Goal: Task Accomplishment & Management: Complete application form

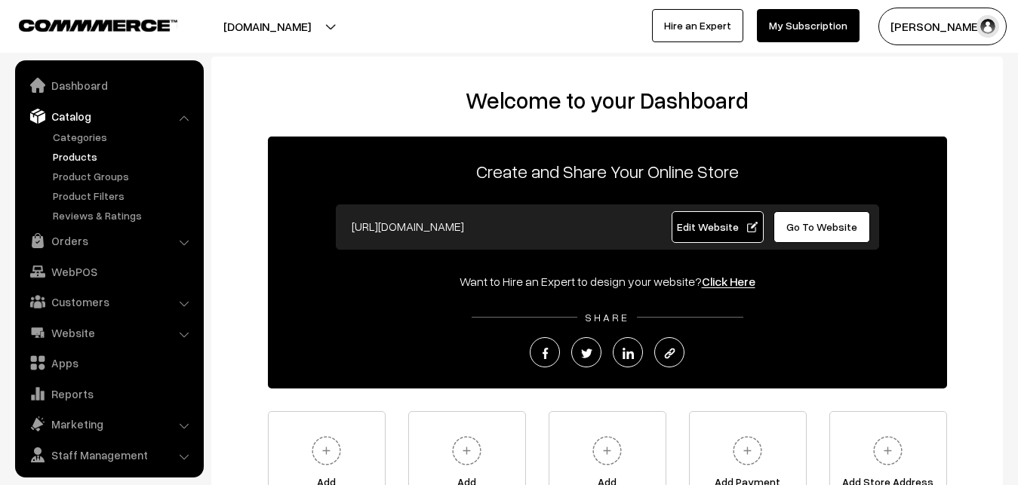
click at [81, 155] on link "Products" at bounding box center [123, 157] width 149 height 16
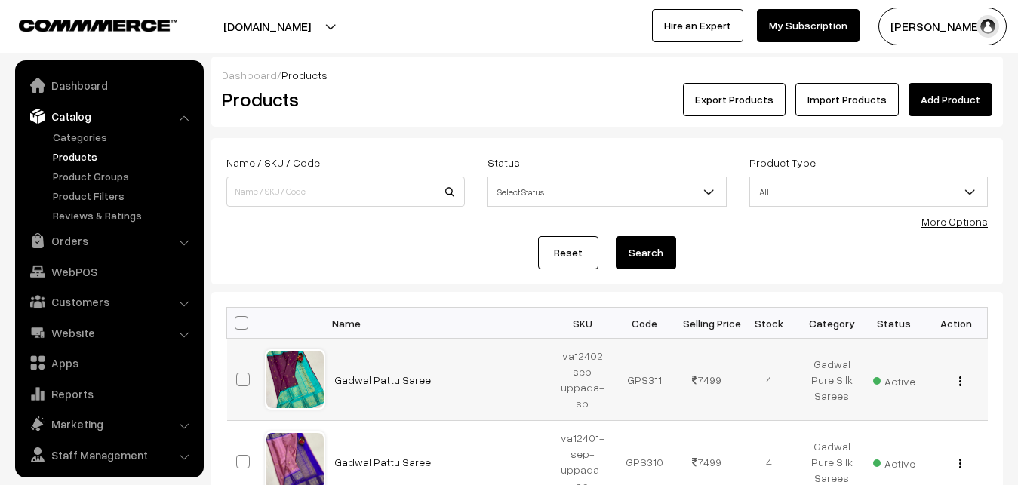
scroll to position [36, 0]
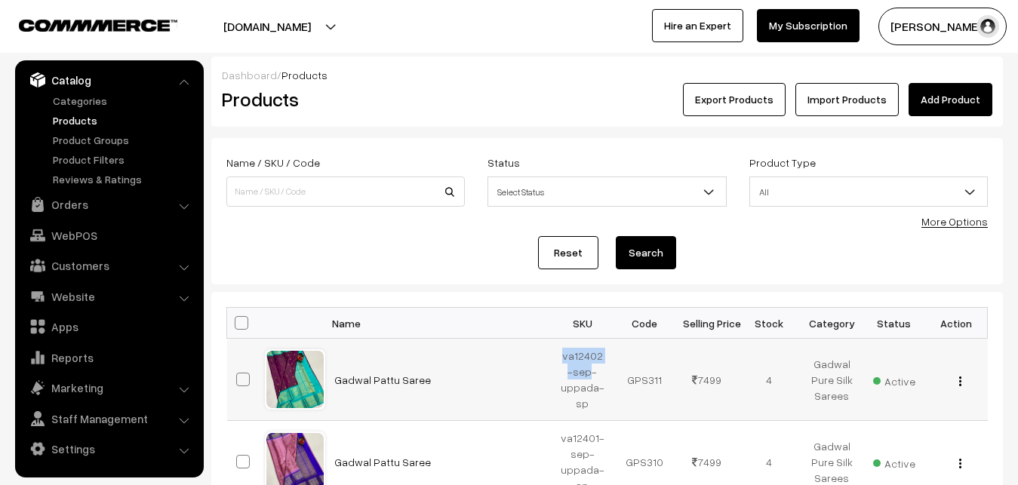
drag, startPoint x: 563, startPoint y: 356, endPoint x: 585, endPoint y: 370, distance: 26.8
click at [585, 370] on td "va12402-sep-uppada-sp" at bounding box center [582, 380] width 63 height 82
copy td "va12402-sep"
click at [447, 73] on div "Dashboard / Products" at bounding box center [607, 75] width 770 height 16
click at [929, 100] on link "Add Product" at bounding box center [950, 99] width 84 height 33
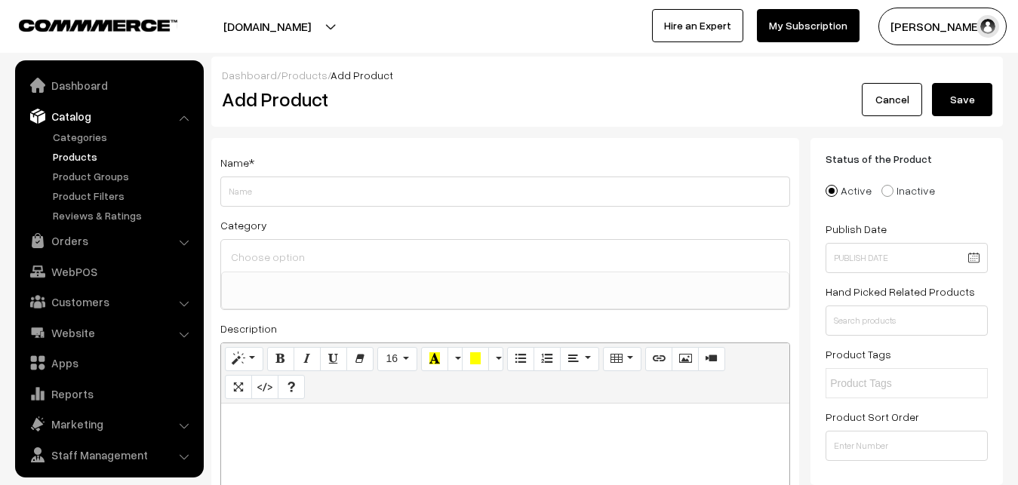
select select
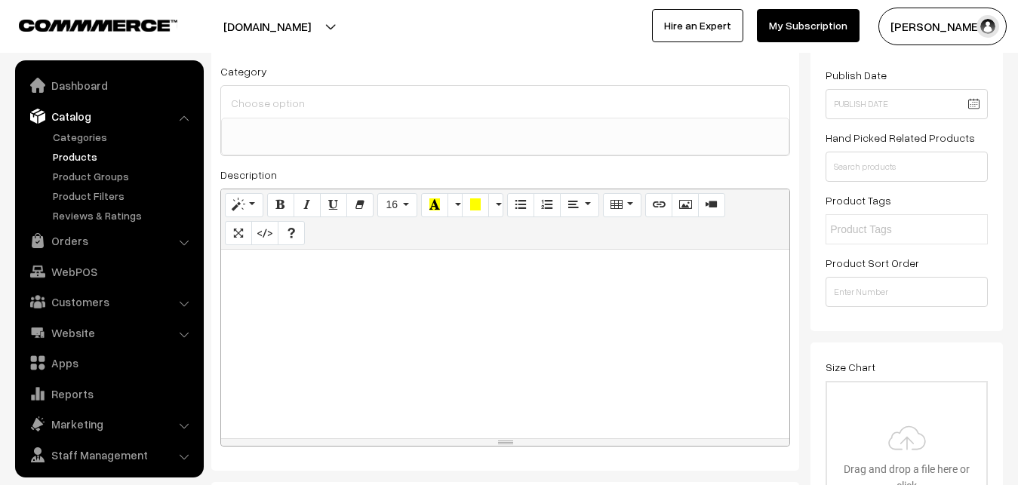
scroll to position [36, 0]
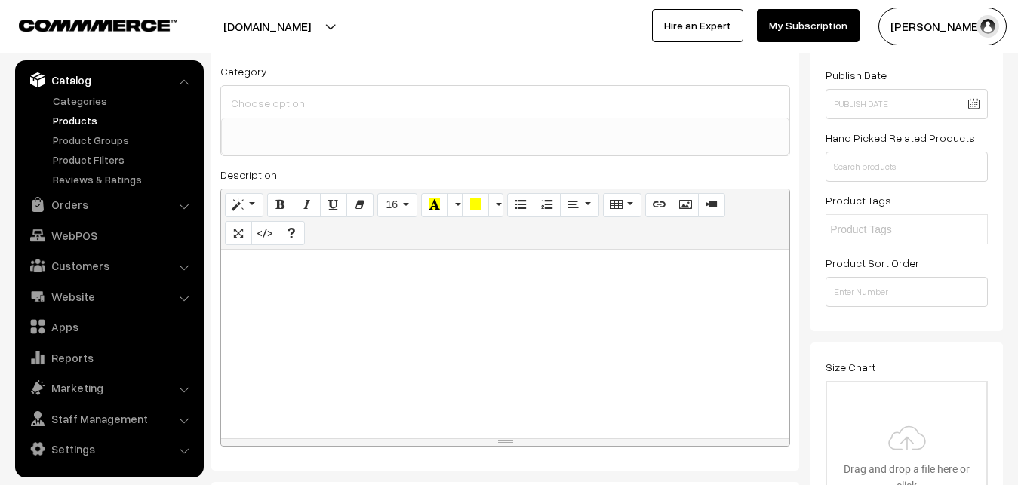
click at [247, 315] on div at bounding box center [505, 344] width 568 height 189
paste div
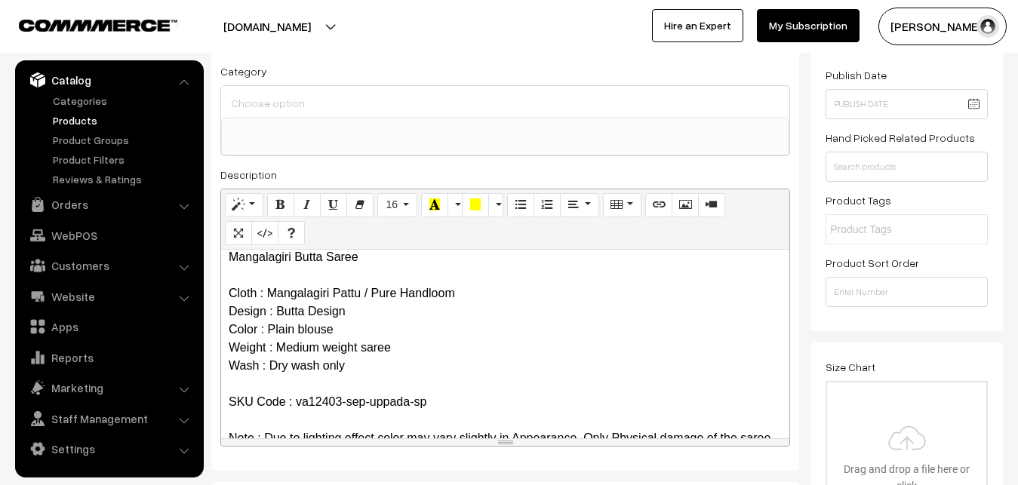
scroll to position [0, 0]
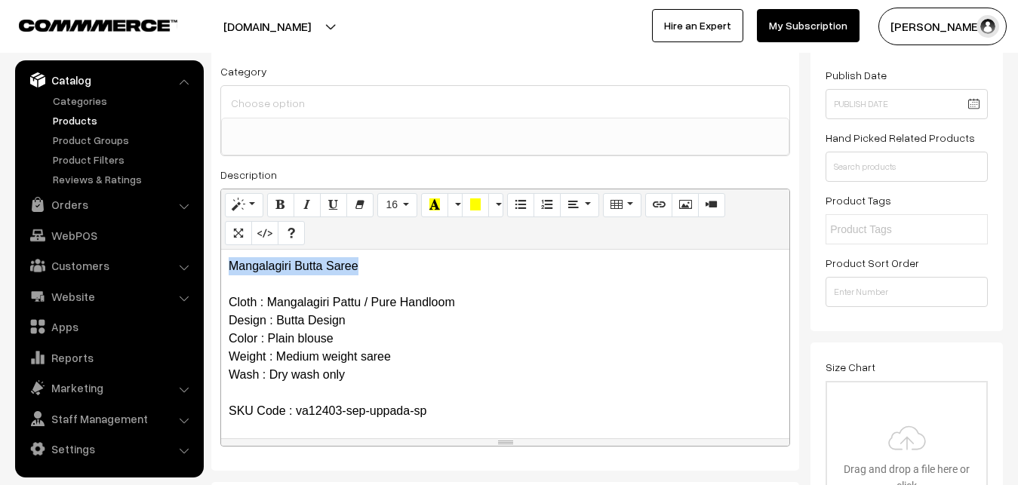
drag, startPoint x: 361, startPoint y: 264, endPoint x: 136, endPoint y: 266, distance: 225.6
click at [221, 266] on div "Mangalagiri Butta Saree Cloth : Mangalagiri Pattu / Pure Handloom Design : Butt…" at bounding box center [505, 344] width 568 height 189
copy p "Mangalagiri Butta Saree"
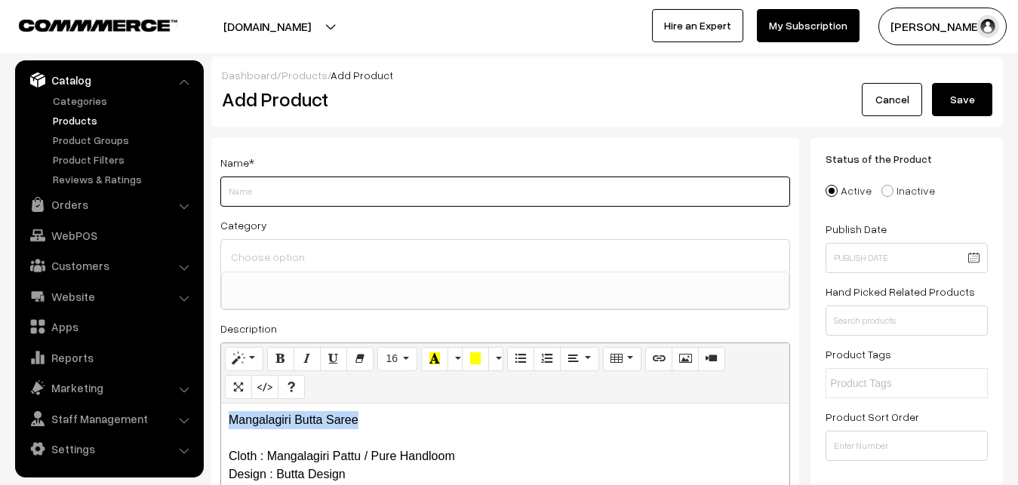
click at [269, 192] on input "Weight" at bounding box center [505, 192] width 570 height 30
paste input "Mangalagiri Butta Saree"
type input "Mangalagiri Butta Saree"
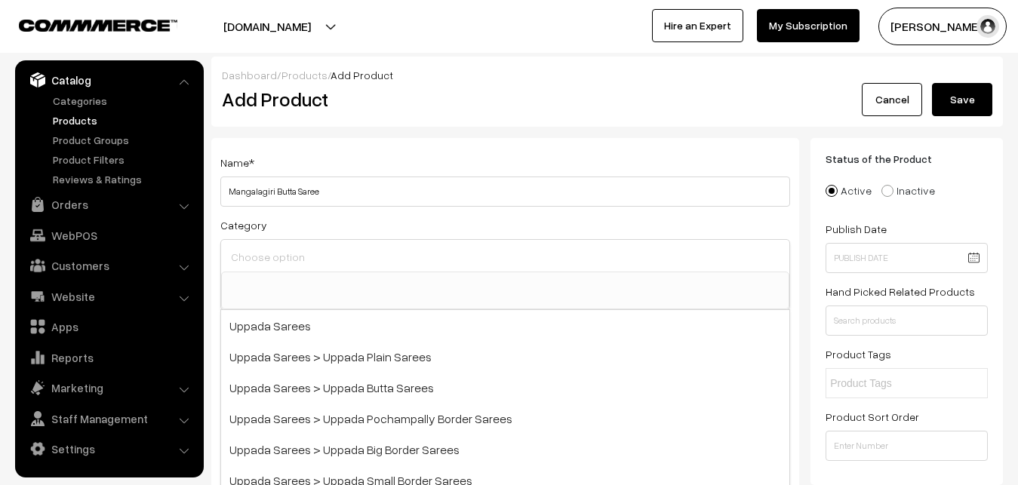
click at [280, 248] on input at bounding box center [505, 257] width 556 height 22
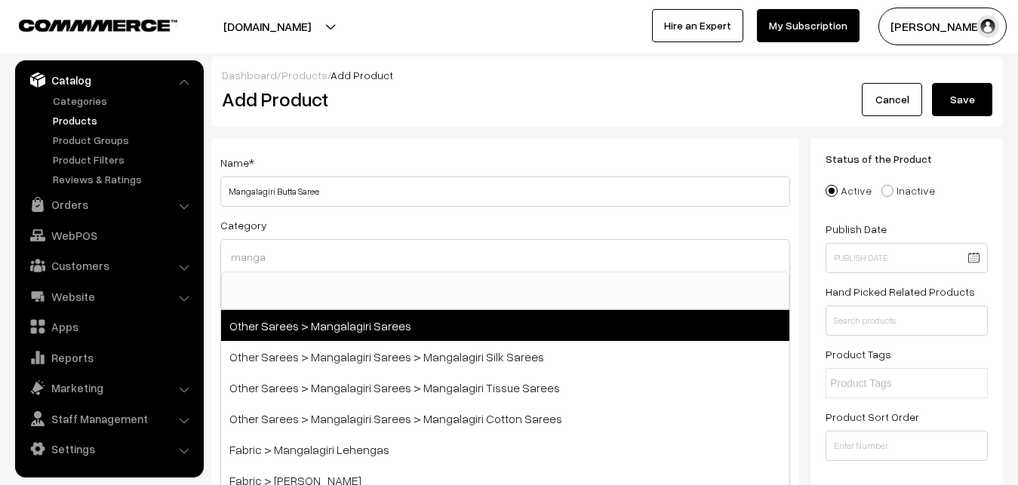
type input "manga"
click at [390, 329] on span "Other Sarees > Mangalagiri Sarees" at bounding box center [505, 325] width 568 height 31
select select "31"
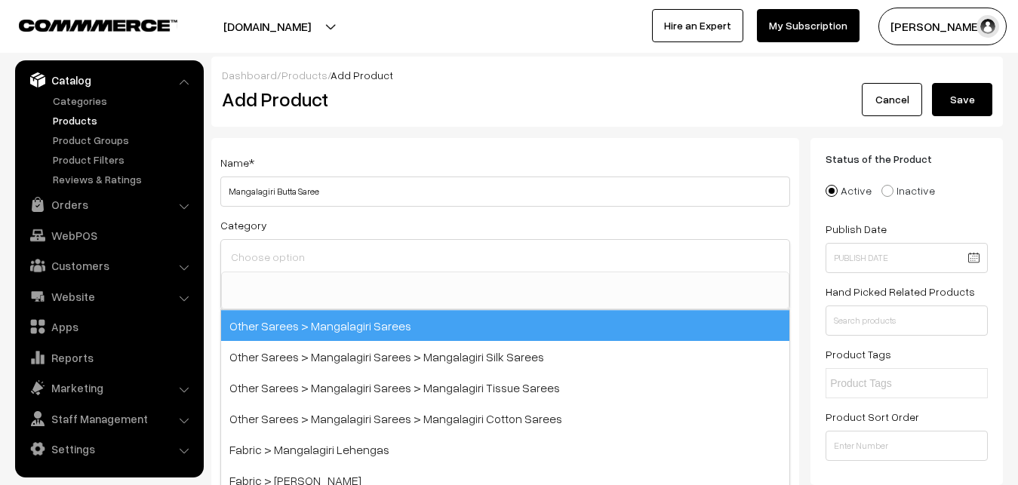
scroll to position [380, 0]
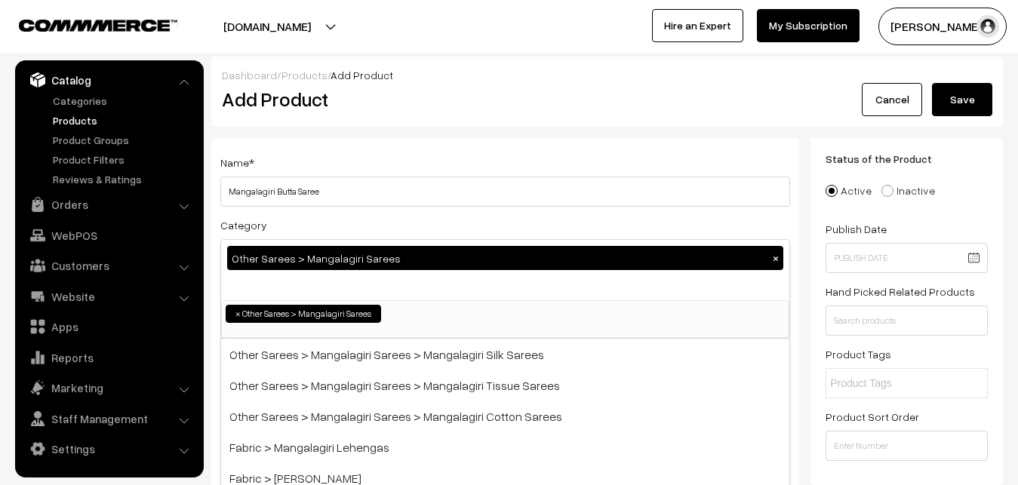
click at [407, 144] on div "Name * Mangalagiri Butta Saree Category Other Sarees > Mangalagiri Sarees × Upp…" at bounding box center [505, 395] width 588 height 515
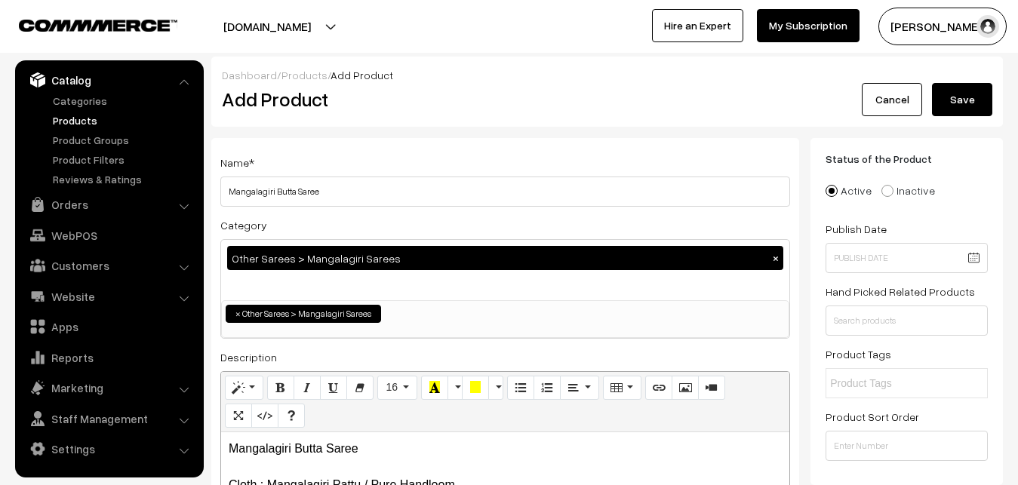
scroll to position [385, 0]
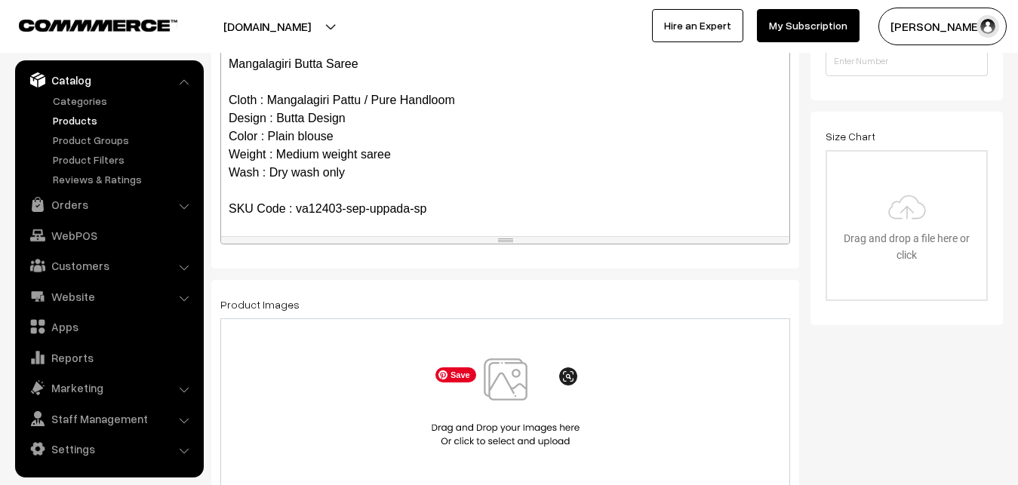
click at [495, 389] on img at bounding box center [505, 402] width 155 height 88
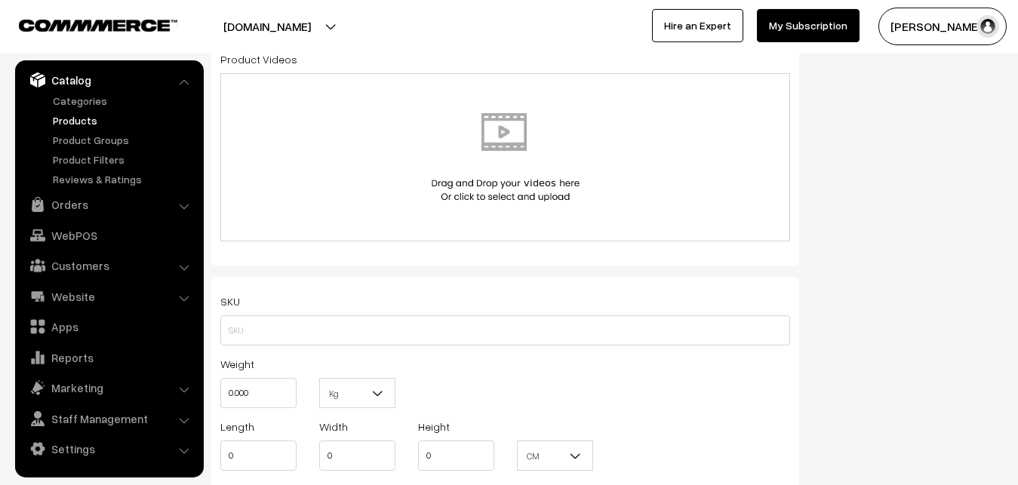
scroll to position [846, 0]
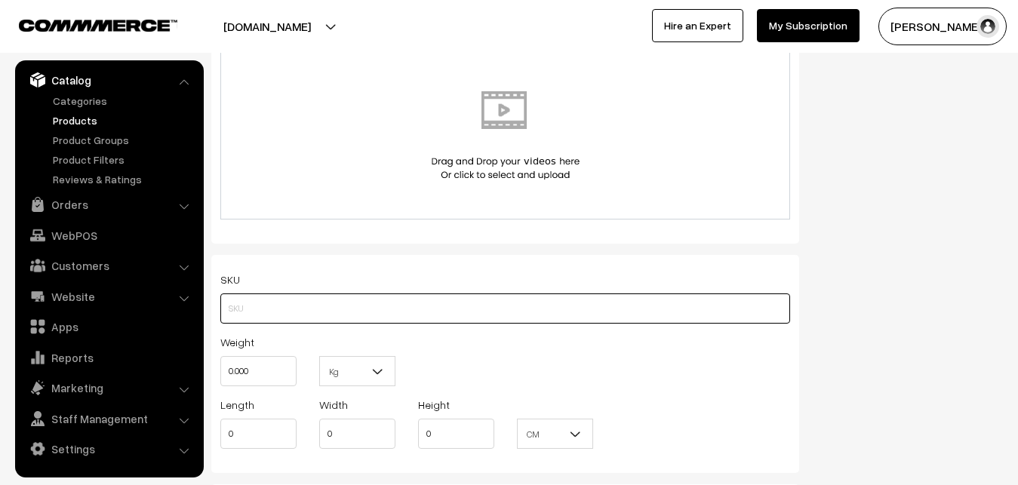
click at [235, 309] on input "text" at bounding box center [505, 308] width 570 height 30
paste input "va12403-sep-uppada-sp"
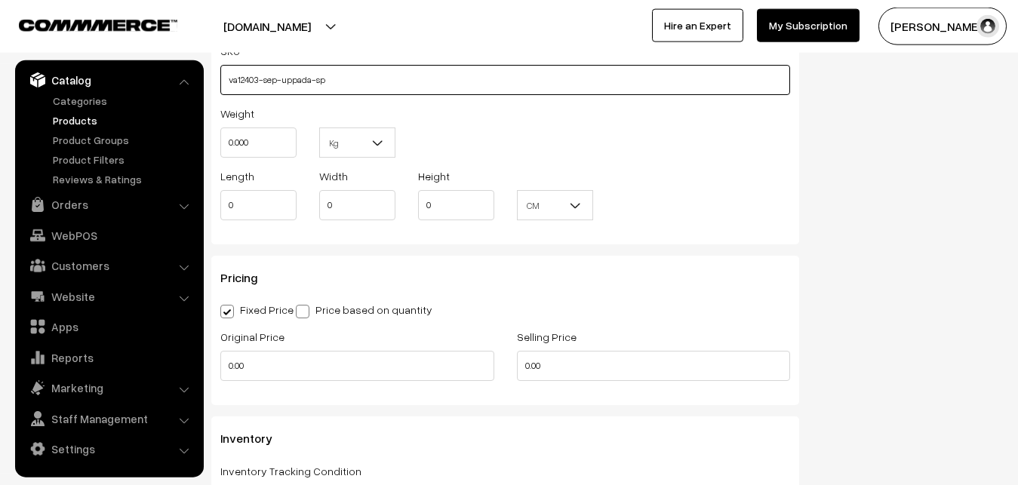
scroll to position [1077, 0]
type input "va12403-sep-uppada-sp"
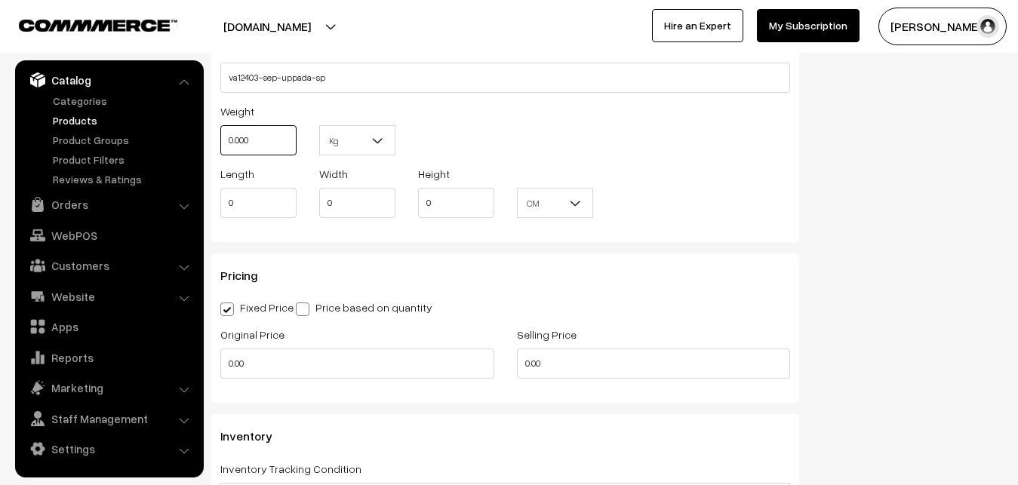
drag, startPoint x: 227, startPoint y: 138, endPoint x: 189, endPoint y: 128, distance: 39.0
click at [220, 128] on input "0.000" at bounding box center [258, 140] width 76 height 30
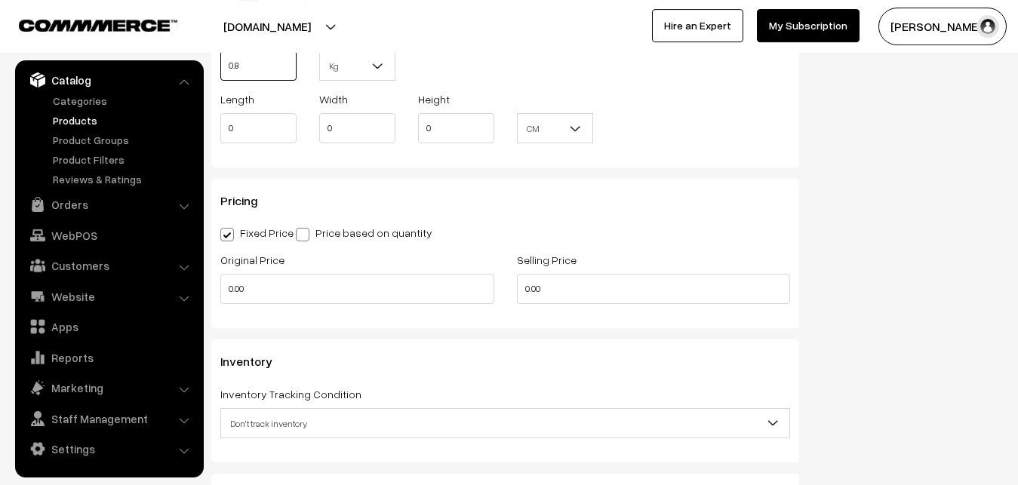
scroll to position [1154, 0]
type input "0.80"
drag, startPoint x: 260, startPoint y: 281, endPoint x: 210, endPoint y: 272, distance: 50.7
click at [220, 272] on input "0.00" at bounding box center [357, 287] width 274 height 30
type input "0"
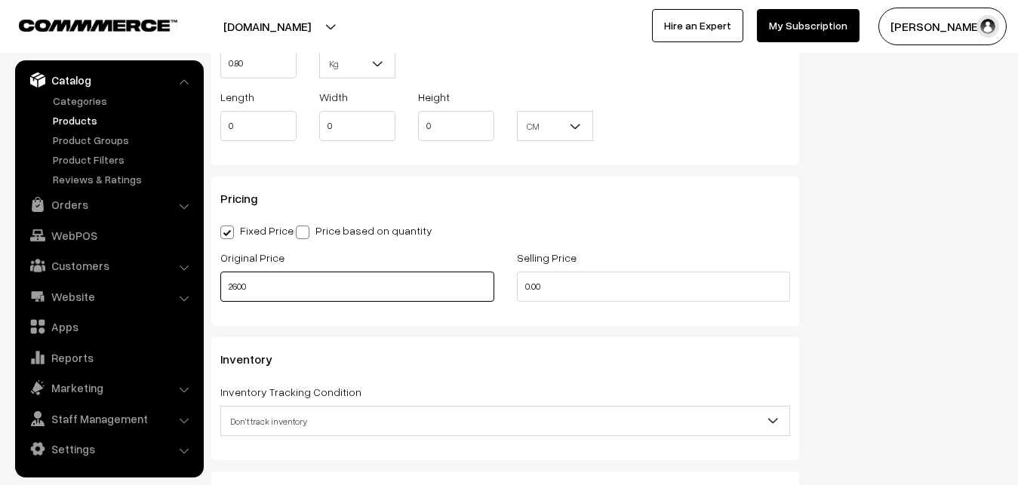
type input "2600"
type input "3499"
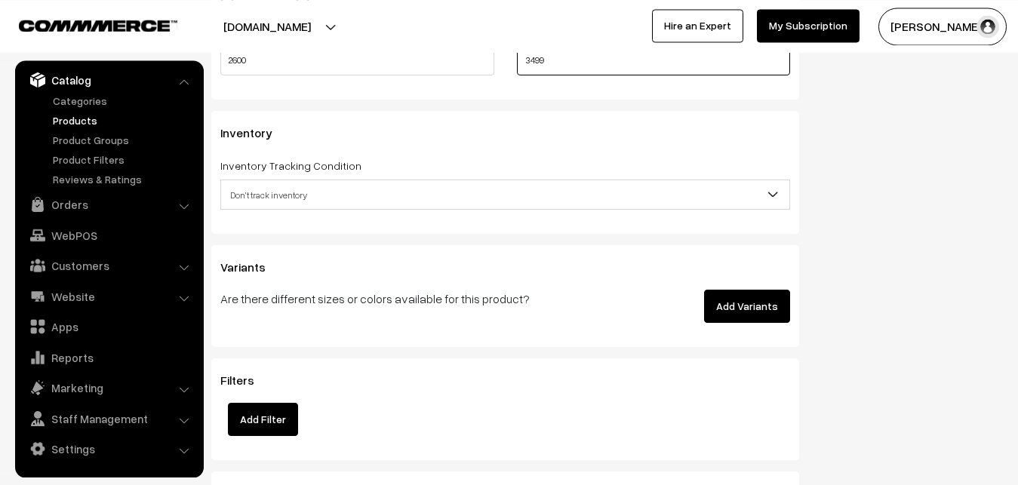
scroll to position [1385, 0]
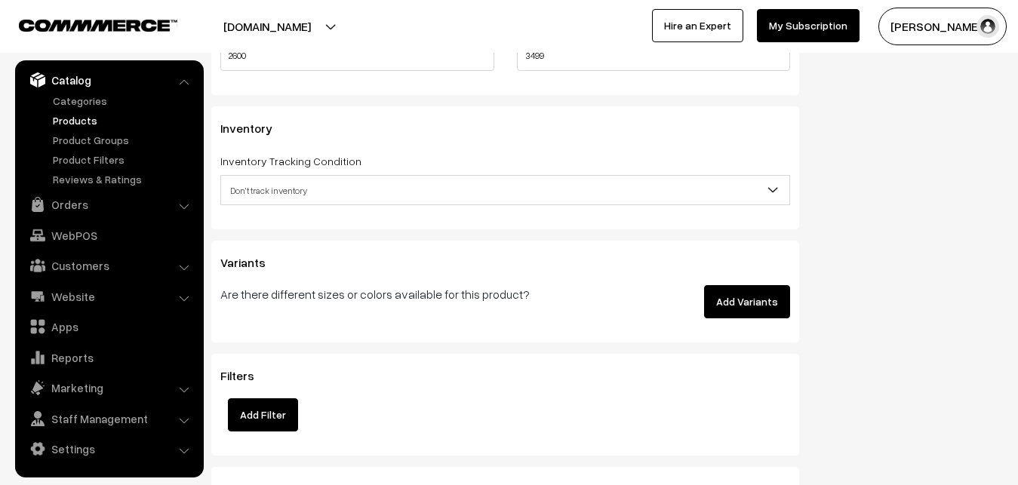
click at [267, 185] on span "Don't track inventory" at bounding box center [505, 190] width 568 height 26
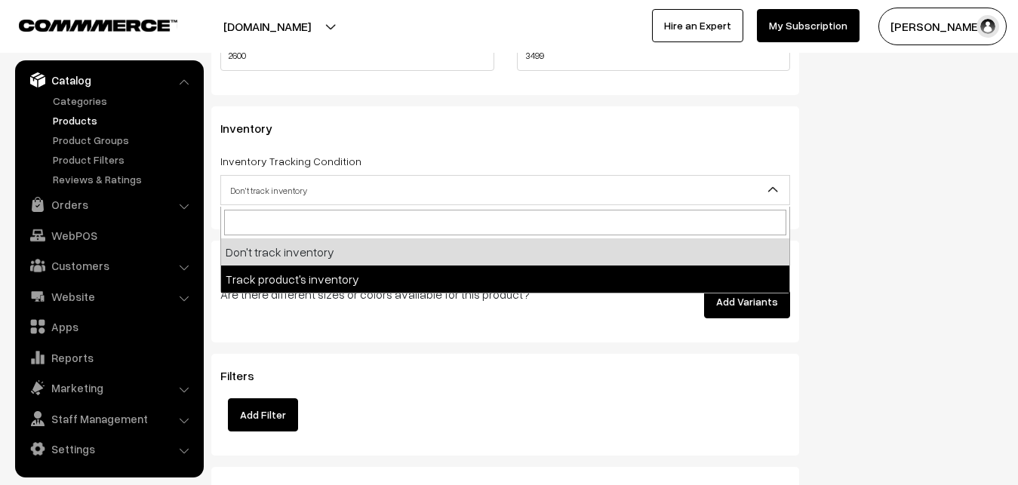
select select "2"
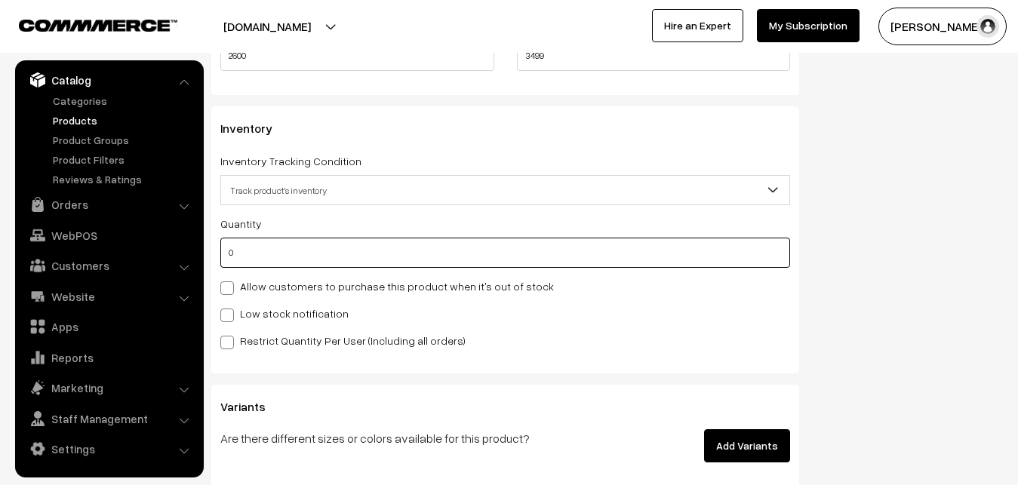
click at [253, 265] on input "0" at bounding box center [505, 253] width 570 height 30
type input "4"
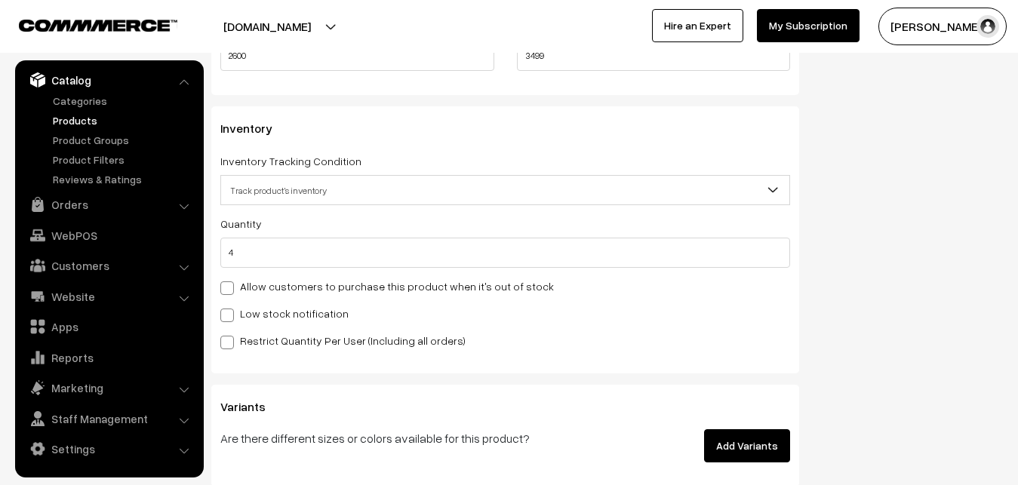
click at [238, 308] on label "Low stock notification" at bounding box center [284, 314] width 128 height 16
click at [230, 308] on input "Low stock notification" at bounding box center [225, 313] width 10 height 10
checkbox input "true"
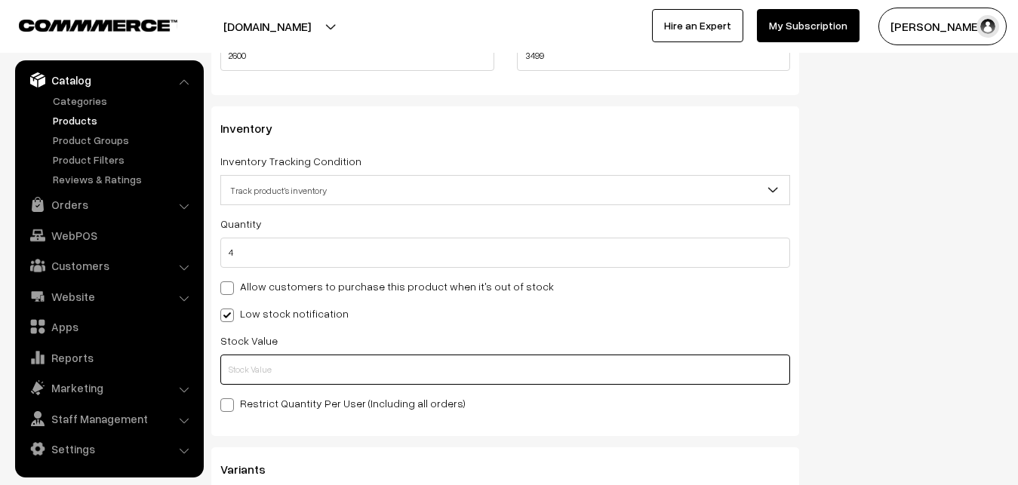
click at [241, 368] on input "text" at bounding box center [505, 370] width 570 height 30
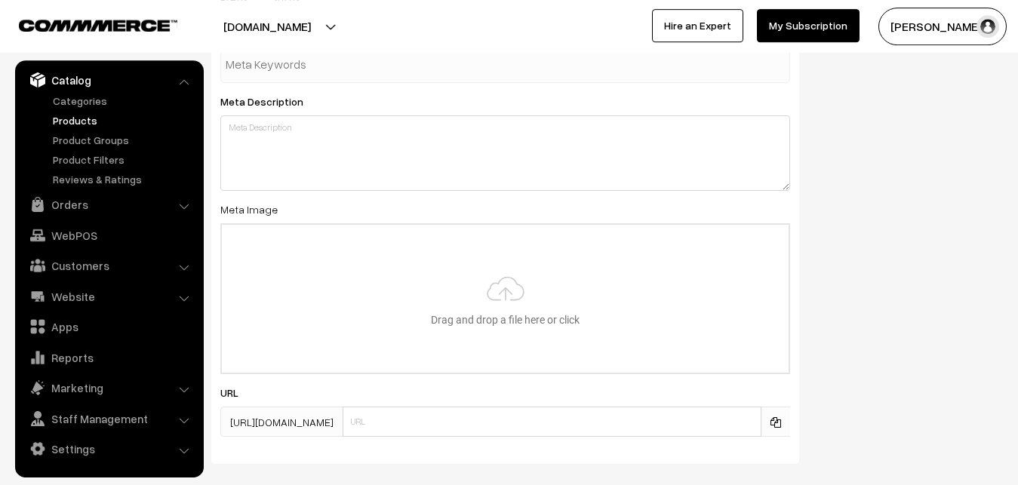
scroll to position [2246, 0]
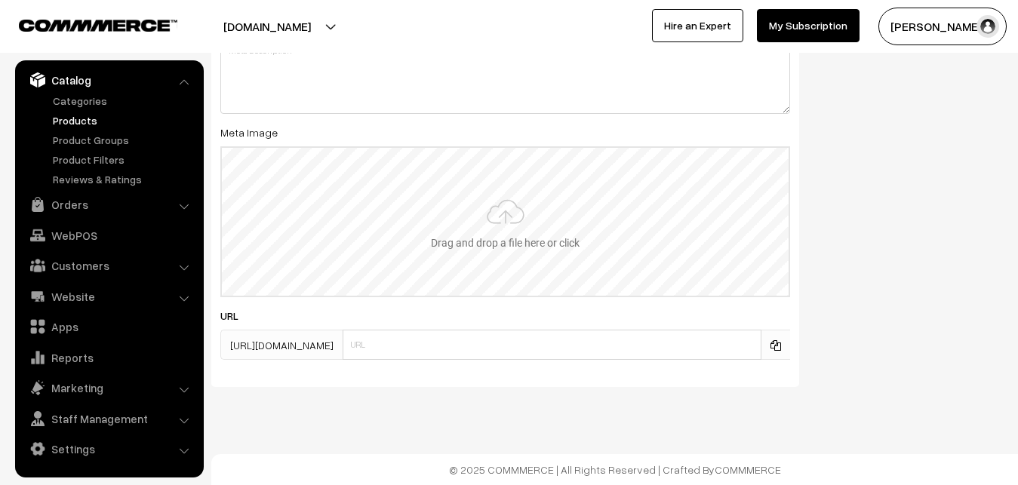
type input "2"
click at [473, 194] on input "file" at bounding box center [505, 222] width 567 height 148
type input "C:\fakepath\mangalagiri-saree-va12403-sep.jpeg"
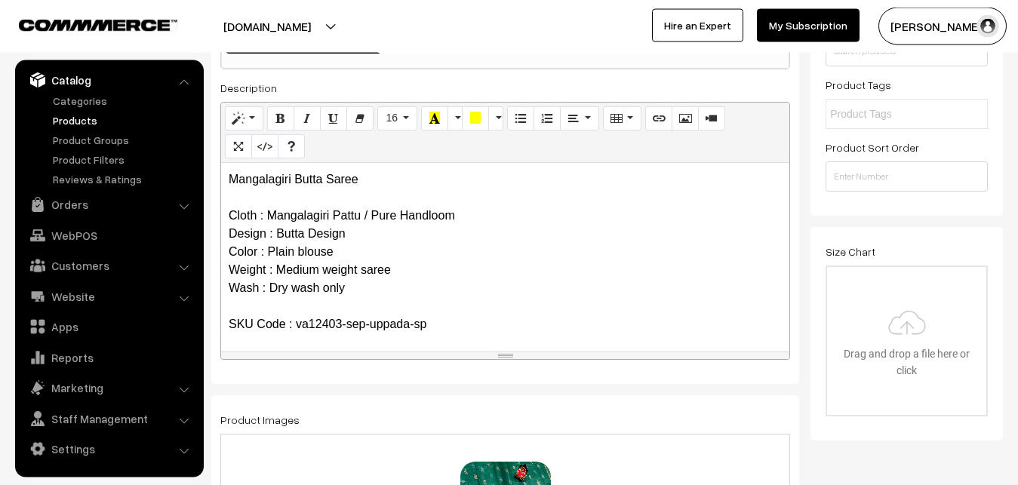
scroll to position [0, 0]
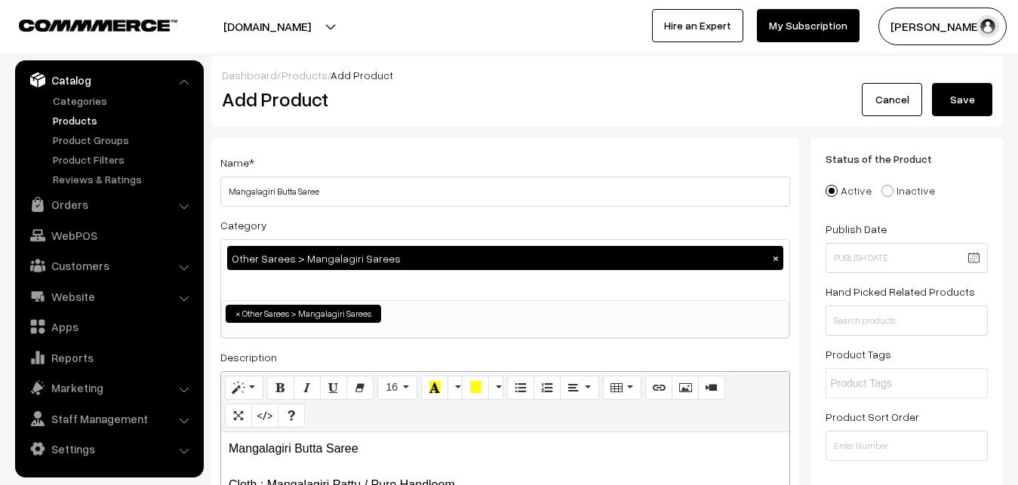
click at [965, 93] on button "Save" at bounding box center [962, 99] width 60 height 33
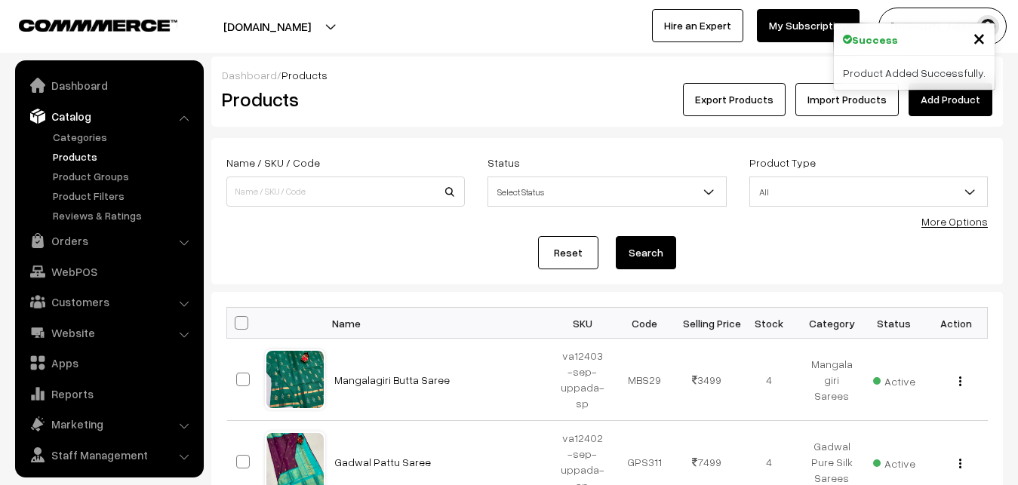
scroll to position [36, 0]
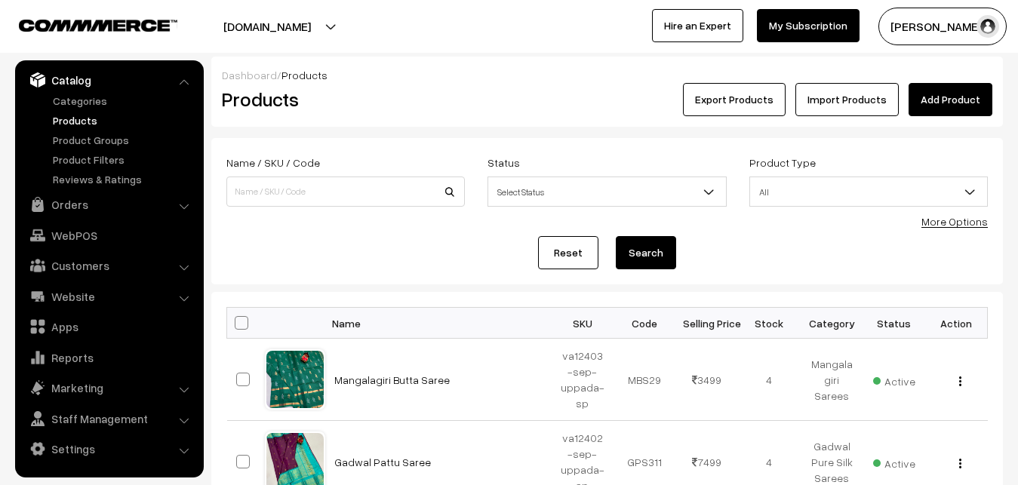
click at [941, 97] on link "Add Product" at bounding box center [950, 99] width 84 height 33
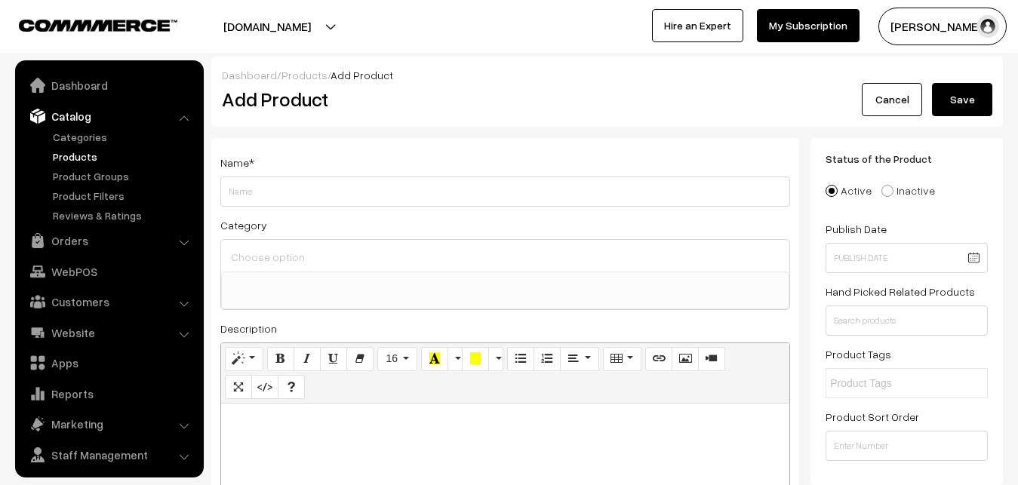
select select
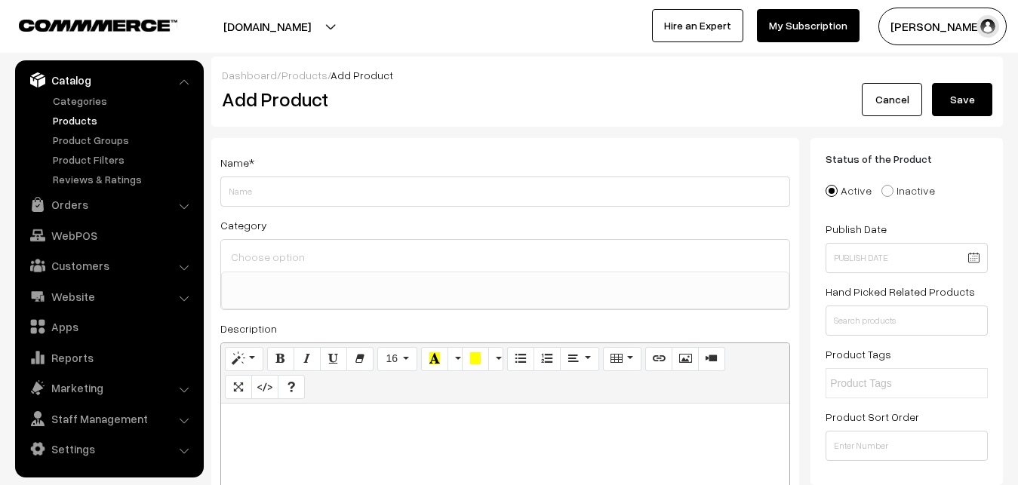
paste div
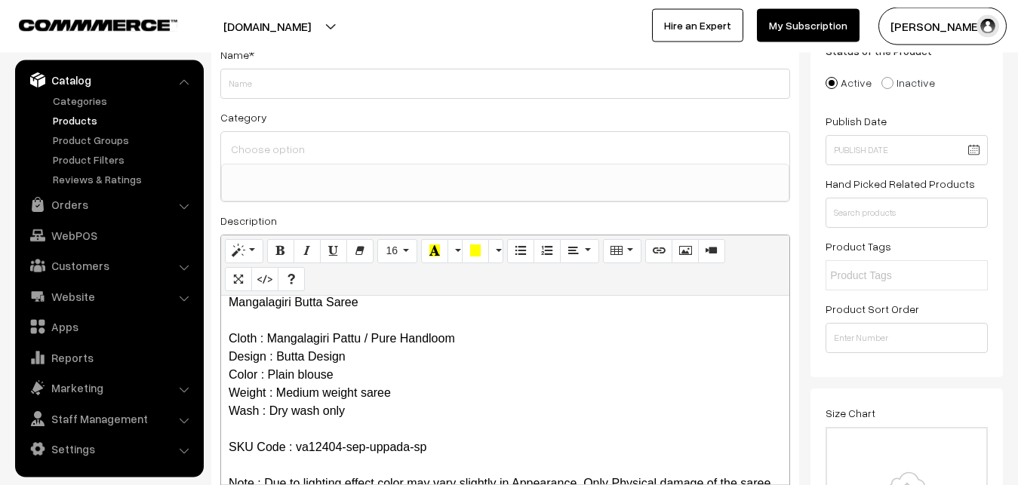
scroll to position [0, 0]
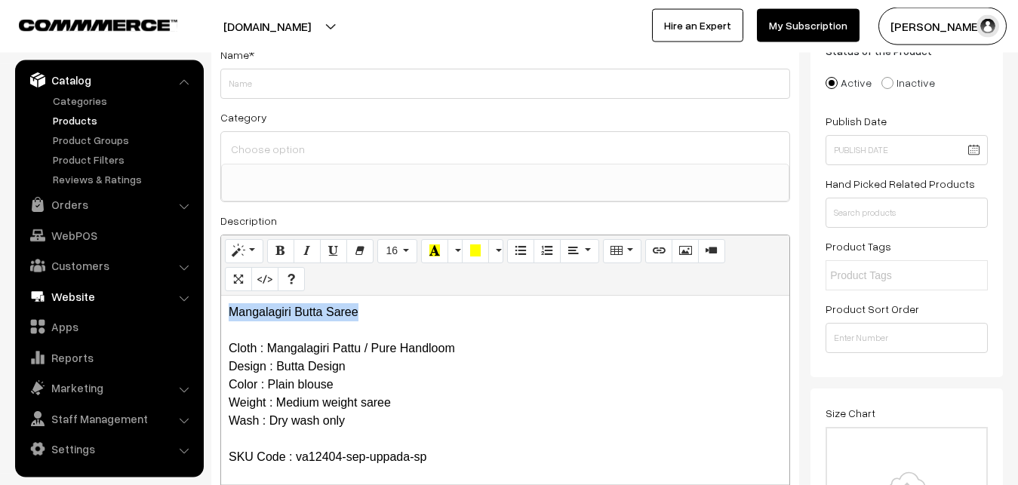
drag, startPoint x: 380, startPoint y: 318, endPoint x: 117, endPoint y: 296, distance: 264.1
click at [221, 296] on div "Mangalagiri Butta Saree Cloth : Mangalagiri Pattu / Pure Handloom Design : Butt…" at bounding box center [505, 390] width 568 height 189
copy p "Mangalagiri Butta Saree"
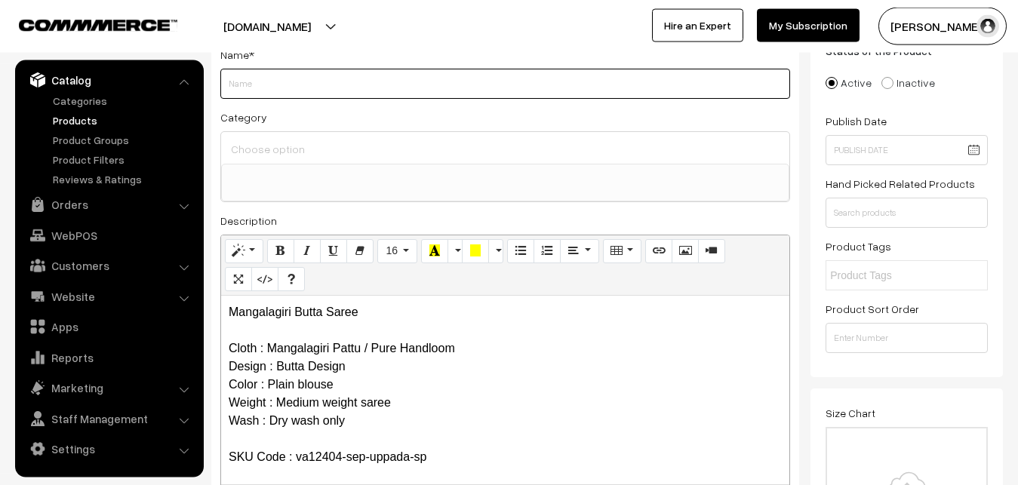
click at [243, 84] on input "Weight" at bounding box center [505, 84] width 570 height 30
paste input "Mangalagiri Butta Saree"
type input "Mangalagiri Butta Saree"
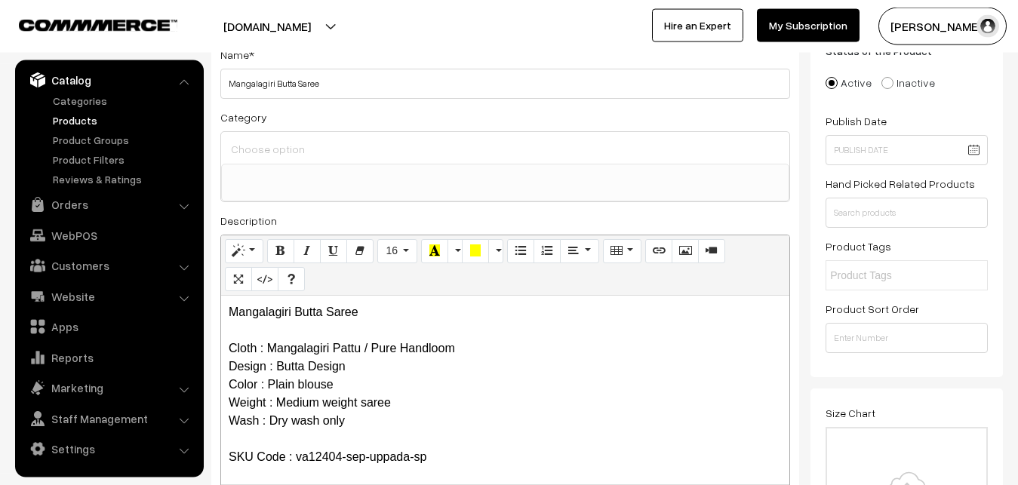
click at [252, 140] on input at bounding box center [505, 149] width 556 height 22
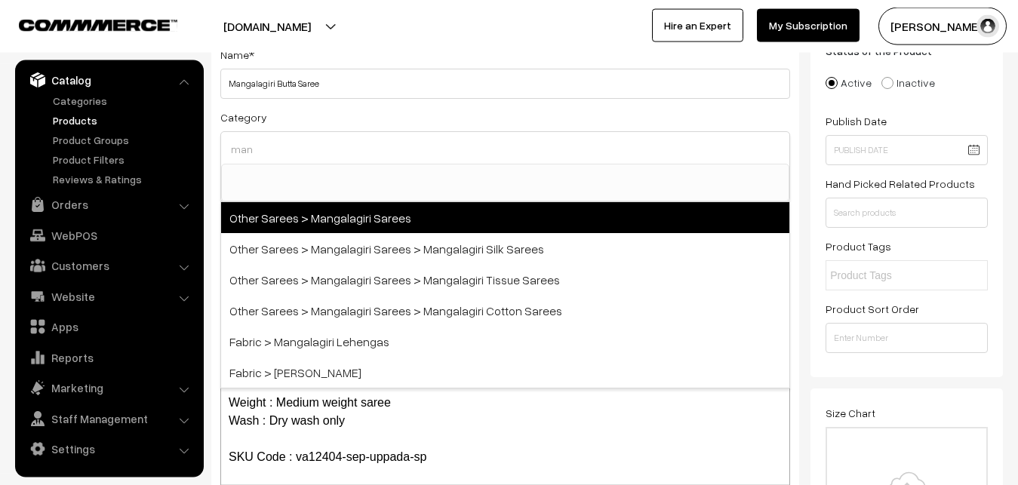
type input "man"
click at [350, 216] on span "Other Sarees > Mangalagiri Sarees" at bounding box center [505, 217] width 568 height 31
select select "31"
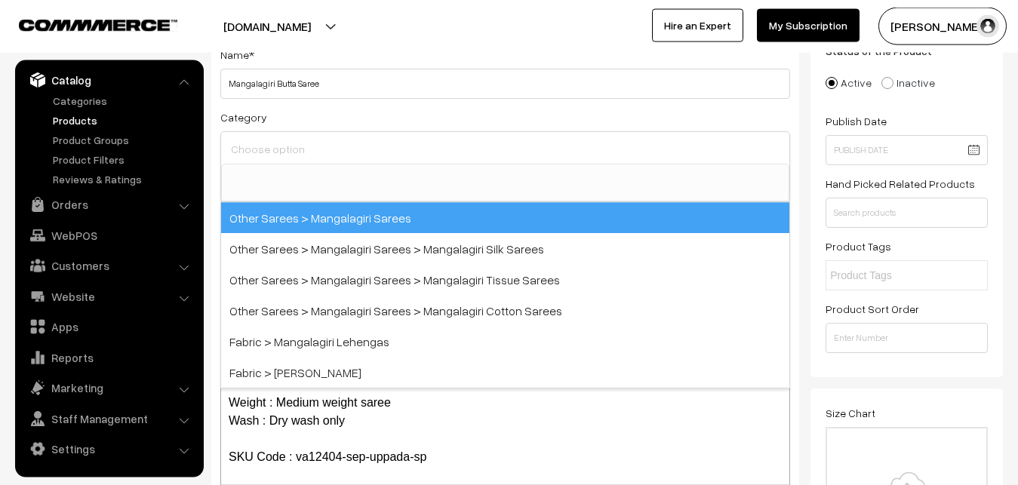
scroll to position [380, 0]
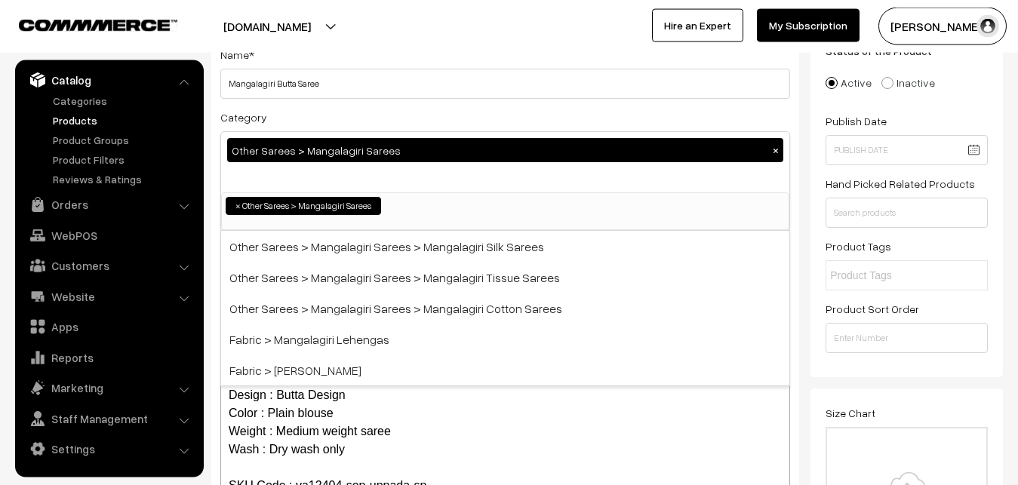
click at [385, 100] on div "Name * [PERSON_NAME] Category Other Sarees > Mangalagiri Sarees × Uppada Sarees…" at bounding box center [505, 287] width 588 height 515
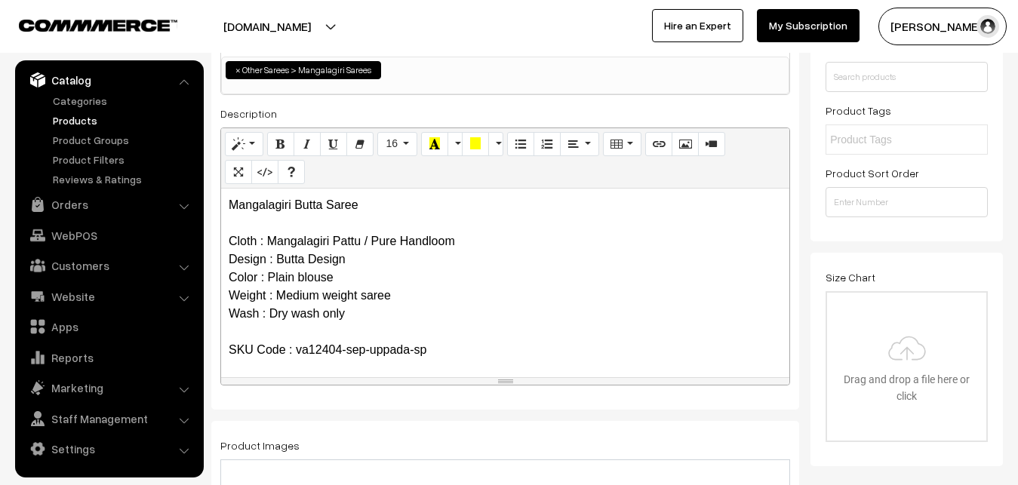
scroll to position [339, 0]
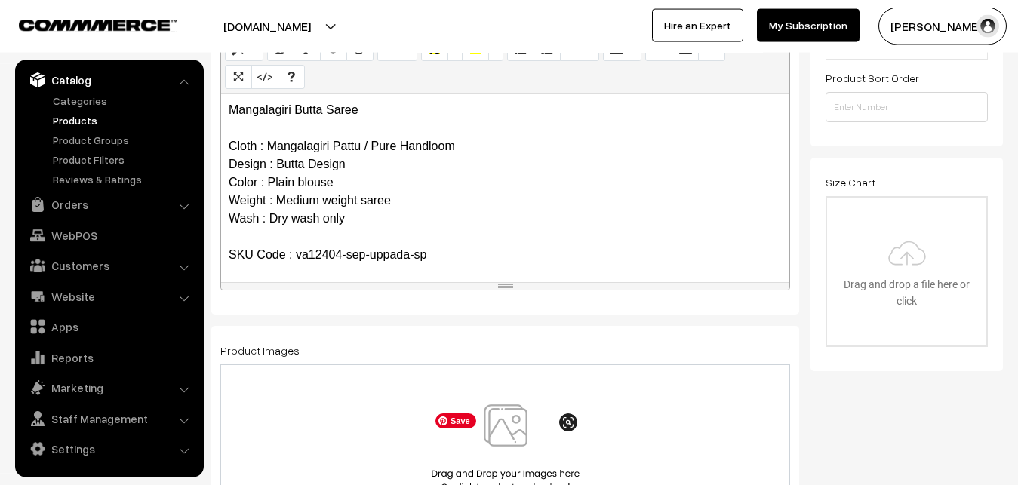
click at [507, 447] on img at bounding box center [505, 448] width 155 height 88
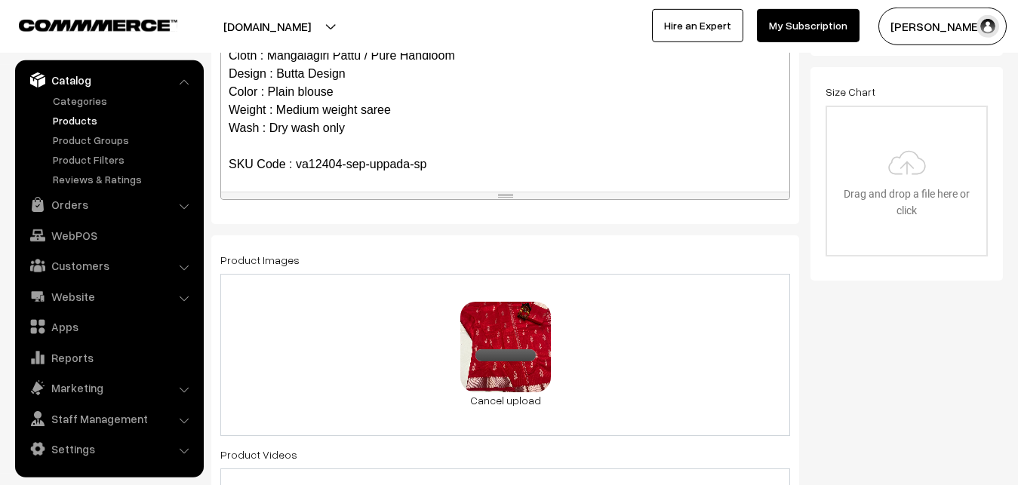
scroll to position [800, 0]
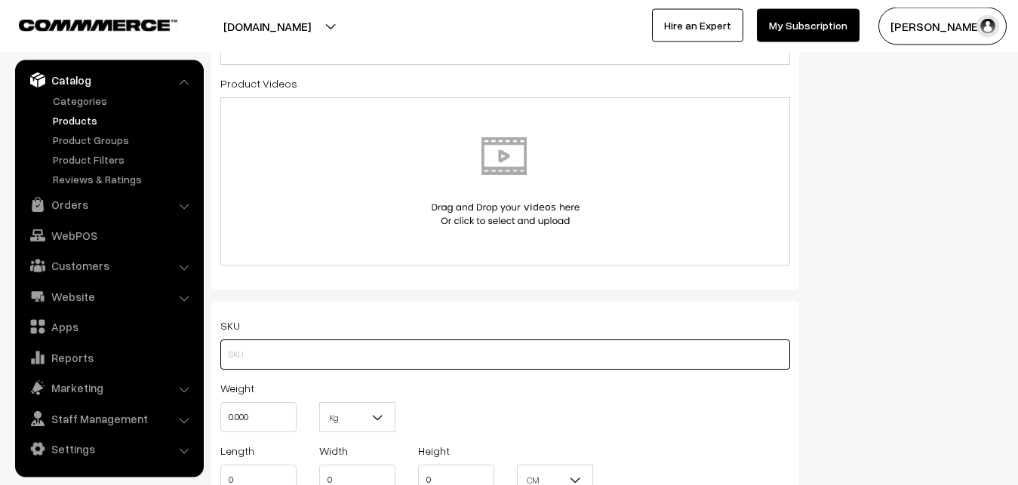
click at [295, 363] on input "text" at bounding box center [505, 354] width 570 height 30
paste input "va12404-sep-uppada-sp"
type input "va12404-sep-uppada-sp"
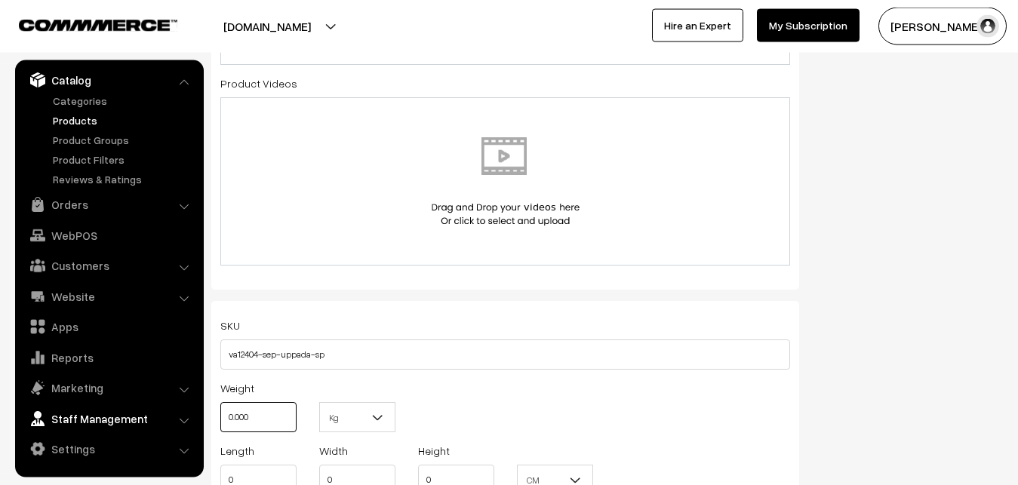
drag, startPoint x: 212, startPoint y: 416, endPoint x: 189, endPoint y: 412, distance: 23.7
click at [220, 412] on input "0.000" at bounding box center [258, 417] width 76 height 30
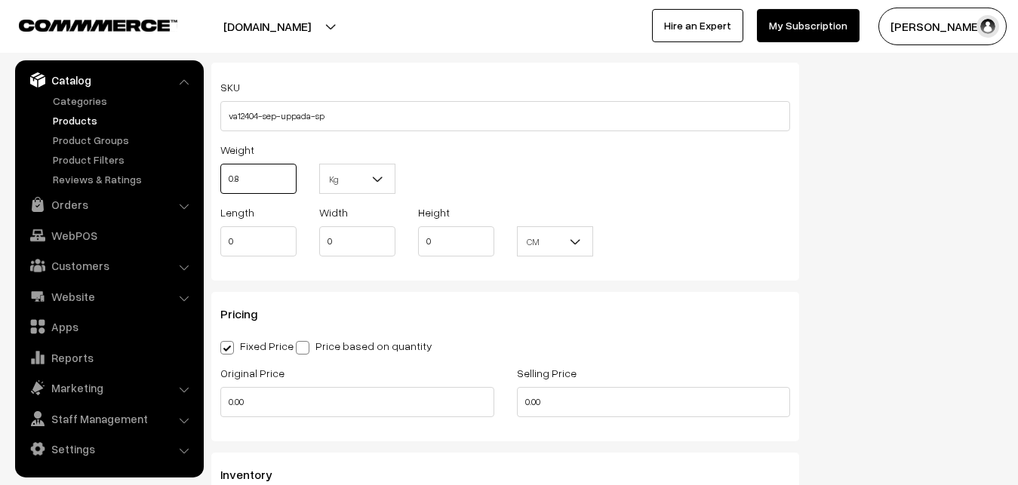
scroll to position [1108, 0]
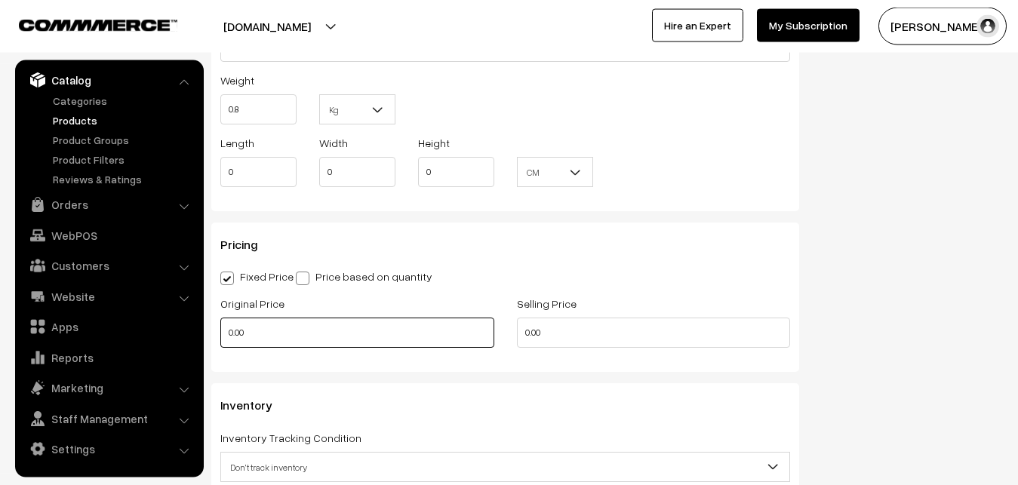
type input "0.80"
drag, startPoint x: 265, startPoint y: 327, endPoint x: 198, endPoint y: 327, distance: 67.1
click at [220, 327] on input "0.00" at bounding box center [357, 333] width 274 height 30
type input "0"
type input "2600"
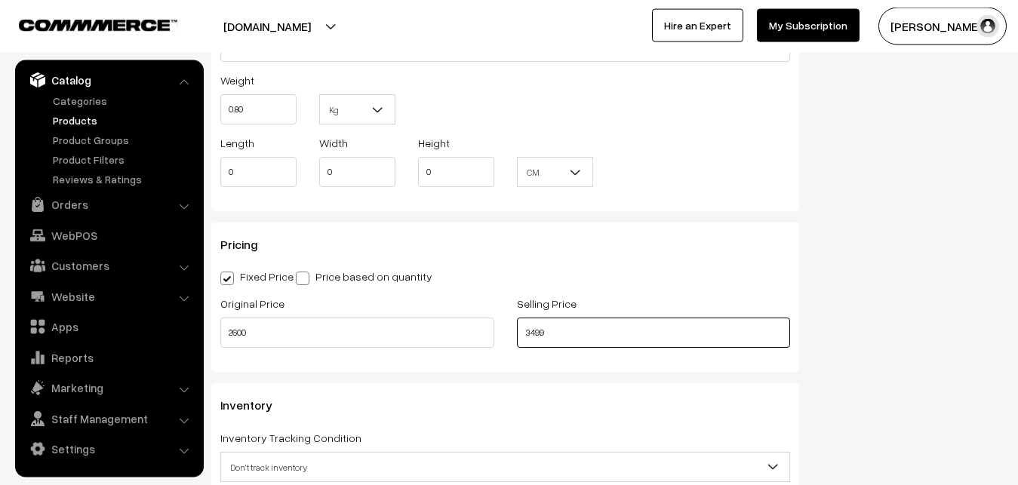
type input "3499"
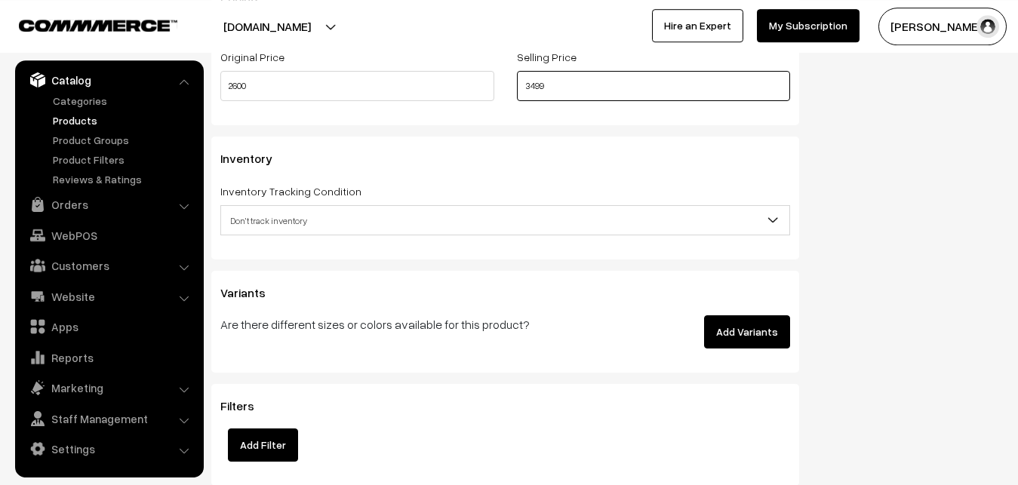
scroll to position [1416, 0]
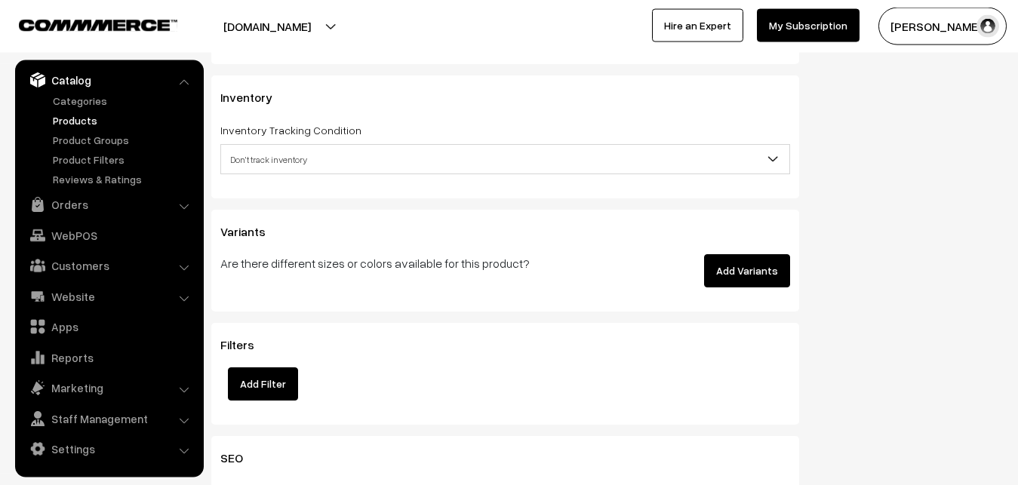
click at [266, 143] on div "Inventory Tracking Condition Don't track inventory Track product's inventory Do…" at bounding box center [505, 148] width 570 height 54
click at [266, 146] on span "Don't track inventory" at bounding box center [505, 159] width 570 height 30
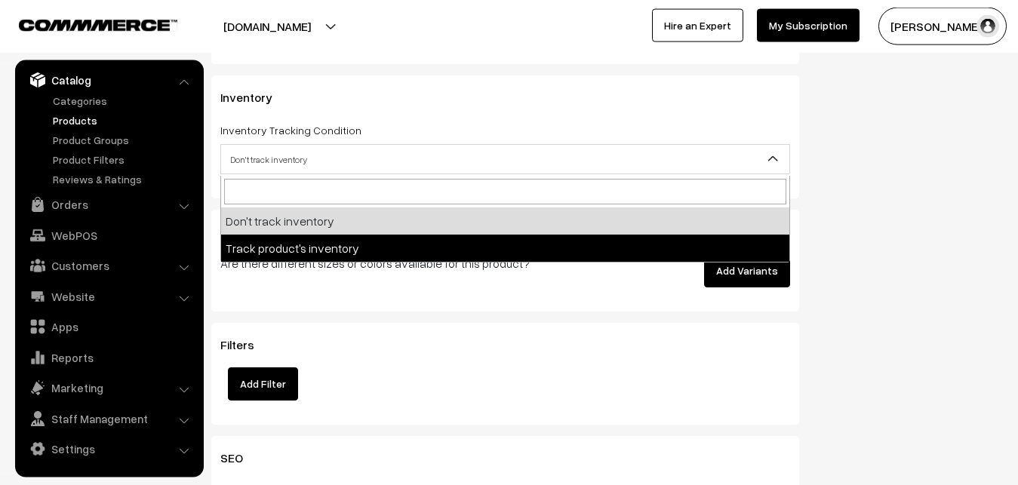
select select "2"
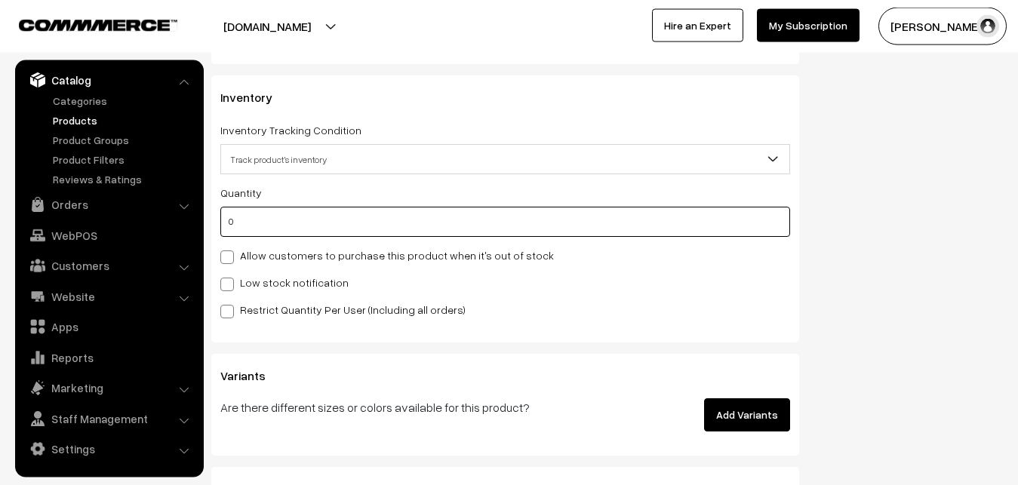
click at [262, 231] on input "0" at bounding box center [505, 222] width 570 height 30
type input "4"
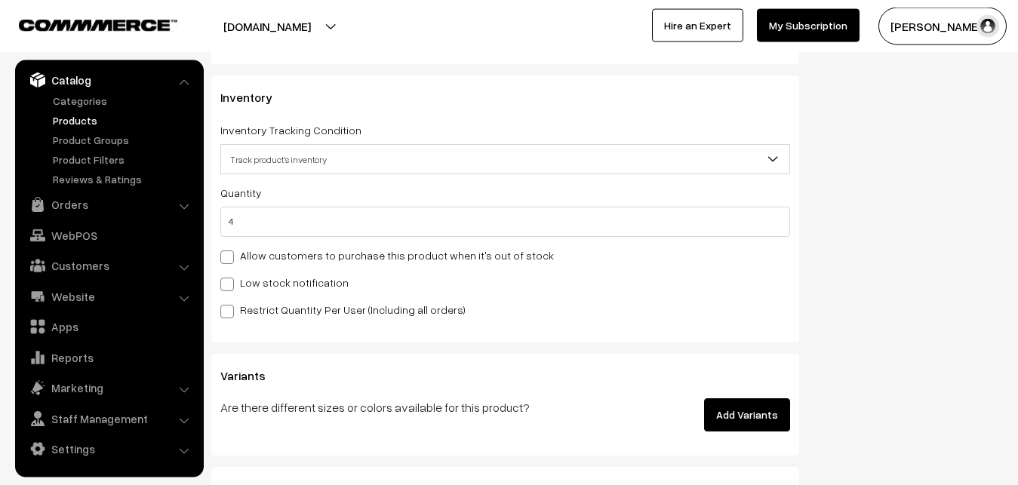
click at [260, 281] on label "Low stock notification" at bounding box center [284, 283] width 128 height 16
click at [230, 281] on input "Low stock notification" at bounding box center [225, 282] width 10 height 10
checkbox input "true"
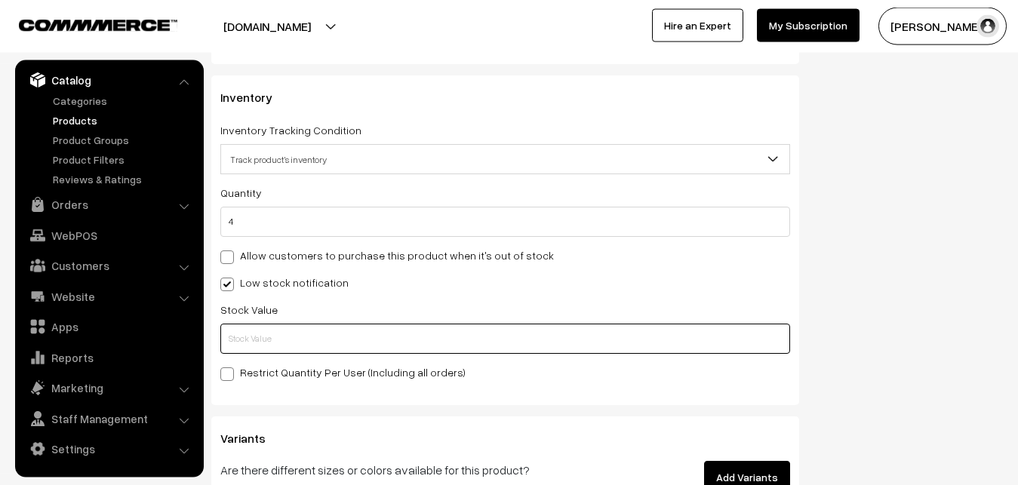
click at [269, 350] on input "text" at bounding box center [505, 339] width 570 height 30
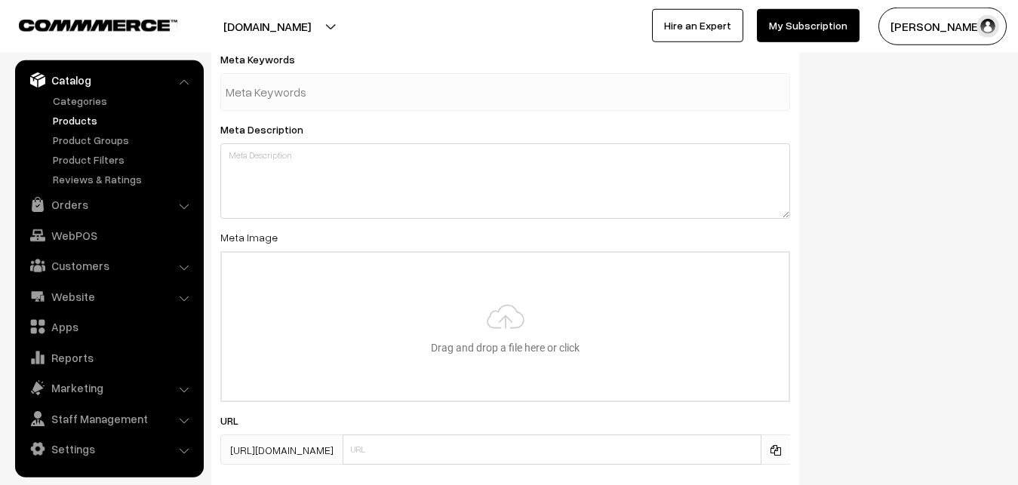
scroll to position [2246, 0]
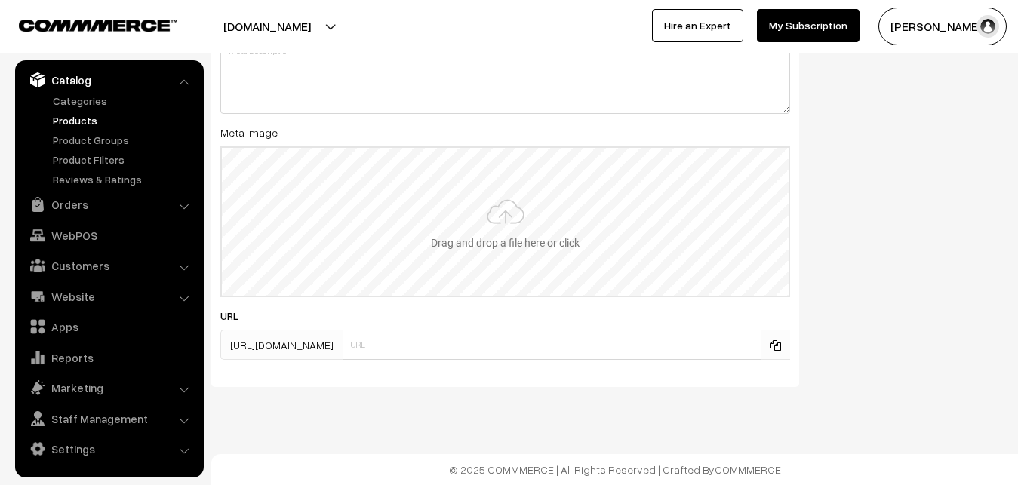
type input "2"
click at [489, 217] on input "file" at bounding box center [505, 222] width 567 height 148
type input "C:\fakepath\mangalagiri-saree-va12404-sep.jpeg"
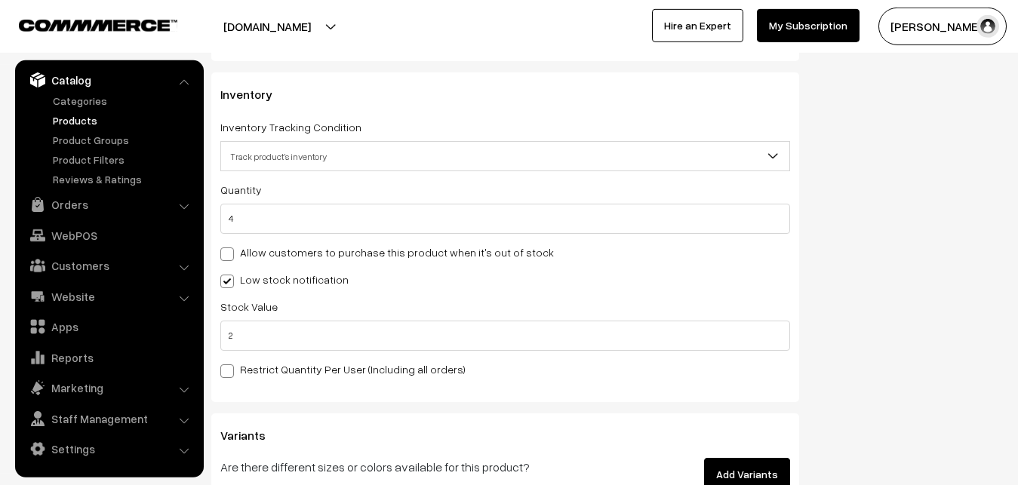
scroll to position [0, 0]
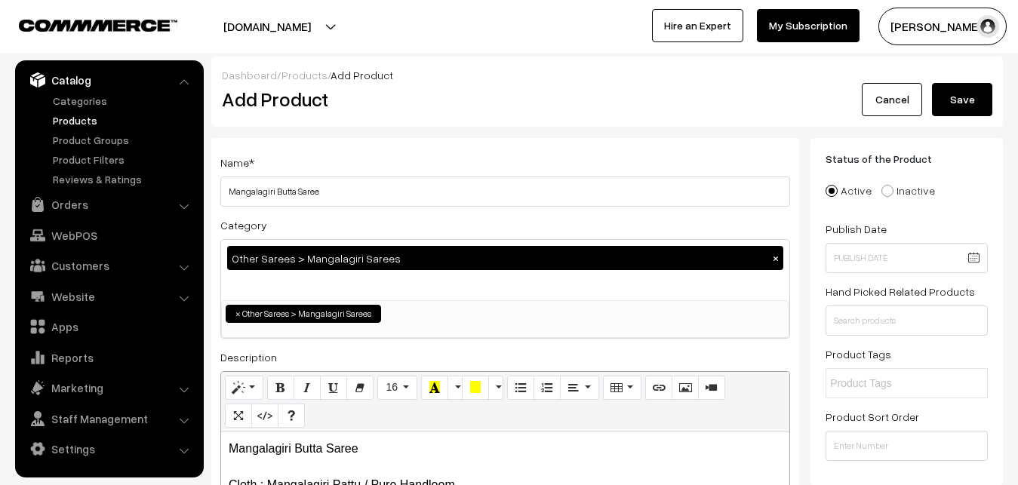
click at [966, 82] on div "Dashboard / Products / Add Product" at bounding box center [607, 75] width 770 height 16
click at [964, 92] on button "Save" at bounding box center [962, 99] width 60 height 33
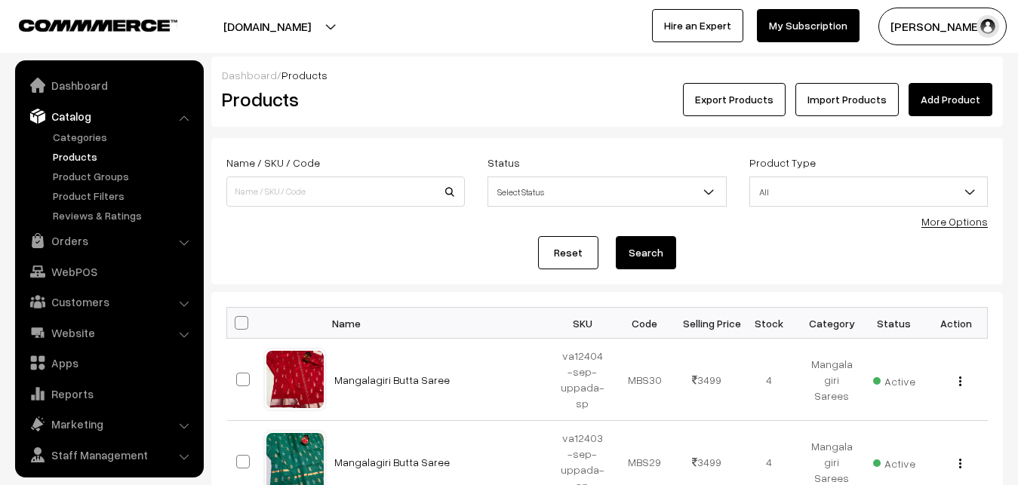
scroll to position [36, 0]
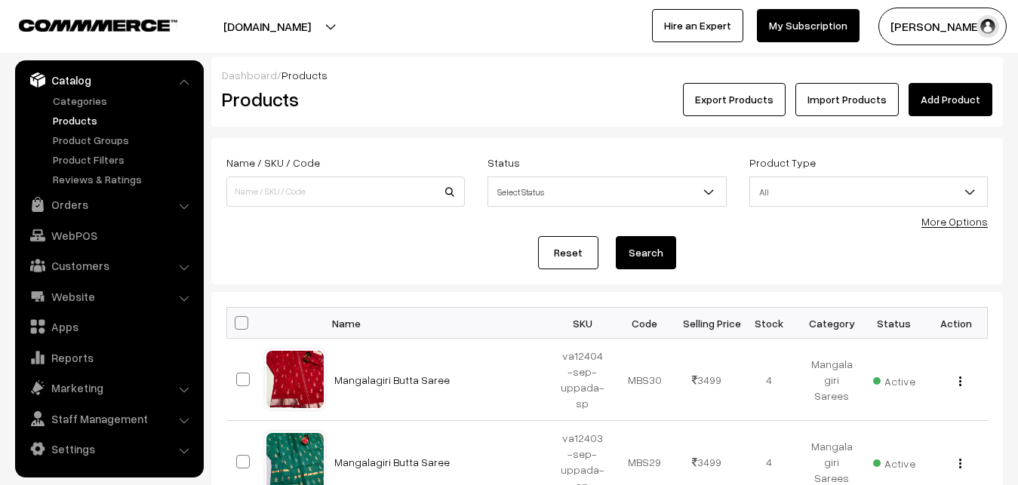
click at [400, 106] on h2 "Products" at bounding box center [342, 99] width 241 height 23
click at [935, 86] on link "Add Product" at bounding box center [950, 99] width 84 height 33
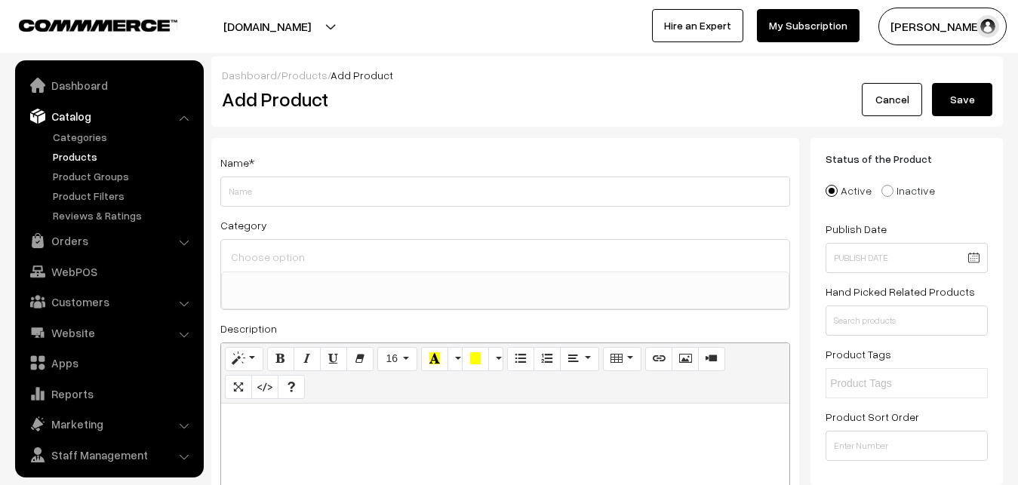
select select
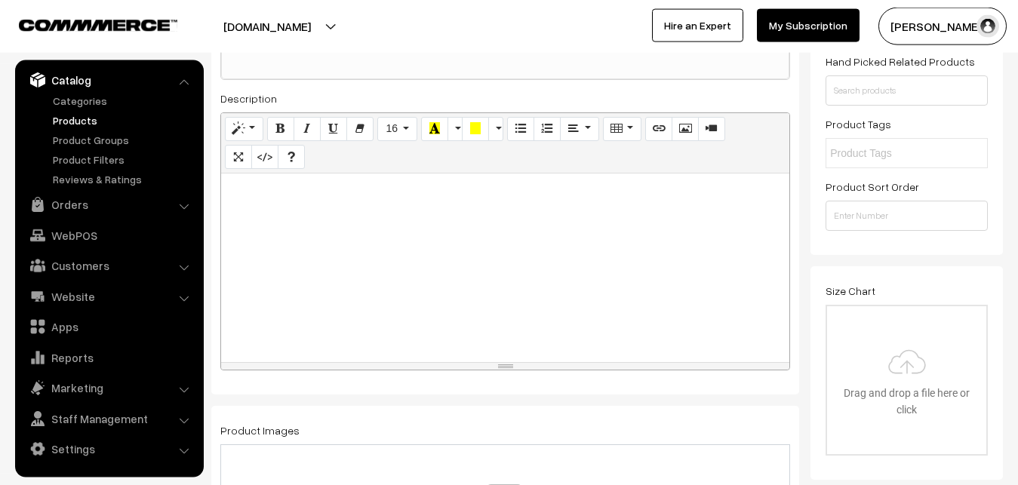
scroll to position [231, 0]
click at [258, 298] on div at bounding box center [505, 267] width 568 height 189
paste div
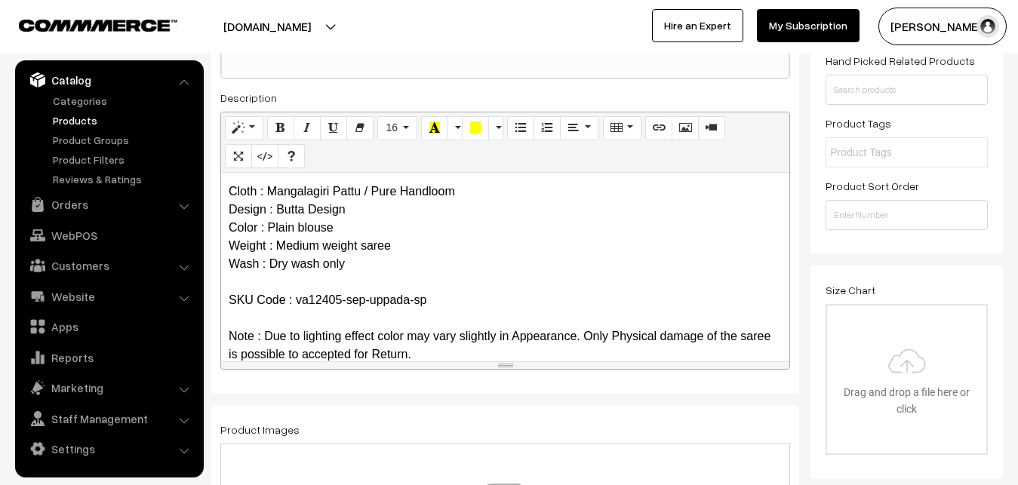
scroll to position [0, 0]
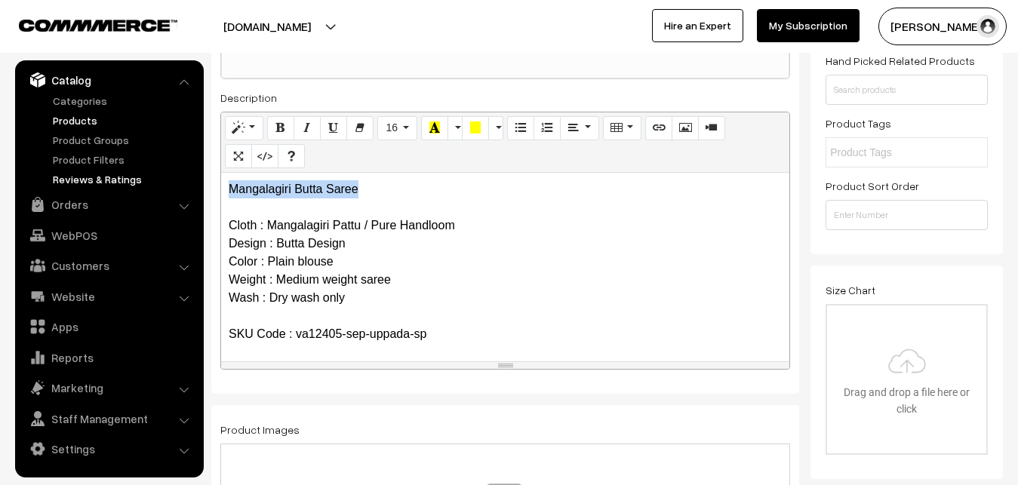
drag, startPoint x: 390, startPoint y: 188, endPoint x: 149, endPoint y: 184, distance: 241.4
click at [221, 188] on div "Mangalagiri Butta Saree Cloth : Mangalagiri Pattu / Pure Handloom Design : Butt…" at bounding box center [505, 267] width 568 height 189
copy p "Mangalagiri Butta Saree"
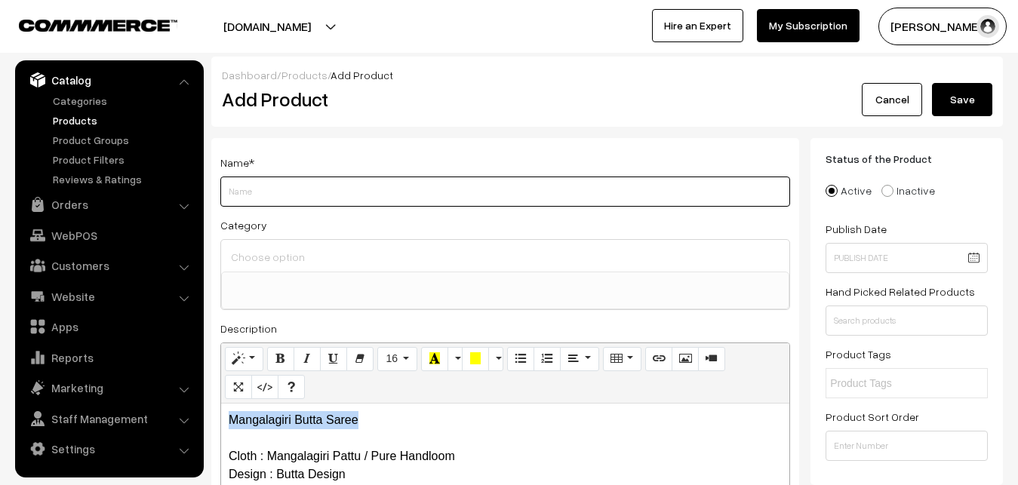
click at [260, 193] on input "Weight" at bounding box center [505, 192] width 570 height 30
paste input "Mangalagiri Butta Saree"
type input "Mangalagiri Butta Saree"
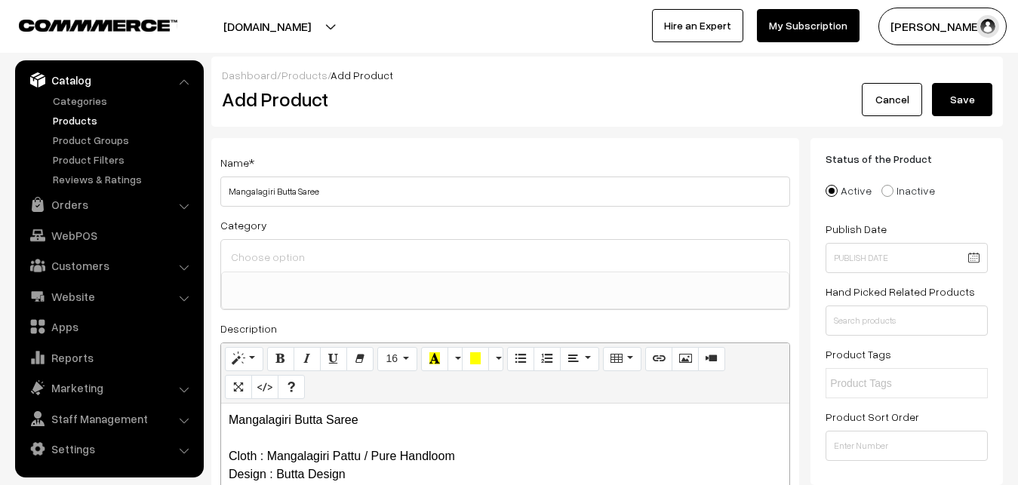
click at [263, 255] on input at bounding box center [505, 257] width 556 height 22
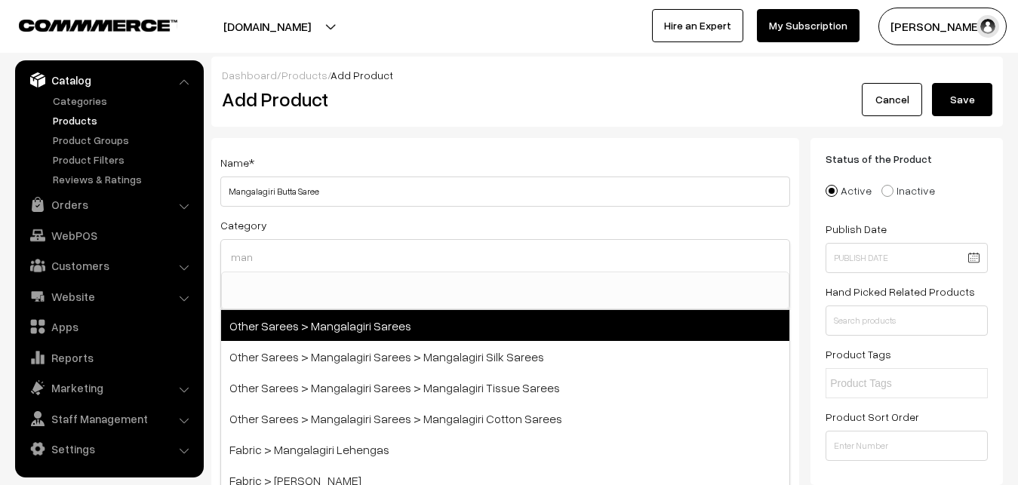
type input "man"
click at [335, 327] on span "Other Sarees > Mangalagiri Sarees" at bounding box center [505, 325] width 568 height 31
select select "31"
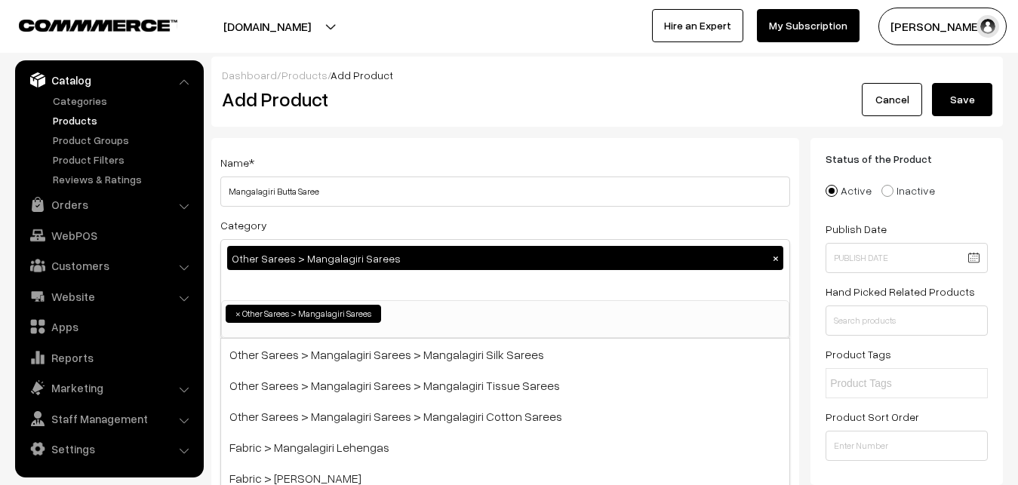
scroll to position [380, 0]
click at [359, 207] on div "Name * Mangalagiri Butta Saree Category Other Sarees > Mangalagiri Sarees × Upp…" at bounding box center [505, 395] width 588 height 515
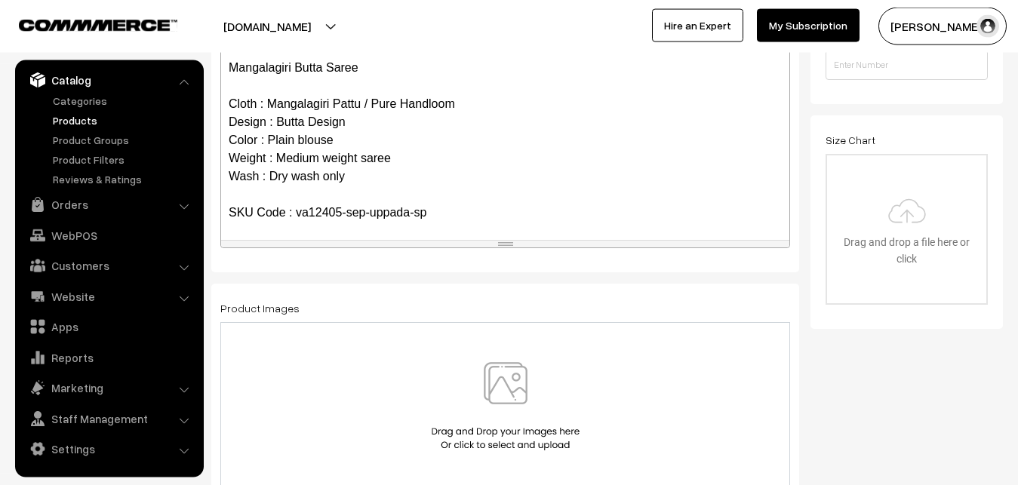
scroll to position [385, 0]
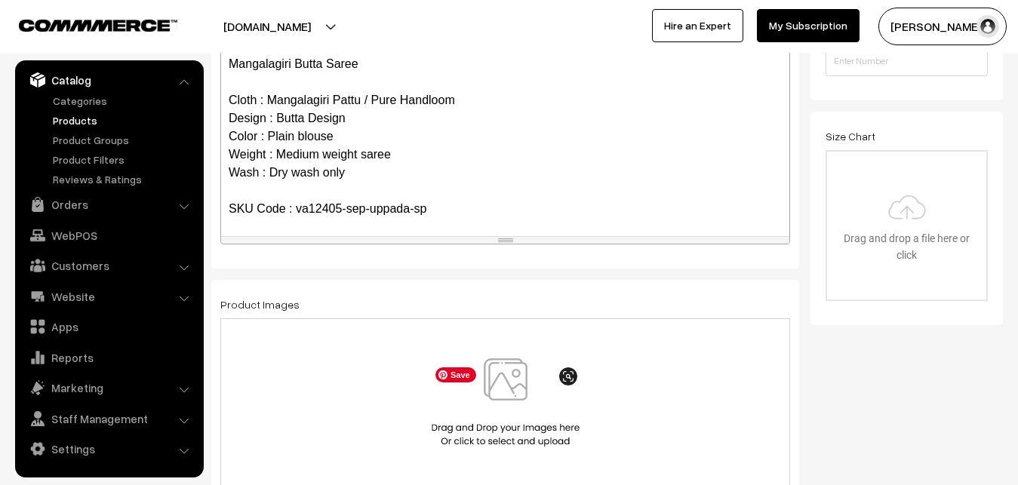
click at [487, 375] on img at bounding box center [505, 402] width 155 height 88
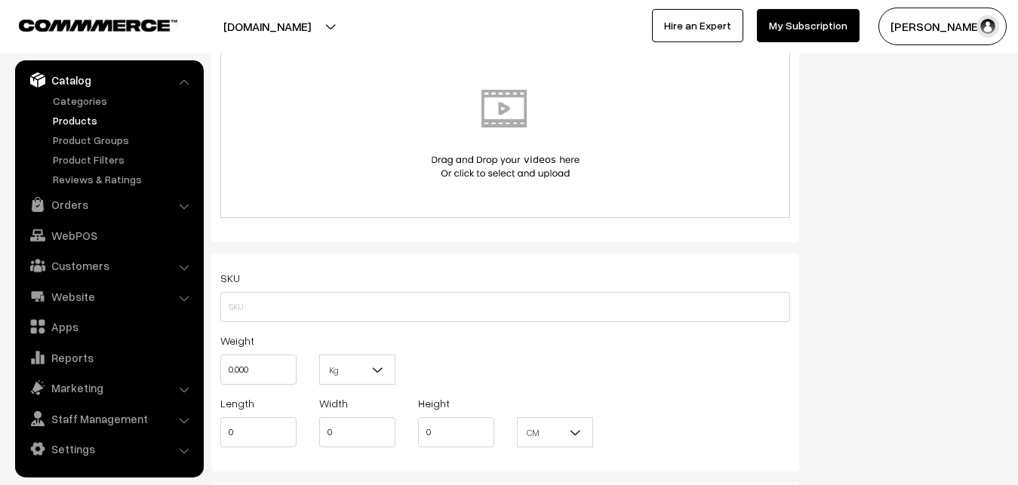
scroll to position [923, 0]
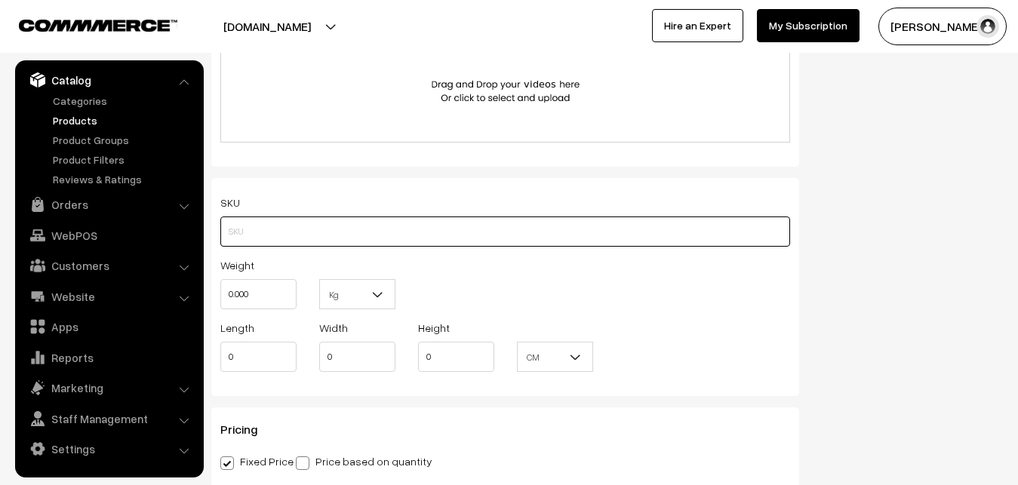
click at [241, 232] on input "text" at bounding box center [505, 232] width 570 height 30
paste input "va12405-sep-uppada-sp"
type input "va12405-sep-uppada-sp"
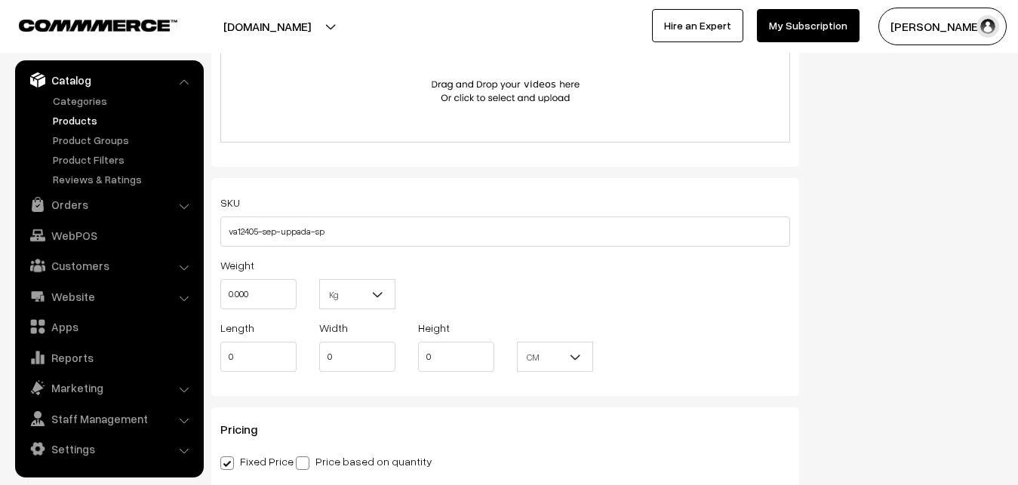
drag, startPoint x: 267, startPoint y: 312, endPoint x: 222, endPoint y: 306, distance: 45.7
click at [222, 306] on div "Weight 0.000" at bounding box center [258, 287] width 99 height 63
drag, startPoint x: 256, startPoint y: 302, endPoint x: 195, endPoint y: 302, distance: 60.4
click at [220, 302] on input "0.000" at bounding box center [258, 294] width 76 height 30
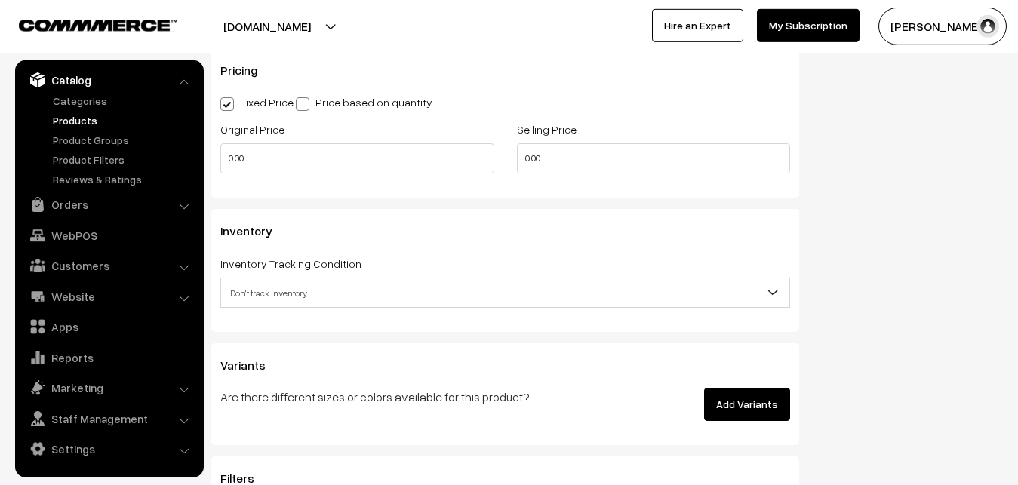
scroll to position [1308, 0]
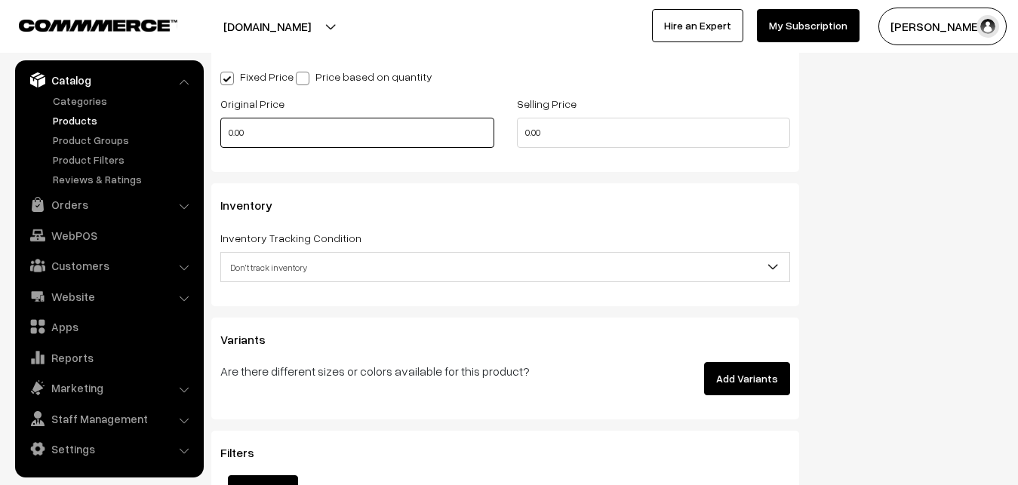
type input "0.80"
drag, startPoint x: 220, startPoint y: 136, endPoint x: 188, endPoint y: 136, distance: 32.4
click at [220, 136] on input "0.00" at bounding box center [357, 133] width 274 height 30
type input "2600"
drag, startPoint x: 539, startPoint y: 132, endPoint x: 491, endPoint y: 133, distance: 47.5
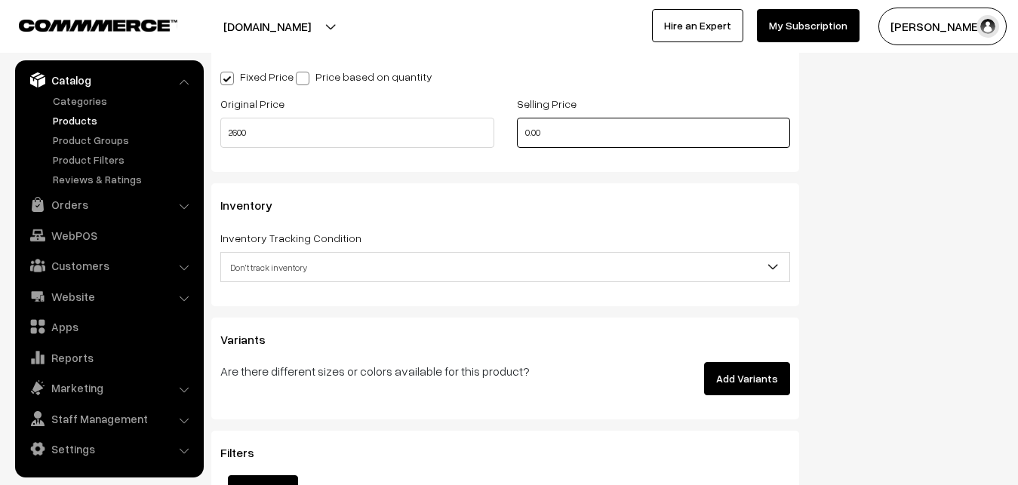
click at [517, 133] on input "0.00" at bounding box center [654, 133] width 274 height 30
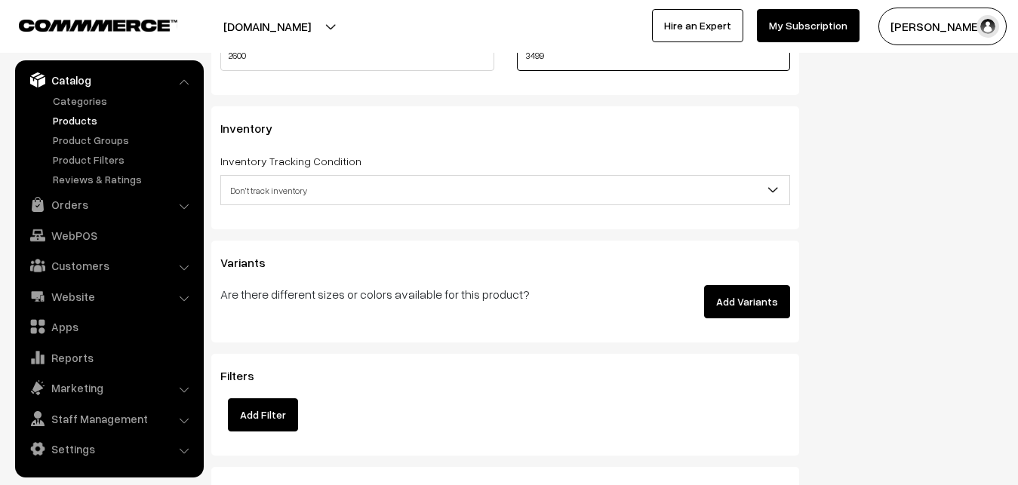
type input "3499"
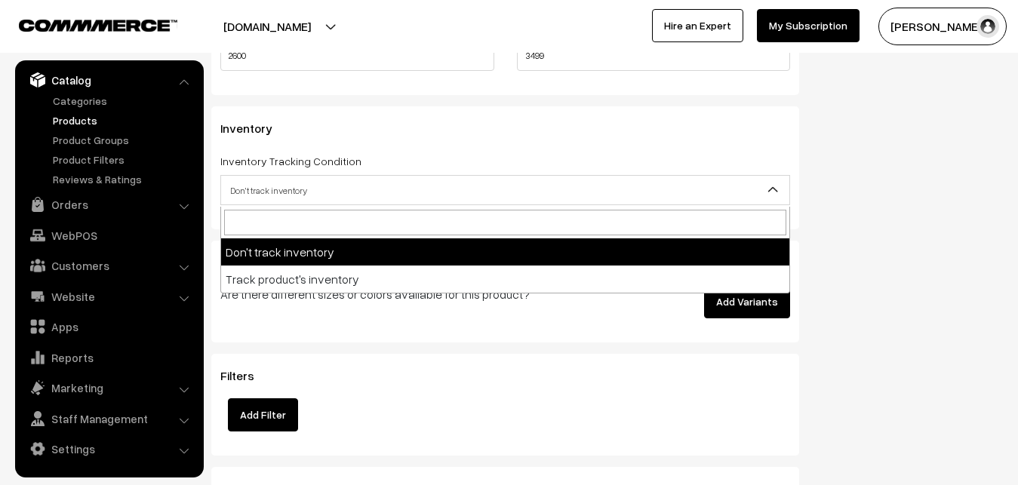
click at [271, 179] on span "Don't track inventory" at bounding box center [505, 190] width 568 height 26
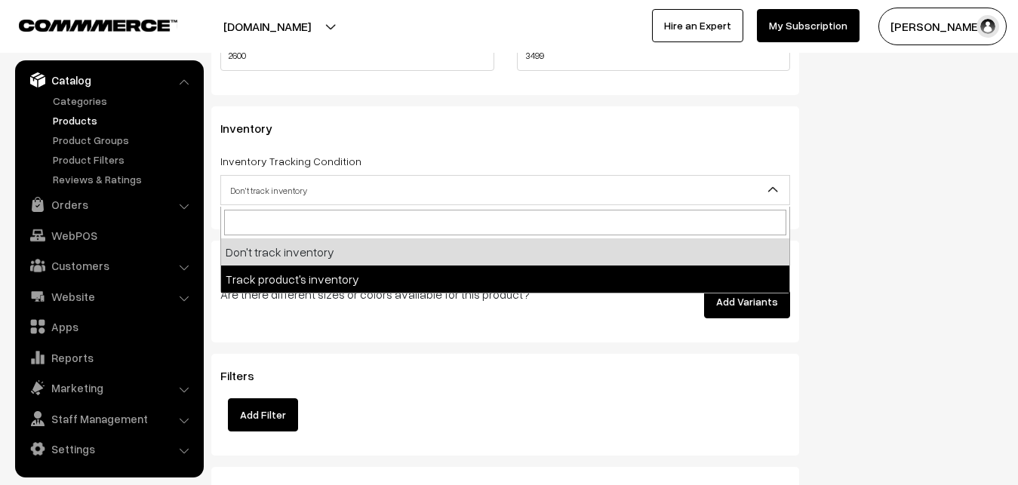
select select "2"
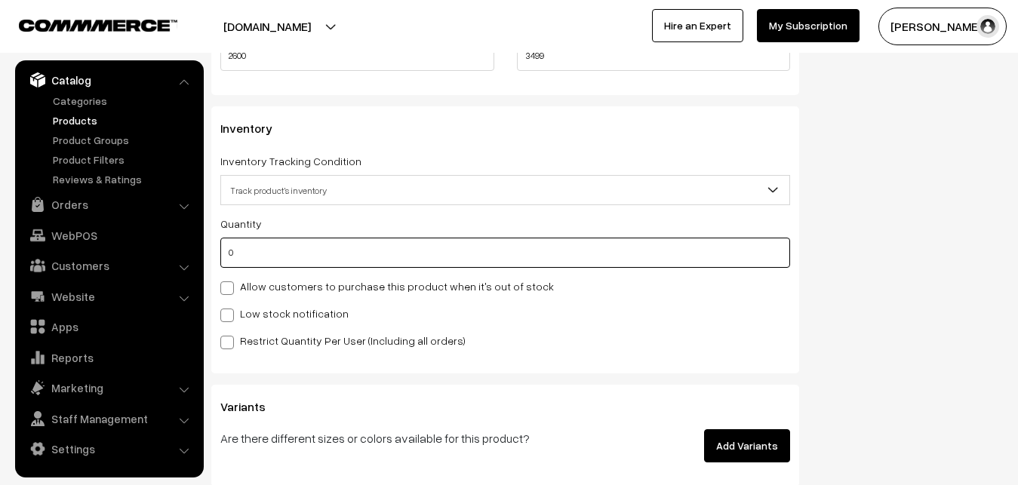
click at [274, 261] on input "0" at bounding box center [505, 253] width 570 height 30
type input "4"
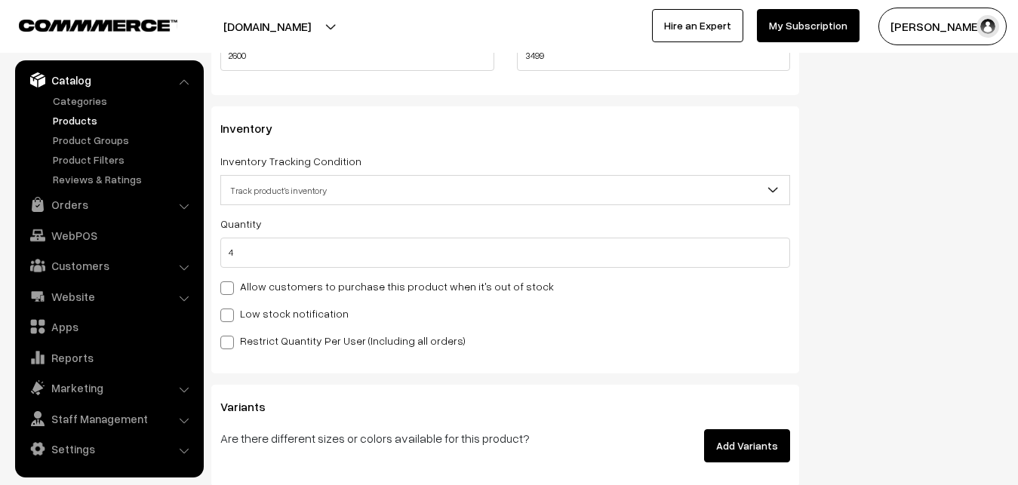
click at [263, 312] on label "Low stock notification" at bounding box center [284, 314] width 128 height 16
click at [230, 312] on input "Low stock notification" at bounding box center [225, 313] width 10 height 10
checkbox input "true"
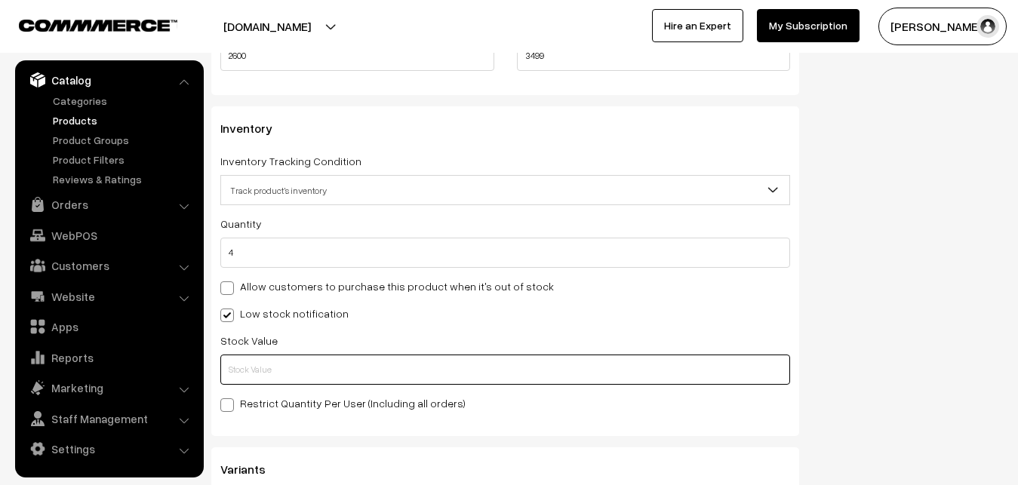
click at [259, 361] on input "text" at bounding box center [505, 370] width 570 height 30
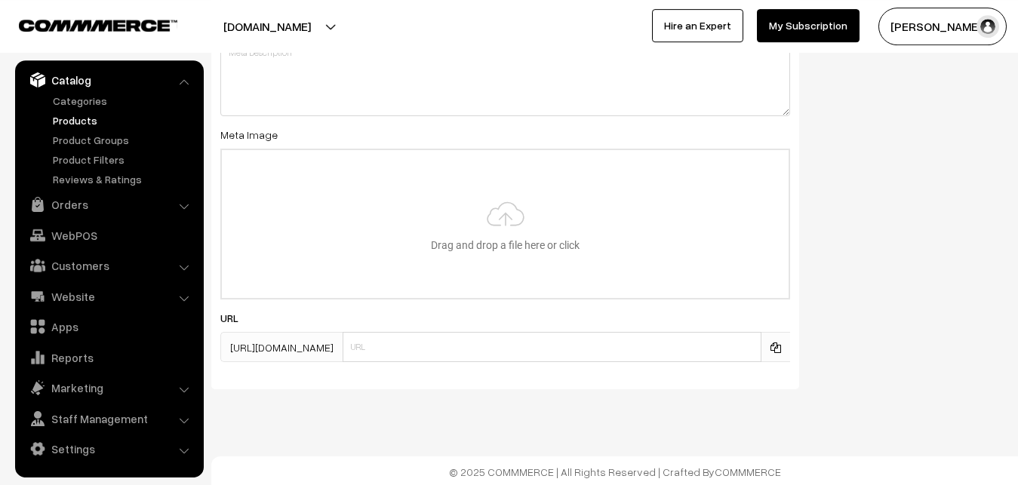
scroll to position [2246, 0]
type input "2"
click at [471, 233] on input "file" at bounding box center [505, 222] width 567 height 148
type input "C:\fakepath\mangalagiri-saree-va12405-sep.jpeg"
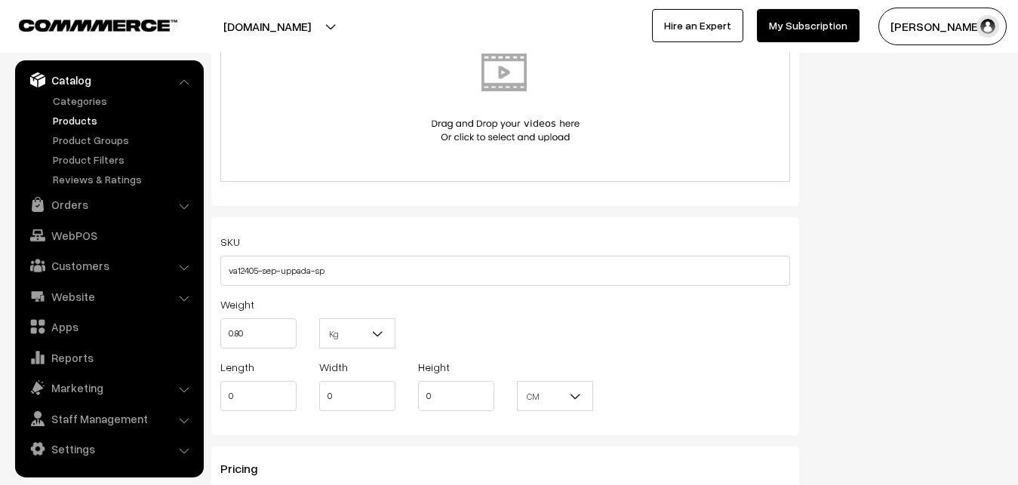
scroll to position [0, 0]
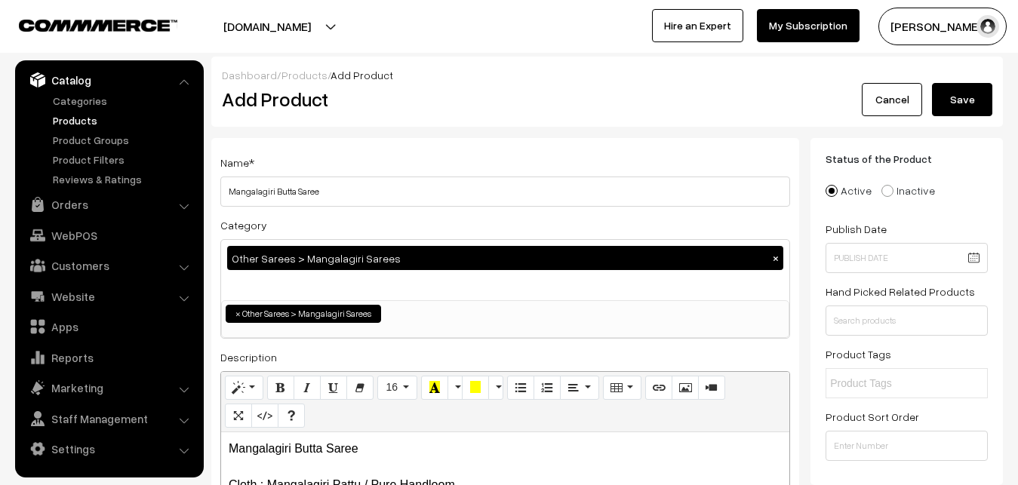
click at [960, 98] on button "Save" at bounding box center [962, 99] width 60 height 33
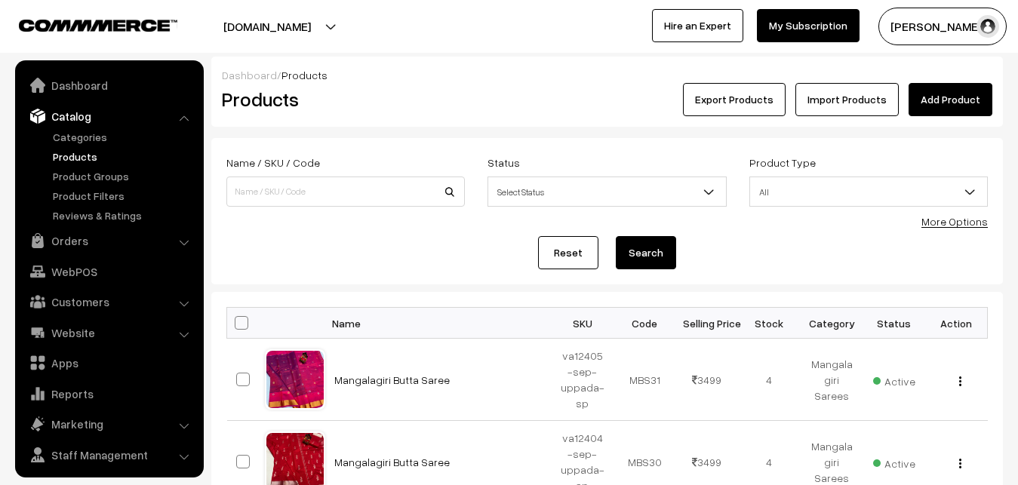
scroll to position [36, 0]
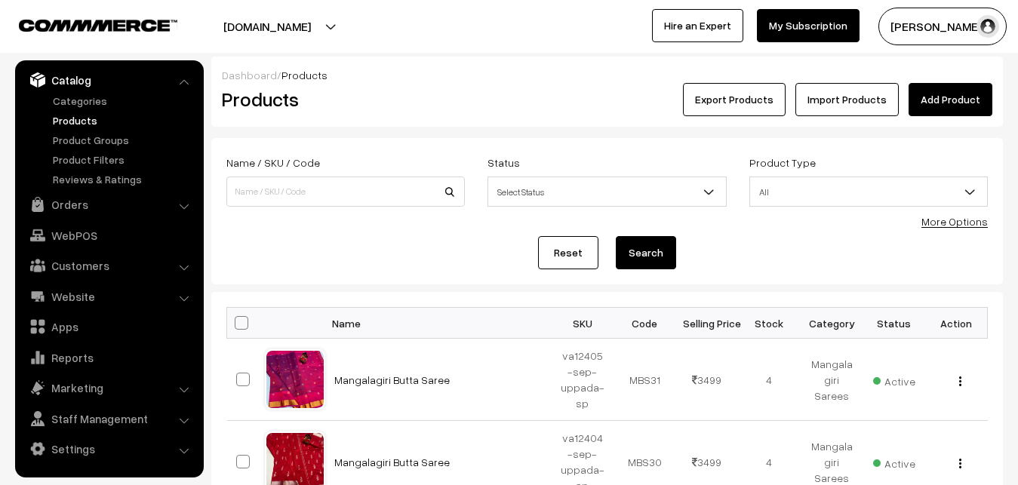
click at [435, 90] on h2 "Products" at bounding box center [342, 99] width 241 height 23
click at [951, 103] on link "Add Product" at bounding box center [950, 99] width 84 height 33
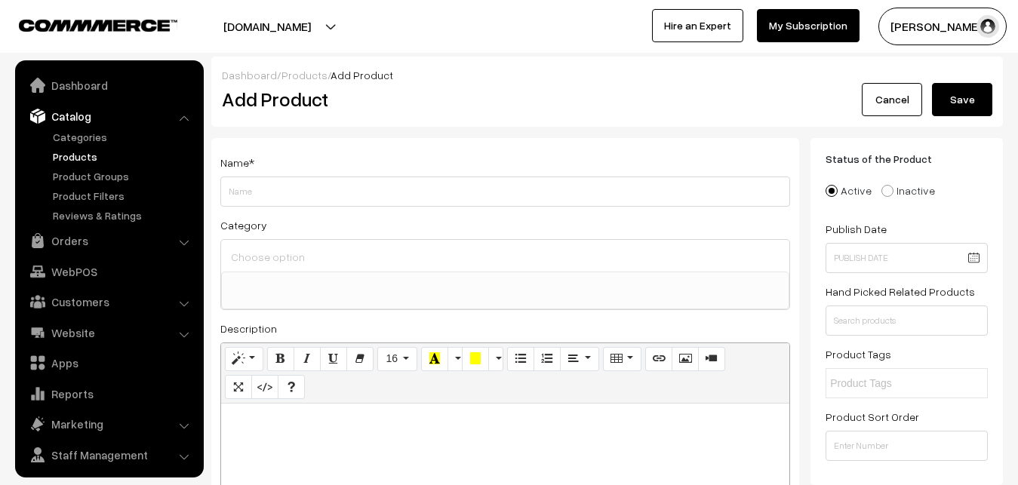
select select
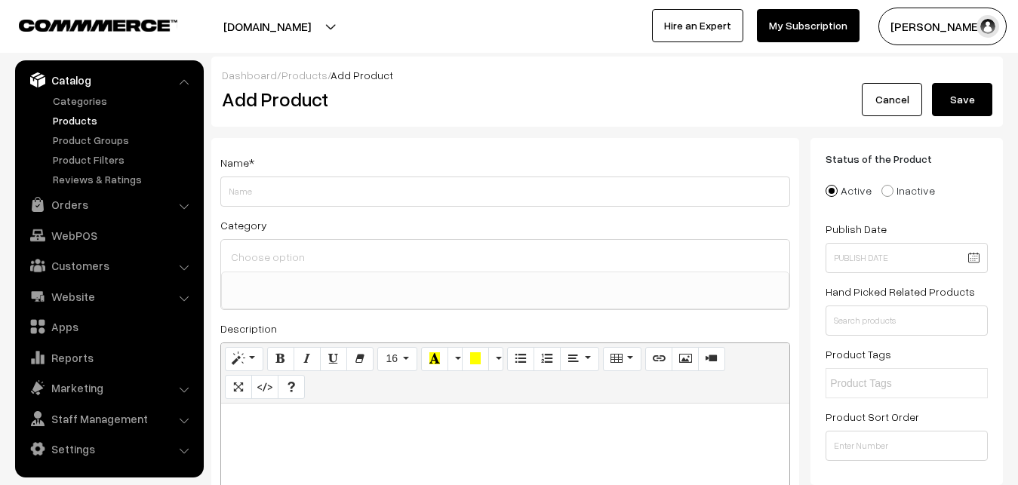
paste div
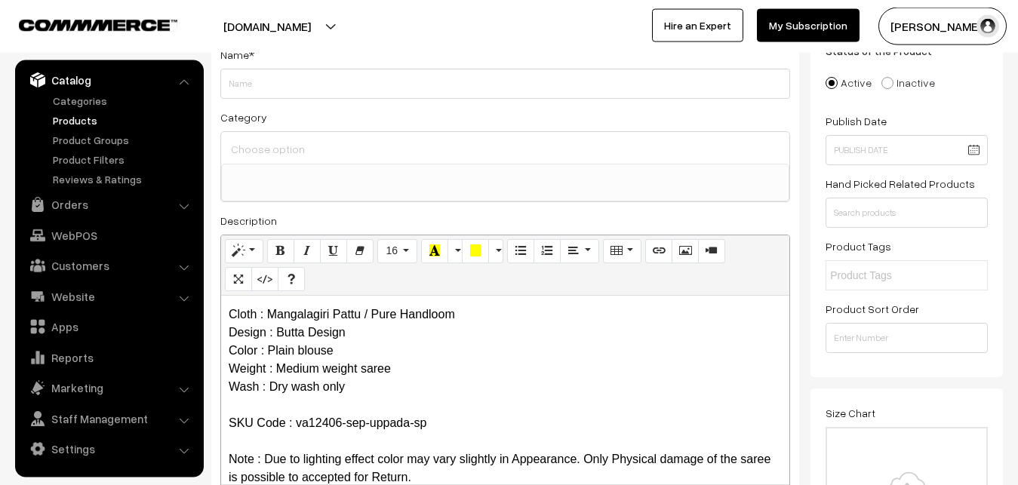
scroll to position [0, 0]
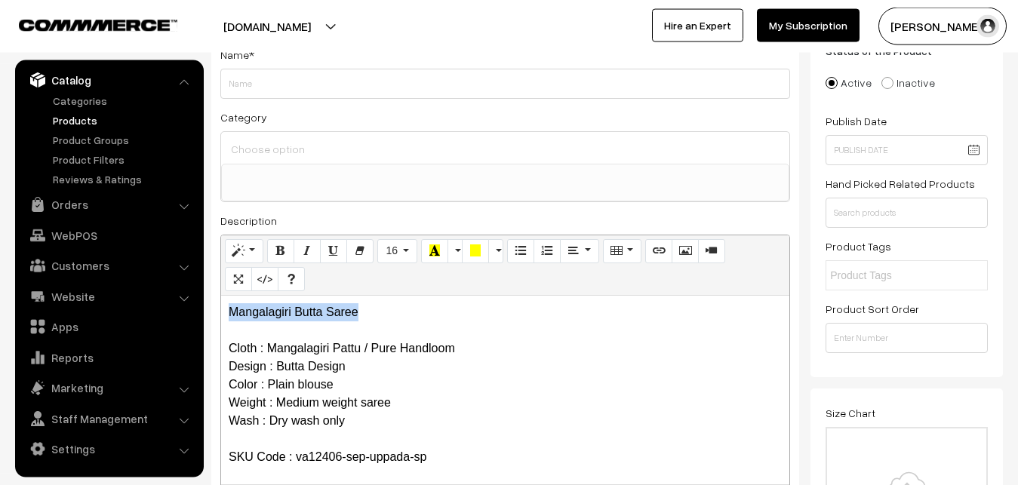
drag, startPoint x: 389, startPoint y: 309, endPoint x: 137, endPoint y: 311, distance: 252.0
click at [221, 311] on div "Mangalagiri Butta Saree Cloth : Mangalagiri Pattu / Pure Handloom Design : Butt…" at bounding box center [505, 390] width 568 height 189
copy p "Mangalagiri Butta Saree"
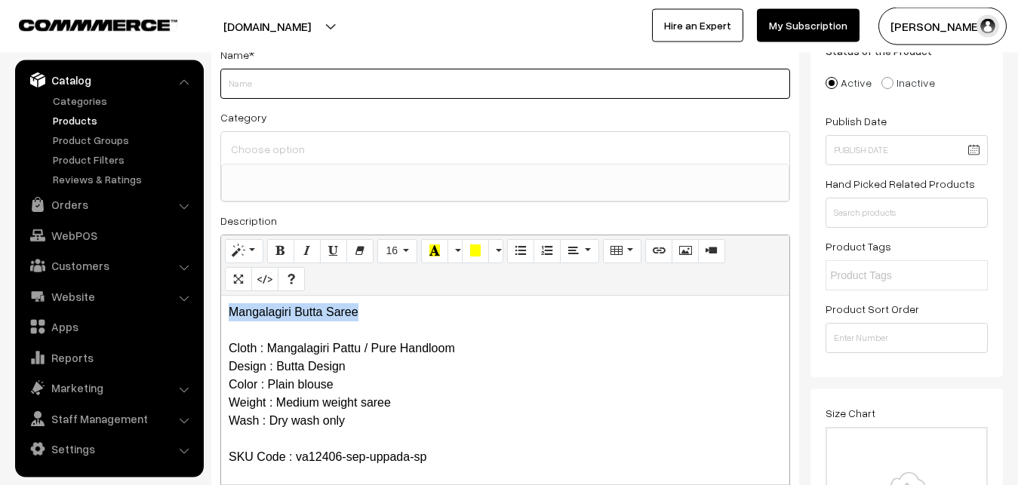
click at [238, 91] on input "Weight" at bounding box center [505, 84] width 570 height 30
paste input "Mangalagiri Butta Saree"
type input "Mangalagiri Butta Saree"
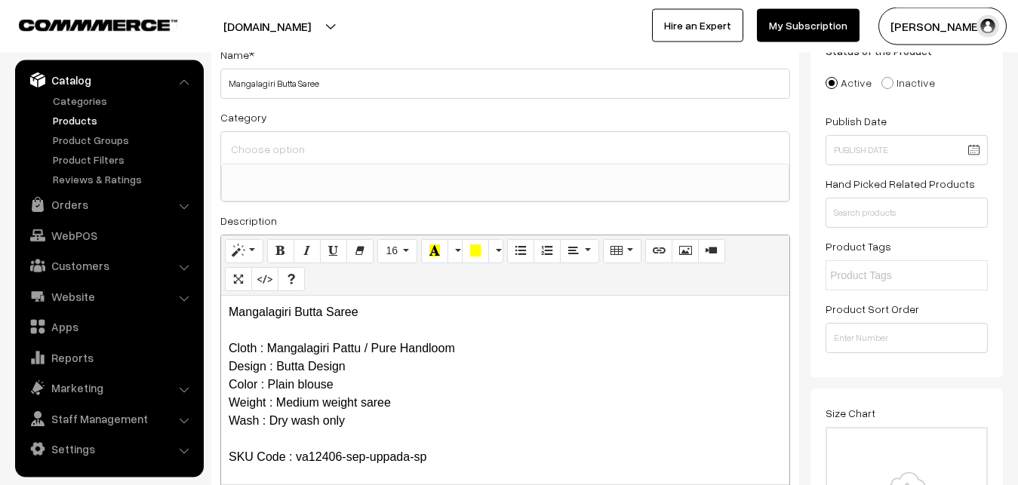
click at [259, 140] on input at bounding box center [505, 149] width 556 height 22
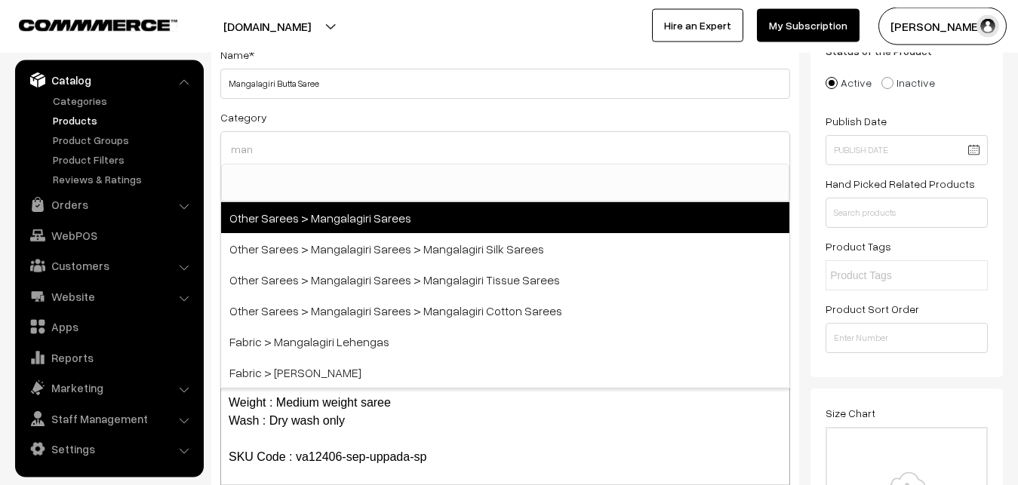
type input "man"
click at [345, 214] on span "Other Sarees > Mangalagiri Sarees" at bounding box center [505, 217] width 568 height 31
select select "31"
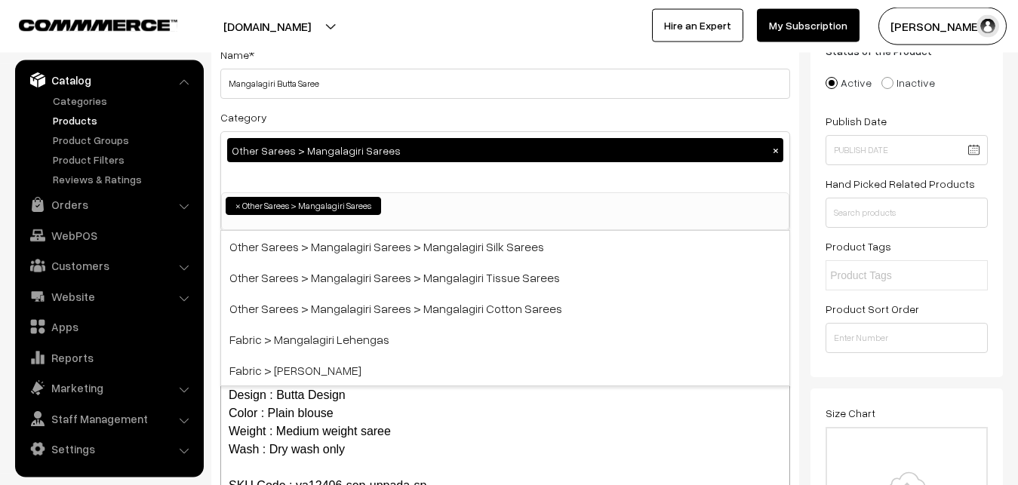
click at [370, 116] on div "Category Other Sarees > Mangalagiri Sarees × Uppada Sarees Uppada Sarees > Uppa…" at bounding box center [505, 169] width 570 height 123
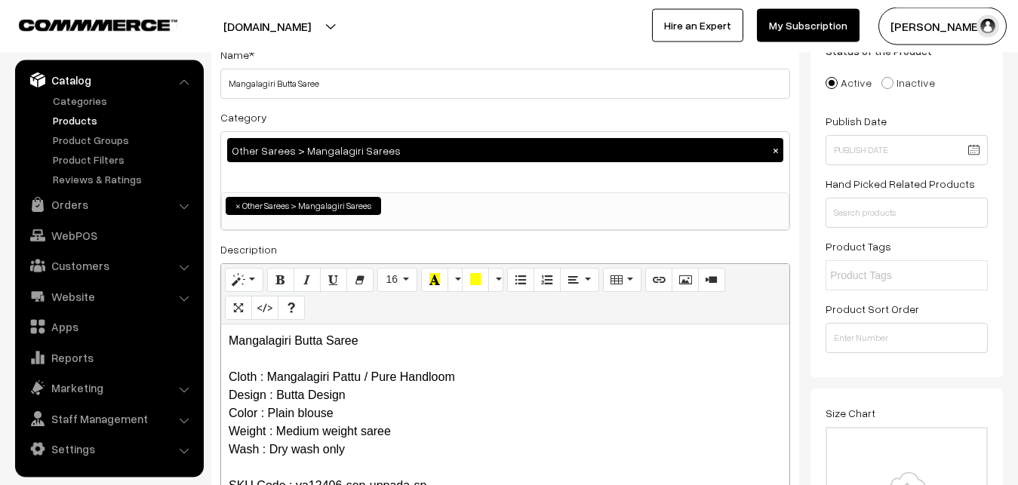
scroll to position [416, 0]
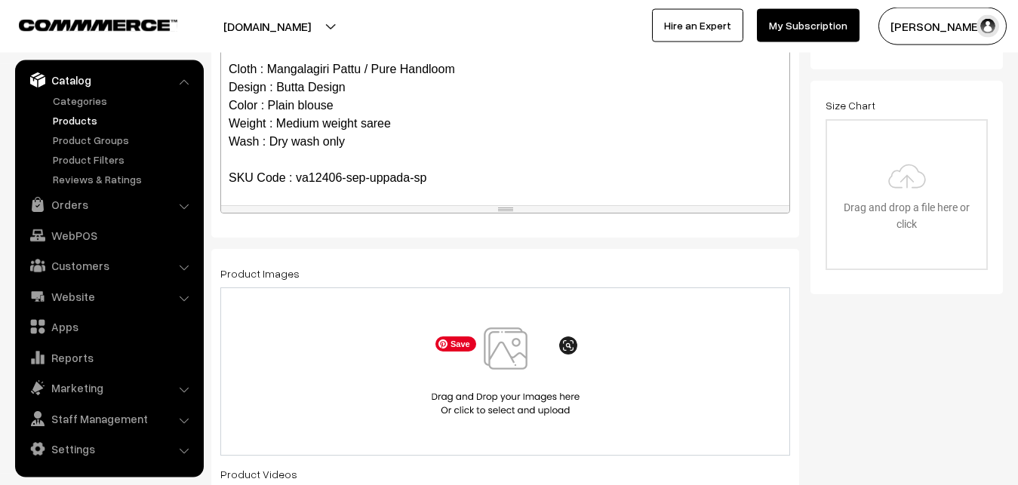
click at [499, 362] on img at bounding box center [505, 371] width 155 height 88
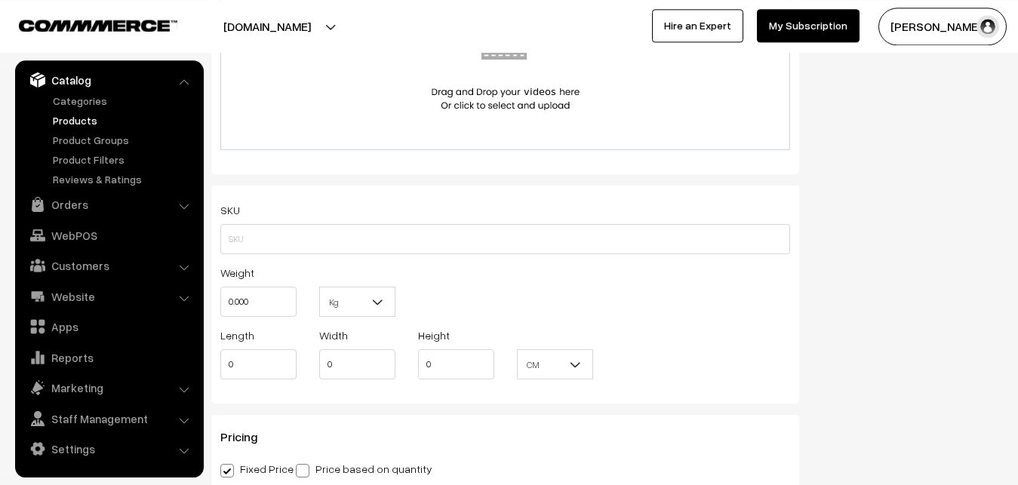
scroll to position [954, 0]
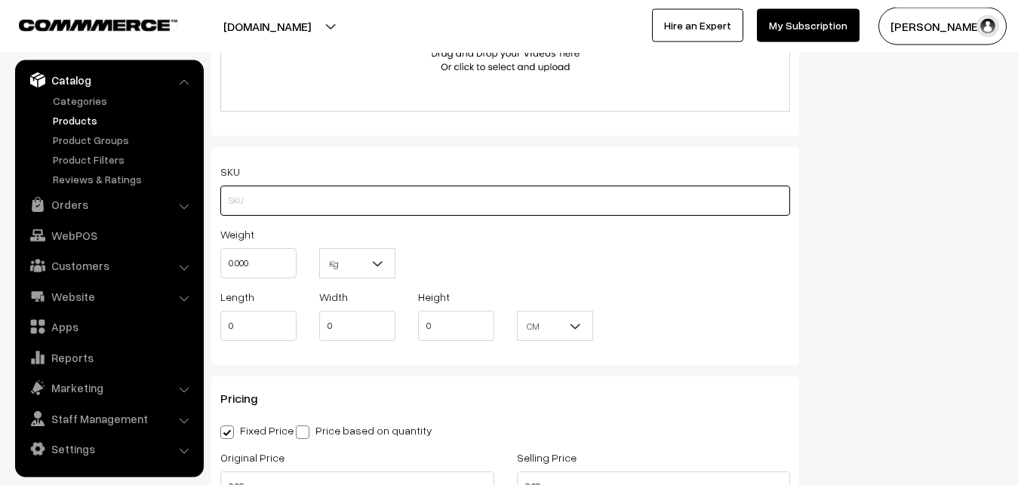
click at [230, 203] on input "text" at bounding box center [505, 201] width 570 height 30
paste input "va12406-sep-uppada-sp"
type input "va12406-sep-uppada-sp"
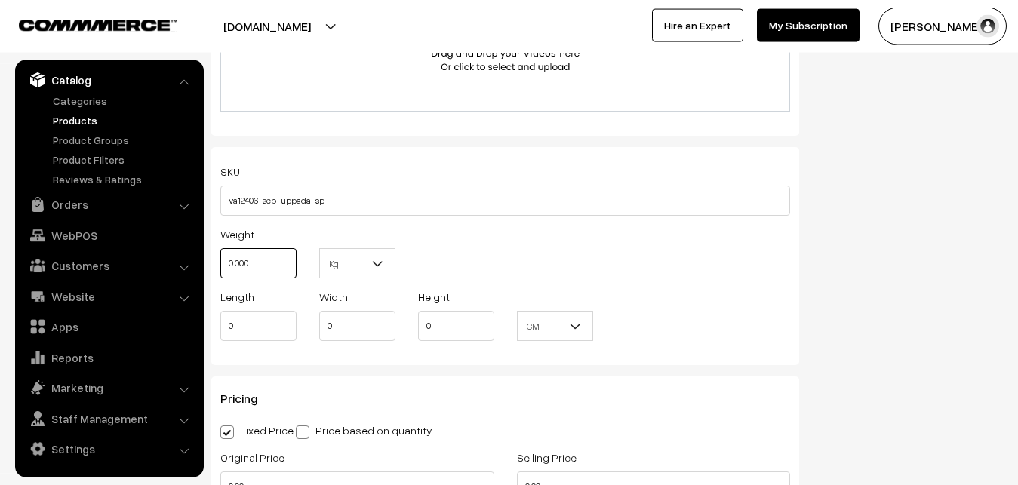
drag, startPoint x: 252, startPoint y: 260, endPoint x: 207, endPoint y: 260, distance: 45.3
click at [220, 260] on input "0.000" at bounding box center [258, 263] width 76 height 30
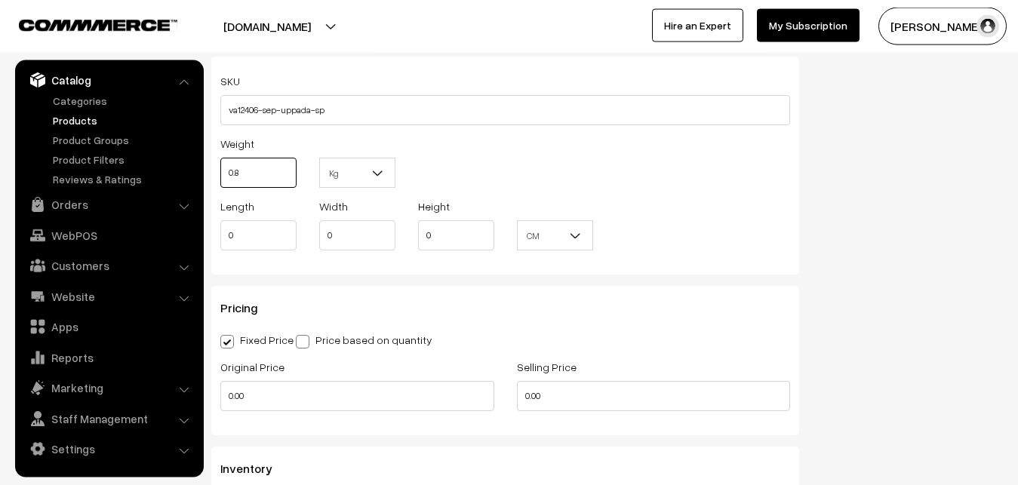
scroll to position [1262, 0]
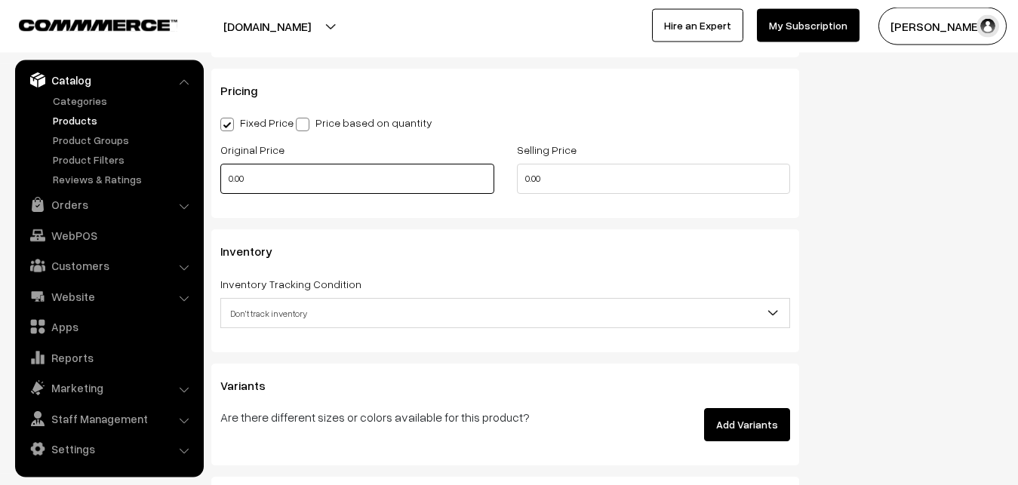
type input "0.80"
drag, startPoint x: 264, startPoint y: 168, endPoint x: 206, endPoint y: 168, distance: 58.1
click at [220, 168] on input "0.00" at bounding box center [357, 179] width 274 height 30
type input "2600"
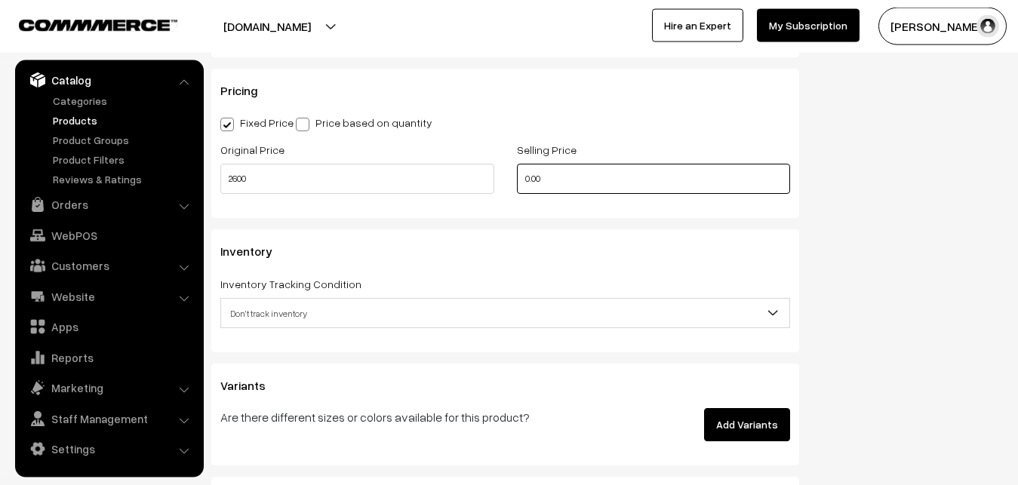
drag, startPoint x: 563, startPoint y: 183, endPoint x: 478, endPoint y: 177, distance: 85.4
click at [517, 184] on input "0.00" at bounding box center [654, 179] width 274 height 30
type input "3499"
click at [250, 309] on span "Don't track inventory" at bounding box center [505, 313] width 568 height 26
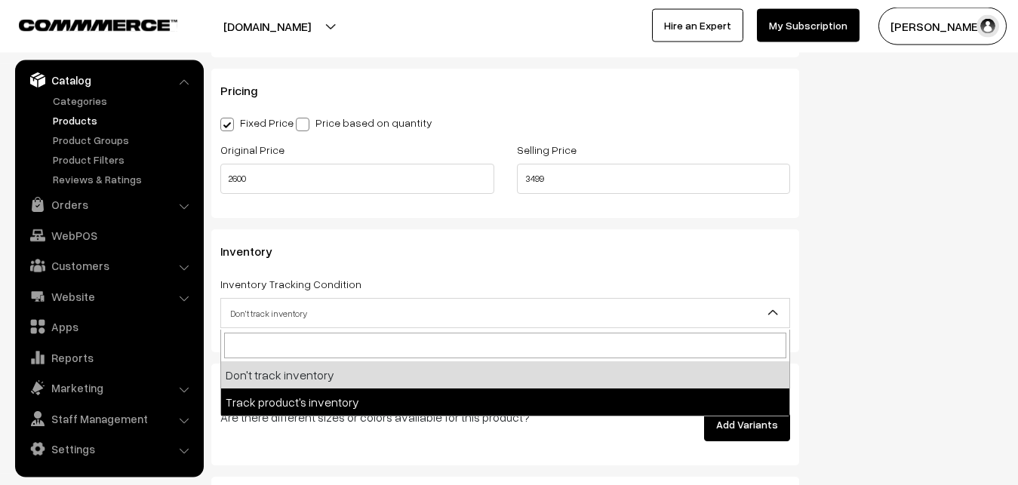
select select "2"
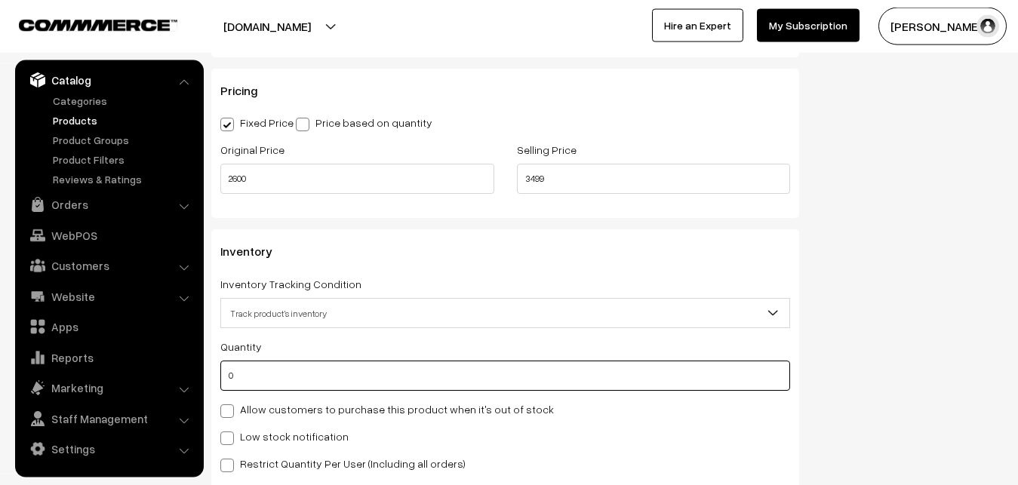
click at [254, 375] on input "0" at bounding box center [505, 376] width 570 height 30
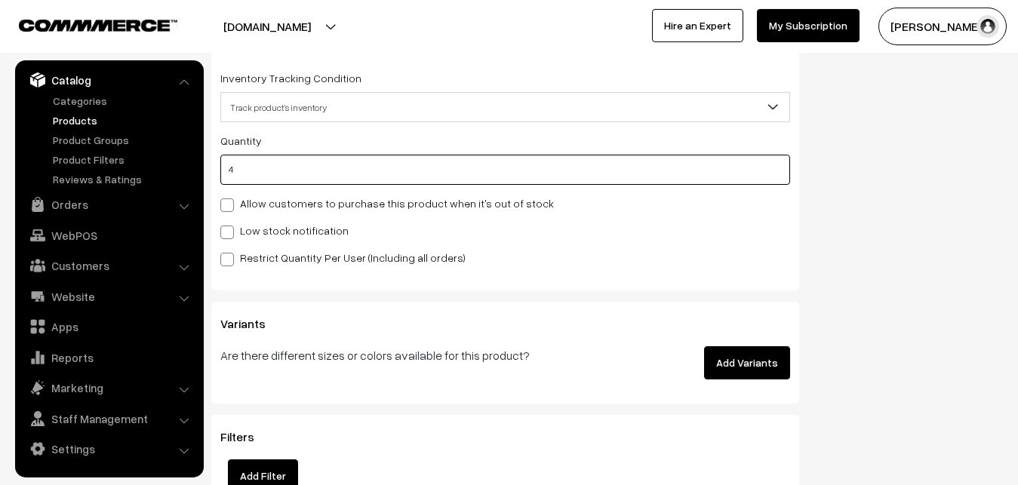
scroll to position [1493, 0]
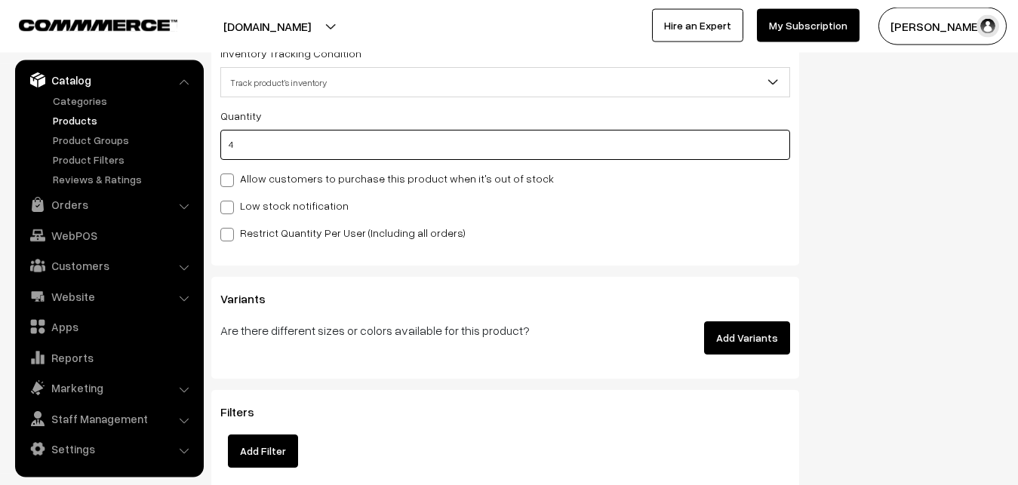
type input "4"
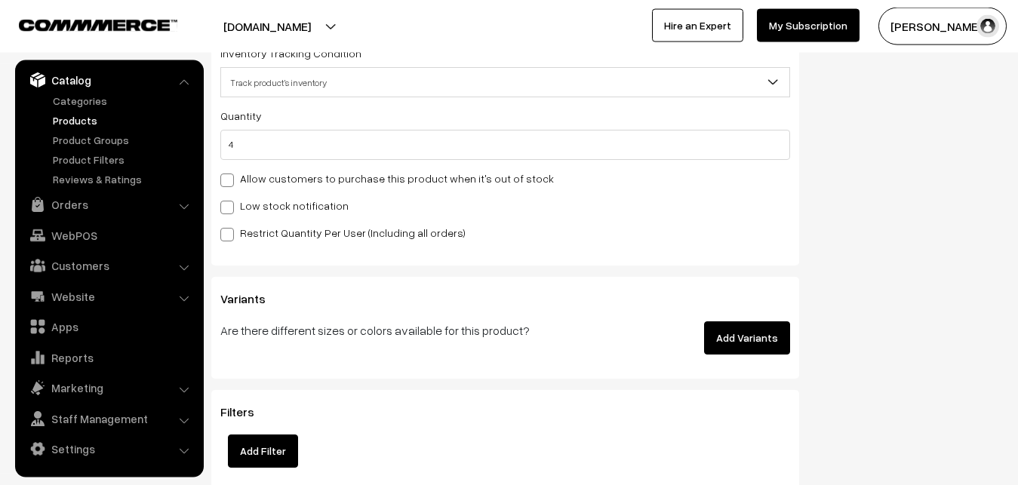
click at [248, 211] on label "Low stock notification" at bounding box center [284, 206] width 128 height 16
click at [230, 210] on input "Low stock notification" at bounding box center [225, 205] width 10 height 10
checkbox input "true"
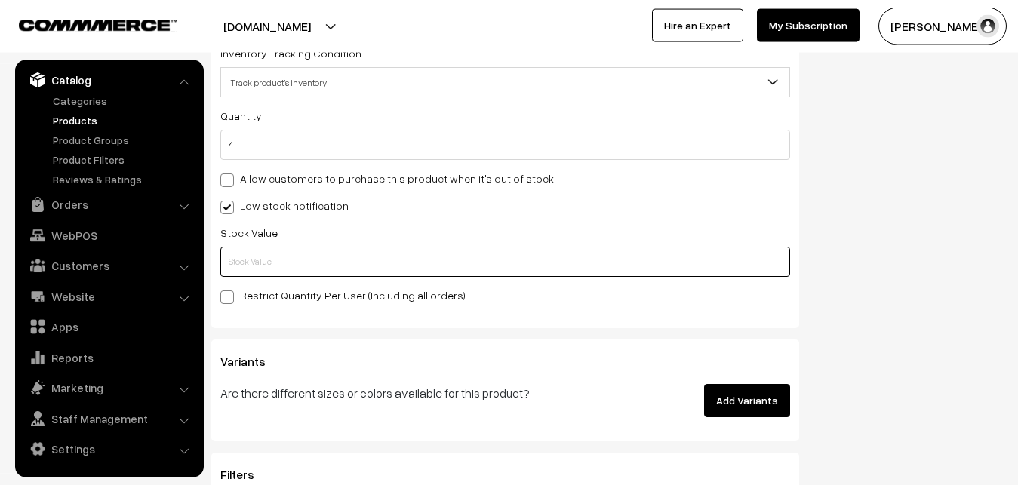
click at [244, 268] on input "text" at bounding box center [505, 262] width 570 height 30
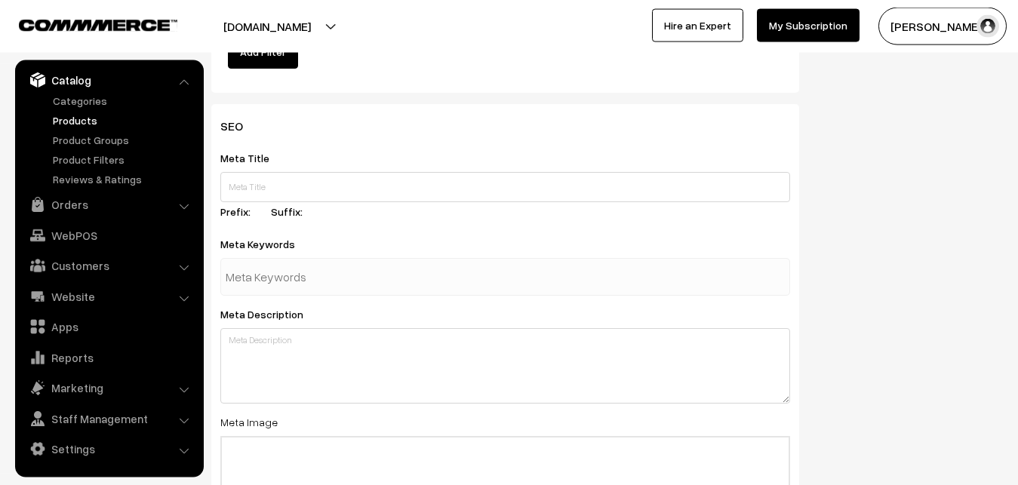
scroll to position [2246, 0]
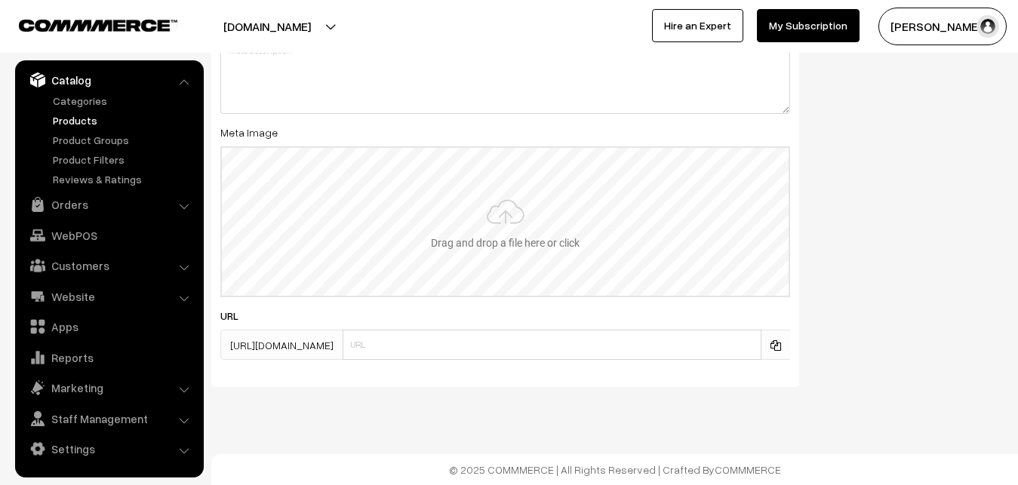
type input "2"
click at [484, 233] on input "file" at bounding box center [505, 222] width 567 height 148
type input "C:\fakepath\mangalagiri-saree-va12406-sep.jpeg"
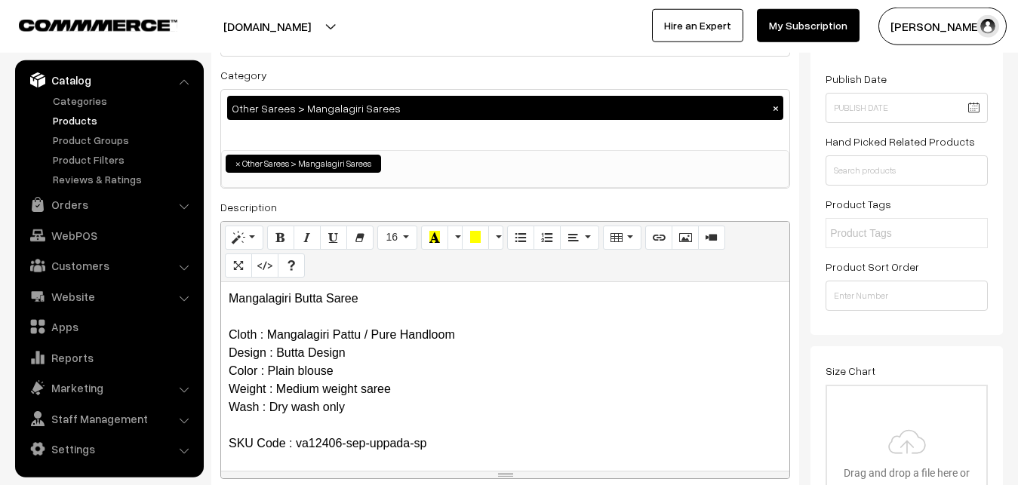
scroll to position [0, 0]
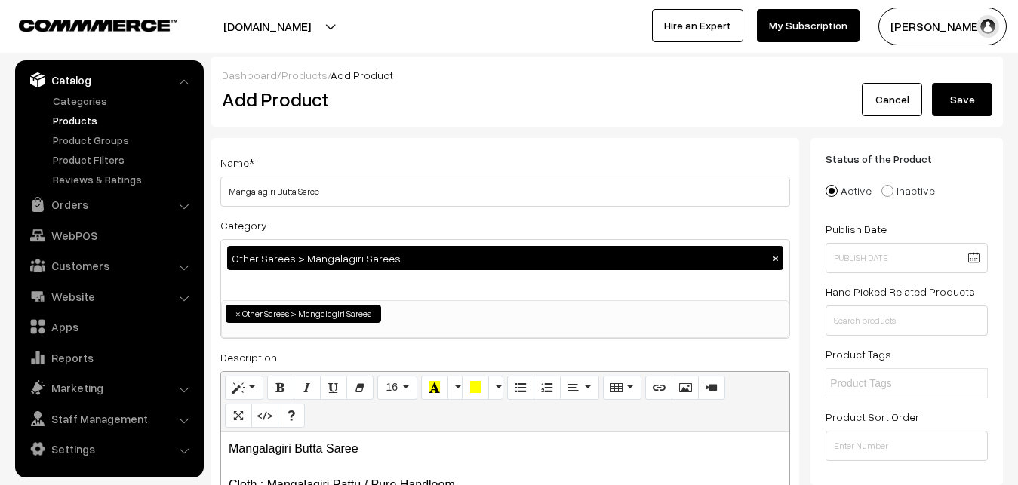
click at [972, 106] on button "Save" at bounding box center [962, 99] width 60 height 33
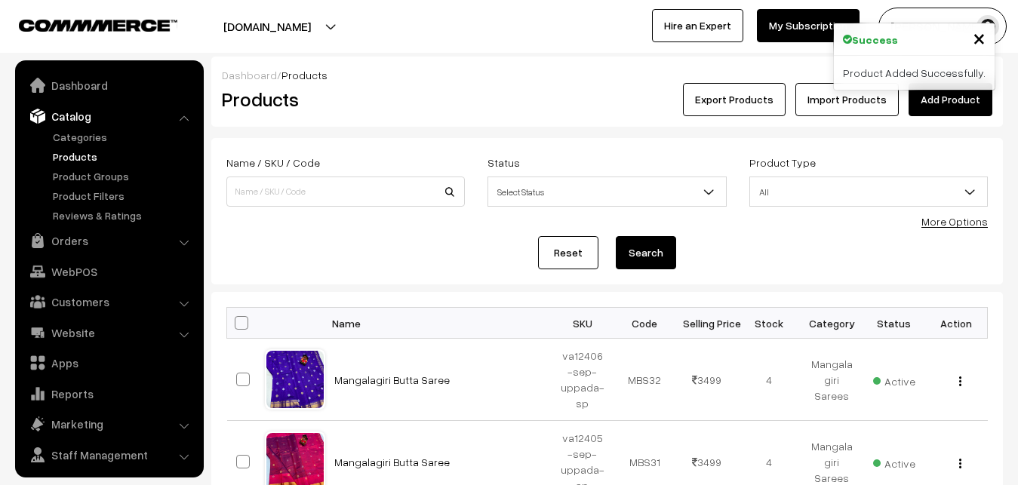
scroll to position [36, 0]
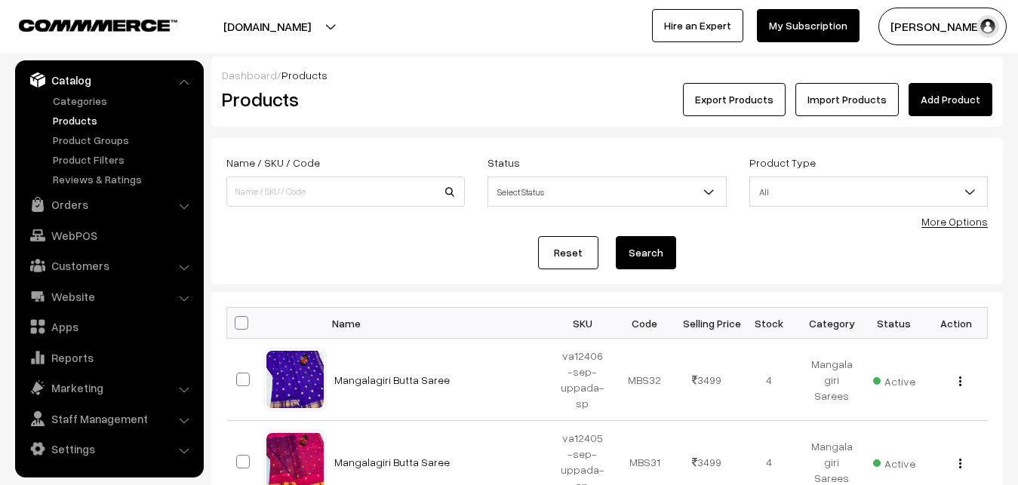
click at [430, 75] on div "Dashboard / Products" at bounding box center [607, 75] width 770 height 16
click at [928, 98] on link "Add Product" at bounding box center [950, 99] width 84 height 33
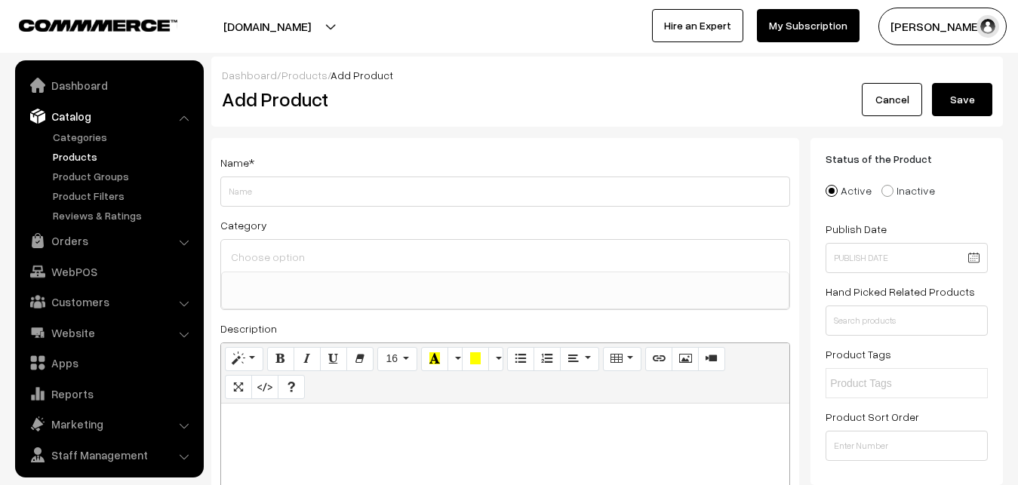
select select
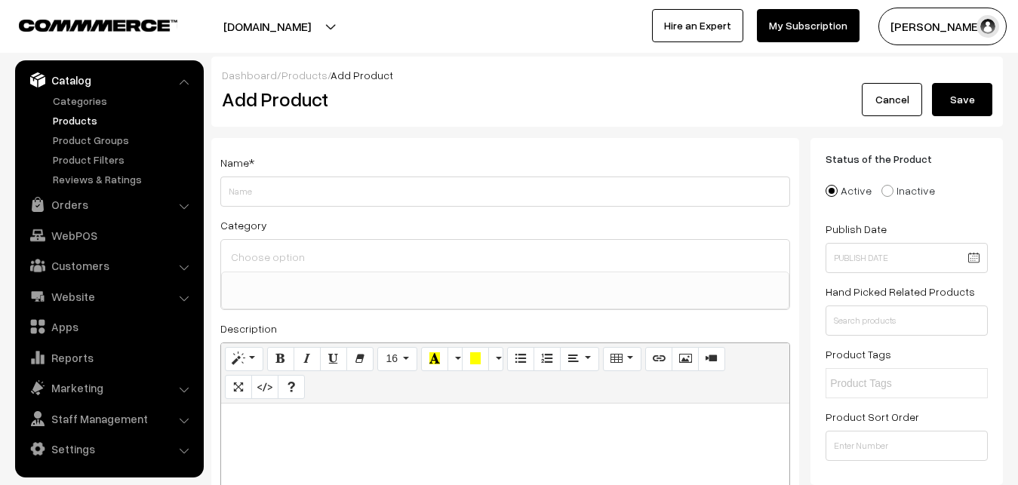
paste div
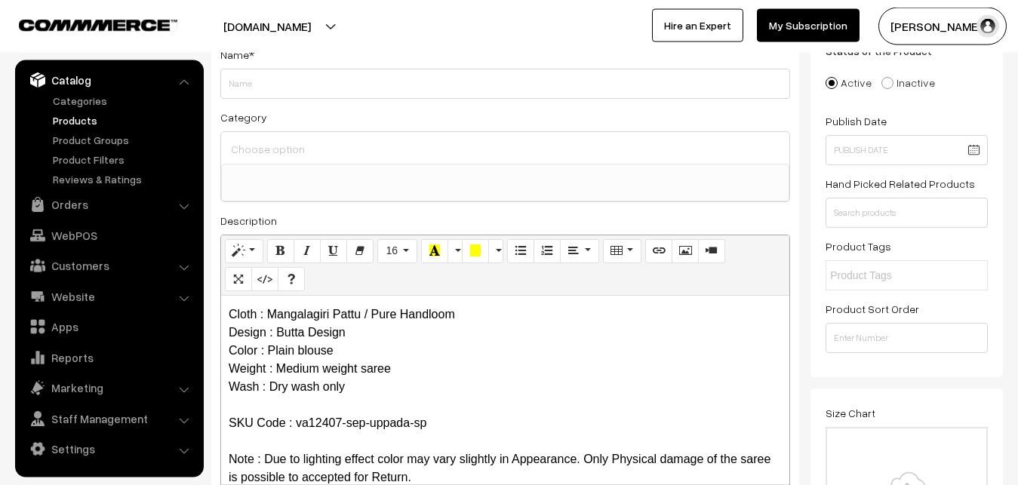
scroll to position [0, 0]
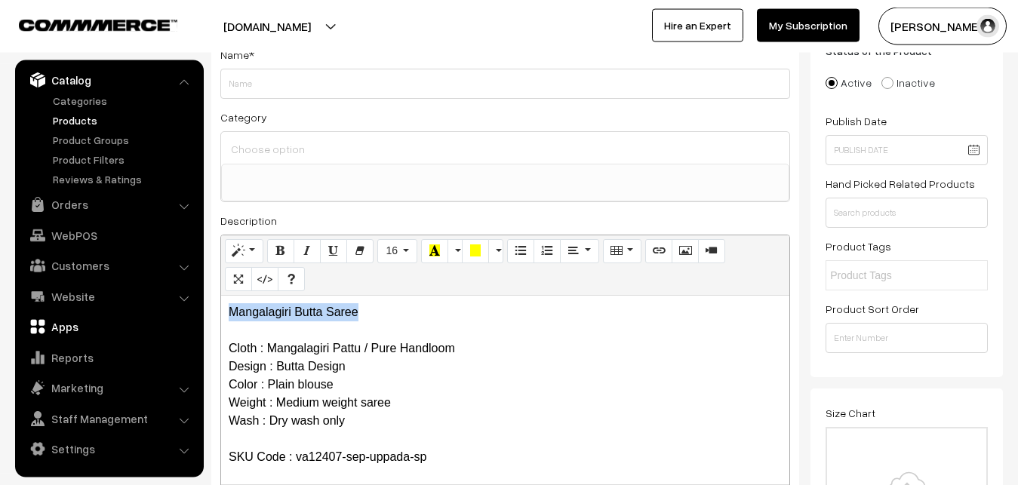
drag, startPoint x: 373, startPoint y: 318, endPoint x: 165, endPoint y: 318, distance: 207.5
click at [221, 318] on div "Mangalagiri Butta Saree Cloth : Mangalagiri Pattu / Pure Handloom Design : Butt…" at bounding box center [505, 390] width 568 height 189
copy p "Mangalagiri Butta Saree"
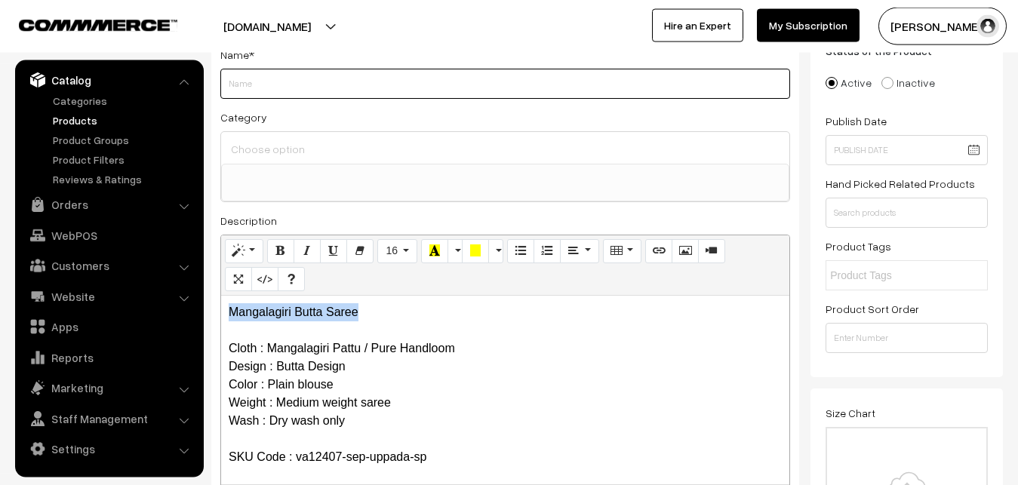
click at [275, 85] on input "Weight" at bounding box center [505, 84] width 570 height 30
paste input "Mangalagiri Butta Saree"
type input "Mangalagiri Butta Saree"
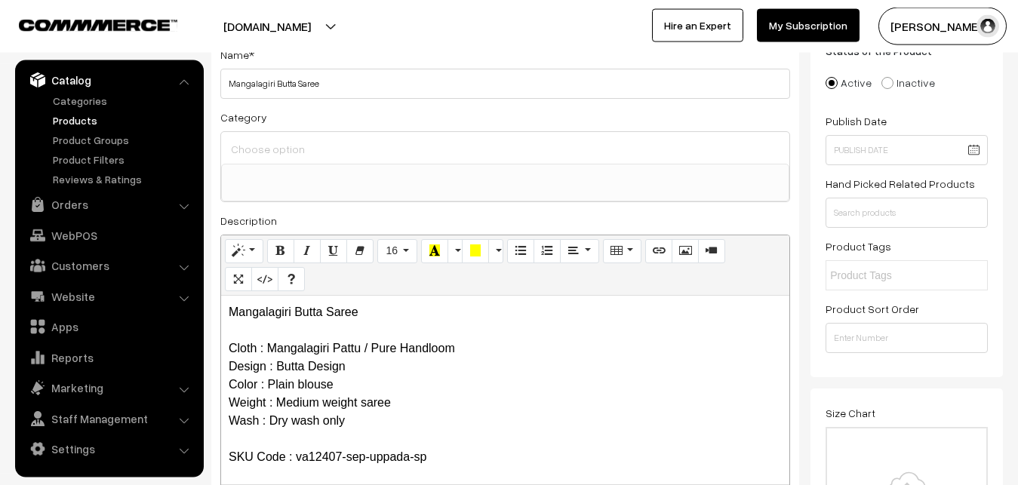
click at [273, 146] on input at bounding box center [505, 149] width 556 height 22
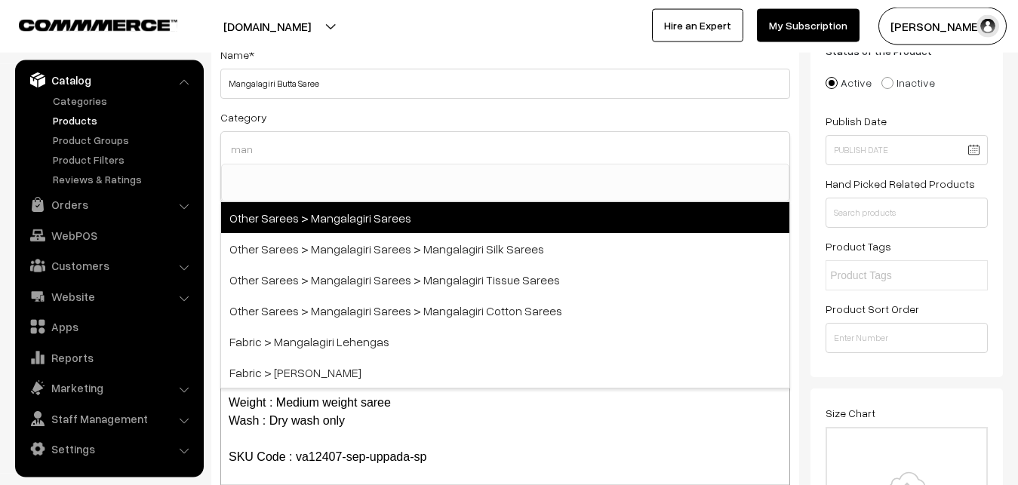
type input "man"
click at [340, 219] on span "Other Sarees > Mangalagiri Sarees" at bounding box center [505, 217] width 568 height 31
select select "31"
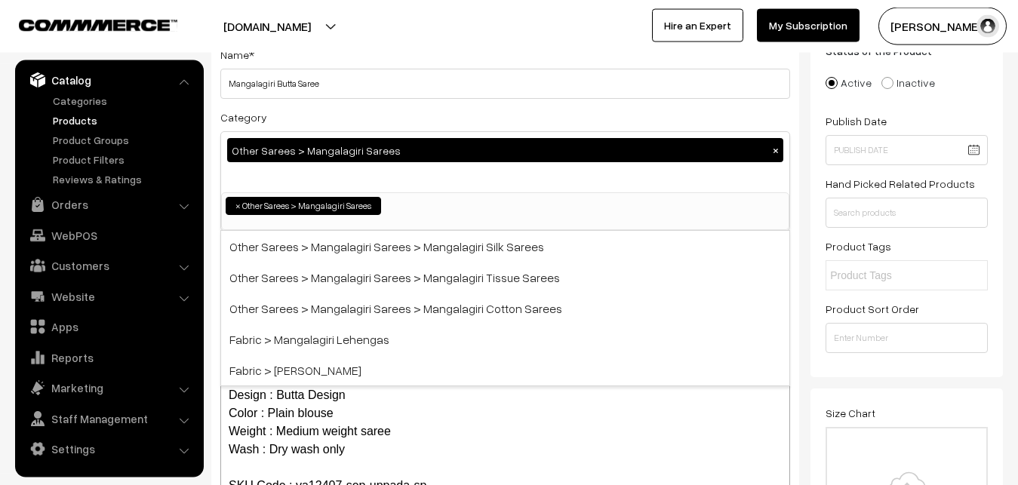
scroll to position [380, 0]
click at [373, 109] on div "Category Other Sarees > Mangalagiri Sarees × Uppada Sarees Uppada Sarees > Uppa…" at bounding box center [505, 169] width 570 height 123
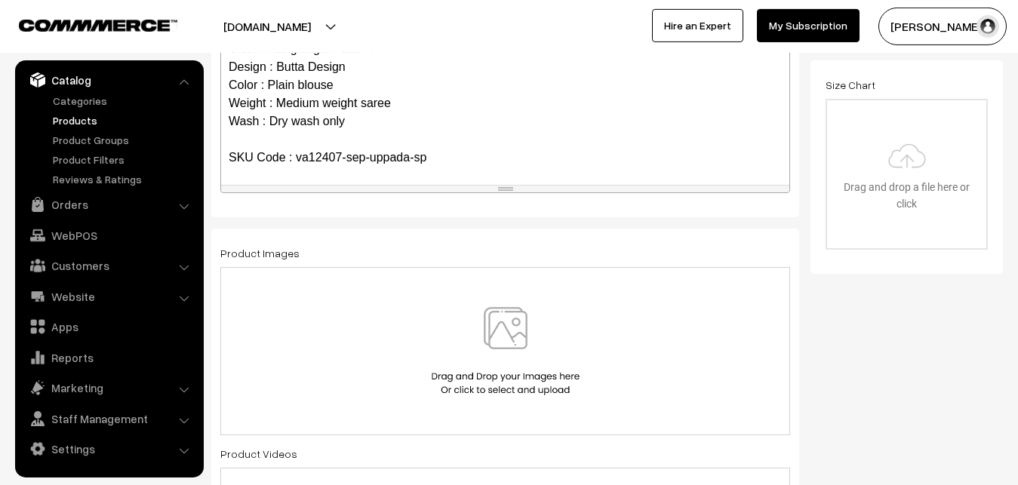
scroll to position [493, 0]
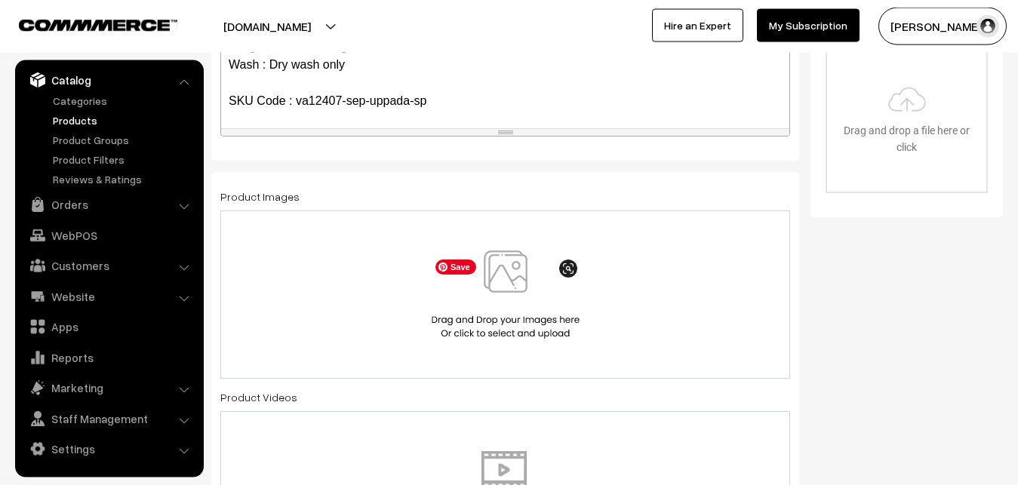
click at [508, 276] on img at bounding box center [505, 294] width 155 height 88
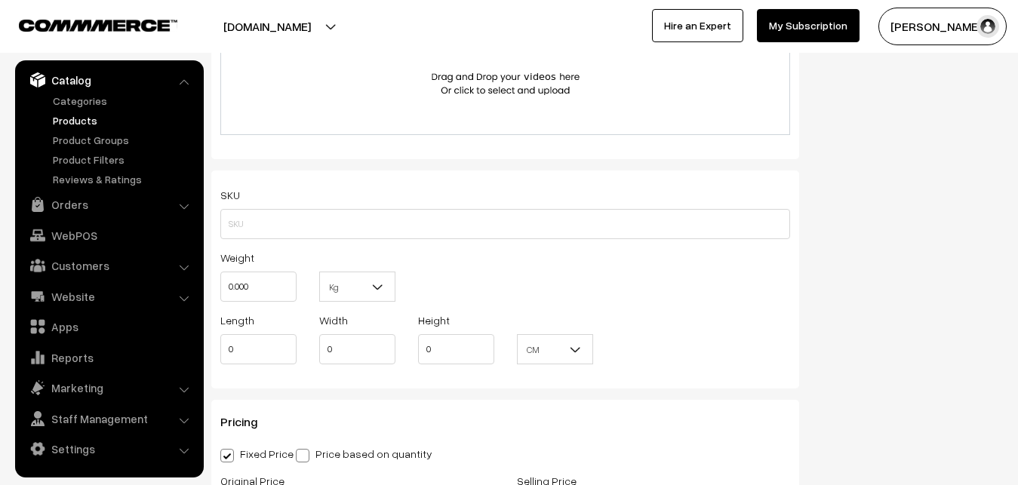
scroll to position [954, 0]
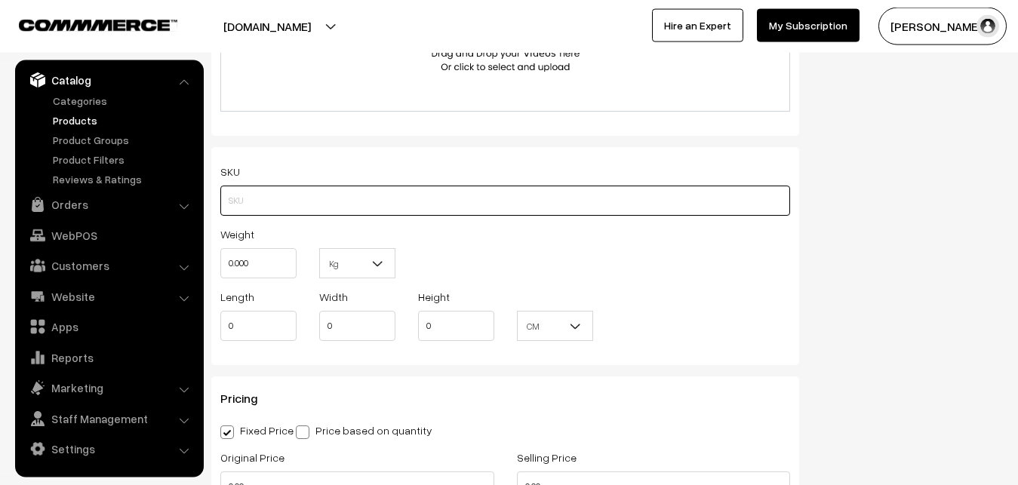
click at [253, 190] on input "text" at bounding box center [505, 201] width 570 height 30
paste input "va12407-sep-uppada-sp"
type input "va12407-sep-uppada-sp"
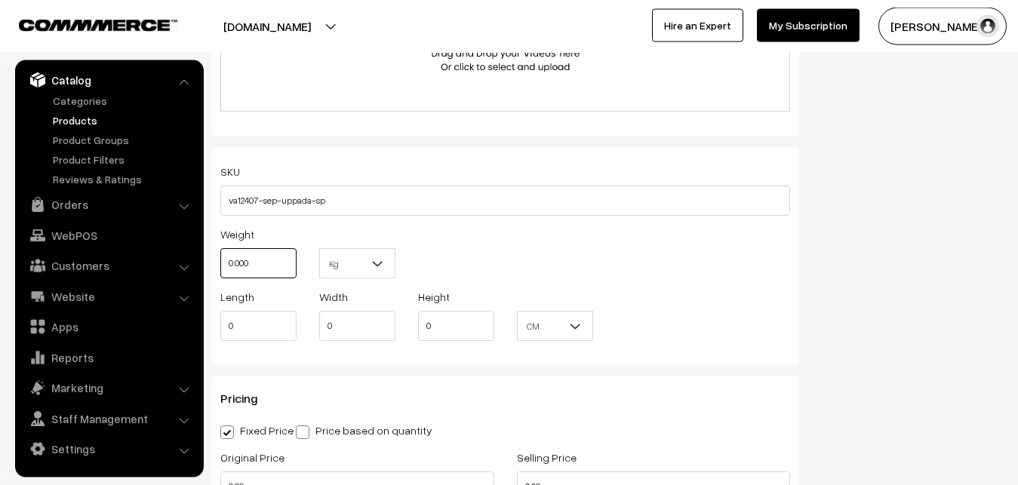
drag, startPoint x: 259, startPoint y: 258, endPoint x: 215, endPoint y: 258, distance: 43.8
click at [220, 258] on input "0.000" at bounding box center [258, 263] width 76 height 30
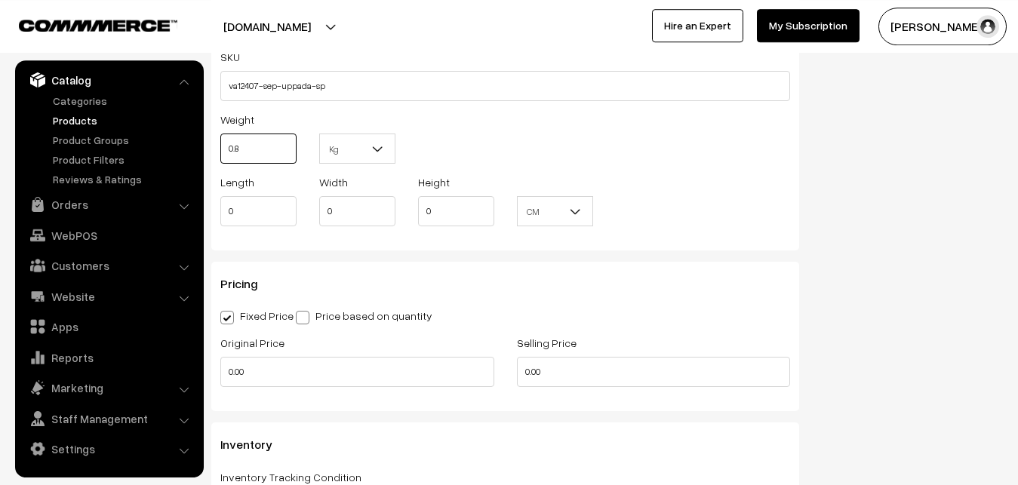
scroll to position [1108, 0]
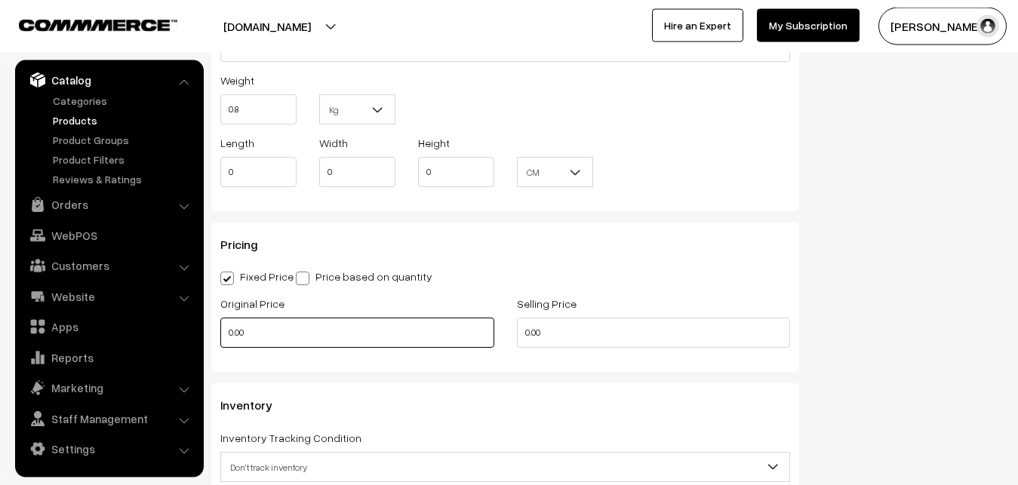
type input "0.80"
drag, startPoint x: 242, startPoint y: 338, endPoint x: 209, endPoint y: 338, distance: 33.2
click at [220, 338] on input "0.00" at bounding box center [357, 333] width 274 height 30
type input "2600"
type input "0"
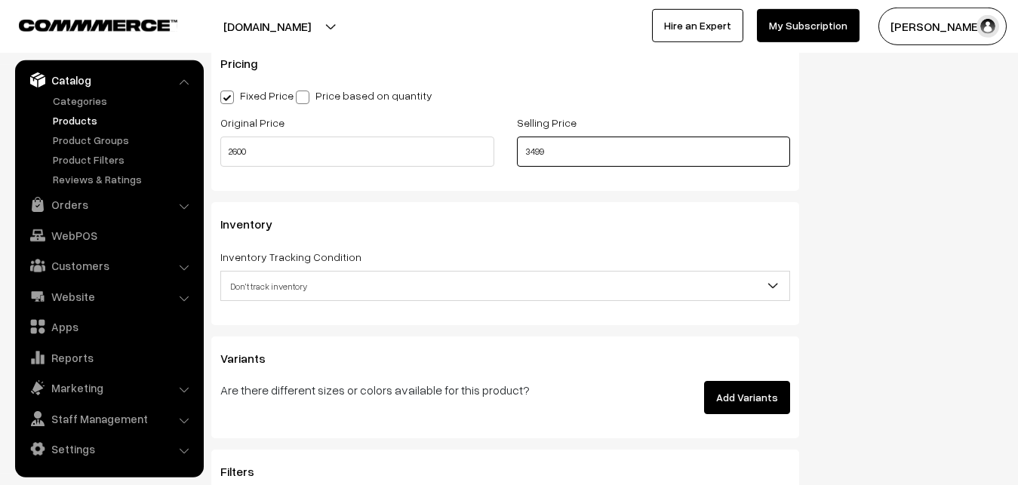
scroll to position [1339, 0]
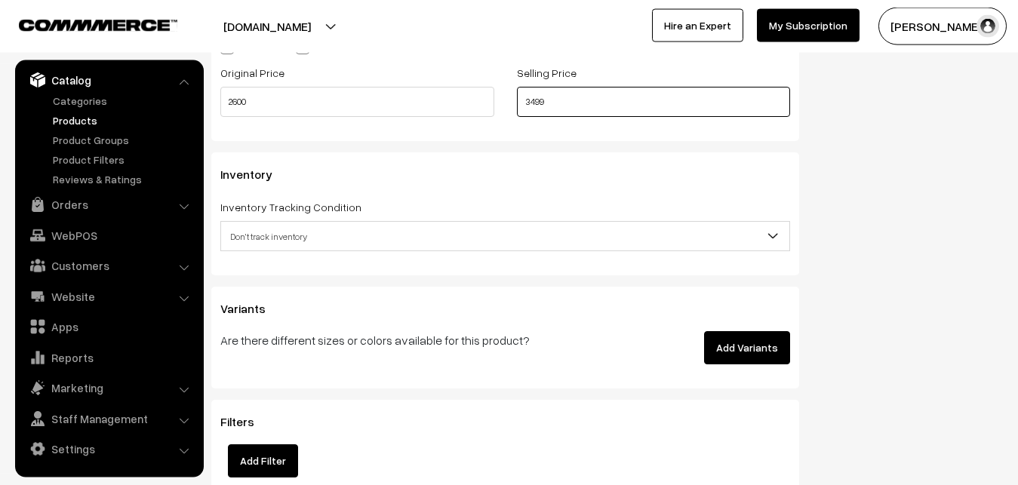
type input "3499"
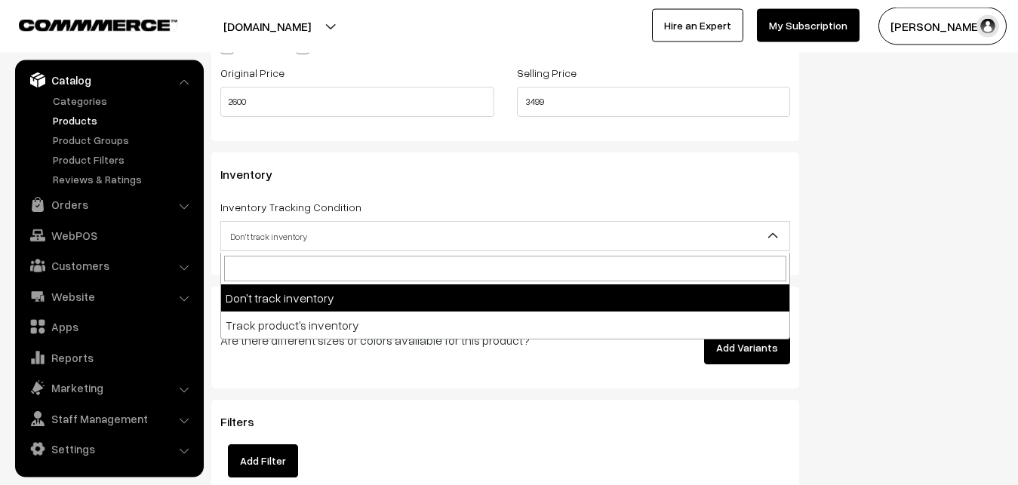
click at [275, 239] on span "Don't track inventory" at bounding box center [505, 236] width 568 height 26
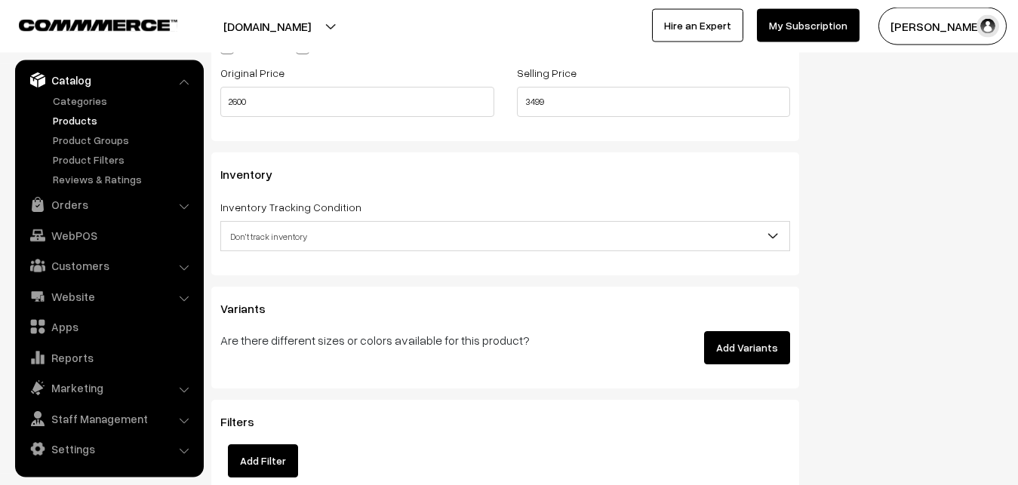
click at [272, 247] on span "Don't track inventory" at bounding box center [505, 236] width 568 height 26
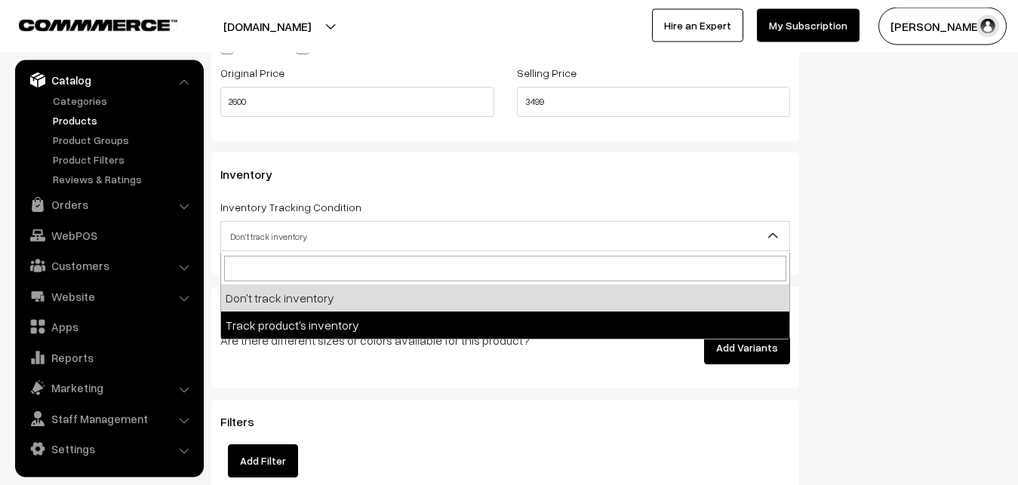
select select "2"
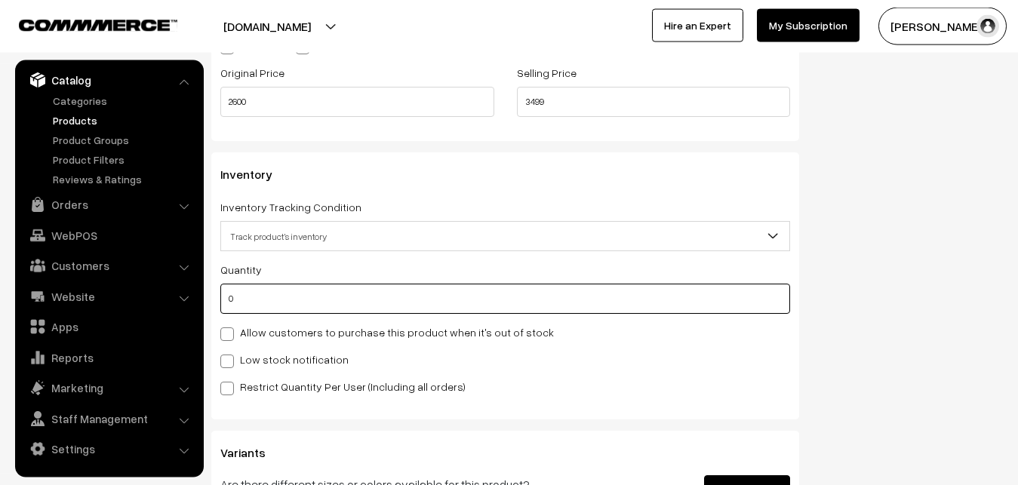
click at [256, 299] on input "0" at bounding box center [505, 299] width 570 height 30
type input "4"
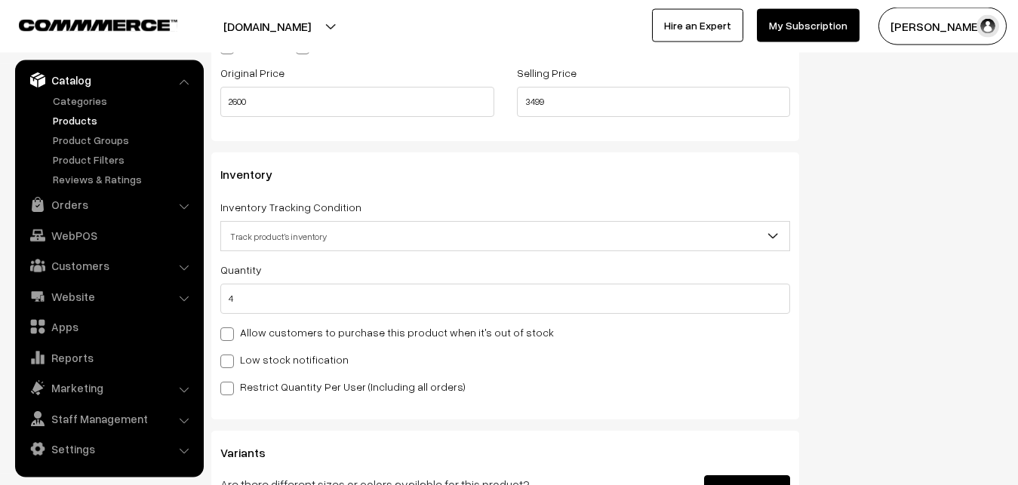
click at [257, 354] on label "Low stock notification" at bounding box center [284, 360] width 128 height 16
click at [230, 354] on input "Low stock notification" at bounding box center [225, 359] width 10 height 10
checkbox input "true"
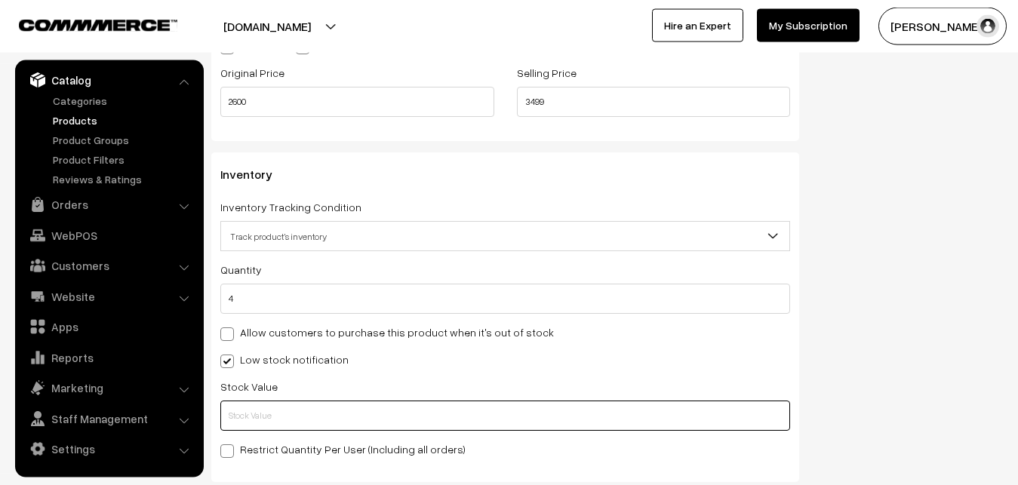
click at [263, 414] on input "text" at bounding box center [505, 416] width 570 height 30
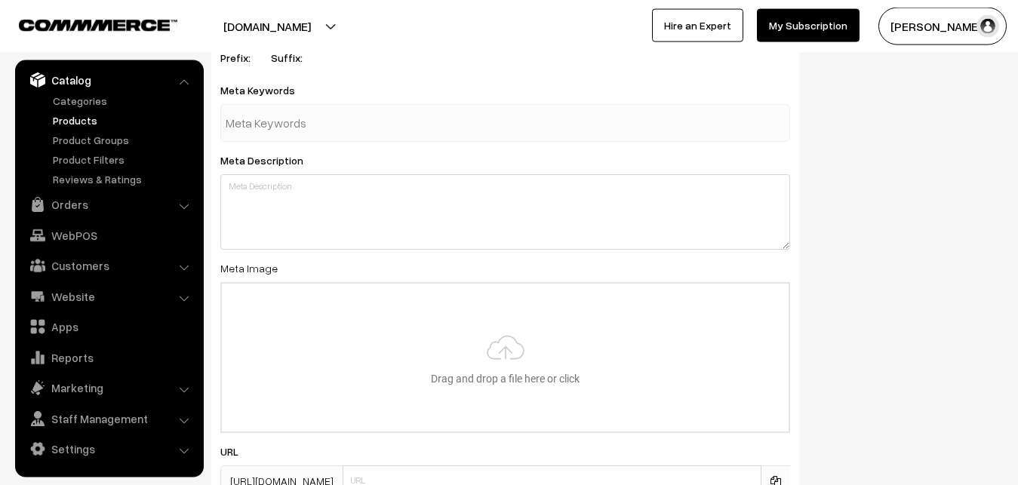
scroll to position [2246, 0]
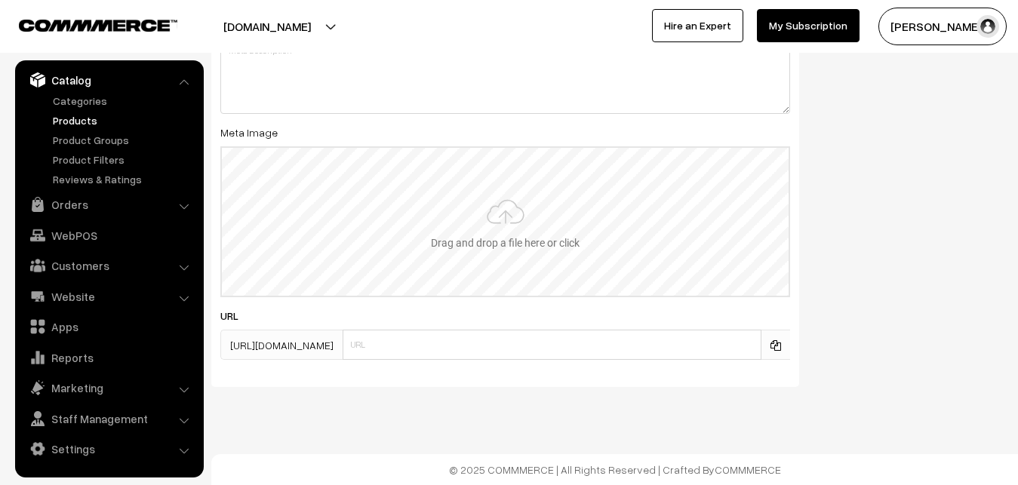
type input "2"
click at [525, 235] on input "file" at bounding box center [505, 222] width 567 height 148
type input "C:\fakepath\mangalagiri-saree-va12407-sep.jpeg"
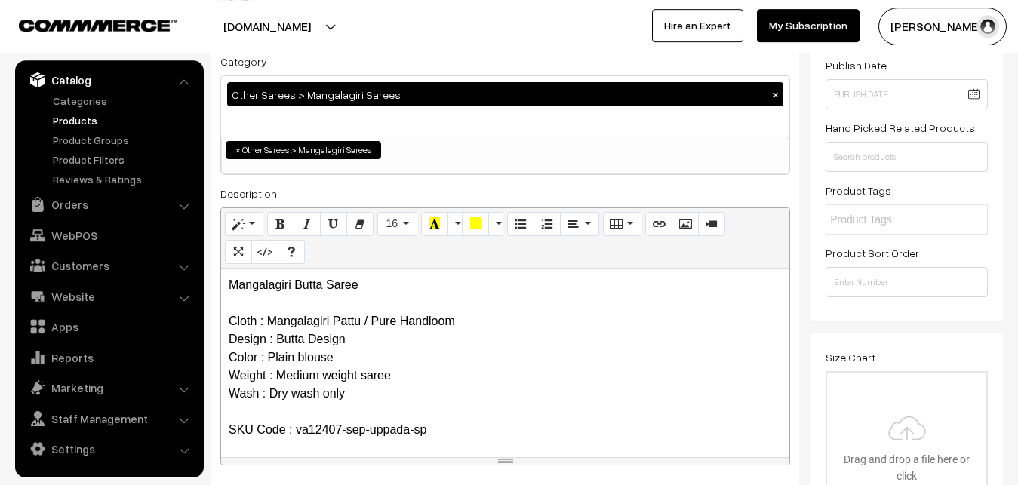
scroll to position [0, 0]
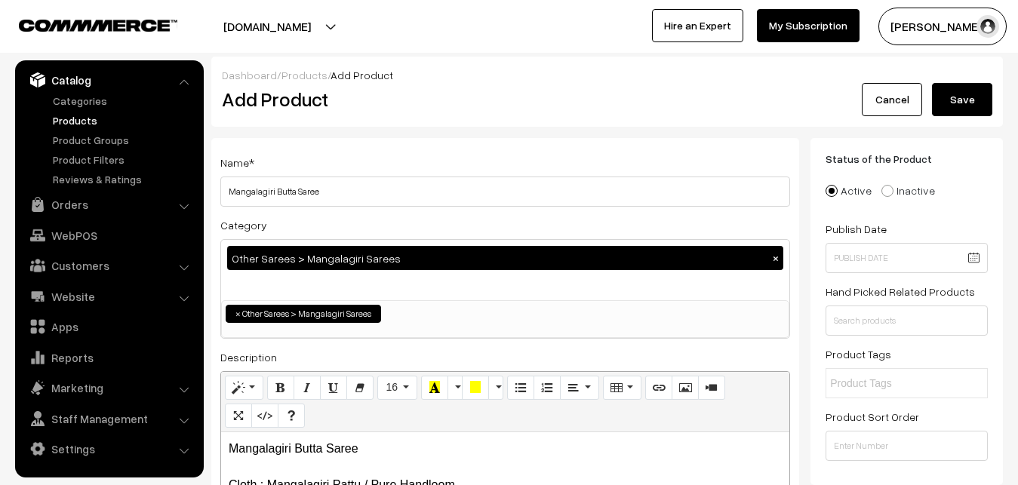
click at [951, 105] on button "Save" at bounding box center [962, 99] width 60 height 33
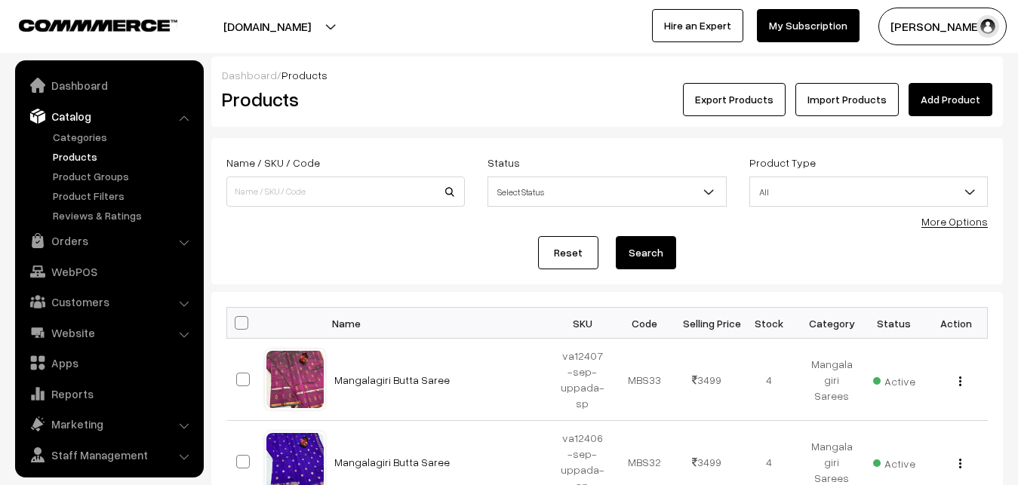
scroll to position [36, 0]
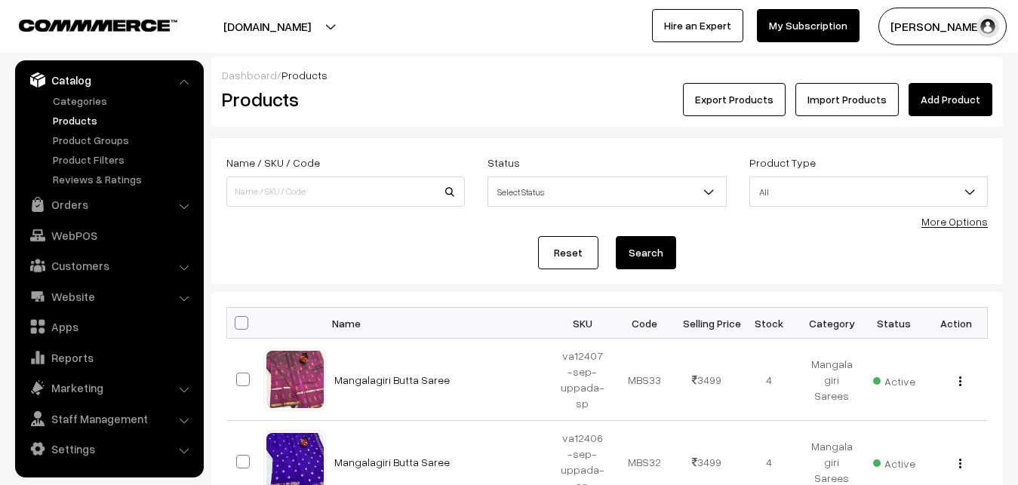
click at [929, 107] on link "Add Product" at bounding box center [950, 99] width 84 height 33
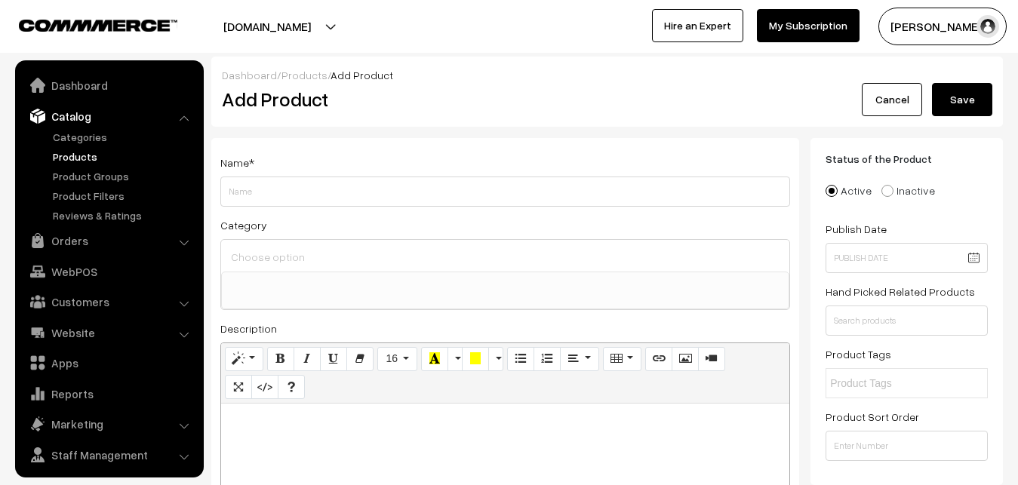
select select
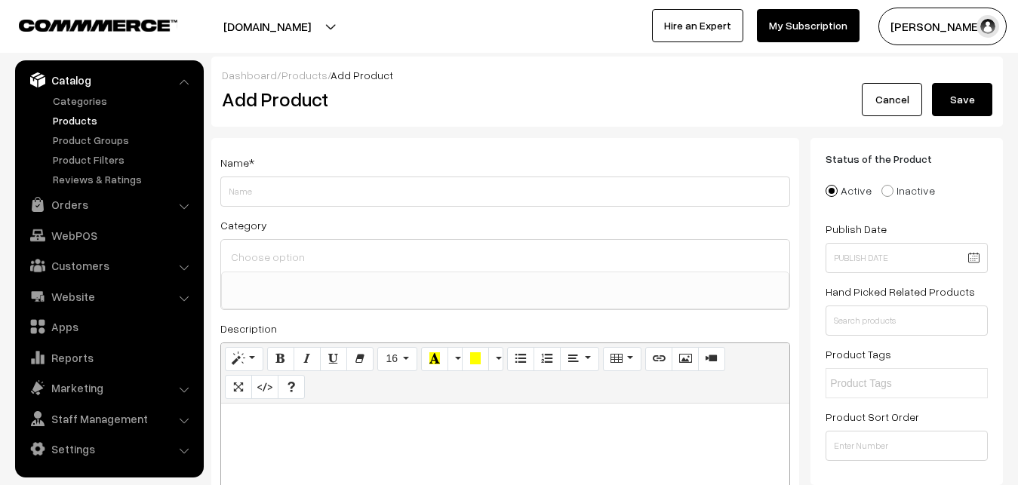
click at [280, 429] on p at bounding box center [505, 420] width 553 height 18
paste div
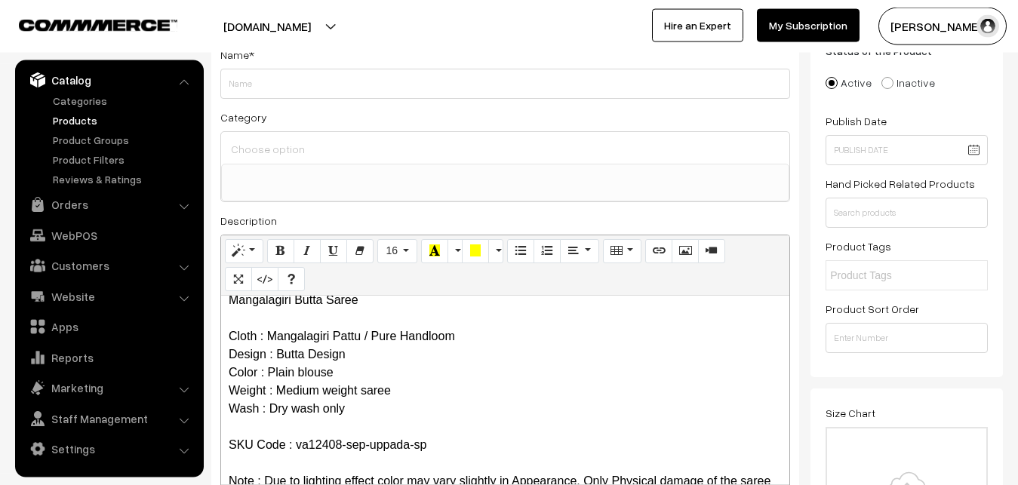
scroll to position [0, 0]
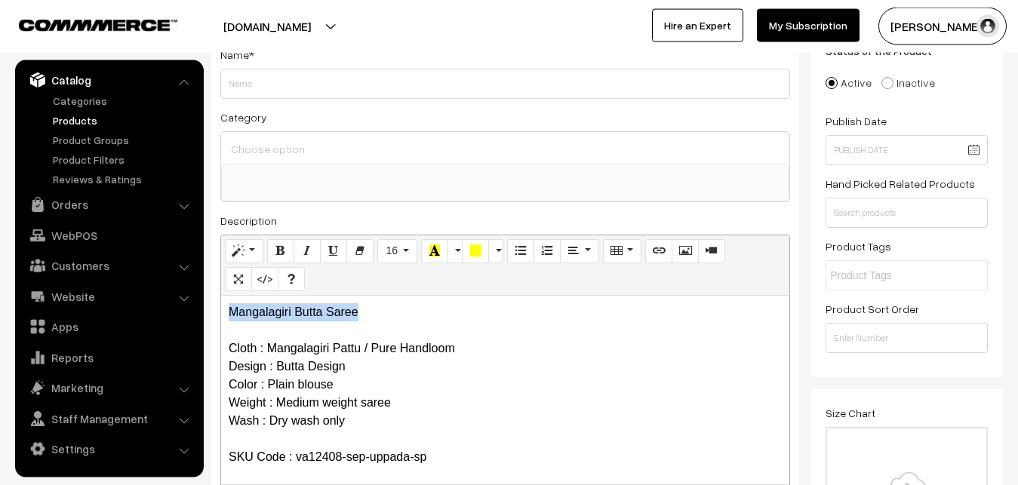
drag, startPoint x: 399, startPoint y: 307, endPoint x: 141, endPoint y: 305, distance: 258.0
click at [221, 308] on div "Mangalagiri Butta Saree Cloth : Mangalagiri Pattu / Pure Handloom Design : Butt…" at bounding box center [505, 390] width 568 height 189
copy p "Mangalagiri Butta Saree"
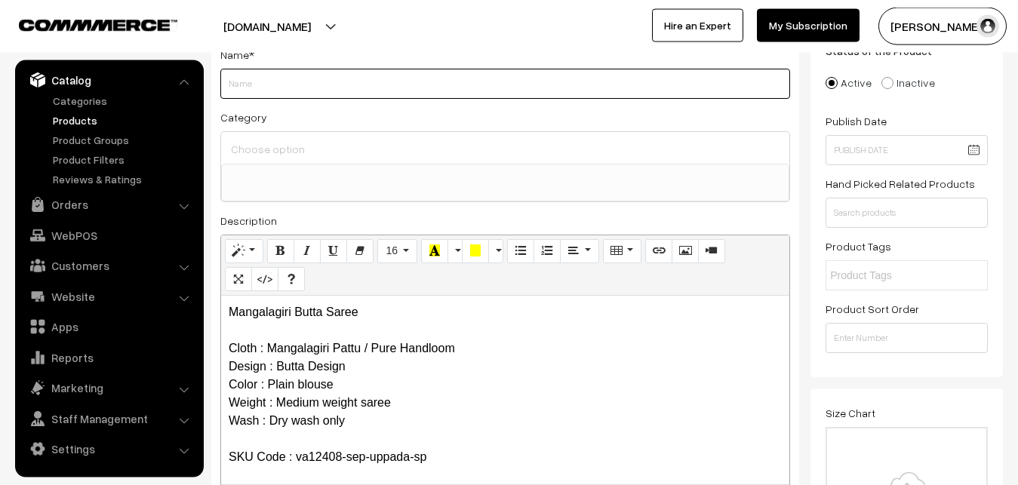
click at [250, 98] on input "Weight" at bounding box center [505, 84] width 570 height 30
paste input "Mangalagiri Butta Saree"
type input "Mangalagiri Butta Saree"
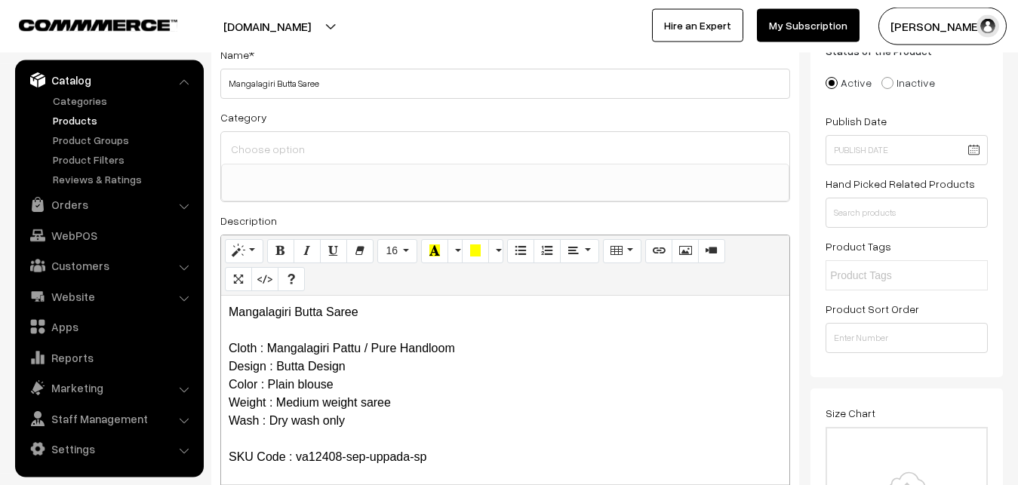
click at [263, 147] on input at bounding box center [505, 149] width 556 height 22
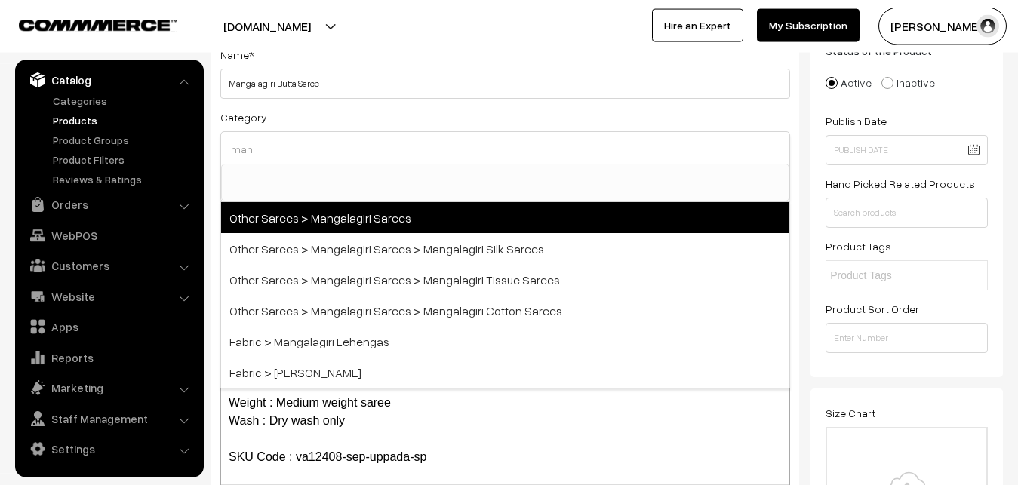
type input "man"
click at [344, 217] on span "Other Sarees > Mangalagiri Sarees" at bounding box center [505, 217] width 568 height 31
select select "31"
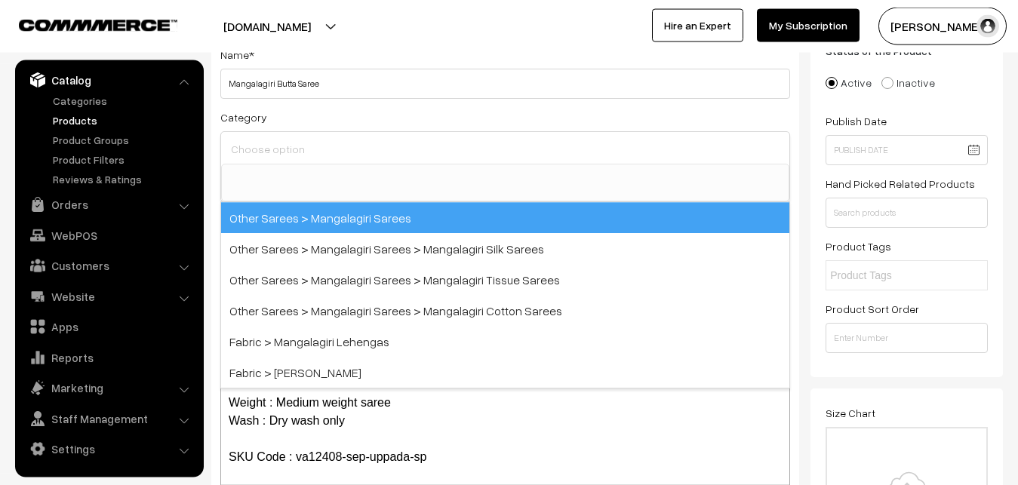
scroll to position [380, 0]
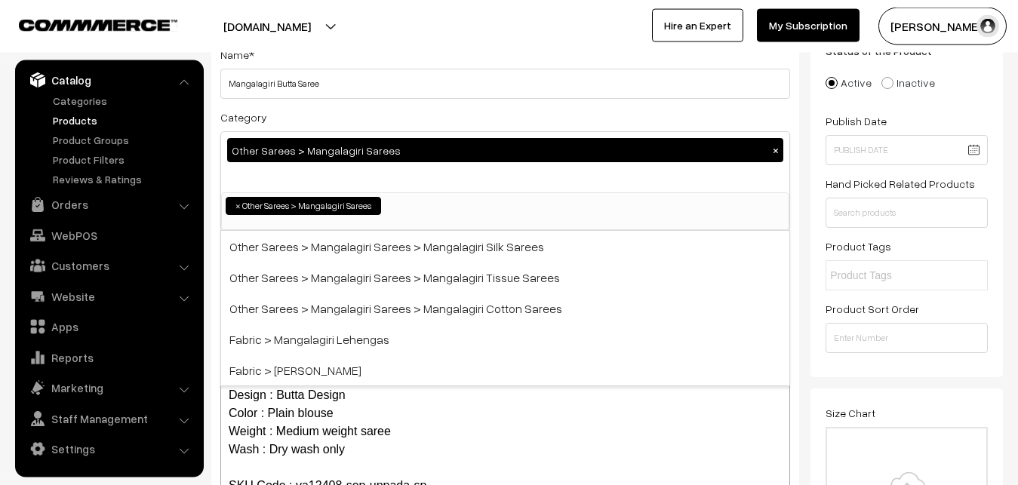
click at [368, 108] on div "Category Other Sarees > Mangalagiri Sarees × Uppada Sarees Uppada Sarees > Uppa…" at bounding box center [505, 169] width 570 height 123
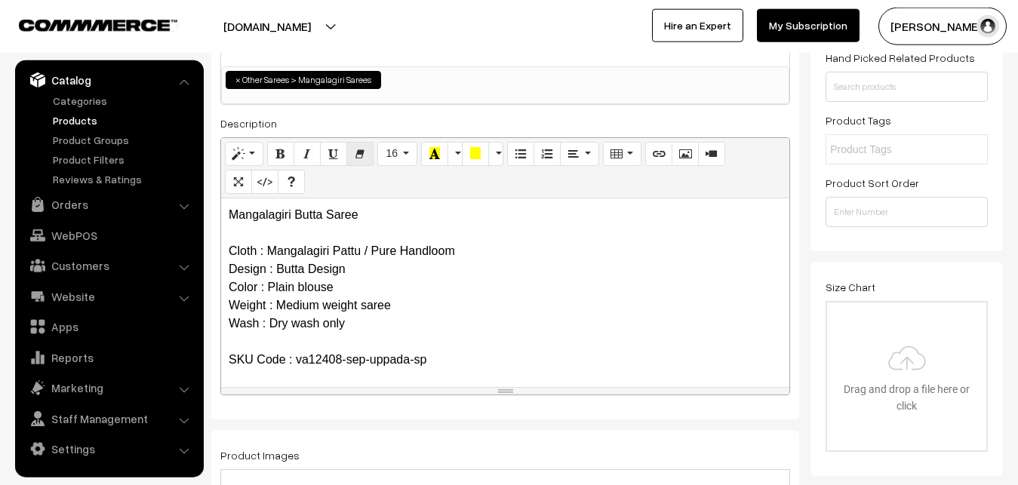
scroll to position [416, 0]
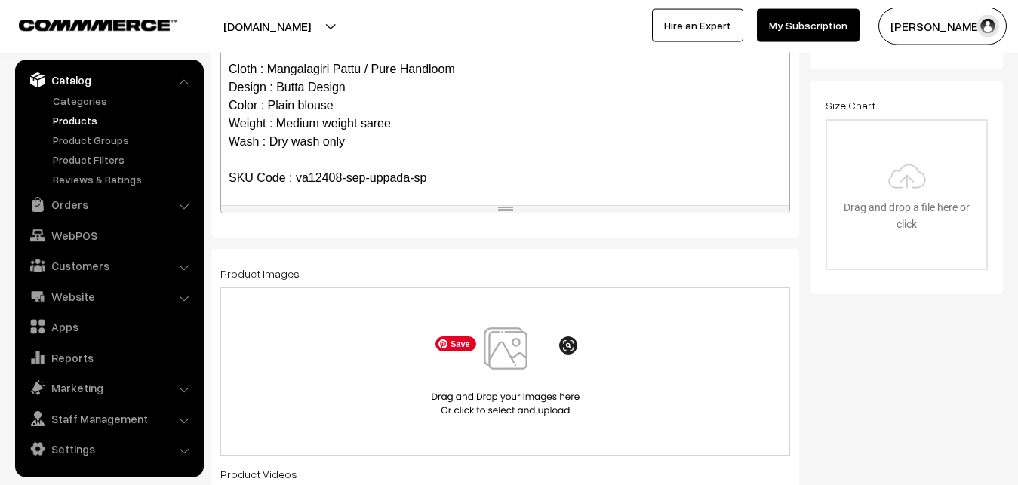
click at [508, 360] on img at bounding box center [505, 371] width 155 height 88
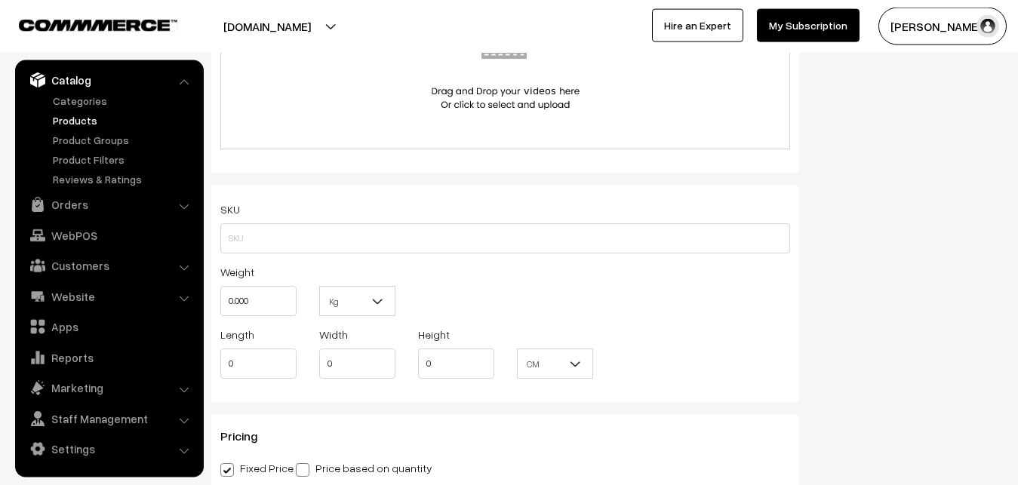
scroll to position [1031, 0]
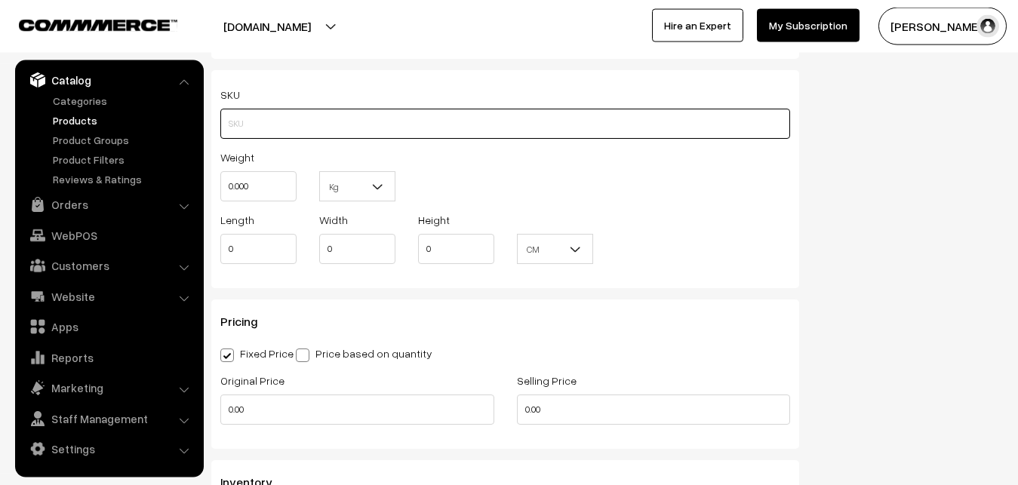
click at [241, 125] on input "text" at bounding box center [505, 124] width 570 height 30
paste input "va12408-sep-uppada-sp"
type input "va12408-sep-uppada-sp"
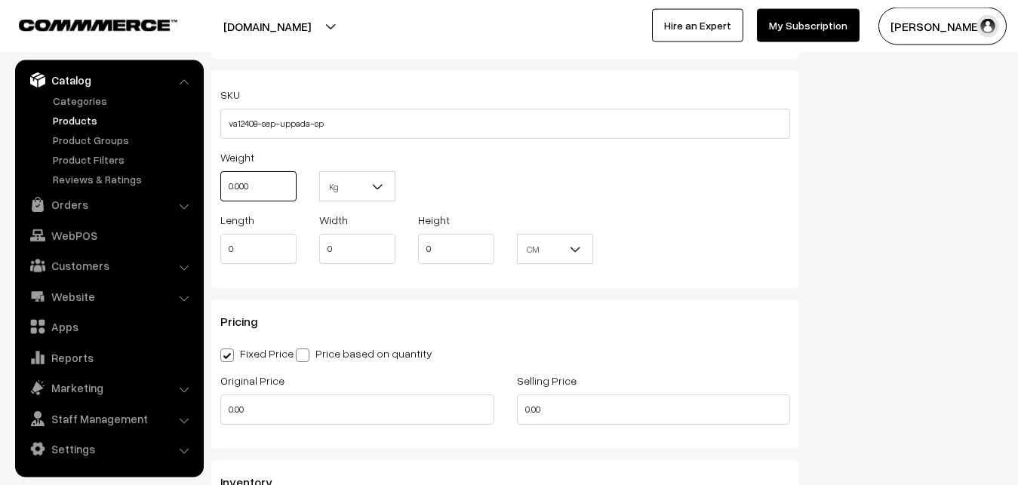
drag, startPoint x: 256, startPoint y: 185, endPoint x: 194, endPoint y: 185, distance: 61.9
click at [220, 185] on input "0.000" at bounding box center [258, 186] width 76 height 30
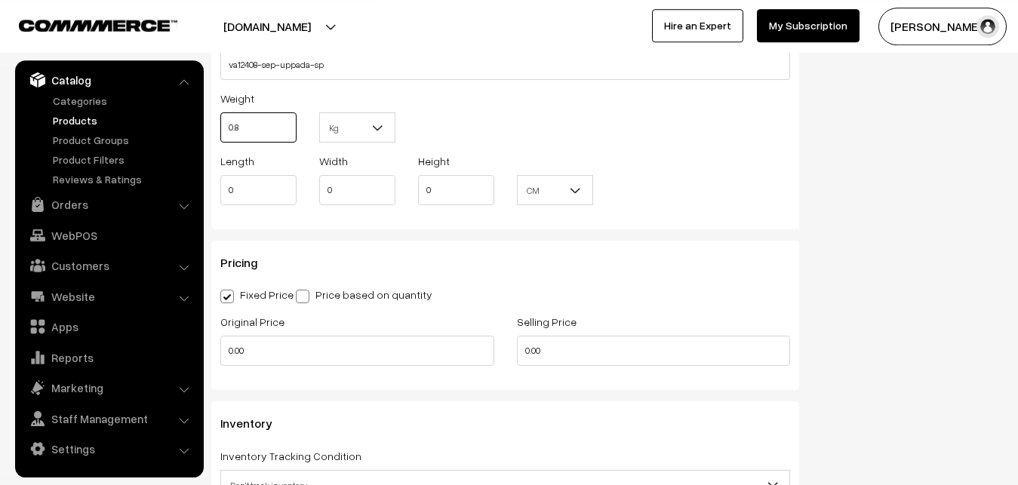
scroll to position [1185, 0]
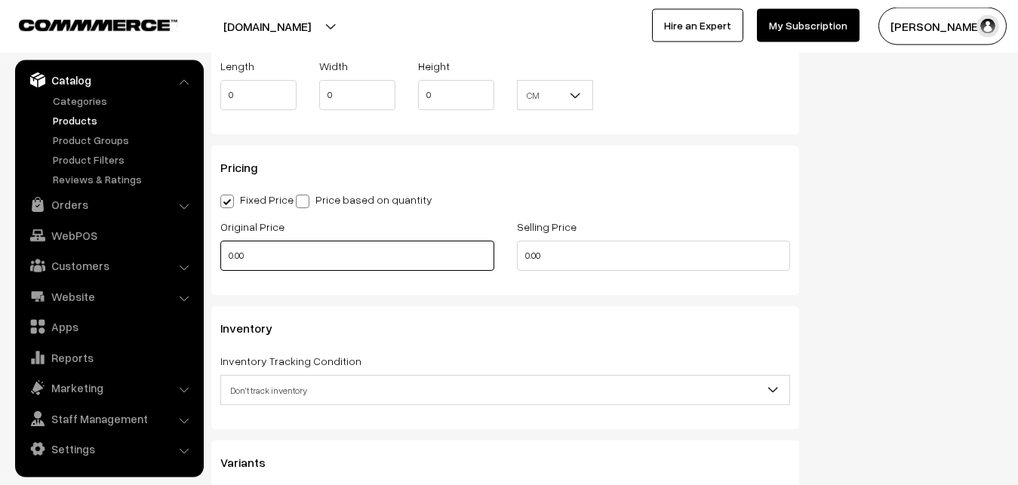
type input "0.80"
drag, startPoint x: 269, startPoint y: 263, endPoint x: 221, endPoint y: 263, distance: 48.3
click at [221, 263] on input "0.00" at bounding box center [357, 256] width 274 height 30
type input "2600"
drag, startPoint x: 598, startPoint y: 256, endPoint x: 498, endPoint y: 258, distance: 100.4
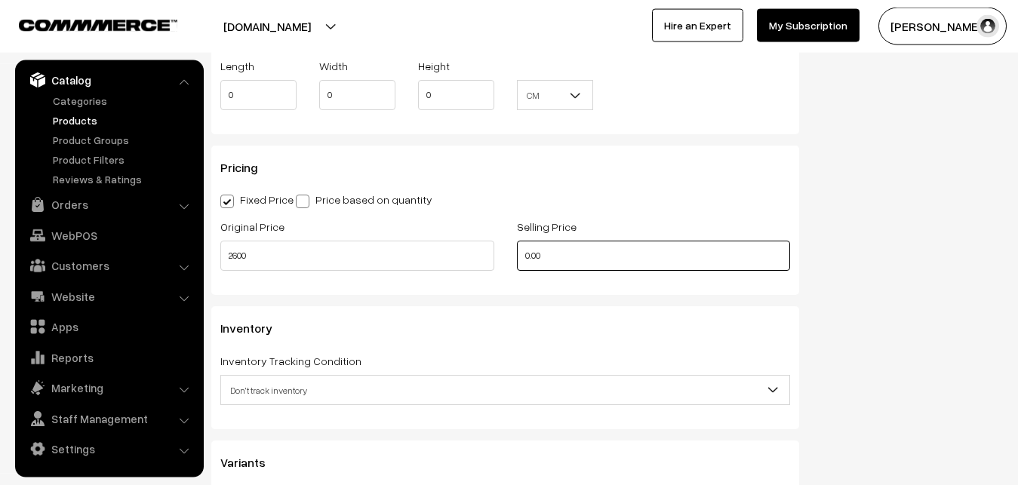
click at [517, 259] on input "0.00" at bounding box center [654, 256] width 274 height 30
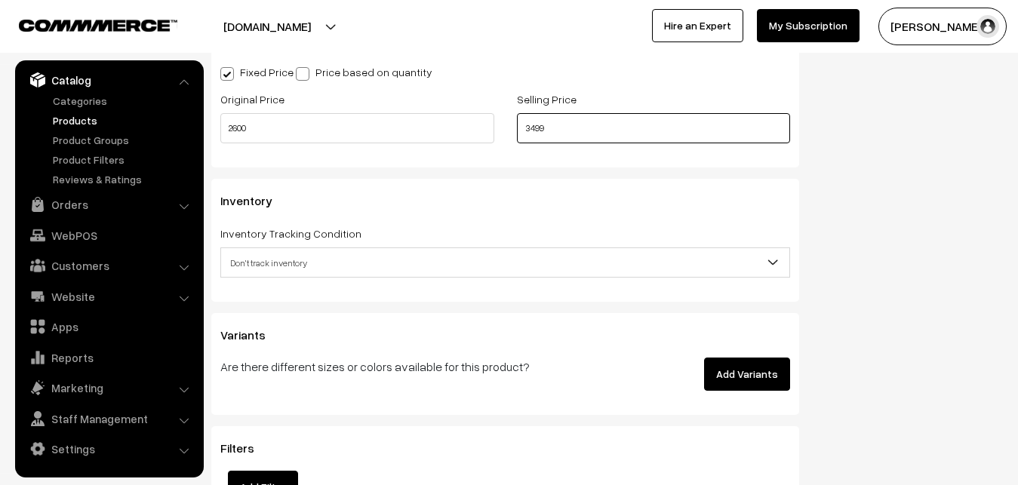
scroll to position [1339, 0]
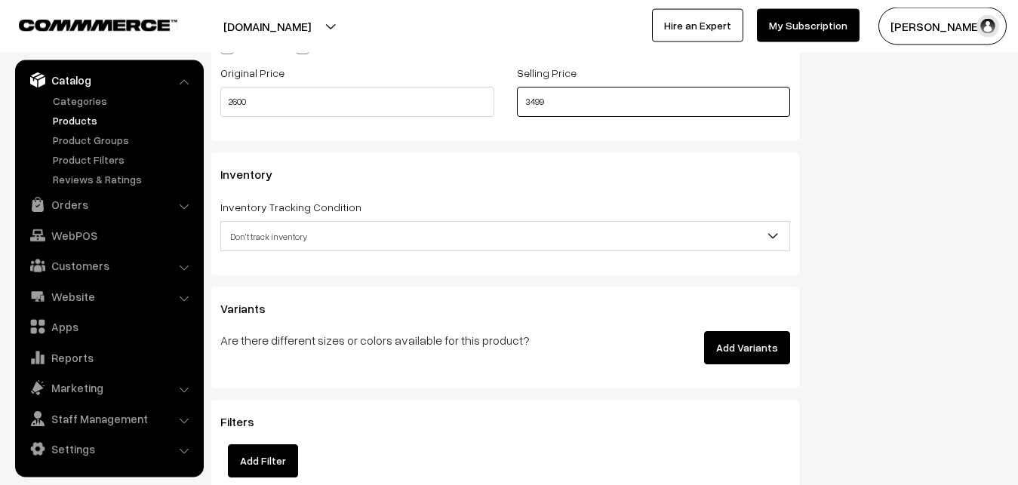
type input "3499"
click at [269, 240] on span "Don't track inventory" at bounding box center [505, 236] width 568 height 26
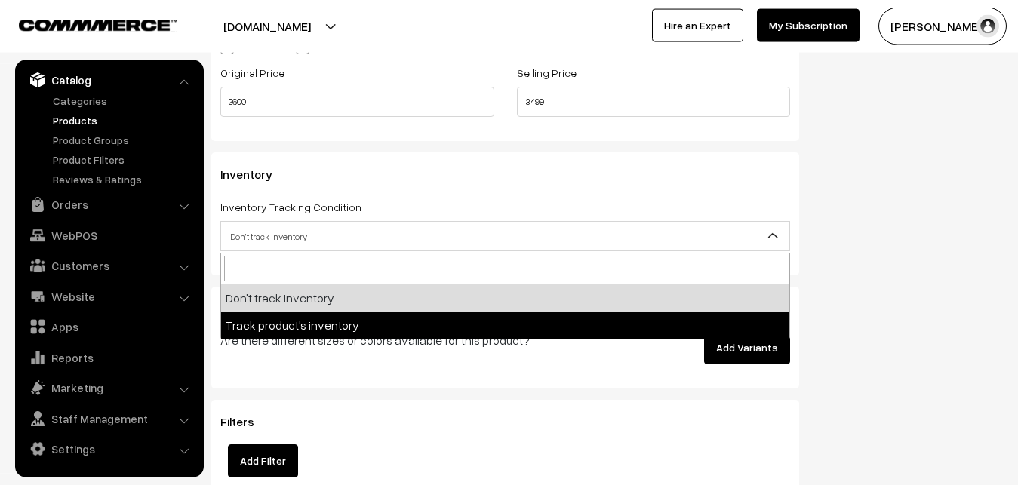
drag, startPoint x: 275, startPoint y: 321, endPoint x: 262, endPoint y: 307, distance: 19.2
select select "2"
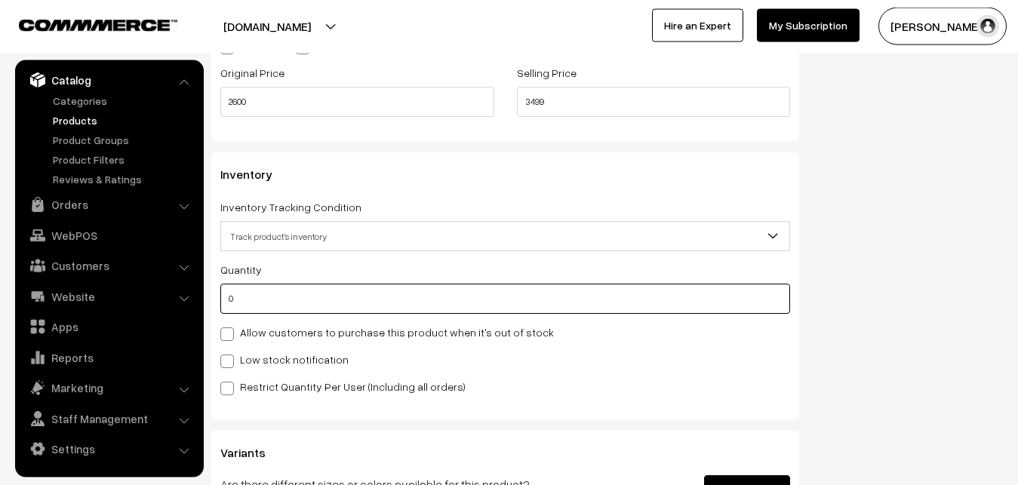
click at [258, 304] on input "0" at bounding box center [505, 299] width 570 height 30
type input "4"
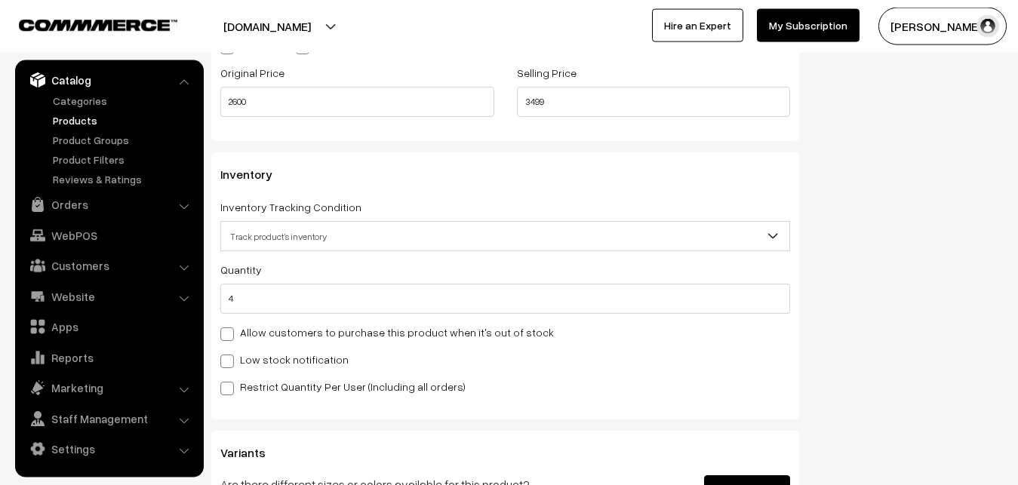
click at [263, 359] on label "Low stock notification" at bounding box center [284, 360] width 128 height 16
click at [230, 359] on input "Low stock notification" at bounding box center [225, 359] width 10 height 10
checkbox input "true"
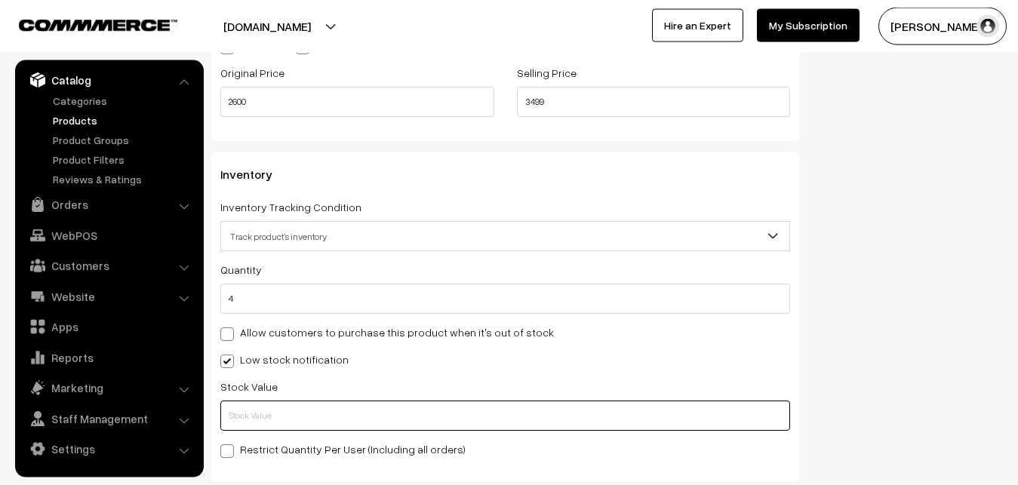
click at [259, 406] on input "text" at bounding box center [505, 416] width 570 height 30
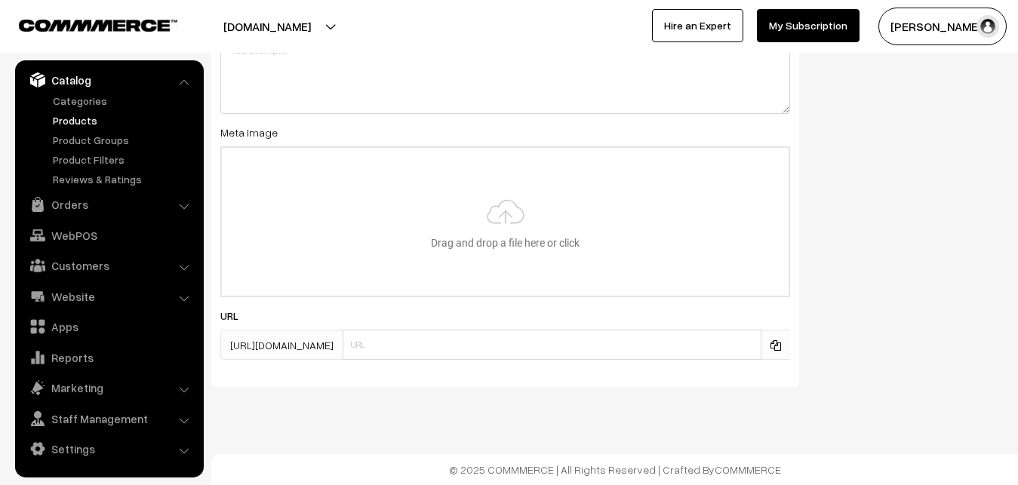
scroll to position [2246, 0]
type input "2"
click at [502, 226] on input "file" at bounding box center [505, 222] width 567 height 148
type input "C:\fakepath\mangalagiri-saree-va12408-sep.jpeg"
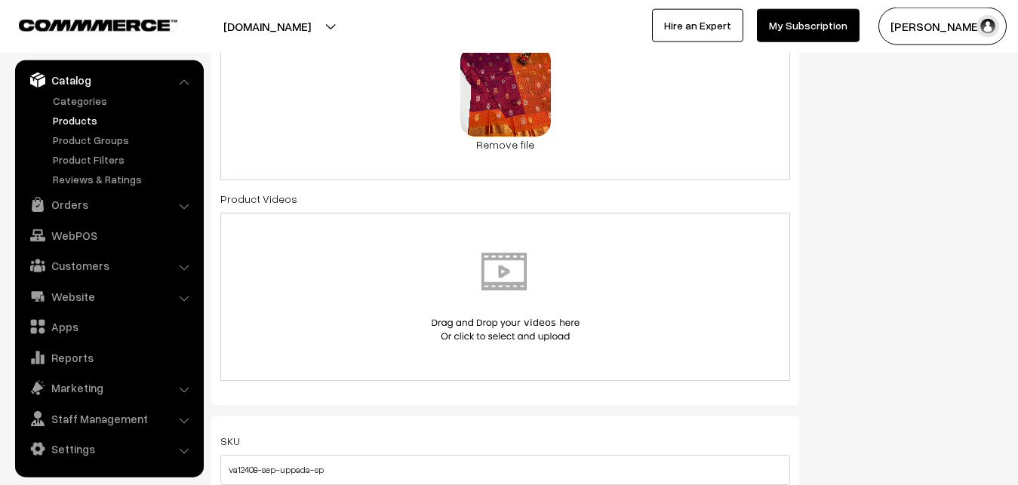
scroll to position [0, 0]
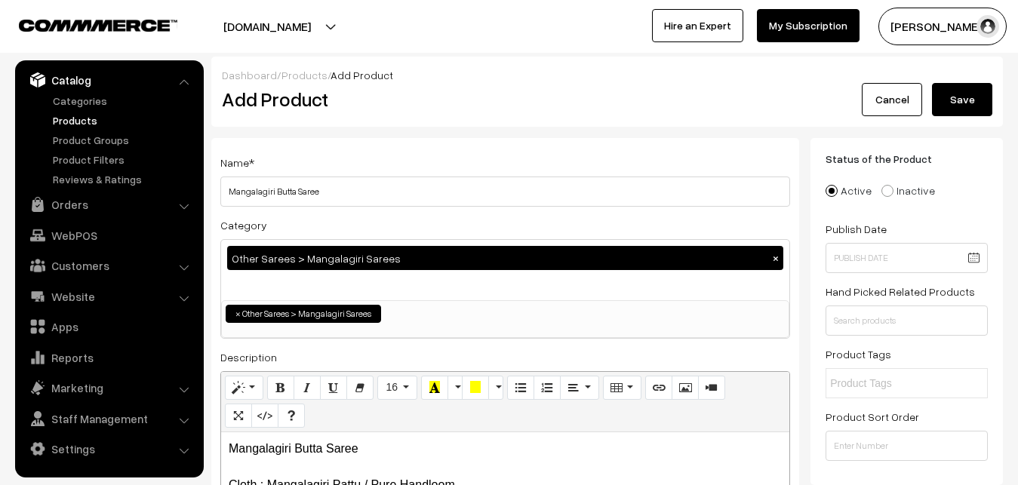
click at [947, 91] on button "Save" at bounding box center [962, 99] width 60 height 33
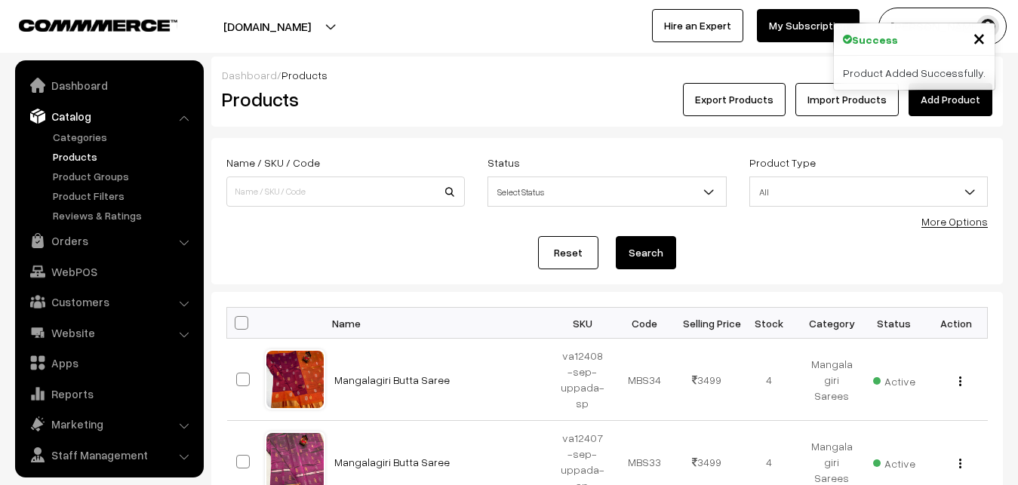
scroll to position [36, 0]
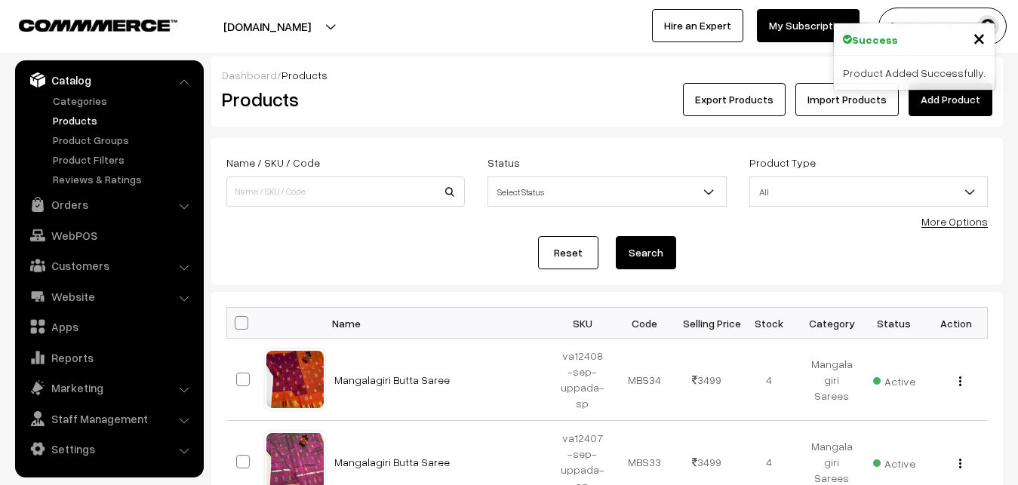
click at [379, 101] on h2 "Products" at bounding box center [342, 99] width 241 height 23
click at [938, 97] on link "Add Product" at bounding box center [950, 99] width 84 height 33
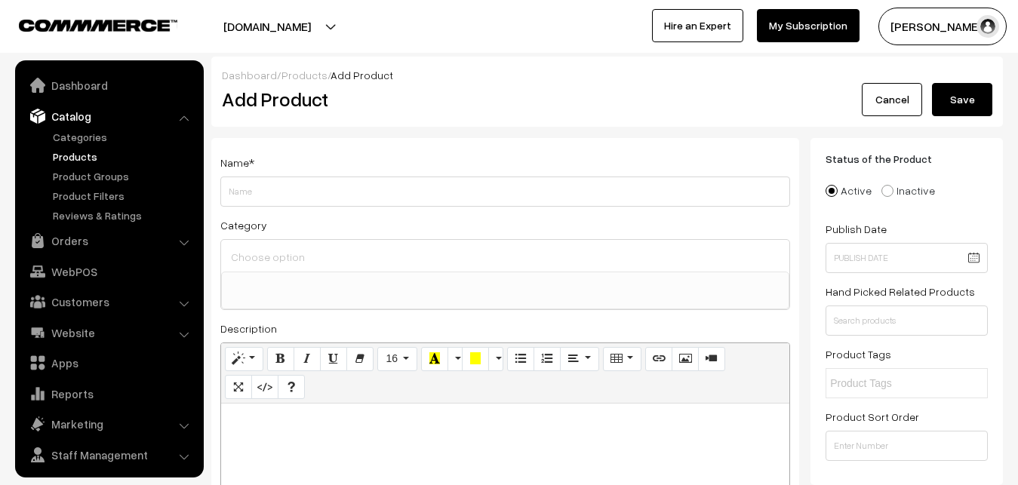
select select
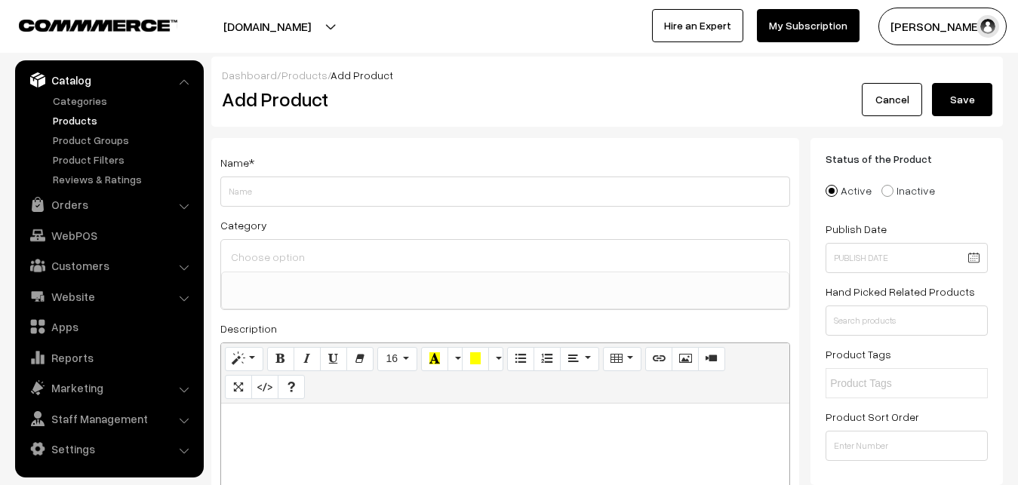
paste div
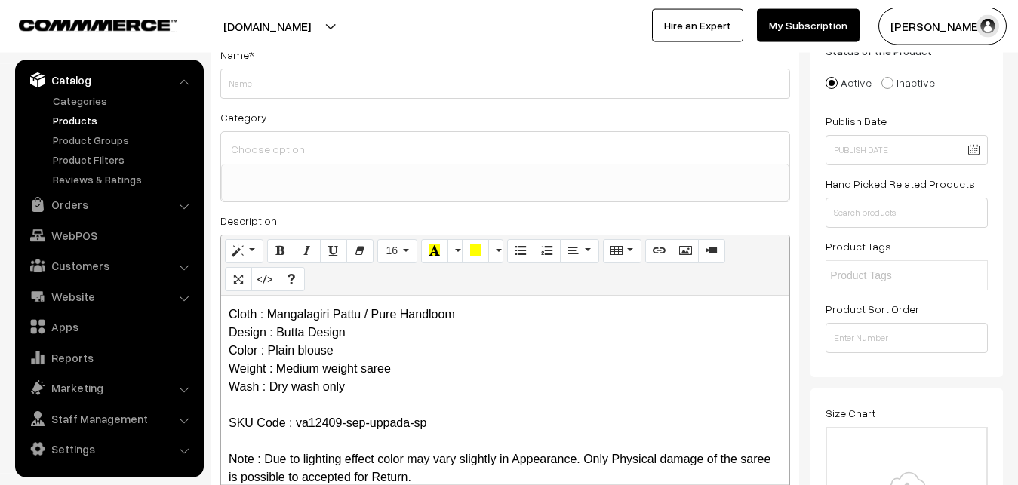
scroll to position [0, 0]
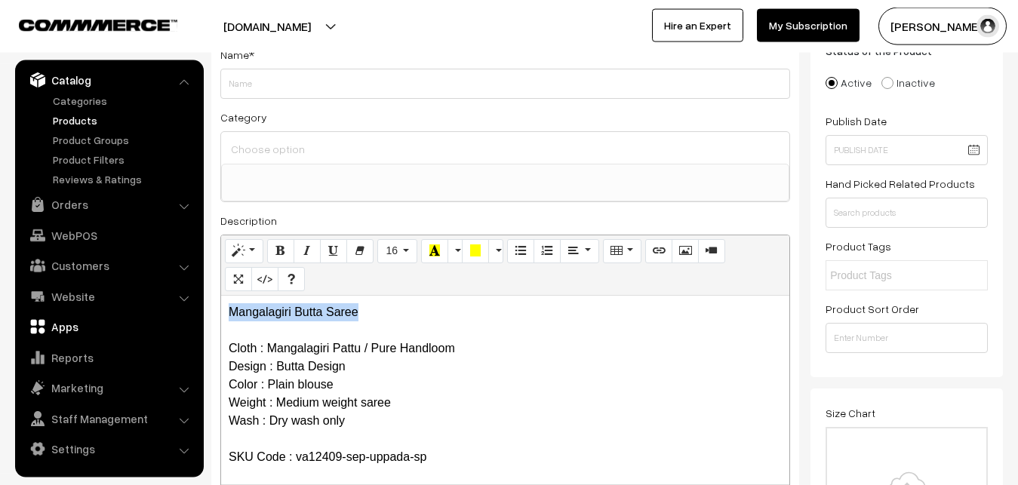
drag, startPoint x: 367, startPoint y: 313, endPoint x: 175, endPoint y: 313, distance: 192.4
click at [221, 313] on div "Mangalagiri Butta Saree Cloth : Mangalagiri Pattu / Pure Handloom Design : Butt…" at bounding box center [505, 390] width 568 height 189
copy p "Mangalagiri Butta Saree"
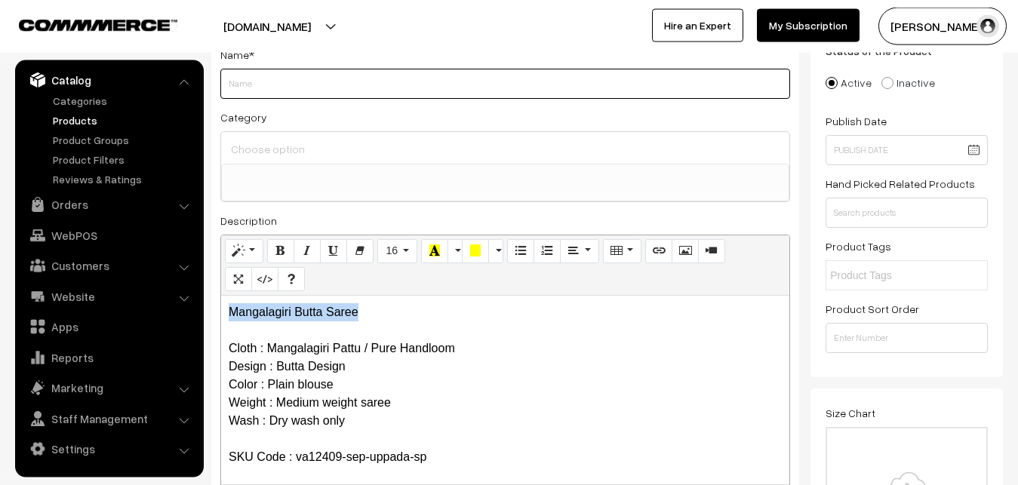
click at [254, 94] on input "Weight" at bounding box center [505, 84] width 570 height 30
paste input "Mangalagiri Butta Saree"
type input "Mangalagiri Butta Saree"
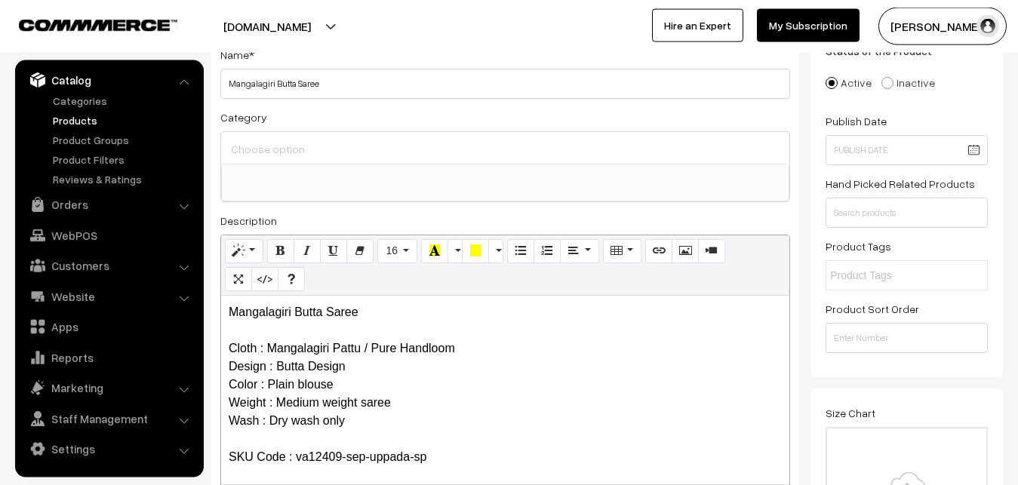
click at [269, 151] on input at bounding box center [505, 149] width 556 height 22
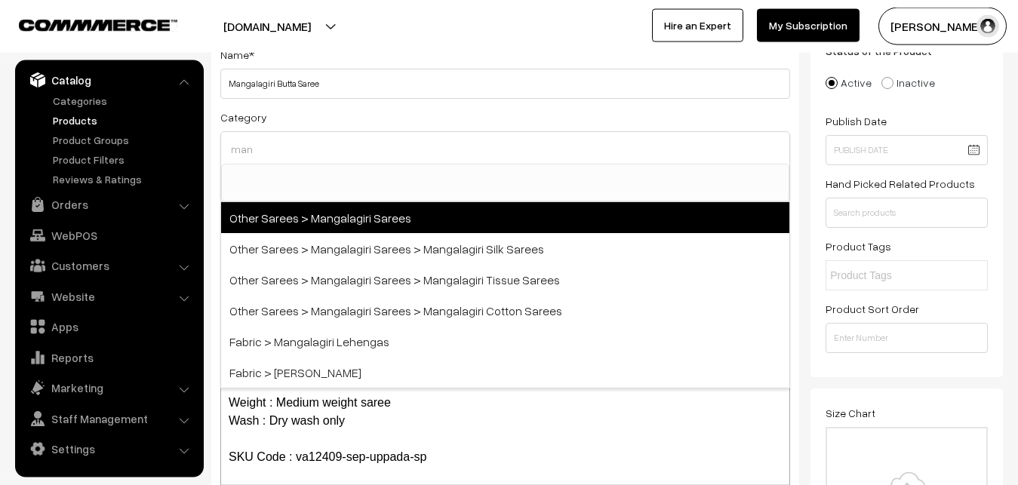
type input "man"
click at [309, 224] on span "Other Sarees > Mangalagiri Sarees" at bounding box center [505, 217] width 568 height 31
select select "31"
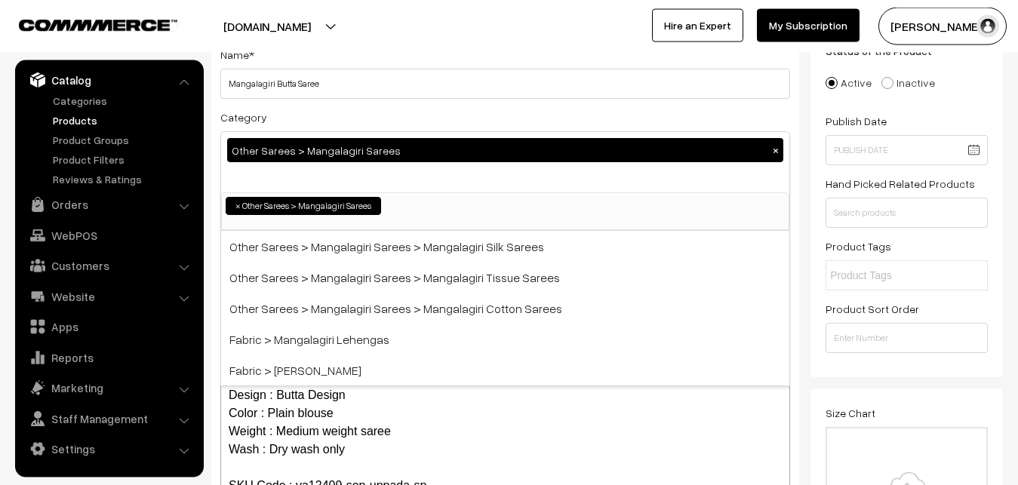
scroll to position [380, 0]
click at [376, 118] on div "Category Other Sarees > Mangalagiri Sarees × Uppada Sarees Uppada Sarees > Uppa…" at bounding box center [505, 169] width 570 height 123
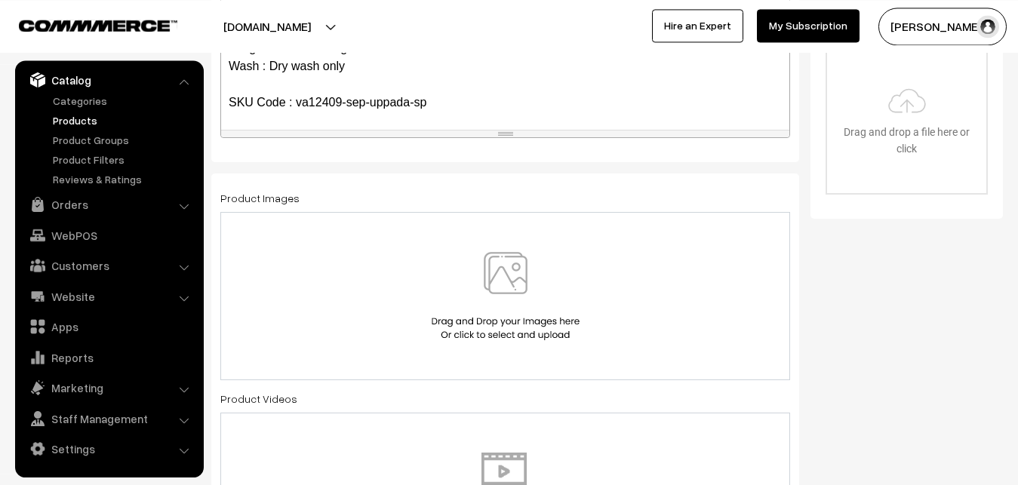
scroll to position [493, 0]
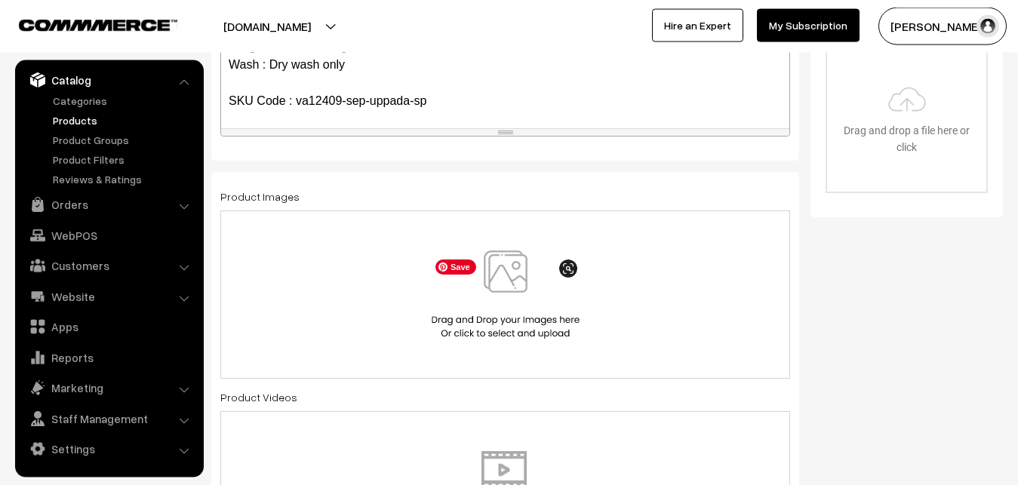
click at [496, 279] on img at bounding box center [505, 294] width 155 height 88
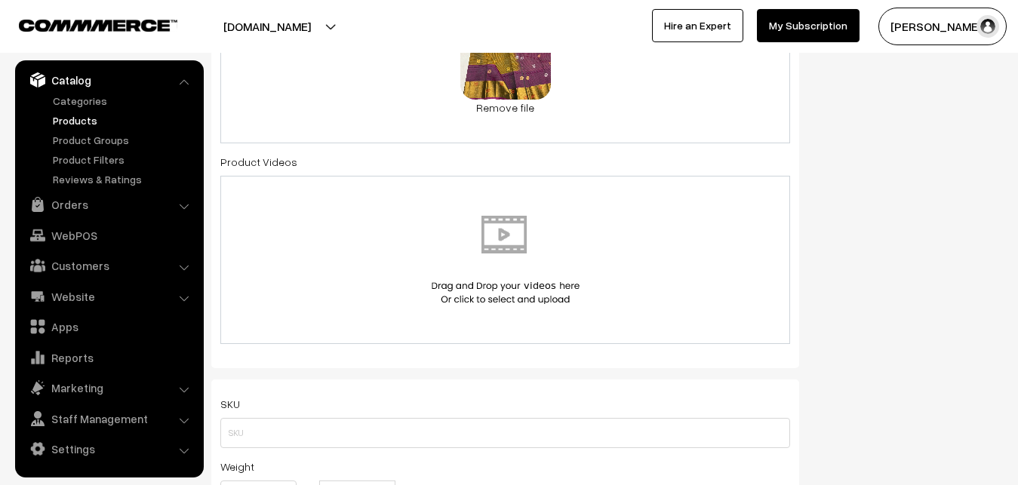
scroll to position [877, 0]
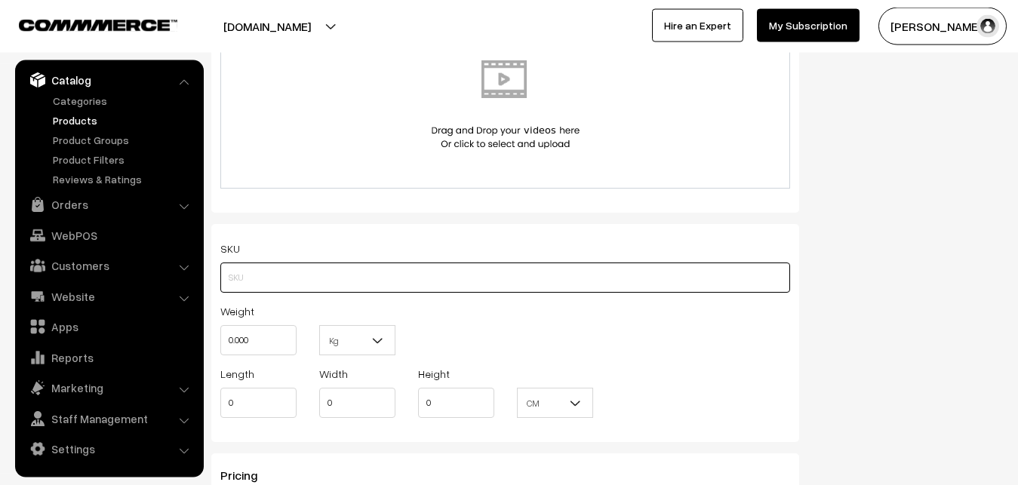
click at [224, 269] on input "text" at bounding box center [505, 278] width 570 height 30
paste input "va12409-sep-uppada-sp"
type input "va12409-sep-uppada-sp"
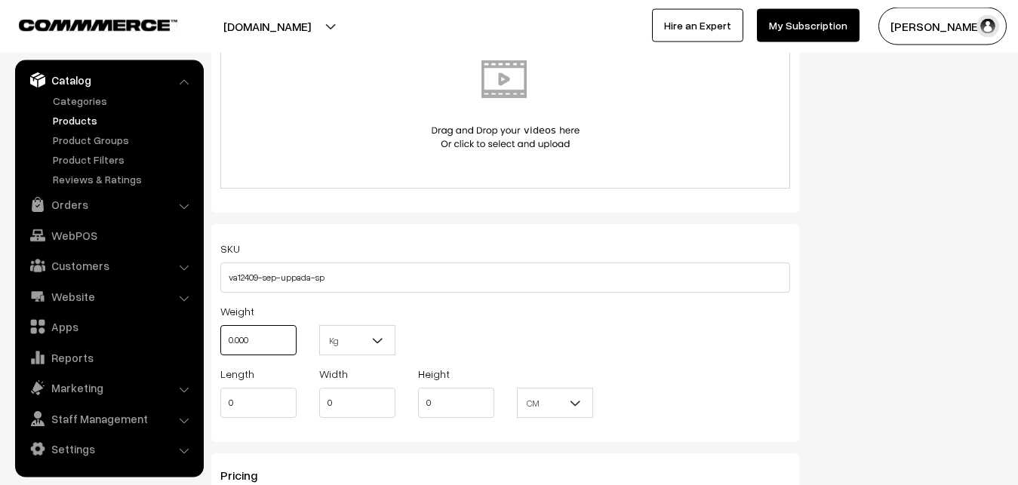
drag, startPoint x: 256, startPoint y: 328, endPoint x: 208, endPoint y: 329, distance: 47.5
click at [220, 329] on input "0.000" at bounding box center [258, 340] width 76 height 30
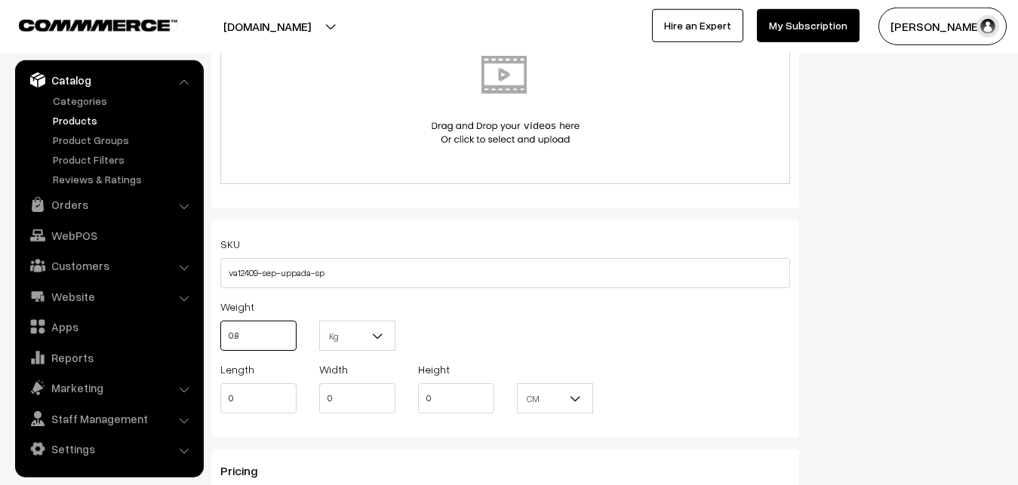
scroll to position [1185, 0]
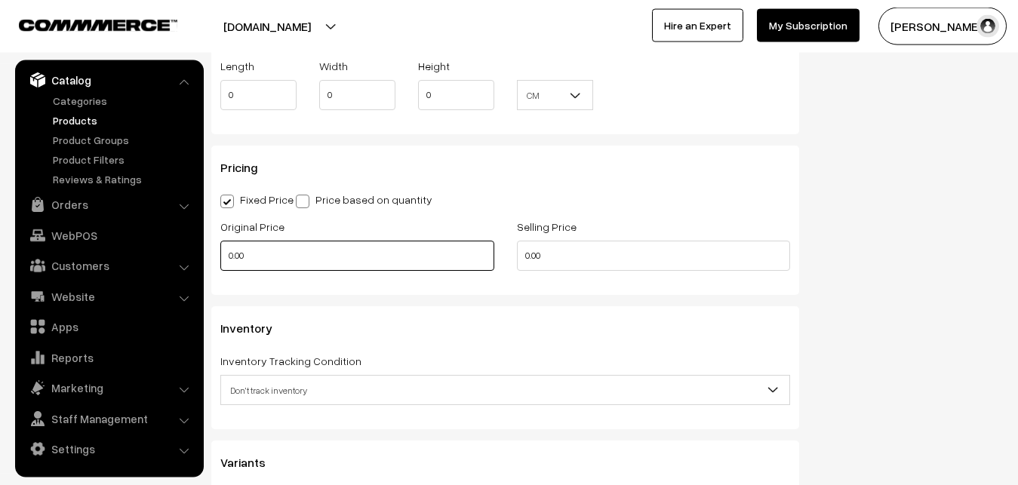
type input "0.80"
drag, startPoint x: 257, startPoint y: 256, endPoint x: 180, endPoint y: 256, distance: 76.9
click at [220, 256] on input "0.00" at bounding box center [357, 256] width 274 height 30
type input "2600"
drag, startPoint x: 558, startPoint y: 249, endPoint x: 438, endPoint y: 260, distance: 121.2
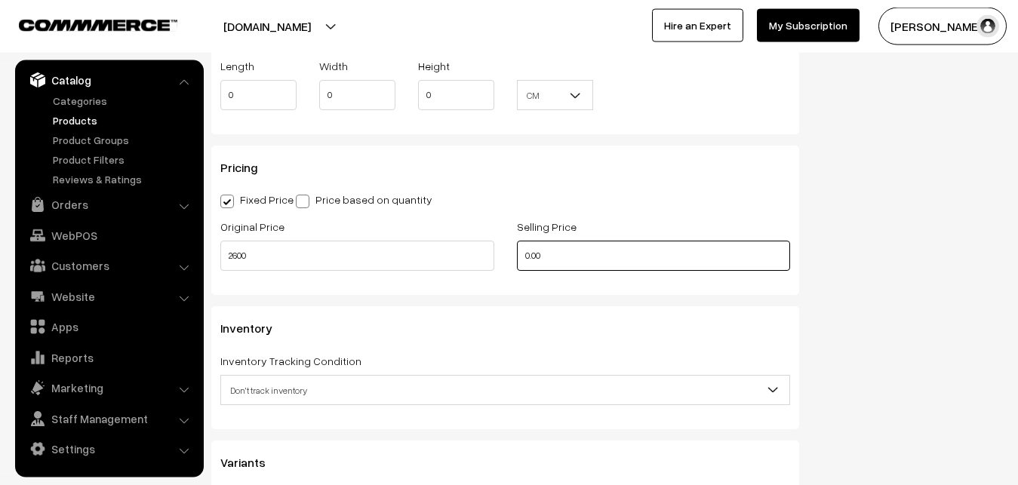
click at [517, 260] on input "0.00" at bounding box center [654, 256] width 274 height 30
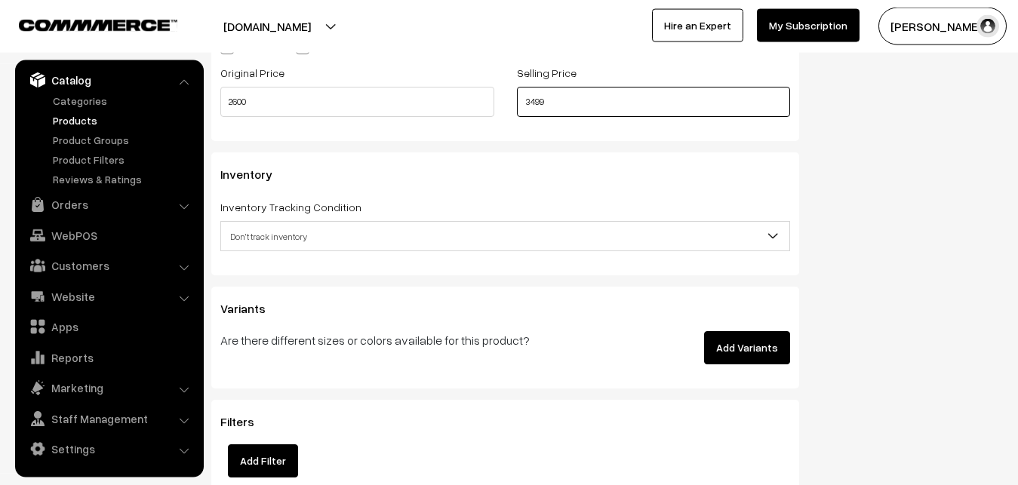
type input "3499"
click at [256, 241] on span "Don't track inventory" at bounding box center [505, 236] width 568 height 26
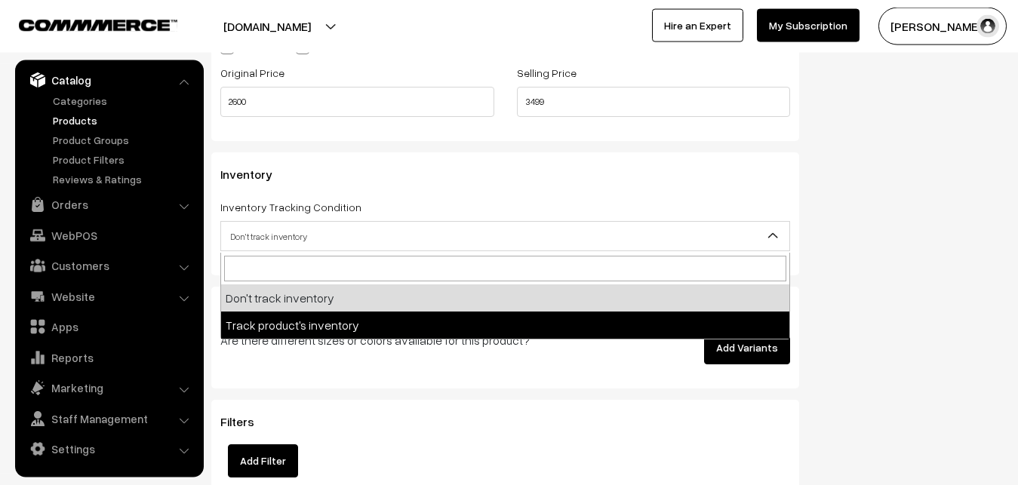
select select "2"
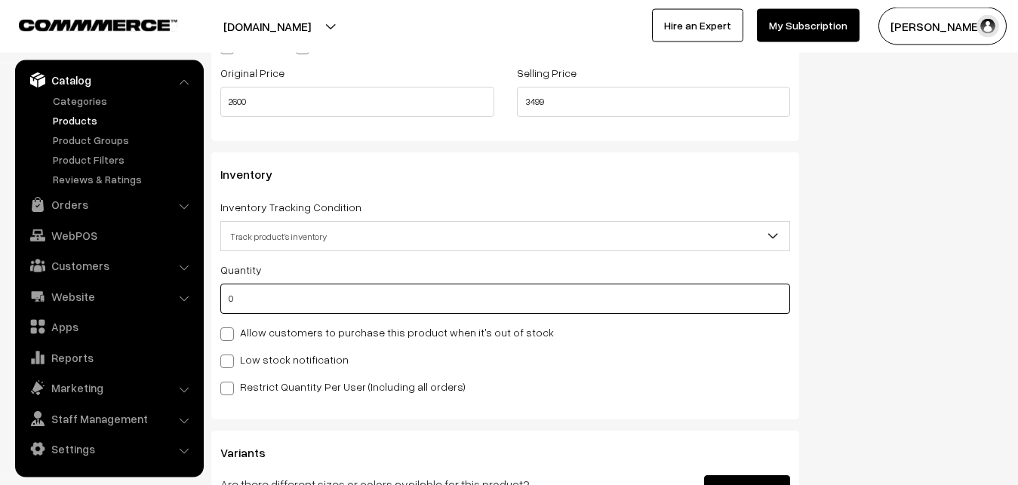
click at [239, 299] on input "0" at bounding box center [505, 299] width 570 height 30
type input "4"
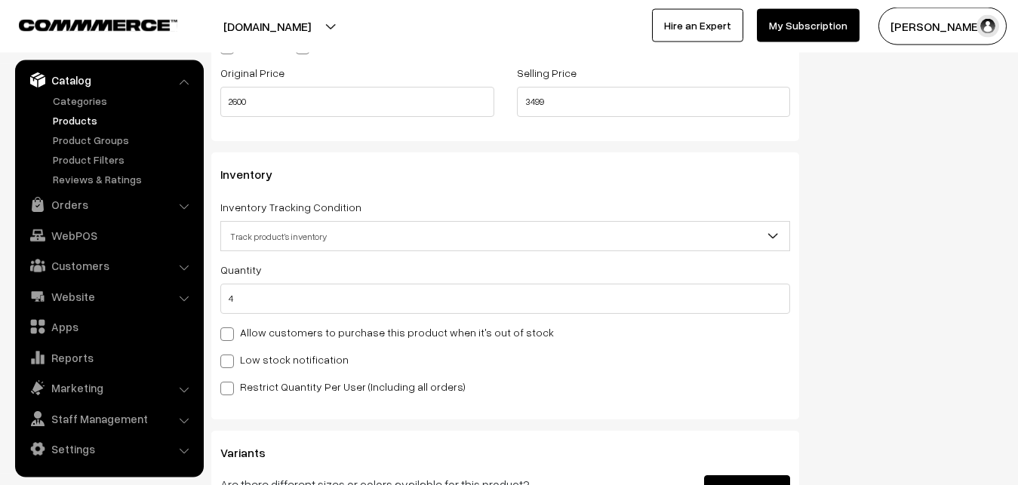
click at [245, 361] on label "Low stock notification" at bounding box center [284, 360] width 128 height 16
click at [230, 361] on input "Low stock notification" at bounding box center [225, 359] width 10 height 10
checkbox input "true"
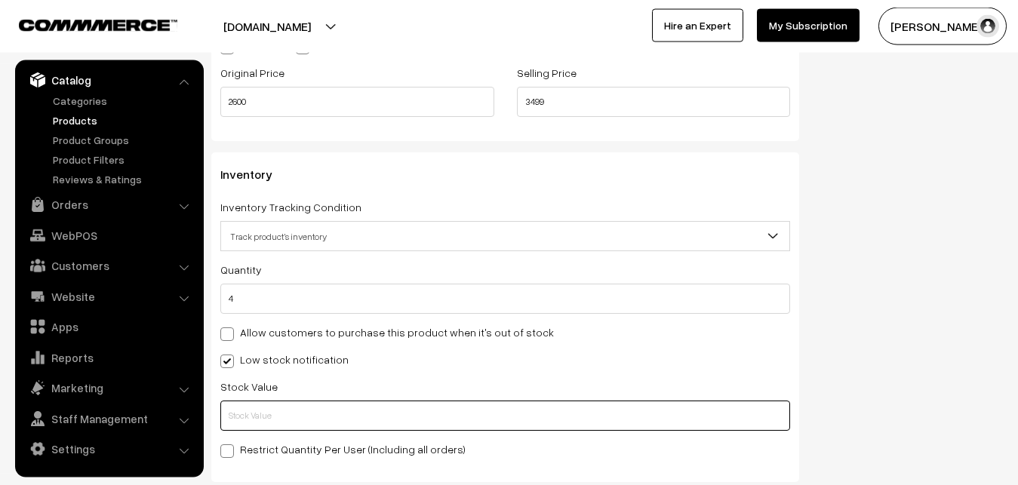
click at [250, 407] on input "text" at bounding box center [505, 416] width 570 height 30
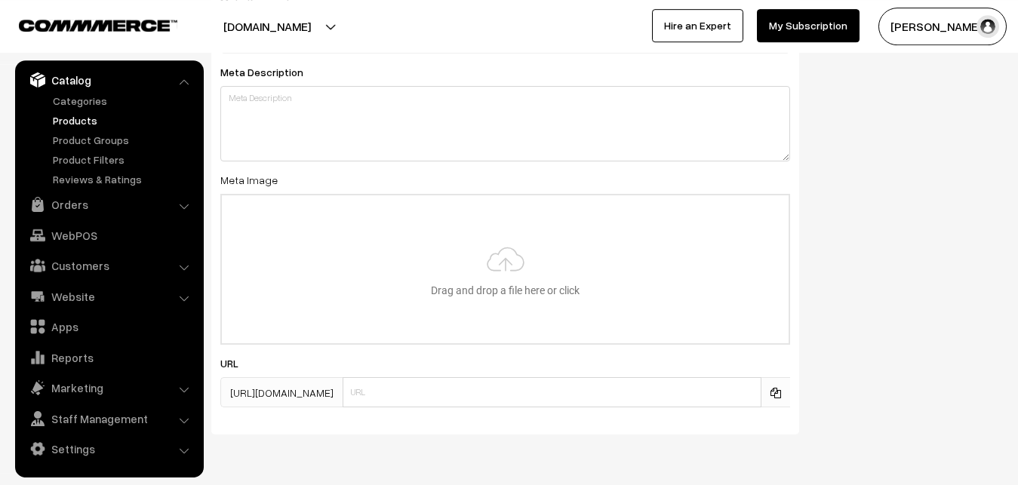
scroll to position [2246, 0]
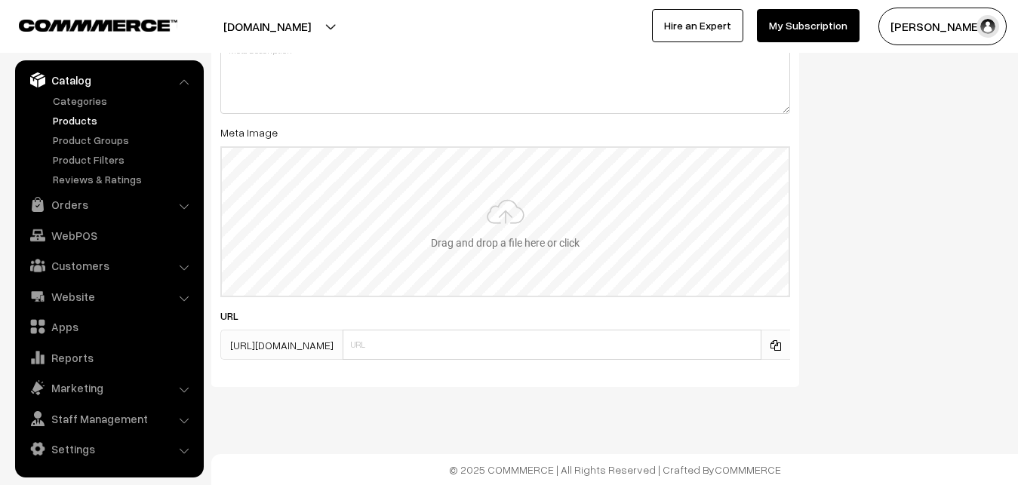
type input "2"
click at [485, 210] on input "file" at bounding box center [505, 222] width 567 height 148
type input "C:\fakepath\mangalagiri-saree-va12409-sep.jpeg"
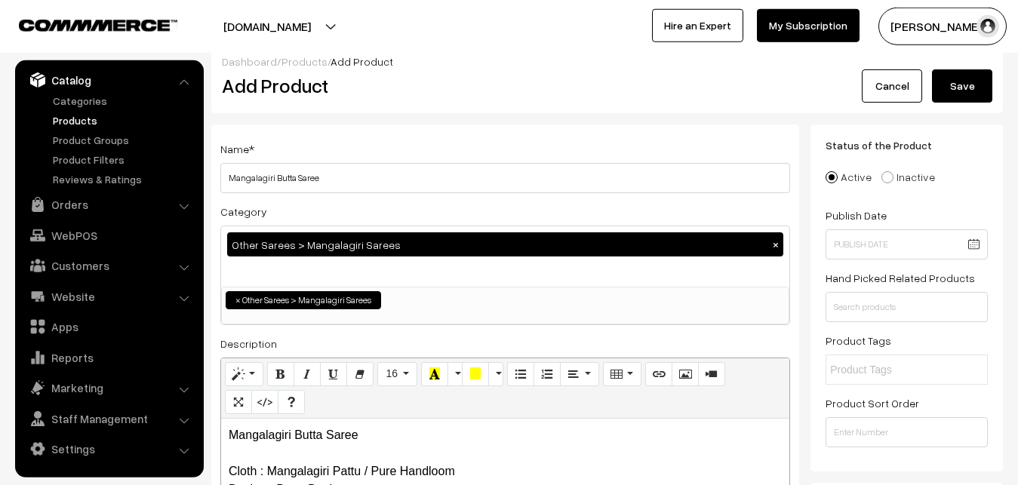
scroll to position [0, 0]
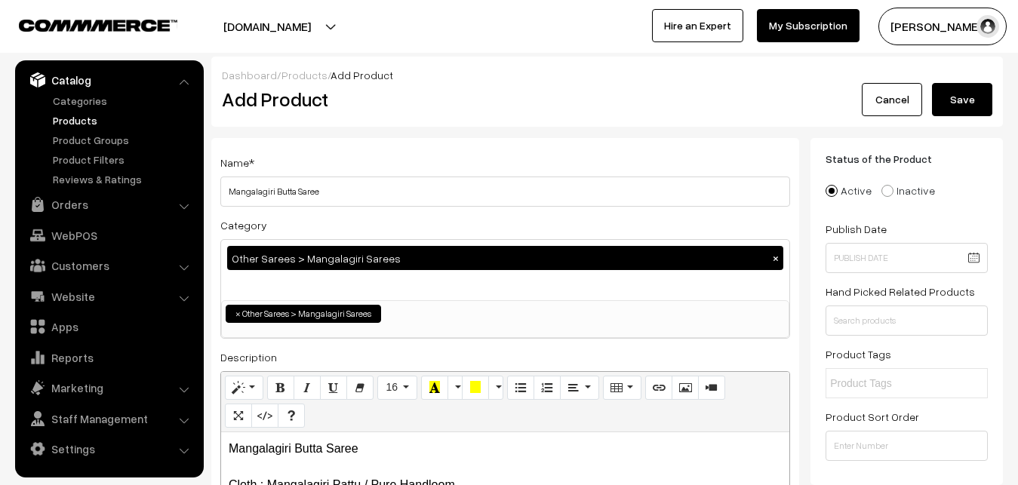
click at [960, 100] on button "Save" at bounding box center [962, 99] width 60 height 33
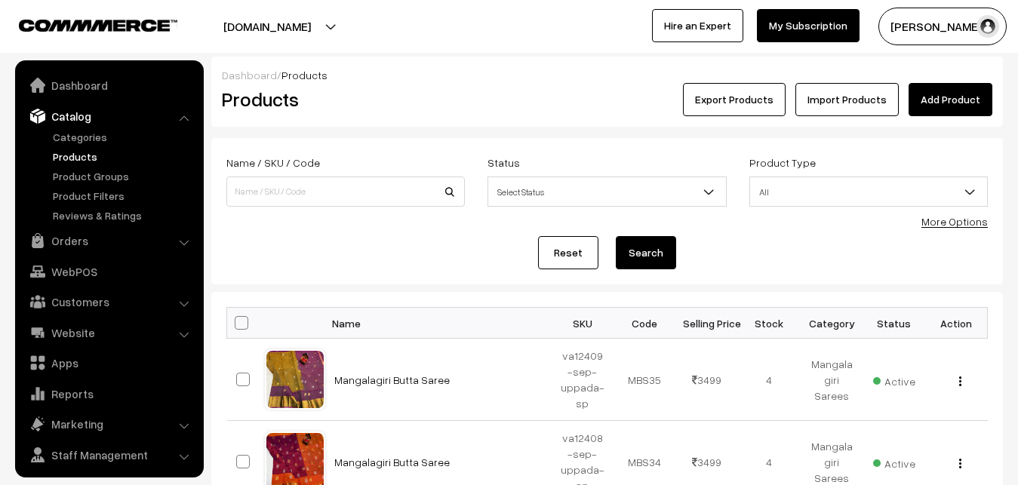
scroll to position [36, 0]
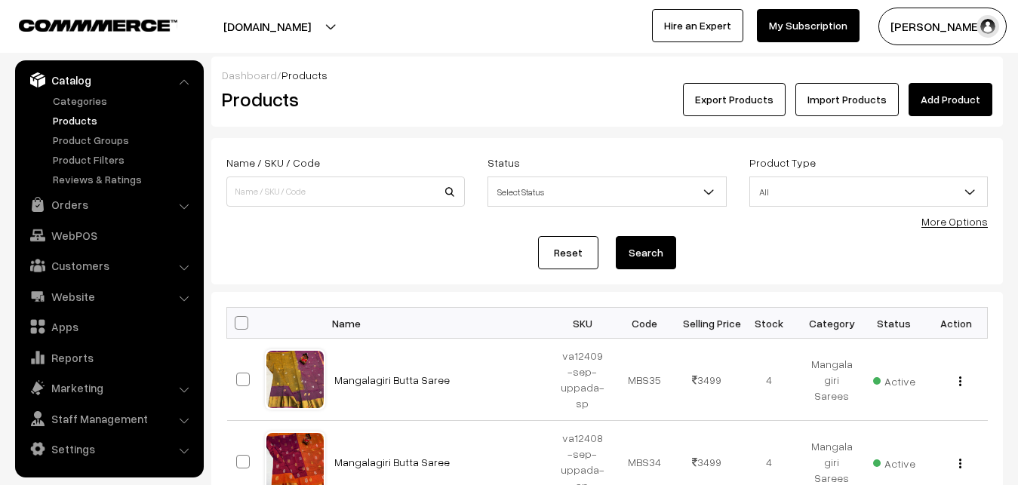
click at [376, 114] on div "Products" at bounding box center [342, 99] width 264 height 33
click at [933, 89] on link "Add Product" at bounding box center [950, 99] width 84 height 33
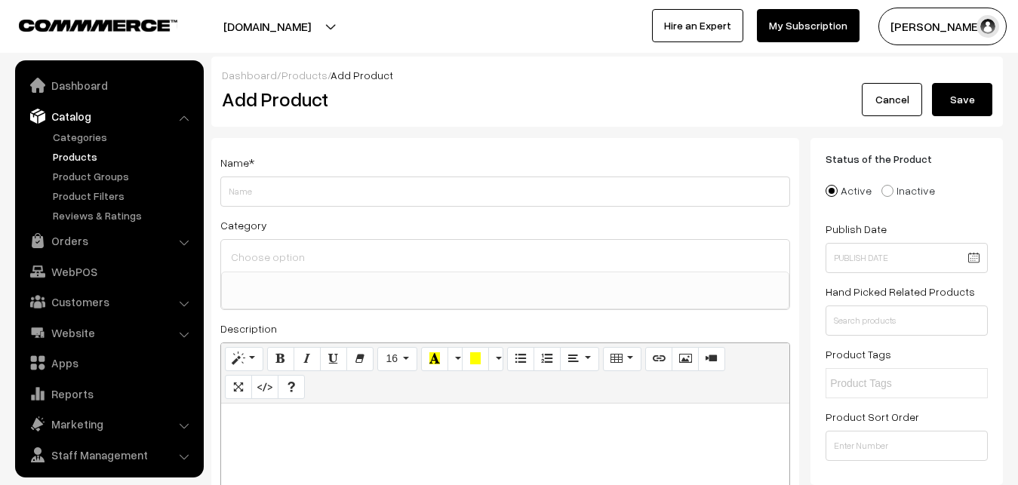
select select
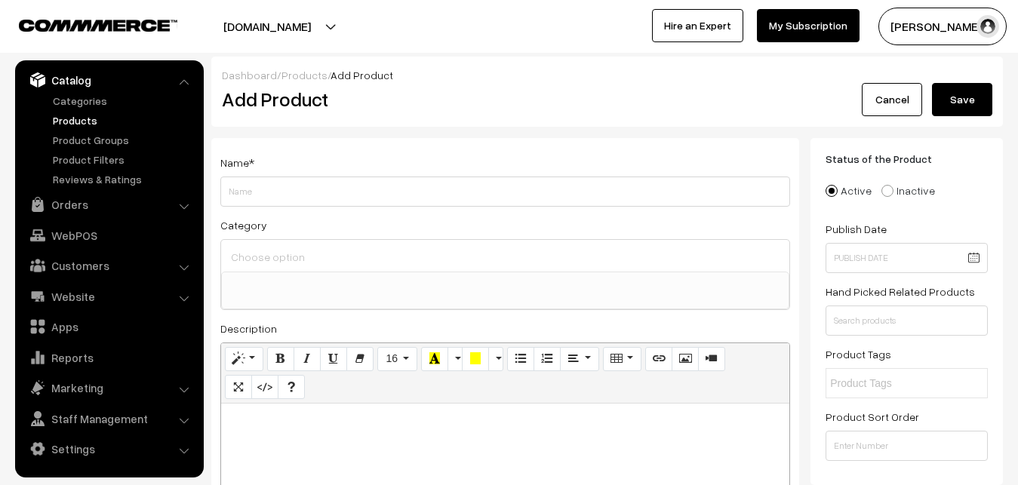
click at [278, 429] on p at bounding box center [505, 420] width 553 height 18
paste div
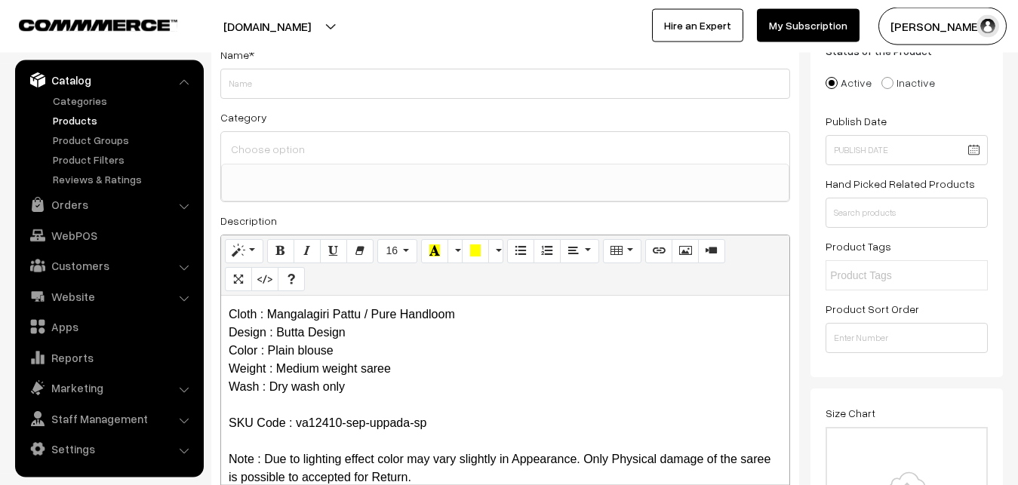
scroll to position [0, 0]
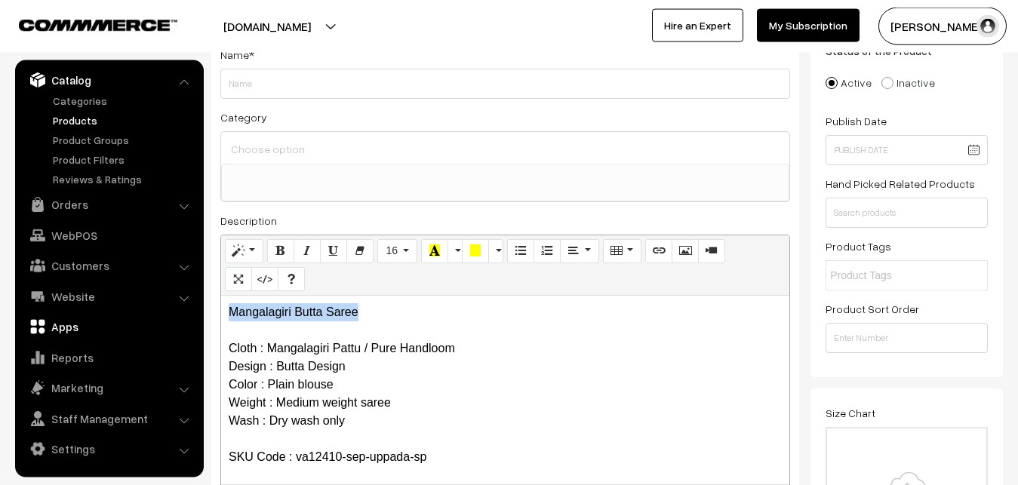
drag, startPoint x: 376, startPoint y: 318, endPoint x: 160, endPoint y: 318, distance: 215.8
click at [221, 318] on div "Mangalagiri Butta Saree Cloth : Mangalagiri Pattu / Pure Handloom Design : Butt…" at bounding box center [505, 390] width 568 height 189
copy p "Mangalagiri Butta Saree"
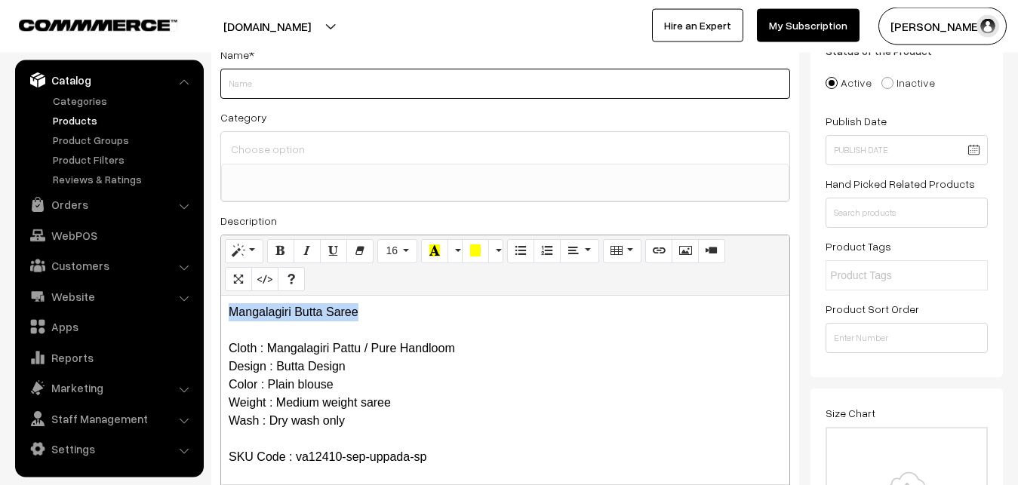
click at [263, 88] on input "Weight" at bounding box center [505, 84] width 570 height 30
paste input "Mangalagiri Butta Saree"
type input "Mangalagiri Butta Saree"
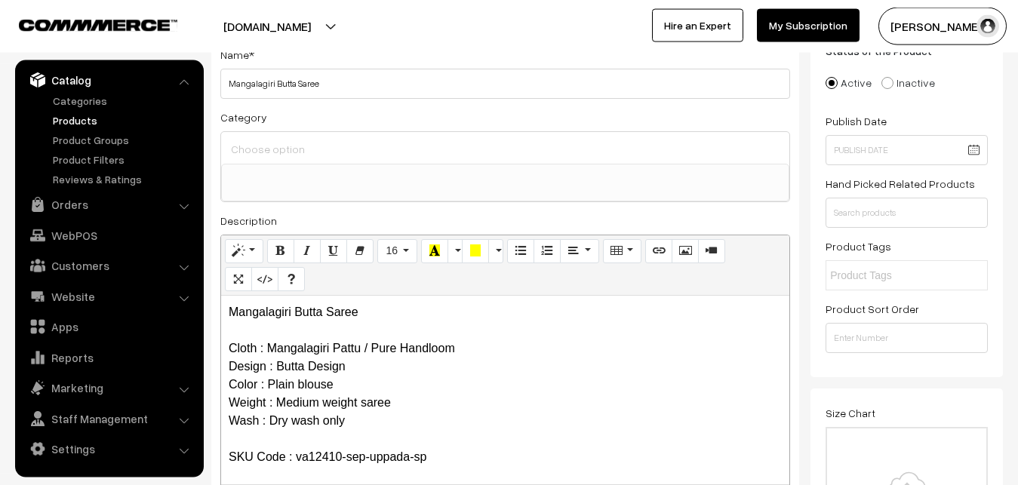
click at [266, 136] on div at bounding box center [505, 148] width 568 height 32
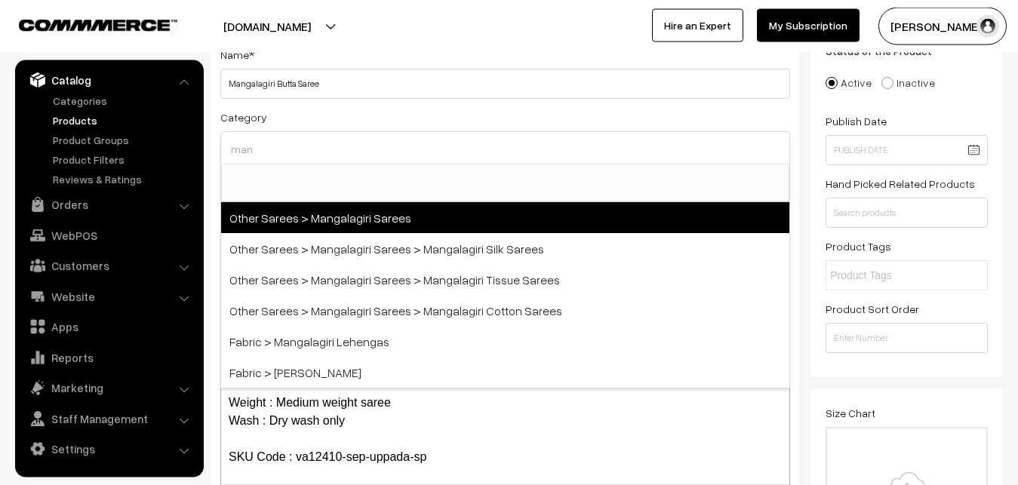
type input "man"
click at [315, 219] on span "Other Sarees > Mangalagiri Sarees" at bounding box center [505, 217] width 568 height 31
select select "31"
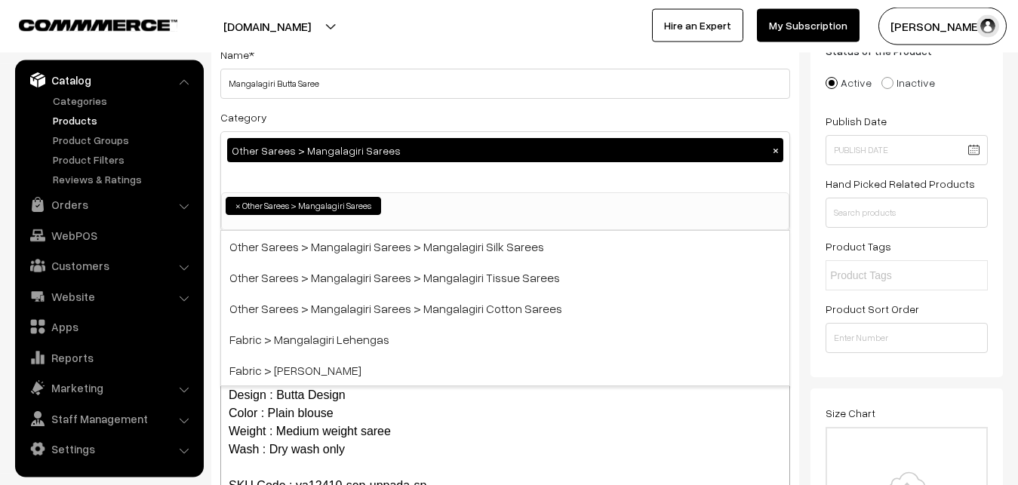
scroll to position [380, 0]
click at [346, 112] on div "Category Other Sarees > Mangalagiri Sarees × Uppada Sarees Uppada Sarees > Uppa…" at bounding box center [505, 169] width 570 height 123
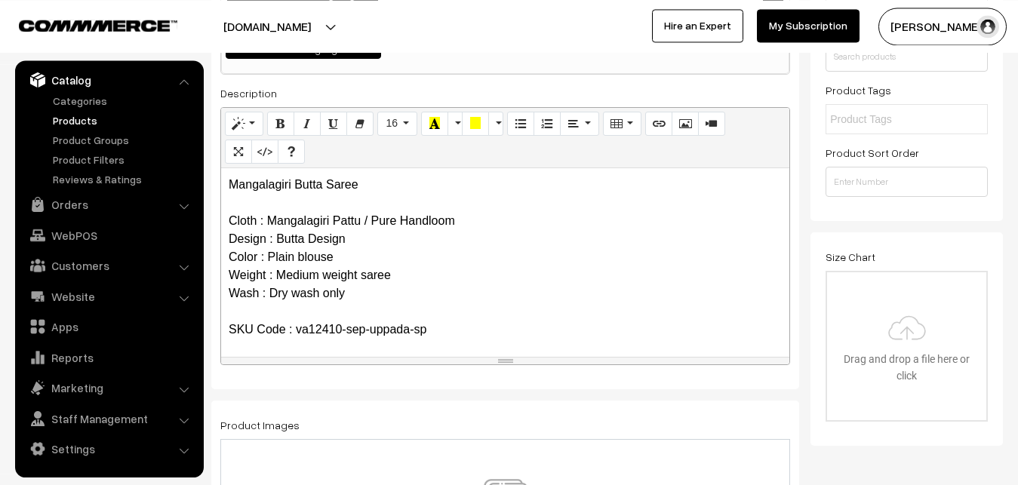
scroll to position [339, 0]
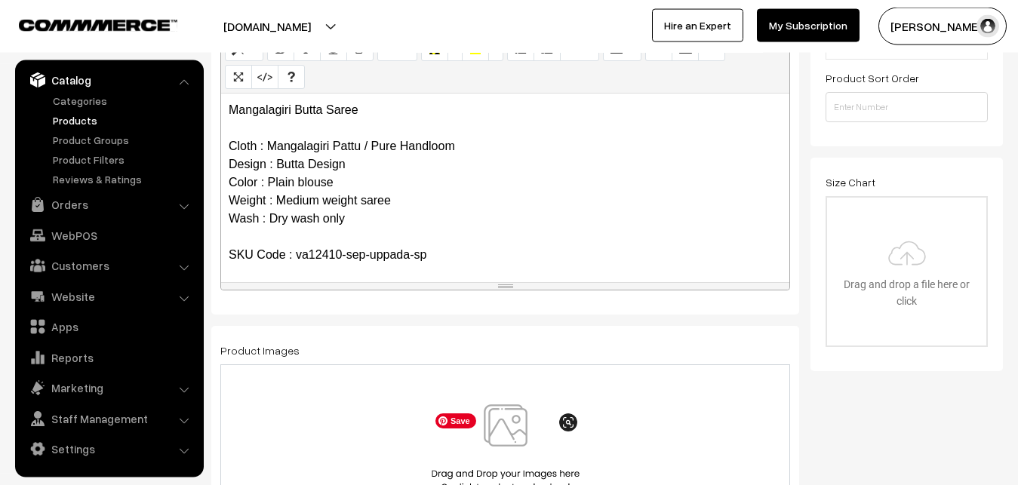
click at [499, 423] on img at bounding box center [505, 448] width 155 height 88
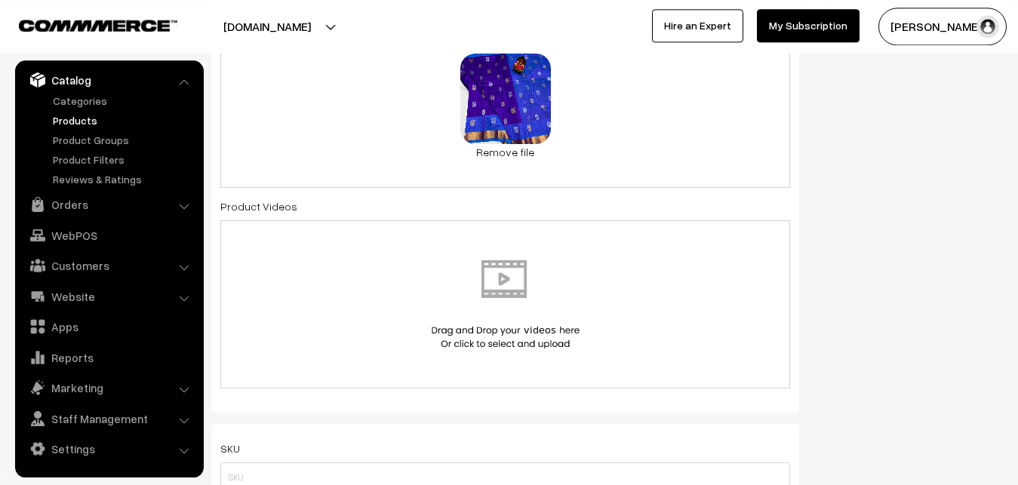
scroll to position [723, 0]
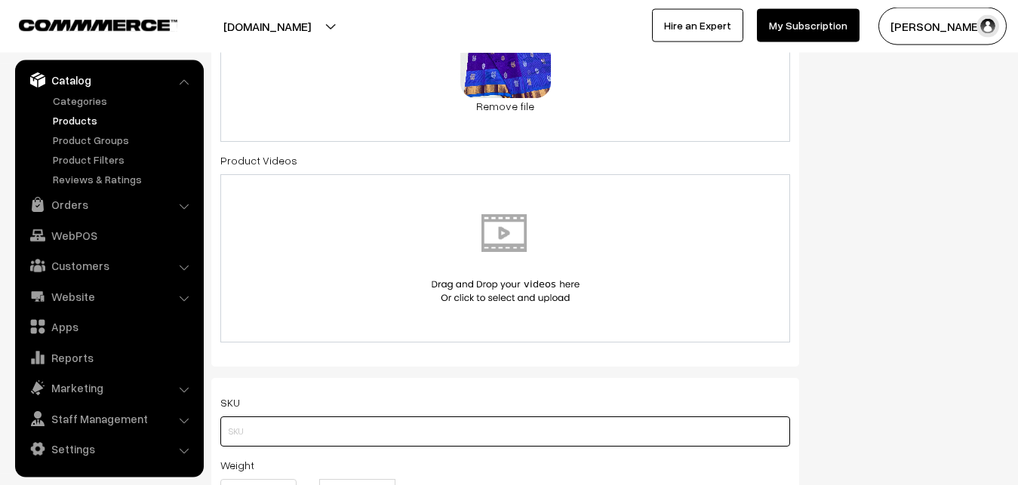
click at [254, 430] on input "text" at bounding box center [505, 431] width 570 height 30
paste input "va12410-sep-uppada-sp"
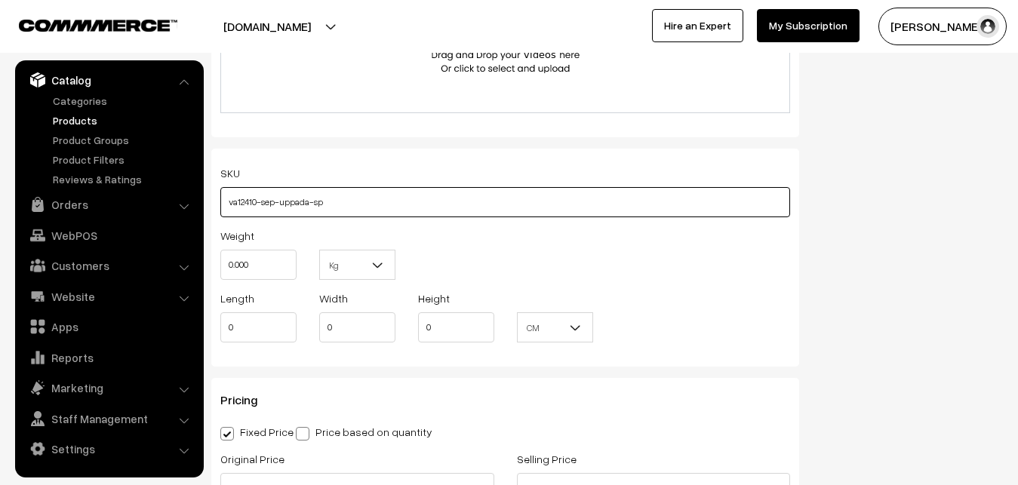
scroll to position [1031, 0]
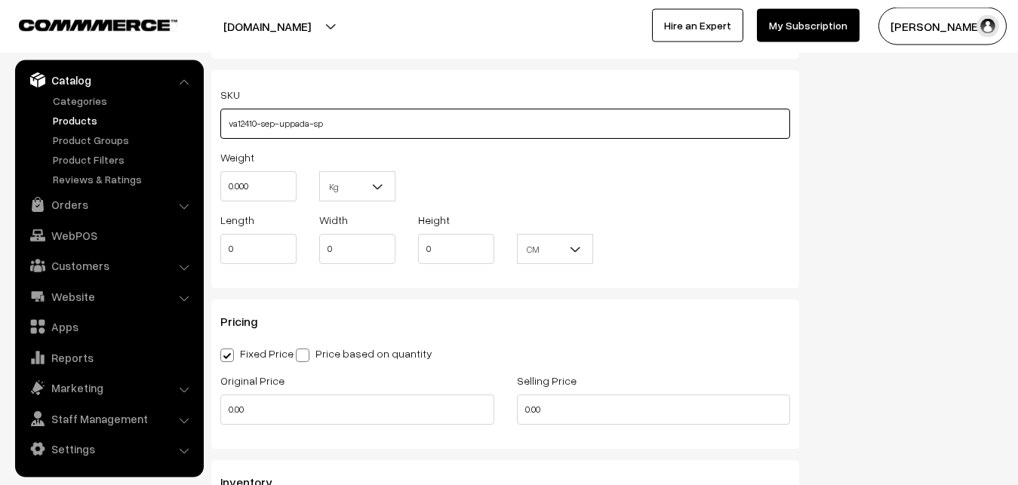
type input "va12410-sep-uppada-sp"
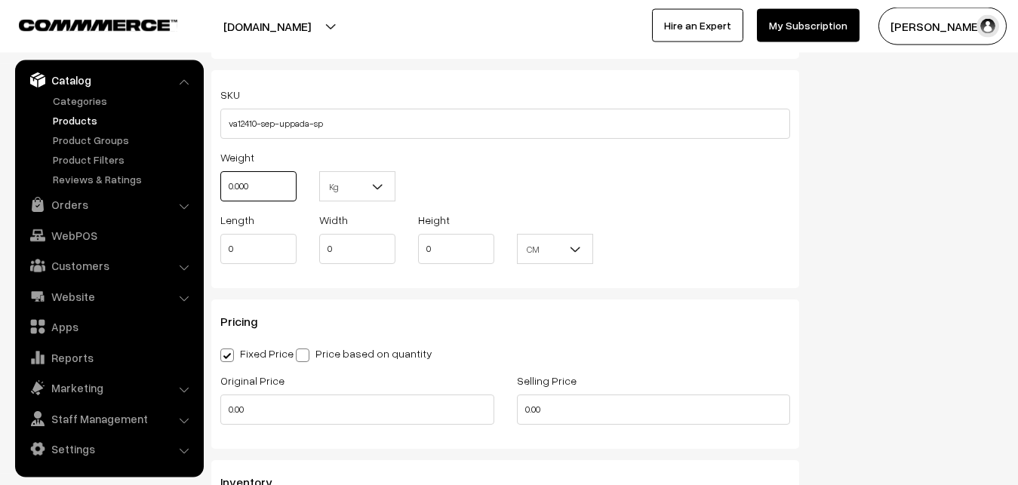
drag, startPoint x: 250, startPoint y: 177, endPoint x: 201, endPoint y: 177, distance: 48.3
click at [220, 177] on input "0.000" at bounding box center [258, 186] width 76 height 30
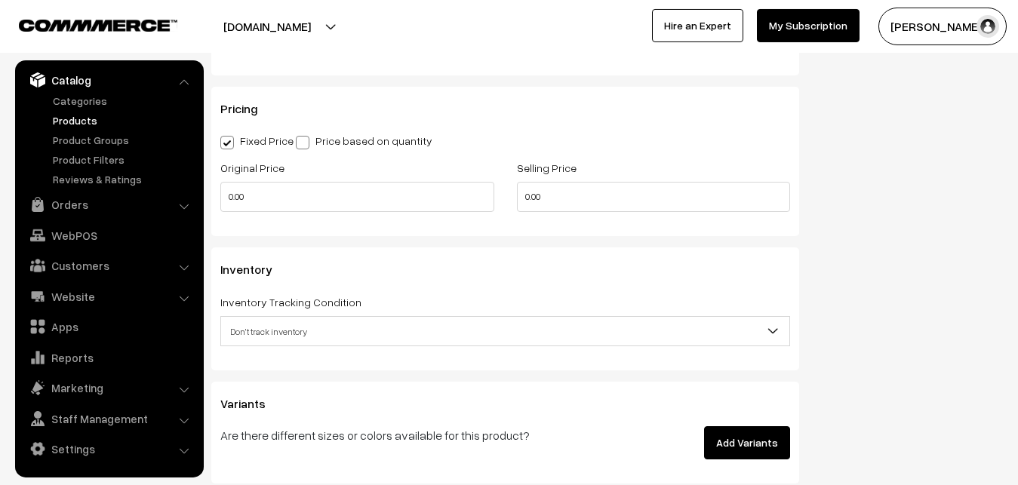
scroll to position [1262, 0]
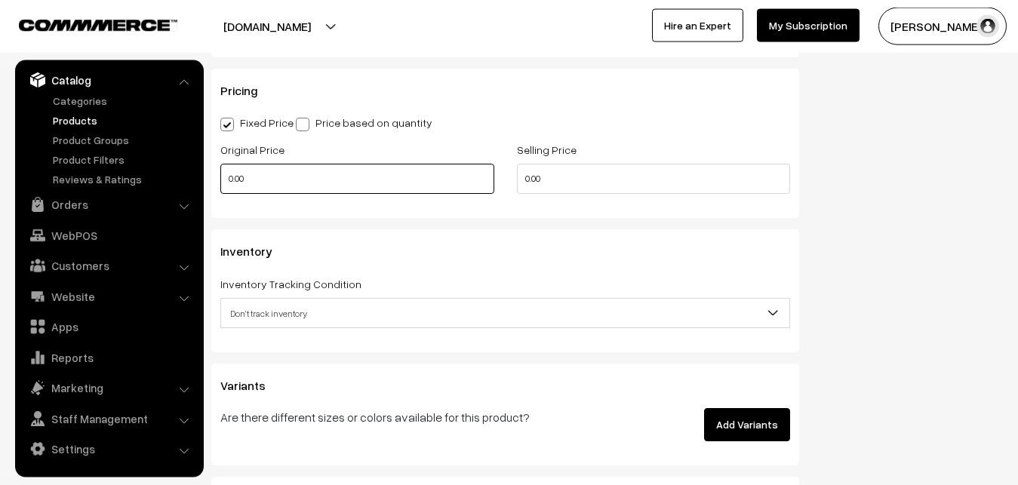
type input "0.80"
drag, startPoint x: 263, startPoint y: 174, endPoint x: 202, endPoint y: 177, distance: 60.4
click at [220, 177] on input "0.00" at bounding box center [357, 179] width 274 height 30
type input "2600"
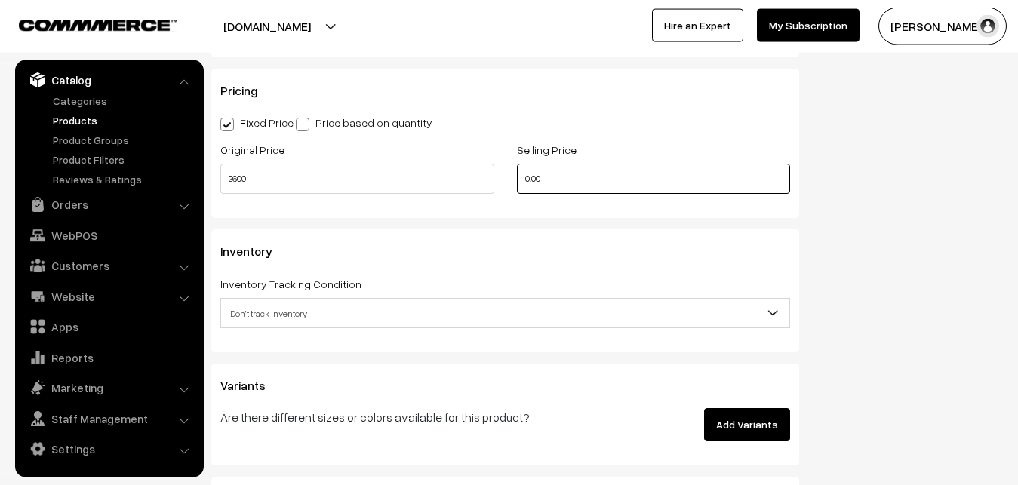
drag, startPoint x: 578, startPoint y: 181, endPoint x: 468, endPoint y: 179, distance: 109.4
click at [517, 180] on input "0.00" at bounding box center [654, 179] width 274 height 30
type input "3499"
click at [278, 303] on span "Don't track inventory" at bounding box center [505, 313] width 568 height 26
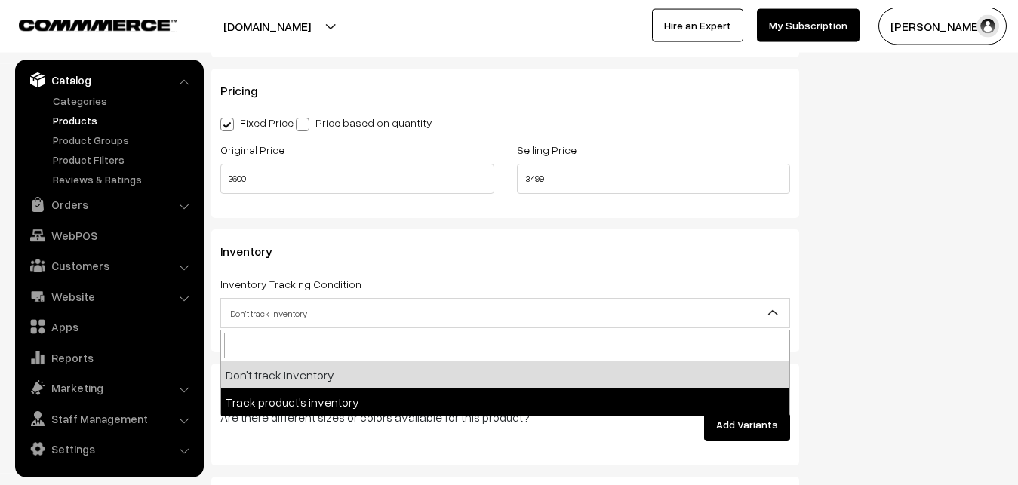
select select "2"
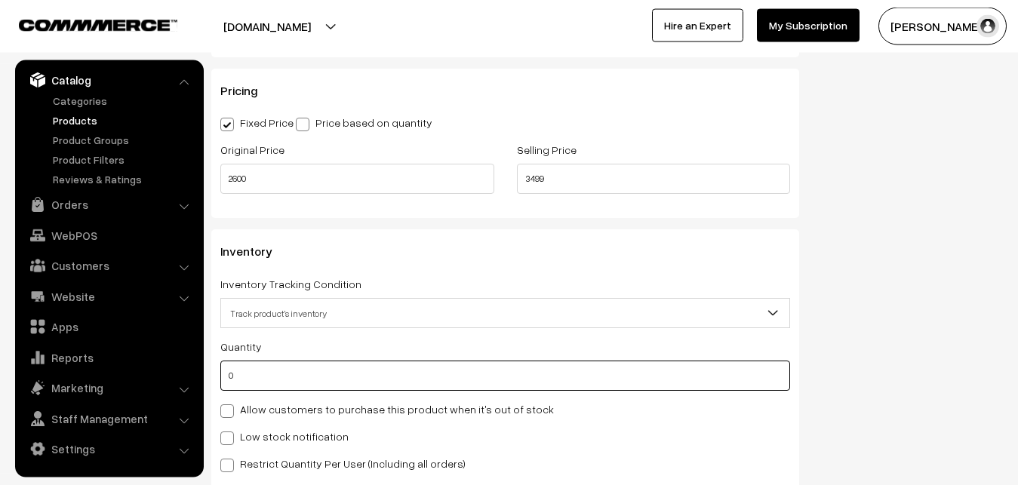
click at [281, 369] on input "0" at bounding box center [505, 376] width 570 height 30
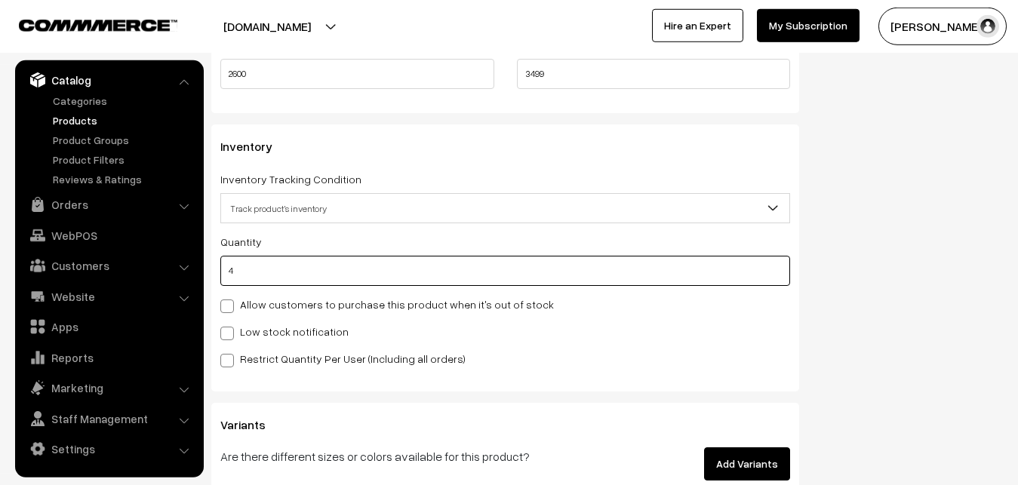
scroll to position [1493, 0]
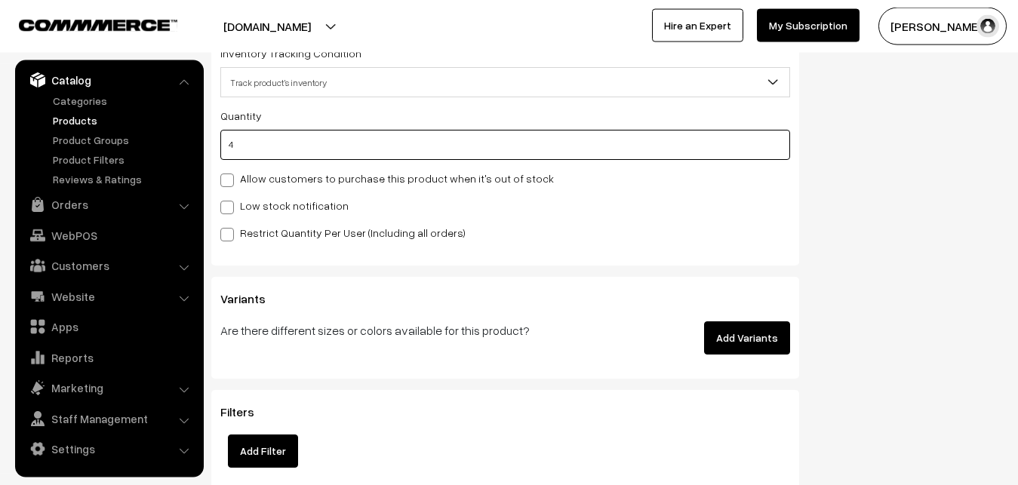
type input "4"
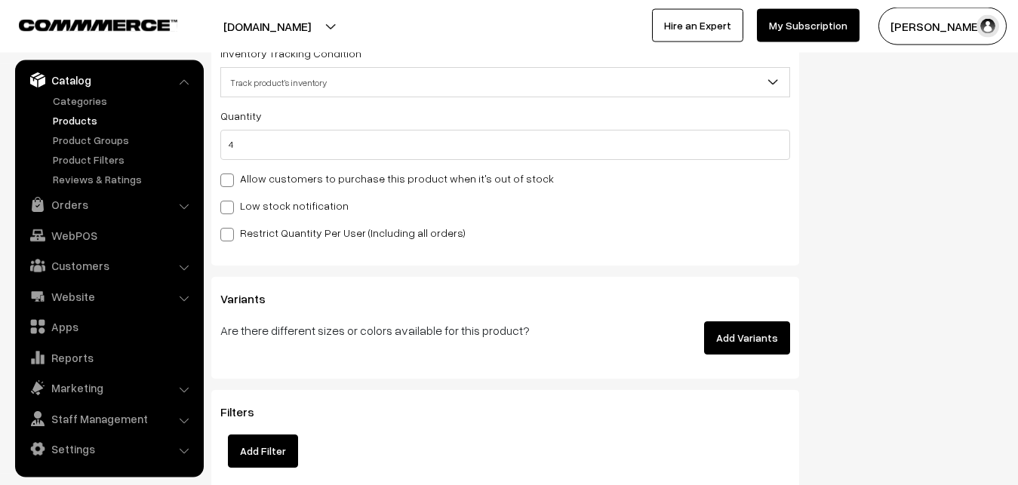
click at [245, 203] on label "Low stock notification" at bounding box center [284, 206] width 128 height 16
click at [230, 203] on input "Low stock notification" at bounding box center [225, 205] width 10 height 10
checkbox input "true"
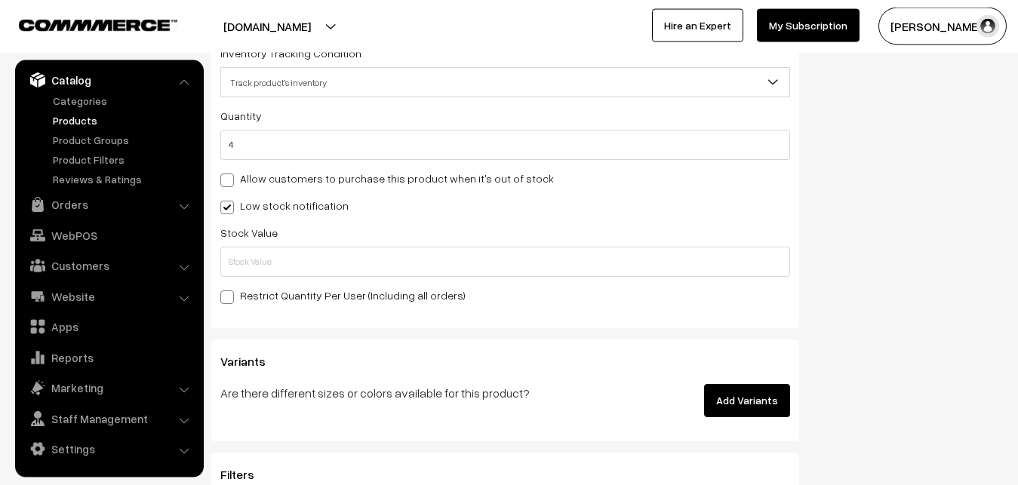
click at [244, 280] on div "Quantity 4 Allow customers to purchase this product when it's out of stock Low …" at bounding box center [505, 205] width 570 height 198
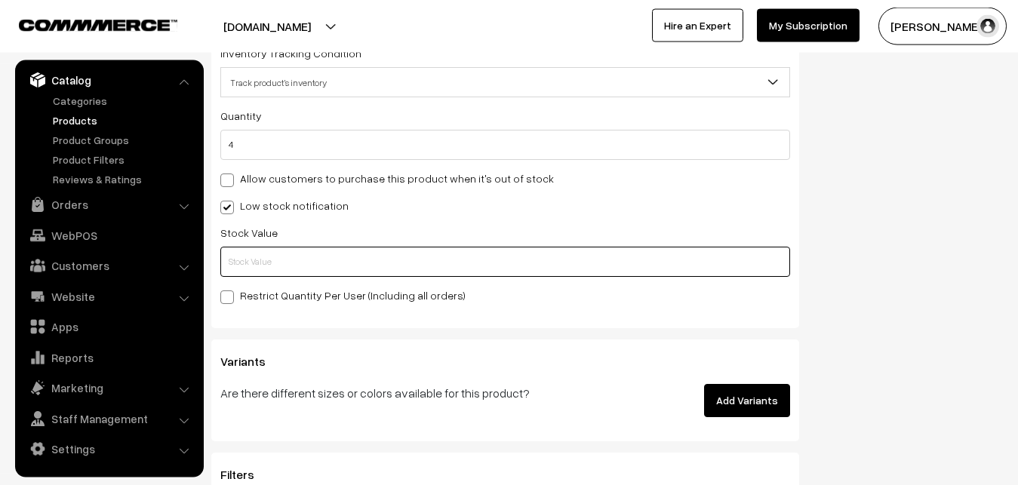
click at [244, 270] on input "text" at bounding box center [505, 262] width 570 height 30
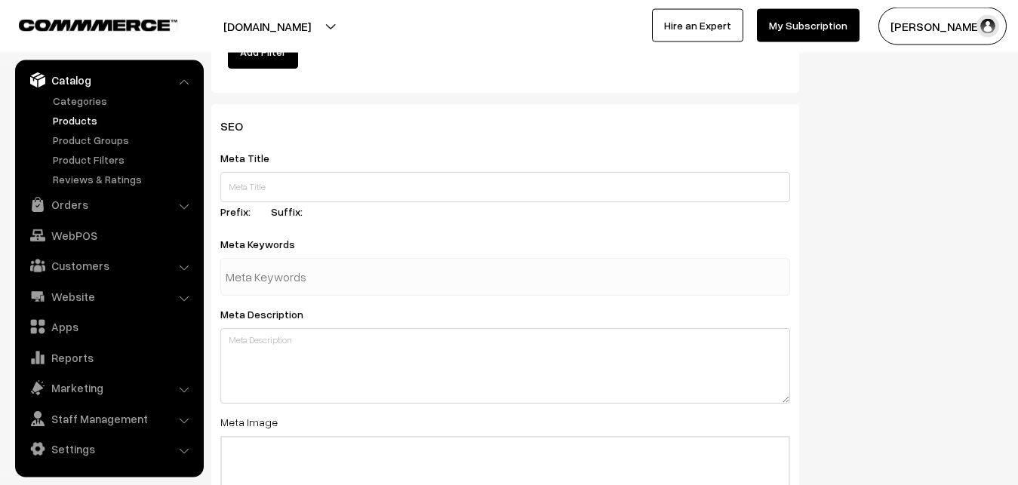
scroll to position [2246, 0]
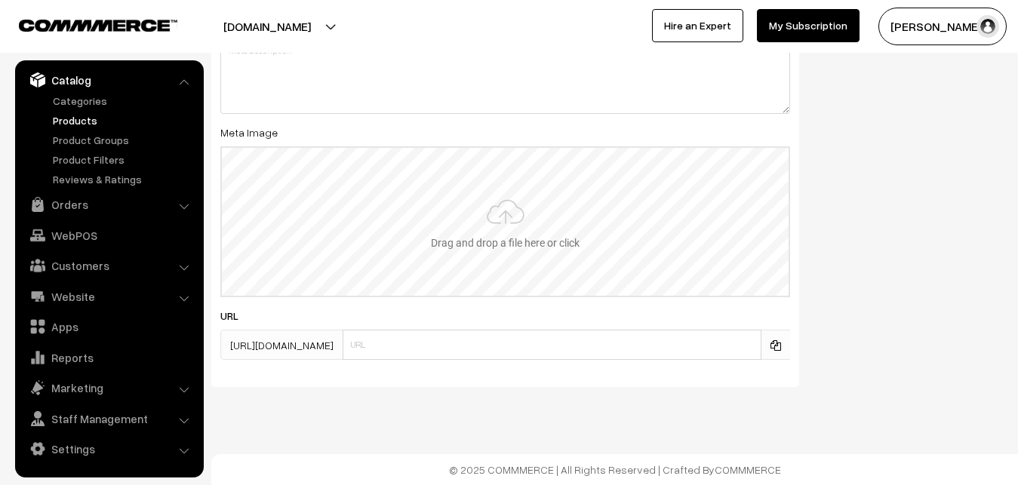
type input "2"
click at [533, 221] on input "file" at bounding box center [505, 222] width 567 height 148
type input "C:\fakepath\mangalagiri-saree-va12410-sep.jpeg"
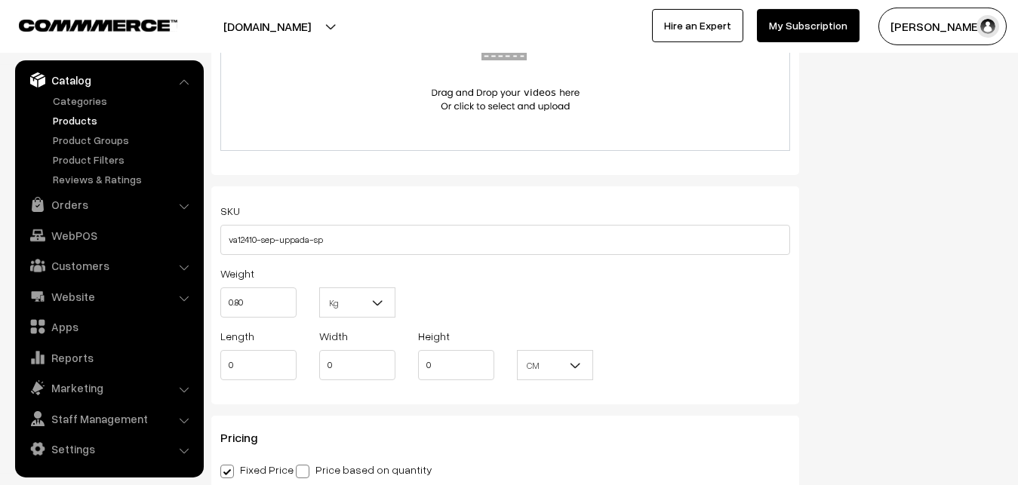
scroll to position [0, 0]
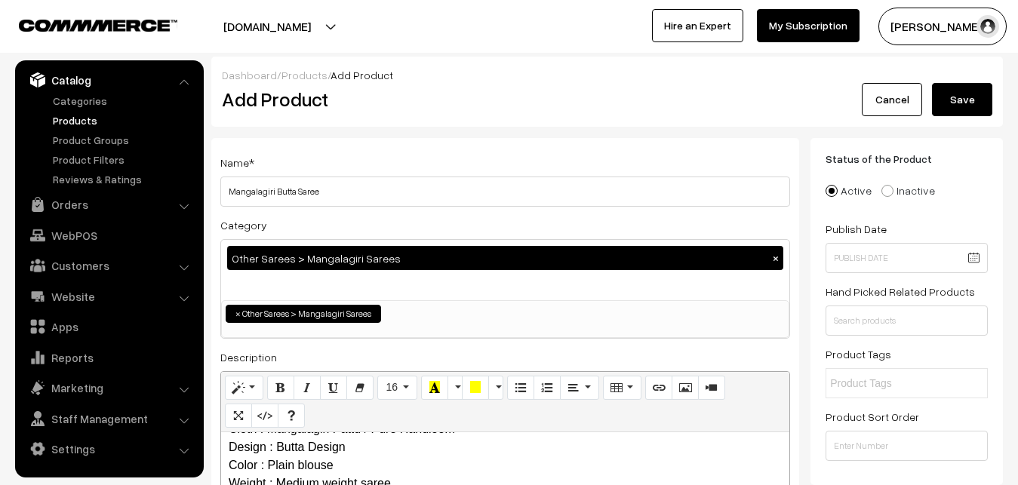
click at [954, 104] on button "Save" at bounding box center [962, 99] width 60 height 33
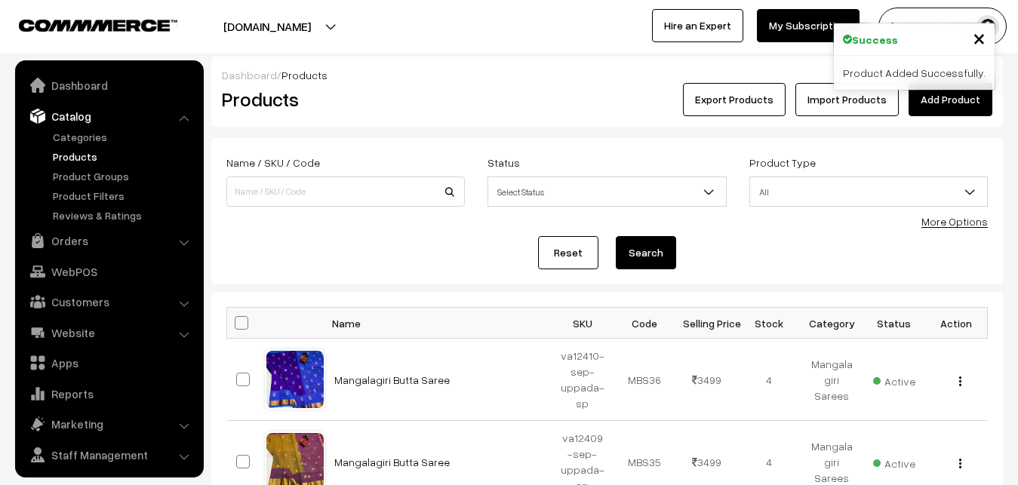
scroll to position [36, 0]
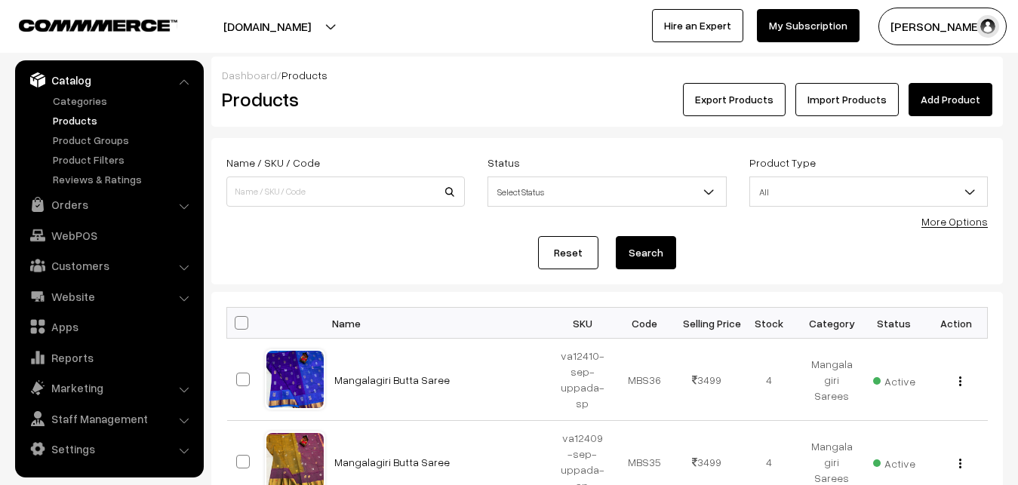
click at [416, 116] on div "Dashboard / Products Products Export Products Import Products Add Product" at bounding box center [606, 92] width 791 height 70
click at [955, 94] on link "Add Product" at bounding box center [950, 99] width 84 height 33
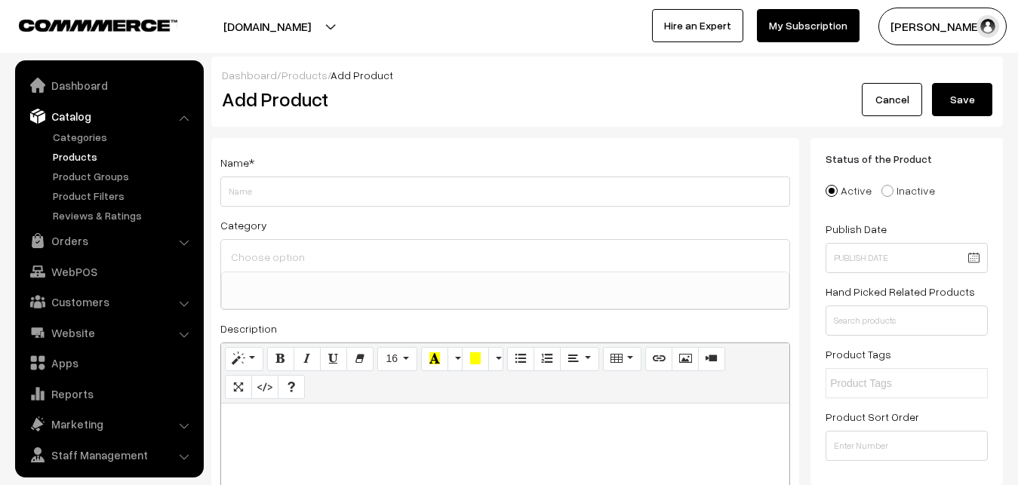
select select
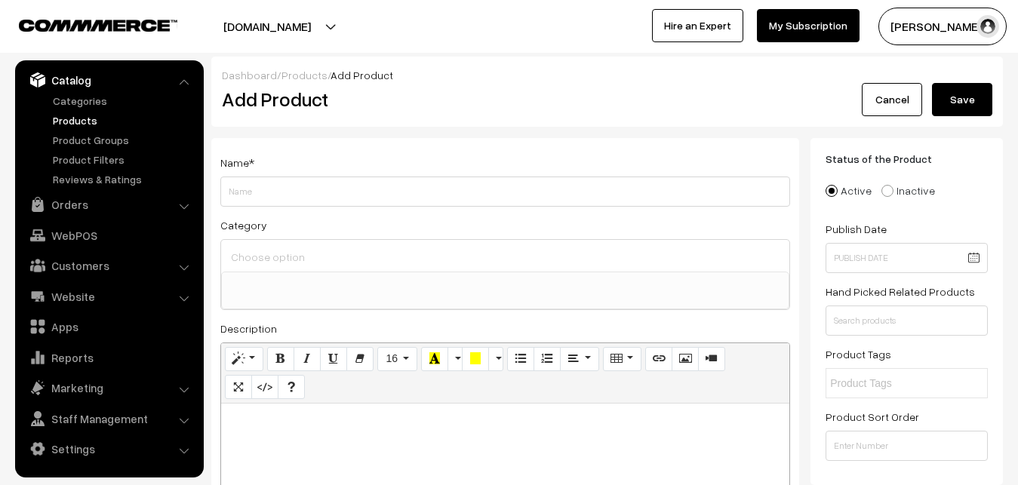
paste div
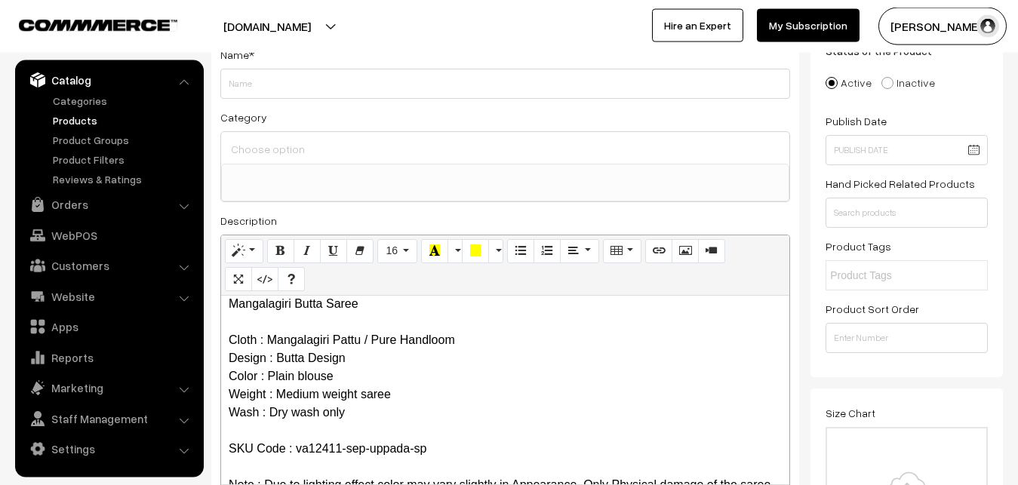
scroll to position [0, 0]
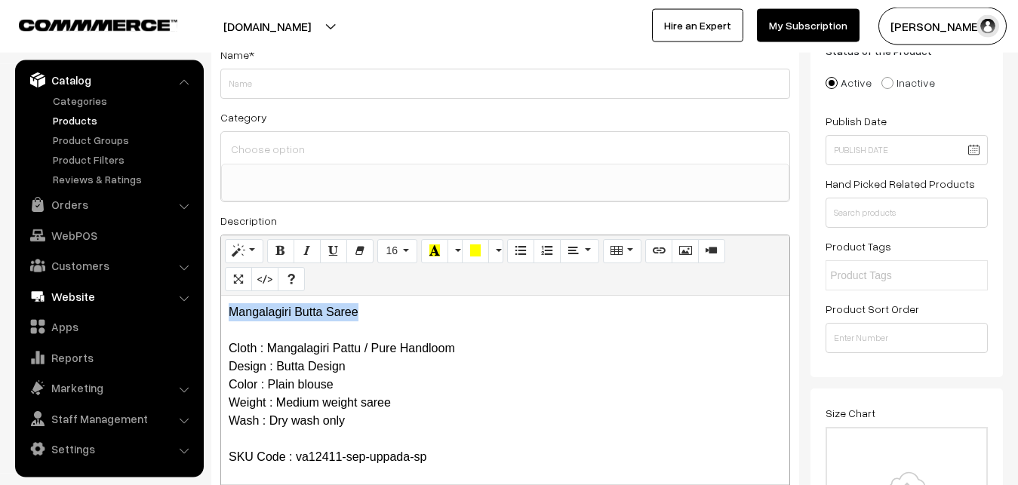
drag, startPoint x: 378, startPoint y: 314, endPoint x: 179, endPoint y: 306, distance: 199.3
click at [221, 306] on div "Mangalagiri Butta Saree Cloth : Mangalagiri Pattu / Pure Handloom Design : Butt…" at bounding box center [505, 390] width 568 height 189
copy p "Mangalagiri Butta Saree"
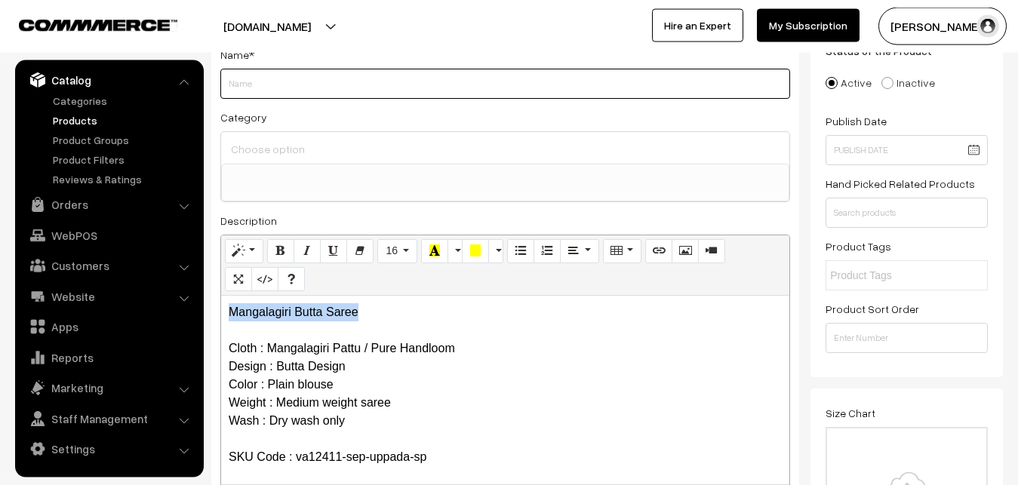
click at [247, 85] on input "Weight" at bounding box center [505, 84] width 570 height 30
paste input "Mangalagiri Butta Saree"
type input "Mangalagiri Butta Saree"
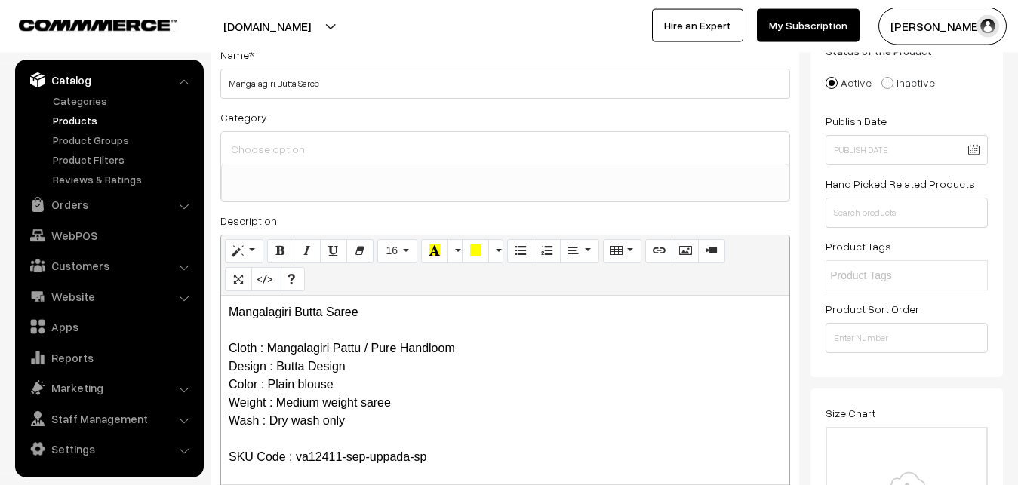
click at [256, 140] on input at bounding box center [505, 149] width 556 height 22
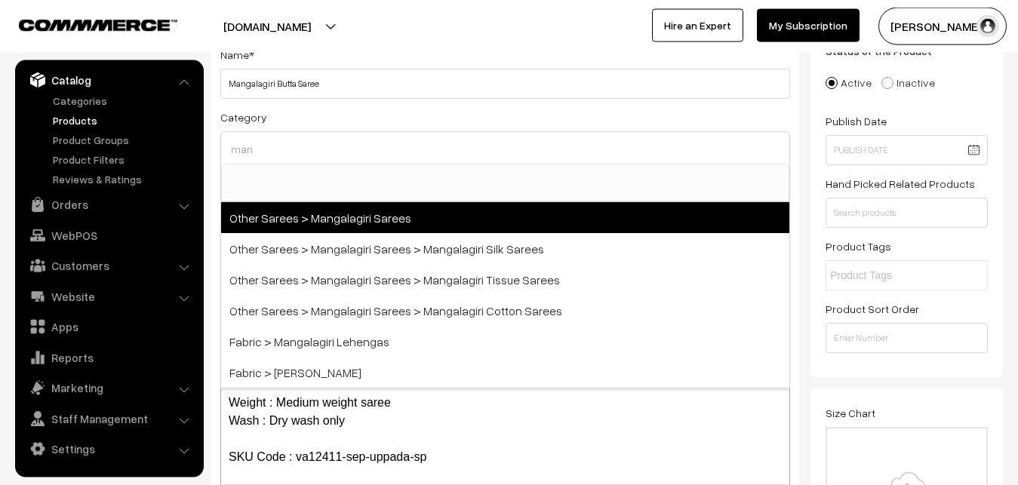
type input "man"
click at [327, 219] on span "Other Sarees > Mangalagiri Sarees" at bounding box center [505, 217] width 568 height 31
select select "31"
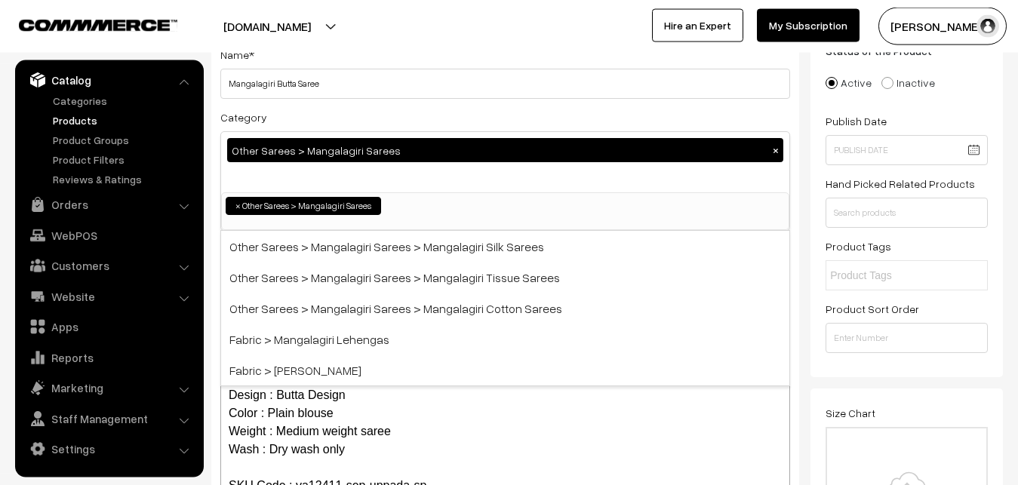
click at [370, 124] on div "Category Other Sarees > Mangalagiri Sarees × Uppada Sarees Uppada Sarees > Uppa…" at bounding box center [505, 169] width 570 height 123
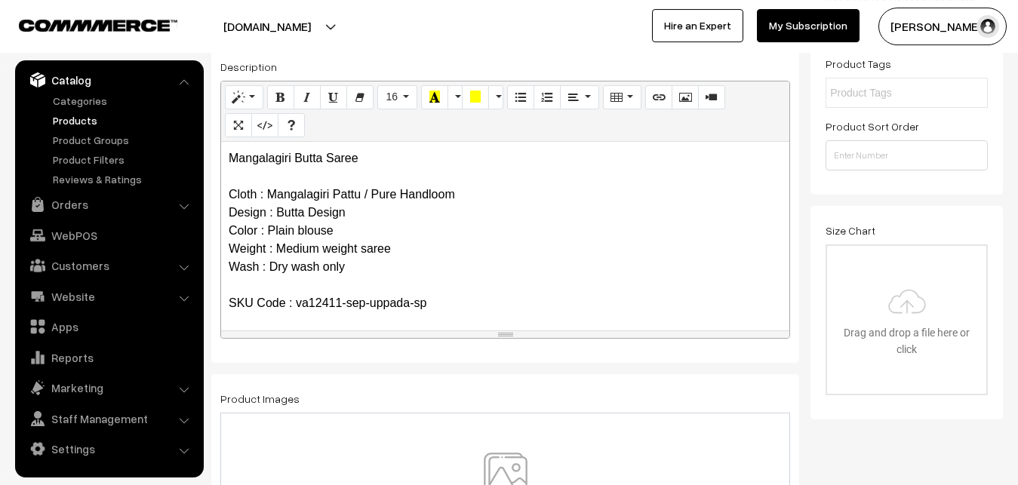
scroll to position [416, 0]
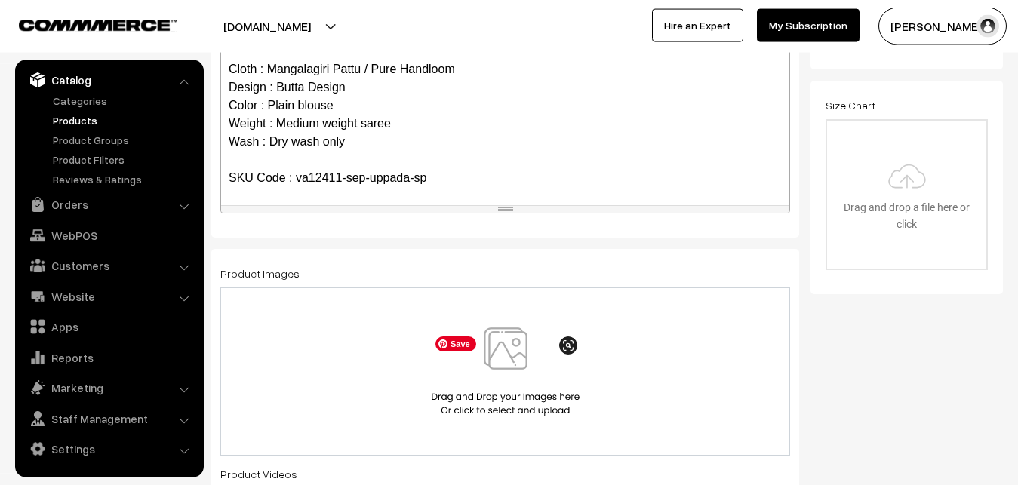
click at [500, 355] on img at bounding box center [505, 371] width 155 height 88
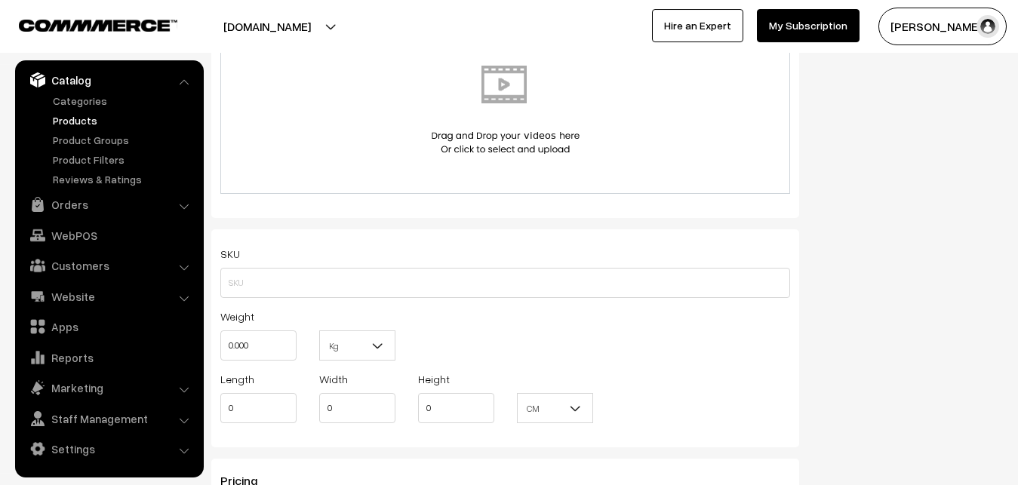
scroll to position [877, 0]
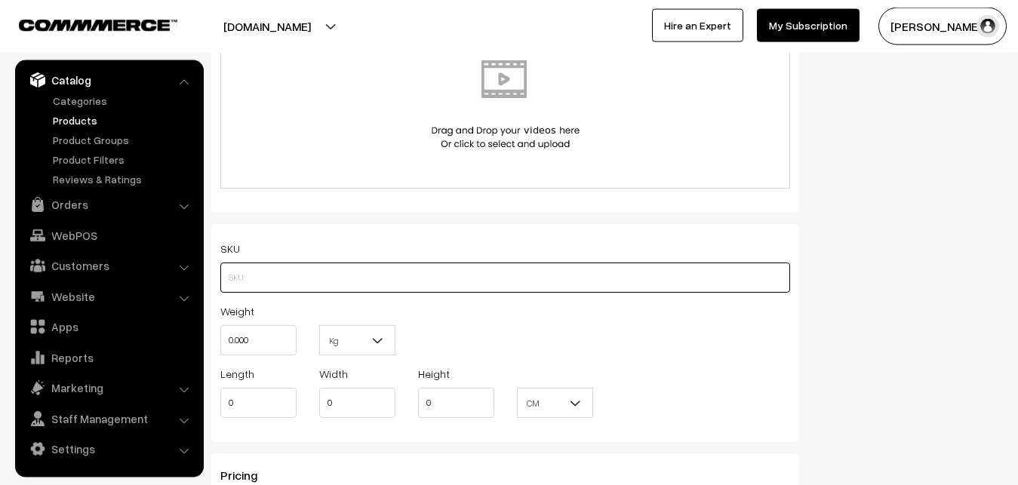
click at [241, 269] on input "text" at bounding box center [505, 278] width 570 height 30
paste input "va12411-sep-uppada-sp"
type input "va12411-sep-uppada-sp"
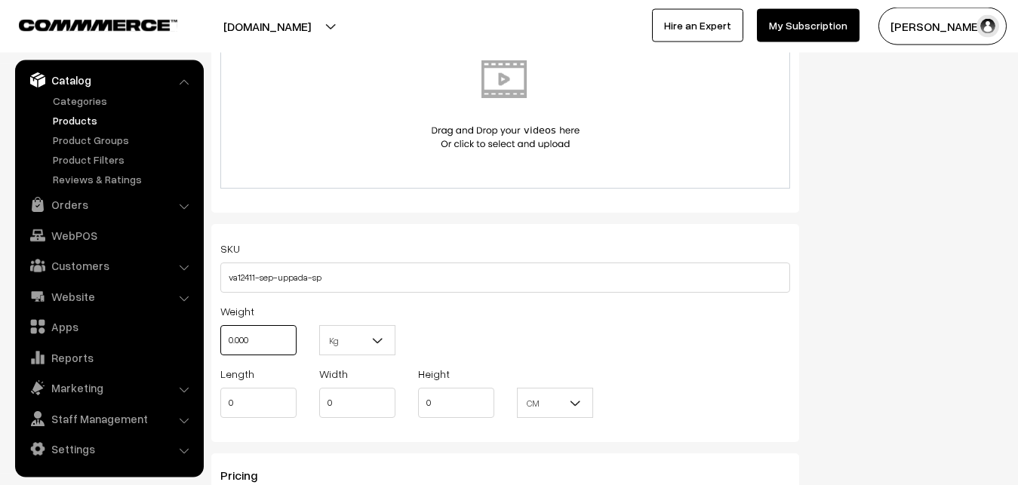
drag, startPoint x: 261, startPoint y: 338, endPoint x: 194, endPoint y: 338, distance: 67.1
click at [220, 338] on input "0.000" at bounding box center [258, 340] width 76 height 30
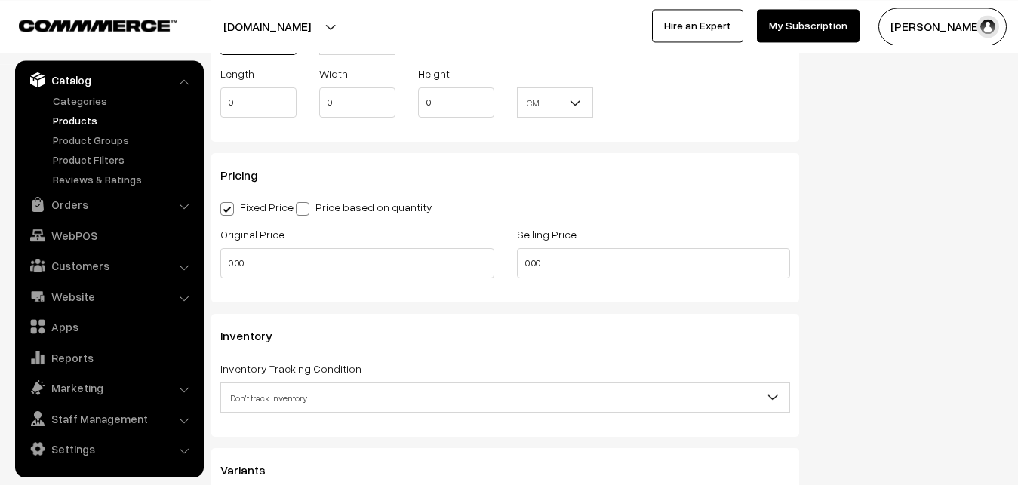
scroll to position [1185, 0]
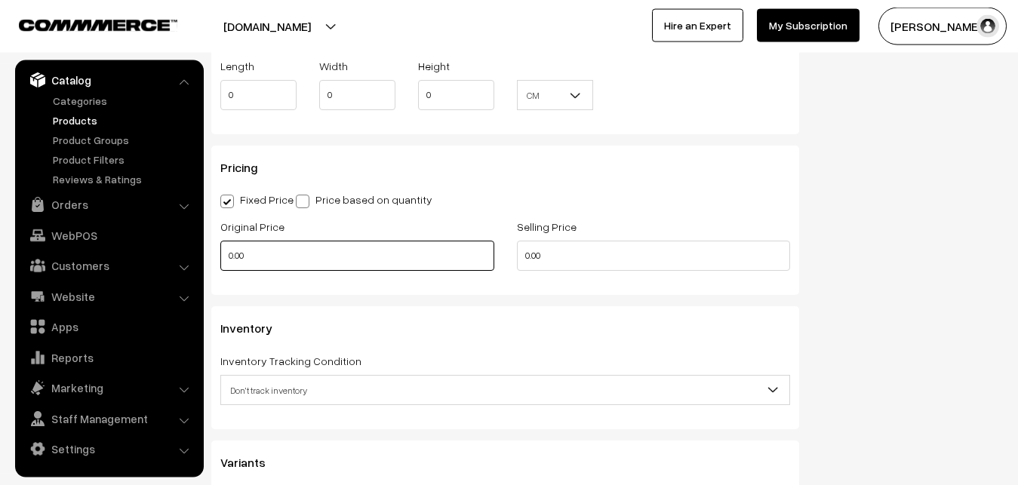
type input "0.80"
drag, startPoint x: 265, startPoint y: 258, endPoint x: 163, endPoint y: 258, distance: 101.8
click at [220, 258] on input "0.00" at bounding box center [357, 256] width 274 height 30
type input "2600"
drag, startPoint x: 567, startPoint y: 256, endPoint x: 452, endPoint y: 253, distance: 115.5
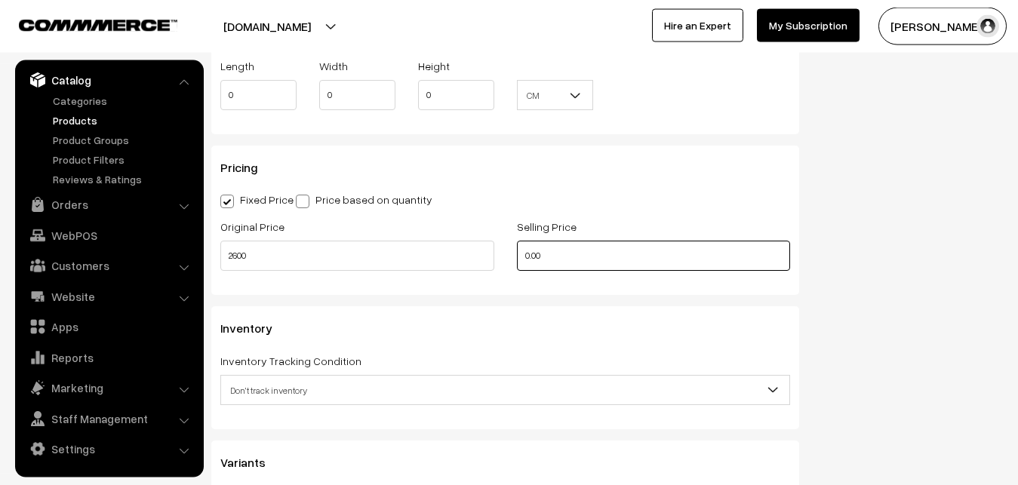
click at [517, 253] on input "0.00" at bounding box center [654, 256] width 274 height 30
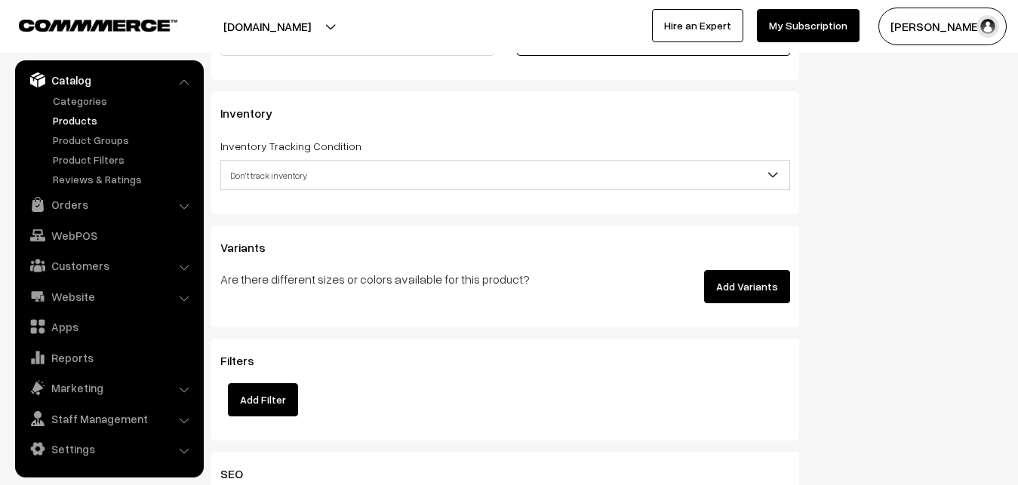
scroll to position [1416, 0]
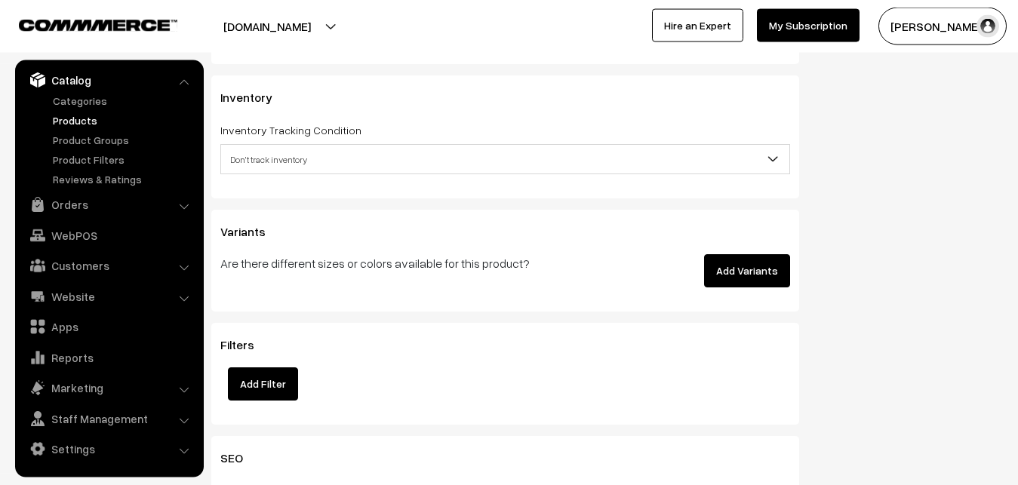
type input "3499"
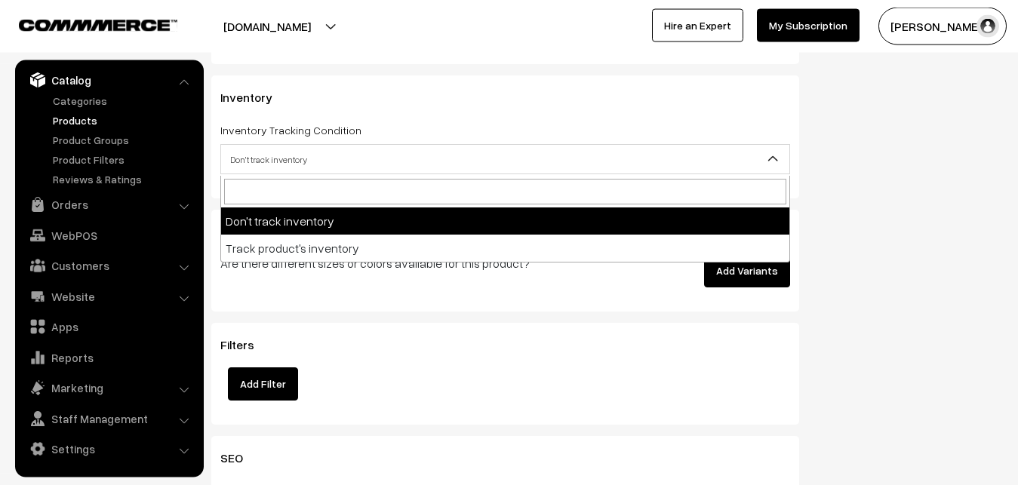
click at [273, 167] on span "Don't track inventory" at bounding box center [505, 159] width 568 height 26
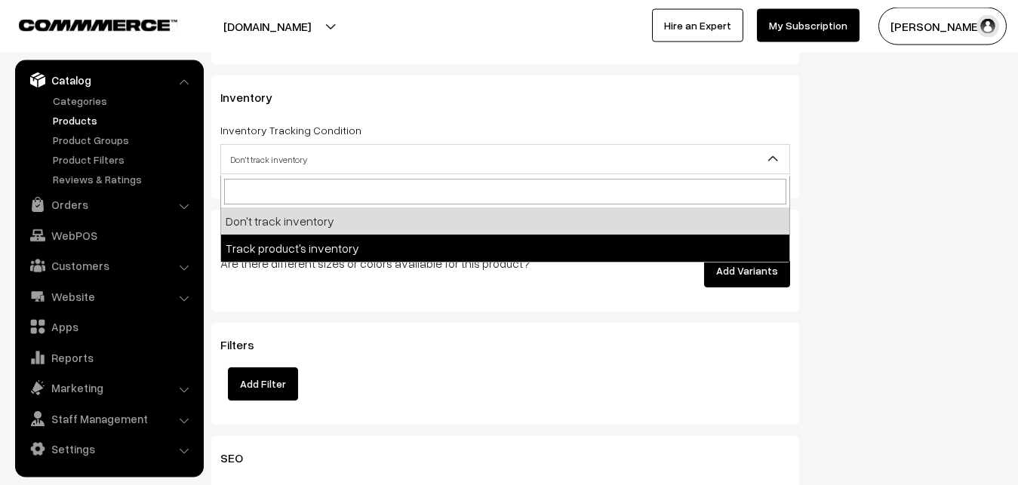
select select "2"
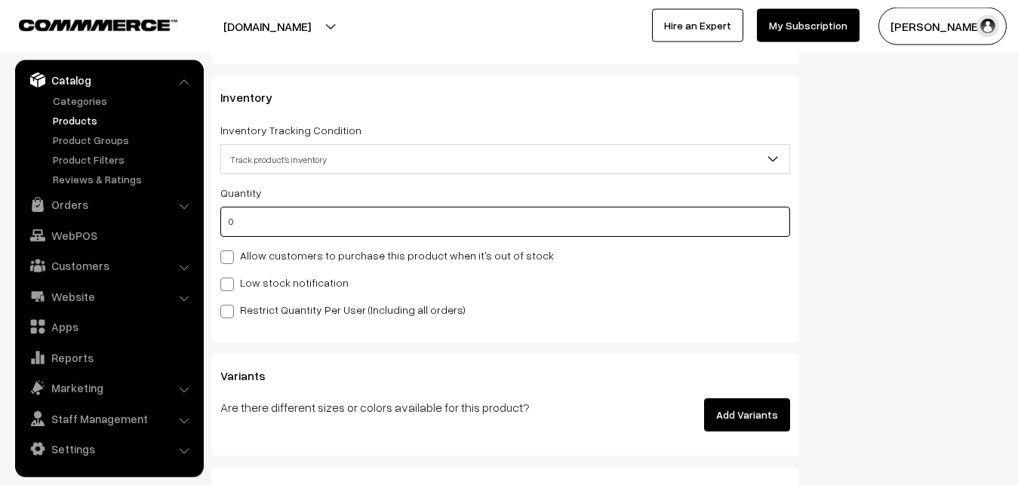
click at [258, 229] on input "0" at bounding box center [505, 222] width 570 height 30
type input "4"
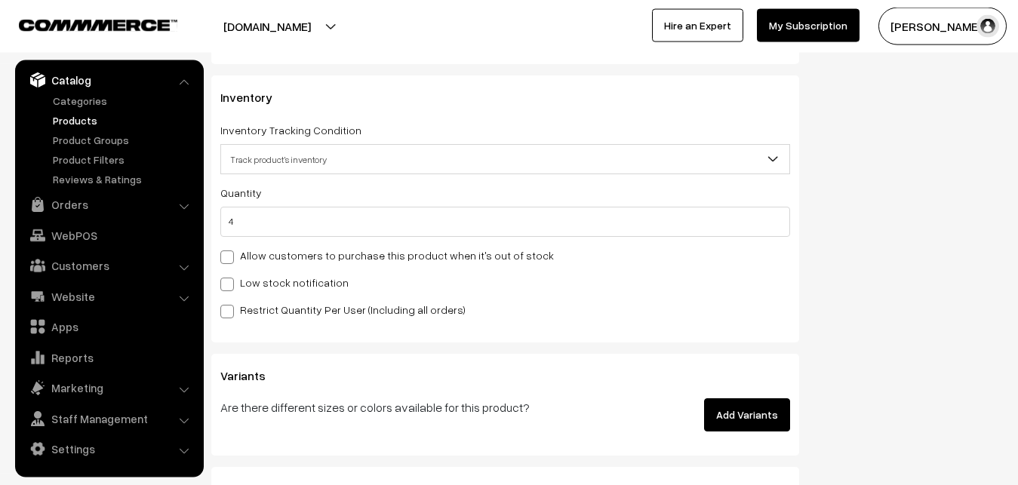
click at [252, 279] on label "Low stock notification" at bounding box center [284, 283] width 128 height 16
click at [230, 279] on input "Low stock notification" at bounding box center [225, 282] width 10 height 10
checkbox input "true"
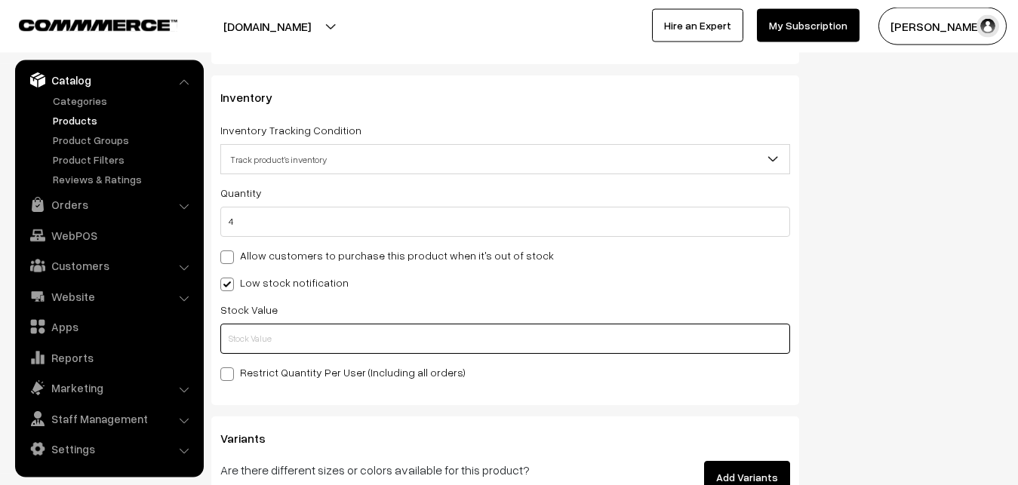
click at [252, 342] on input "text" at bounding box center [505, 339] width 570 height 30
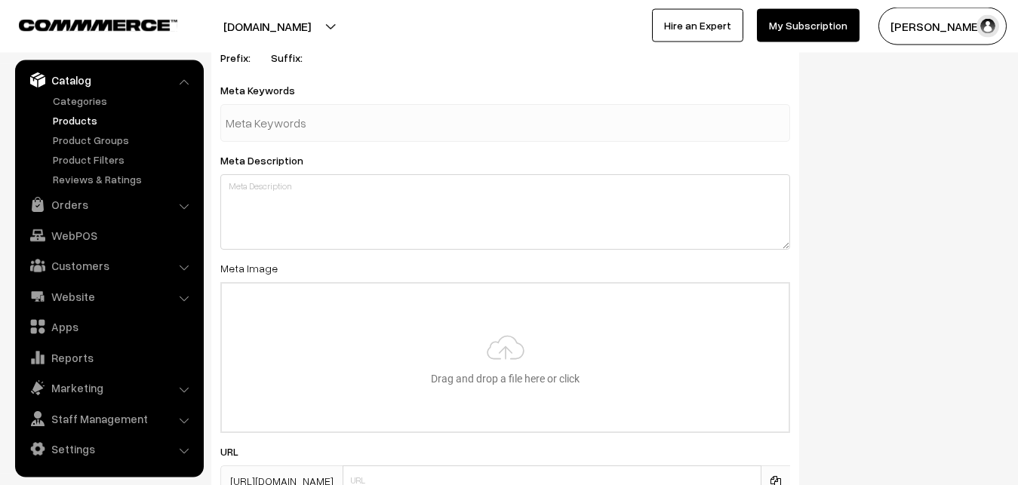
scroll to position [2246, 0]
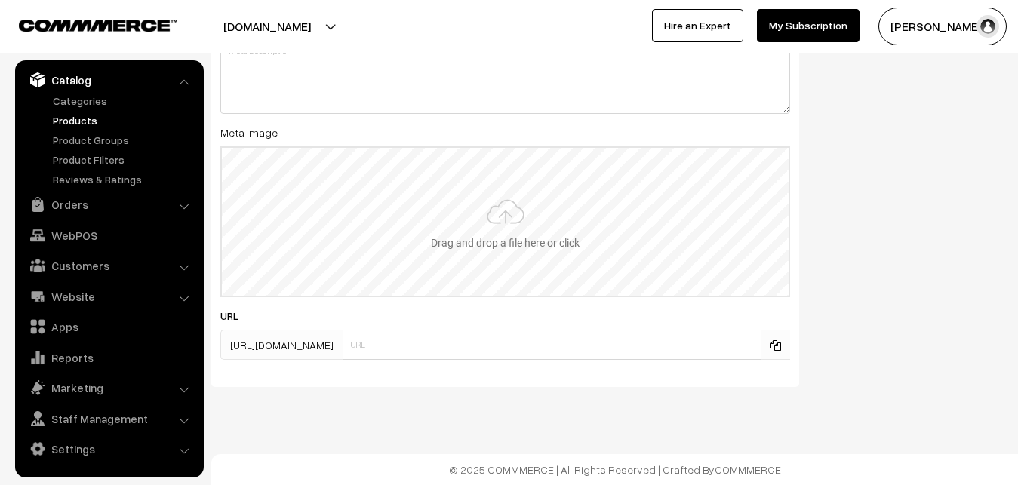
type input "2"
click at [514, 239] on input "file" at bounding box center [505, 222] width 567 height 148
type input "C:\fakepath\mangalagiri-saree-va12411-sep.jpeg"
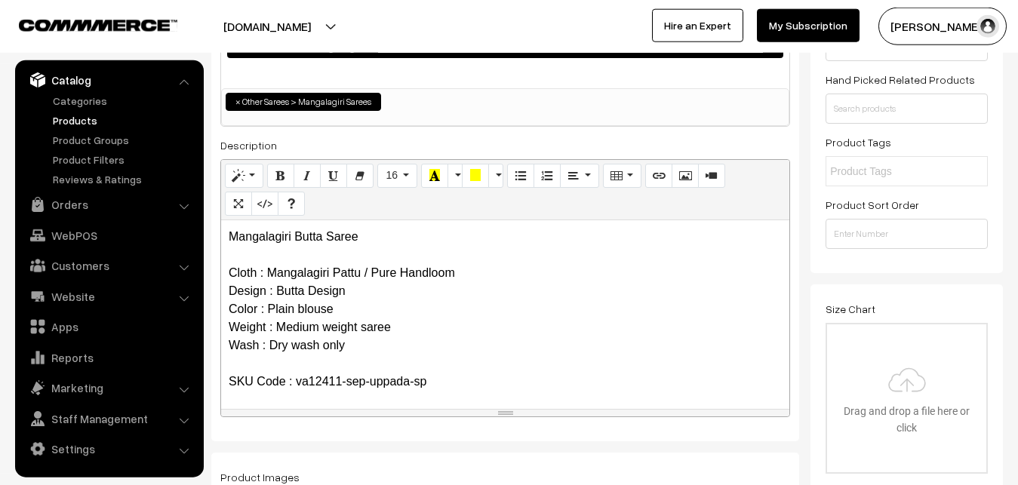
scroll to position [0, 0]
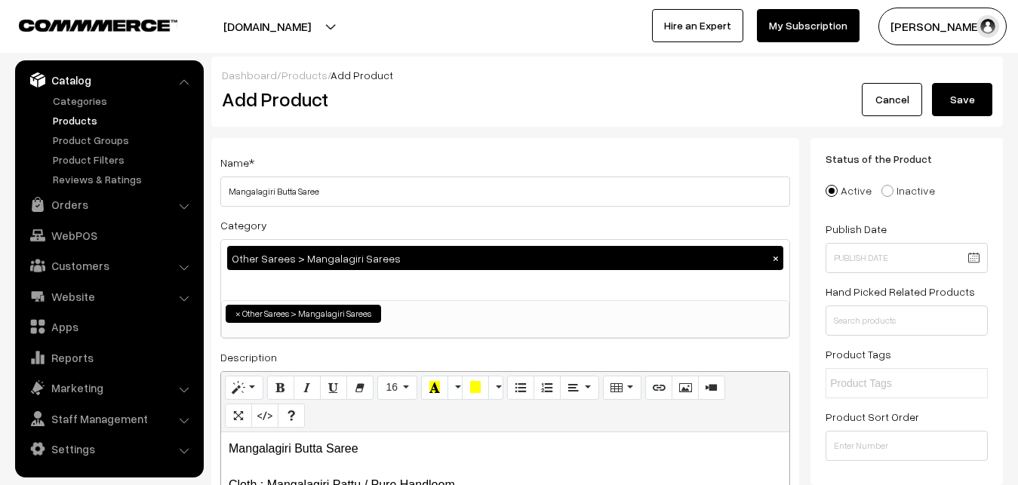
click at [946, 95] on button "Save" at bounding box center [962, 99] width 60 height 33
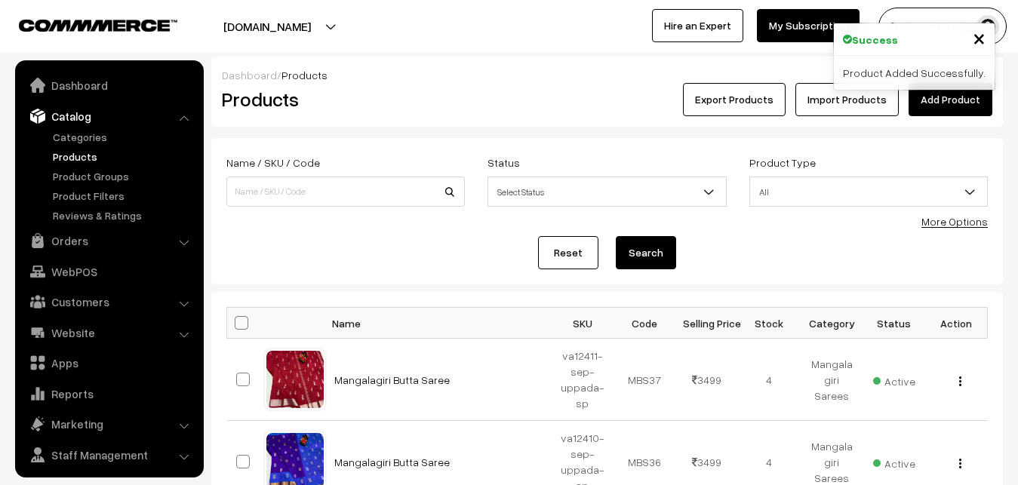
scroll to position [36, 0]
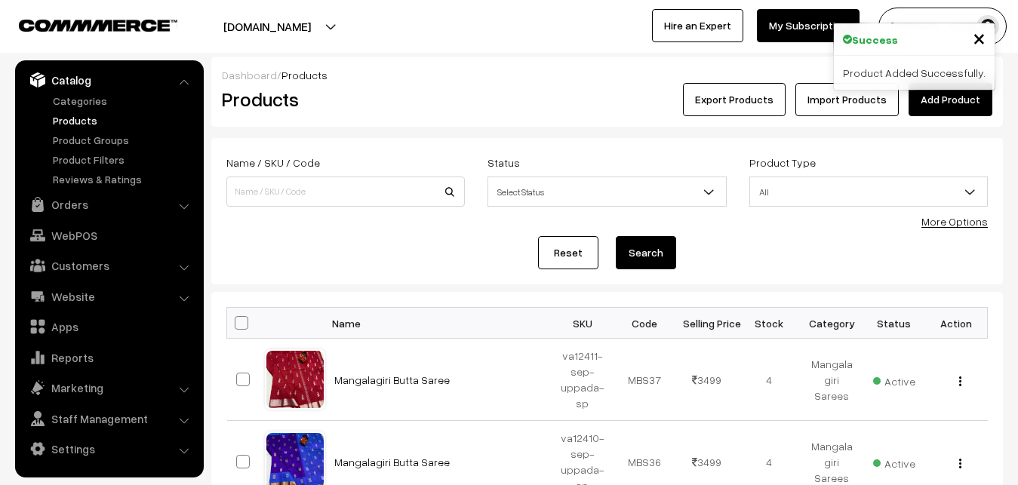
click at [451, 101] on h2 "Products" at bounding box center [342, 99] width 241 height 23
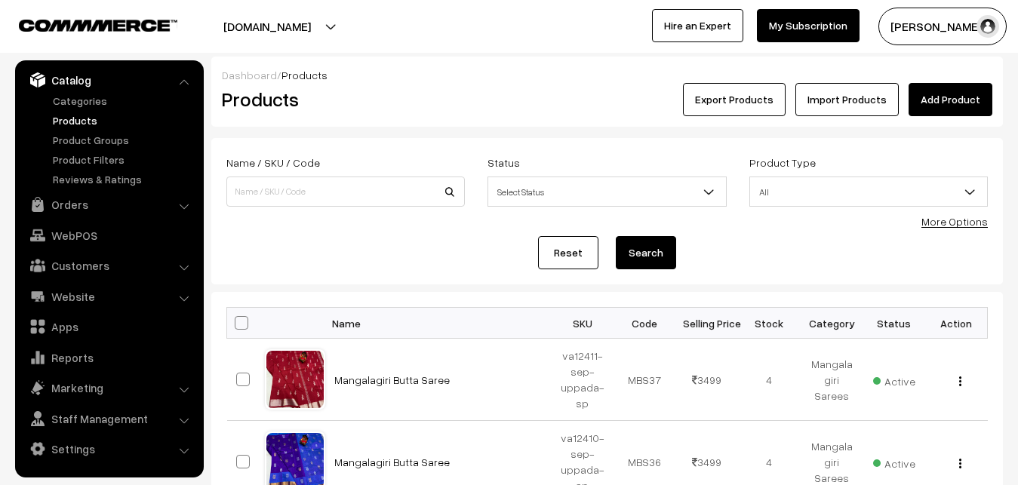
click at [942, 108] on link "Add Product" at bounding box center [950, 99] width 84 height 33
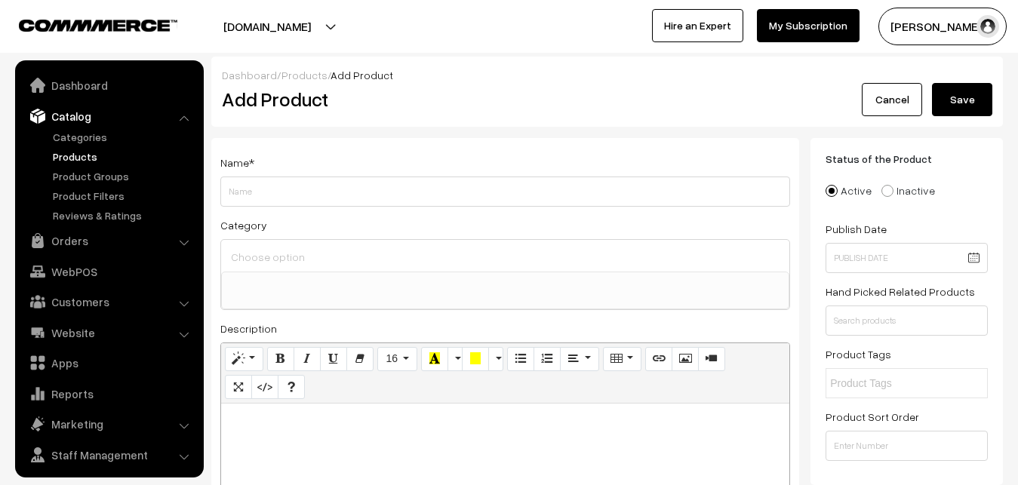
select select
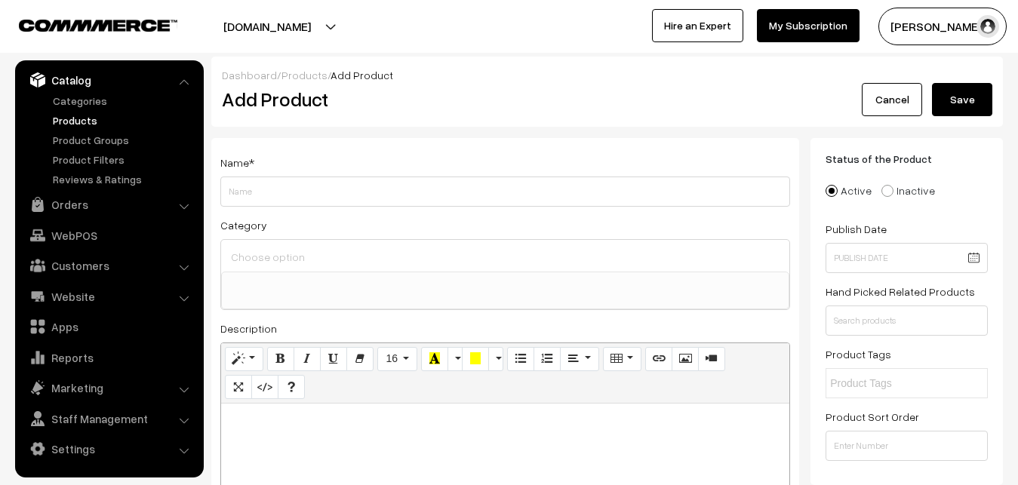
paste div
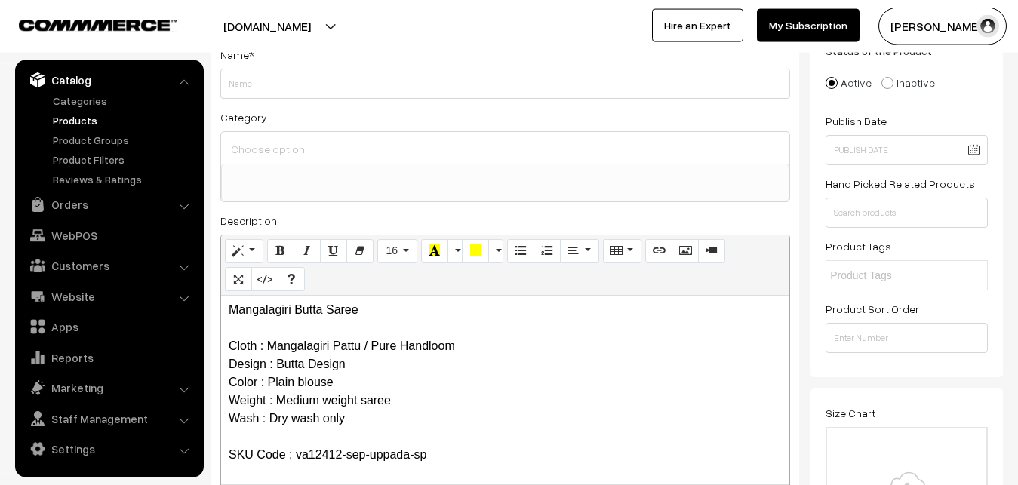
scroll to position [0, 0]
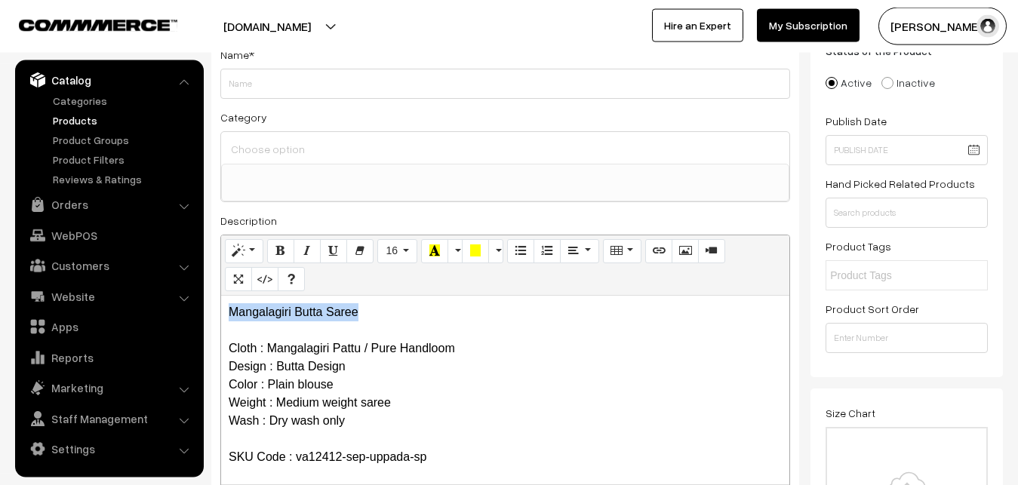
drag, startPoint x: 374, startPoint y: 306, endPoint x: 138, endPoint y: 282, distance: 237.4
click at [221, 296] on div "Mangalagiri Butta Saree Cloth : Mangalagiri Pattu / Pure Handloom Design : Butt…" at bounding box center [505, 390] width 568 height 189
copy p "Mangalagiri Butta Saree"
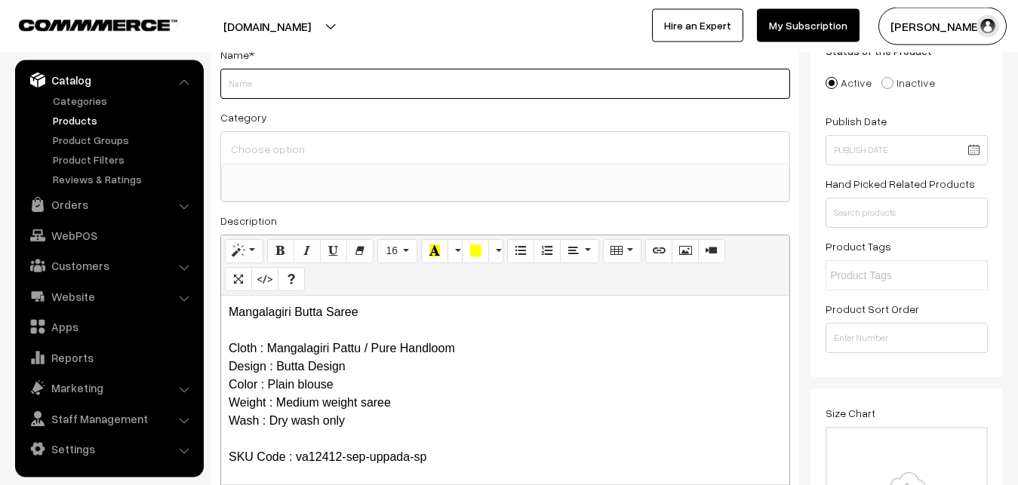
click at [239, 84] on input "Weight" at bounding box center [505, 84] width 570 height 30
paste input "Mangalagiri Butta Saree"
type input "Mangalagiri Butta Saree"
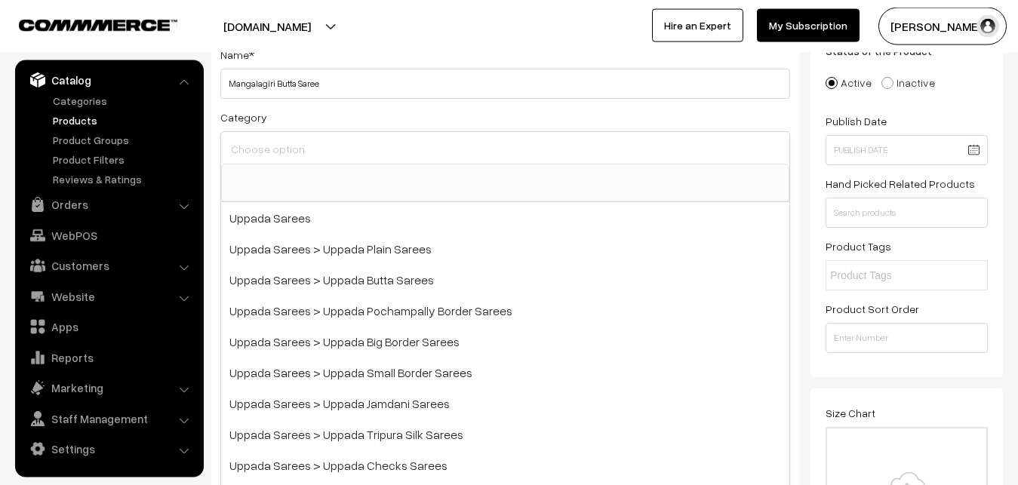
click at [253, 146] on input at bounding box center [505, 149] width 556 height 22
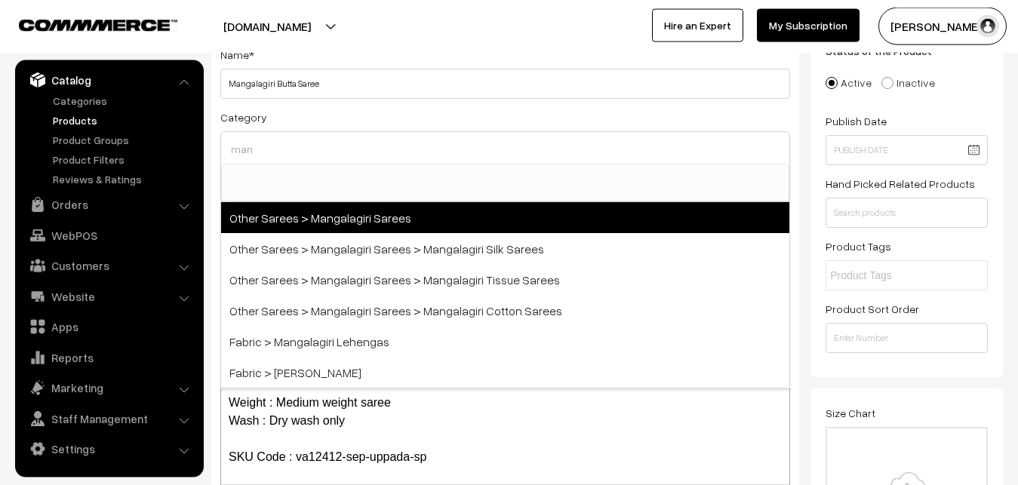
type input "man"
click at [344, 215] on span "Other Sarees > Mangalagiri Sarees" at bounding box center [505, 217] width 568 height 31
select select "31"
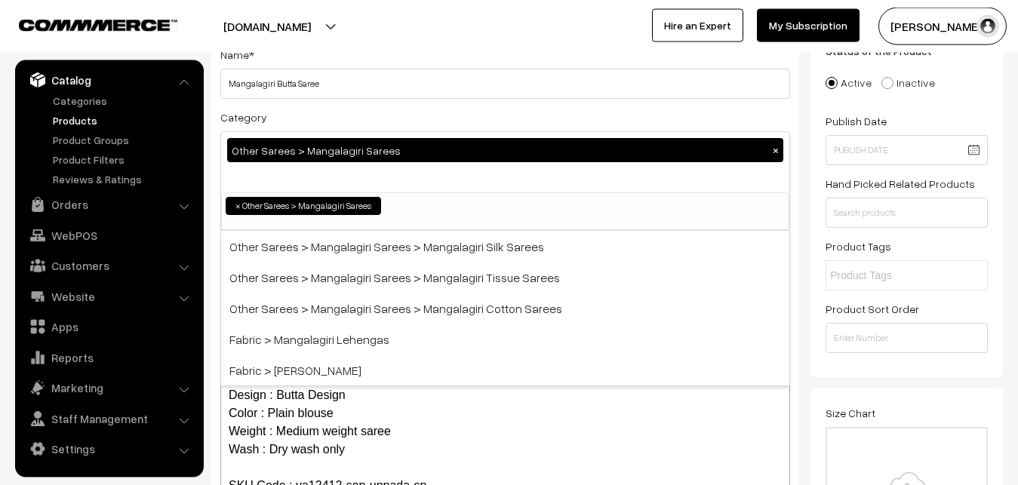
scroll to position [380, 0]
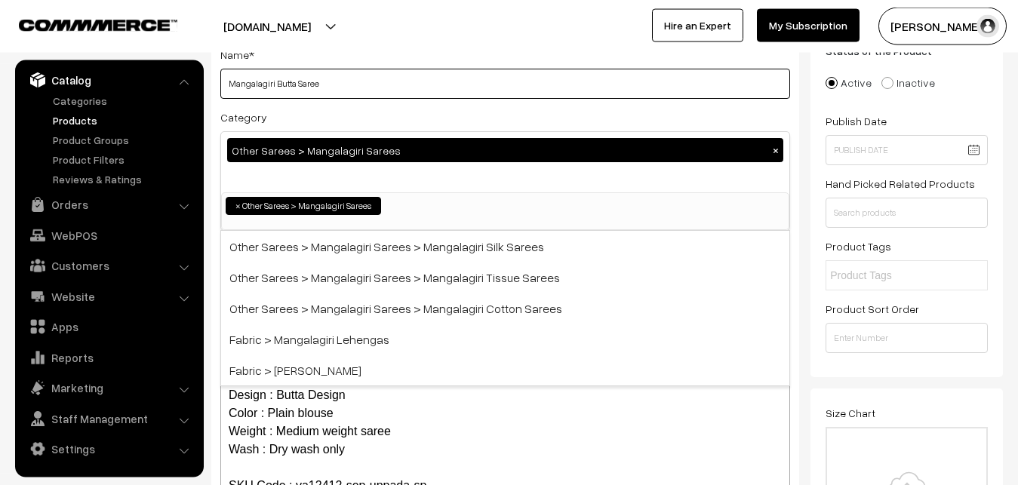
click at [438, 93] on input "Mangalagiri Butta Saree" at bounding box center [505, 84] width 570 height 30
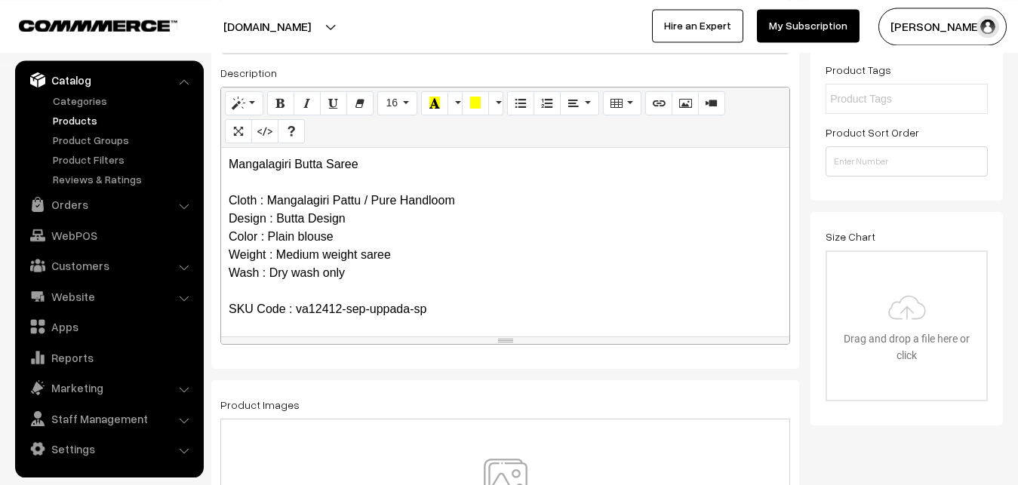
scroll to position [416, 0]
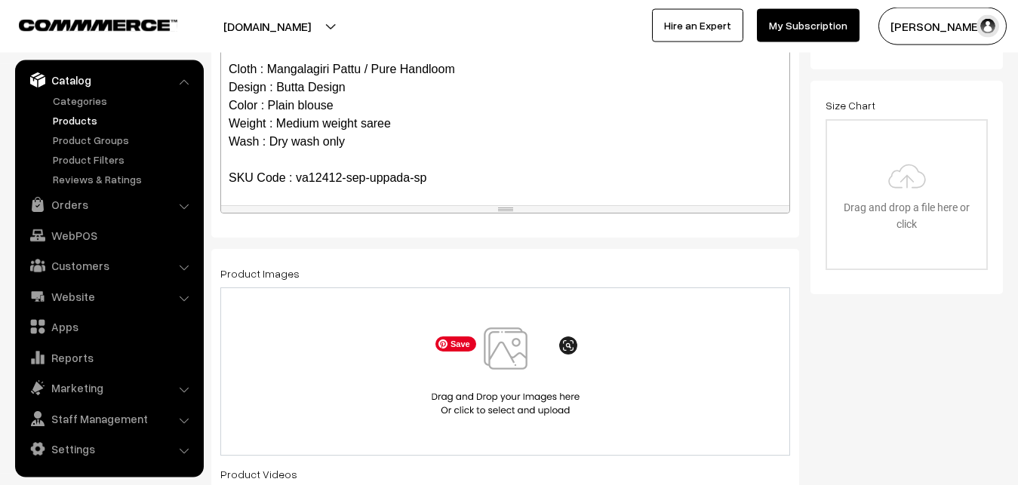
click at [500, 352] on img at bounding box center [505, 371] width 155 height 88
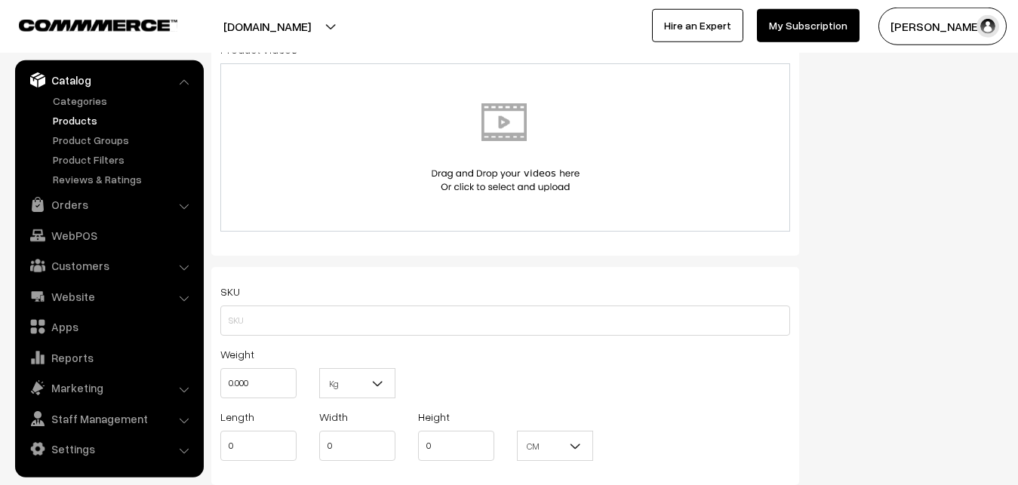
scroll to position [877, 0]
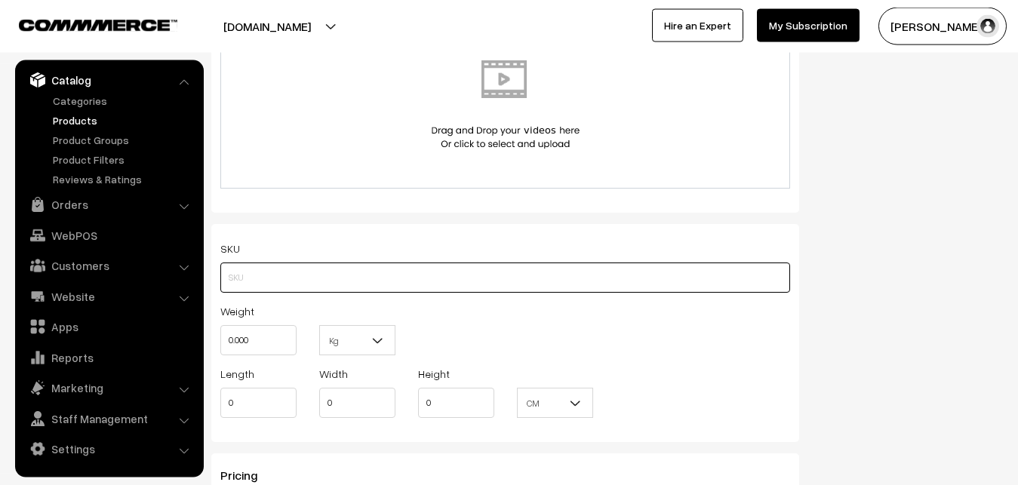
click at [244, 288] on input "text" at bounding box center [505, 278] width 570 height 30
paste input "va12412-sep-uppada-sp"
type input "va12412-sep-uppada-sp"
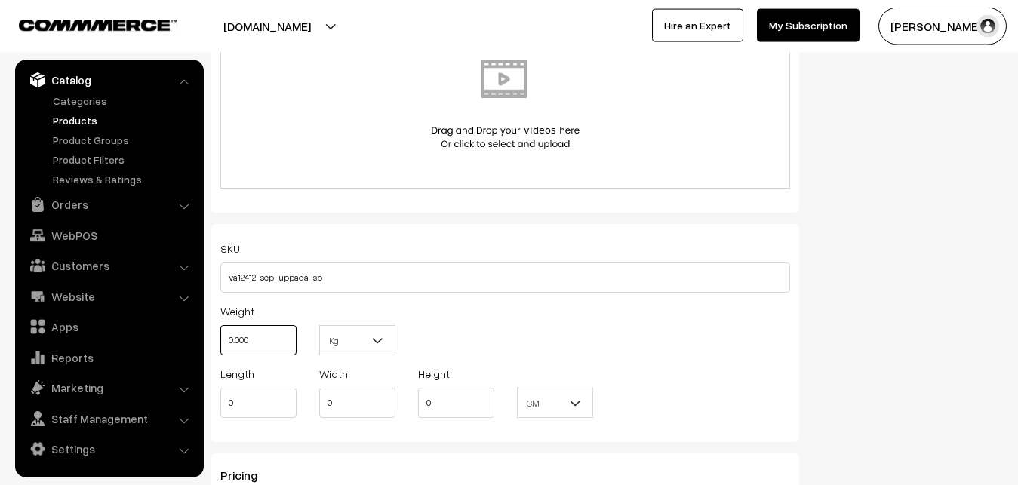
drag, startPoint x: 256, startPoint y: 340, endPoint x: 217, endPoint y: 334, distance: 39.7
click at [220, 334] on input "0.000" at bounding box center [258, 340] width 76 height 30
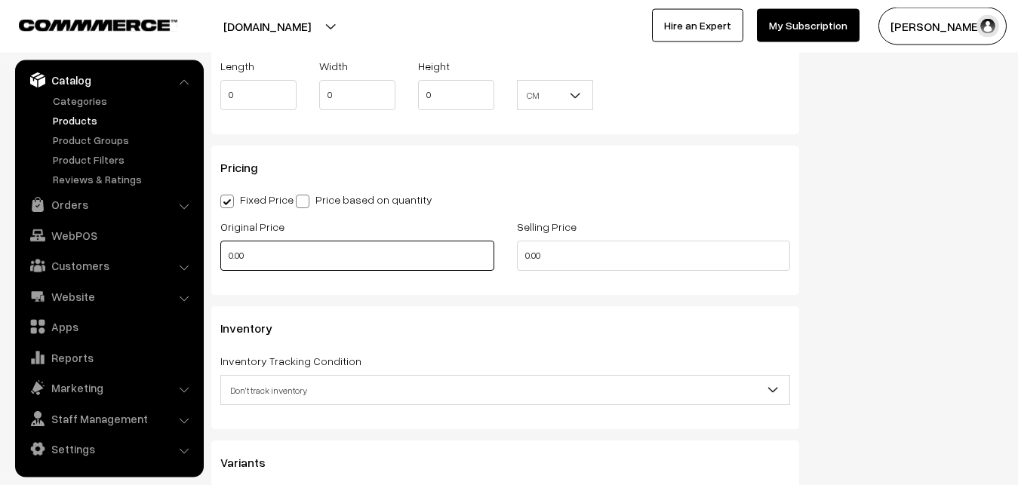
type input "0.80"
drag, startPoint x: 258, startPoint y: 256, endPoint x: 189, endPoint y: 256, distance: 68.6
click at [220, 256] on input "0.00" at bounding box center [357, 256] width 274 height 30
type input "2600"
drag, startPoint x: 562, startPoint y: 245, endPoint x: 464, endPoint y: 253, distance: 98.4
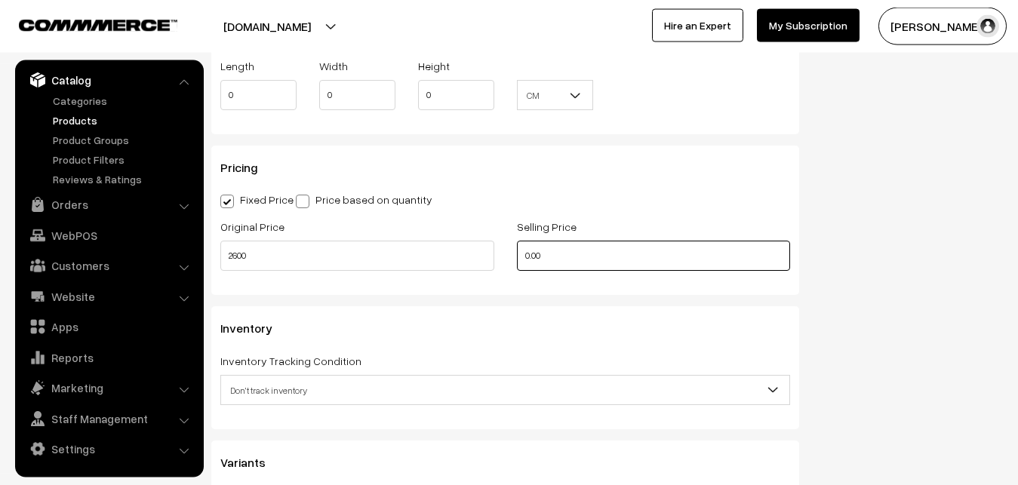
click at [517, 253] on input "0.00" at bounding box center [654, 256] width 274 height 30
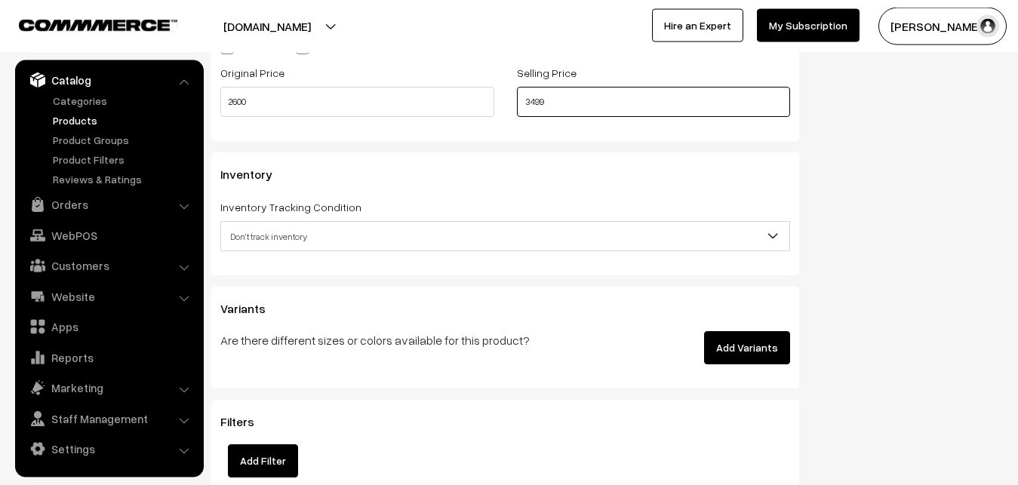
type input "3499"
click at [267, 244] on span "Don't track inventory" at bounding box center [505, 236] width 568 height 26
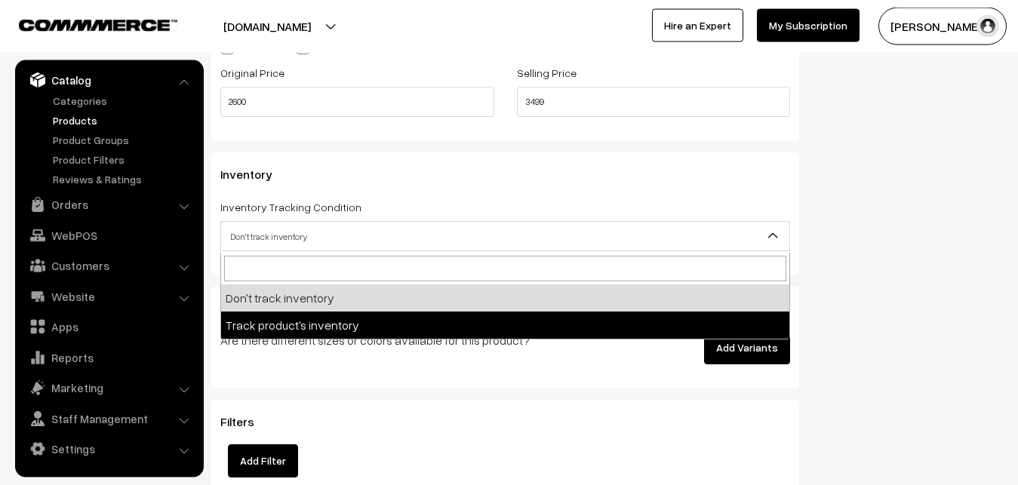
select select "2"
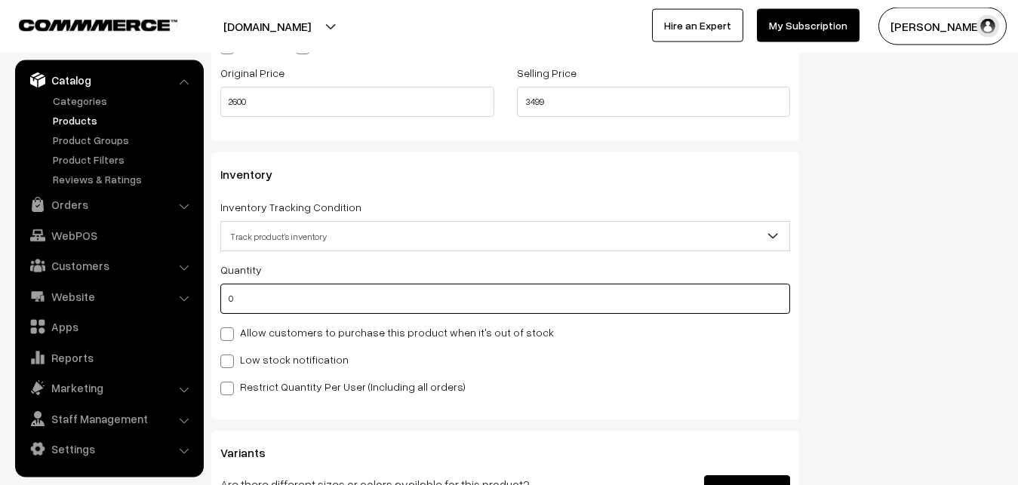
click at [251, 305] on input "0" at bounding box center [505, 299] width 570 height 30
type input "4"
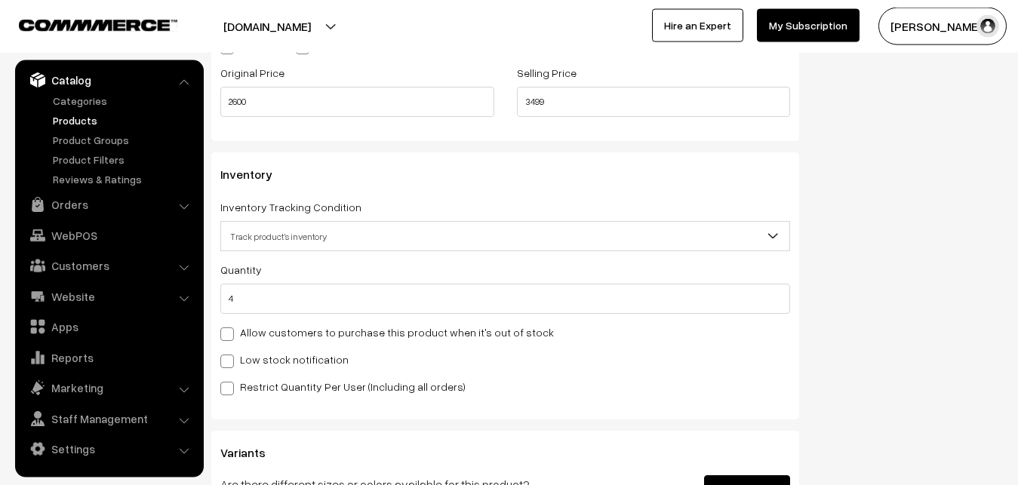
click at [252, 360] on label "Low stock notification" at bounding box center [284, 360] width 128 height 16
click at [230, 360] on input "Low stock notification" at bounding box center [225, 359] width 10 height 10
checkbox input "true"
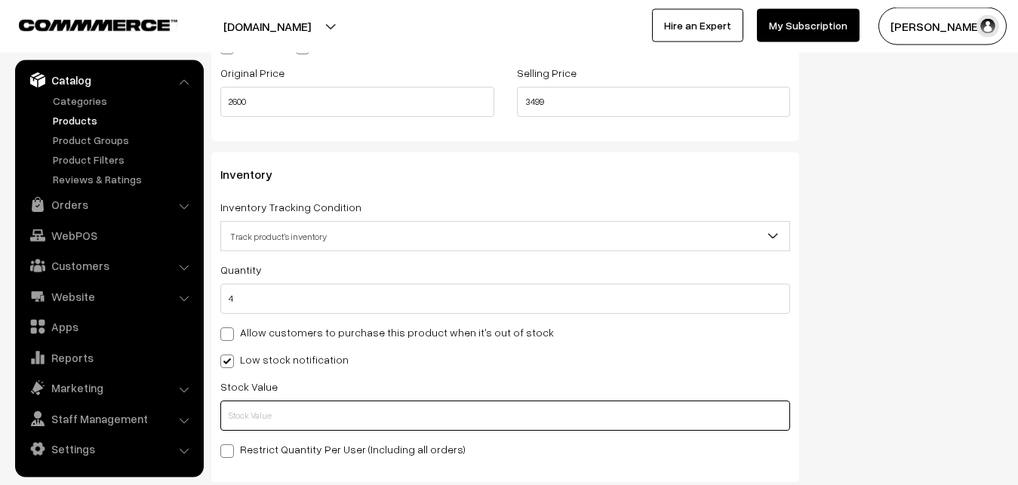
click at [252, 410] on input "text" at bounding box center [505, 416] width 570 height 30
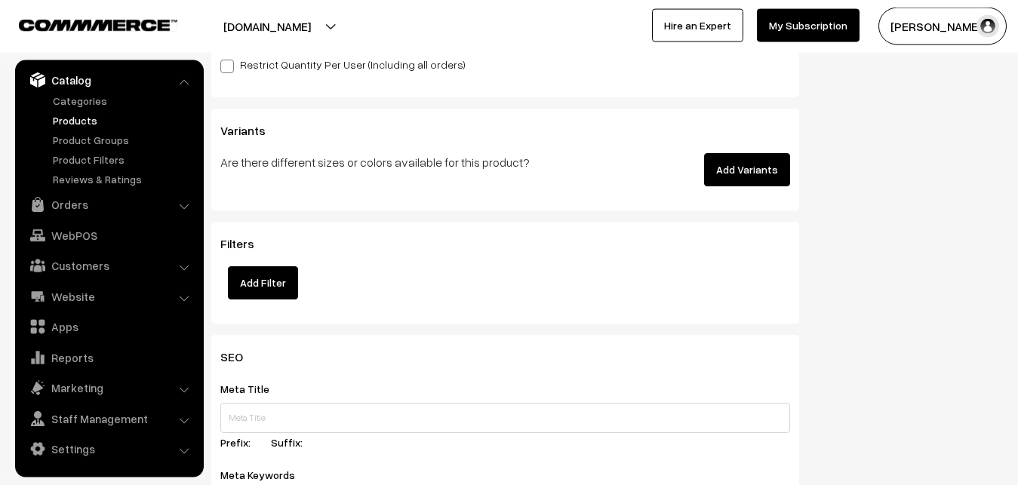
scroll to position [2185, 0]
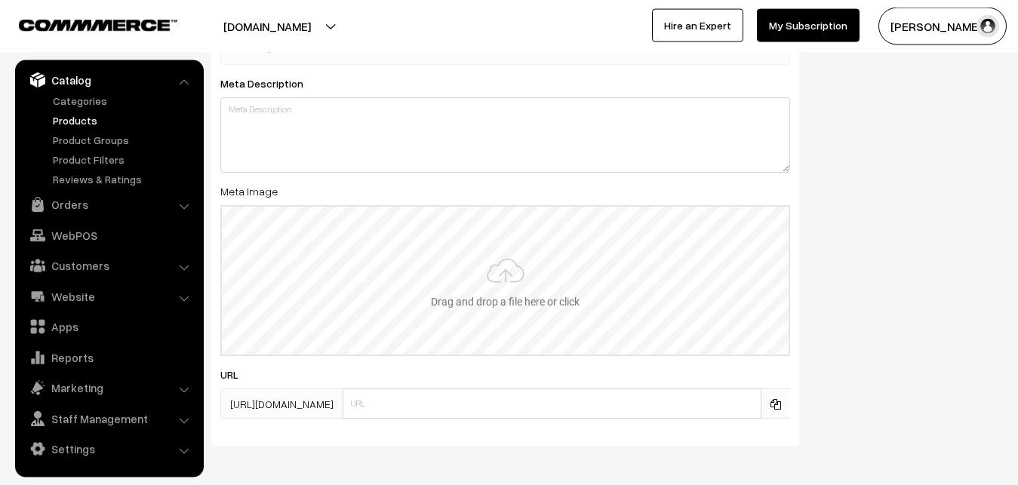
type input "2"
click at [514, 281] on input "file" at bounding box center [505, 281] width 567 height 148
type input "C:\fakepath\mangalagiri-saree-va12412-sep.jpeg"
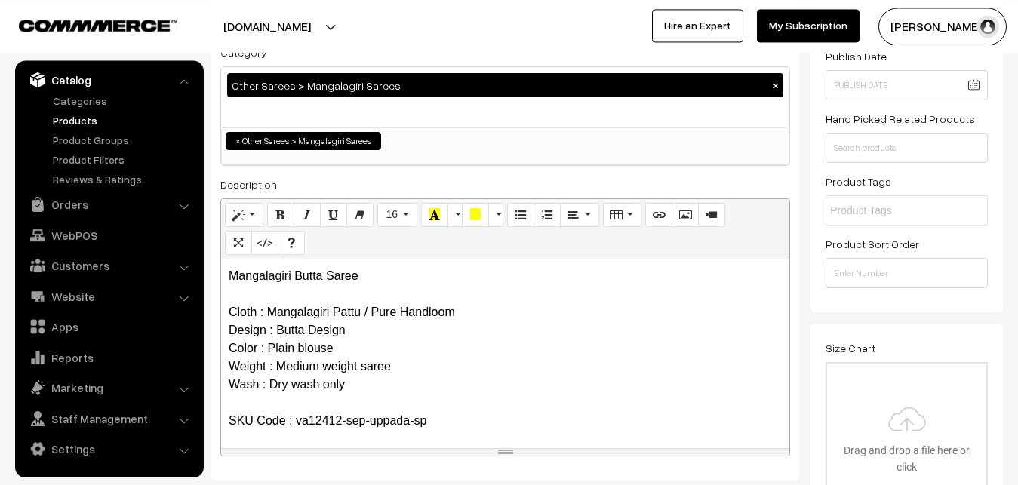
scroll to position [0, 0]
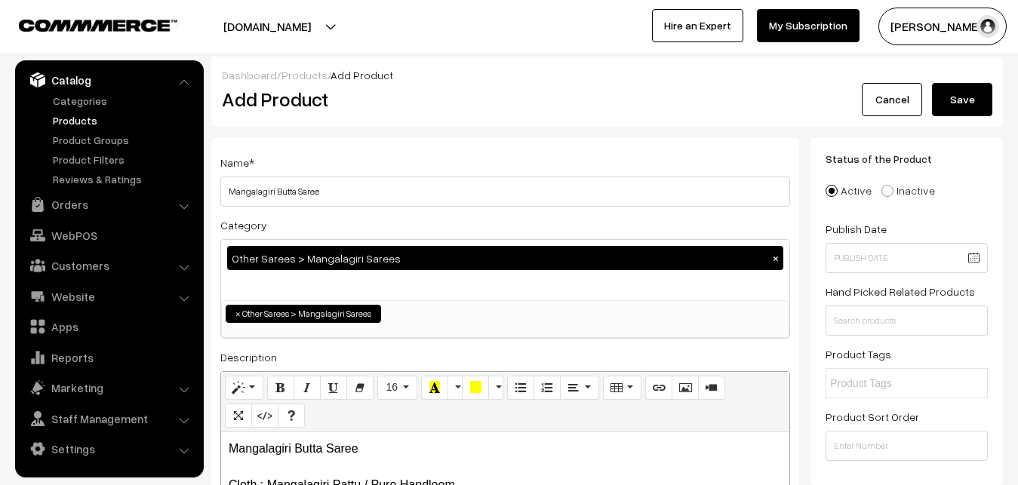
click at [960, 122] on div "Dashboard / Products / Add Product Add Product Cancel Save" at bounding box center [606, 92] width 791 height 70
click at [960, 100] on button "Save" at bounding box center [962, 99] width 60 height 33
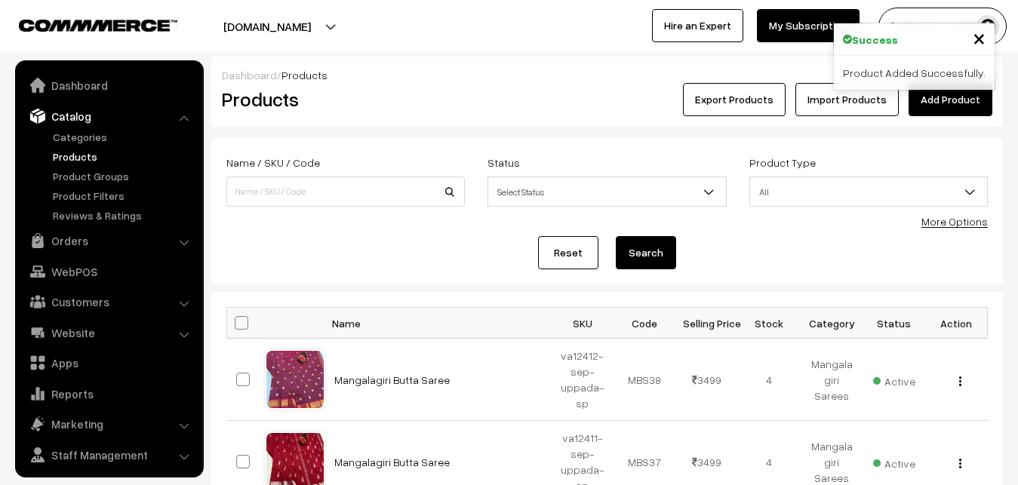
scroll to position [36, 0]
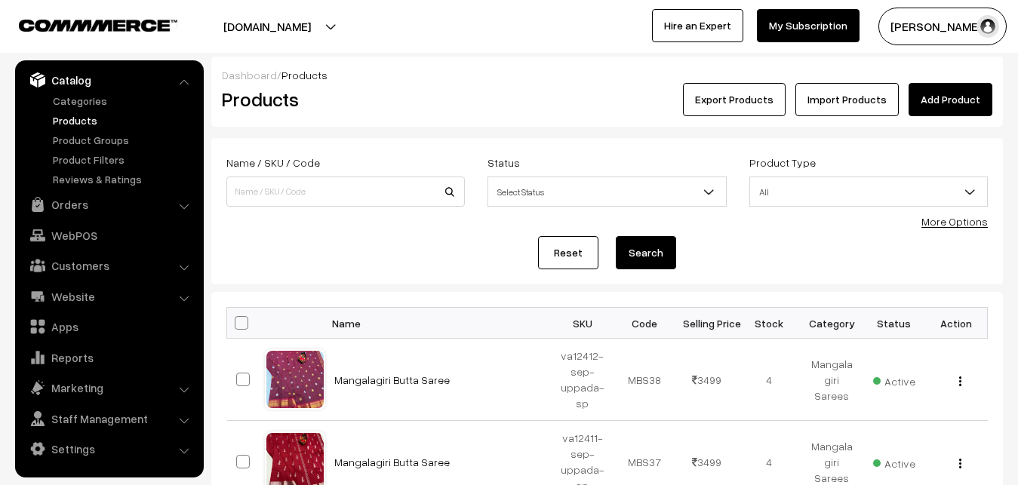
click at [927, 102] on link "Add Product" at bounding box center [950, 99] width 84 height 33
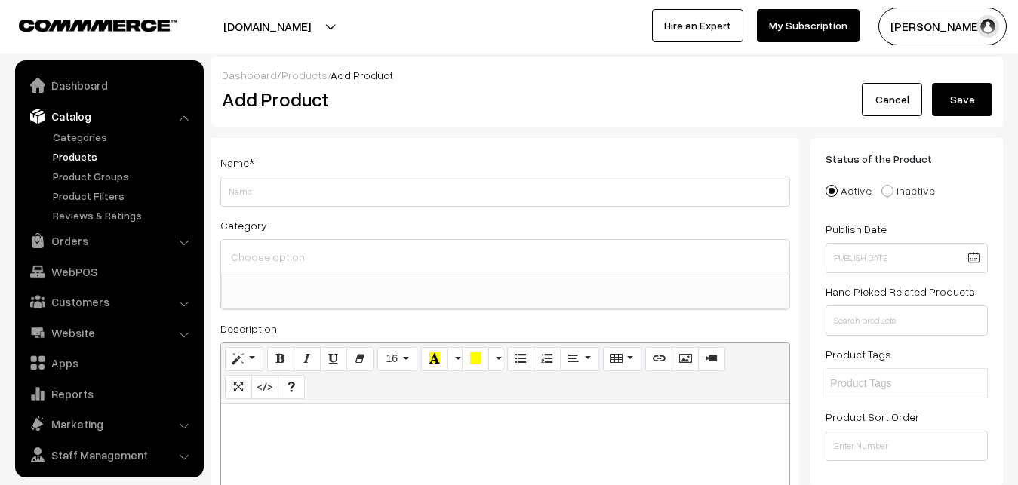
select select
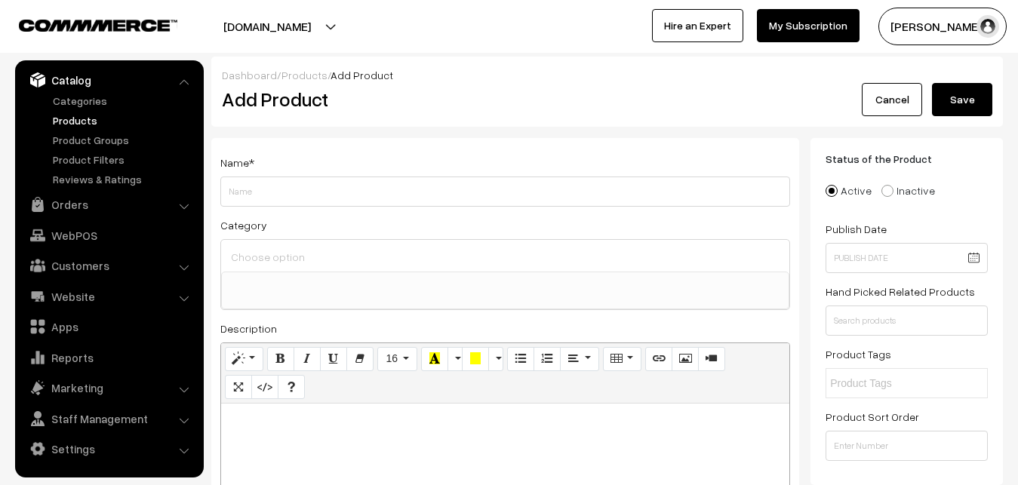
click at [283, 414] on p at bounding box center [505, 420] width 553 height 18
paste div
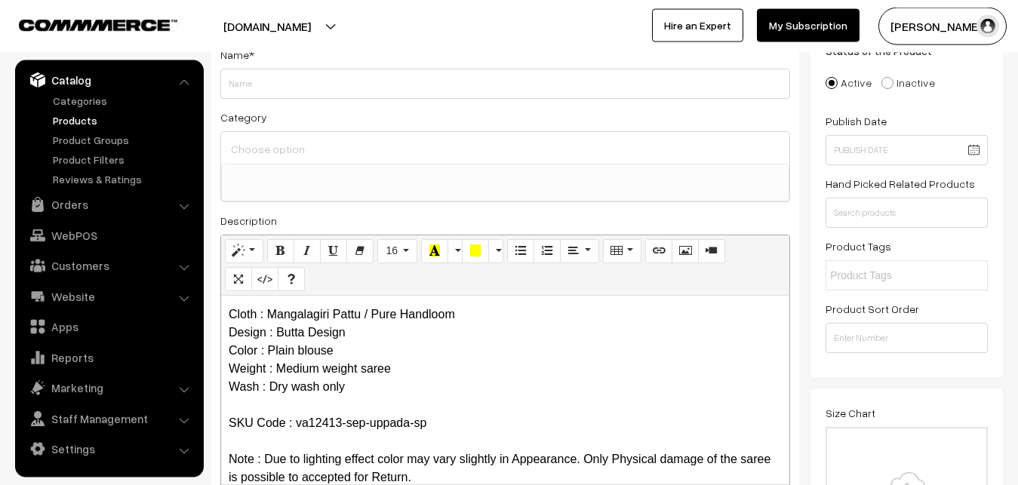
scroll to position [0, 0]
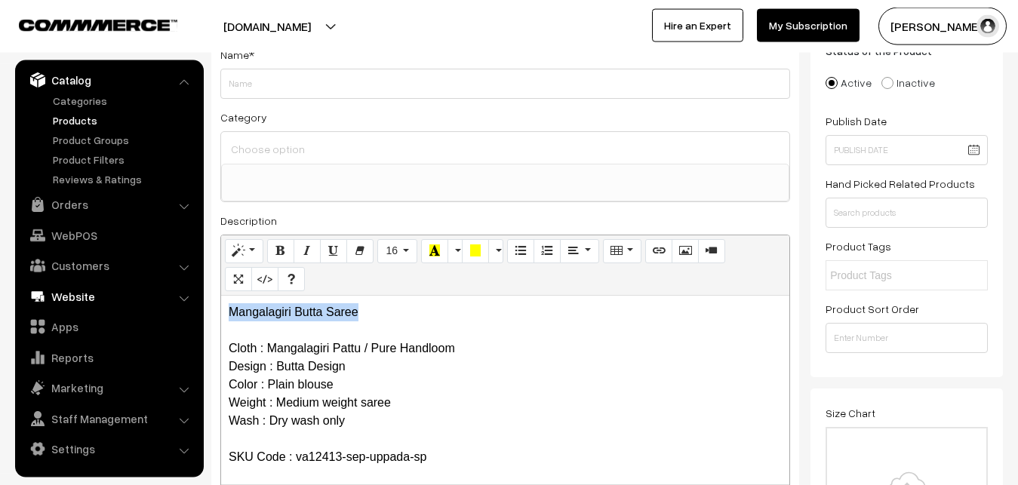
drag, startPoint x: 383, startPoint y: 312, endPoint x: 155, endPoint y: 290, distance: 229.6
click at [221, 296] on div "Mangalagiri Butta Saree Cloth : Mangalagiri Pattu / Pure Handloom Design : Butt…" at bounding box center [505, 390] width 568 height 189
copy p "Mangalagiri Butta Saree"
click at [245, 63] on div "Name *" at bounding box center [505, 72] width 570 height 54
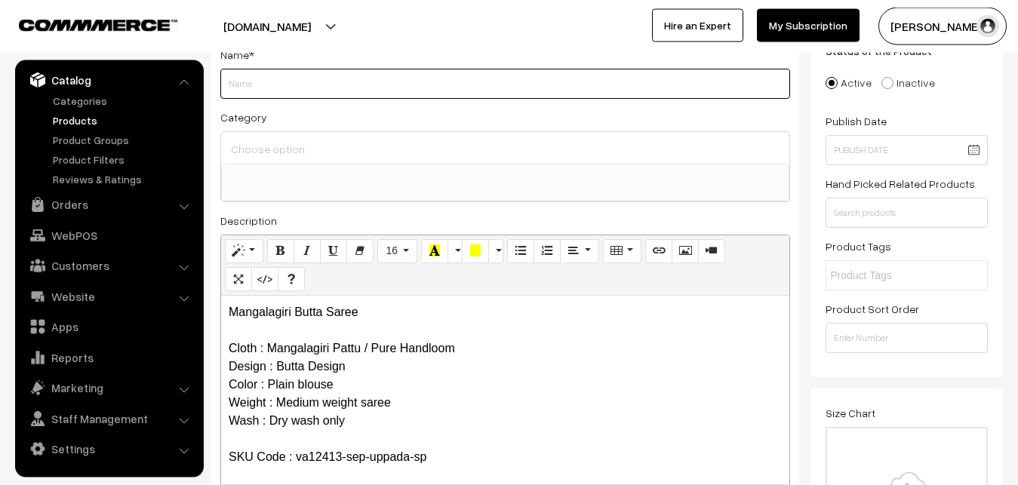
click at [244, 81] on input "Weight" at bounding box center [505, 84] width 570 height 30
paste input "Mangalagiri Butta Saree"
type input "Mangalagiri Butta Saree"
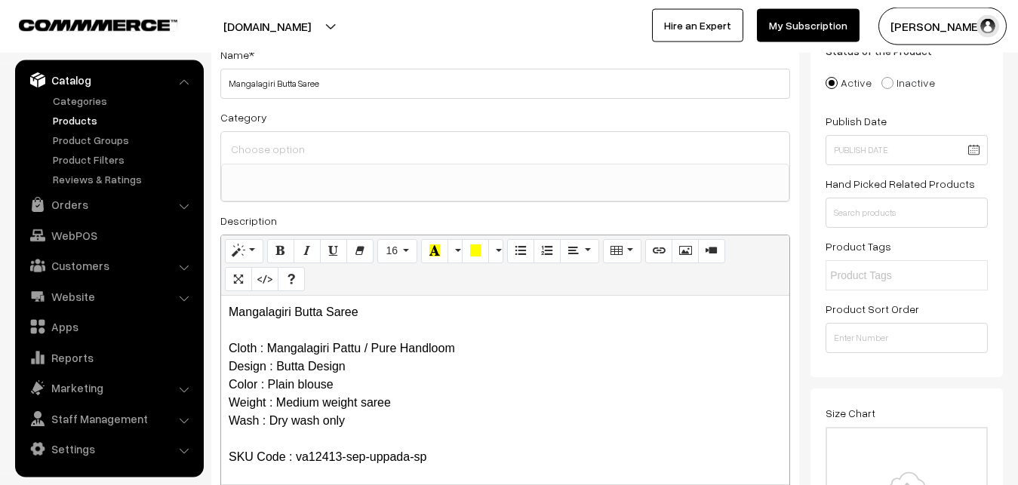
click at [256, 138] on input at bounding box center [505, 149] width 556 height 22
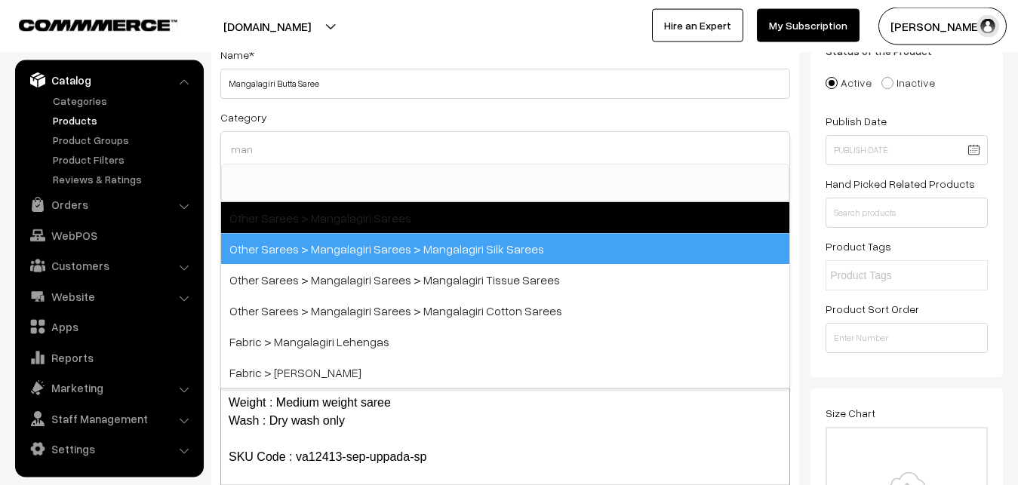
type input "man"
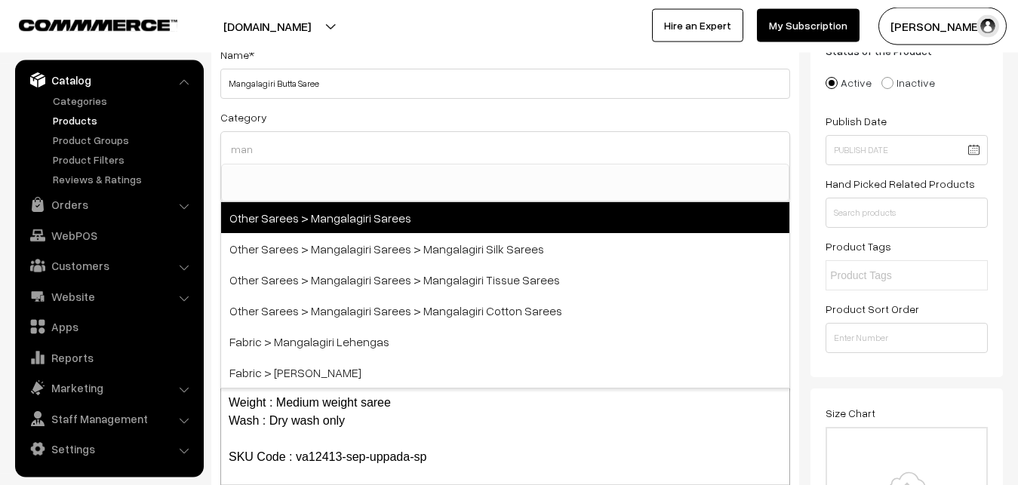
click at [342, 218] on span "Other Sarees > Mangalagiri Sarees" at bounding box center [505, 217] width 568 height 31
select select "31"
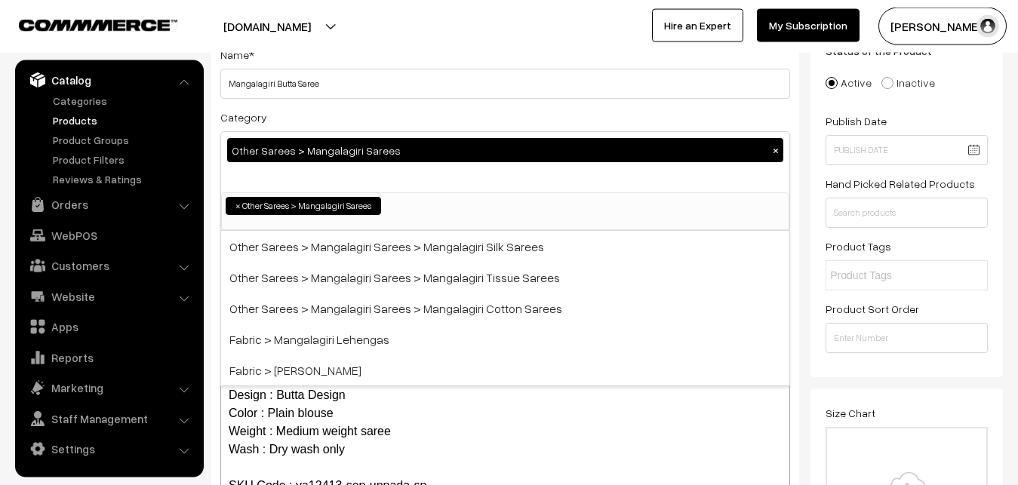
click at [366, 115] on div "Category Other Sarees > Mangalagiri Sarees × Uppada Sarees Uppada Sarees > Uppa…" at bounding box center [505, 169] width 570 height 123
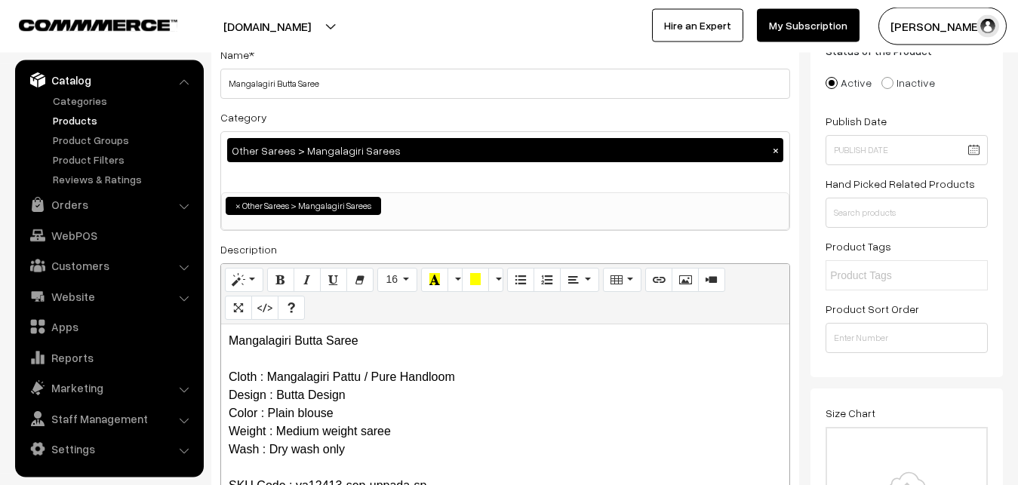
scroll to position [493, 0]
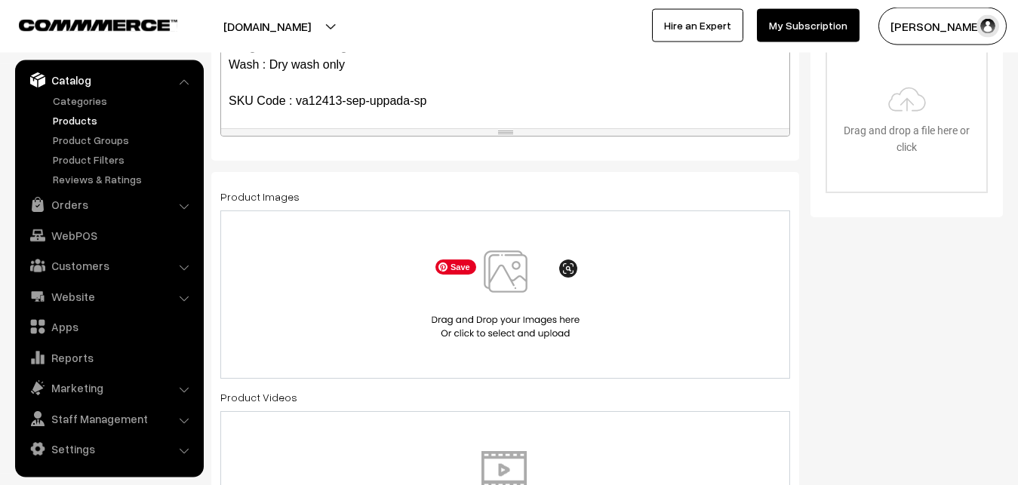
click at [487, 291] on img at bounding box center [505, 294] width 155 height 88
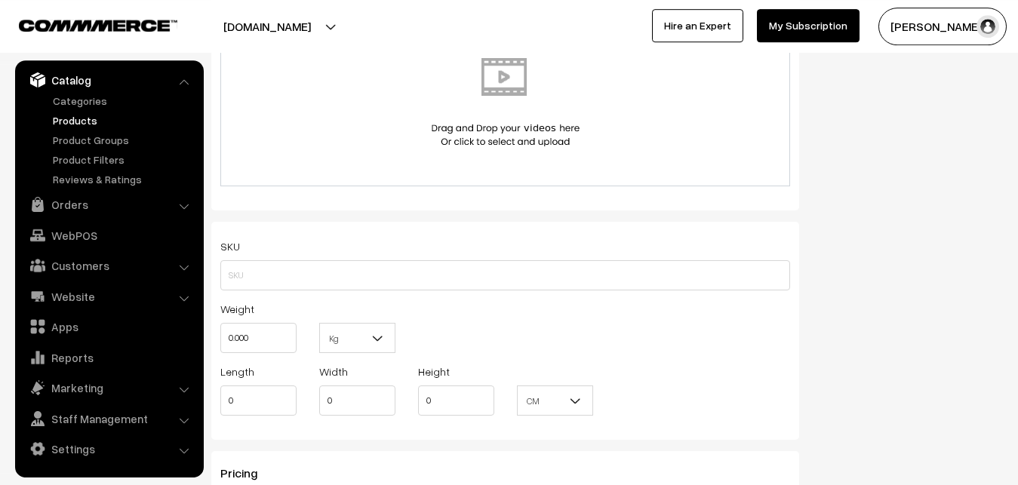
scroll to position [954, 0]
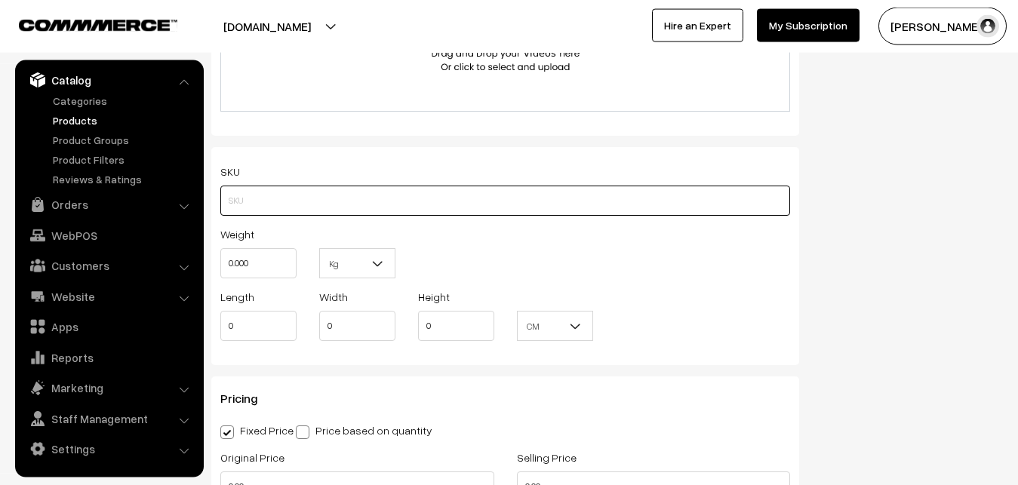
click at [252, 201] on input "text" at bounding box center [505, 201] width 570 height 30
paste input "va12413-sep-uppada-sp"
type input "va12413-sep-uppada-sp"
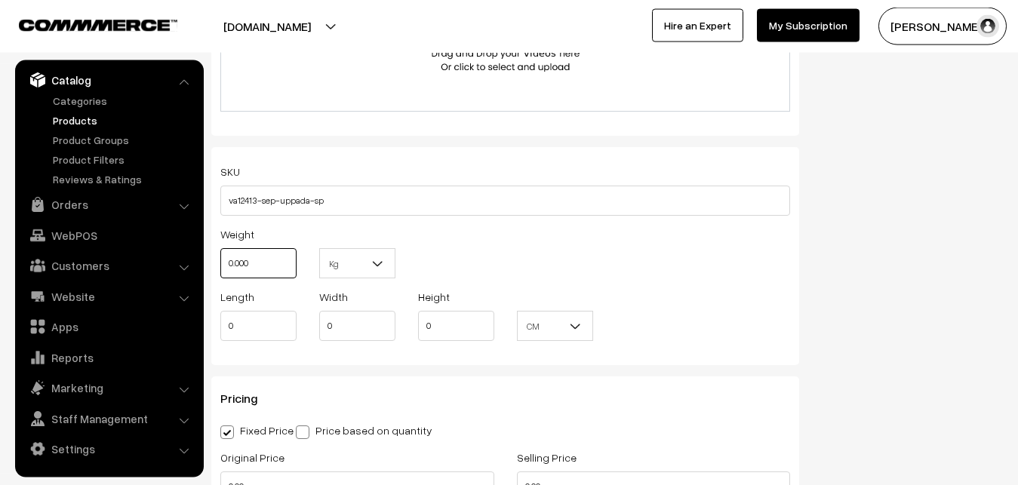
drag, startPoint x: 259, startPoint y: 269, endPoint x: 212, endPoint y: 264, distance: 47.1
click at [220, 264] on input "0.000" at bounding box center [258, 263] width 76 height 30
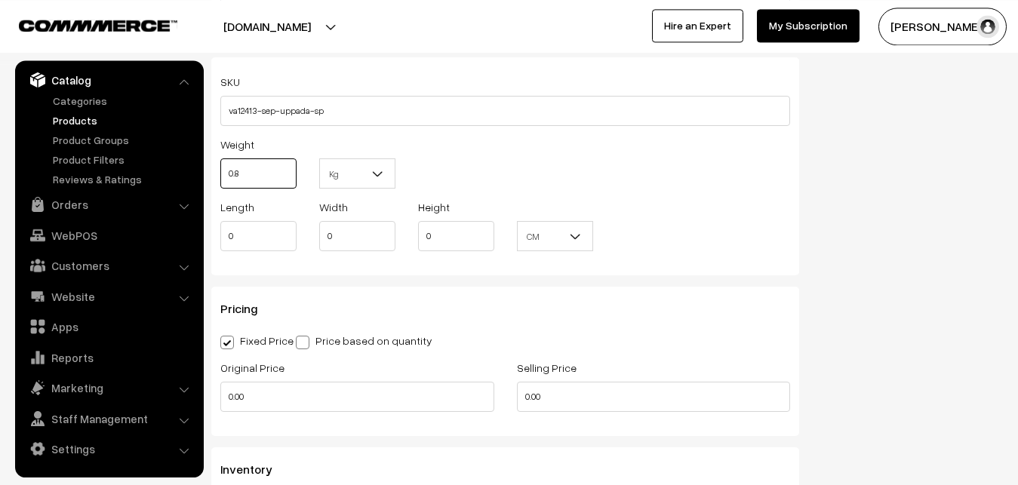
scroll to position [1185, 0]
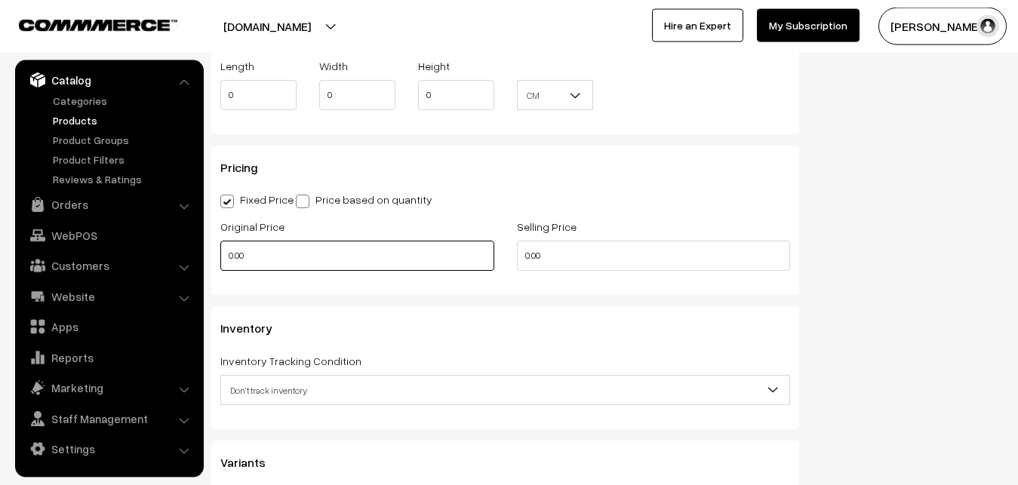
type input "0.80"
drag, startPoint x: 277, startPoint y: 251, endPoint x: 194, endPoint y: 251, distance: 83.0
click at [220, 251] on input "0.00" at bounding box center [357, 256] width 274 height 30
type input "2600"
drag, startPoint x: 560, startPoint y: 251, endPoint x: 448, endPoint y: 252, distance: 111.7
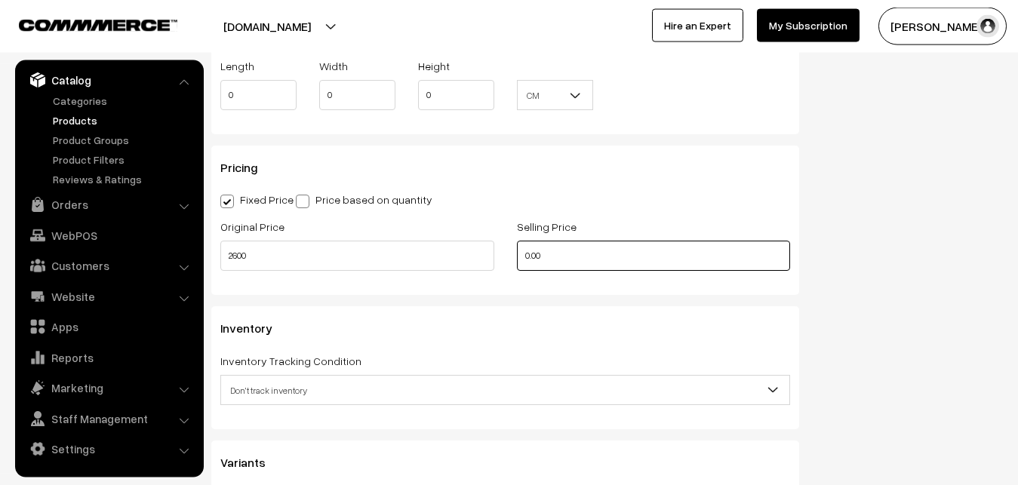
click at [517, 254] on input "0.00" at bounding box center [654, 256] width 274 height 30
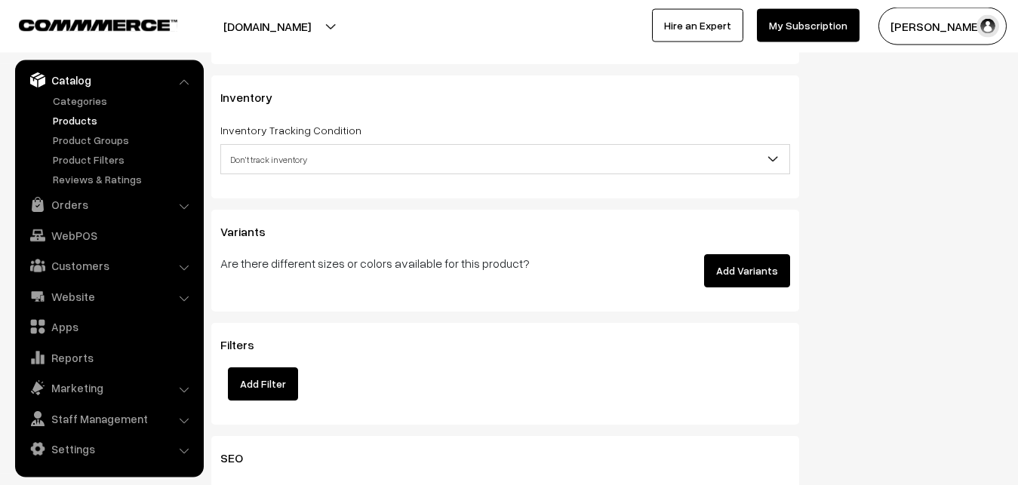
type input "3499"
click at [253, 166] on span "Don't track inventory" at bounding box center [505, 159] width 568 height 26
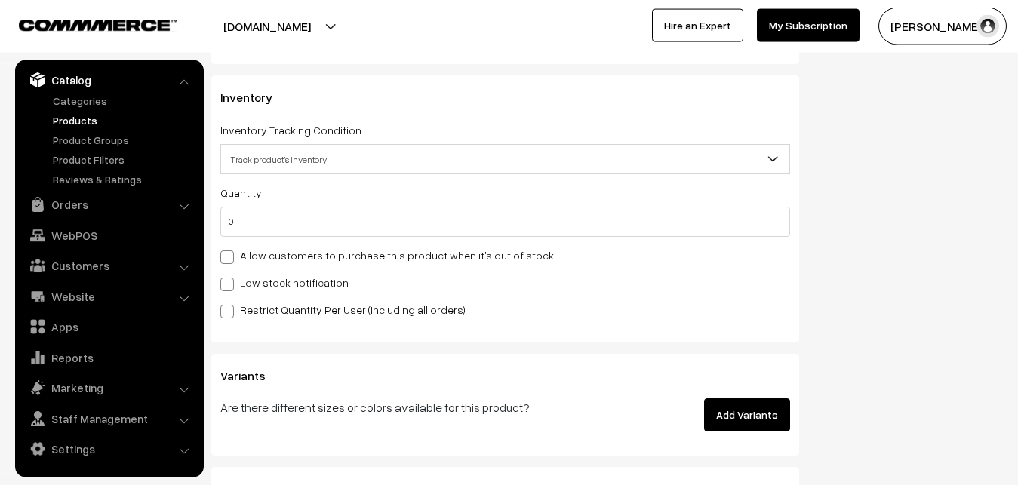
select select "2"
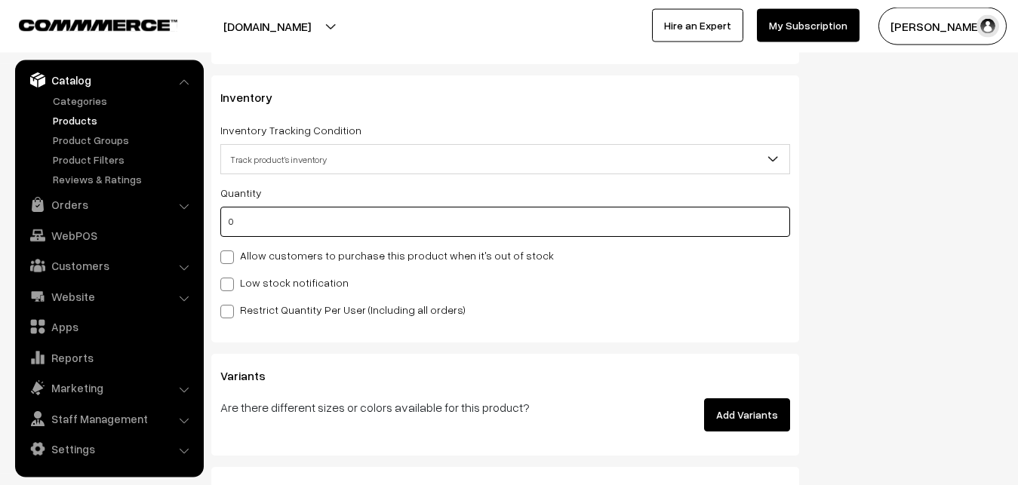
click at [243, 228] on input "0" at bounding box center [505, 222] width 570 height 30
type input "4"
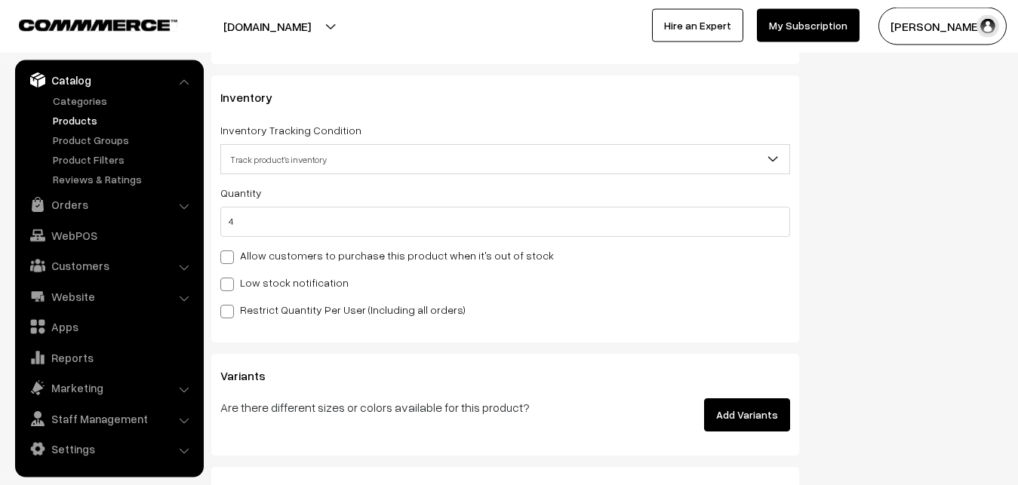
click at [246, 282] on label "Low stock notification" at bounding box center [284, 283] width 128 height 16
click at [230, 282] on input "Low stock notification" at bounding box center [225, 282] width 10 height 10
checkbox input "true"
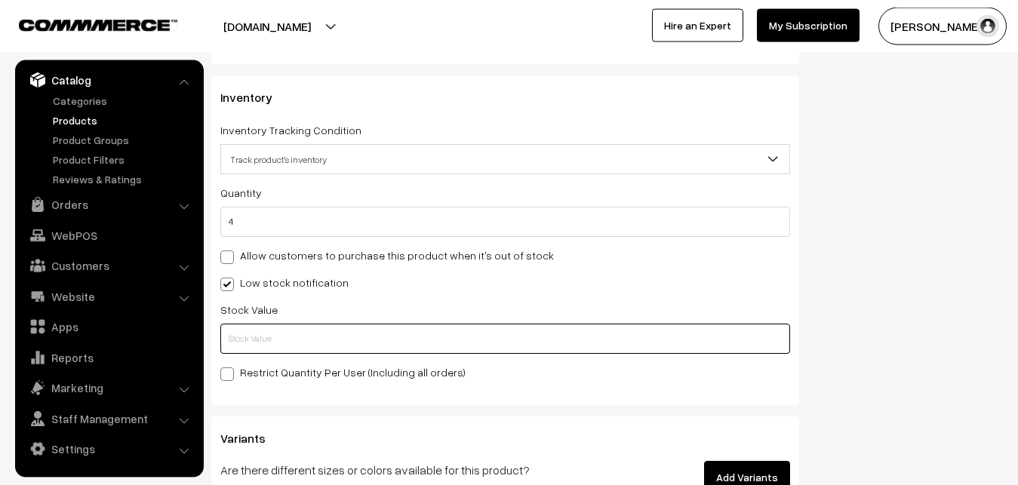
click at [255, 341] on input "text" at bounding box center [505, 339] width 570 height 30
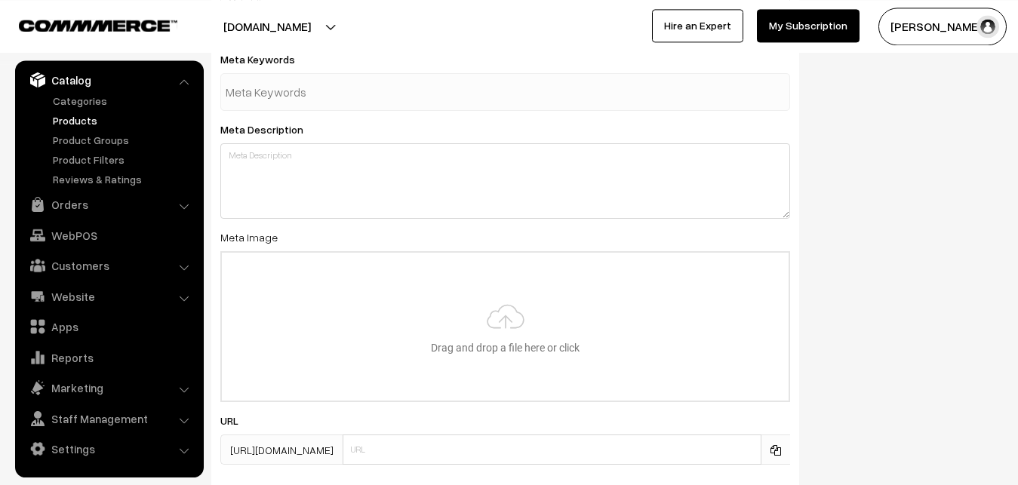
scroll to position [2246, 0]
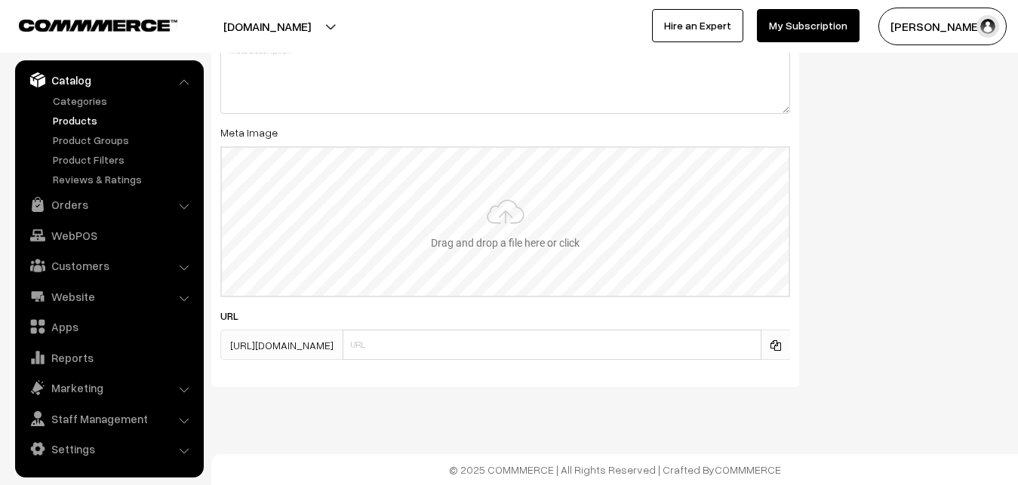
type input "2"
click at [528, 213] on input "file" at bounding box center [505, 222] width 567 height 148
type input "C:\fakepath\mangalagiri-saree-va12413-sep.jpeg"
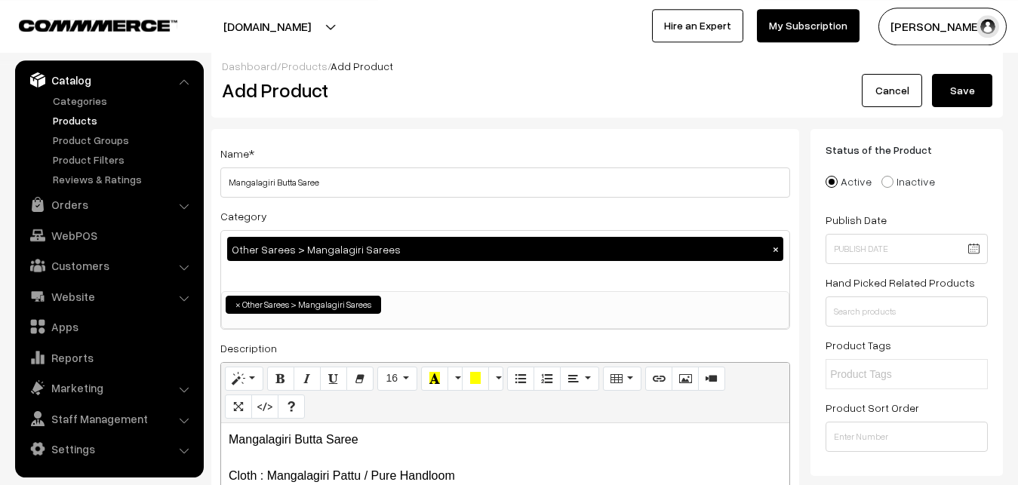
scroll to position [0, 0]
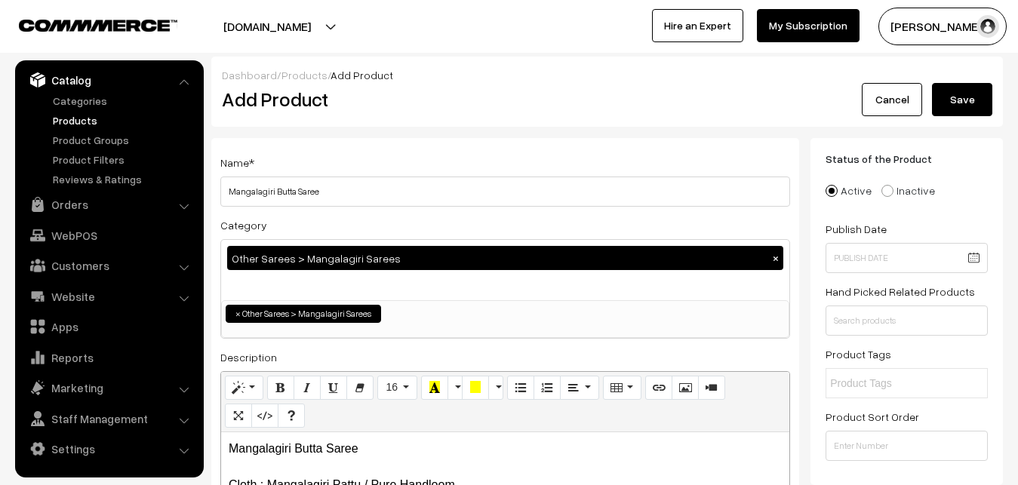
click at [972, 88] on button "Save" at bounding box center [962, 99] width 60 height 33
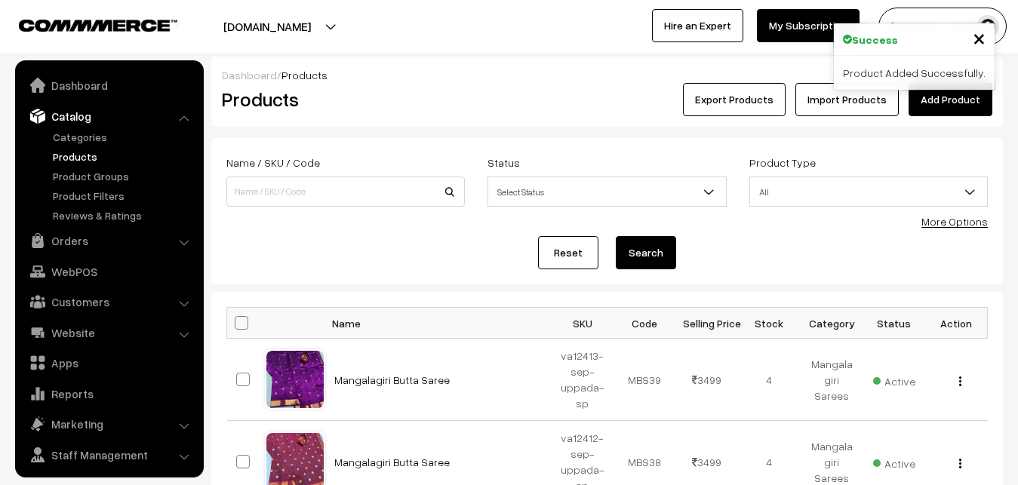
scroll to position [36, 0]
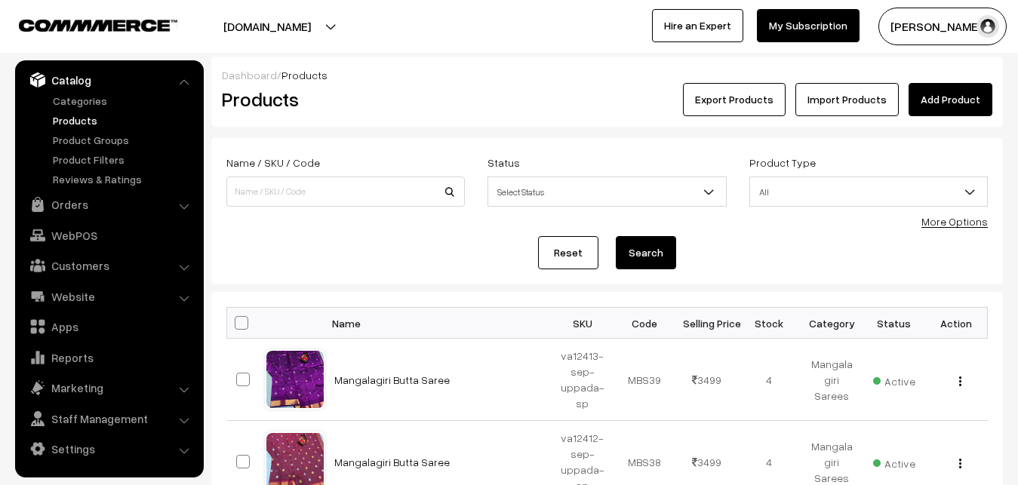
click at [945, 84] on link "Add Product" at bounding box center [950, 99] width 84 height 33
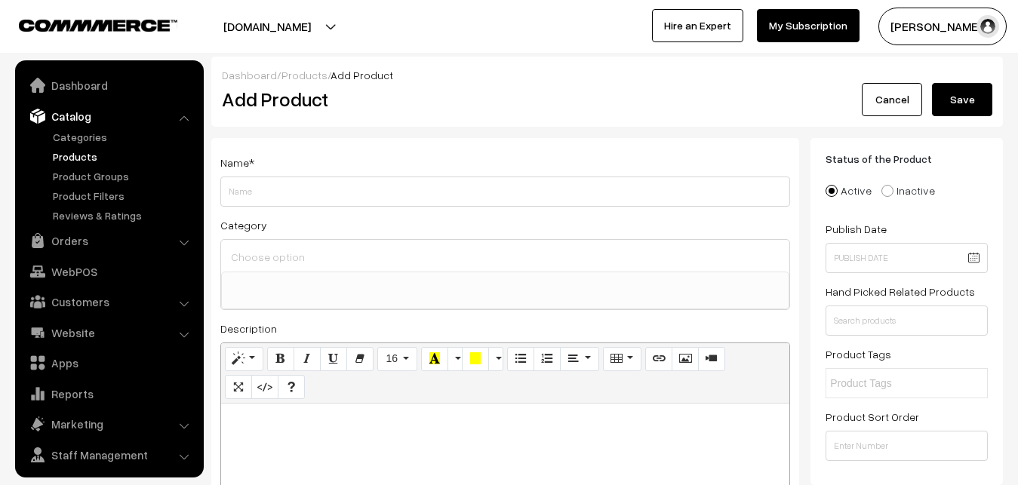
select select
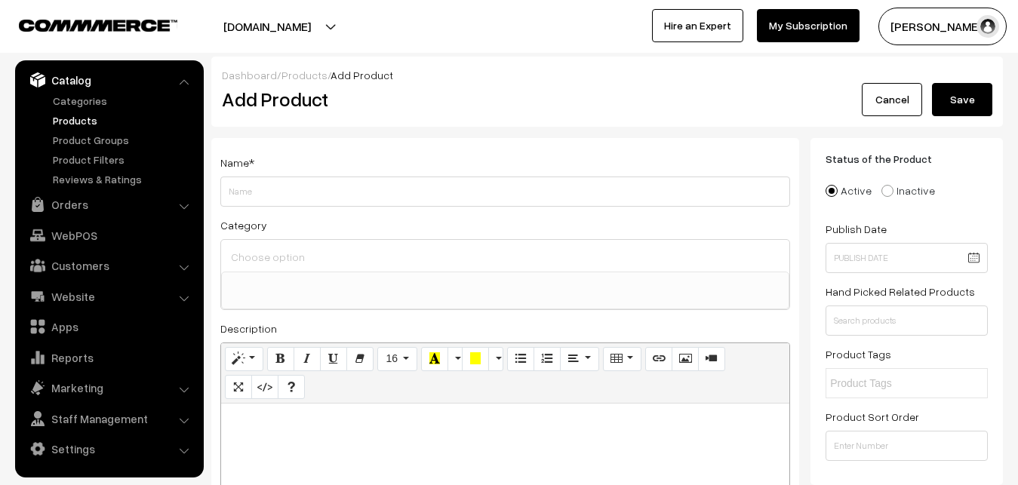
paste div
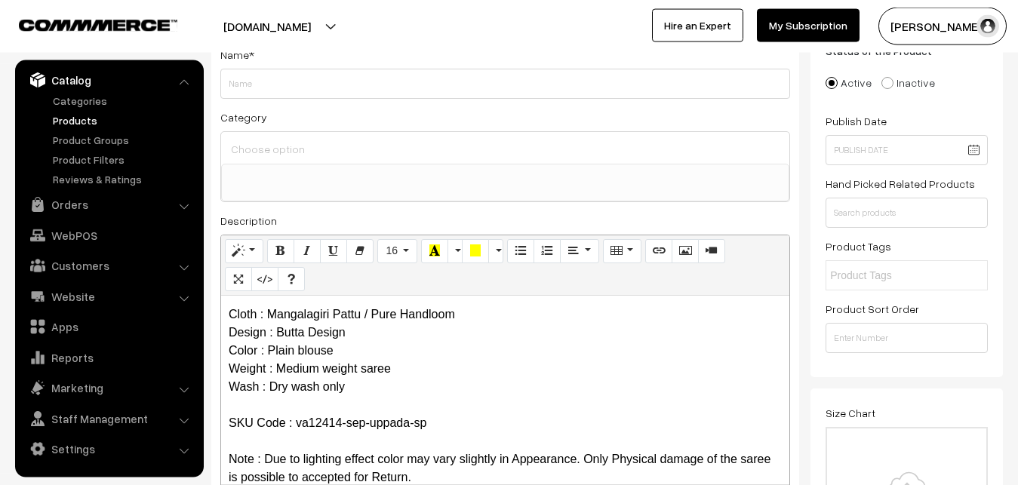
scroll to position [0, 0]
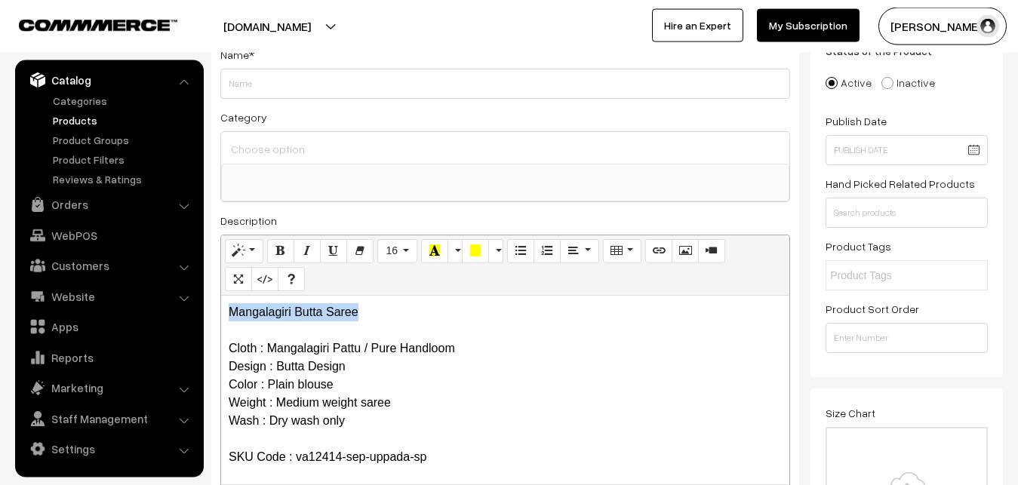
drag, startPoint x: 367, startPoint y: 313, endPoint x: 178, endPoint y: 312, distance: 189.4
click at [221, 312] on div "Mangalagiri Butta Saree Cloth : Mangalagiri Pattu / Pure Handloom Design : Butt…" at bounding box center [505, 390] width 568 height 189
copy p "Mangalagiri Butta Saree"
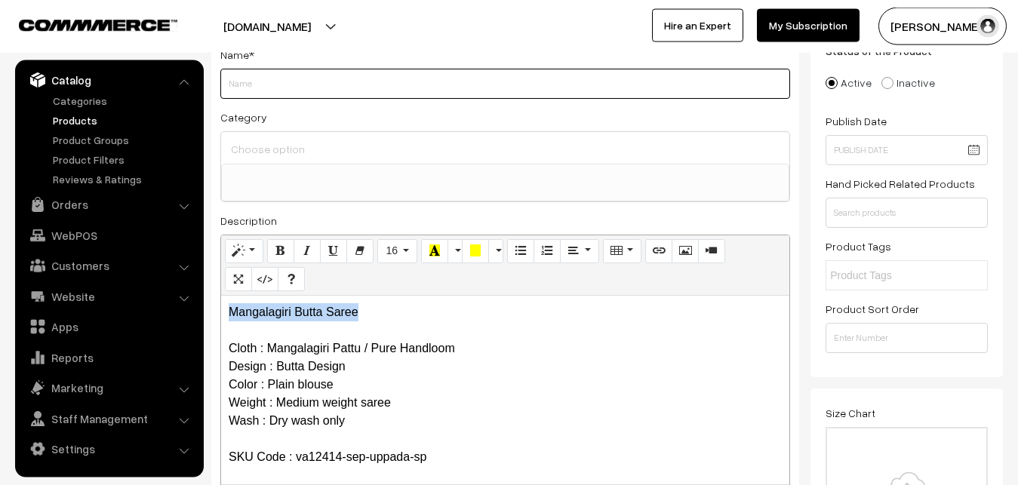
click at [256, 73] on input "Weight" at bounding box center [505, 84] width 570 height 30
paste input "Mangalagiri Butta Saree"
type input "Mangalagiri Butta Saree"
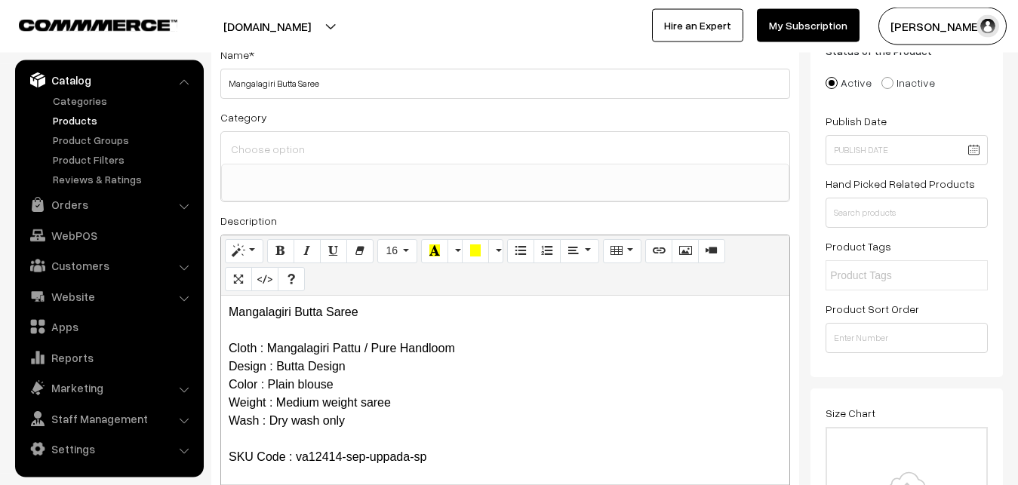
click at [266, 137] on div at bounding box center [505, 148] width 568 height 32
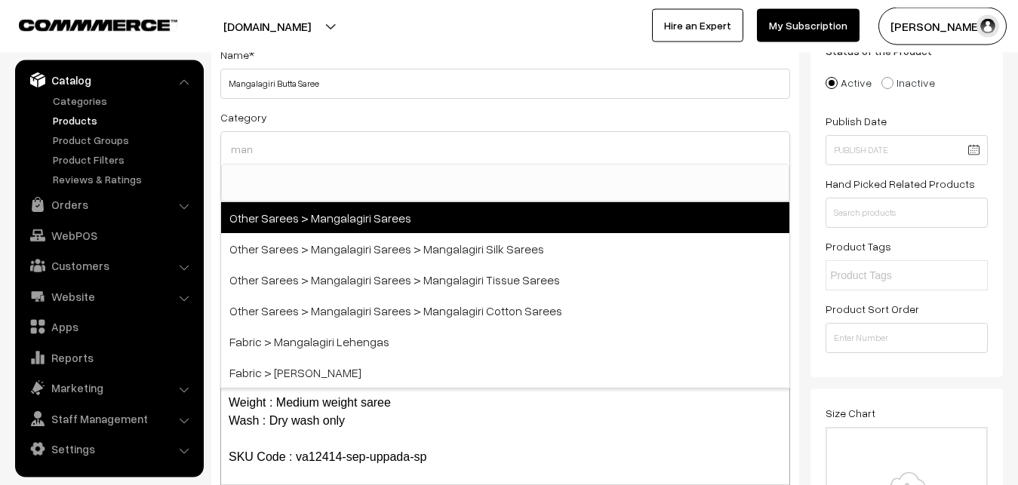
type input "man"
click at [337, 209] on span "Other Sarees > Mangalagiri Sarees" at bounding box center [505, 217] width 568 height 31
select select "31"
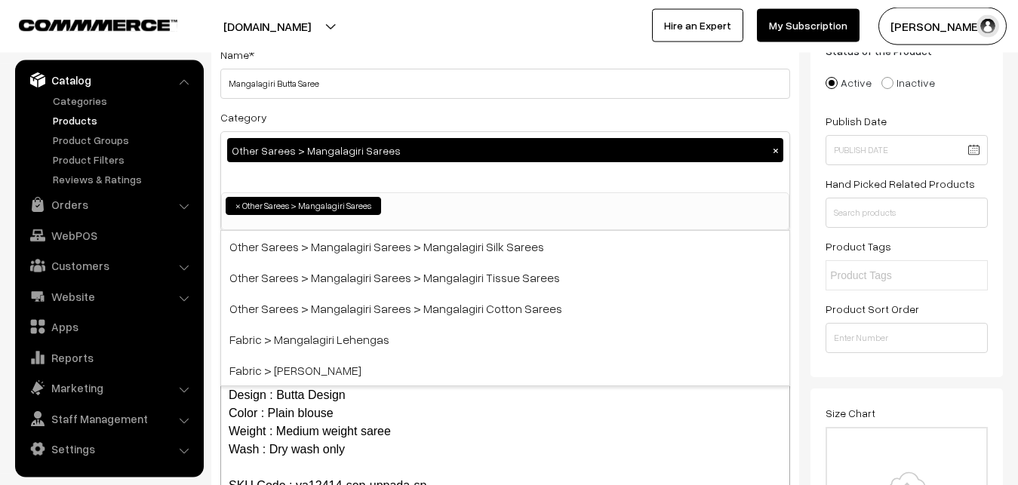
scroll to position [380, 0]
click at [368, 114] on div "Category Other Sarees > Mangalagiri Sarees × Uppada Sarees Uppada Sarees > Uppa…" at bounding box center [505, 169] width 570 height 123
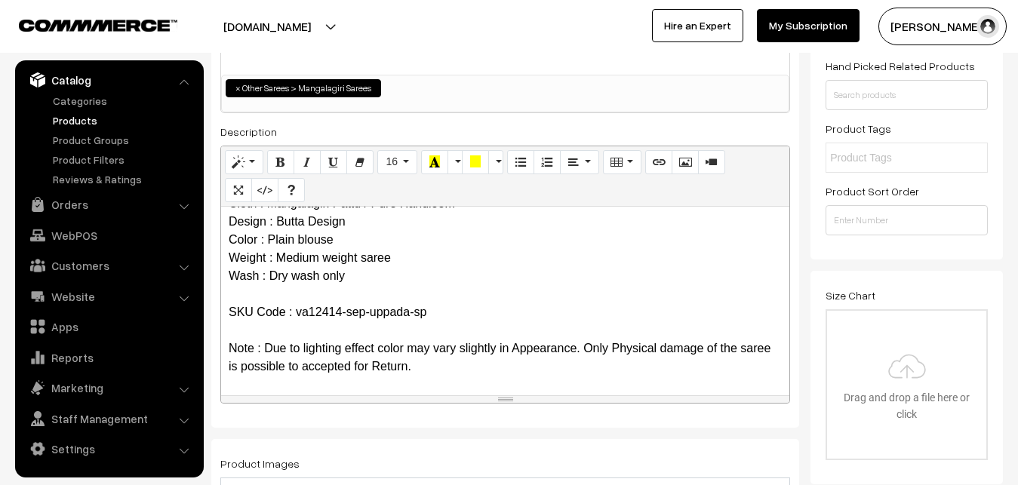
scroll to position [416, 0]
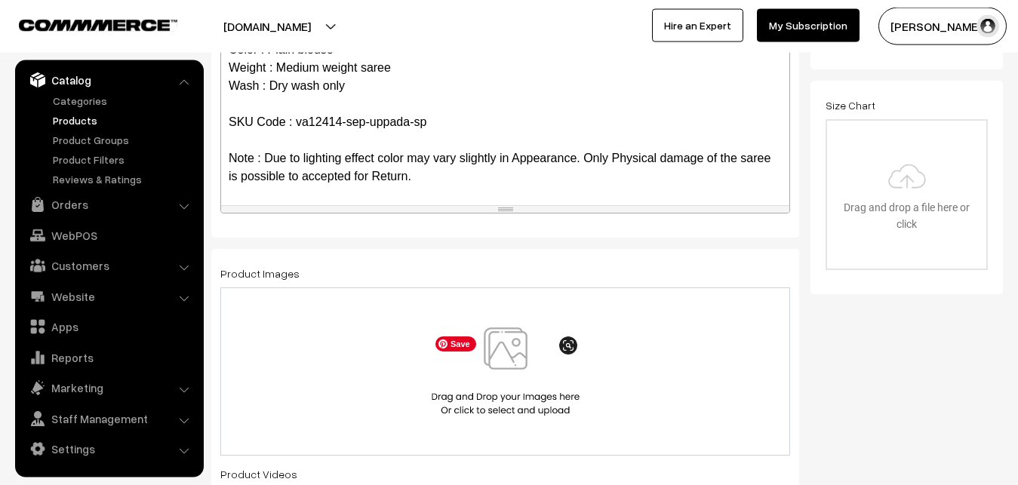
click at [504, 355] on img at bounding box center [505, 371] width 155 height 88
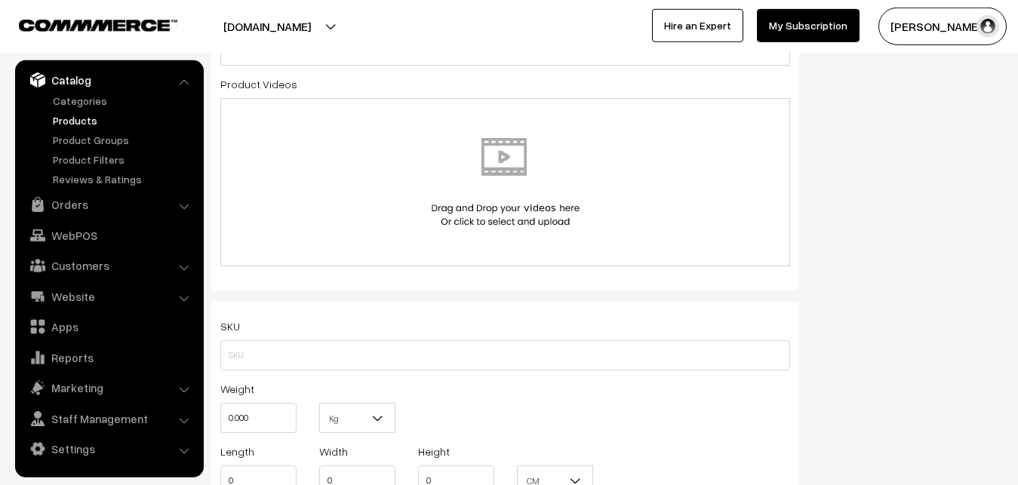
scroll to position [877, 0]
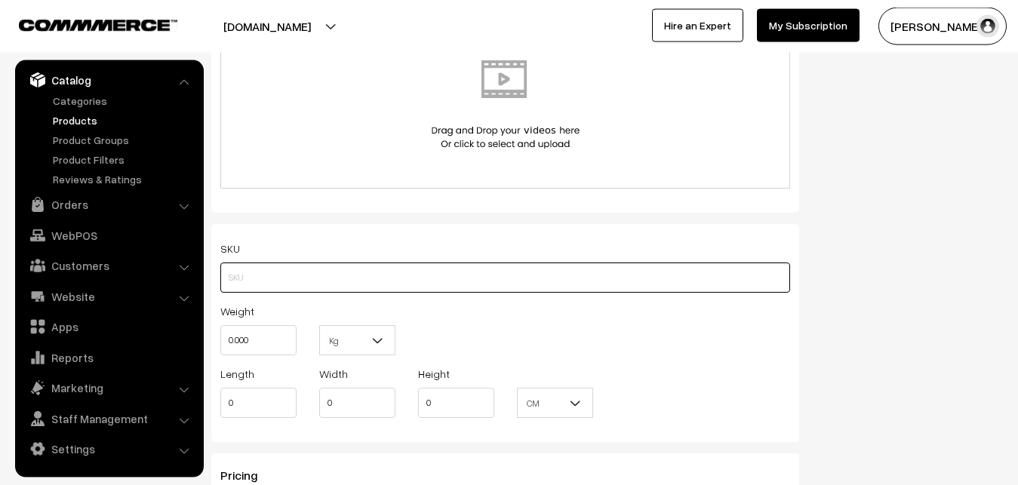
click at [241, 271] on input "text" at bounding box center [505, 278] width 570 height 30
paste input "va12414-sep-uppada-sp"
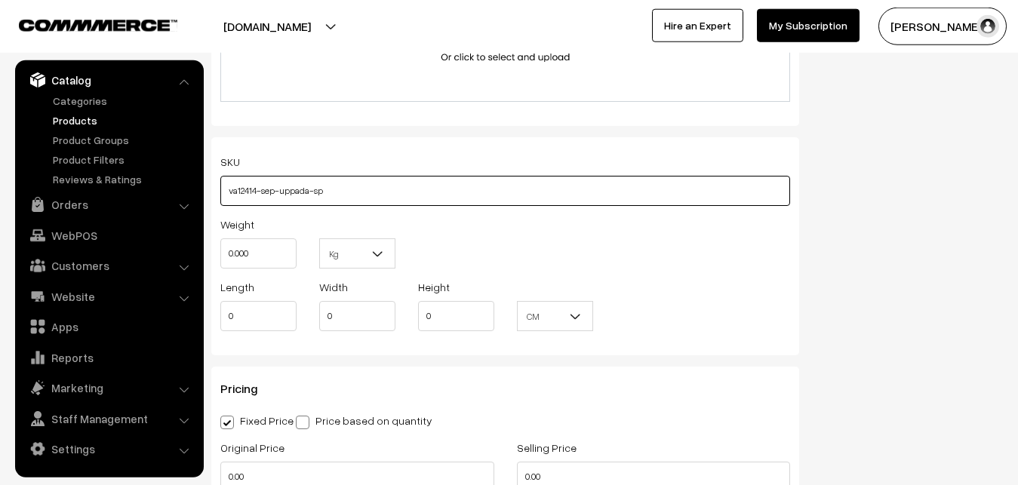
scroll to position [1031, 0]
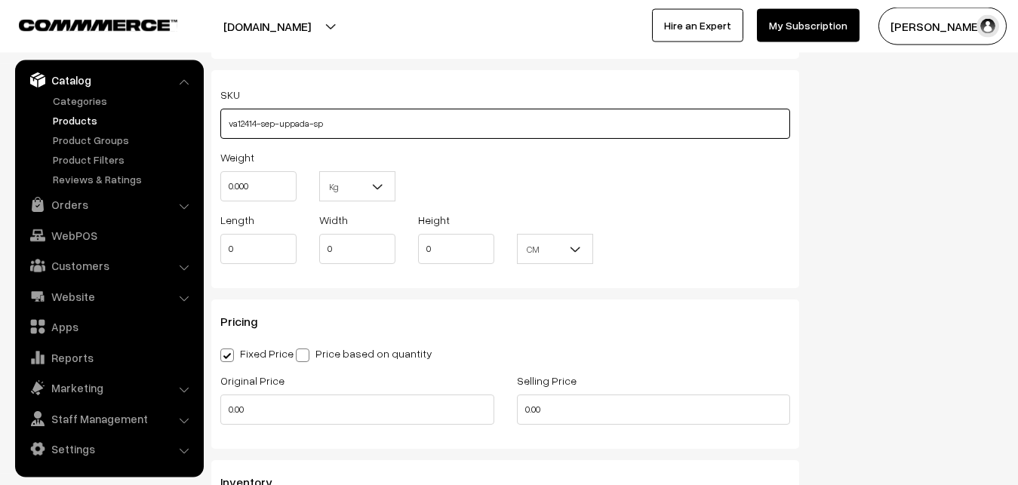
type input "va12414-sep-uppada-sp"
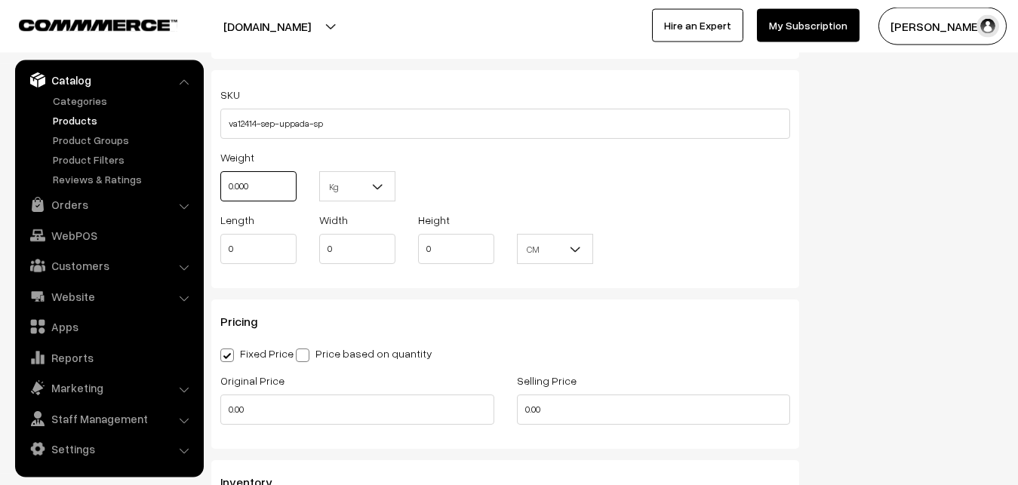
drag, startPoint x: 241, startPoint y: 187, endPoint x: 196, endPoint y: 181, distance: 45.7
click at [220, 181] on input "0.000" at bounding box center [258, 186] width 76 height 30
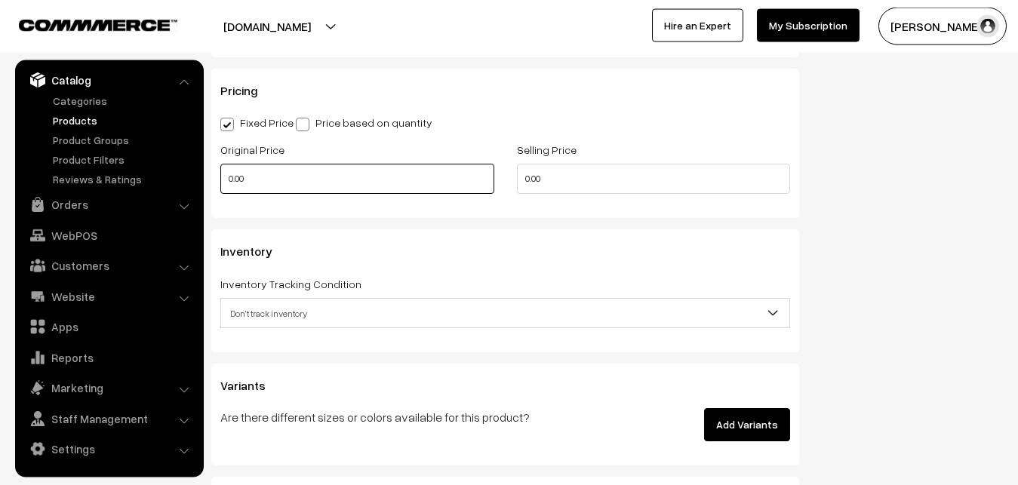
type input "0.80"
drag, startPoint x: 250, startPoint y: 182, endPoint x: 208, endPoint y: 181, distance: 42.3
click at [220, 181] on input "0.00" at bounding box center [357, 179] width 274 height 30
type input "2600"
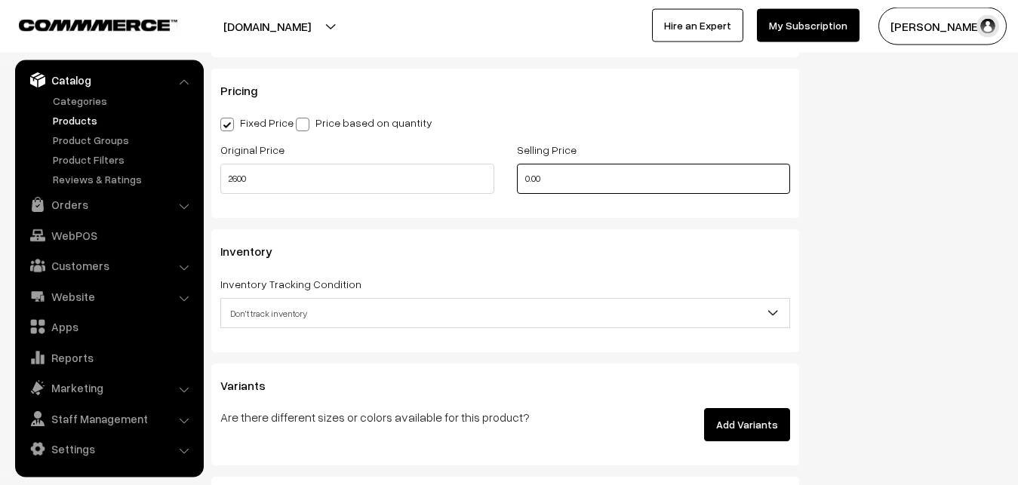
drag, startPoint x: 546, startPoint y: 180, endPoint x: 493, endPoint y: 183, distance: 52.9
click at [517, 183] on input "0.00" at bounding box center [654, 179] width 274 height 30
type input "3499"
click at [276, 312] on span "Don't track inventory" at bounding box center [505, 313] width 568 height 26
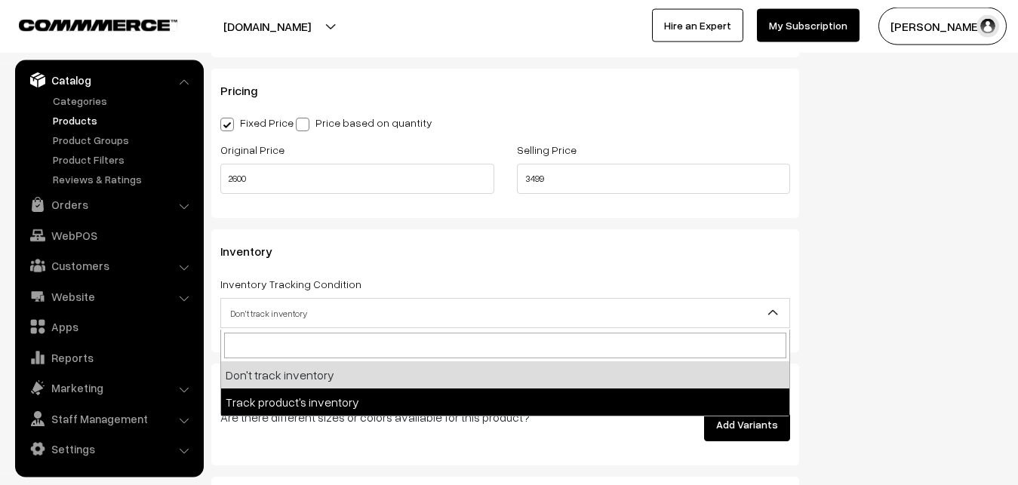
select select "2"
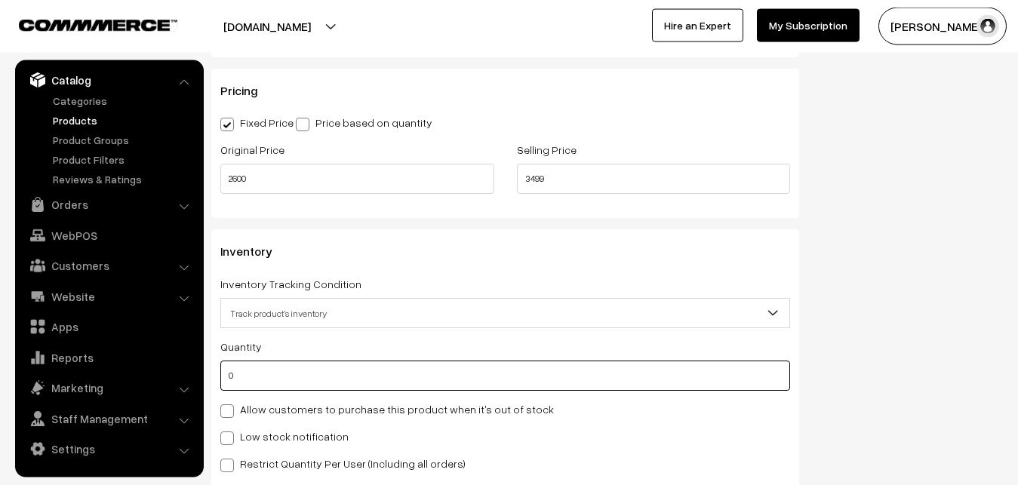
click at [260, 371] on input "0" at bounding box center [505, 376] width 570 height 30
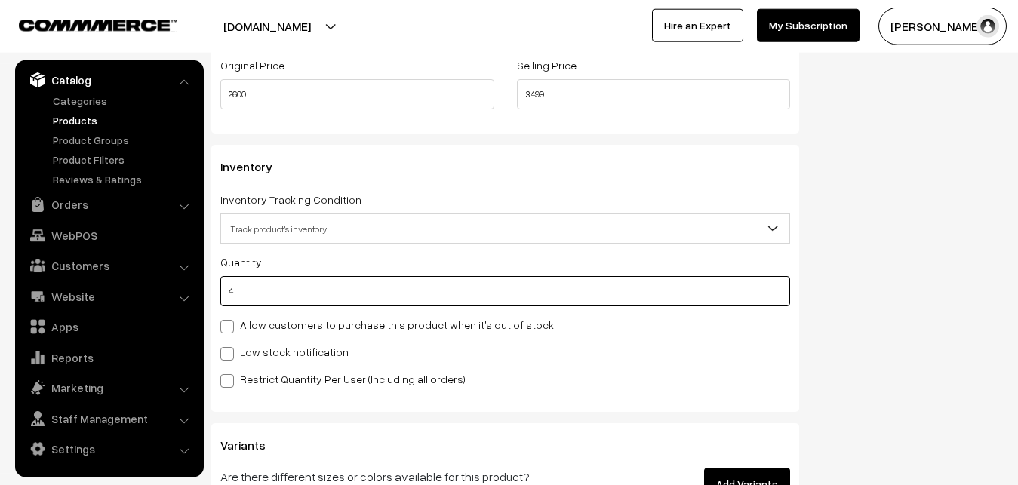
scroll to position [1493, 0]
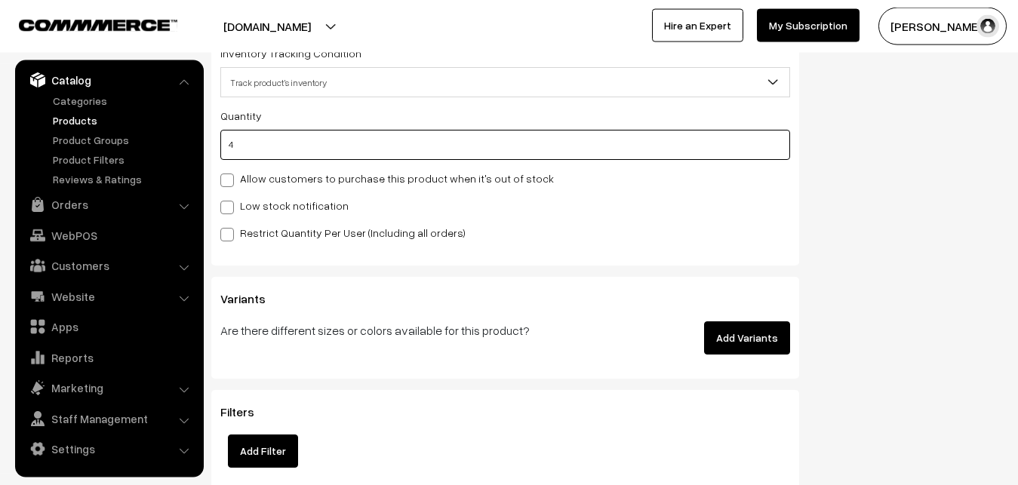
type input "4"
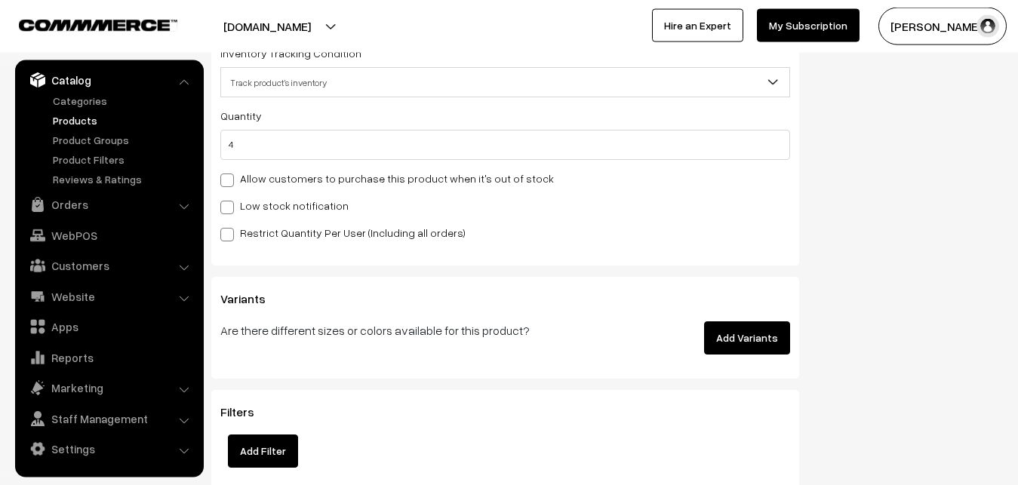
click at [247, 204] on label "Low stock notification" at bounding box center [284, 206] width 128 height 16
click at [230, 204] on input "Low stock notification" at bounding box center [225, 205] width 10 height 10
checkbox input "true"
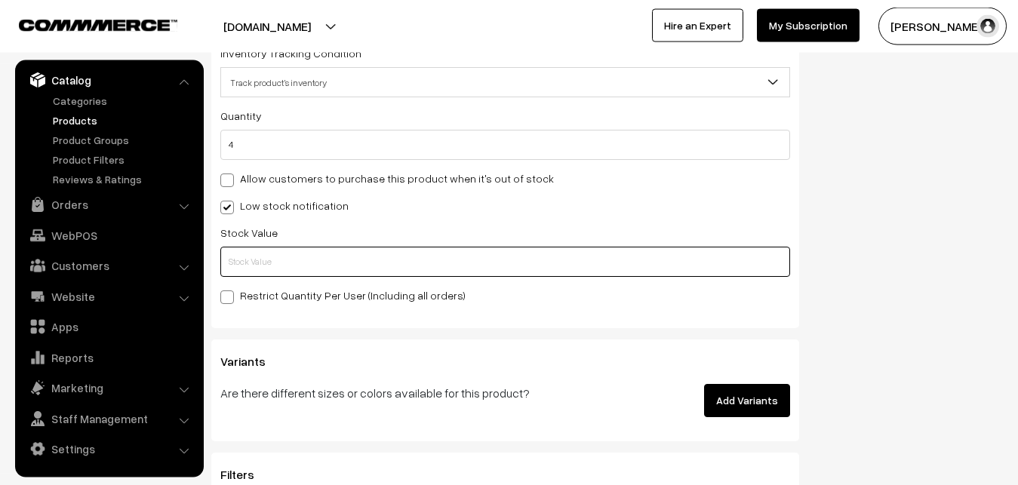
click at [247, 269] on input "text" at bounding box center [505, 262] width 570 height 30
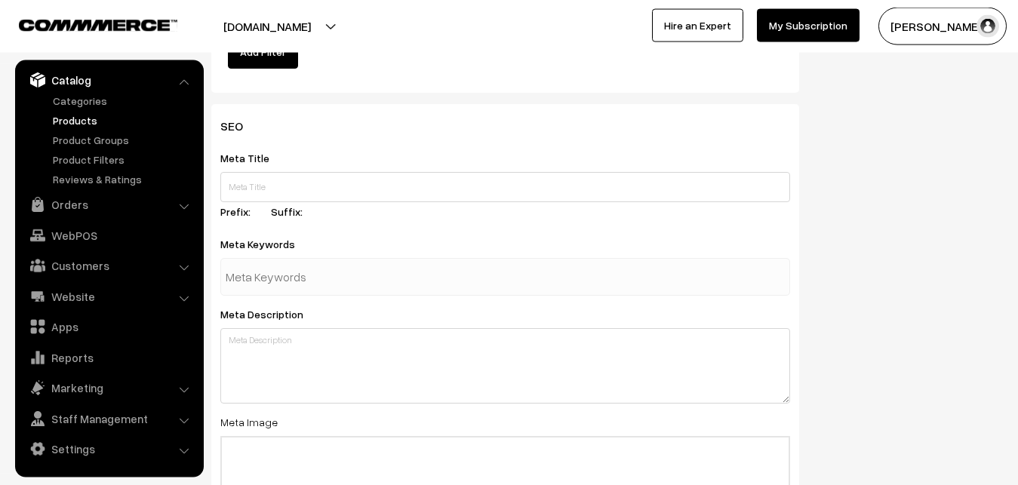
scroll to position [2246, 0]
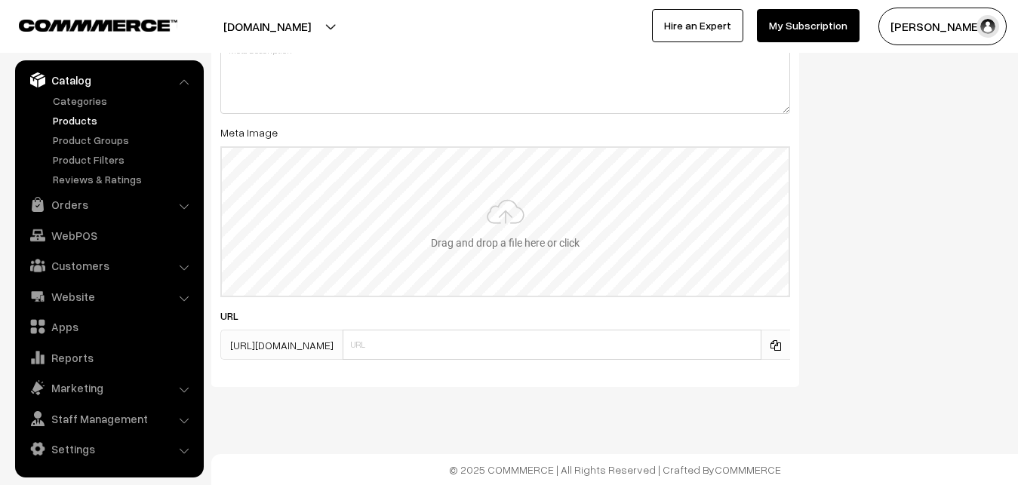
type input "2"
click at [478, 196] on input "file" at bounding box center [505, 222] width 567 height 148
type input "C:\fakepath\mangalagiri-saree-va12414-sep.jpeg"
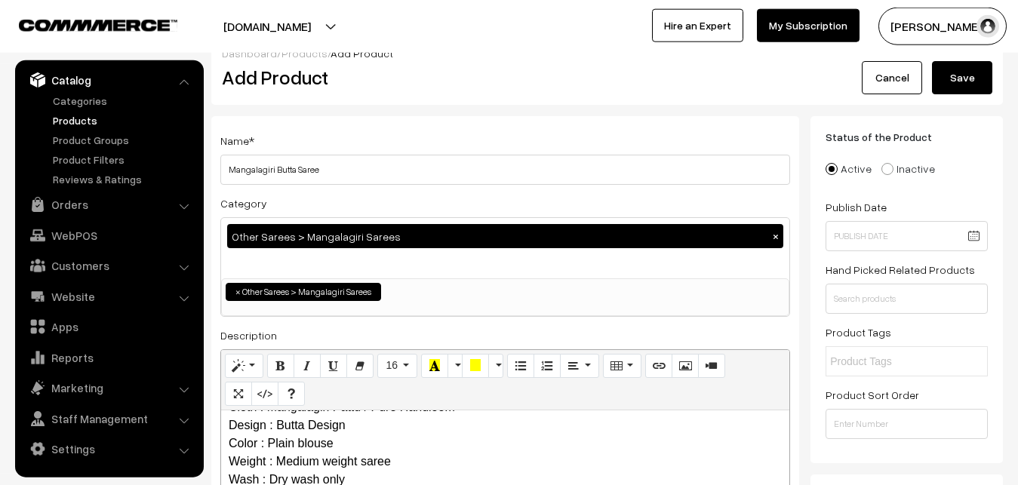
scroll to position [0, 0]
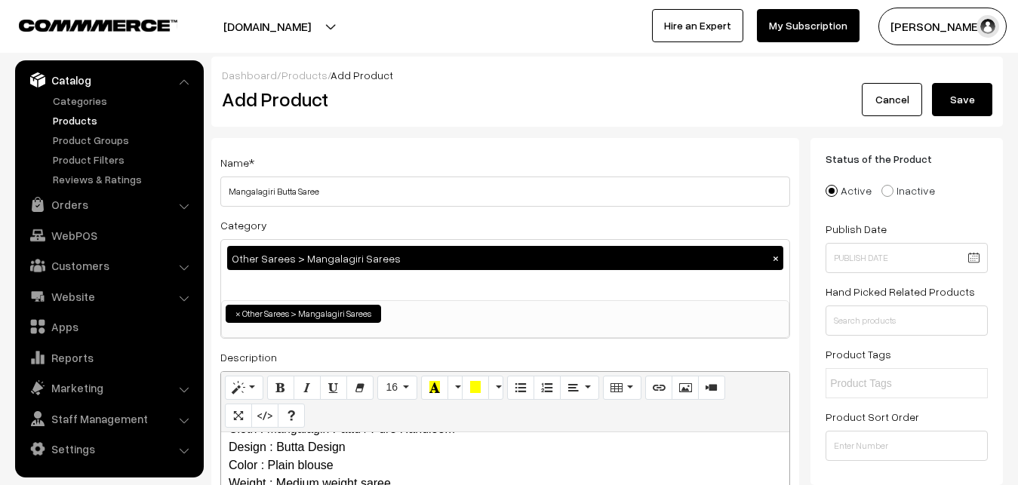
click at [963, 94] on button "Save" at bounding box center [962, 99] width 60 height 33
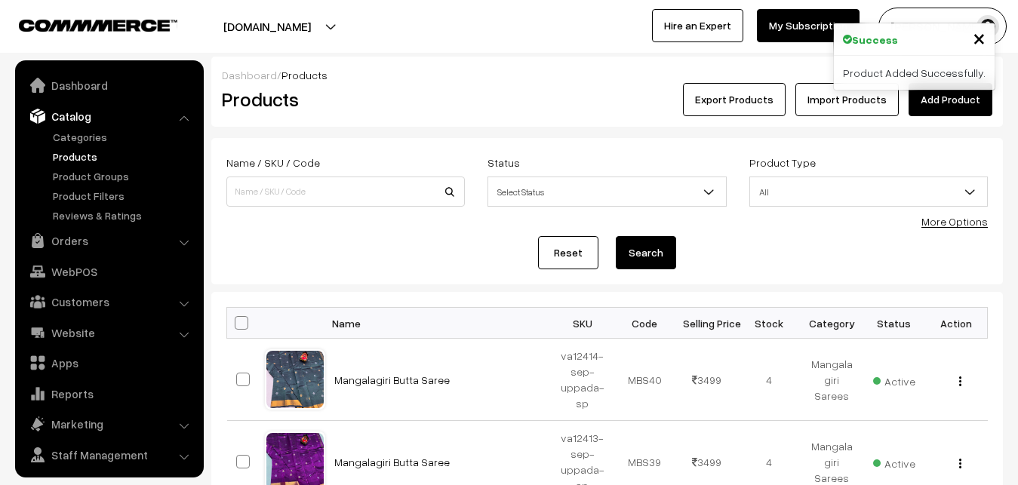
scroll to position [36, 0]
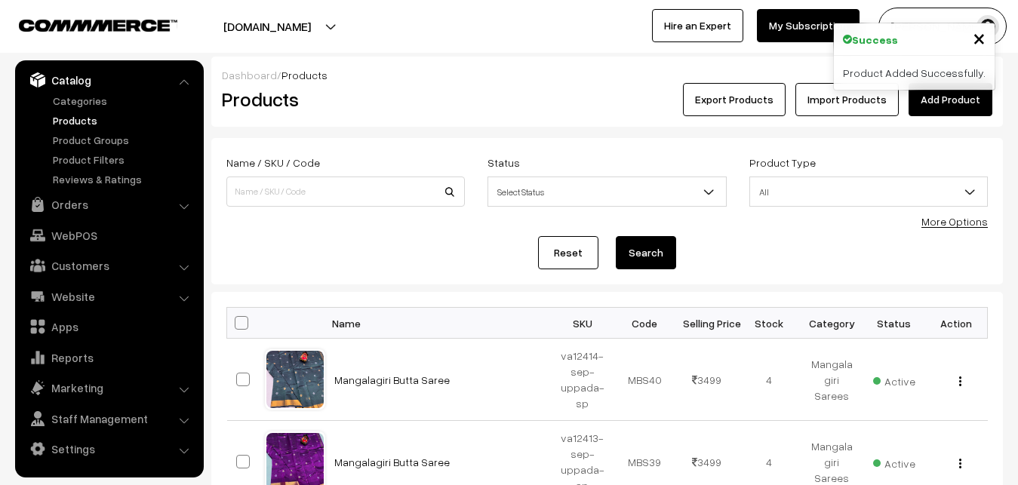
click at [364, 99] on h2 "Products" at bounding box center [342, 99] width 241 height 23
click at [975, 94] on link "Add Product" at bounding box center [950, 99] width 84 height 33
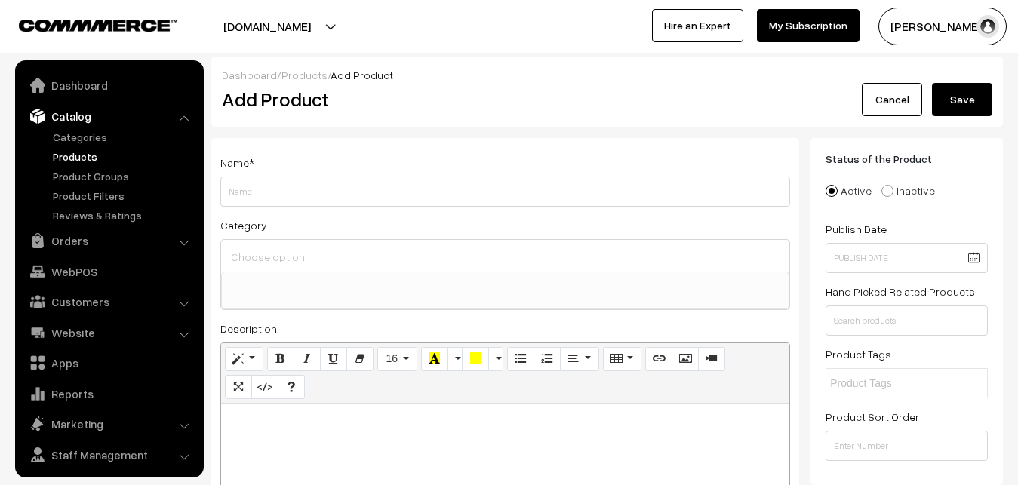
select select
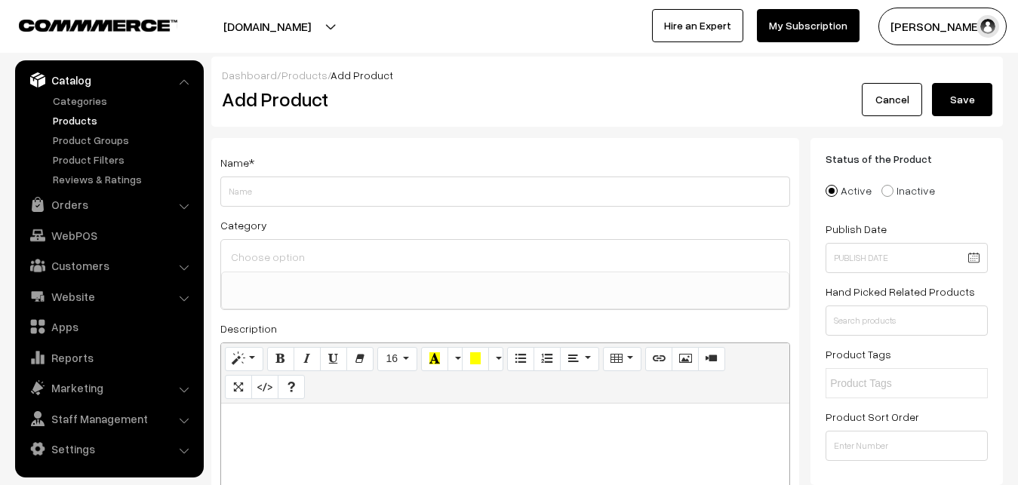
paste div
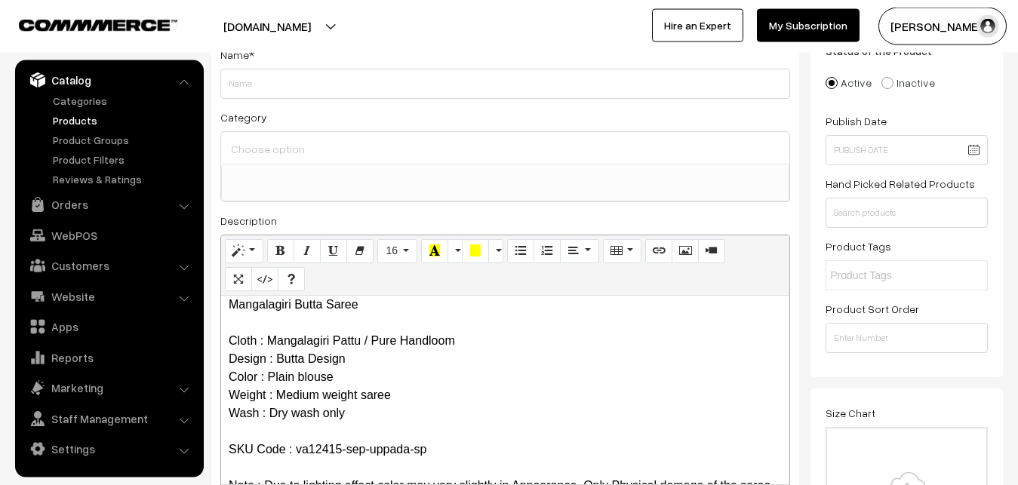
scroll to position [0, 0]
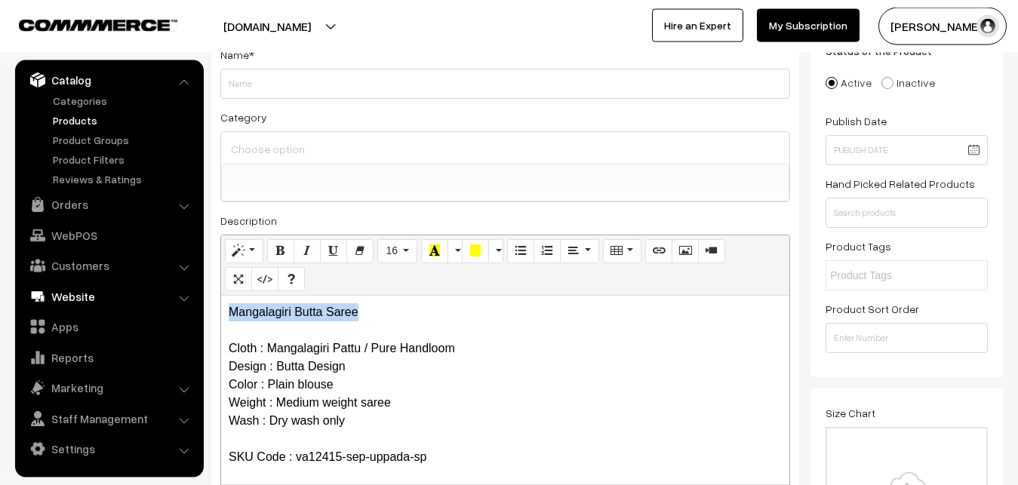
drag, startPoint x: 372, startPoint y: 317, endPoint x: 166, endPoint y: 304, distance: 206.3
click at [221, 305] on div "Mangalagiri Butta Saree Cloth : Mangalagiri Pattu / Pure Handloom Design : Butt…" at bounding box center [505, 390] width 568 height 189
copy p "Mangalagiri Butta Saree"
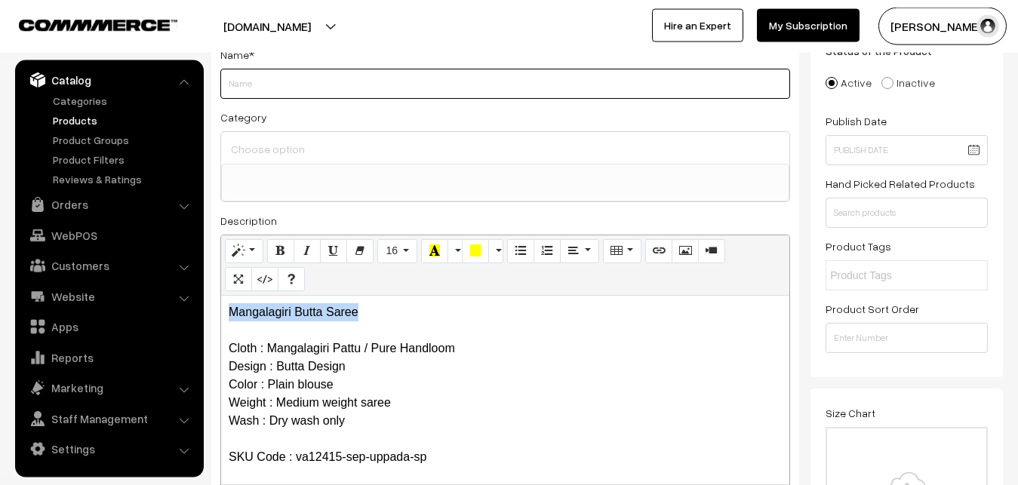
click at [275, 81] on input "Weight" at bounding box center [505, 84] width 570 height 30
paste input "Mangalagiri Butta Saree"
type input "Mangalagiri Butta Saree"
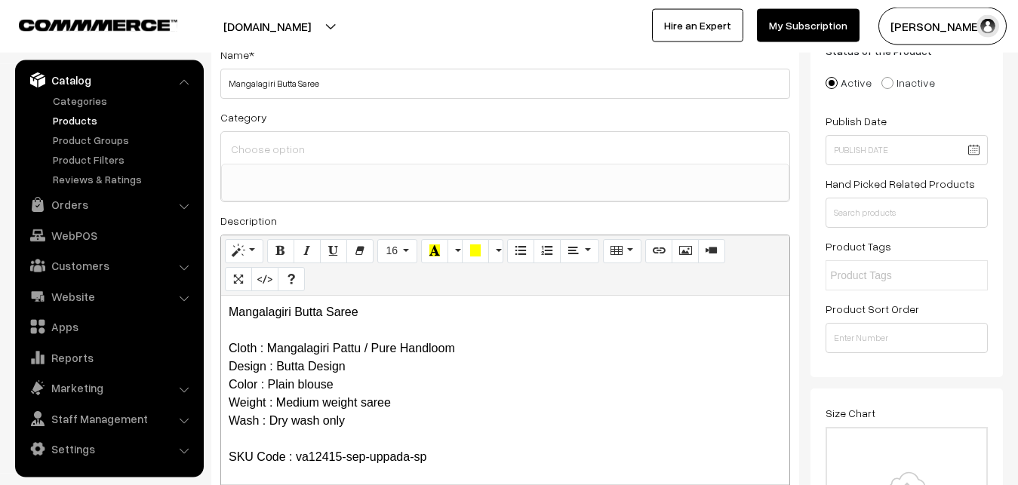
click at [274, 160] on div at bounding box center [505, 148] width 568 height 32
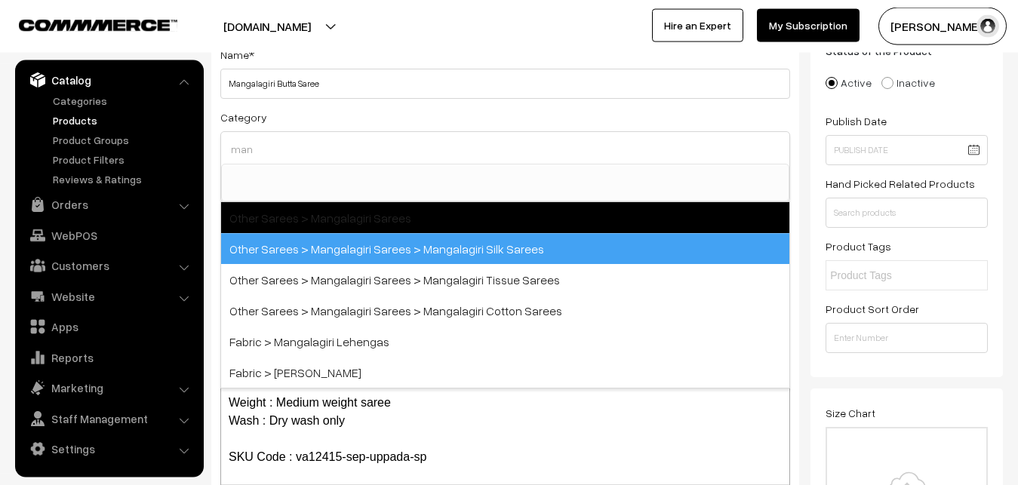
type input "man"
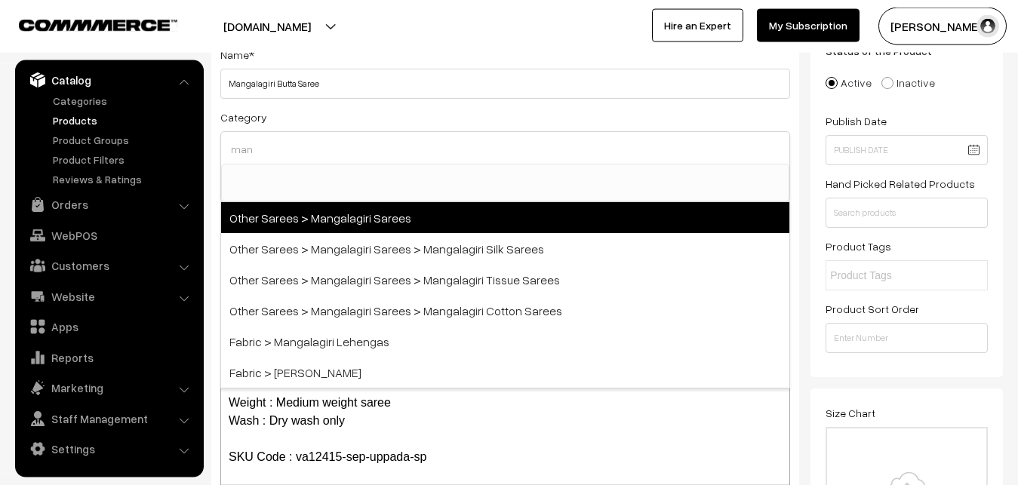
click at [352, 221] on span "Other Sarees > Mangalagiri Sarees" at bounding box center [505, 217] width 568 height 31
select select "31"
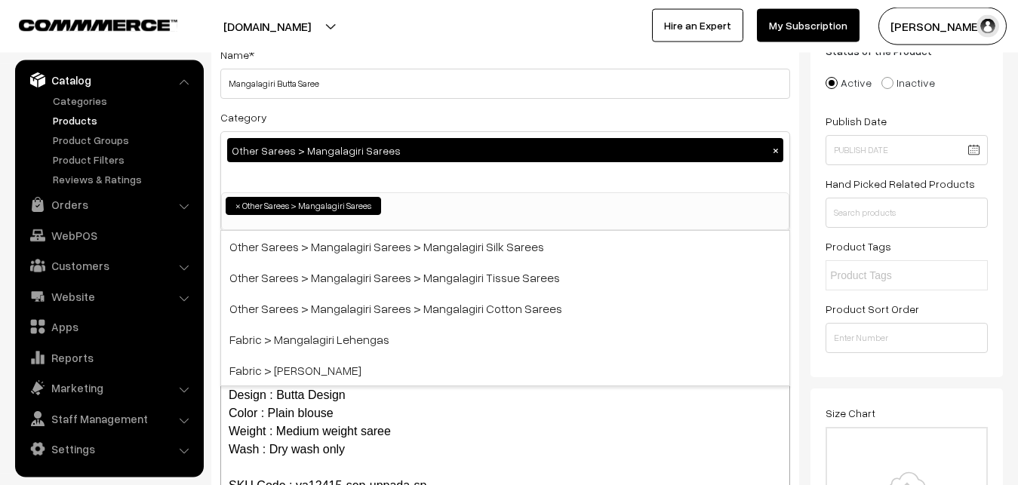
click at [376, 121] on div "Category Other Sarees > Mangalagiri Sarees × Uppada Sarees Uppada Sarees > Uppa…" at bounding box center [505, 169] width 570 height 123
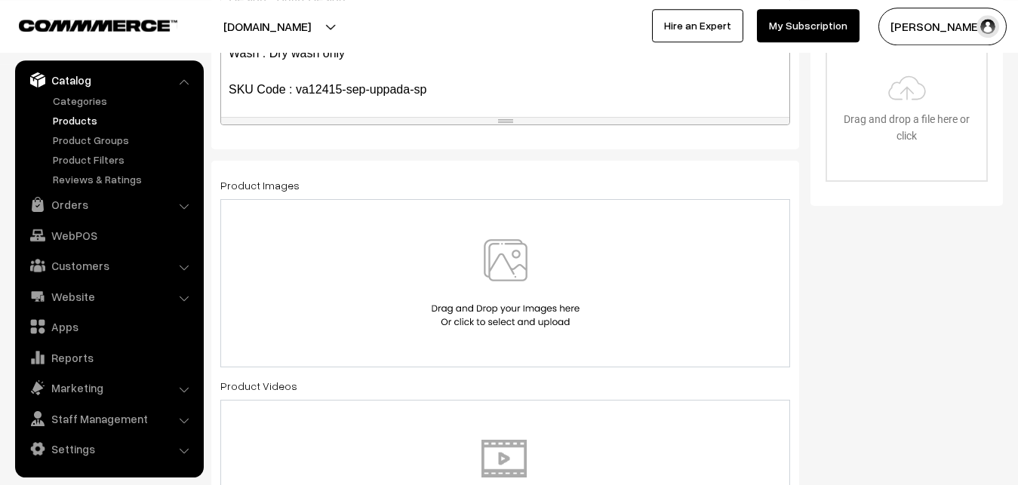
scroll to position [416, 0]
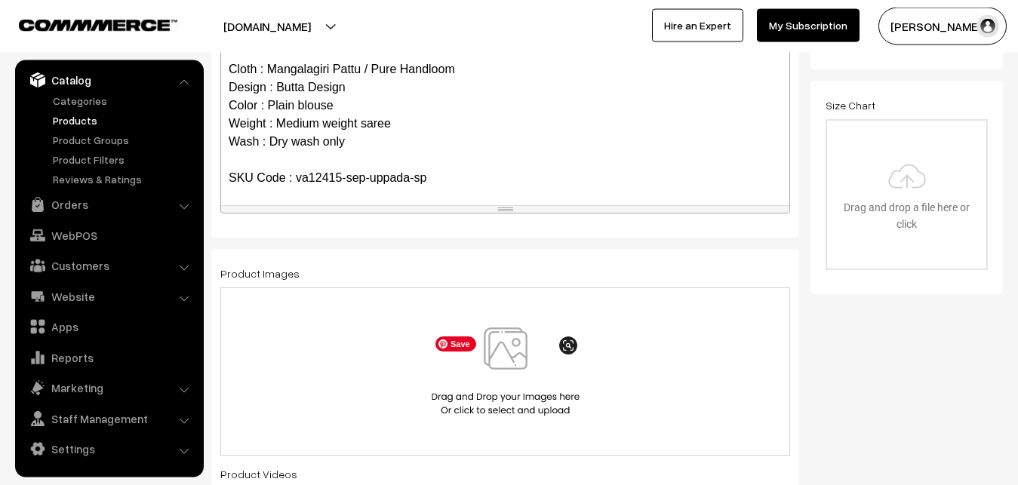
click at [503, 354] on img at bounding box center [505, 371] width 155 height 88
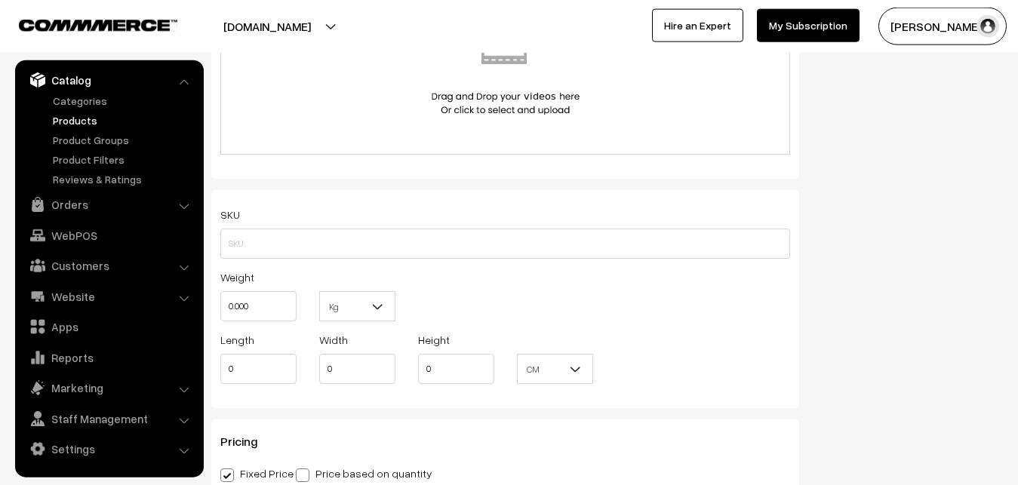
scroll to position [954, 0]
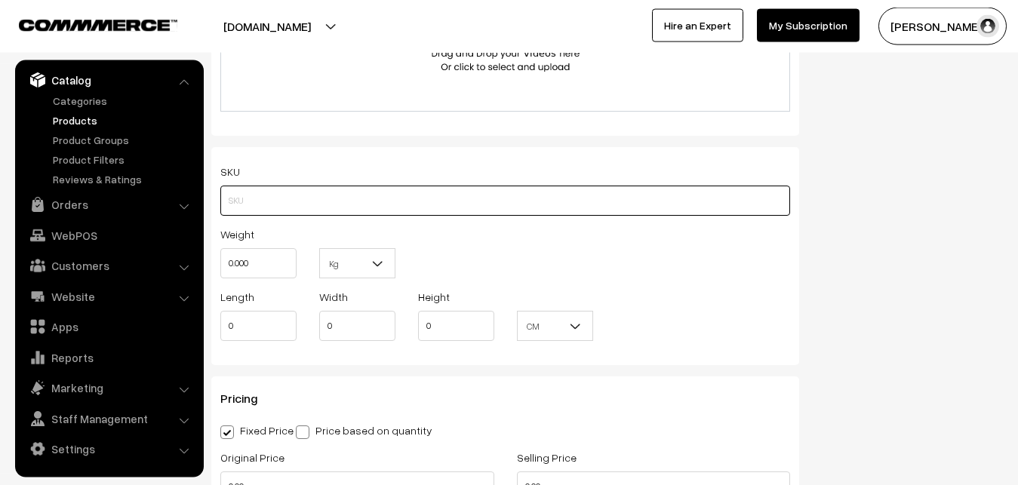
click at [238, 200] on input "text" at bounding box center [505, 201] width 570 height 30
paste input "va12415-sep-uppada-sp"
type input "va12415-sep-uppada-sp"
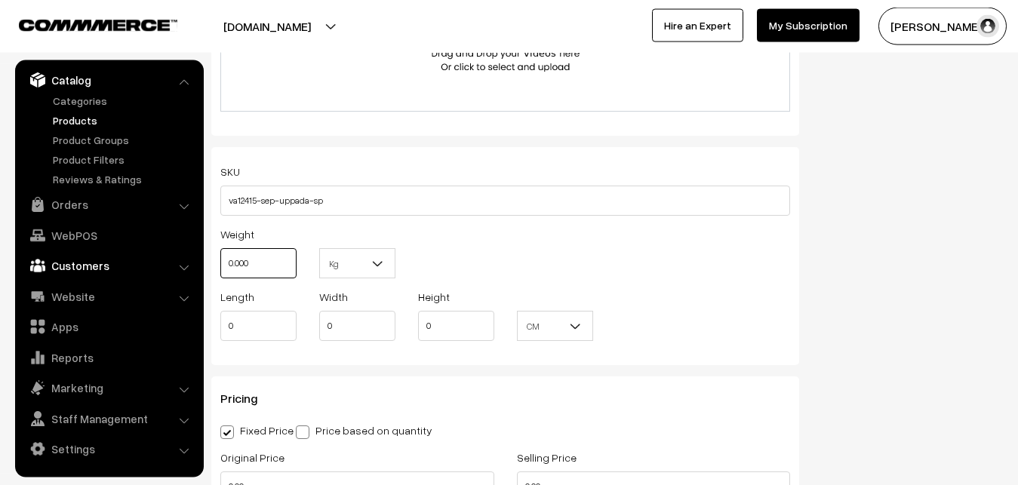
drag, startPoint x: 265, startPoint y: 265, endPoint x: 196, endPoint y: 256, distance: 69.1
click at [220, 257] on input "0.000" at bounding box center [258, 263] width 76 height 30
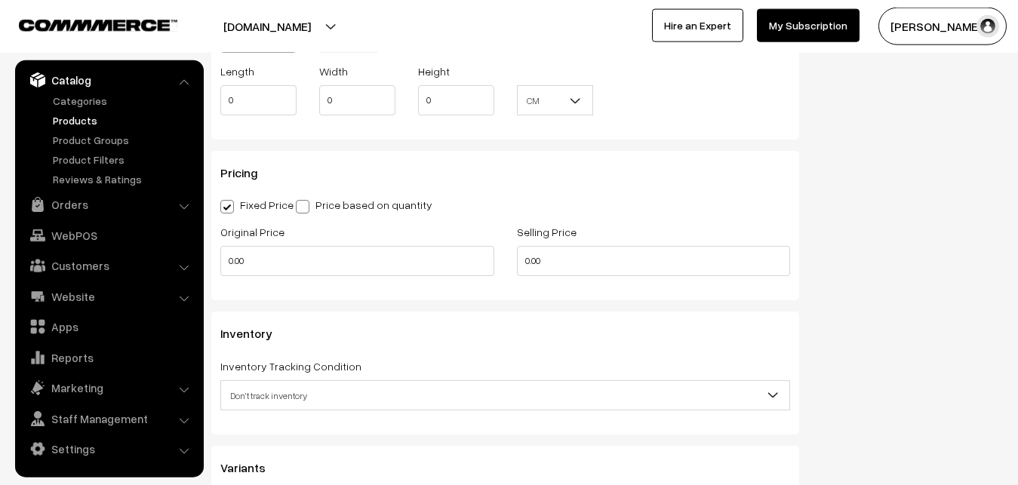
scroll to position [1185, 0]
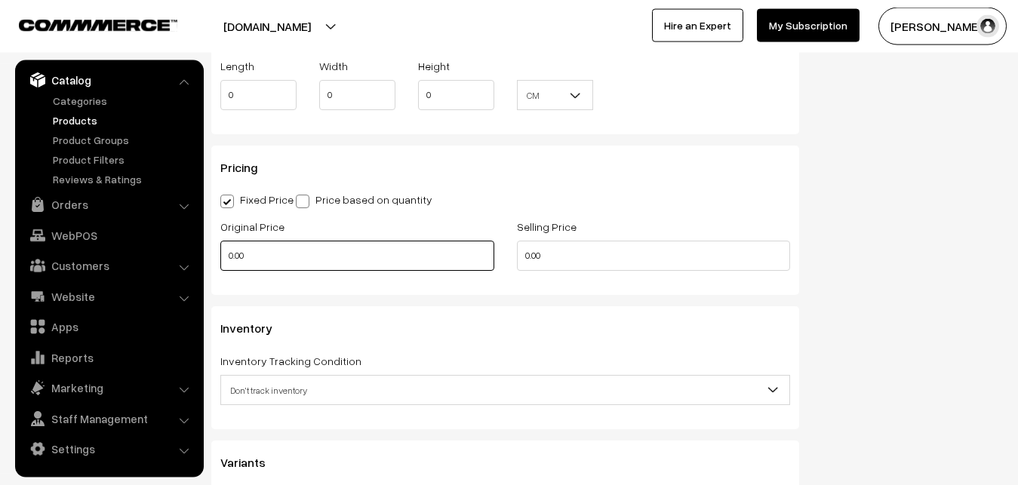
type input "0.80"
drag, startPoint x: 270, startPoint y: 260, endPoint x: 185, endPoint y: 259, distance: 85.2
click at [220, 259] on input "0.00" at bounding box center [357, 256] width 274 height 30
type input "2600"
drag, startPoint x: 588, startPoint y: 260, endPoint x: 444, endPoint y: 256, distance: 144.2
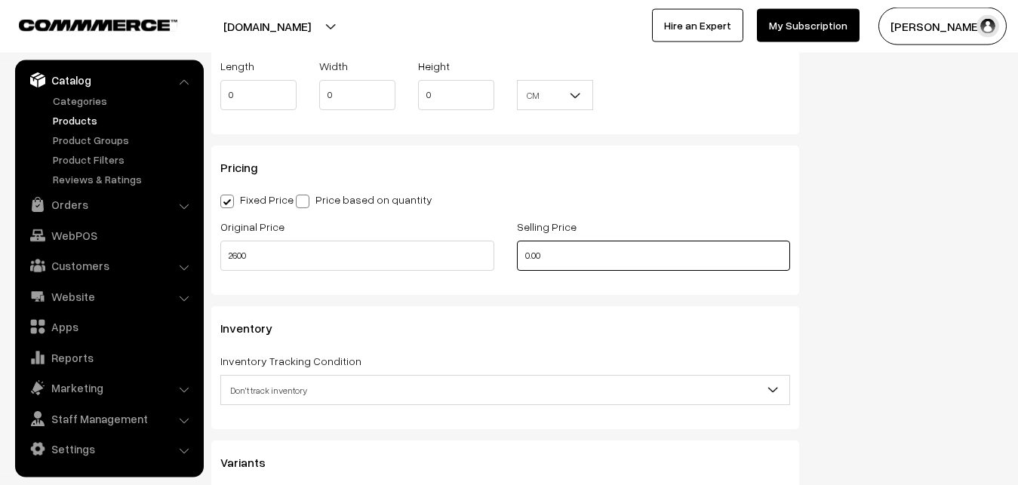
click at [517, 256] on input "0.00" at bounding box center [654, 256] width 274 height 30
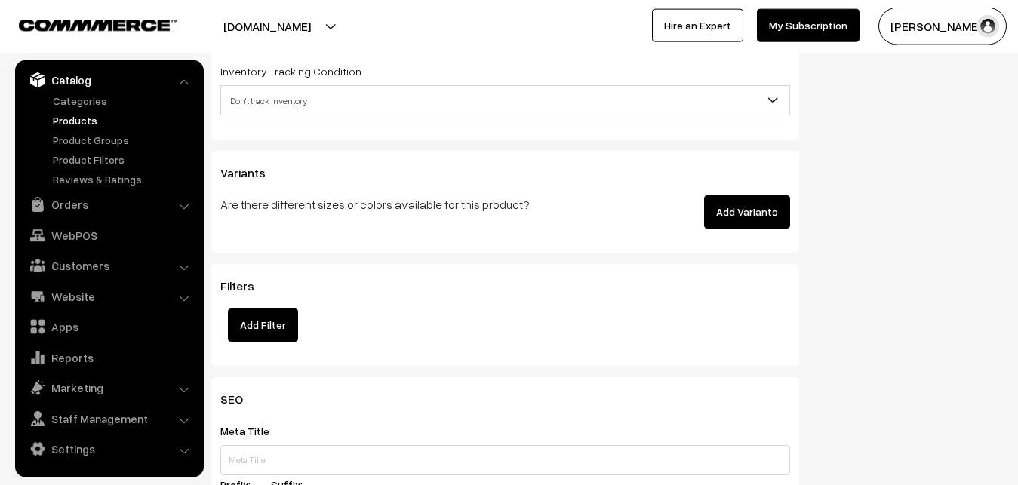
scroll to position [1493, 0]
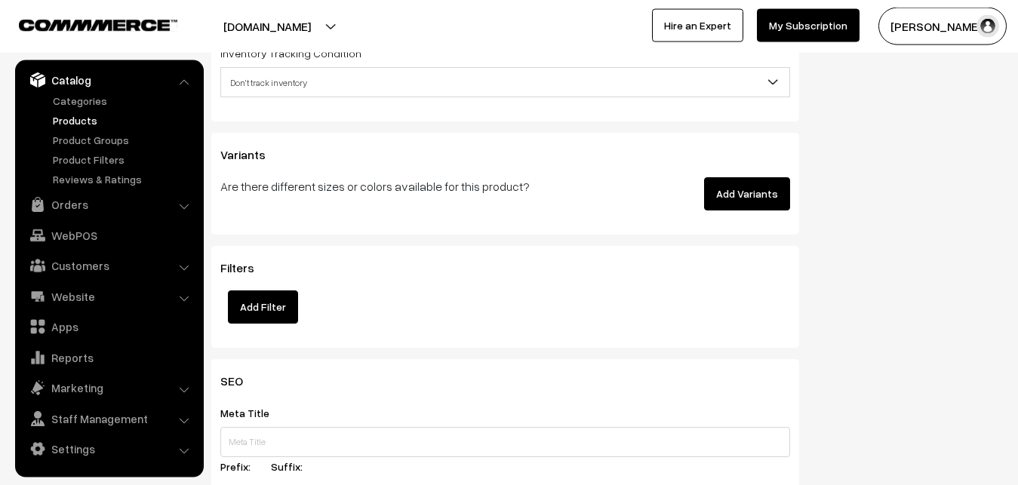
type input "3499"
click at [268, 85] on span "Don't track inventory" at bounding box center [505, 82] width 568 height 26
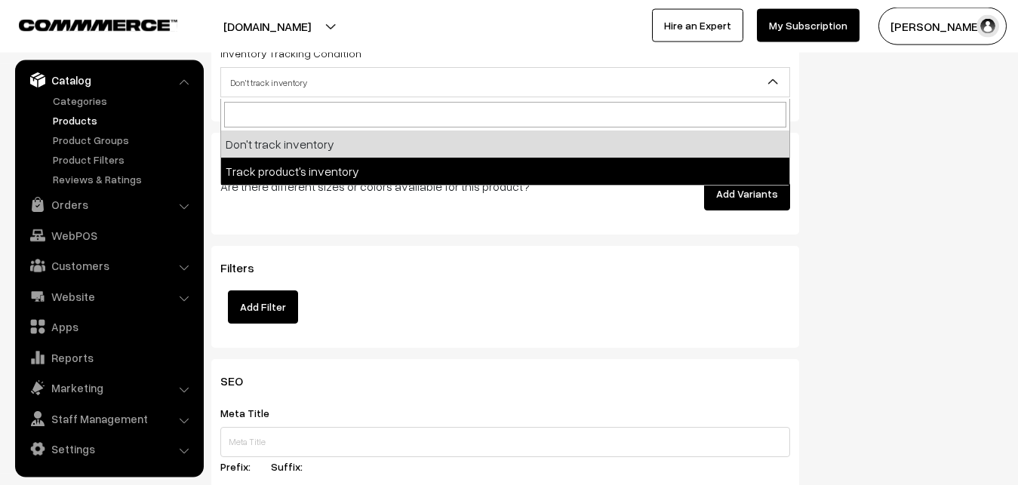
select select "2"
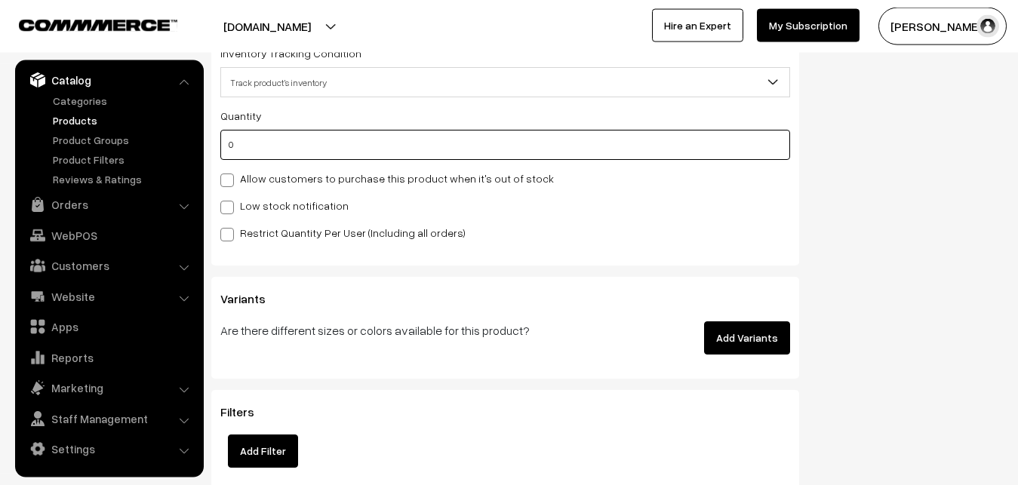
click at [244, 147] on input "0" at bounding box center [505, 145] width 570 height 30
type input "4"
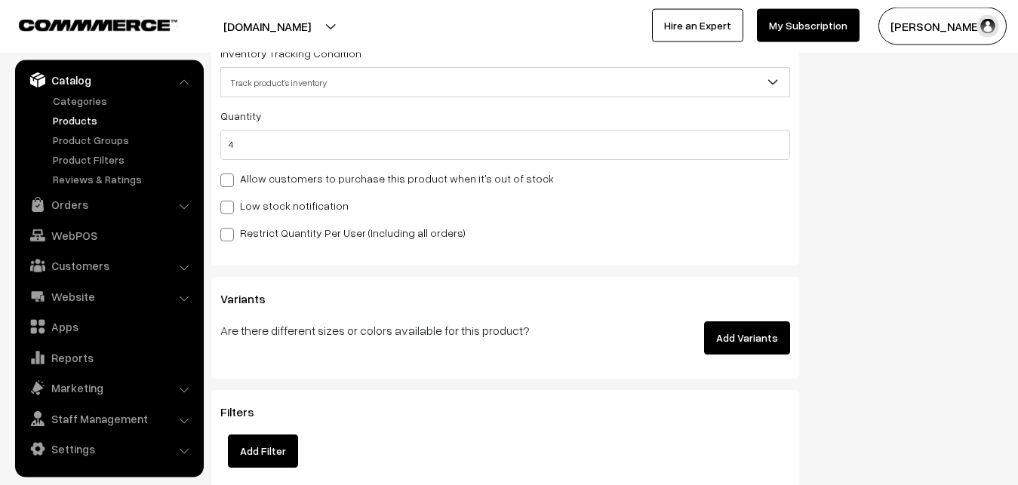
click at [245, 192] on div "Quantity 4 Allow customers to purchase this product when it's out of stock Low …" at bounding box center [505, 173] width 570 height 135
click at [249, 200] on label "Low stock notification" at bounding box center [284, 206] width 128 height 16
click at [230, 200] on input "Low stock notification" at bounding box center [225, 205] width 10 height 10
checkbox input "true"
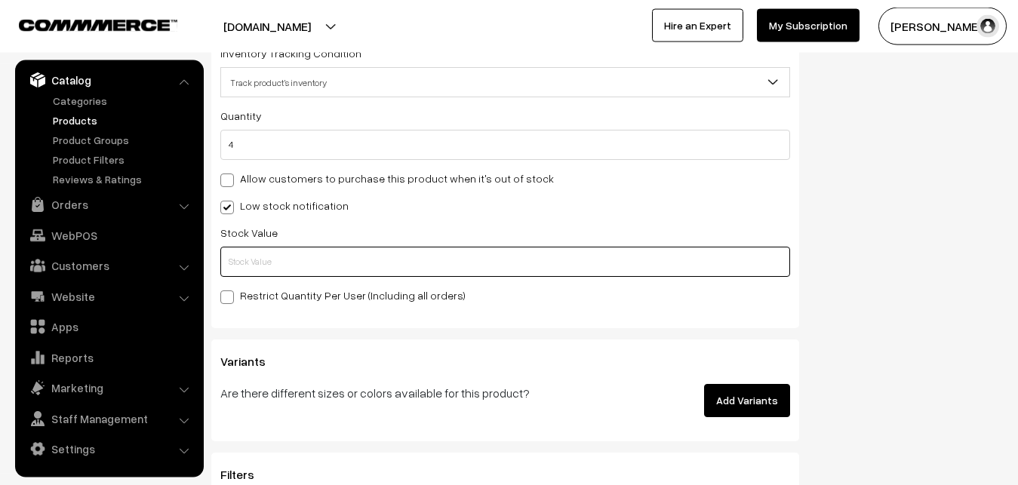
click at [255, 254] on input "text" at bounding box center [505, 262] width 570 height 30
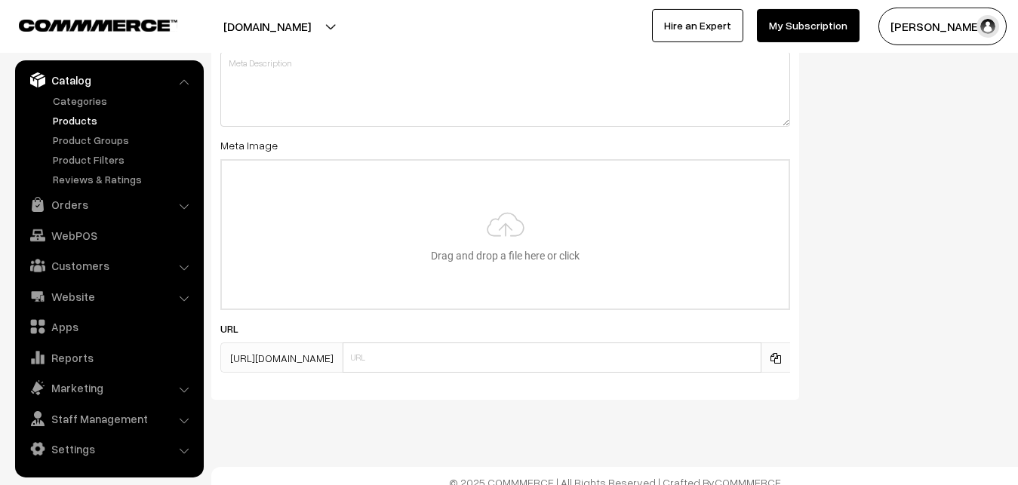
scroll to position [2246, 0]
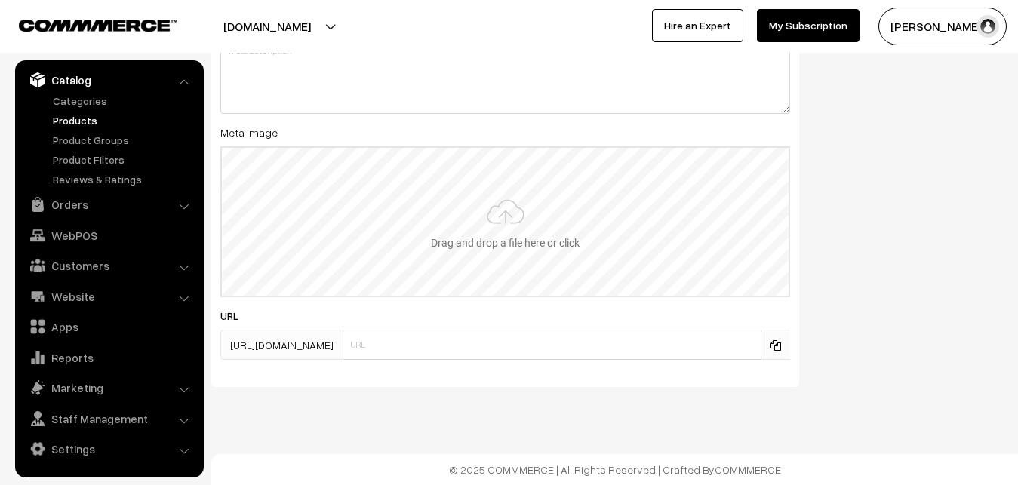
type input "2"
click at [516, 210] on input "file" at bounding box center [505, 222] width 567 height 148
type input "C:\fakepath\mangalagiri-saree-va12415-sep.jpeg"
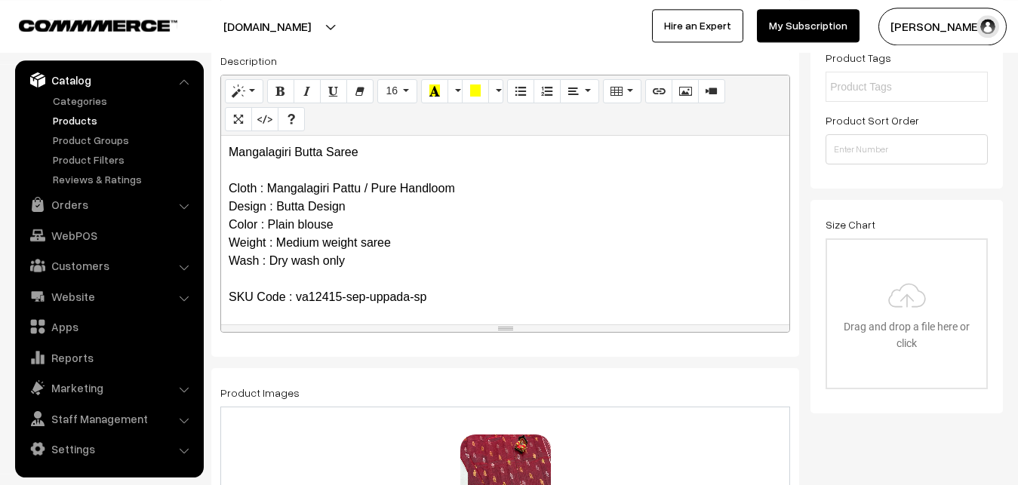
scroll to position [0, 0]
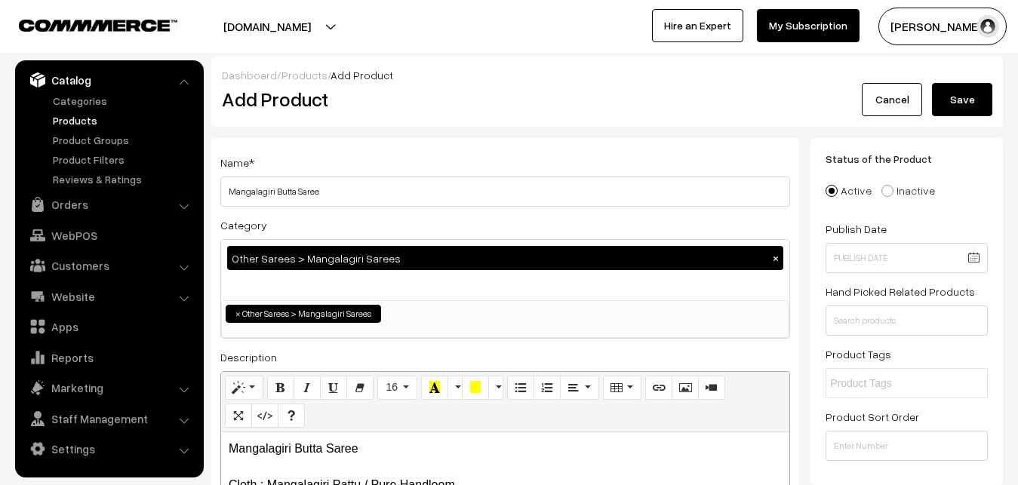
click at [963, 114] on button "Save" at bounding box center [962, 99] width 60 height 33
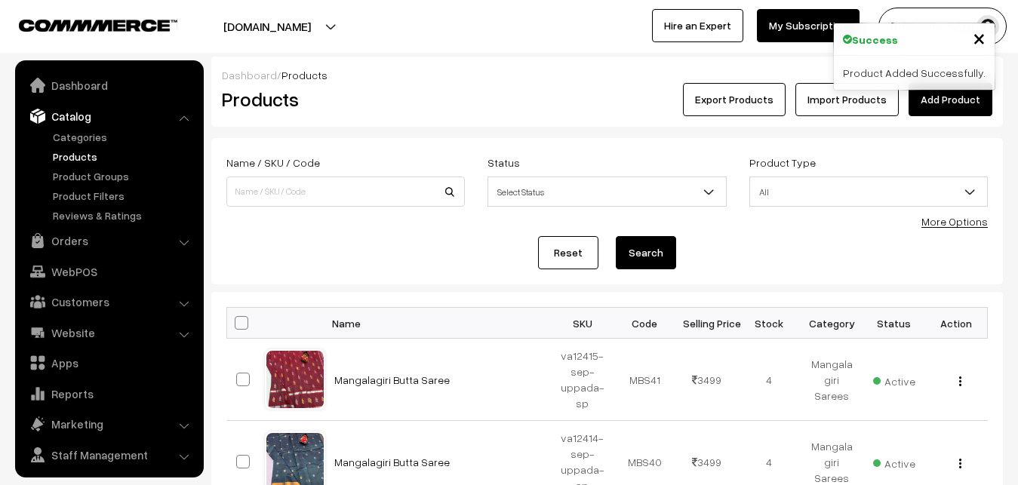
scroll to position [36, 0]
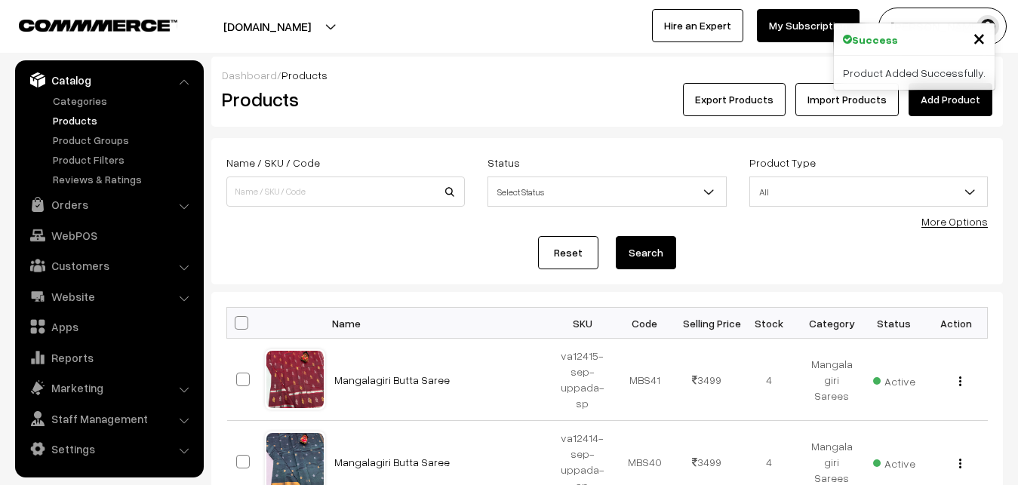
click at [392, 100] on h2 "Products" at bounding box center [342, 99] width 241 height 23
click at [917, 100] on link "Add Product" at bounding box center [950, 99] width 84 height 33
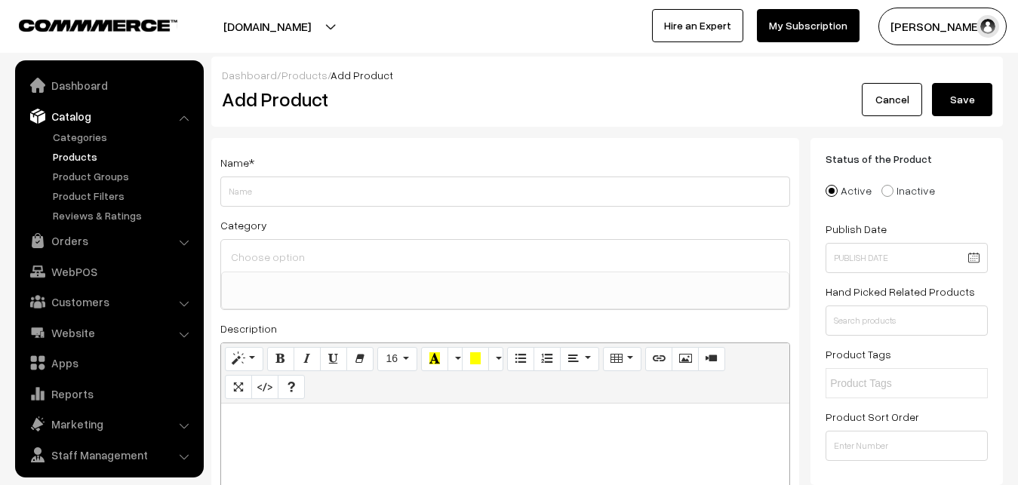
select select
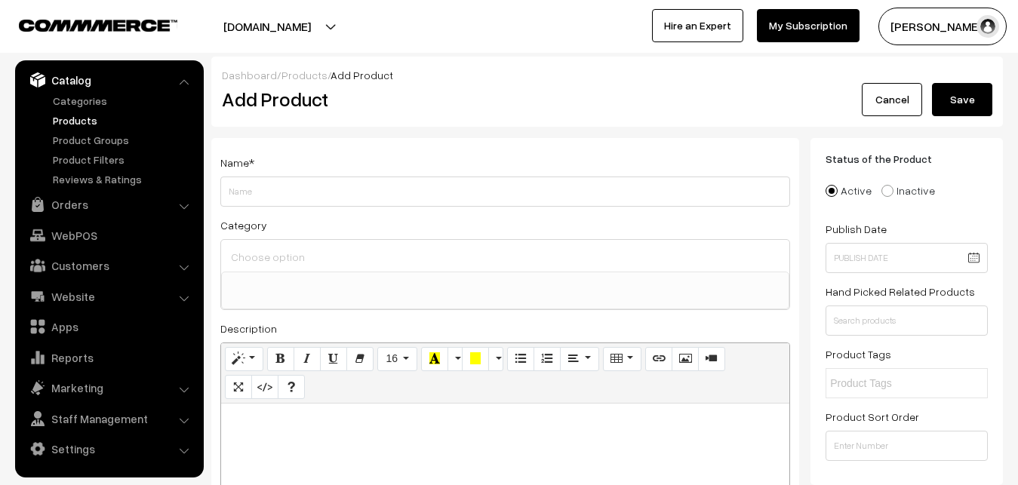
click at [341, 419] on p at bounding box center [505, 420] width 553 height 18
paste div
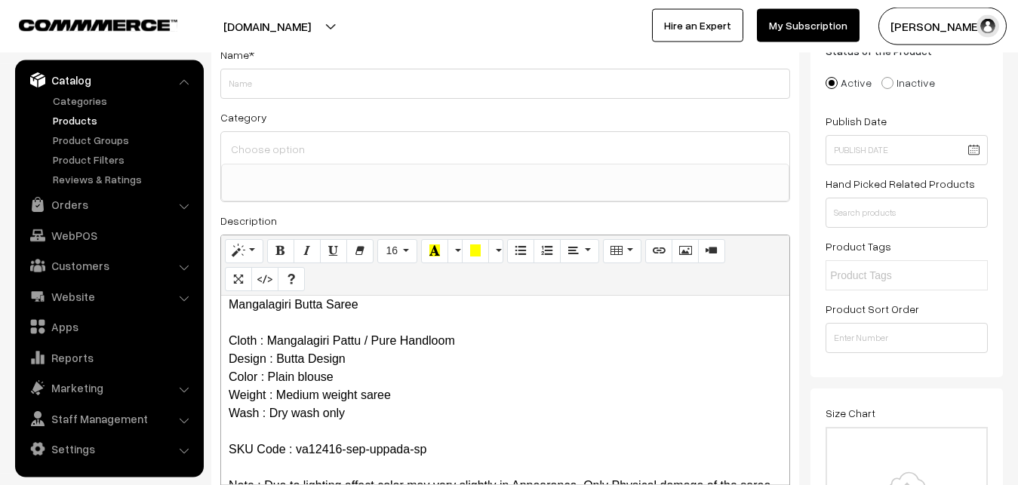
scroll to position [0, 0]
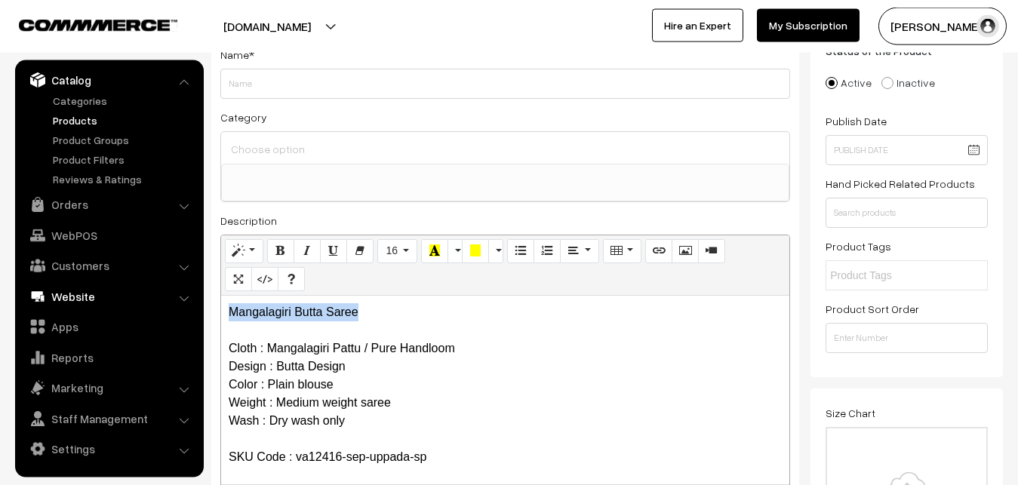
drag, startPoint x: 368, startPoint y: 313, endPoint x: 162, endPoint y: 300, distance: 206.3
click at [221, 301] on div "Mangalagiri Butta Saree Cloth : Mangalagiri Pattu / Pure Handloom Design : Butt…" at bounding box center [505, 390] width 568 height 189
copy p "Mangalagiri Butta Saree"
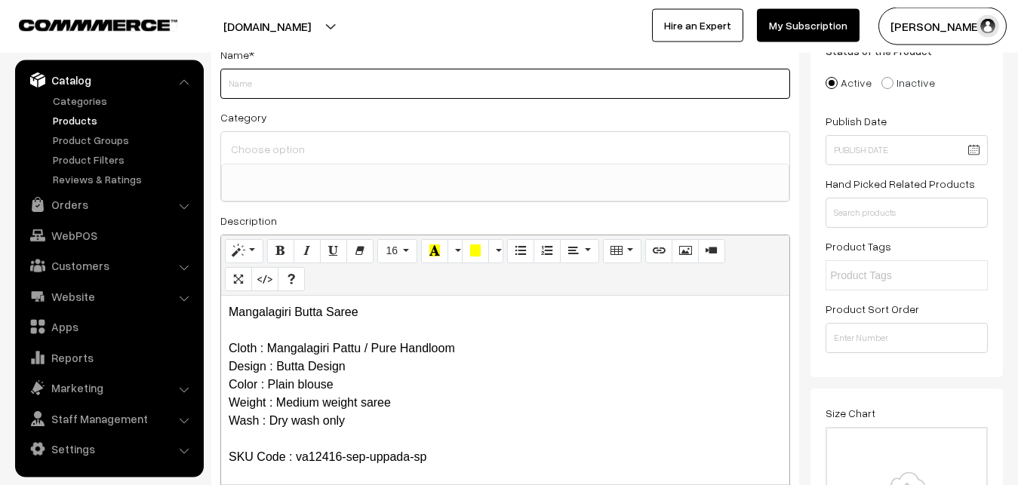
click at [256, 93] on input "Weight" at bounding box center [505, 84] width 570 height 30
paste input "Mangalagiri Butta Saree"
type input "Mangalagiri Butta Saree"
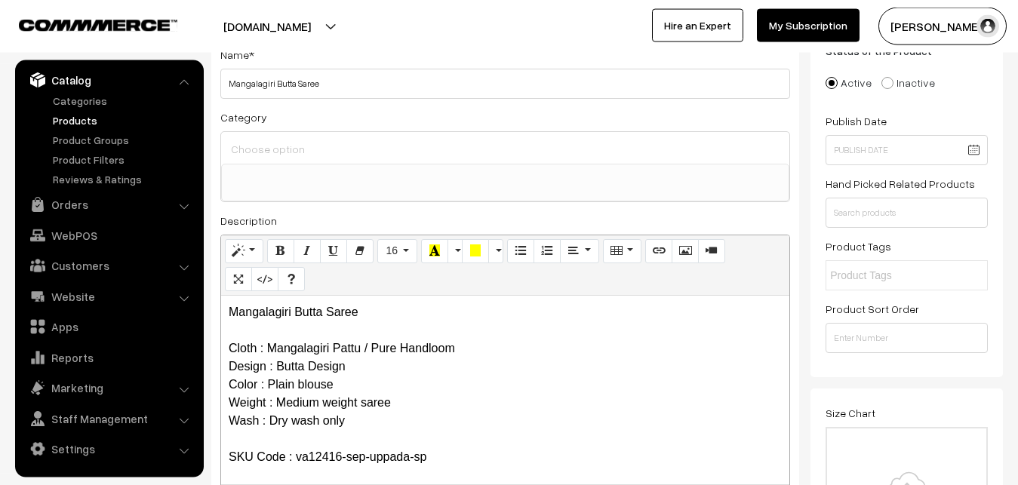
click at [262, 144] on input at bounding box center [505, 149] width 556 height 22
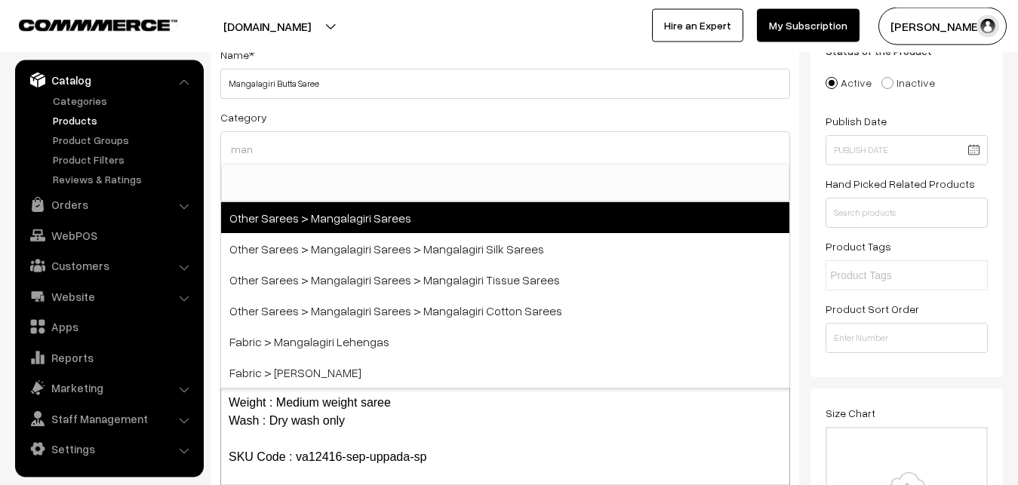
type input "man"
click at [355, 218] on span "Other Sarees > Mangalagiri Sarees" at bounding box center [505, 217] width 568 height 31
select select "31"
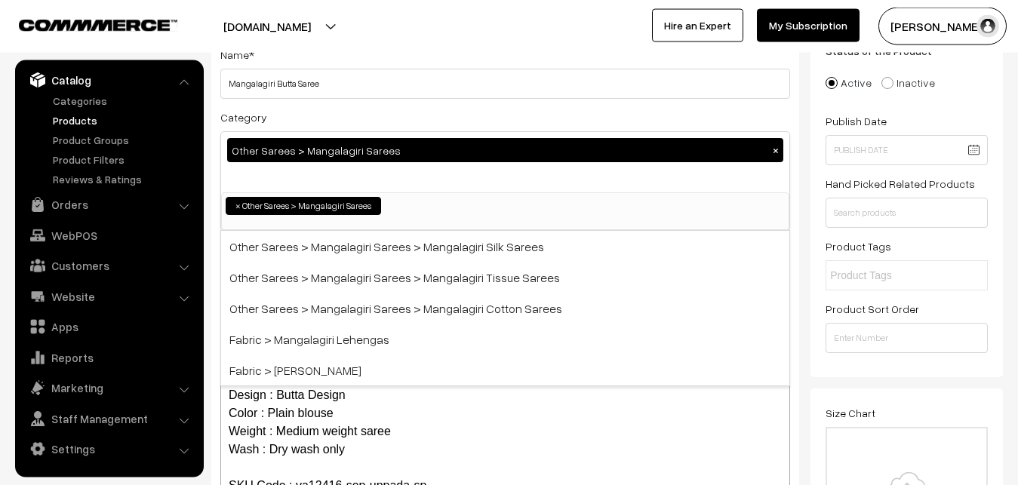
scroll to position [380, 0]
click at [379, 111] on div "Category Other Sarees > Mangalagiri Sarees × Uppada Sarees Uppada Sarees > Uppa…" at bounding box center [505, 169] width 570 height 123
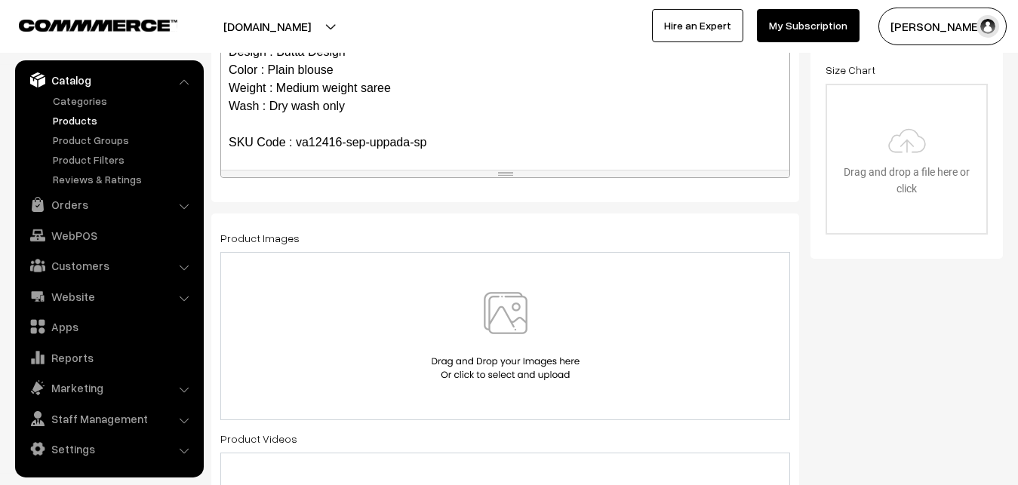
scroll to position [493, 0]
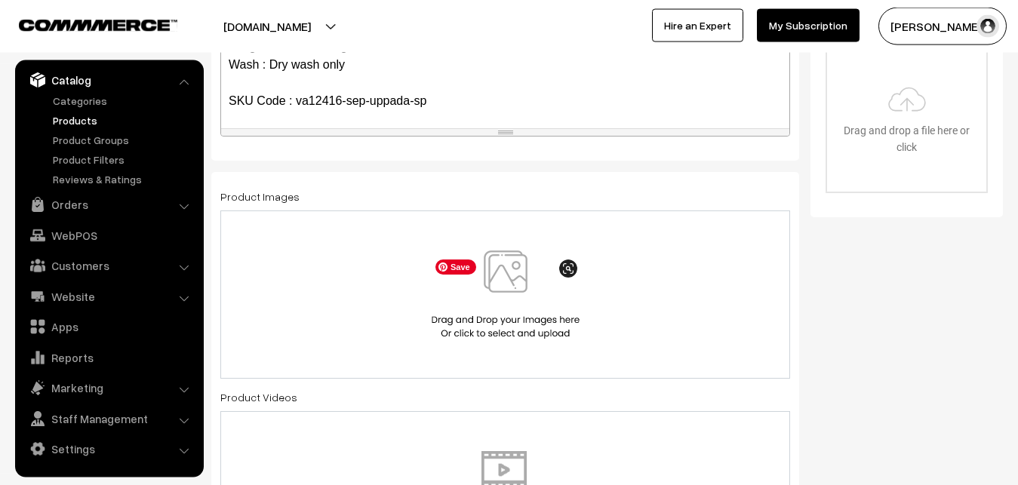
click at [508, 277] on img at bounding box center [505, 294] width 155 height 88
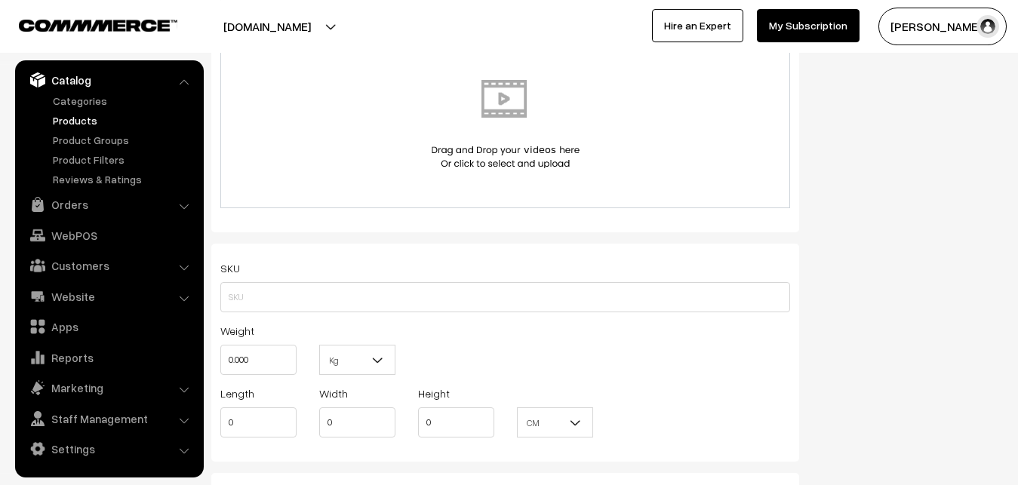
scroll to position [954, 0]
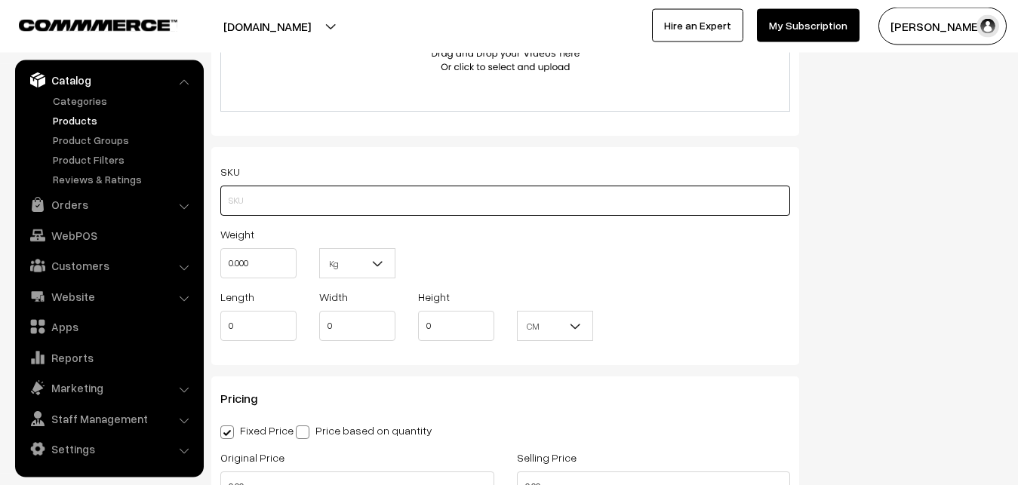
click at [265, 204] on input "text" at bounding box center [505, 201] width 570 height 30
paste input "va12416-sep-uppada-sp"
type input "va12416-sep-uppada-sp"
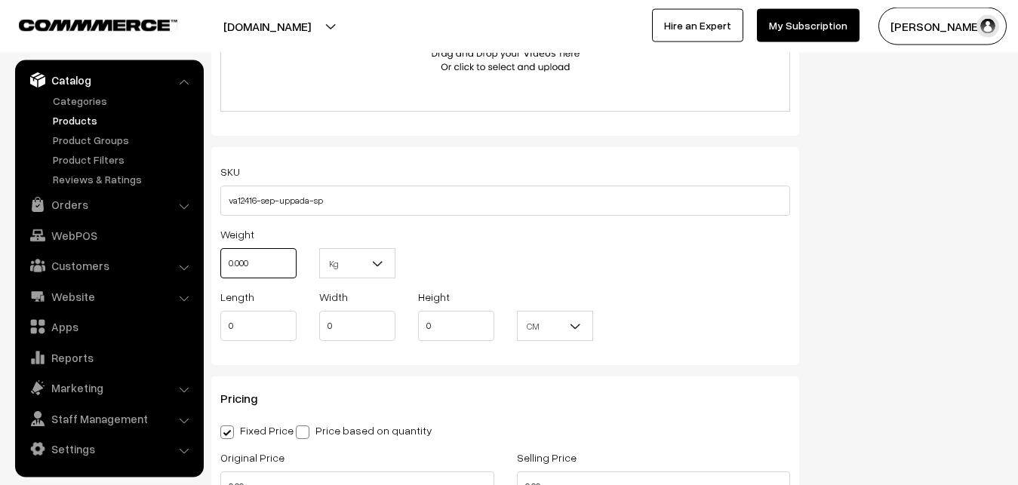
drag, startPoint x: 263, startPoint y: 257, endPoint x: 196, endPoint y: 257, distance: 67.1
click at [220, 257] on input "0.000" at bounding box center [258, 263] width 76 height 30
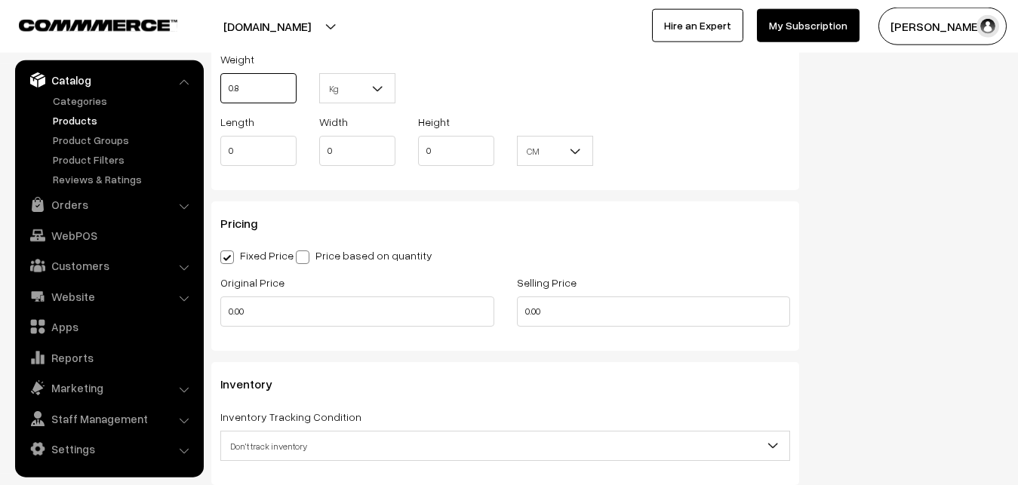
scroll to position [1262, 0]
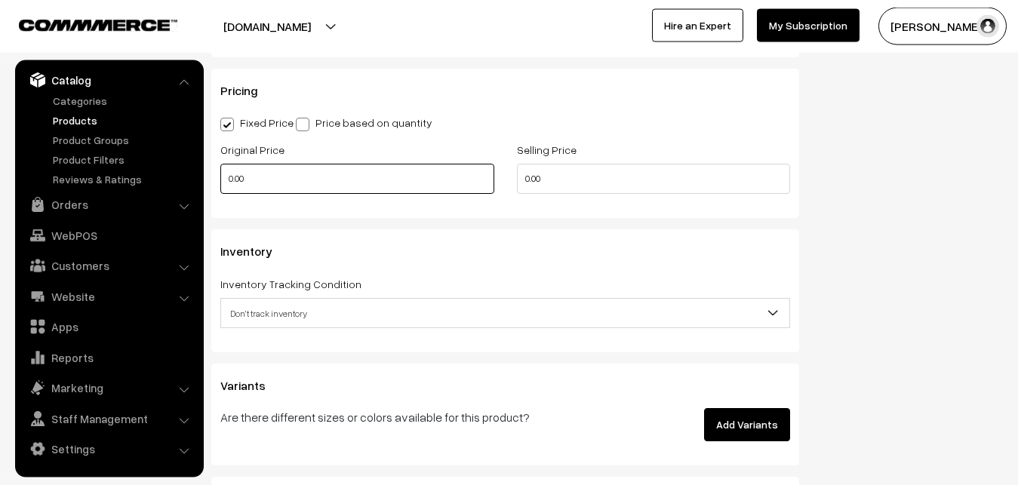
type input "0.80"
drag, startPoint x: 248, startPoint y: 195, endPoint x: 250, endPoint y: 174, distance: 21.2
click at [250, 182] on input "0.00" at bounding box center [357, 179] width 274 height 30
drag, startPoint x: 250, startPoint y: 174, endPoint x: 171, endPoint y: 168, distance: 79.4
click at [220, 168] on input "0.00" at bounding box center [357, 179] width 274 height 30
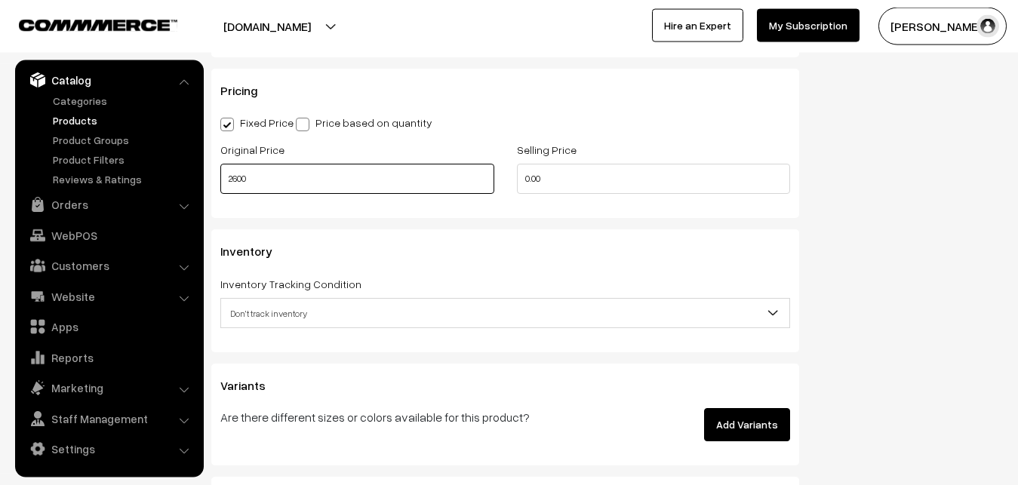
type input "2600"
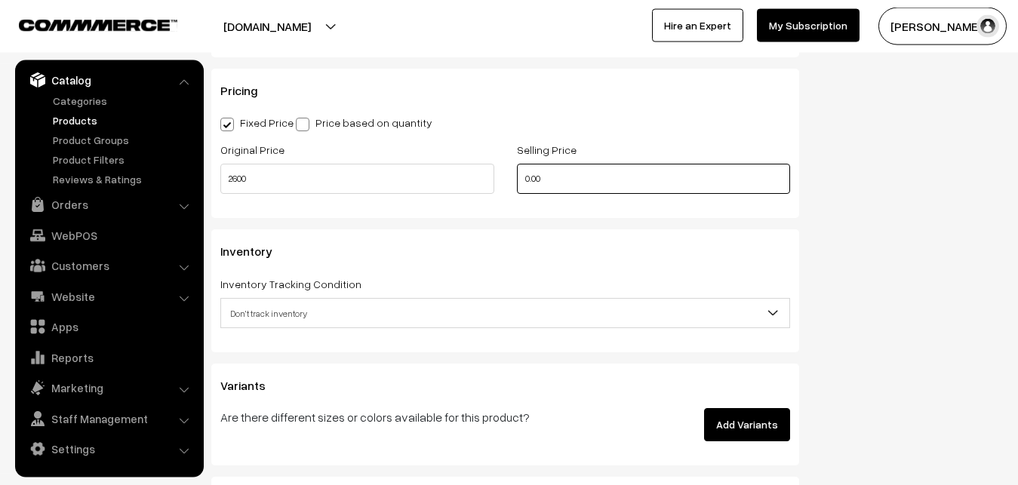
drag, startPoint x: 564, startPoint y: 177, endPoint x: 426, endPoint y: 174, distance: 137.3
click at [517, 176] on input "0.00" at bounding box center [654, 179] width 274 height 30
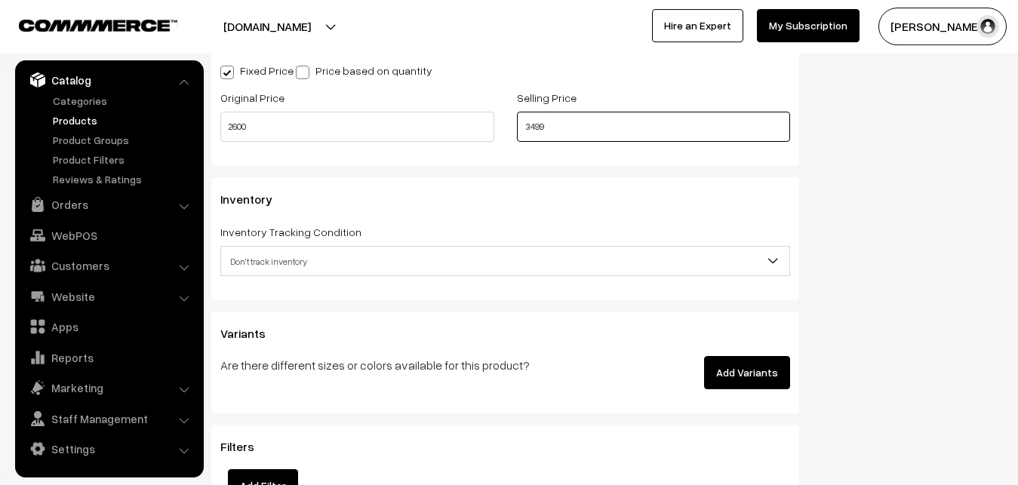
scroll to position [1339, 0]
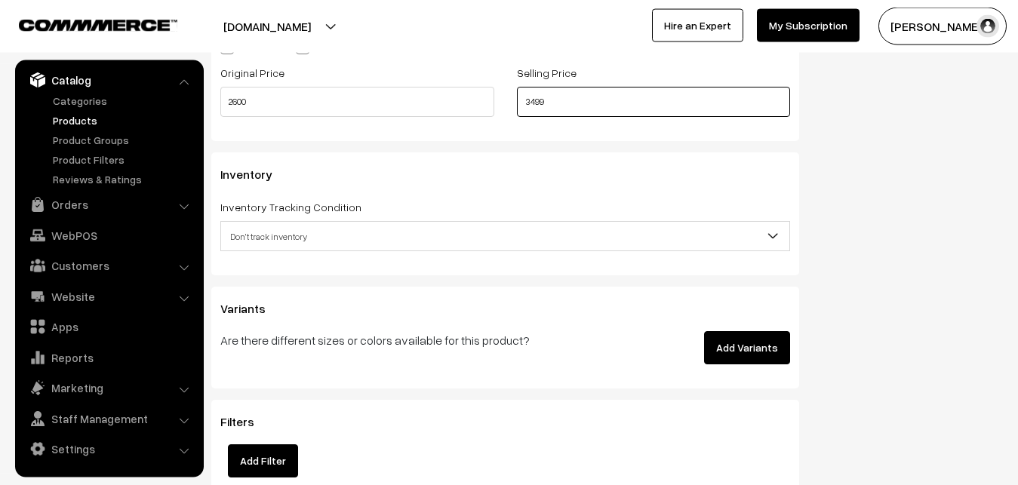
type input "3499"
click at [274, 244] on span "Don't track inventory" at bounding box center [505, 236] width 568 height 26
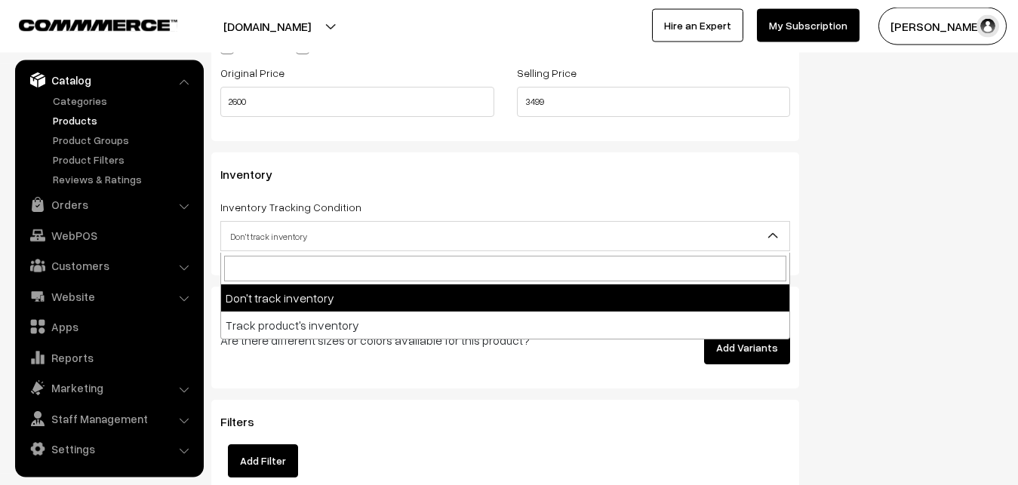
click at [263, 240] on span "Don't track inventory" at bounding box center [505, 236] width 568 height 26
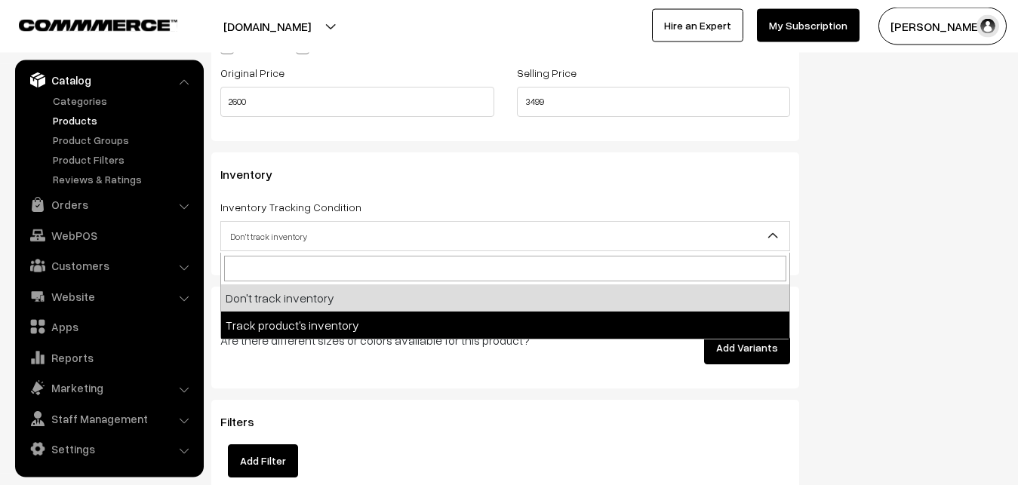
select select "2"
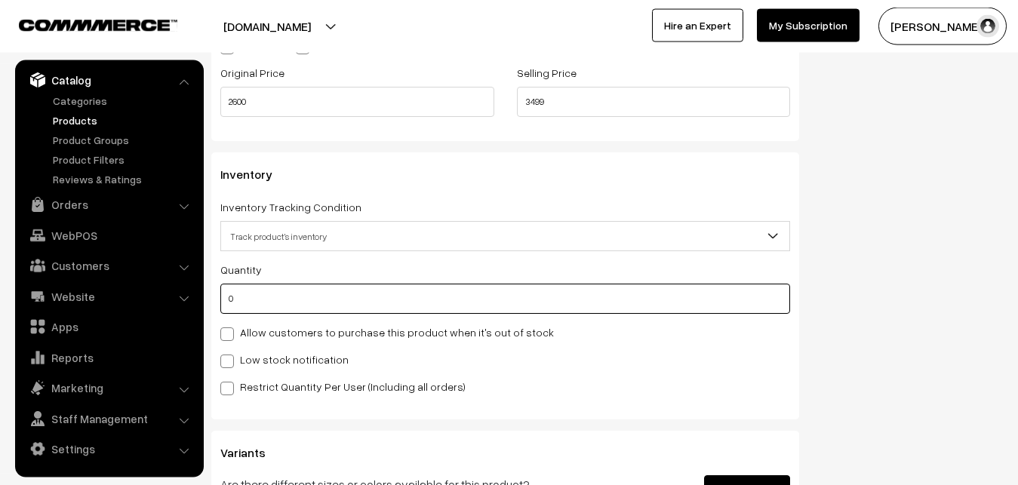
click at [259, 304] on input "0" at bounding box center [505, 299] width 570 height 30
type input "4"
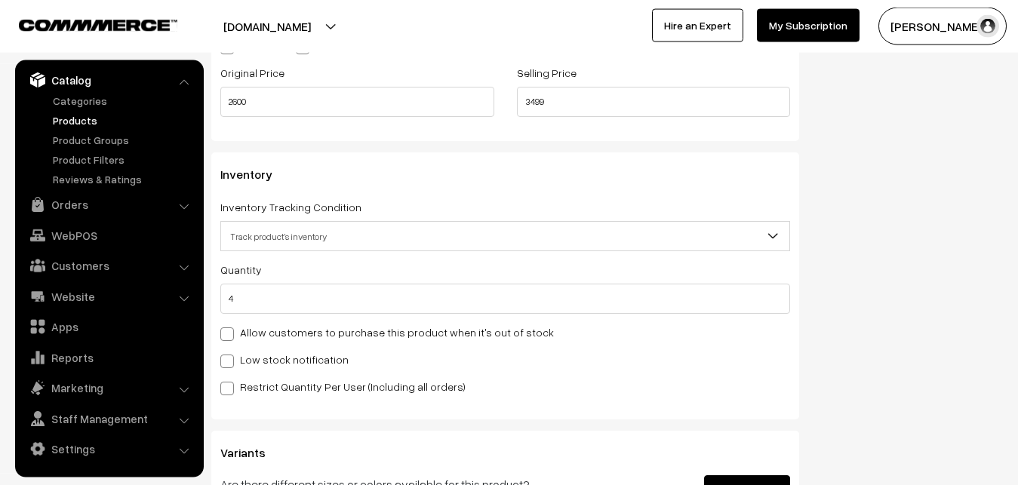
click at [261, 355] on label "Low stock notification" at bounding box center [284, 360] width 128 height 16
click at [230, 355] on input "Low stock notification" at bounding box center [225, 359] width 10 height 10
checkbox input "true"
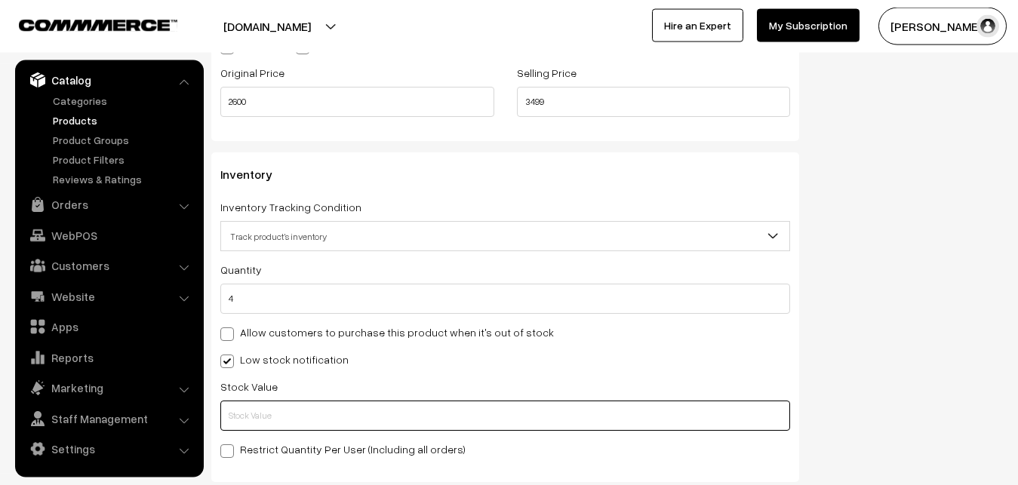
click at [262, 412] on input "text" at bounding box center [505, 416] width 570 height 30
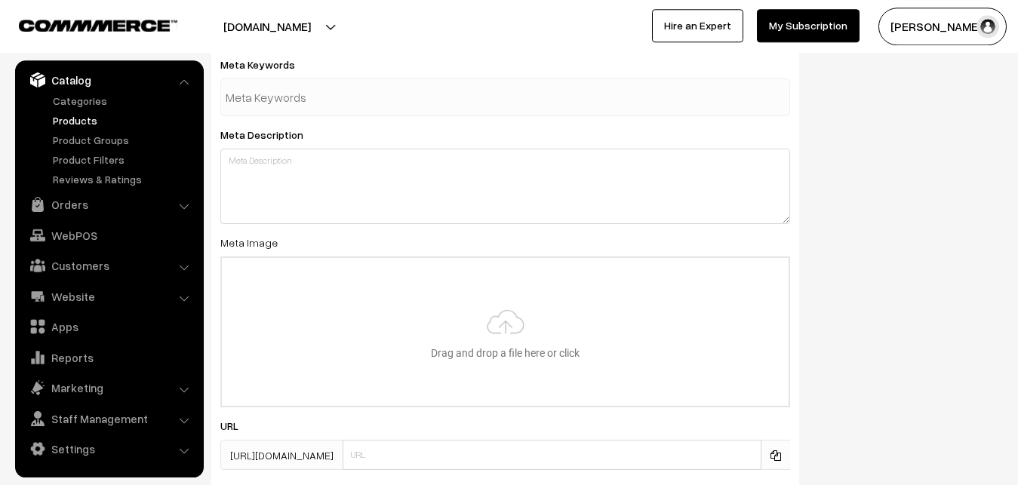
scroll to position [2185, 0]
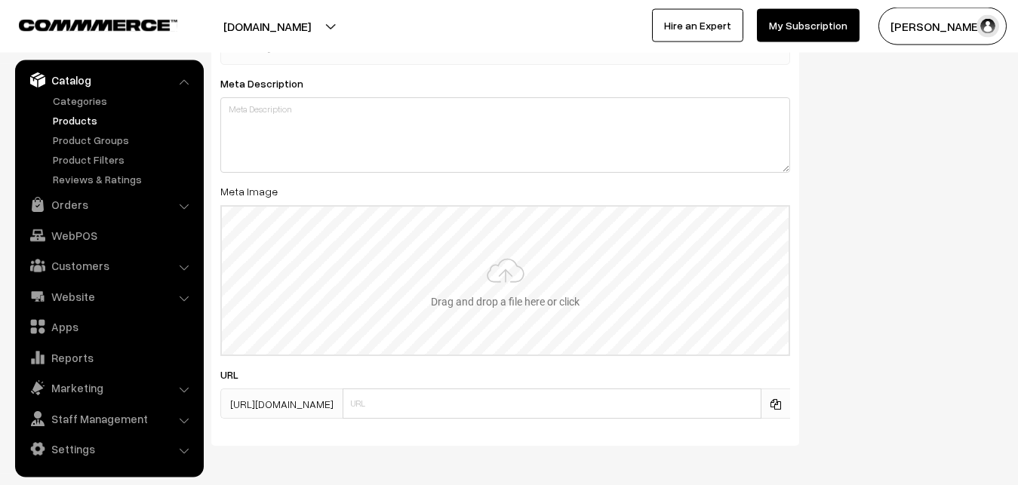
type input "2"
click at [502, 256] on input "file" at bounding box center [505, 281] width 567 height 148
type input "C:\fakepath\mangalagiri-saree-va12416-sep.jpeg"
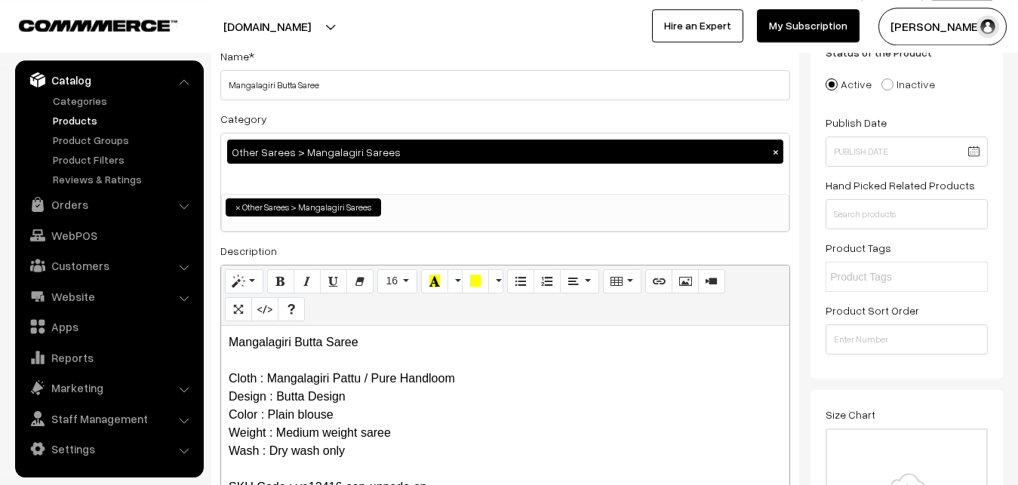
scroll to position [0, 0]
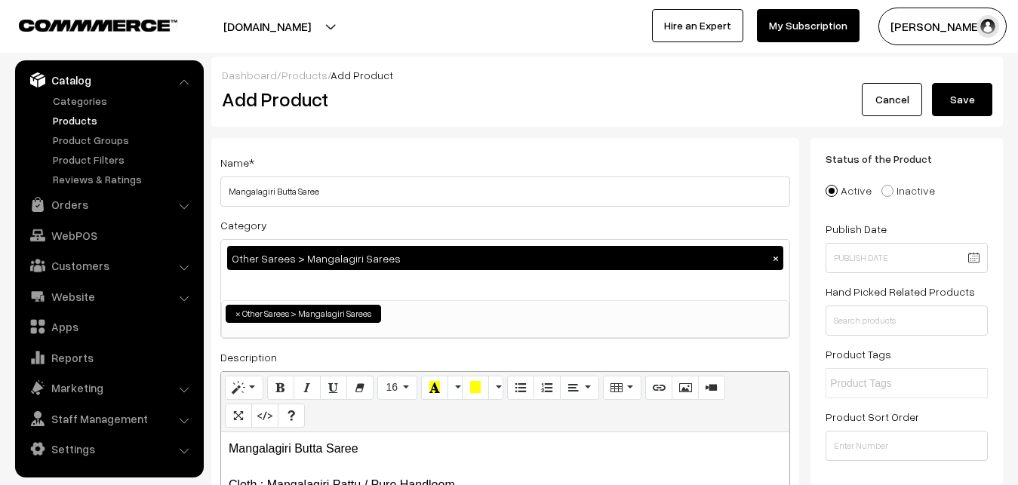
click at [958, 99] on button "Save" at bounding box center [962, 99] width 60 height 33
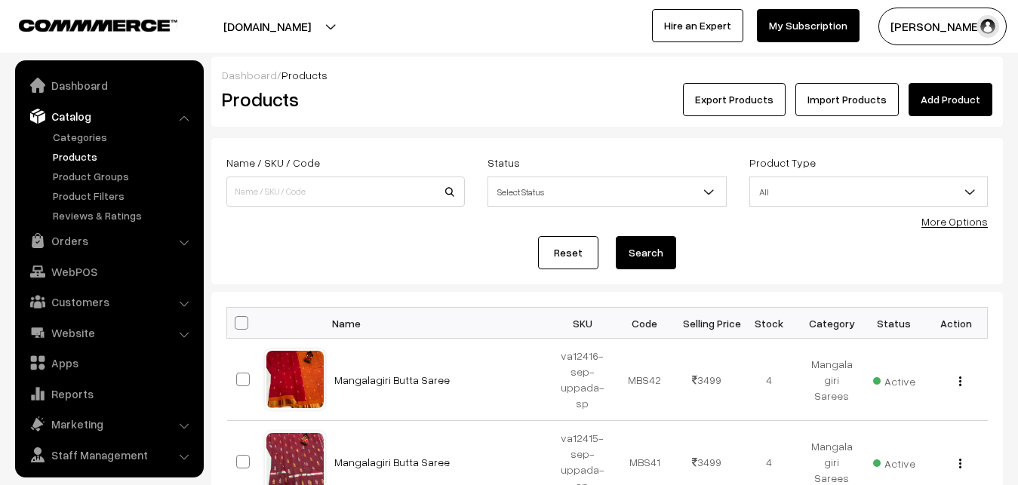
scroll to position [36, 0]
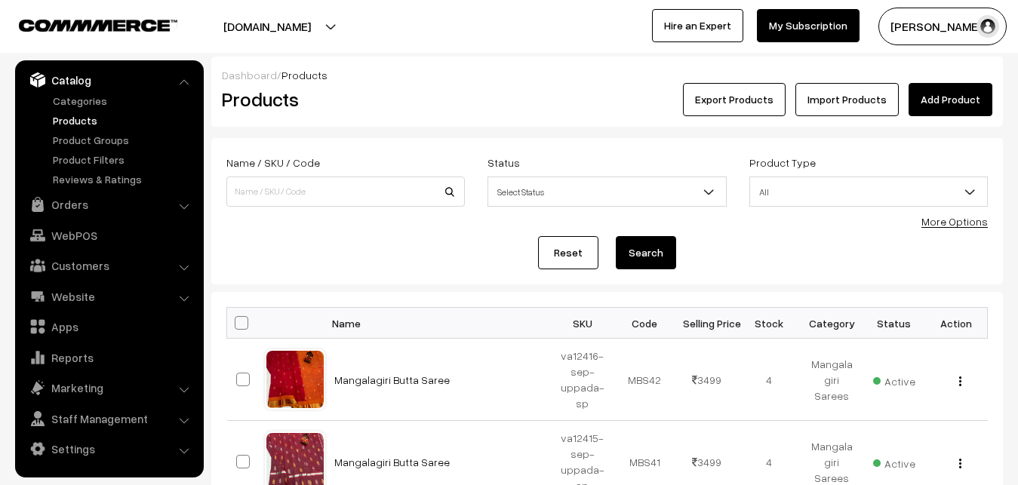
click at [951, 98] on link "Add Product" at bounding box center [950, 99] width 84 height 33
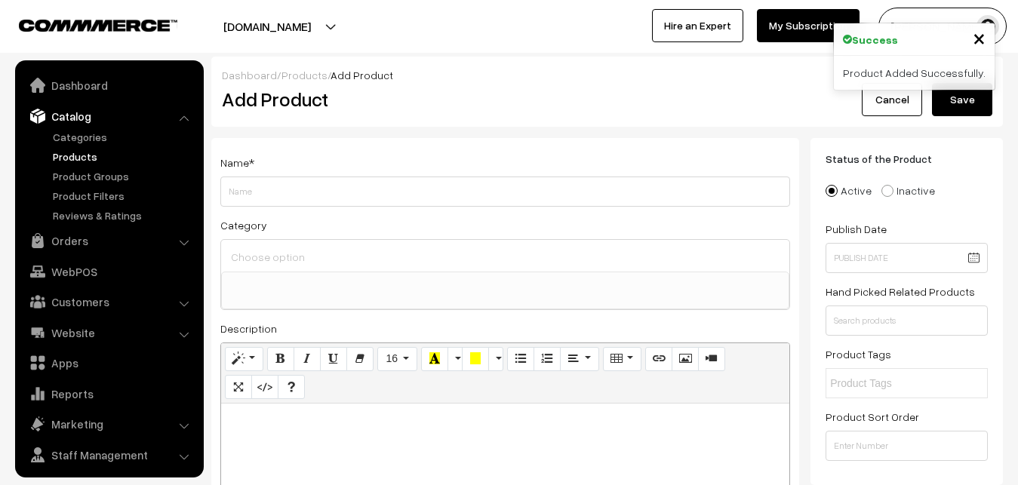
select select
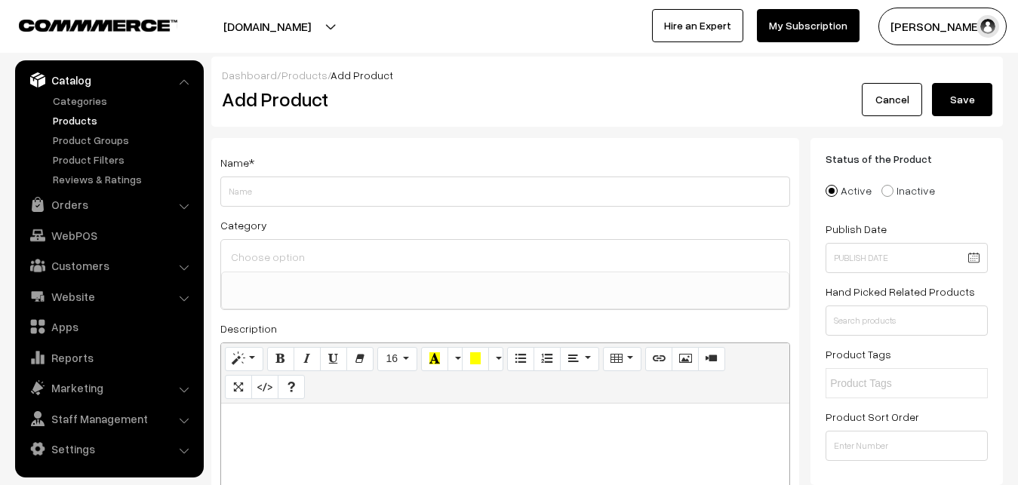
click at [269, 429] on p at bounding box center [505, 420] width 553 height 18
paste div
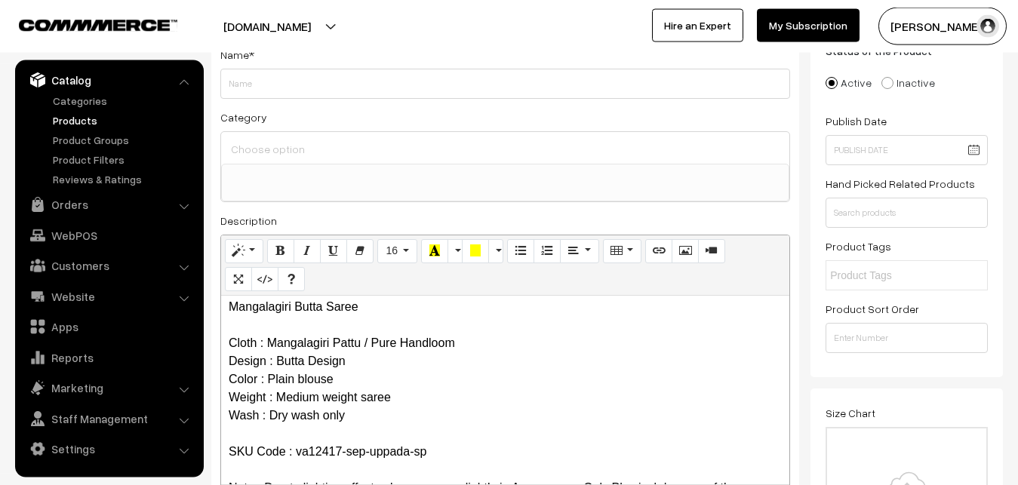
scroll to position [0, 0]
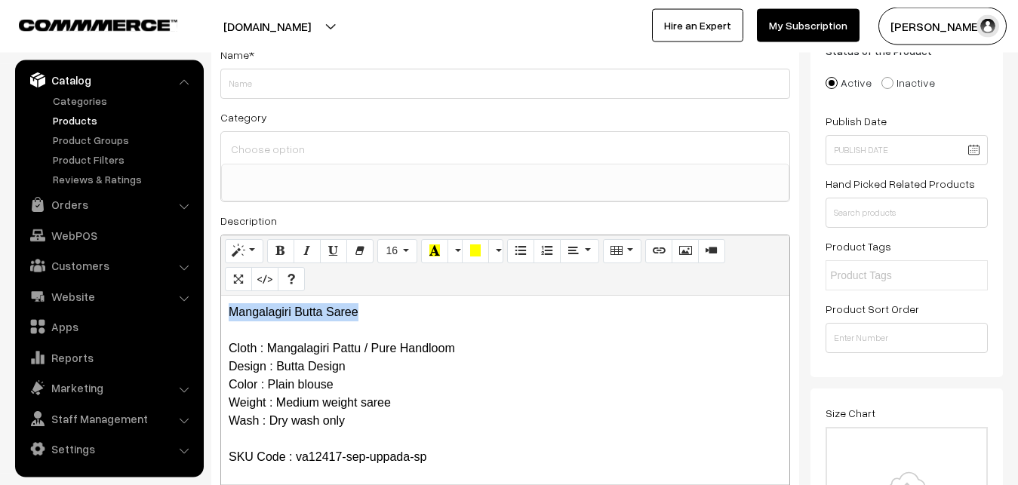
drag, startPoint x: 371, startPoint y: 318, endPoint x: 151, endPoint y: 307, distance: 220.5
click at [221, 318] on div "Mangalagiri Butta Saree Cloth : Mangalagiri Pattu / Pure Handloom Design : Butt…" at bounding box center [505, 390] width 568 height 189
copy p "Mangalagiri Butta Saree"
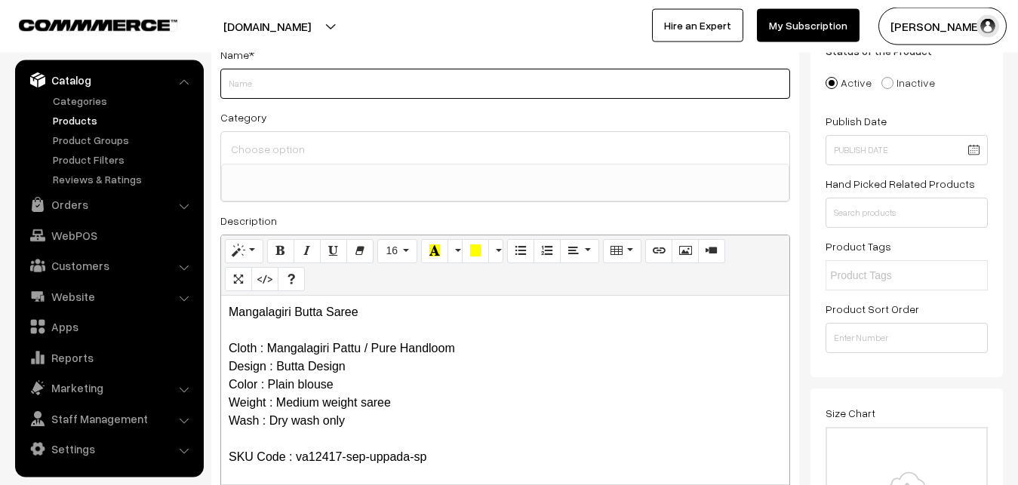
click at [279, 80] on input "Weight" at bounding box center [505, 84] width 570 height 30
paste input "Mangalagiri Butta Saree"
type input "Mangalagiri Butta Saree"
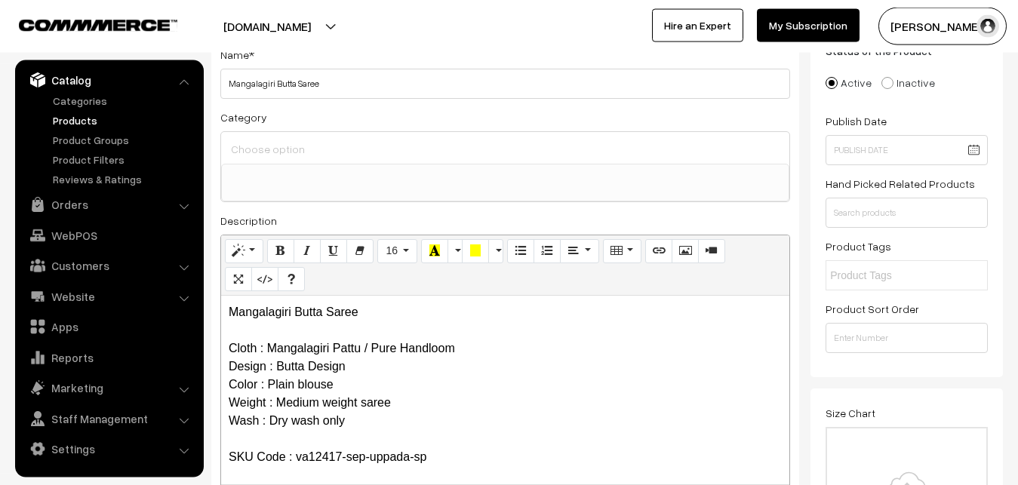
click at [275, 137] on div at bounding box center [505, 148] width 568 height 32
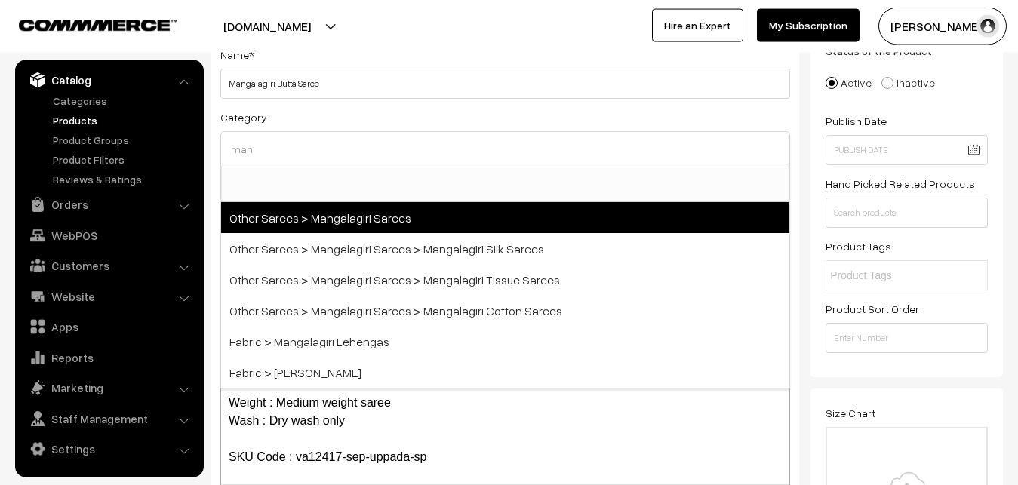
type input "man"
click at [335, 219] on span "Other Sarees > Mangalagiri Sarees" at bounding box center [505, 217] width 568 height 31
select select "31"
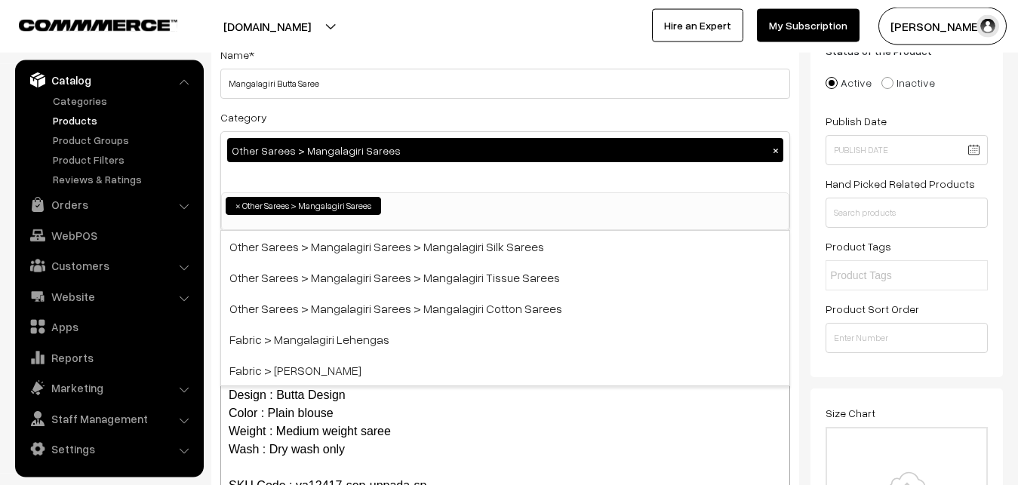
click at [365, 108] on div "Category Other Sarees > Mangalagiri Sarees × Uppada Sarees Uppada Sarees > Uppa…" at bounding box center [505, 169] width 570 height 123
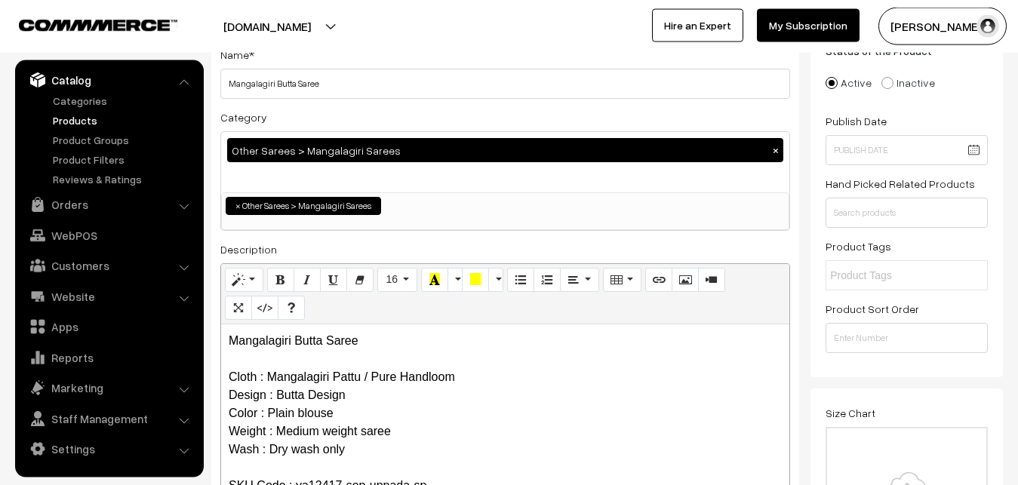
scroll to position [416, 0]
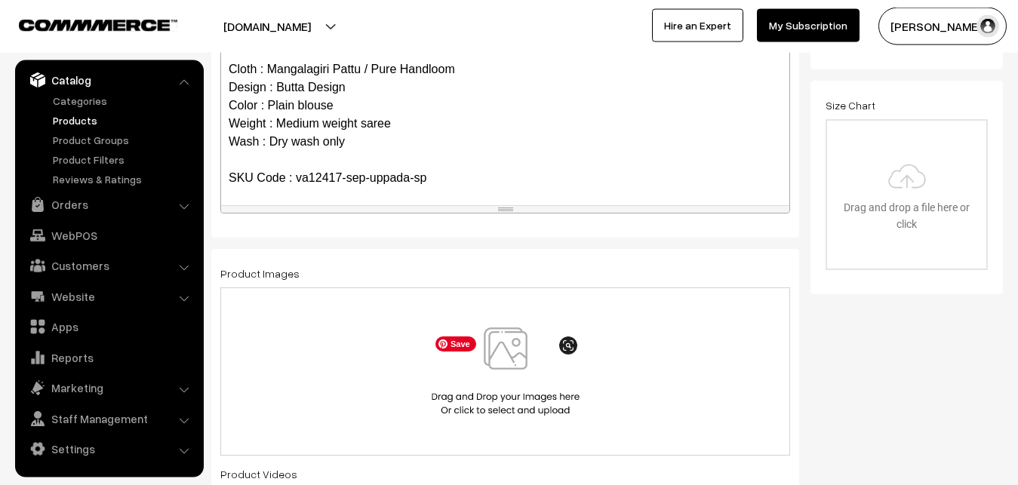
click at [497, 364] on img at bounding box center [505, 371] width 155 height 88
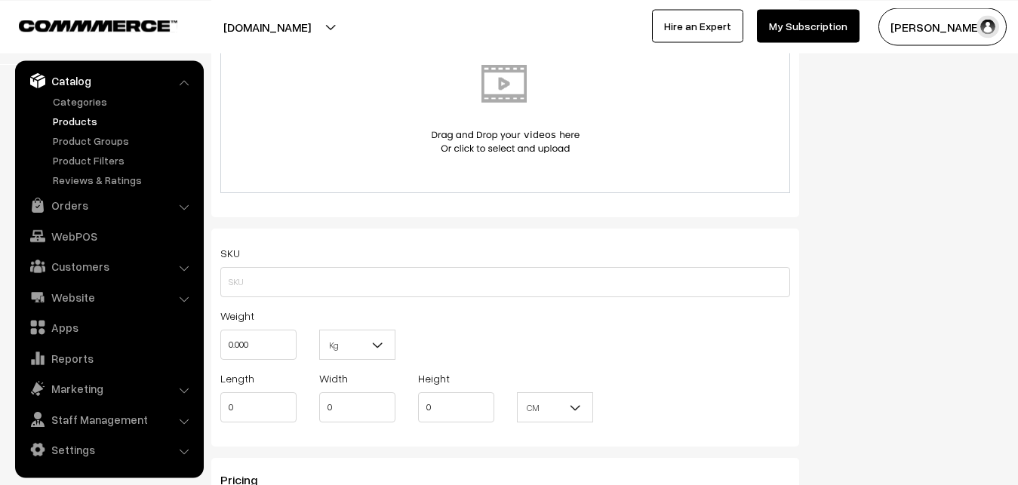
scroll to position [877, 0]
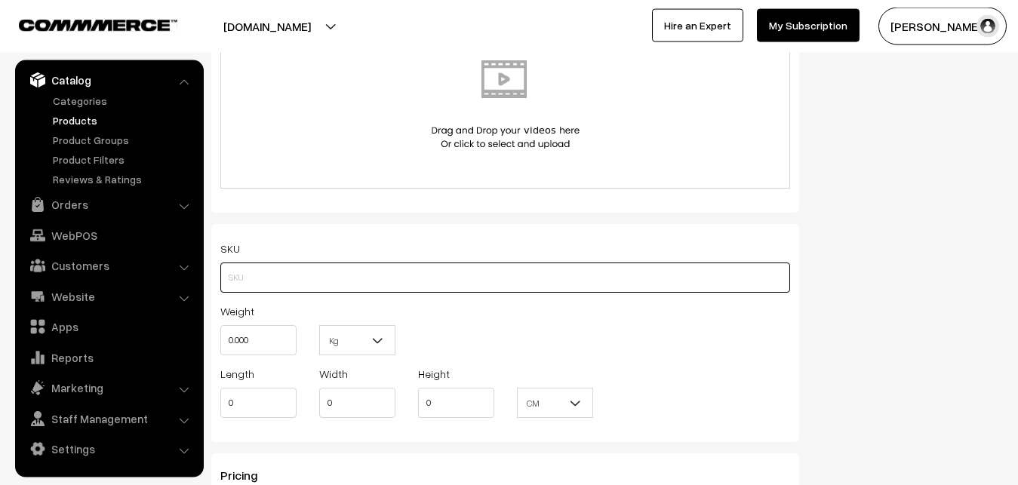
click at [264, 287] on input "text" at bounding box center [505, 278] width 570 height 30
paste input "va12417-sep-uppada-sp"
type input "va12417-sep-uppada-sp"
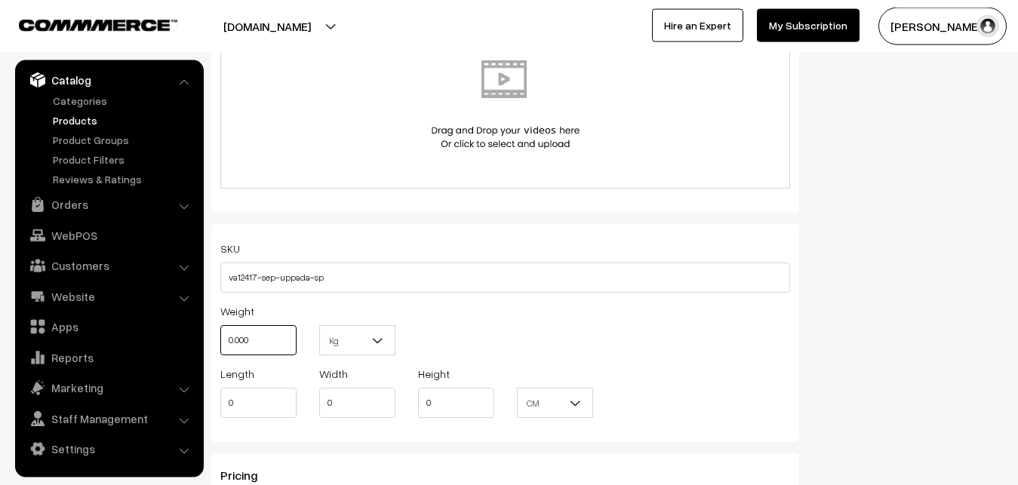
drag, startPoint x: 268, startPoint y: 332, endPoint x: 211, endPoint y: 330, distance: 56.6
click at [220, 330] on input "0.000" at bounding box center [258, 340] width 76 height 30
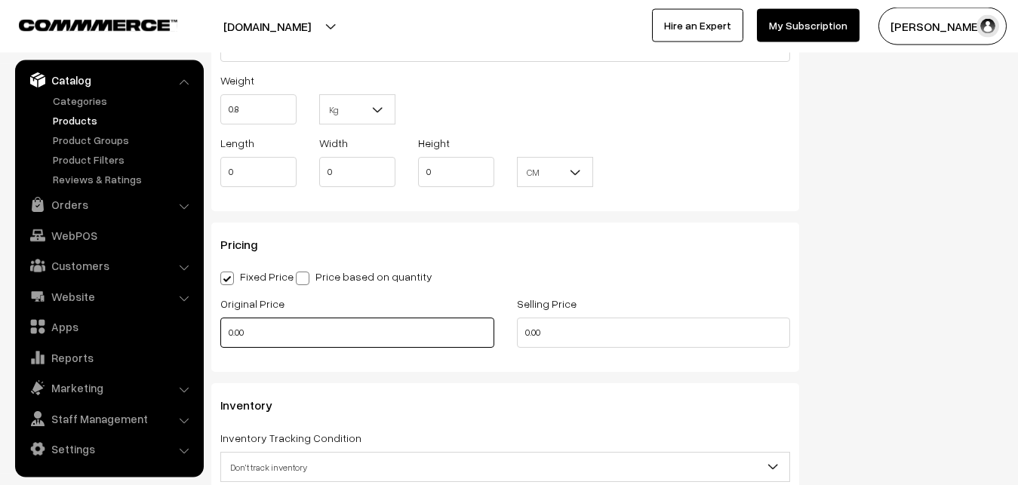
type input "0.80"
drag, startPoint x: 248, startPoint y: 324, endPoint x: 201, endPoint y: 324, distance: 46.8
click at [220, 324] on input "0.00" at bounding box center [357, 333] width 274 height 30
type input "2600"
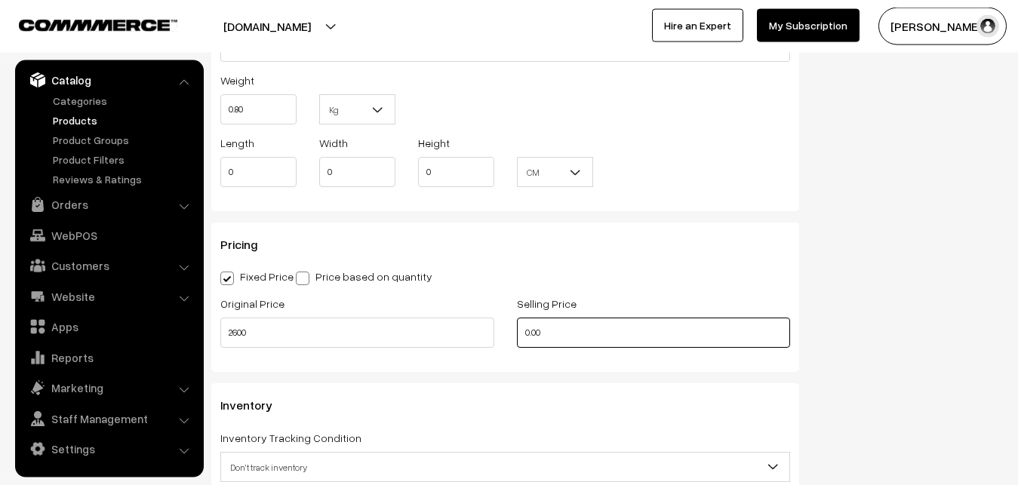
drag, startPoint x: 589, startPoint y: 321, endPoint x: 422, endPoint y: 327, distance: 166.8
click at [517, 330] on input "0.00" at bounding box center [654, 333] width 274 height 30
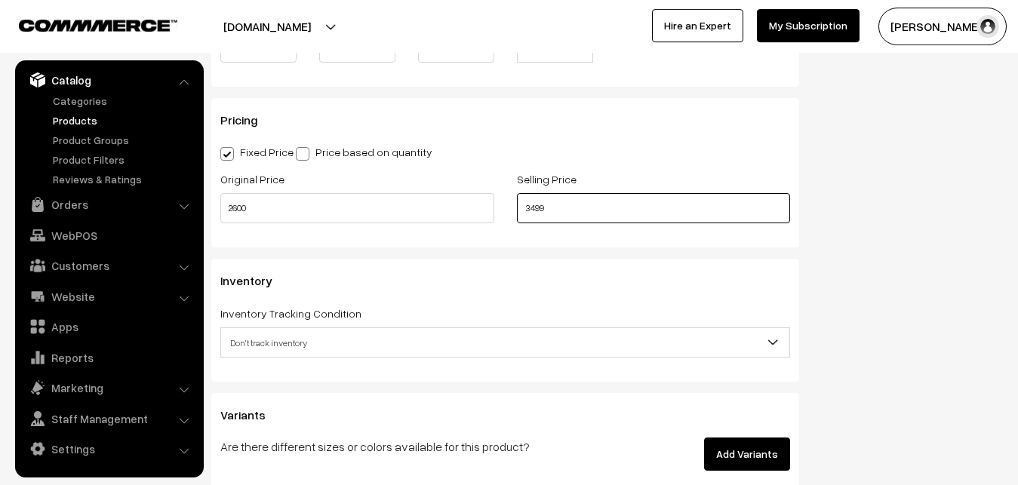
scroll to position [1339, 0]
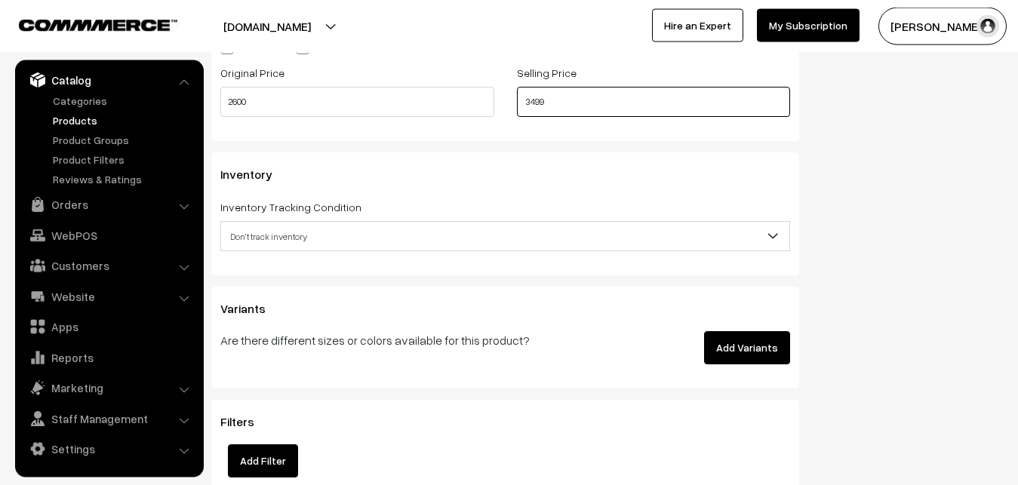
type input "3499"
click at [273, 228] on span "Don't track inventory" at bounding box center [505, 236] width 568 height 26
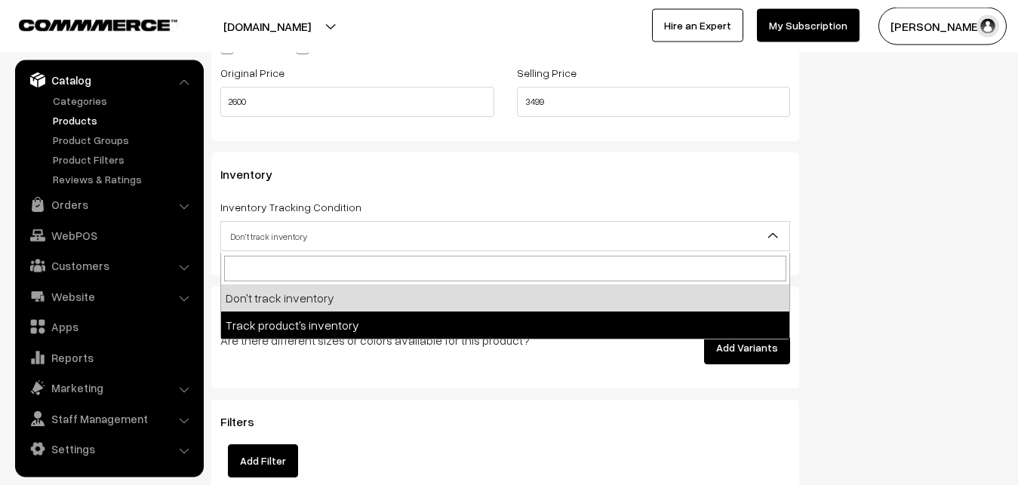
select select "2"
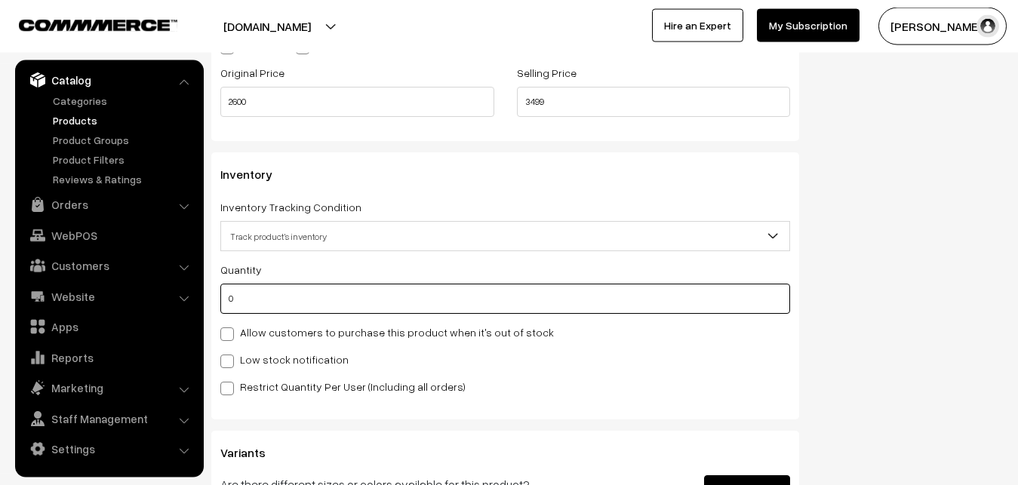
click at [252, 299] on input "0" at bounding box center [505, 299] width 570 height 30
type input "4"
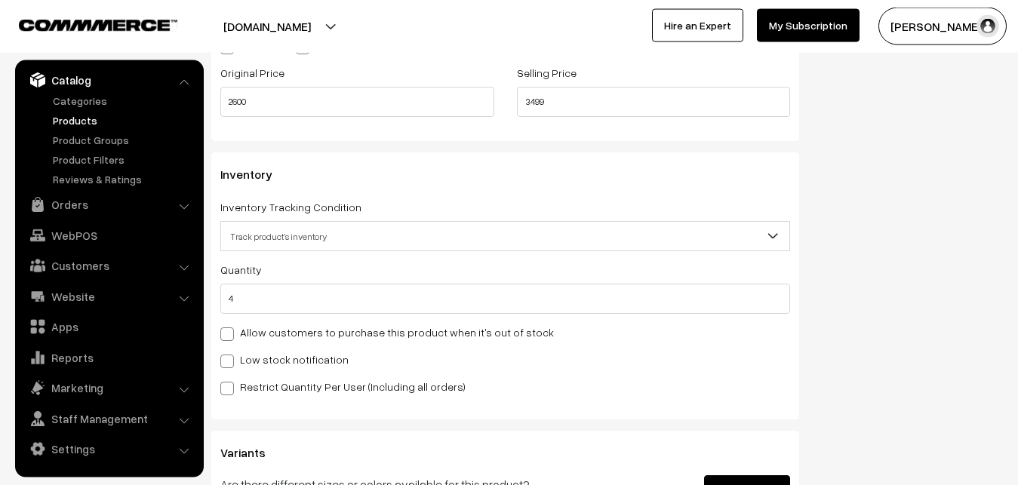
click at [251, 354] on label "Low stock notification" at bounding box center [284, 360] width 128 height 16
click at [230, 354] on input "Low stock notification" at bounding box center [225, 359] width 10 height 10
checkbox input "true"
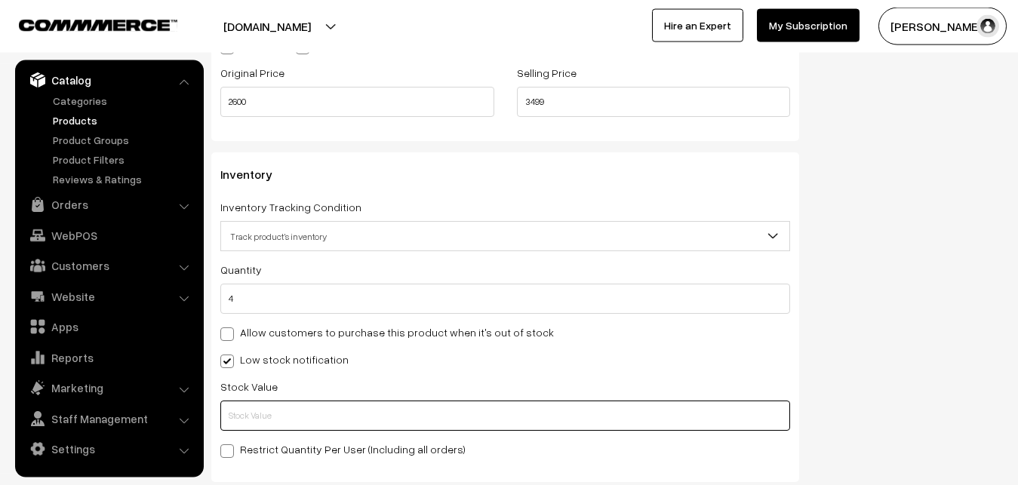
click at [253, 404] on input "text" at bounding box center [505, 416] width 570 height 30
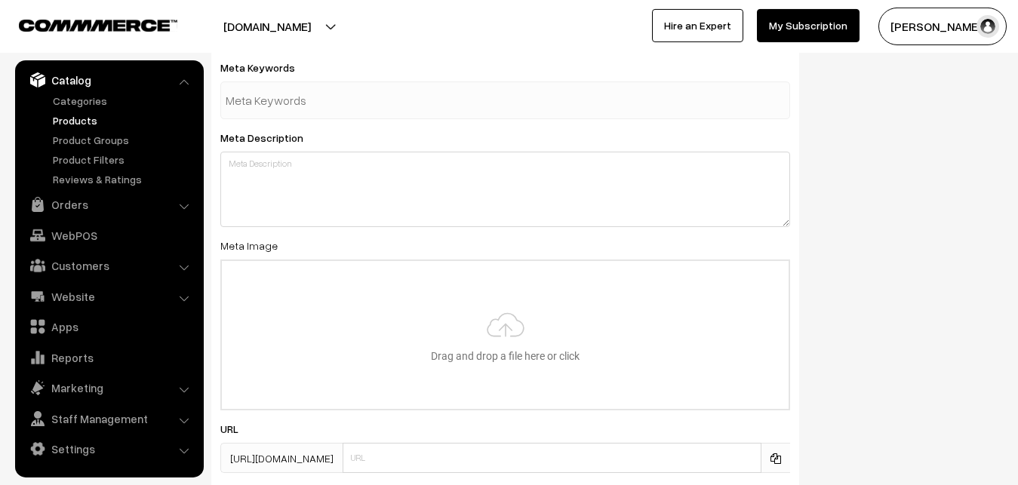
scroll to position [2246, 0]
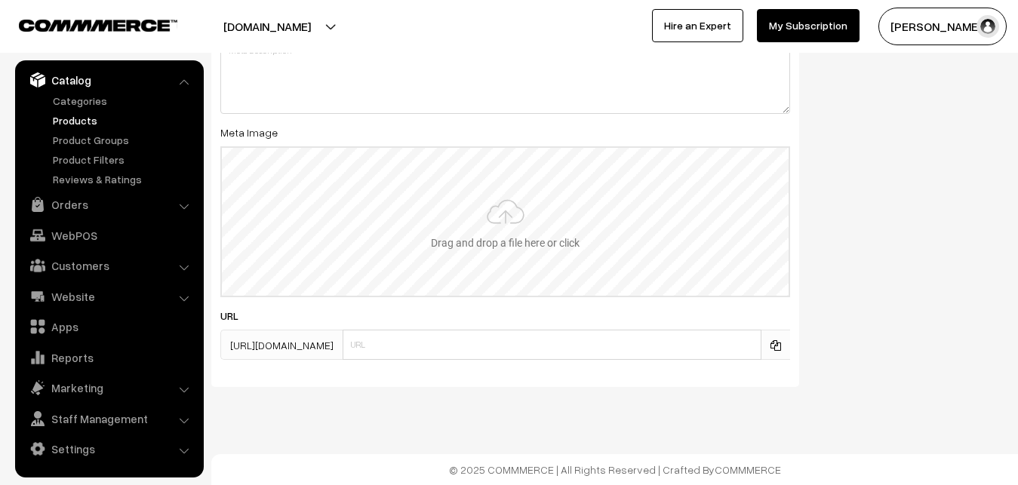
type input "2"
click at [536, 183] on input "file" at bounding box center [505, 222] width 567 height 148
type input "C:\fakepath\mangalagiri-saree-va12417-sep.jpeg"
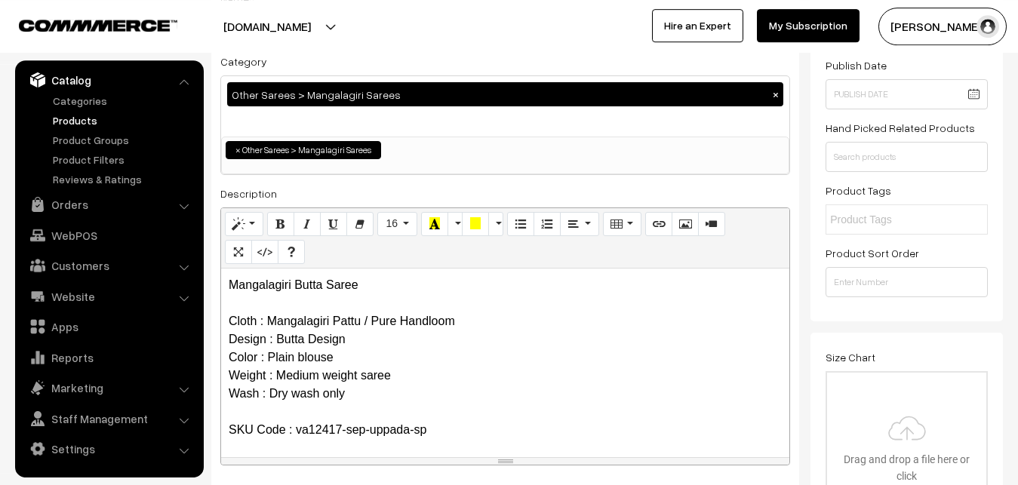
scroll to position [0, 0]
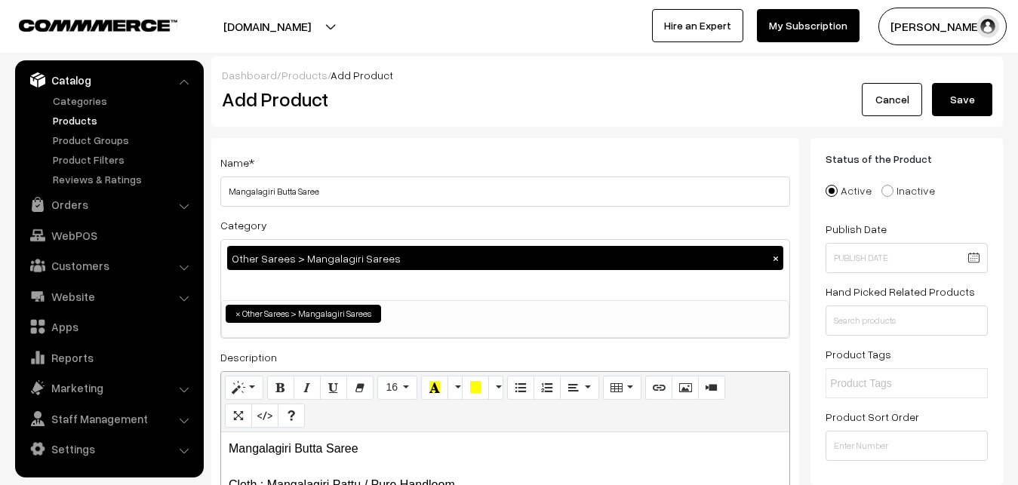
click at [968, 97] on button "Save" at bounding box center [962, 99] width 60 height 33
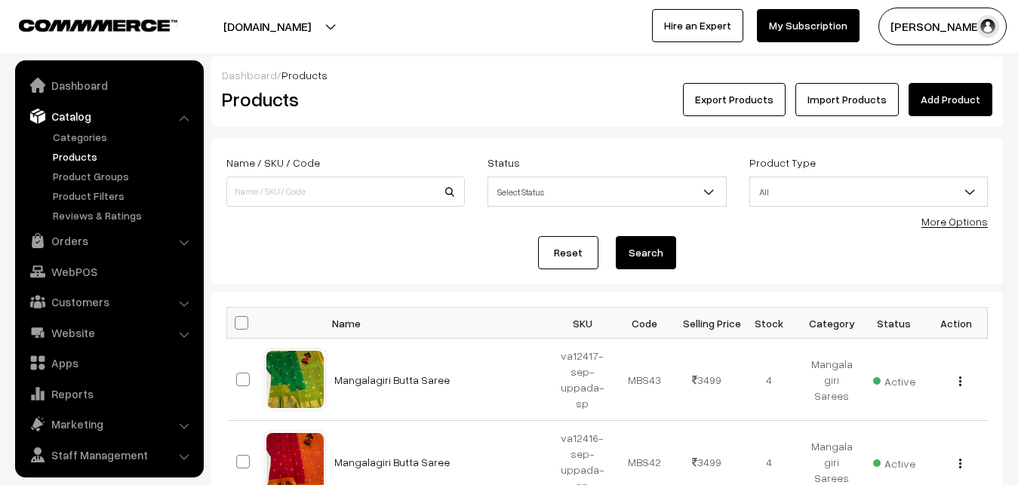
scroll to position [36, 0]
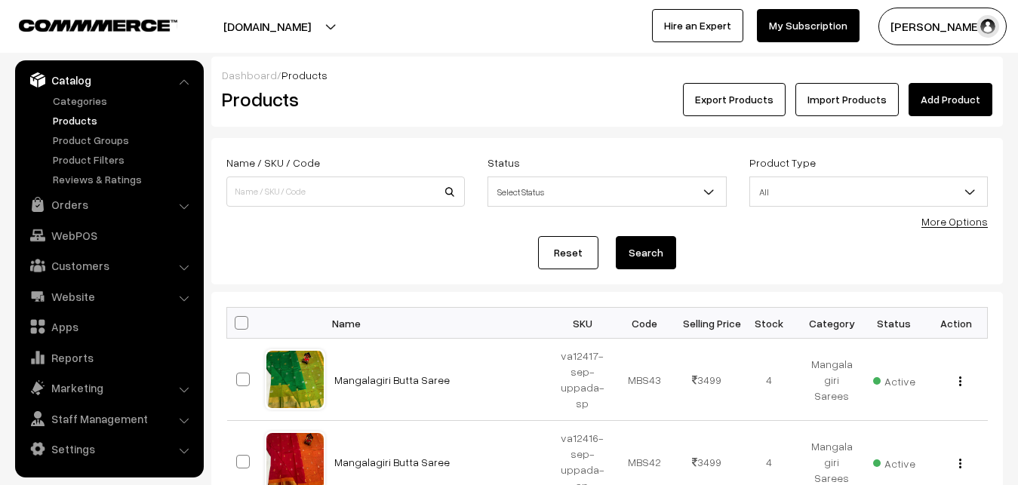
click at [438, 89] on h2 "Products" at bounding box center [342, 99] width 241 height 23
click at [917, 91] on link "Add Product" at bounding box center [950, 99] width 84 height 33
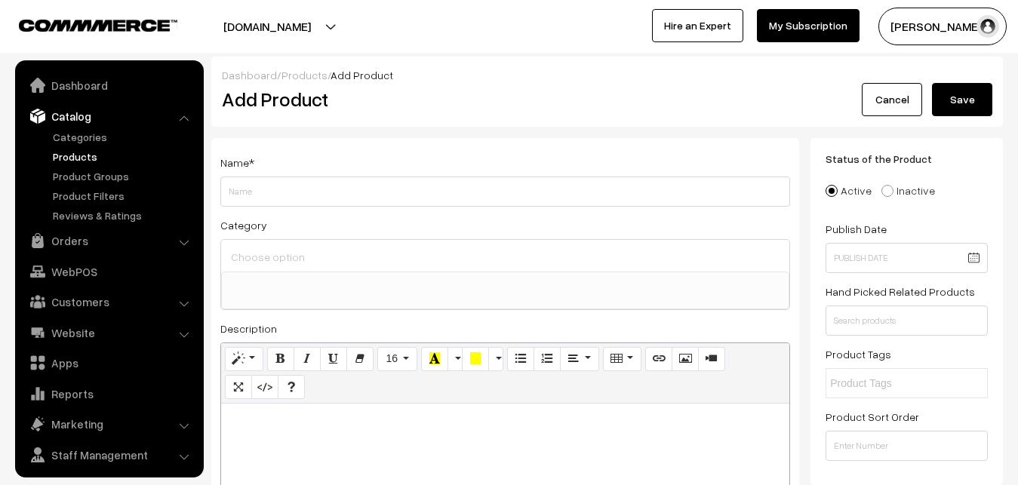
select select
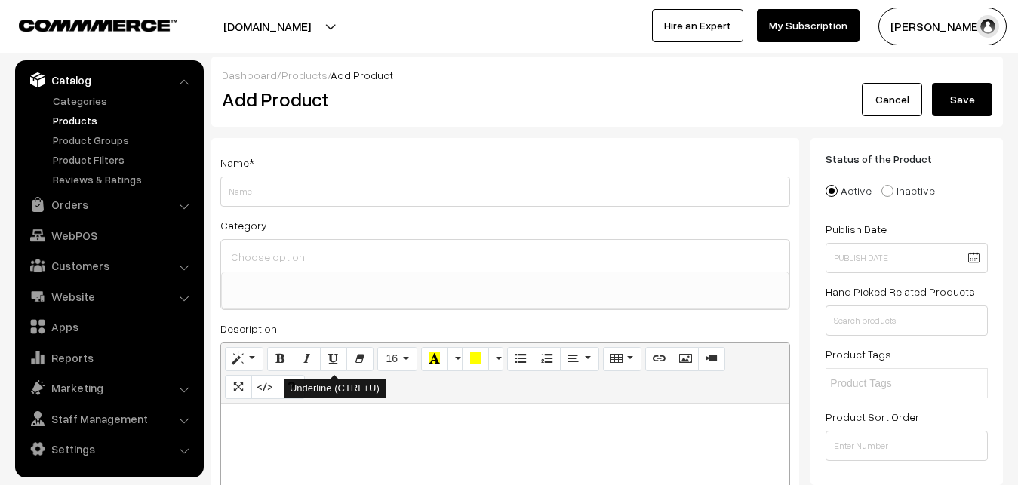
paste div
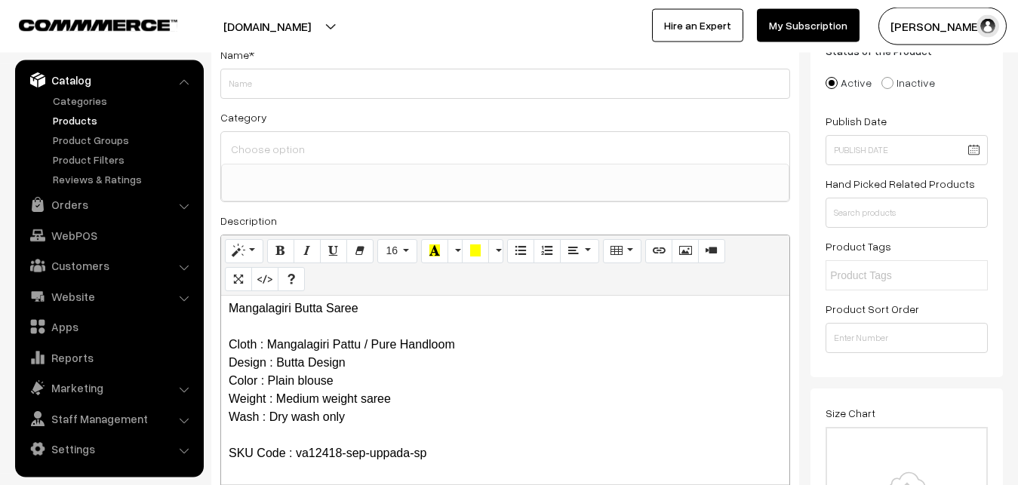
scroll to position [0, 0]
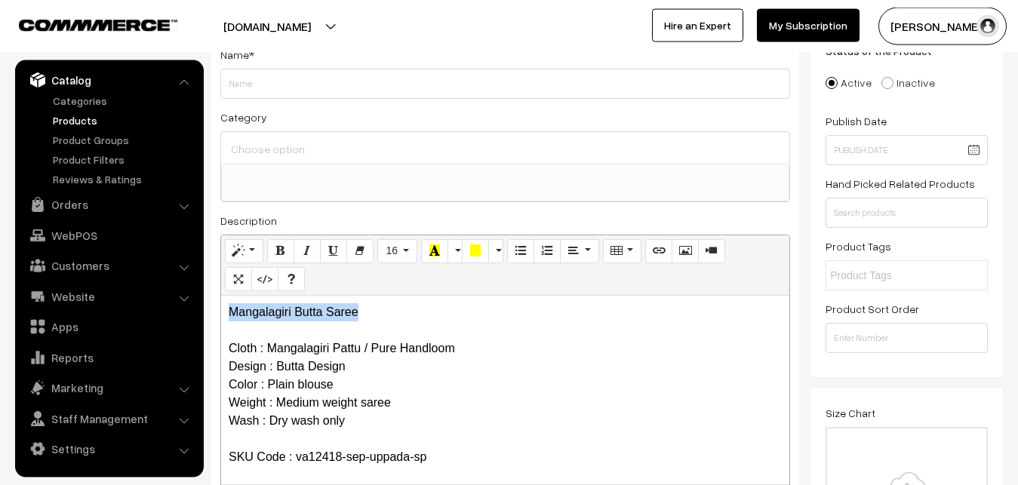
drag, startPoint x: 403, startPoint y: 300, endPoint x: 177, endPoint y: 309, distance: 226.5
click at [221, 312] on div "Mangalagiri Butta Saree Cloth : Mangalagiri Pattu / Pure Handloom Design : Butt…" at bounding box center [505, 390] width 568 height 189
copy p "Mangalagiri Butta Saree"
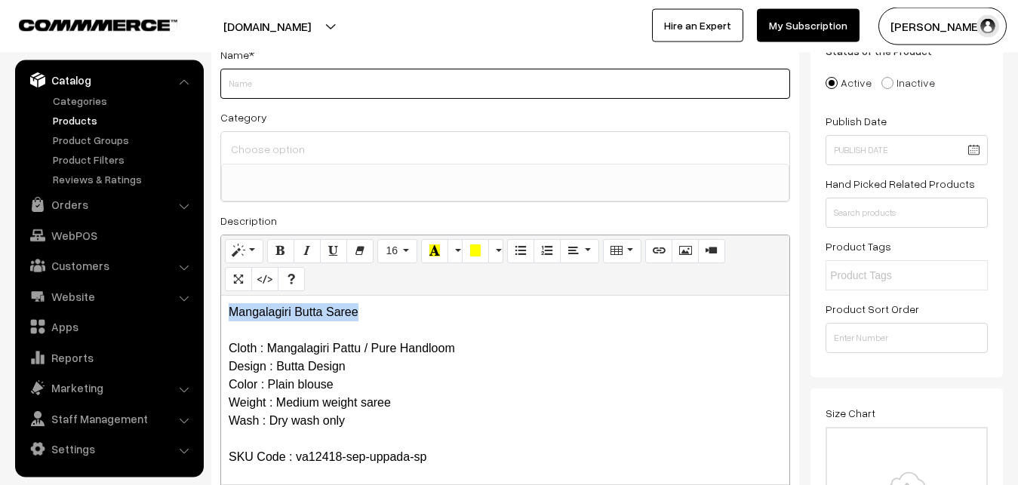
click at [278, 95] on input "Weight" at bounding box center [505, 84] width 570 height 30
paste input "Mangalagiri Butta Saree"
type input "Mangalagiri Butta Saree"
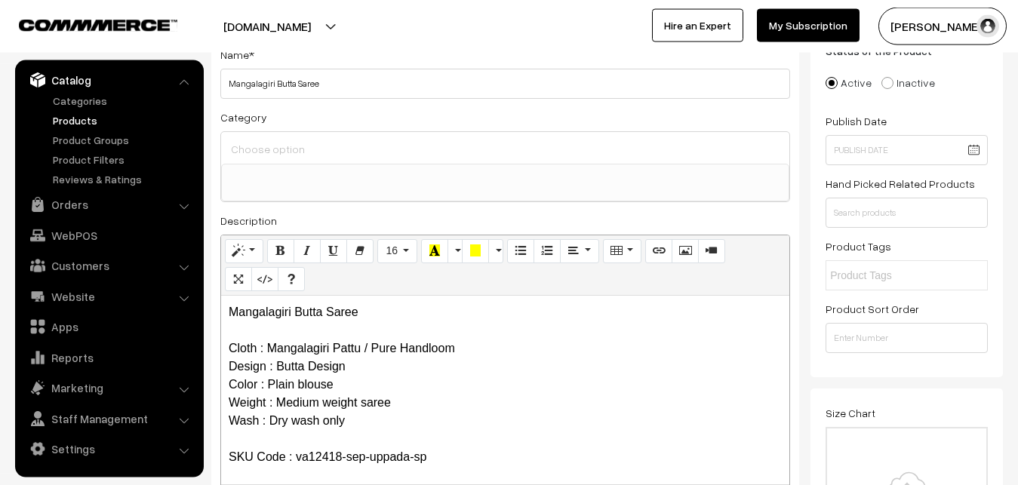
click at [278, 151] on input at bounding box center [505, 149] width 556 height 22
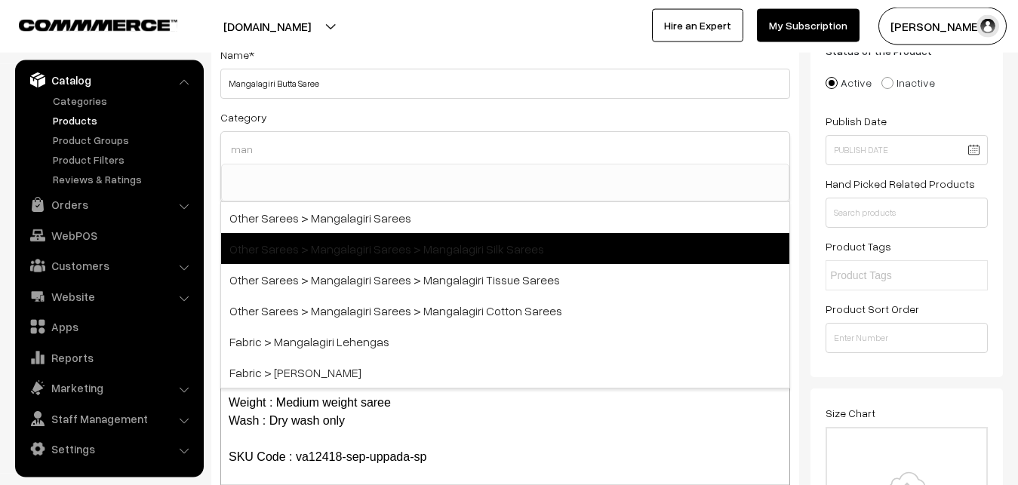
type input "man"
click at [357, 240] on span "Other Sarees > Mangalagiri Sarees > Mangalagiri Silk Sarees" at bounding box center [505, 248] width 568 height 31
select select "38"
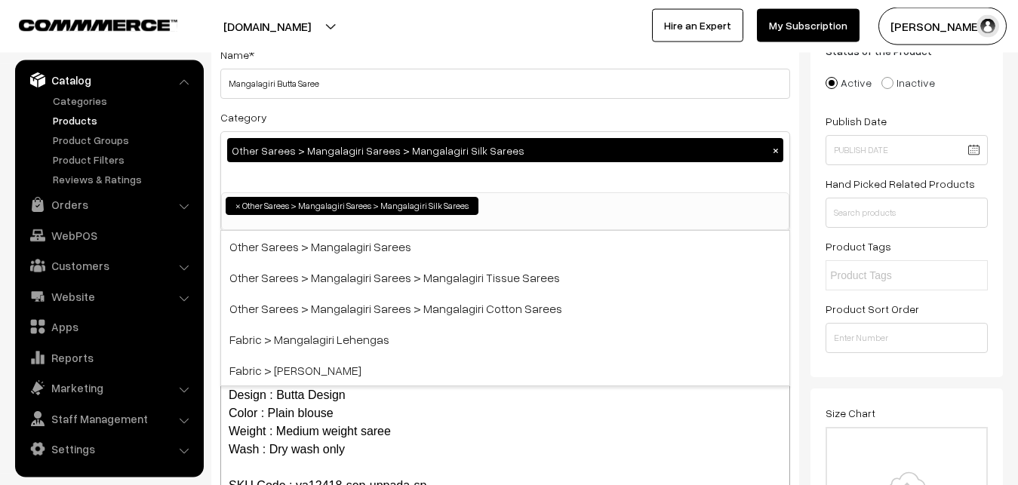
click at [772, 150] on button "×" at bounding box center [776, 150] width 14 height 14
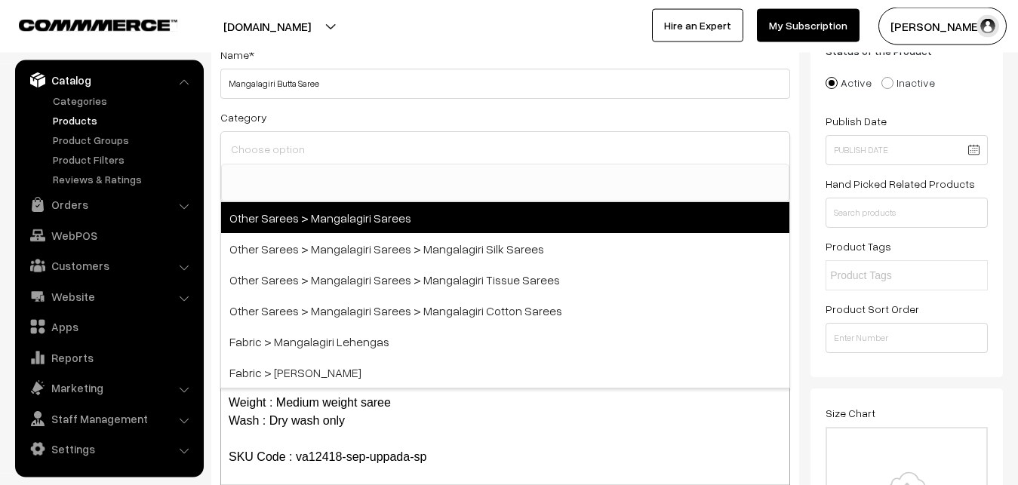
click at [378, 220] on span "Other Sarees > Mangalagiri Sarees" at bounding box center [505, 217] width 568 height 31
select select "31"
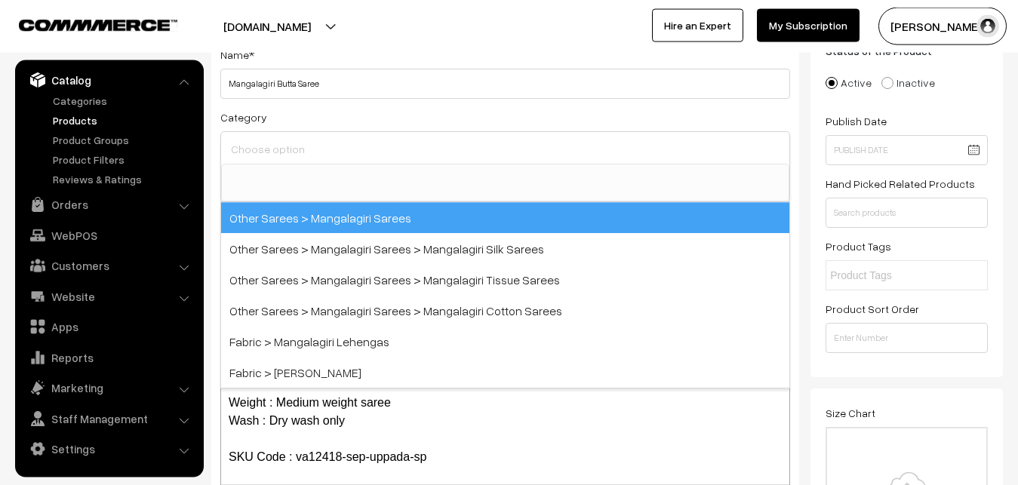
scroll to position [380, 0]
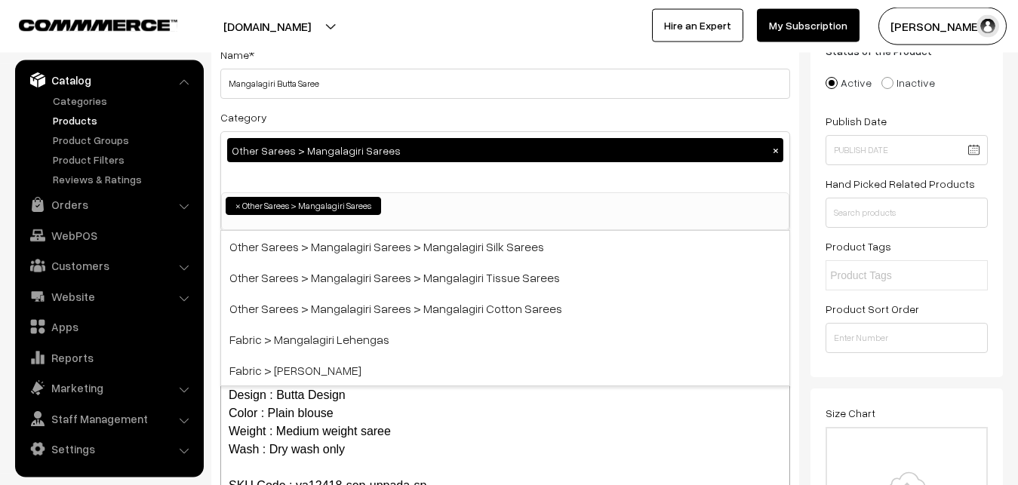
click at [367, 120] on div "Category Other Sarees > Mangalagiri Sarees × Uppada Sarees Uppada Sarees > Uppa…" at bounding box center [505, 169] width 570 height 123
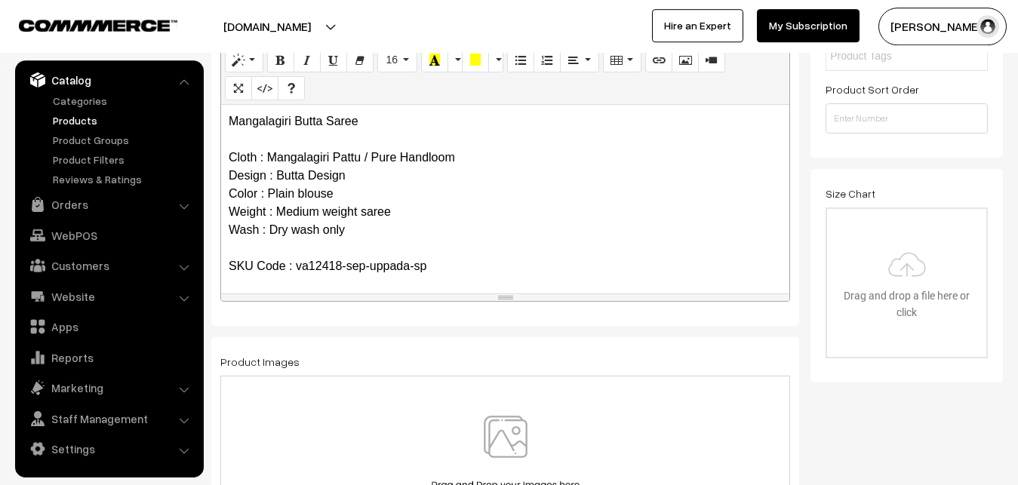
scroll to position [493, 0]
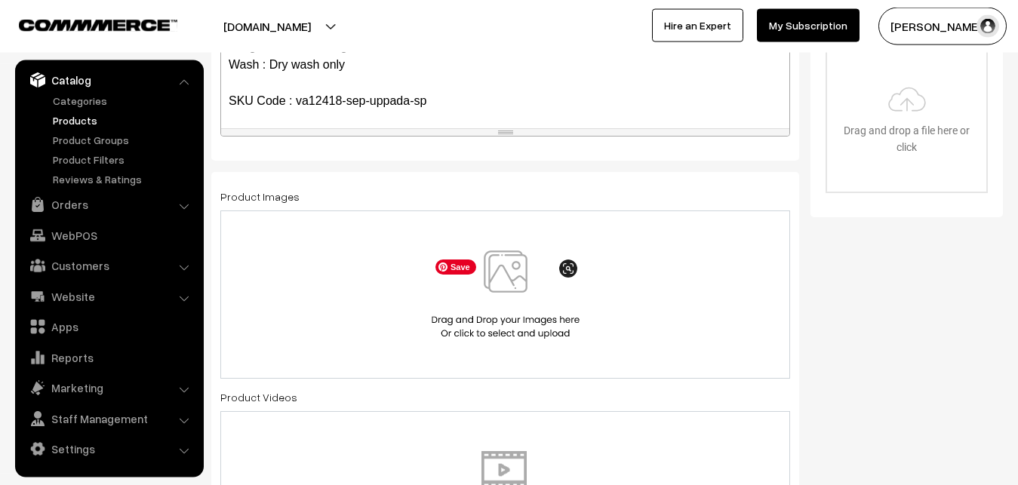
click at [504, 281] on img at bounding box center [505, 294] width 155 height 88
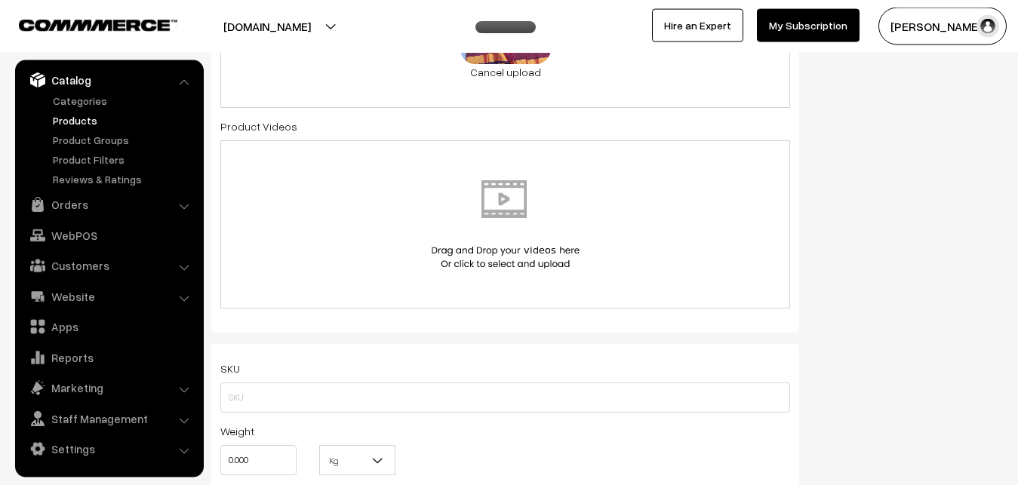
scroll to position [954, 0]
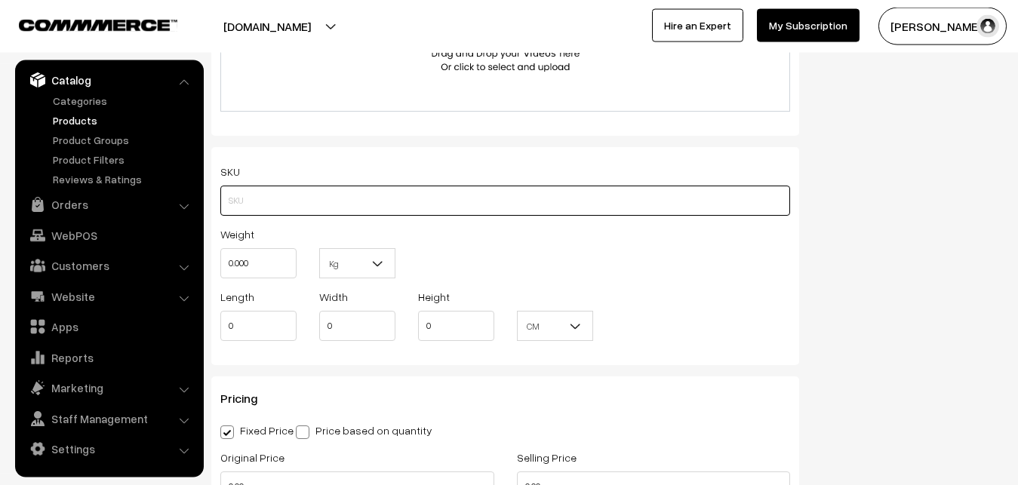
click at [233, 206] on input "text" at bounding box center [505, 201] width 570 height 30
paste input "va12418-sep-uppada-sp"
type input "va12418-sep-uppada-sp"
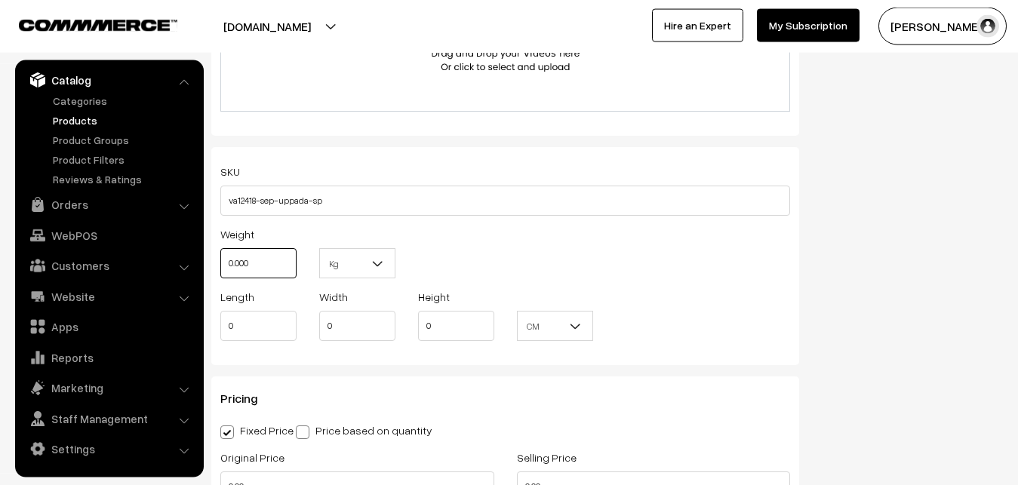
drag, startPoint x: 256, startPoint y: 260, endPoint x: 199, endPoint y: 256, distance: 56.8
click at [220, 256] on input "0.000" at bounding box center [258, 263] width 76 height 30
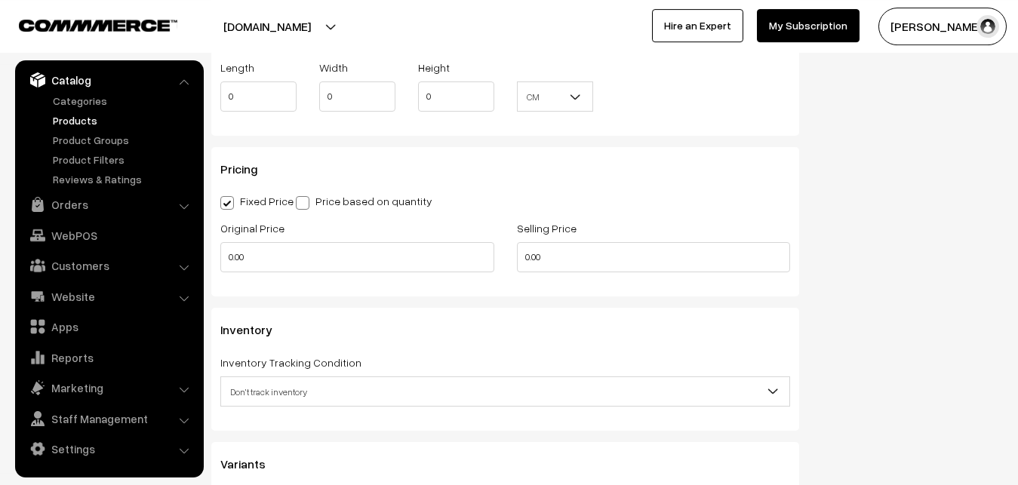
scroll to position [1185, 0]
type input "0.80"
drag, startPoint x: 254, startPoint y: 260, endPoint x: 200, endPoint y: 260, distance: 54.3
click at [220, 260] on input "0.00" at bounding box center [357, 256] width 274 height 30
type input "2600"
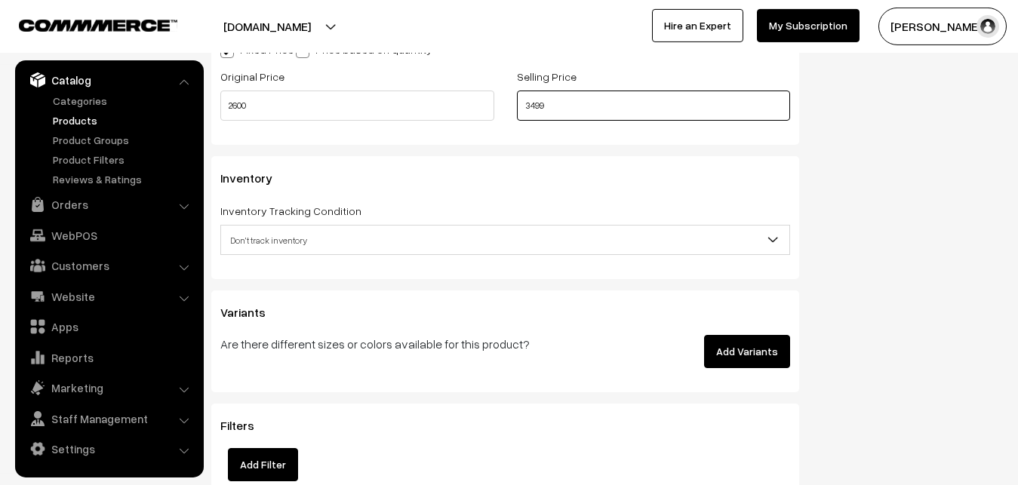
scroll to position [1339, 0]
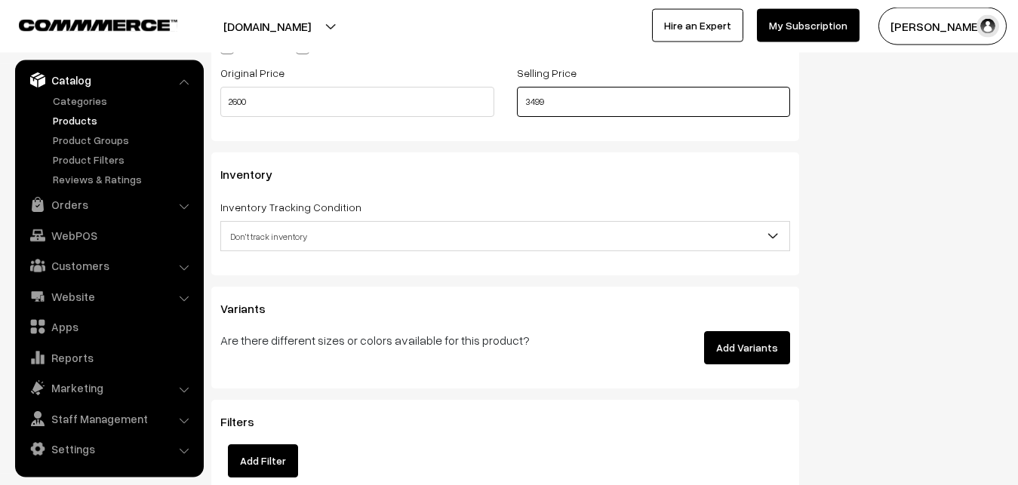
type input "3499"
click at [266, 244] on span "Don't track inventory" at bounding box center [505, 236] width 568 height 26
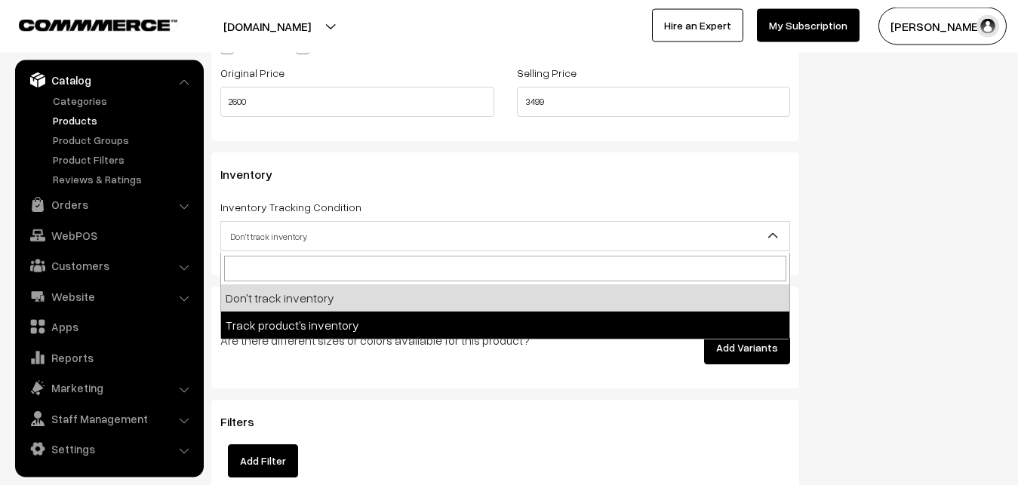
select select "2"
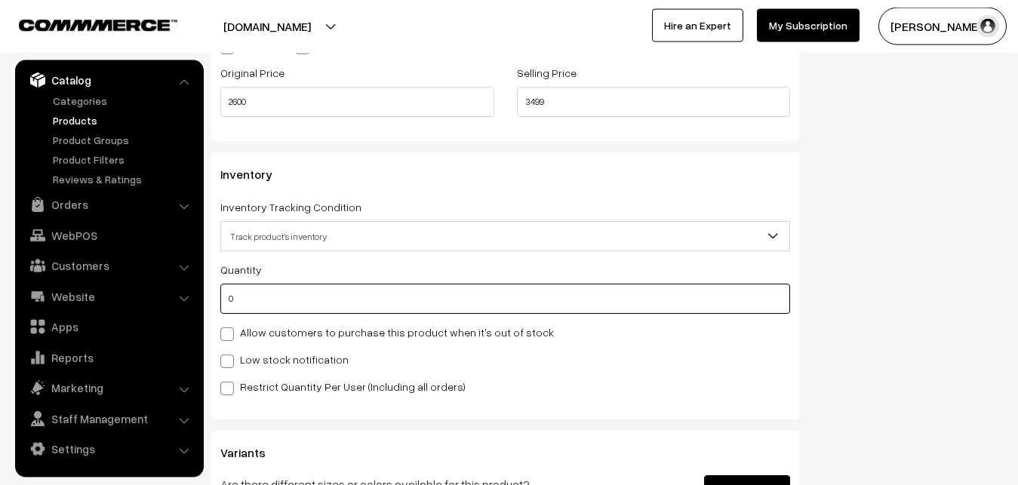
click at [257, 302] on input "0" at bounding box center [505, 299] width 570 height 30
type input "4"
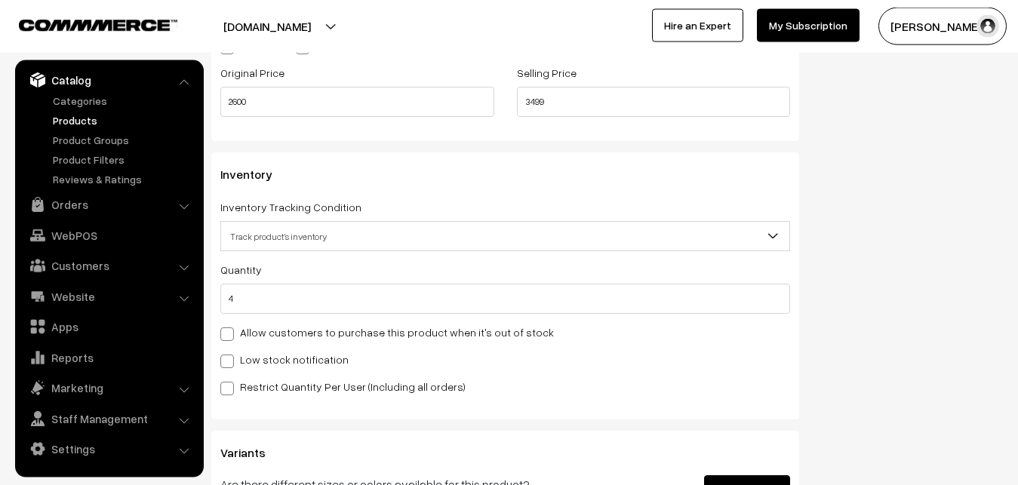
click at [253, 364] on label "Low stock notification" at bounding box center [284, 360] width 128 height 16
click at [230, 364] on input "Low stock notification" at bounding box center [225, 359] width 10 height 10
checkbox input "true"
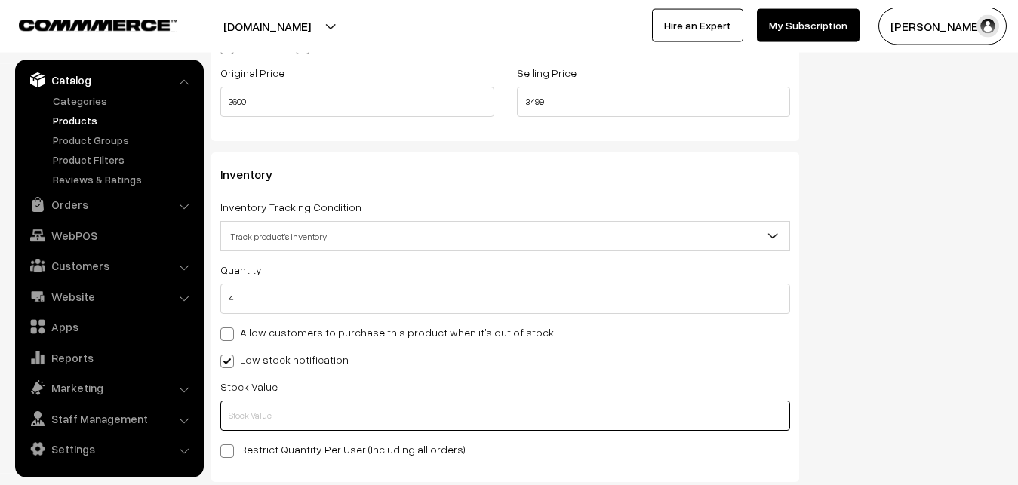
click at [246, 420] on input "text" at bounding box center [505, 416] width 570 height 30
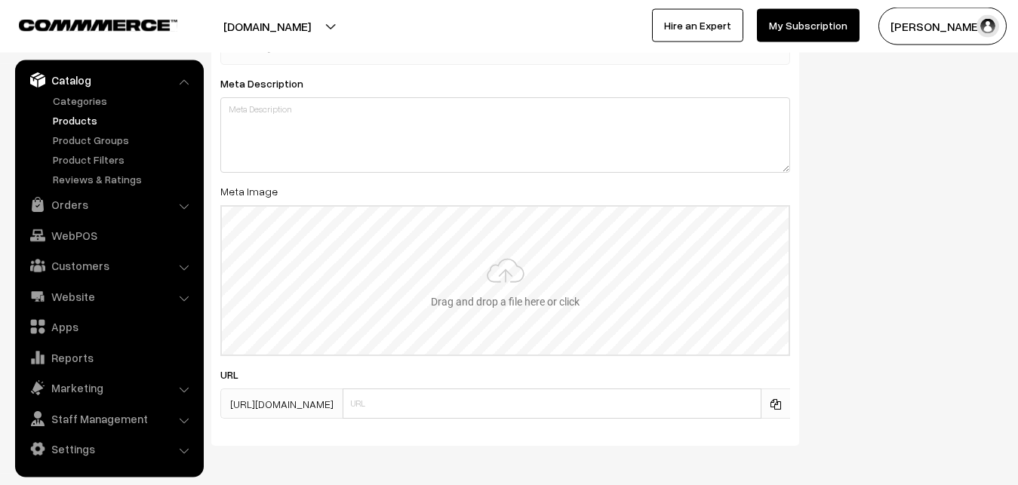
scroll to position [2246, 0]
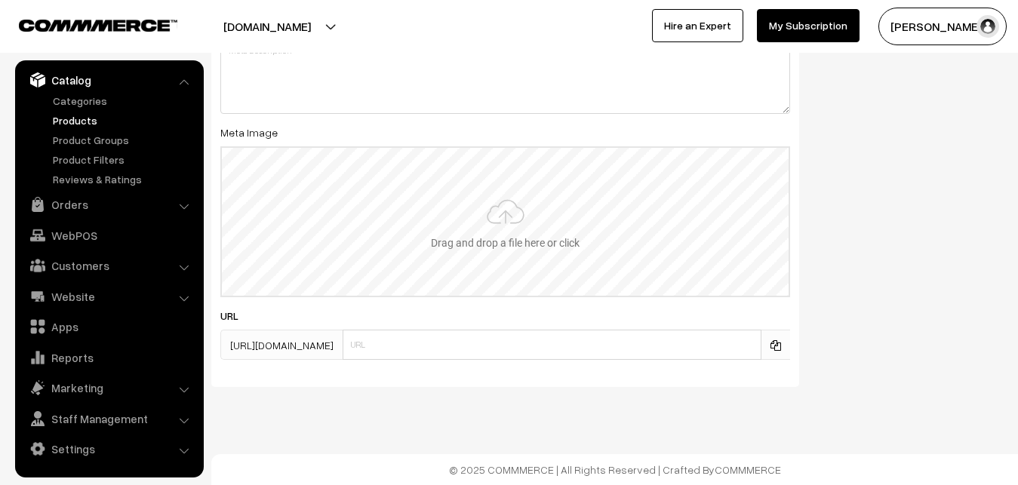
type input "2"
click at [512, 197] on input "file" at bounding box center [505, 222] width 567 height 148
type input "C:\fakepath\mangalagiri-saree-va12418-sep.jpeg"
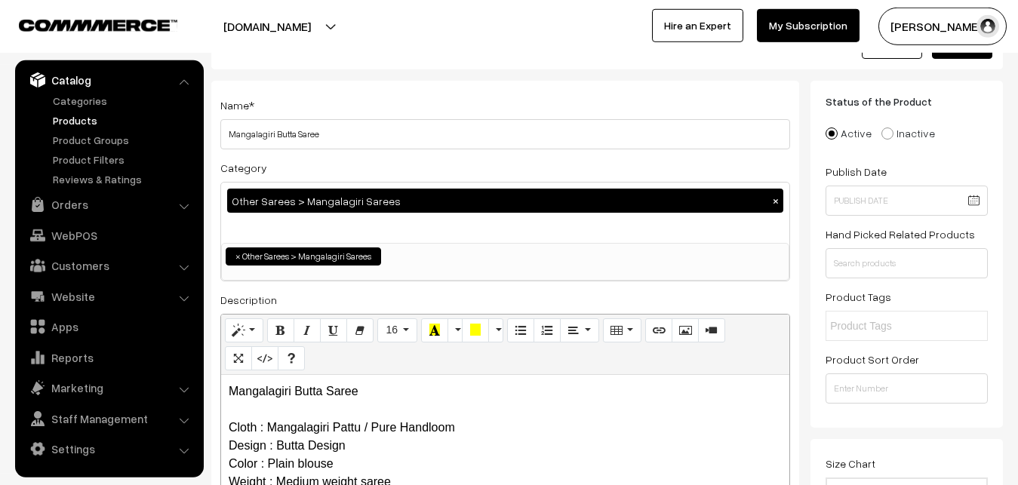
scroll to position [0, 0]
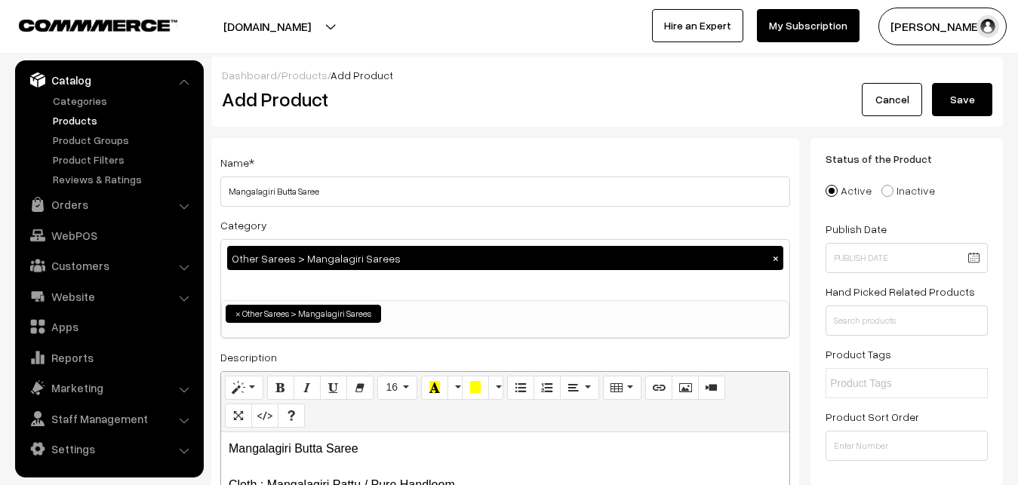
click at [933, 103] on button "Save" at bounding box center [962, 99] width 60 height 33
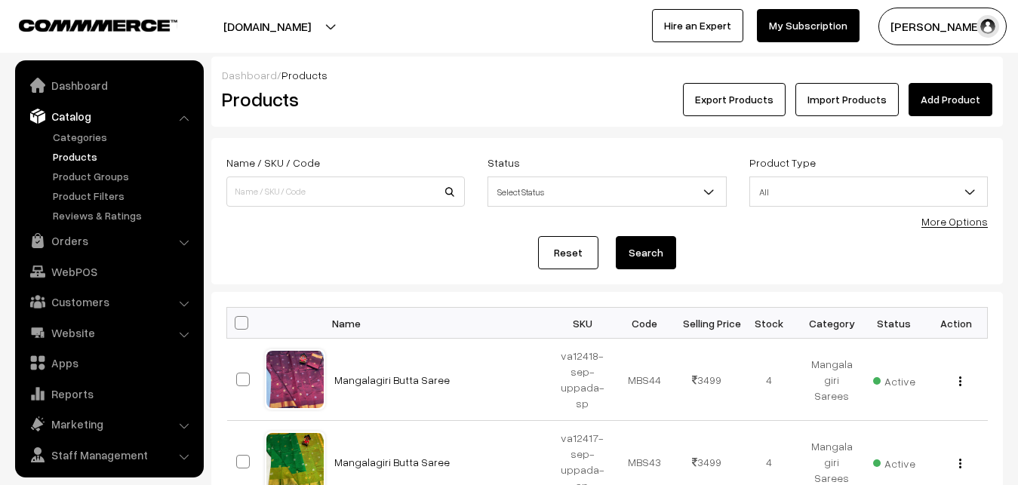
scroll to position [36, 0]
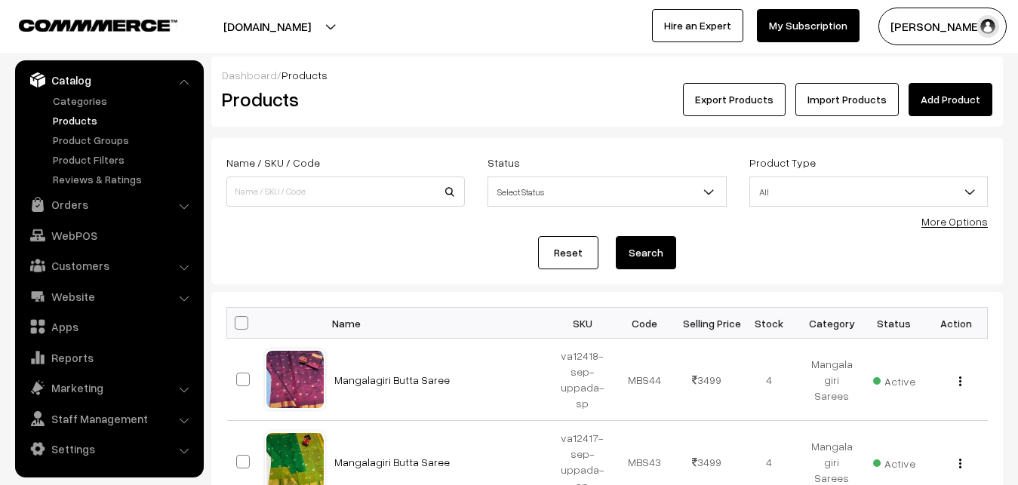
click at [493, 84] on div "Export Products Import Products Add Product" at bounding box center [739, 99] width 506 height 33
click at [941, 93] on link "Add Product" at bounding box center [950, 99] width 84 height 33
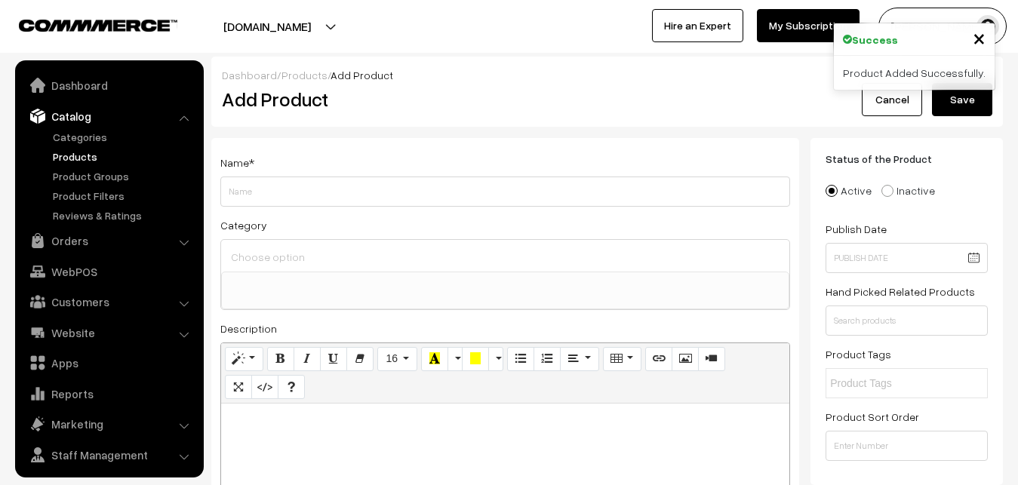
select select
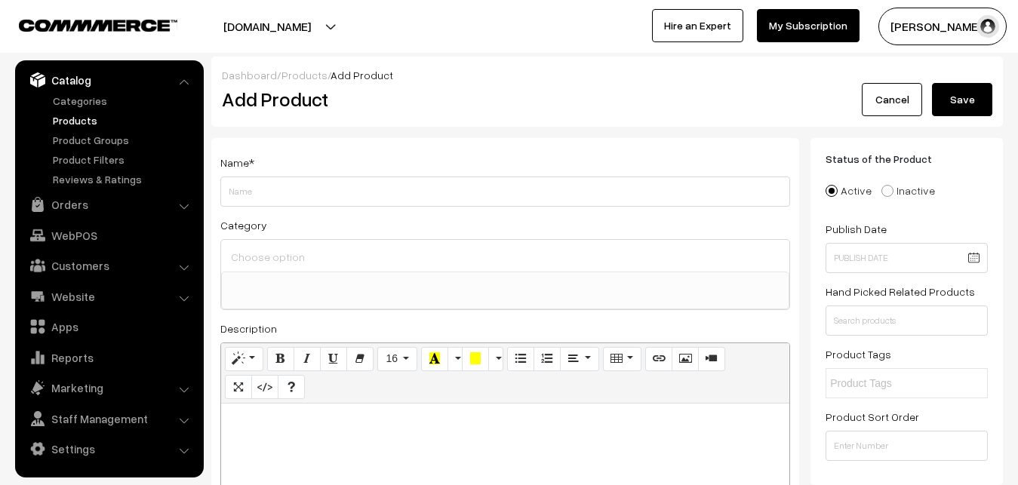
paste div
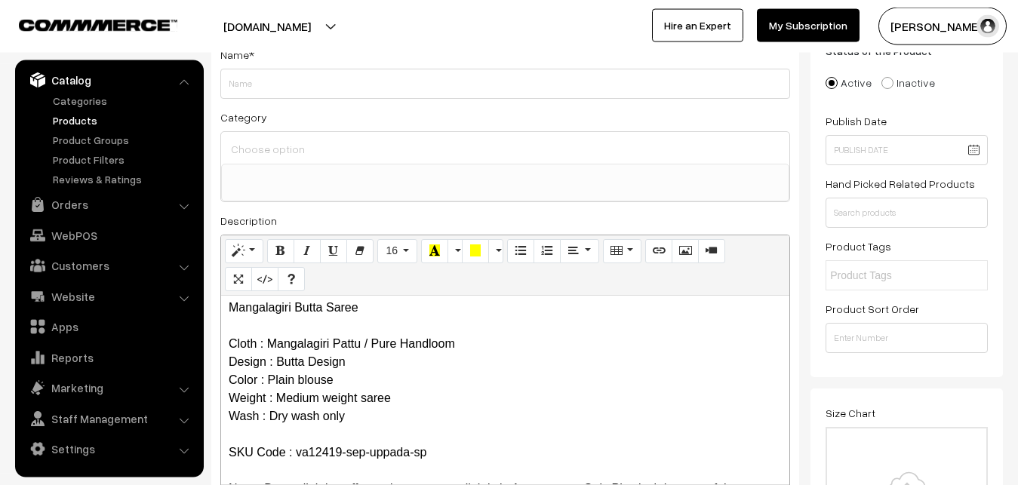
scroll to position [0, 0]
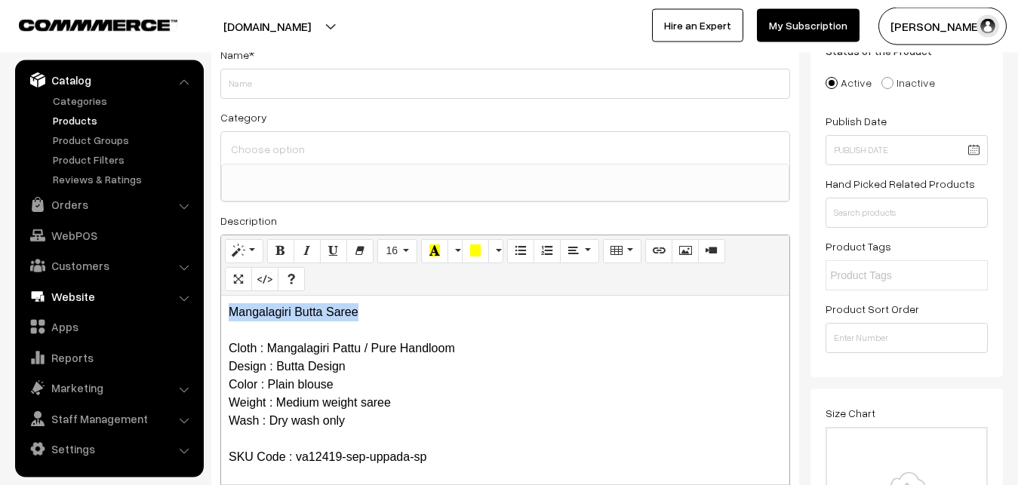
drag, startPoint x: 385, startPoint y: 318, endPoint x: 148, endPoint y: 306, distance: 237.2
click at [221, 307] on div "Mangalagiri Butta Saree Cloth : Mangalagiri Pattu / Pure Handloom Design : Butt…" at bounding box center [505, 390] width 568 height 189
copy p "Mangalagiri Butta Saree"
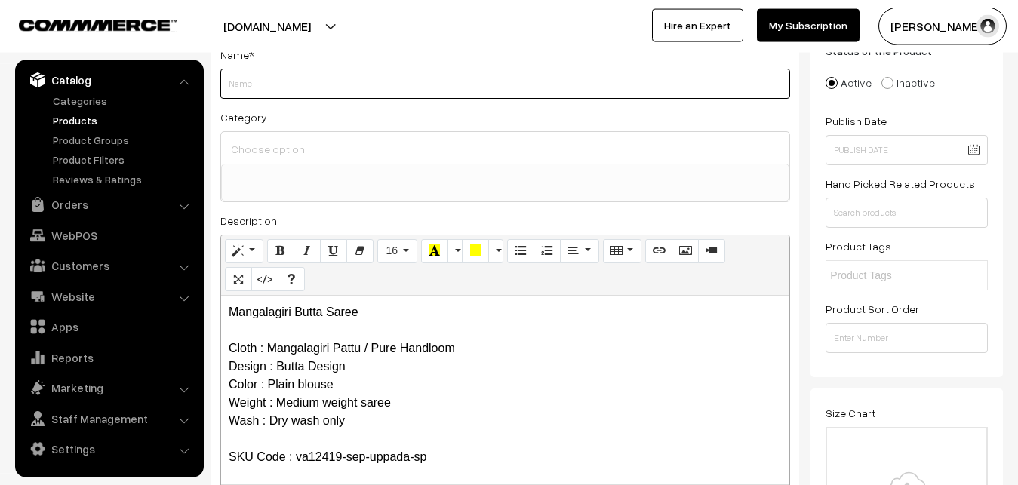
click at [287, 83] on input "Weight" at bounding box center [505, 84] width 570 height 30
paste input "Mangalagiri Butta Saree"
type input "Mangalagiri Butta Saree"
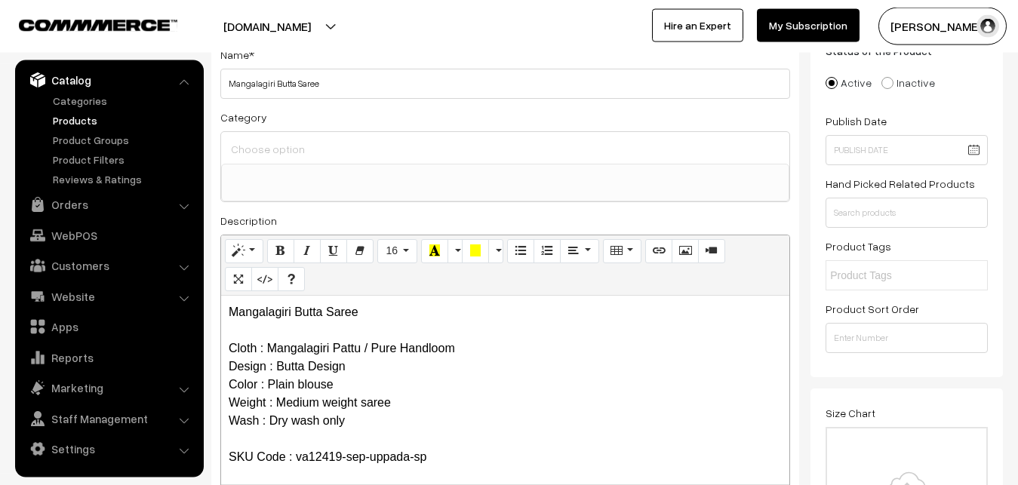
click at [278, 152] on input at bounding box center [505, 149] width 556 height 22
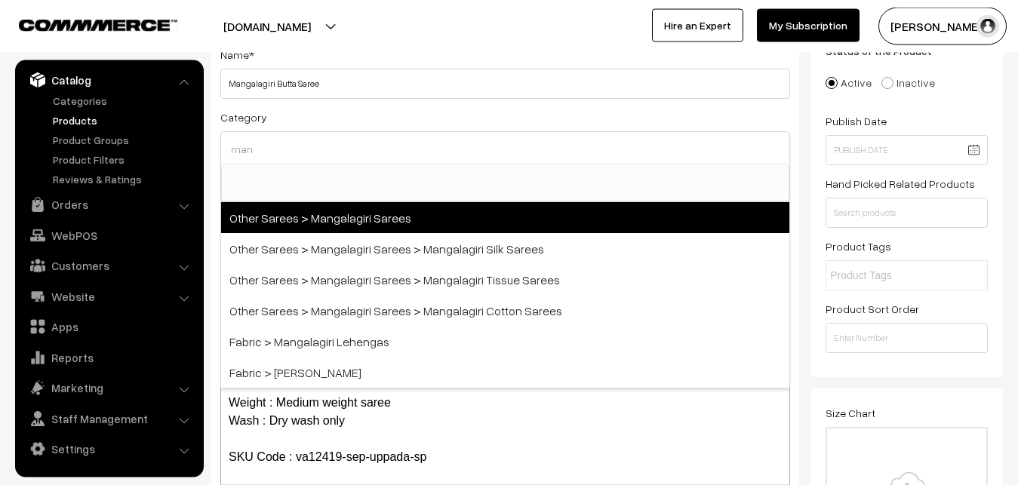
type input "man"
click at [333, 223] on span "Other Sarees > Mangalagiri Sarees" at bounding box center [505, 217] width 568 height 31
select select "31"
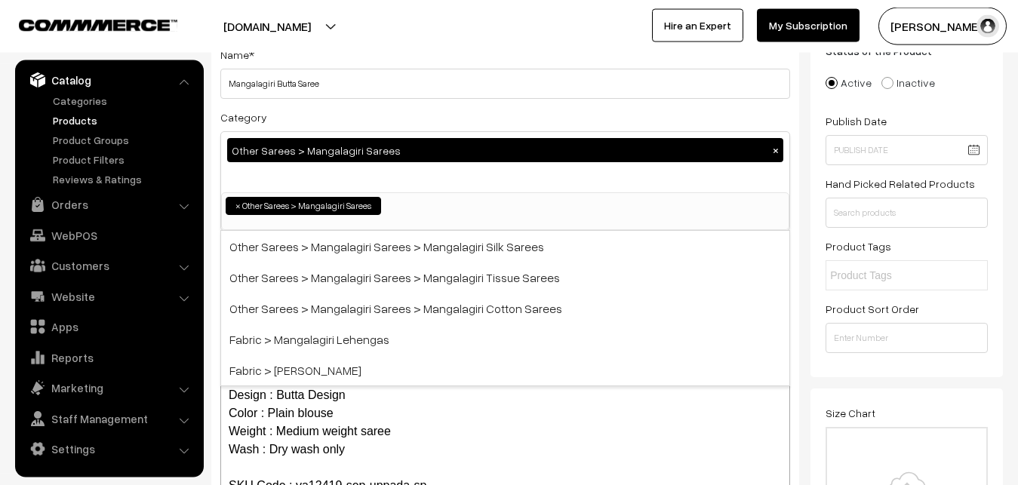
scroll to position [380, 0]
click at [348, 119] on div "Category Other Sarees > Mangalagiri Sarees × Uppada Sarees Uppada Sarees > Uppa…" at bounding box center [505, 169] width 570 height 123
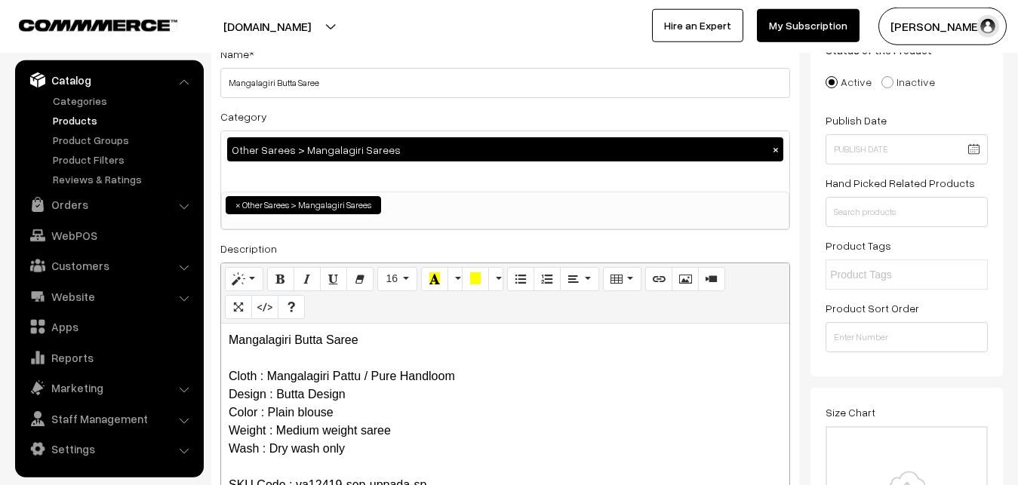
scroll to position [493, 0]
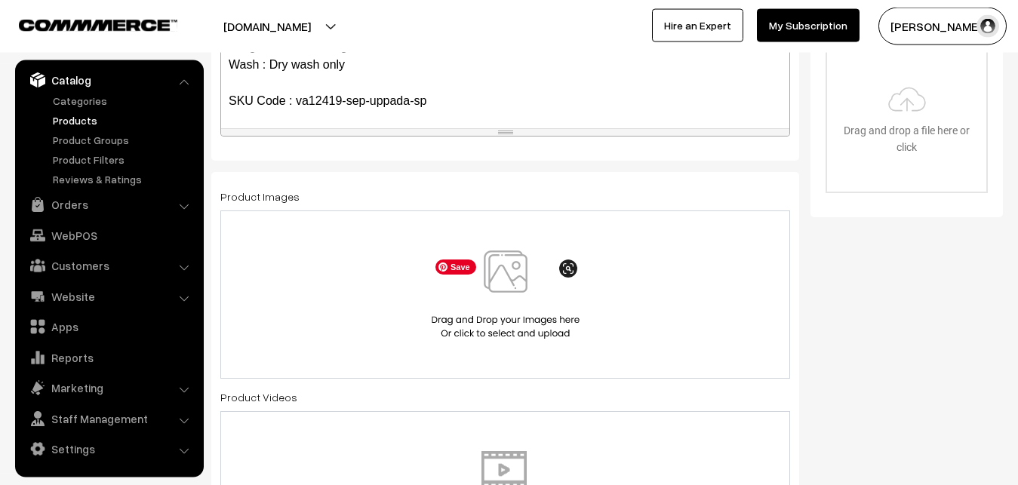
click at [496, 285] on img at bounding box center [505, 294] width 155 height 88
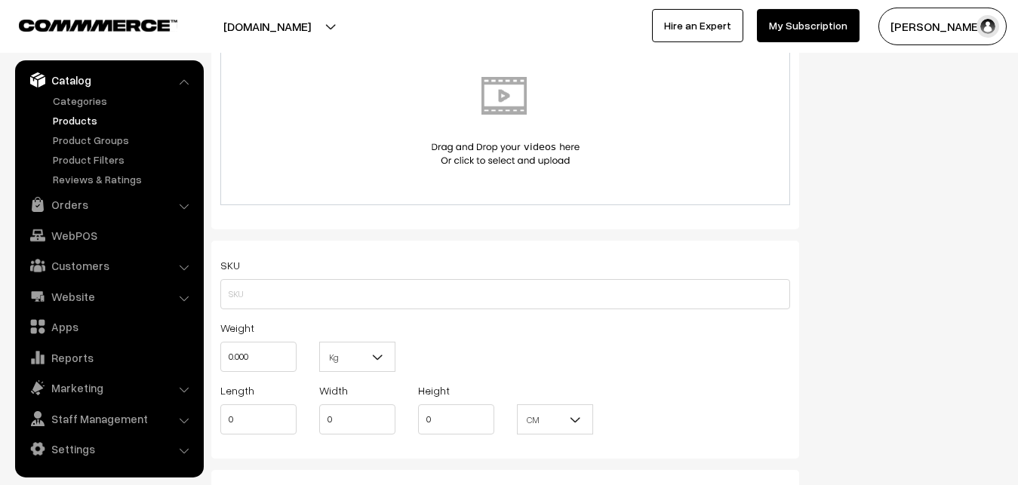
scroll to position [954, 0]
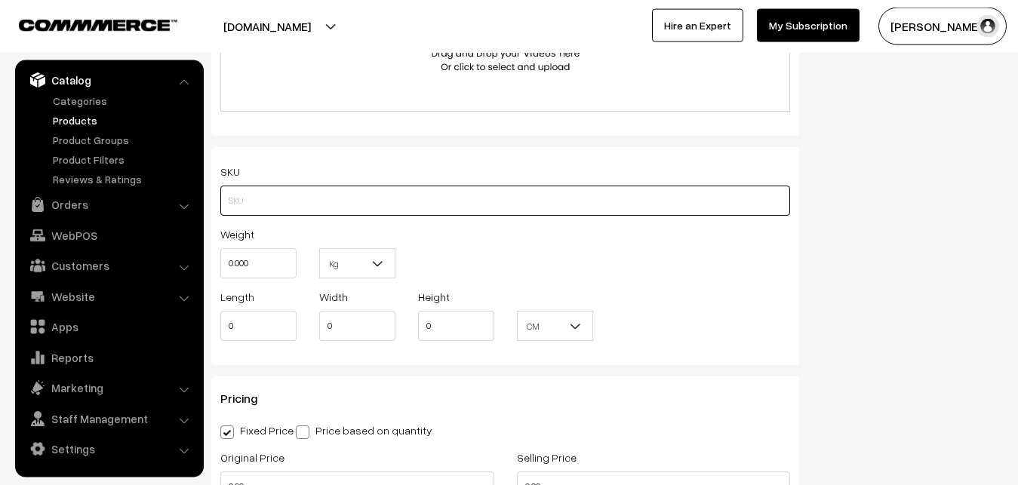
click at [262, 198] on input "text" at bounding box center [505, 201] width 570 height 30
paste input "va12419-sep-uppada-sp"
type input "va12419-sep-uppada-sp"
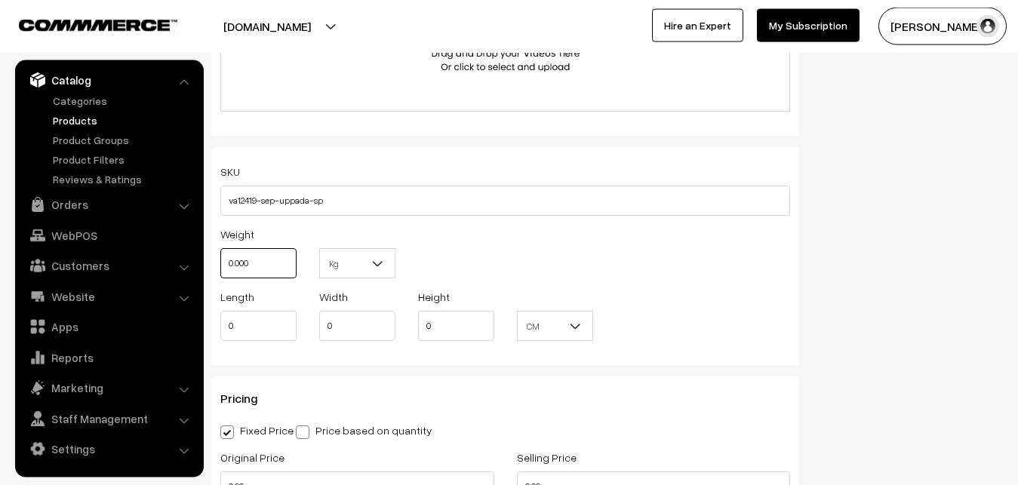
drag, startPoint x: 261, startPoint y: 259, endPoint x: 204, endPoint y: 260, distance: 56.6
click at [220, 260] on input "0.000" at bounding box center [258, 263] width 76 height 30
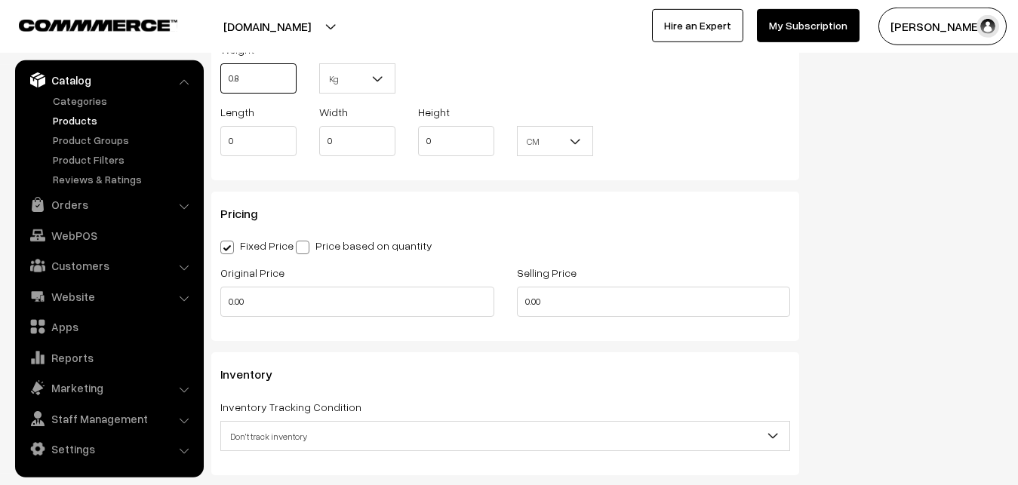
scroll to position [1185, 0]
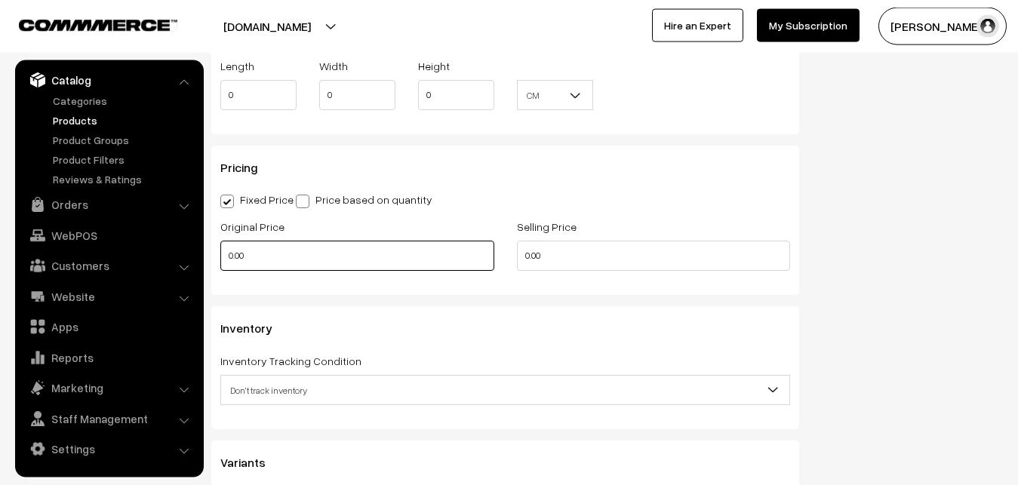
type input "0.80"
drag, startPoint x: 259, startPoint y: 262, endPoint x: 189, endPoint y: 262, distance: 70.2
click at [220, 262] on input "0.00" at bounding box center [357, 256] width 274 height 30
type input "2600"
drag, startPoint x: 561, startPoint y: 253, endPoint x: 453, endPoint y: 258, distance: 107.3
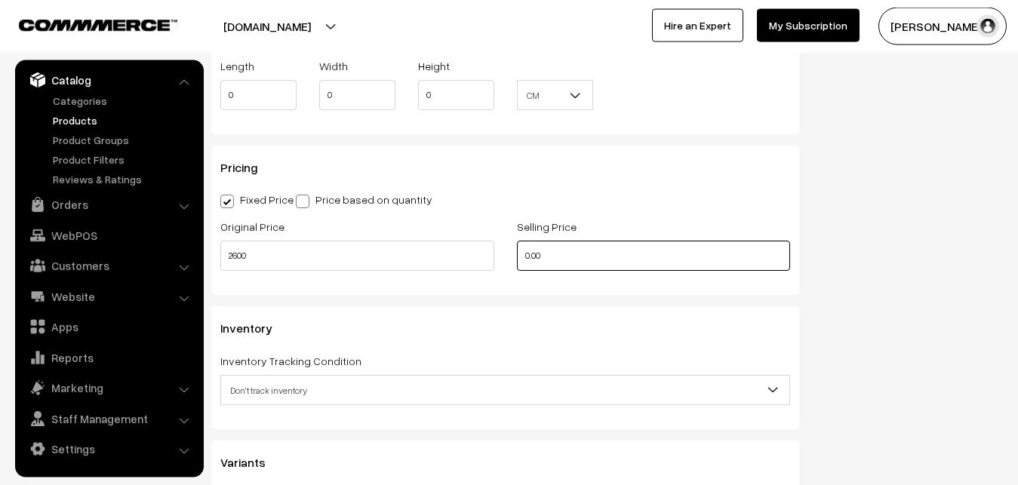
click at [517, 261] on input "0.00" at bounding box center [654, 256] width 274 height 30
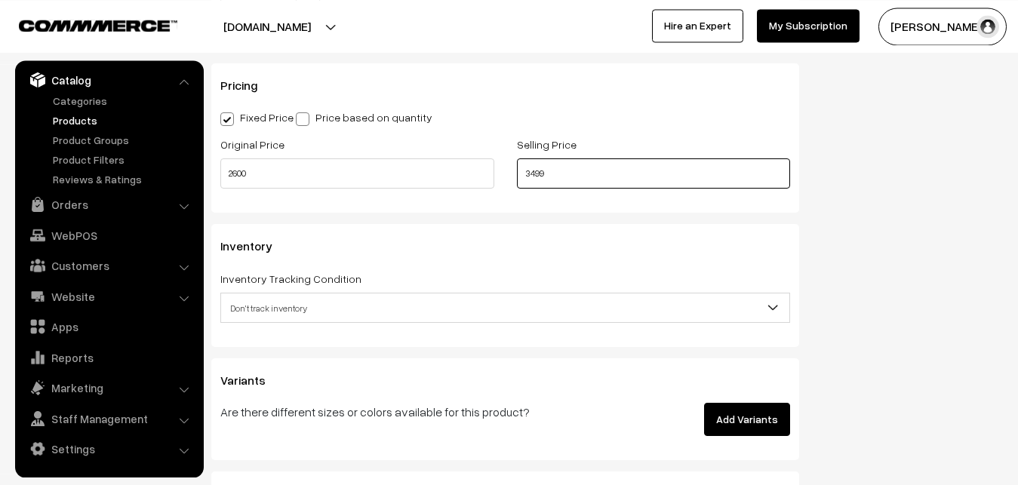
scroll to position [1339, 0]
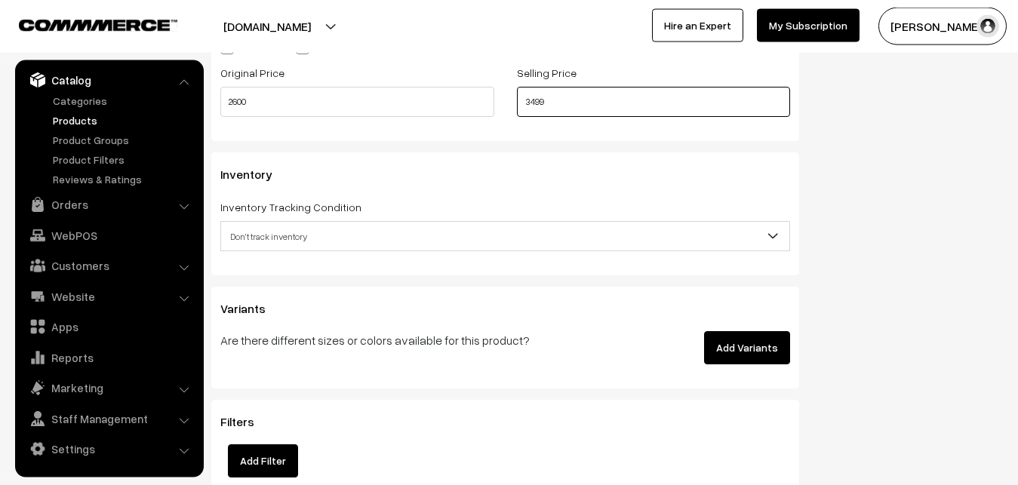
type input "3499"
click at [266, 220] on div "Inventory Tracking Condition Don't track inventory Track product's inventory Do…" at bounding box center [505, 225] width 570 height 54
click at [266, 228] on span "Don't track inventory" at bounding box center [505, 236] width 568 height 26
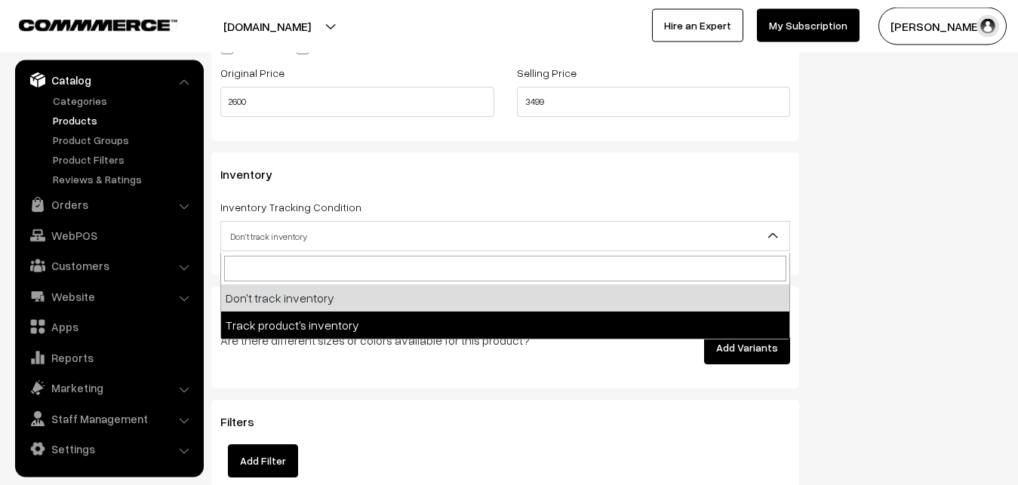
select select "2"
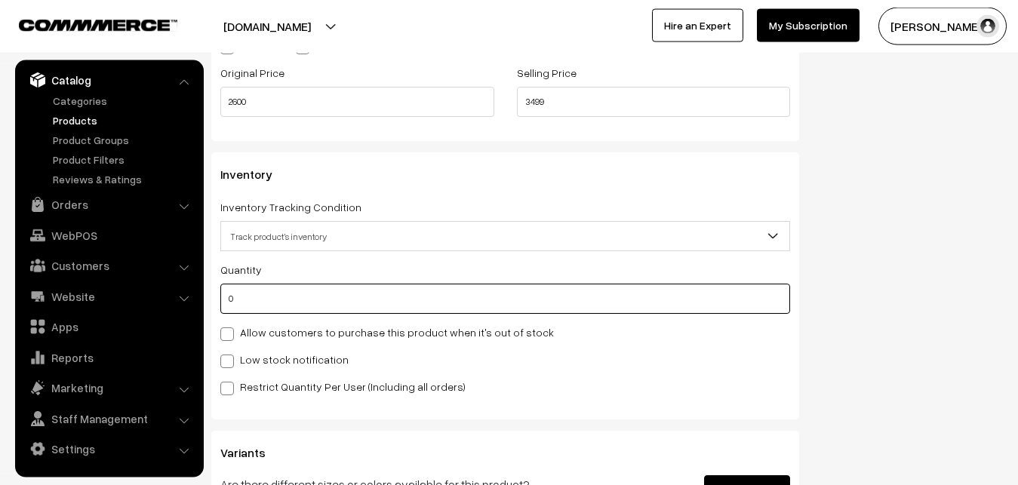
click at [264, 297] on input "0" at bounding box center [505, 299] width 570 height 30
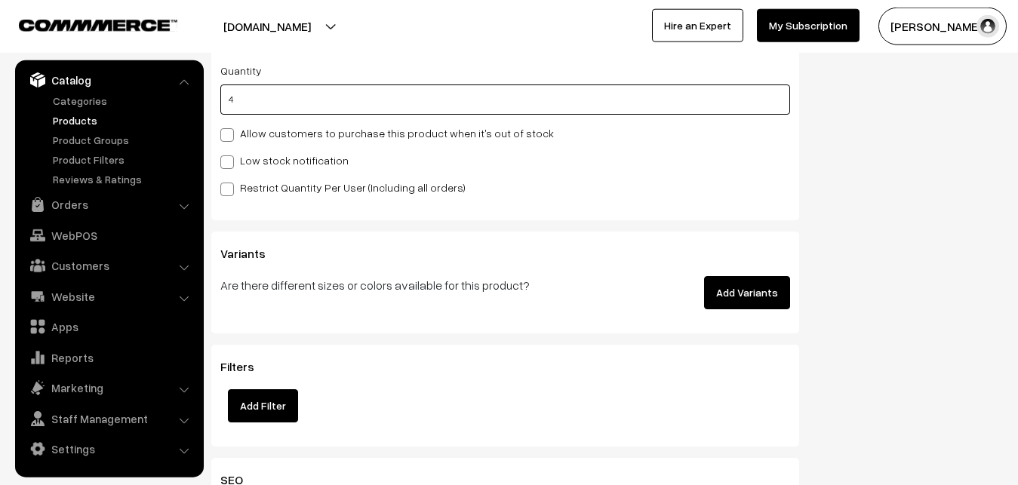
scroll to position [1570, 0]
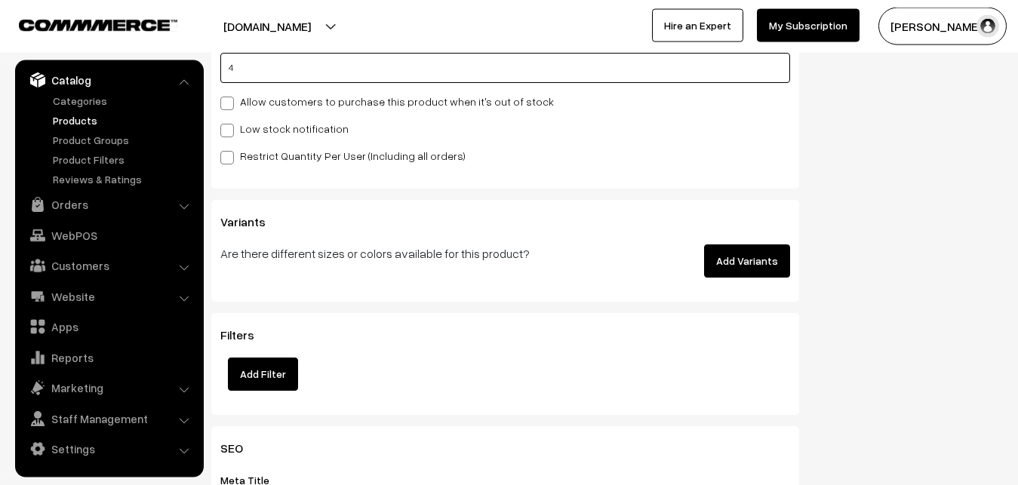
type input "4"
click at [239, 130] on label "Low stock notification" at bounding box center [284, 129] width 128 height 16
click at [230, 130] on input "Low stock notification" at bounding box center [225, 128] width 10 height 10
checkbox input "true"
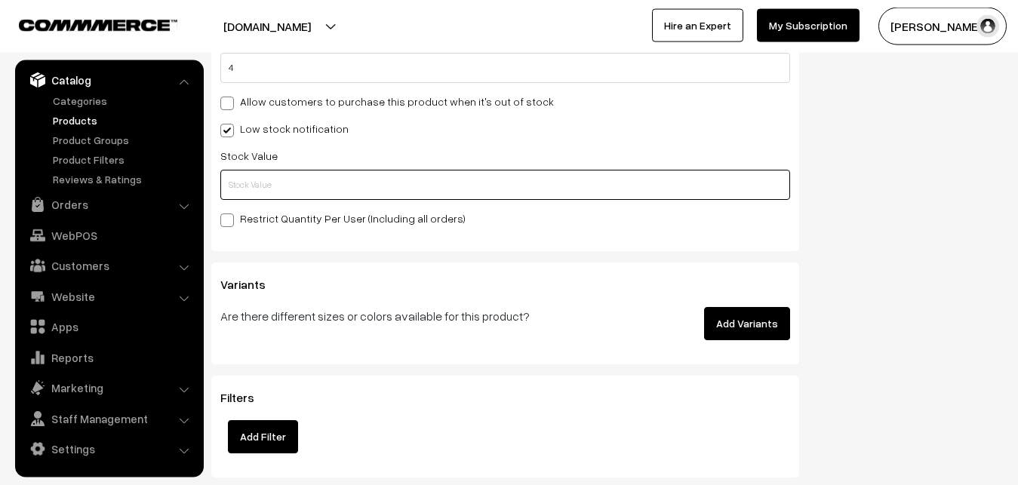
click at [241, 183] on input "text" at bounding box center [505, 185] width 570 height 30
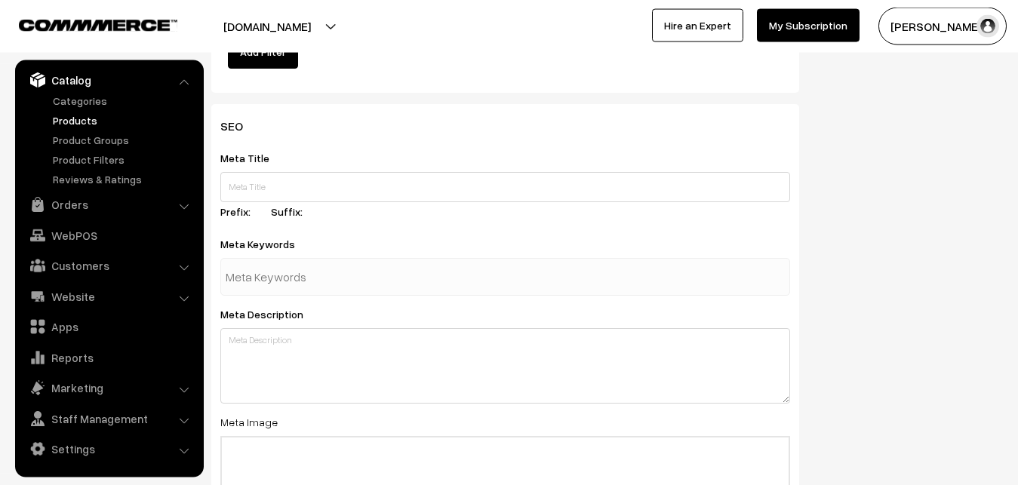
scroll to position [2246, 0]
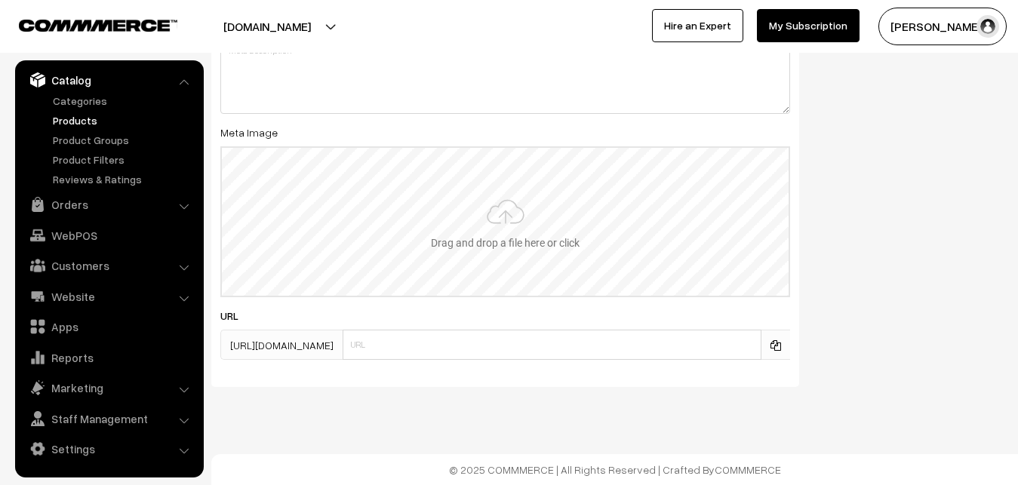
type input "2"
click at [503, 237] on input "file" at bounding box center [505, 222] width 567 height 148
type input "C:\fakepath\mangalagiri-saree-va12419-sep.jpeg"
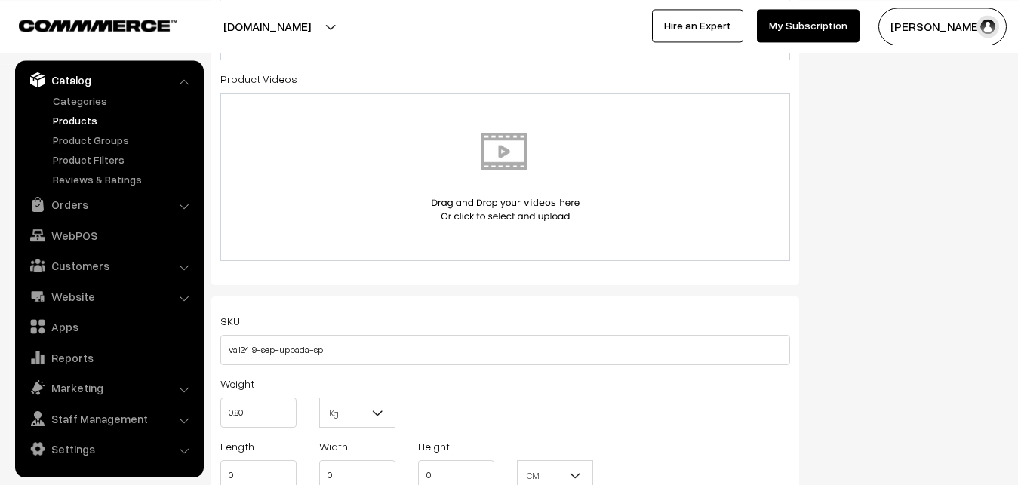
scroll to position [0, 0]
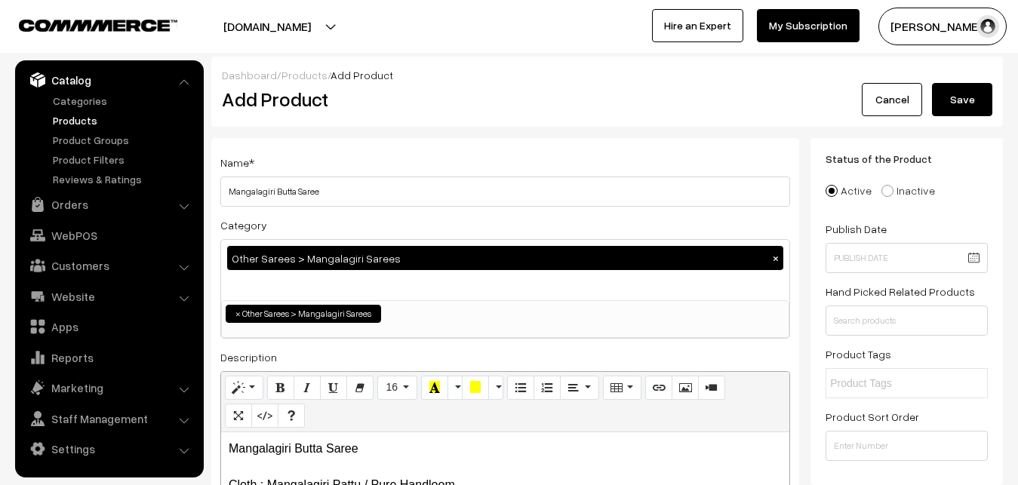
click at [955, 103] on button "Save" at bounding box center [962, 99] width 60 height 33
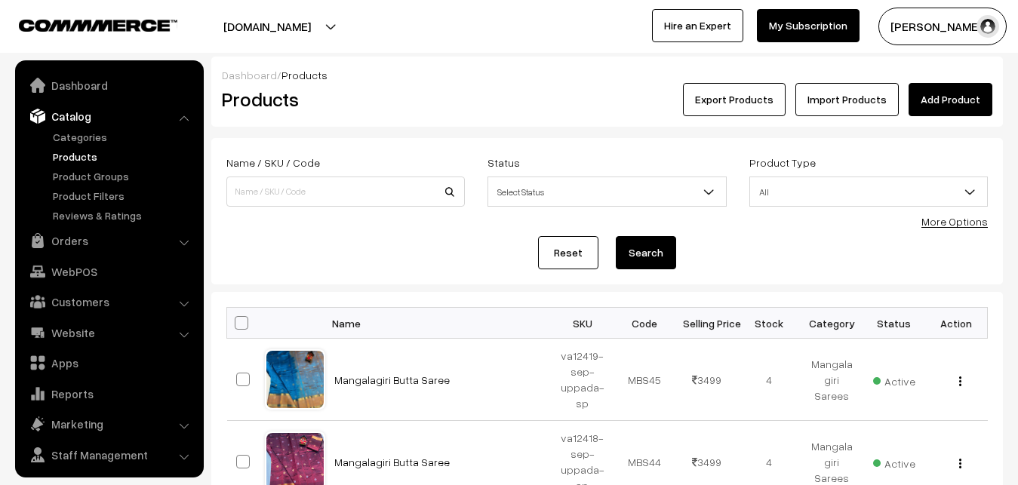
scroll to position [36, 0]
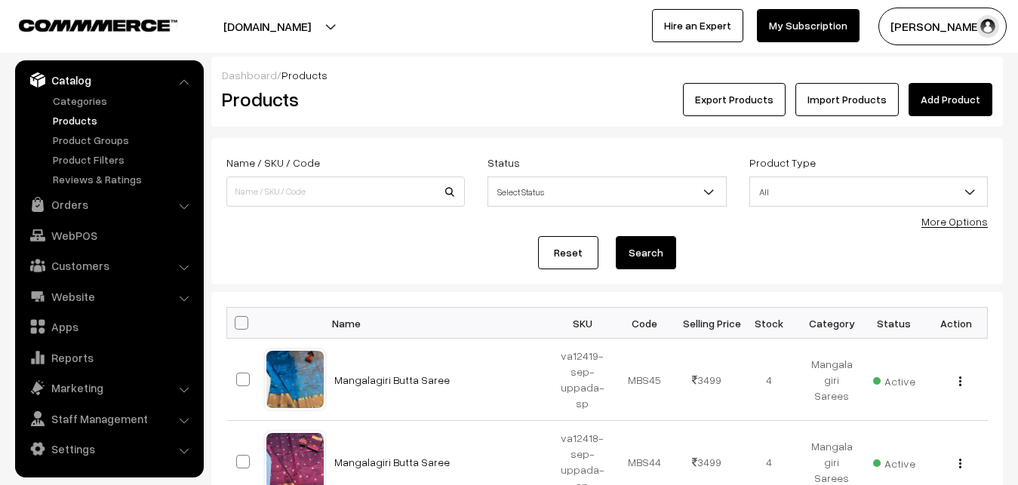
click at [401, 82] on div "Dashboard / Products" at bounding box center [607, 75] width 770 height 16
click at [934, 103] on link "Add Product" at bounding box center [950, 99] width 84 height 33
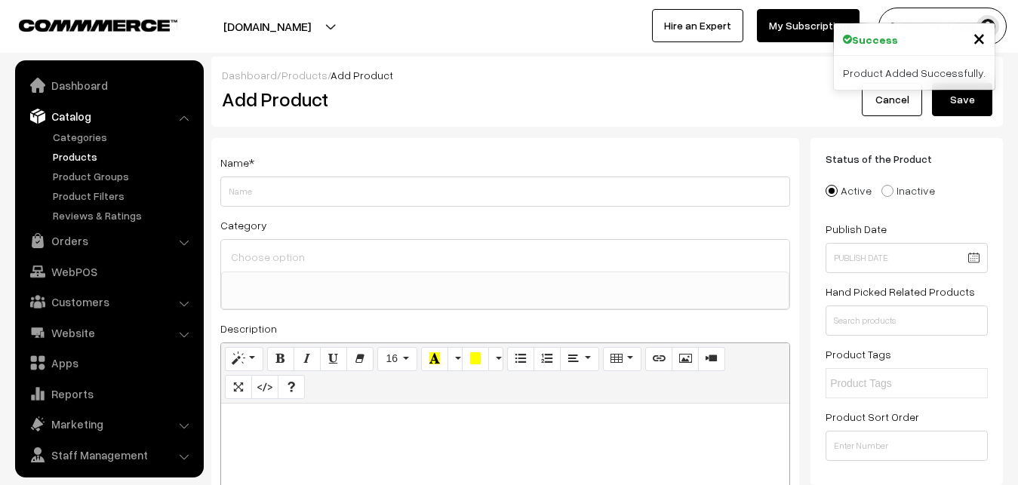
select select
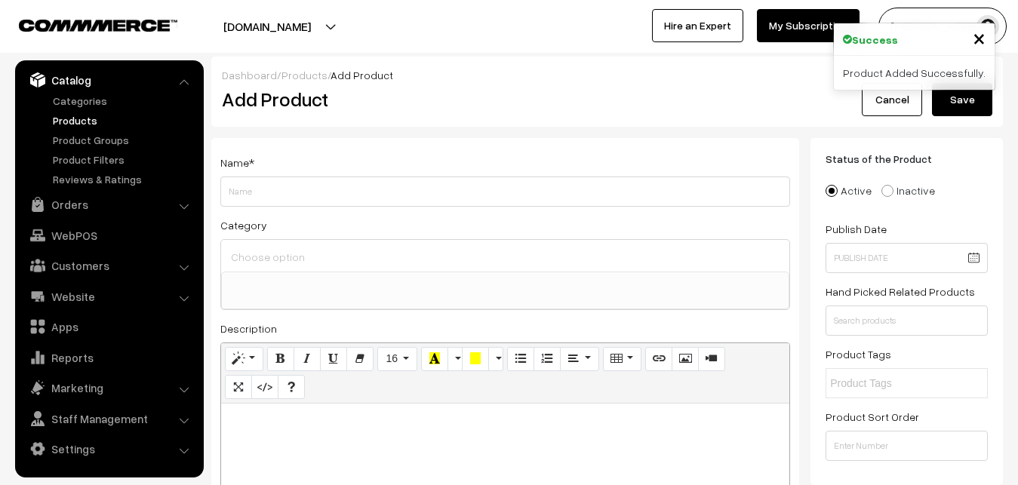
paste div
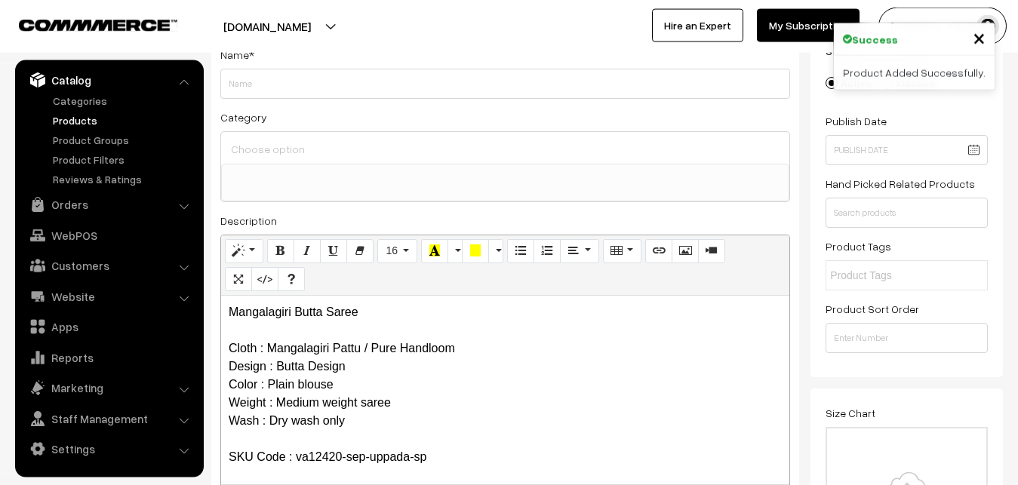
scroll to position [106, 0]
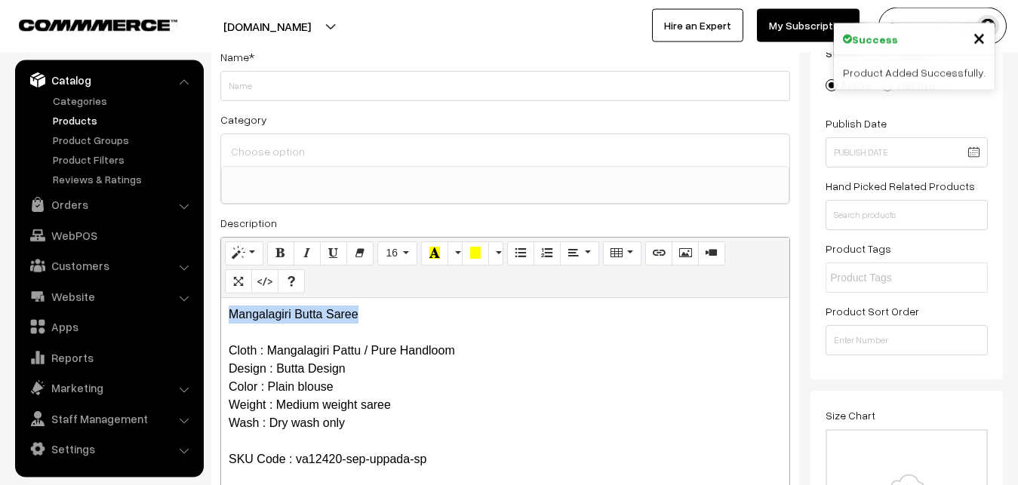
drag, startPoint x: 371, startPoint y: 305, endPoint x: 152, endPoint y: 306, distance: 218.8
click at [221, 306] on div "Mangalagiri Butta Saree Cloth : Mangalagiri Pattu / Pure Handloom Design : Butt…" at bounding box center [505, 392] width 568 height 189
copy p "Mangalagiri Butta Saree"
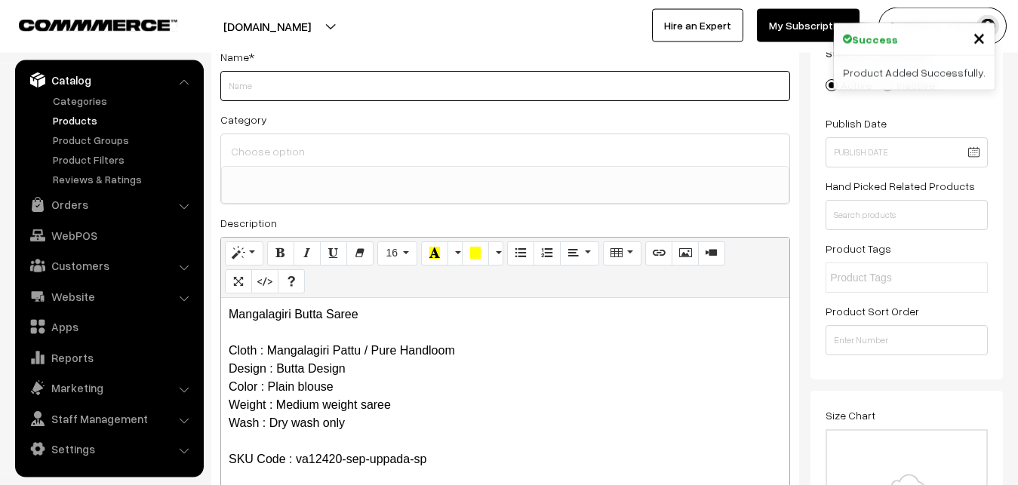
click at [263, 91] on input "Weight" at bounding box center [505, 86] width 570 height 30
paste input "Mangalagiri Butta Saree"
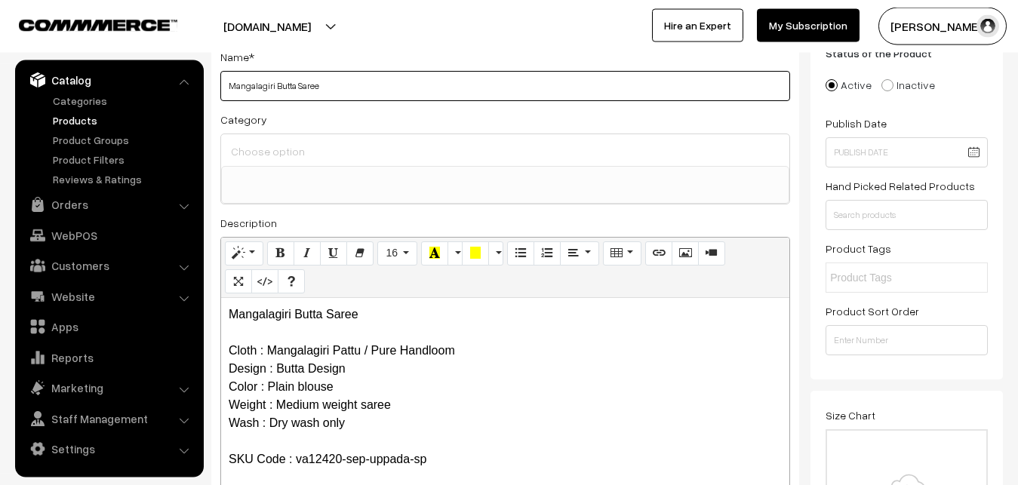
type input "Mangalagiri Butta Saree"
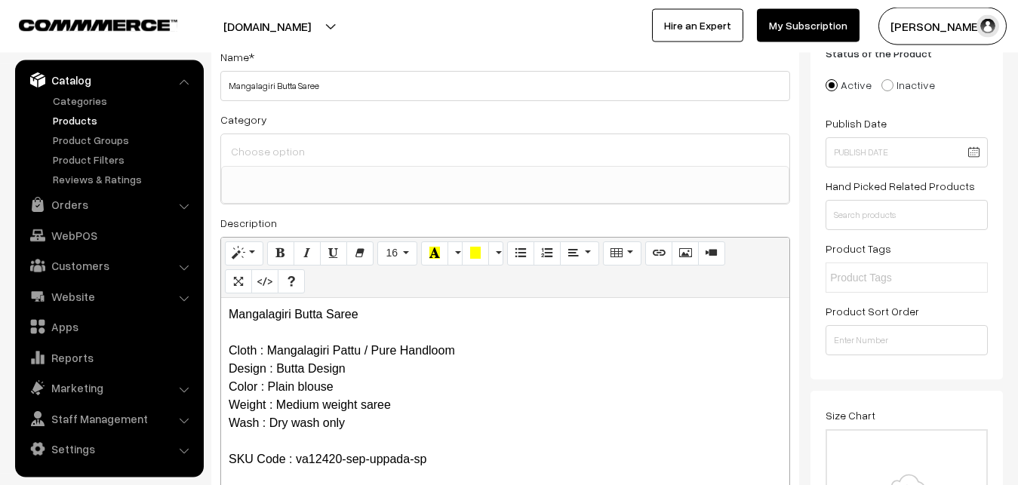
click at [266, 142] on input at bounding box center [505, 151] width 556 height 22
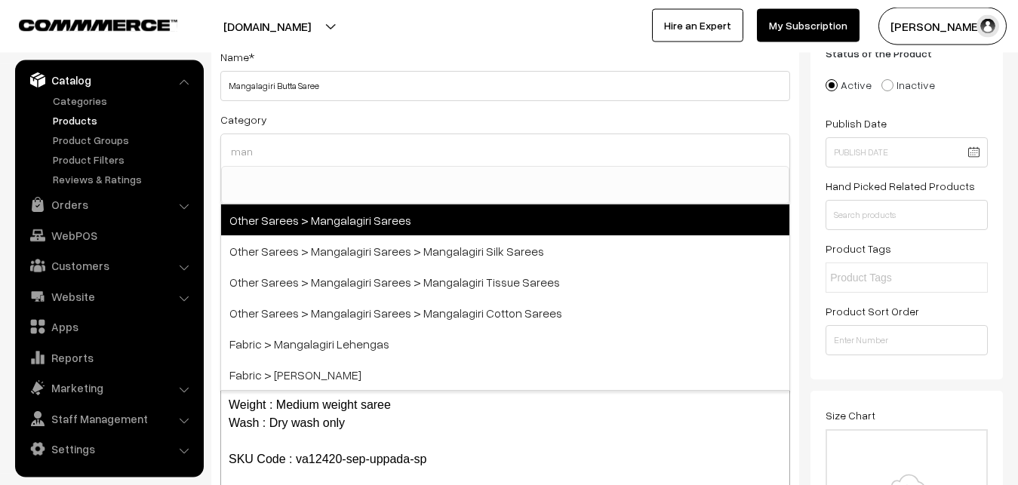
type input "man"
click at [338, 224] on span "Other Sarees > Mangalagiri Sarees" at bounding box center [505, 219] width 568 height 31
select select "31"
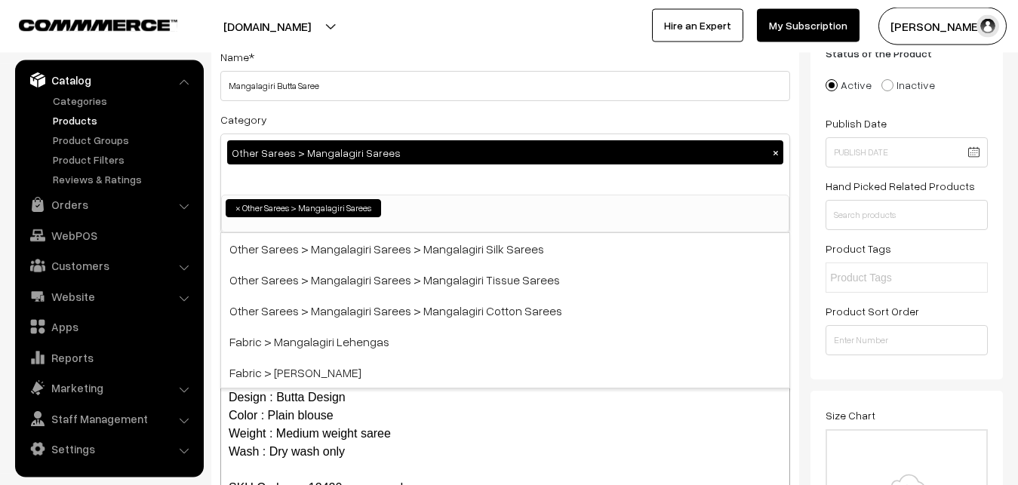
scroll to position [380, 0]
click at [371, 109] on div "Name * Mangalagiri Butta Saree Category Other Sarees > Mangalagiri Sarees × Upp…" at bounding box center [505, 289] width 588 height 515
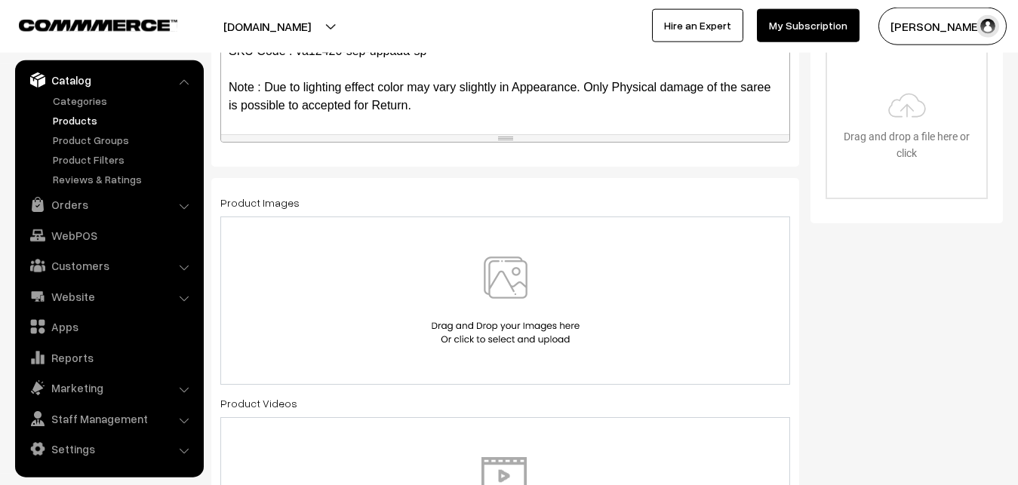
scroll to position [490, 0]
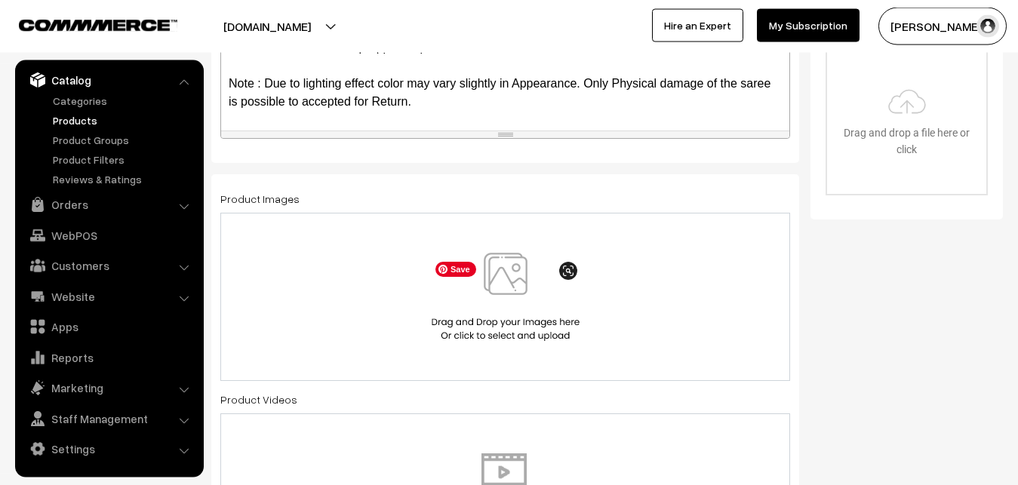
click at [499, 287] on img at bounding box center [505, 297] width 155 height 88
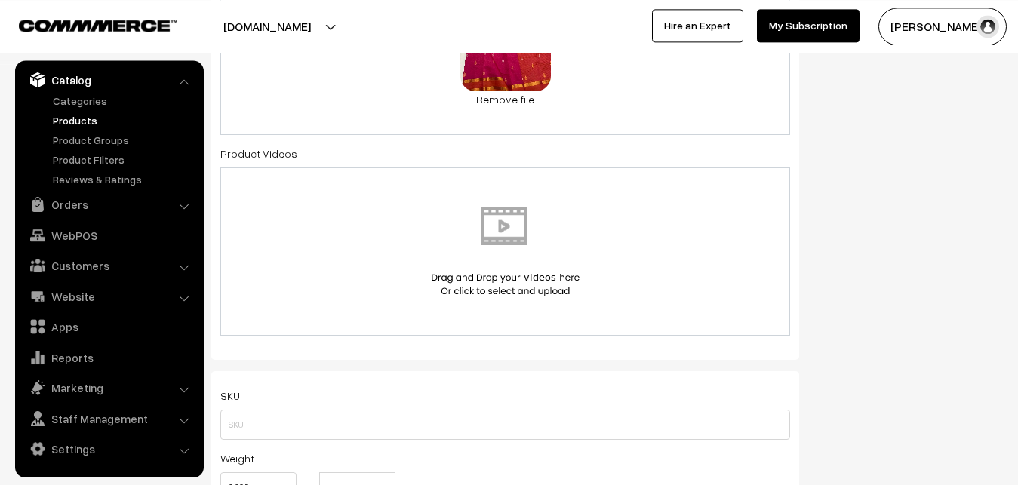
scroll to position [798, 0]
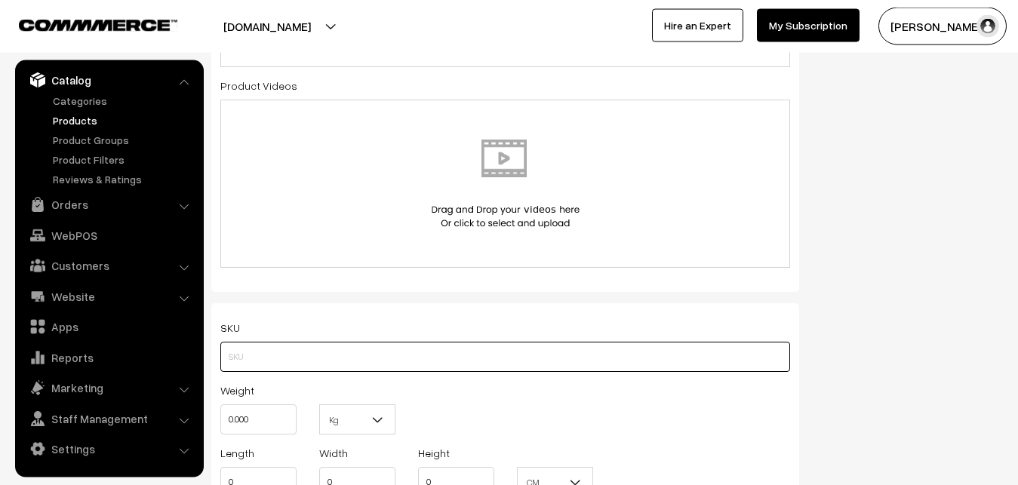
click at [231, 347] on input "text" at bounding box center [505, 357] width 570 height 30
paste input "va12420-sep-uppada-sp"
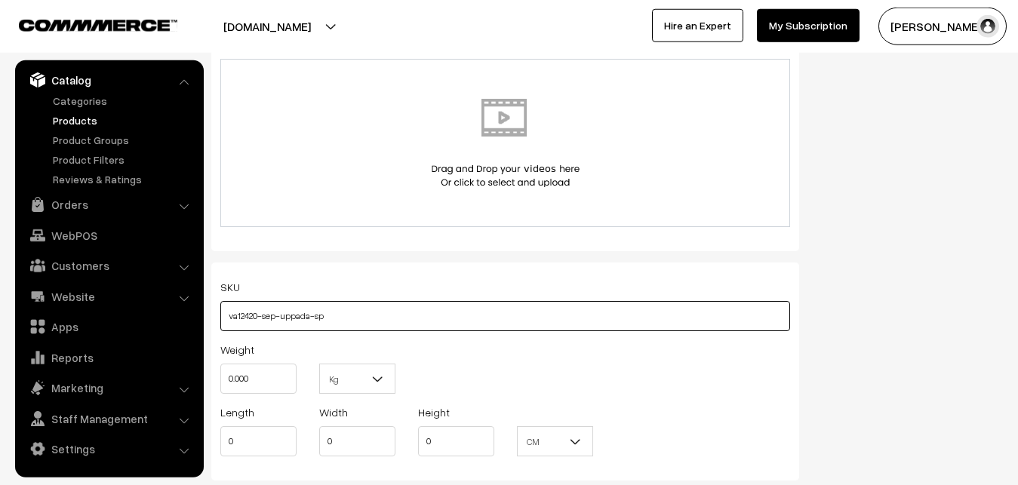
scroll to position [952, 0]
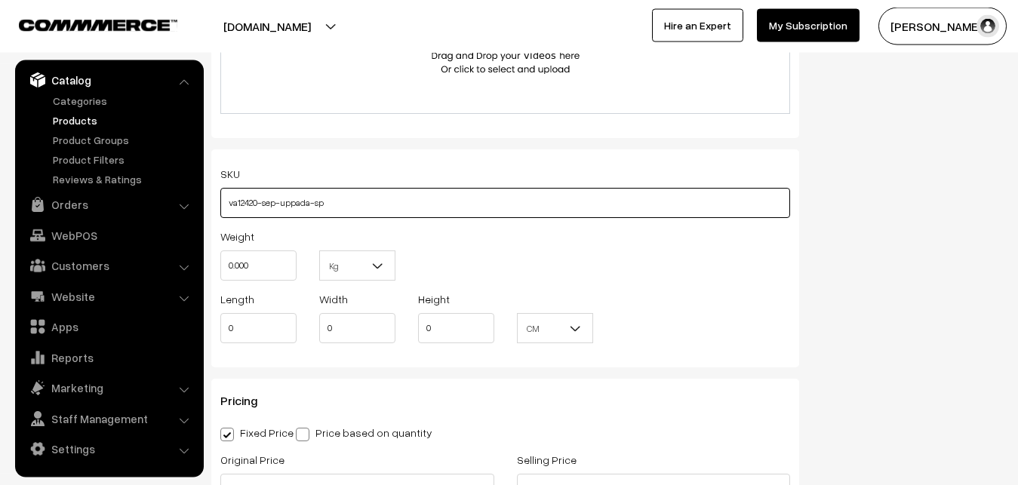
type input "va12420-sep-uppada-sp"
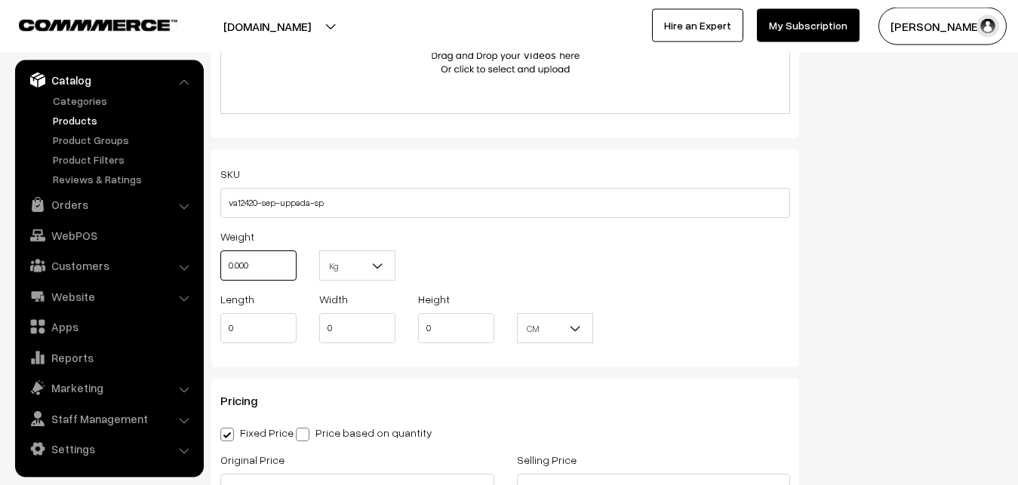
drag, startPoint x: 263, startPoint y: 269, endPoint x: 174, endPoint y: 260, distance: 89.6
click at [220, 260] on input "0.000" at bounding box center [258, 265] width 76 height 30
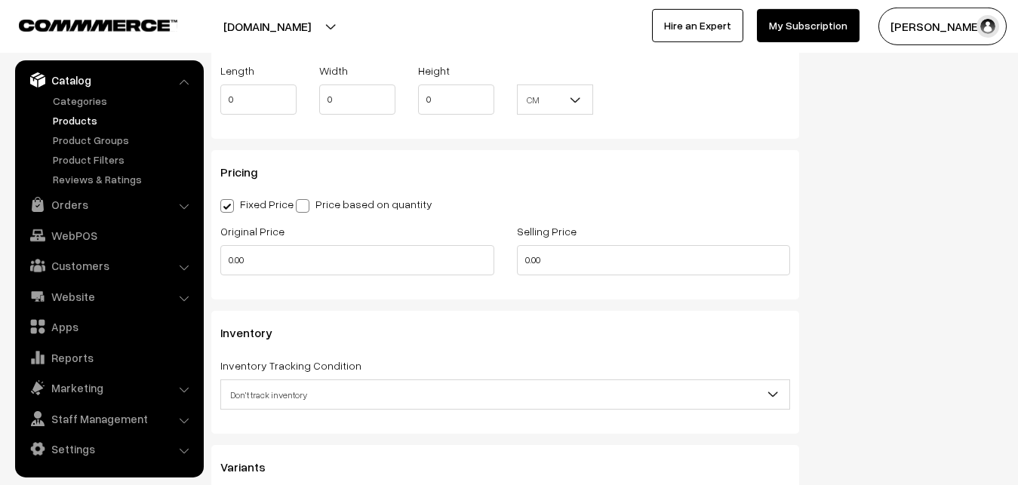
scroll to position [1183, 0]
type input "0.80"
drag, startPoint x: 262, startPoint y: 264, endPoint x: 205, endPoint y: 256, distance: 57.2
click at [220, 256] on input "0.00" at bounding box center [357, 258] width 274 height 30
type input "2600"
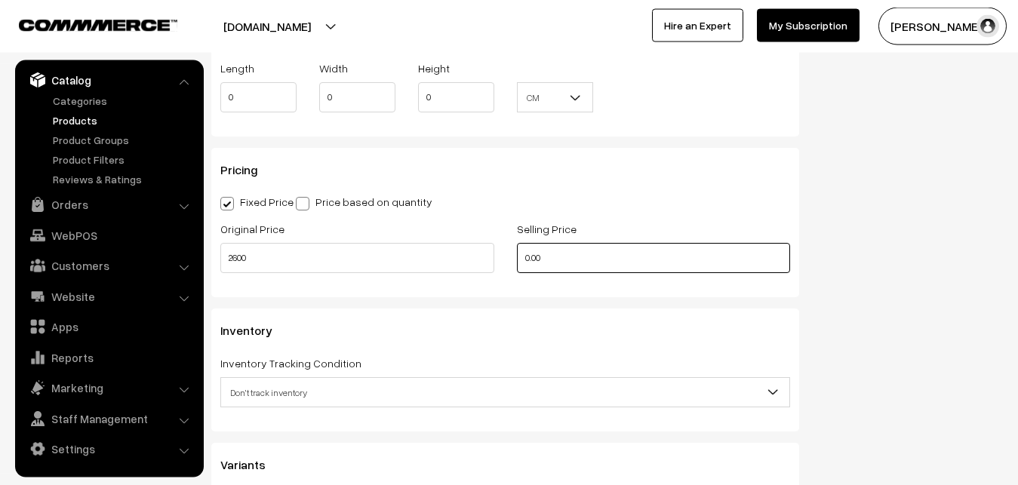
drag, startPoint x: 583, startPoint y: 249, endPoint x: 490, endPoint y: 259, distance: 94.1
click at [517, 262] on input "0.00" at bounding box center [654, 258] width 274 height 30
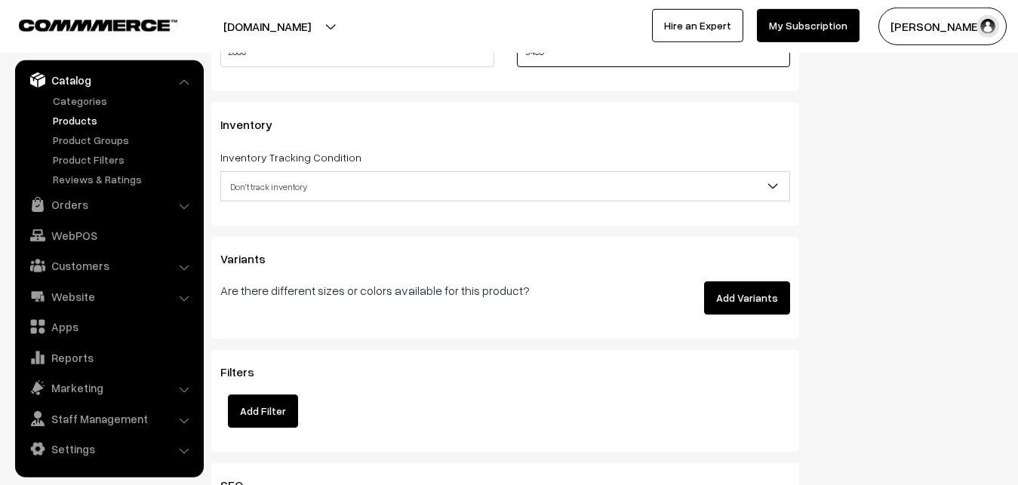
scroll to position [1414, 0]
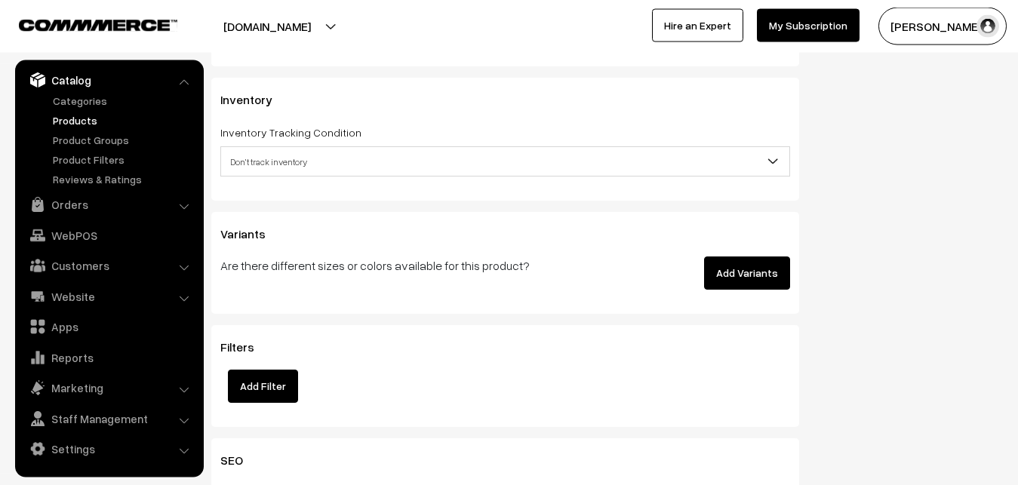
type input "3499"
click at [246, 163] on span "Don't track inventory" at bounding box center [505, 162] width 568 height 26
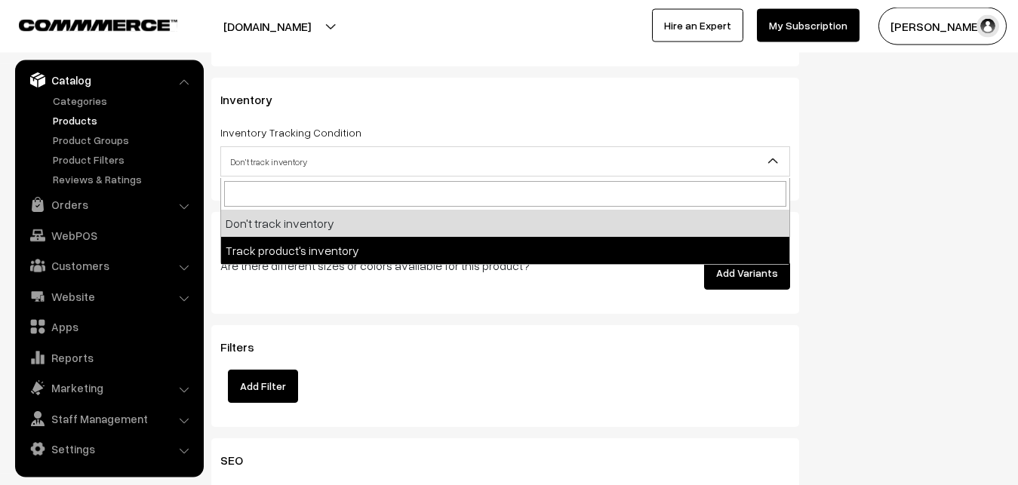
select select "2"
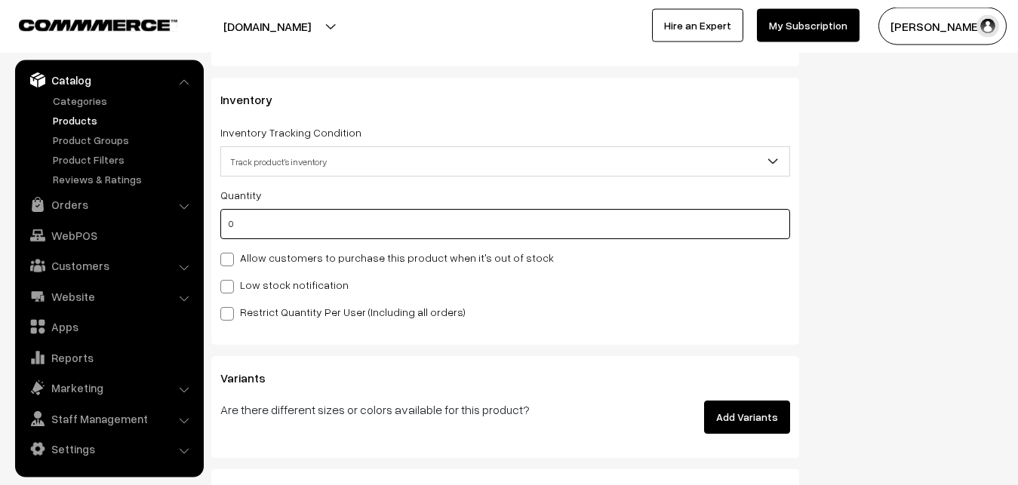
click at [242, 232] on input "0" at bounding box center [505, 224] width 570 height 30
type input "4"
click at [242, 278] on label "Low stock notification" at bounding box center [284, 285] width 128 height 16
click at [230, 279] on input "Low stock notification" at bounding box center [225, 284] width 10 height 10
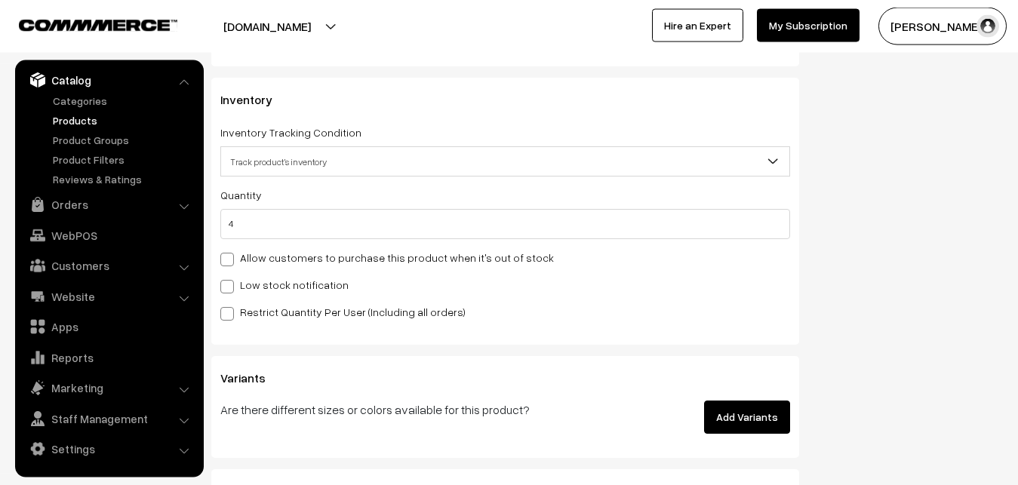
checkbox input "true"
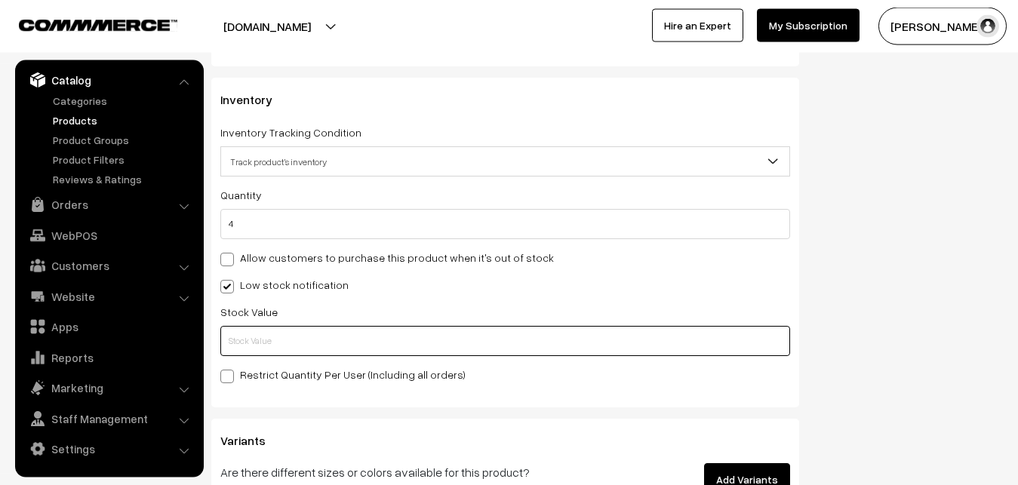
click at [255, 340] on input "text" at bounding box center [505, 341] width 570 height 30
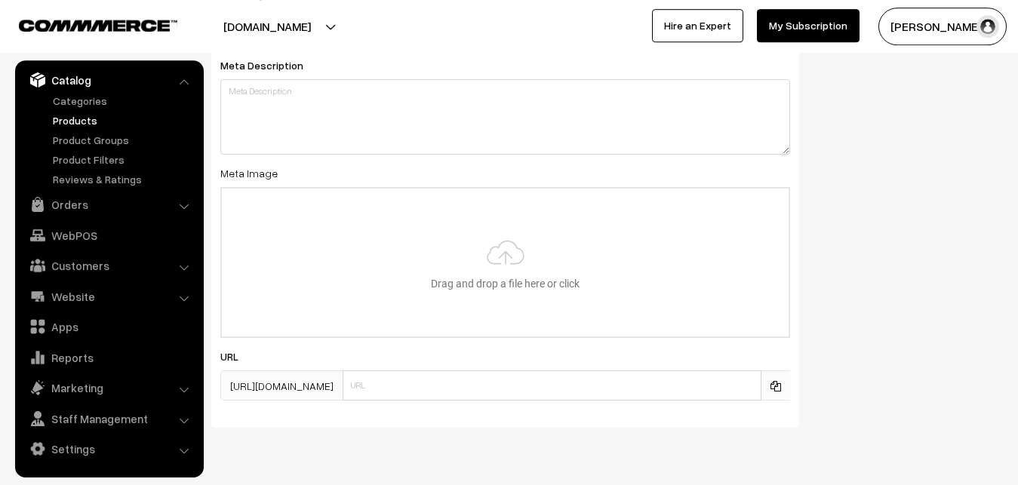
scroll to position [2246, 0]
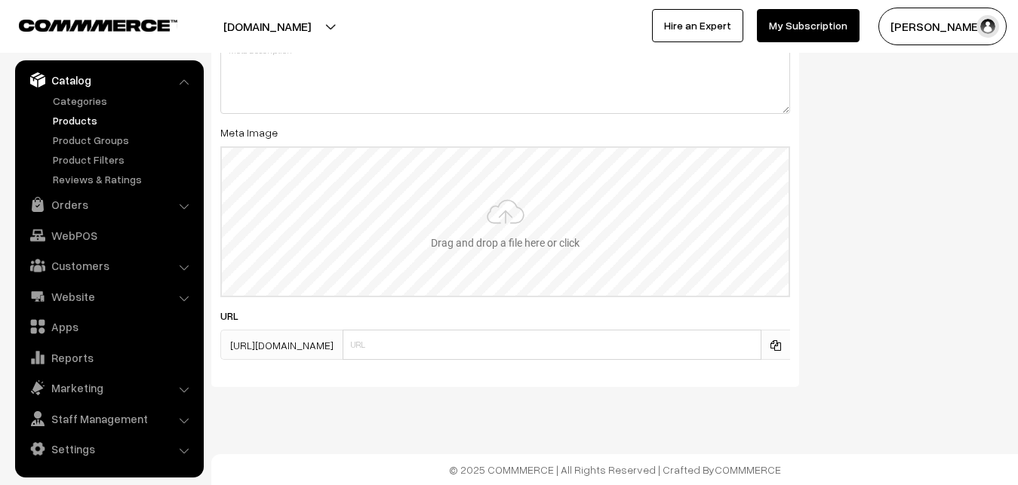
type input "2"
click at [485, 221] on input "file" at bounding box center [505, 222] width 567 height 148
type input "C:\fakepath\mangalagiri-saree-va12420-sep.jpeg"
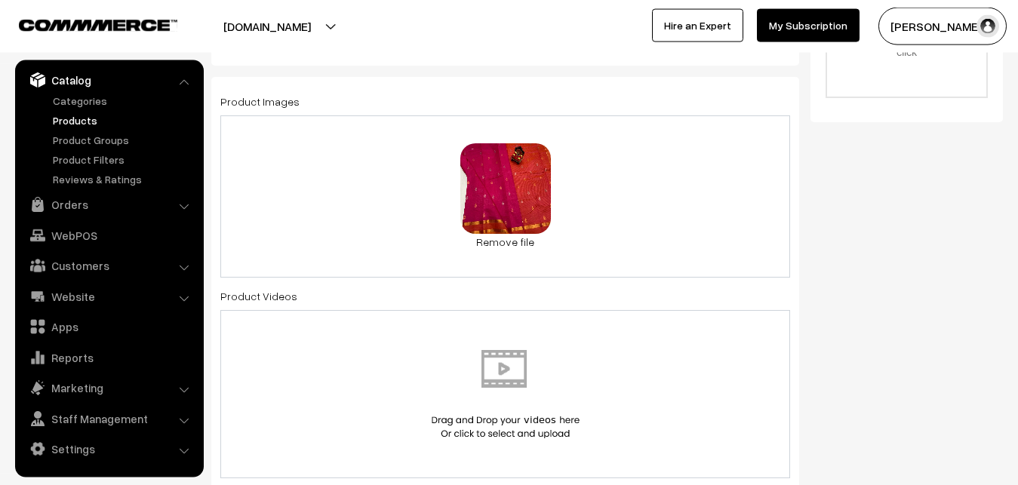
scroll to position [0, 0]
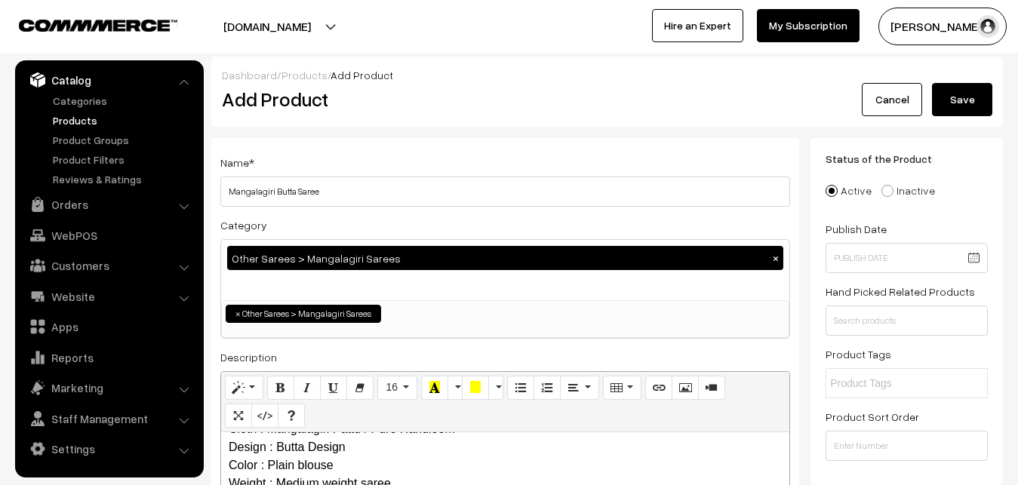
click at [947, 97] on button "Save" at bounding box center [962, 99] width 60 height 33
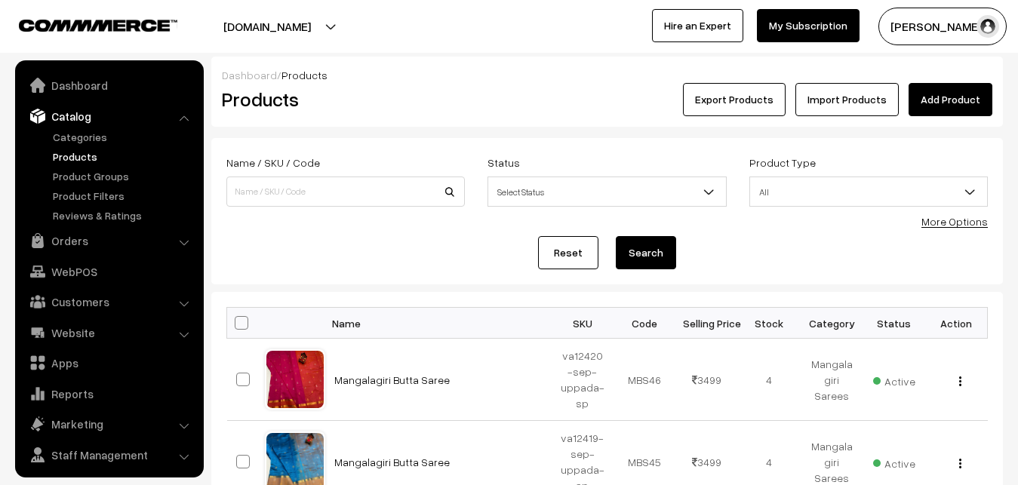
scroll to position [36, 0]
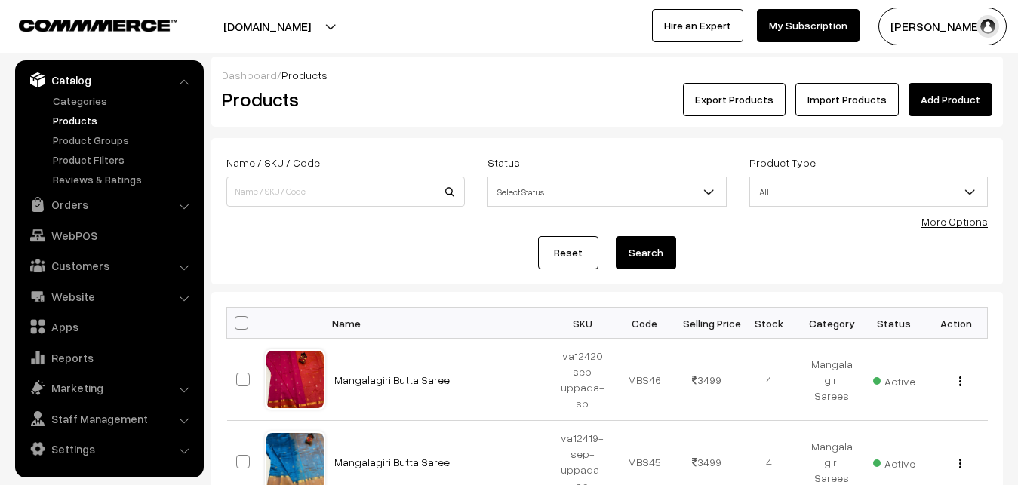
click at [434, 86] on div "Products" at bounding box center [342, 99] width 264 height 33
click at [974, 88] on link "Add Product" at bounding box center [950, 99] width 84 height 33
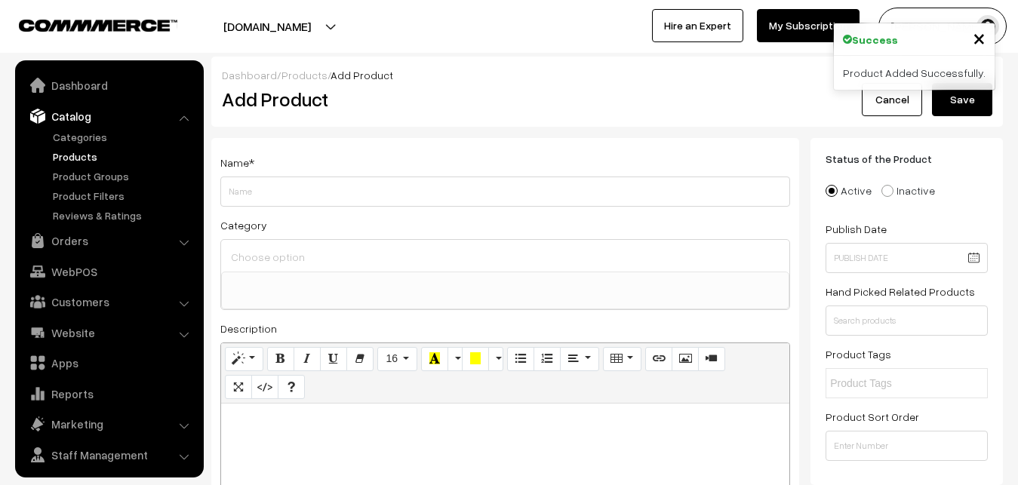
select select
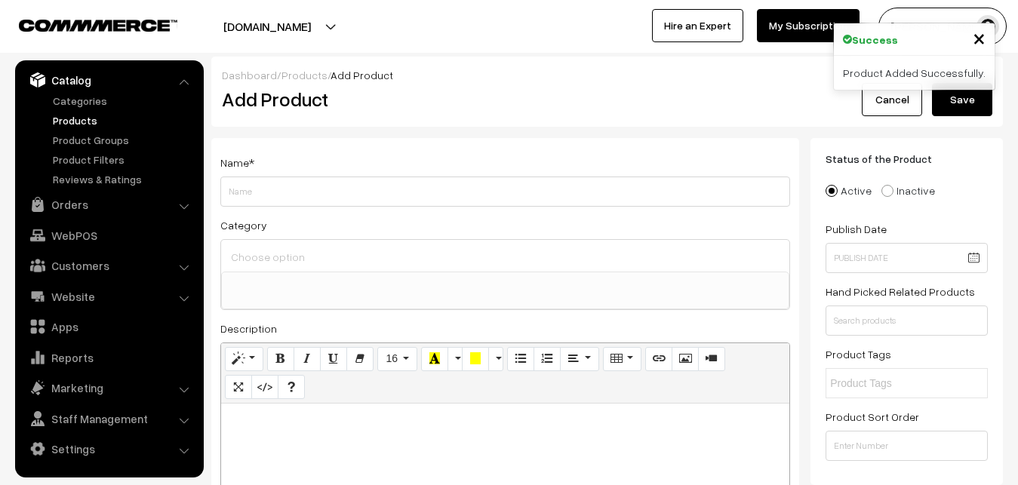
paste div
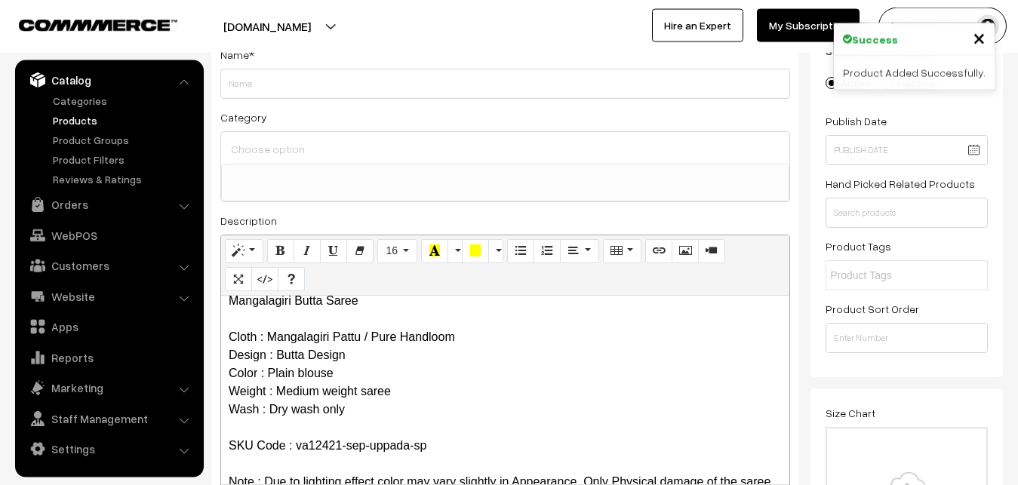
scroll to position [0, 0]
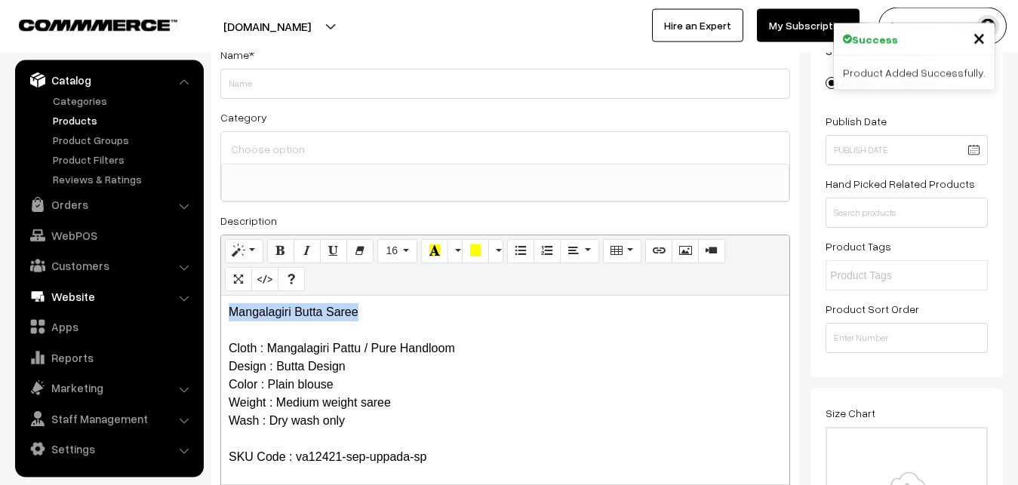
drag, startPoint x: 385, startPoint y: 309, endPoint x: 161, endPoint y: 304, distance: 224.1
click at [221, 307] on div "Mangalagiri Butta Saree Cloth : Mangalagiri Pattu / Pure Handloom Design : Butt…" at bounding box center [505, 390] width 568 height 189
copy p "Mangalagiri Butta Saree"
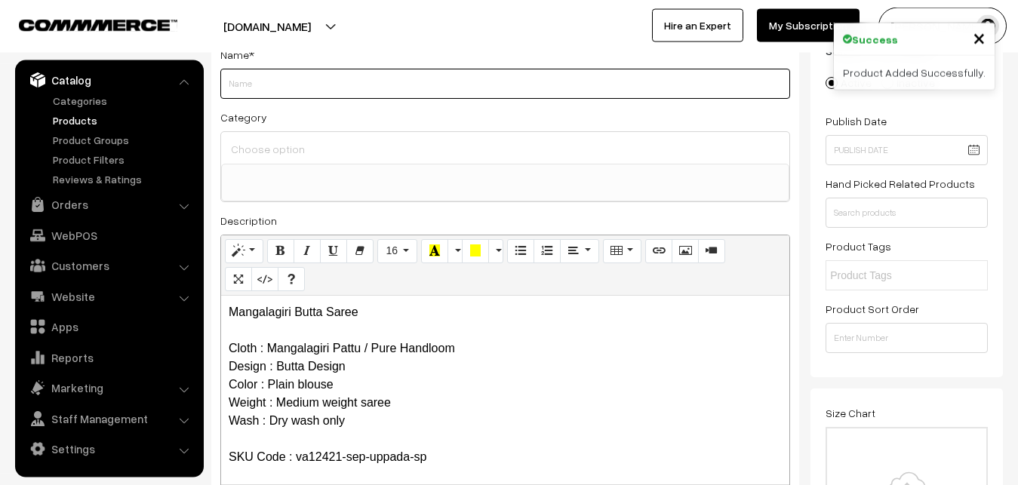
click at [245, 92] on input "Weight" at bounding box center [505, 84] width 570 height 30
paste input "Mangalagiri Butta Saree"
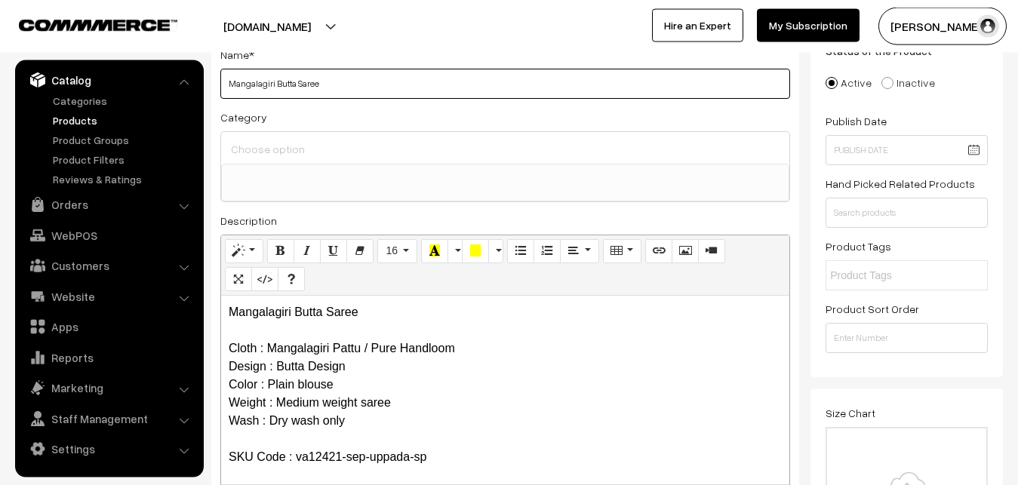
type input "Mangalagiri Butta Saree"
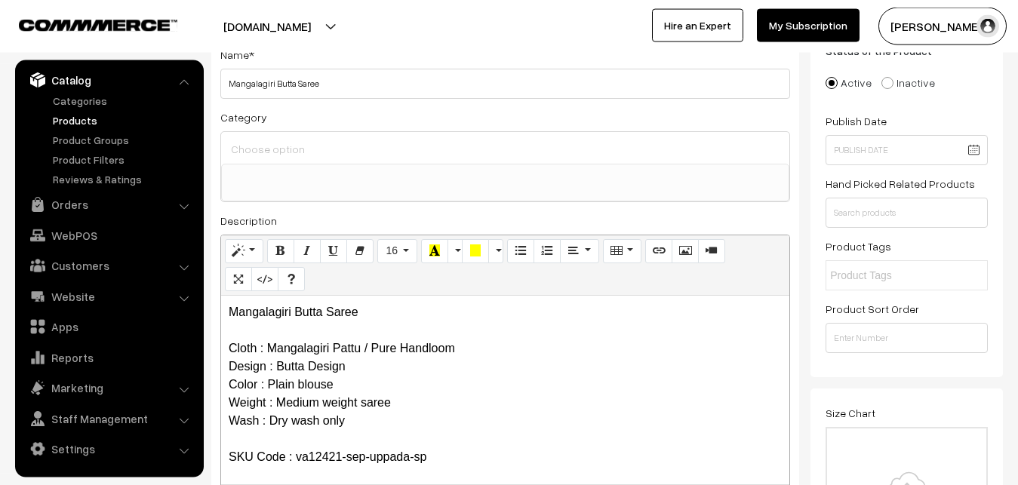
click at [265, 148] on input at bounding box center [505, 149] width 556 height 22
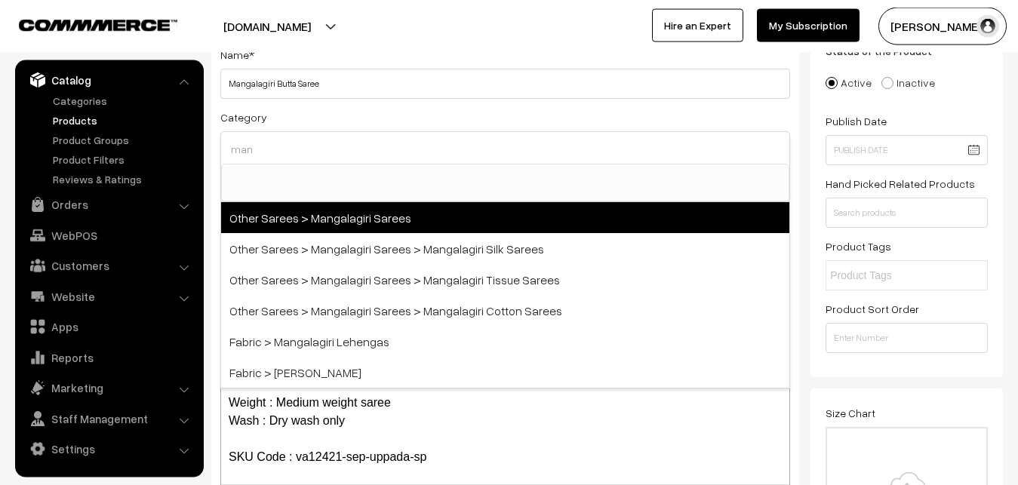
type input "man"
click at [315, 219] on span "Other Sarees > Mangalagiri Sarees" at bounding box center [505, 217] width 568 height 31
select select "31"
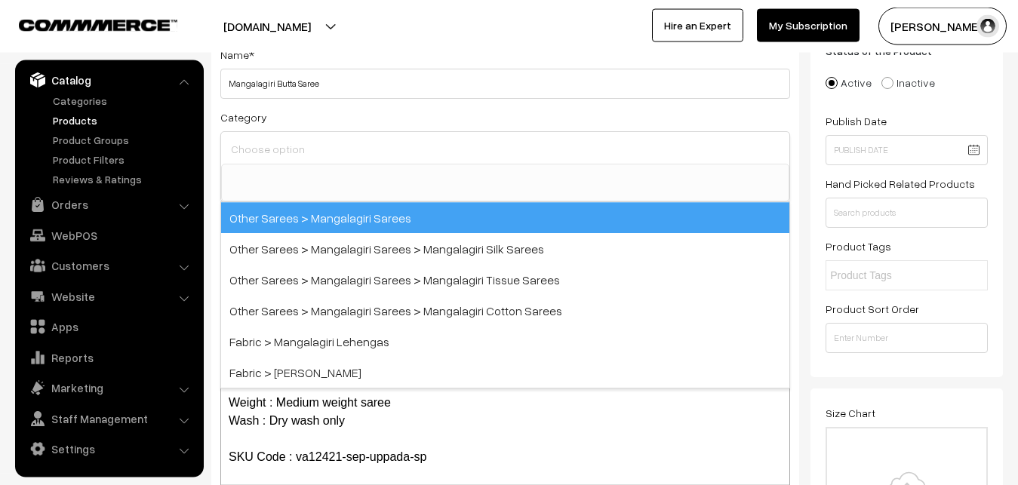
scroll to position [380, 0]
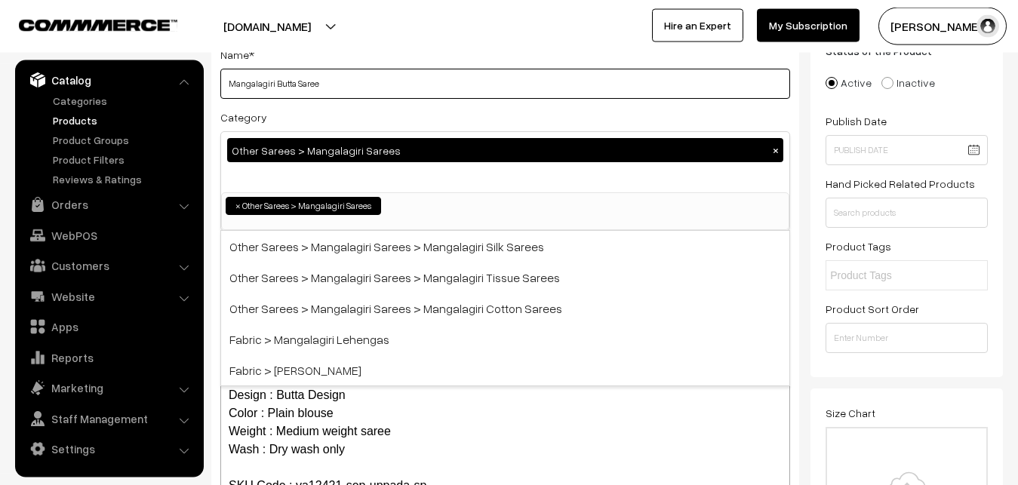
click at [361, 84] on input "Mangalagiri Butta Saree" at bounding box center [505, 84] width 570 height 30
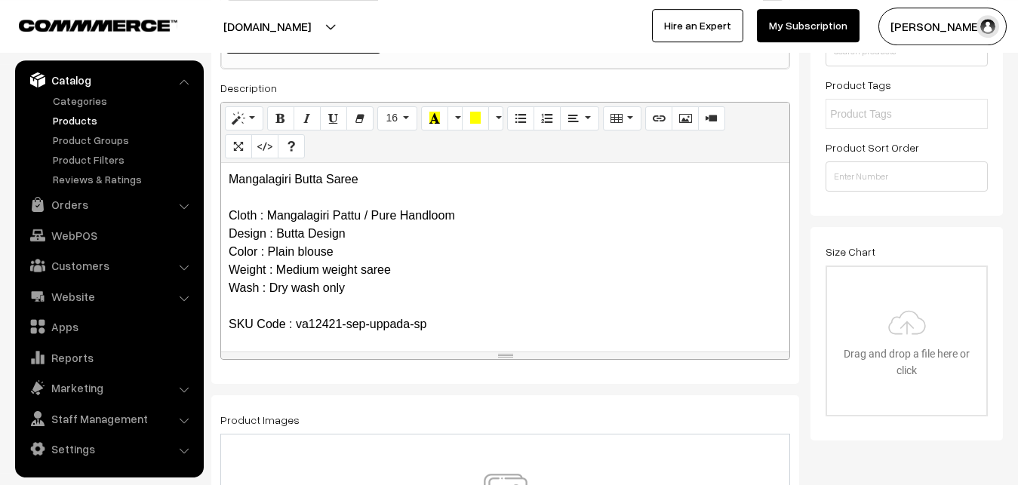
scroll to position [416, 0]
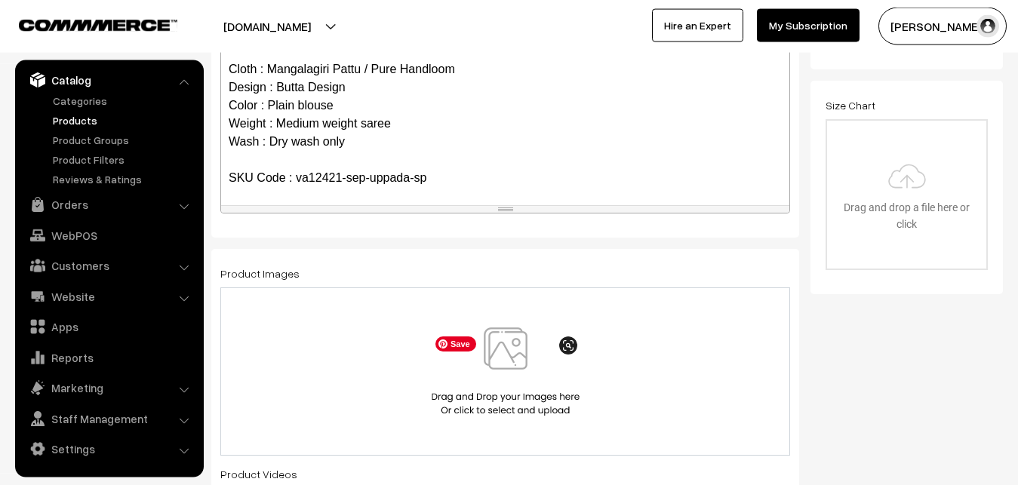
click at [493, 338] on img at bounding box center [505, 371] width 155 height 88
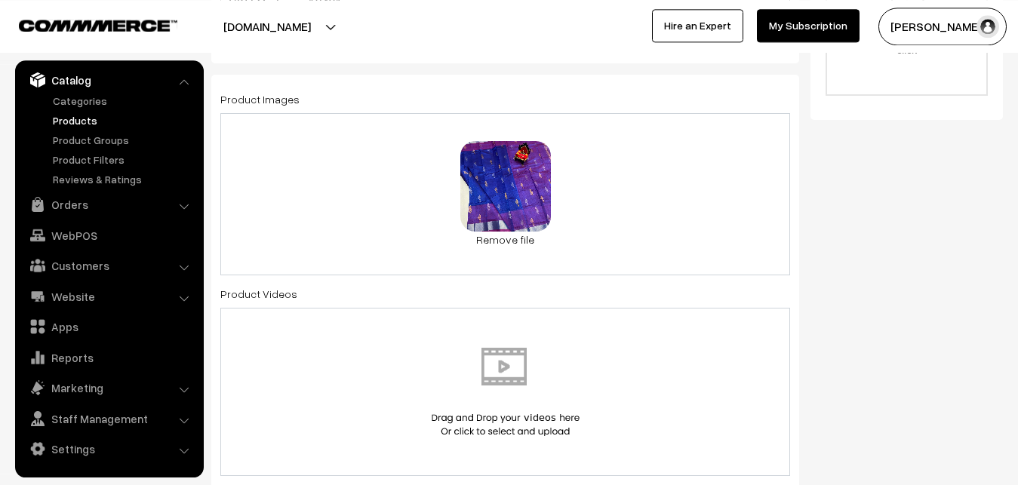
scroll to position [800, 0]
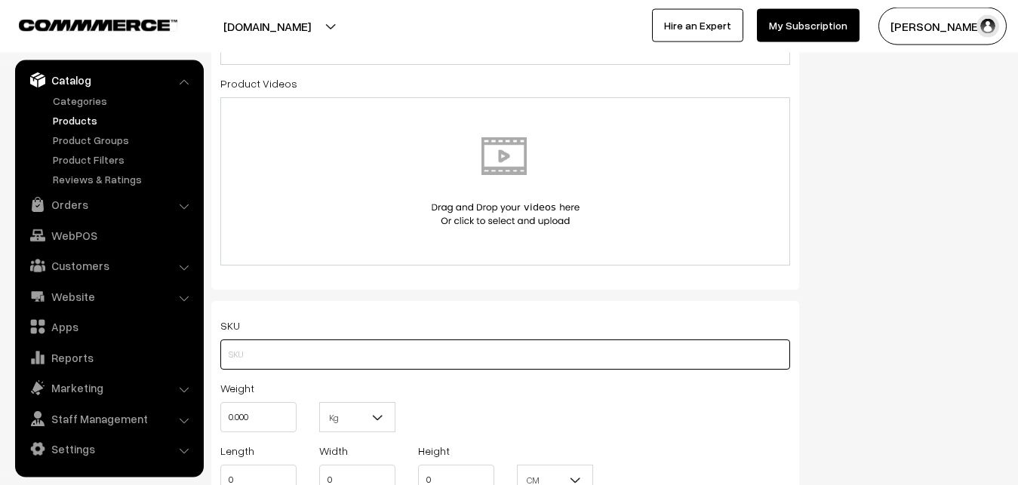
click at [243, 349] on input "text" at bounding box center [505, 354] width 570 height 30
paste input "va12421-sep-uppada-sp"
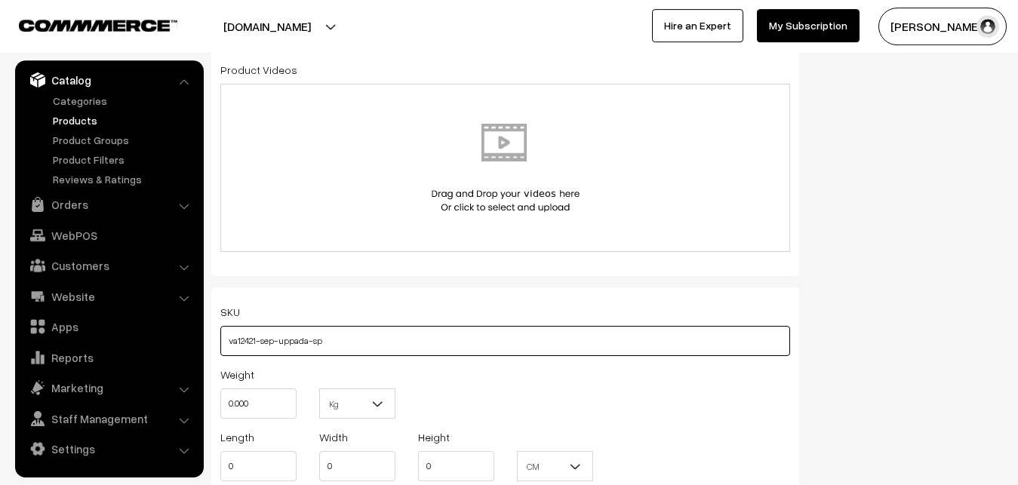
scroll to position [1108, 0]
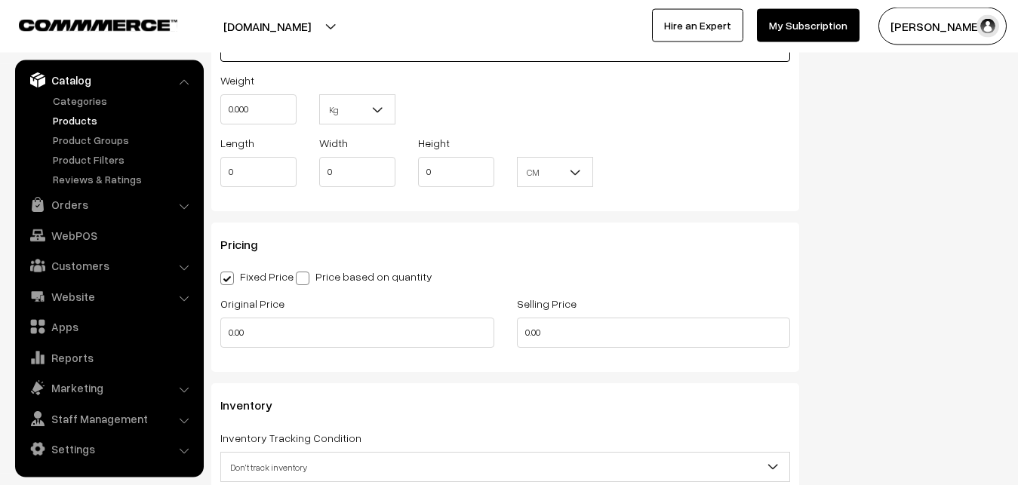
type input "va12421-sep-uppada-sp"
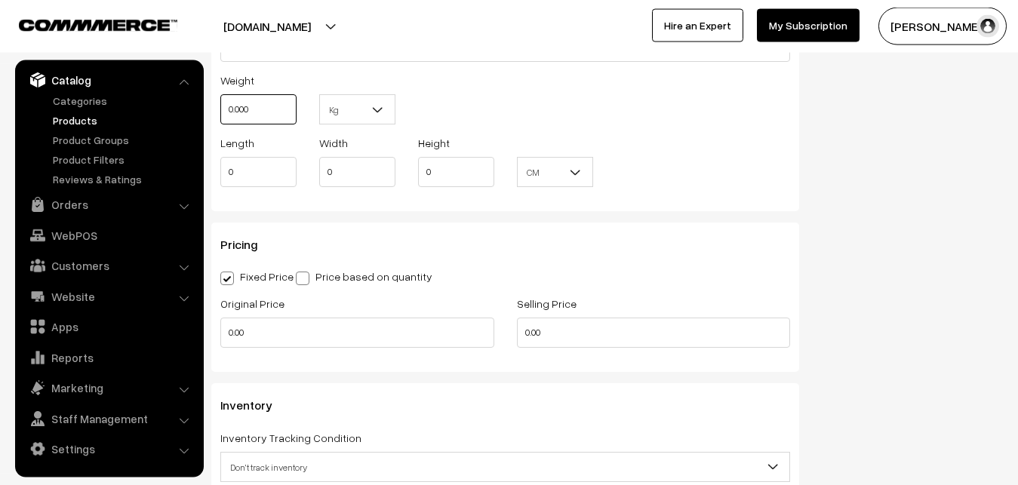
drag, startPoint x: 263, startPoint y: 121, endPoint x: 193, endPoint y: 112, distance: 70.7
click at [220, 112] on input "0.000" at bounding box center [258, 109] width 76 height 30
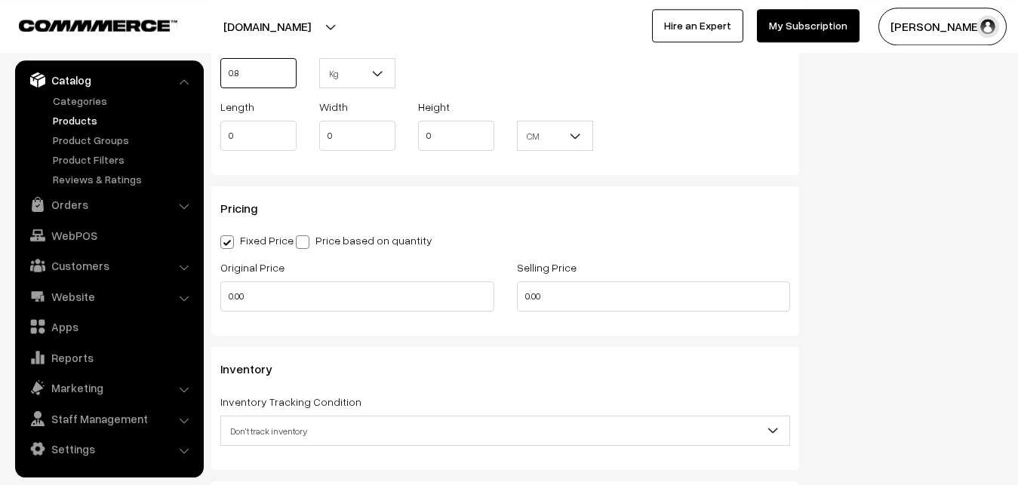
scroll to position [1185, 0]
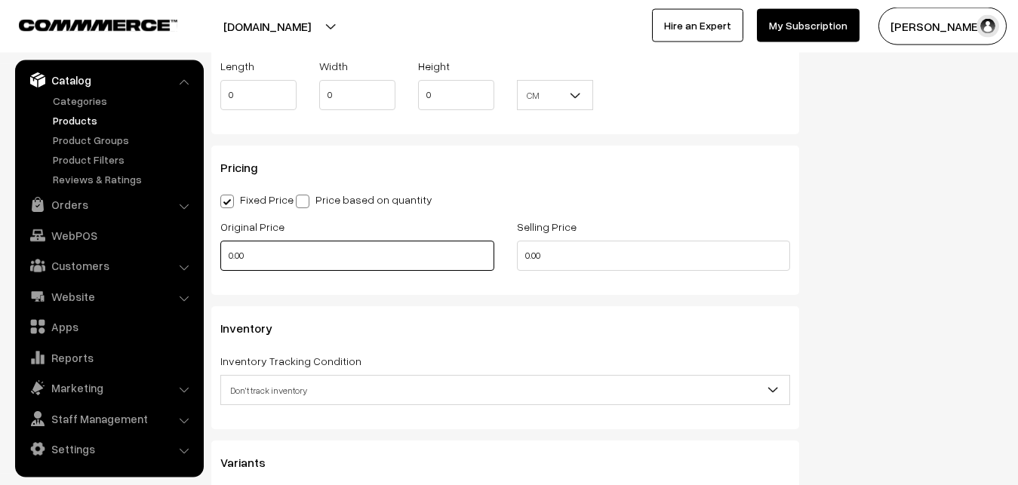
type input "0.80"
drag, startPoint x: 290, startPoint y: 259, endPoint x: 146, endPoint y: 238, distance: 145.6
click at [220, 241] on input "0.00" at bounding box center [357, 256] width 274 height 30
type input "2600"
drag, startPoint x: 553, startPoint y: 243, endPoint x: 490, endPoint y: 243, distance: 62.6
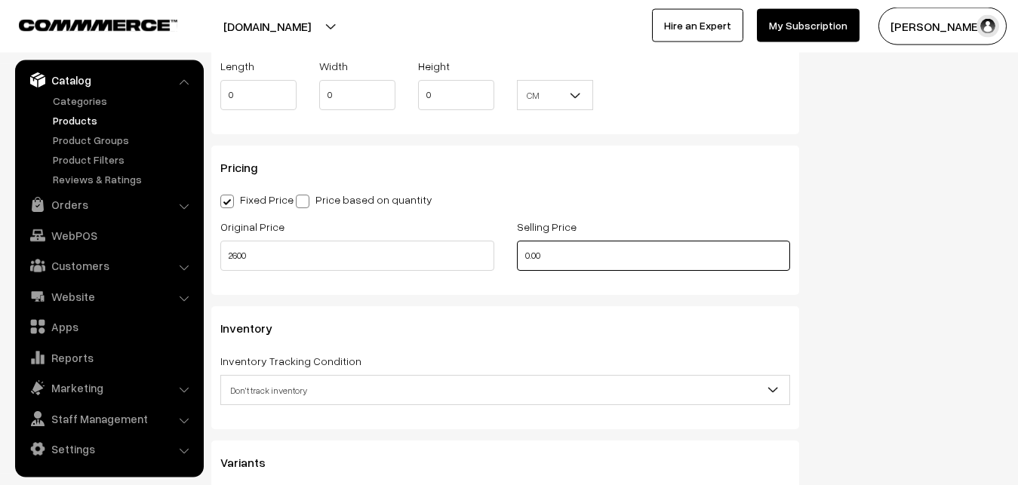
click at [517, 243] on input "0.00" at bounding box center [654, 256] width 274 height 30
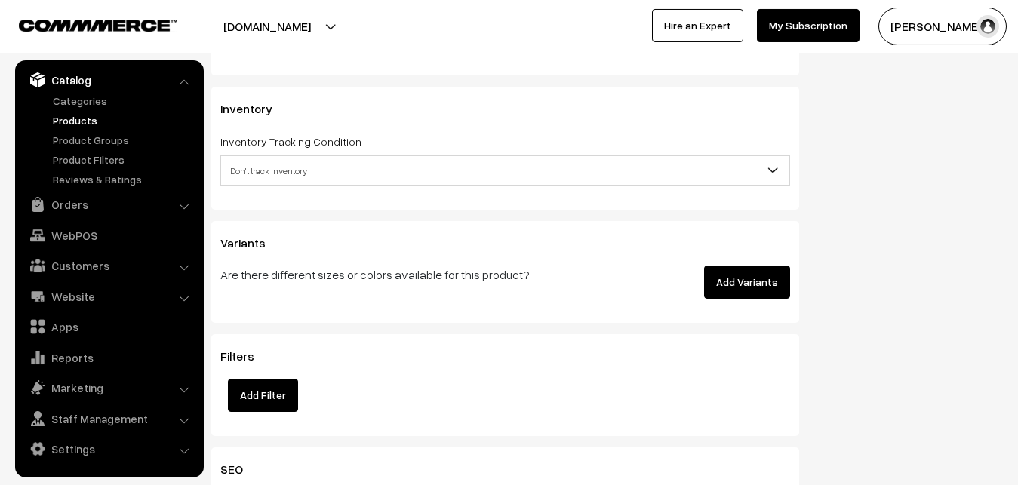
scroll to position [1416, 0]
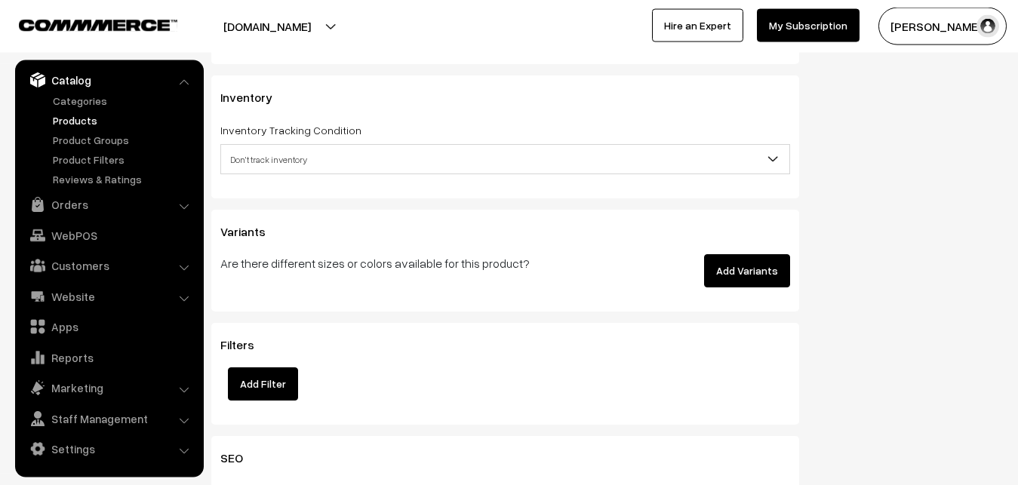
type input "3499"
click at [247, 167] on span "Don't track inventory" at bounding box center [505, 159] width 568 height 26
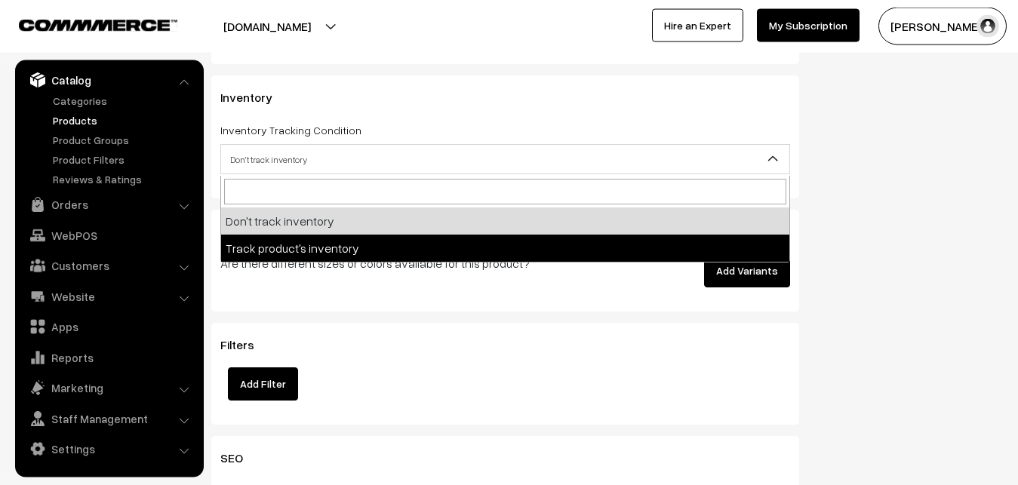
select select "2"
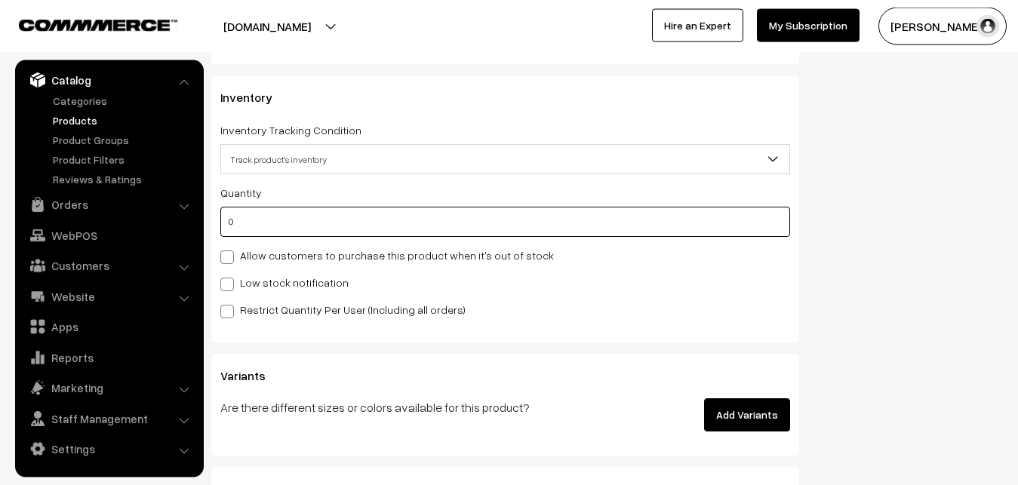
click at [251, 225] on input "0" at bounding box center [505, 222] width 570 height 30
type input "4"
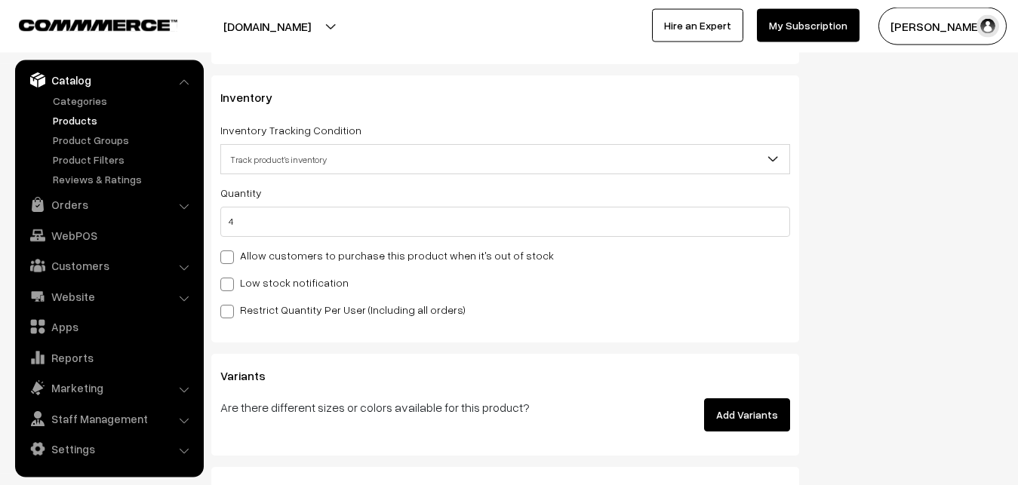
click at [251, 283] on label "Low stock notification" at bounding box center [284, 283] width 128 height 16
click at [230, 283] on input "Low stock notification" at bounding box center [225, 282] width 10 height 10
checkbox input "true"
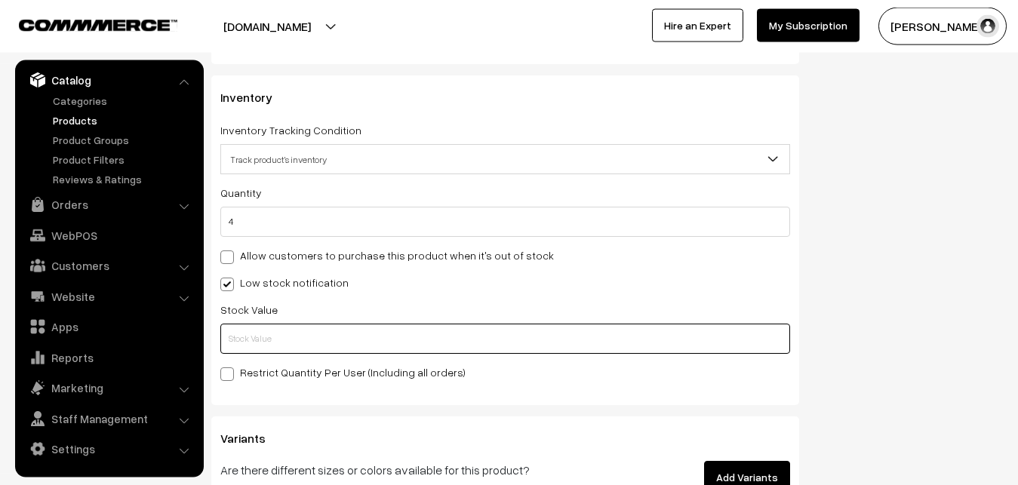
click at [258, 336] on input "text" at bounding box center [505, 339] width 570 height 30
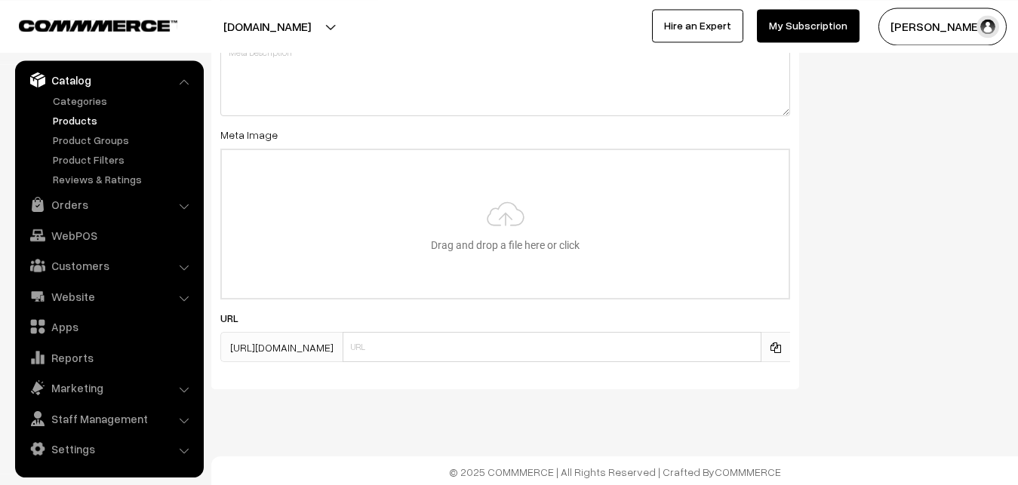
scroll to position [2246, 0]
type input "2"
click at [445, 207] on input "file" at bounding box center [505, 222] width 567 height 148
type input "C:\fakepath\mangalagiri-saree-va12421-sep.jpeg"
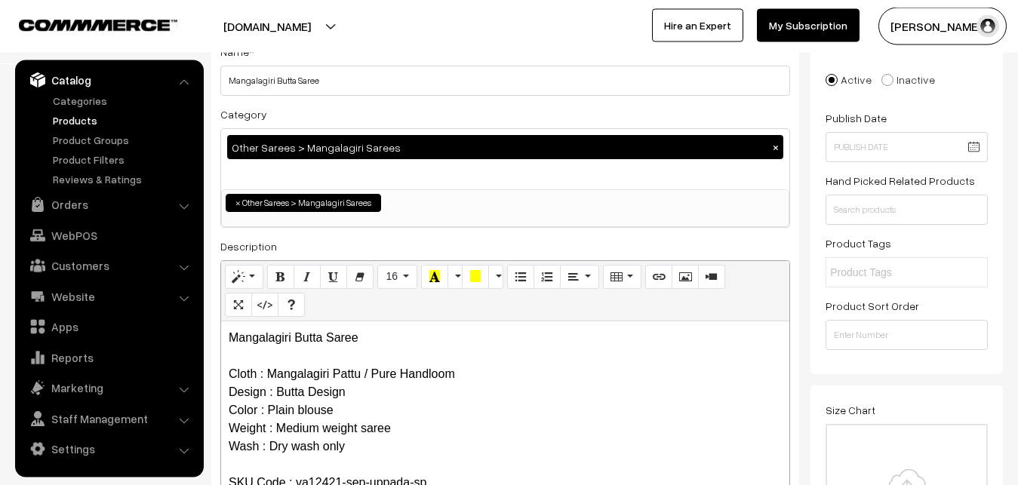
scroll to position [0, 0]
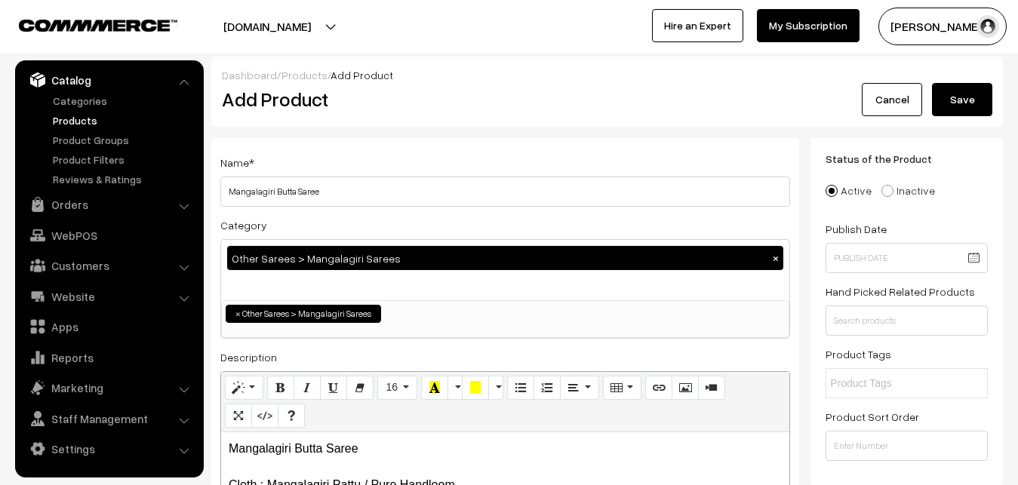
click at [939, 101] on button "Save" at bounding box center [962, 99] width 60 height 33
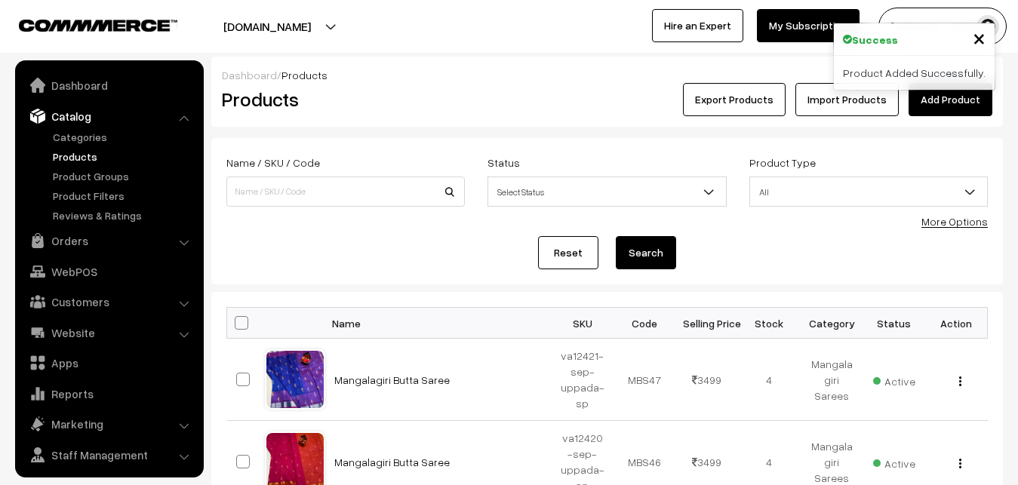
scroll to position [36, 0]
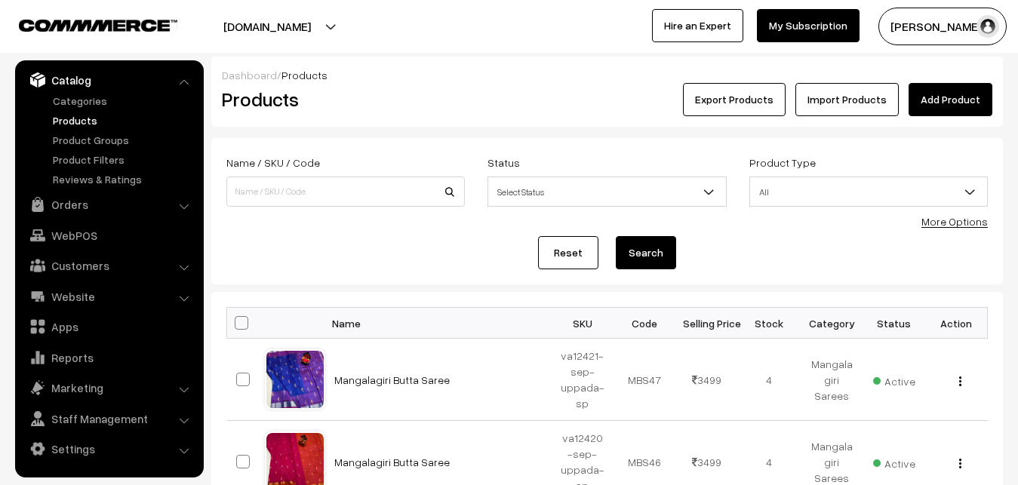
click at [437, 98] on h2 "Products" at bounding box center [342, 99] width 241 height 23
click at [933, 91] on link "Add Product" at bounding box center [950, 99] width 84 height 33
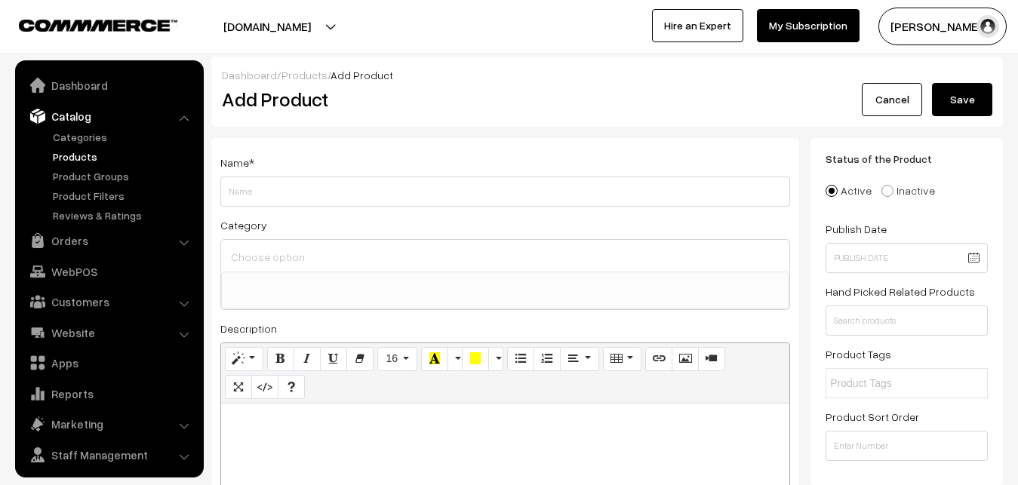
select select
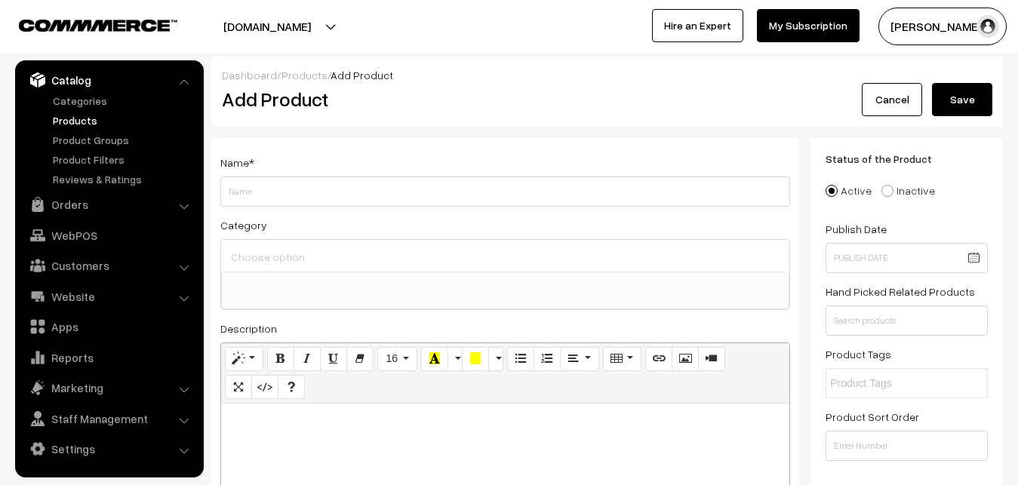
paste div
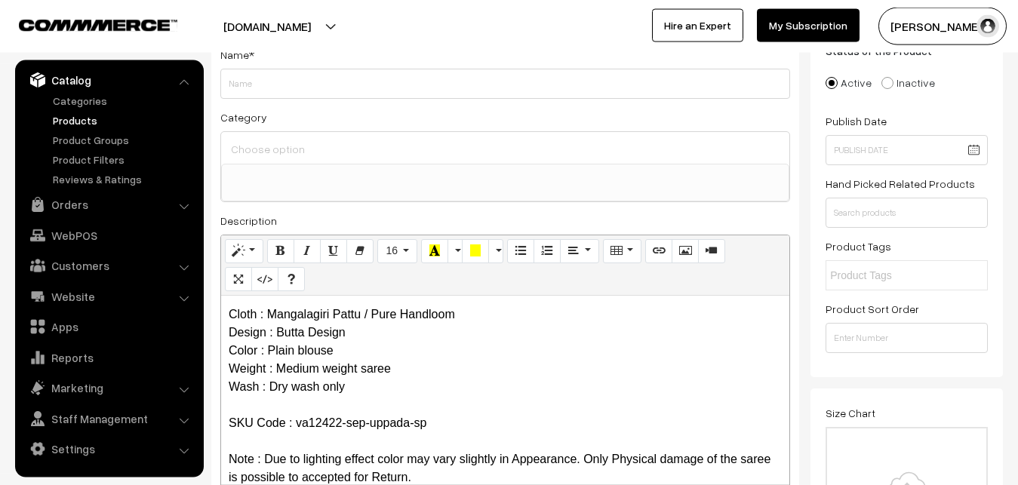
scroll to position [0, 0]
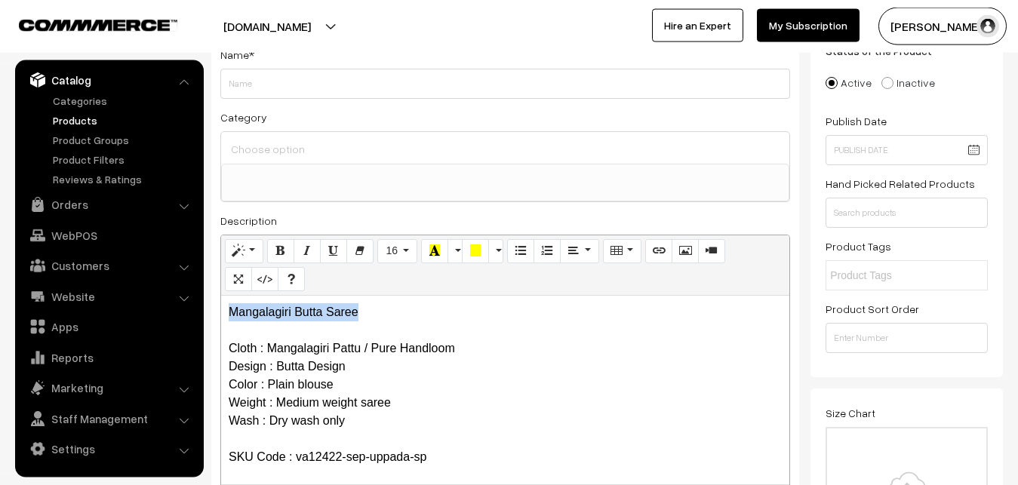
drag, startPoint x: 365, startPoint y: 316, endPoint x: 180, endPoint y: 312, distance: 184.9
click at [221, 312] on div "Mangalagiri Butta Saree Cloth : Mangalagiri Pattu / Pure Handloom Design : Butt…" at bounding box center [505, 390] width 568 height 189
copy p "Mangalagiri Butta Saree"
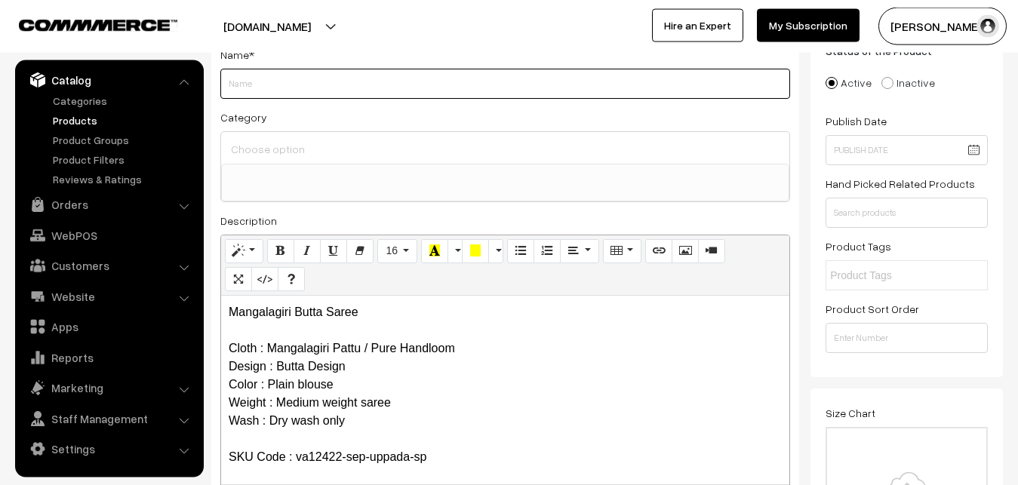
click at [251, 93] on input "Weight" at bounding box center [505, 84] width 570 height 30
paste input "Mangalagiri Butta Saree"
type input "Mangalagiri Butta Saree"
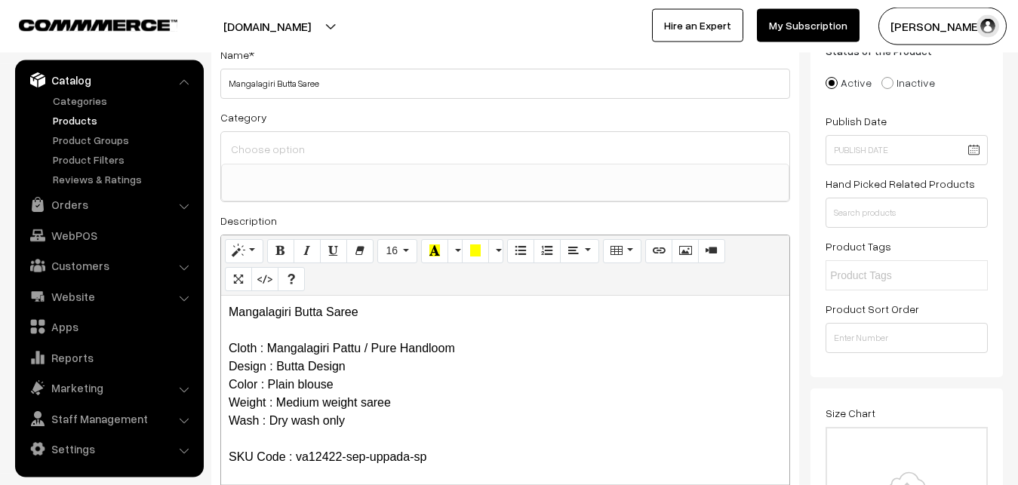
click at [263, 155] on input at bounding box center [505, 149] width 556 height 22
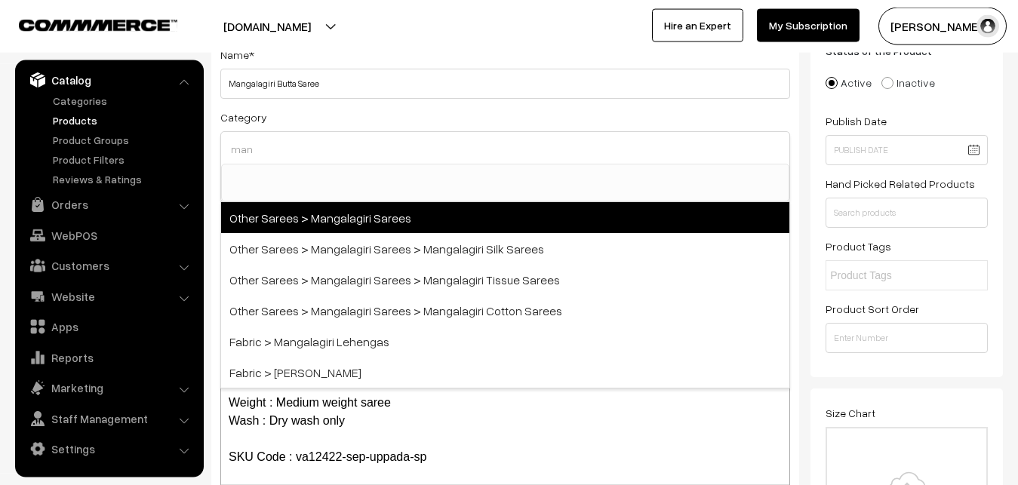
type input "man"
click at [297, 215] on span "Other Sarees > Mangalagiri Sarees" at bounding box center [505, 217] width 568 height 31
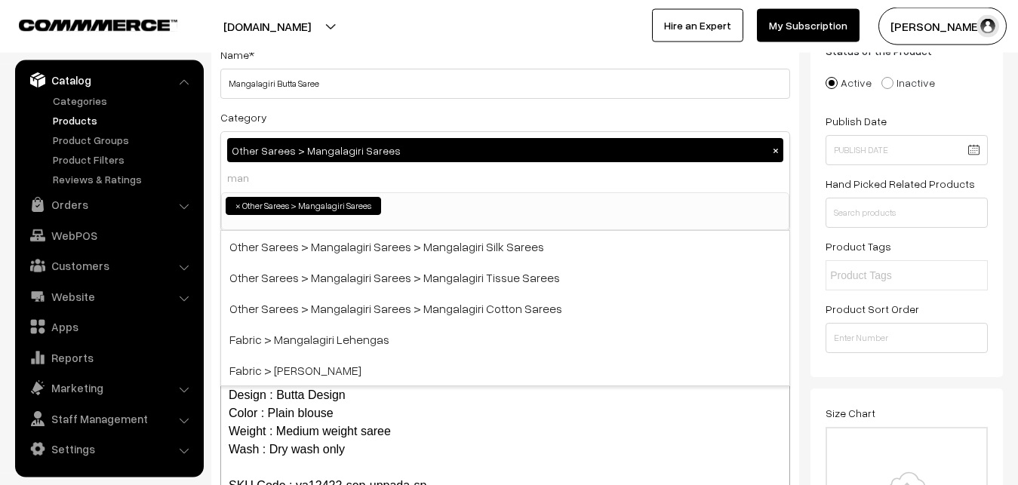
select select "31"
click at [347, 112] on div "Category Other Sarees > Mangalagiri Sarees × Uppada Sarees Uppada Sarees > Uppa…" at bounding box center [505, 169] width 570 height 123
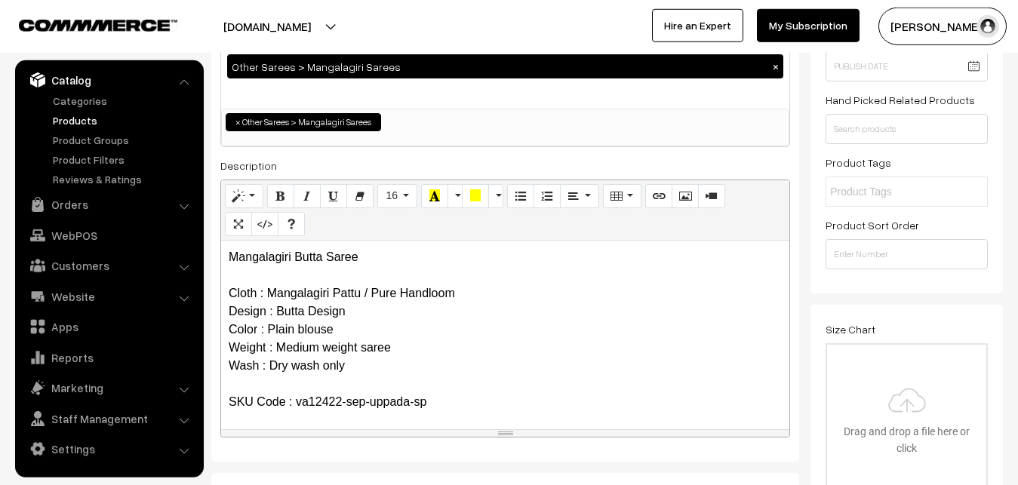
scroll to position [339, 0]
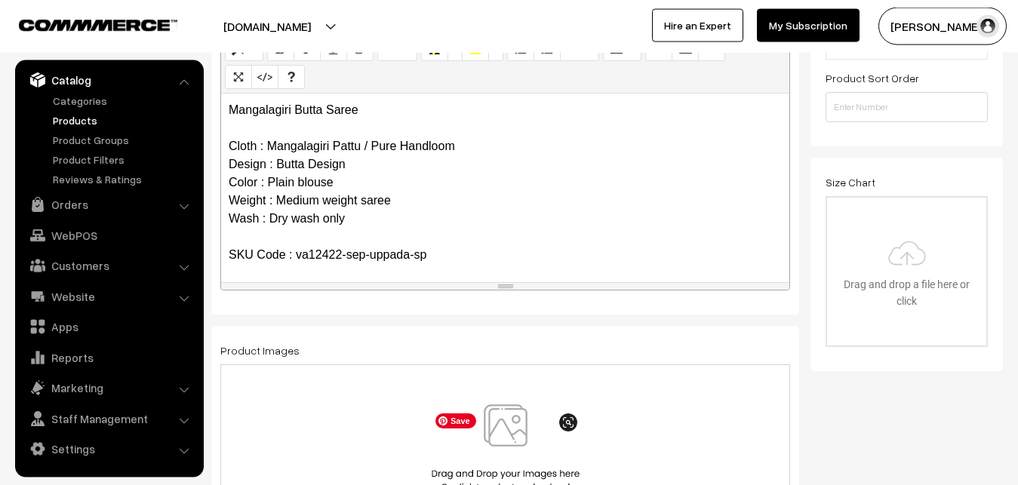
click at [511, 432] on img at bounding box center [505, 448] width 155 height 88
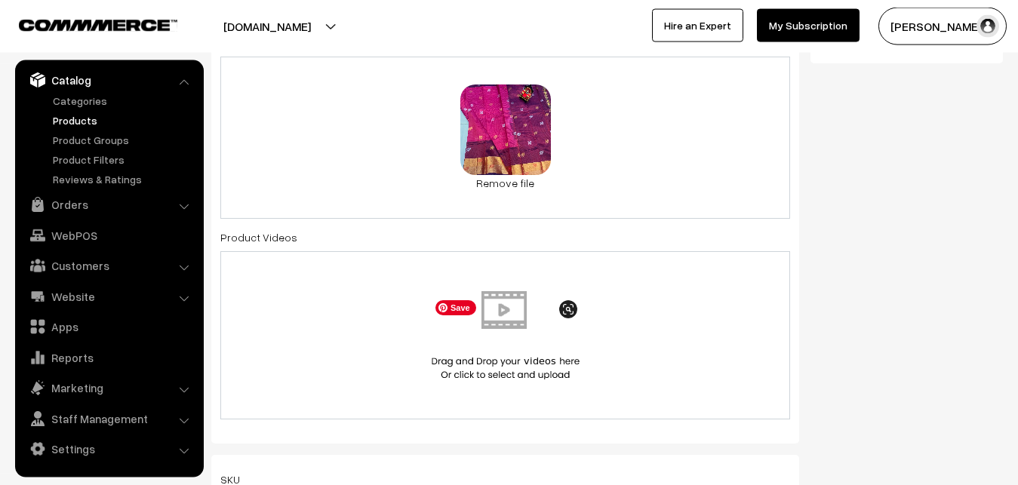
scroll to position [877, 0]
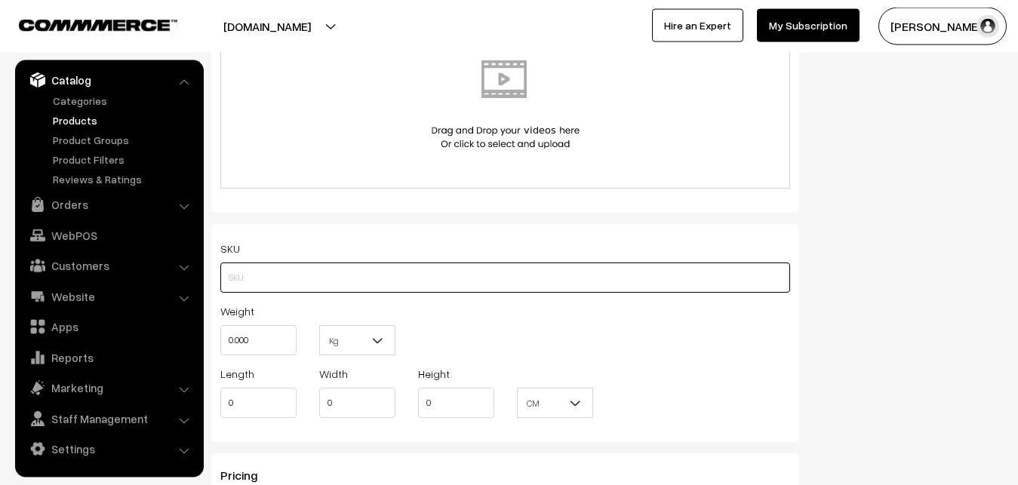
click at [229, 273] on input "text" at bounding box center [505, 278] width 570 height 30
paste input "va12422-sep-uppada-sp"
type input "va12422-sep-uppada-sp"
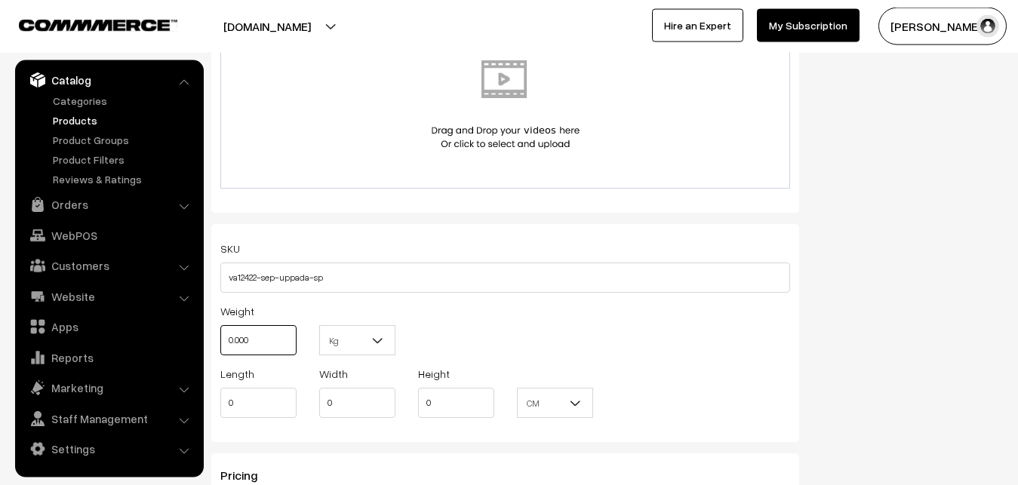
drag, startPoint x: 247, startPoint y: 340, endPoint x: 213, endPoint y: 340, distance: 34.7
click at [220, 340] on input "0.000" at bounding box center [258, 340] width 76 height 30
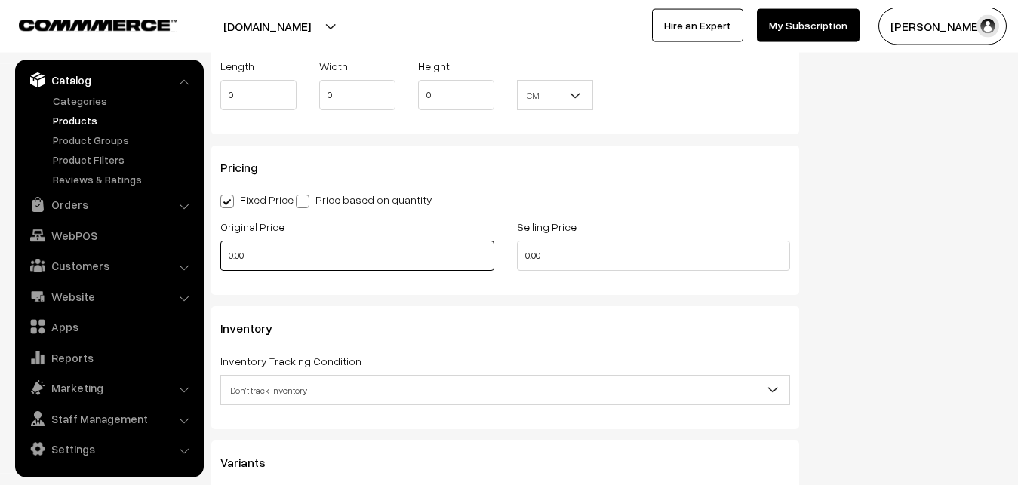
type input "0.80"
drag, startPoint x: 263, startPoint y: 264, endPoint x: 149, endPoint y: 256, distance: 115.0
click at [220, 256] on input "0.00" at bounding box center [357, 256] width 274 height 30
type input "2600"
drag, startPoint x: 563, startPoint y: 249, endPoint x: 487, endPoint y: 255, distance: 75.7
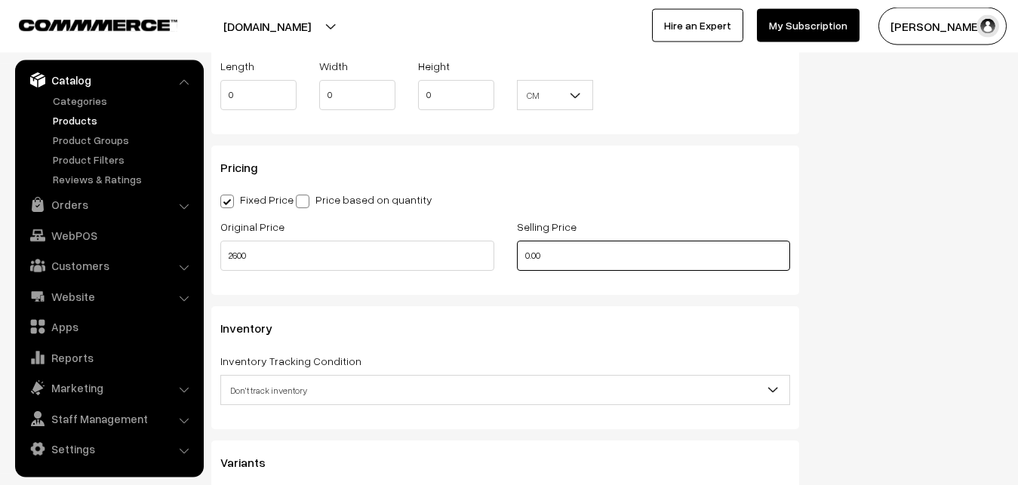
click at [517, 255] on input "0.00" at bounding box center [654, 256] width 274 height 30
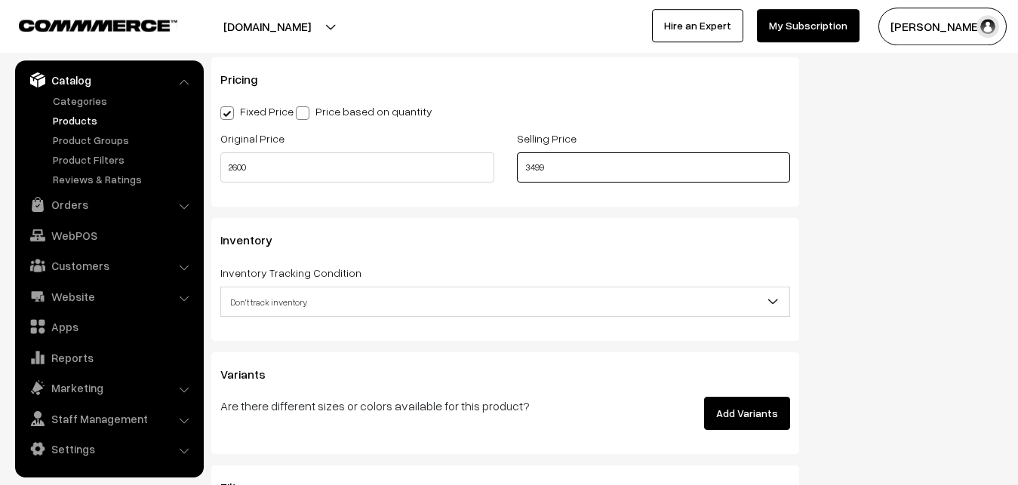
scroll to position [1416, 0]
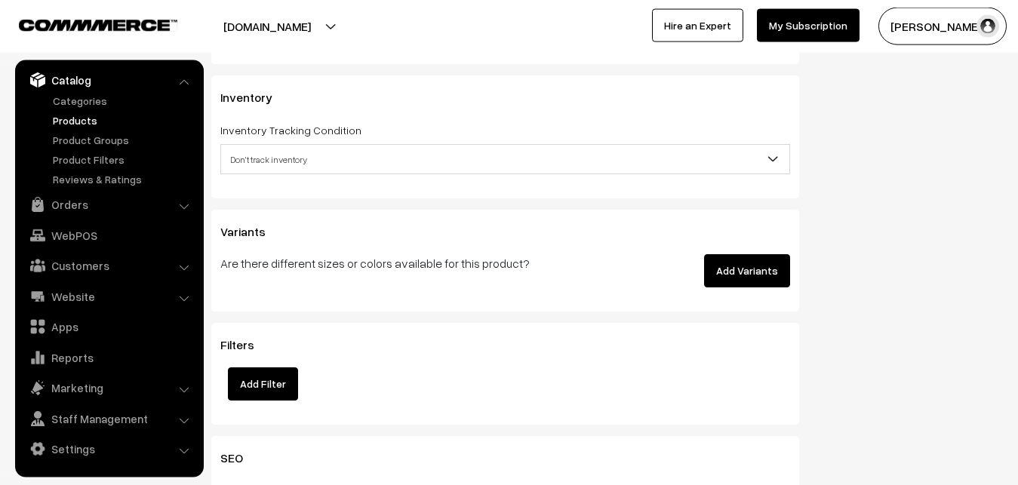
type input "3499"
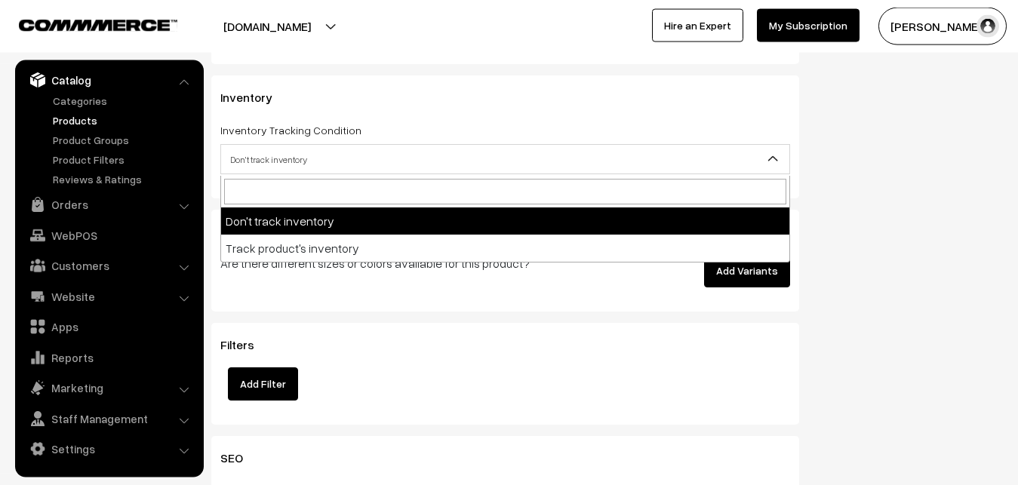
click at [235, 173] on span "Don't track inventory" at bounding box center [505, 159] width 568 height 26
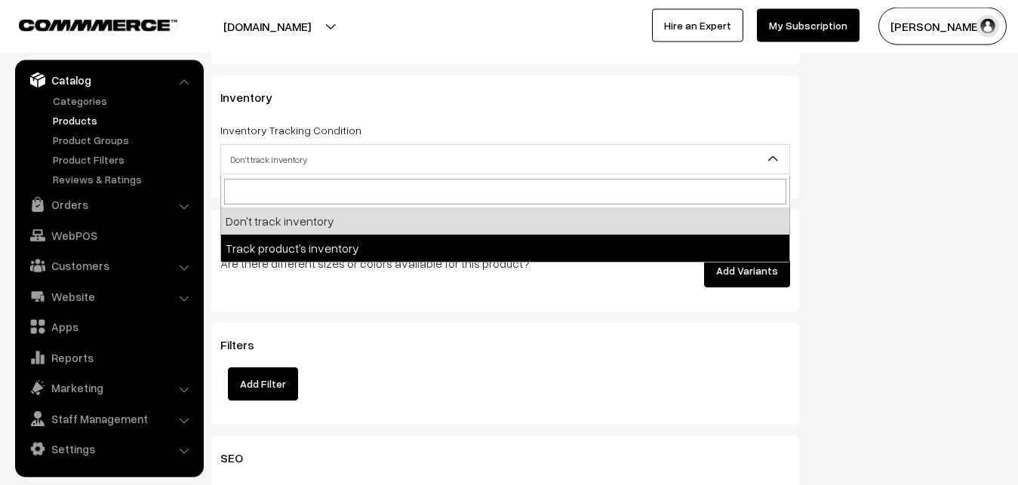
select select "2"
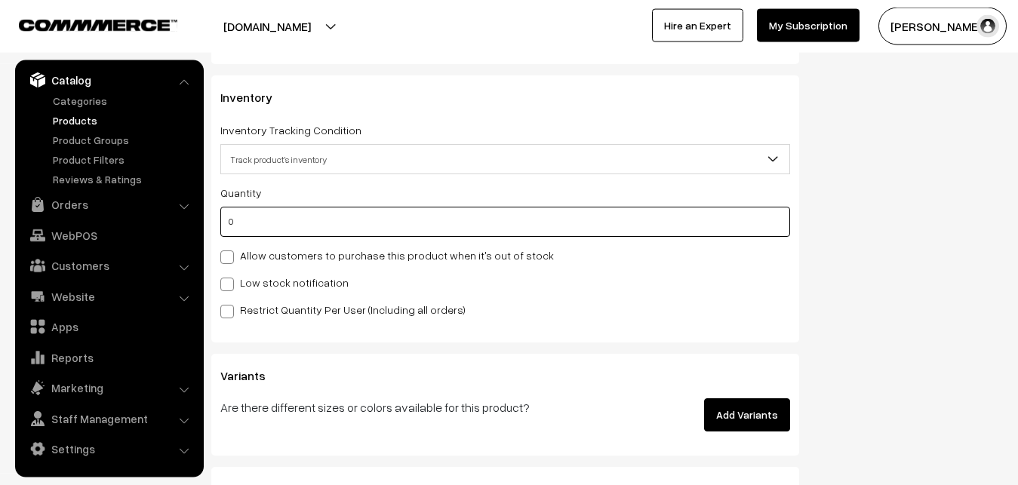
click at [250, 217] on input "0" at bounding box center [505, 222] width 570 height 30
type input "4"
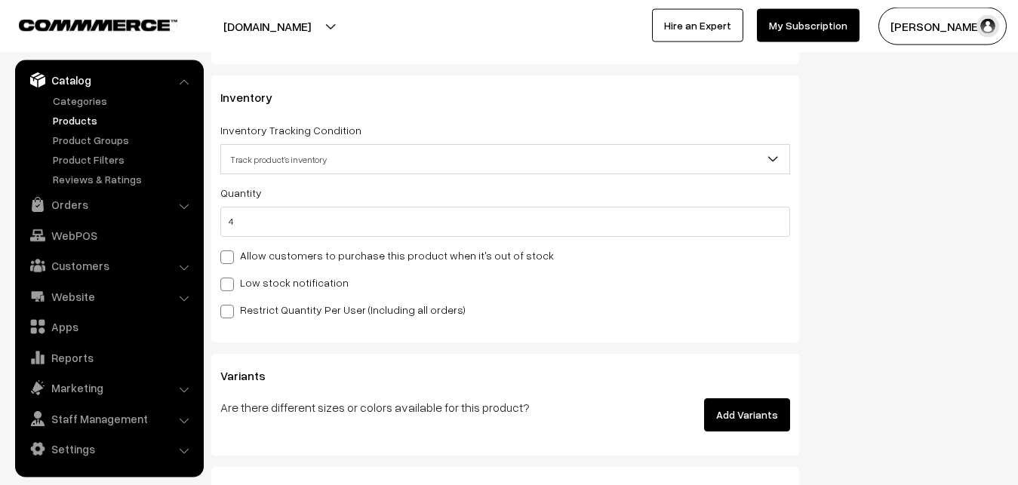
click at [242, 287] on label "Low stock notification" at bounding box center [284, 283] width 128 height 16
click at [230, 287] on input "Low stock notification" at bounding box center [225, 282] width 10 height 10
checkbox input "true"
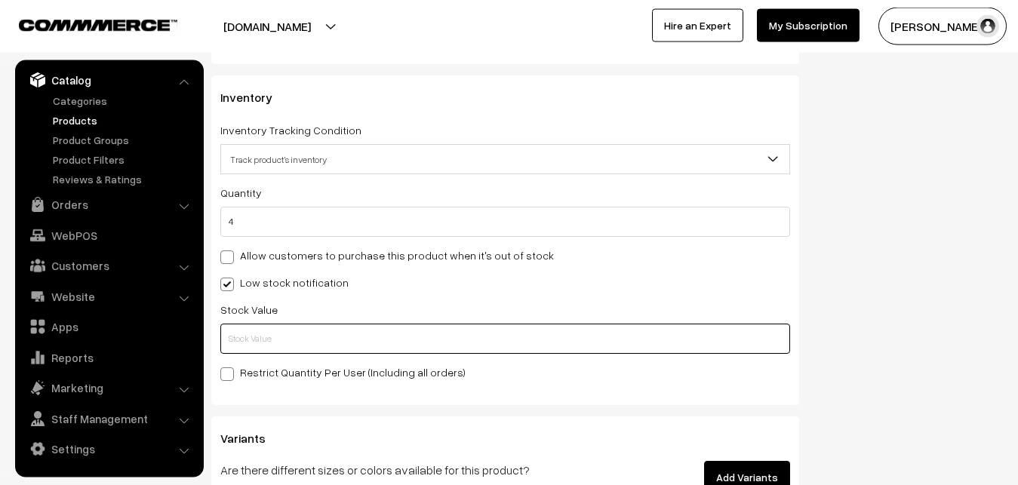
click at [255, 346] on input "text" at bounding box center [505, 339] width 570 height 30
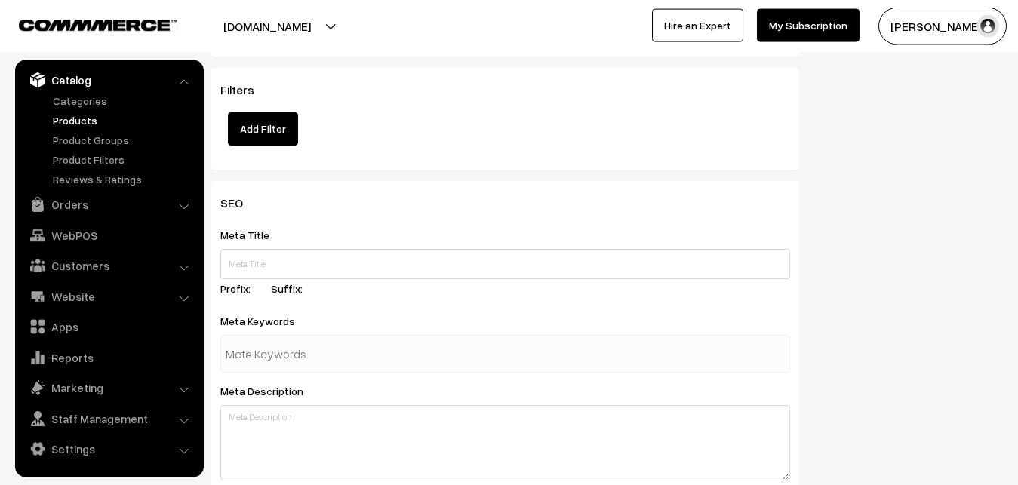
scroll to position [2246, 0]
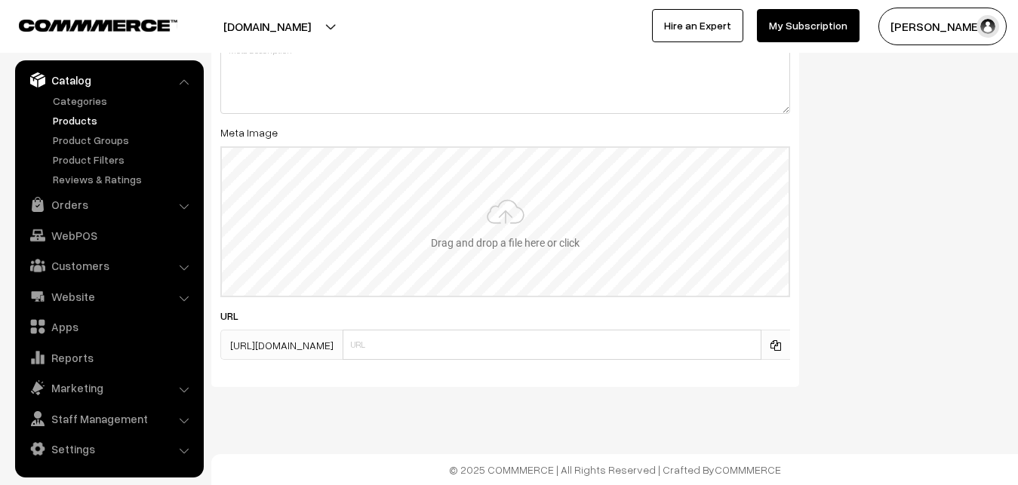
type input "2"
click at [499, 224] on input "file" at bounding box center [505, 222] width 567 height 148
type input "C:\fakepath\mangalagiri-saree-va12422-sep.jpeg"
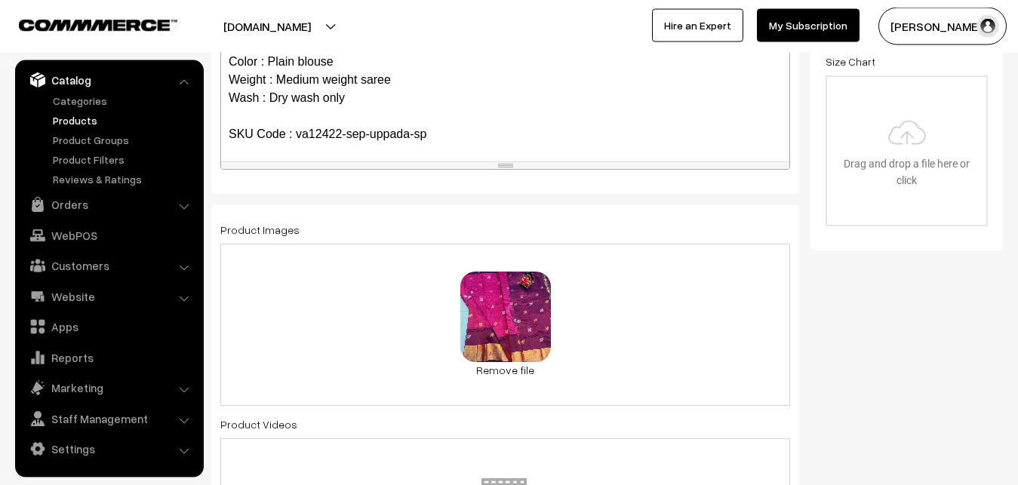
scroll to position [0, 0]
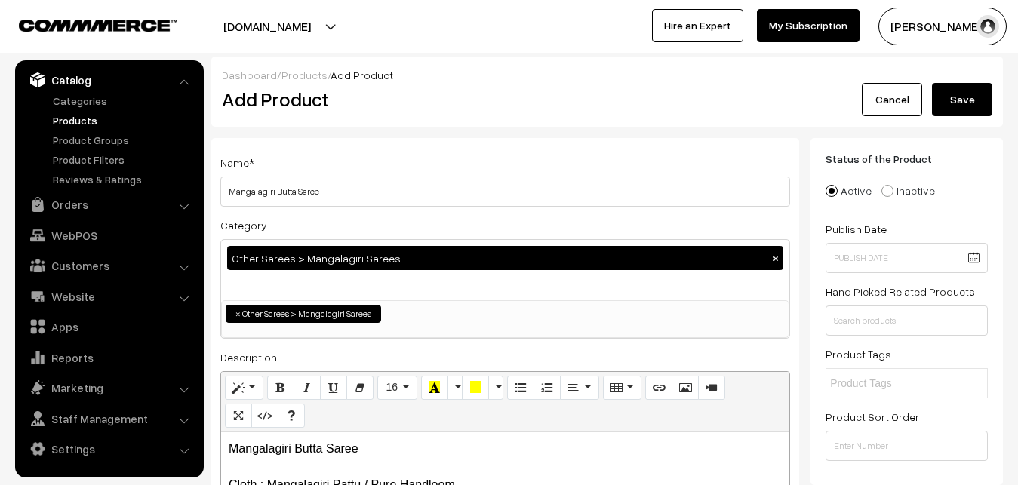
click at [954, 106] on button "Save" at bounding box center [962, 99] width 60 height 33
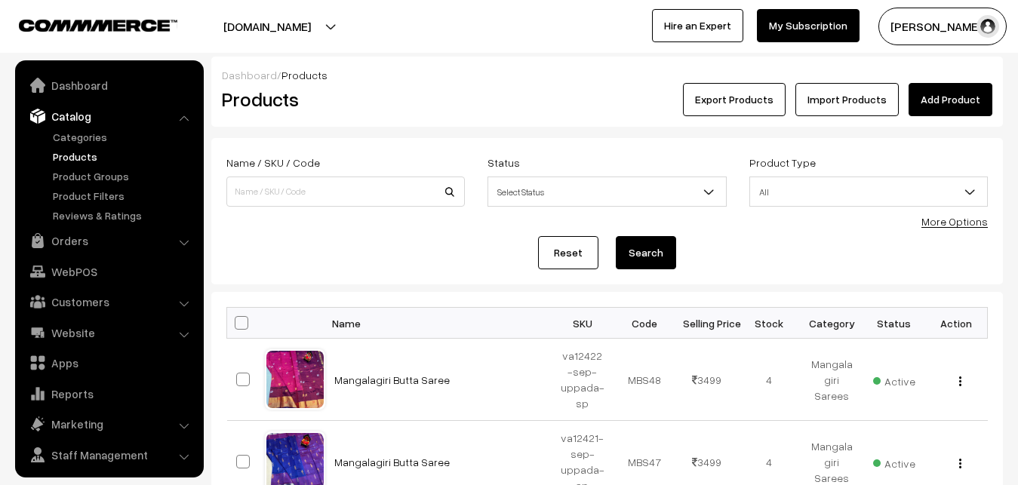
scroll to position [36, 0]
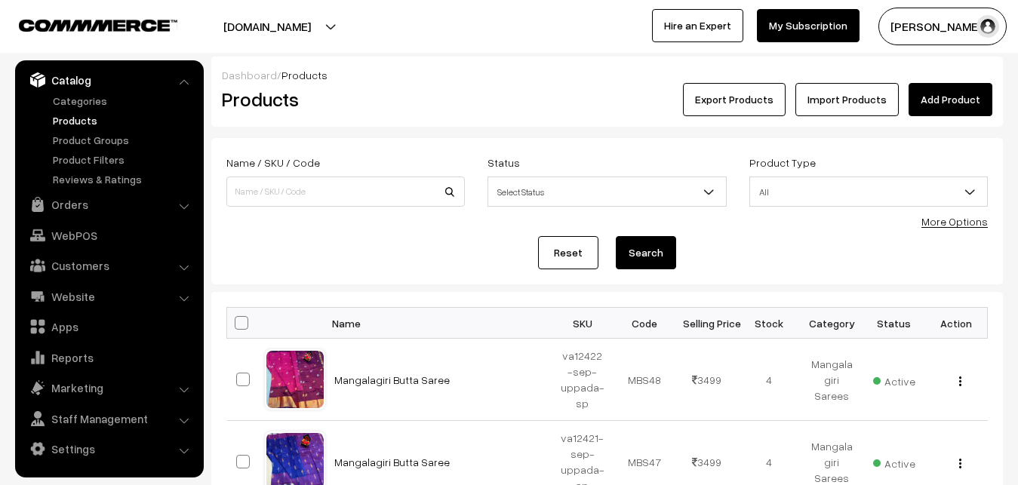
click at [423, 81] on div "Dashboard / Products" at bounding box center [607, 75] width 770 height 16
click at [946, 97] on link "Add Product" at bounding box center [950, 99] width 84 height 33
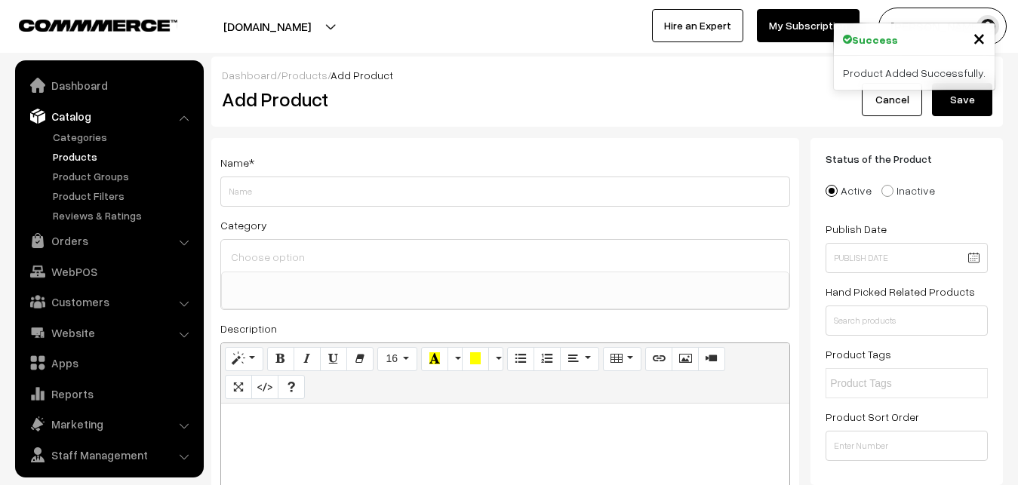
select select
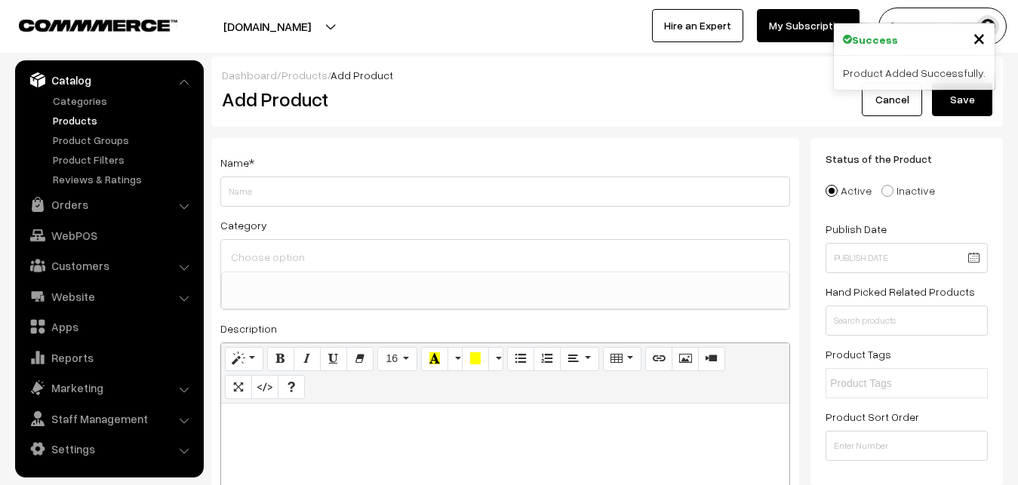
paste div
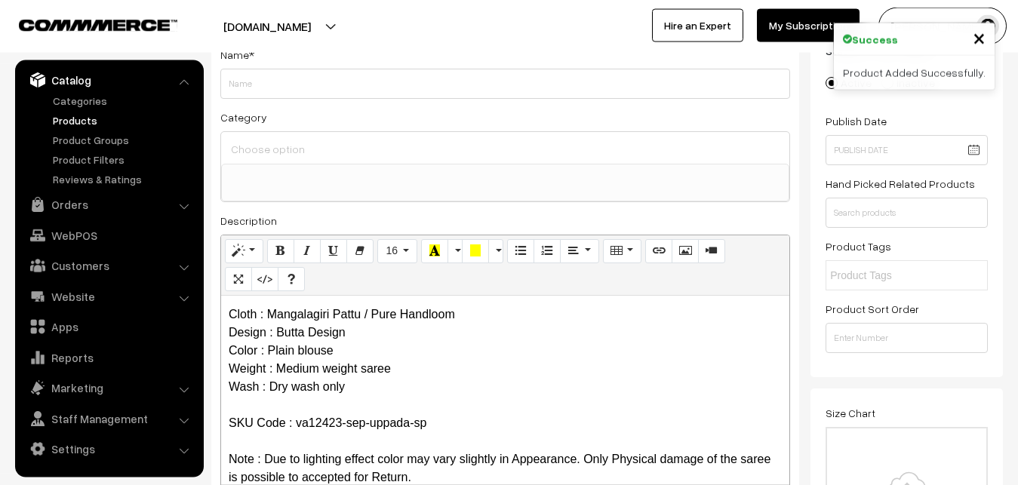
scroll to position [0, 0]
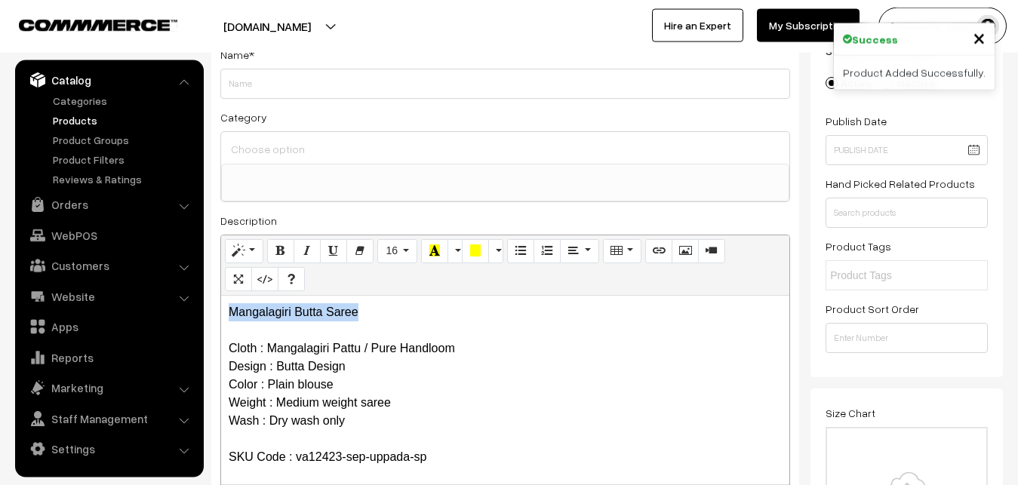
drag, startPoint x: 375, startPoint y: 314, endPoint x: 193, endPoint y: 309, distance: 181.9
click at [221, 310] on div "Mangalagiri Butta Saree Cloth : Mangalagiri Pattu / Pure Handloom Design : Butt…" at bounding box center [505, 390] width 568 height 189
copy p "Mangalagiri Butta Saree"
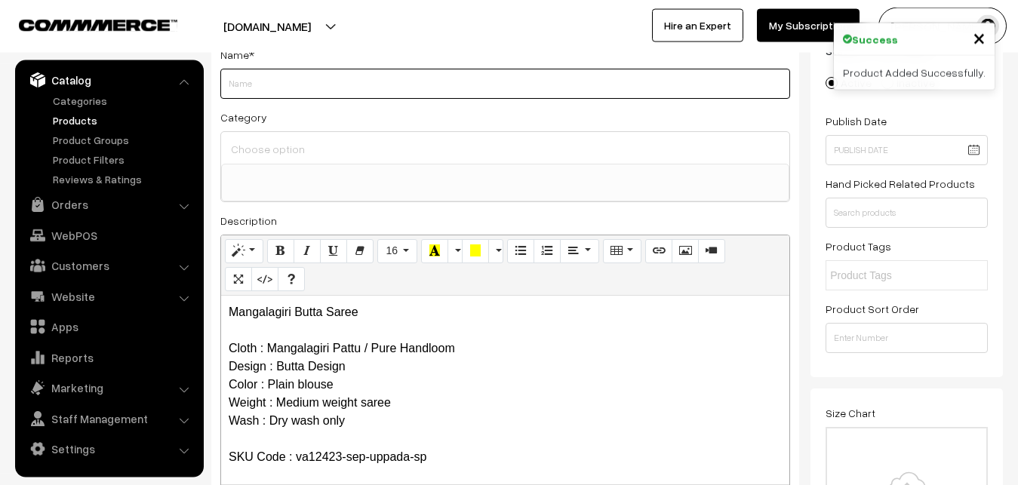
click at [253, 85] on input "Weight" at bounding box center [505, 84] width 570 height 30
paste input "Mangalagiri Butta Saree"
type input "Mangalagiri Butta Saree"
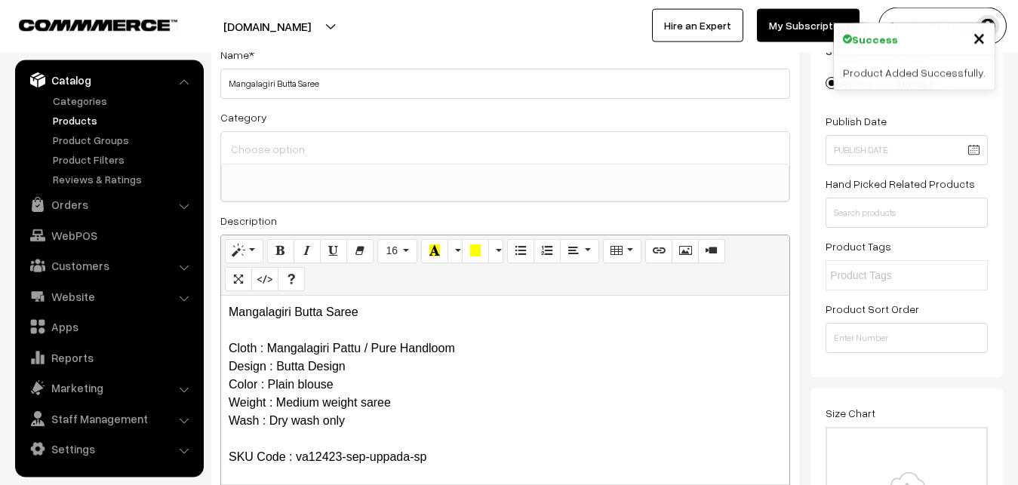
click at [261, 146] on input at bounding box center [505, 149] width 556 height 22
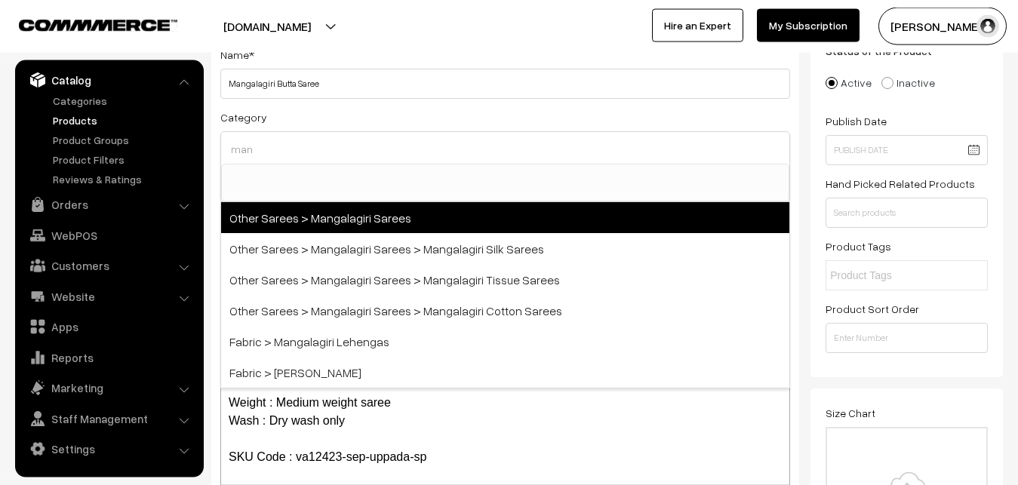
type input "man"
click at [352, 218] on span "Other Sarees > Mangalagiri Sarees" at bounding box center [505, 217] width 568 height 31
select select "31"
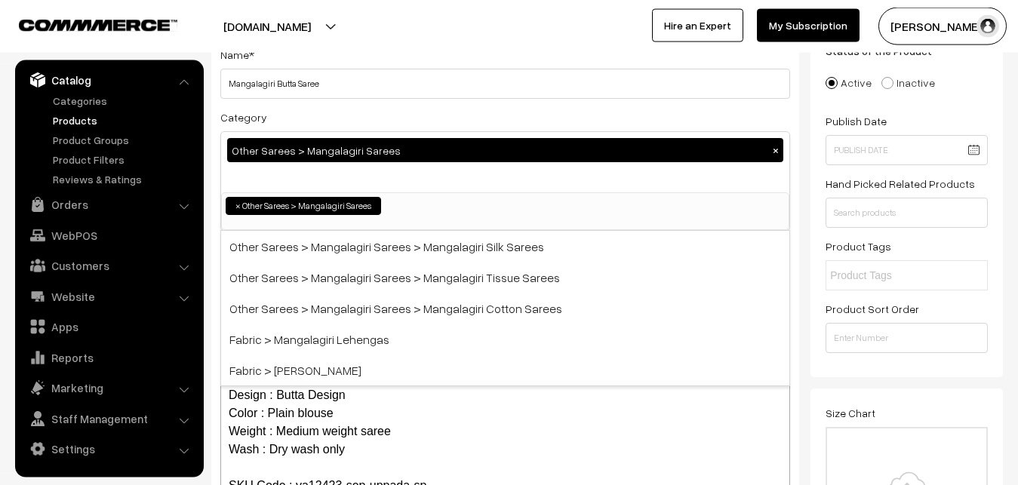
scroll to position [380, 0]
click at [362, 118] on div "Category Other Sarees > Mangalagiri Sarees × Uppada Sarees Uppada Sarees > Uppa…" at bounding box center [505, 169] width 570 height 123
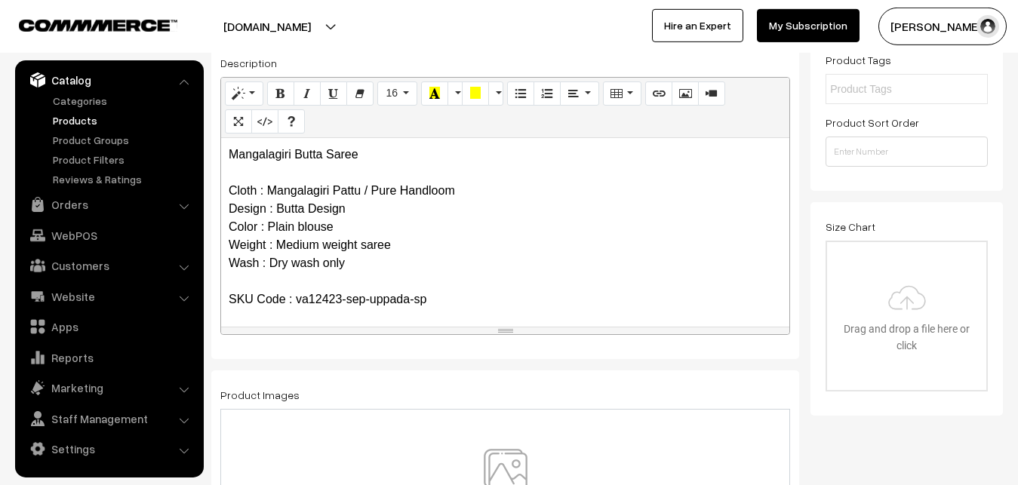
scroll to position [416, 0]
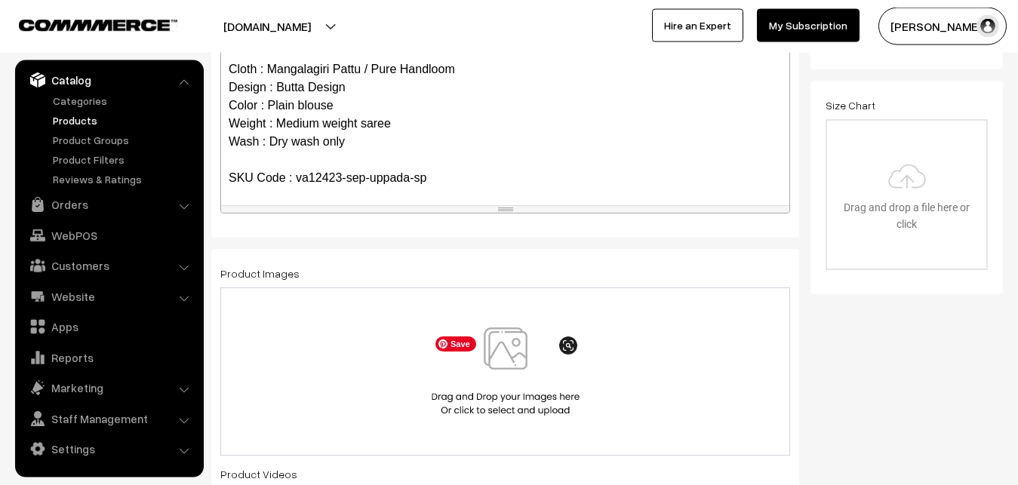
click at [505, 361] on img at bounding box center [505, 371] width 155 height 88
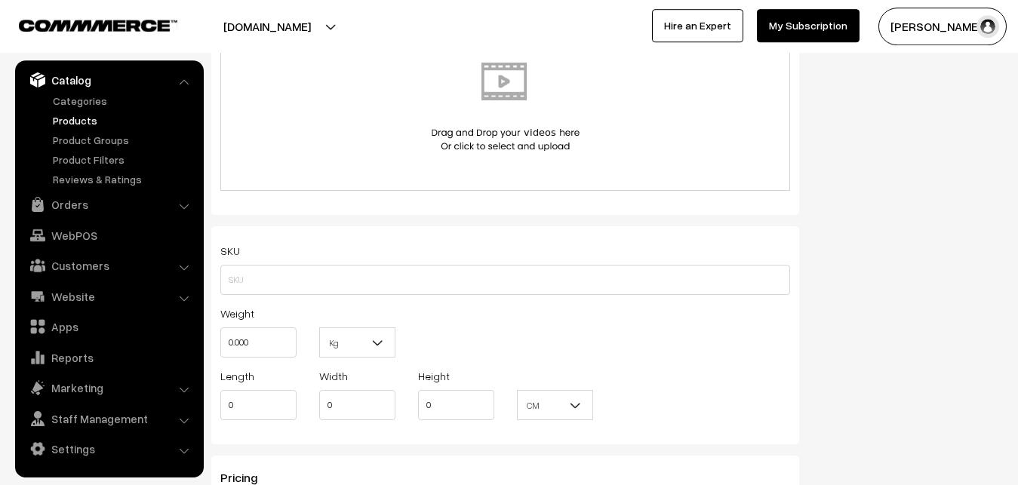
scroll to position [877, 0]
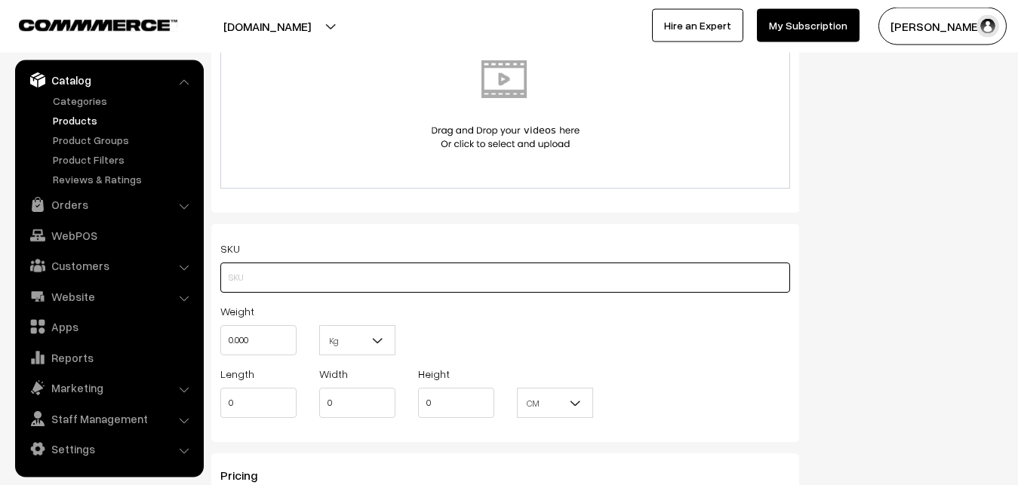
click at [249, 276] on input "text" at bounding box center [505, 278] width 570 height 30
paste input "va12423-sep-uppada-sp"
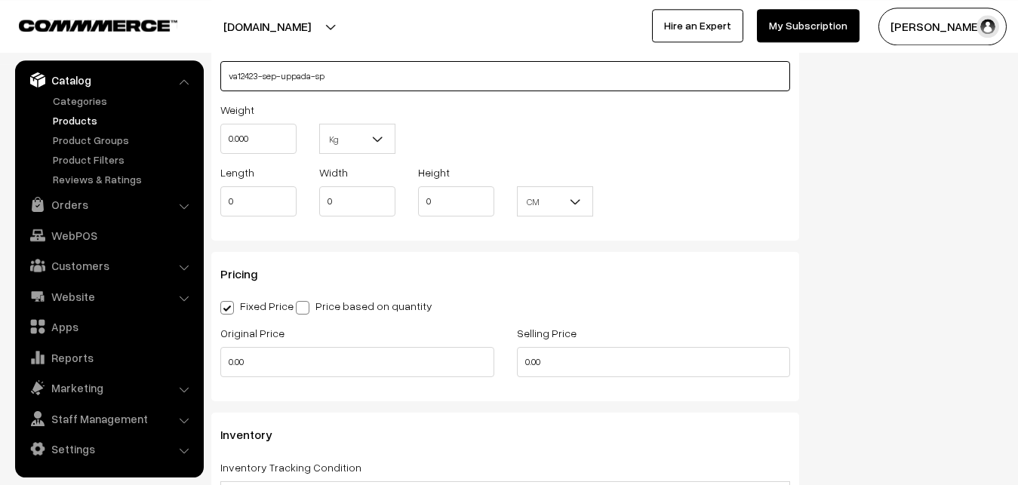
scroll to position [1108, 0]
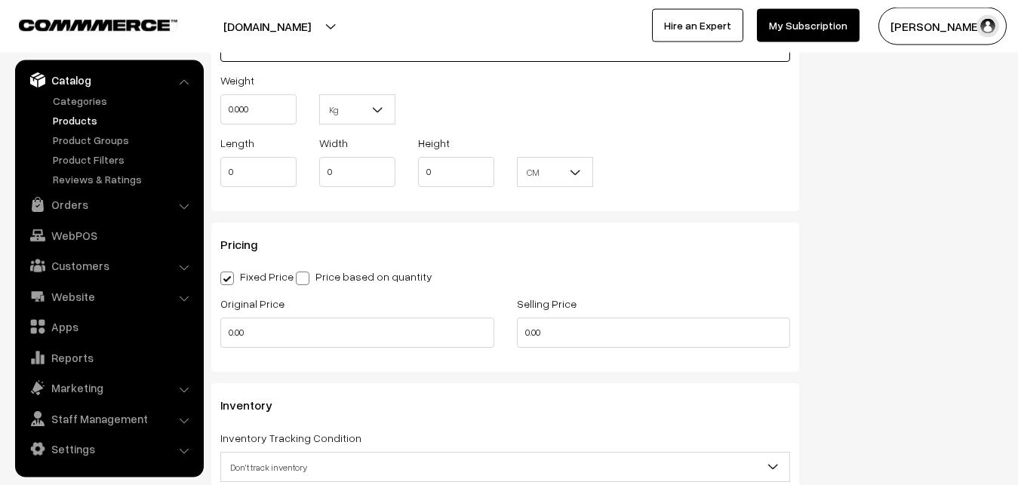
type input "va12423-sep-uppada-sp"
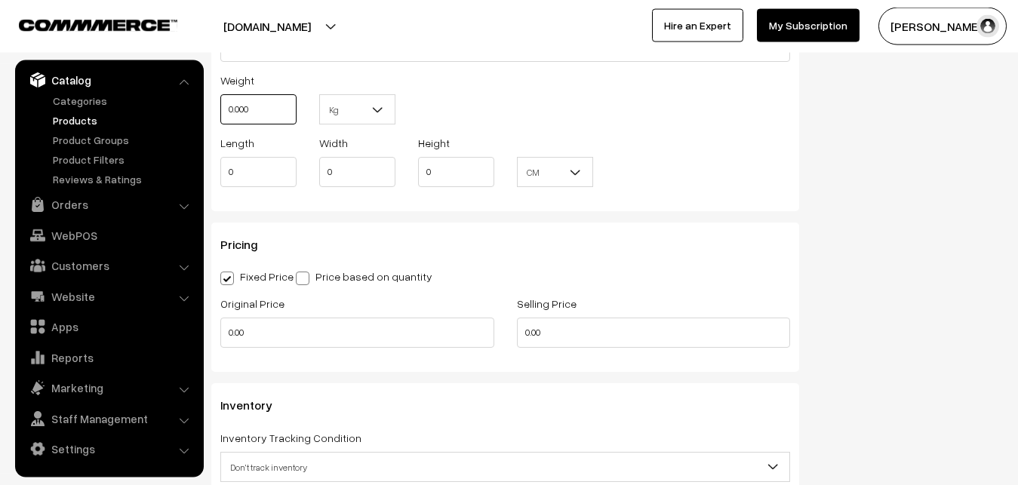
drag, startPoint x: 257, startPoint y: 118, endPoint x: 200, endPoint y: 109, distance: 58.0
click at [220, 109] on input "0.000" at bounding box center [258, 109] width 76 height 30
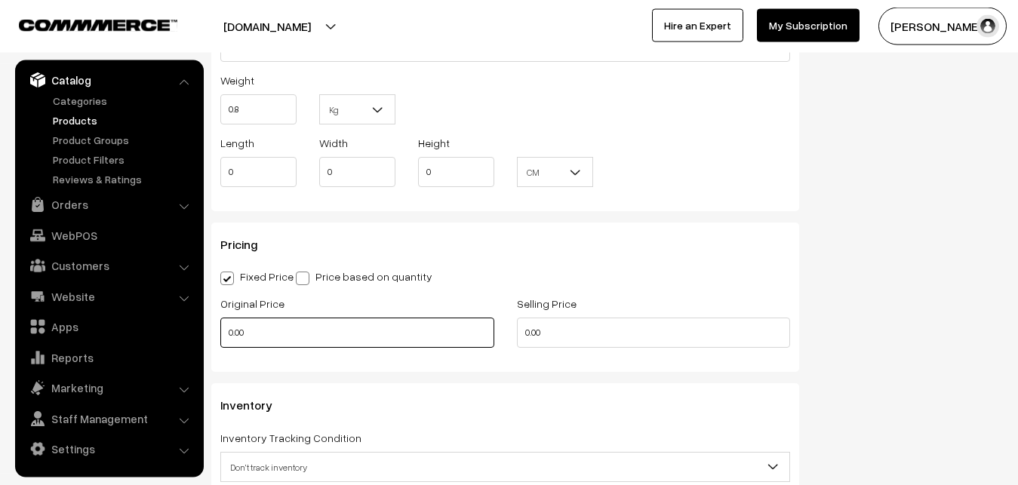
type input "0.80"
drag, startPoint x: 251, startPoint y: 330, endPoint x: 186, endPoint y: 325, distance: 65.8
click at [220, 325] on input "0.00" at bounding box center [357, 333] width 274 height 30
type input "2600"
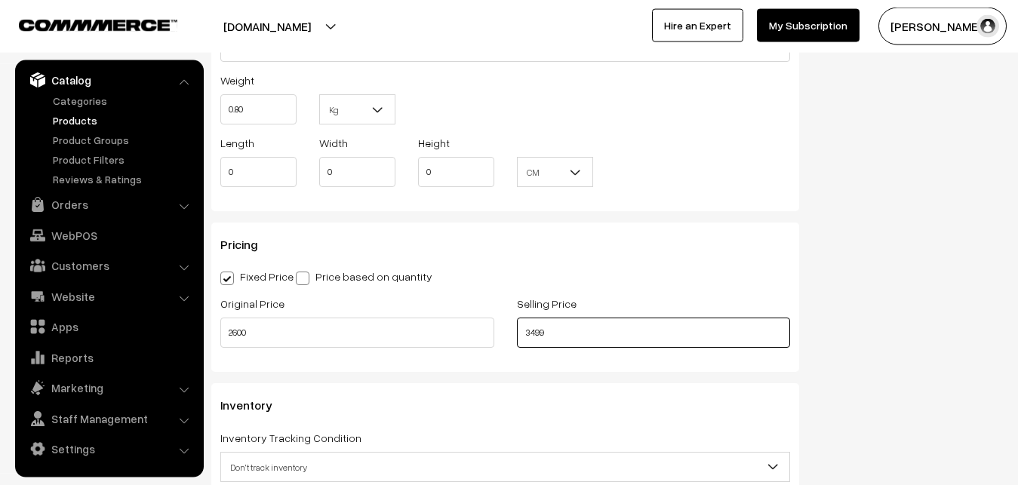
scroll to position [1339, 0]
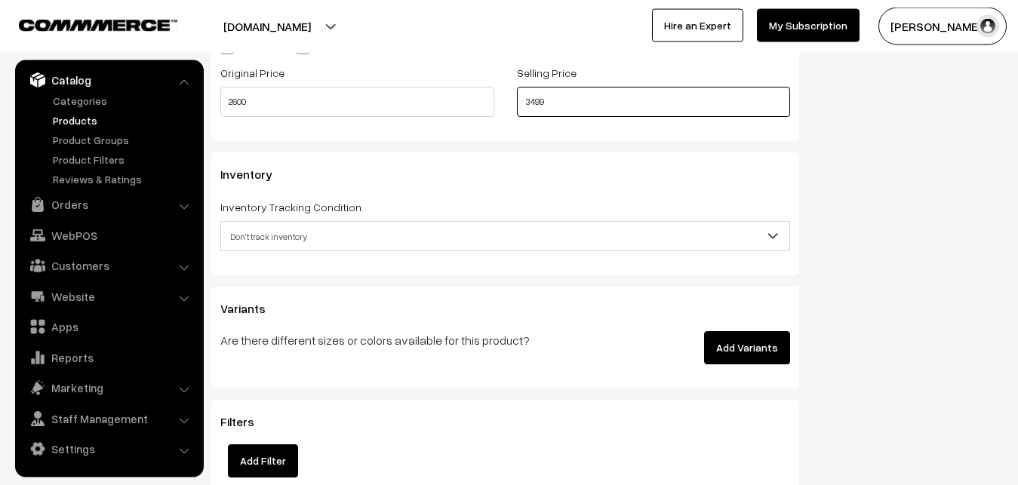
type input "3499"
click at [263, 241] on span "Don't track inventory" at bounding box center [505, 236] width 568 height 26
click at [261, 232] on span "Don't track inventory" at bounding box center [505, 236] width 568 height 26
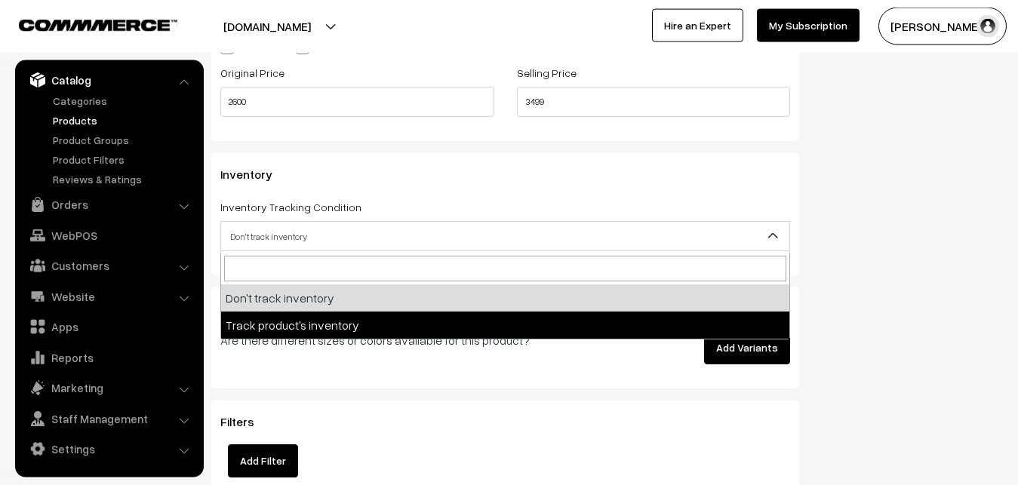
select select "2"
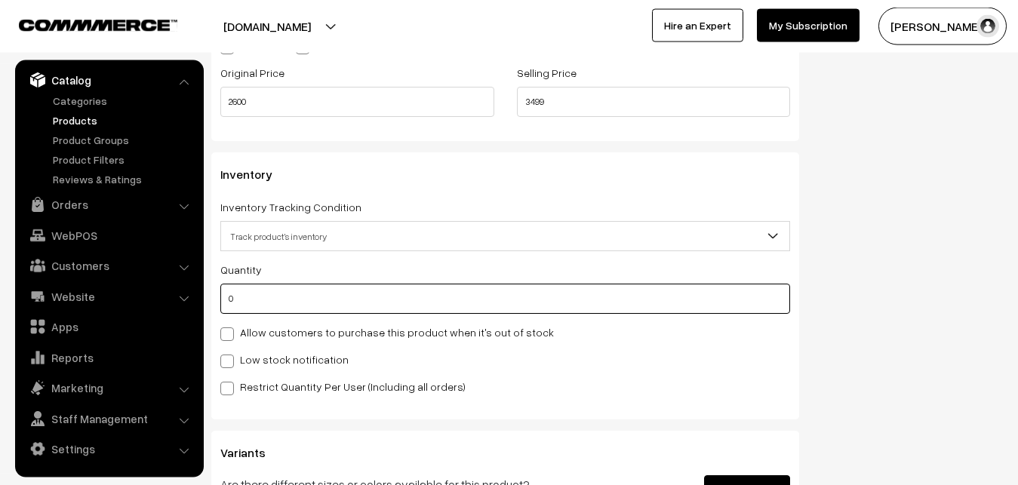
click at [254, 296] on input "0" at bounding box center [505, 299] width 570 height 30
type input "4"
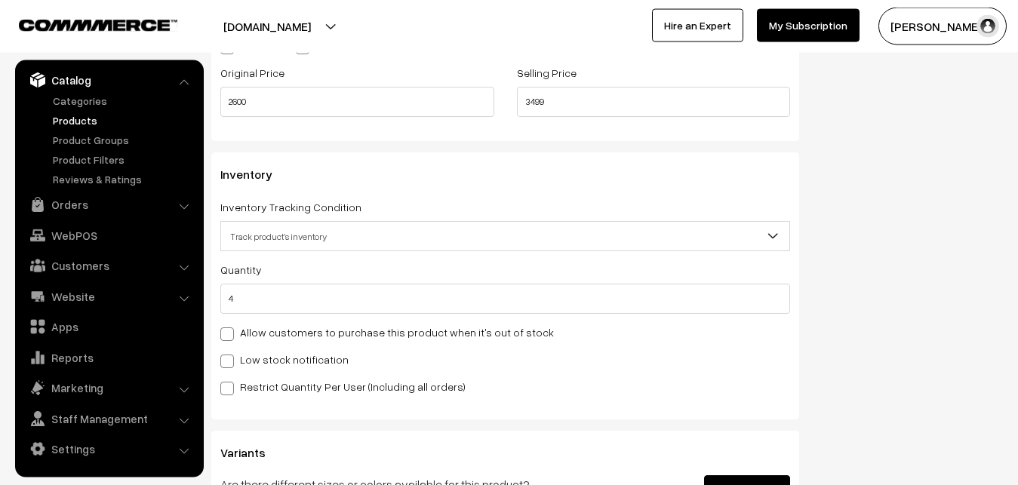
click at [251, 356] on label "Low stock notification" at bounding box center [284, 360] width 128 height 16
click at [230, 356] on input "Low stock notification" at bounding box center [225, 359] width 10 height 10
checkbox input "true"
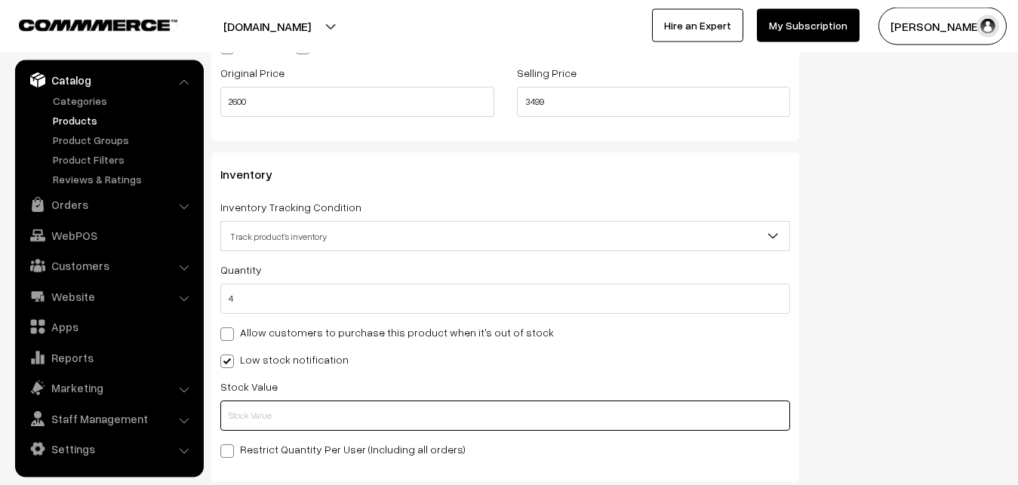
click at [253, 415] on input "text" at bounding box center [505, 416] width 570 height 30
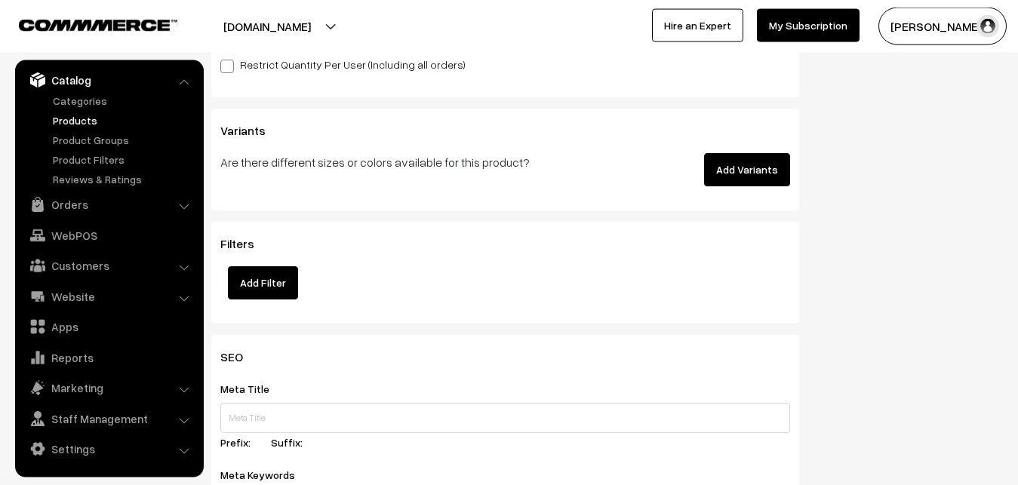
scroll to position [2185, 0]
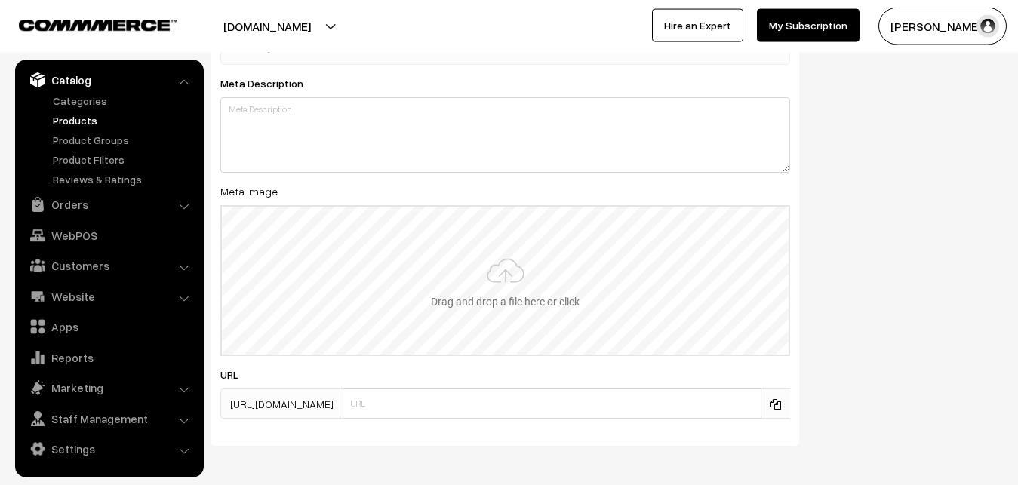
type input "2"
click at [512, 238] on input "file" at bounding box center [505, 281] width 567 height 148
type input "C:\fakepath\mangalagiri-saree-va12423-sep.jpeg"
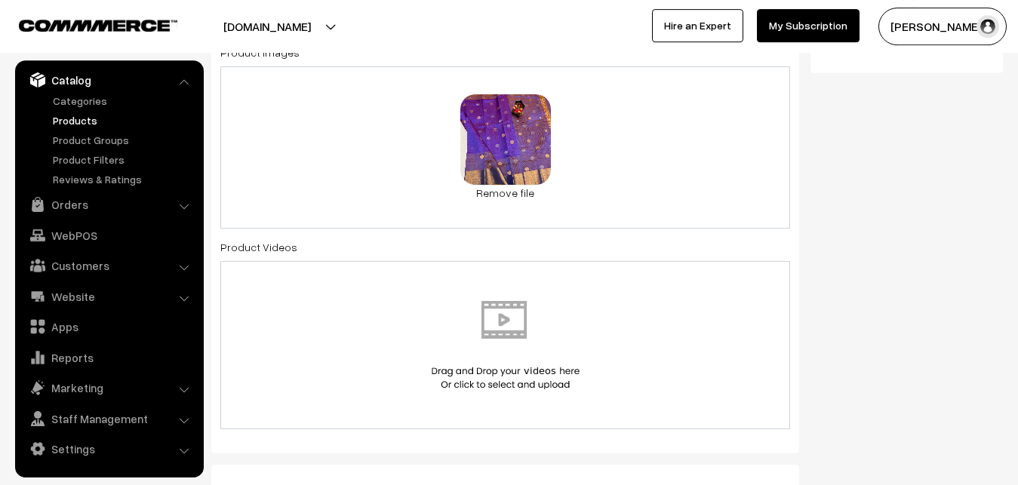
scroll to position [0, 0]
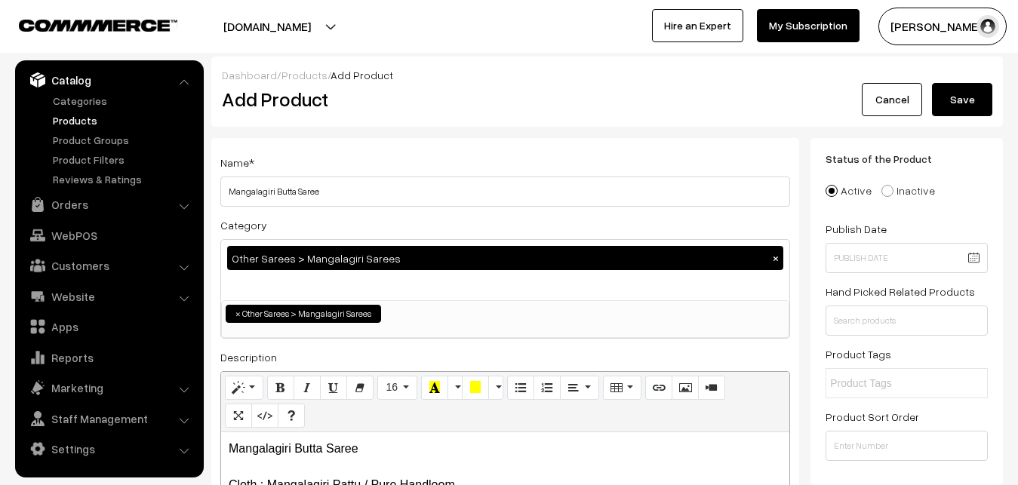
click at [969, 100] on button "Save" at bounding box center [962, 99] width 60 height 33
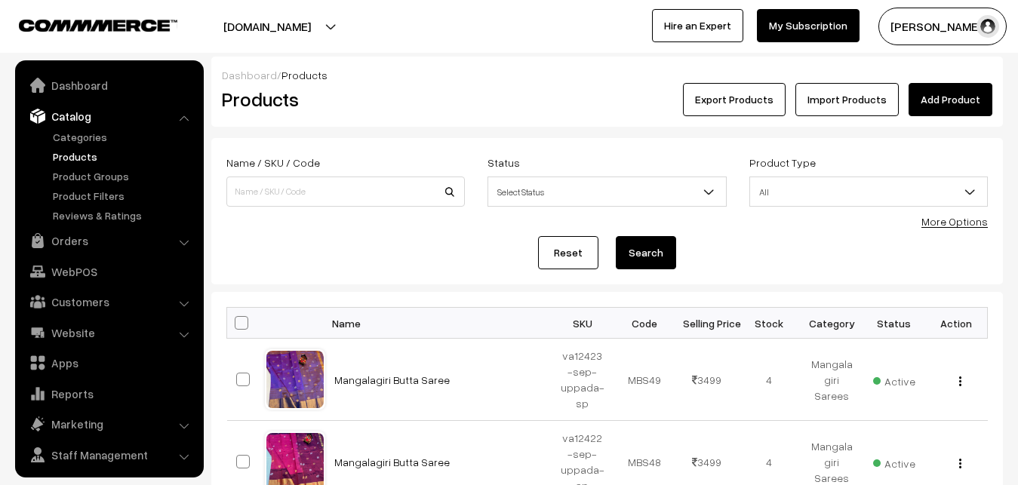
scroll to position [36, 0]
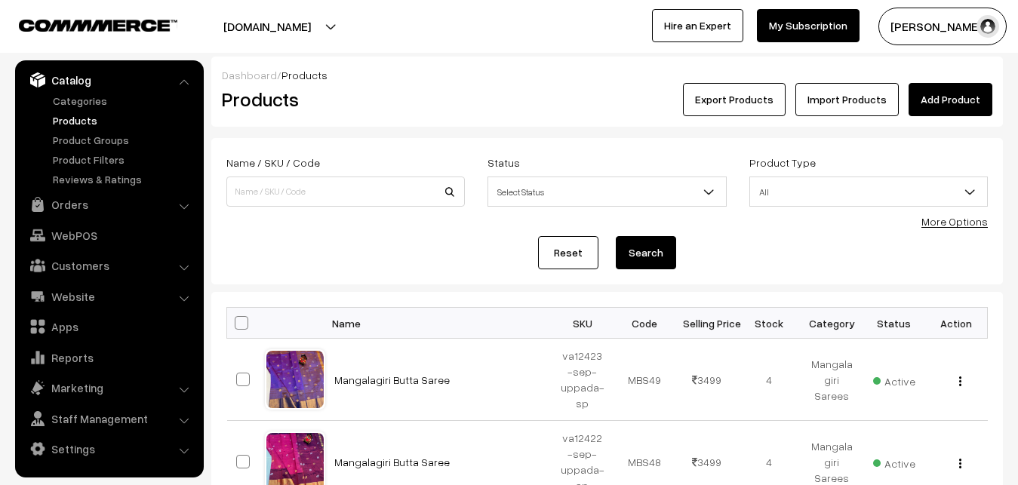
click at [421, 76] on div "Dashboard / Products" at bounding box center [607, 75] width 770 height 16
click at [953, 98] on link "Add Product" at bounding box center [950, 99] width 84 height 33
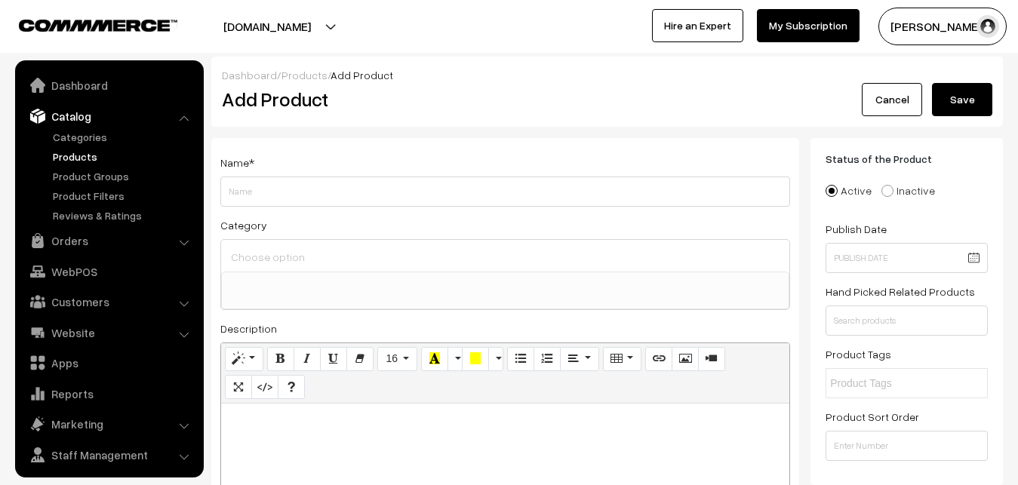
select select
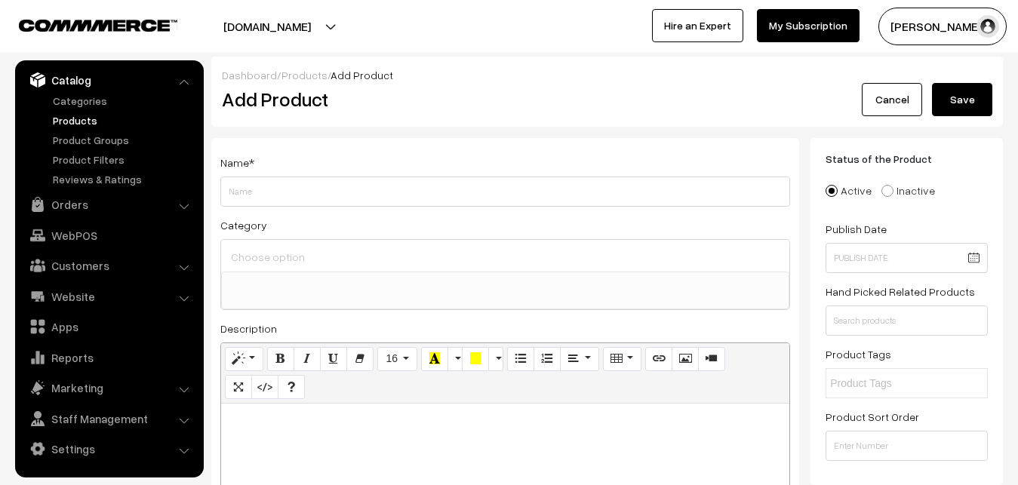
paste div
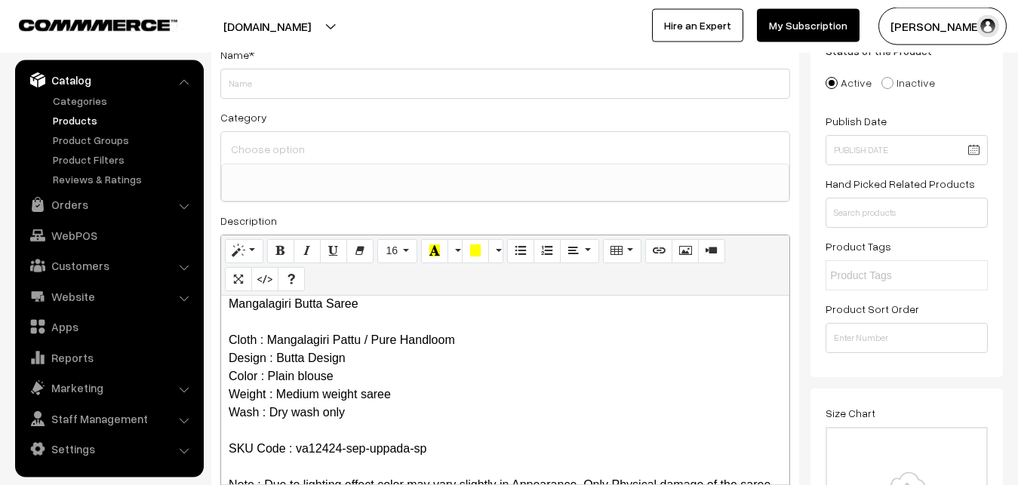
scroll to position [0, 0]
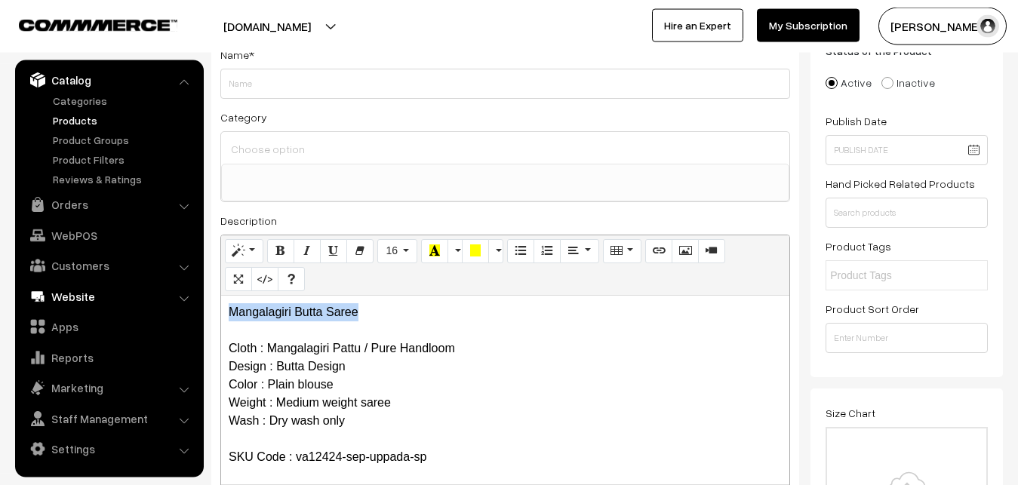
drag, startPoint x: 370, startPoint y: 305, endPoint x: 156, endPoint y: 301, distance: 214.3
click at [221, 305] on div "Mangalagiri Butta Saree Cloth : Mangalagiri Pattu / Pure Handloom Design : Butt…" at bounding box center [505, 390] width 568 height 189
copy p "Mangalagiri Butta Saree"
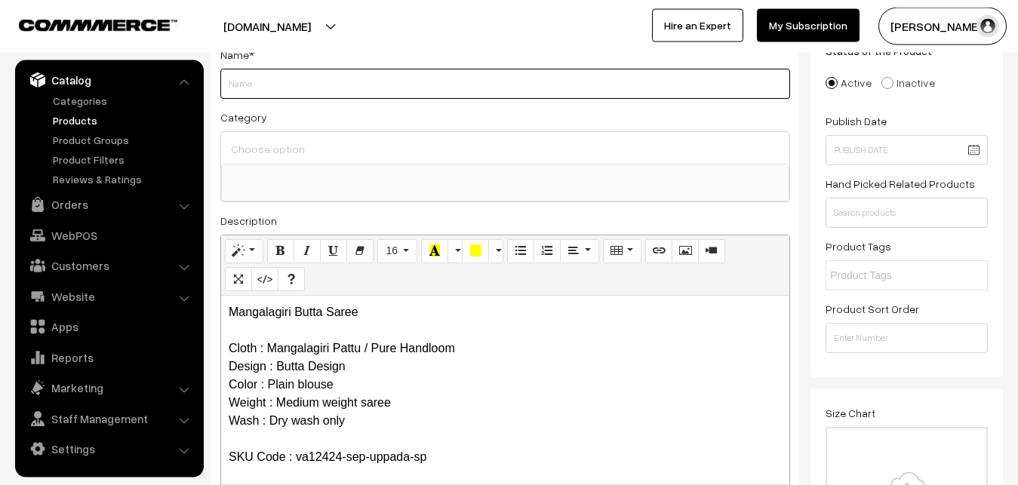
click at [278, 85] on input "Weight" at bounding box center [505, 84] width 570 height 30
paste input "Mangalagiri Butta Saree"
type input "Mangalagiri Butta Saree"
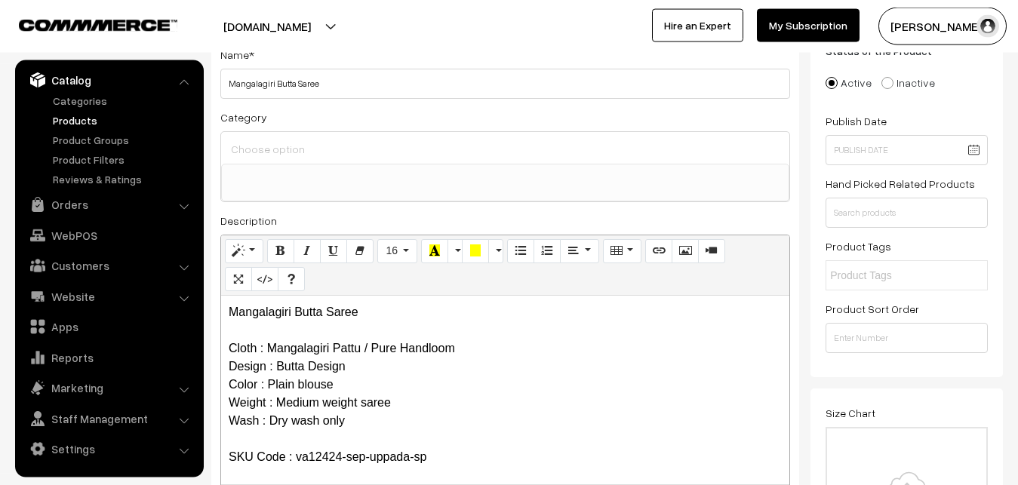
click at [271, 152] on input at bounding box center [505, 149] width 556 height 22
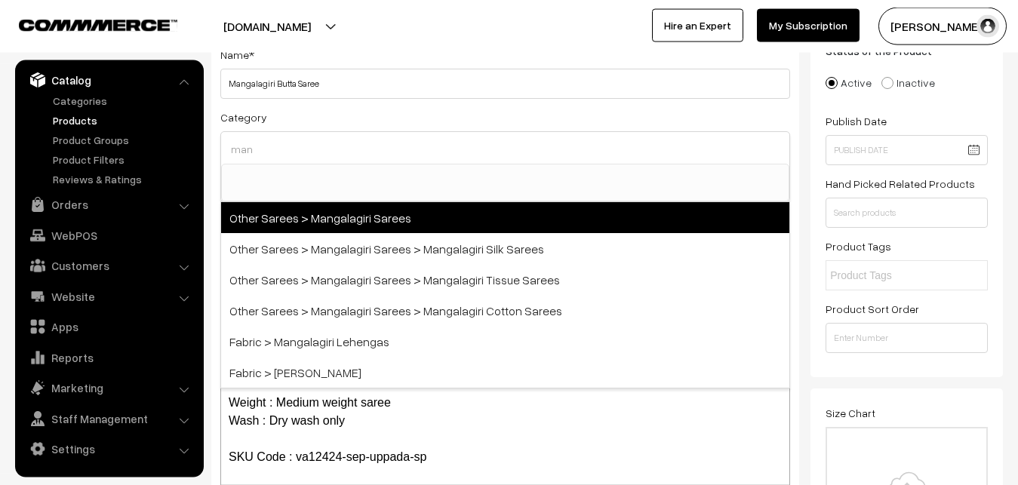
type input "man"
click at [309, 212] on span "Other Sarees > Mangalagiri Sarees" at bounding box center [505, 217] width 568 height 31
select select "31"
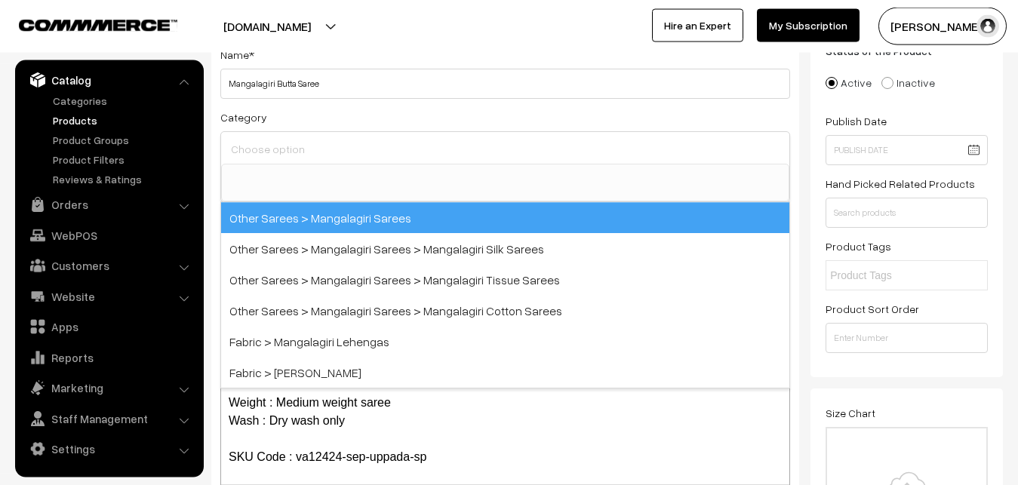
scroll to position [380, 0]
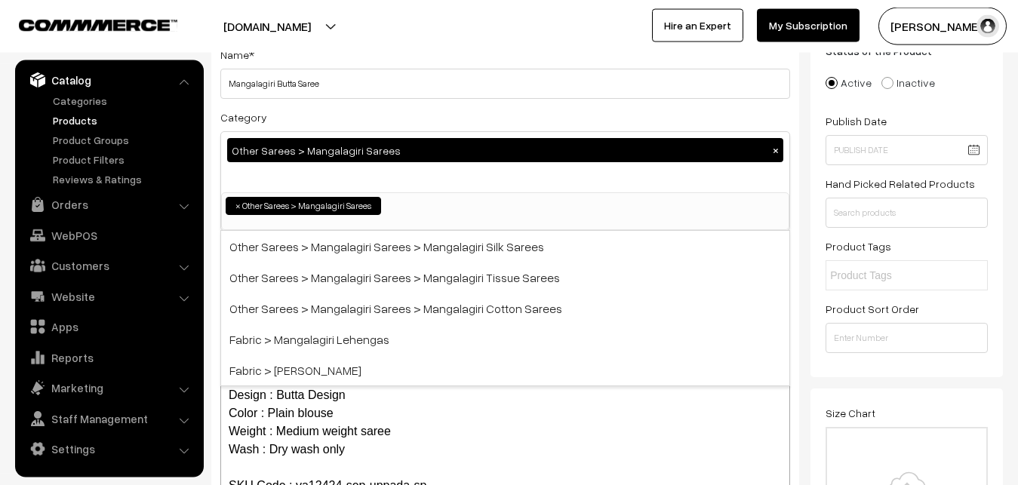
click at [343, 115] on div "Category Other Sarees > Mangalagiri Sarees × Uppada Sarees Uppada Sarees > Uppa…" at bounding box center [505, 169] width 570 height 123
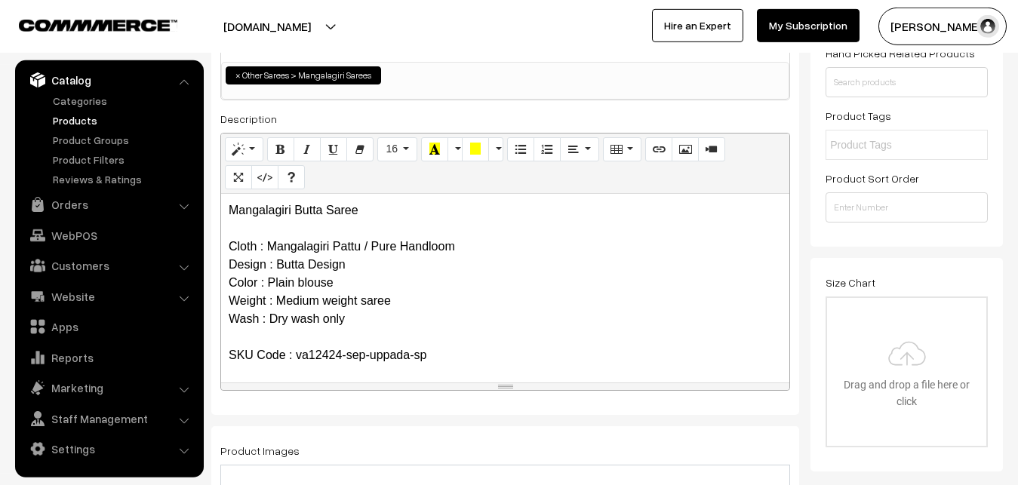
scroll to position [416, 0]
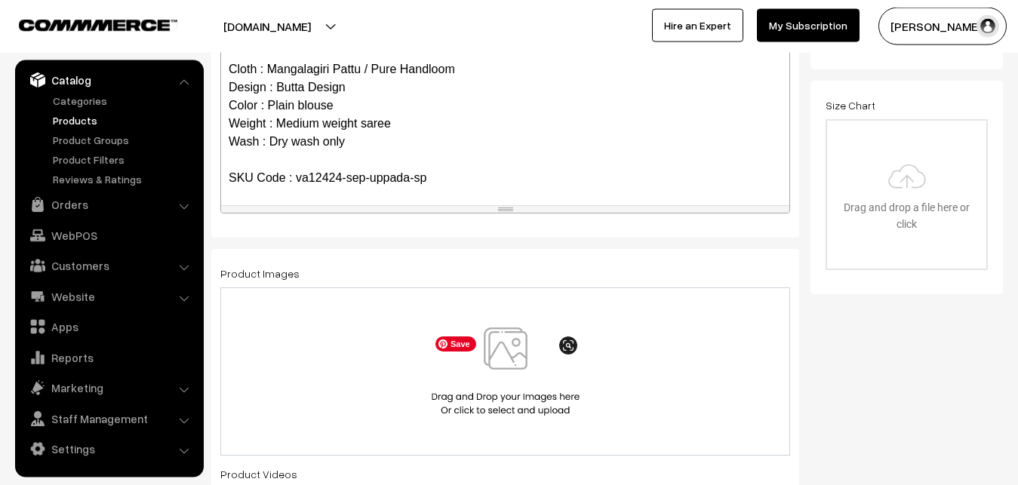
click at [500, 364] on img at bounding box center [505, 371] width 155 height 88
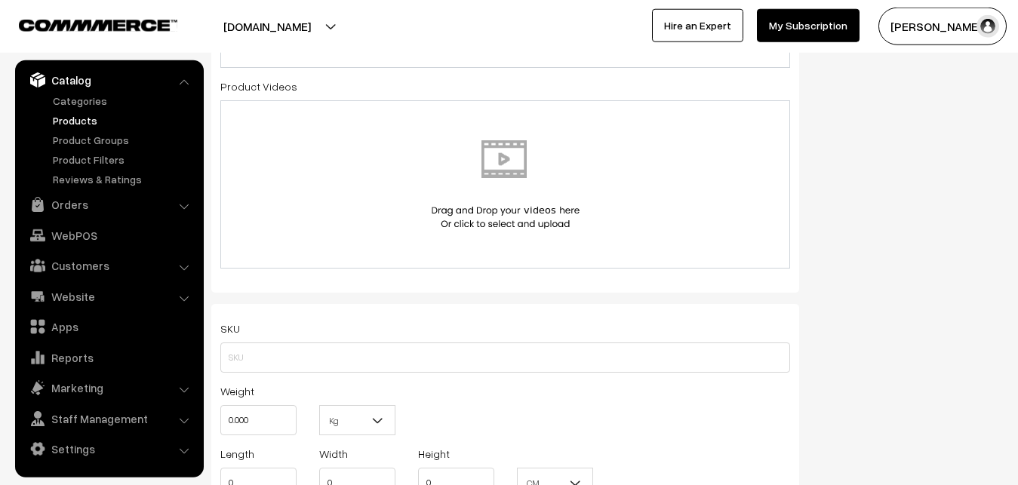
scroll to position [800, 0]
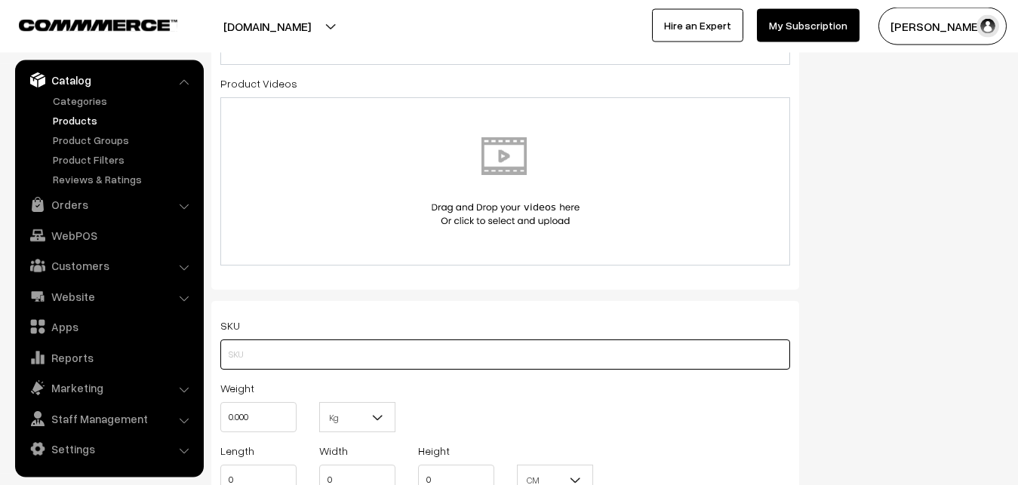
click at [248, 353] on input "text" at bounding box center [505, 354] width 570 height 30
paste input "va12424-sep-uppada-sp"
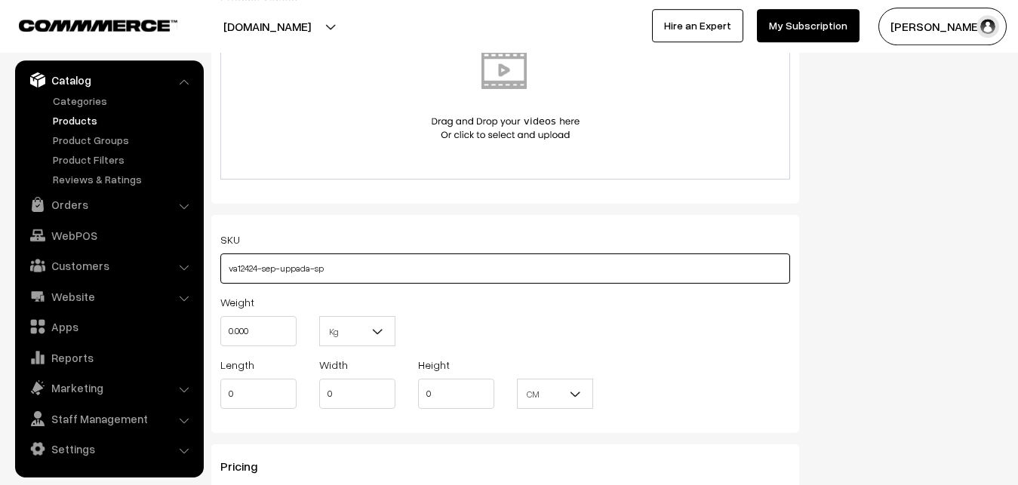
scroll to position [1031, 0]
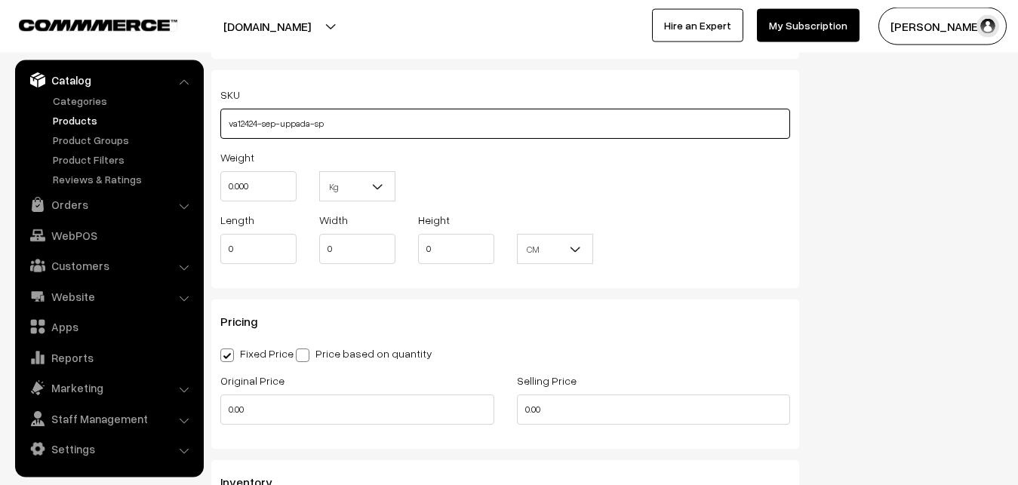
type input "va12424-sep-uppada-sp"
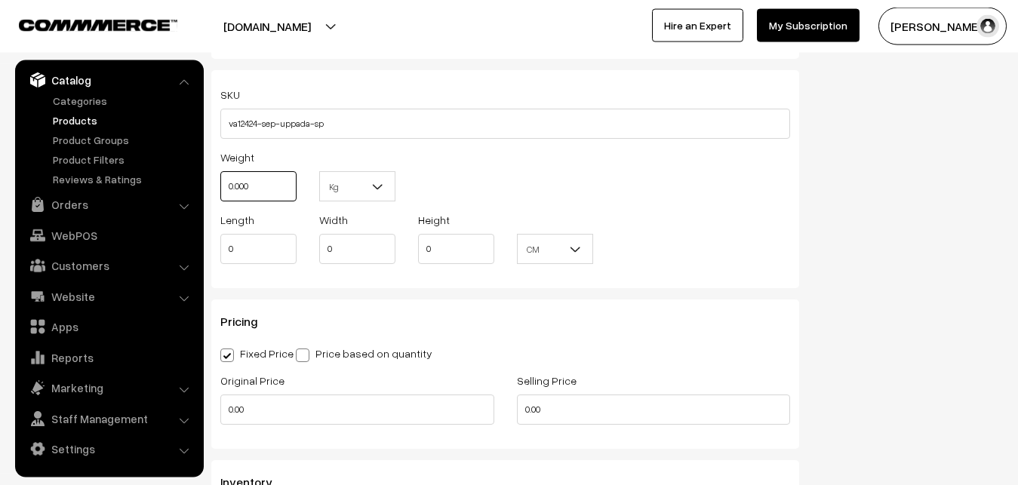
drag, startPoint x: 260, startPoint y: 188, endPoint x: 192, endPoint y: 180, distance: 68.3
click at [220, 180] on input "0.000" at bounding box center [258, 186] width 76 height 30
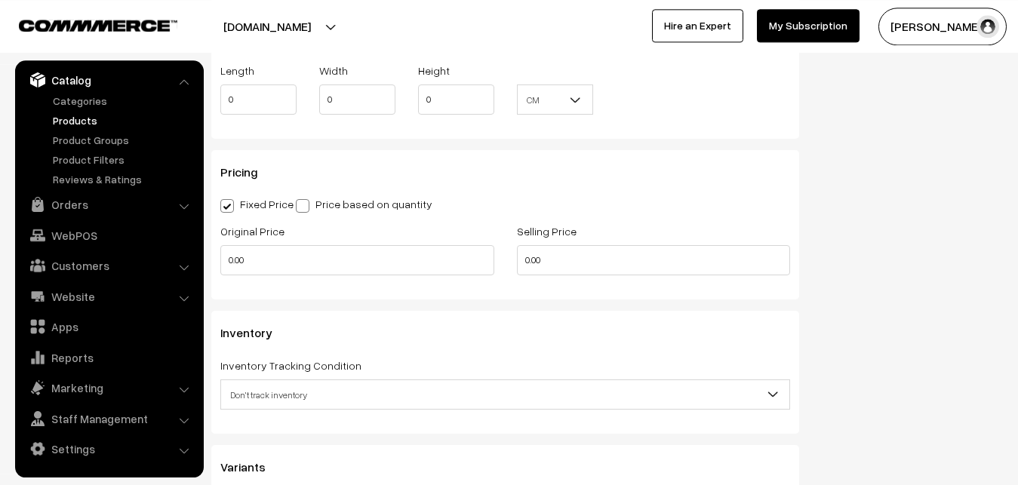
scroll to position [1185, 0]
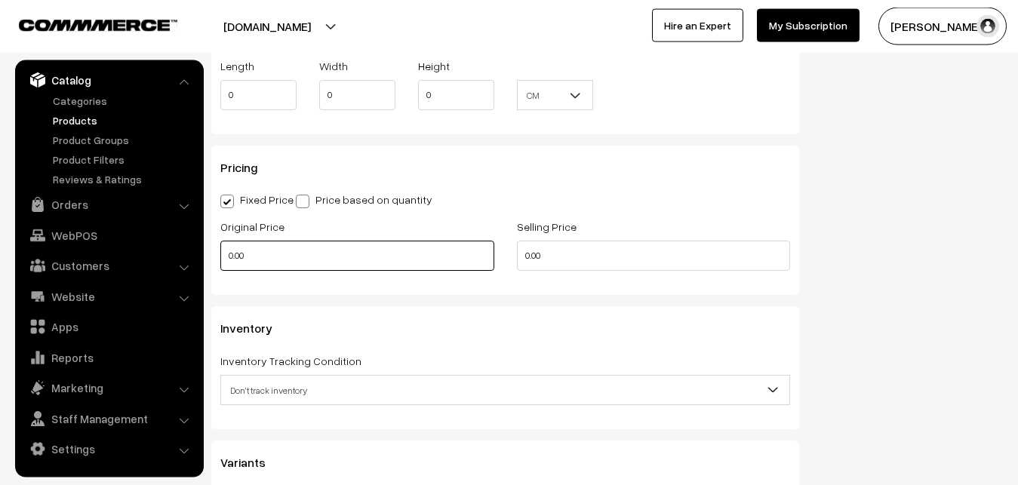
type input "0.80"
drag, startPoint x: 263, startPoint y: 250, endPoint x: 210, endPoint y: 250, distance: 53.6
click at [220, 250] on input "0.00" at bounding box center [357, 256] width 274 height 30
type input "2600"
drag, startPoint x: 559, startPoint y: 250, endPoint x: 494, endPoint y: 259, distance: 65.5
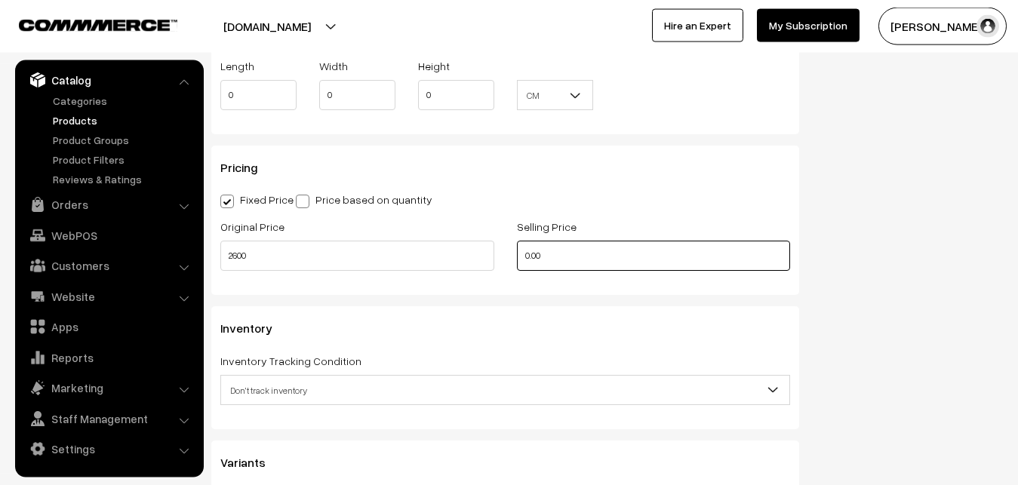
click at [517, 259] on input "0.00" at bounding box center [654, 256] width 274 height 30
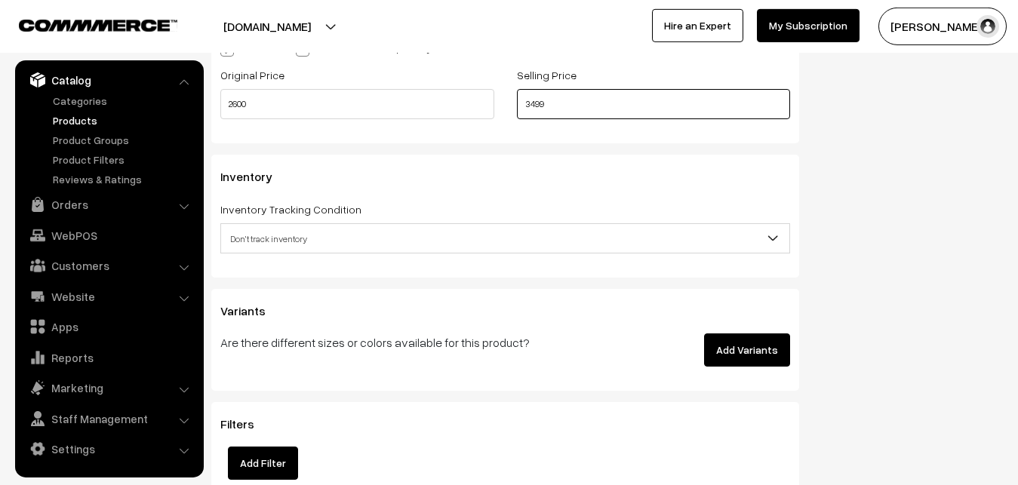
scroll to position [1339, 0]
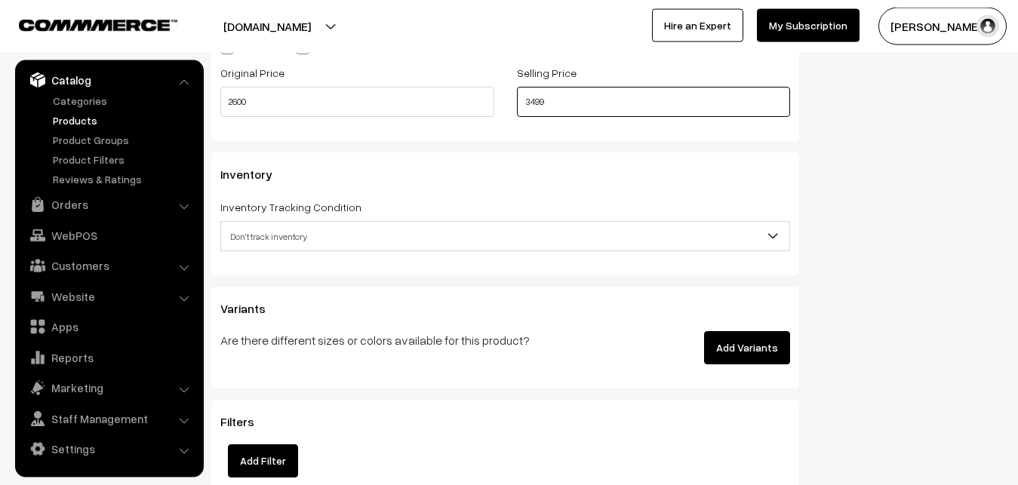
type input "3499"
click at [289, 232] on span "Don't track inventory" at bounding box center [505, 236] width 568 height 26
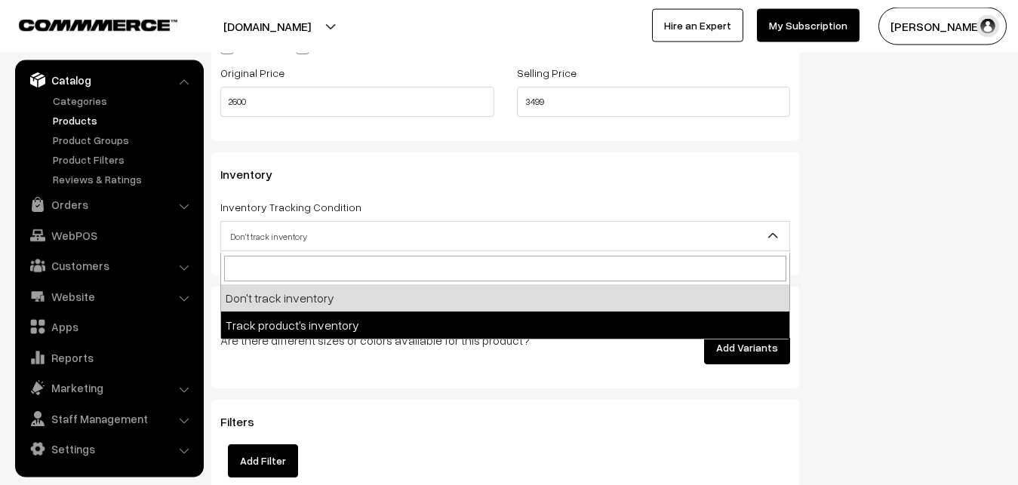
select select "2"
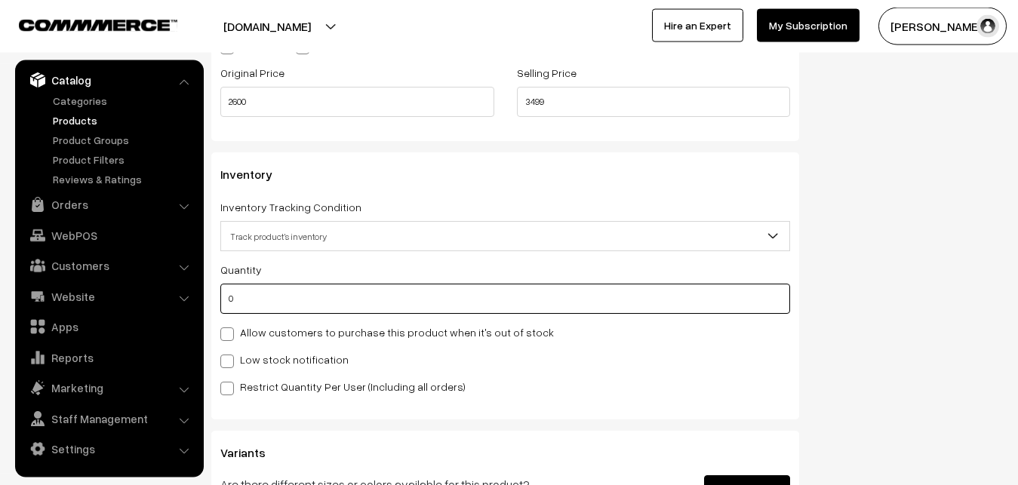
click at [269, 296] on input "0" at bounding box center [505, 299] width 570 height 30
type input "4"
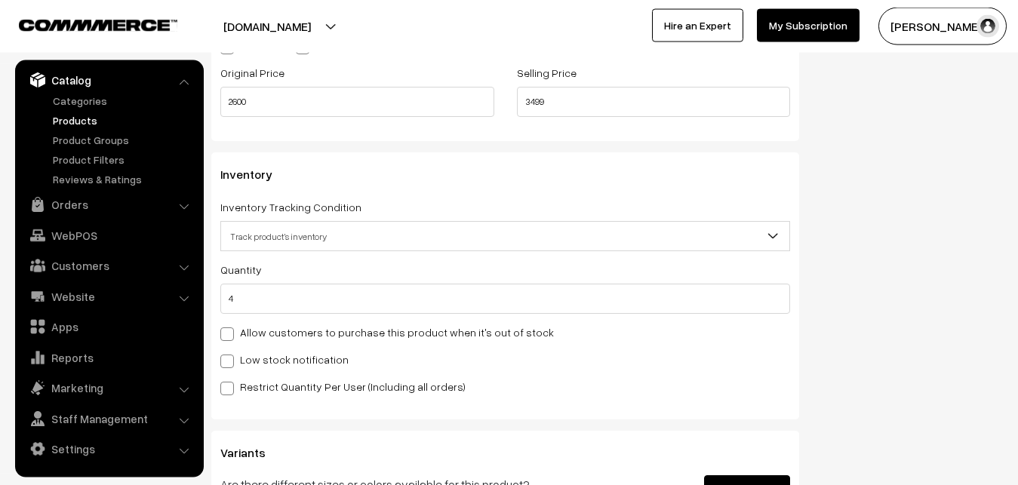
click at [258, 353] on label "Low stock notification" at bounding box center [284, 360] width 128 height 16
click at [230, 354] on input "Low stock notification" at bounding box center [225, 359] width 10 height 10
checkbox input "true"
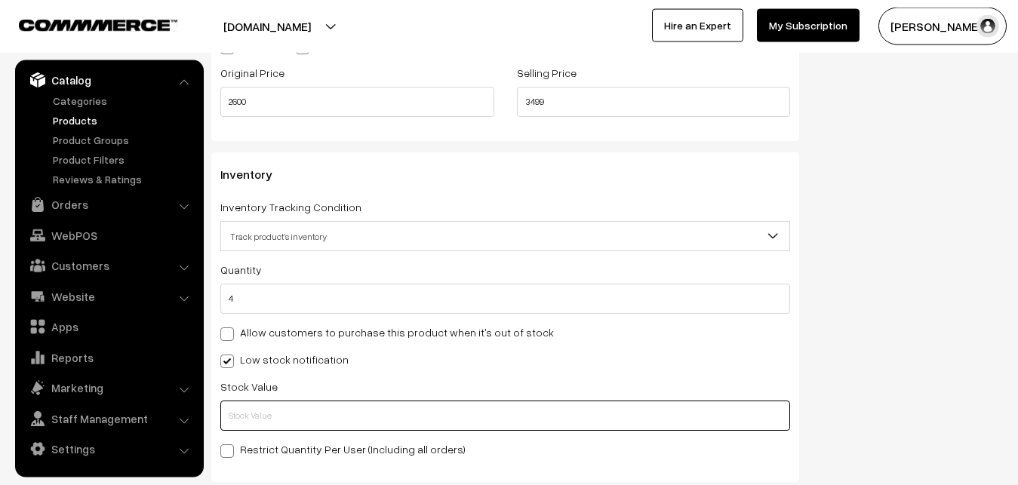
click at [262, 409] on input "text" at bounding box center [505, 416] width 570 height 30
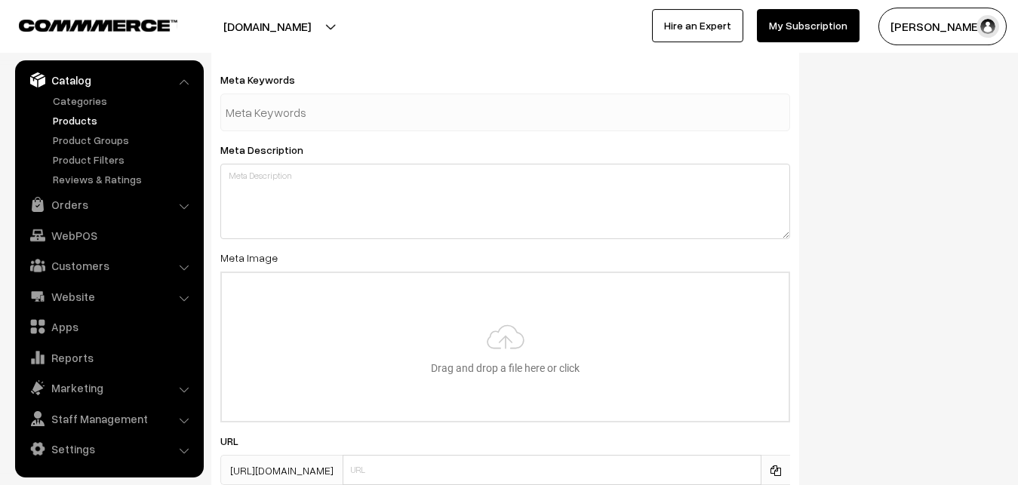
scroll to position [2185, 0]
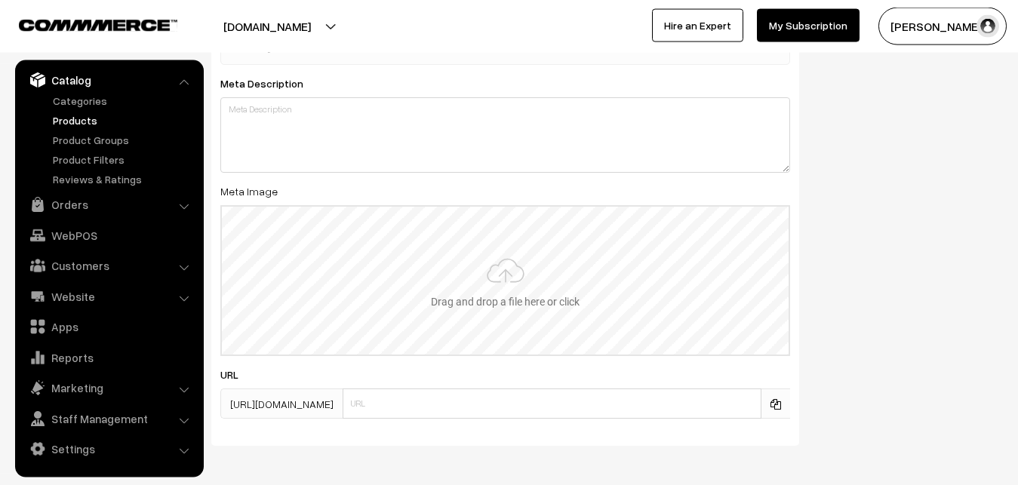
type input "2"
click at [466, 252] on input "file" at bounding box center [505, 281] width 567 height 148
type input "C:\fakepath\mangalagiri-saree-va12424-sep.jpeg"
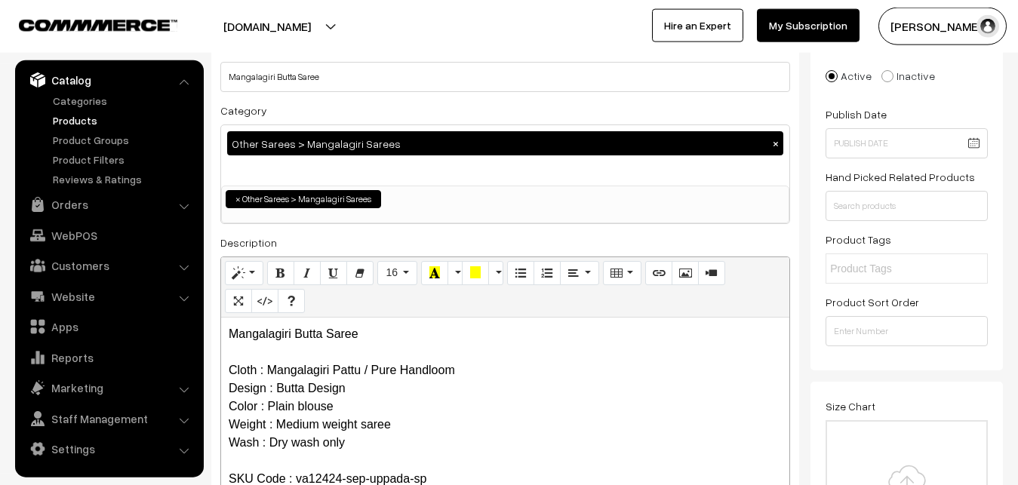
scroll to position [0, 0]
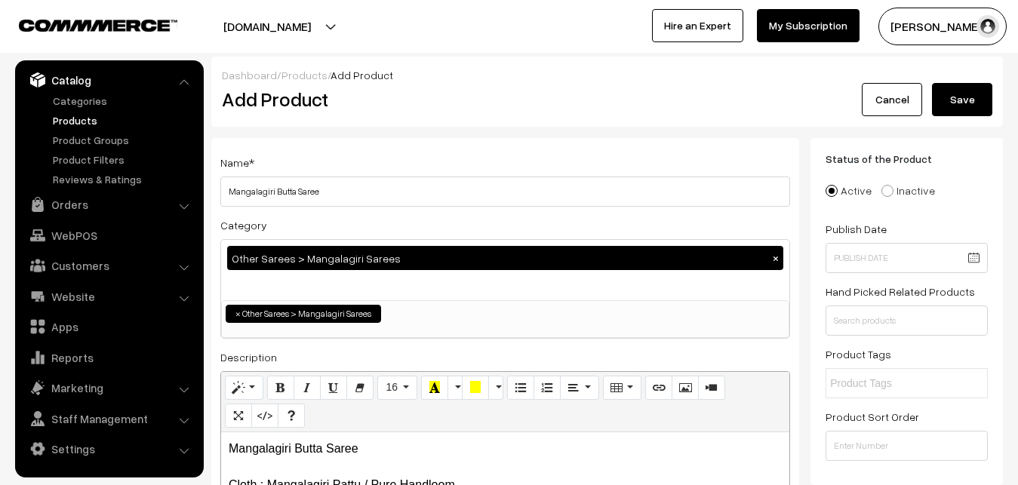
click at [933, 111] on button "Save" at bounding box center [962, 99] width 60 height 33
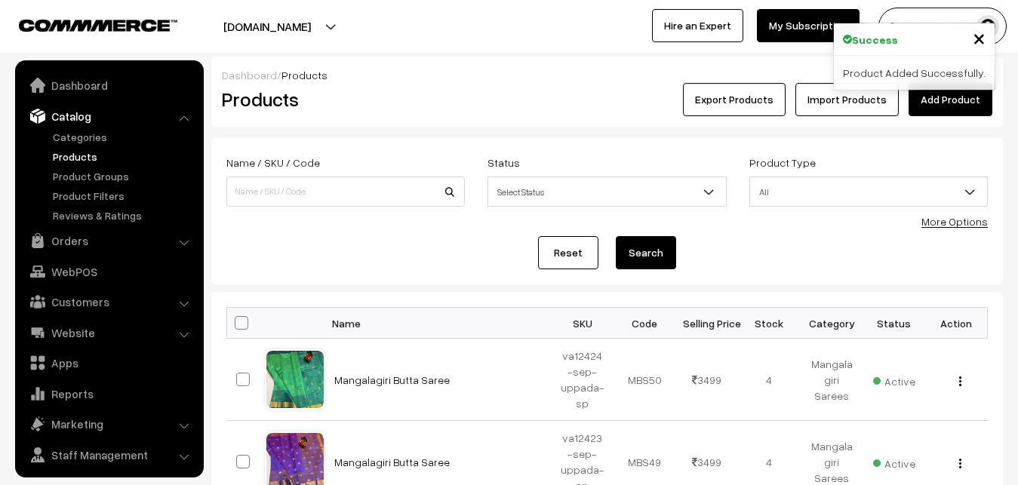
scroll to position [36, 0]
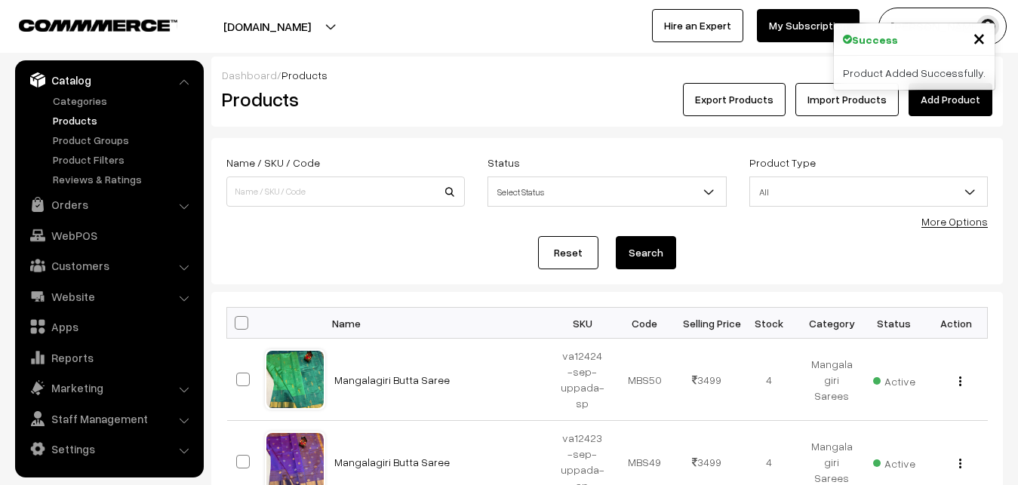
click at [372, 103] on h2 "Products" at bounding box center [342, 99] width 241 height 23
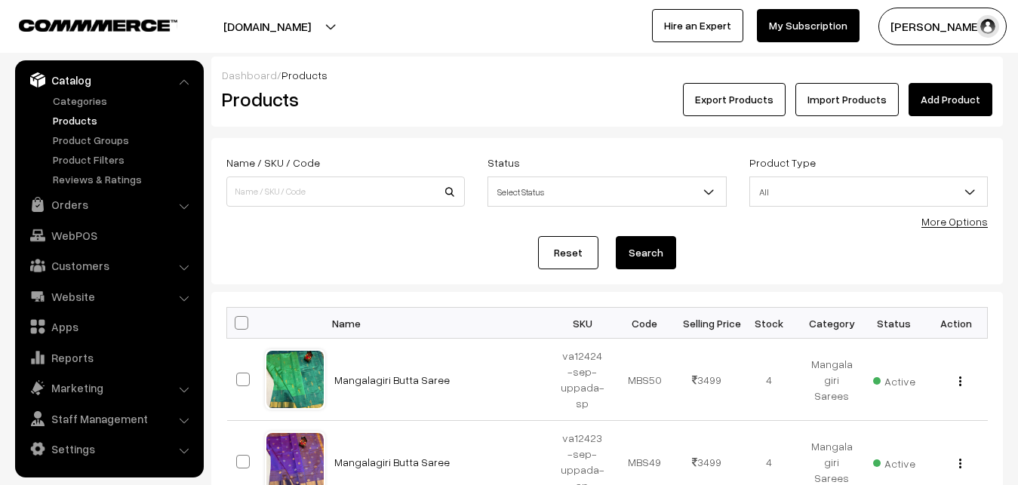
click at [923, 80] on div "Dashboard / Products" at bounding box center [607, 75] width 770 height 16
click at [918, 108] on link "Add Product" at bounding box center [950, 99] width 84 height 33
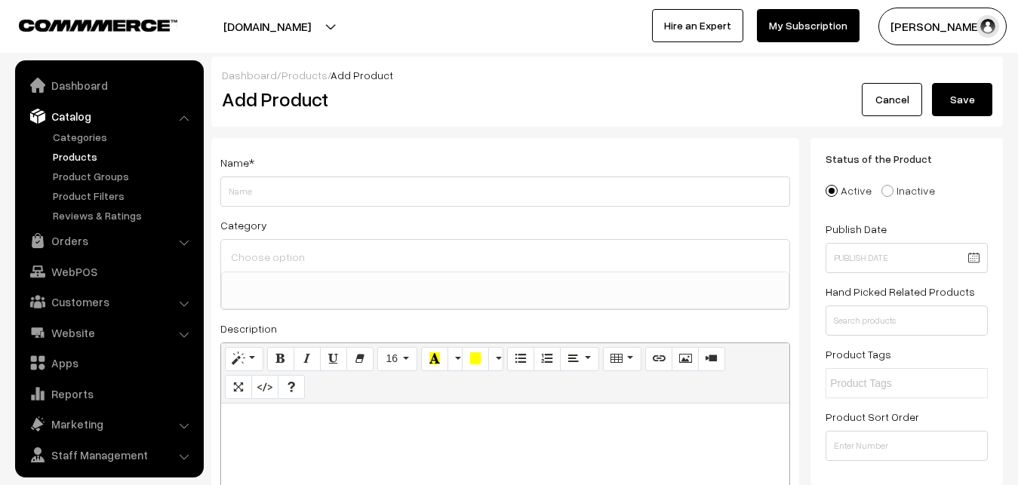
select select
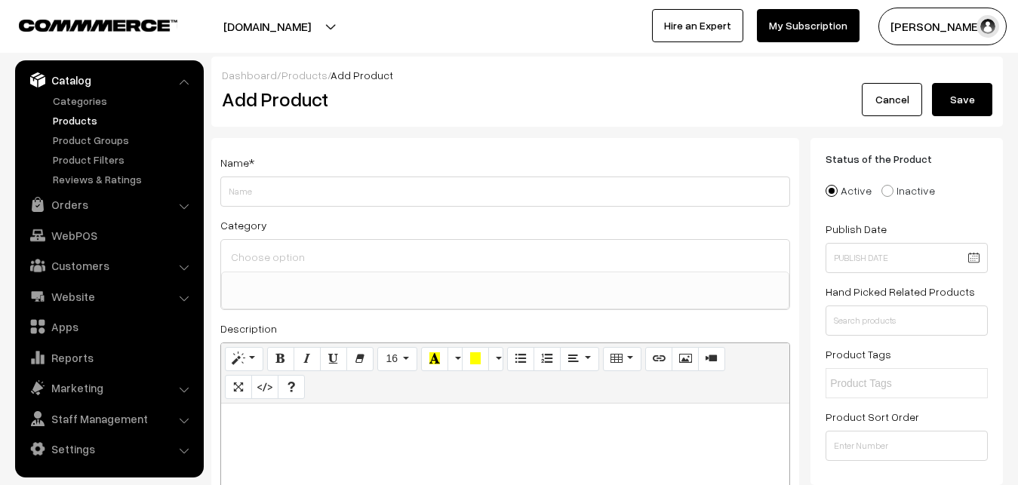
click at [298, 425] on p at bounding box center [505, 420] width 553 height 18
paste div
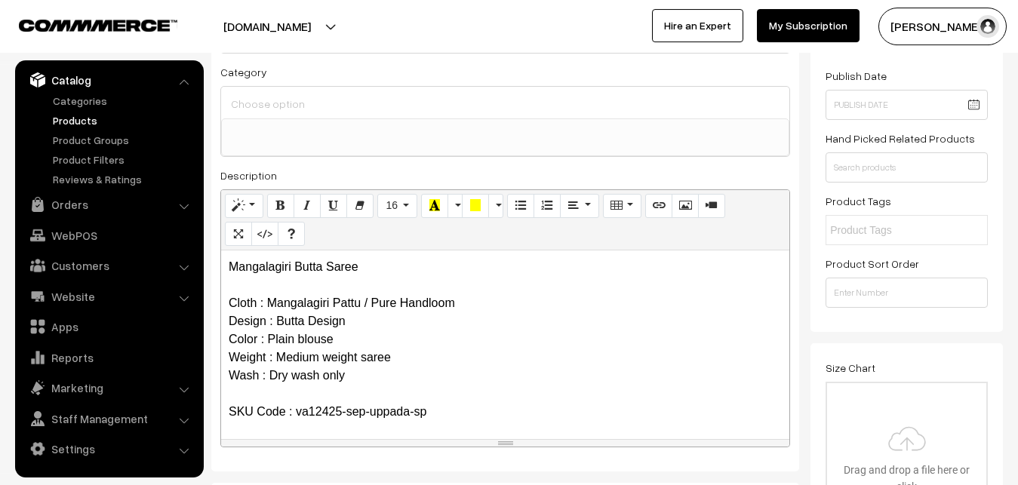
scroll to position [154, 0]
drag, startPoint x: 367, startPoint y: 266, endPoint x: 189, endPoint y: 263, distance: 178.1
click at [221, 263] on div "Mangalagiri Butta Saree Cloth : Mangalagiri Pattu / Pure Handloom Design : Butt…" at bounding box center [505, 344] width 568 height 189
copy p "Mangalagiri Butta Saree"
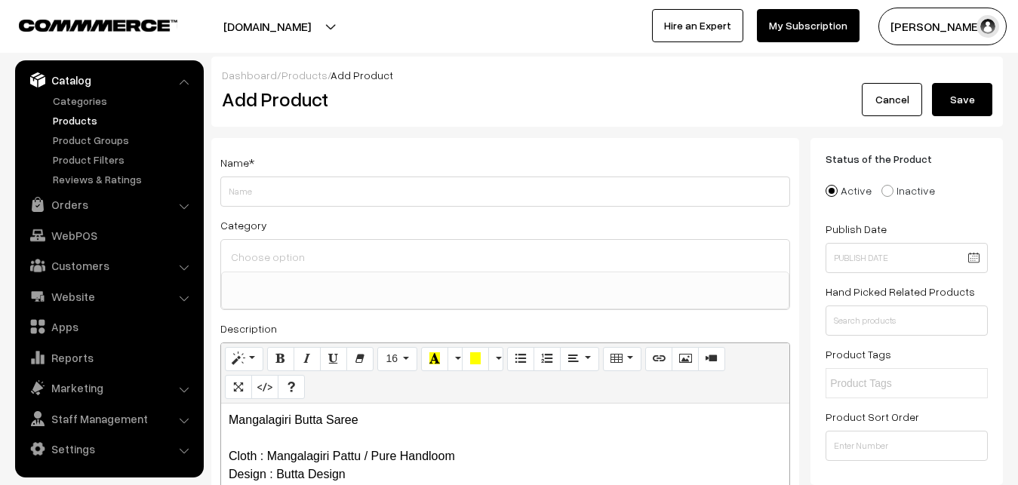
click at [249, 160] on span "*" at bounding box center [251, 162] width 5 height 13
click at [242, 182] on input "Weight" at bounding box center [505, 192] width 570 height 30
paste input "Mangalagiri Butta Saree"
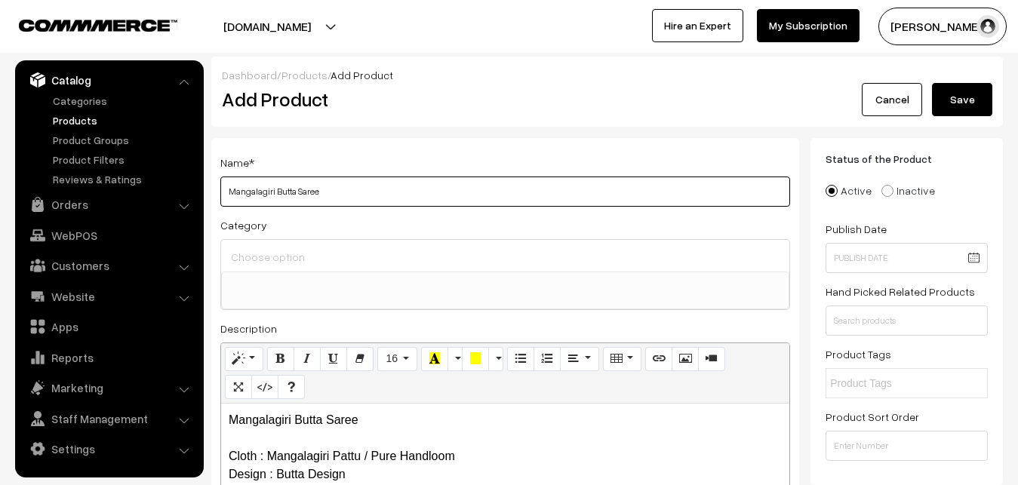
type input "Mangalagiri Butta Saree"
click at [273, 247] on input at bounding box center [505, 257] width 556 height 22
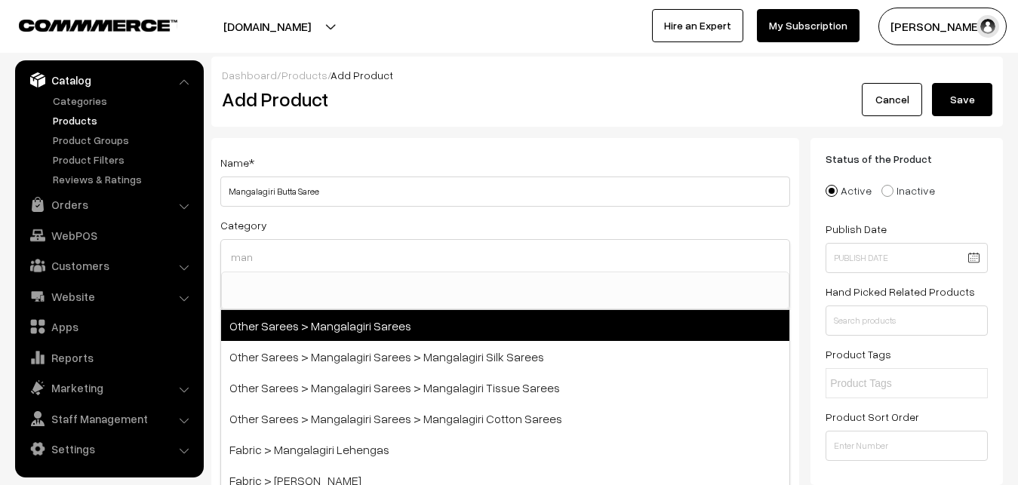
type input "man"
click at [324, 317] on span "Other Sarees > Mangalagiri Sarees" at bounding box center [505, 325] width 568 height 31
select select "31"
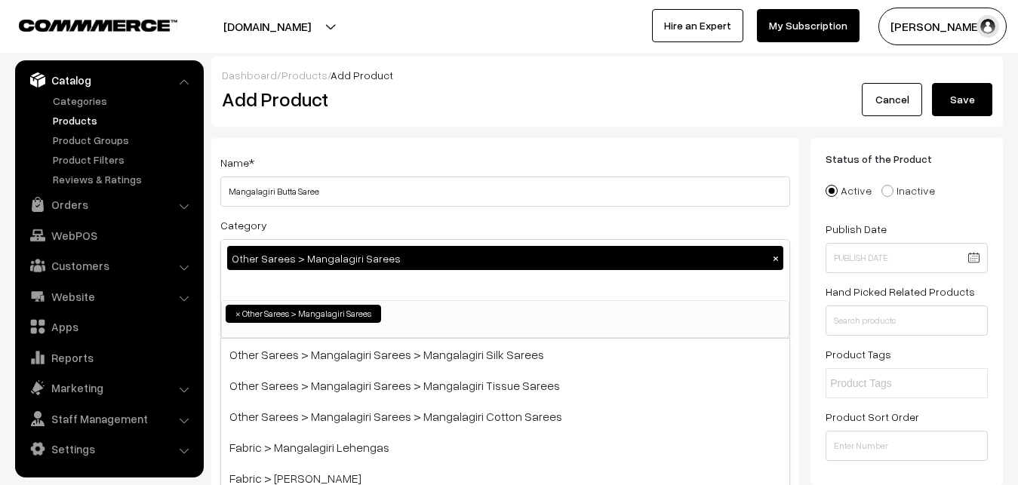
scroll to position [380, 0]
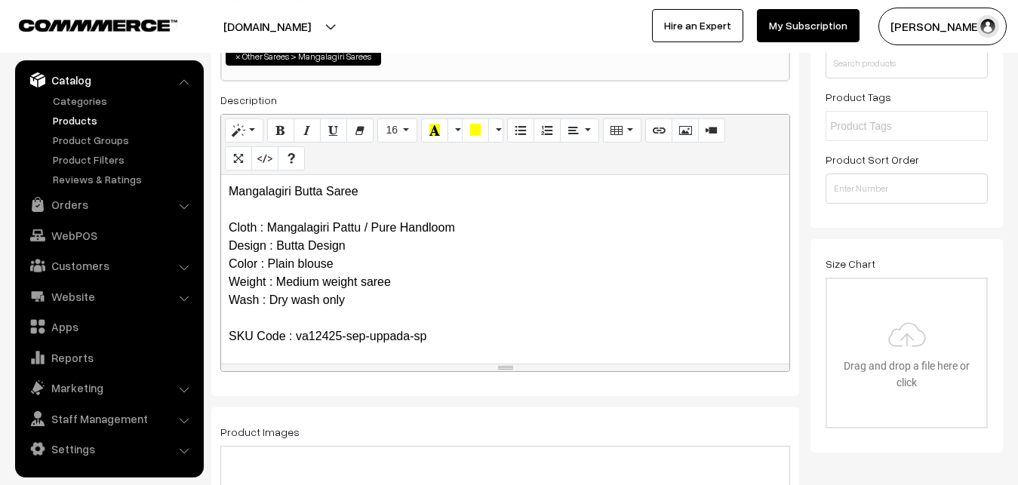
scroll to position [385, 0]
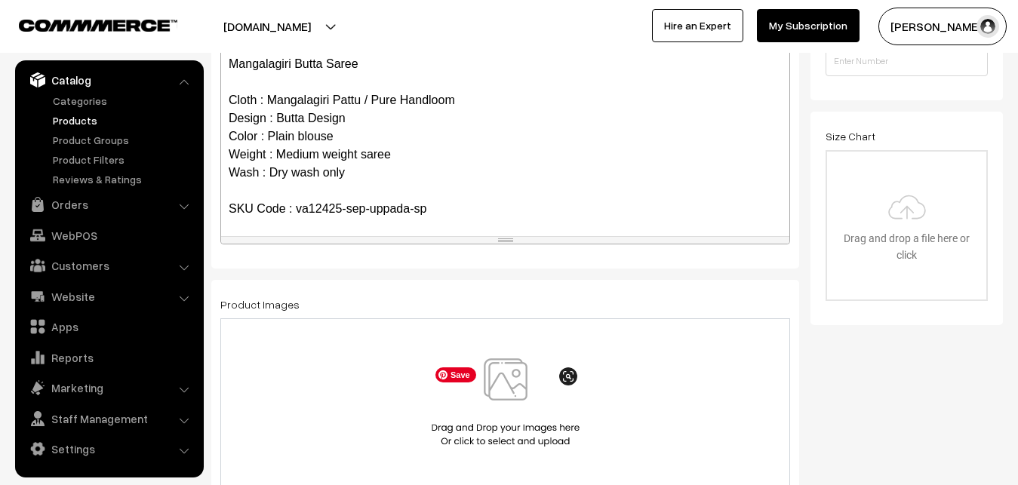
click at [492, 386] on img at bounding box center [505, 402] width 155 height 88
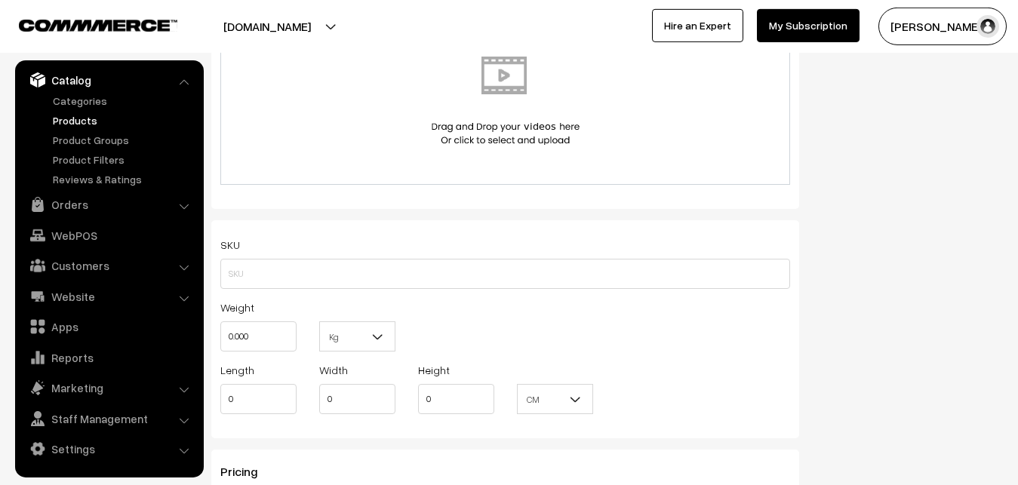
scroll to position [923, 0]
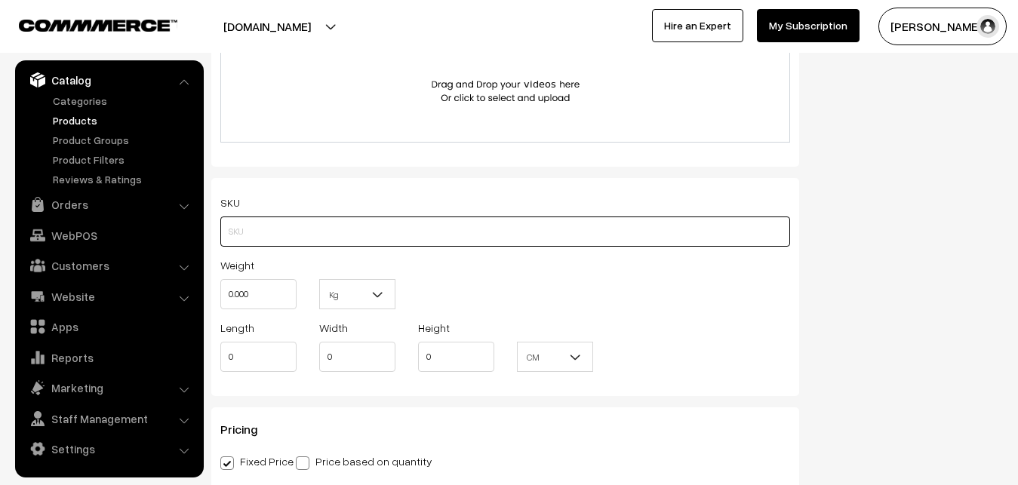
click at [253, 240] on input "text" at bounding box center [505, 232] width 570 height 30
paste input "va12425-sep-uppada-sp"
type input "va12425-sep-uppada-sp"
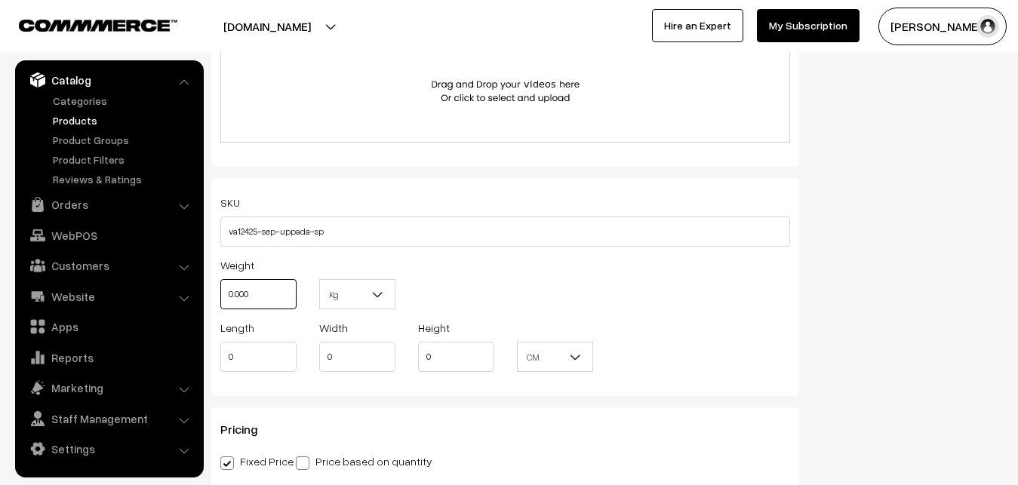
drag, startPoint x: 256, startPoint y: 297, endPoint x: 200, endPoint y: 295, distance: 55.9
click at [220, 296] on input "0.000" at bounding box center [258, 294] width 76 height 30
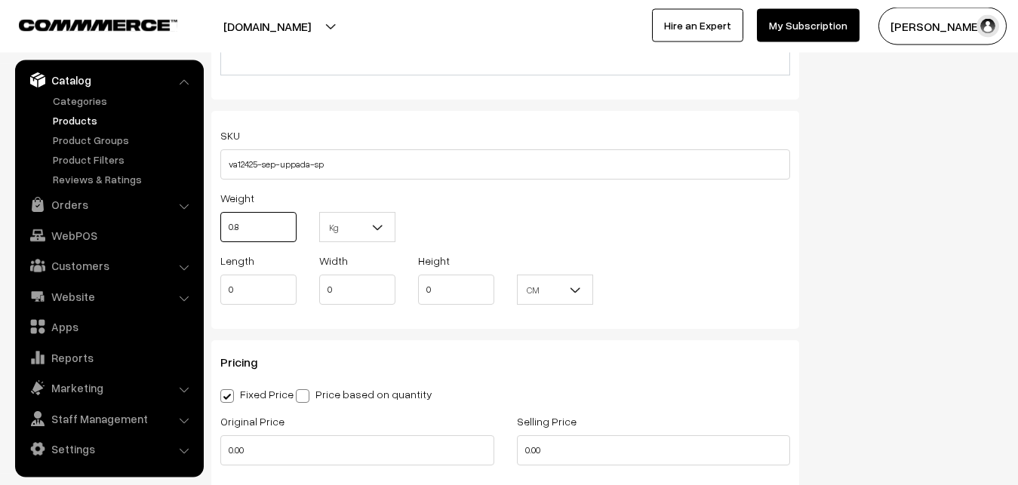
scroll to position [1077, 0]
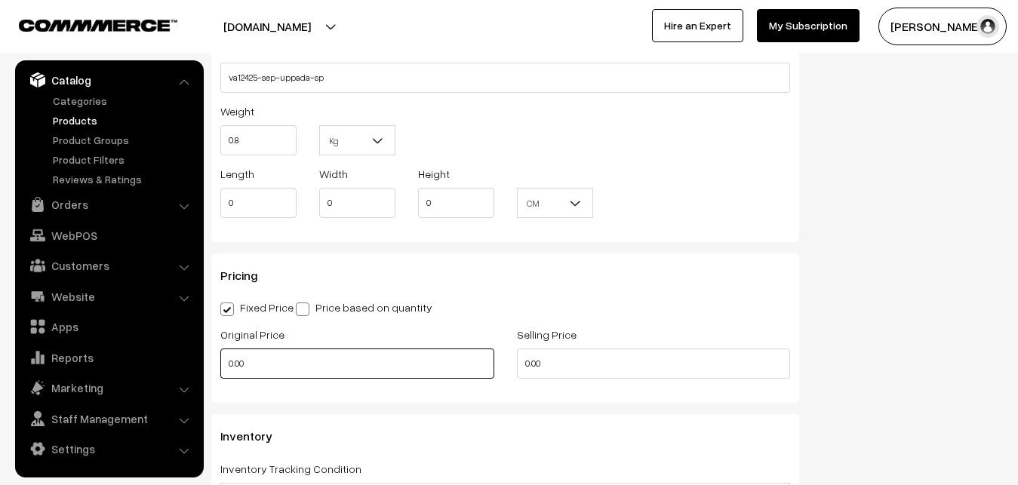
type input "0.80"
drag, startPoint x: 252, startPoint y: 361, endPoint x: 224, endPoint y: 361, distance: 27.9
click at [224, 361] on input "0.00" at bounding box center [357, 364] width 274 height 30
type input "2600"
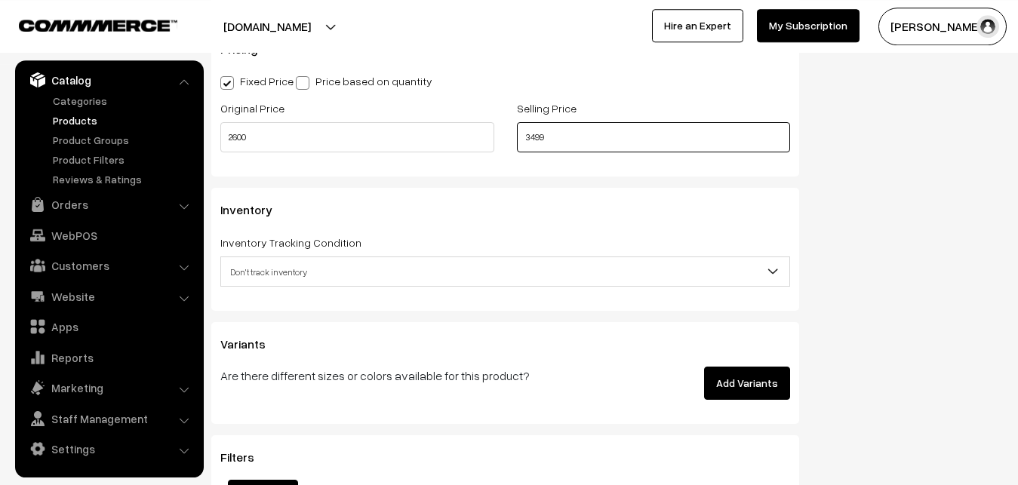
scroll to position [1308, 0]
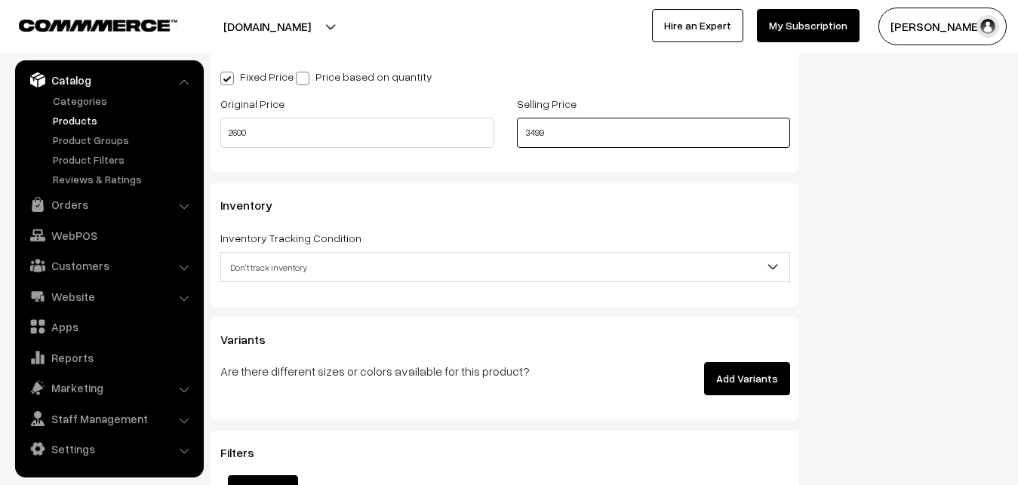
type input "3499"
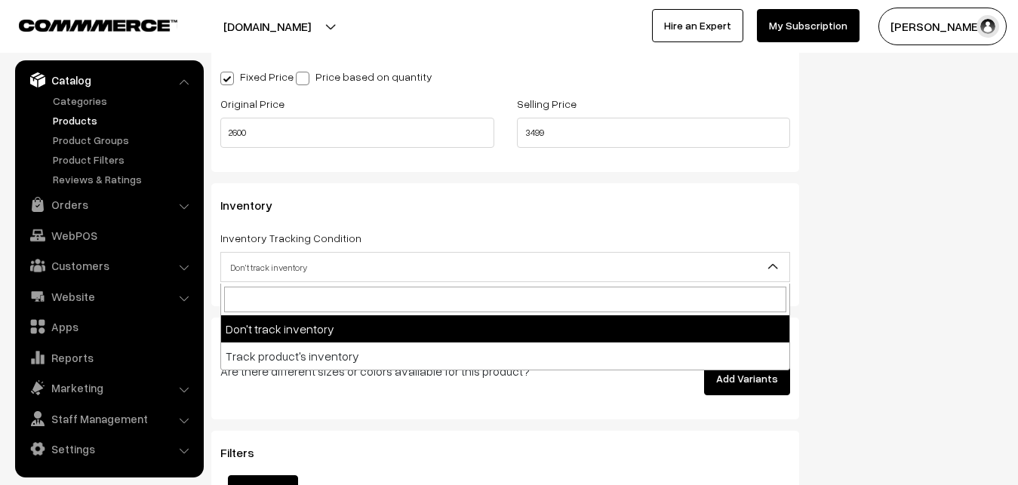
click at [268, 262] on span "Don't track inventory" at bounding box center [505, 267] width 568 height 26
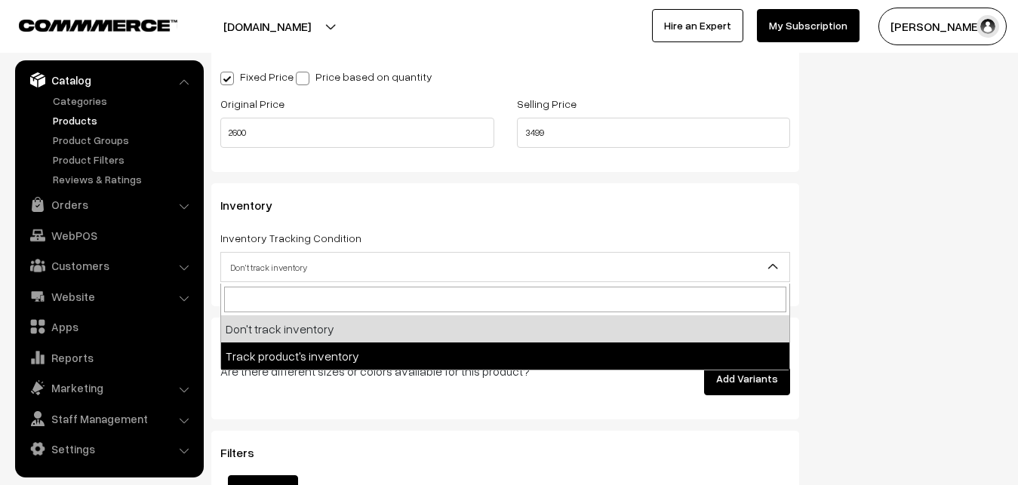
select select "2"
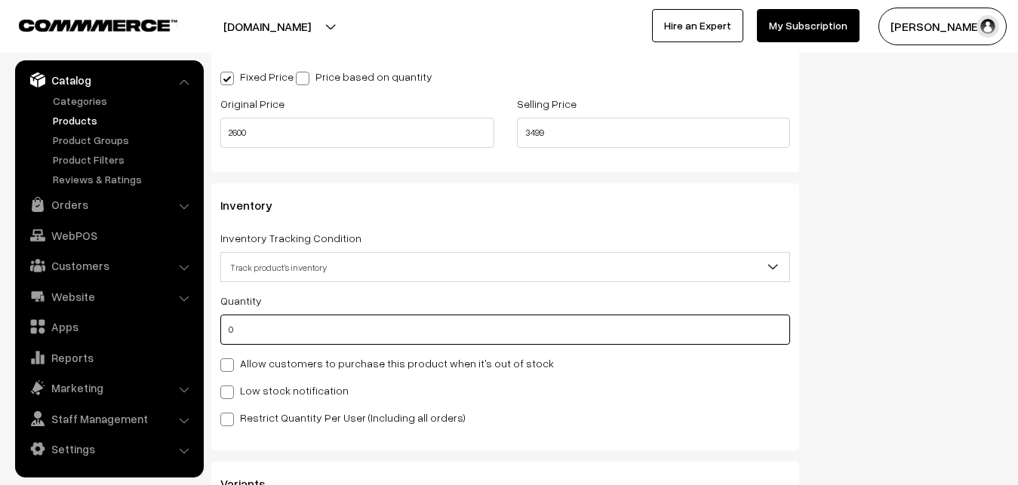
click at [253, 335] on input "0" at bounding box center [505, 330] width 570 height 30
type input "4"
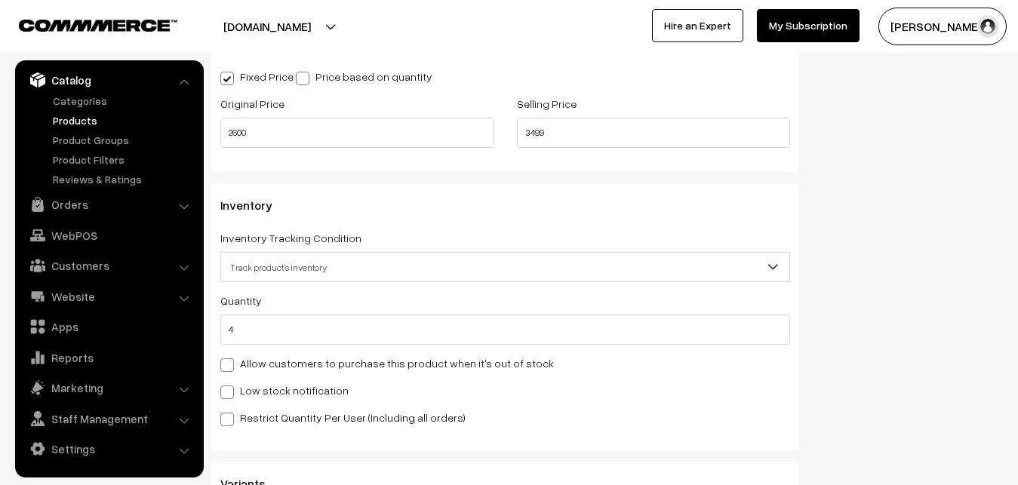
click at [244, 387] on label "Low stock notification" at bounding box center [284, 390] width 128 height 16
click at [230, 387] on input "Low stock notification" at bounding box center [225, 390] width 10 height 10
checkbox input "true"
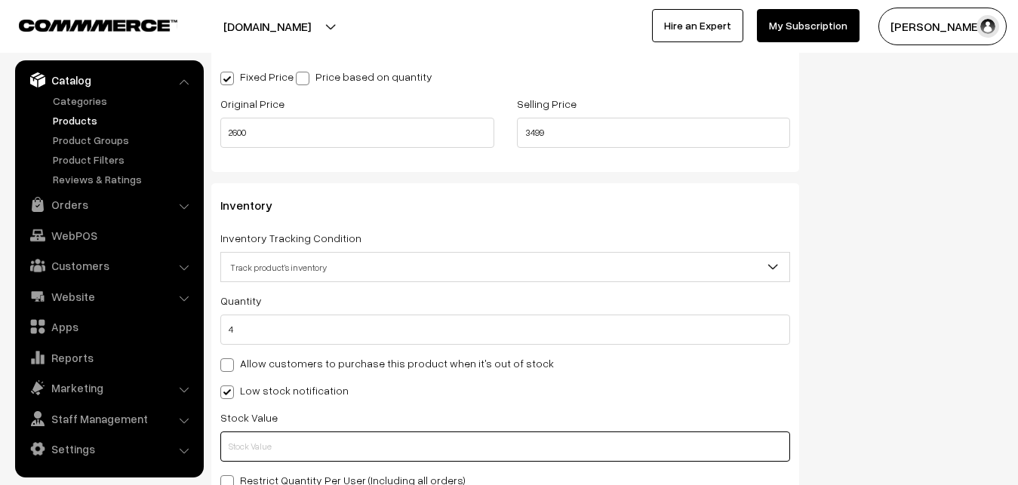
click at [245, 462] on input "text" at bounding box center [505, 447] width 570 height 30
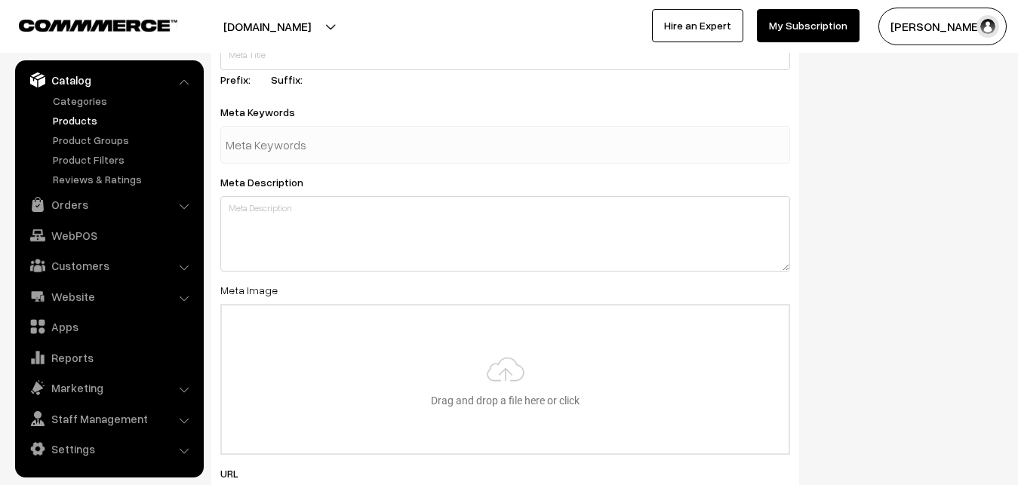
scroll to position [2155, 0]
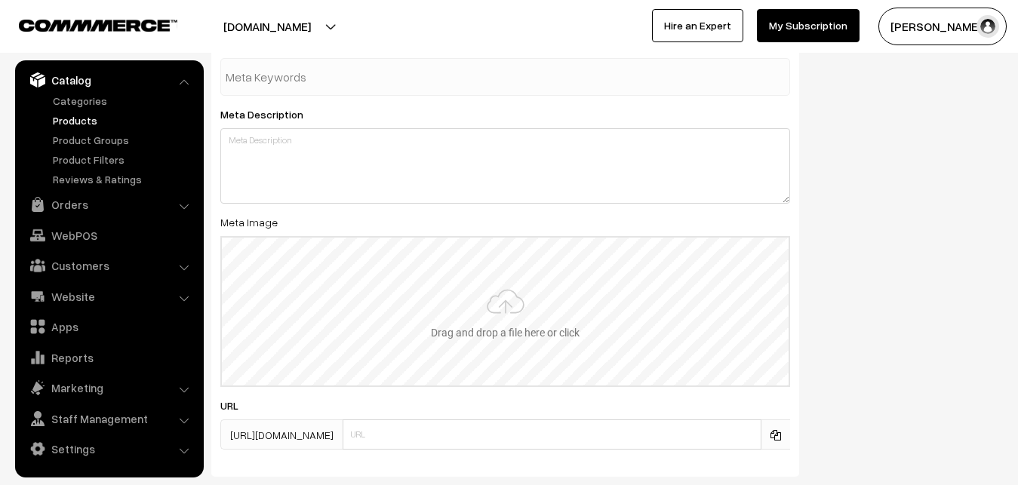
type input "2"
click at [471, 306] on input "file" at bounding box center [505, 312] width 567 height 148
type input "C:\fakepath\mangalagiri-saree-va12425-sep.jpeg"
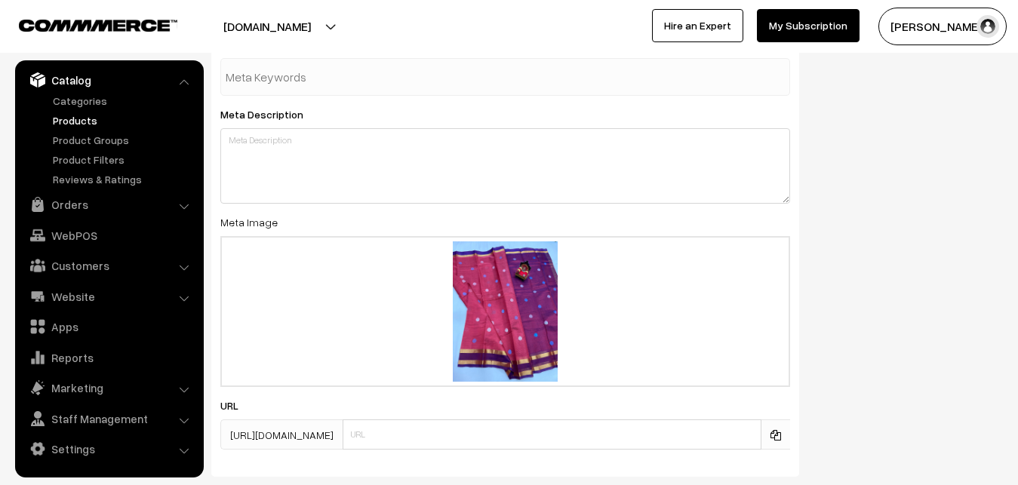
scroll to position [0, 0]
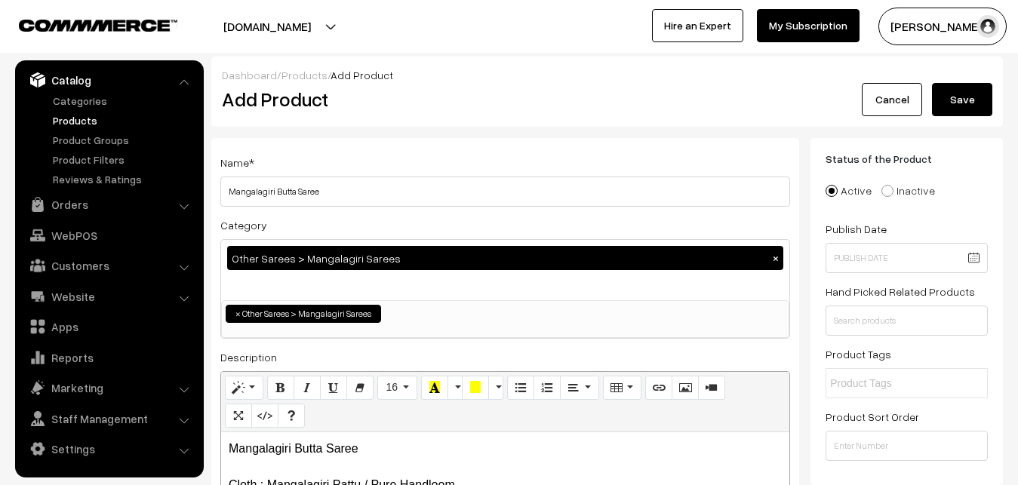
click at [944, 112] on button "Save" at bounding box center [962, 99] width 60 height 33
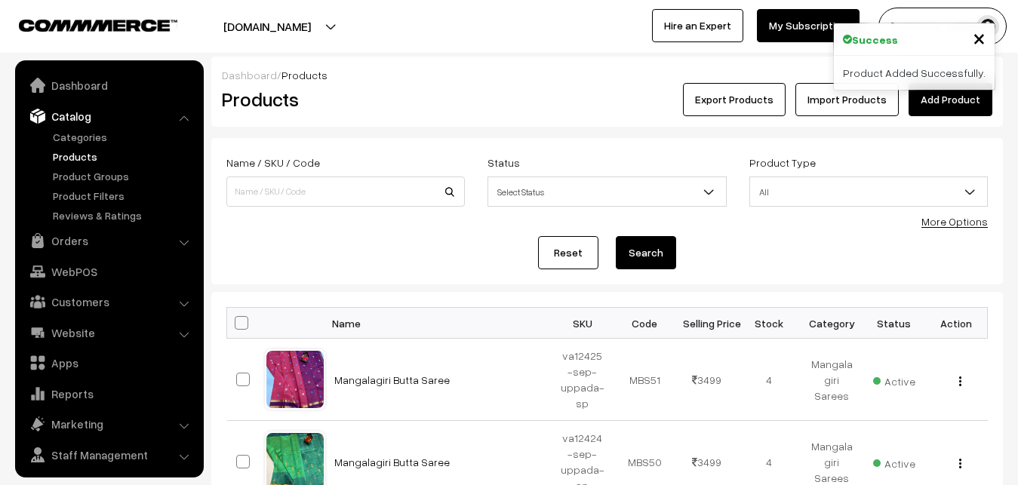
scroll to position [36, 0]
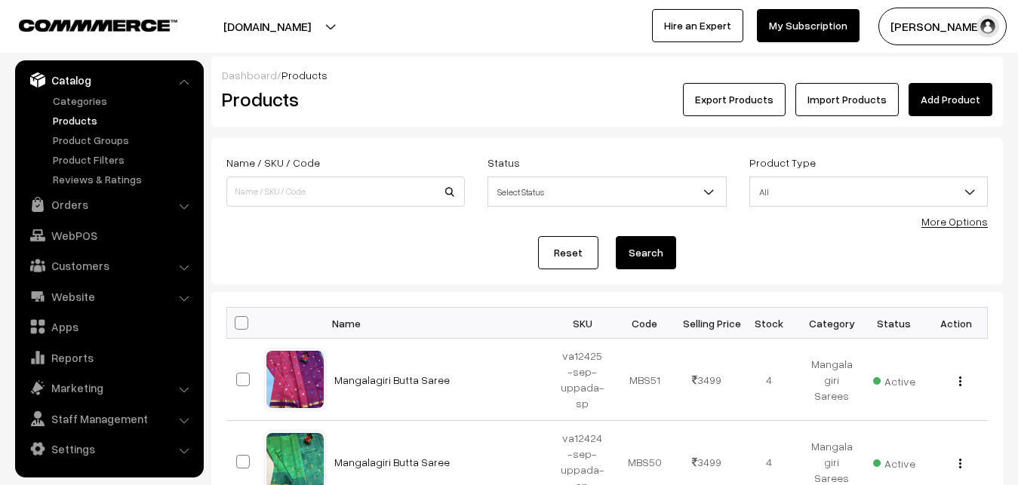
click at [435, 96] on h2 "Products" at bounding box center [342, 99] width 241 height 23
click at [935, 91] on link "Add Product" at bounding box center [950, 99] width 84 height 33
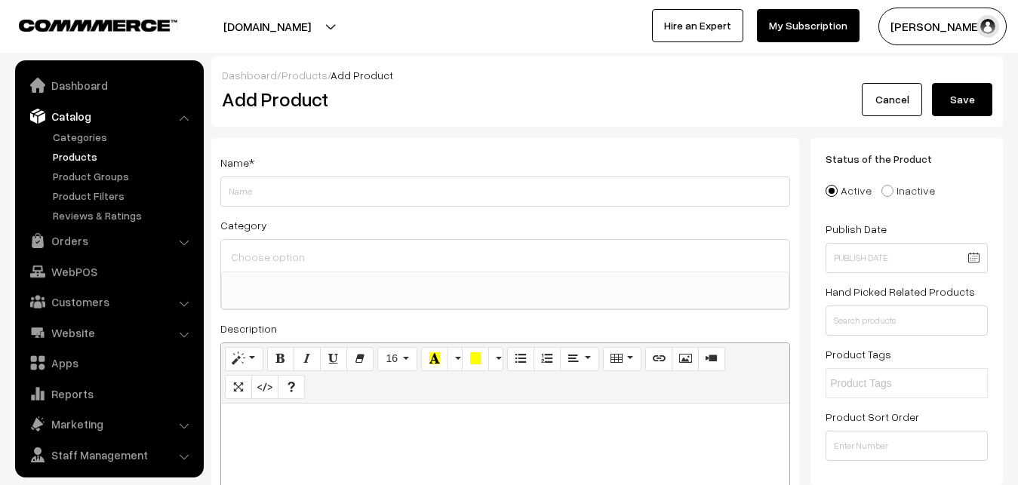
select select
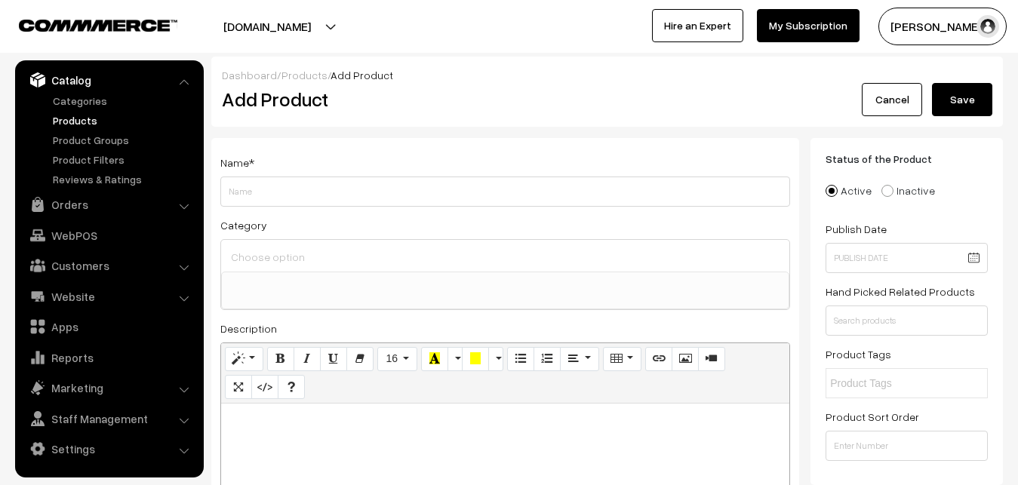
paste div
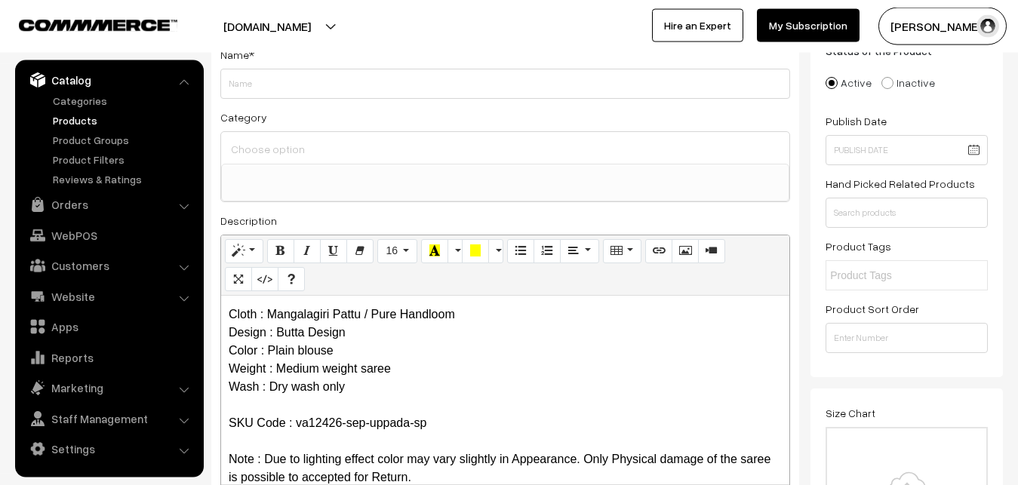
scroll to position [0, 0]
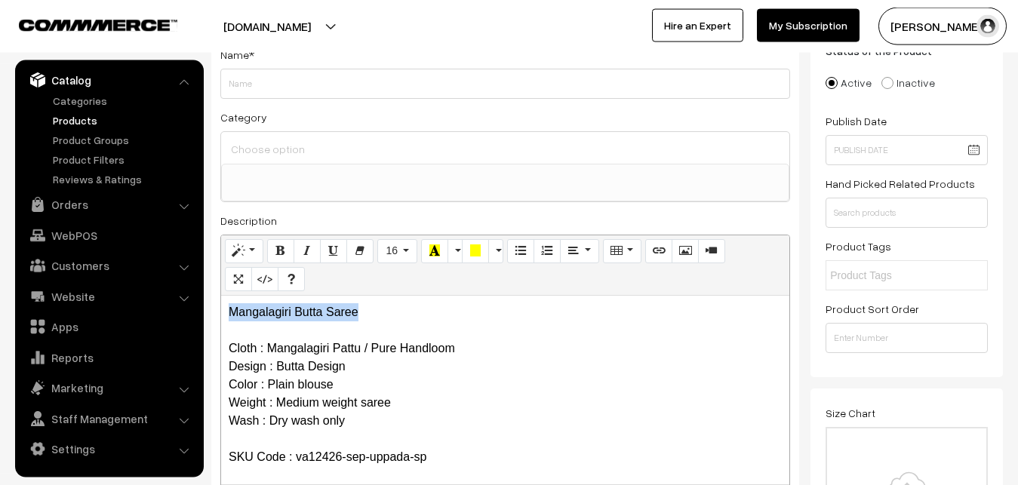
drag, startPoint x: 364, startPoint y: 313, endPoint x: 151, endPoint y: 310, distance: 213.5
click at [221, 314] on div "Mangalagiri Butta Saree Cloth : Mangalagiri Pattu / Pure Handloom Design : Butt…" at bounding box center [505, 390] width 568 height 189
copy p "Mangalagiri Butta Saree"
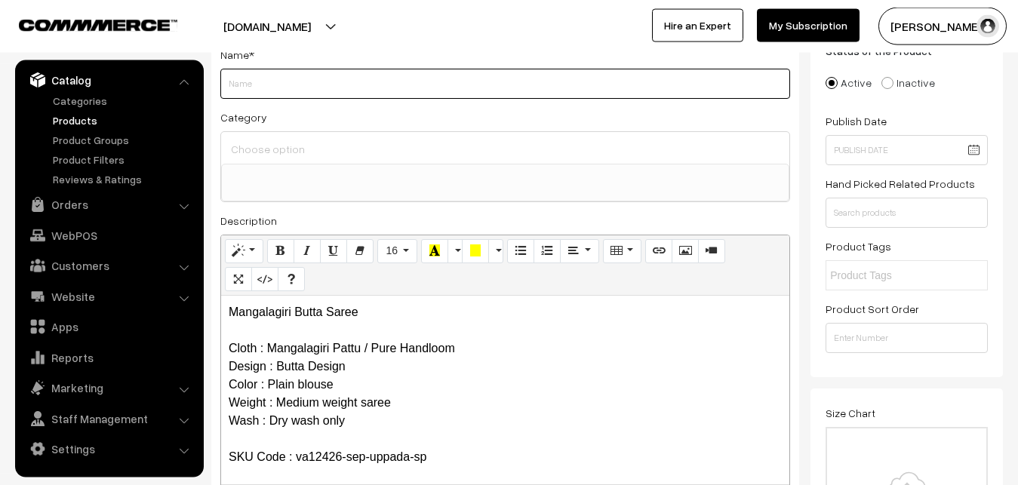
click at [263, 86] on input "Weight" at bounding box center [505, 84] width 570 height 30
paste input "Mangalagiri Butta Saree"
type input "Mangalagiri Butta Saree"
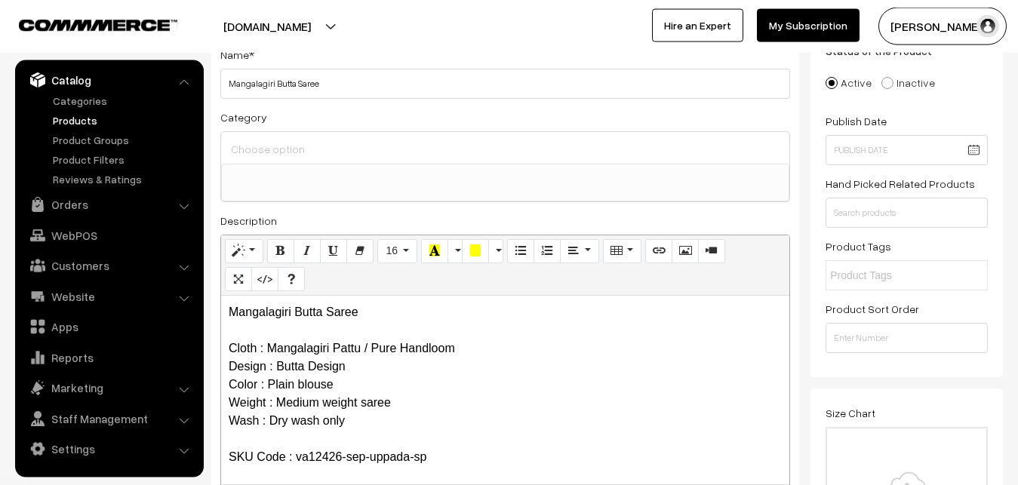
click at [263, 148] on input at bounding box center [505, 149] width 556 height 22
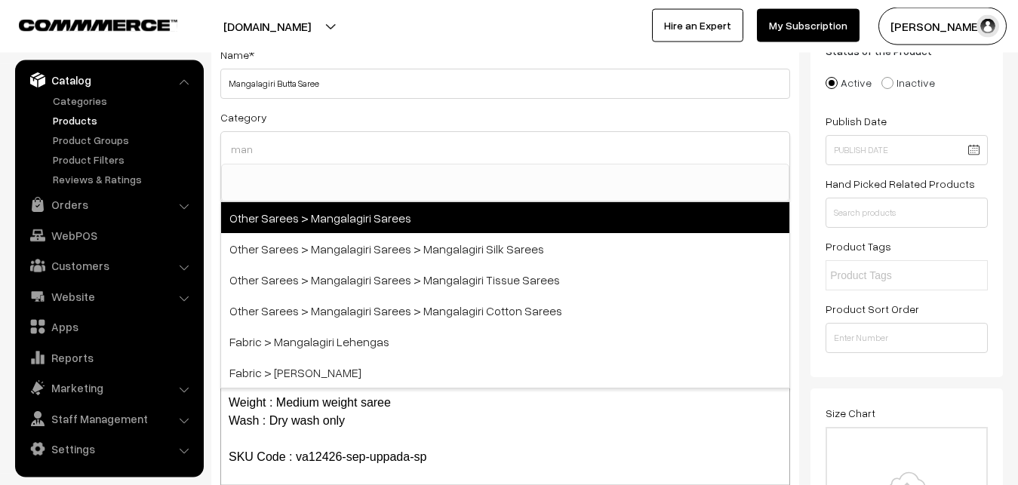
type input "man"
click at [347, 214] on span "Other Sarees > Mangalagiri Sarees" at bounding box center [505, 217] width 568 height 31
select select "31"
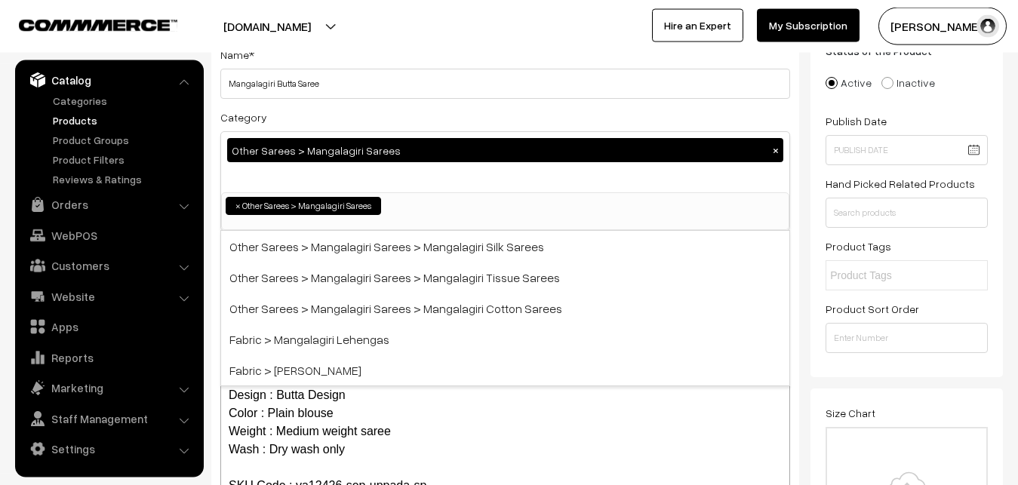
scroll to position [380, 0]
click at [370, 112] on div "Category Other Sarees > Mangalagiri Sarees × Uppada Sarees Uppada Sarees > Uppa…" at bounding box center [505, 169] width 570 height 123
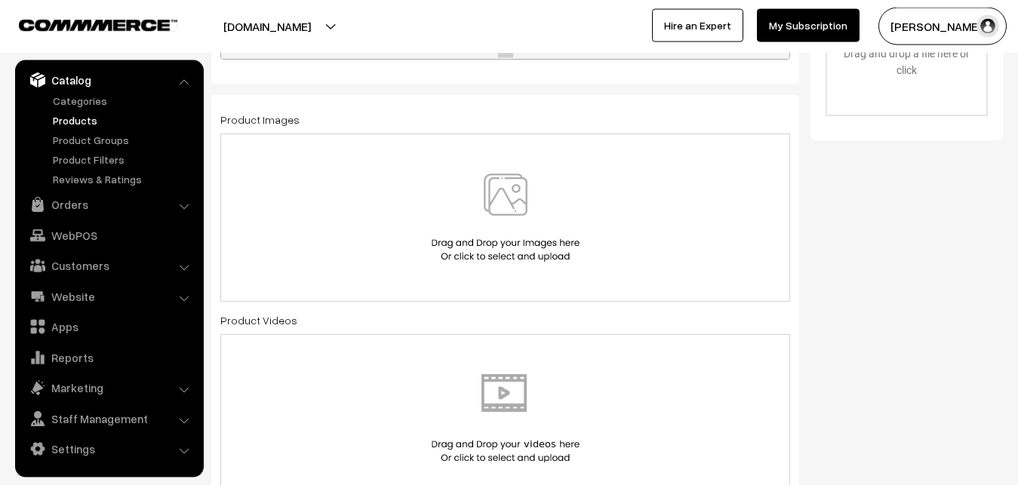
scroll to position [416, 0]
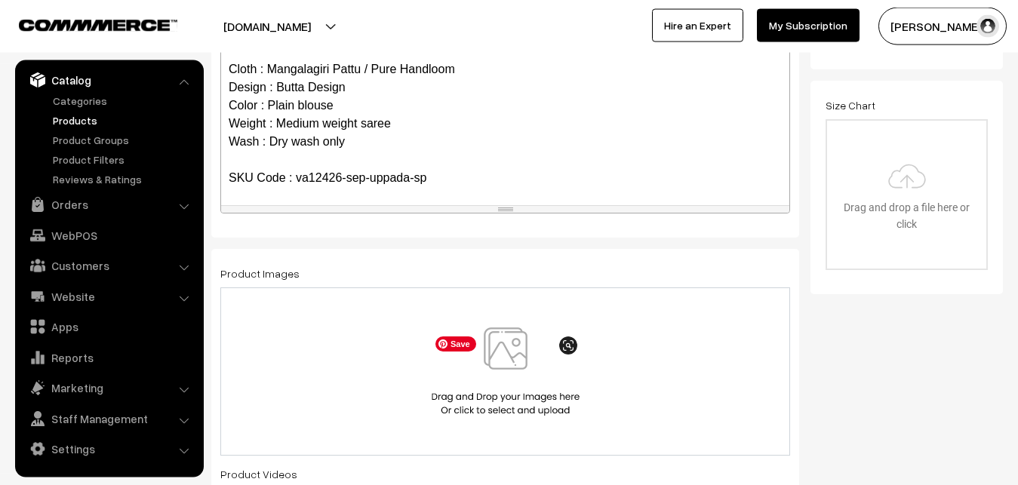
click at [502, 356] on img at bounding box center [505, 371] width 155 height 88
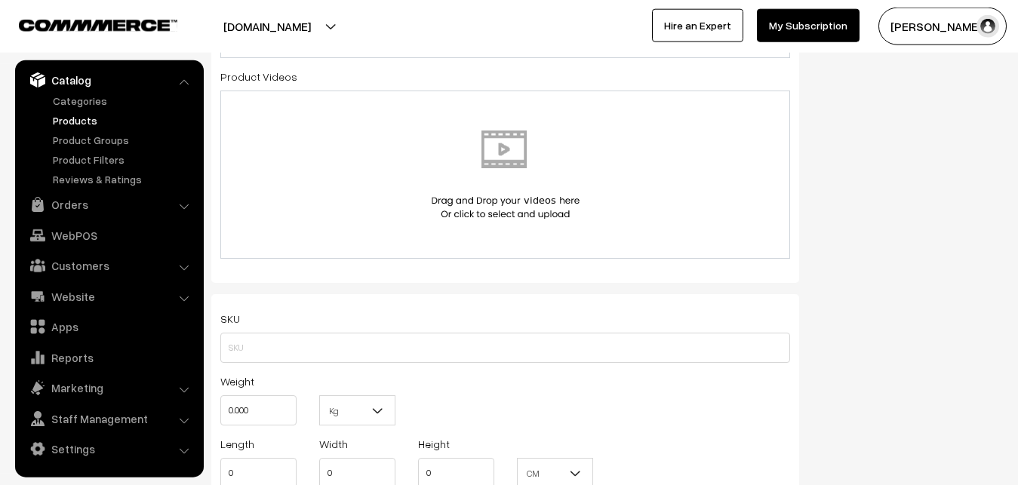
scroll to position [877, 0]
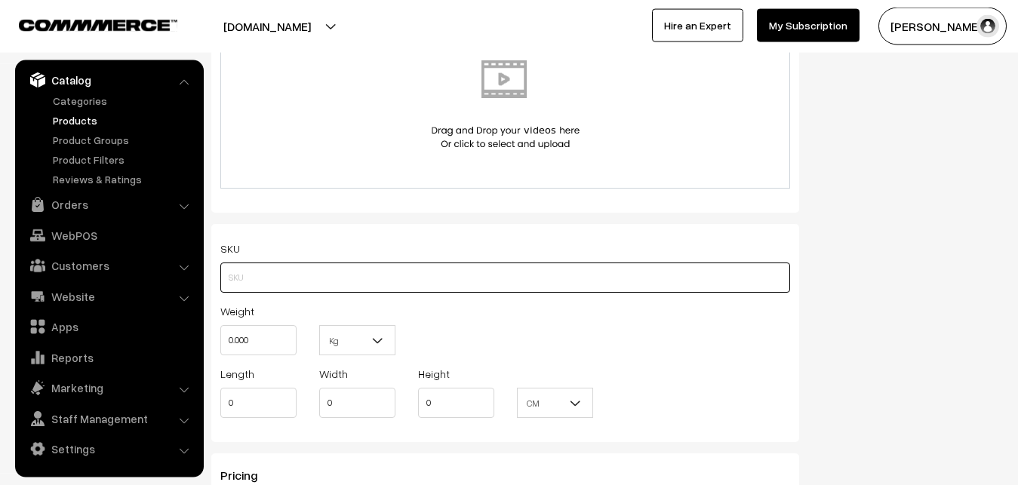
click at [253, 275] on input "text" at bounding box center [505, 278] width 570 height 30
paste input "va12426-sep-uppada-sp"
type input "va12426-sep-uppada-sp"
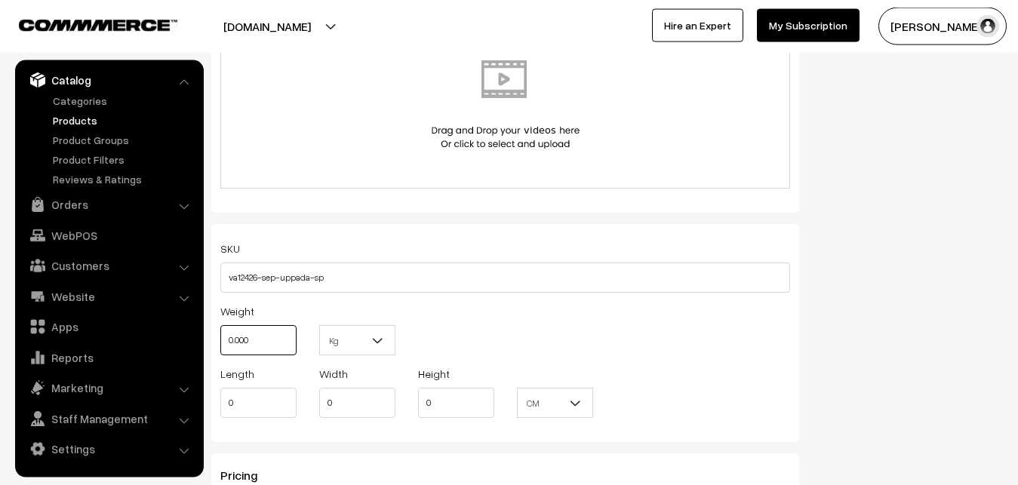
drag, startPoint x: 261, startPoint y: 333, endPoint x: 198, endPoint y: 335, distance: 63.4
click at [220, 335] on input "0.000" at bounding box center [258, 340] width 76 height 30
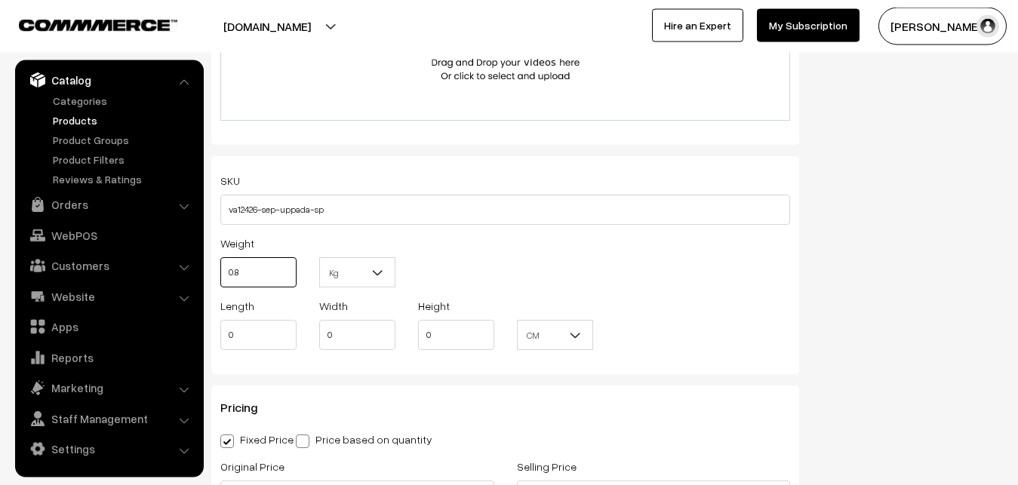
scroll to position [1185, 0]
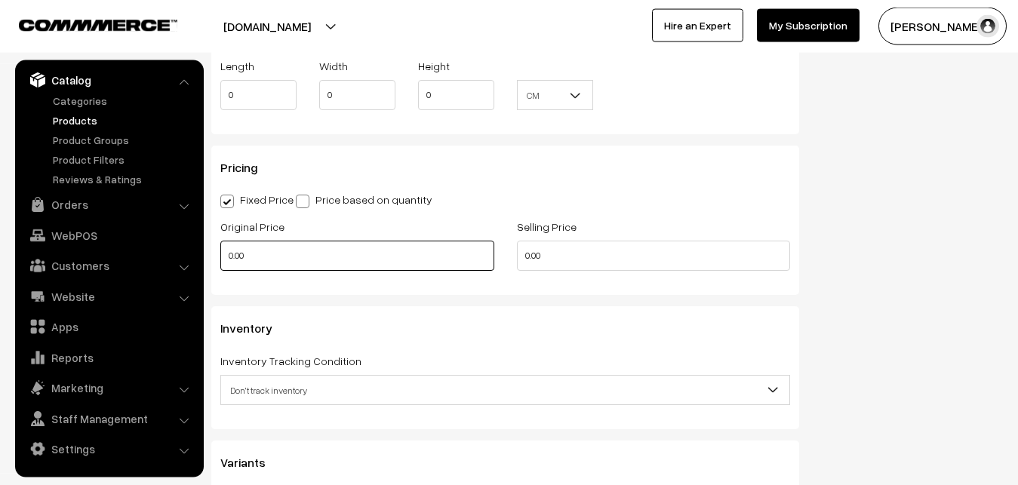
type input "0.80"
drag, startPoint x: 246, startPoint y: 263, endPoint x: 201, endPoint y: 263, distance: 44.5
click at [220, 263] on input "0.00" at bounding box center [357, 256] width 274 height 30
type input "2600"
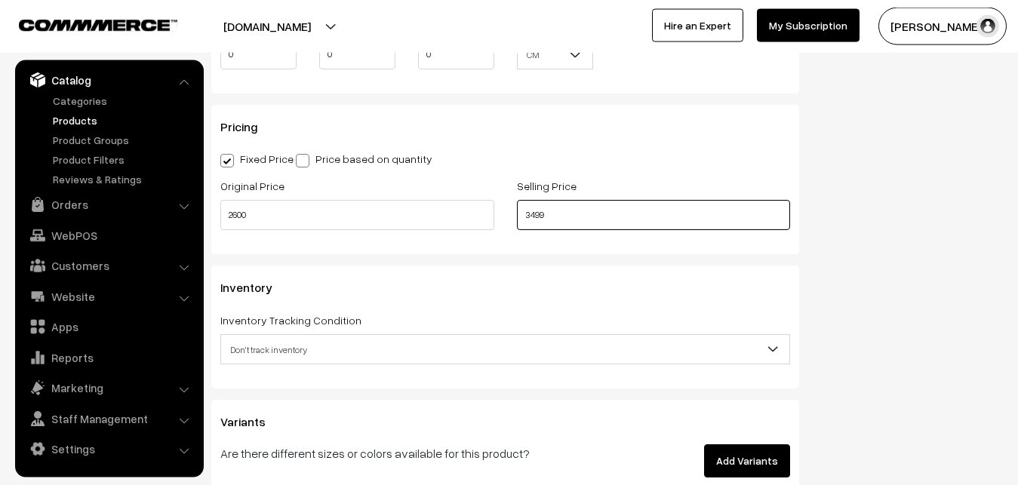
scroll to position [1339, 0]
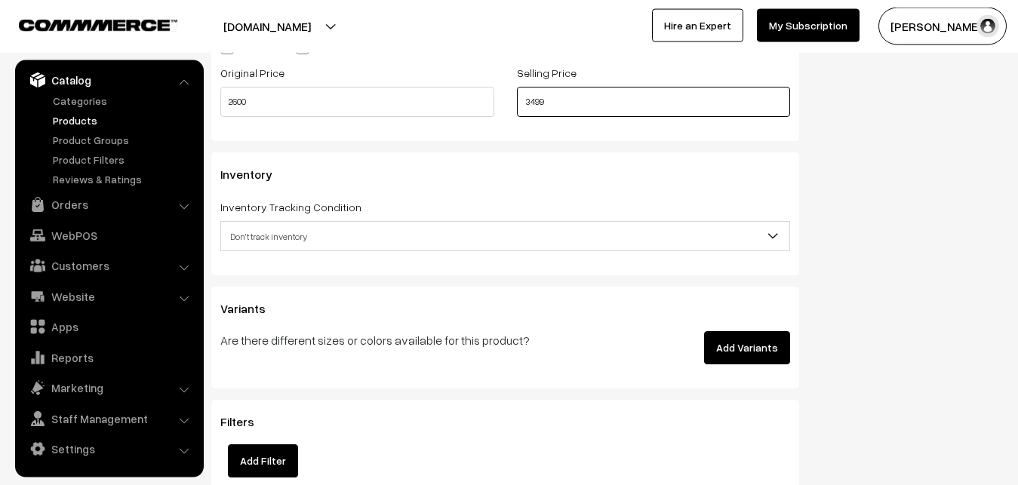
type input "3499"
click at [257, 236] on span "Don't track inventory" at bounding box center [505, 236] width 568 height 26
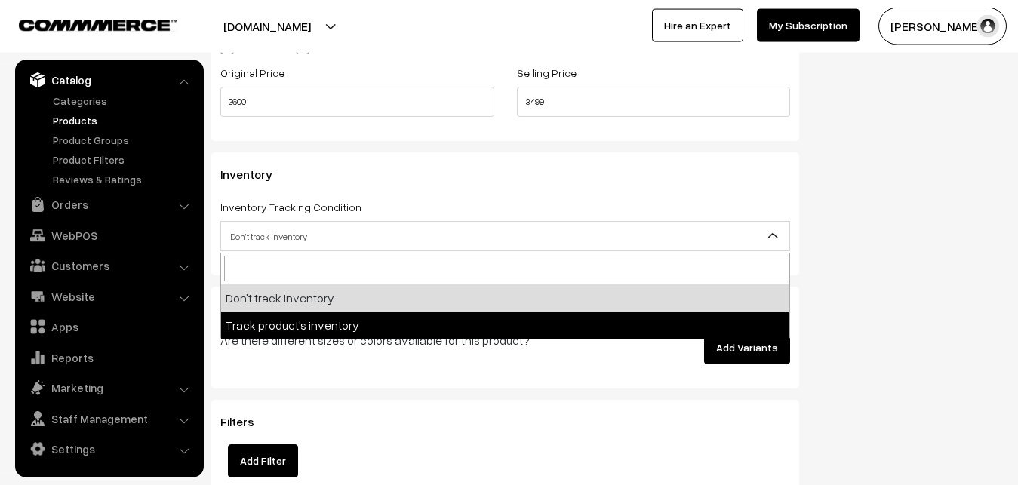
select select "2"
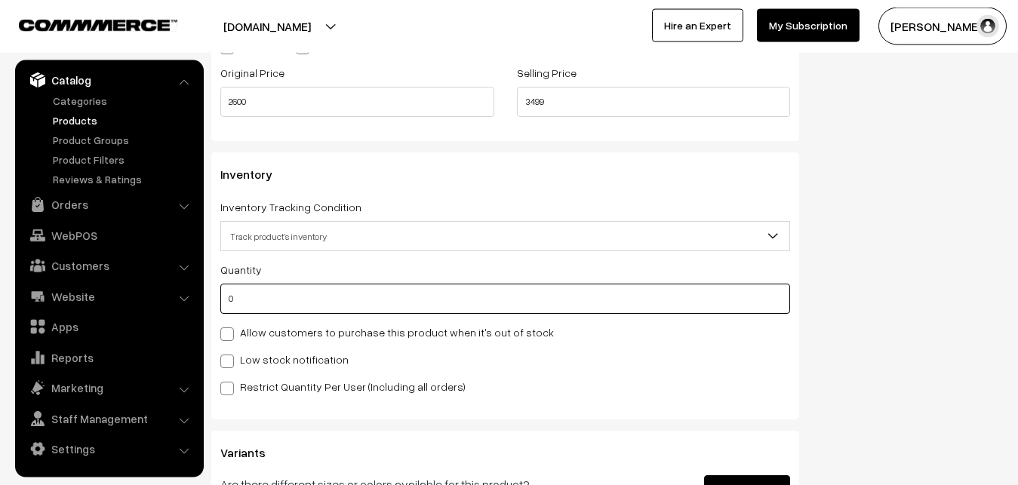
click at [253, 300] on input "0" at bounding box center [505, 299] width 570 height 30
type input "4"
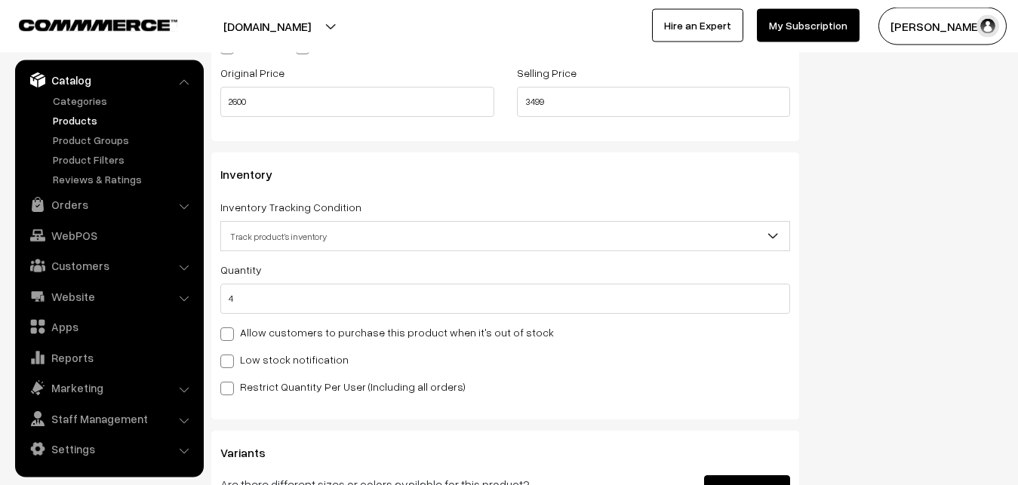
click at [253, 353] on label "Low stock notification" at bounding box center [284, 360] width 128 height 16
click at [230, 354] on input "Low stock notification" at bounding box center [225, 359] width 10 height 10
checkbox input "true"
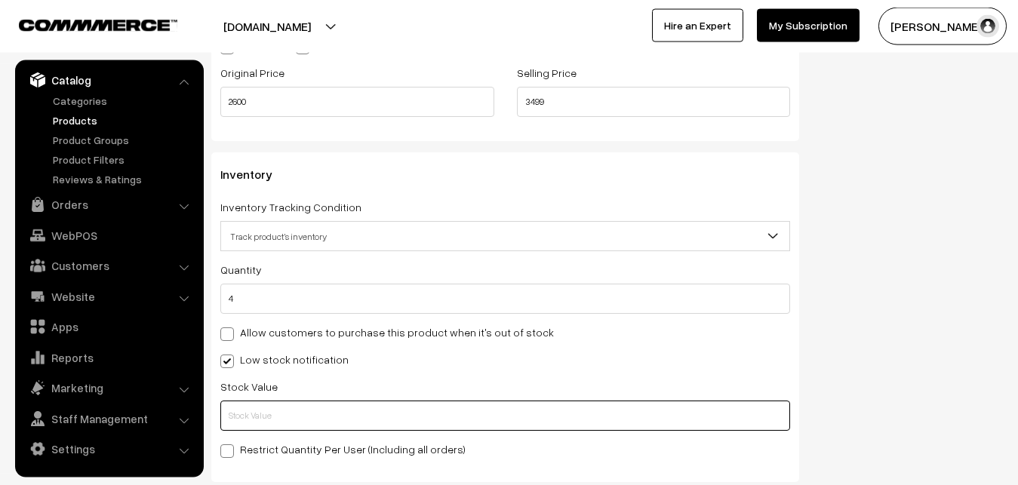
click at [259, 406] on input "text" at bounding box center [505, 416] width 570 height 30
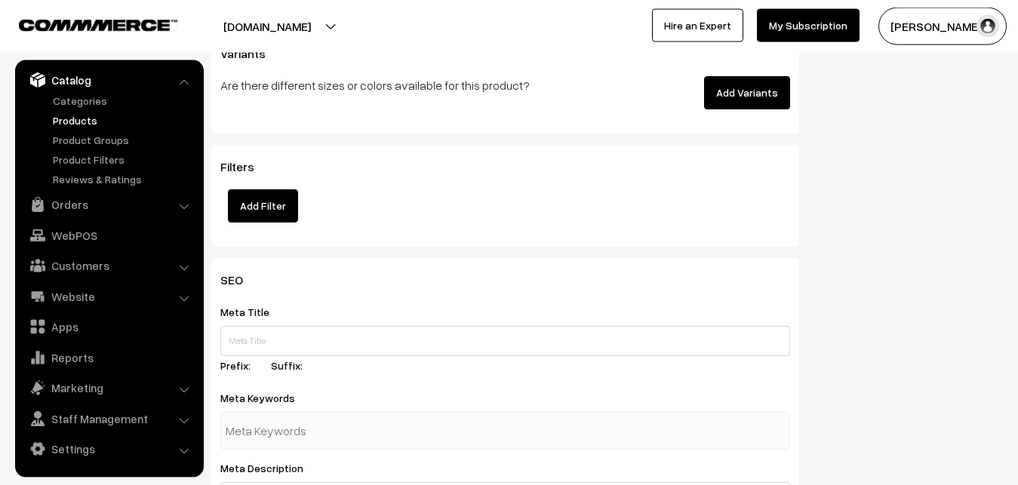
scroll to position [2246, 0]
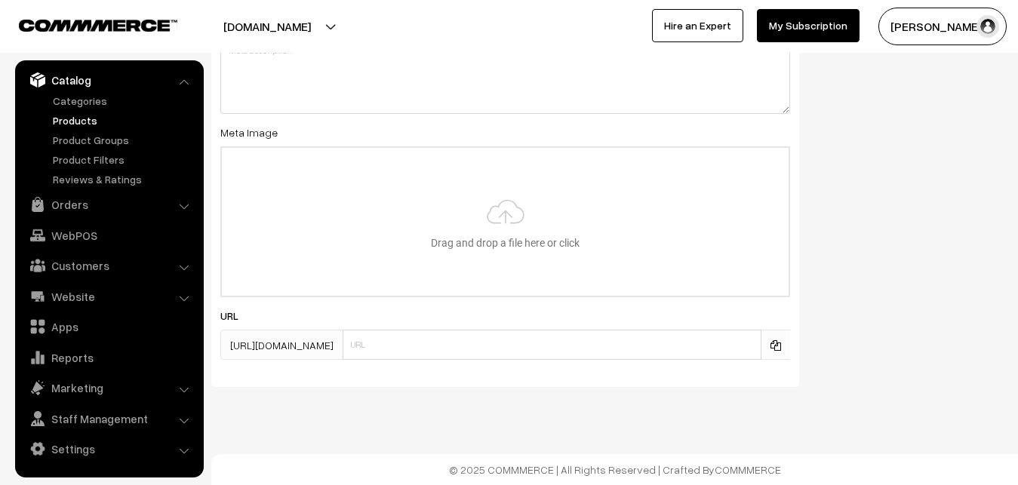
type input "2"
click at [491, 210] on input "file" at bounding box center [505, 222] width 567 height 148
type input "C:\fakepath\mangalagiri-saree-va12426-sep.jpeg"
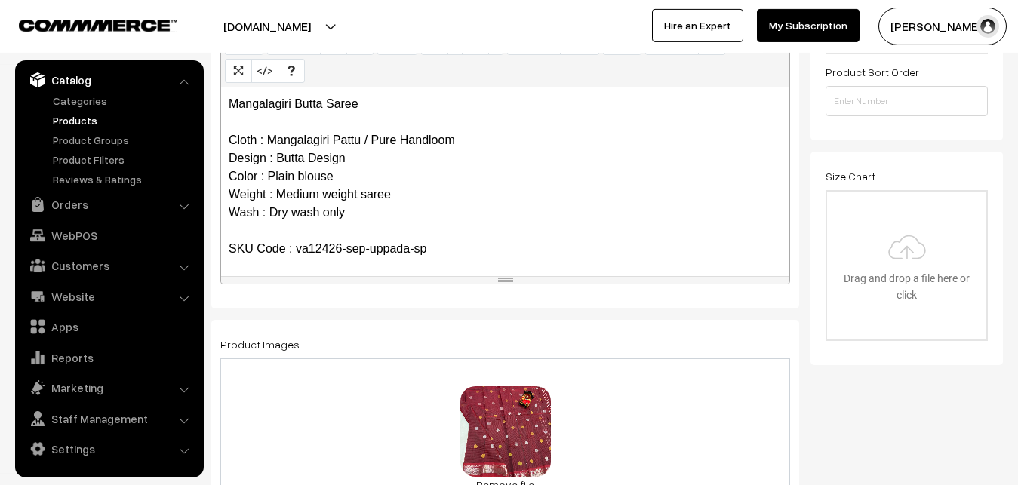
scroll to position [0, 0]
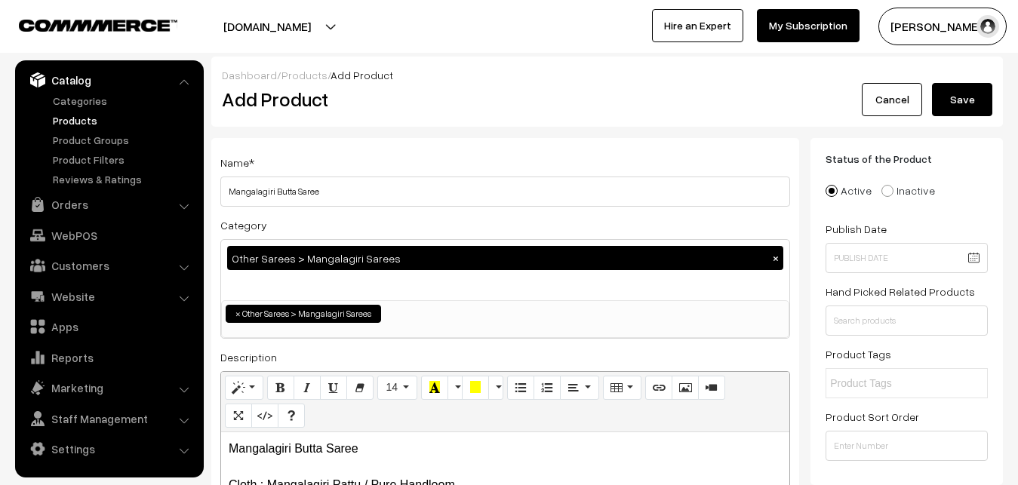
click at [951, 90] on button "Save" at bounding box center [962, 99] width 60 height 33
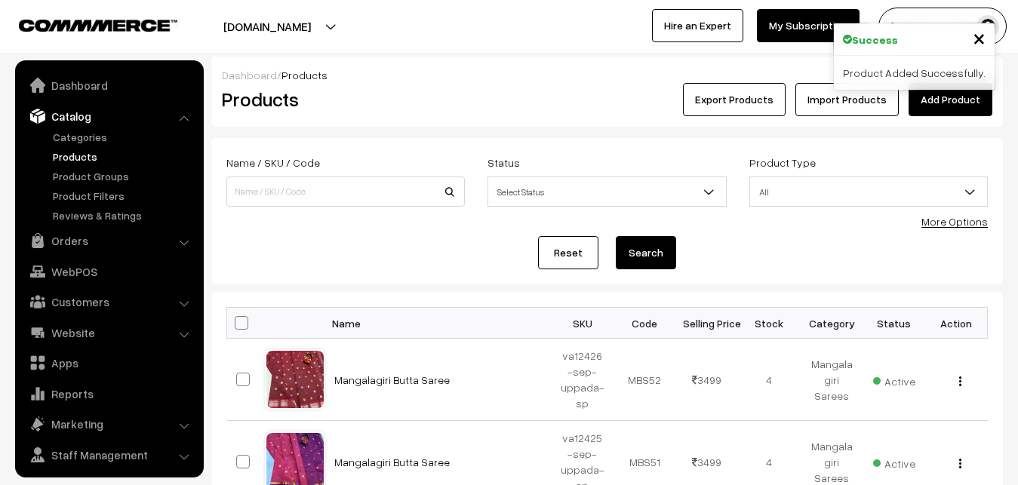
scroll to position [36, 0]
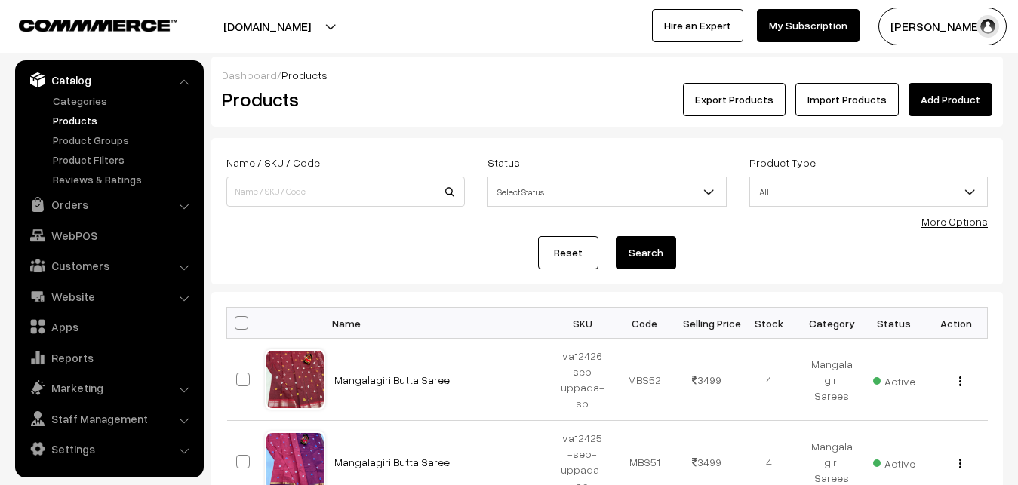
click at [955, 98] on link "Add Product" at bounding box center [950, 99] width 84 height 33
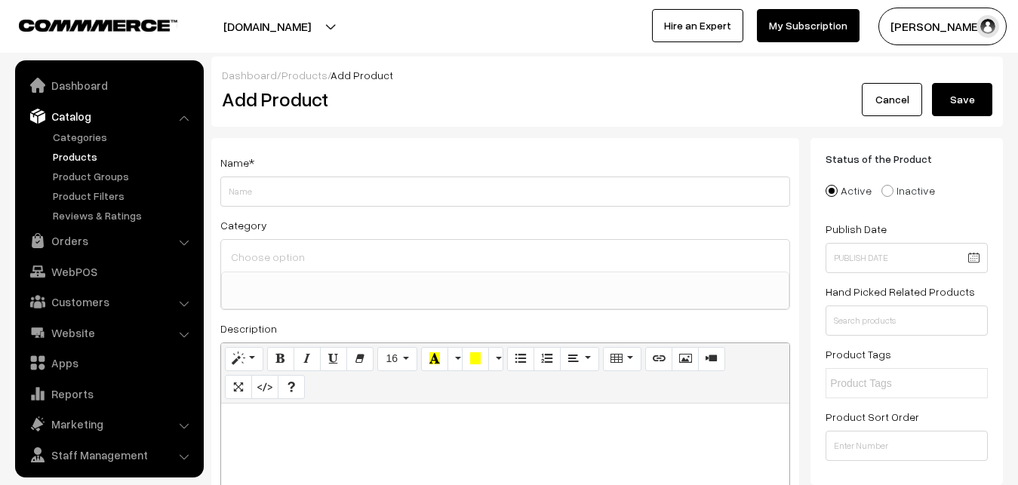
select select
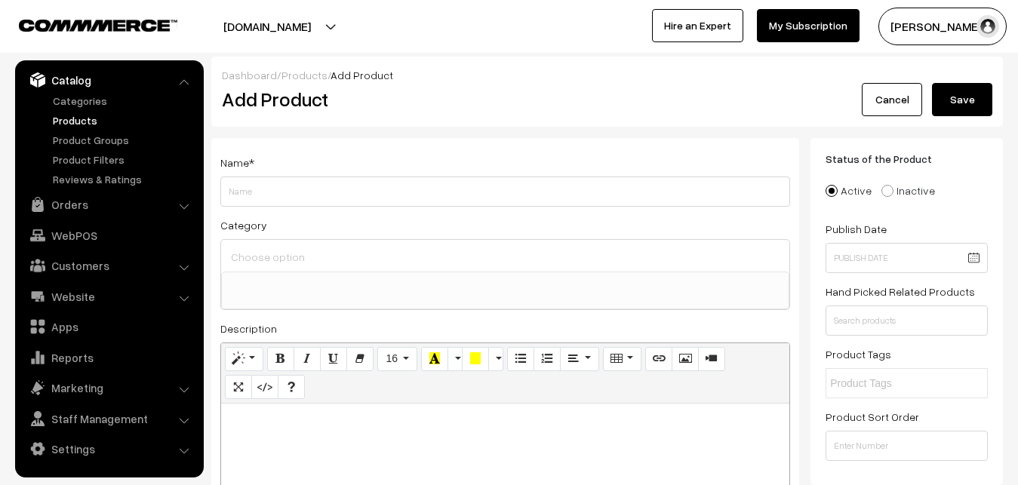
paste div
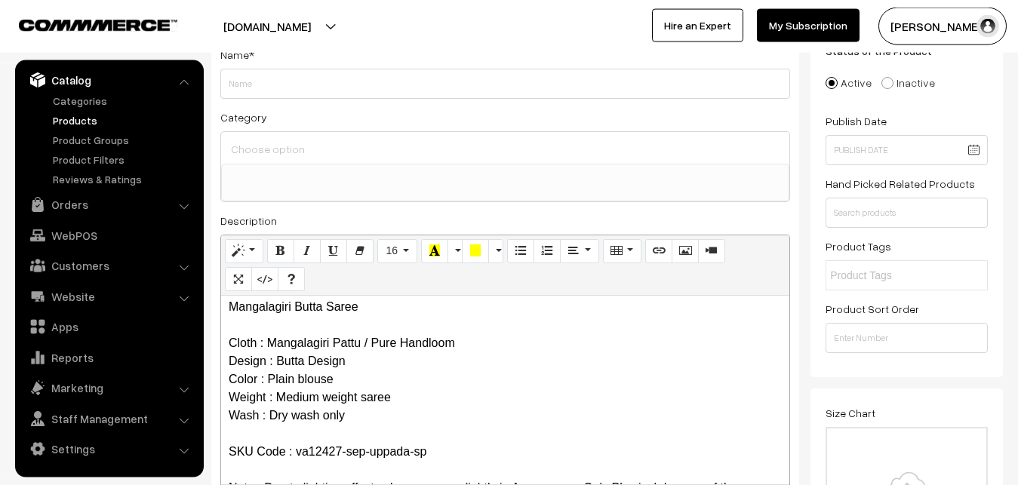
scroll to position [0, 0]
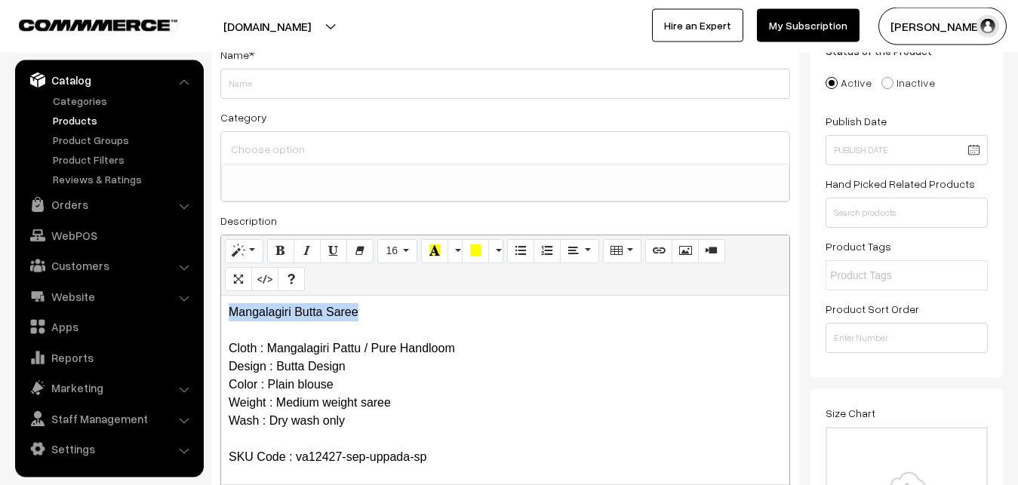
drag, startPoint x: 373, startPoint y: 321, endPoint x: 178, endPoint y: 311, distance: 195.7
click at [221, 312] on div "Mangalagiri Butta Saree Cloth : Mangalagiri Pattu / Pure Handloom Design : Butt…" at bounding box center [505, 390] width 568 height 189
copy p "Mangalagiri Butta Saree"
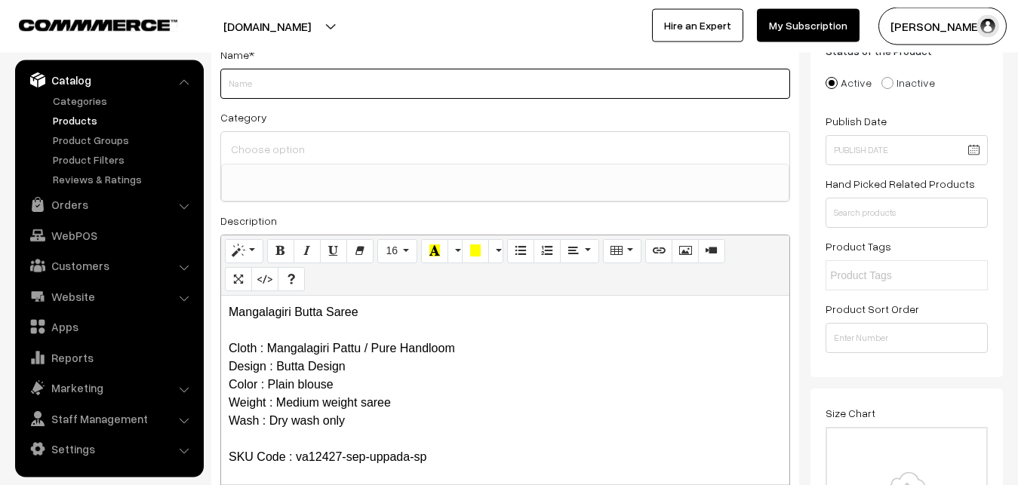
click at [266, 85] on input "Weight" at bounding box center [505, 84] width 570 height 30
paste input "Mangalagiri Butta Saree"
type input "Mangalagiri Butta Saree"
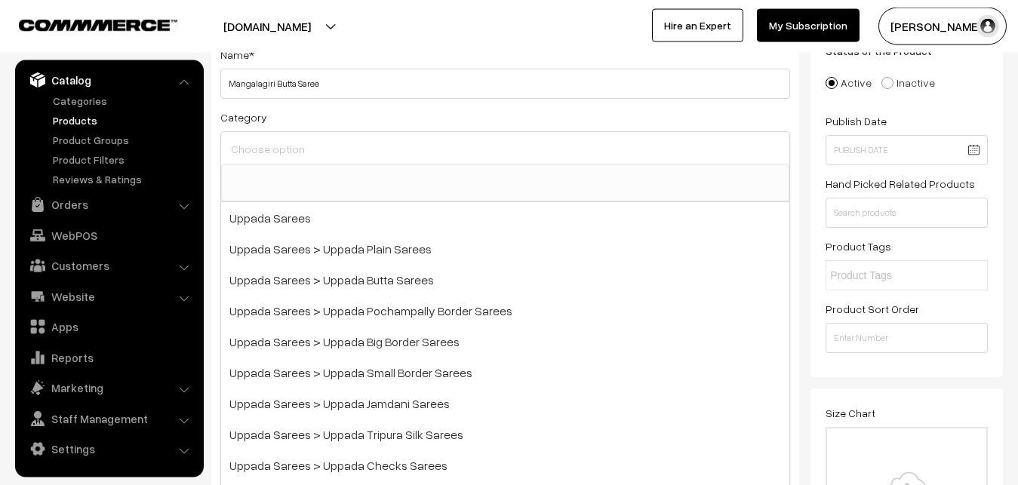
click at [269, 141] on input at bounding box center [505, 149] width 556 height 22
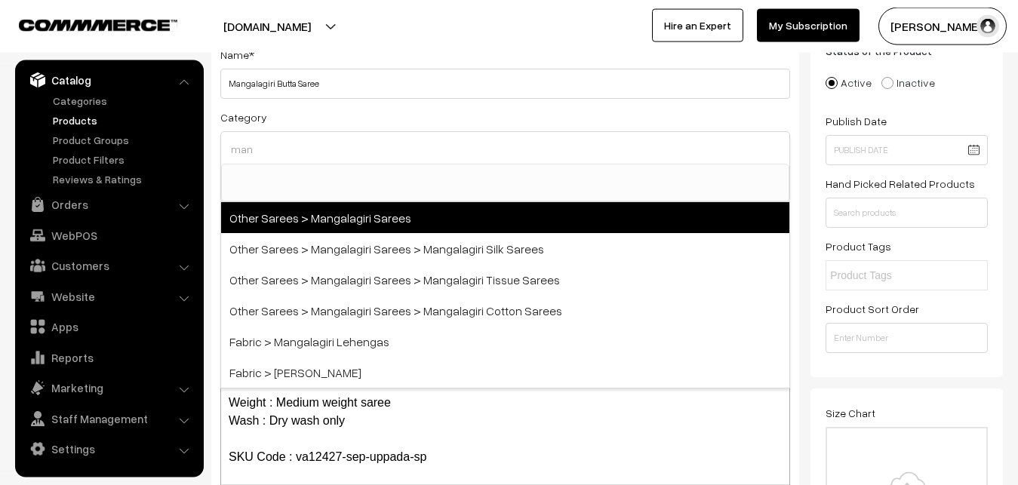
type input "man"
click at [302, 216] on span "Other Sarees > Mangalagiri Sarees" at bounding box center [505, 217] width 568 height 31
select select "31"
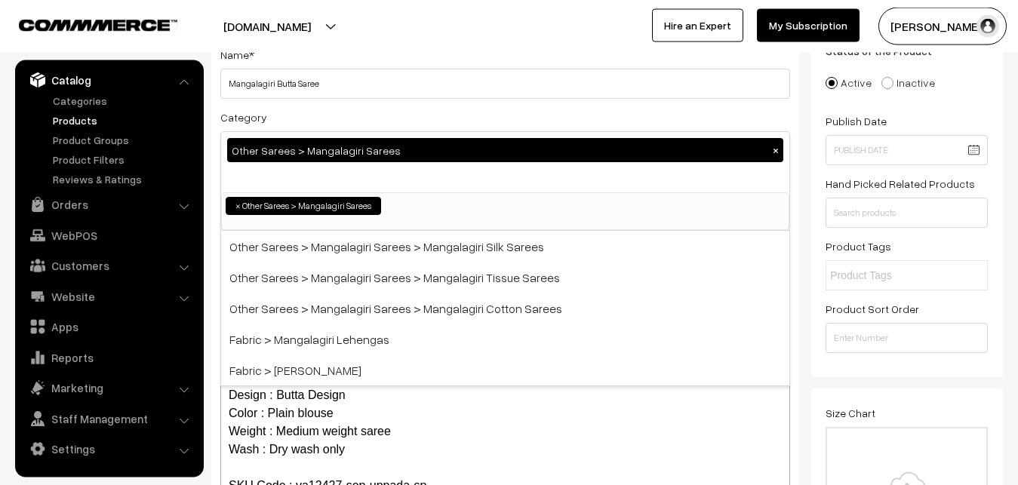
scroll to position [380, 0]
click at [365, 112] on div "Category Other Sarees > Mangalagiri Sarees × Uppada Sarees Uppada Sarees > Uppa…" at bounding box center [505, 169] width 570 height 123
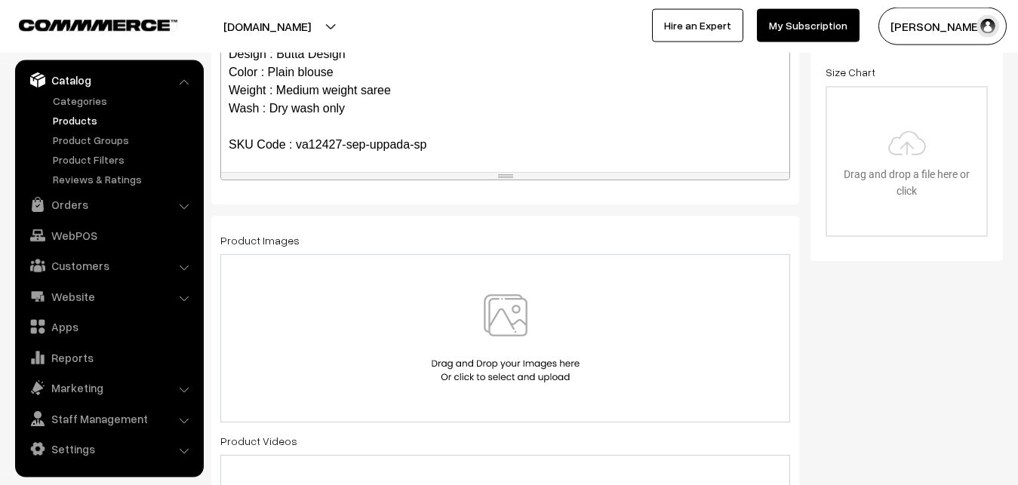
scroll to position [493, 0]
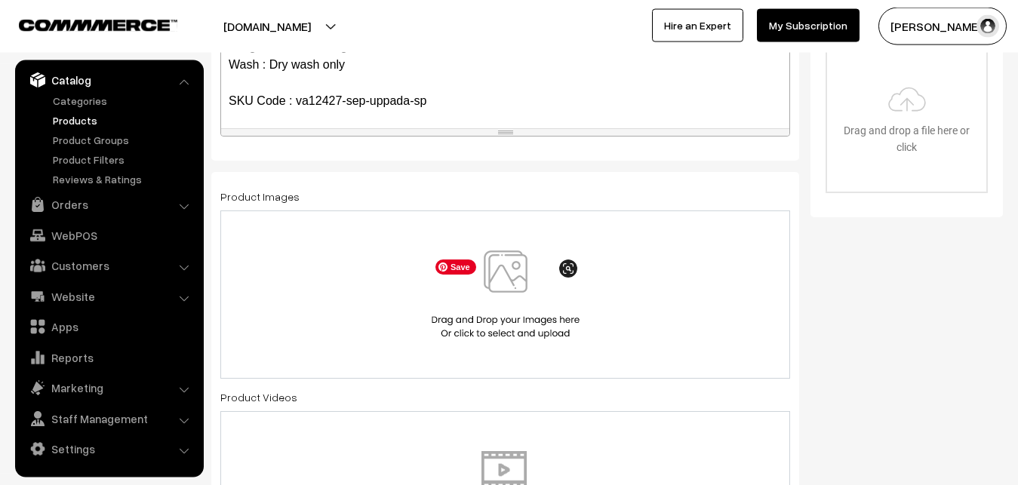
click at [503, 263] on img at bounding box center [505, 294] width 155 height 88
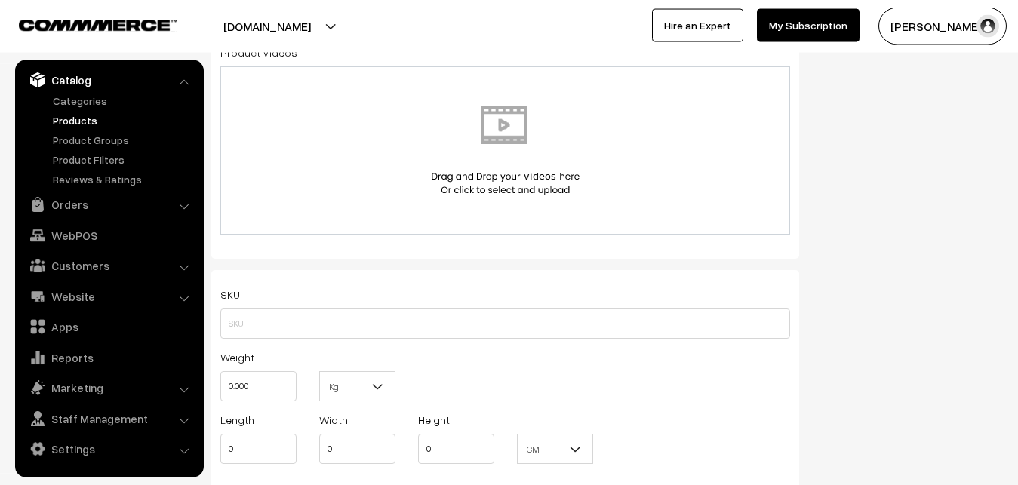
scroll to position [954, 0]
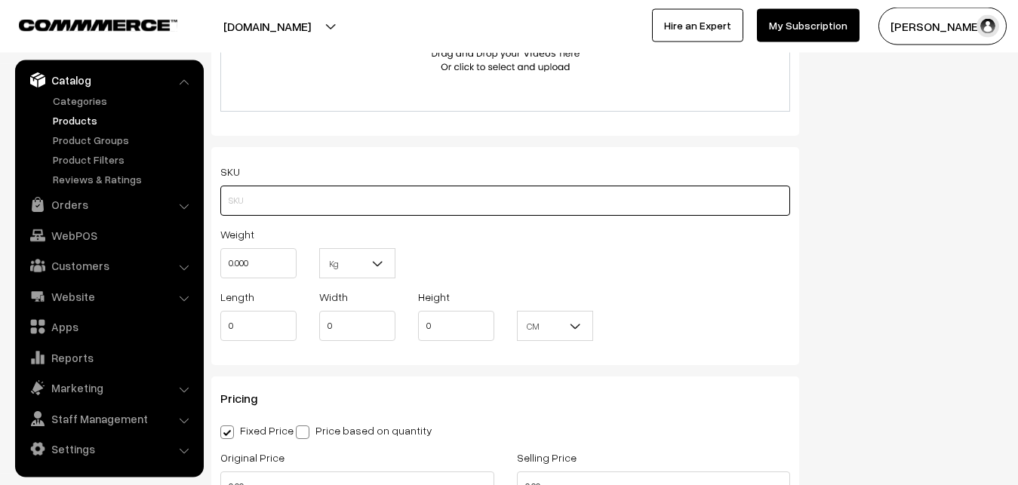
click at [237, 198] on input "text" at bounding box center [505, 201] width 570 height 30
paste input "va12427-sep-uppada-sp"
type input "va12427-sep-uppada-sp"
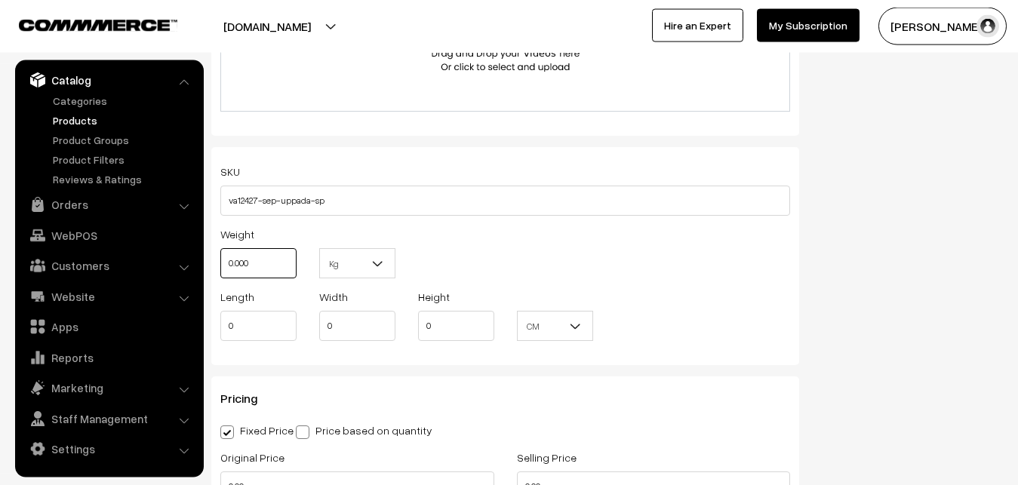
drag, startPoint x: 256, startPoint y: 263, endPoint x: 201, endPoint y: 263, distance: 55.1
click at [220, 263] on input "0.000" at bounding box center [258, 263] width 76 height 30
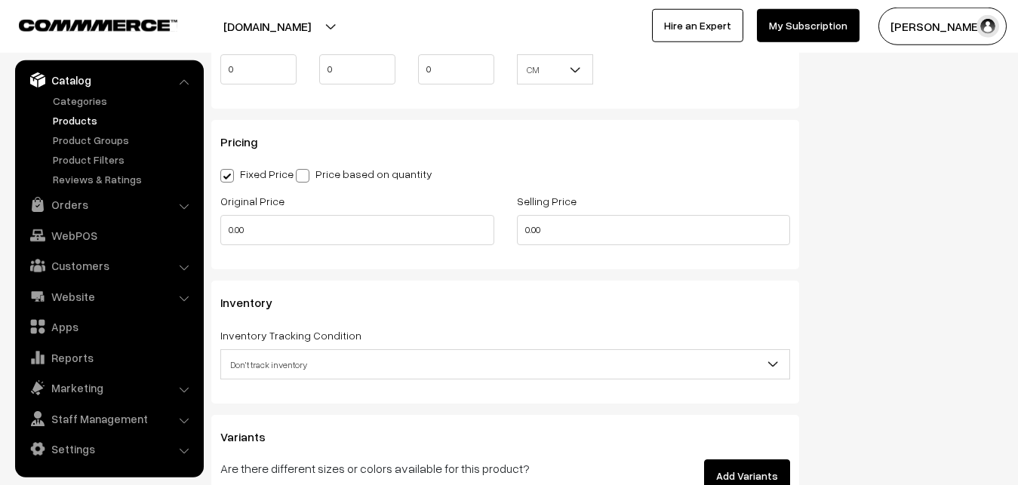
scroll to position [1262, 0]
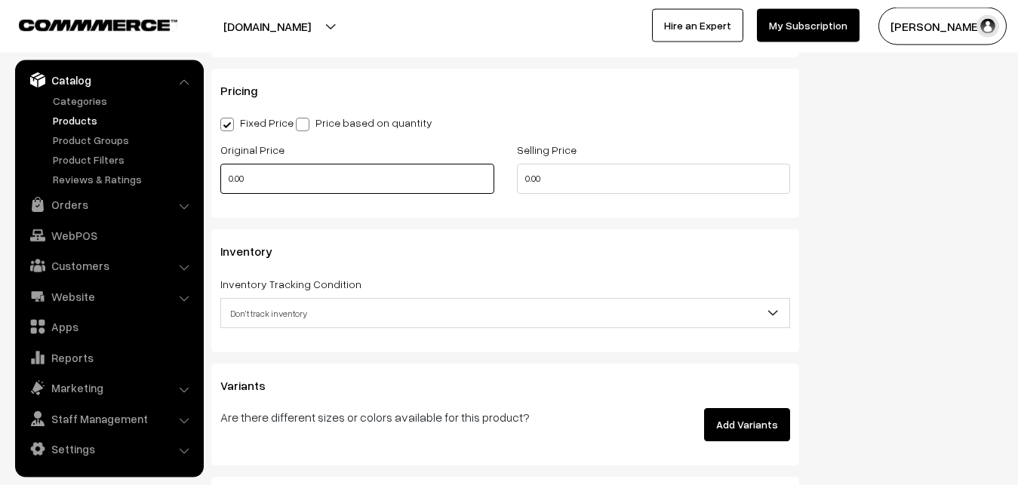
type input "0.80"
drag, startPoint x: 256, startPoint y: 179, endPoint x: 208, endPoint y: 183, distance: 47.7
click at [220, 183] on input "0.00" at bounding box center [357, 179] width 274 height 30
type input "2600"
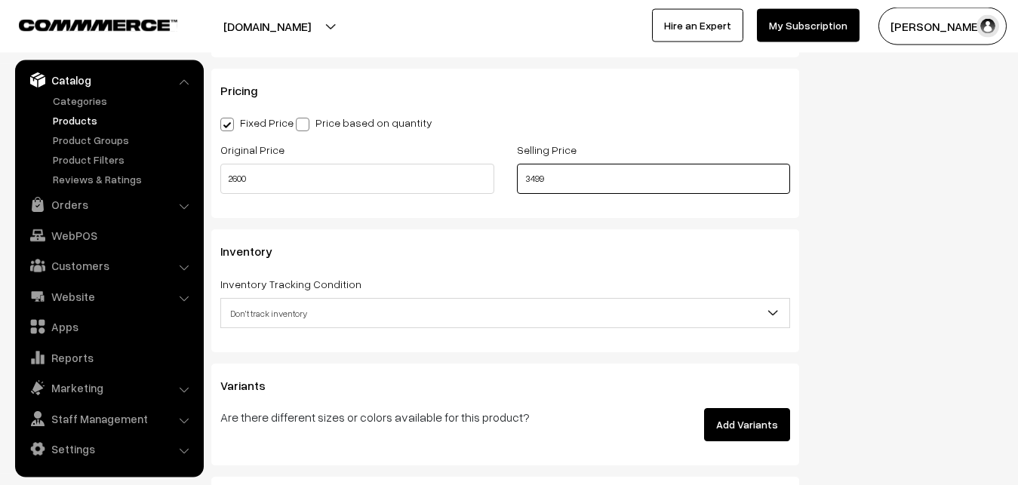
type input "3499"
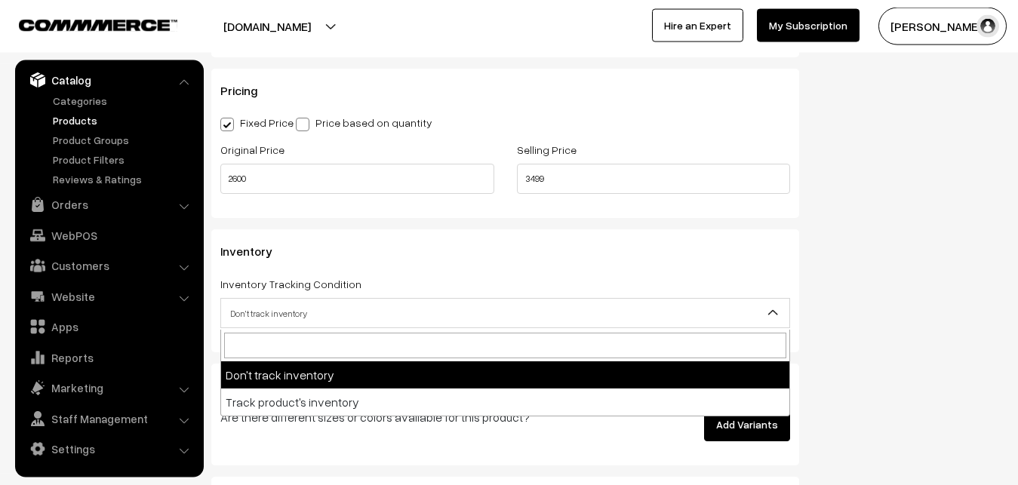
click at [268, 317] on span "Don't track inventory" at bounding box center [505, 313] width 568 height 26
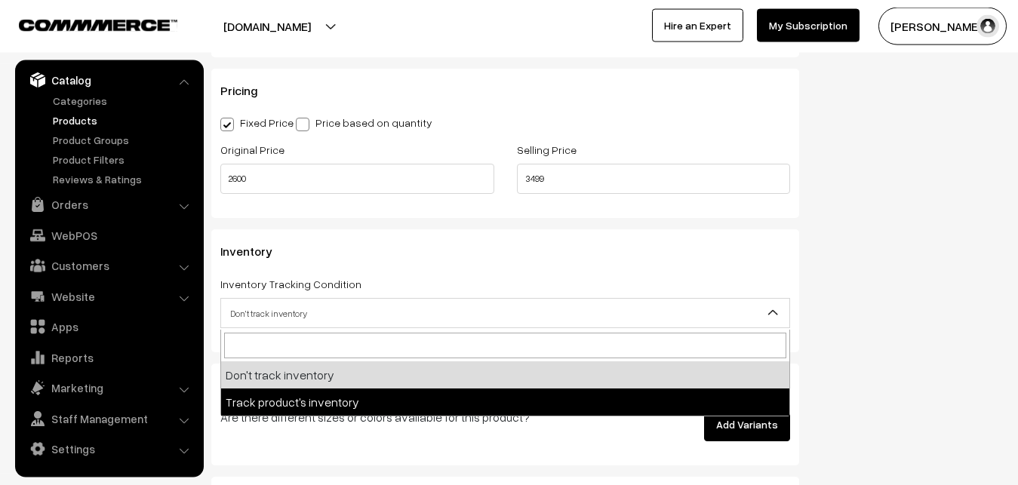
select select "2"
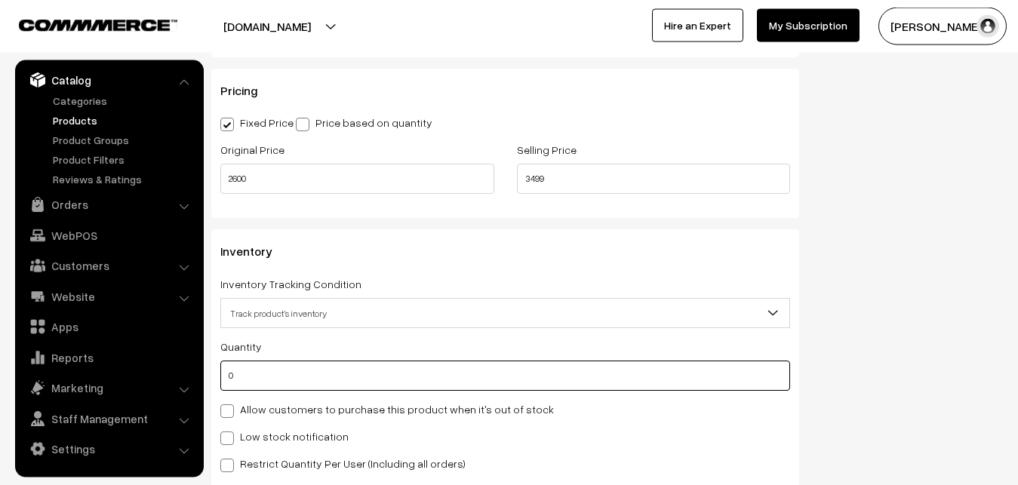
click at [253, 373] on input "0" at bounding box center [505, 376] width 570 height 30
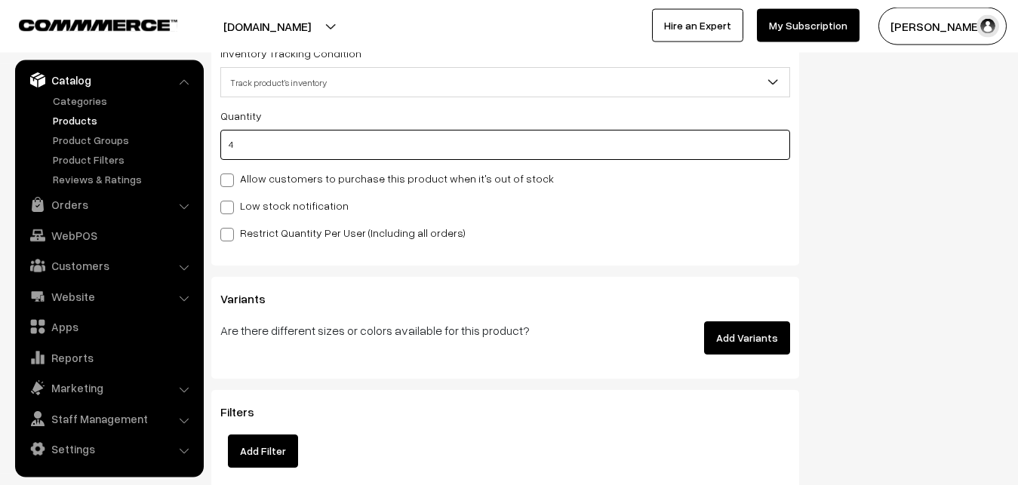
type input "4"
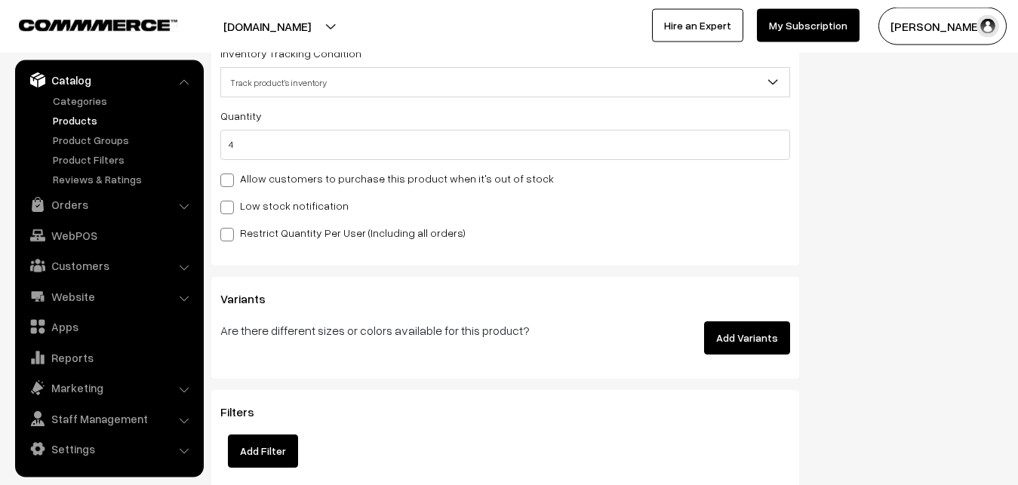
click at [250, 211] on label "Low stock notification" at bounding box center [284, 206] width 128 height 16
click at [230, 210] on input "Low stock notification" at bounding box center [225, 205] width 10 height 10
checkbox input "true"
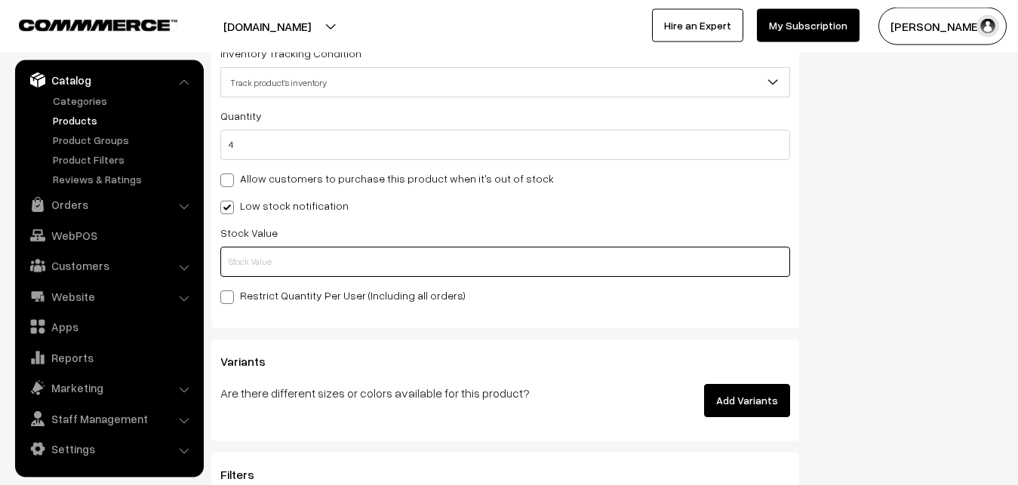
click at [241, 260] on input "text" at bounding box center [505, 262] width 570 height 30
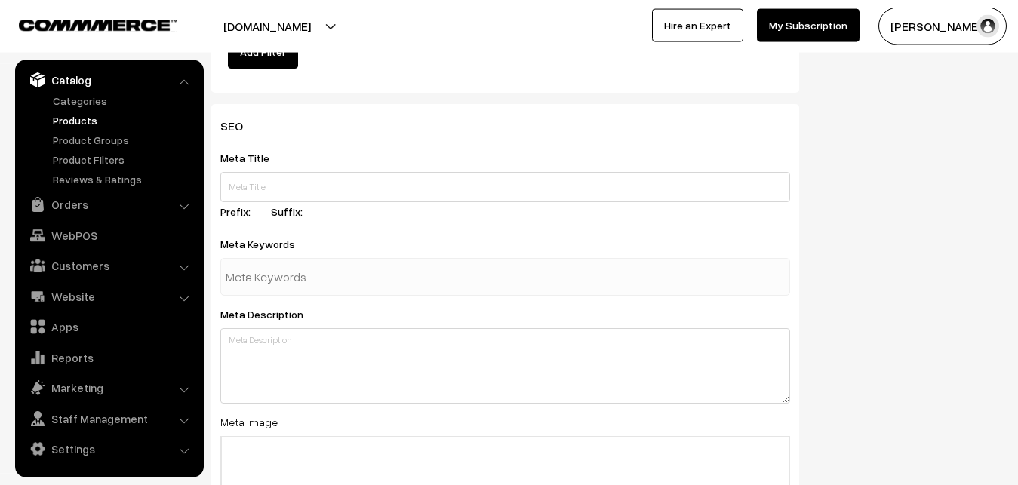
scroll to position [2246, 0]
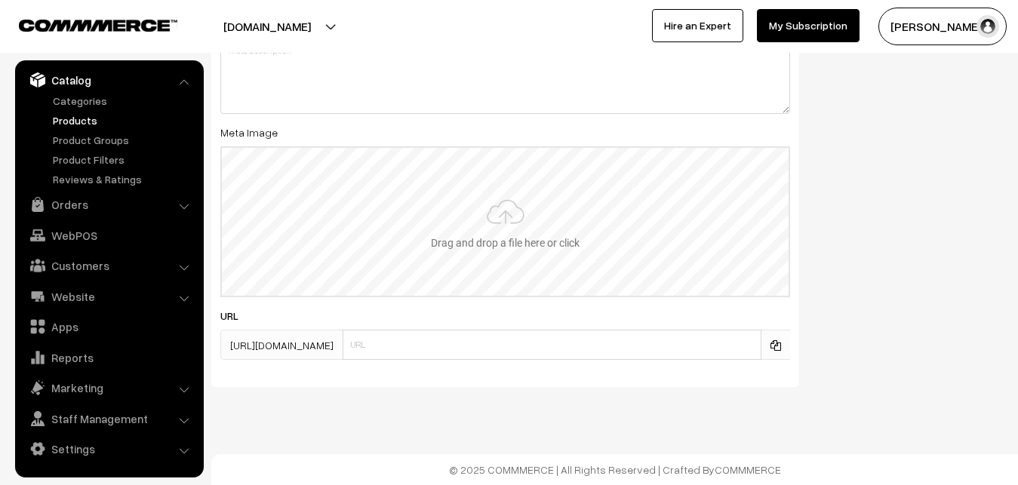
type input "2"
click at [484, 219] on input "file" at bounding box center [505, 222] width 567 height 148
type input "C:\fakepath\mangalagiri-saree-va12427-sep.jpeg"
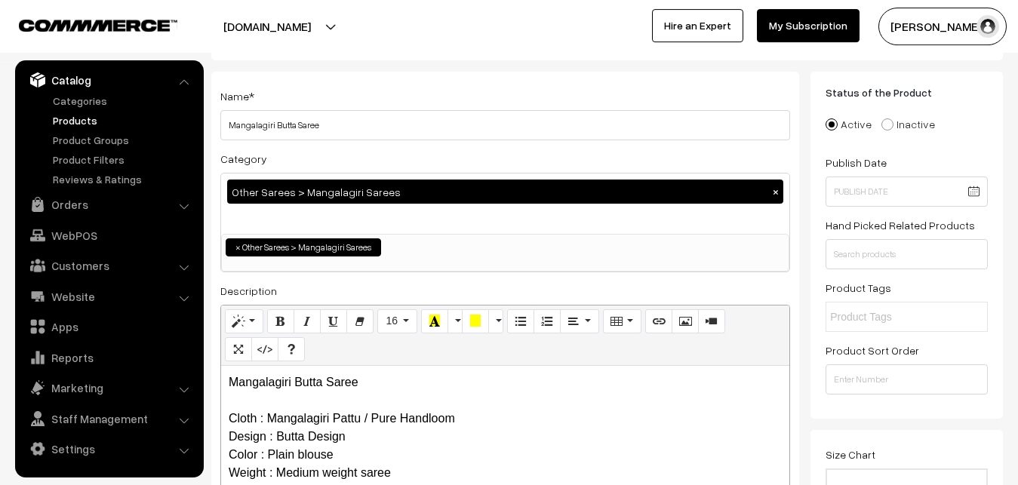
scroll to position [0, 0]
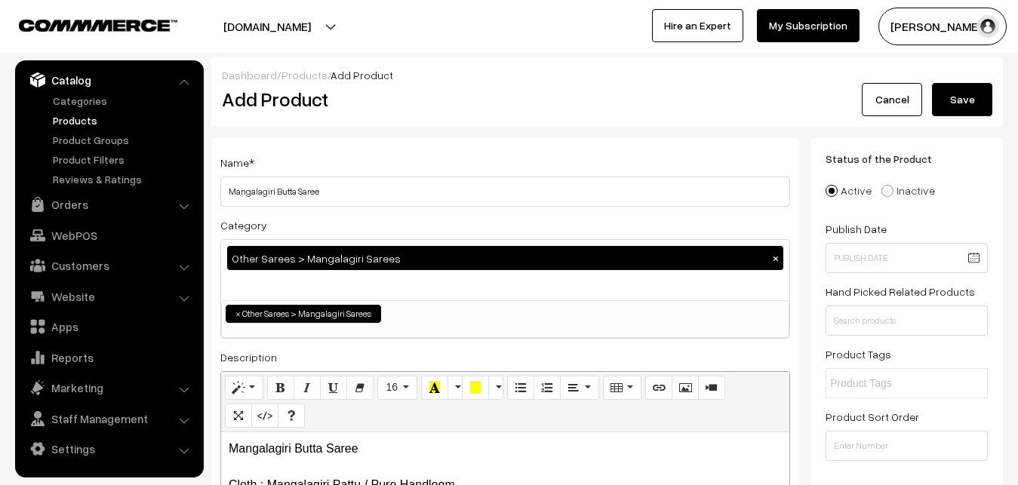
click at [979, 83] on button "Save" at bounding box center [962, 99] width 60 height 33
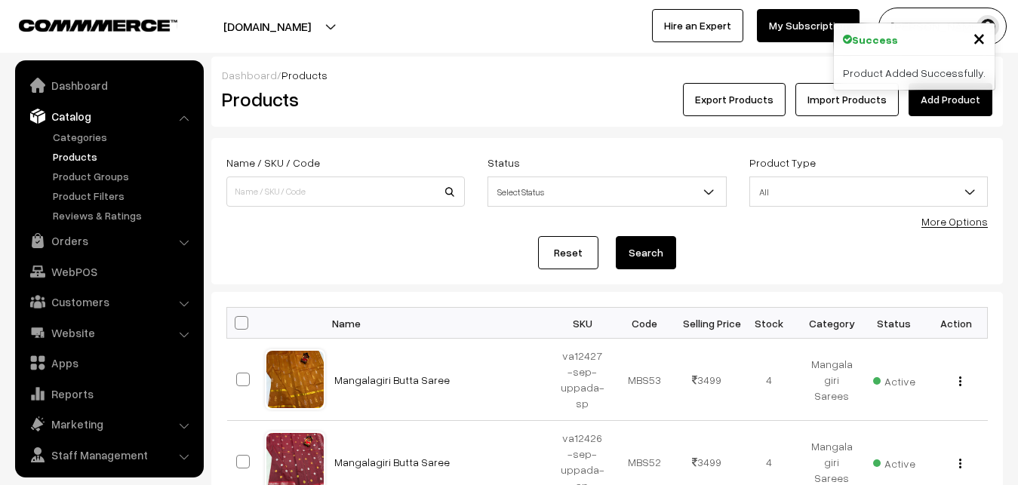
scroll to position [36, 0]
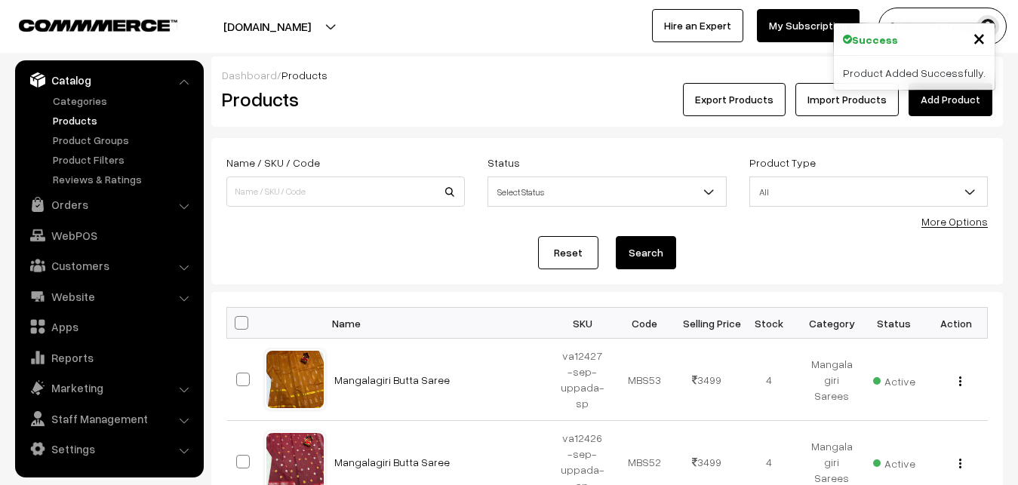
click at [446, 88] on div "Products" at bounding box center [342, 99] width 264 height 33
click at [922, 104] on link "Add Product" at bounding box center [950, 99] width 84 height 33
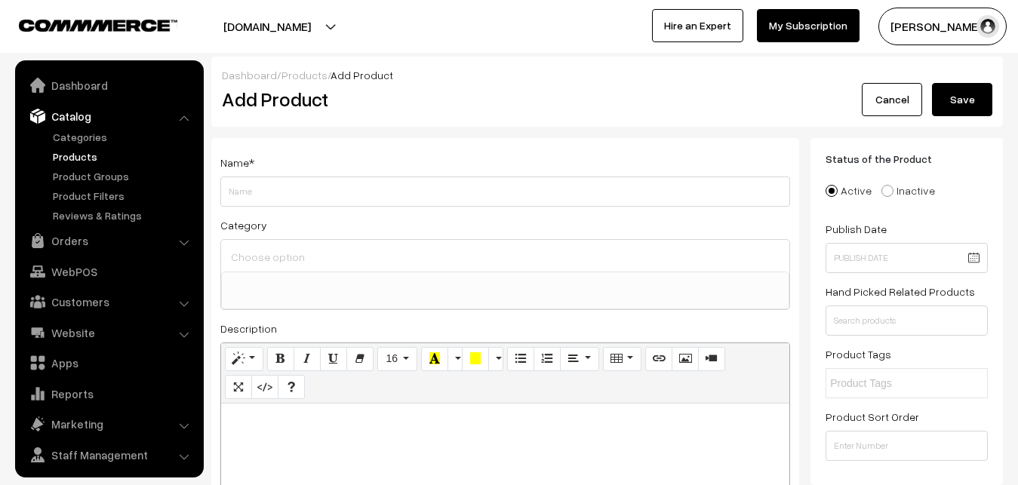
select select
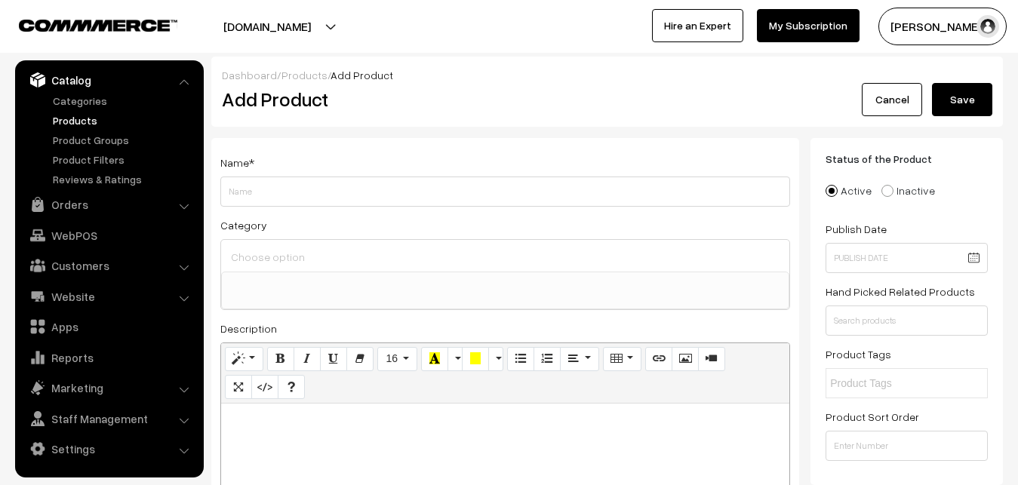
paste div
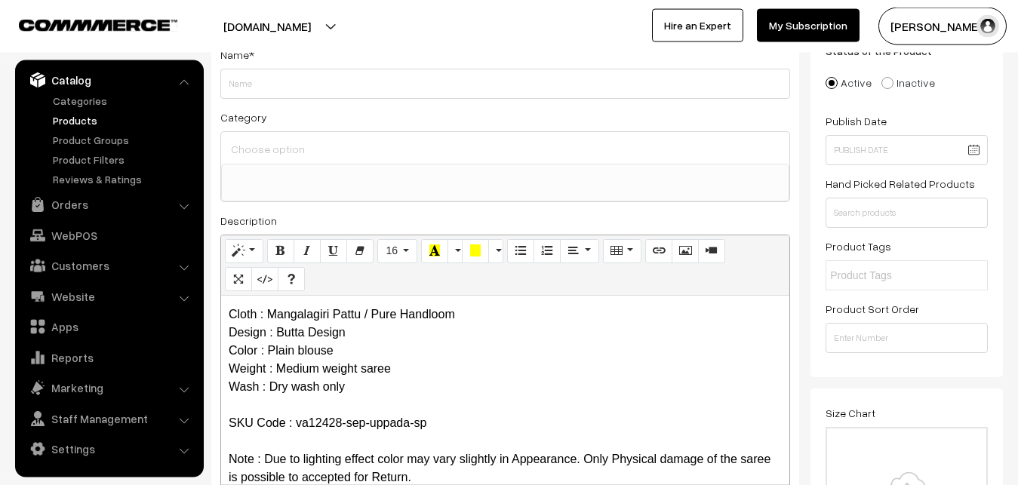
scroll to position [0, 0]
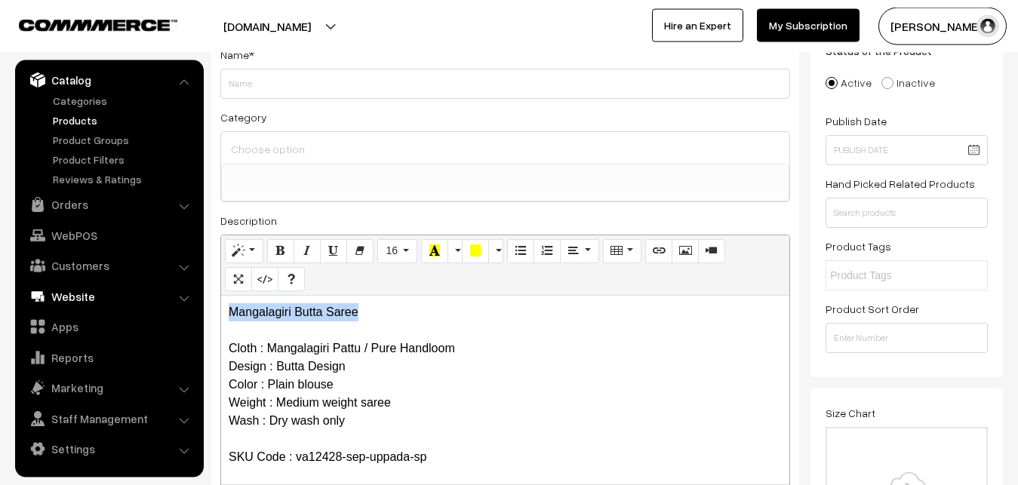
drag, startPoint x: 394, startPoint y: 309, endPoint x: 184, endPoint y: 305, distance: 209.8
click at [221, 306] on div "Mangalagiri Butta Saree Cloth : Mangalagiri Pattu / Pure Handloom Design : Butt…" at bounding box center [505, 390] width 568 height 189
copy p "Mangalagiri Butta Saree"
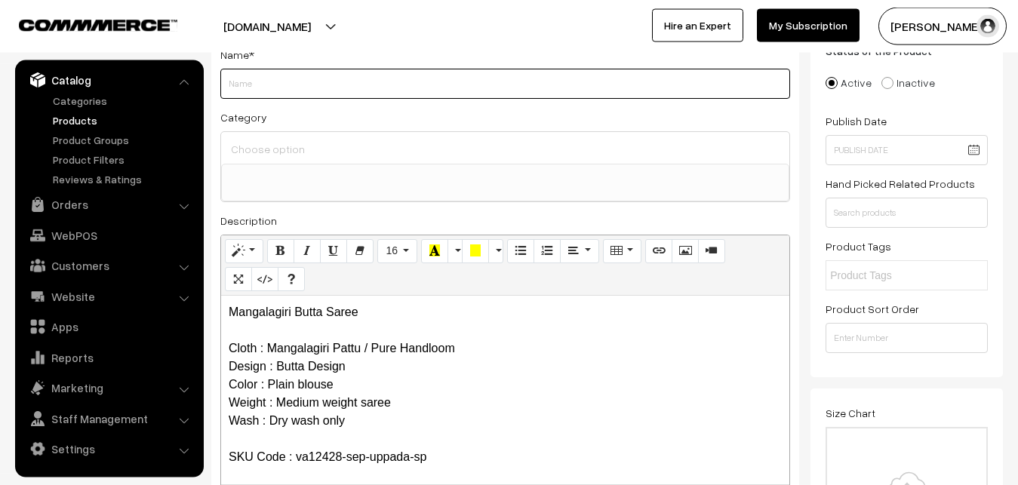
click at [270, 91] on input "Weight" at bounding box center [505, 84] width 570 height 30
paste input "Mangalagiri Butta Saree"
type input "Mangalagiri Butta Saree"
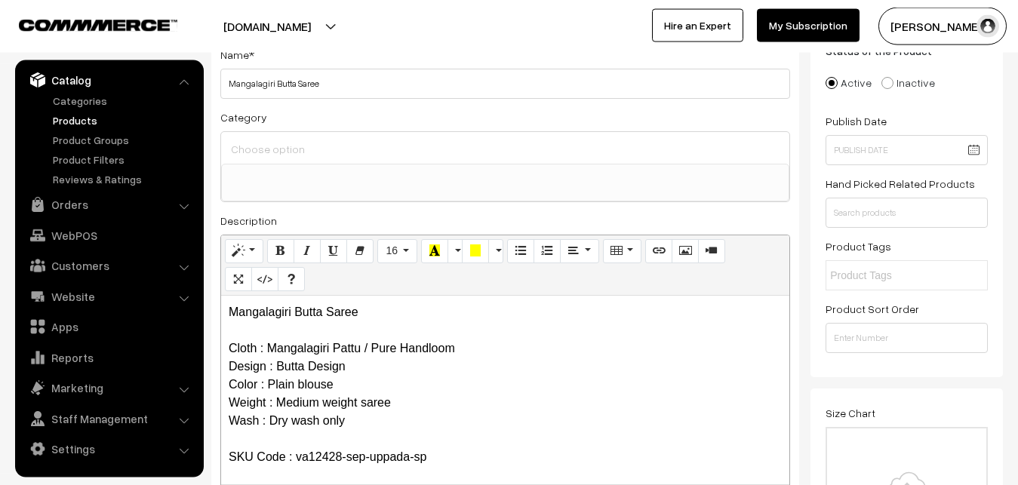
click at [272, 147] on input at bounding box center [505, 149] width 556 height 22
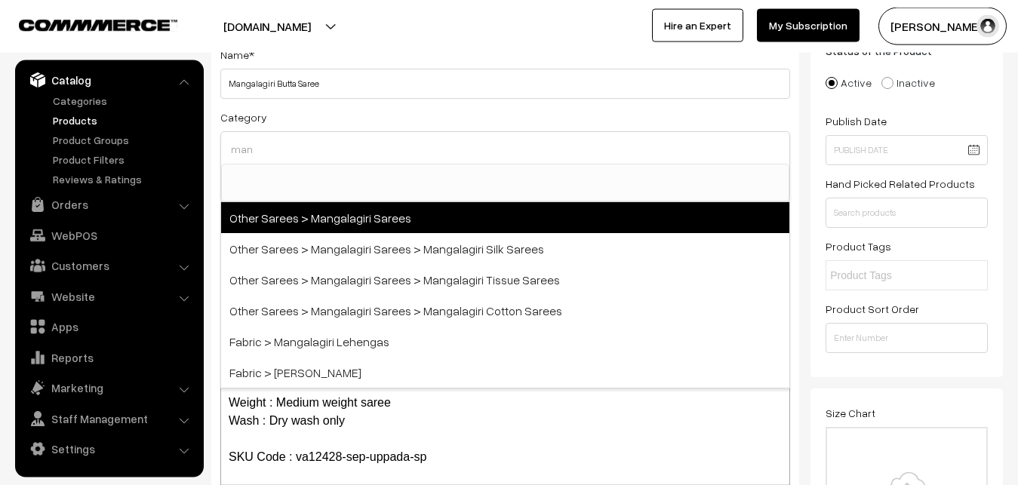
type input "man"
click at [337, 218] on span "Other Sarees > Mangalagiri Sarees" at bounding box center [505, 217] width 568 height 31
select select "31"
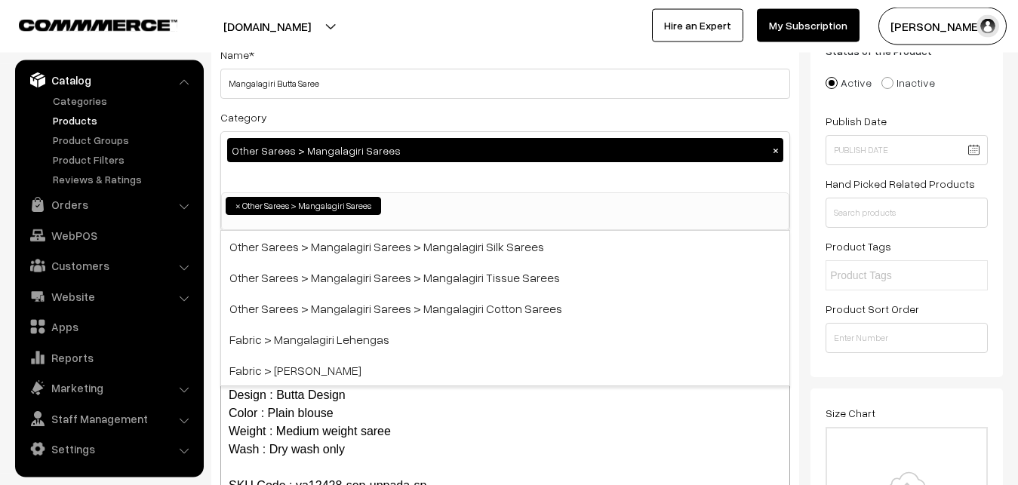
scroll to position [380, 0]
click at [355, 134] on div "Other Sarees > Mangalagiri Sarees ×" at bounding box center [505, 162] width 568 height 60
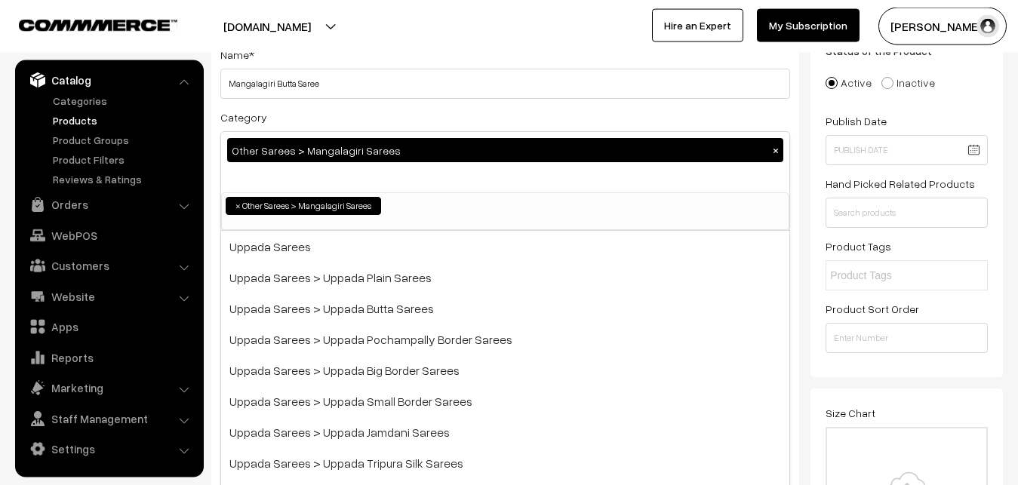
click at [359, 115] on div "Category Other Sarees > Mangalagiri Sarees × Uppada Sarees Uppada Sarees > Uppa…" at bounding box center [505, 169] width 570 height 123
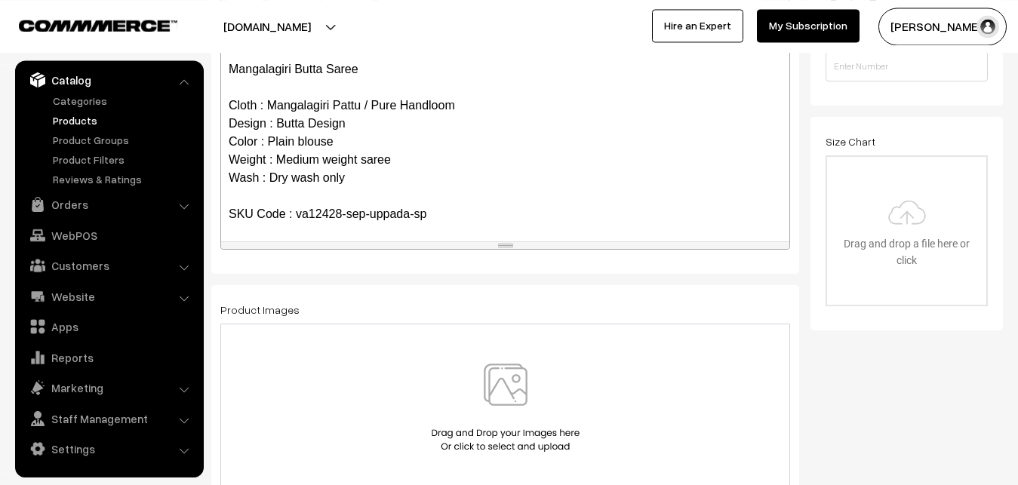
scroll to position [416, 0]
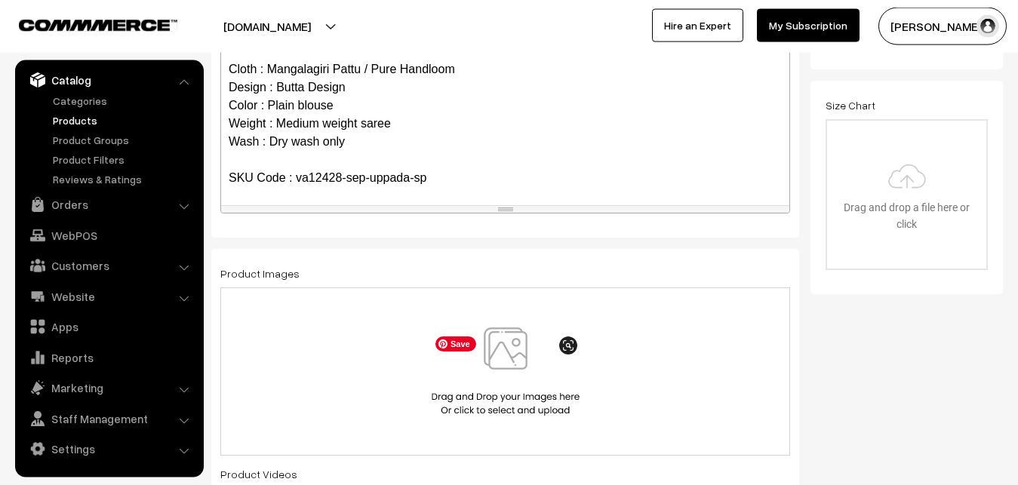
click at [490, 352] on img at bounding box center [505, 371] width 155 height 88
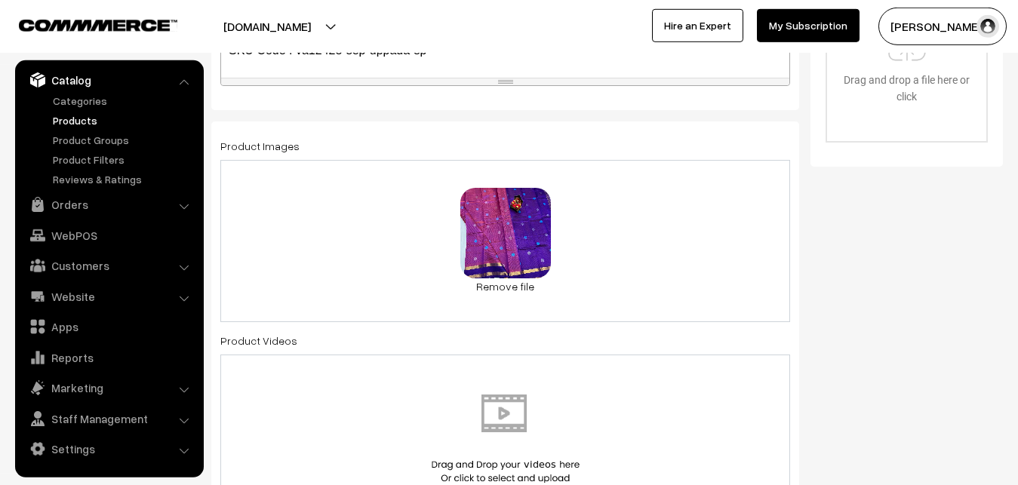
scroll to position [877, 0]
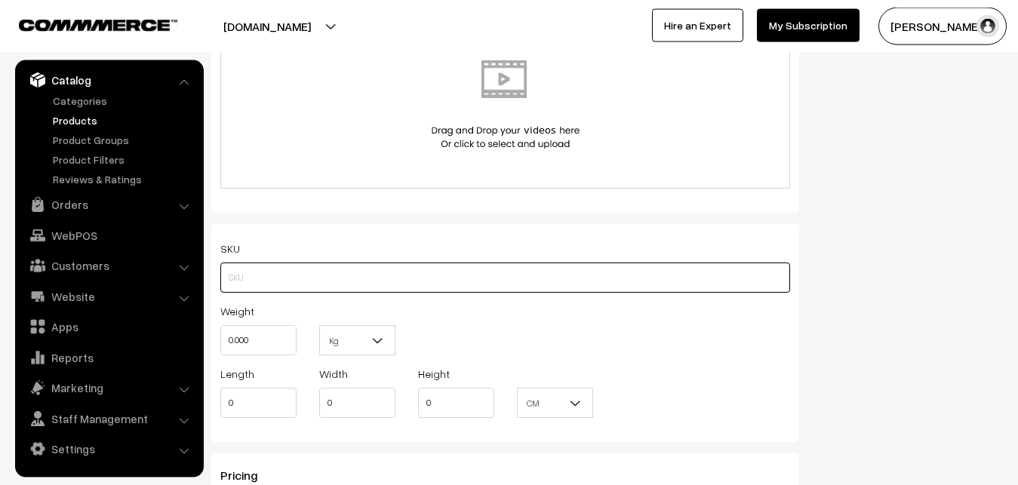
click at [286, 276] on input "text" at bounding box center [505, 278] width 570 height 30
paste input "va12428-sep-uppada-sp"
type input "va12428-sep-uppada-sp"
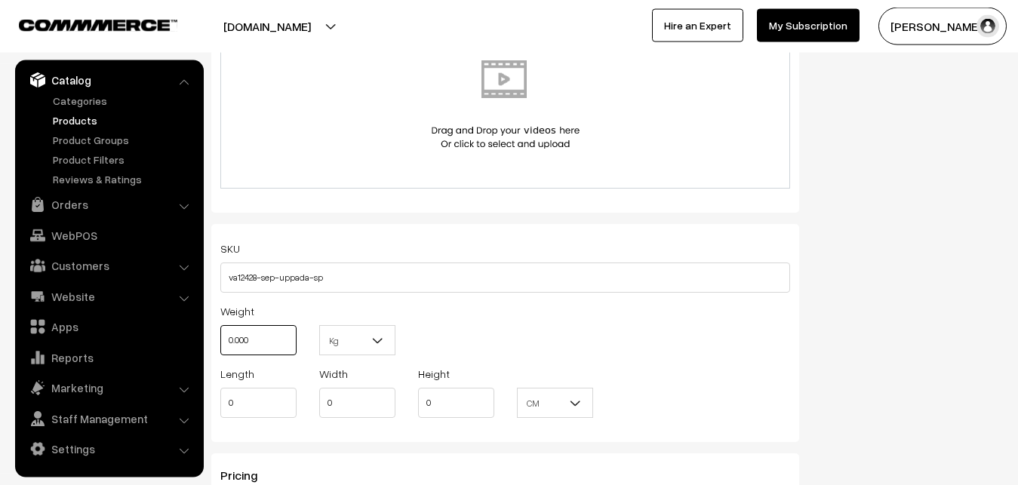
drag, startPoint x: 271, startPoint y: 339, endPoint x: 182, endPoint y: 340, distance: 89.0
click at [220, 340] on input "0.000" at bounding box center [258, 340] width 76 height 30
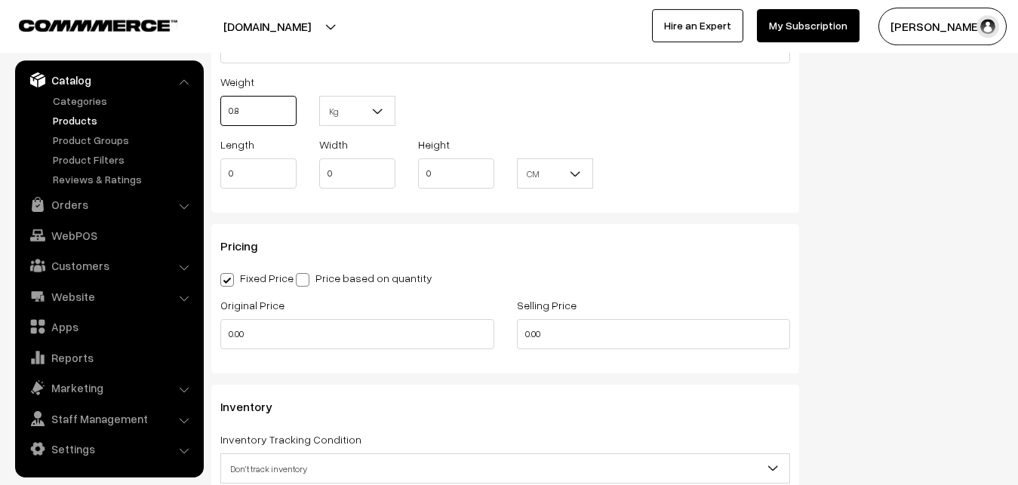
scroll to position [1108, 0]
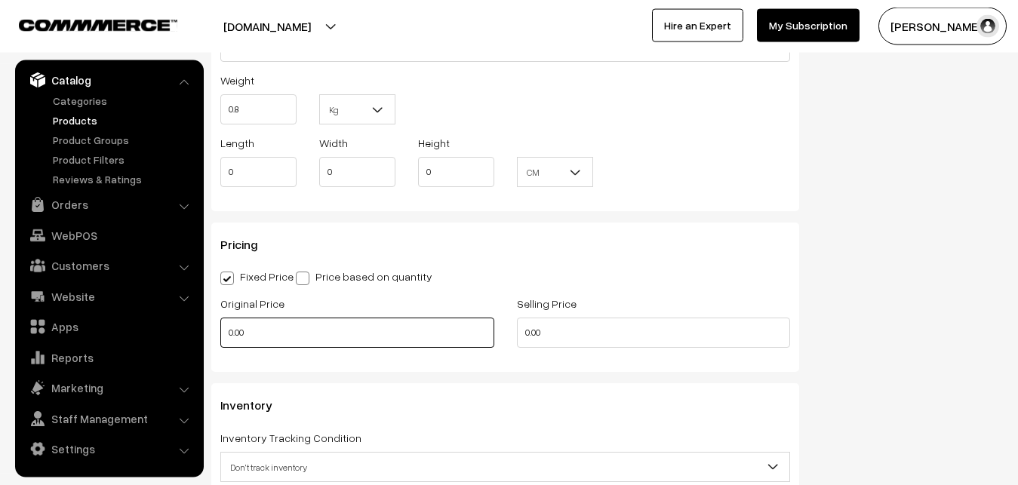
type input "0.80"
drag, startPoint x: 269, startPoint y: 330, endPoint x: 200, endPoint y: 328, distance: 69.4
click at [220, 328] on input "0.00" at bounding box center [357, 333] width 274 height 30
type input "2600"
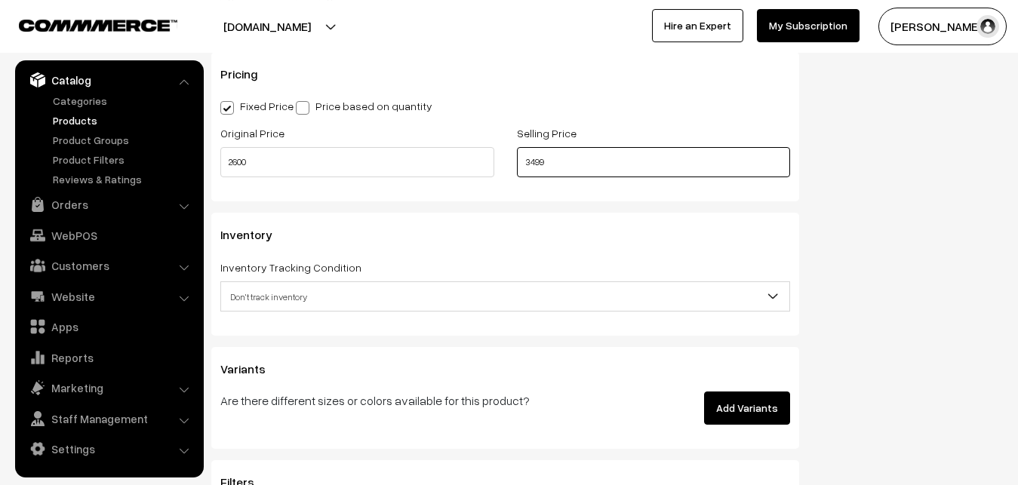
scroll to position [1339, 0]
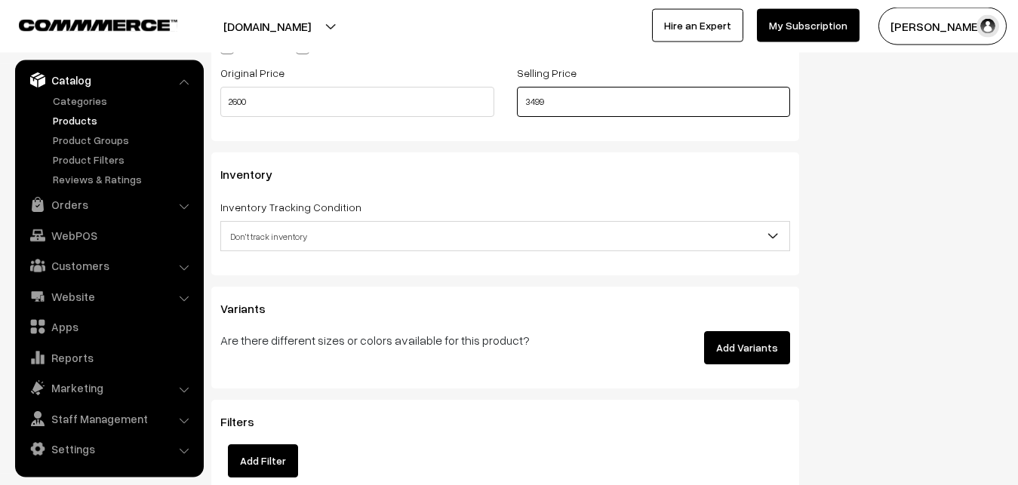
type input "3499"
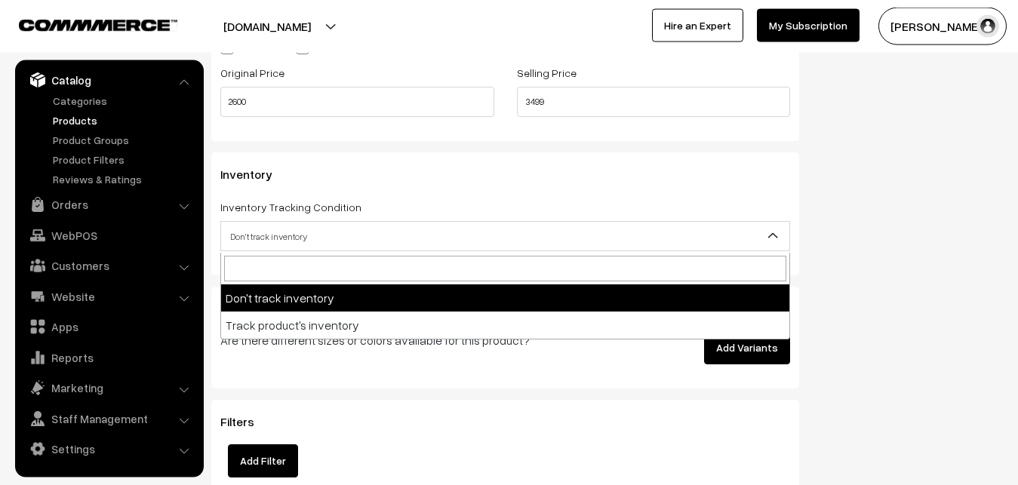
click at [271, 241] on span "Don't track inventory" at bounding box center [505, 236] width 568 height 26
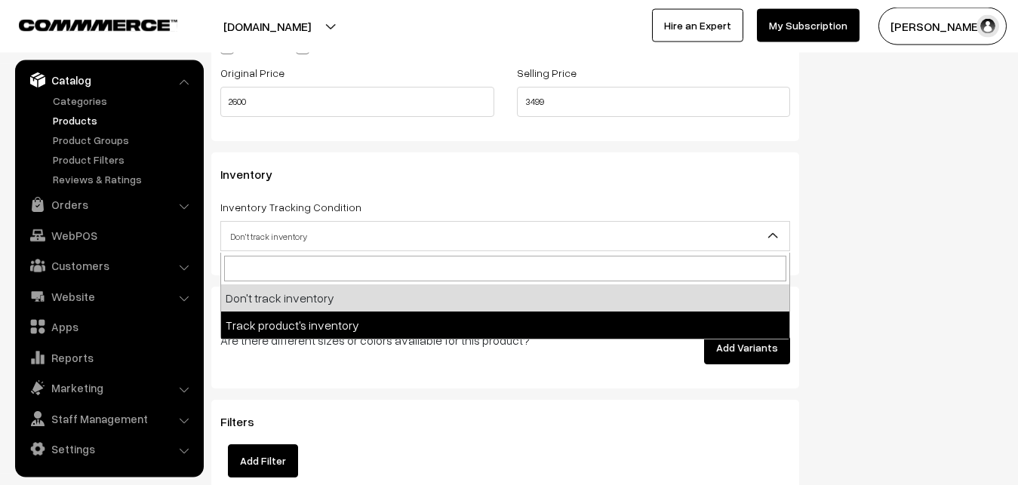
select select "2"
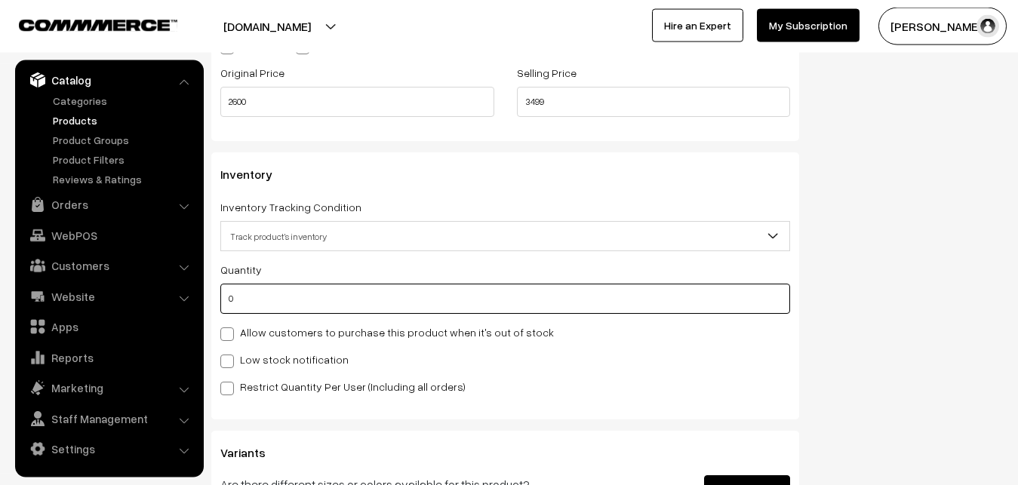
click at [259, 309] on input "0" at bounding box center [505, 299] width 570 height 30
type input "4"
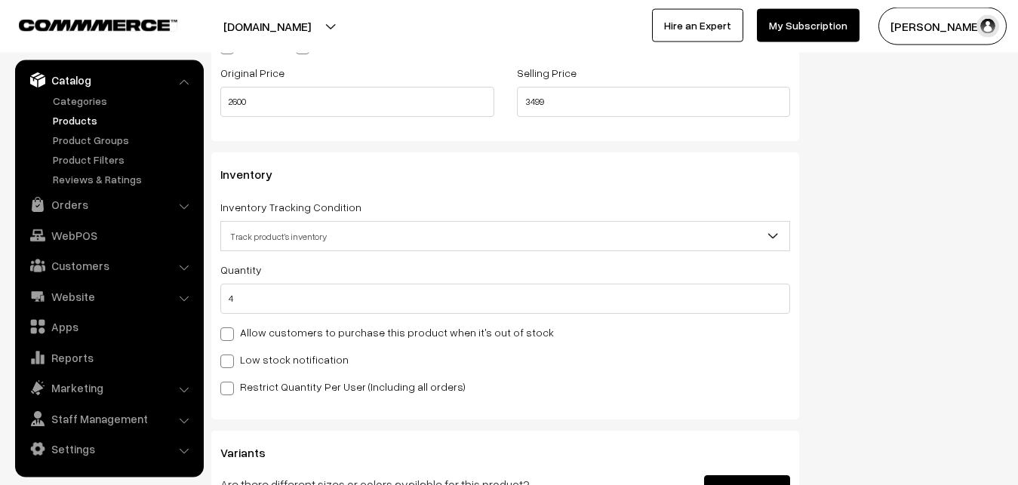
click at [246, 367] on label "Low stock notification" at bounding box center [284, 360] width 128 height 16
click at [230, 364] on input "Low stock notification" at bounding box center [225, 359] width 10 height 10
checkbox input "true"
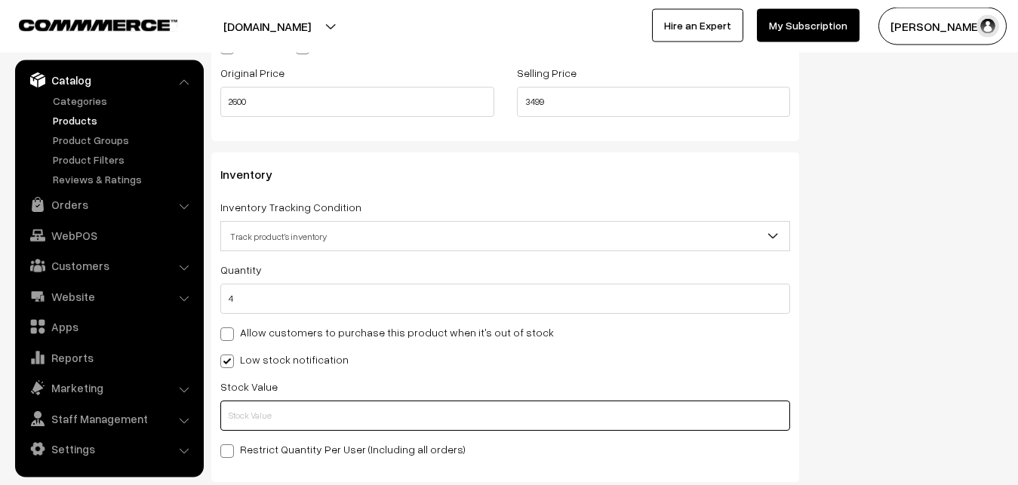
click at [240, 416] on input "text" at bounding box center [505, 416] width 570 height 30
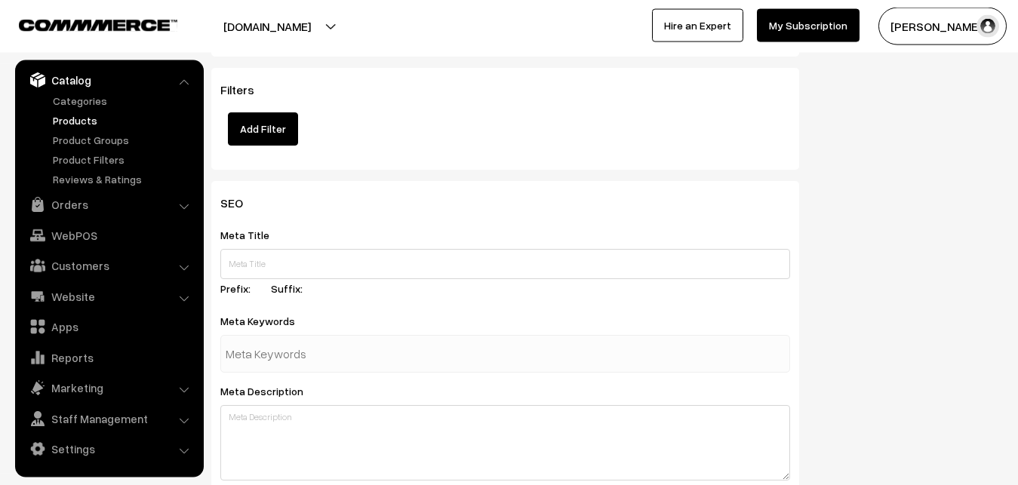
scroll to position [2246, 0]
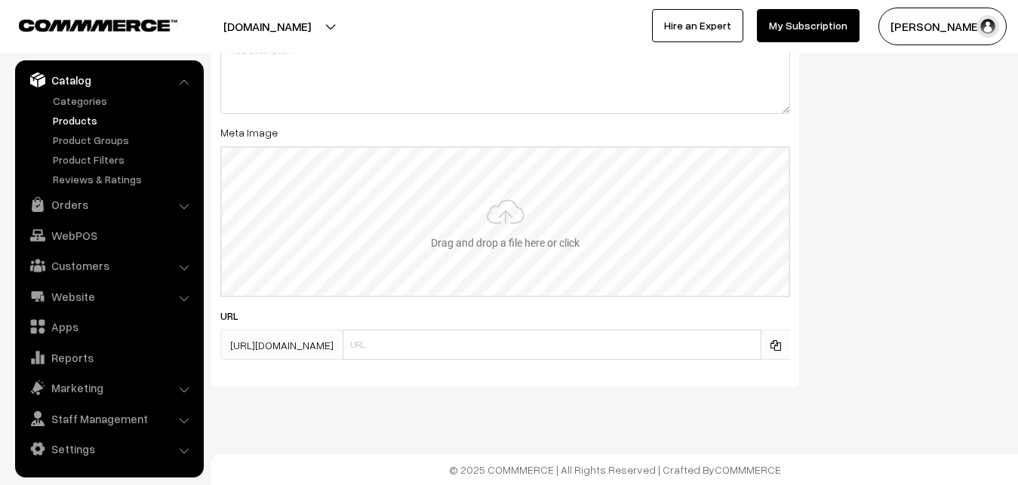
type input "2"
click at [465, 197] on input "file" at bounding box center [505, 222] width 567 height 148
type input "C:\fakepath\mangalagiri-saree-va12428-sep.jpeg"
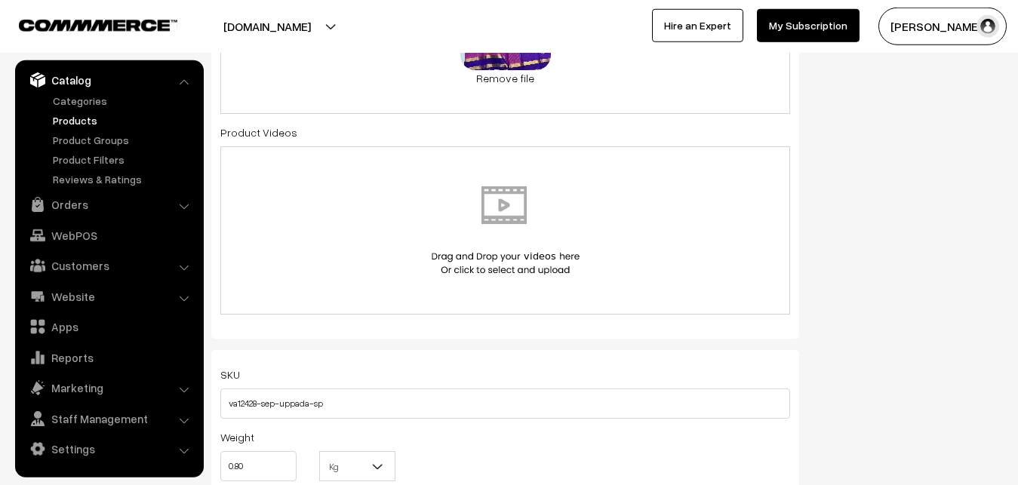
scroll to position [0, 0]
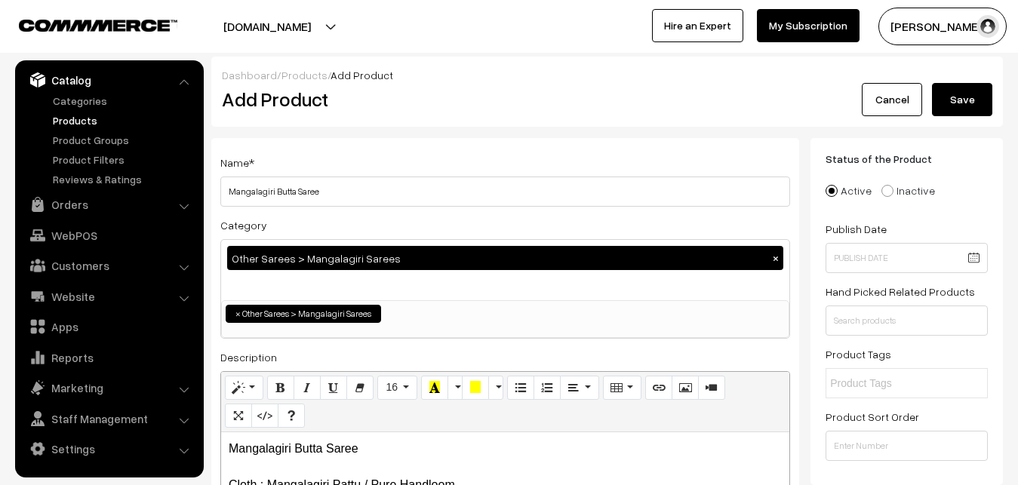
click at [965, 99] on button "Save" at bounding box center [962, 99] width 60 height 33
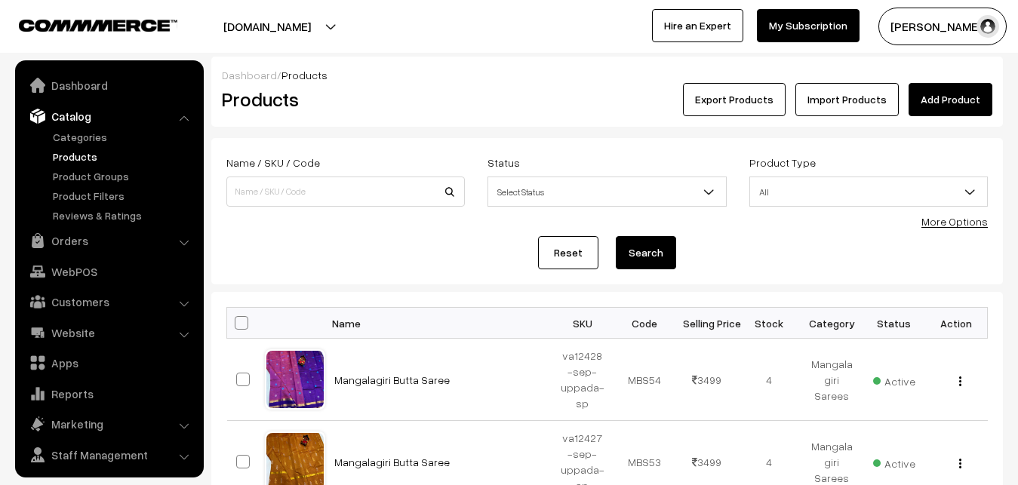
scroll to position [36, 0]
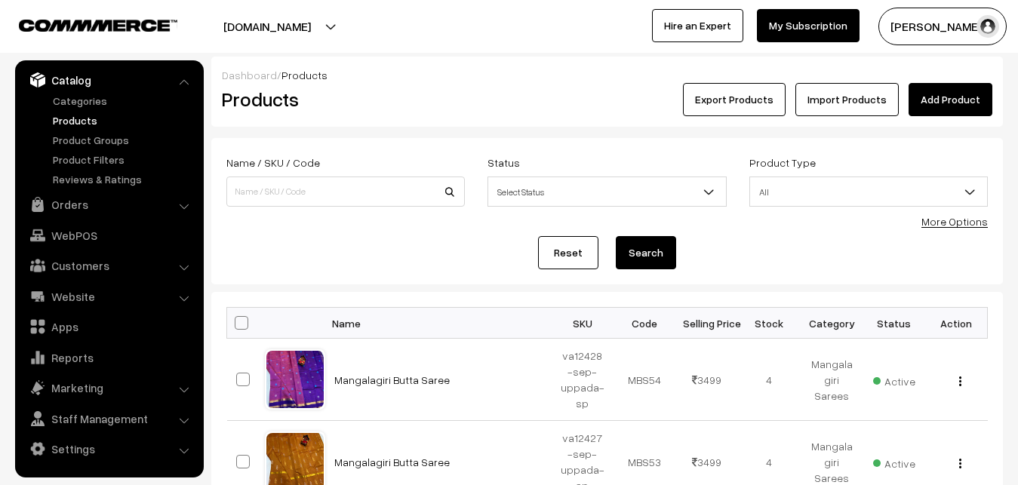
click at [404, 112] on div "Products" at bounding box center [342, 99] width 264 height 33
click at [432, 103] on h2 "Products" at bounding box center [342, 99] width 241 height 23
click at [963, 97] on link "Add Product" at bounding box center [950, 99] width 84 height 33
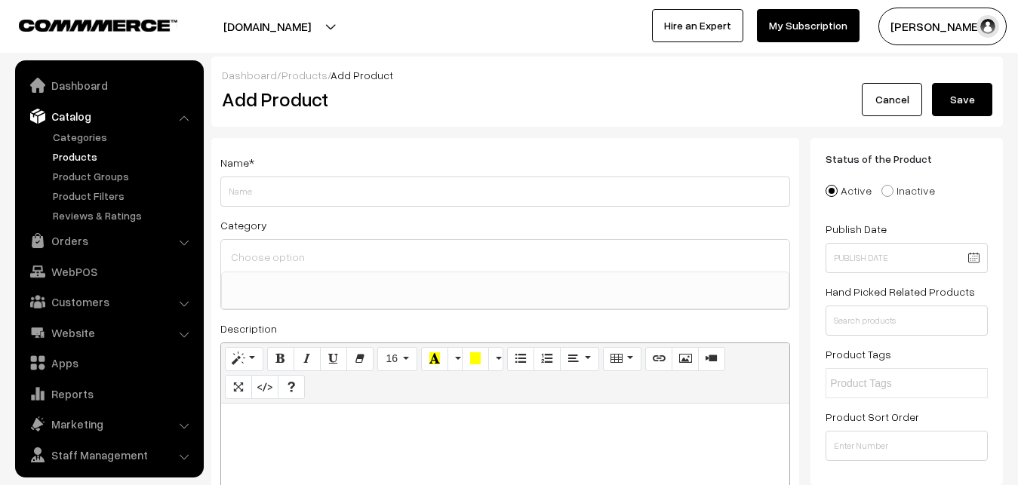
select select
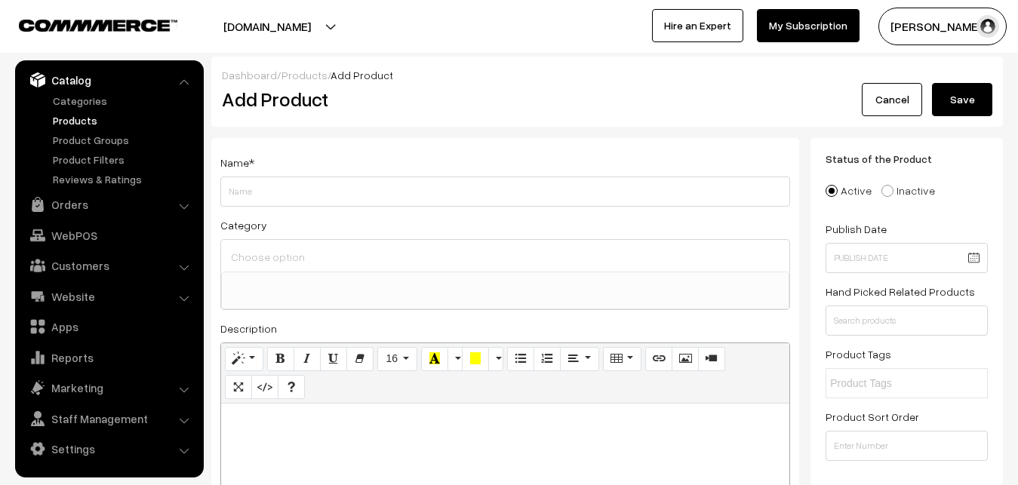
paste div
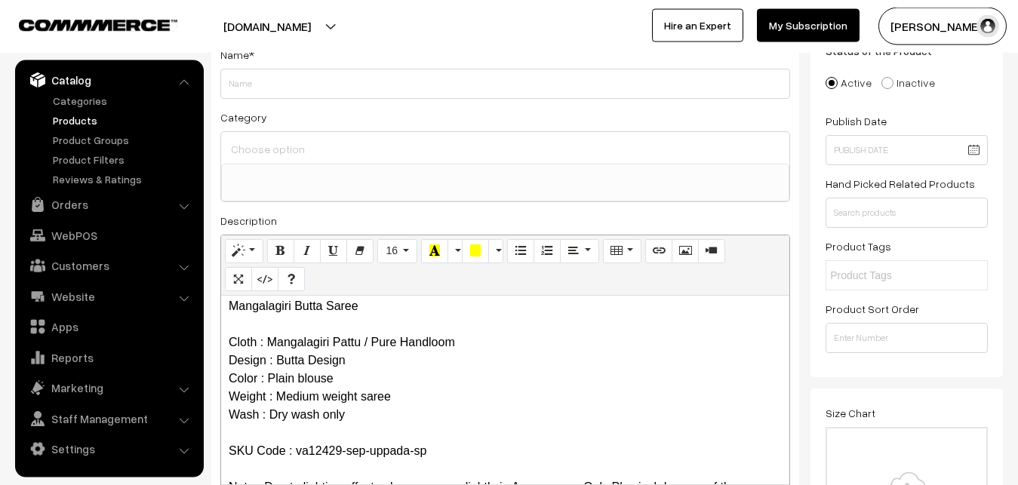
scroll to position [0, 0]
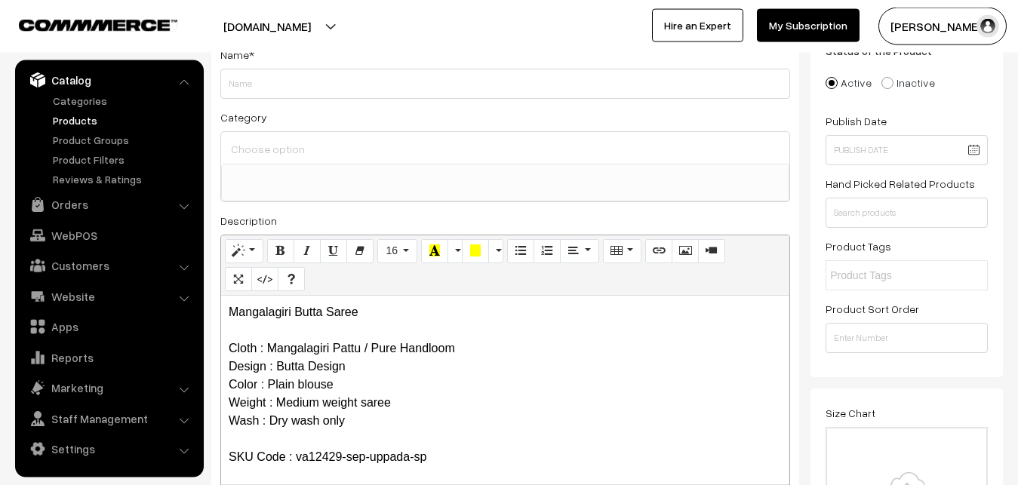
drag, startPoint x: 382, startPoint y: 295, endPoint x: 358, endPoint y: 293, distance: 23.4
click at [364, 295] on div "Normal Quote Code Header 1 Header 2 Header 3 Header 4 Header 5 Header 6 16 8 9 …" at bounding box center [505, 265] width 568 height 60
drag, startPoint x: 362, startPoint y: 307, endPoint x: 172, endPoint y: 299, distance: 190.3
click at [221, 299] on div "Mangalagiri Butta Saree Cloth : Mangalagiri Pattu / Pure Handloom Design : Butt…" at bounding box center [505, 390] width 568 height 189
copy p "Mangalagiri Butta Saree"
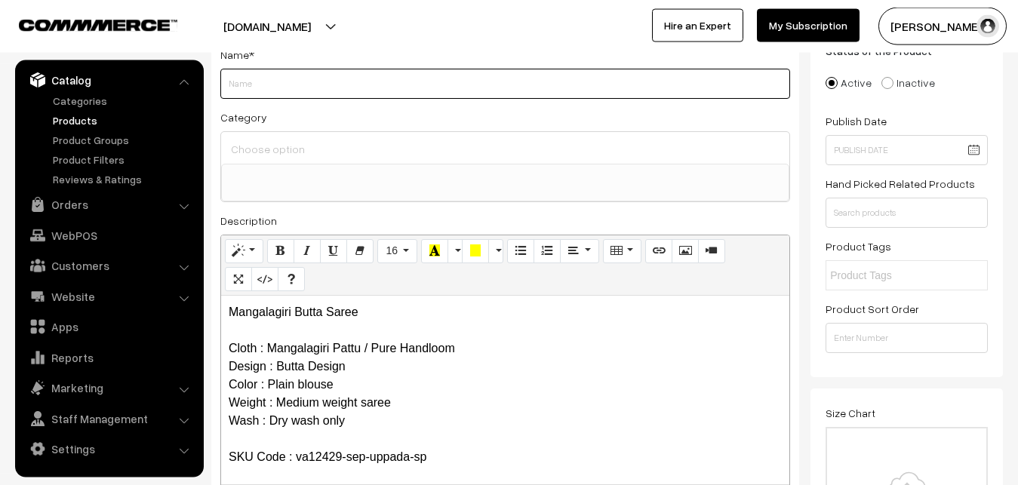
click at [301, 77] on input "Weight" at bounding box center [505, 84] width 570 height 30
paste input "Mangalagiri Butta Saree"
type input "Mangalagiri Butta Saree"
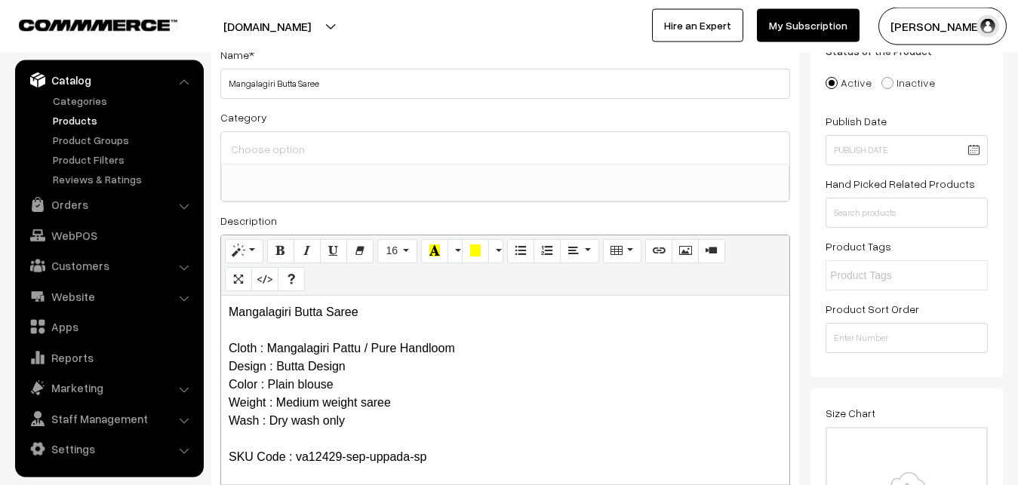
click at [296, 142] on input at bounding box center [505, 149] width 556 height 22
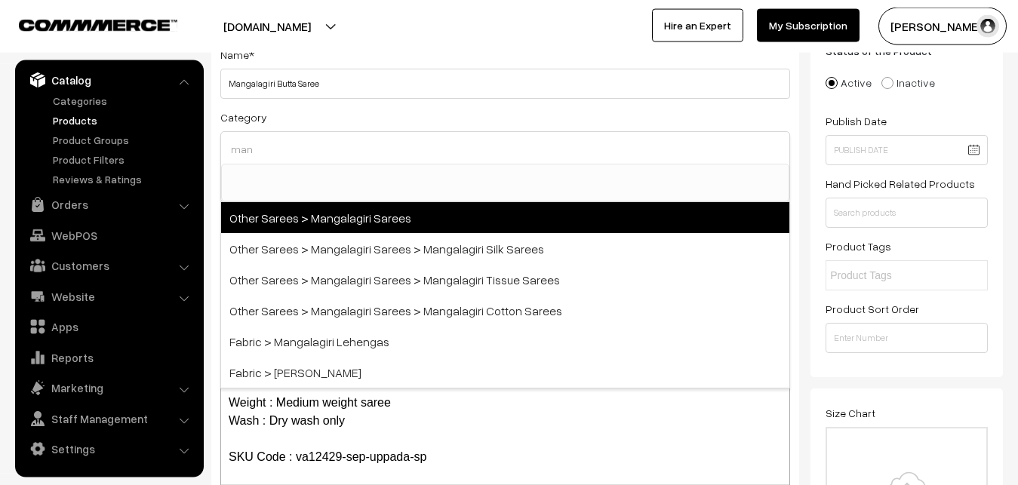
type input "man"
click at [321, 211] on span "Other Sarees > Mangalagiri Sarees" at bounding box center [505, 217] width 568 height 31
select select "31"
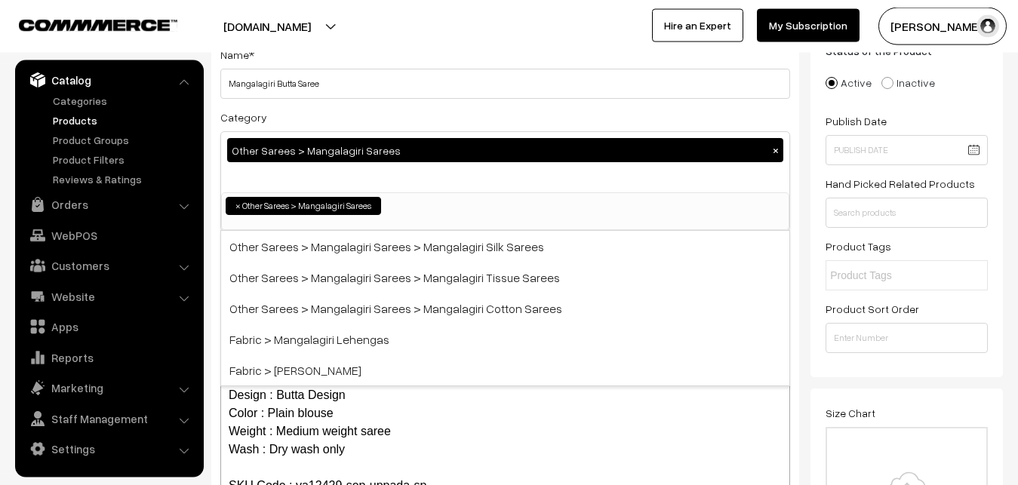
scroll to position [380, 0]
click at [358, 105] on div "Name * [PERSON_NAME] Category Other Sarees > Mangalagiri Sarees × Uppada Sarees…" at bounding box center [505, 287] width 588 height 515
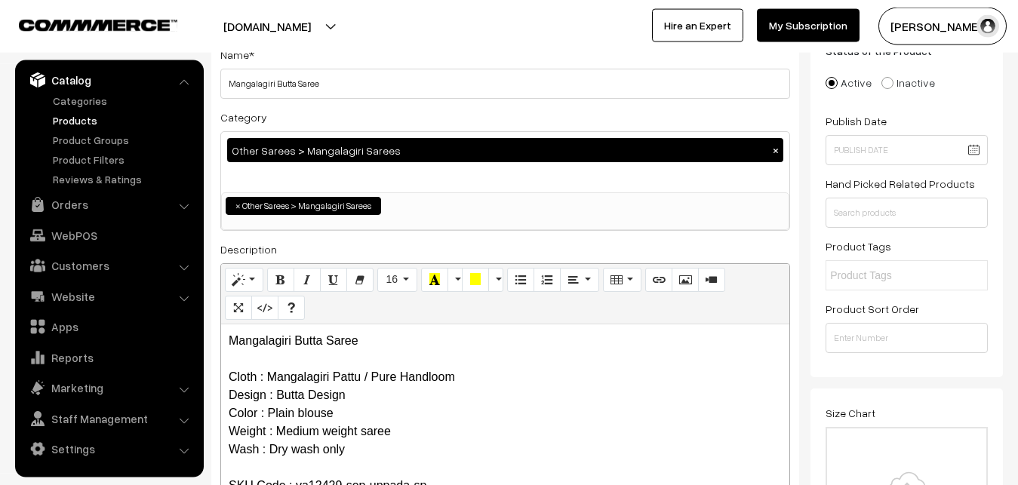
scroll to position [493, 0]
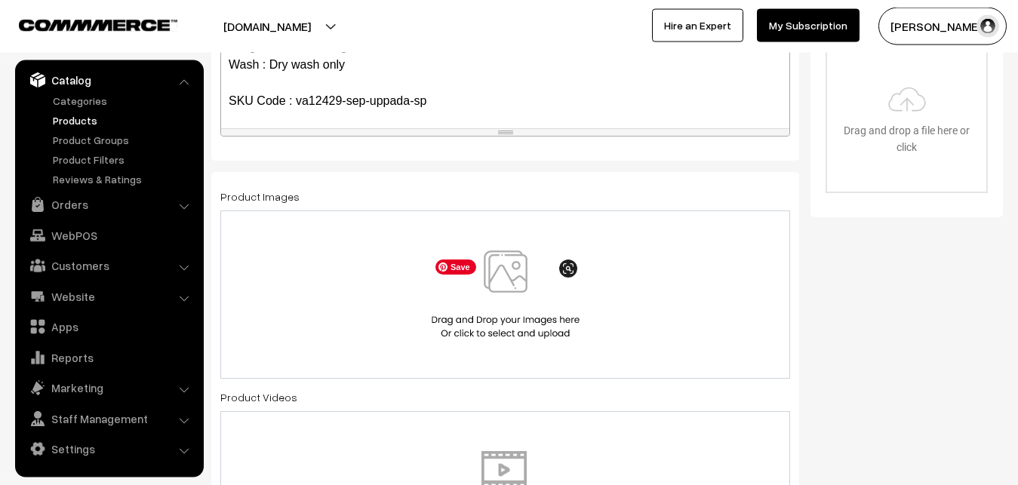
click at [511, 266] on img at bounding box center [505, 294] width 155 height 88
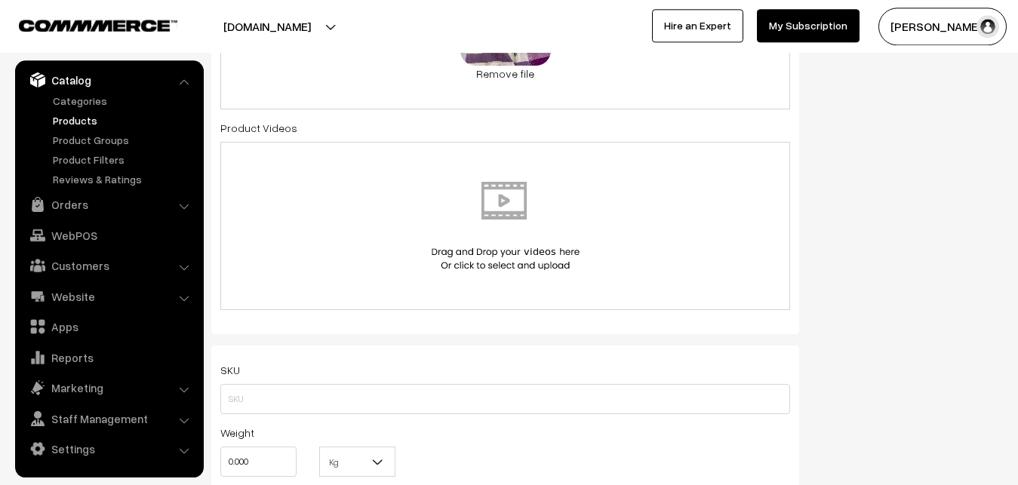
scroll to position [954, 0]
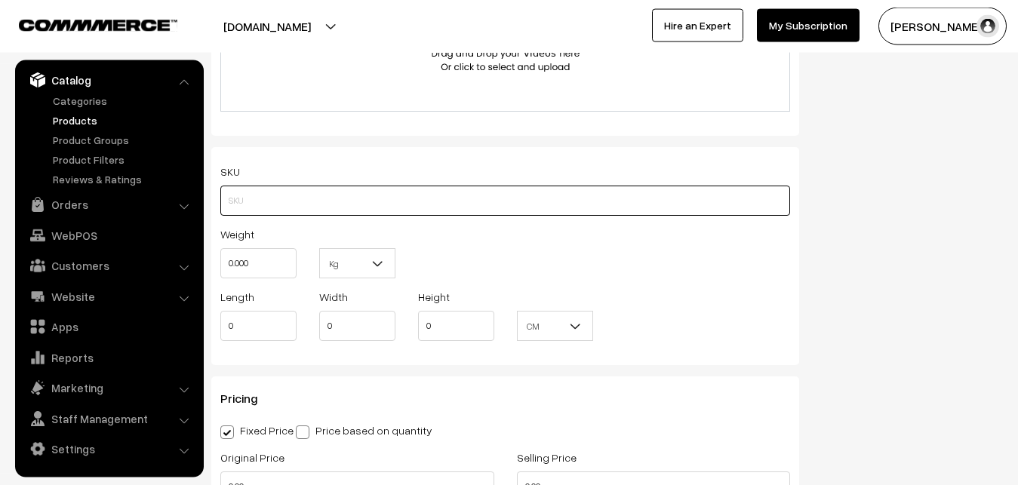
click at [238, 201] on input "text" at bounding box center [505, 201] width 570 height 30
paste input "va12429-sep-uppada-sp"
type input "va12429-sep-uppada-sp"
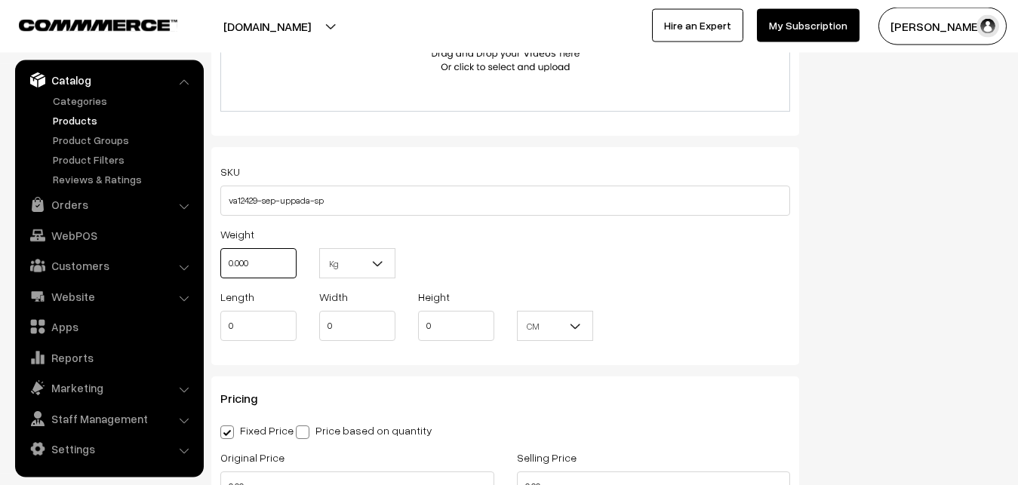
drag, startPoint x: 251, startPoint y: 266, endPoint x: 204, endPoint y: 266, distance: 46.8
click at [220, 266] on input "0.000" at bounding box center [258, 263] width 76 height 30
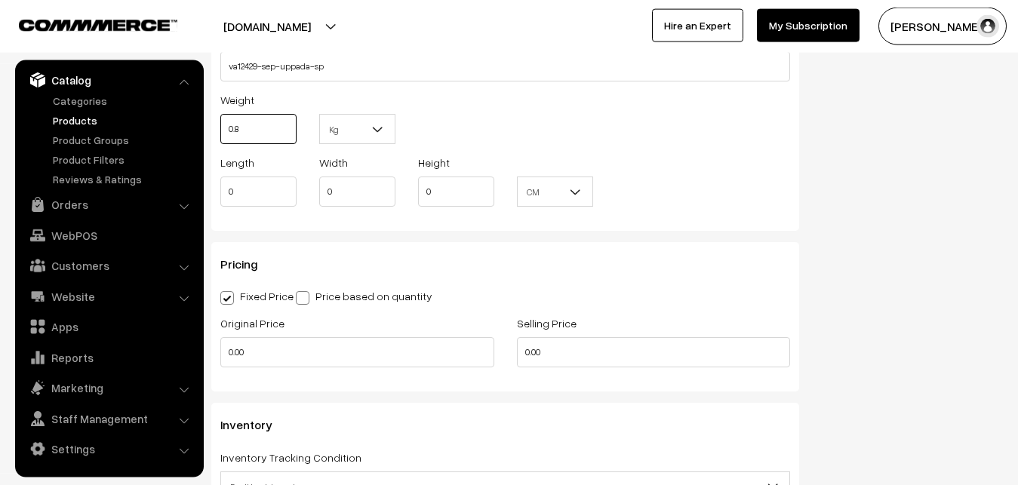
scroll to position [1185, 0]
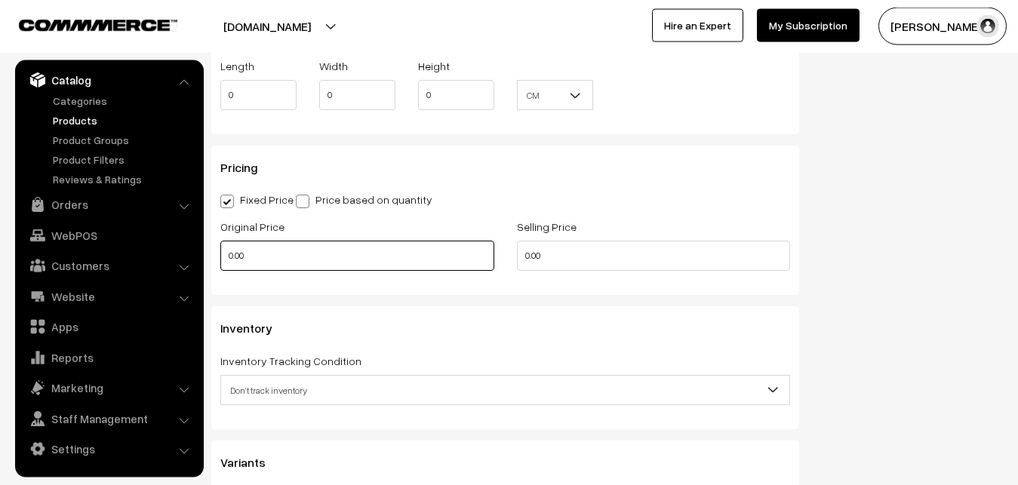
type input "0.80"
drag, startPoint x: 267, startPoint y: 250, endPoint x: 214, endPoint y: 250, distance: 52.8
click at [220, 250] on input "0.00" at bounding box center [357, 256] width 274 height 30
type input "2600"
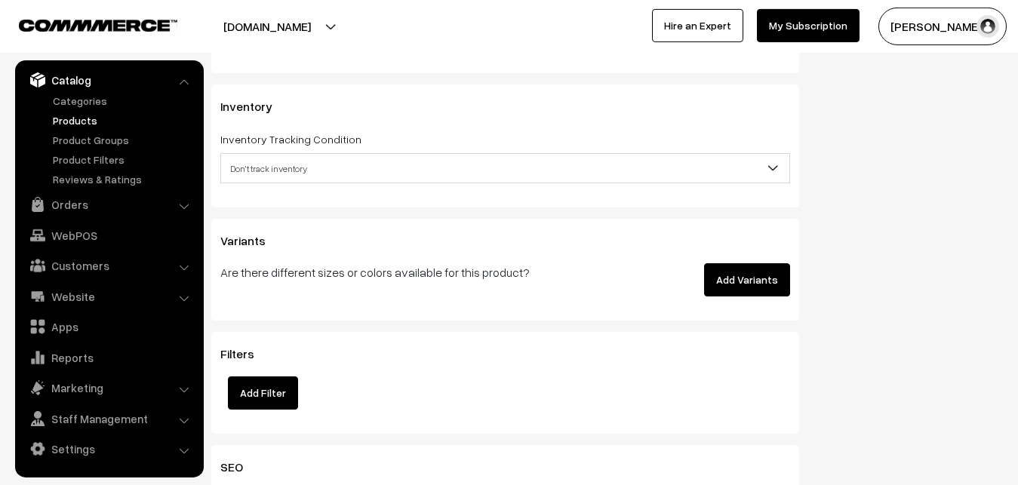
scroll to position [1416, 0]
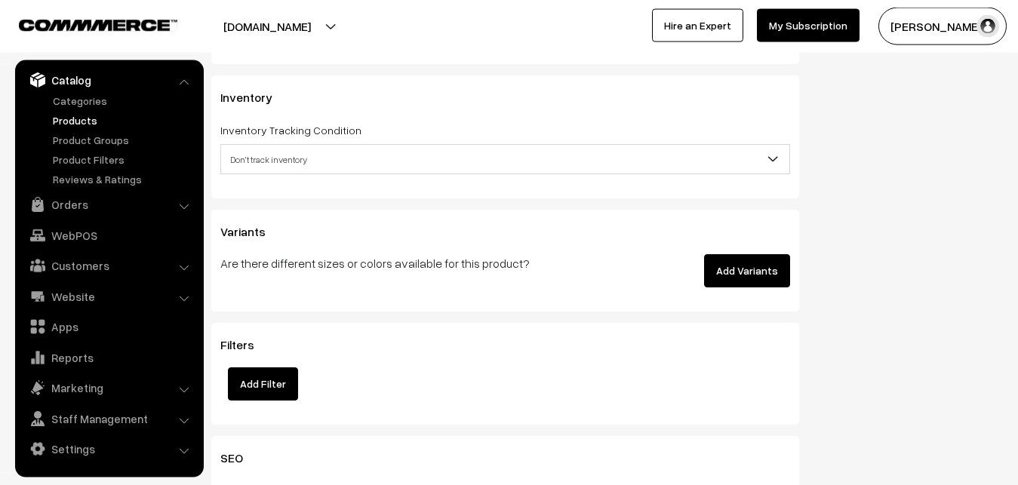
type input "3499"
click at [257, 173] on span "Don't track inventory" at bounding box center [505, 159] width 568 height 26
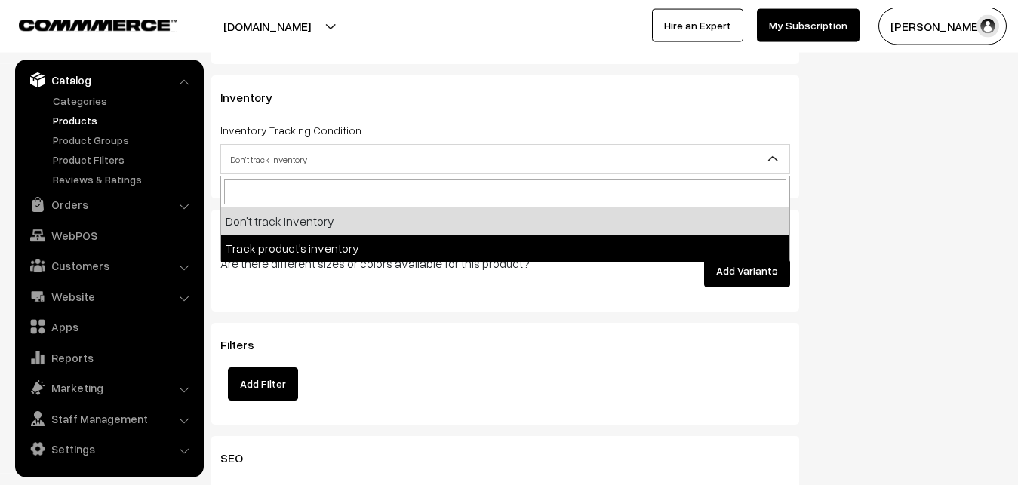
select select "2"
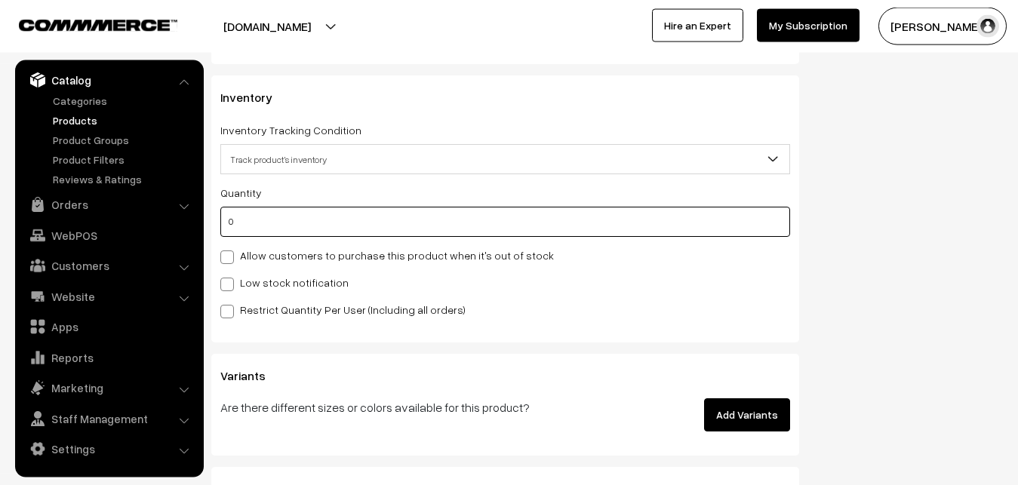
click at [253, 232] on input "0" at bounding box center [505, 222] width 570 height 30
type input "4"
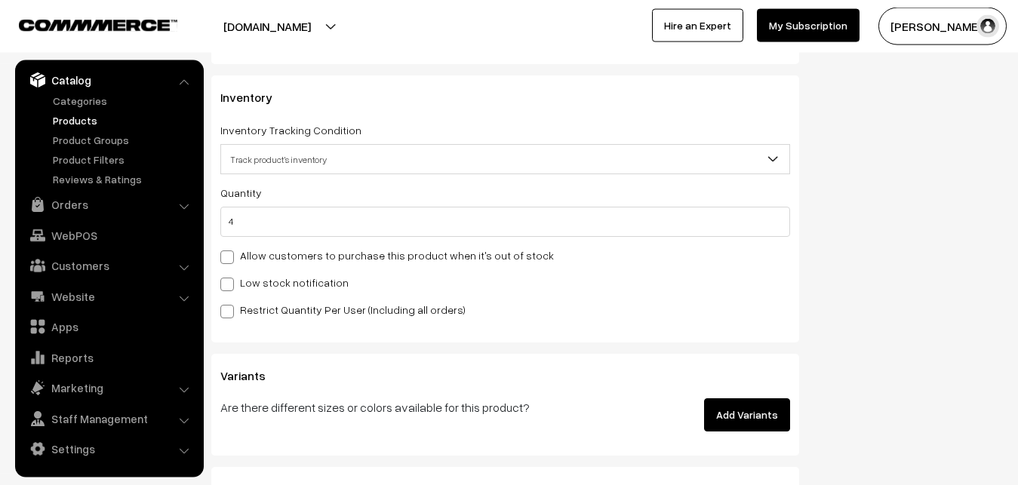
click at [256, 279] on label "Low stock notification" at bounding box center [284, 283] width 128 height 16
click at [230, 279] on input "Low stock notification" at bounding box center [225, 282] width 10 height 10
checkbox input "true"
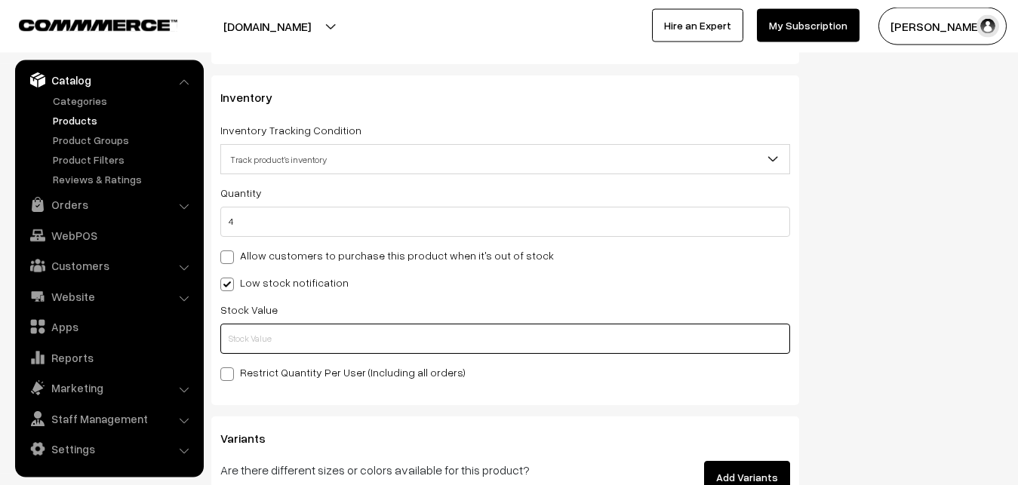
click at [257, 338] on input "text" at bounding box center [505, 339] width 570 height 30
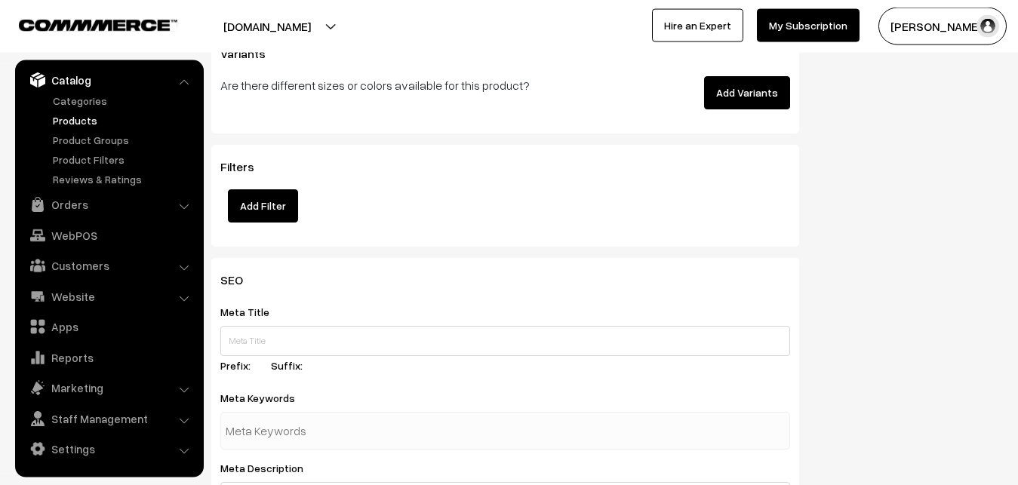
scroll to position [2246, 0]
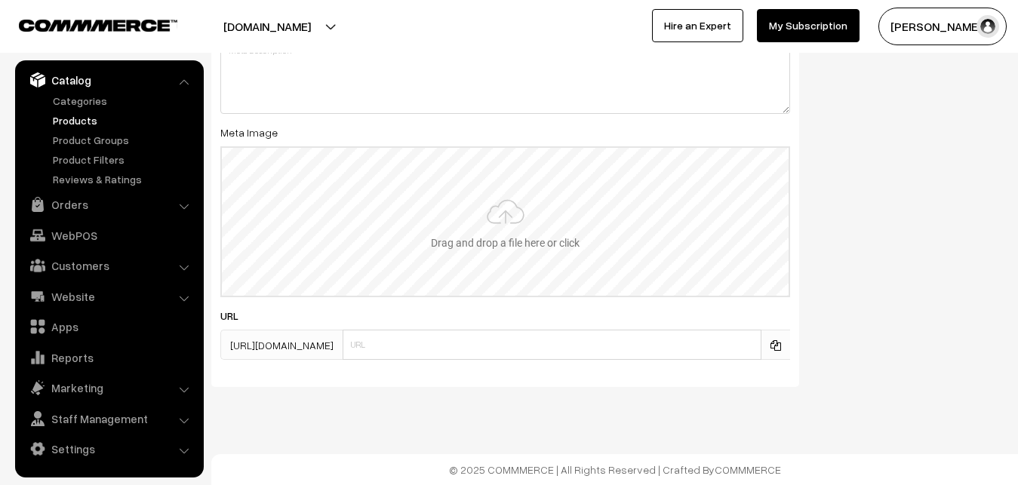
type input "2"
click at [560, 221] on input "file" at bounding box center [505, 222] width 567 height 148
type input "C:\fakepath\mangalagiri-saree-va12429-sep.jpeg"
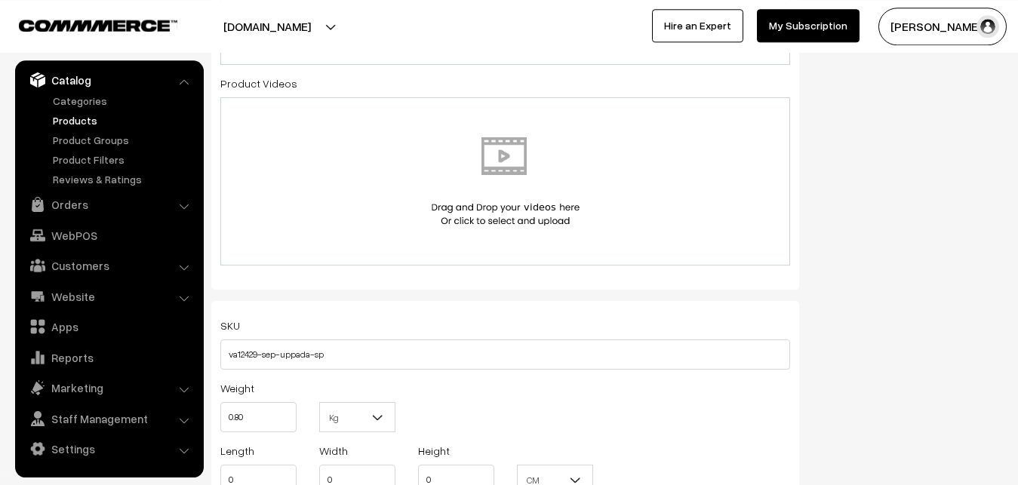
scroll to position [0, 0]
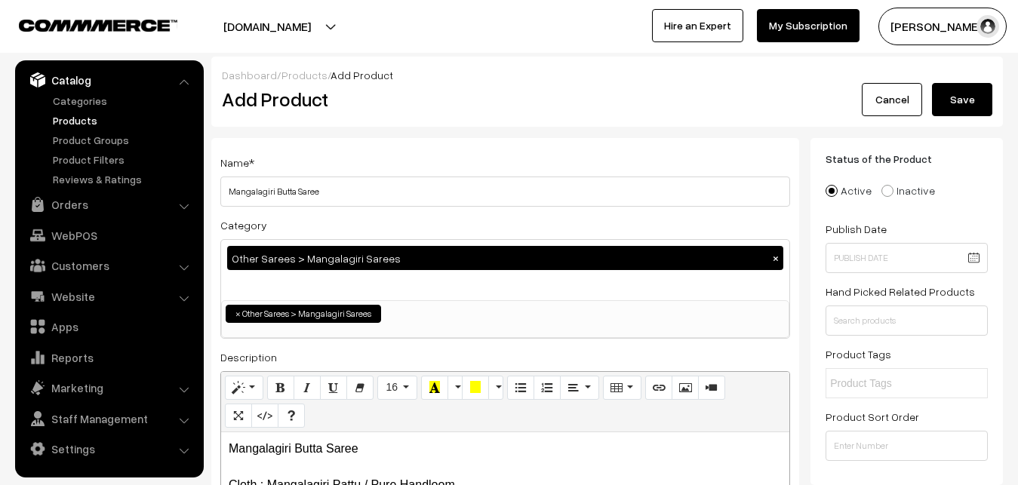
click at [978, 96] on button "Save" at bounding box center [962, 99] width 60 height 33
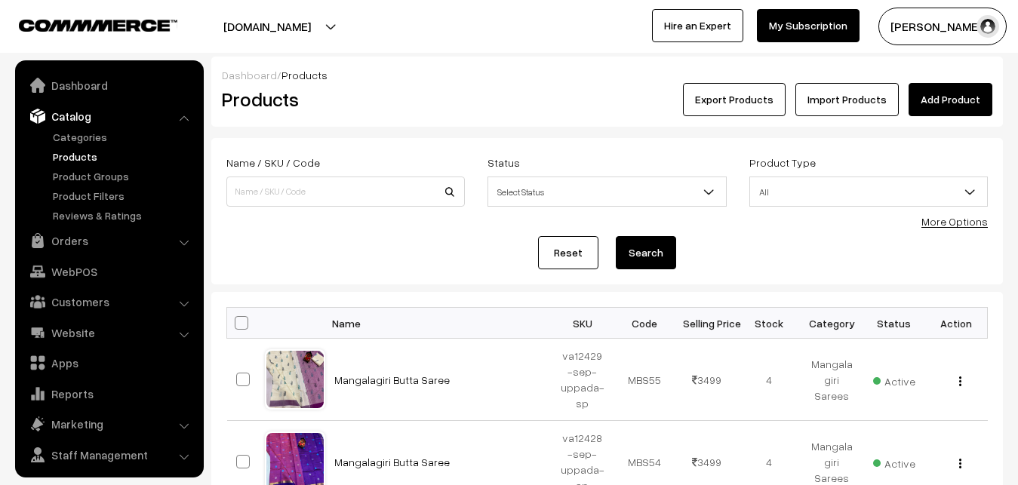
scroll to position [36, 0]
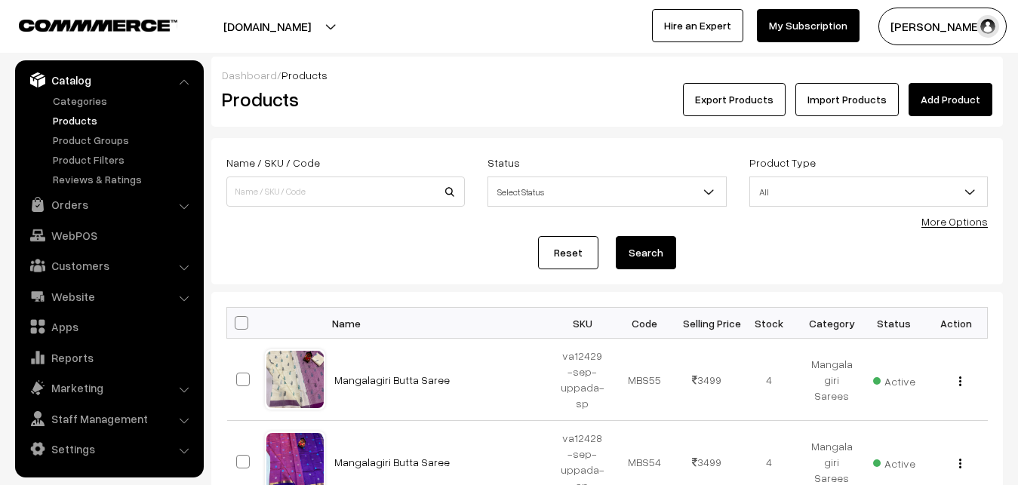
click at [428, 90] on h2 "Products" at bounding box center [342, 99] width 241 height 23
click at [937, 90] on link "Add Product" at bounding box center [950, 99] width 84 height 33
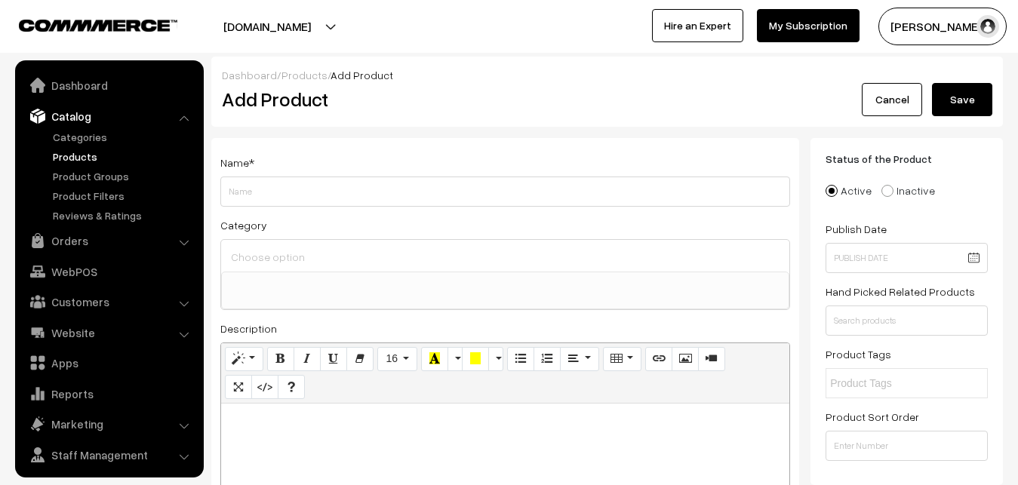
select select
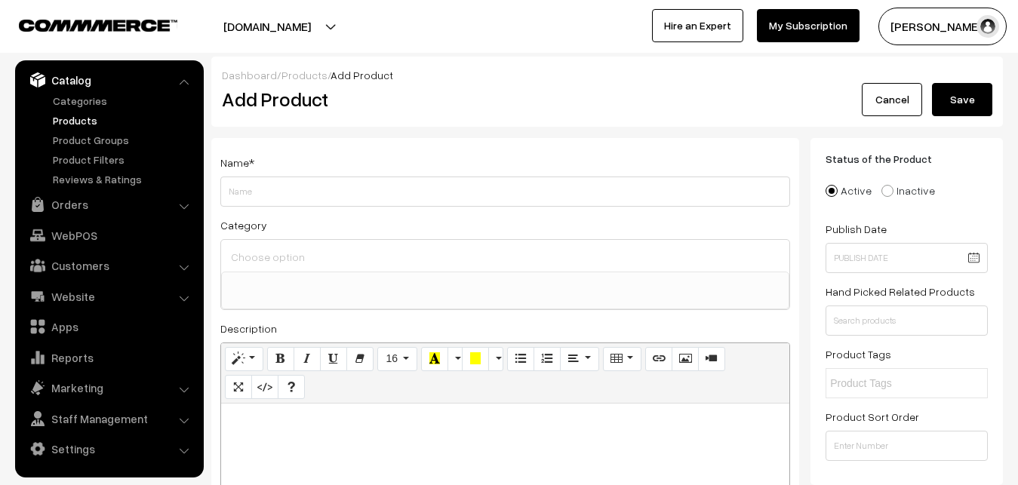
paste div
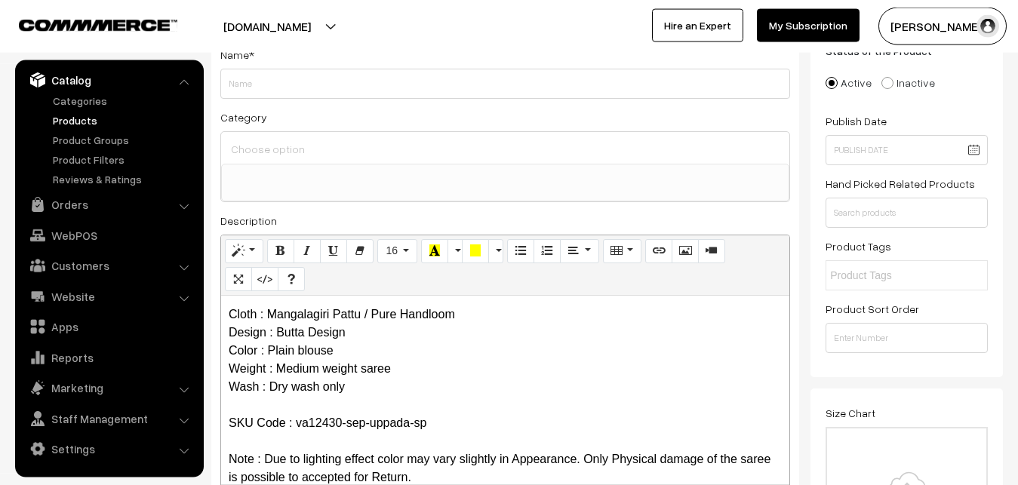
scroll to position [0, 0]
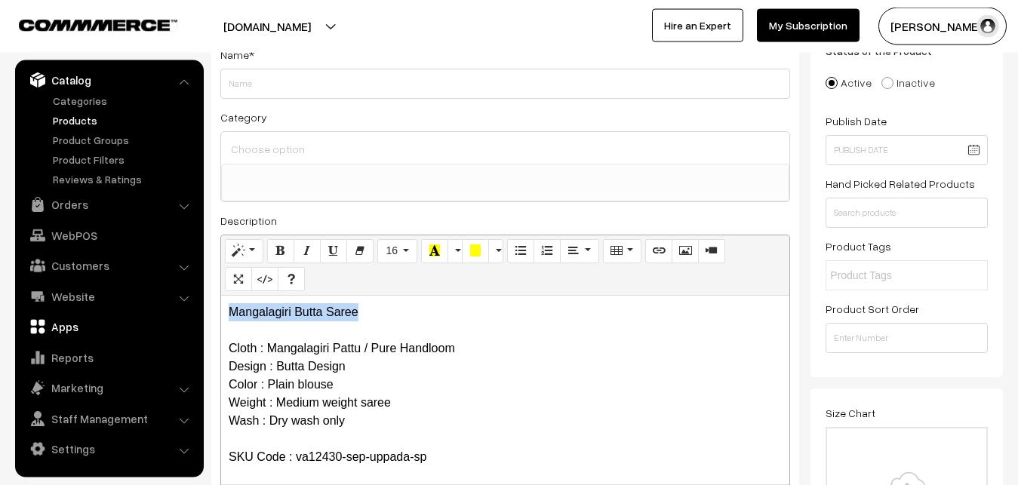
drag, startPoint x: 386, startPoint y: 314, endPoint x: 131, endPoint y: 315, distance: 255.0
click at [221, 315] on div "Mangalagiri Butta Saree Cloth : Mangalagiri Pattu / Pure Handloom Design : Butt…" at bounding box center [505, 390] width 568 height 189
copy p "Mangalagiri Butta Saree"
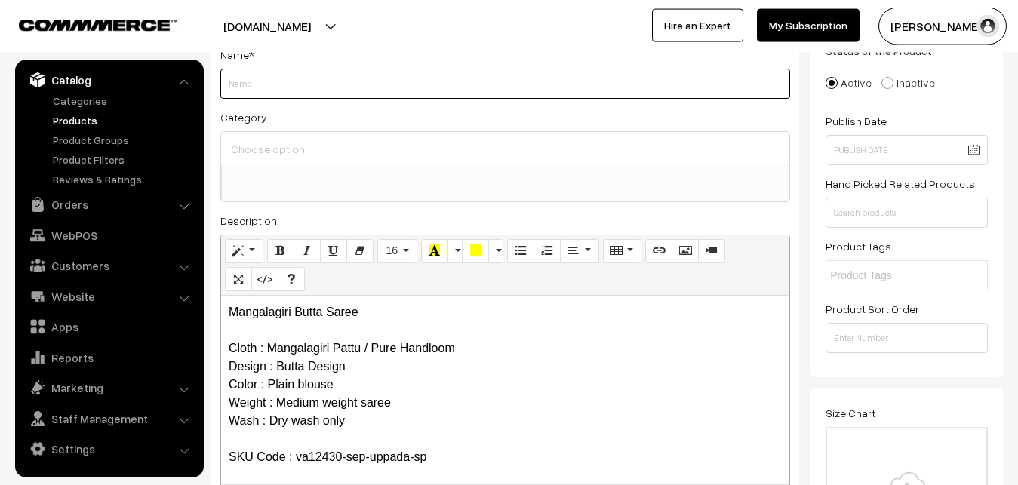
click at [242, 73] on input "Weight" at bounding box center [505, 84] width 570 height 30
paste input "Mangalagiri Butta Saree"
type input "Mangalagiri Butta Saree"
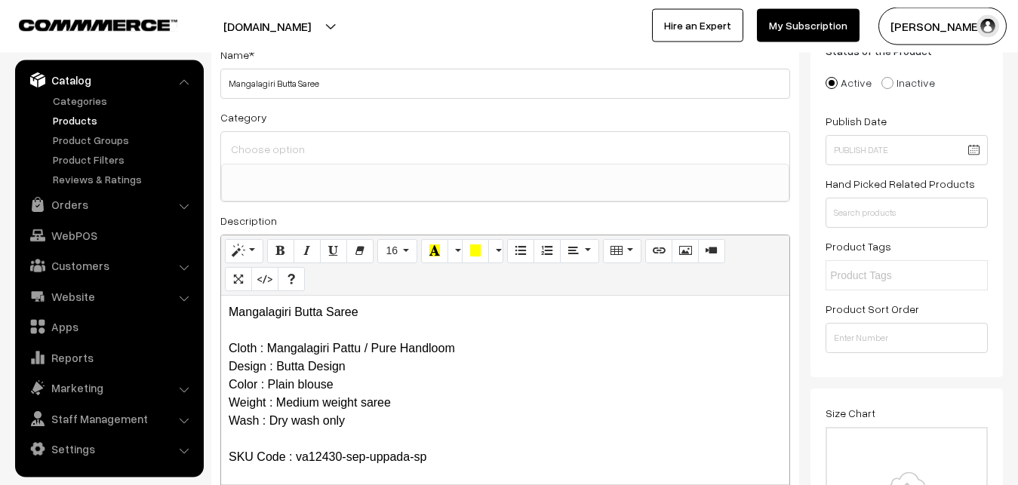
click at [256, 144] on input at bounding box center [505, 149] width 556 height 22
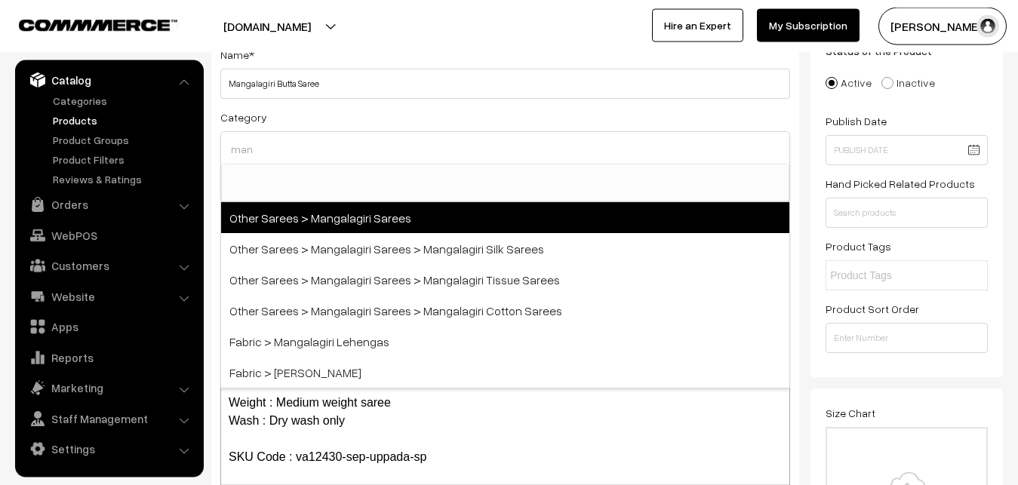
type input "man"
click at [307, 213] on span "Other Sarees > Mangalagiri Sarees" at bounding box center [505, 217] width 568 height 31
select select "31"
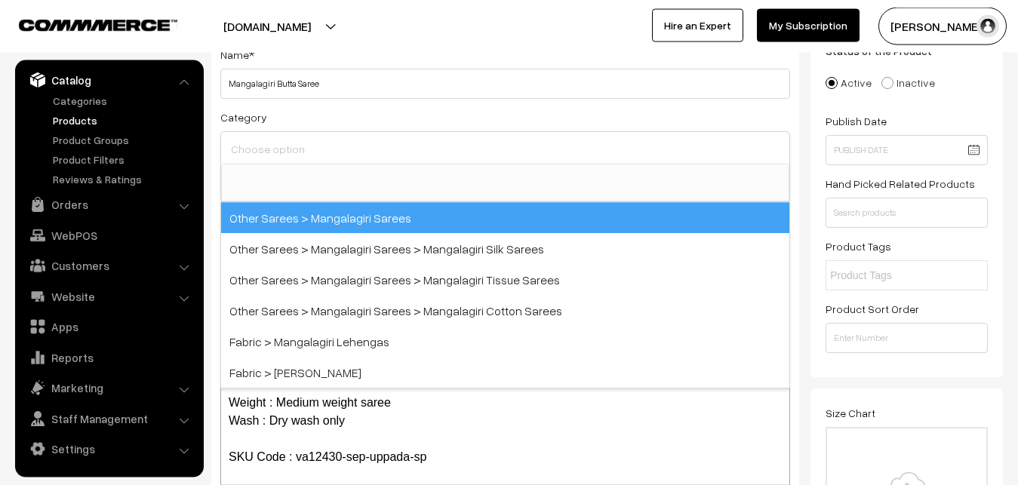
scroll to position [380, 0]
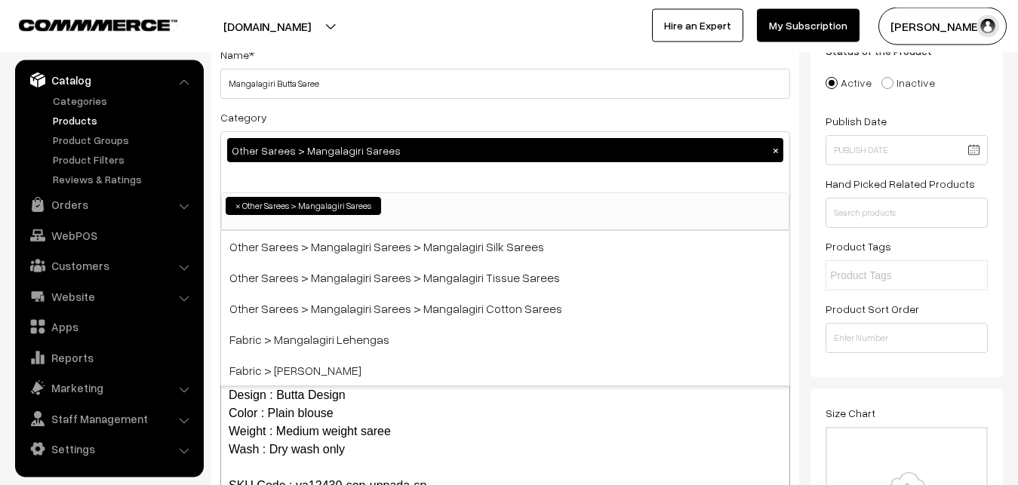
click at [345, 115] on div "Category Other Sarees > Mangalagiri Sarees × Uppada Sarees Uppada Sarees > Uppa…" at bounding box center [505, 169] width 570 height 123
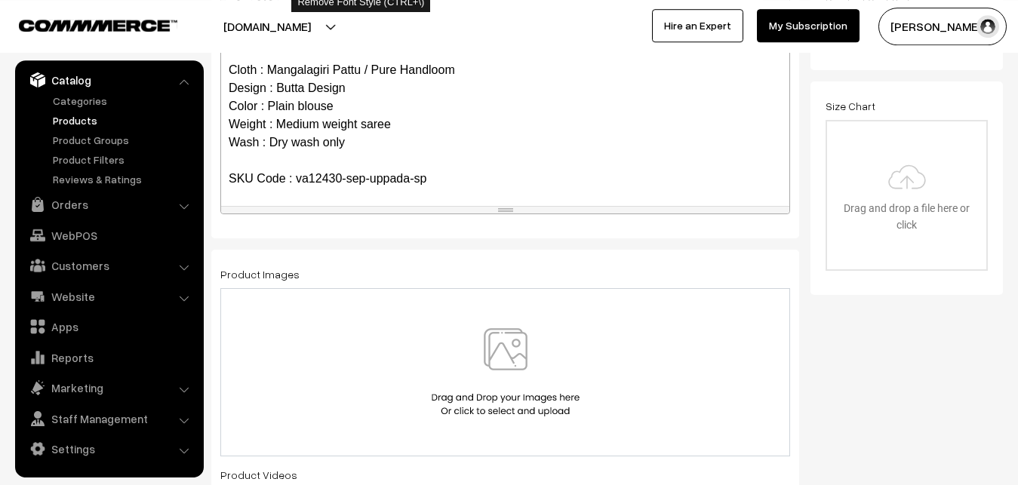
scroll to position [493, 0]
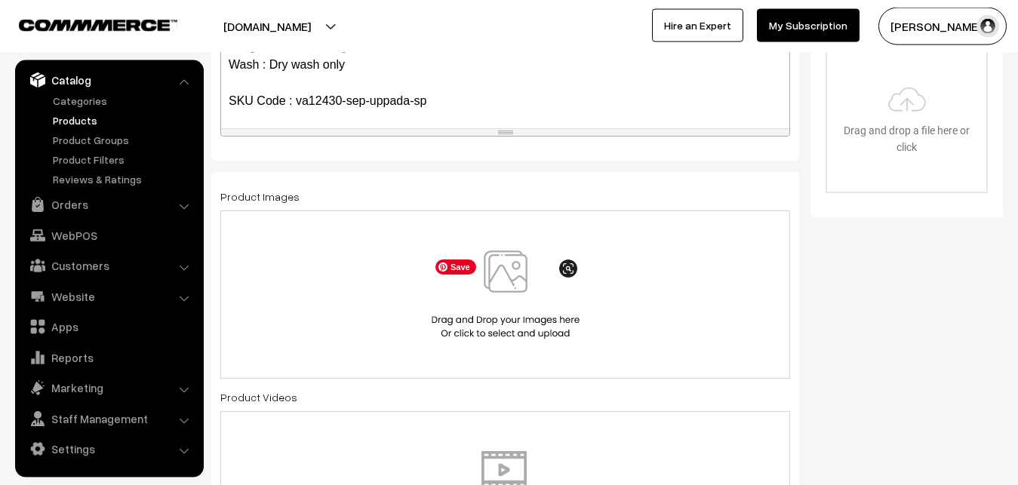
click at [513, 281] on img at bounding box center [505, 294] width 155 height 88
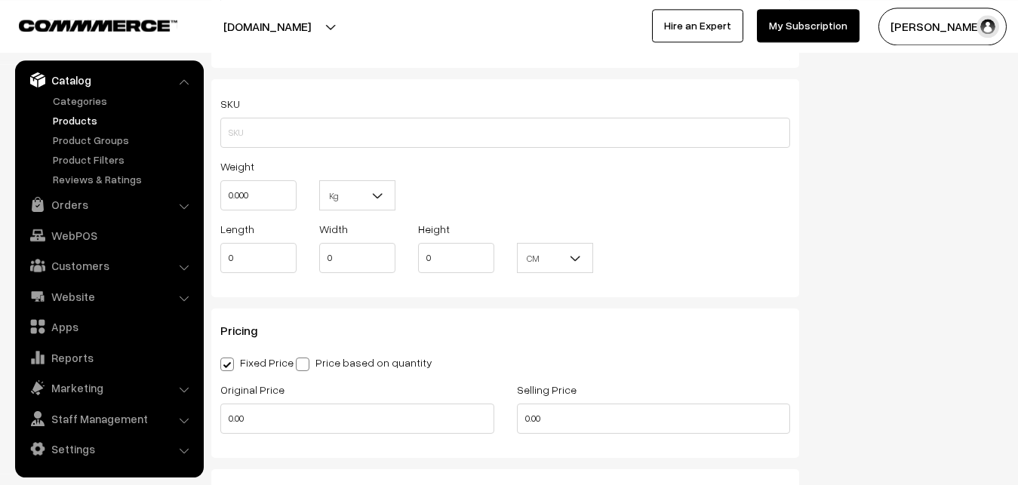
scroll to position [1031, 0]
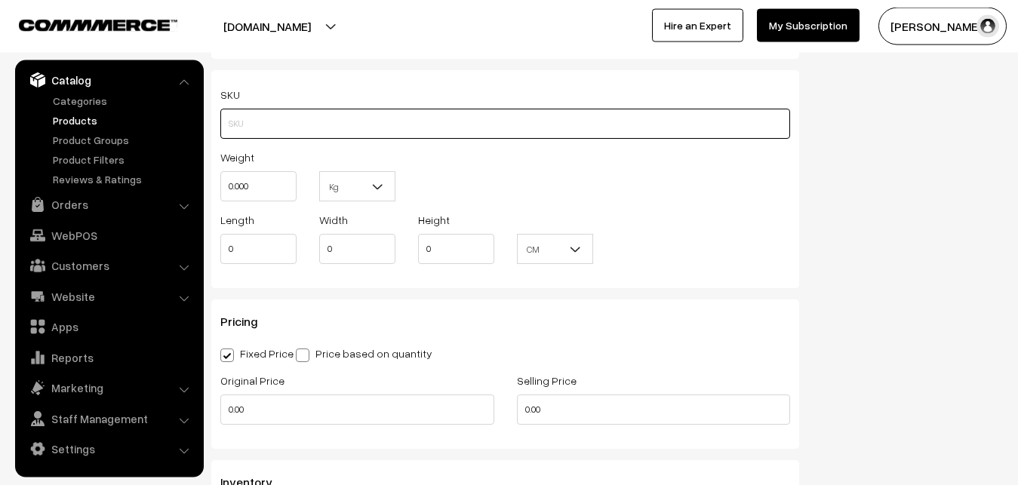
click at [268, 127] on input "text" at bounding box center [505, 124] width 570 height 30
paste input "va12430-sep-uppada-sp"
type input "va12430-sep-uppada-sp"
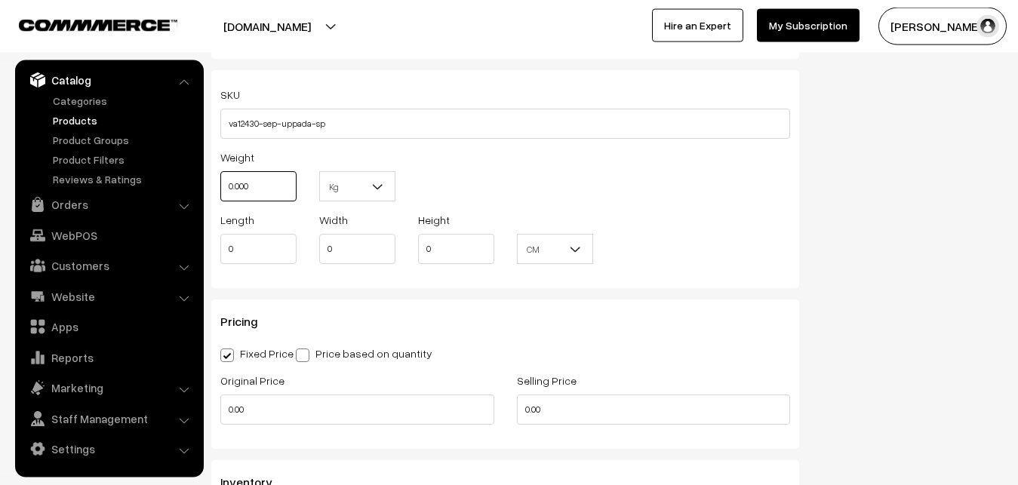
drag, startPoint x: 261, startPoint y: 183, endPoint x: 205, endPoint y: 183, distance: 55.8
click at [220, 183] on input "0.000" at bounding box center [258, 186] width 76 height 30
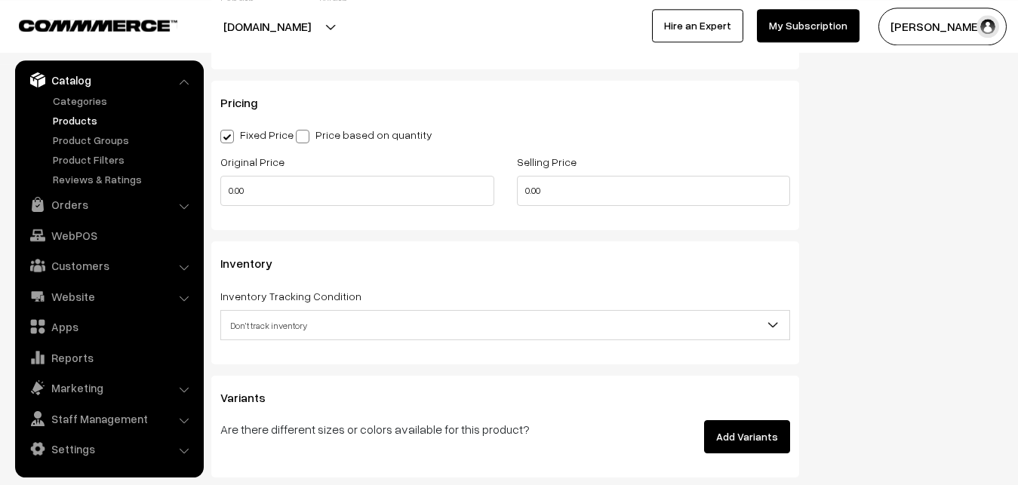
scroll to position [1262, 0]
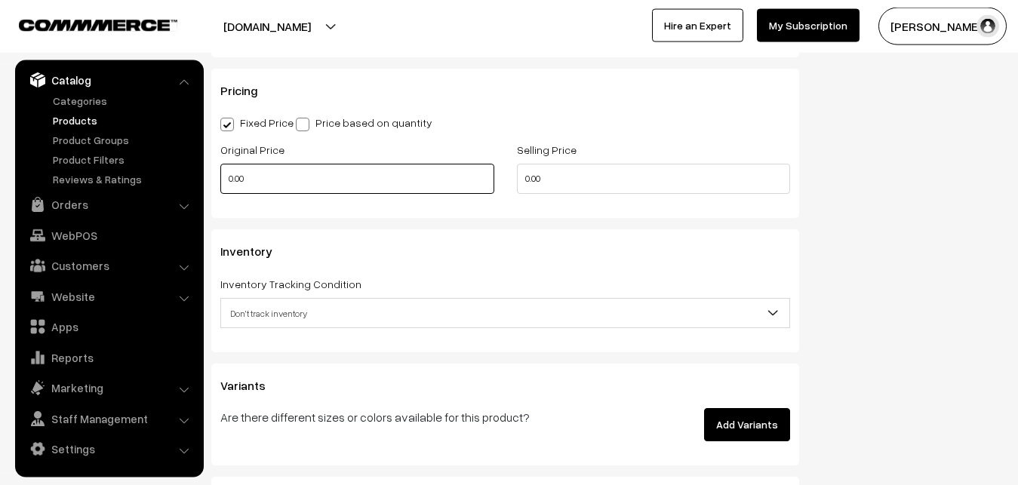
type input "0.80"
drag, startPoint x: 248, startPoint y: 177, endPoint x: 194, endPoint y: 184, distance: 54.7
click at [220, 184] on input "0.00" at bounding box center [357, 179] width 274 height 30
type input "2600"
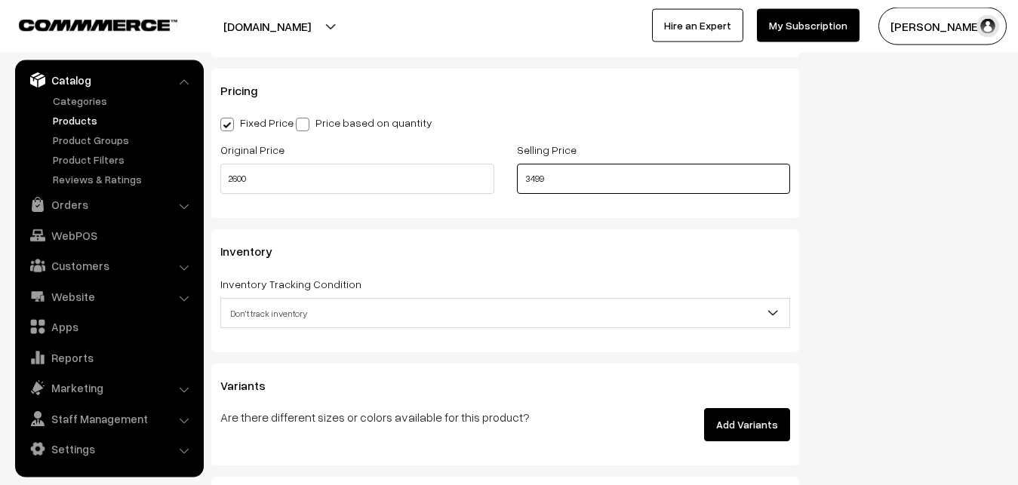
type input "3499"
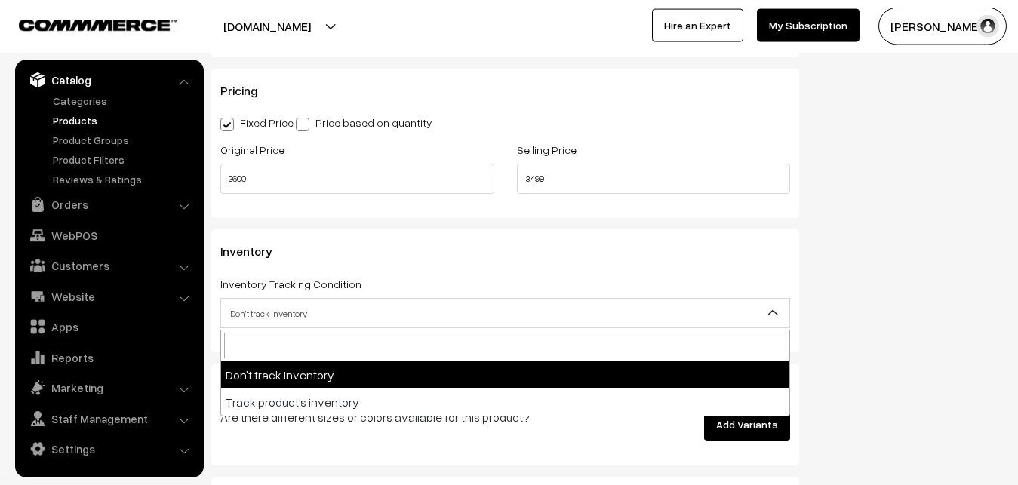
click at [253, 309] on span "Don't track inventory" at bounding box center [505, 313] width 568 height 26
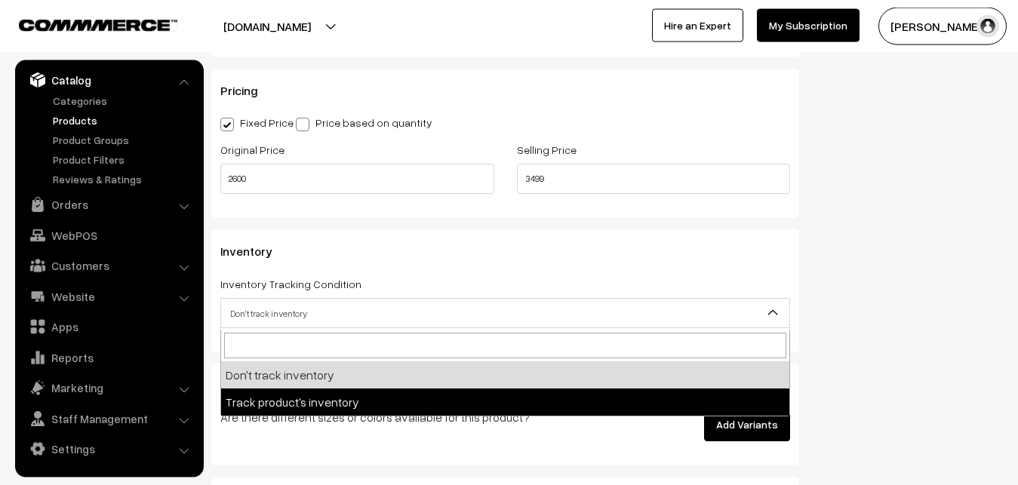
select select "2"
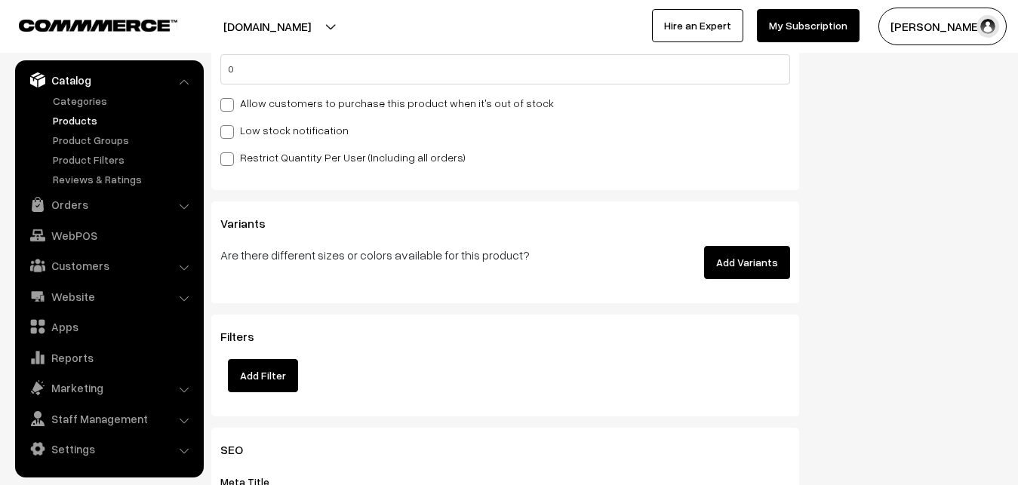
scroll to position [1570, 0]
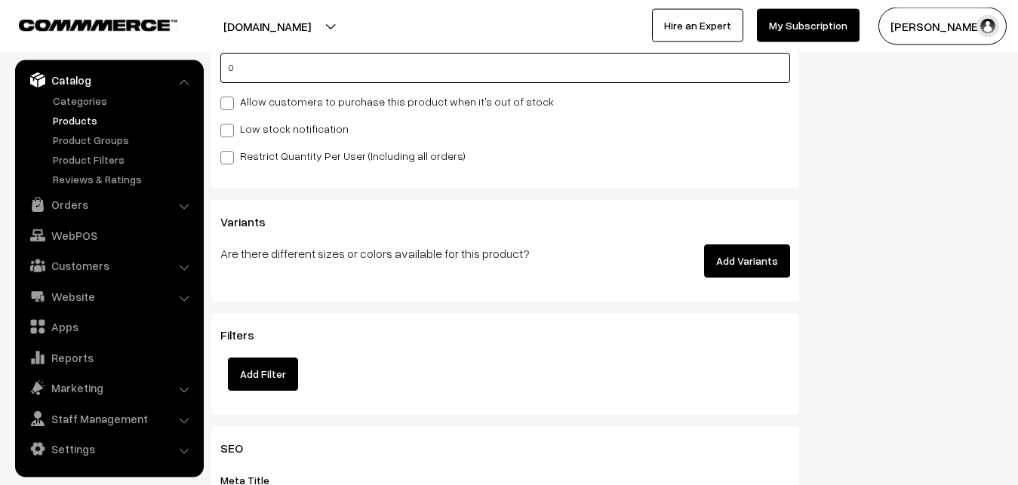
drag, startPoint x: 243, startPoint y: 63, endPoint x: 207, endPoint y: 66, distance: 36.3
click at [220, 66] on input "0" at bounding box center [505, 68] width 570 height 30
type input "4"
click at [236, 127] on label "Low stock notification" at bounding box center [284, 129] width 128 height 16
click at [230, 127] on input "Low stock notification" at bounding box center [225, 128] width 10 height 10
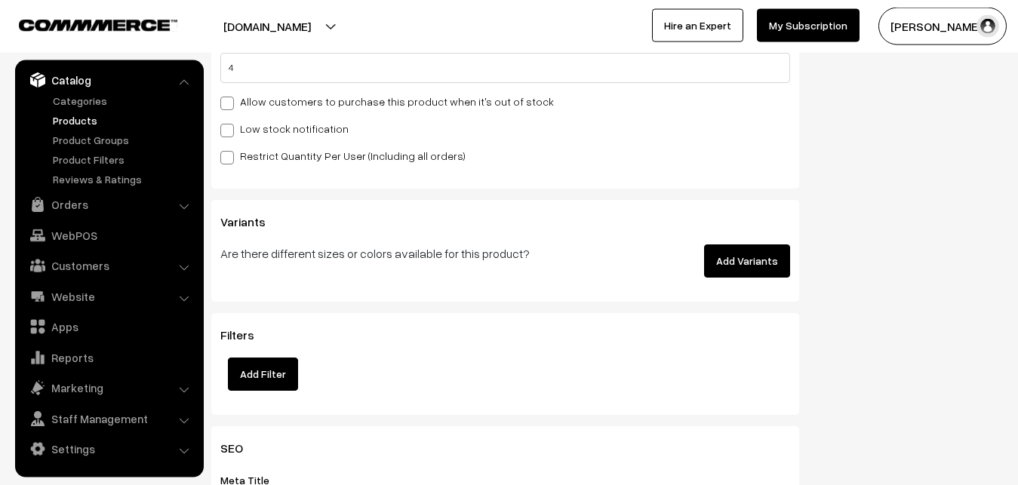
checkbox input "true"
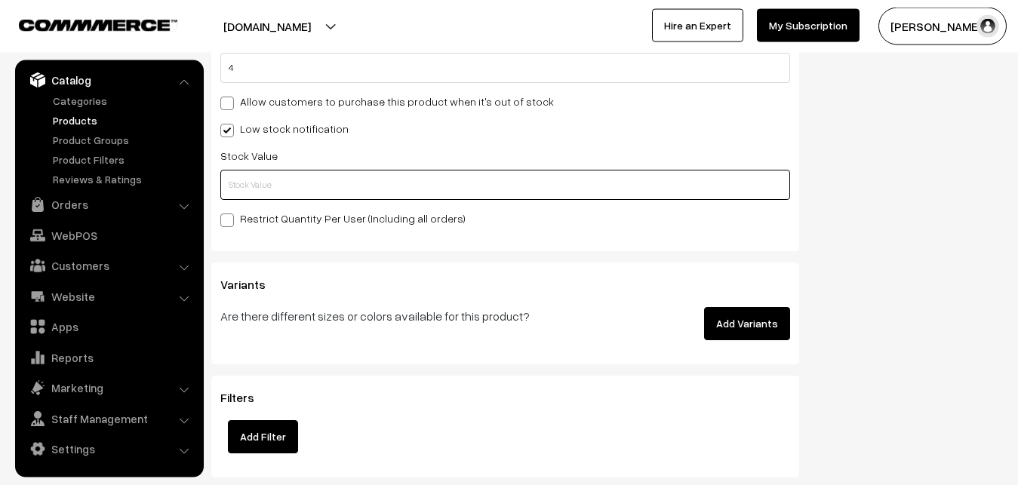
click at [250, 181] on input "text" at bounding box center [505, 185] width 570 height 30
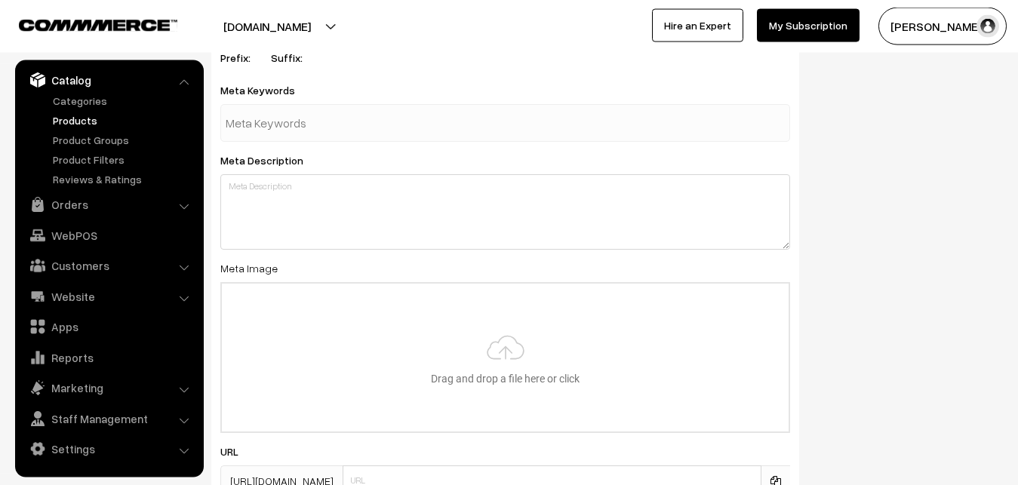
scroll to position [2246, 0]
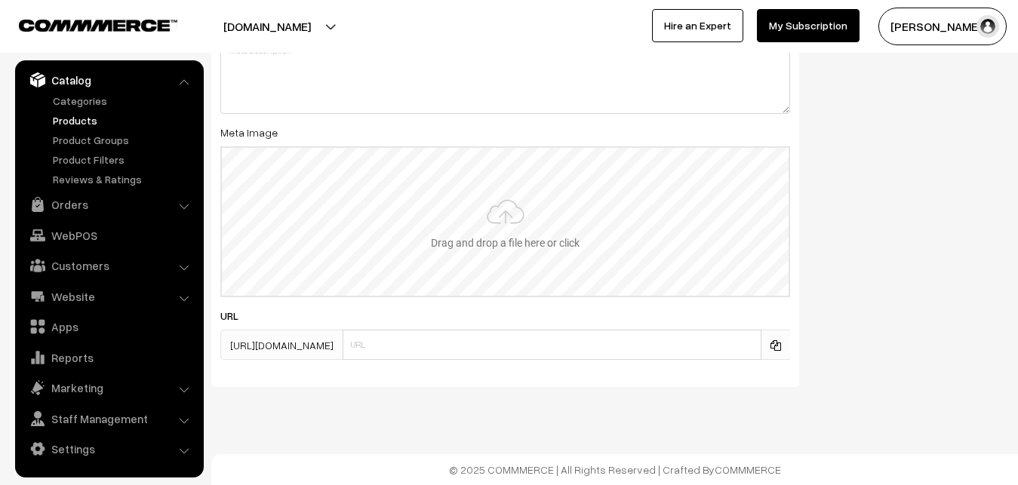
type input "2"
click at [488, 215] on input "file" at bounding box center [505, 222] width 567 height 148
type input "C:\fakepath\mangalagiri-saree-va12430-sep.jpeg"
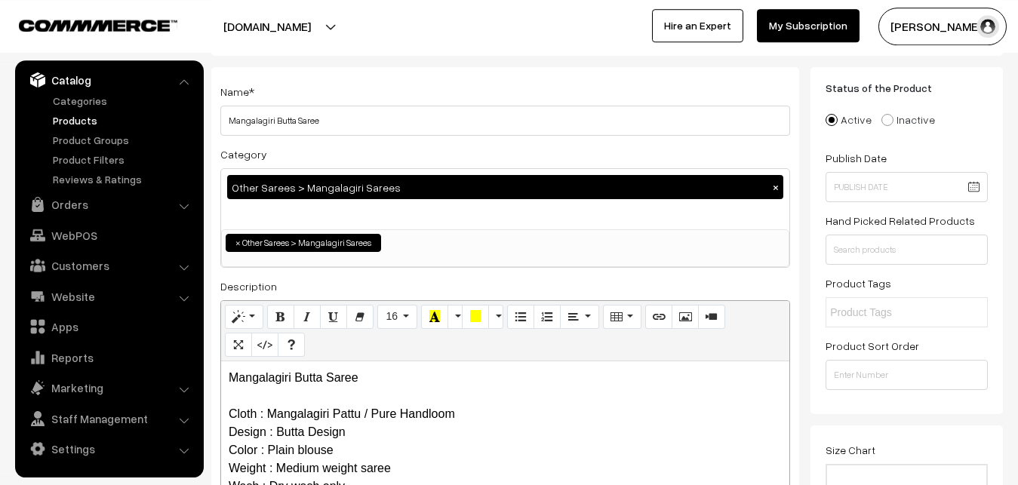
scroll to position [0, 0]
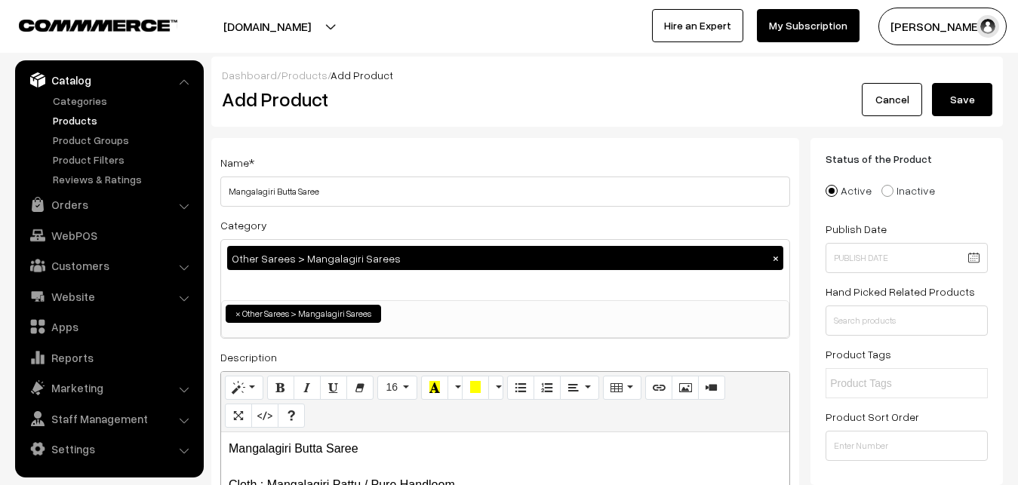
click at [974, 91] on button "Save" at bounding box center [962, 99] width 60 height 33
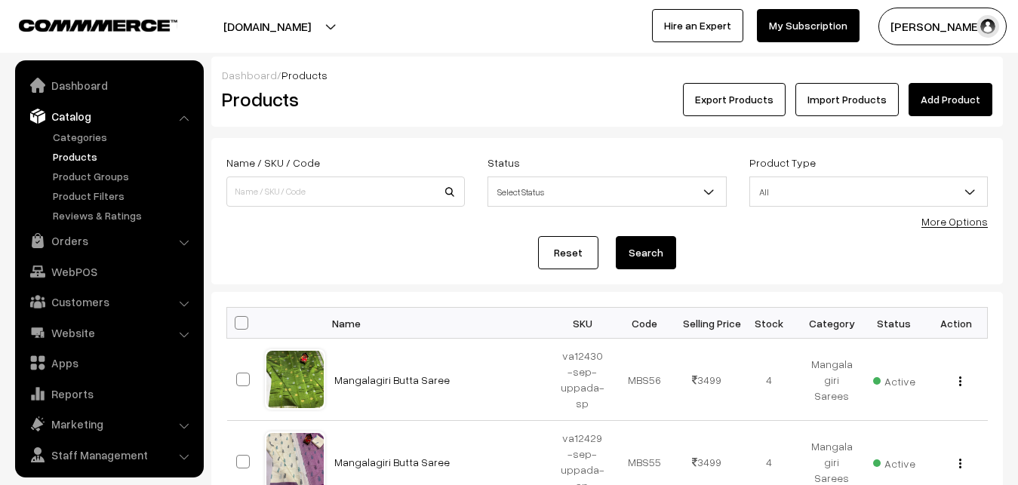
scroll to position [36, 0]
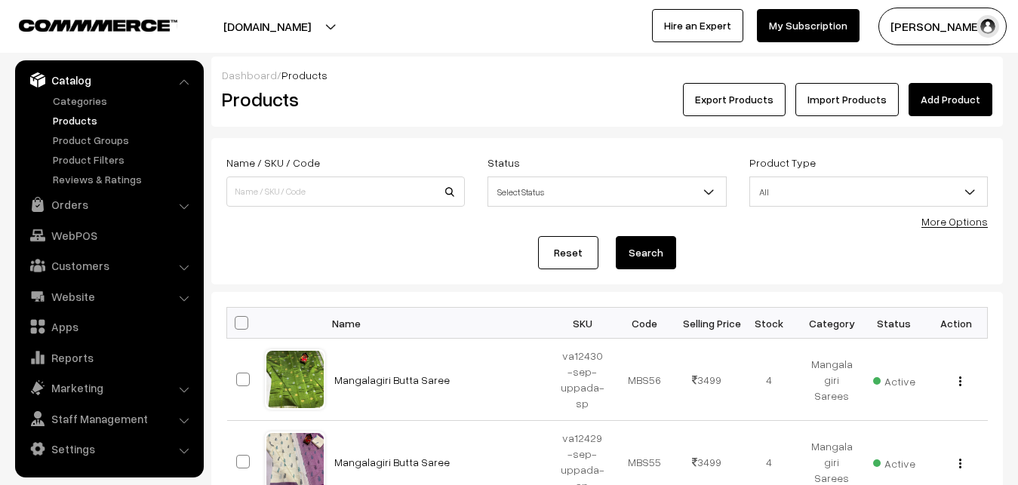
click at [481, 84] on div "Export Products Import Products Add Product" at bounding box center [739, 99] width 529 height 33
click at [948, 102] on link "Add Product" at bounding box center [950, 99] width 84 height 33
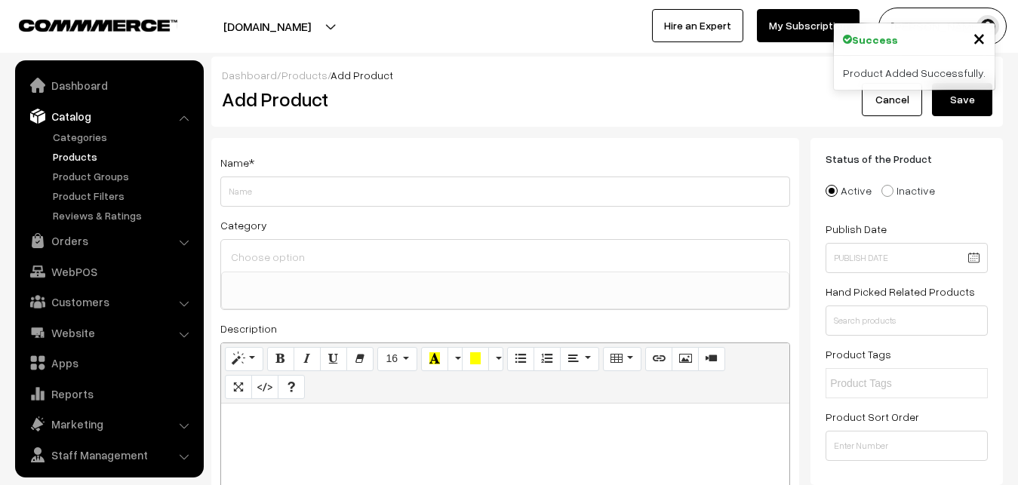
select select
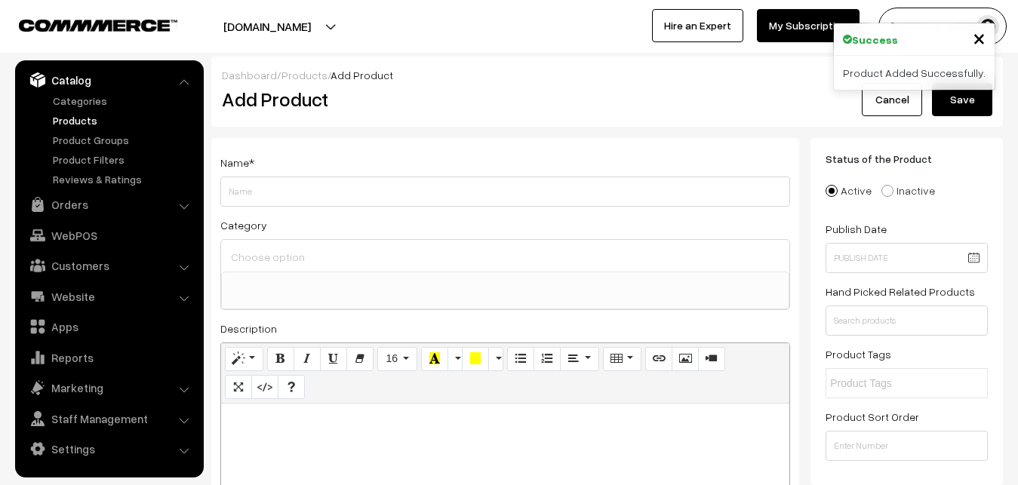
paste div
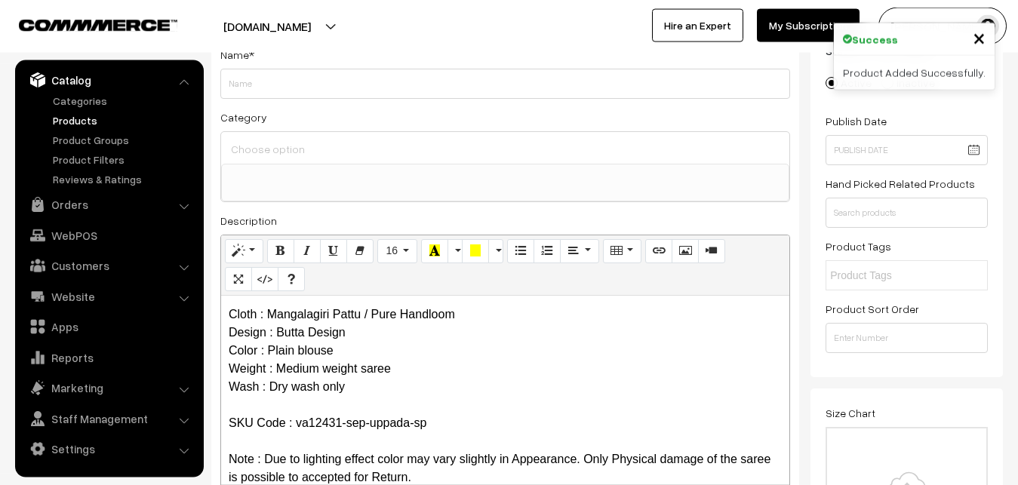
scroll to position [0, 0]
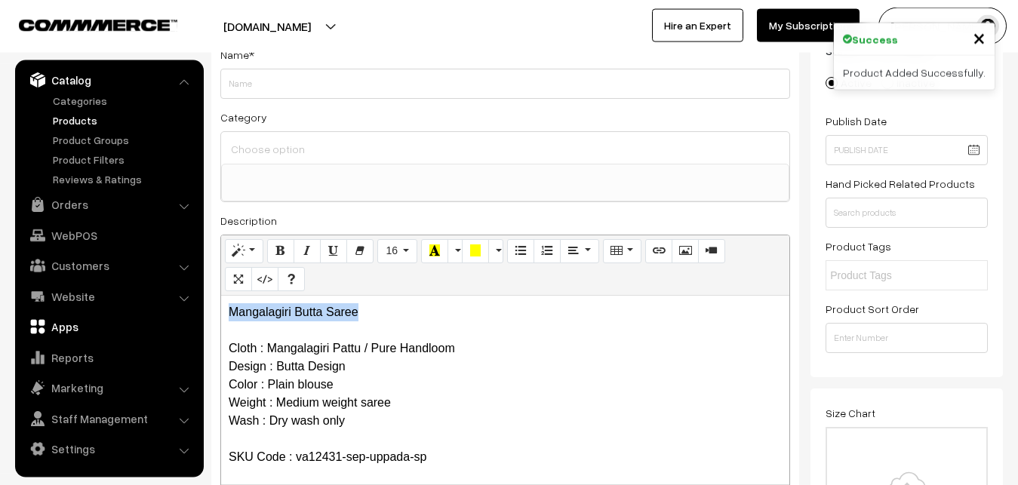
drag, startPoint x: 377, startPoint y: 315, endPoint x: 143, endPoint y: 315, distance: 234.6
click at [221, 316] on div "Mangalagiri Butta Saree Cloth : Mangalagiri Pattu / Pure Handloom Design : Butt…" at bounding box center [505, 390] width 568 height 189
copy p "Mangalagiri Butta Saree"
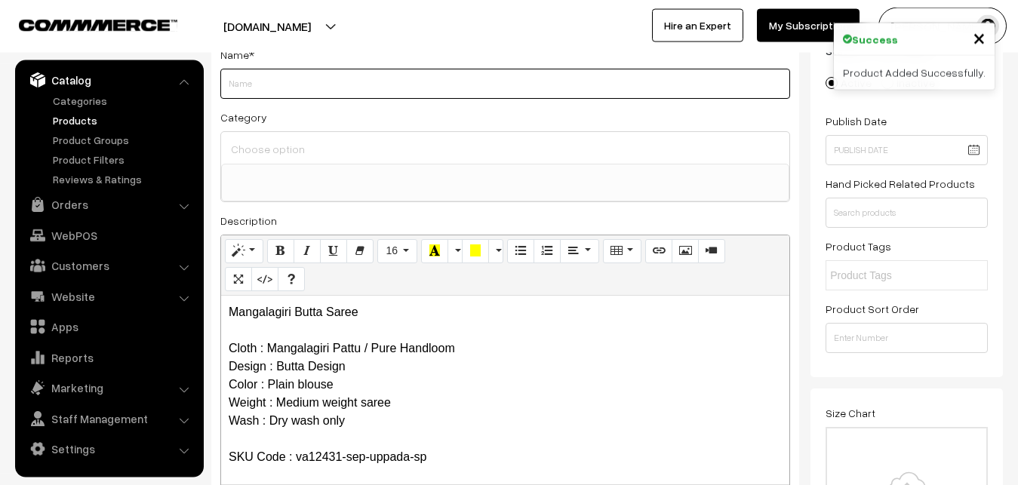
click at [251, 83] on input "Weight" at bounding box center [505, 84] width 570 height 30
paste input "Mangalagiri Butta Saree"
type input "Mangalagiri Butta Saree"
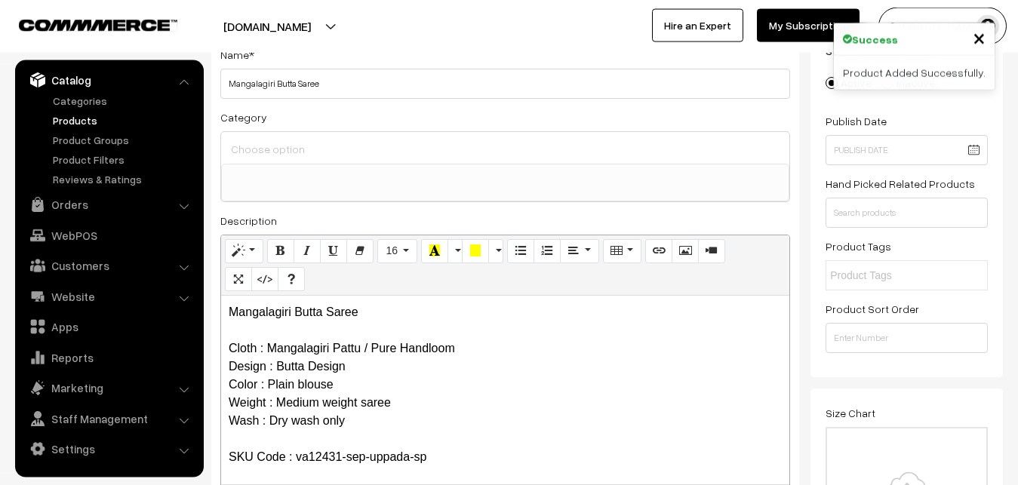
click at [262, 137] on div at bounding box center [505, 148] width 568 height 32
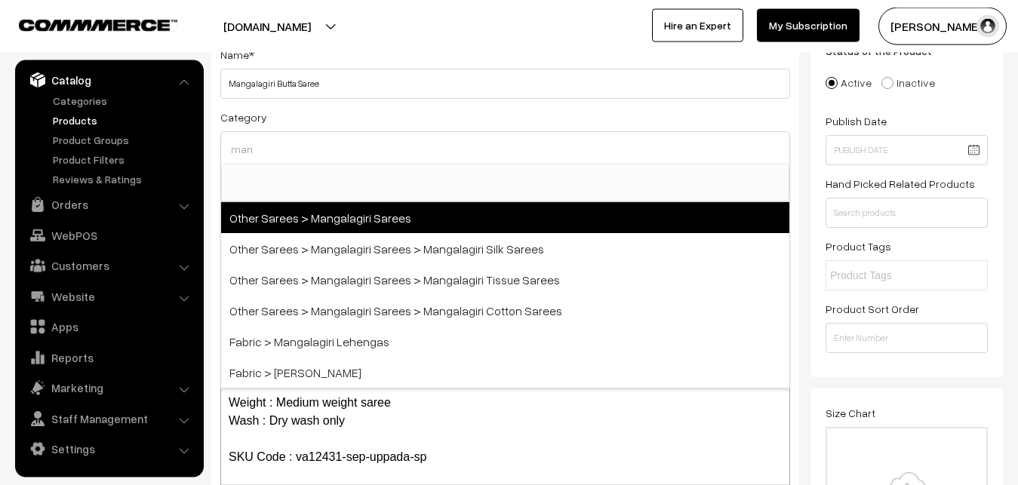
type input "man"
click at [347, 220] on span "Other Sarees > Mangalagiri Sarees" at bounding box center [505, 217] width 568 height 31
select select "31"
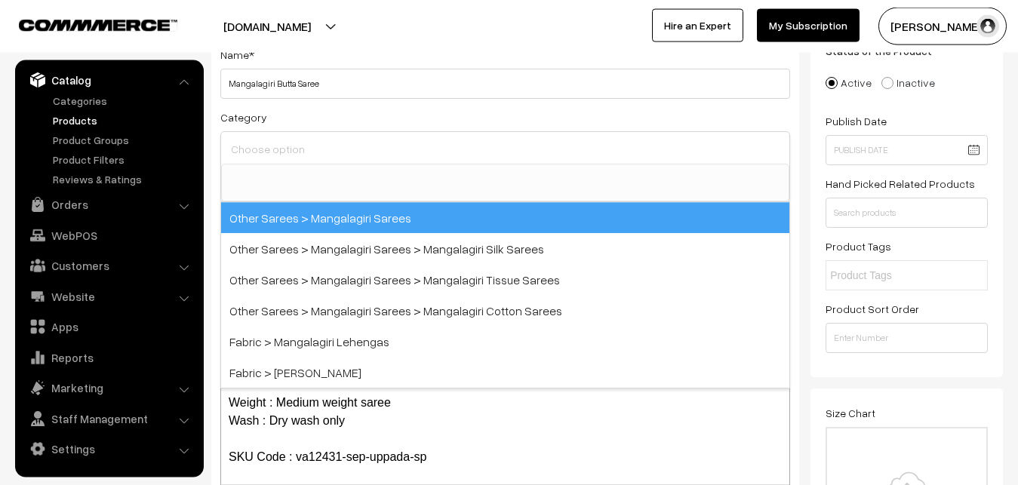
scroll to position [380, 0]
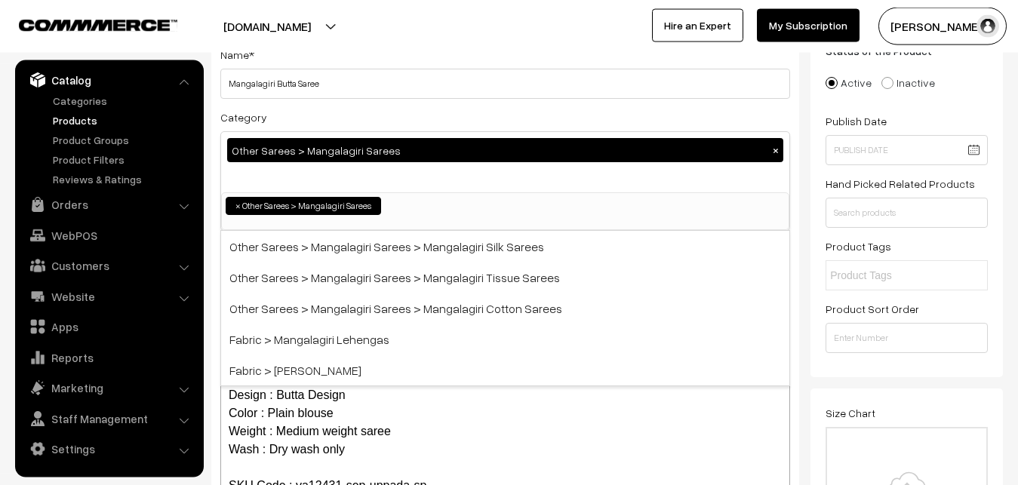
click at [369, 113] on div "Category Other Sarees > Mangalagiri Sarees × Uppada Sarees Uppada Sarees > Uppa…" at bounding box center [505, 169] width 570 height 123
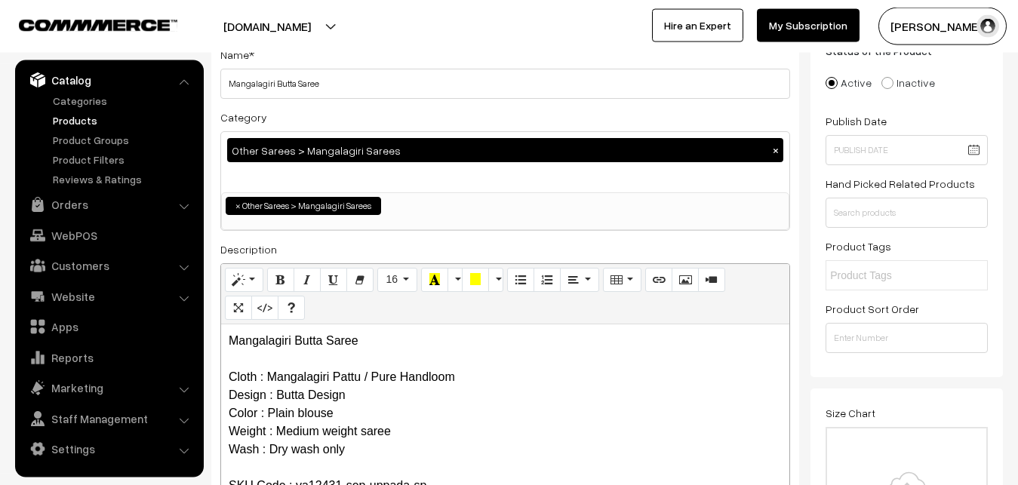
scroll to position [416, 0]
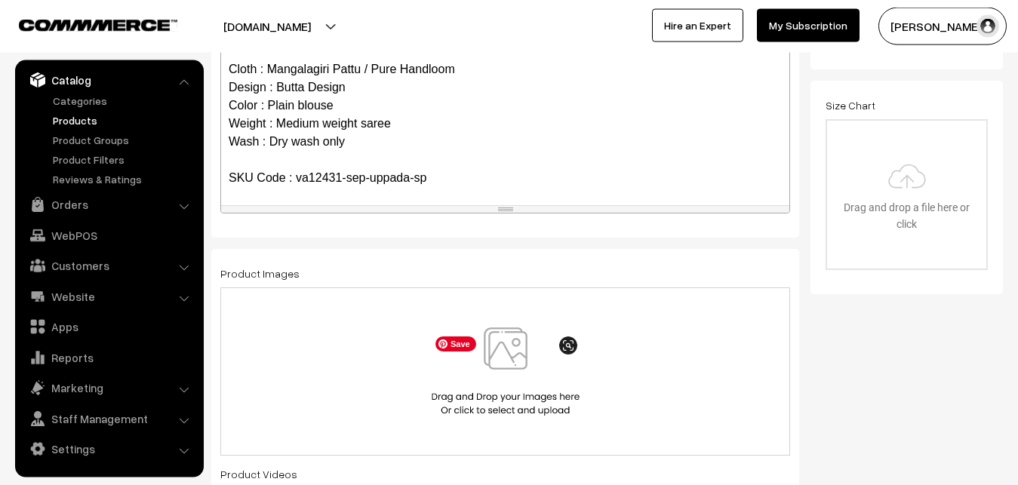
click at [499, 367] on img at bounding box center [505, 371] width 155 height 88
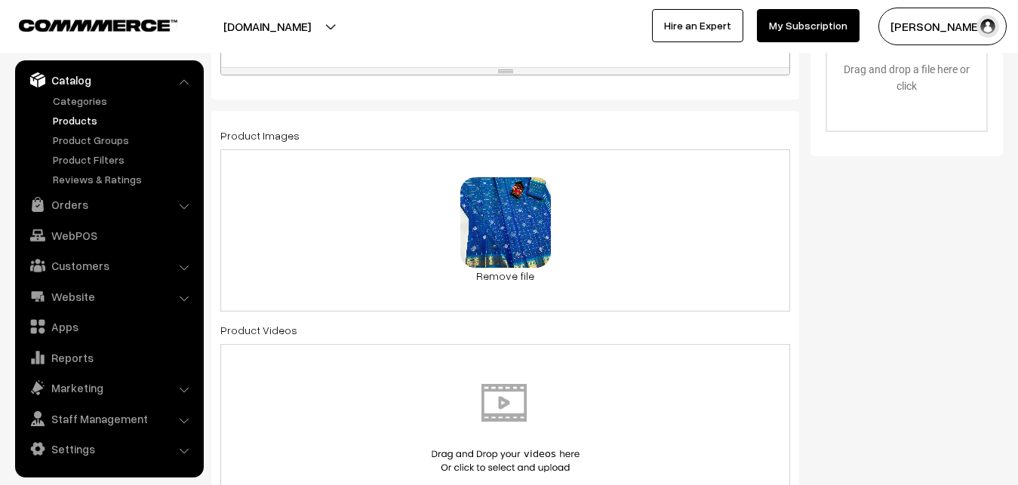
scroll to position [954, 0]
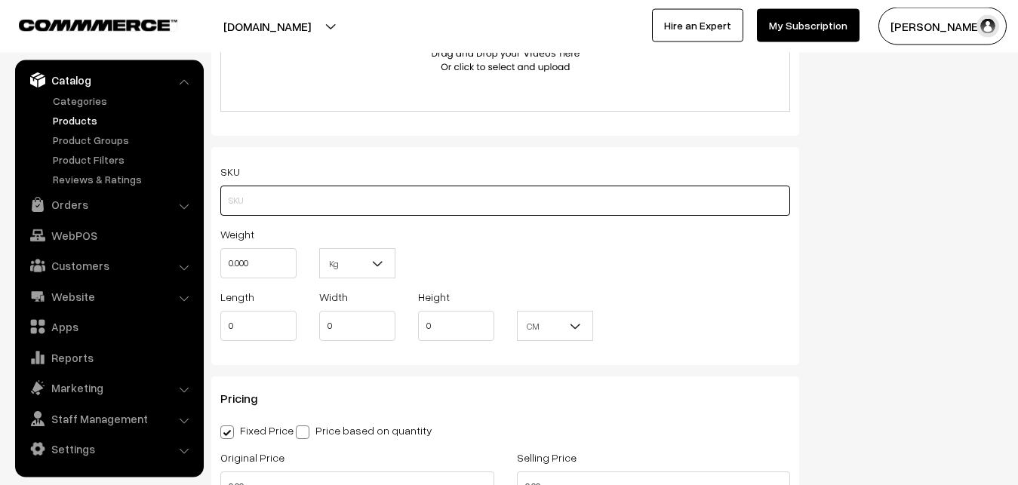
click at [294, 208] on input "text" at bounding box center [505, 201] width 570 height 30
paste input "va12431-sep-uppada-sp"
type input "va12431-sep-uppada-sp"
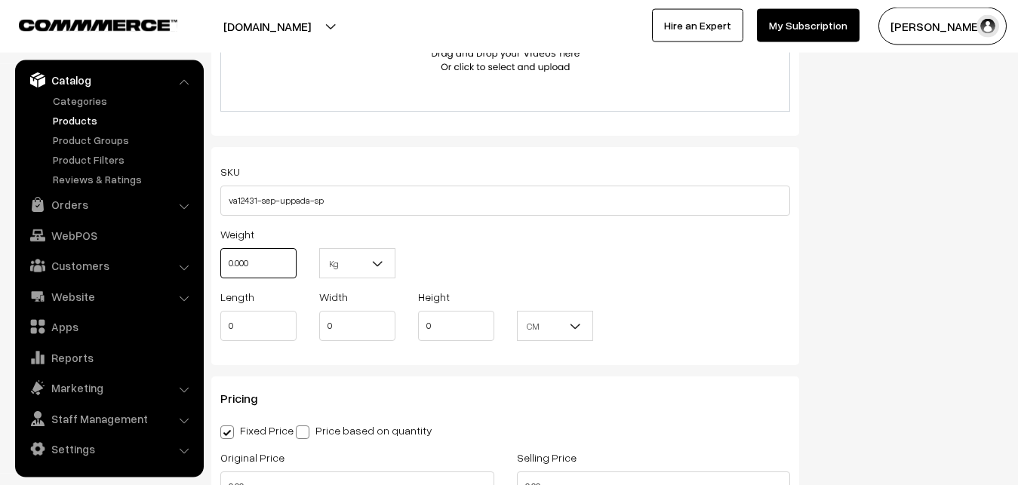
drag, startPoint x: 274, startPoint y: 264, endPoint x: 203, endPoint y: 267, distance: 71.0
click at [220, 267] on input "0.000" at bounding box center [258, 263] width 76 height 30
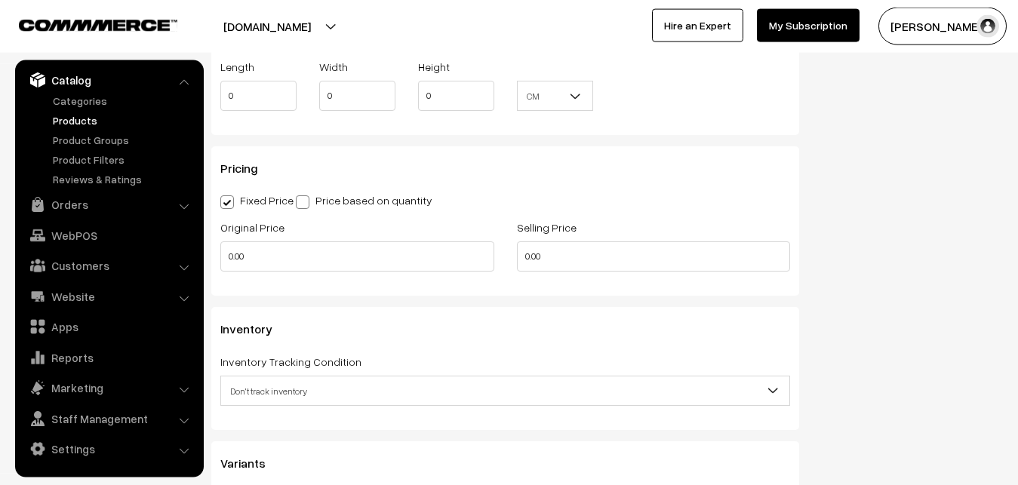
scroll to position [1185, 0]
type input "0.80"
drag, startPoint x: 254, startPoint y: 258, endPoint x: 229, endPoint y: 262, distance: 25.2
click at [229, 262] on input "0.00" at bounding box center [357, 256] width 274 height 30
type input "2600"
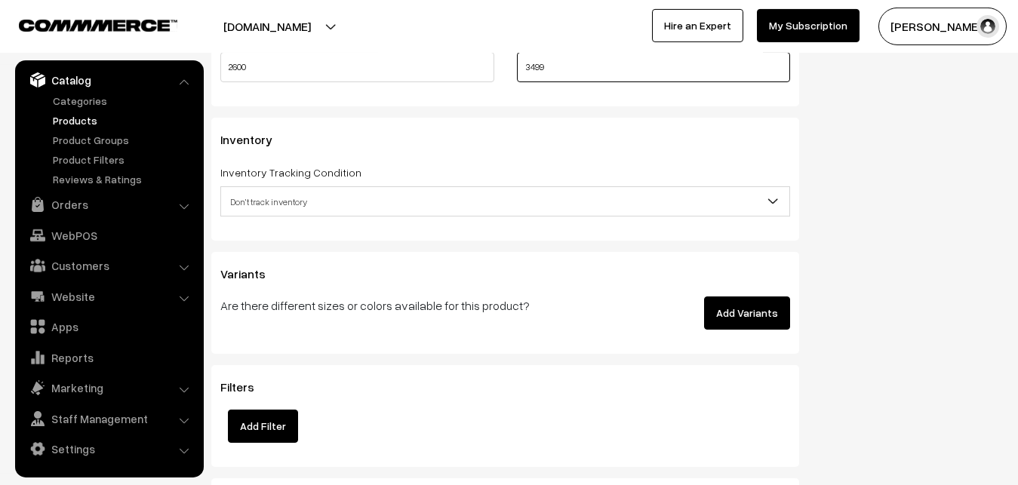
scroll to position [1416, 0]
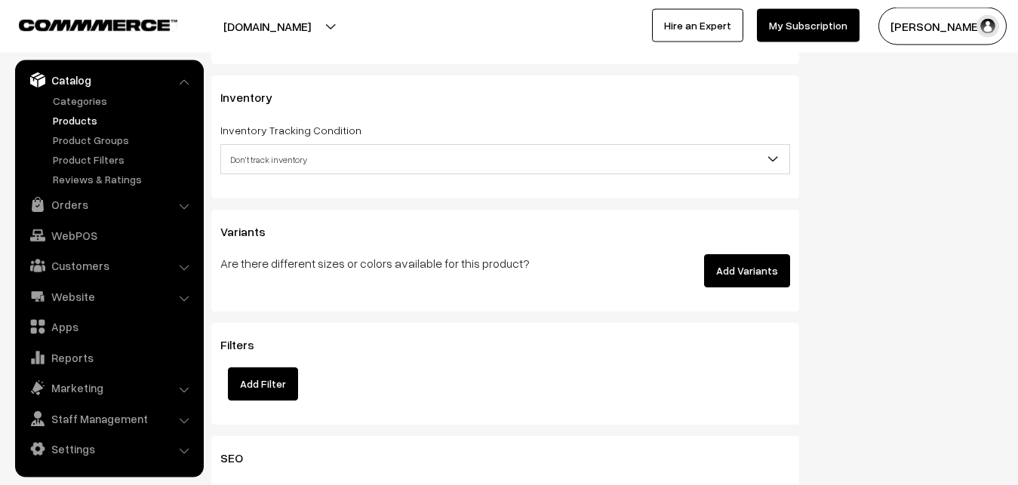
type input "3499"
click at [244, 152] on span "Don't track inventory" at bounding box center [505, 159] width 568 height 26
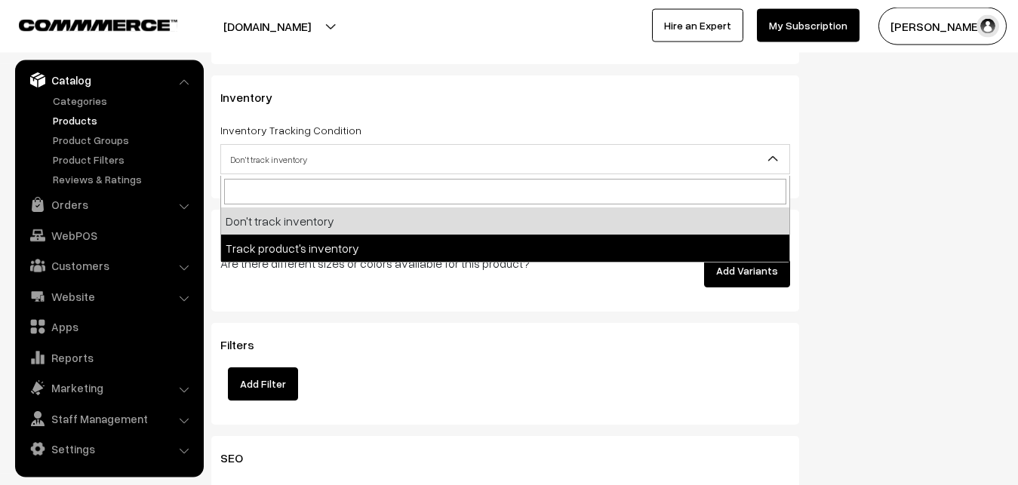
select select "2"
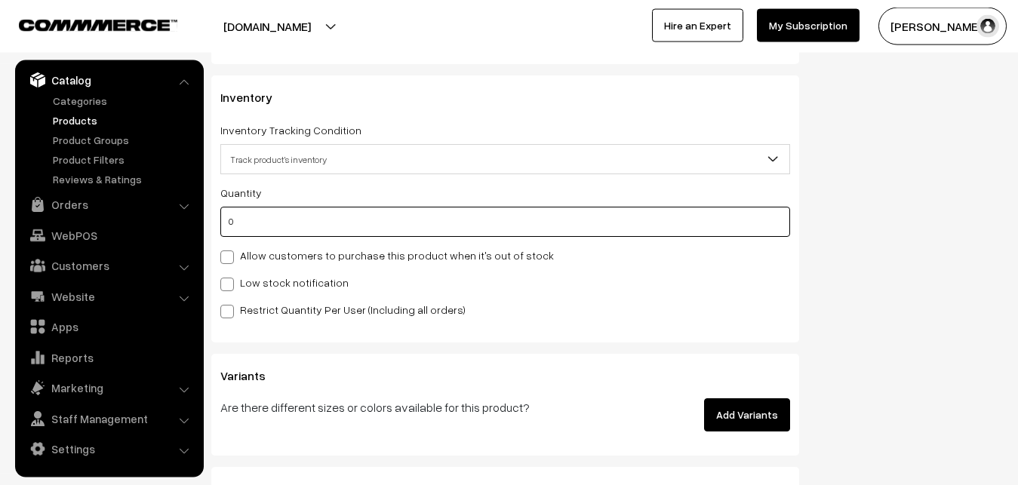
click at [241, 221] on input "0" at bounding box center [505, 222] width 570 height 30
type input "4"
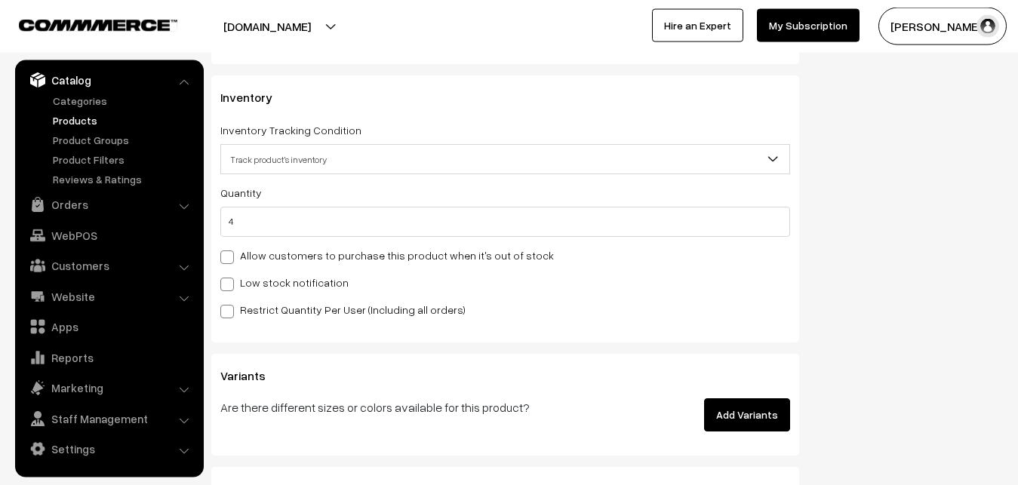
click at [251, 287] on label "Low stock notification" at bounding box center [284, 283] width 128 height 16
click at [230, 287] on input "Low stock notification" at bounding box center [225, 282] width 10 height 10
checkbox input "true"
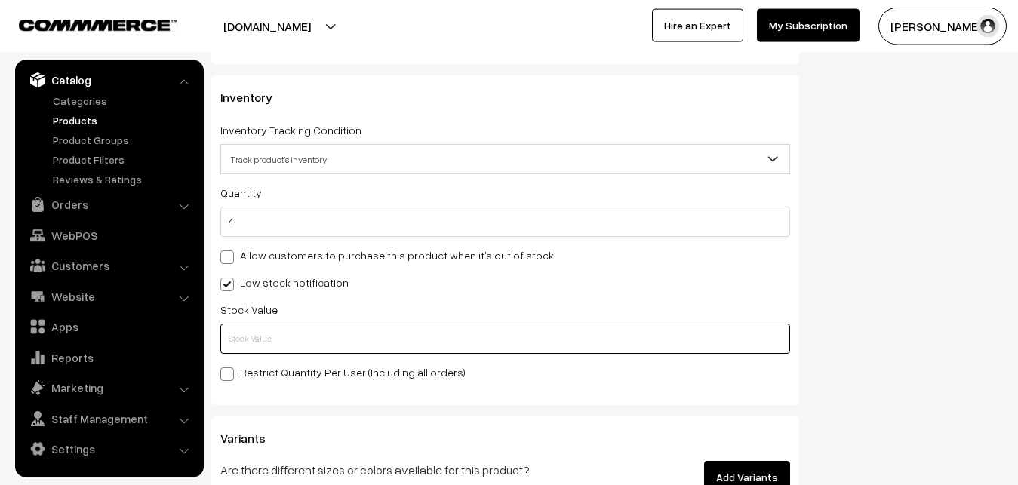
click at [258, 331] on input "text" at bounding box center [505, 339] width 570 height 30
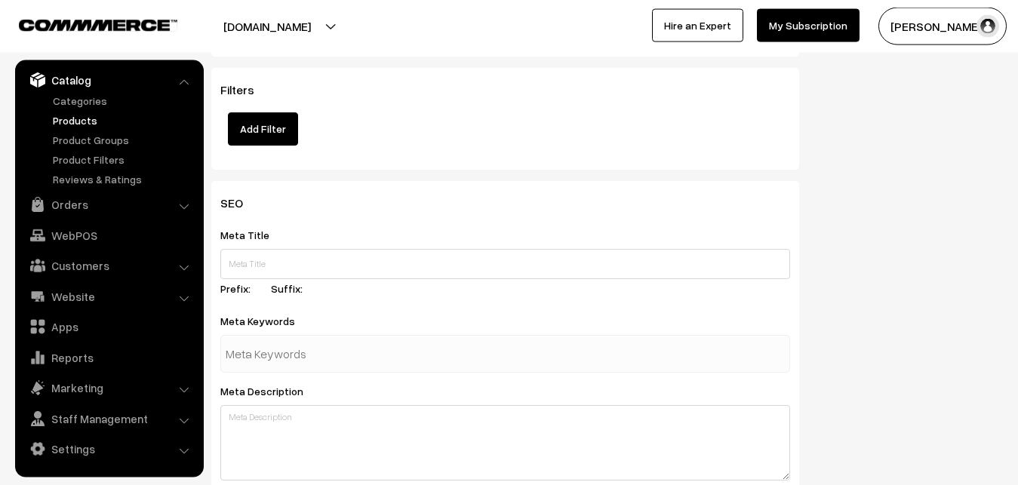
scroll to position [2246, 0]
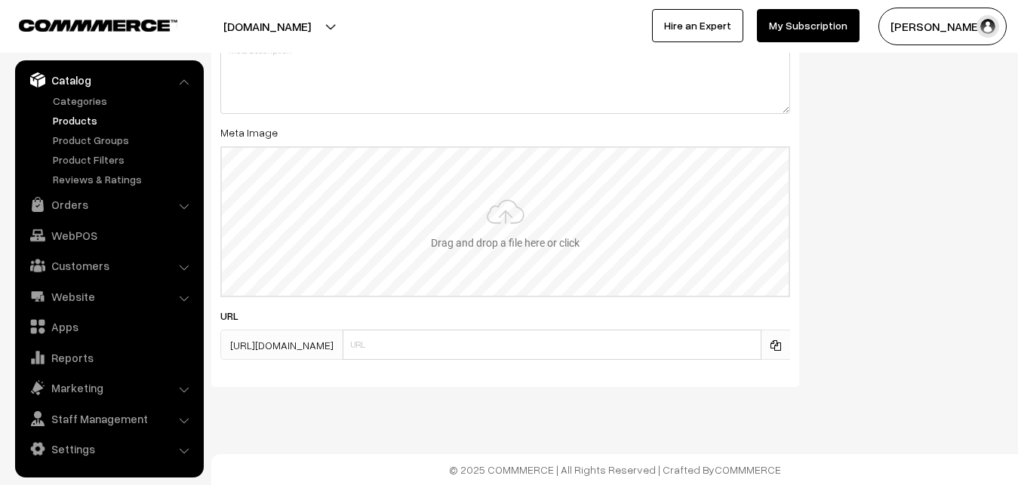
type input "2"
click at [510, 227] on input "file" at bounding box center [505, 222] width 567 height 148
type input "C:\fakepath\mangalagiri-saree-va12431-sep.jpeg"
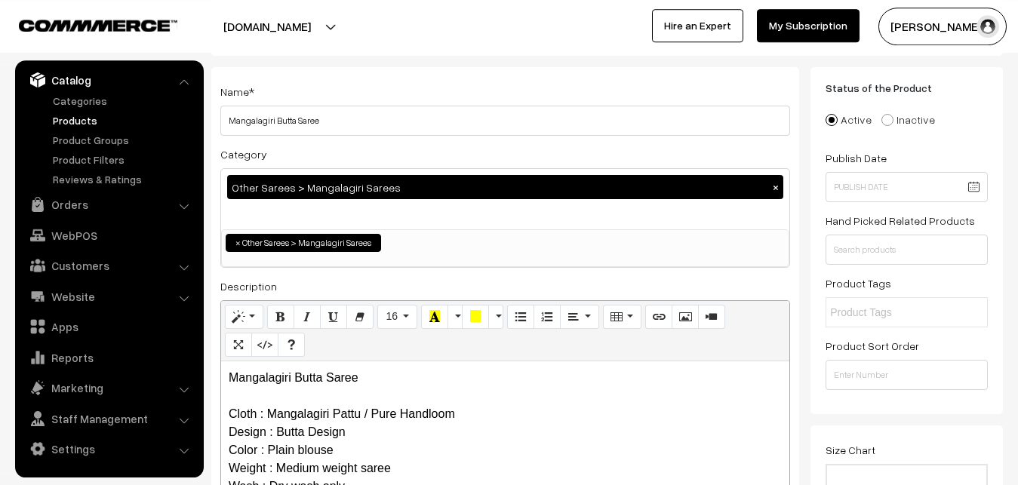
scroll to position [0, 0]
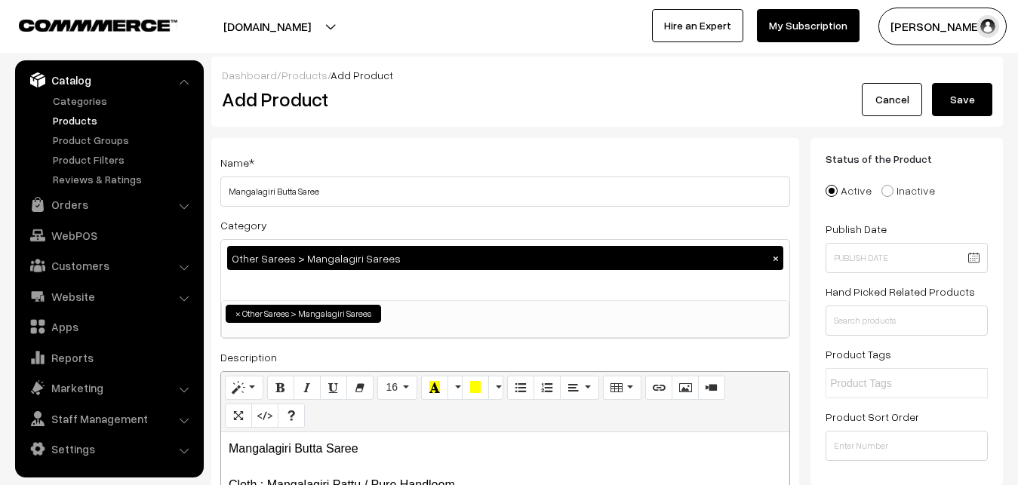
click at [963, 106] on button "Save" at bounding box center [962, 99] width 60 height 33
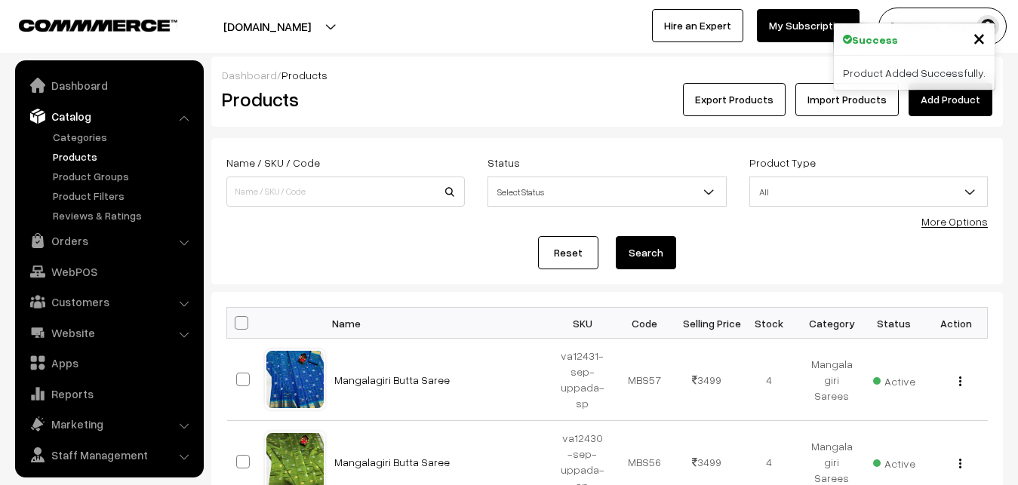
scroll to position [36, 0]
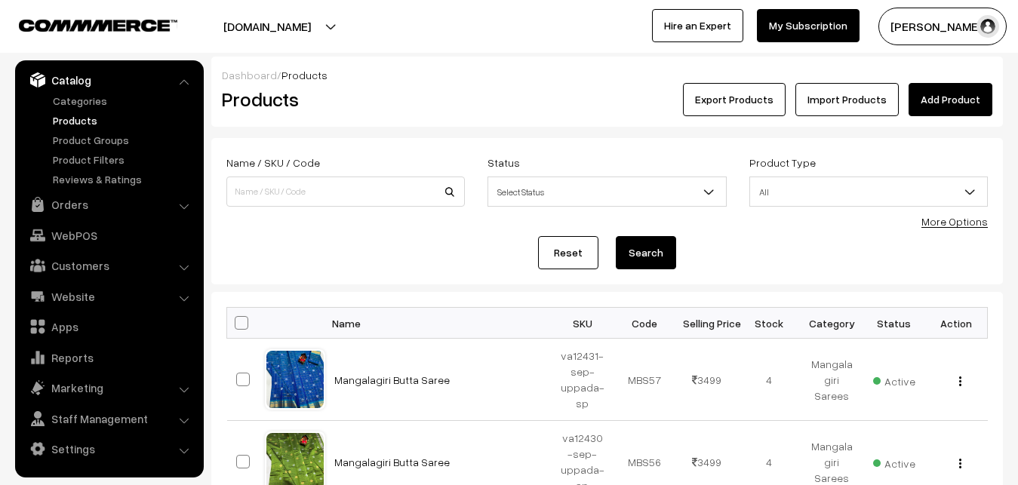
click at [443, 97] on h2 "Products" at bounding box center [342, 99] width 241 height 23
click at [949, 93] on link "Add Product" at bounding box center [950, 99] width 84 height 33
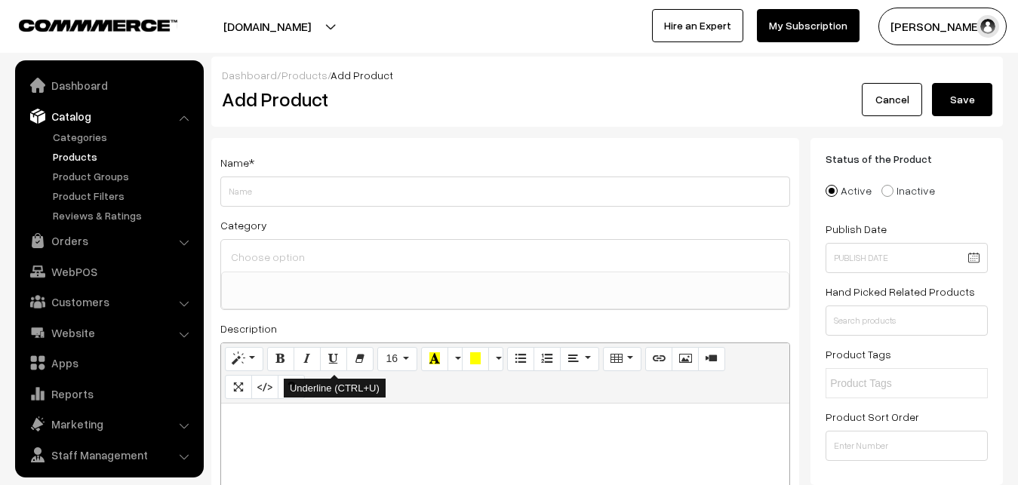
select select
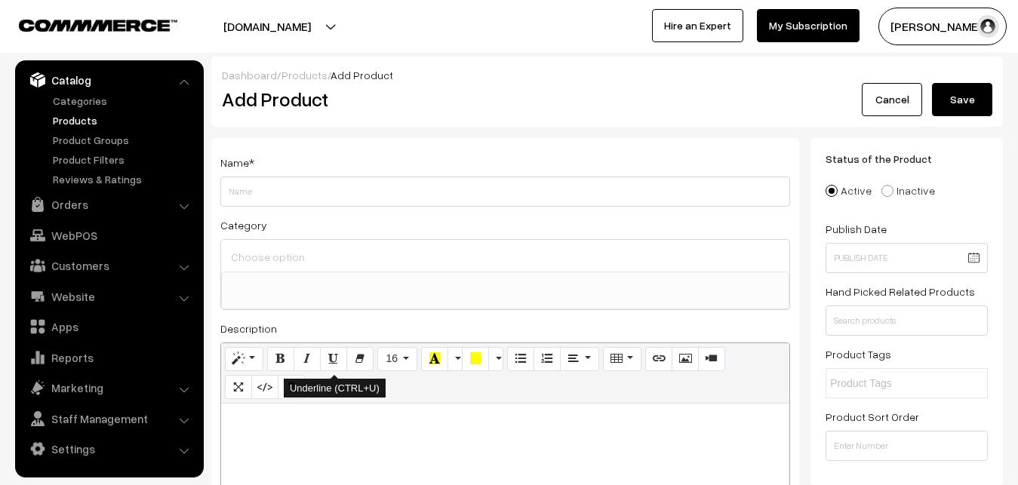
paste div
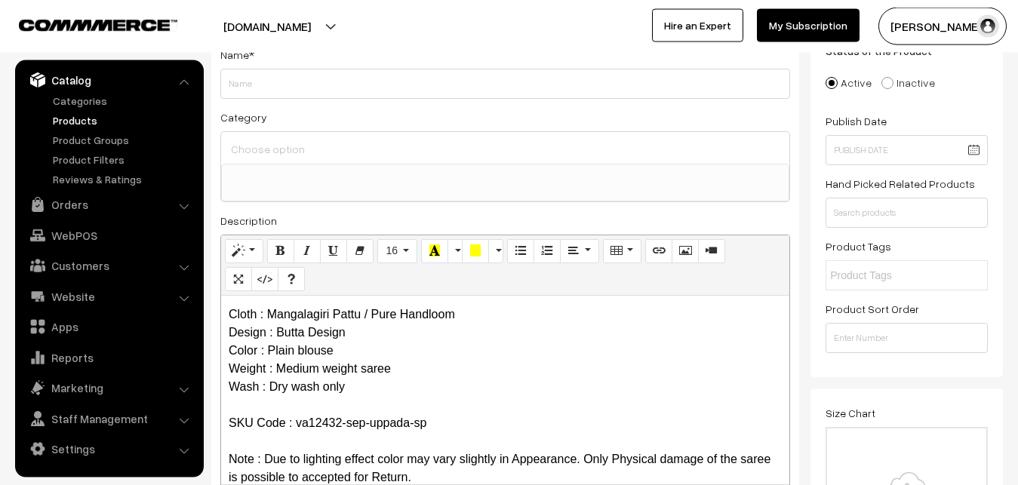
scroll to position [0, 0]
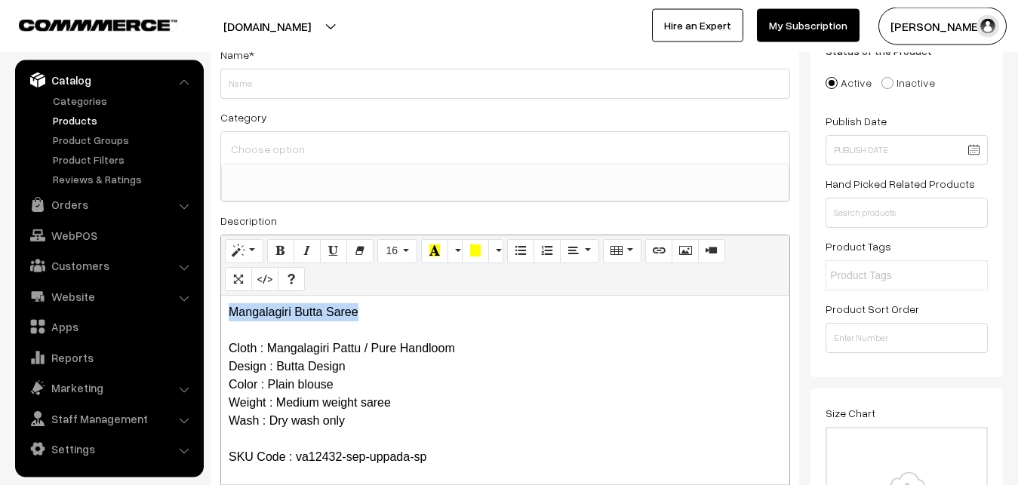
drag, startPoint x: 388, startPoint y: 318, endPoint x: 138, endPoint y: 312, distance: 249.8
click at [221, 316] on div "Mangalagiri Butta Saree Cloth : Mangalagiri Pattu / Pure Handloom Design : Butt…" at bounding box center [505, 390] width 568 height 189
copy p "Mangalagiri Butta Saree"
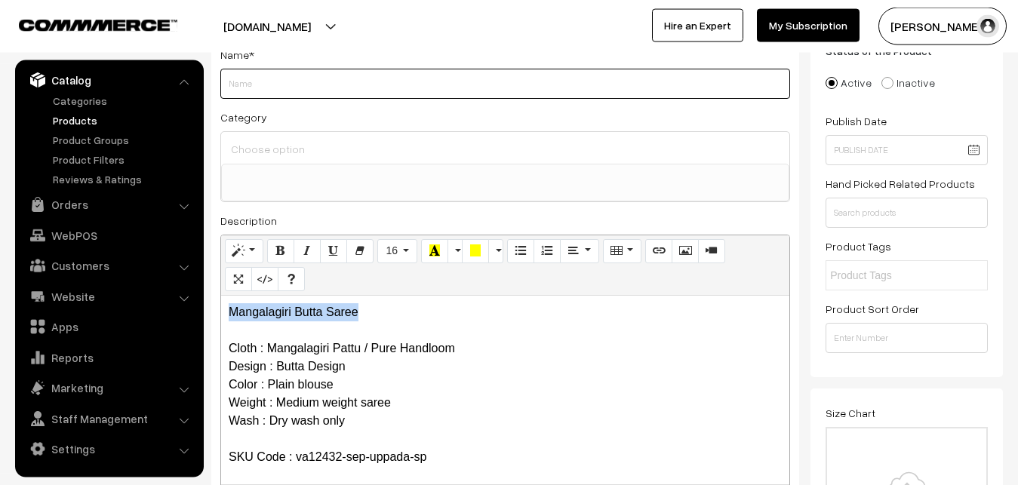
click at [238, 90] on input "Weight" at bounding box center [505, 84] width 570 height 30
paste input "Mangalagiri Butta Saree"
type input "Mangalagiri Butta Saree"
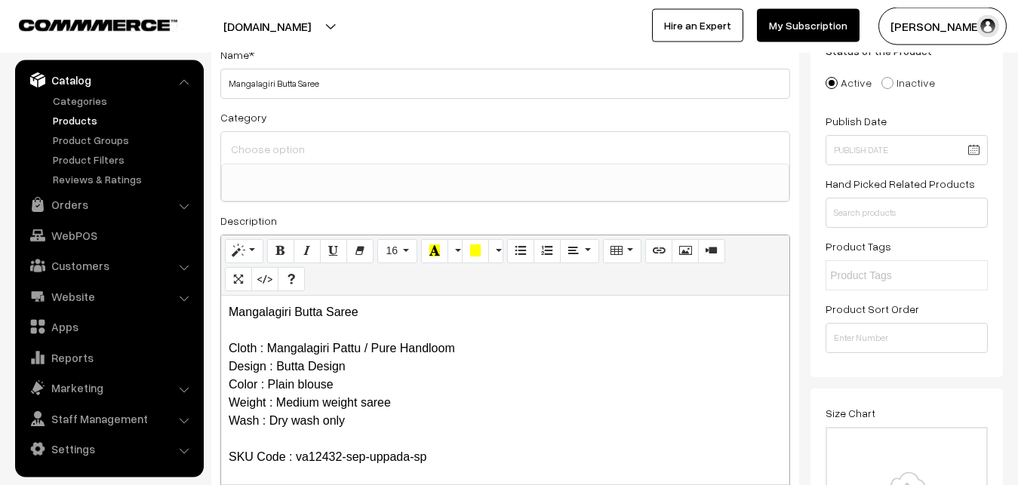
click at [255, 141] on input at bounding box center [505, 149] width 556 height 22
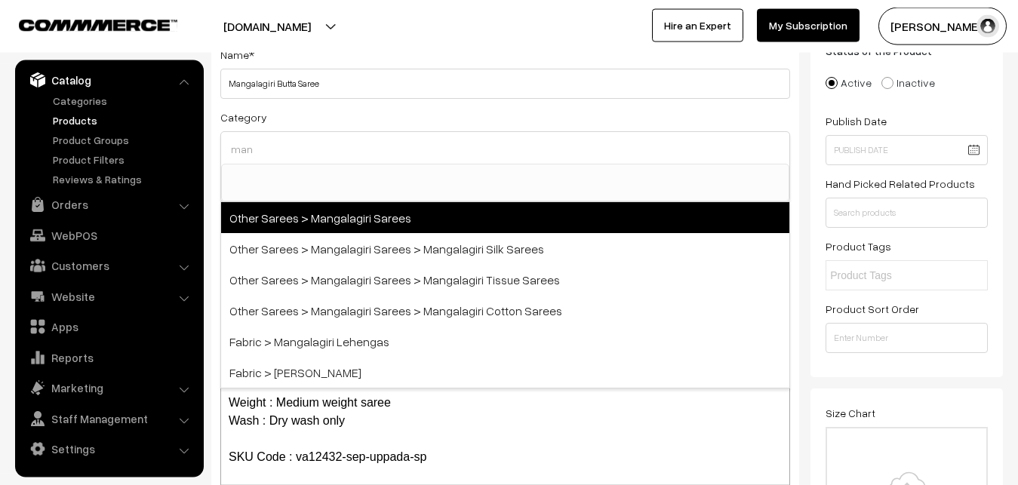
type input "man"
click at [300, 207] on span "Other Sarees > Mangalagiri Sarees" at bounding box center [505, 217] width 568 height 31
select select "31"
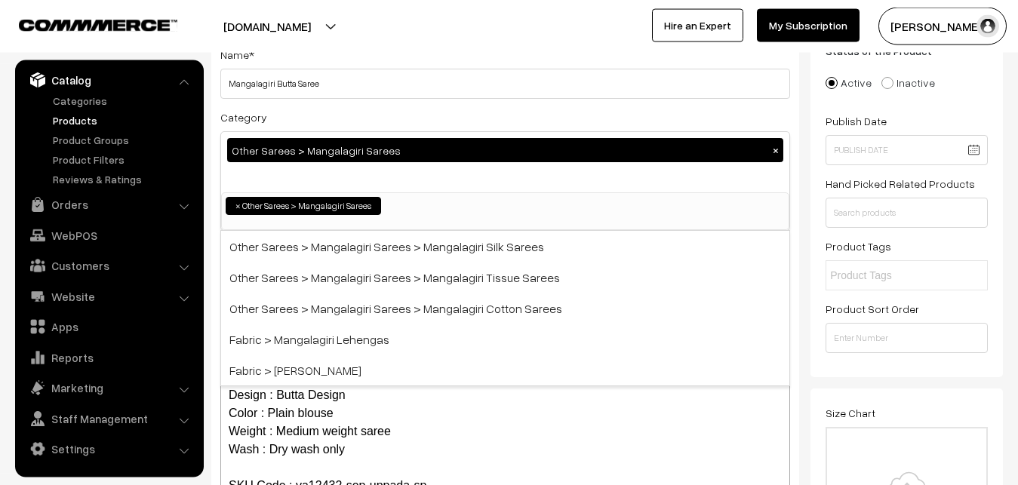
scroll to position [380, 0]
click at [335, 101] on div "Name * [PERSON_NAME] Category Other Sarees > Mangalagiri Sarees × Uppada Sarees…" at bounding box center [505, 287] width 588 height 515
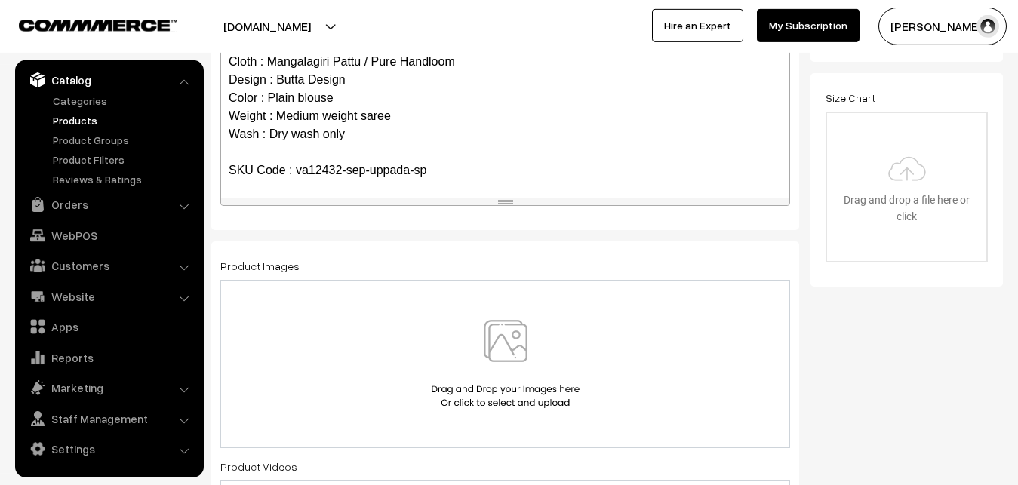
scroll to position [493, 0]
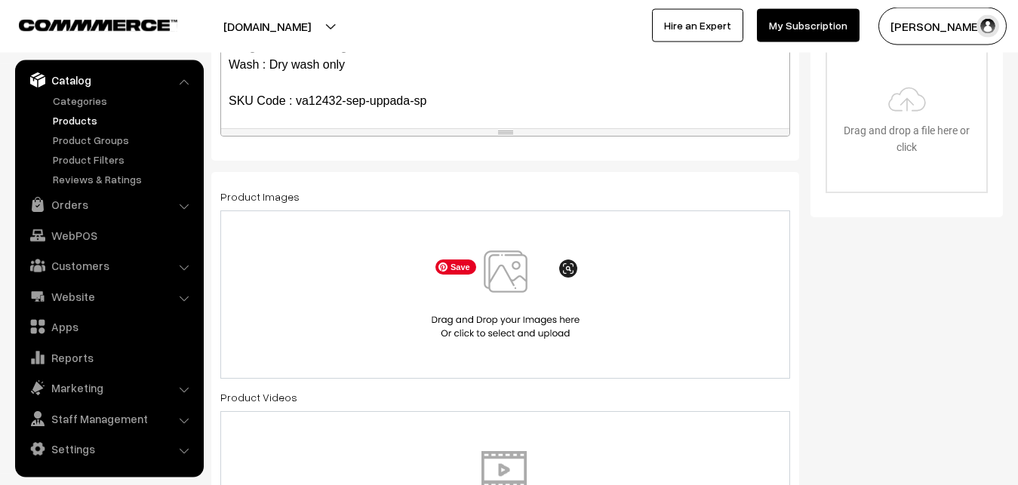
click at [521, 294] on img at bounding box center [505, 294] width 155 height 88
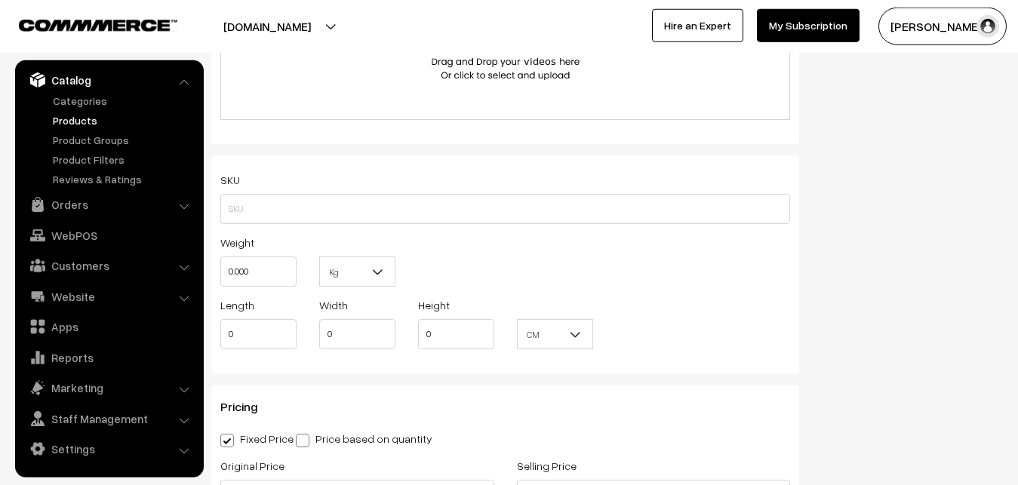
scroll to position [954, 0]
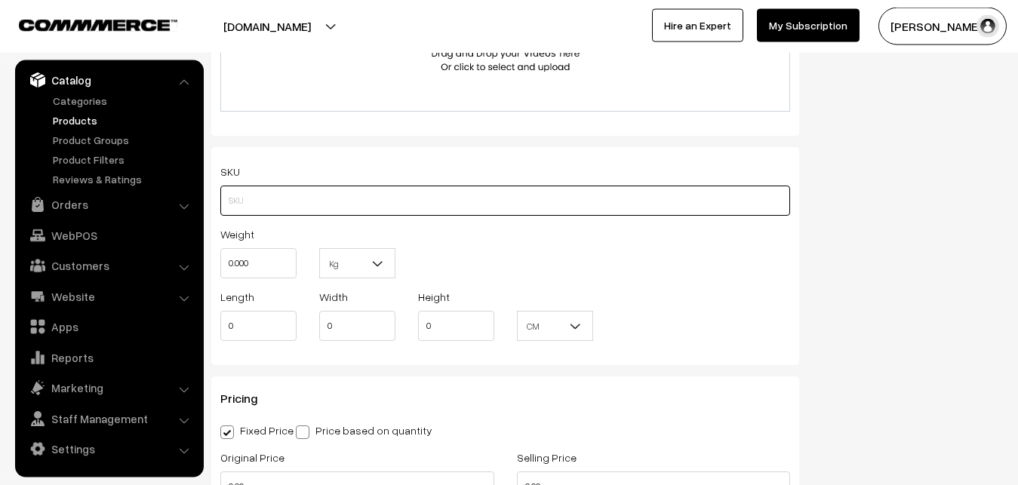
click at [265, 196] on input "text" at bounding box center [505, 201] width 570 height 30
paste input "va12432-sep-uppada-sp"
type input "va12432-sep-uppada-sp"
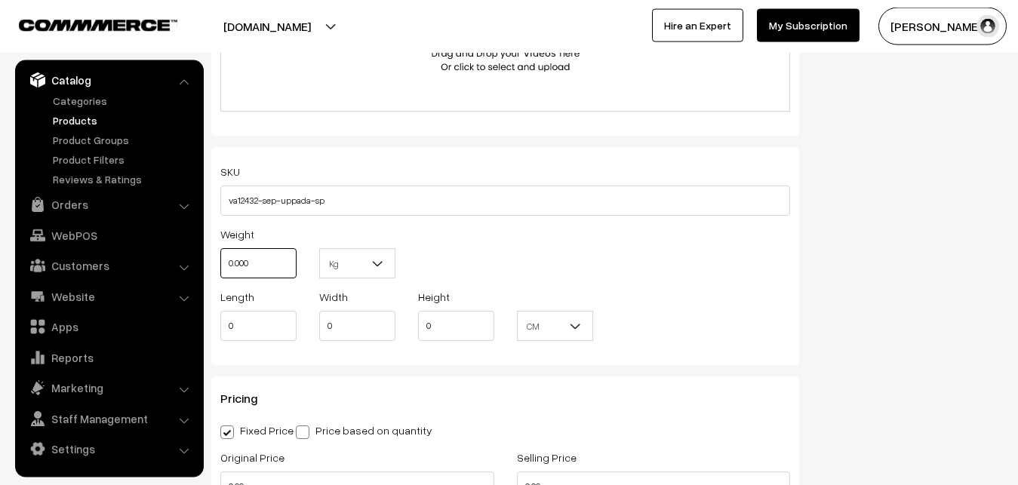
drag, startPoint x: 263, startPoint y: 258, endPoint x: 198, endPoint y: 258, distance: 65.6
click at [220, 258] on input "0.000" at bounding box center [258, 263] width 76 height 30
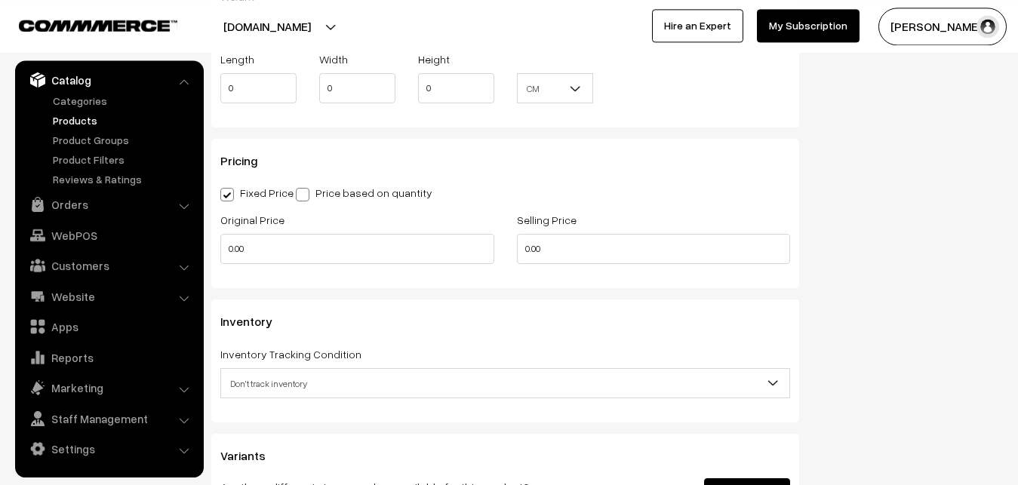
scroll to position [1262, 0]
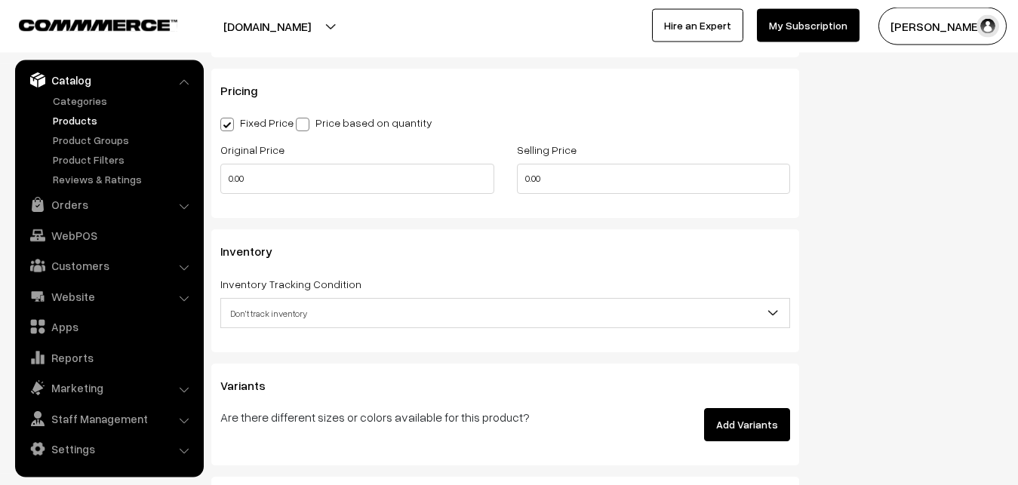
type input "0.80"
drag, startPoint x: 266, startPoint y: 196, endPoint x: 216, endPoint y: 184, distance: 52.0
click at [216, 184] on div "Original Price 0.00" at bounding box center [357, 171] width 296 height 63
drag, startPoint x: 257, startPoint y: 170, endPoint x: 213, endPoint y: 170, distance: 43.8
click at [220, 170] on input "0.00" at bounding box center [357, 179] width 274 height 30
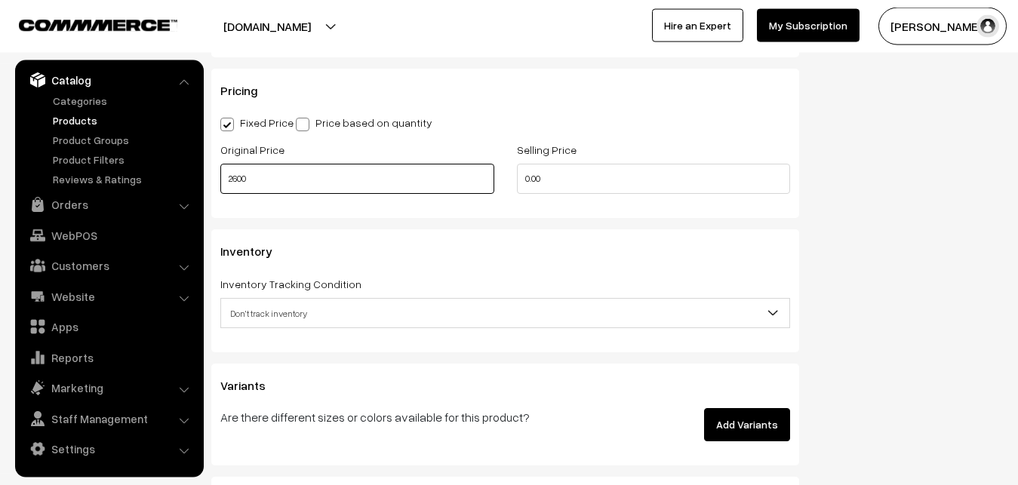
type input "2600"
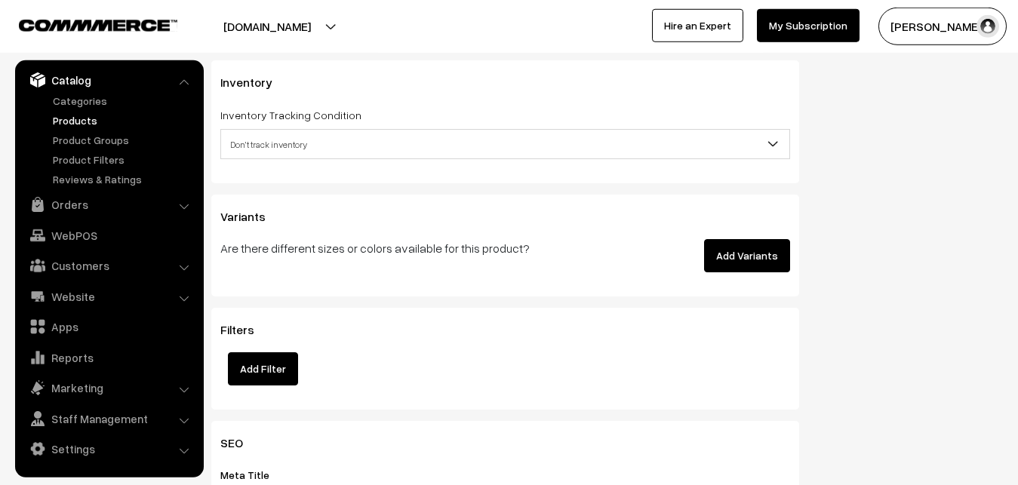
scroll to position [1493, 0]
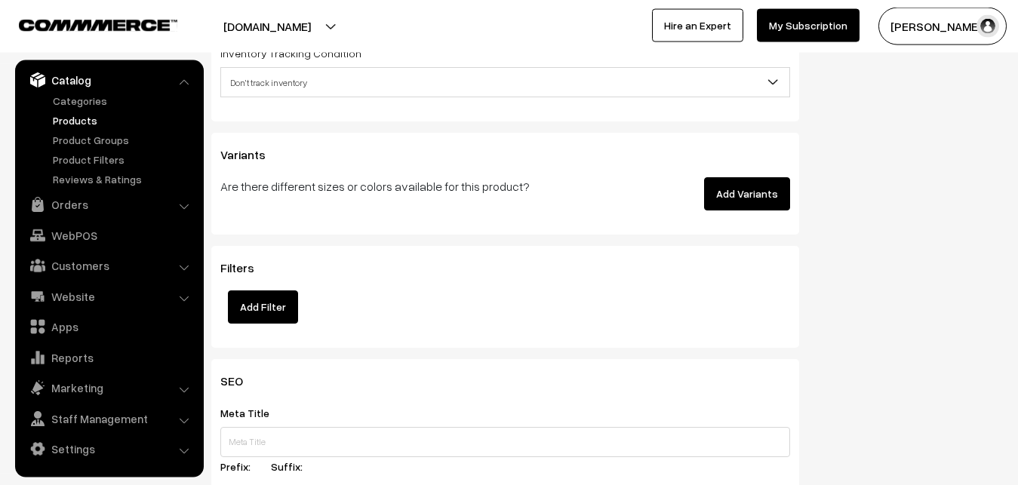
type input "3499"
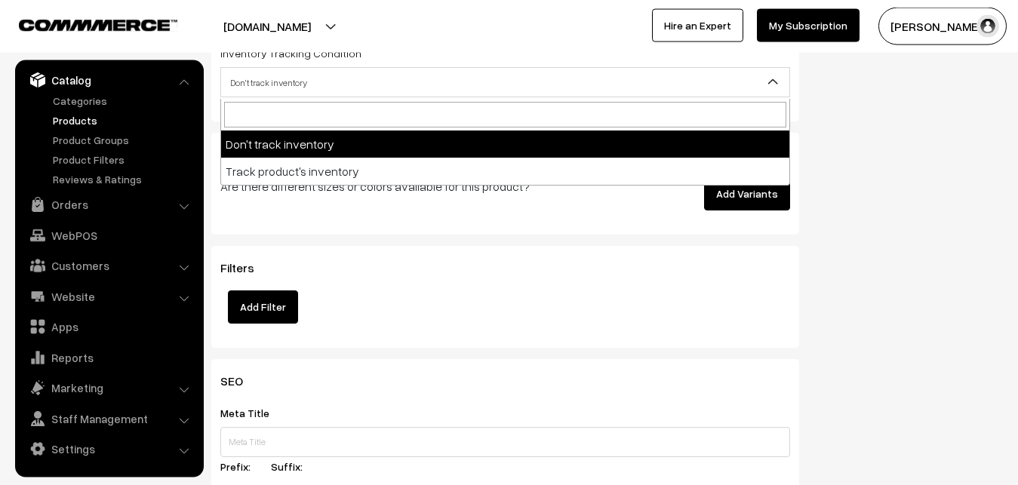
click at [247, 81] on span "Don't track inventory" at bounding box center [505, 82] width 568 height 26
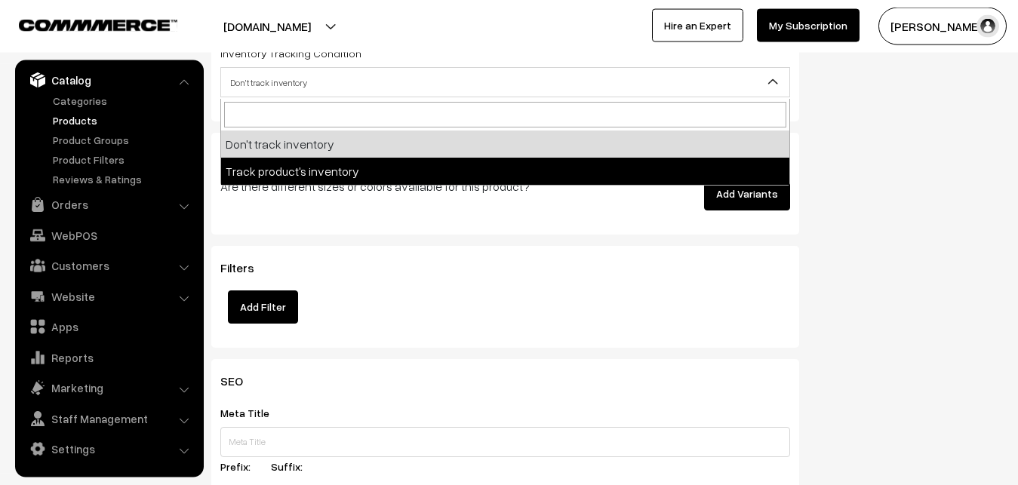
select select "2"
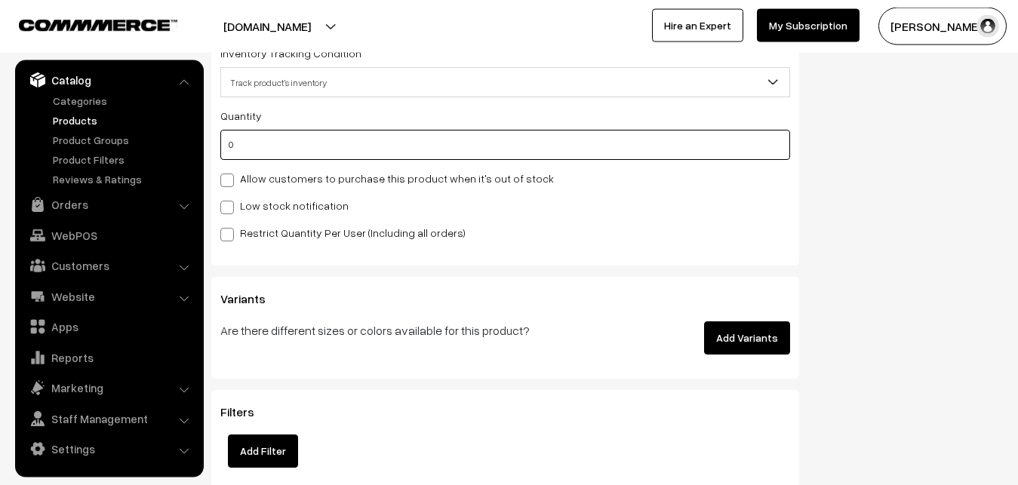
click at [247, 155] on input "0" at bounding box center [505, 145] width 570 height 30
type input "4"
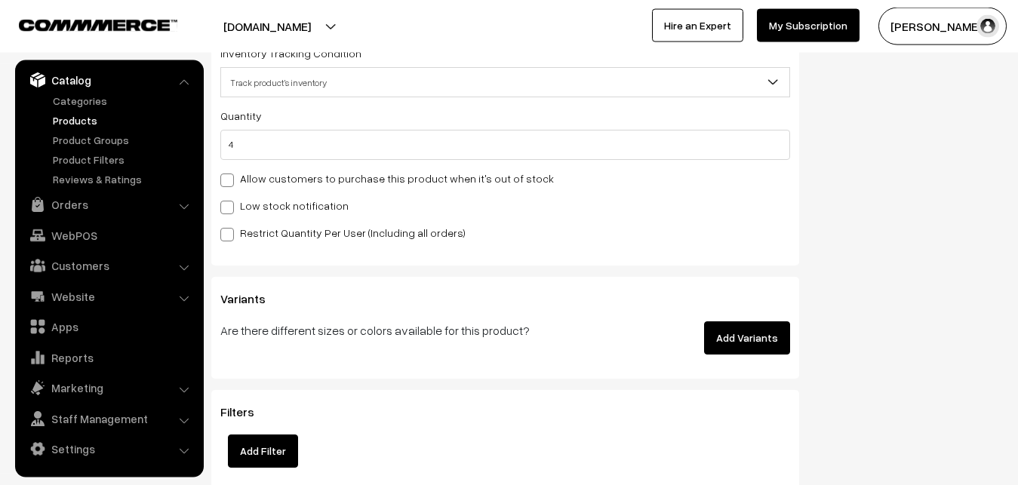
click at [247, 207] on label "Low stock notification" at bounding box center [284, 206] width 128 height 16
click at [230, 207] on input "Low stock notification" at bounding box center [225, 205] width 10 height 10
checkbox input "true"
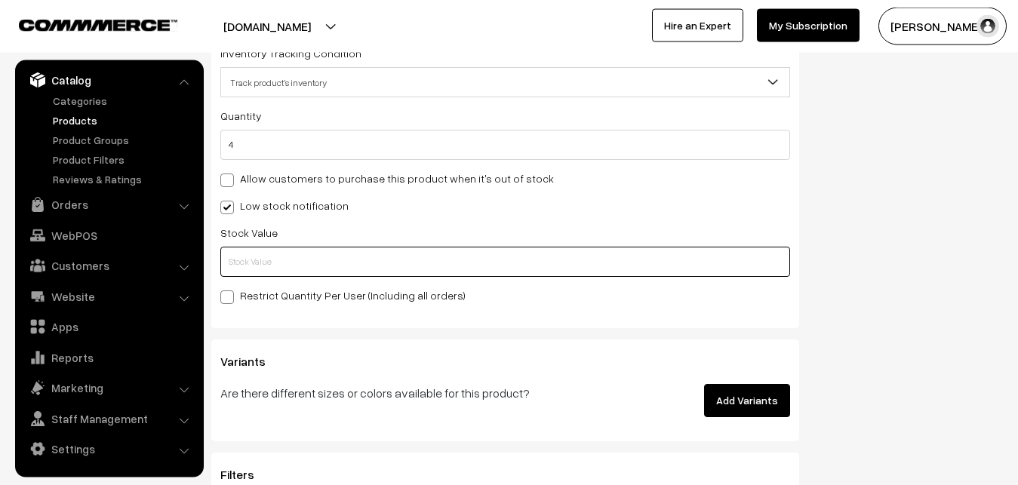
click at [248, 251] on input "text" at bounding box center [505, 262] width 570 height 30
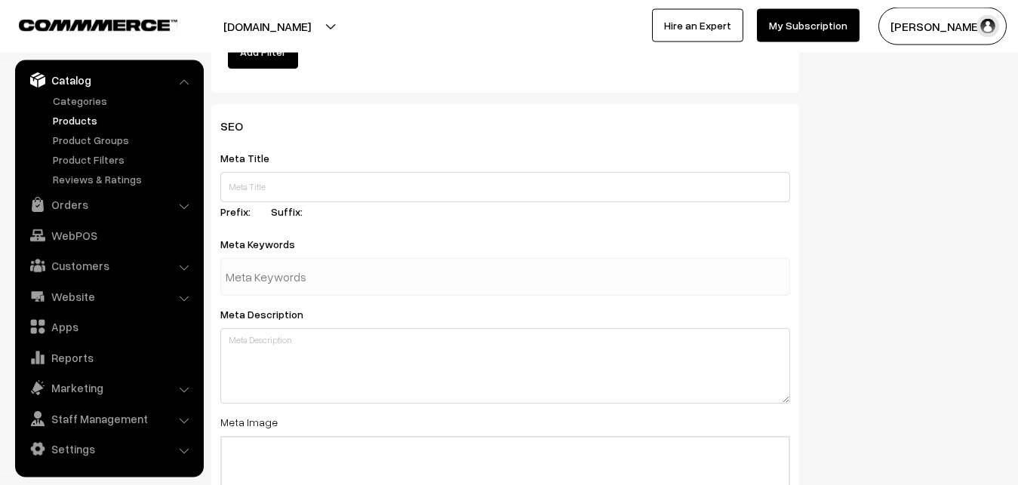
scroll to position [2246, 0]
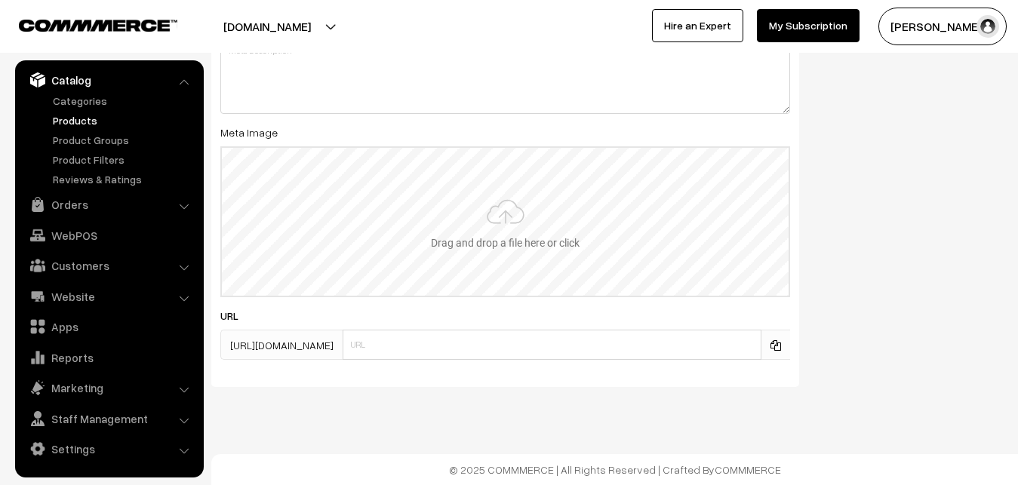
type input "2"
click at [492, 216] on input "file" at bounding box center [505, 222] width 567 height 148
type input "C:\fakepath\mangalagiri-saree-va12432-sep.jpeg"
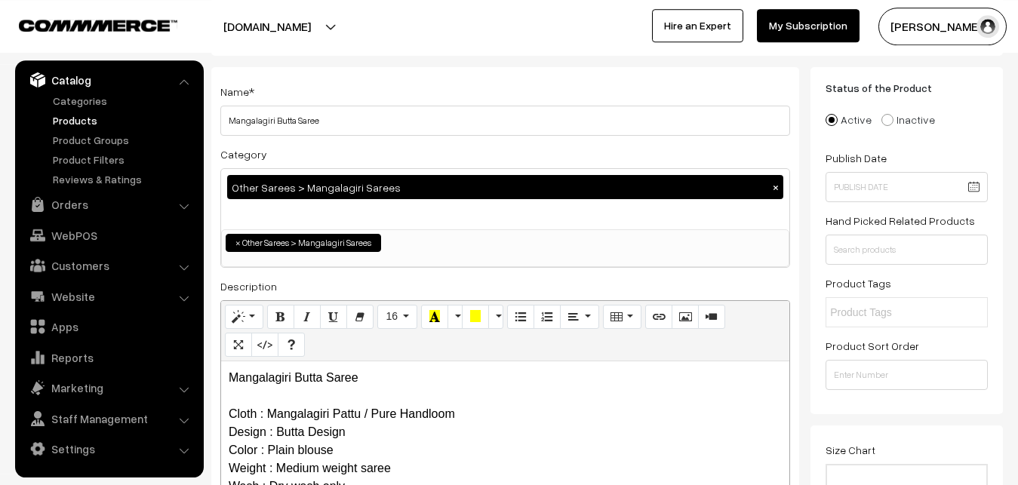
scroll to position [0, 0]
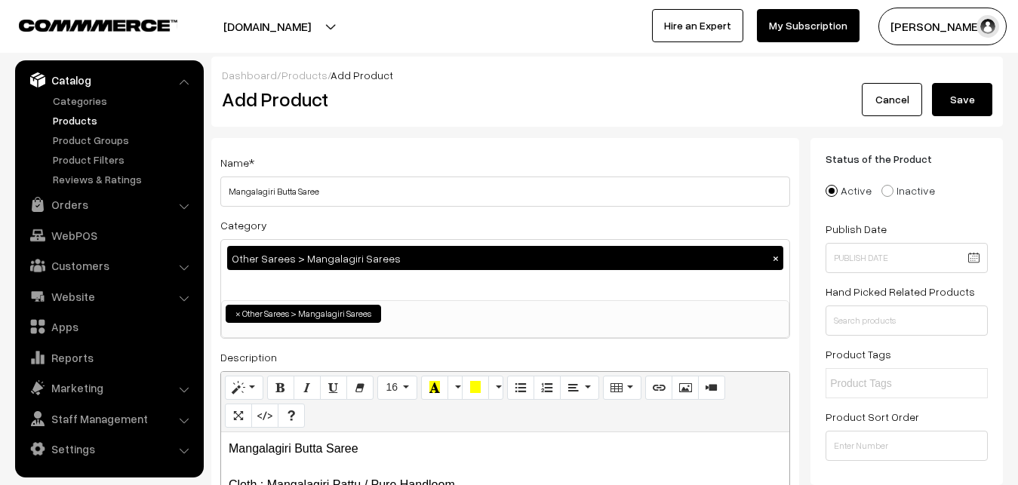
click at [952, 94] on button "Save" at bounding box center [962, 99] width 60 height 33
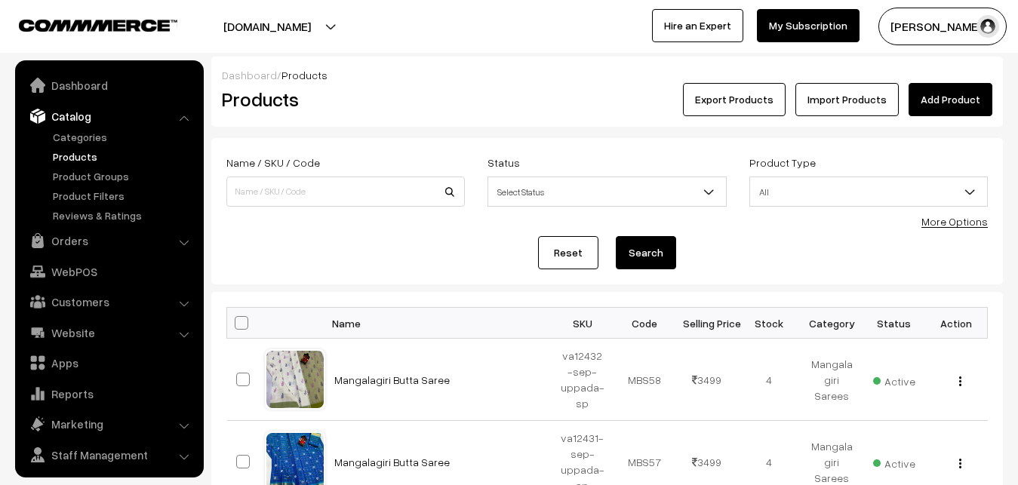
scroll to position [36, 0]
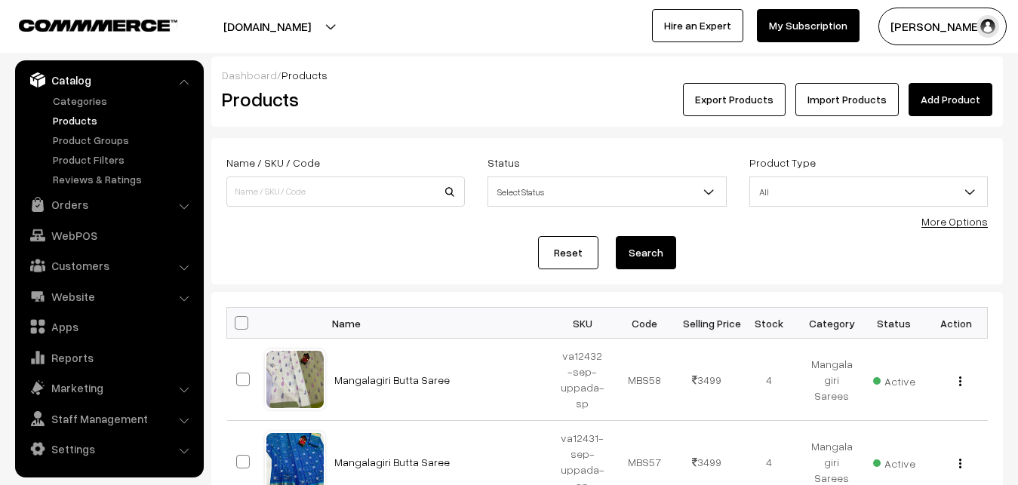
click at [420, 113] on div "Products" at bounding box center [342, 99] width 264 height 33
click at [959, 94] on link "Add Product" at bounding box center [950, 99] width 84 height 33
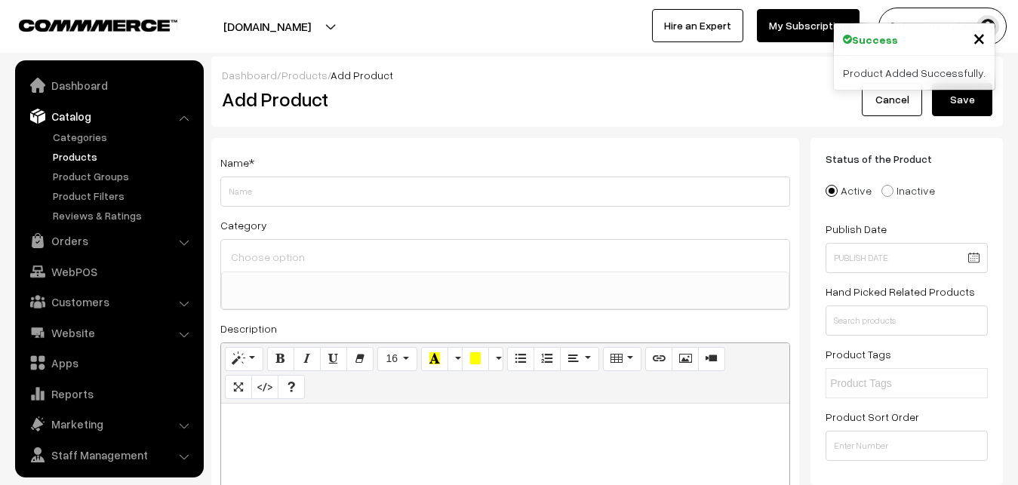
select select
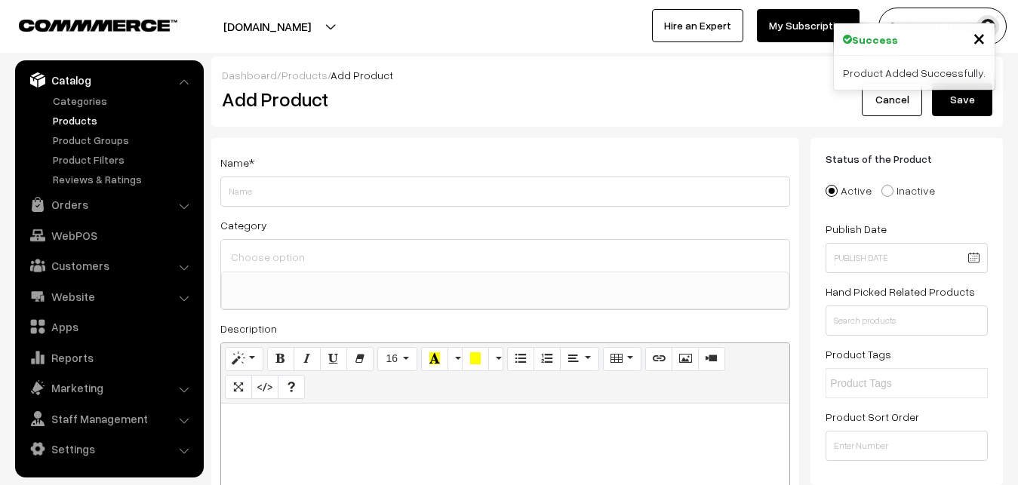
paste div
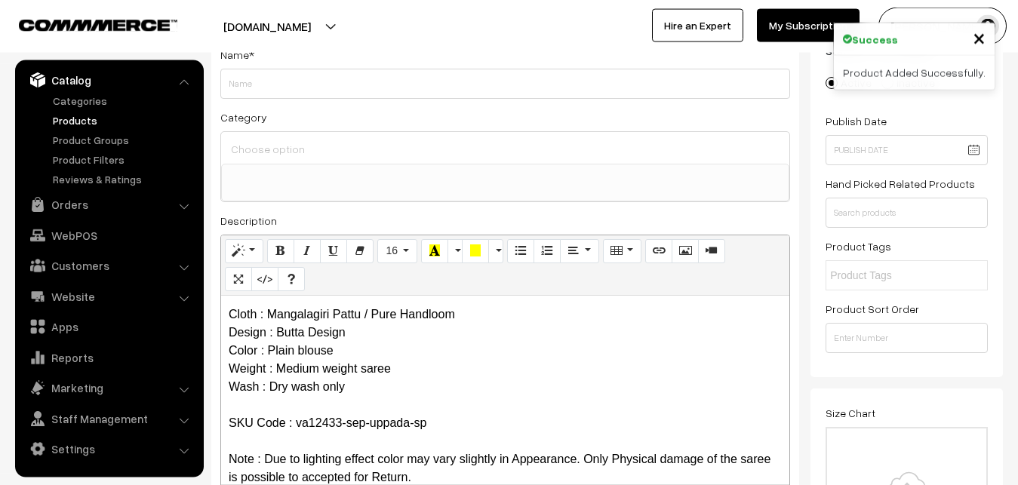
scroll to position [0, 0]
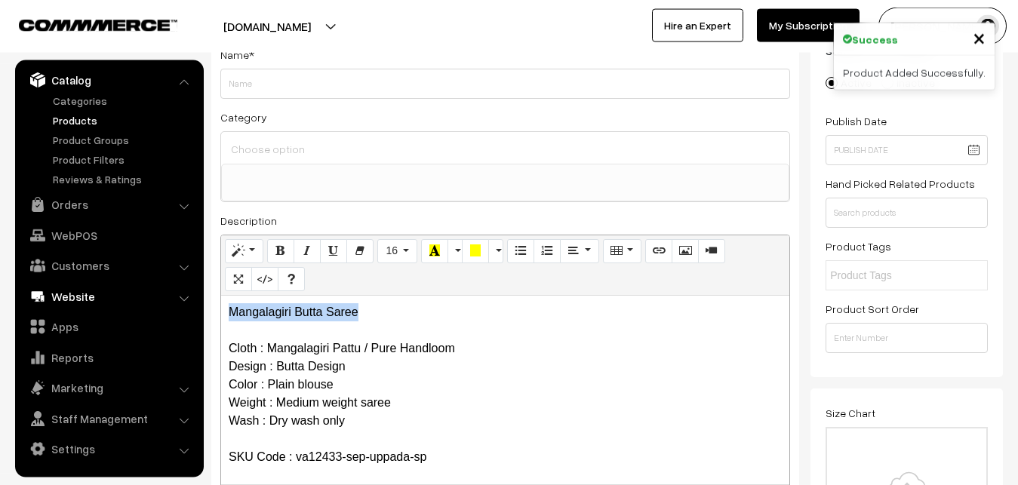
drag, startPoint x: 398, startPoint y: 311, endPoint x: 132, endPoint y: 304, distance: 265.6
click at [221, 310] on div "Mangalagiri Butta Saree Cloth : Mangalagiri Pattu / Pure Handloom Design : Butt…" at bounding box center [505, 390] width 568 height 189
copy p "Mangalagiri Butta Saree"
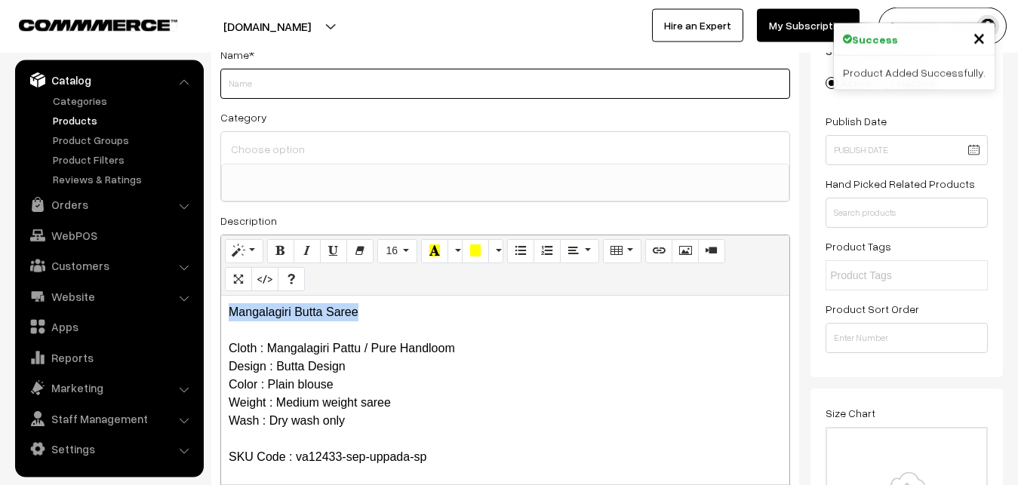
click at [256, 85] on input "Weight" at bounding box center [505, 84] width 570 height 30
paste input "Mangalagiri Butta Saree"
type input "Mangalagiri Butta Saree"
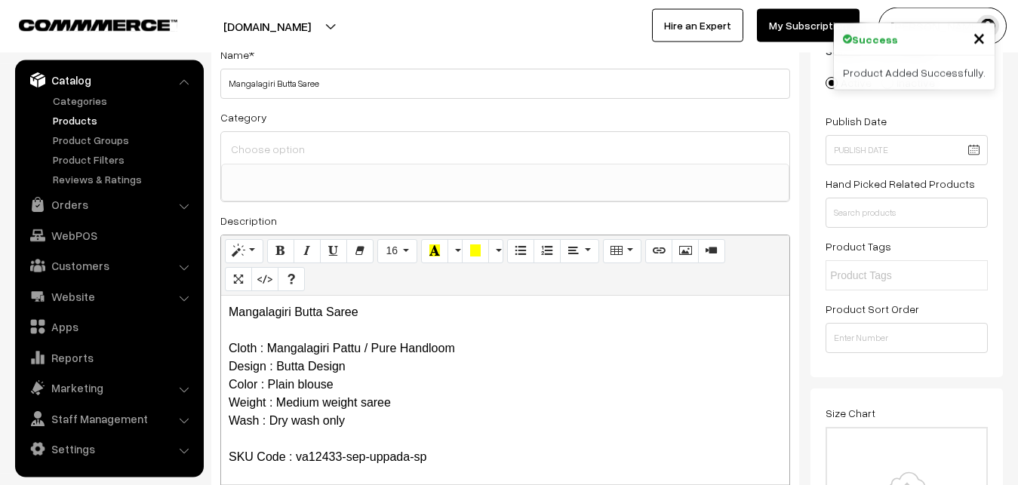
click at [254, 140] on input at bounding box center [505, 149] width 556 height 22
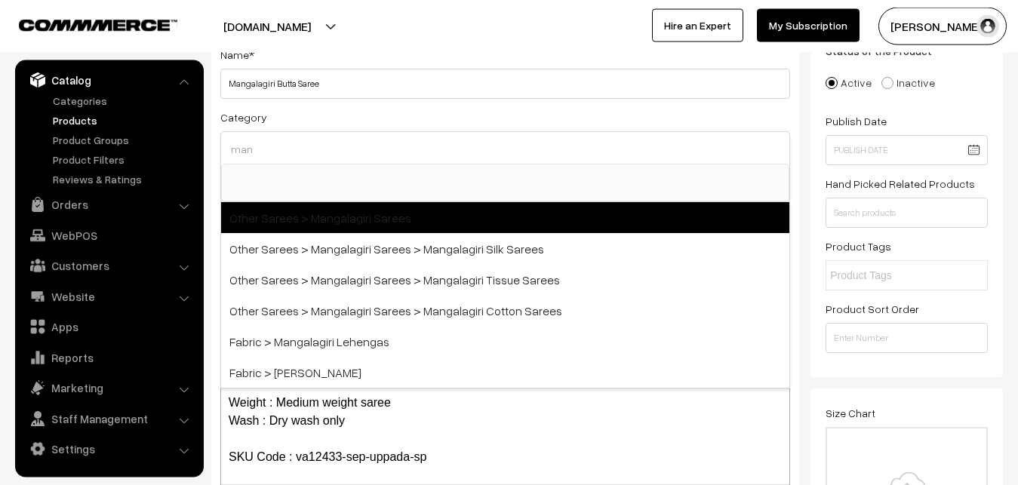
type input "man"
click at [290, 213] on span "Other Sarees > Mangalagiri Sarees" at bounding box center [505, 217] width 568 height 31
select select "31"
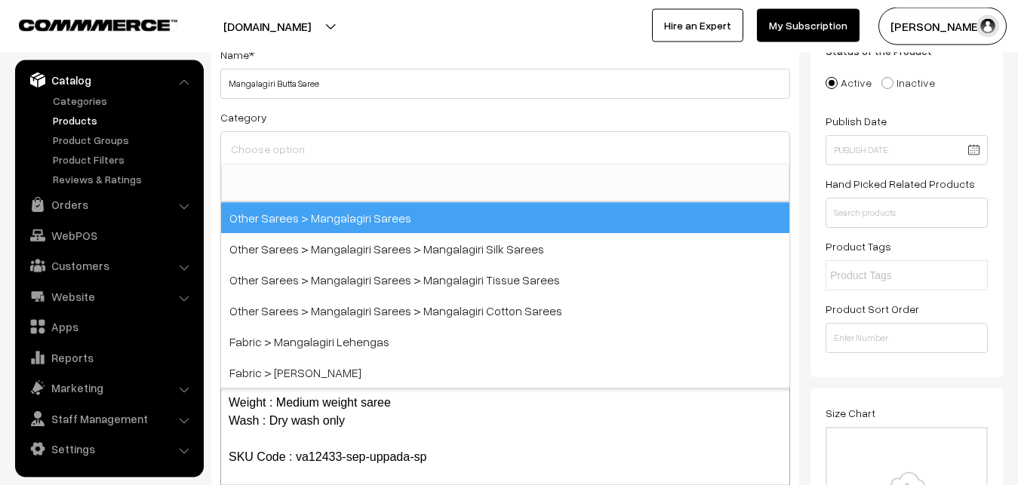
scroll to position [380, 0]
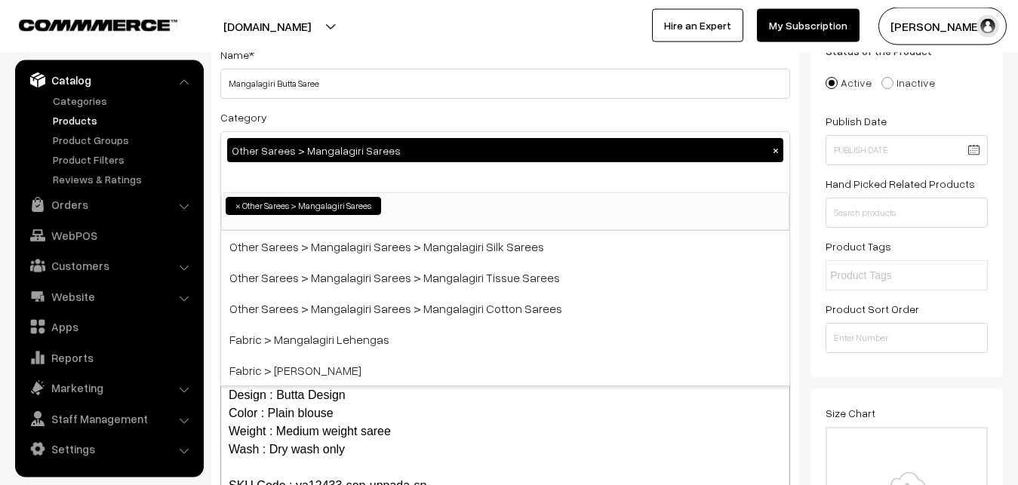
click at [321, 112] on div "Category Other Sarees > Mangalagiri Sarees × Uppada Sarees Uppada Sarees > Uppa…" at bounding box center [505, 169] width 570 height 123
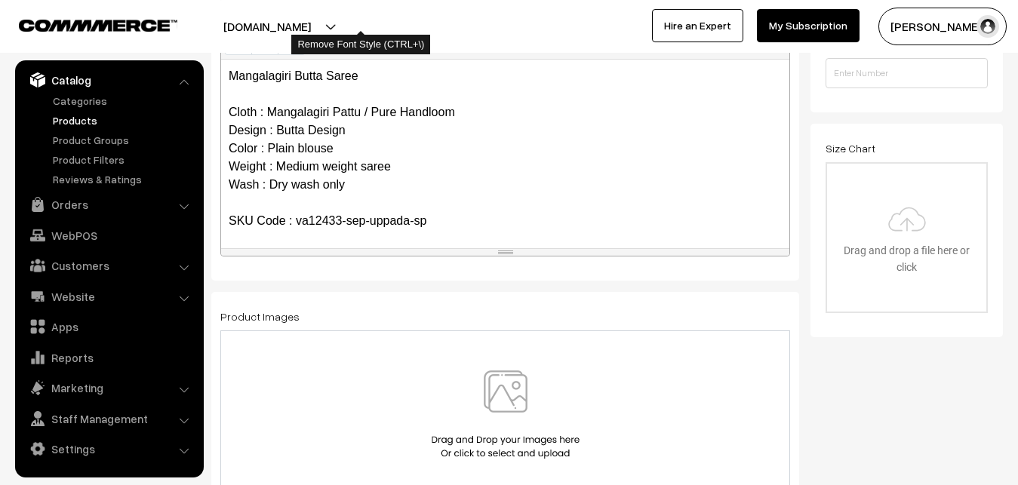
scroll to position [416, 0]
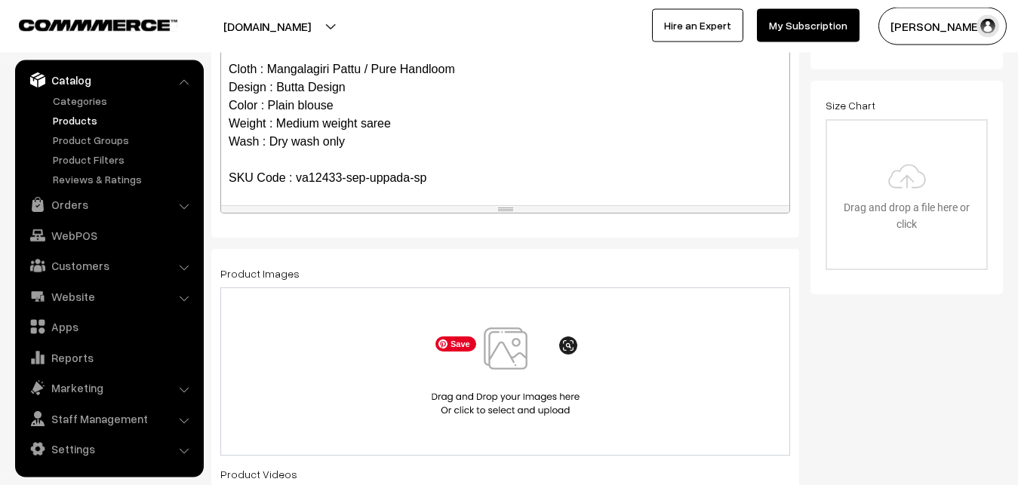
click at [510, 364] on img at bounding box center [505, 371] width 155 height 88
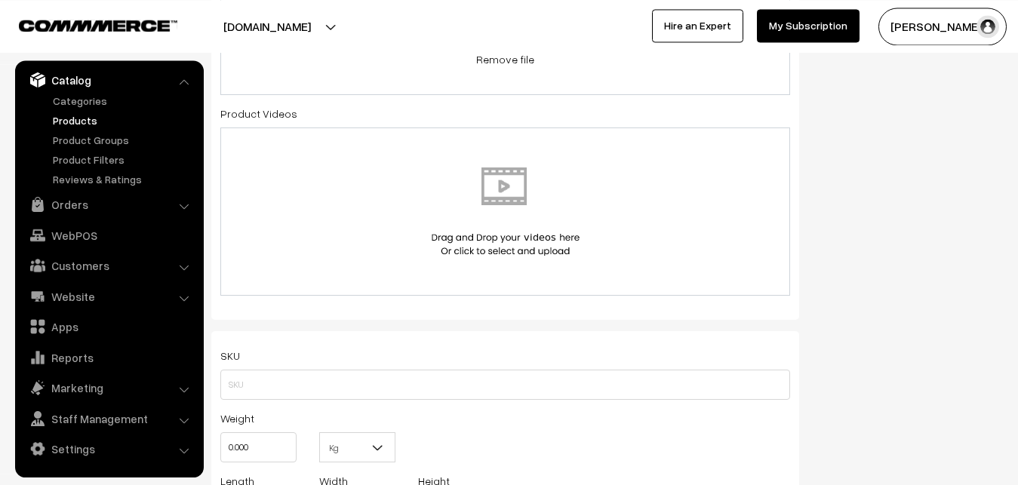
scroll to position [800, 0]
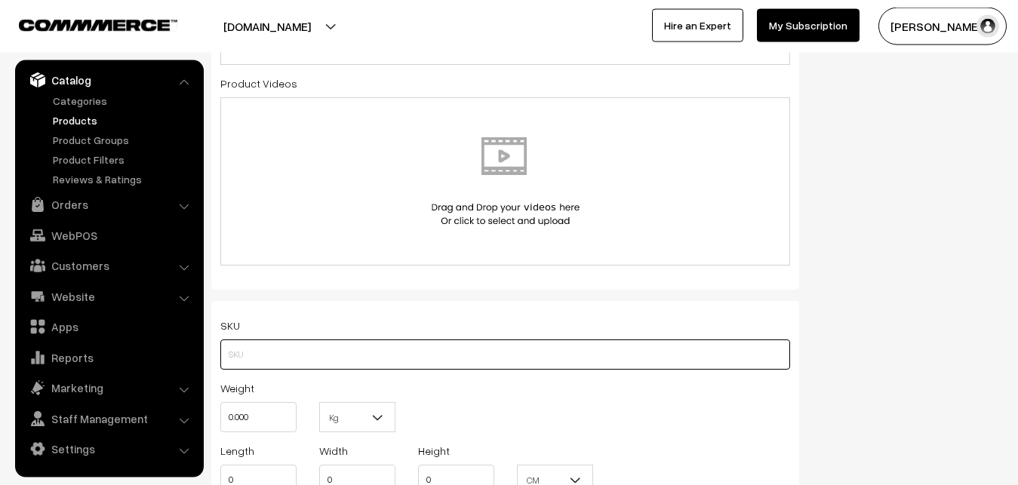
click at [244, 358] on input "text" at bounding box center [505, 354] width 570 height 30
paste input "va12433-sep-uppada-sp"
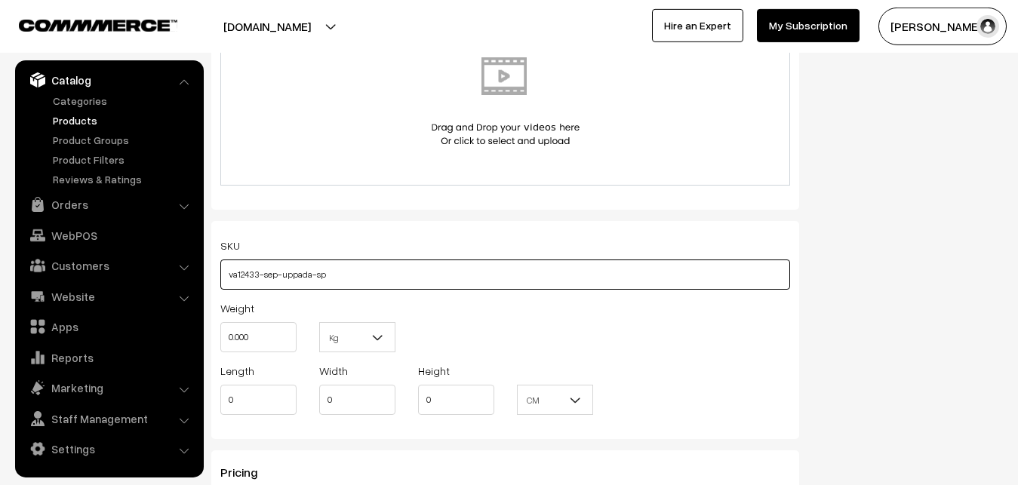
scroll to position [1031, 0]
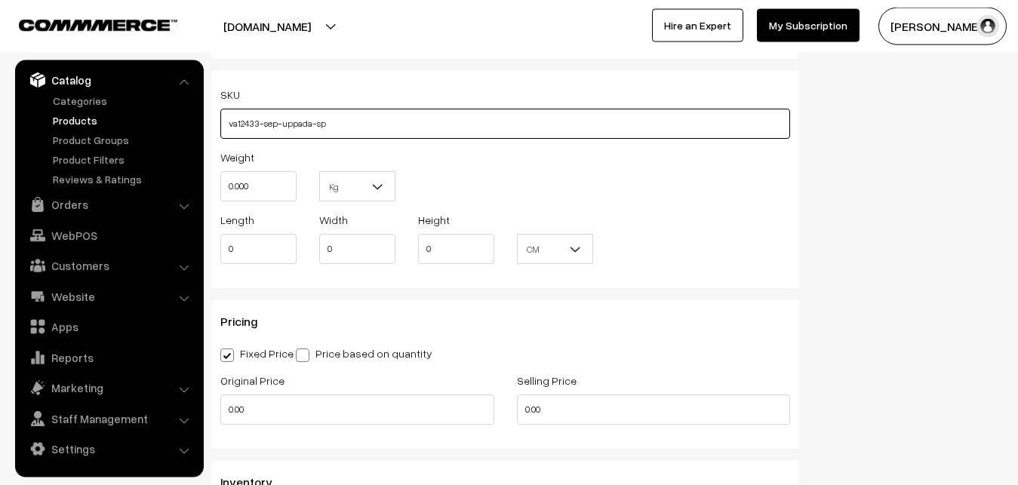
type input "va12433-sep-uppada-sp"
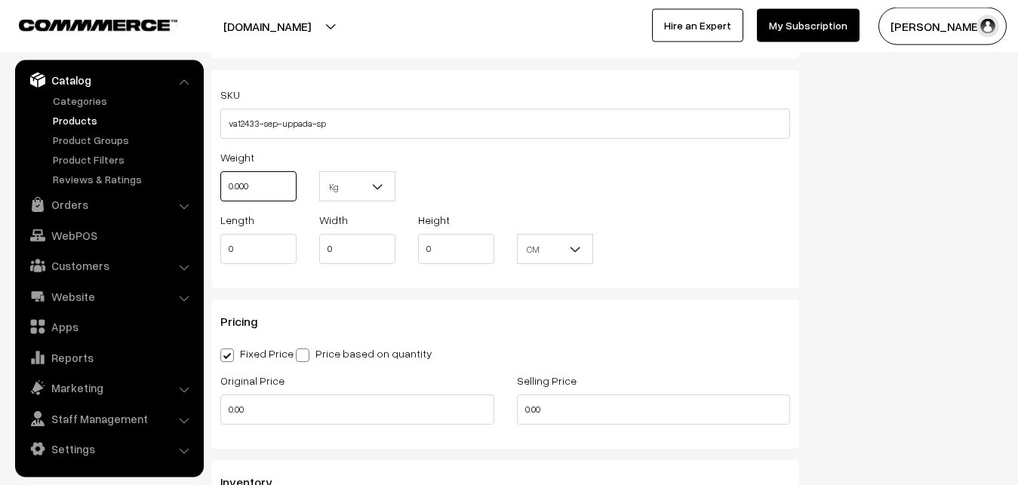
drag, startPoint x: 213, startPoint y: 183, endPoint x: 175, endPoint y: 179, distance: 38.7
click at [220, 179] on input "0.000" at bounding box center [258, 186] width 76 height 30
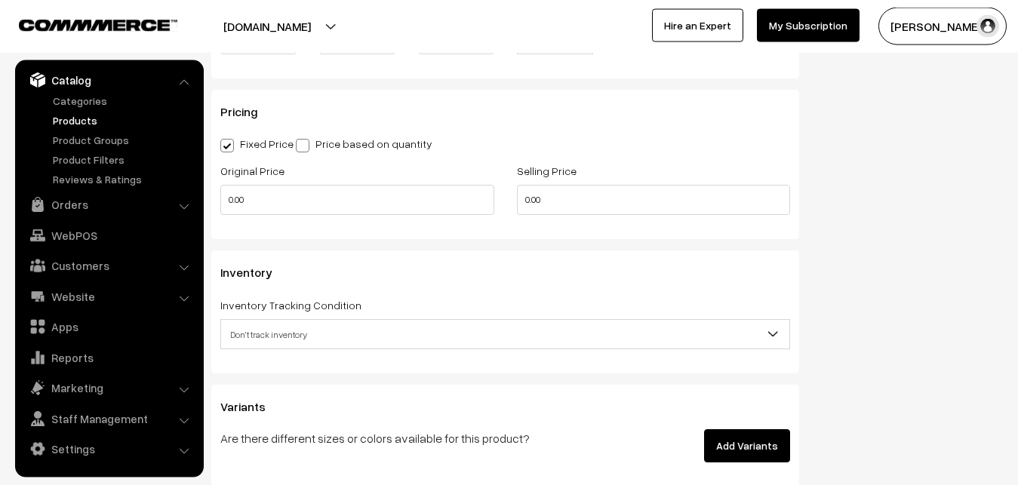
scroll to position [1262, 0]
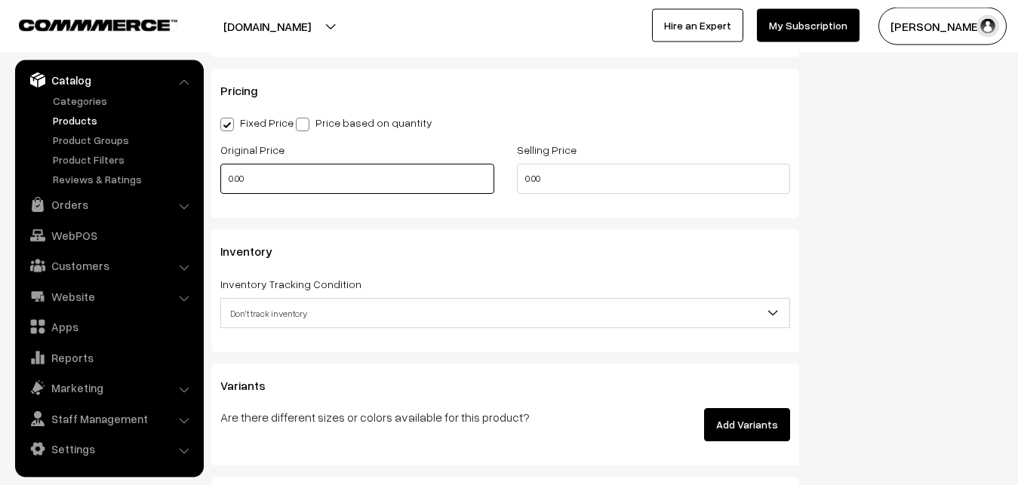
type input "0.80"
drag, startPoint x: 240, startPoint y: 185, endPoint x: 192, endPoint y: 178, distance: 48.8
click at [220, 178] on input "0.00" at bounding box center [357, 179] width 274 height 30
type input "2600"
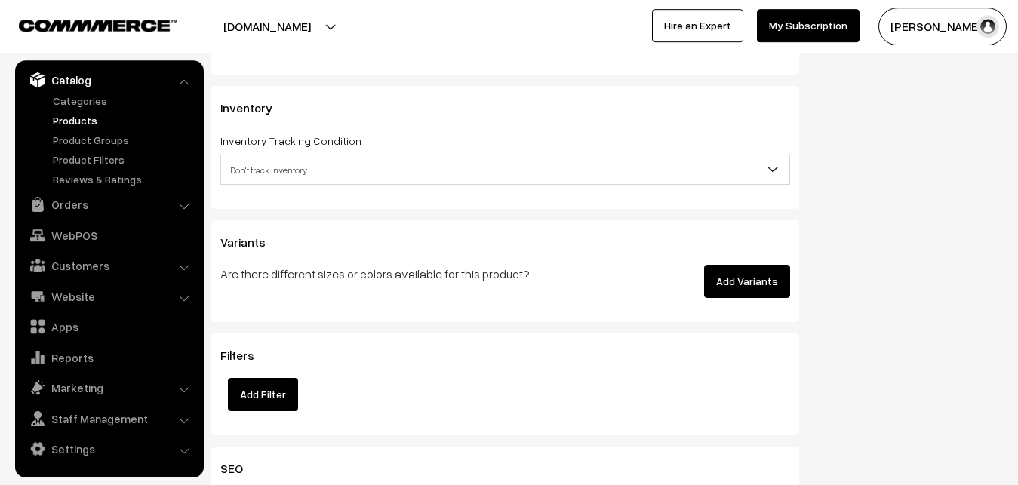
scroll to position [1416, 0]
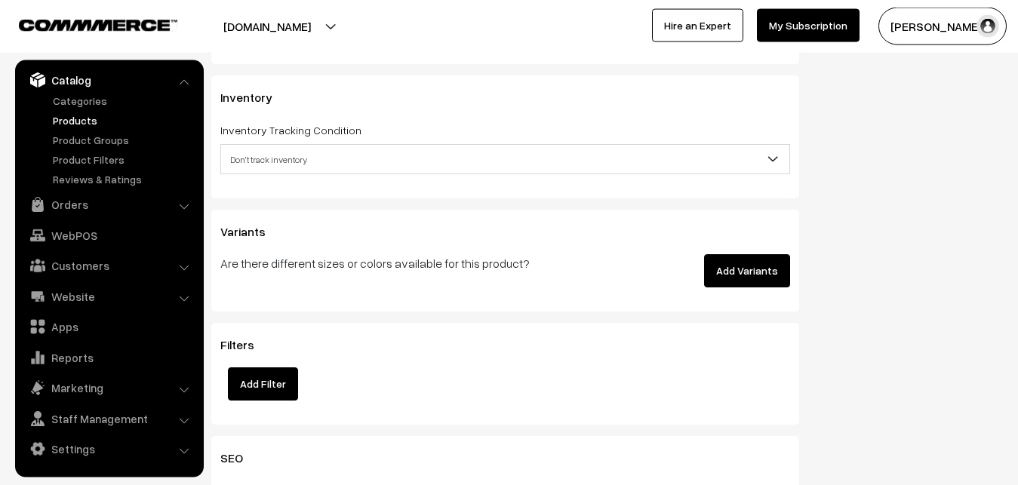
type input "3499"
click at [272, 163] on span "Don't track inventory" at bounding box center [505, 159] width 568 height 26
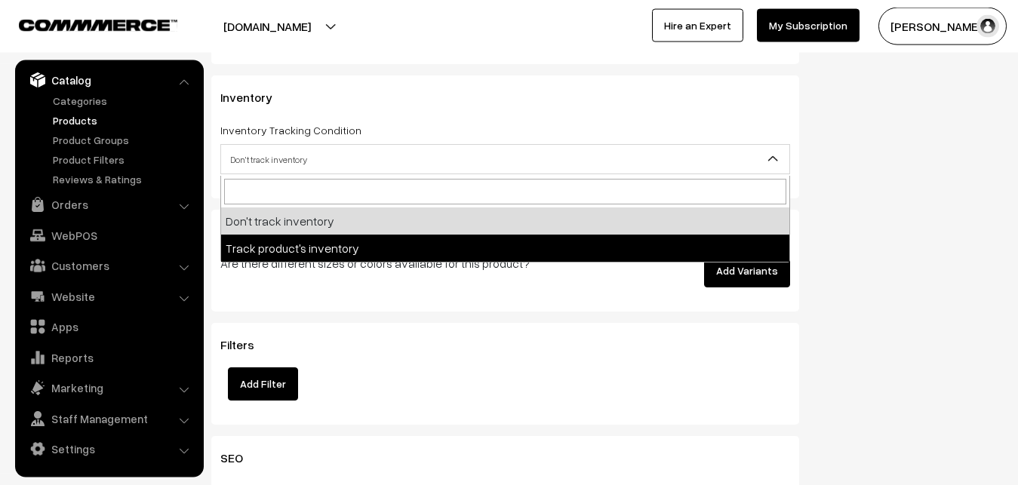
select select "2"
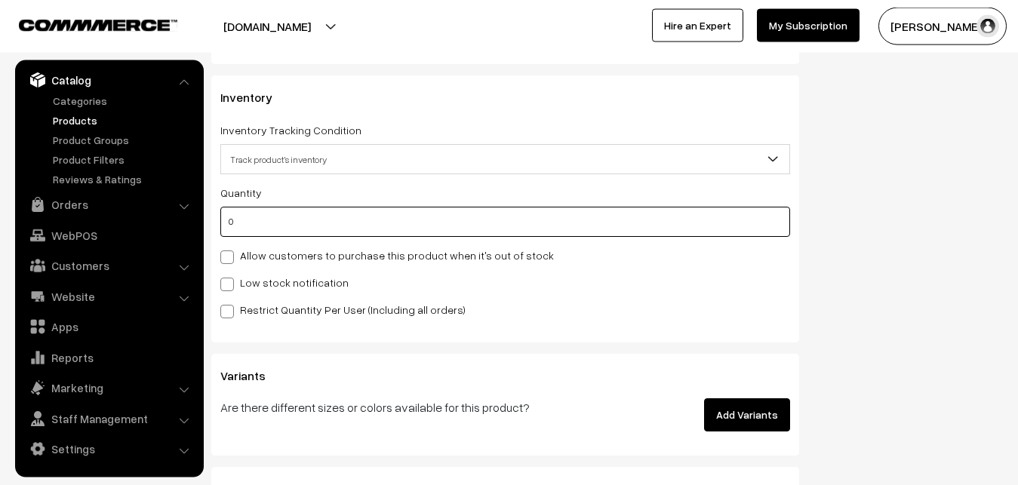
click at [247, 217] on input "0" at bounding box center [505, 222] width 570 height 30
type input "4"
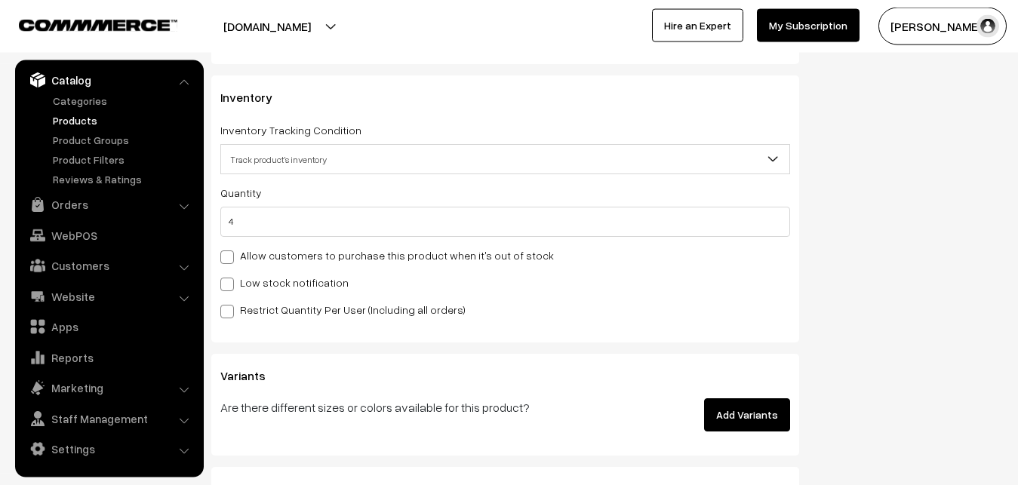
click at [254, 281] on label "Low stock notification" at bounding box center [284, 283] width 128 height 16
click at [230, 281] on input "Low stock notification" at bounding box center [225, 282] width 10 height 10
checkbox input "true"
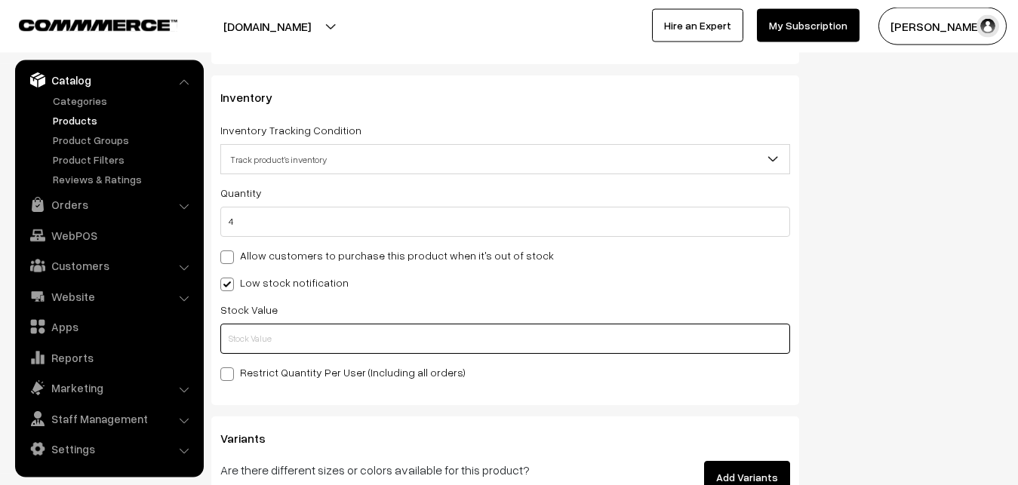
click at [260, 328] on input "text" at bounding box center [505, 339] width 570 height 30
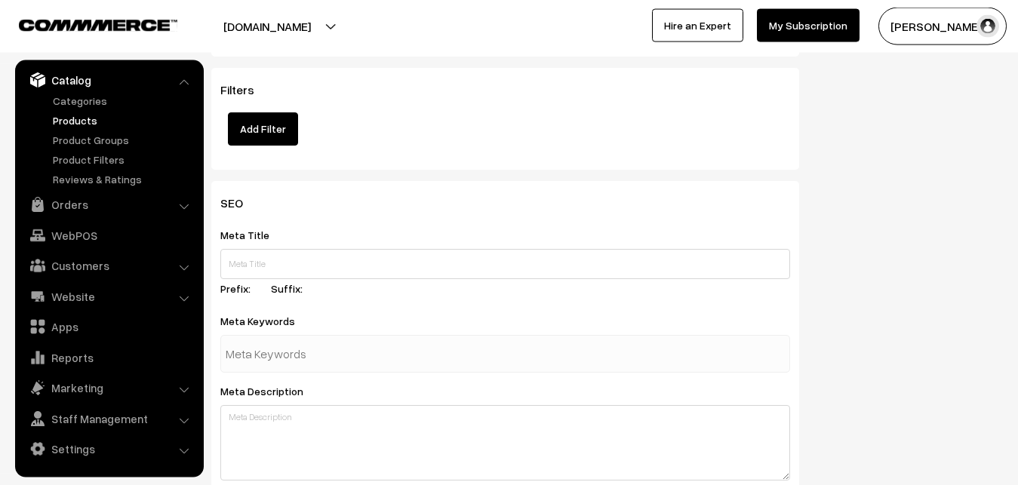
scroll to position [2246, 0]
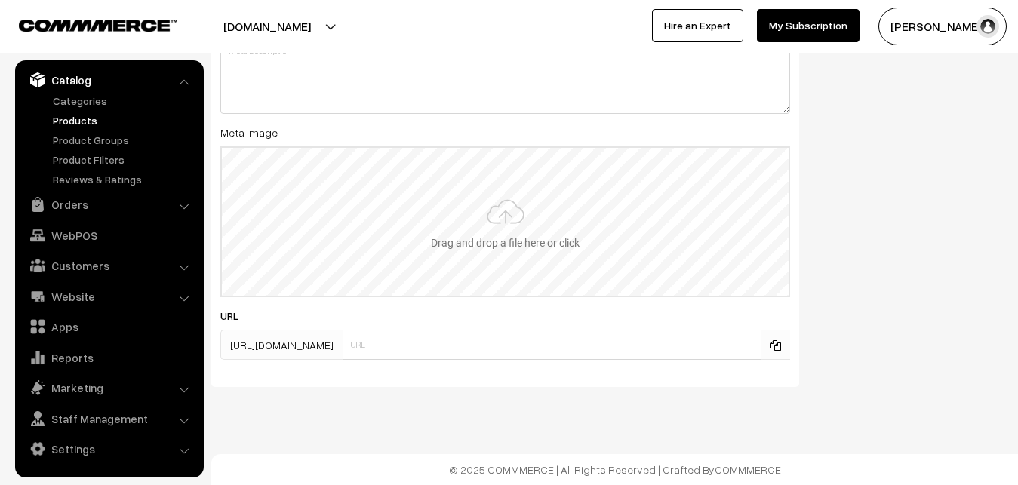
type input "2"
click at [486, 213] on input "file" at bounding box center [505, 222] width 567 height 148
type input "C:\fakepath\mangalagiri-saree-va12433-sep.jpeg"
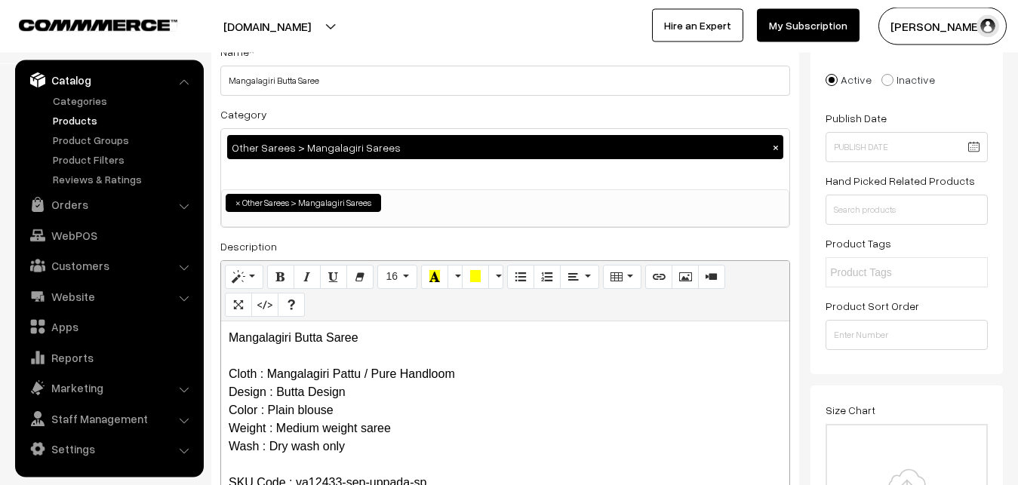
scroll to position [0, 0]
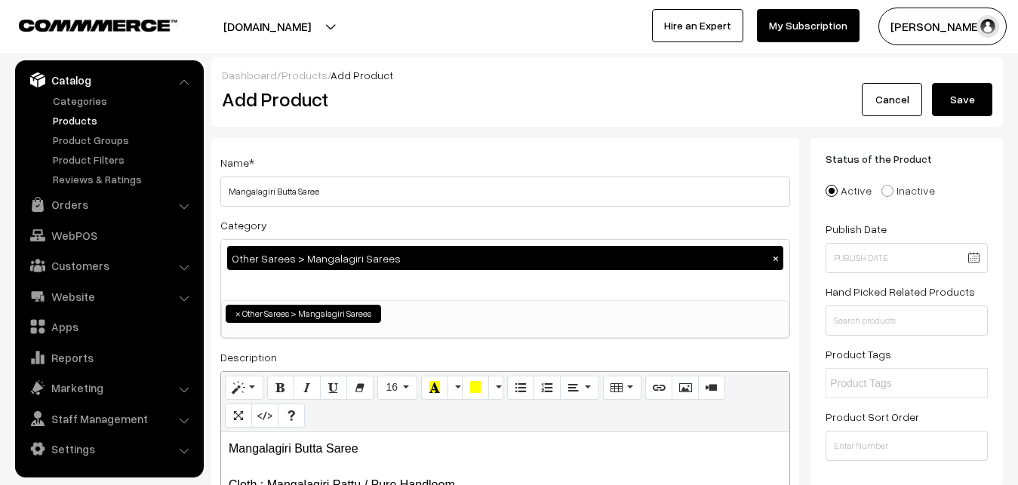
click at [980, 111] on button "Save" at bounding box center [962, 99] width 60 height 33
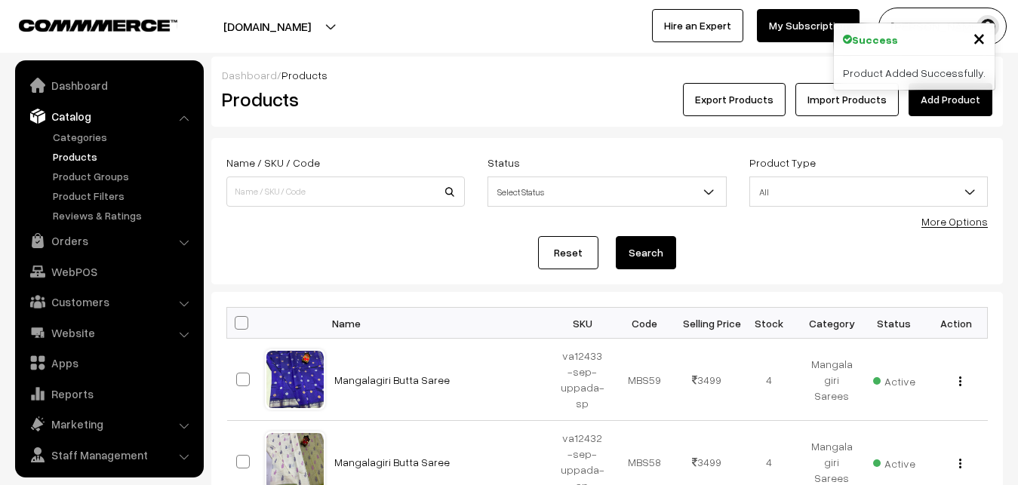
scroll to position [36, 0]
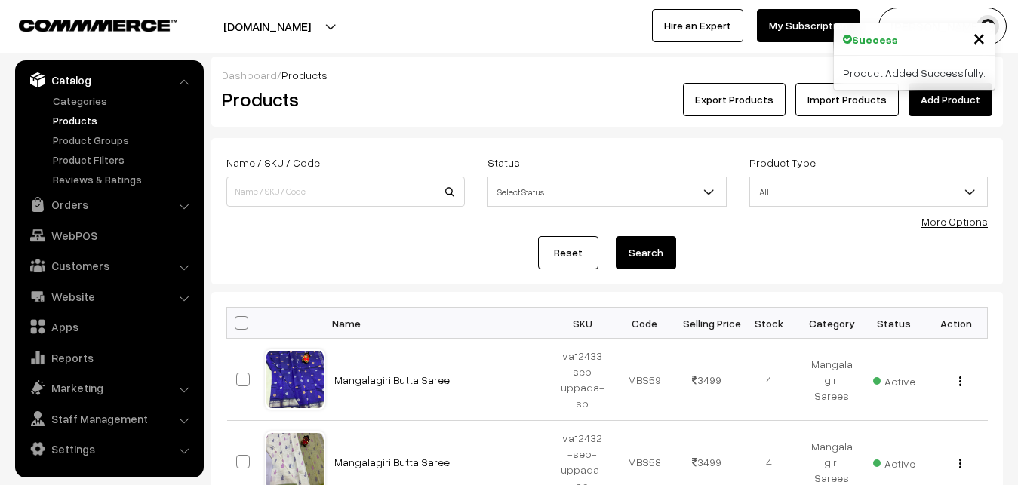
click at [420, 96] on h2 "Products" at bounding box center [342, 99] width 241 height 23
click at [955, 106] on link "Add Product" at bounding box center [950, 99] width 84 height 33
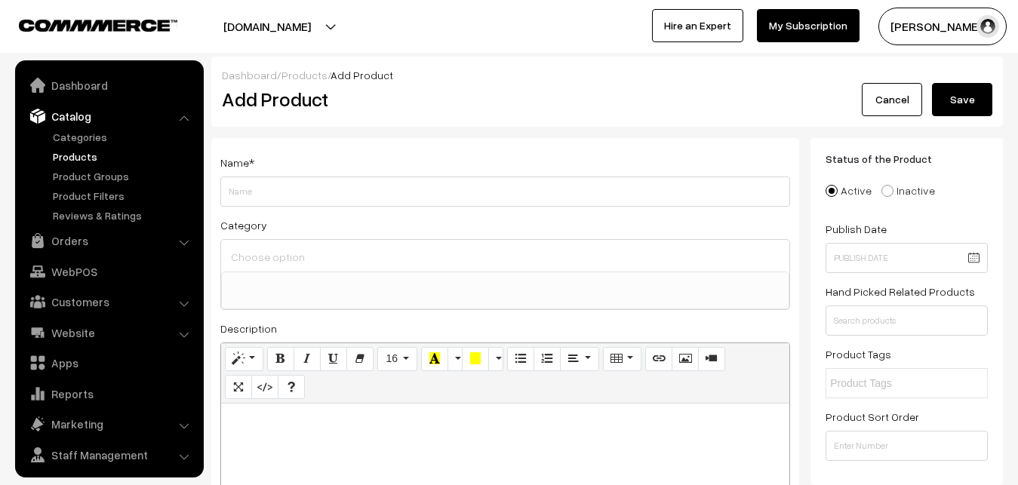
select select
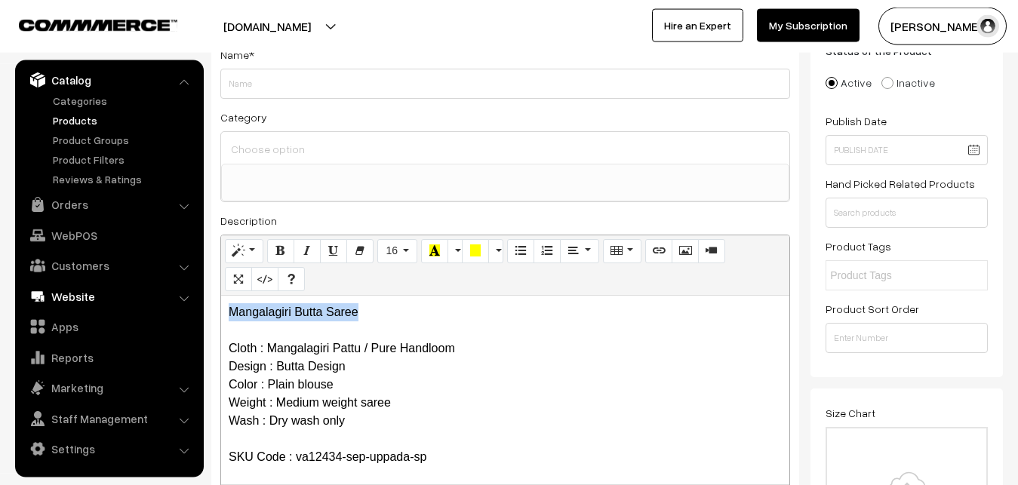
drag, startPoint x: 380, startPoint y: 318, endPoint x: 154, endPoint y: 306, distance: 226.7
click at [221, 312] on div "Mangalagiri Butta Saree Cloth : Mangalagiri Pattu / Pure Handloom Design : Butt…" at bounding box center [505, 390] width 568 height 189
copy p "Mangalagiri Butta Saree"
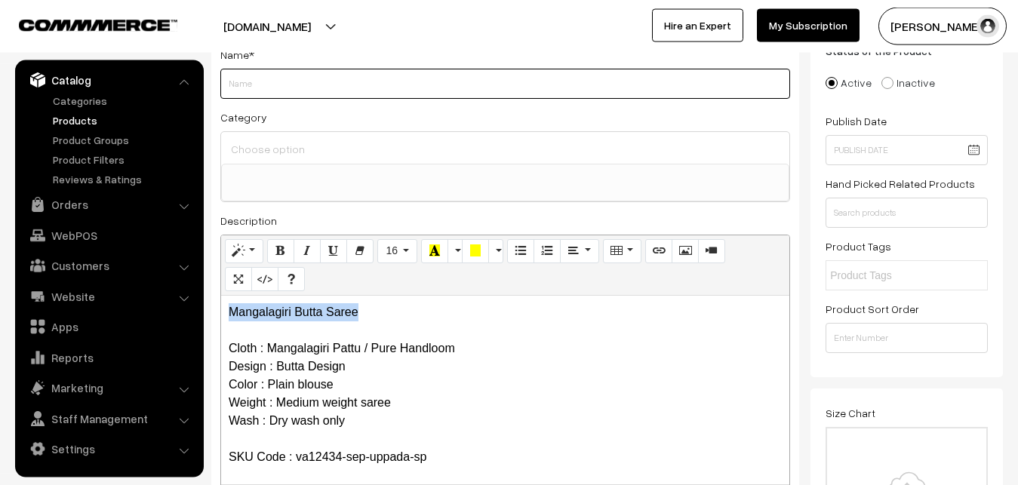
click at [251, 92] on input "Weight" at bounding box center [505, 84] width 570 height 30
paste input "Mangalagiri Butta Saree"
type input "Mangalagiri Butta Saree"
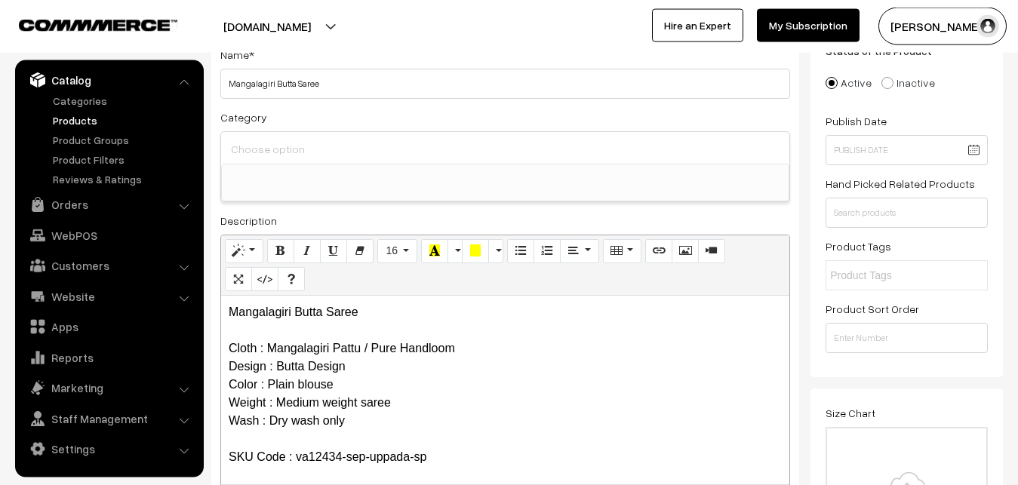
click at [258, 146] on input at bounding box center [505, 149] width 556 height 22
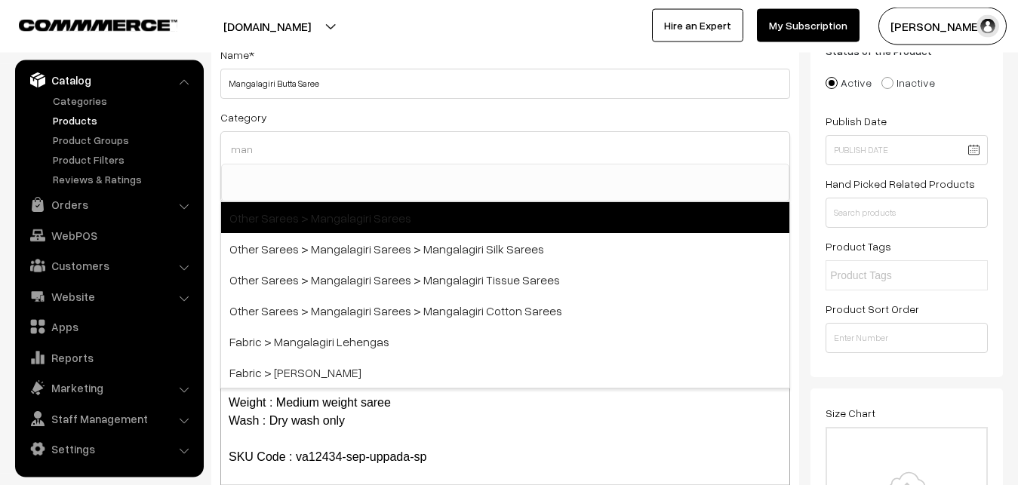
type input "man"
click at [358, 215] on span "Other Sarees > Mangalagiri Sarees" at bounding box center [505, 217] width 568 height 31
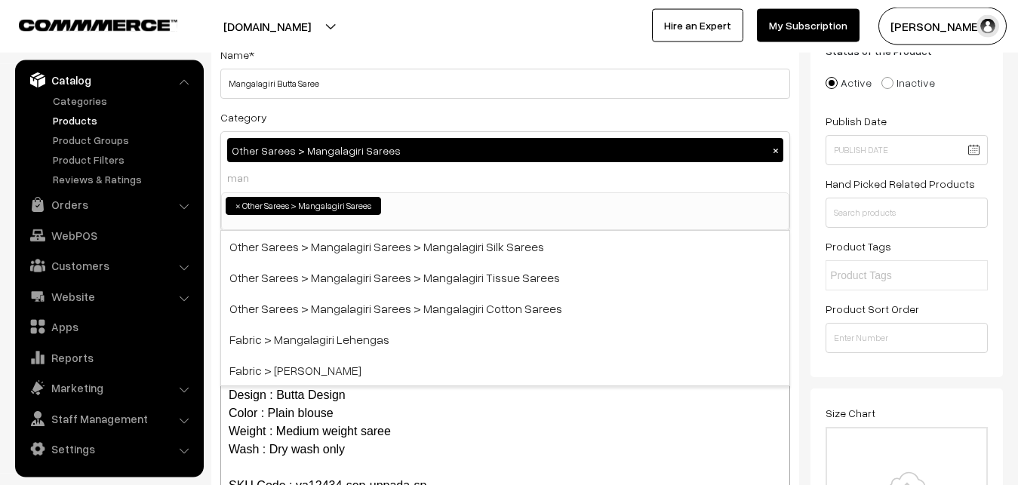
select select "31"
click at [369, 112] on div "Category Other Sarees > Mangalagiri Sarees × Uppada Sarees Uppada Sarees > Uppa…" at bounding box center [505, 169] width 570 height 123
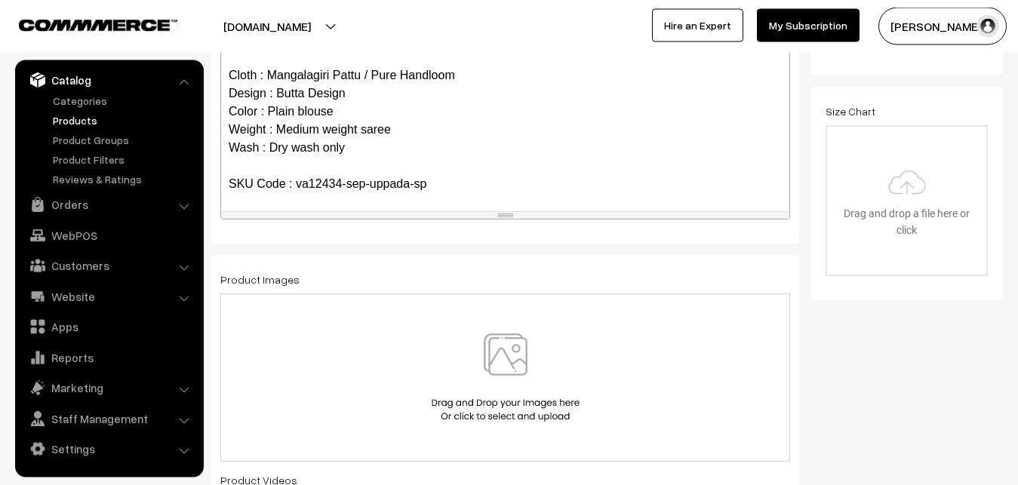
scroll to position [416, 0]
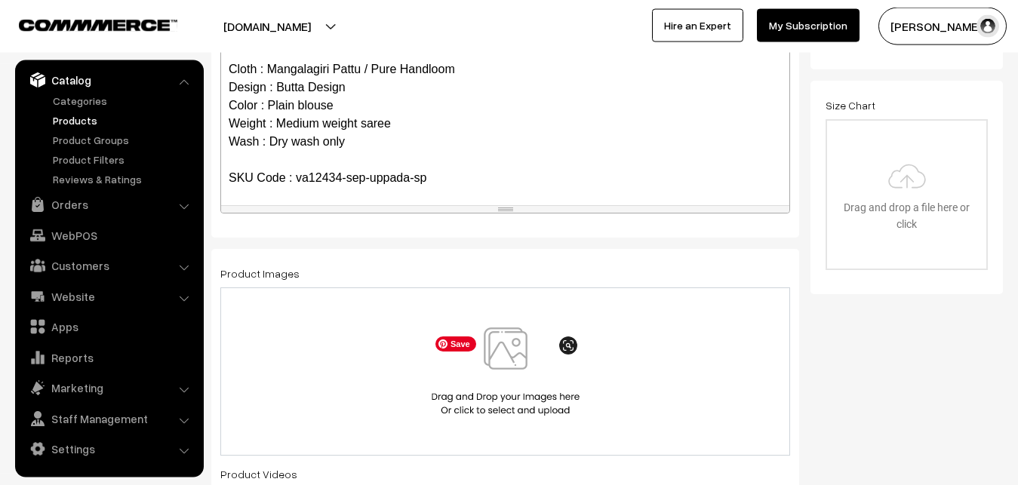
click at [507, 353] on img at bounding box center [505, 371] width 155 height 88
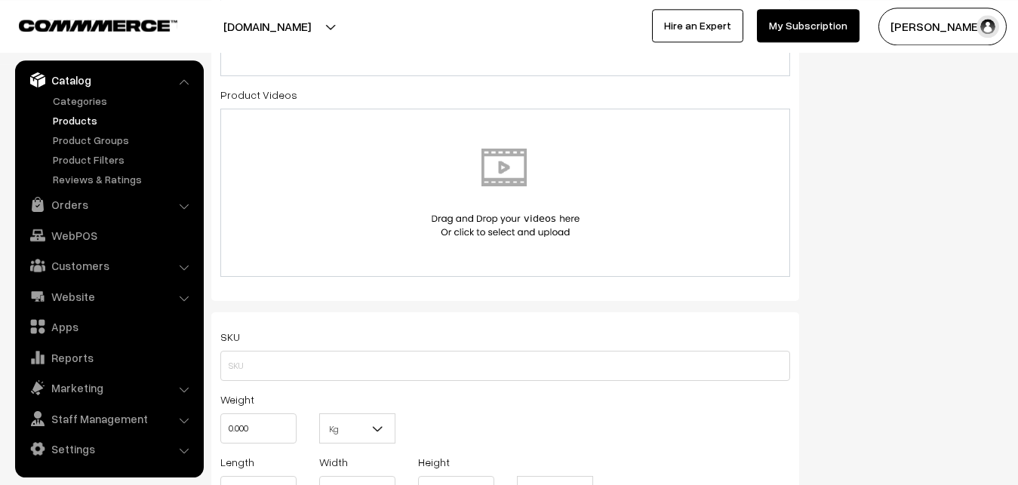
scroll to position [877, 0]
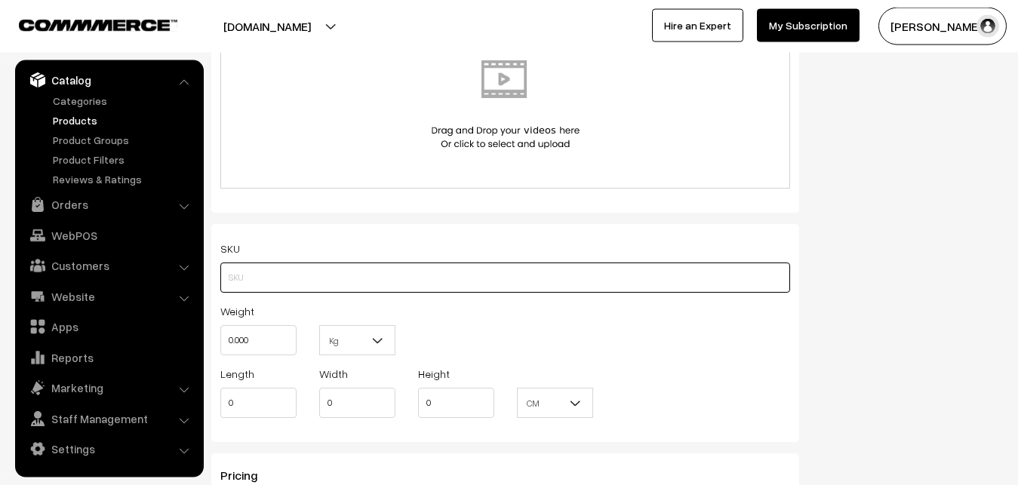
click at [247, 271] on input "text" at bounding box center [505, 278] width 570 height 30
paste input "va12434-sep-uppada-sp"
type input "va12434-sep-uppada-sp"
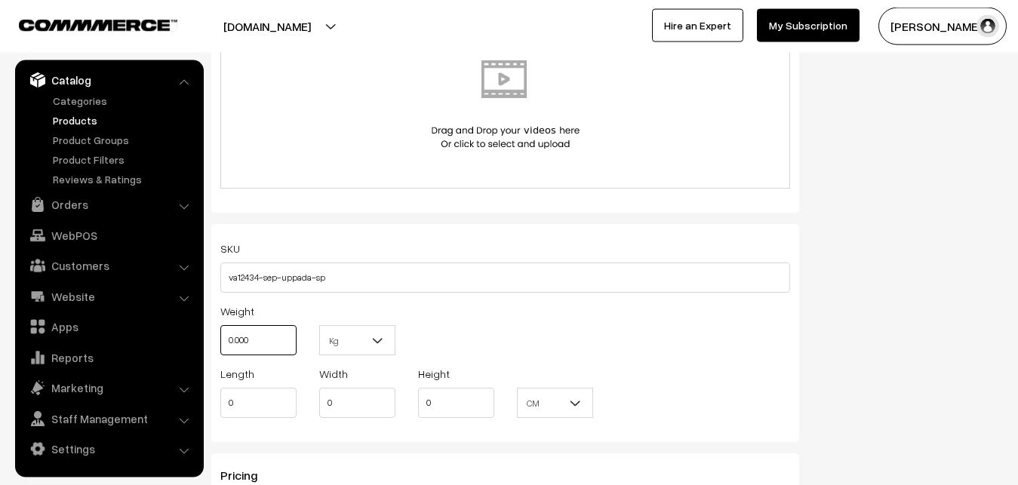
drag, startPoint x: 261, startPoint y: 339, endPoint x: 197, endPoint y: 340, distance: 64.1
click at [220, 340] on input "0.000" at bounding box center [258, 340] width 76 height 30
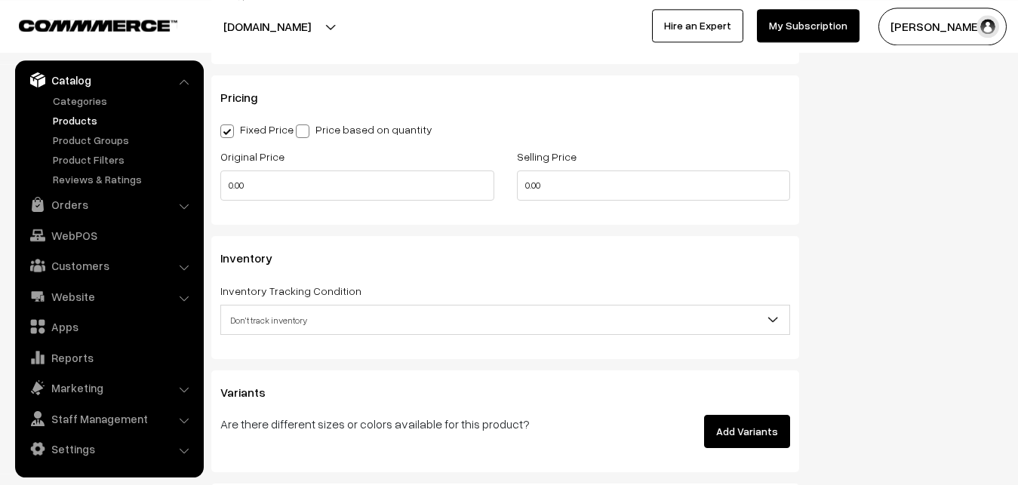
scroll to position [1262, 0]
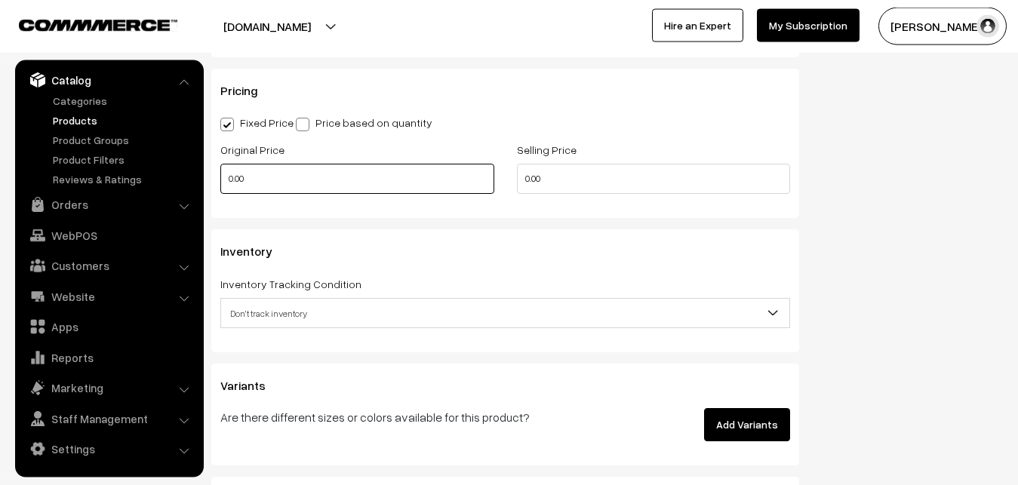
type input "0.80"
drag, startPoint x: 269, startPoint y: 173, endPoint x: 212, endPoint y: 174, distance: 56.6
click at [220, 174] on input "0.00" at bounding box center [357, 179] width 274 height 30
type input "2600"
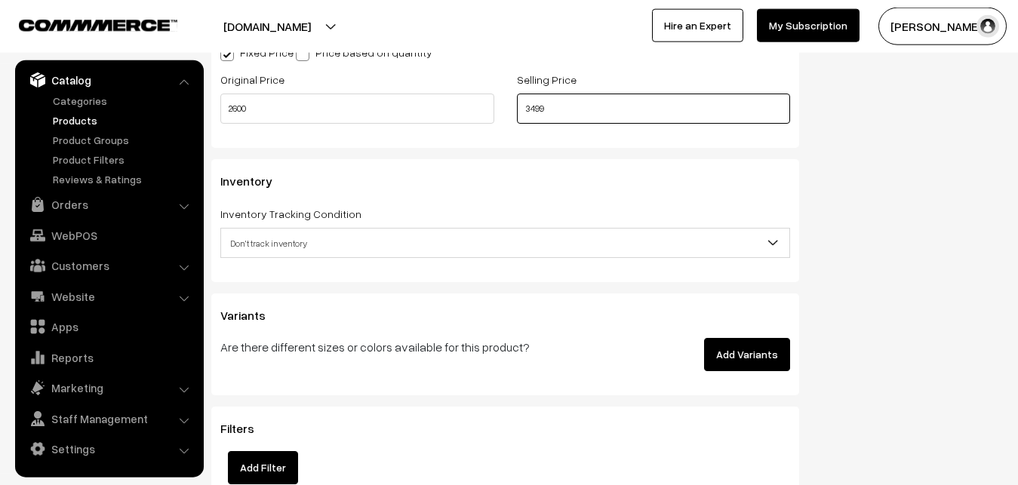
scroll to position [1416, 0]
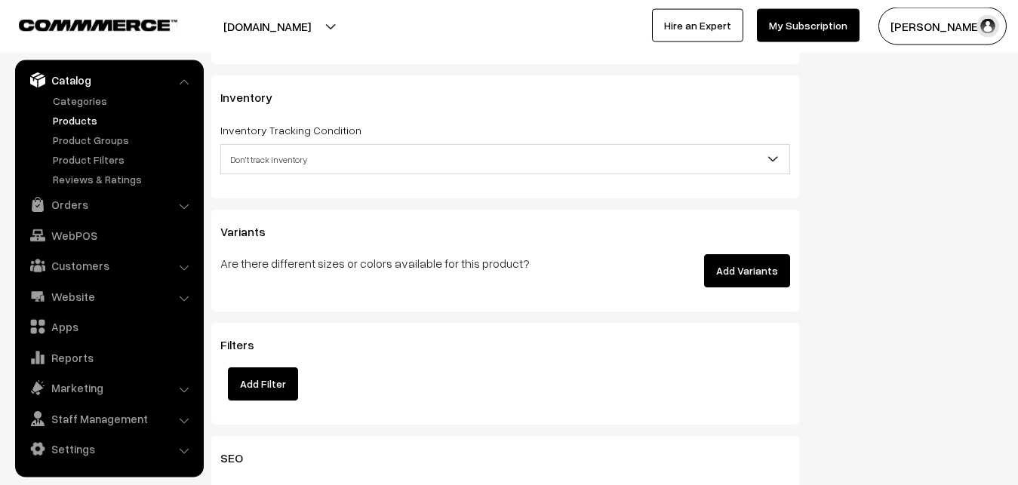
type input "3499"
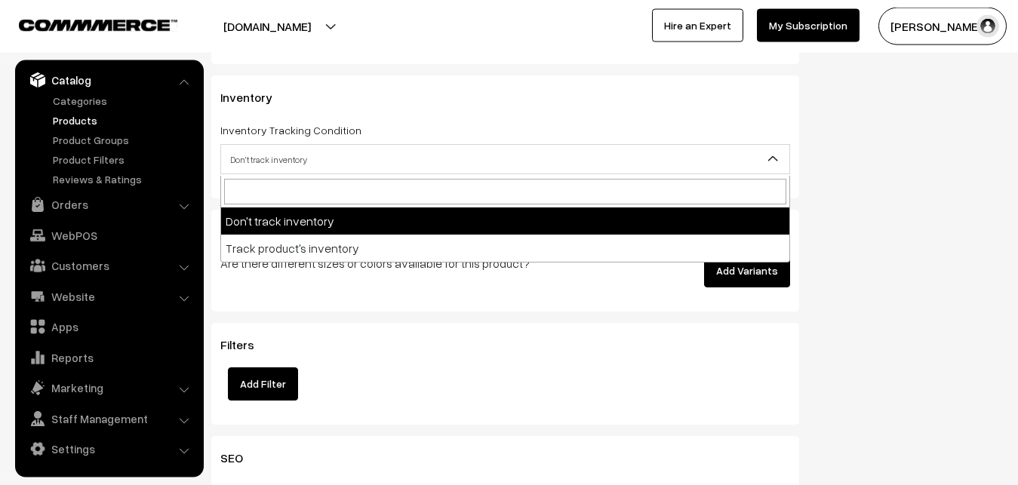
click at [252, 159] on span "Don't track inventory" at bounding box center [505, 159] width 568 height 26
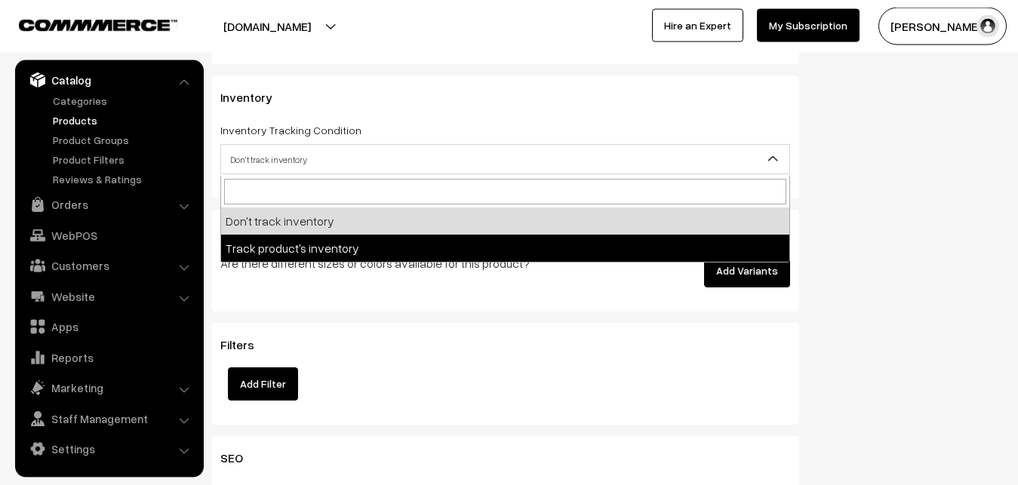
select select "2"
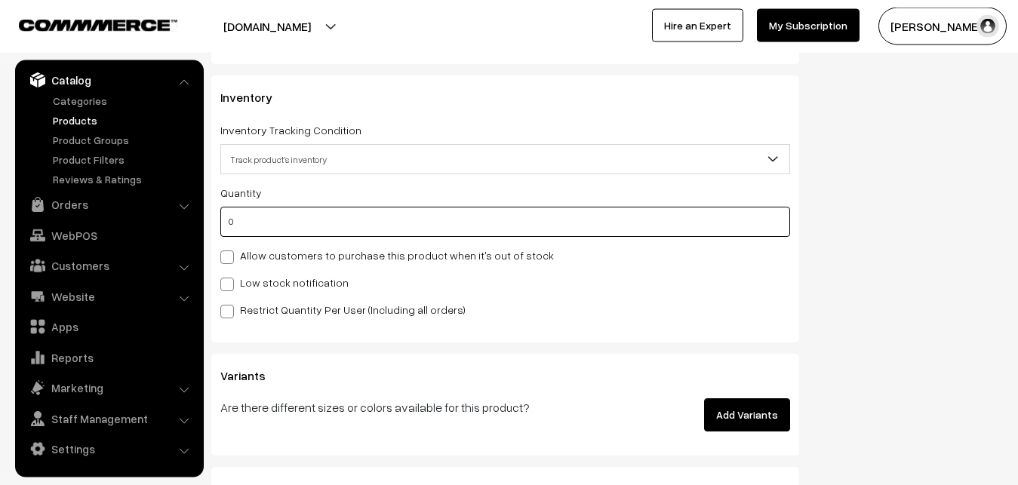
click at [253, 223] on input "0" at bounding box center [505, 222] width 570 height 30
type input "4"
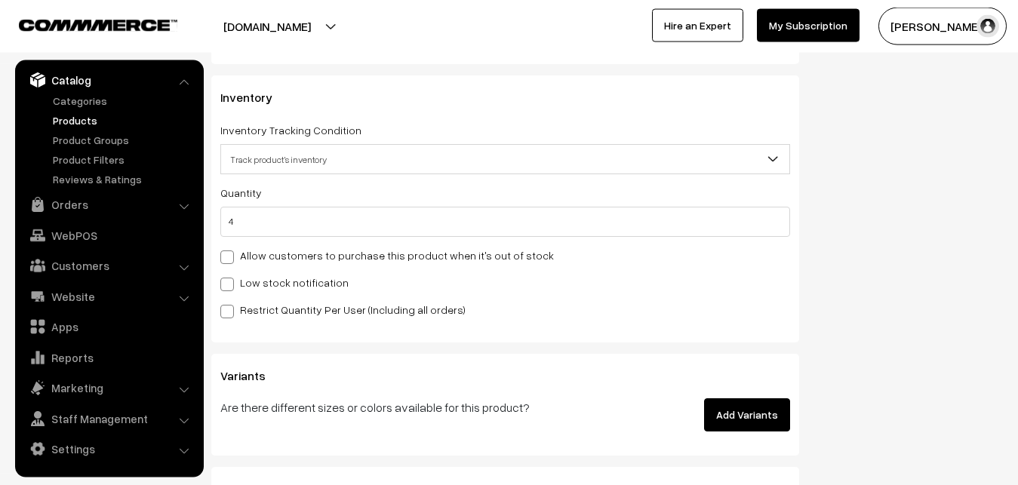
click at [255, 279] on label "Low stock notification" at bounding box center [284, 283] width 128 height 16
click at [230, 279] on input "Low stock notification" at bounding box center [225, 282] width 10 height 10
checkbox input "true"
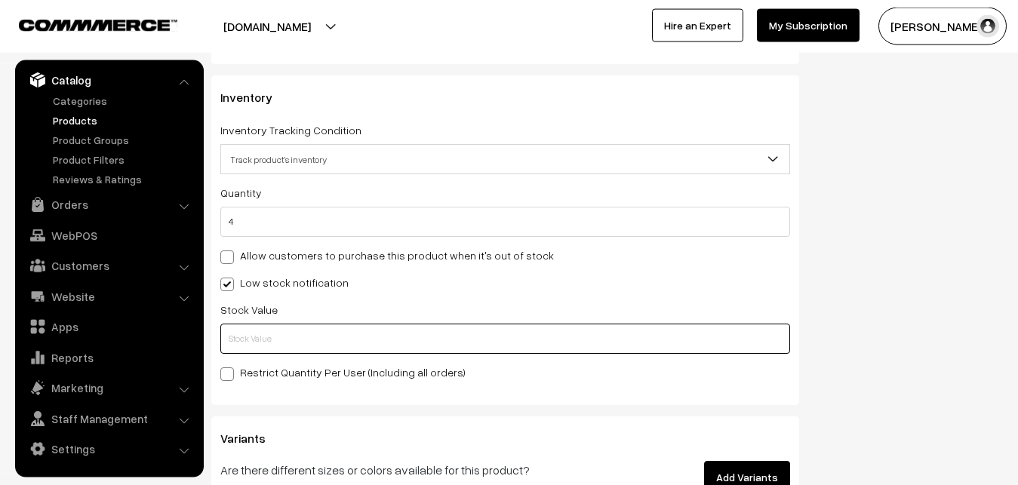
click at [255, 330] on input "text" at bounding box center [505, 339] width 570 height 30
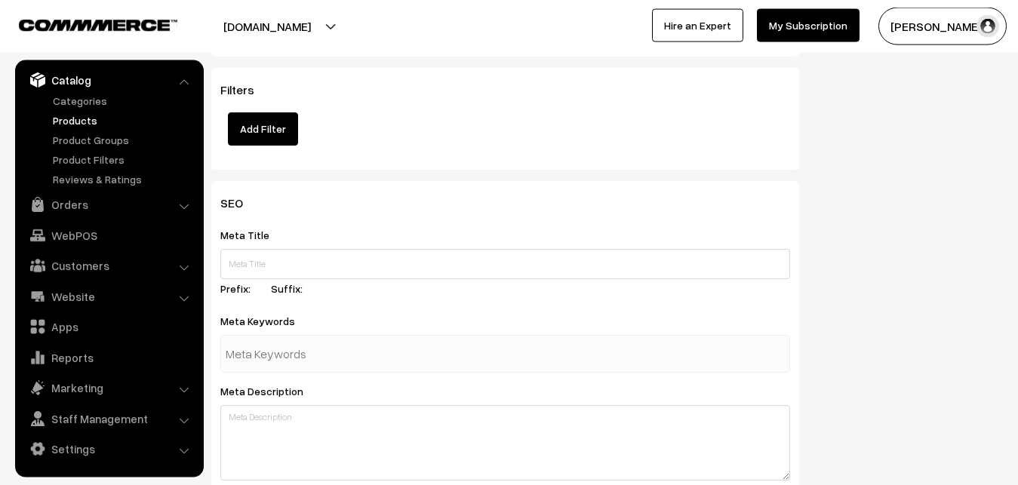
scroll to position [2246, 0]
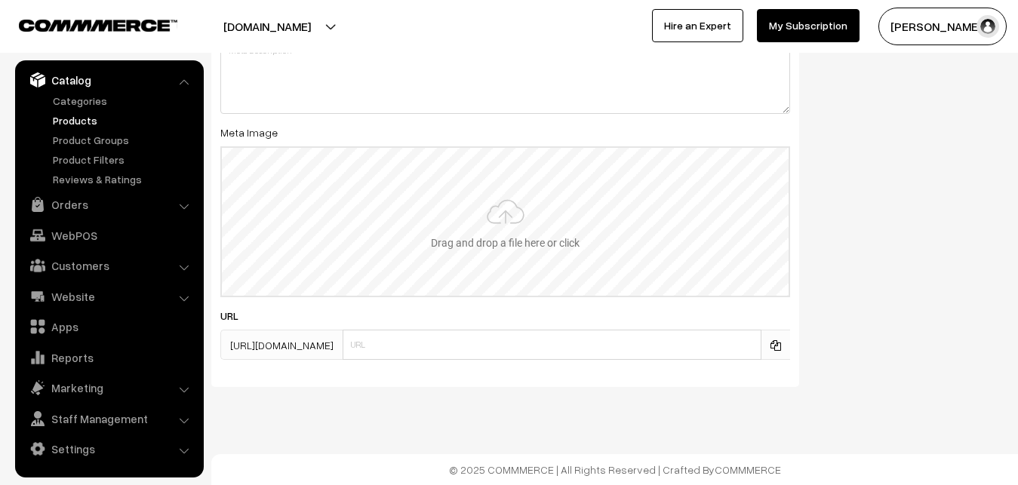
type input "2"
click at [471, 222] on input "file" at bounding box center [505, 222] width 567 height 148
type input "C:\fakepath\mangalagiri-saree-va12434-sep.jpeg"
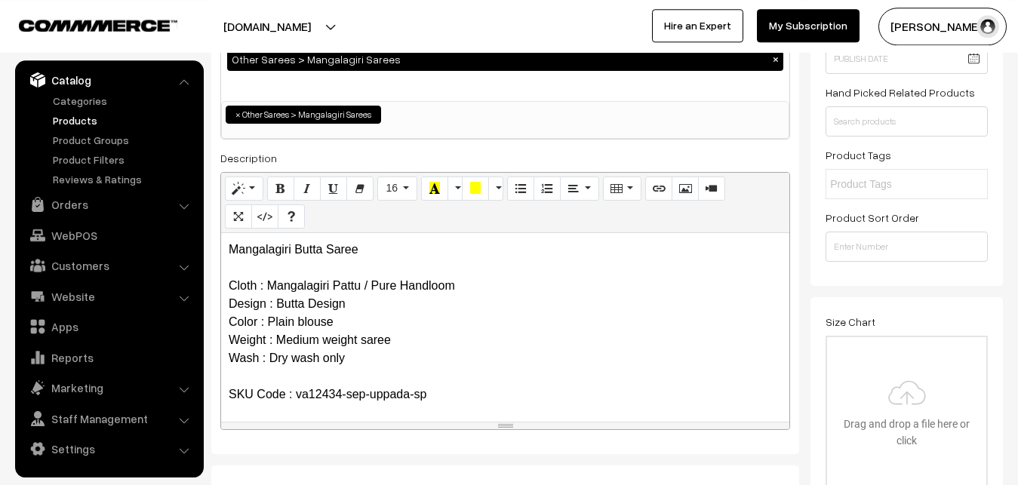
scroll to position [0, 0]
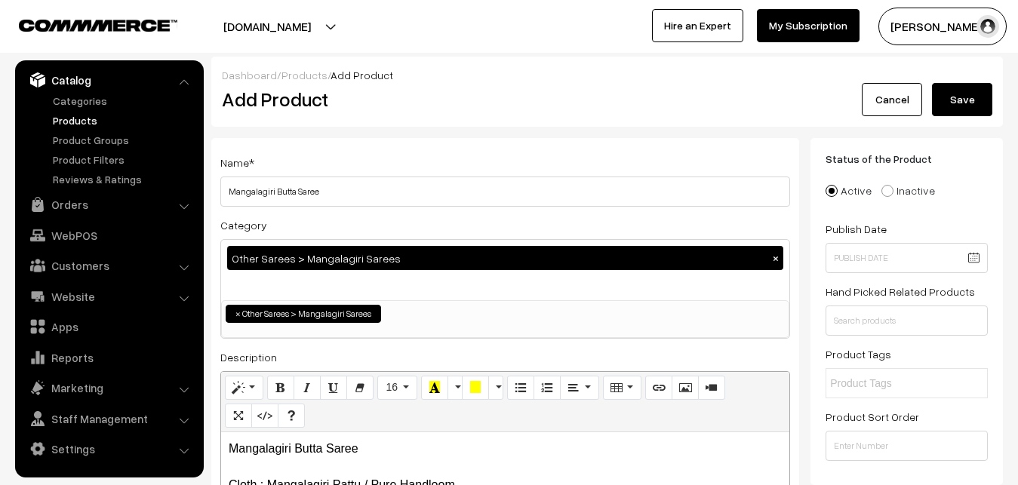
click at [966, 101] on button "Save" at bounding box center [962, 99] width 60 height 33
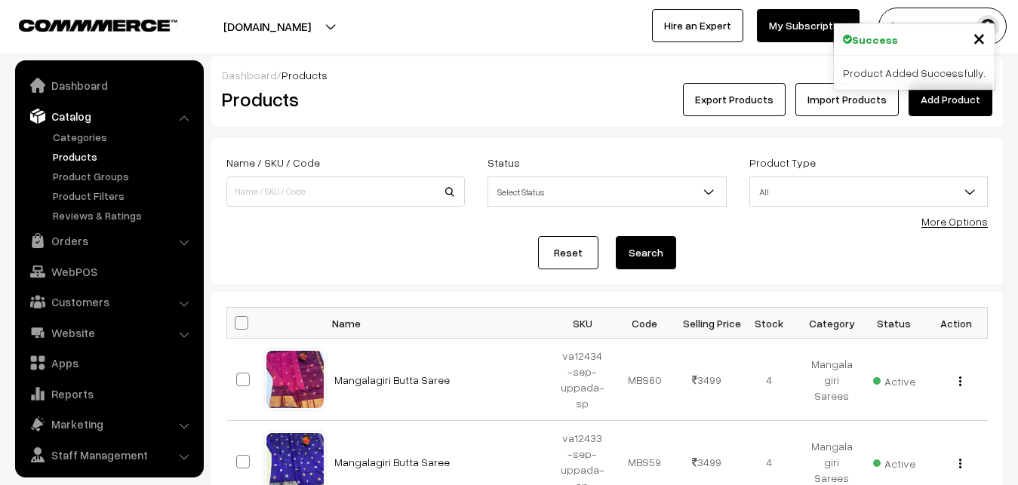
scroll to position [36, 0]
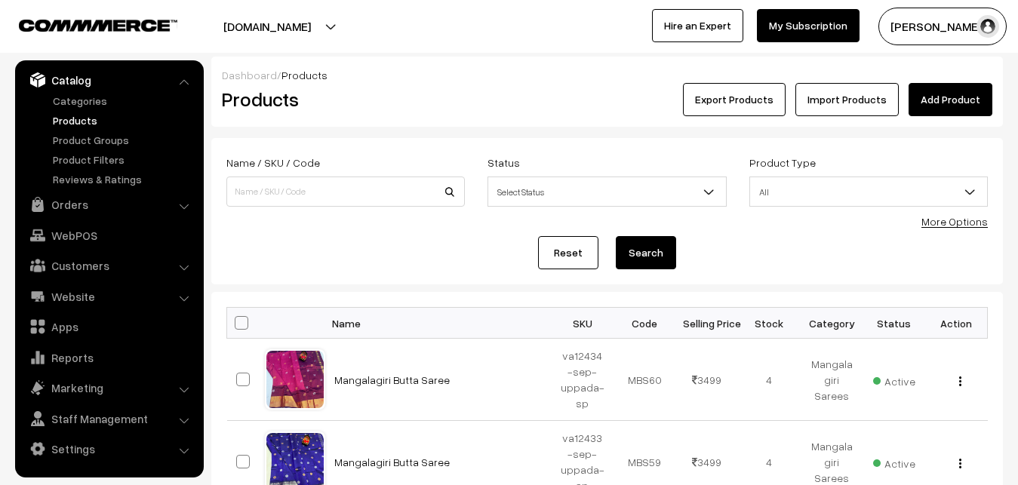
click at [462, 99] on h2 "Products" at bounding box center [342, 99] width 241 height 23
click at [457, 91] on h2 "Products" at bounding box center [342, 99] width 241 height 23
click at [926, 91] on link "Add Product" at bounding box center [950, 99] width 84 height 33
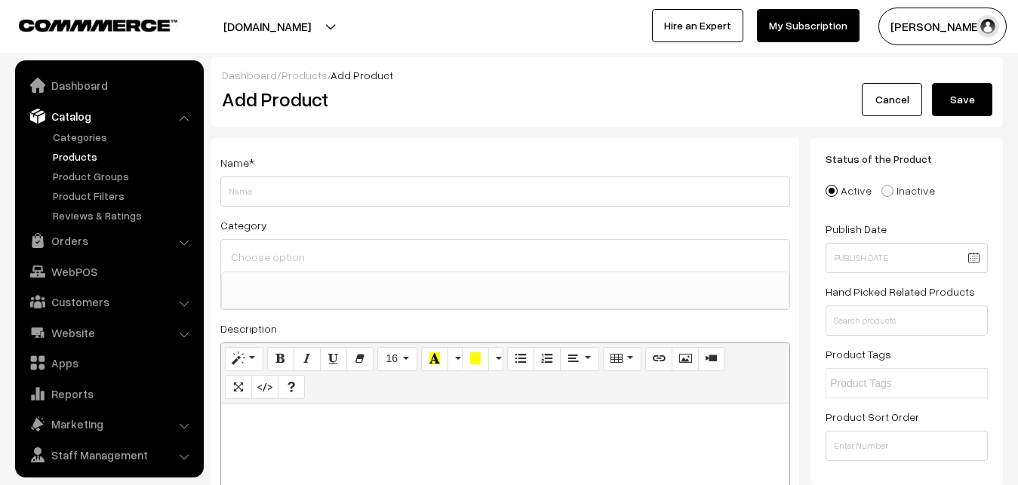
select select
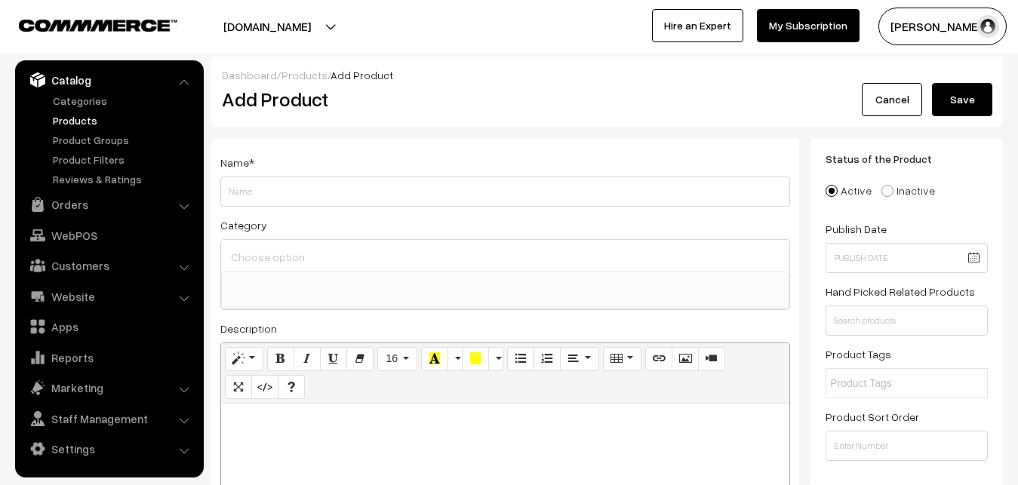
click at [297, 429] on p at bounding box center [505, 420] width 553 height 18
paste div
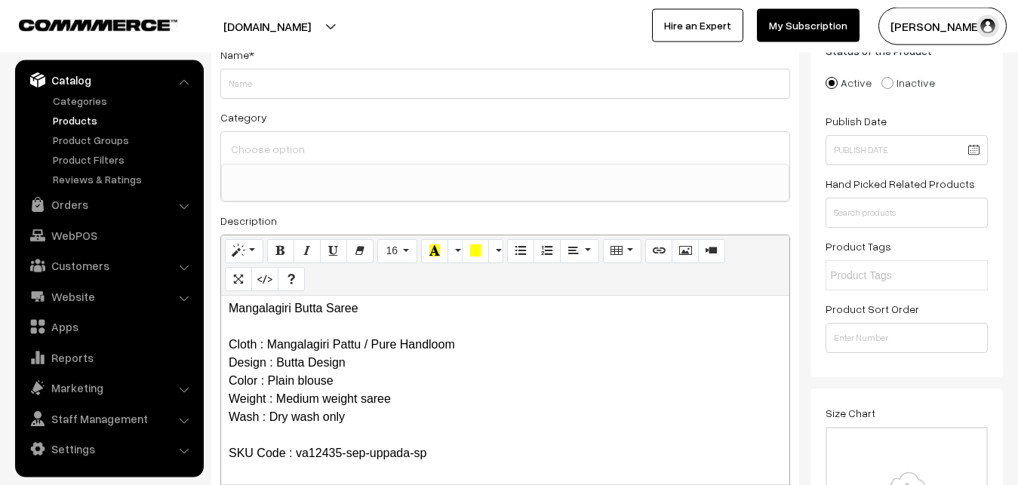
scroll to position [0, 0]
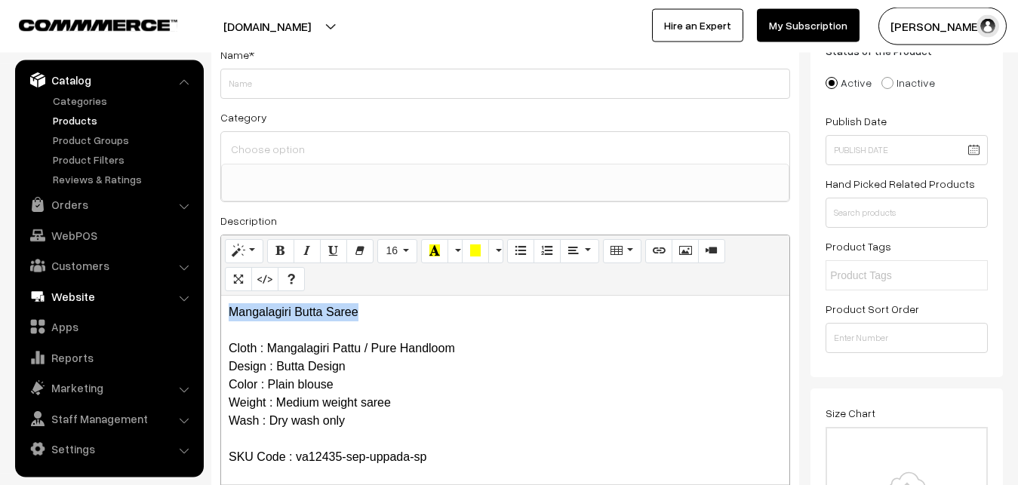
drag, startPoint x: 379, startPoint y: 312, endPoint x: 166, endPoint y: 307, distance: 212.8
click at [221, 308] on div "Mangalagiri Butta Saree Cloth : Mangalagiri Pattu / Pure Handloom Design : Butt…" at bounding box center [505, 390] width 568 height 189
copy p "Mangalagiri Butta Saree"
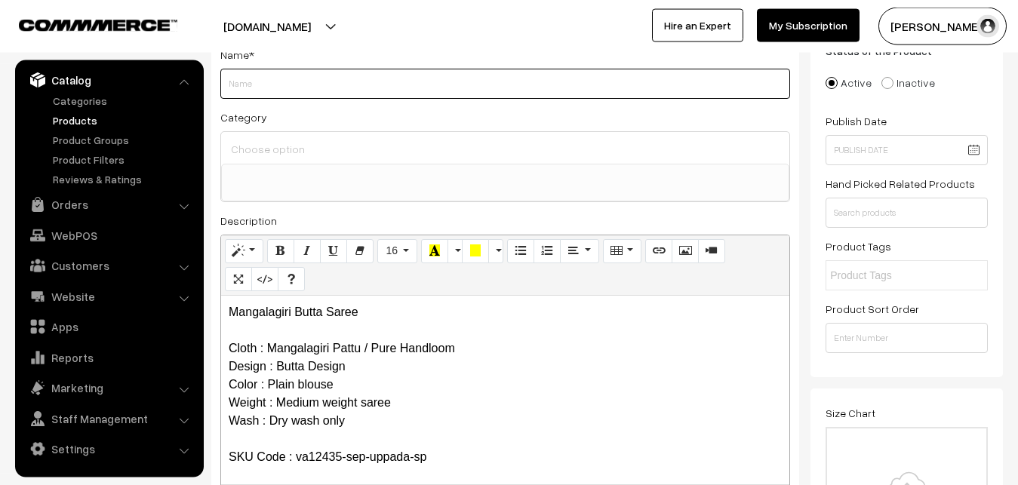
click at [278, 91] on input "Weight" at bounding box center [505, 84] width 570 height 30
paste input "Mangalagiri Butta Saree"
type input "Mangalagiri Butta Saree"
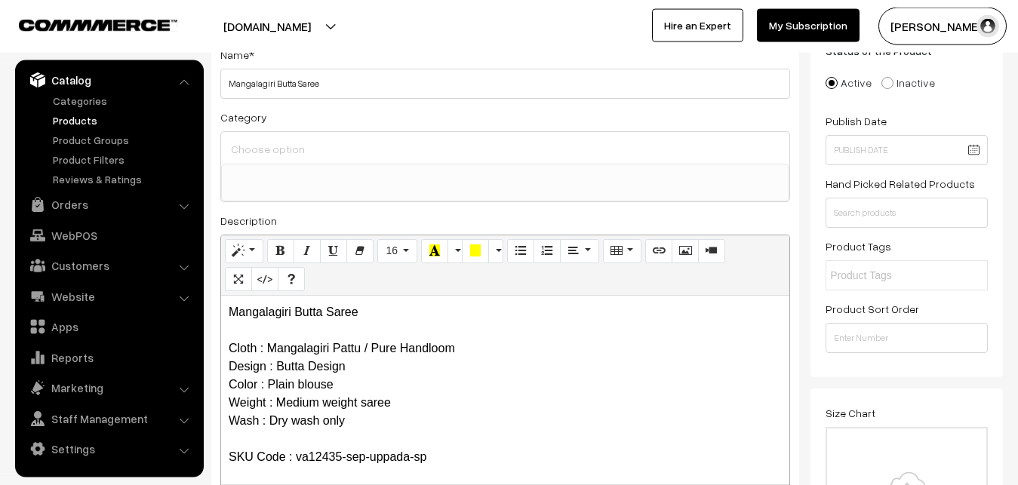
click at [272, 141] on input at bounding box center [505, 149] width 556 height 22
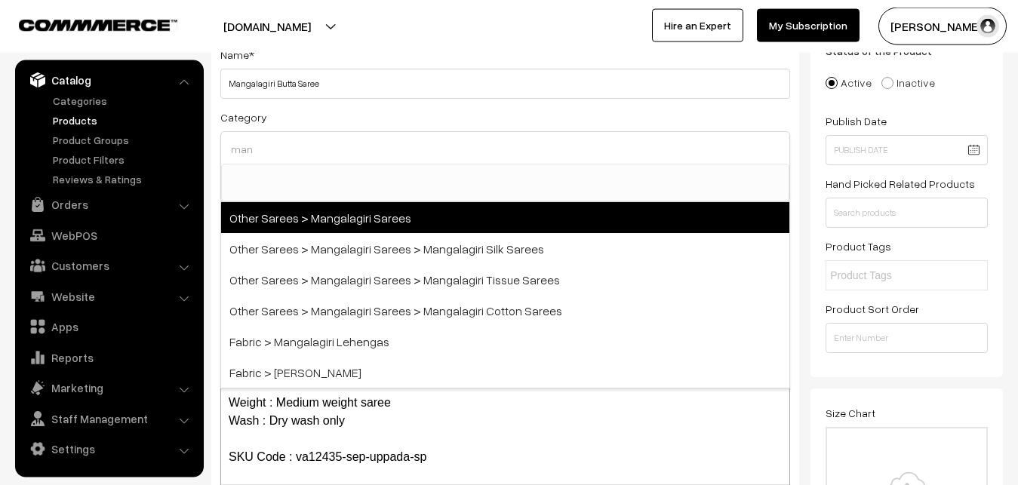
type input "man"
click at [325, 210] on span "Other Sarees > Mangalagiri Sarees" at bounding box center [505, 217] width 568 height 31
select select "31"
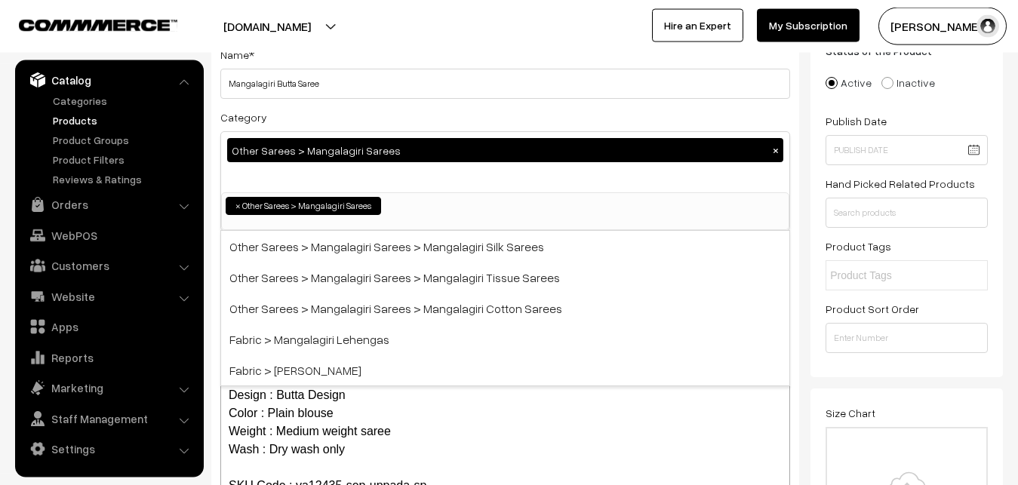
scroll to position [380, 0]
click at [355, 118] on div "Category Other Sarees > Mangalagiri Sarees × Uppada Sarees Uppada Sarees > Uppa…" at bounding box center [505, 169] width 570 height 123
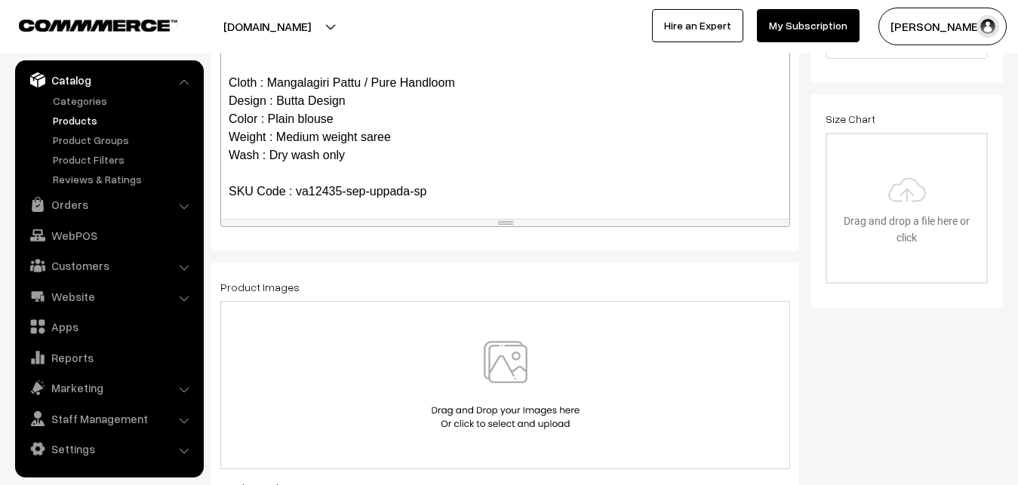
scroll to position [493, 0]
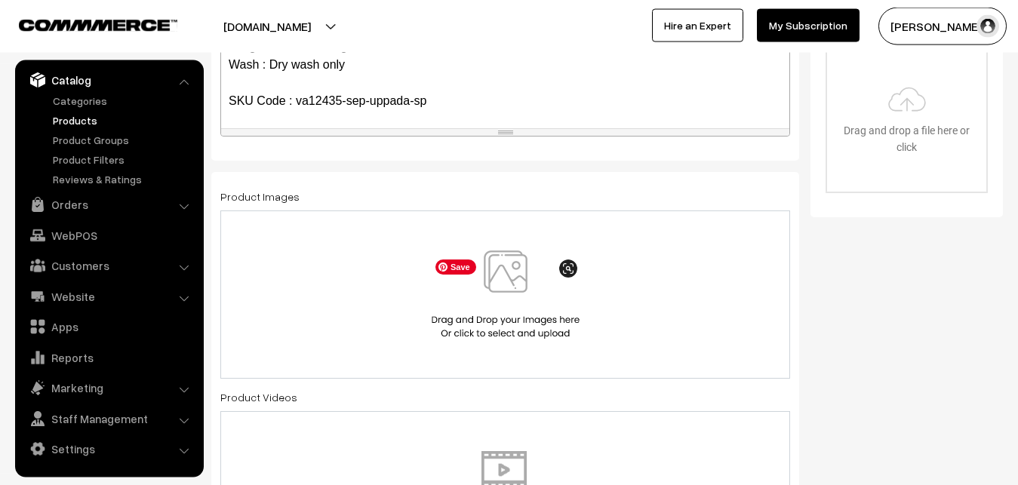
click at [500, 273] on img at bounding box center [505, 294] width 155 height 88
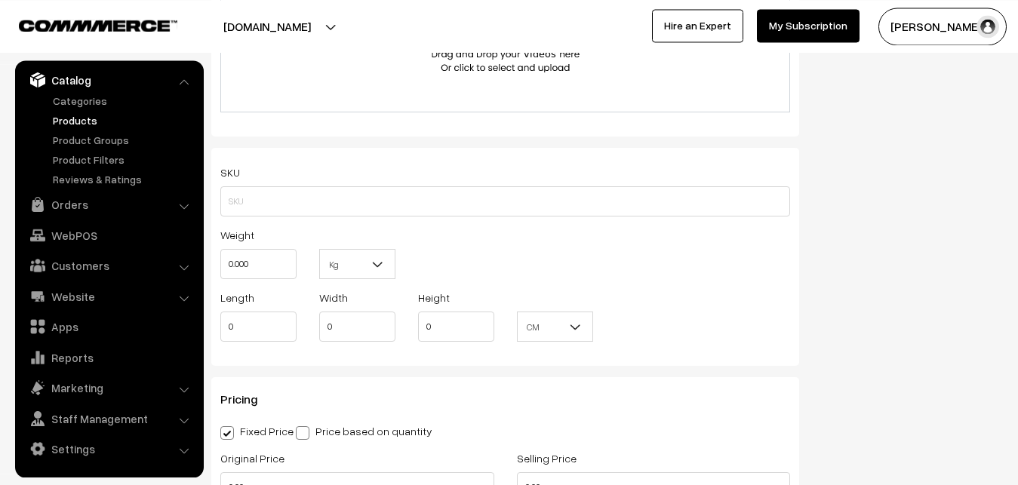
scroll to position [954, 0]
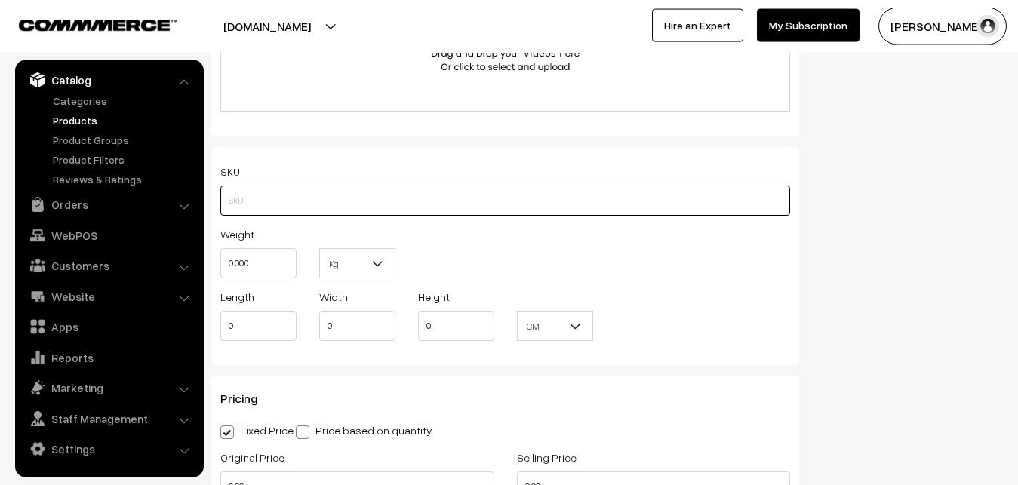
click at [267, 198] on input "text" at bounding box center [505, 201] width 570 height 30
paste input "va12435-sep-uppada-sp"
type input "va12435-sep-uppada-sp"
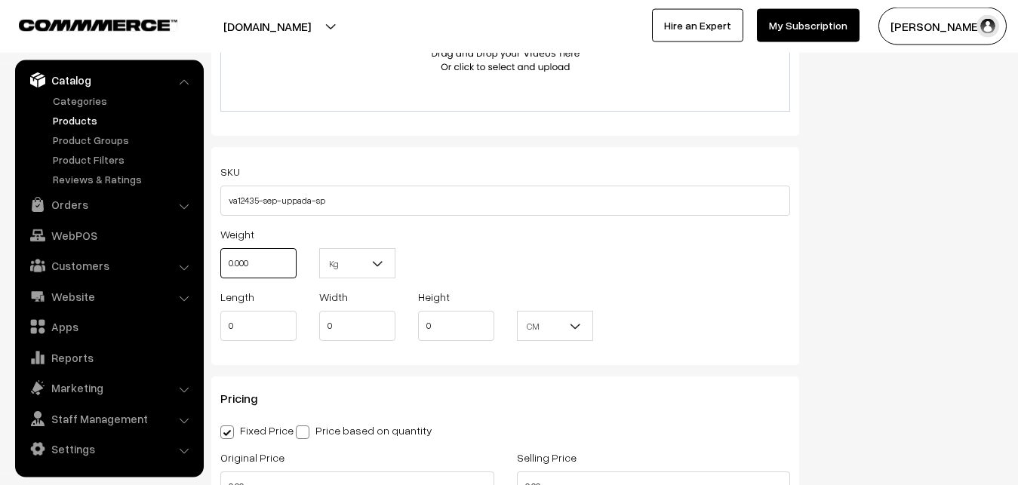
drag, startPoint x: 258, startPoint y: 275, endPoint x: 204, endPoint y: 263, distance: 55.5
click at [220, 263] on input "0.000" at bounding box center [258, 263] width 76 height 30
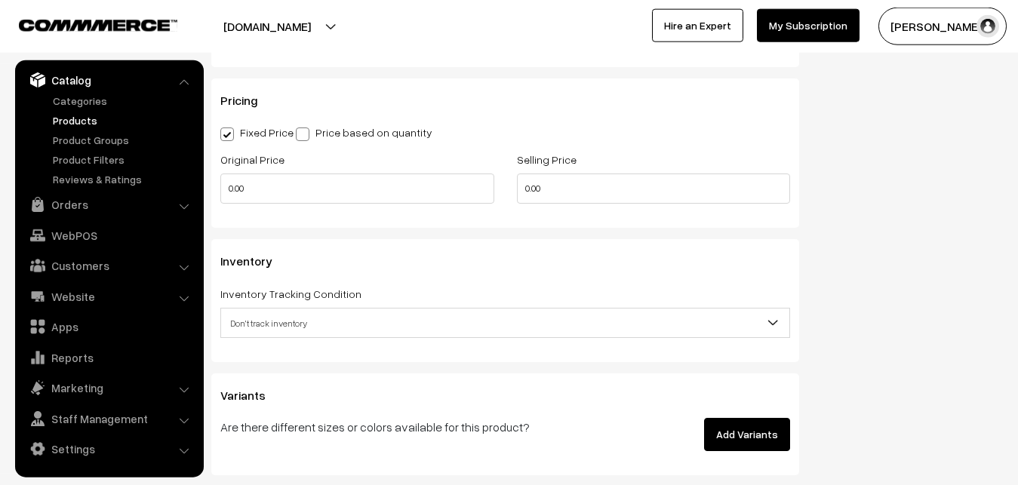
scroll to position [1262, 0]
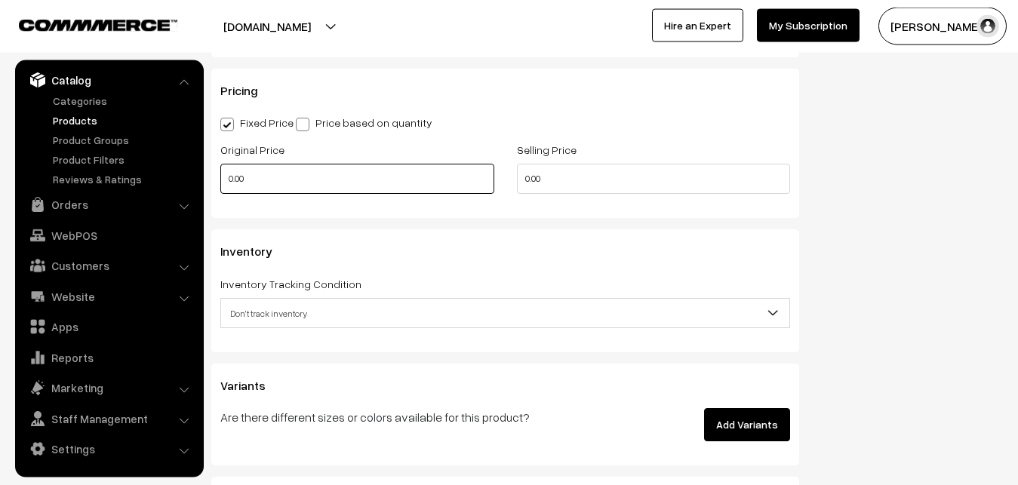
type input "0.80"
drag, startPoint x: 260, startPoint y: 183, endPoint x: 204, endPoint y: 183, distance: 55.8
click at [220, 183] on input "0.00" at bounding box center [357, 179] width 274 height 30
type input "2600"
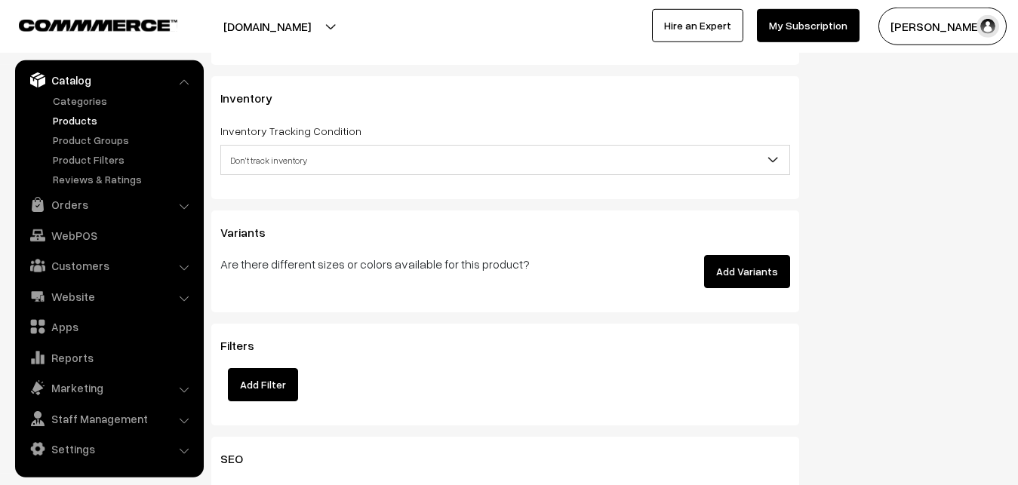
scroll to position [1416, 0]
type input "3499"
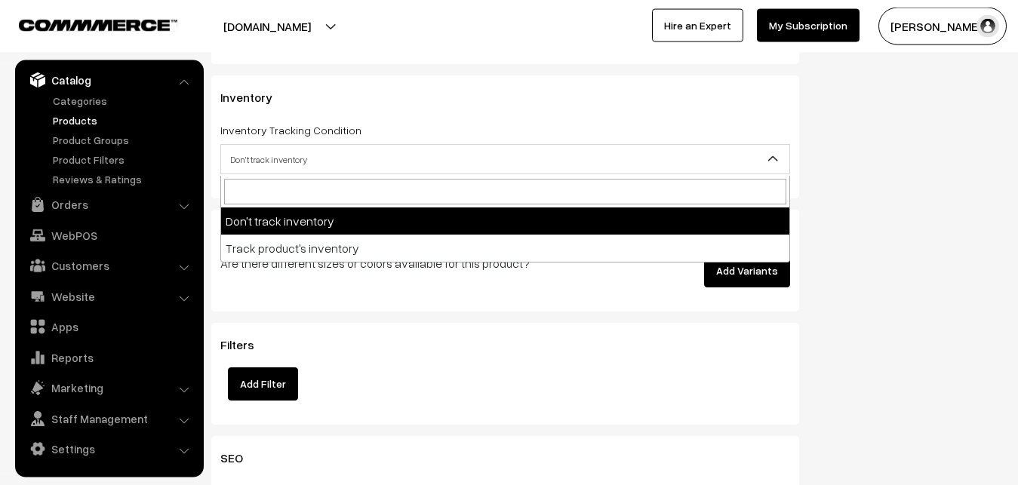
click at [280, 158] on span "Don't track inventory" at bounding box center [505, 159] width 568 height 26
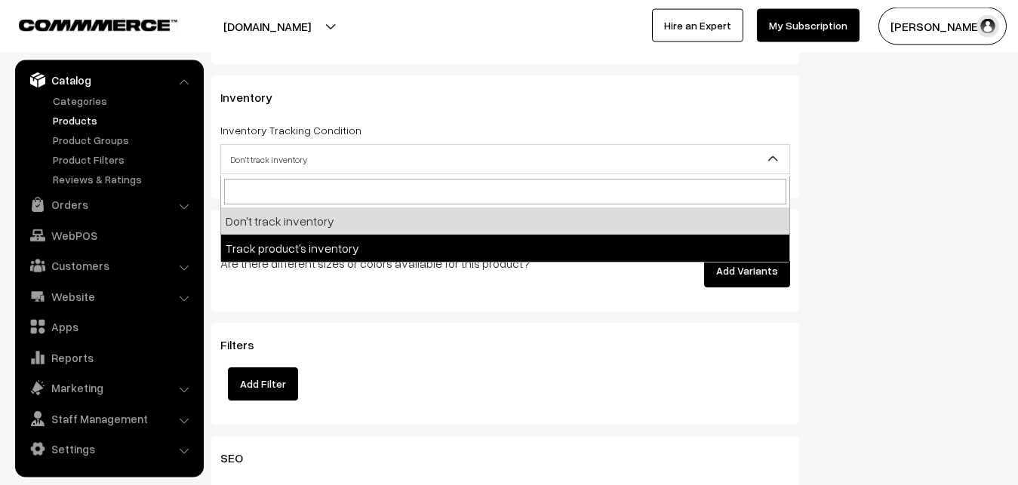
select select "2"
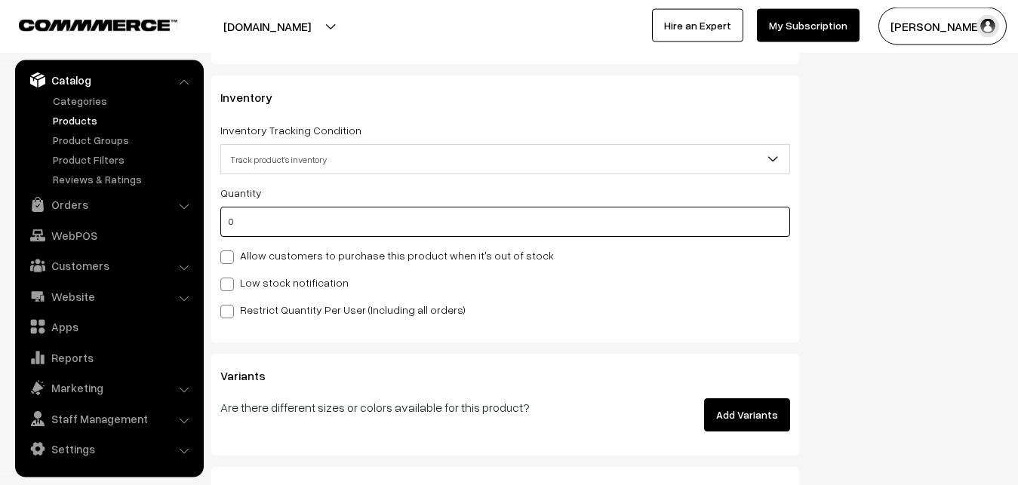
click at [259, 232] on input "0" at bounding box center [505, 222] width 570 height 30
type input "4"
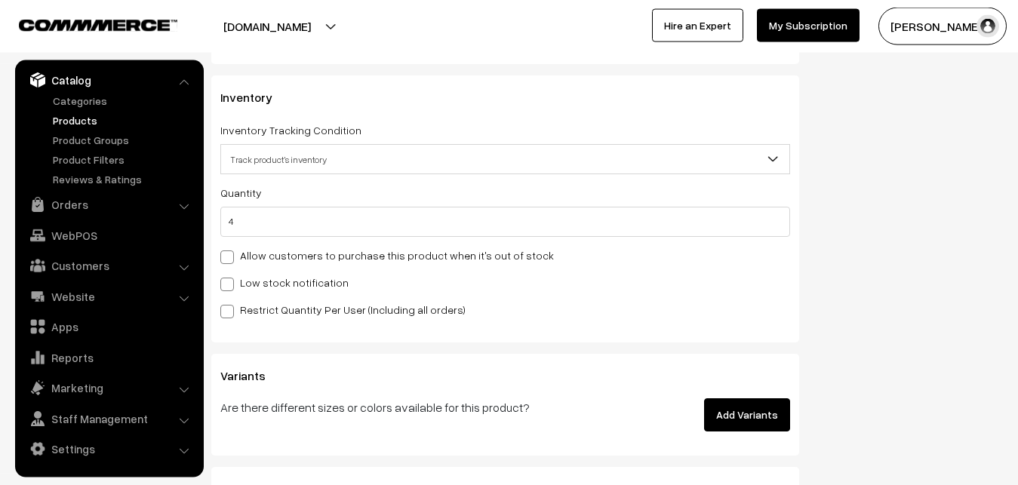
click at [257, 290] on label "Low stock notification" at bounding box center [284, 283] width 128 height 16
click at [230, 287] on input "Low stock notification" at bounding box center [225, 282] width 10 height 10
checkbox input "true"
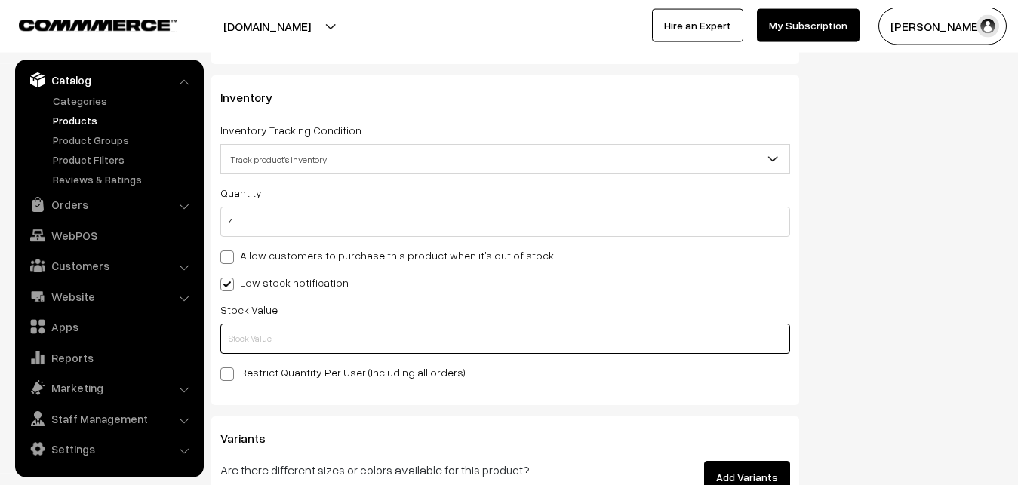
click at [253, 335] on input "text" at bounding box center [505, 339] width 570 height 30
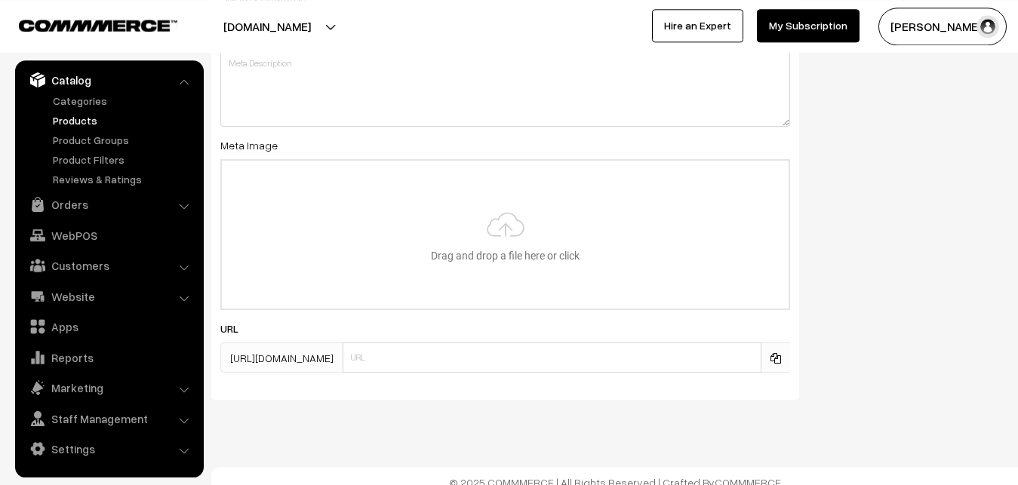
scroll to position [2246, 0]
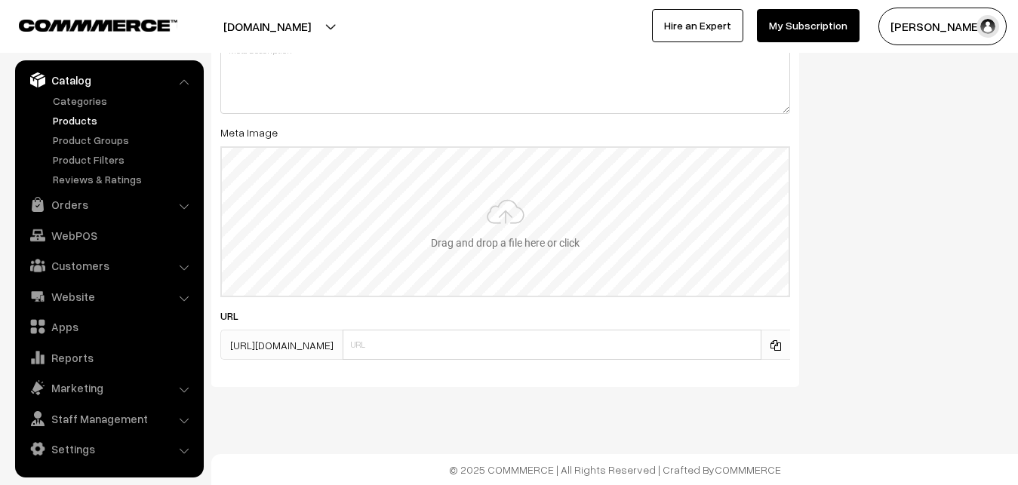
type input "2"
click at [494, 223] on input "file" at bounding box center [505, 222] width 567 height 148
type input "C:\fakepath\mangalagiri-saree-va12435-sep.jpeg"
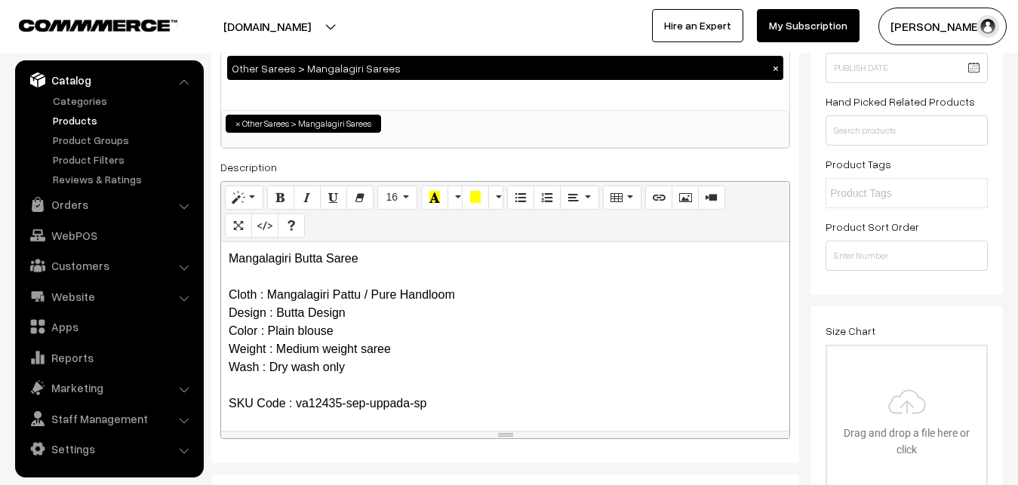
scroll to position [0, 0]
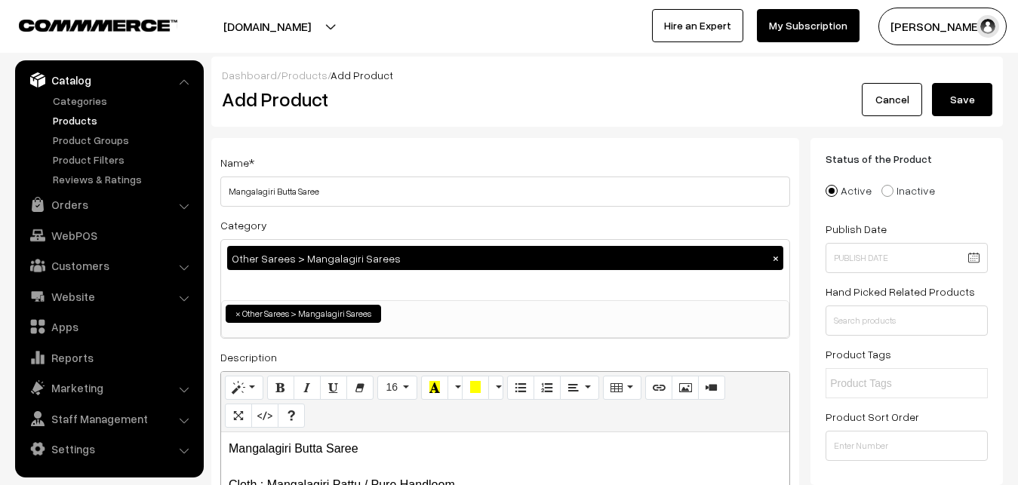
click at [963, 97] on button "Save" at bounding box center [962, 99] width 60 height 33
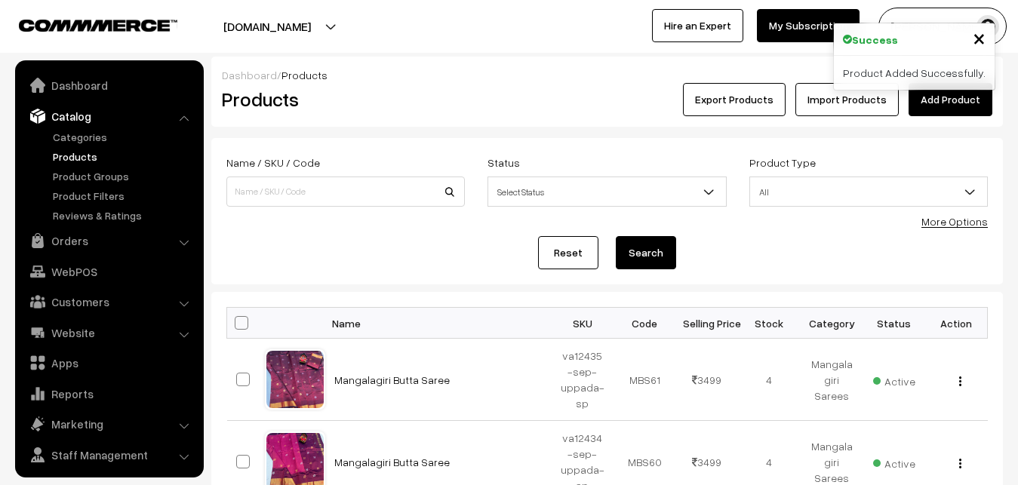
scroll to position [36, 0]
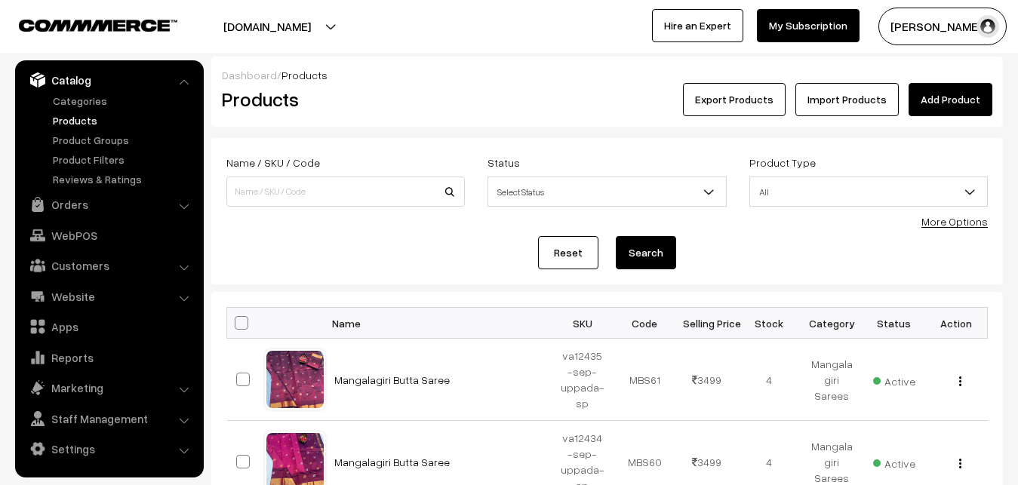
click at [475, 119] on div "Dashboard / Products Products Export Products Import Products Add Product" at bounding box center [606, 92] width 791 height 70
click at [938, 84] on link "Add Product" at bounding box center [950, 99] width 84 height 33
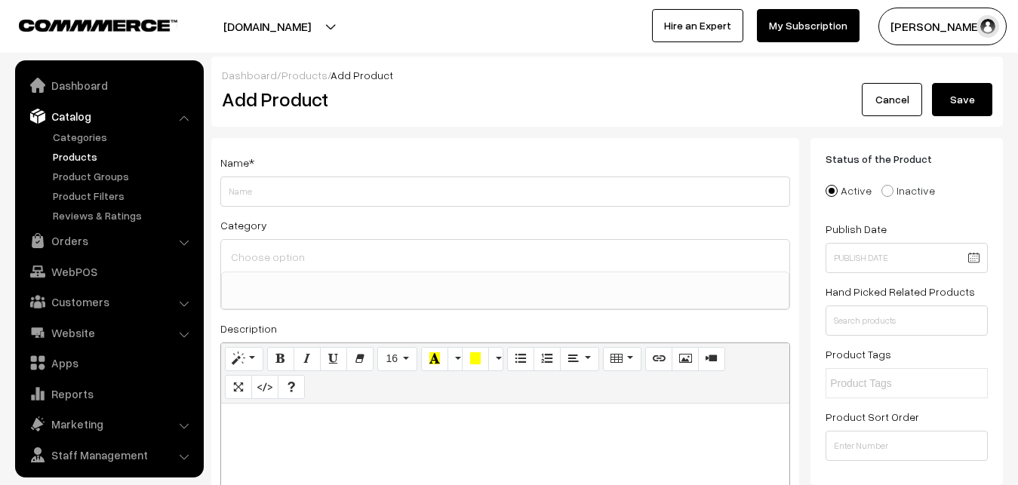
select select
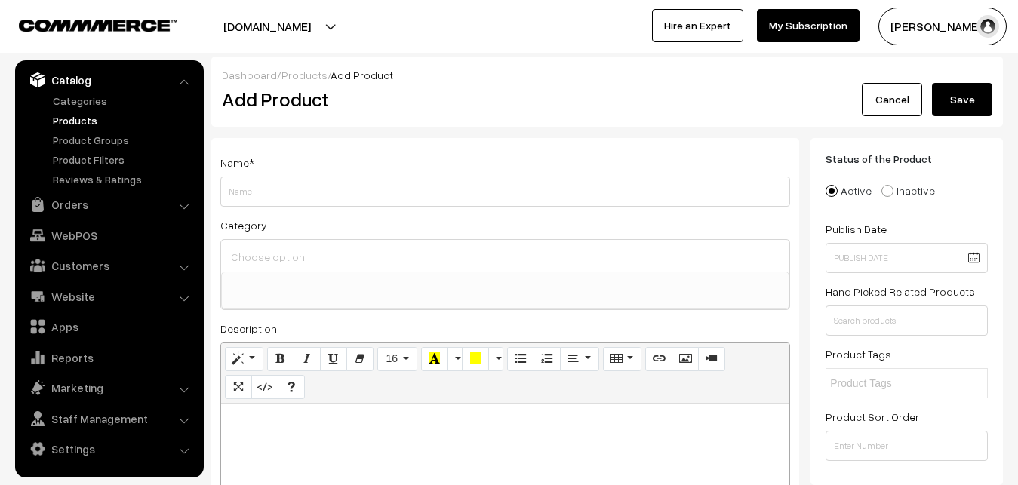
paste div
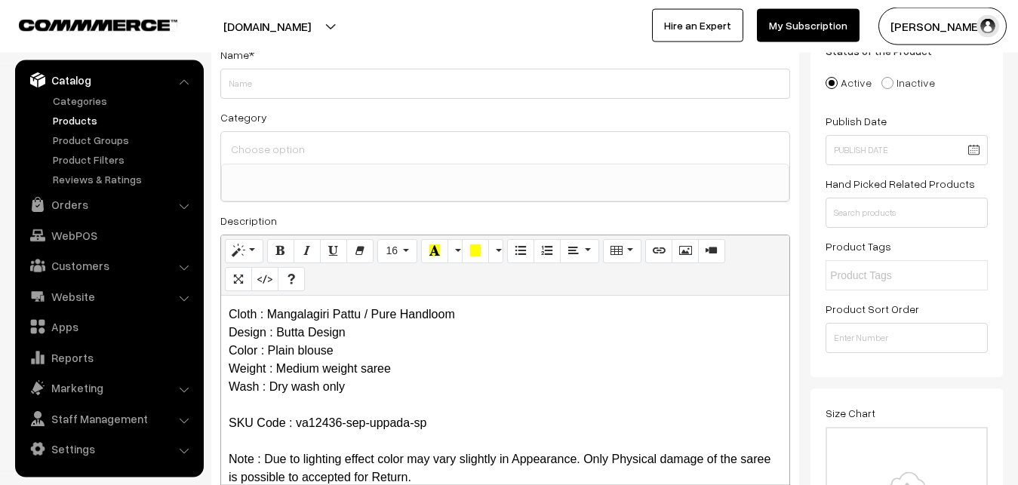
scroll to position [0, 0]
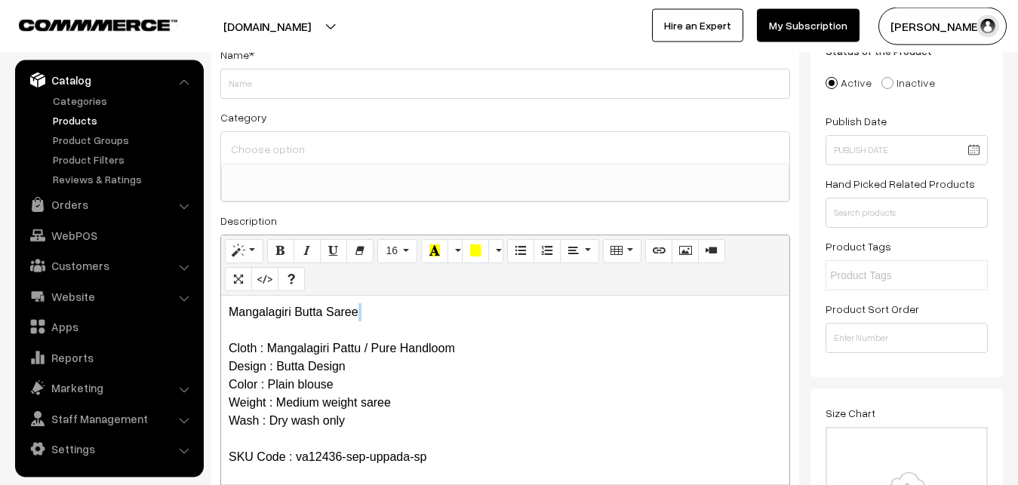
drag, startPoint x: 364, startPoint y: 308, endPoint x: 189, endPoint y: 324, distance: 175.7
click at [221, 324] on div "Mangalagiri Butta Saree Cloth : Mangalagiri Pattu / Pure Handloom Design : Butt…" at bounding box center [505, 390] width 568 height 189
drag, startPoint x: 293, startPoint y: 316, endPoint x: 177, endPoint y: 316, distance: 116.2
click at [221, 316] on div "Mangalagiri Butta Saree Cloth : Mangalagiri Pattu / Pure Handloom Design : Butt…" at bounding box center [505, 390] width 568 height 189
copy p "Mangalagiri Butta Saree"
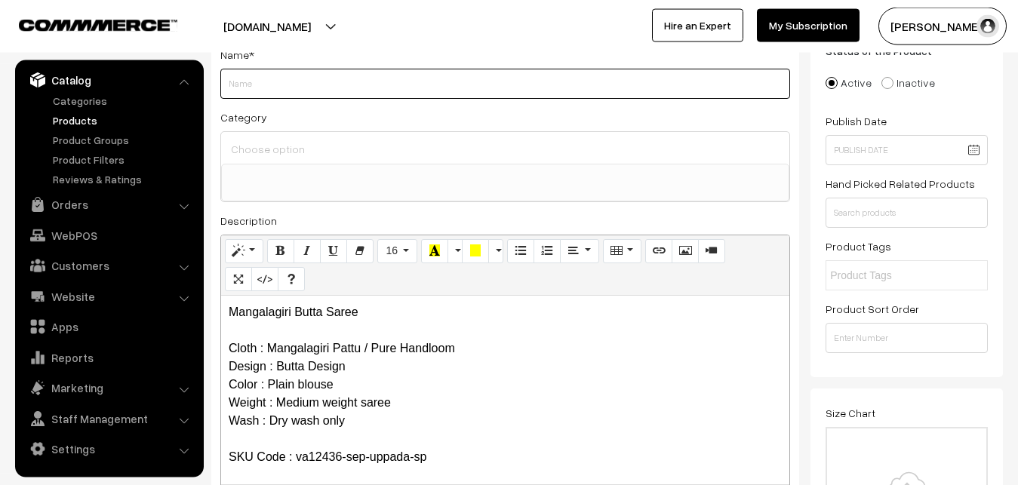
paste input "Mangalagiri Butta Saree"
type input "Mangalagiri Butta Saree"
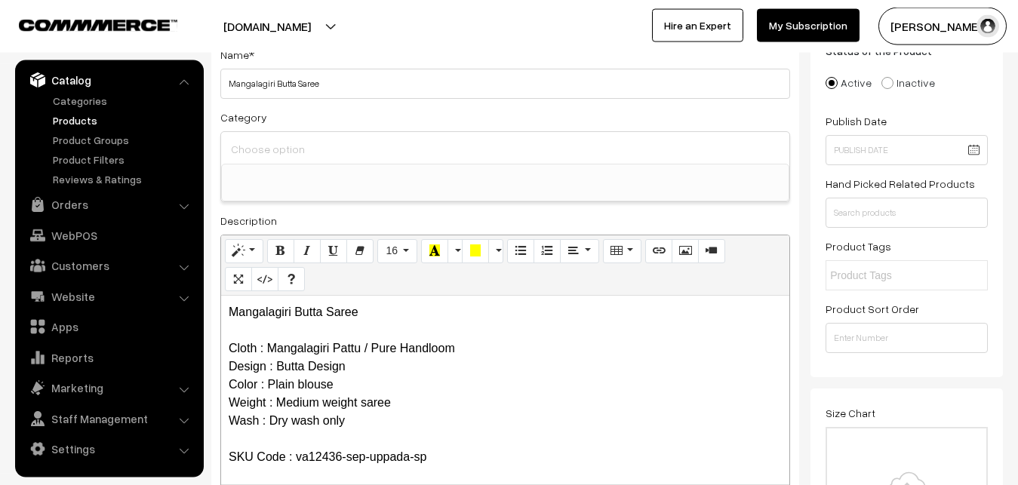
click at [302, 152] on input at bounding box center [505, 149] width 556 height 22
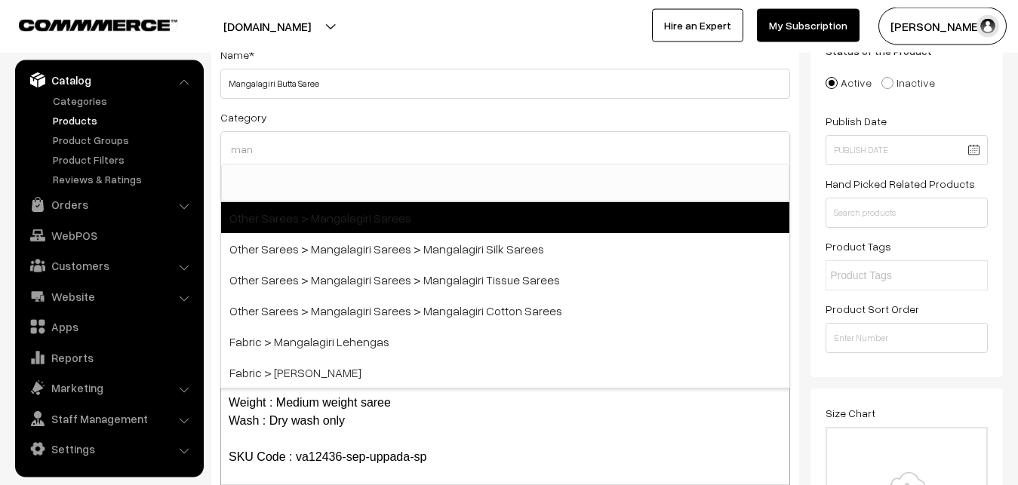
type input "man"
click at [350, 213] on span "Other Sarees > Mangalagiri Sarees" at bounding box center [505, 217] width 568 height 31
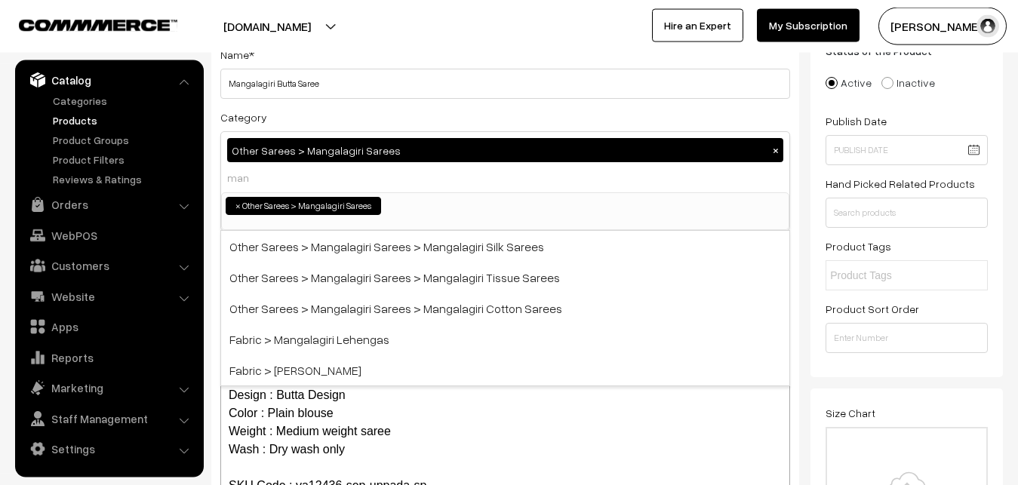
select select "31"
click at [364, 115] on div "Category Other Sarees > Mangalagiri Sarees × Uppada Sarees Uppada Sarees > Uppa…" at bounding box center [505, 169] width 570 height 123
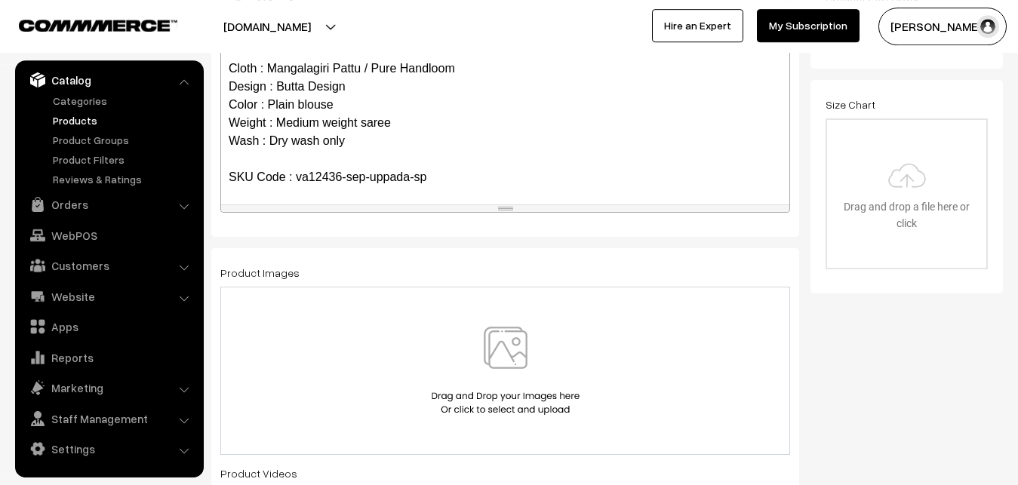
scroll to position [493, 0]
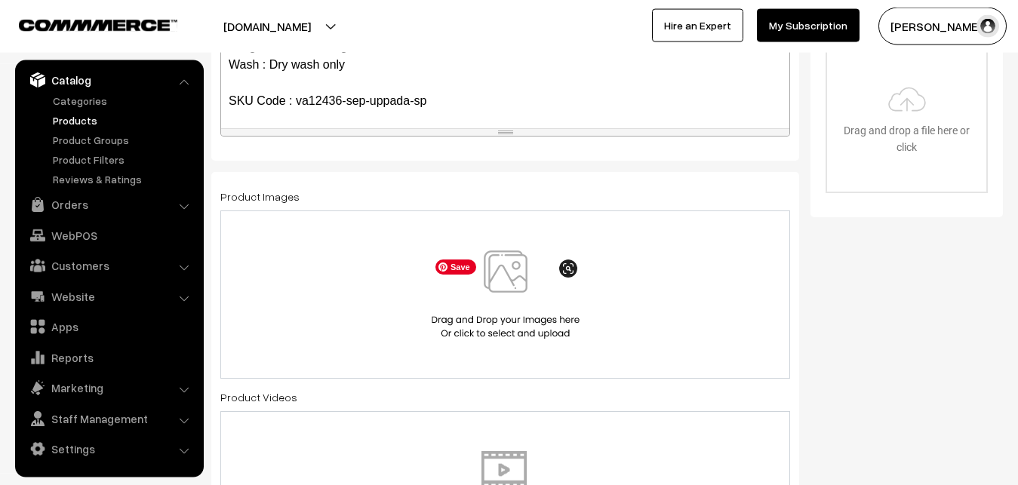
click at [488, 270] on img at bounding box center [505, 294] width 155 height 88
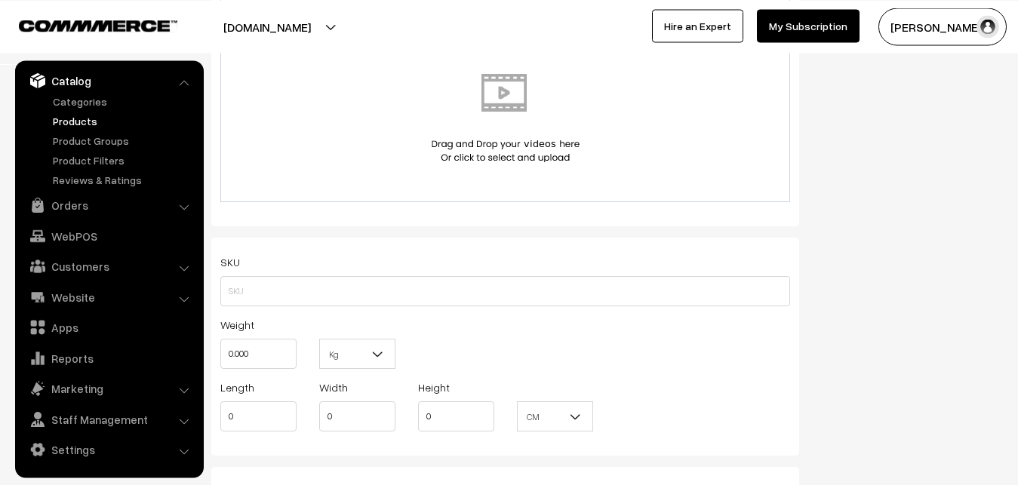
scroll to position [877, 0]
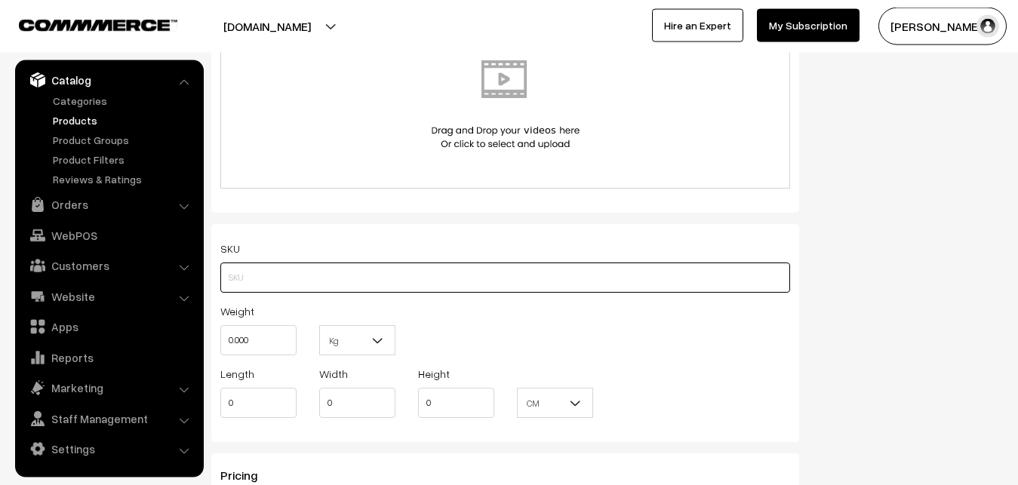
paste input "va12436-sep-uppada-sp"
type input "va12436-sep-uppada-sp"
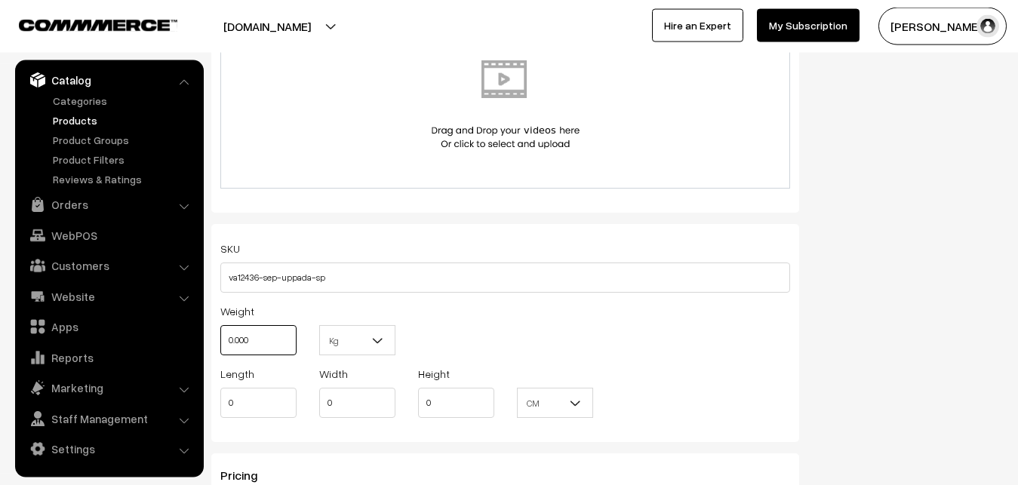
drag, startPoint x: 272, startPoint y: 342, endPoint x: 186, endPoint y: 342, distance: 86.0
click at [220, 342] on input "0.000" at bounding box center [258, 340] width 76 height 30
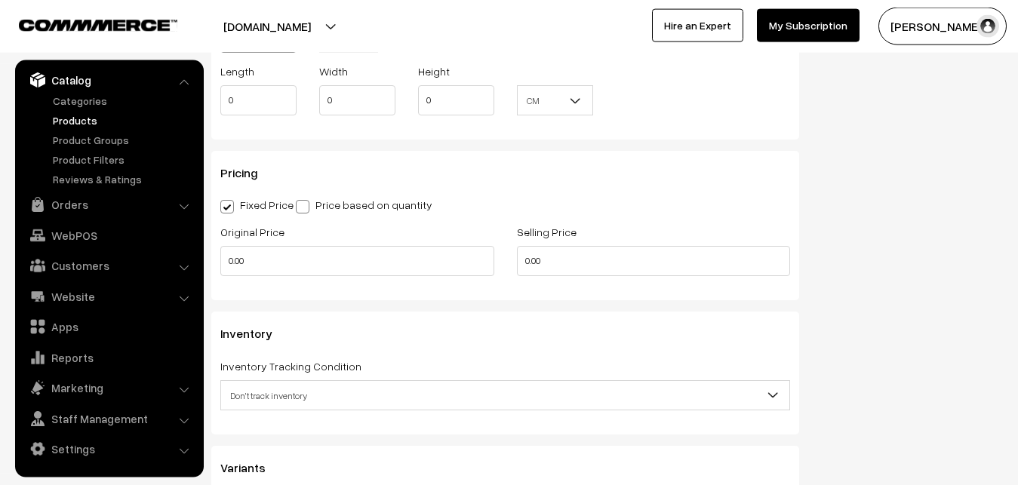
scroll to position [1185, 0]
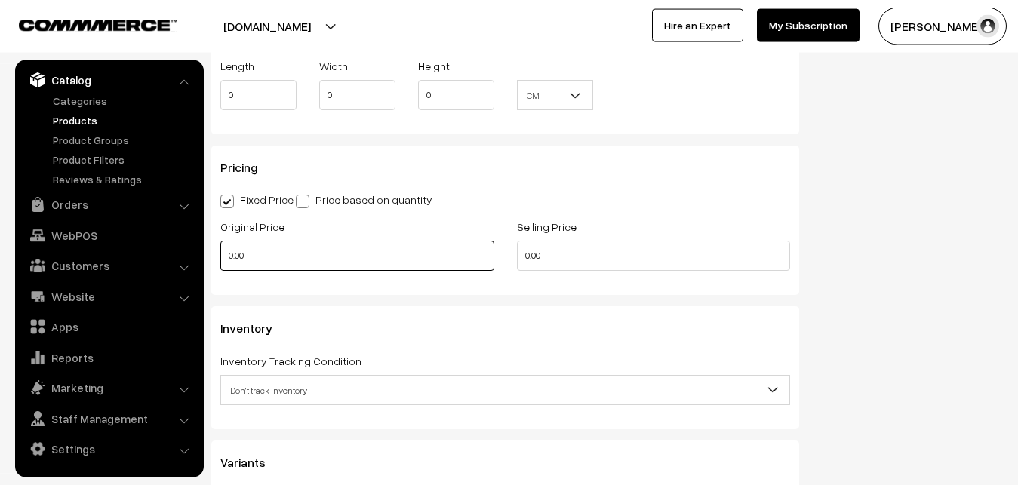
type input "0.80"
drag, startPoint x: 260, startPoint y: 250, endPoint x: 208, endPoint y: 255, distance: 51.6
click at [220, 254] on input "0.00" at bounding box center [357, 256] width 274 height 30
type input "2600"
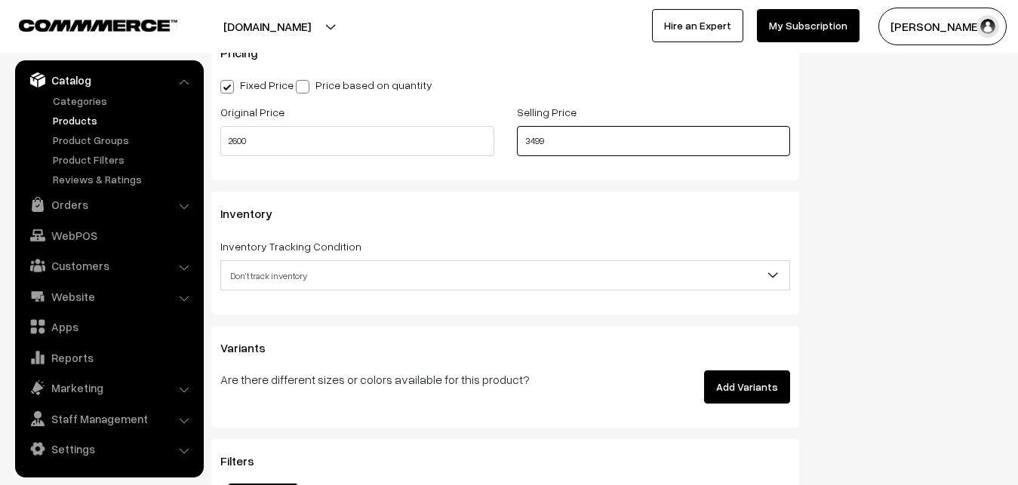
scroll to position [1416, 0]
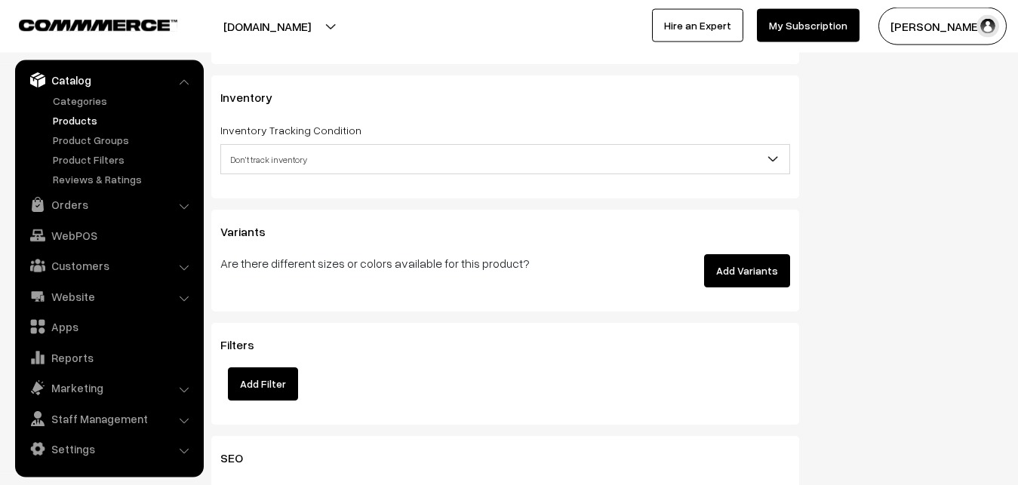
type input "3499"
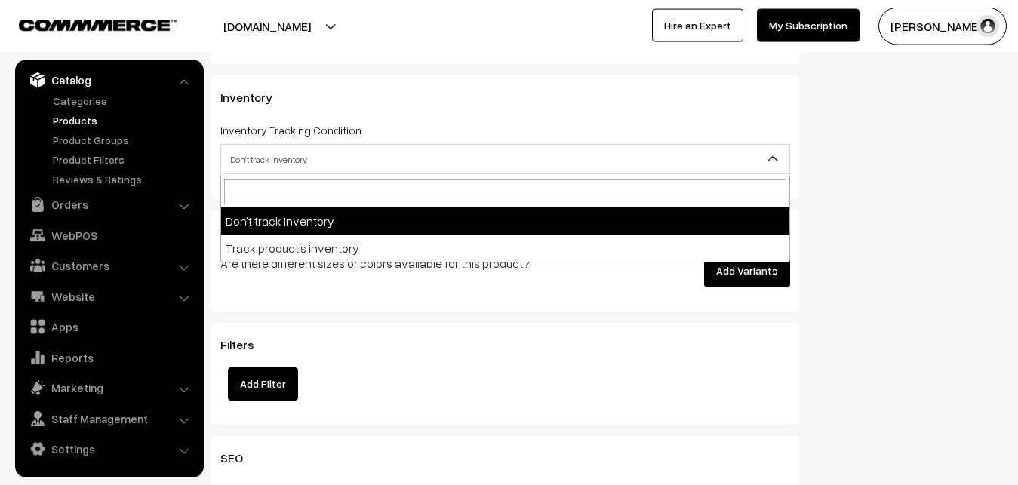
click at [261, 153] on span "Don't track inventory" at bounding box center [505, 159] width 568 height 26
click at [266, 152] on span "Don't track inventory" at bounding box center [505, 159] width 568 height 26
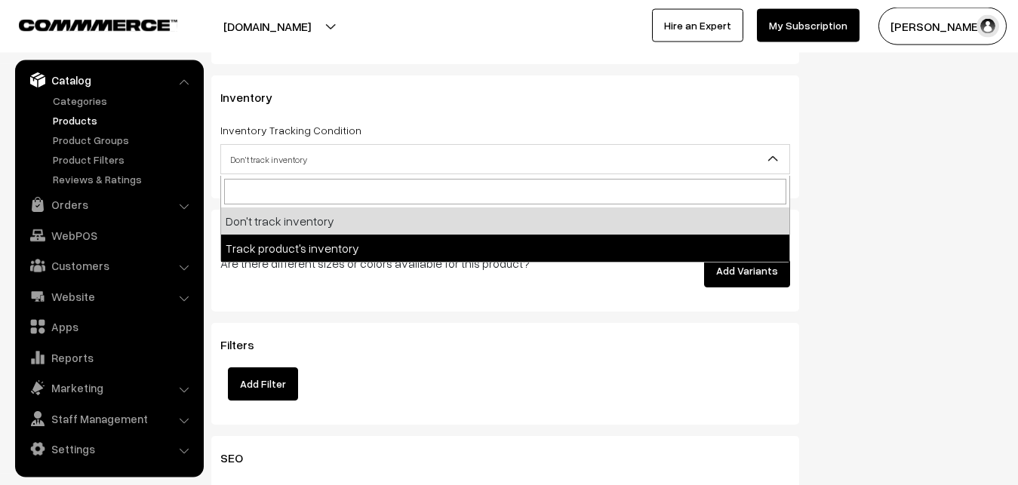
select select "2"
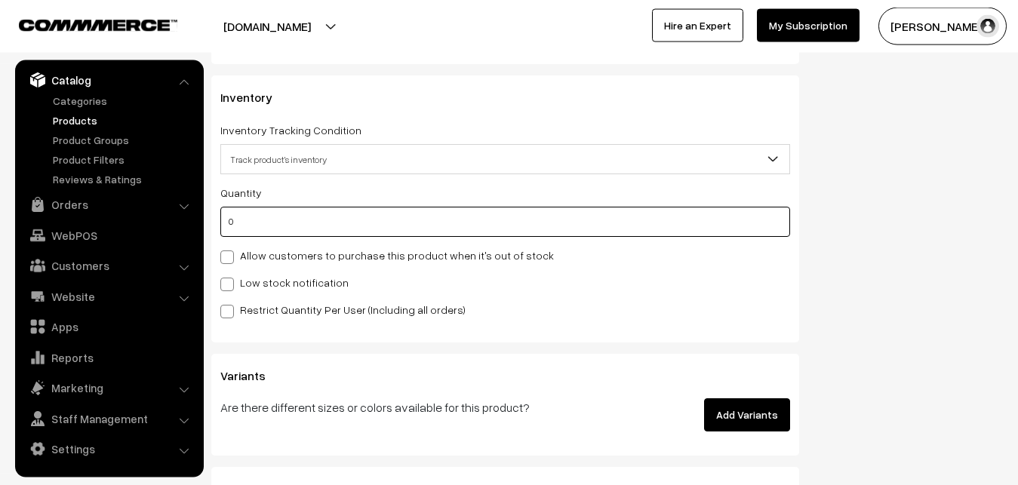
click at [251, 214] on input "0" at bounding box center [505, 222] width 570 height 30
type input "4"
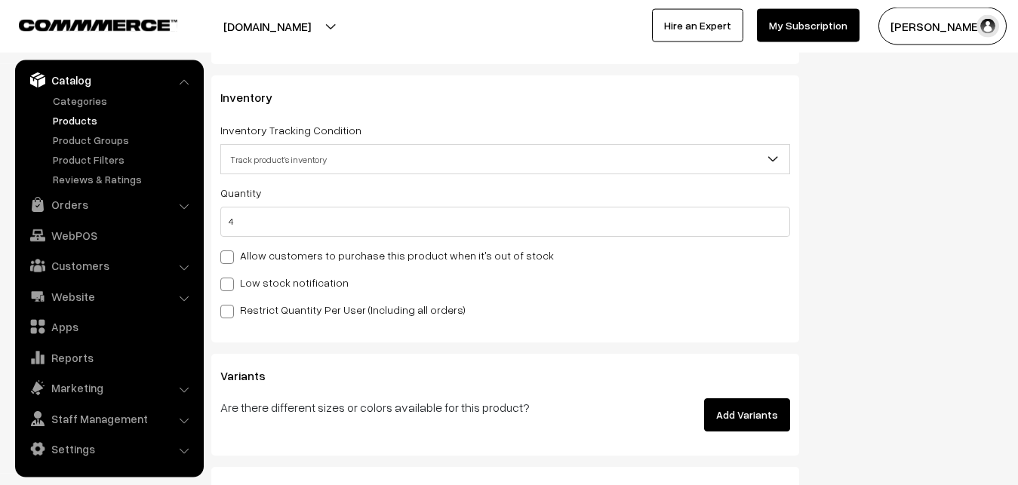
click at [256, 274] on div "Quantity 4 Allow customers to purchase this product when it's out of stock Low …" at bounding box center [505, 250] width 570 height 135
click at [257, 278] on label "Low stock notification" at bounding box center [284, 283] width 128 height 16
click at [230, 278] on input "Low stock notification" at bounding box center [225, 282] width 10 height 10
checkbox input "true"
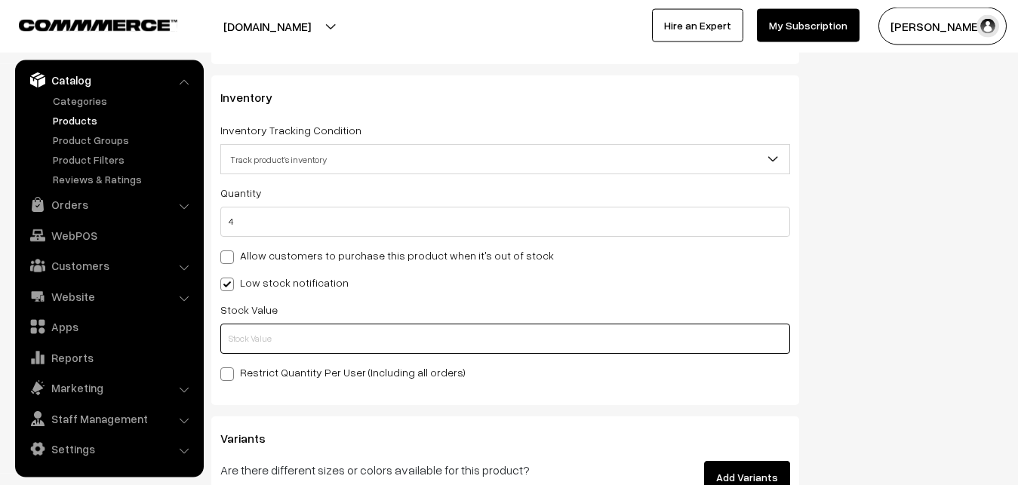
click at [250, 348] on input "text" at bounding box center [505, 339] width 570 height 30
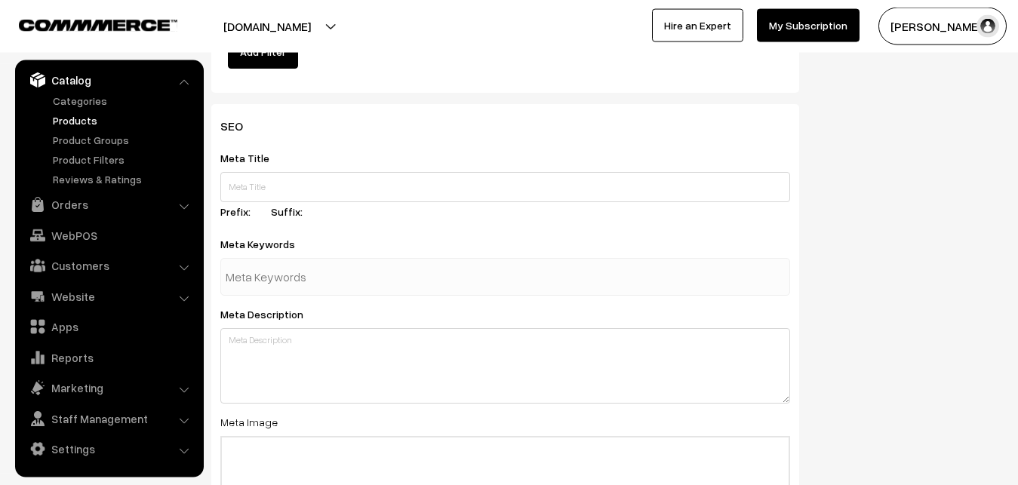
scroll to position [2246, 0]
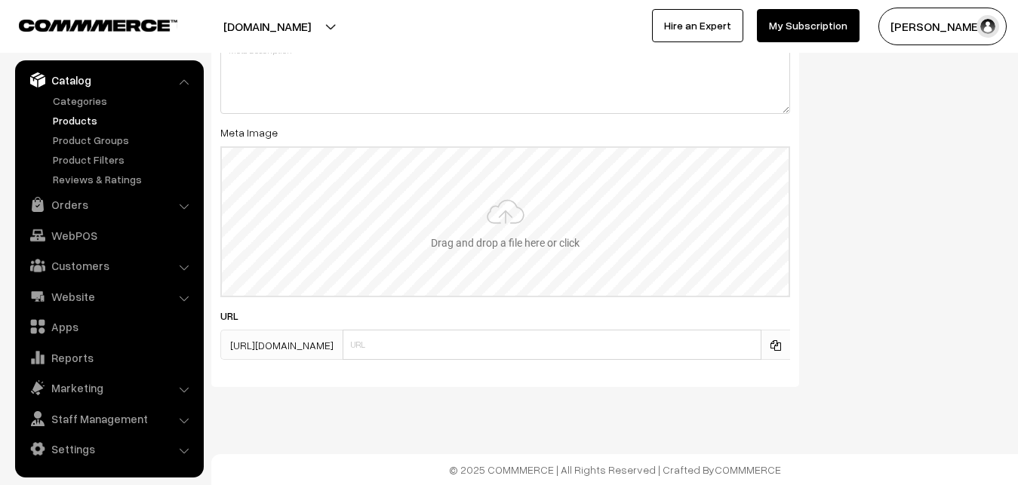
type input "2"
click at [496, 210] on input "file" at bounding box center [505, 222] width 567 height 148
type input "C:\fakepath\mangalagiri-saree-va12436-sep.jpeg"
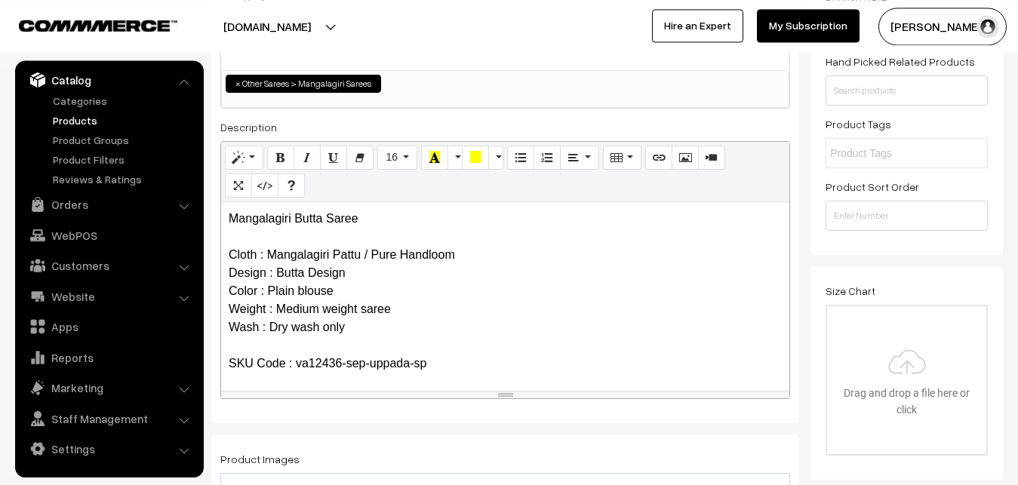
scroll to position [0, 0]
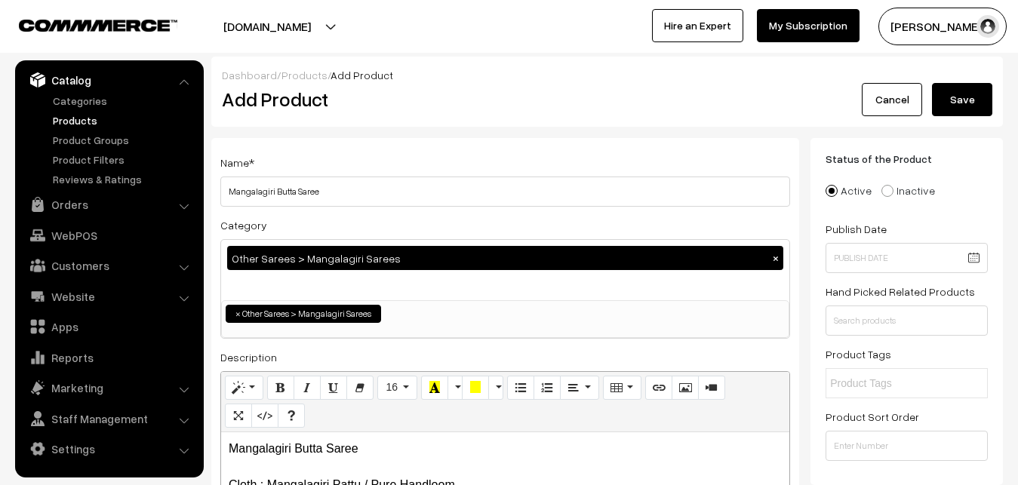
click at [957, 106] on button "Save" at bounding box center [962, 99] width 60 height 33
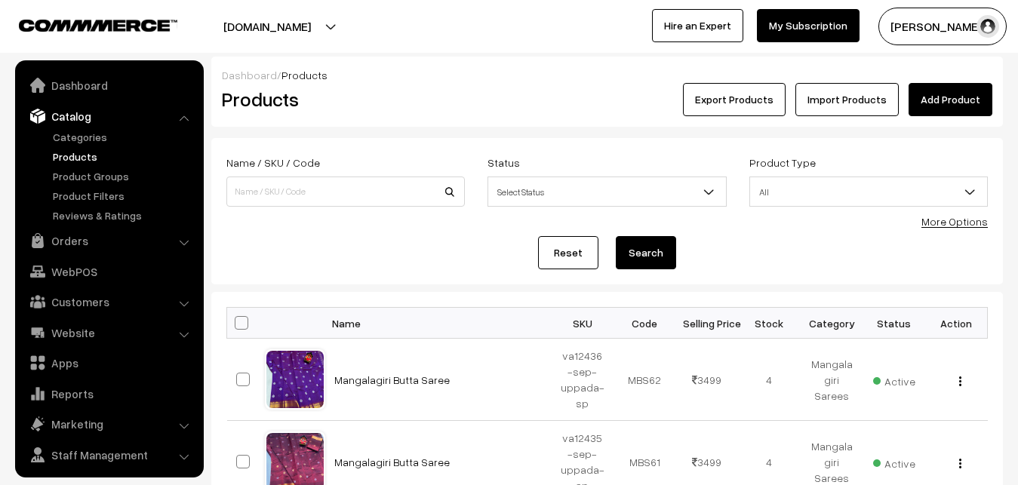
scroll to position [36, 0]
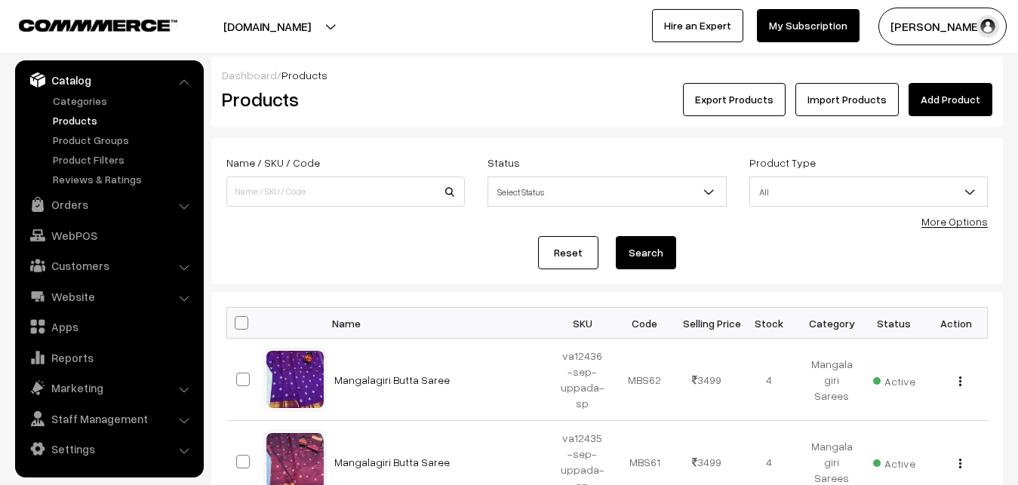
click at [930, 98] on link "Add Product" at bounding box center [950, 99] width 84 height 33
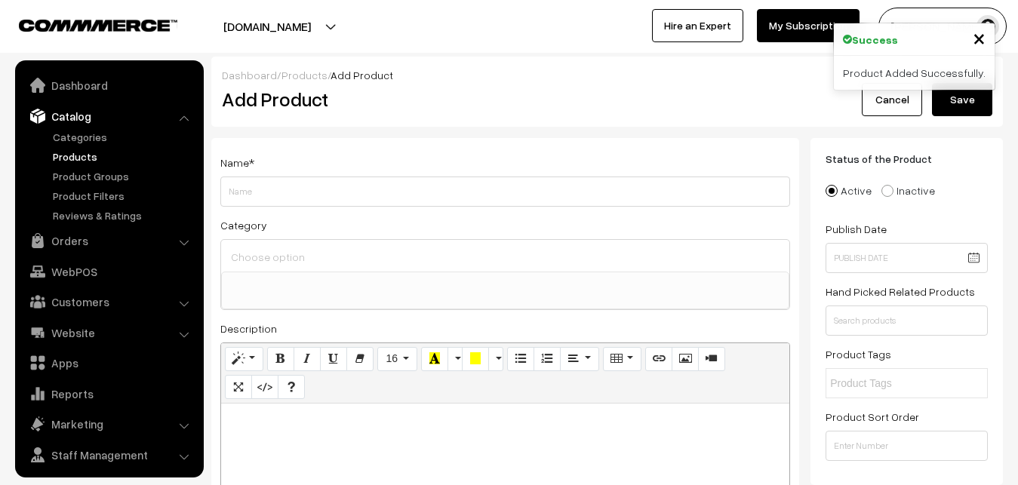
select select
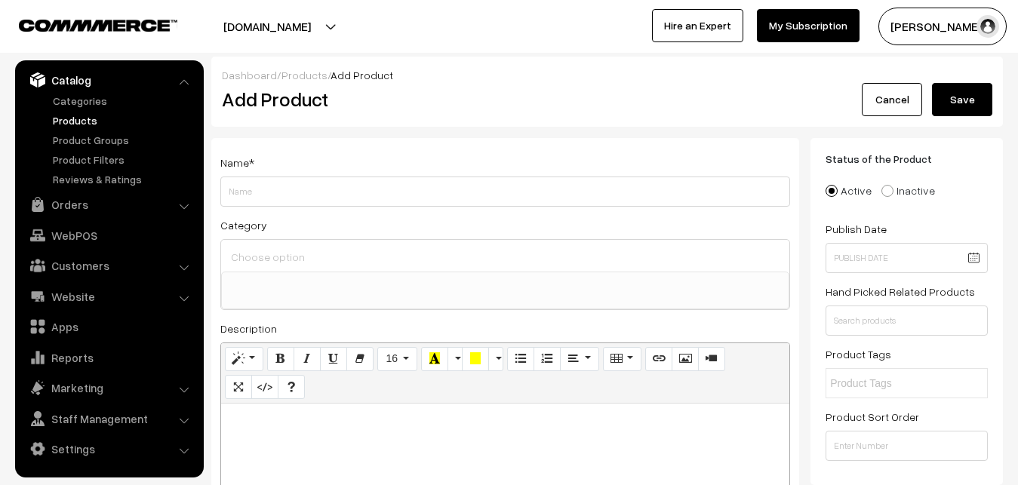
paste div
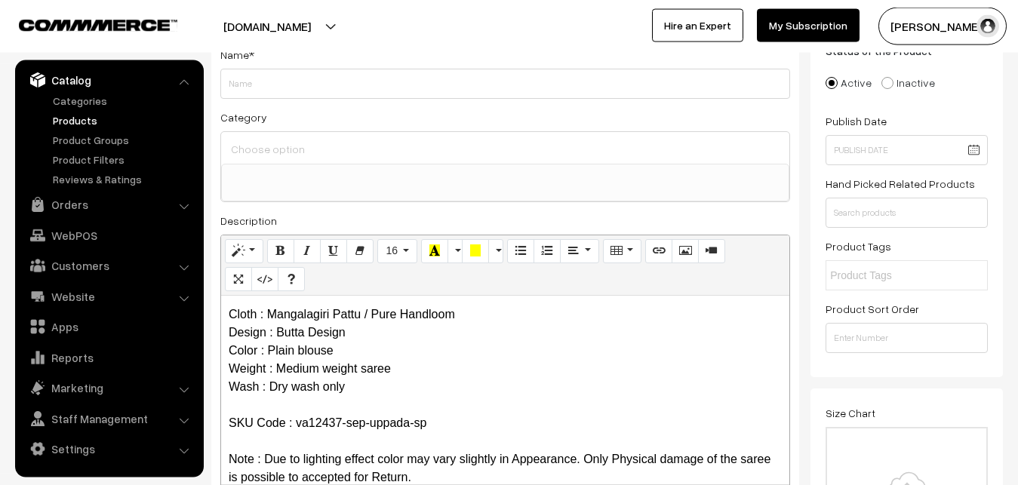
scroll to position [0, 0]
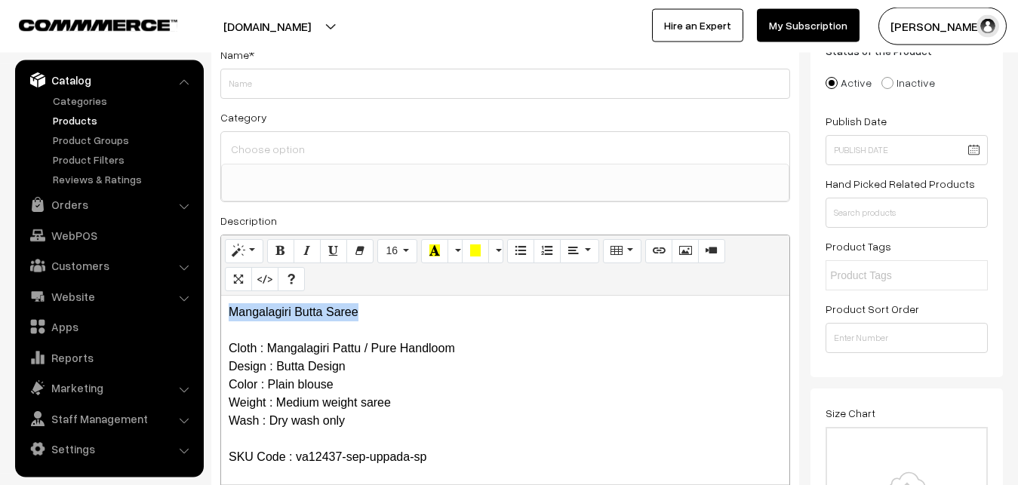
drag, startPoint x: 368, startPoint y: 318, endPoint x: 195, endPoint y: 318, distance: 172.8
click at [221, 318] on div "Mangalagiri Butta Saree Cloth : Mangalagiri Pattu / Pure Handloom Design : Butt…" at bounding box center [505, 390] width 568 height 189
copy p "Mangalagiri Butta Saree"
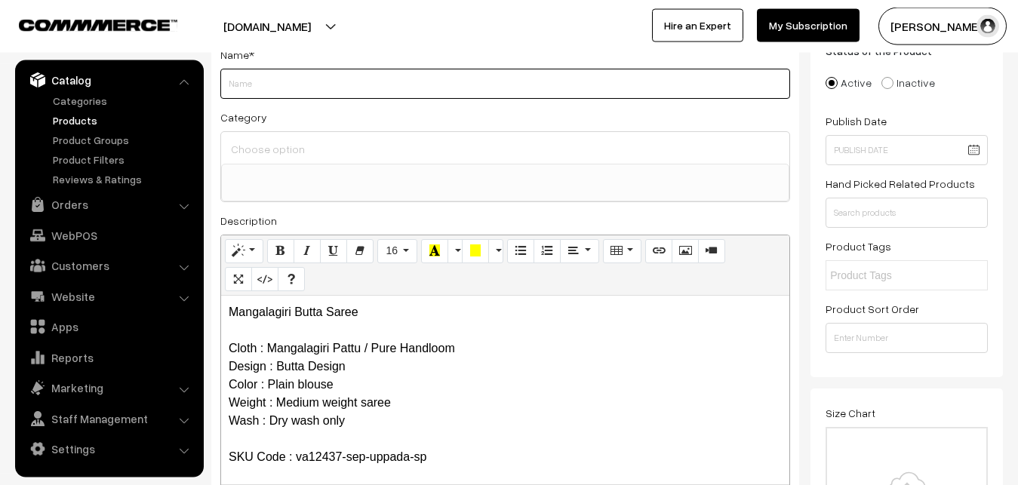
paste input "Mangalagiri Butta Saree"
type input "Mangalagiri Butta Saree"
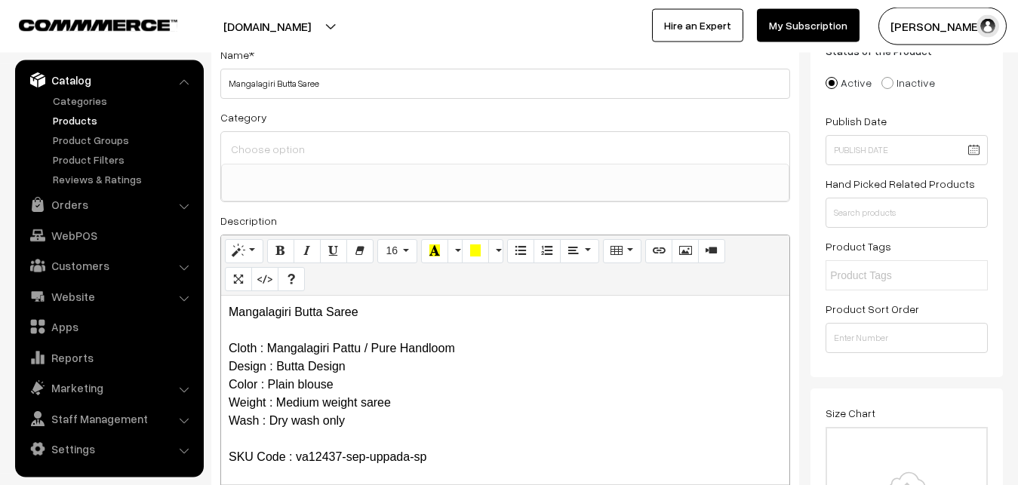
click at [295, 157] on input at bounding box center [505, 149] width 556 height 22
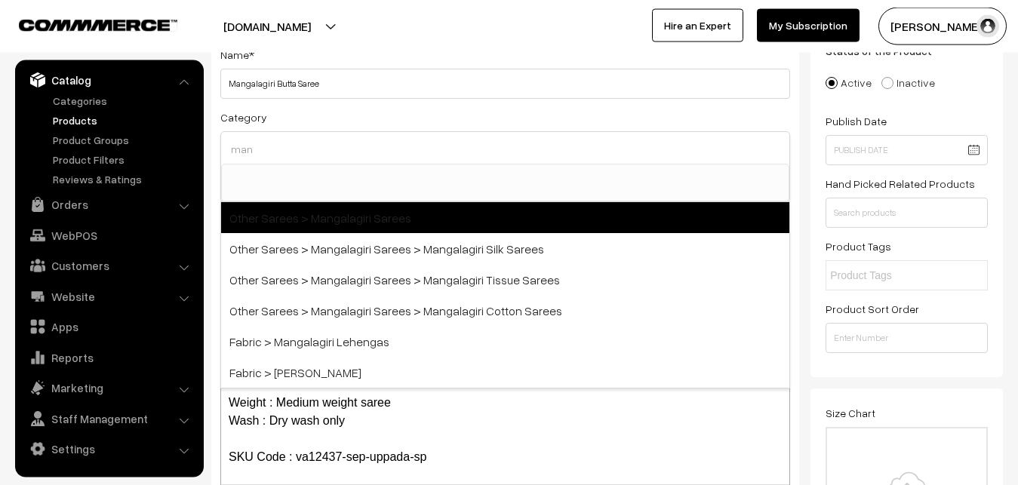
type input "man"
click at [324, 217] on span "Other Sarees > Mangalagiri Sarees" at bounding box center [505, 217] width 568 height 31
select select "31"
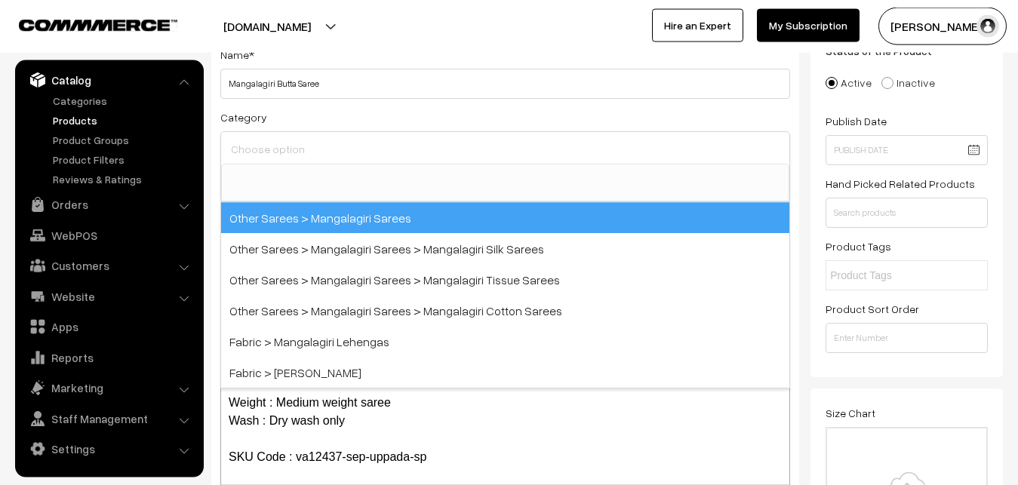
scroll to position [380, 0]
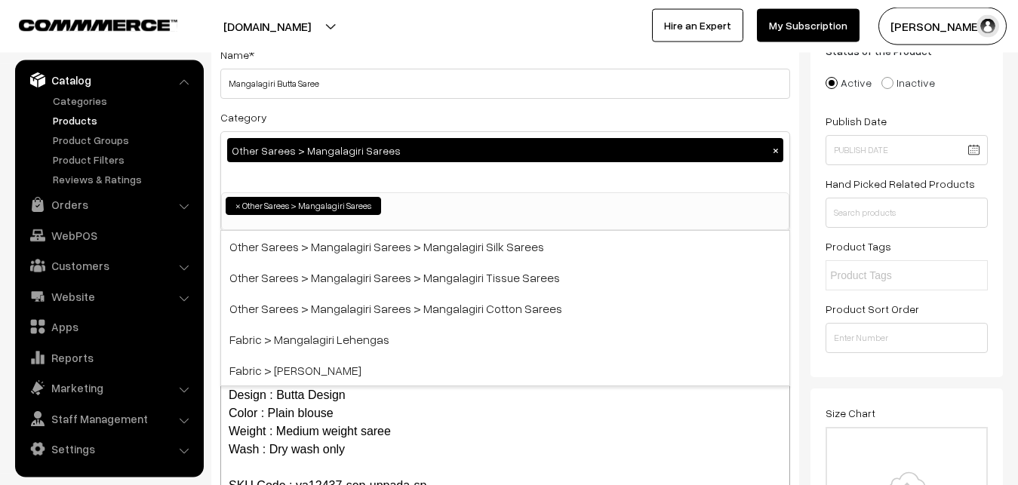
click at [363, 113] on div "Category Other Sarees > Mangalagiri Sarees × Uppada Sarees Uppada Sarees > Uppa…" at bounding box center [505, 169] width 570 height 123
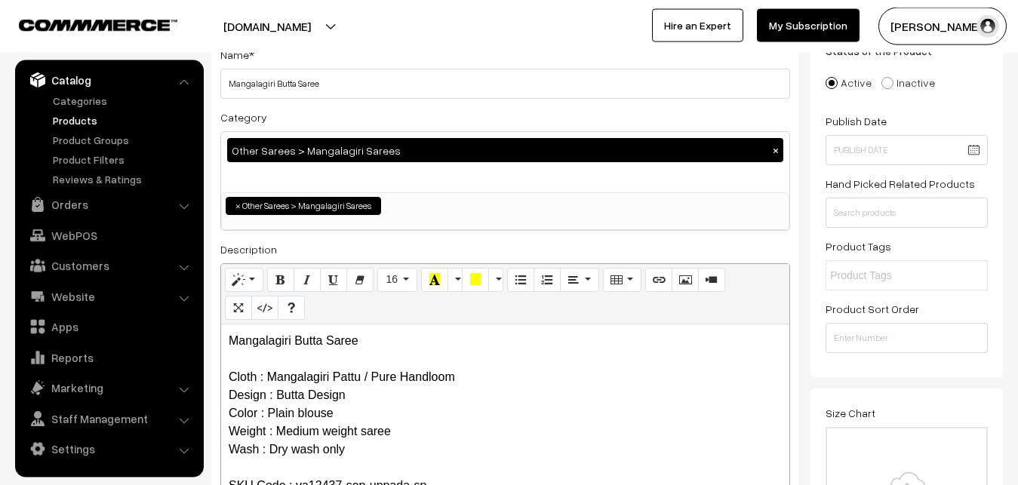
scroll to position [416, 0]
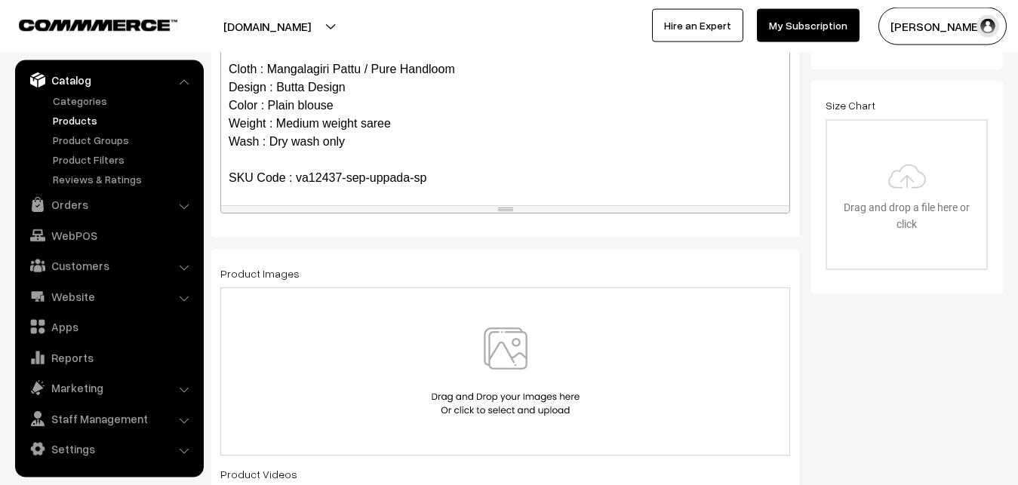
click at [499, 325] on div at bounding box center [505, 371] width 570 height 168
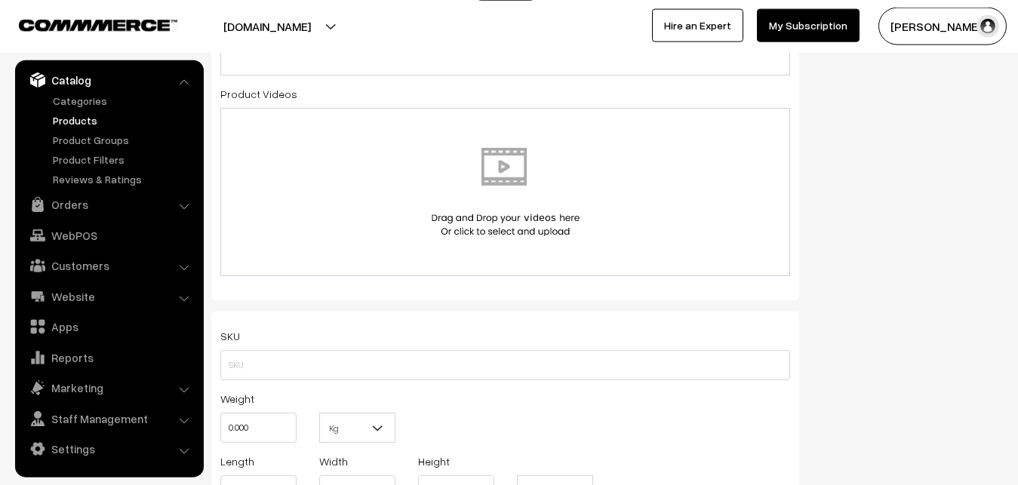
scroll to position [877, 0]
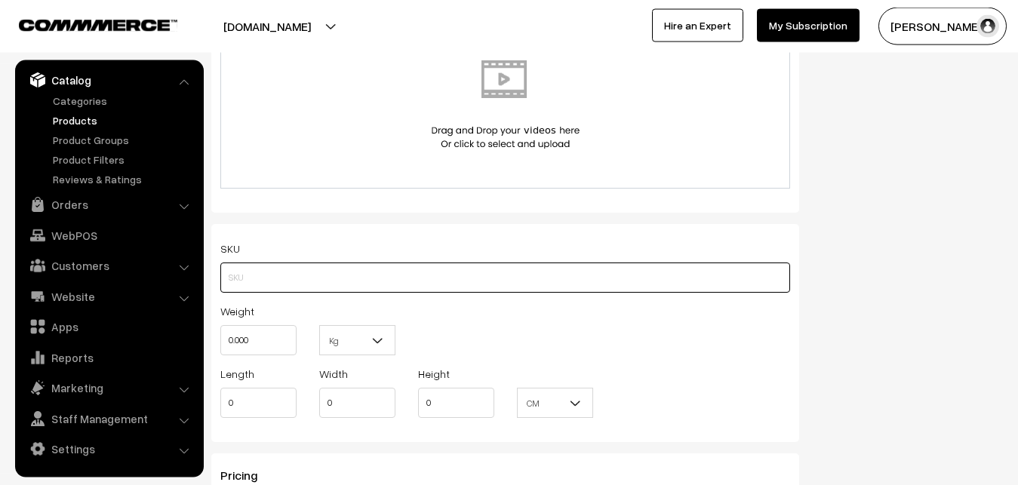
paste input "va12437-sep-uppada-sp"
type input "va12437-sep-uppada-sp"
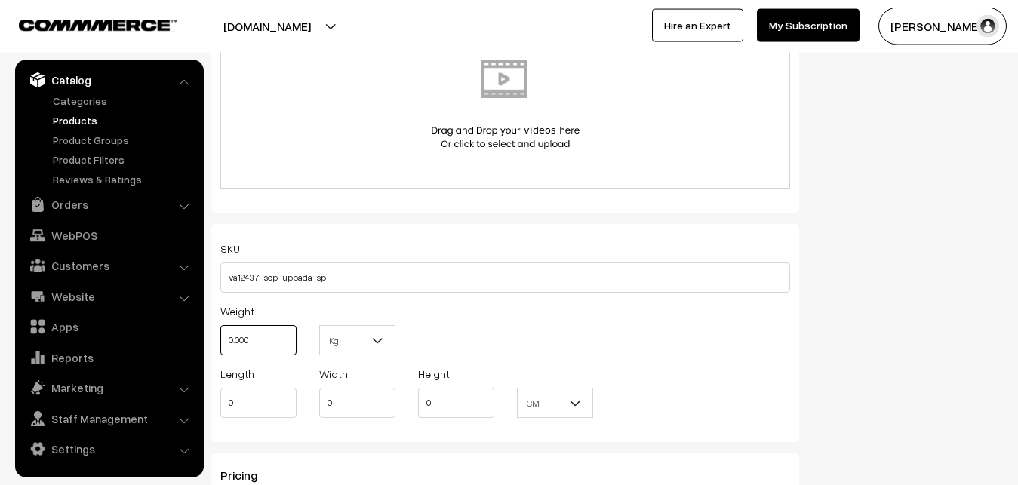
drag, startPoint x: 275, startPoint y: 339, endPoint x: 194, endPoint y: 339, distance: 80.7
click at [220, 339] on input "0.000" at bounding box center [258, 340] width 76 height 30
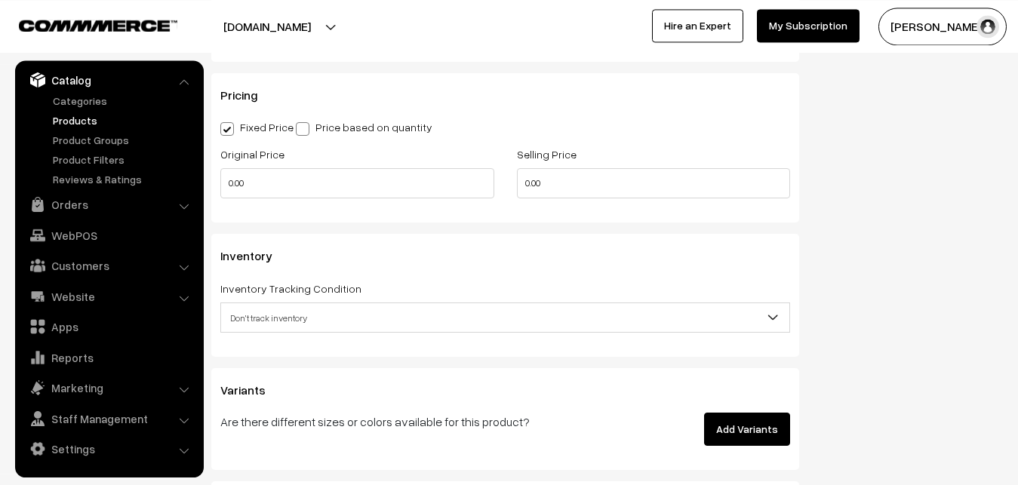
scroll to position [1262, 0]
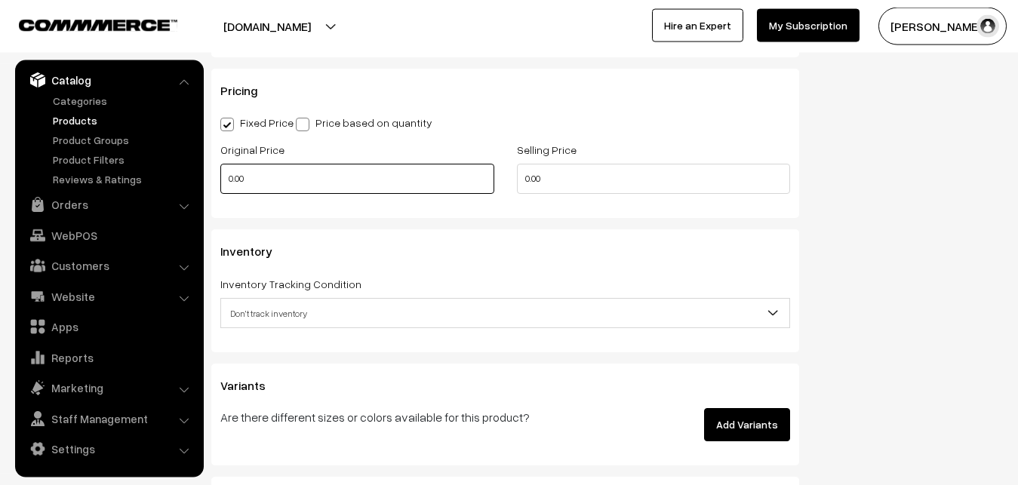
type input "0.80"
drag, startPoint x: 247, startPoint y: 175, endPoint x: 192, endPoint y: 174, distance: 55.1
click at [220, 174] on input "0.00" at bounding box center [357, 179] width 274 height 30
type input "2600"
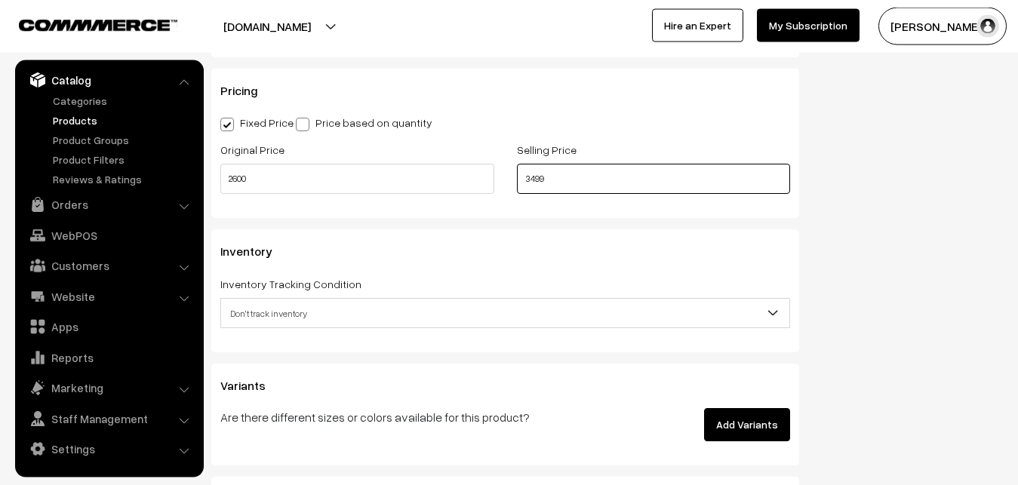
scroll to position [1339, 0]
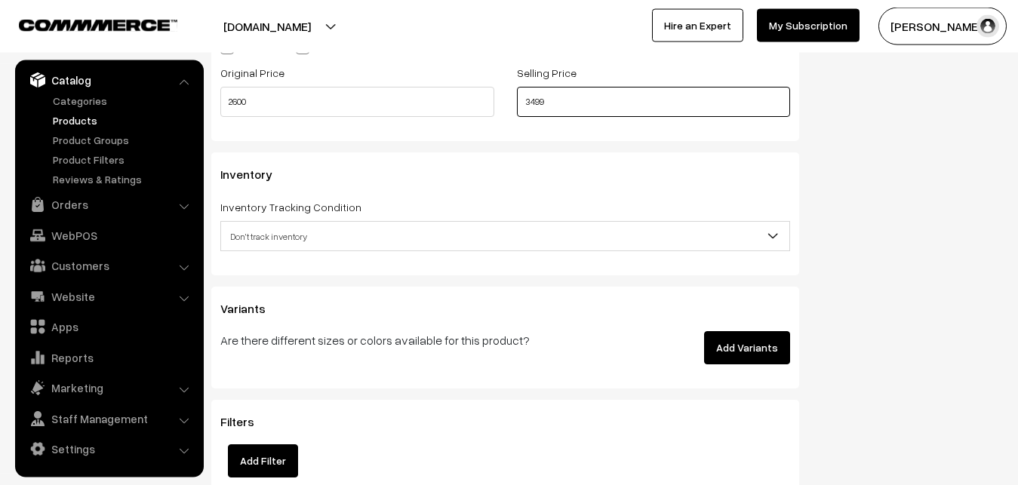
type input "3499"
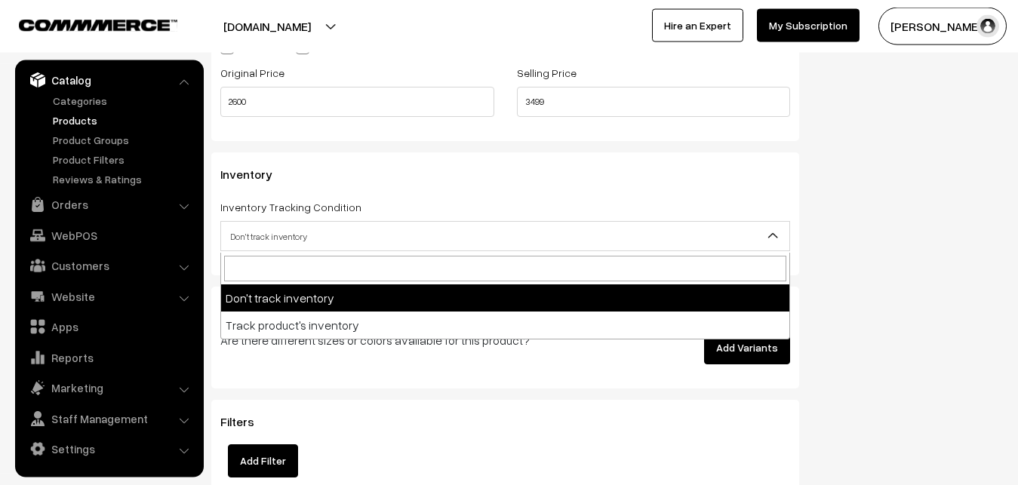
click at [249, 239] on span "Don't track inventory" at bounding box center [505, 236] width 568 height 26
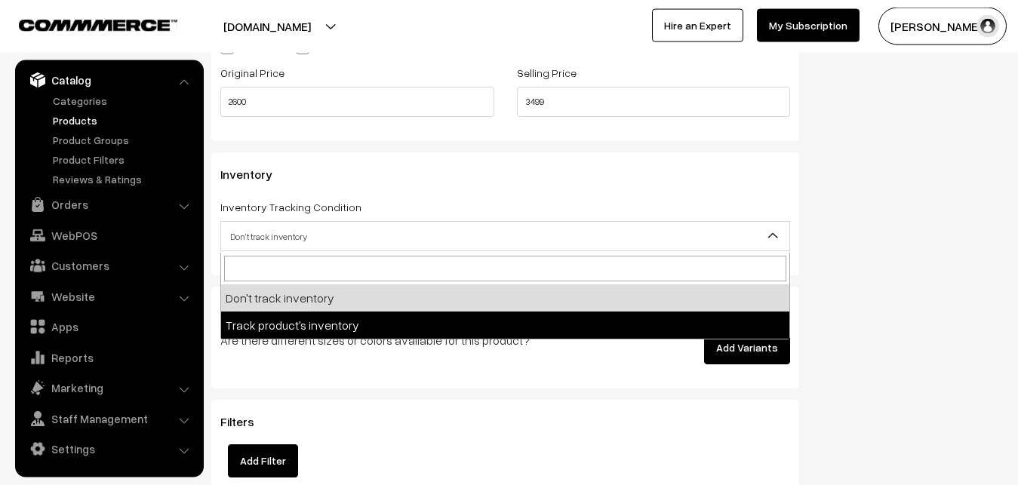
select select "2"
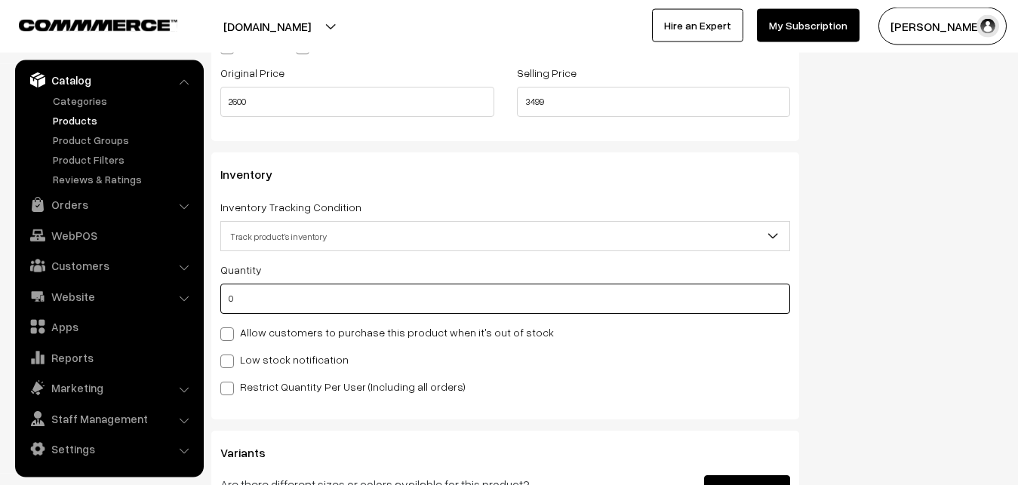
click at [257, 303] on input "0" at bounding box center [505, 299] width 570 height 30
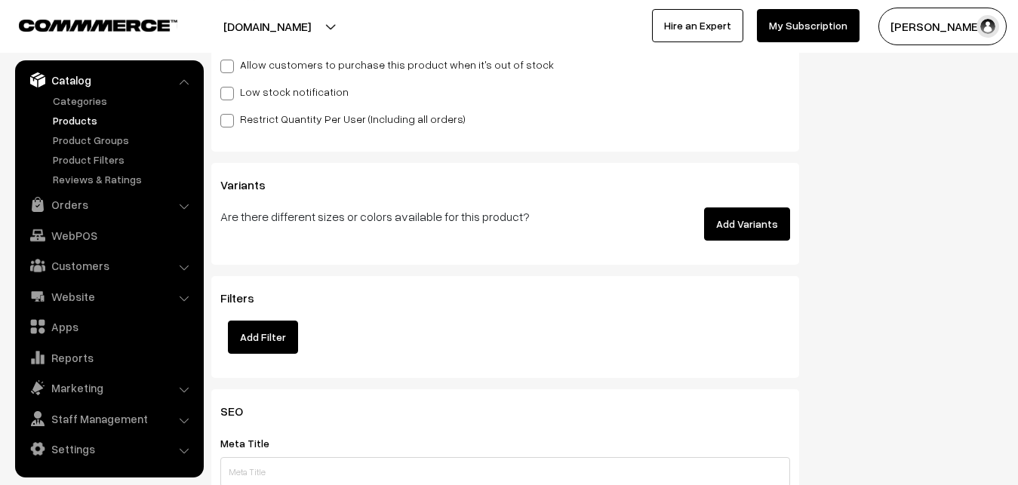
scroll to position [1647, 0]
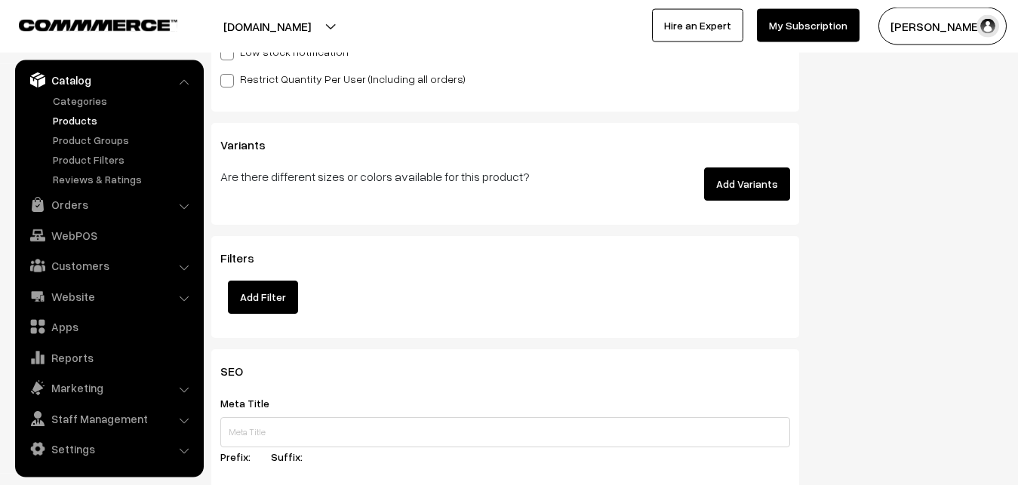
type input "4"
click at [231, 57] on span at bounding box center [227, 54] width 14 height 14
click at [230, 56] on input "Low stock notification" at bounding box center [225, 51] width 10 height 10
checkbox input "true"
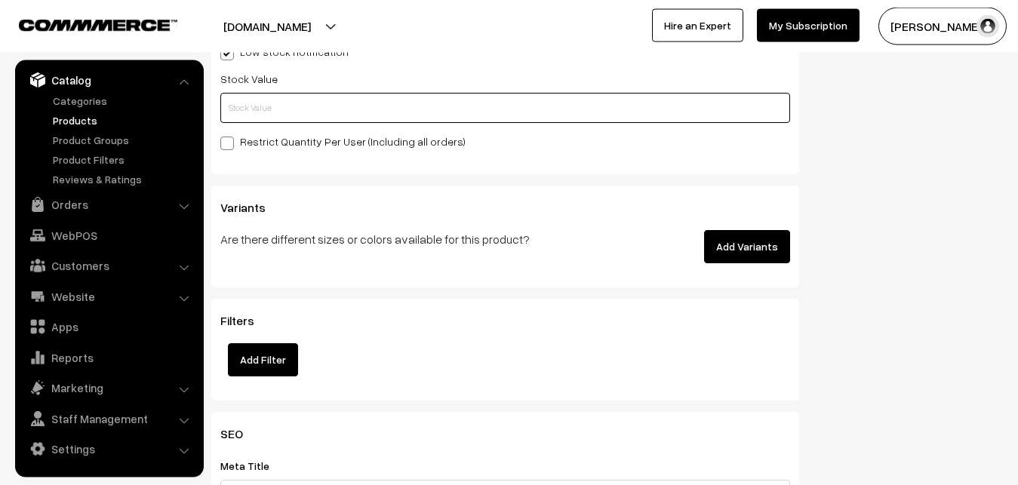
click at [229, 115] on input "text" at bounding box center [505, 108] width 570 height 30
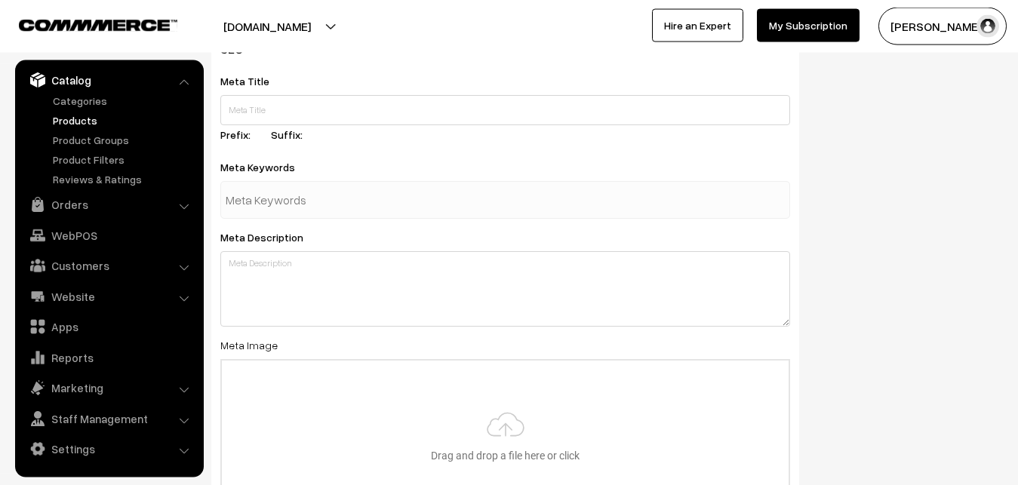
scroll to position [2246, 0]
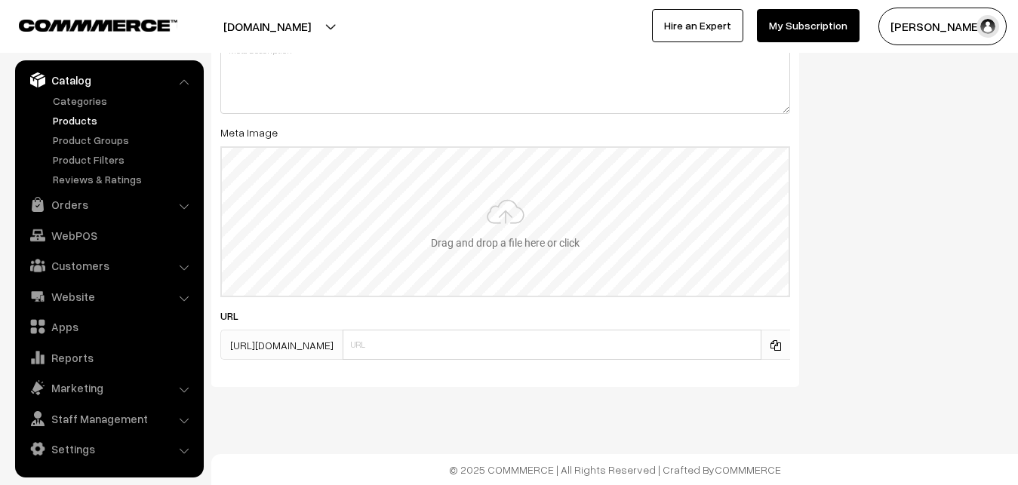
type input "2"
click at [500, 211] on input "file" at bounding box center [505, 222] width 567 height 148
type input "C:\fakepath\mangalagiri-saree-va12437-sep.jpeg"
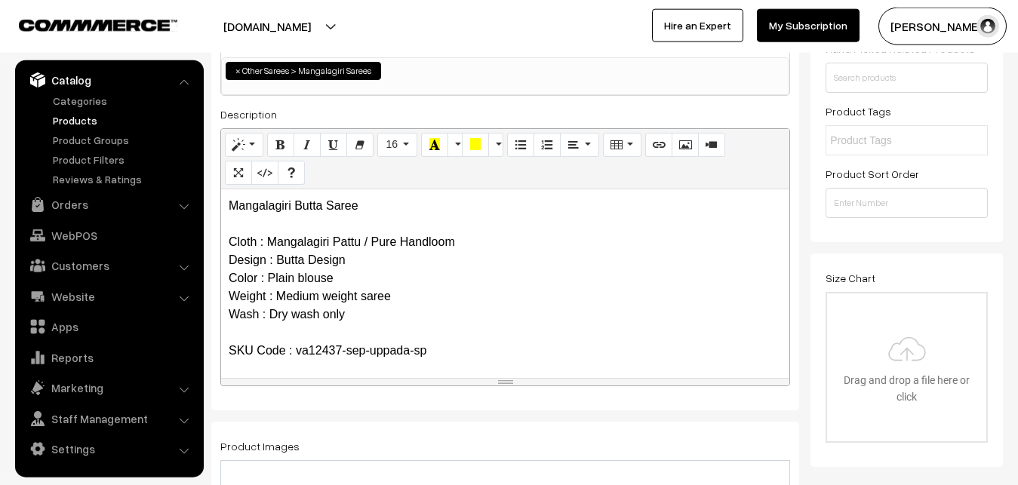
scroll to position [0, 0]
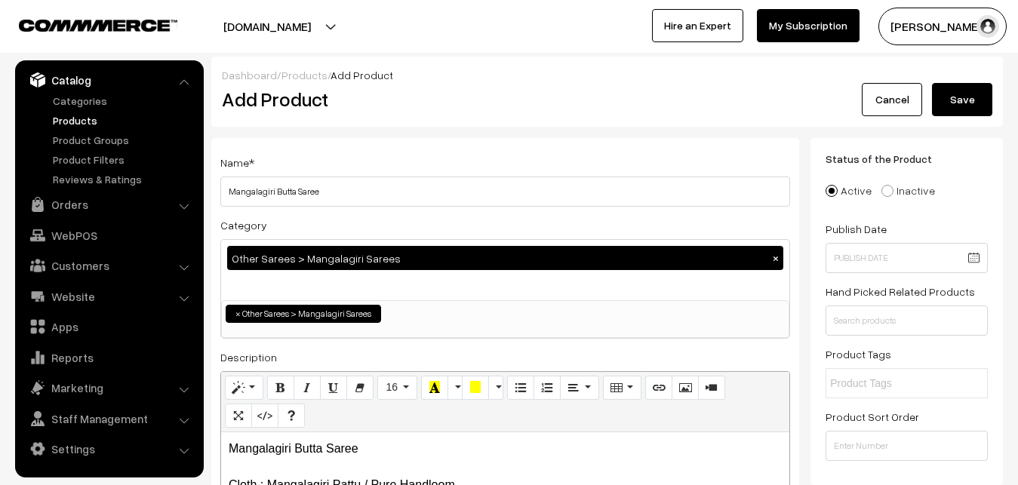
click at [967, 100] on button "Save" at bounding box center [962, 99] width 60 height 33
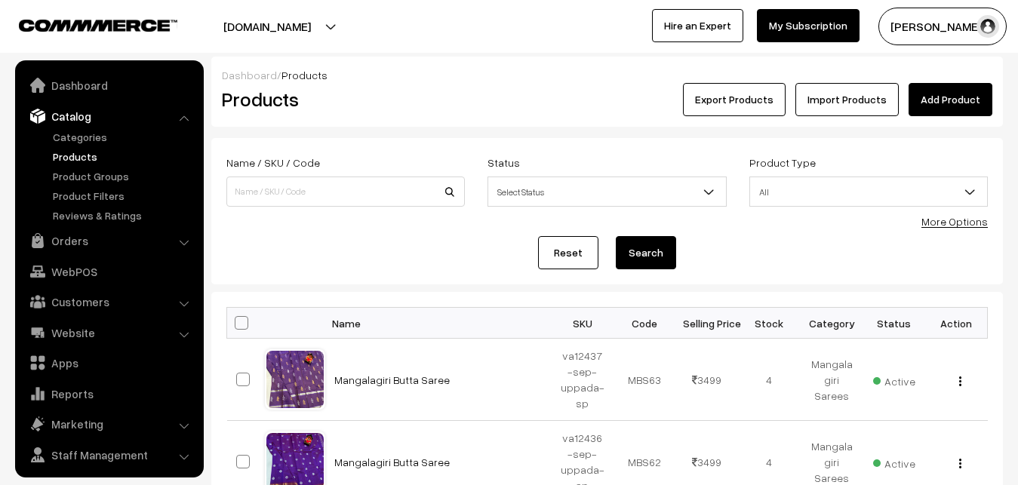
scroll to position [36, 0]
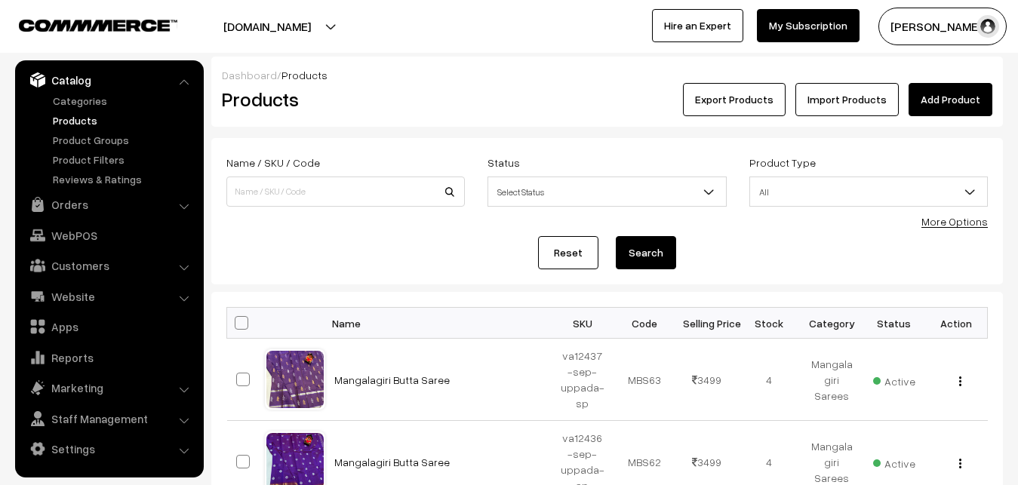
click at [419, 42] on div at bounding box center [251, 27] width 494 height 38
click at [963, 98] on link "Add Product" at bounding box center [950, 99] width 84 height 33
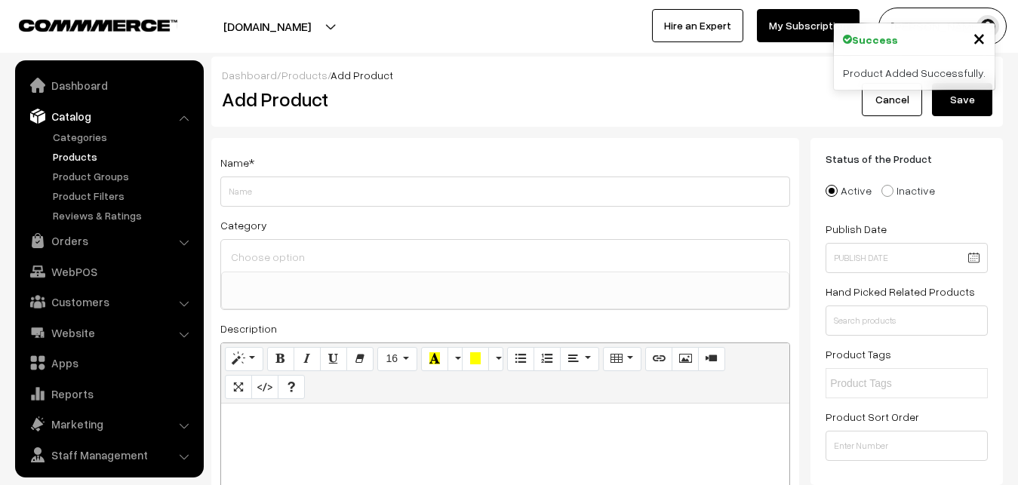
select select
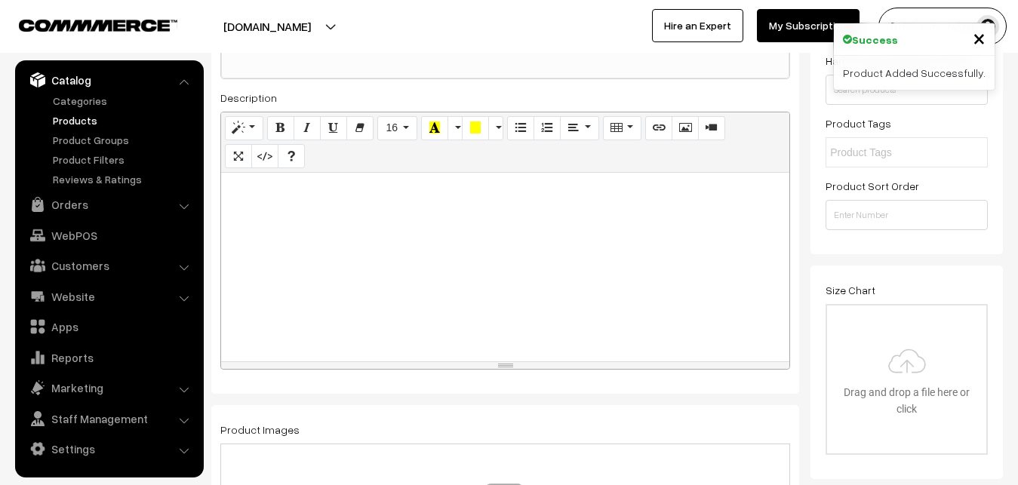
click at [296, 259] on div at bounding box center [505, 267] width 568 height 189
paste div
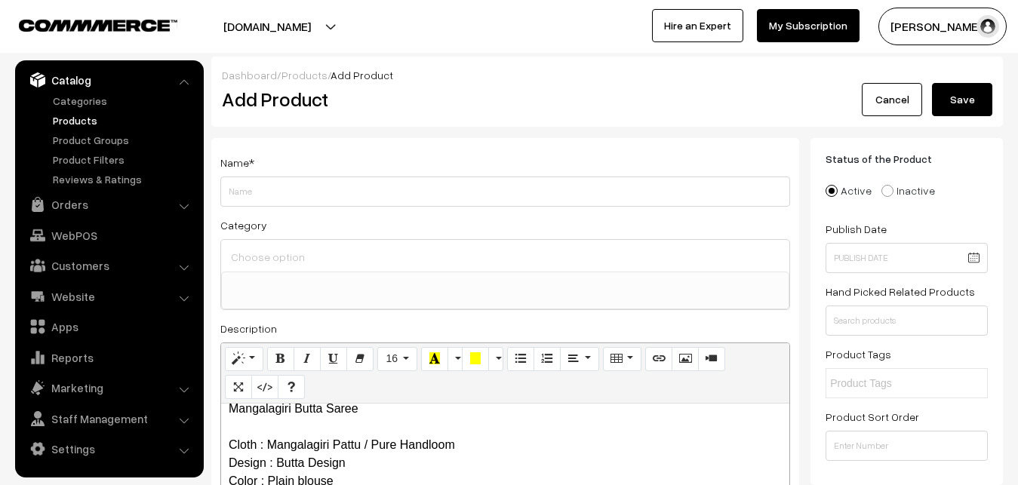
scroll to position [0, 0]
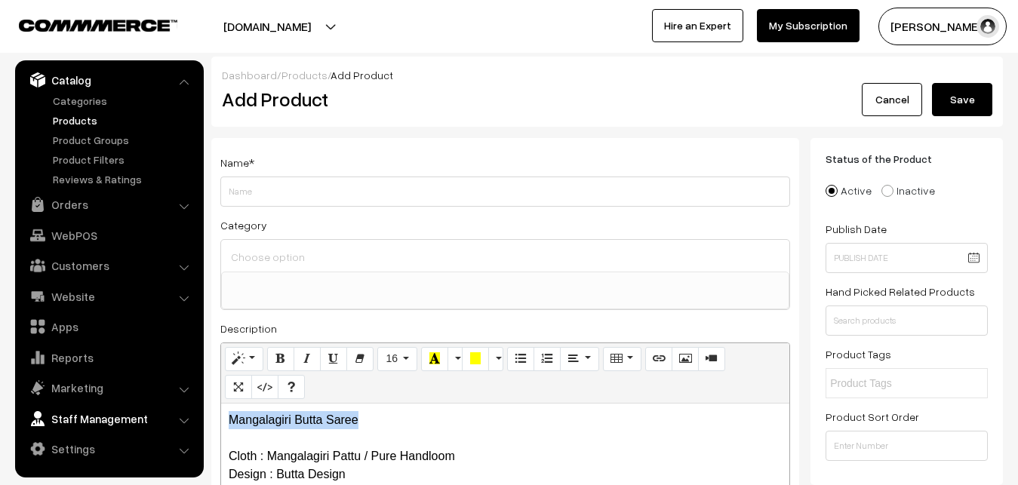
drag, startPoint x: 368, startPoint y: 421, endPoint x: 159, endPoint y: 420, distance: 209.0
copy p "Mangalagiri Butta Saree"
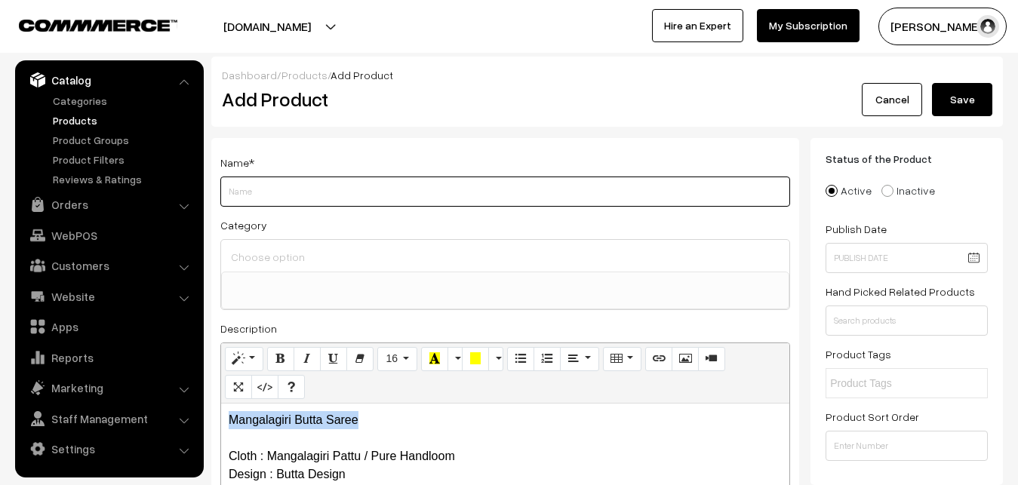
click at [233, 184] on input "Weight" at bounding box center [505, 192] width 570 height 30
paste input "Mangalagiri Butta Saree"
type input "Mangalagiri Butta Saree"
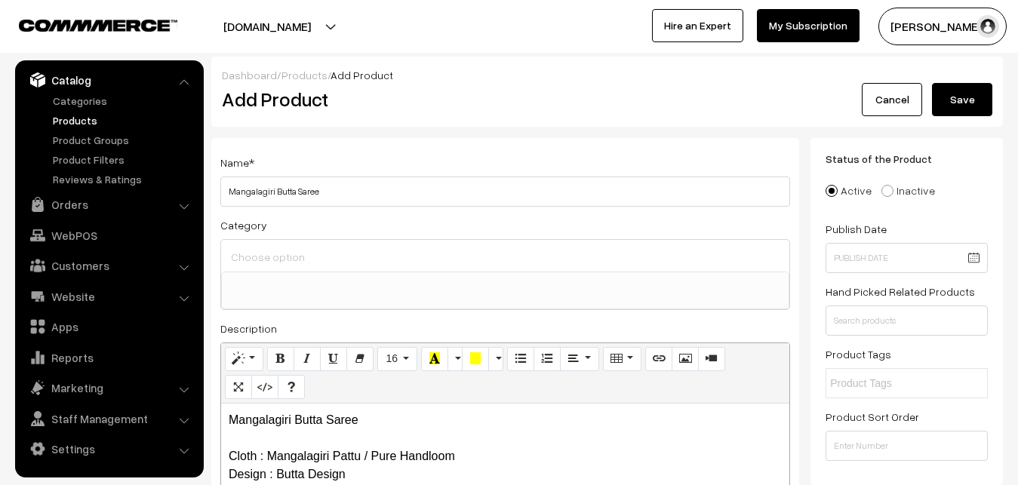
click at [267, 247] on input at bounding box center [505, 257] width 556 height 22
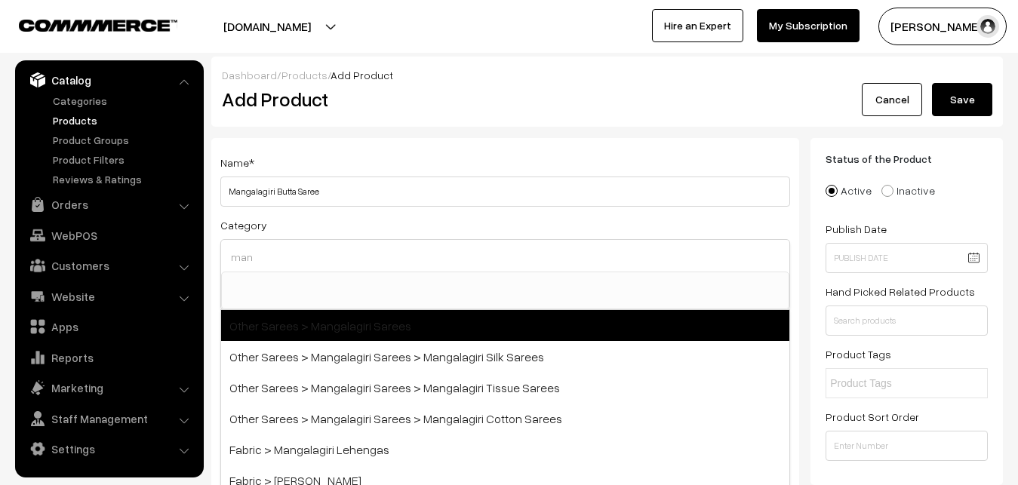
type input "man"
click at [336, 335] on span "Other Sarees > Mangalagiri Sarees" at bounding box center [505, 325] width 568 height 31
select select "31"
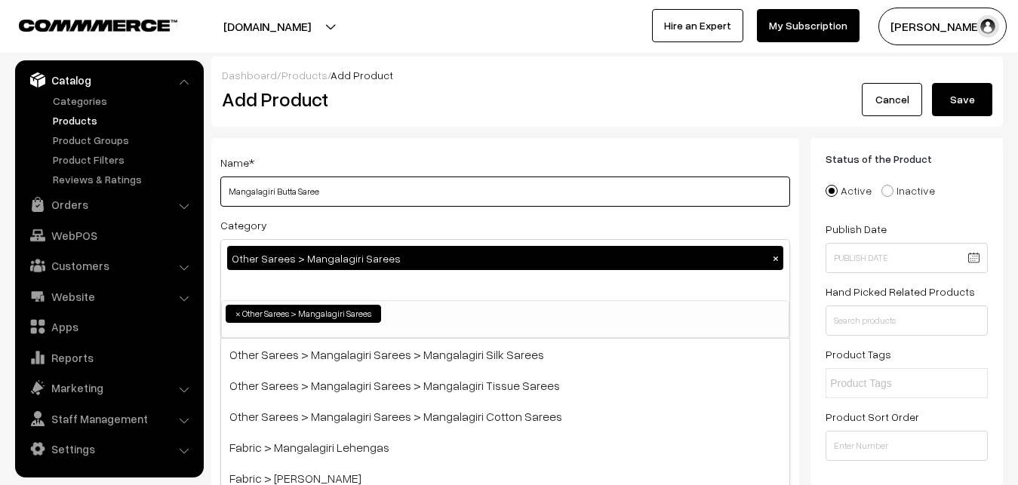
click at [350, 178] on input "Mangalagiri Butta Saree" at bounding box center [505, 192] width 570 height 30
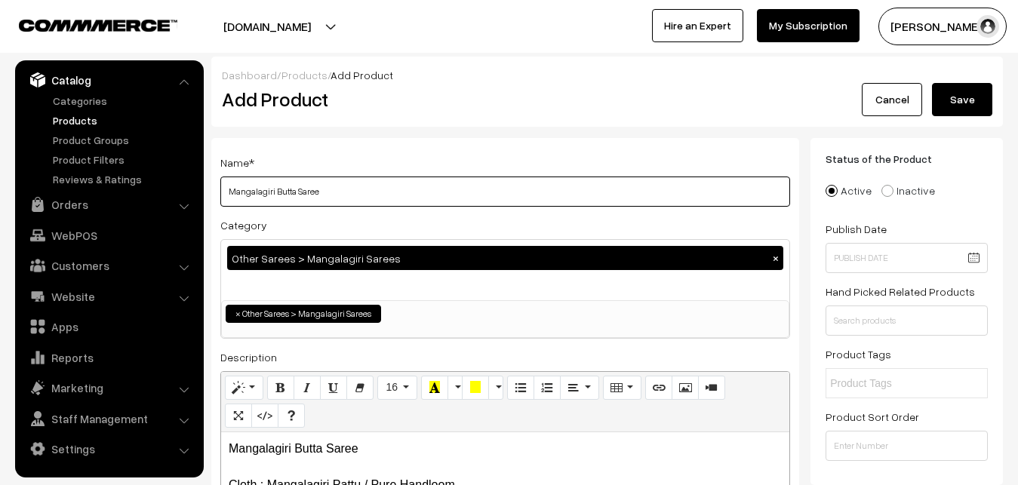
scroll to position [308, 0]
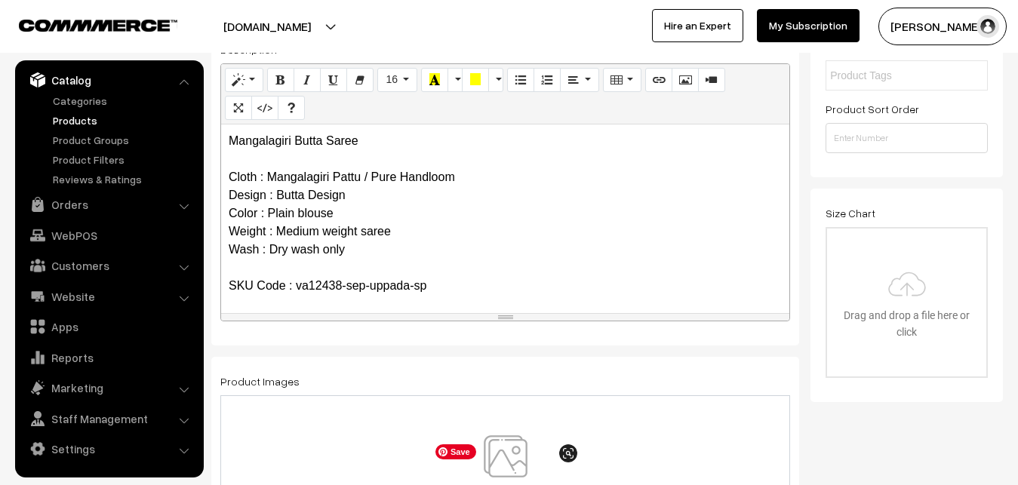
click at [508, 459] on img at bounding box center [505, 479] width 155 height 88
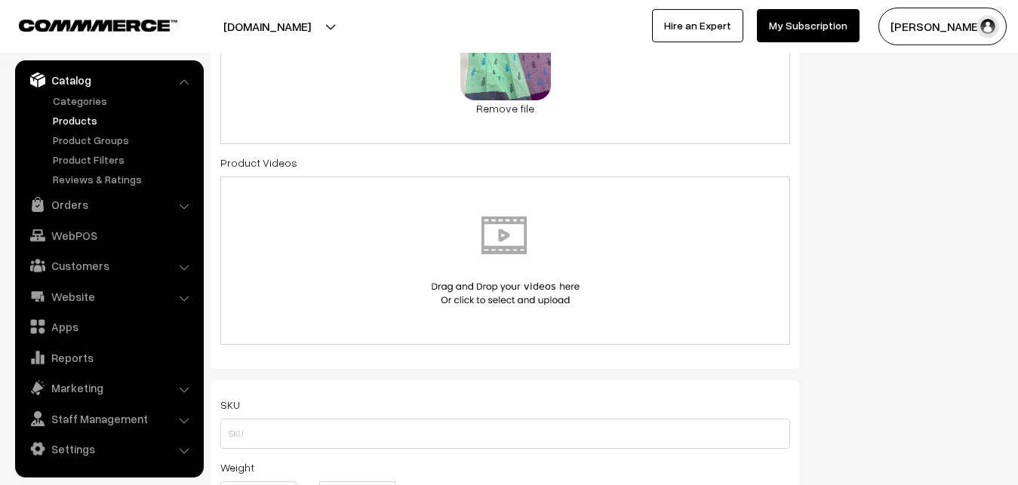
scroll to position [769, 0]
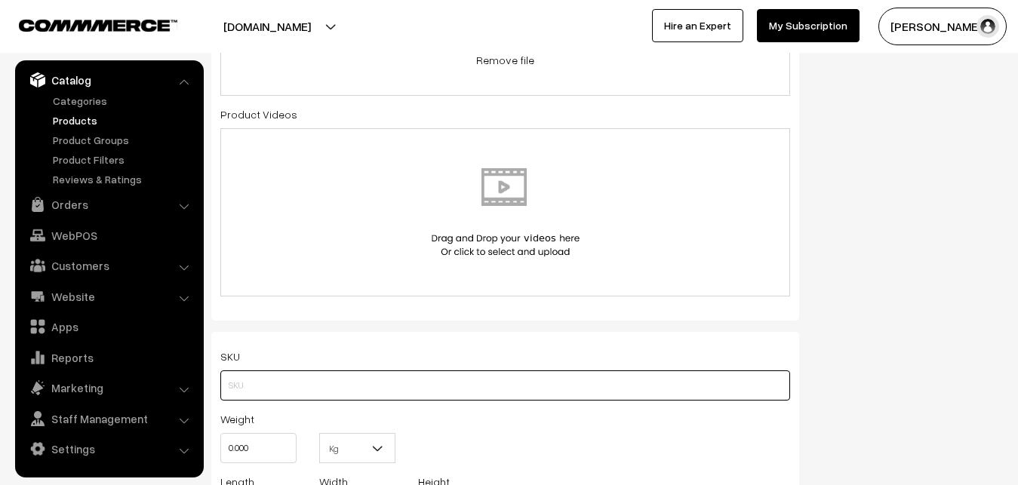
click at [232, 378] on input "text" at bounding box center [505, 385] width 570 height 30
paste input "va12438-sep-uppada-sp"
type input "va12438-sep-uppada-sp"
drag, startPoint x: 266, startPoint y: 447, endPoint x: 189, endPoint y: 458, distance: 77.7
click at [220, 458] on input "0.000" at bounding box center [258, 448] width 76 height 30
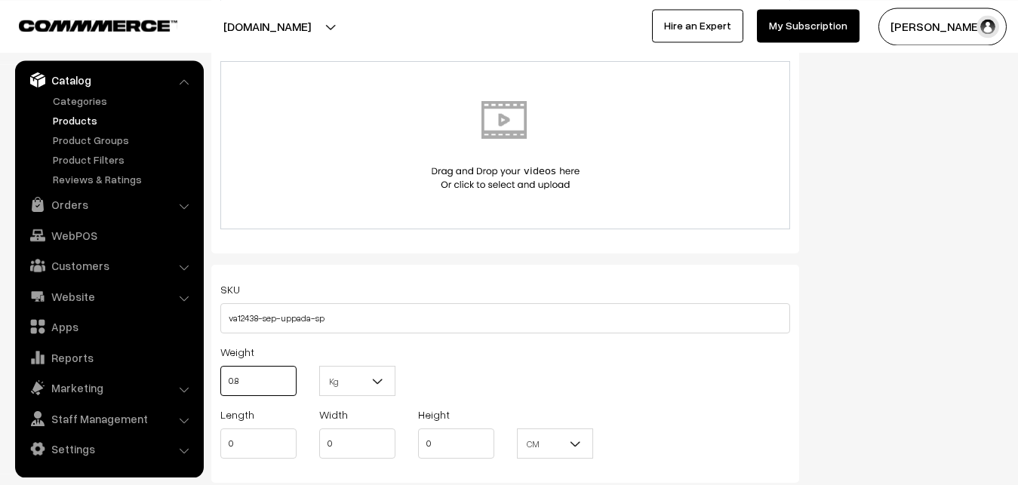
scroll to position [1154, 0]
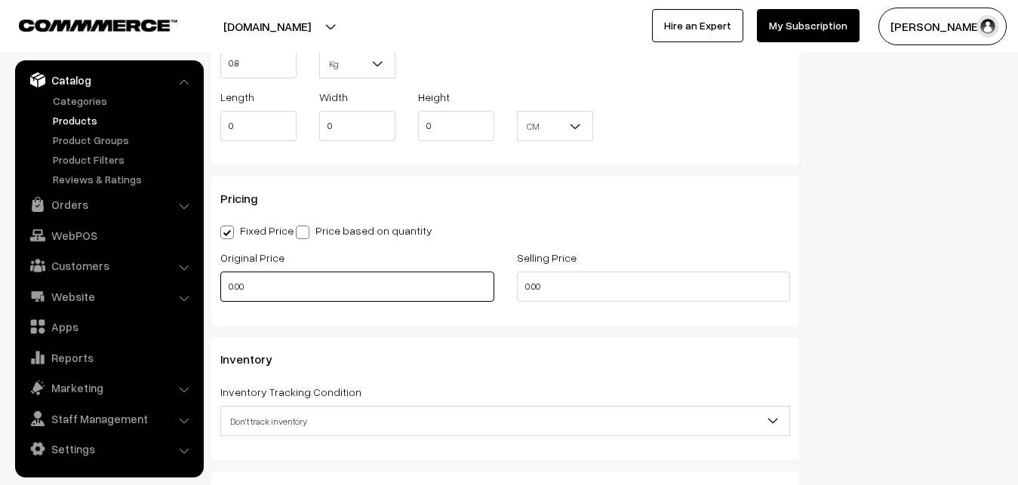
type input "0.80"
drag, startPoint x: 283, startPoint y: 278, endPoint x: 158, endPoint y: 295, distance: 126.4
click at [220, 295] on input "0.00" at bounding box center [357, 287] width 274 height 30
type input "2600"
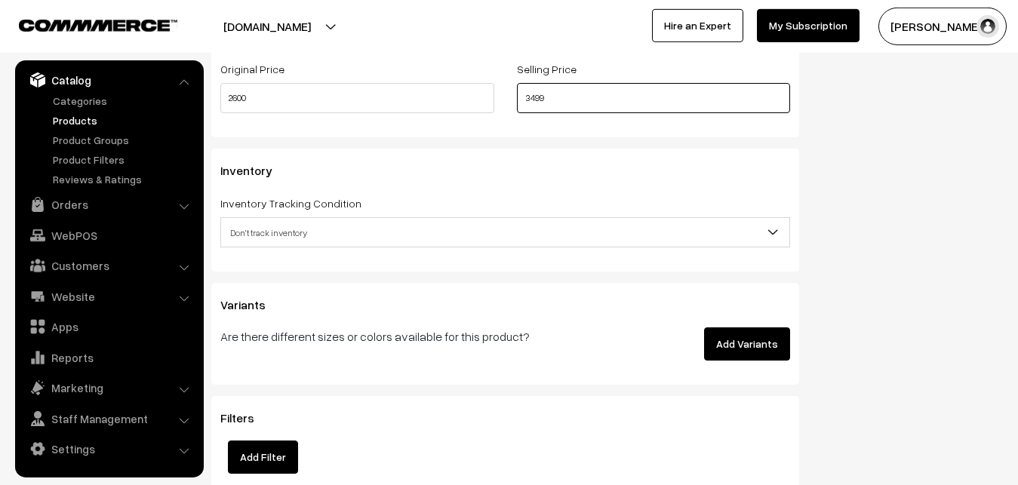
scroll to position [1385, 0]
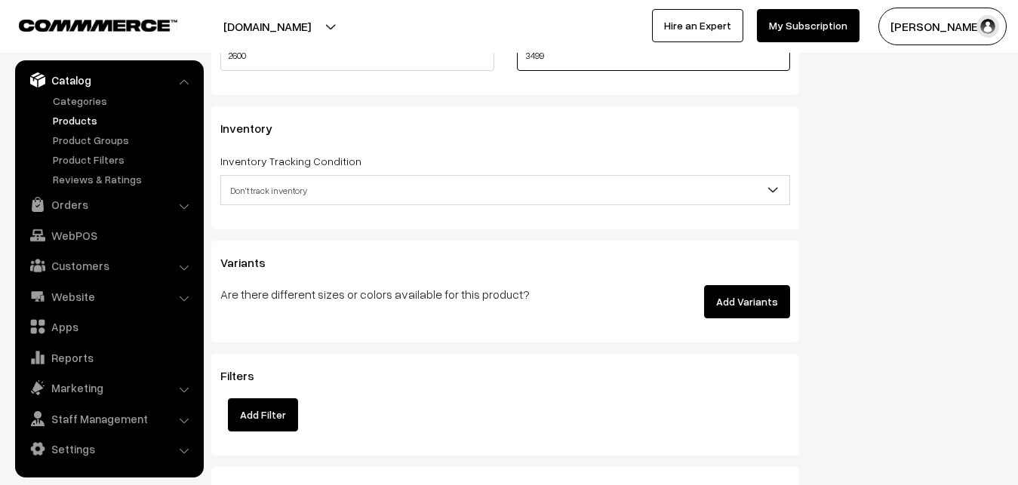
type input "3499"
click at [254, 189] on span "Don't track inventory" at bounding box center [505, 190] width 568 height 26
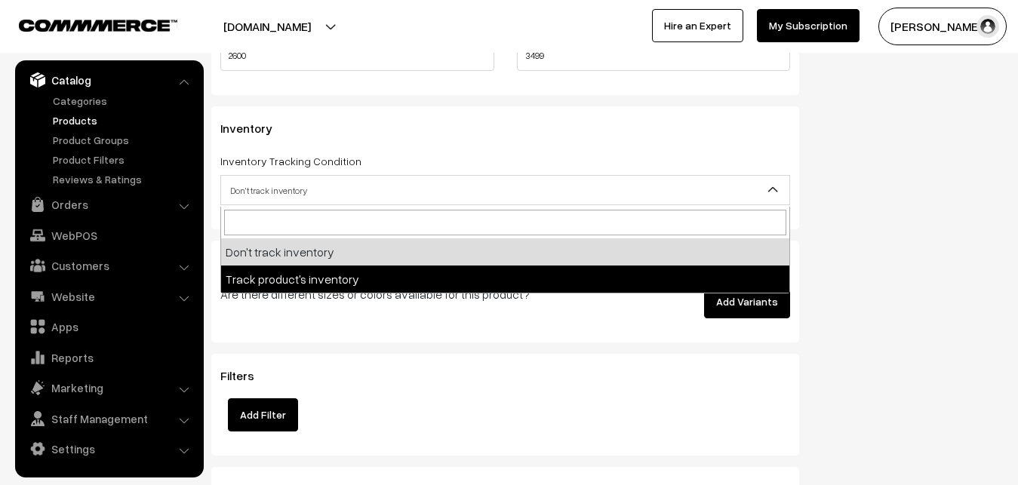
select select "2"
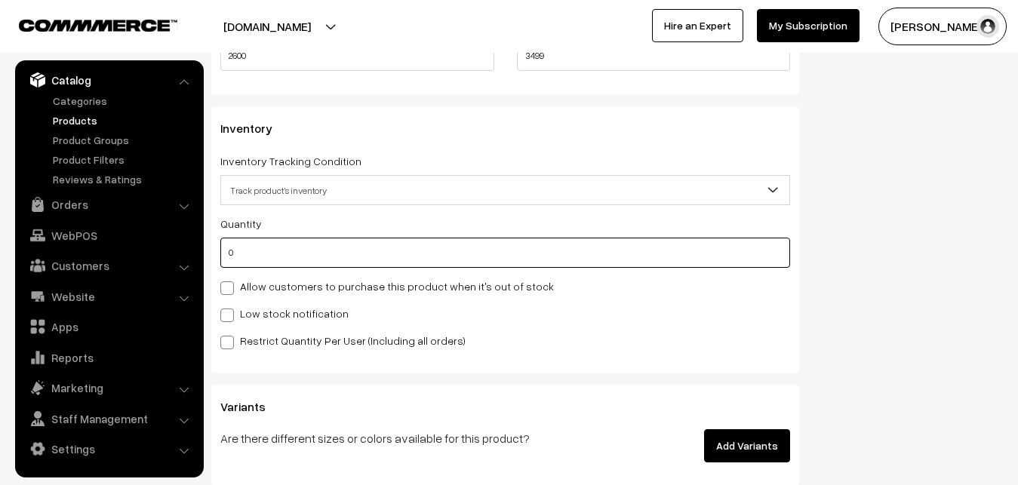
click at [247, 252] on input "0" at bounding box center [505, 253] width 570 height 30
type input "4"
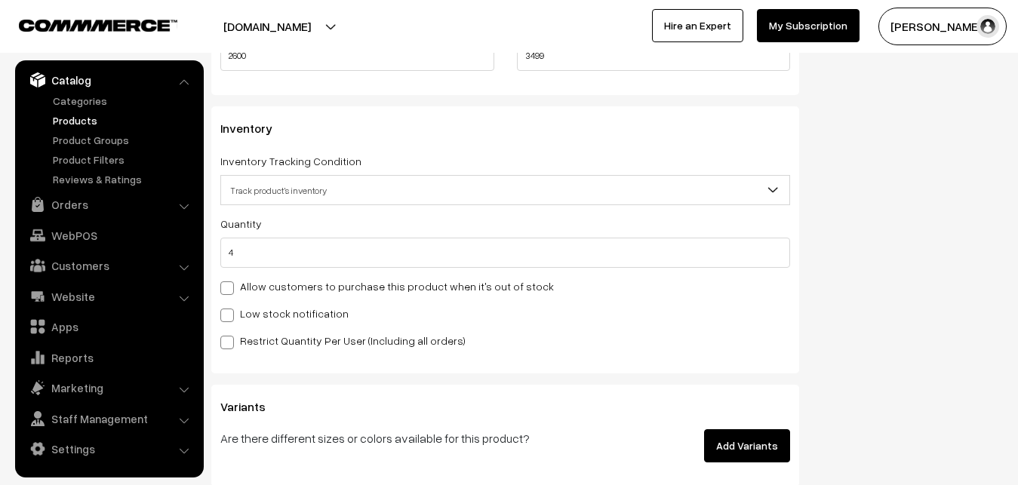
click at [255, 315] on label "Low stock notification" at bounding box center [284, 314] width 128 height 16
click at [230, 315] on input "Low stock notification" at bounding box center [225, 313] width 10 height 10
checkbox input "true"
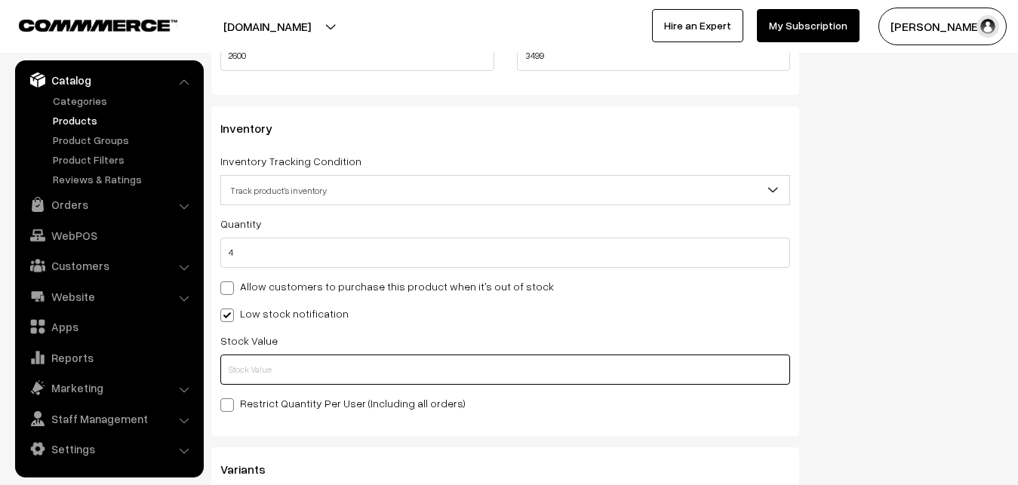
click at [261, 367] on input "text" at bounding box center [505, 370] width 570 height 30
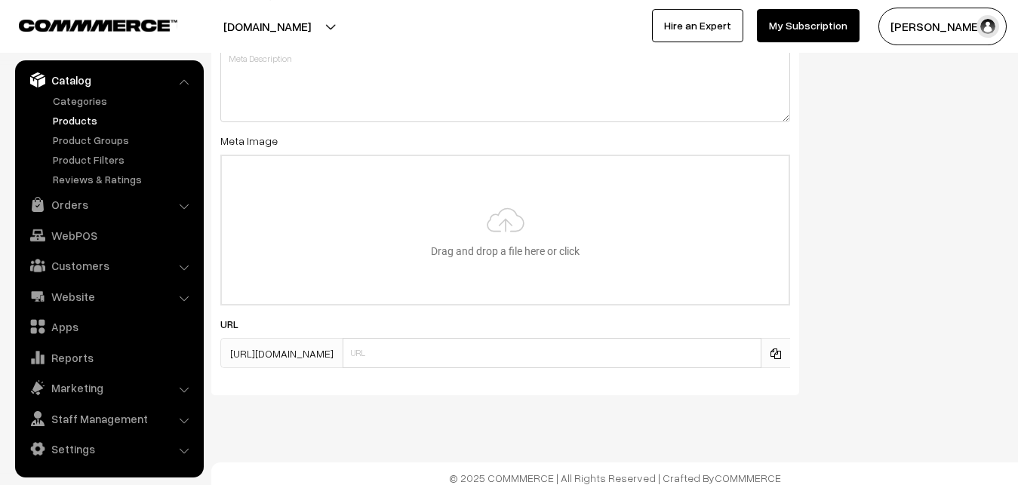
scroll to position [2246, 0]
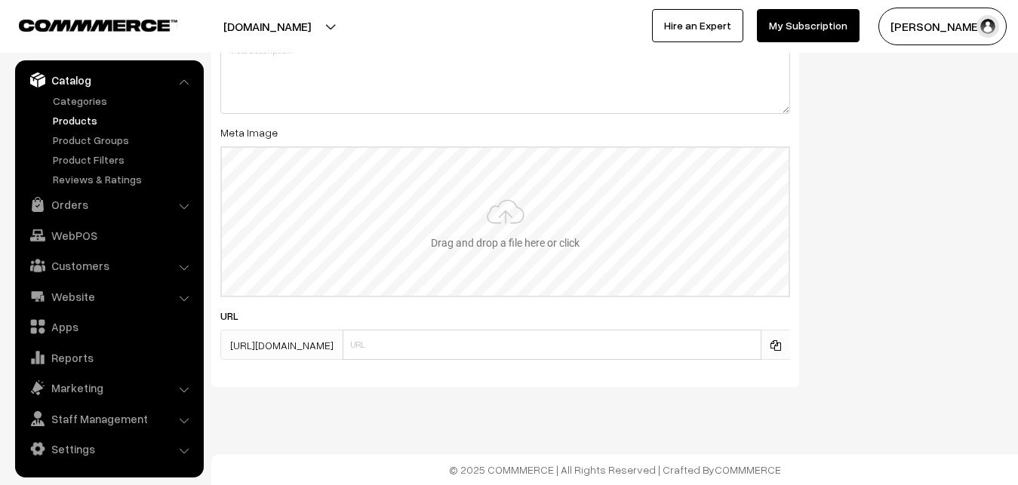
type input "2"
click at [503, 238] on input "file" at bounding box center [505, 222] width 567 height 148
type input "C:\fakepath\mangalagiri-saree-va12438-sep.jpeg"
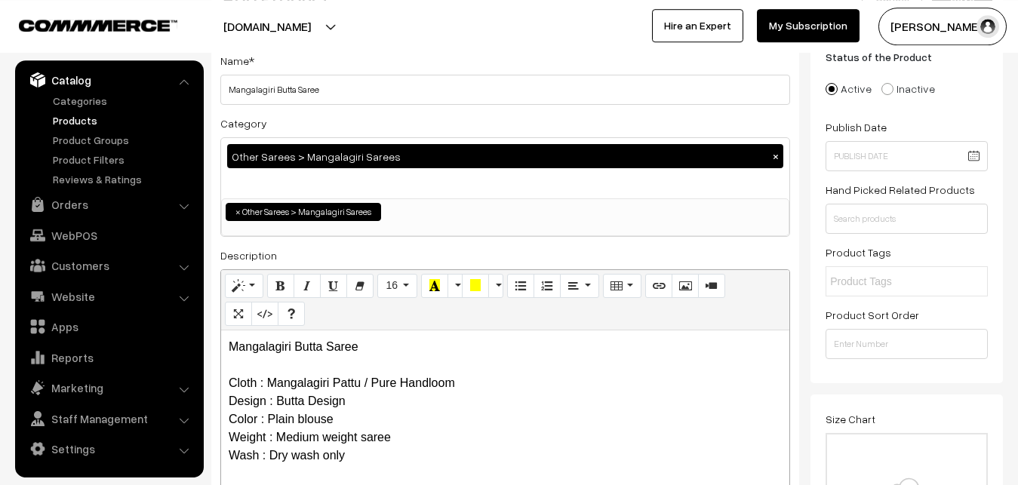
scroll to position [0, 0]
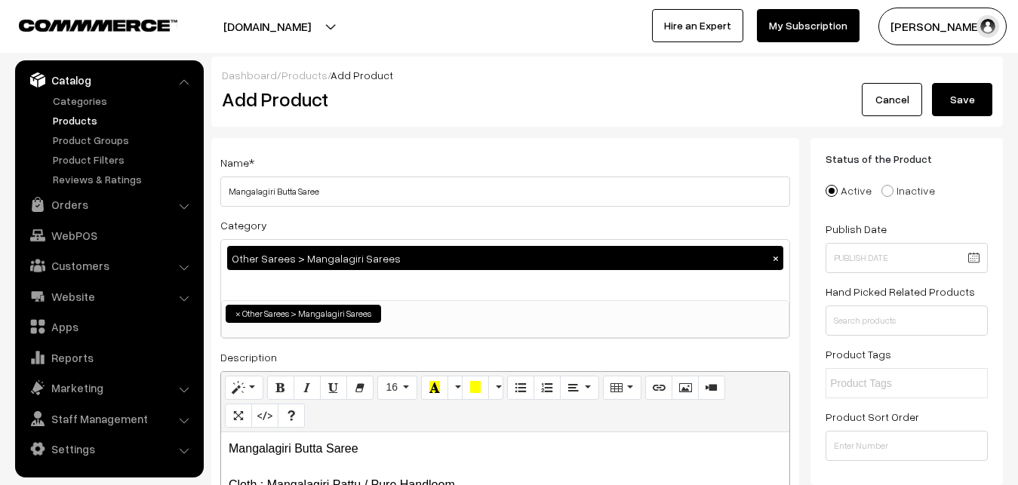
click at [965, 102] on button "Save" at bounding box center [962, 99] width 60 height 33
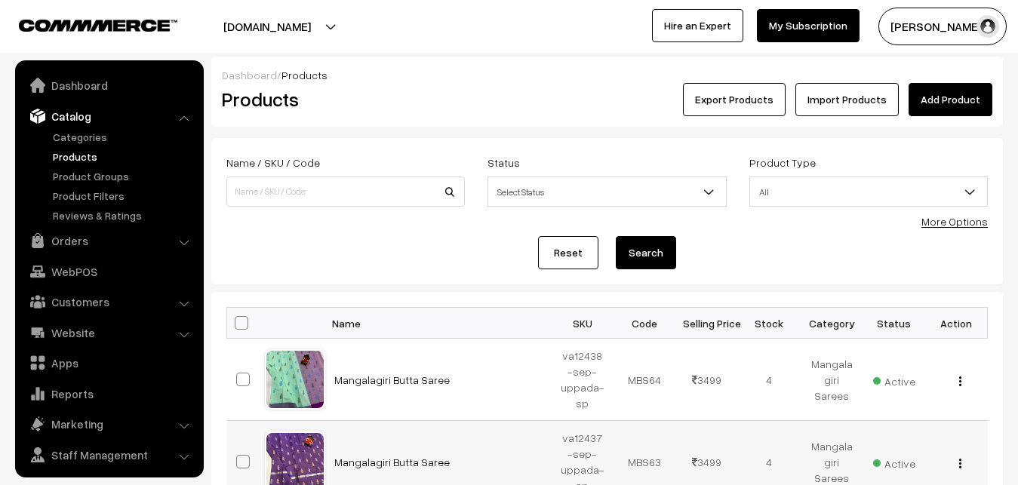
scroll to position [36, 0]
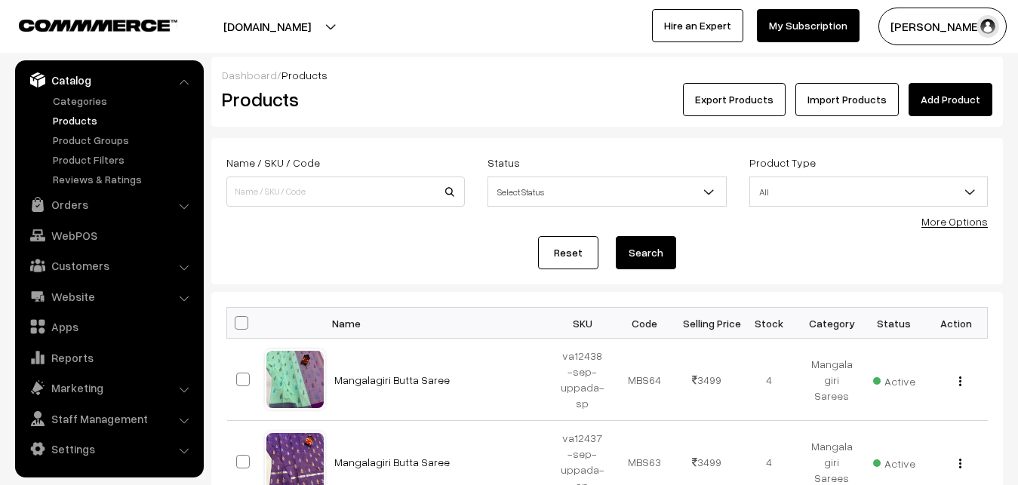
click at [404, 92] on h2 "Products" at bounding box center [342, 99] width 241 height 23
click at [941, 92] on link "Add Product" at bounding box center [950, 99] width 84 height 33
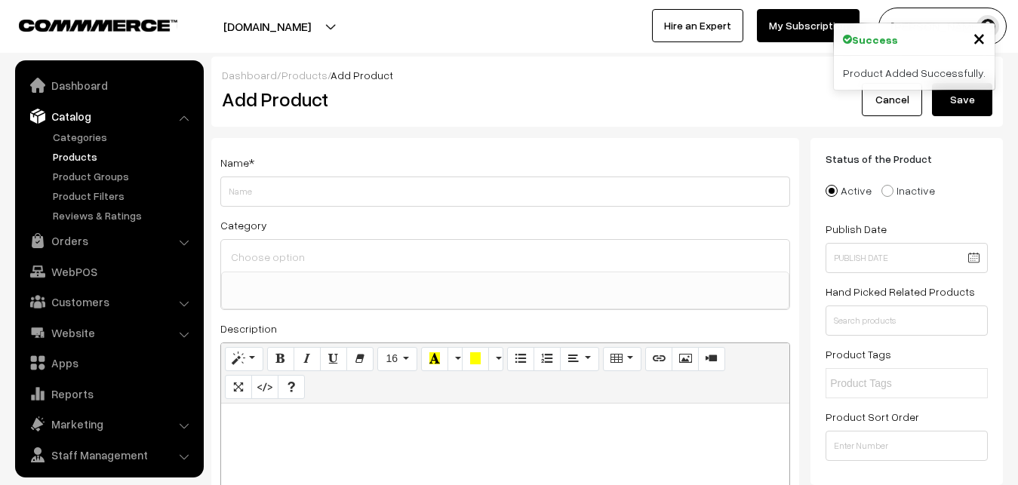
select select
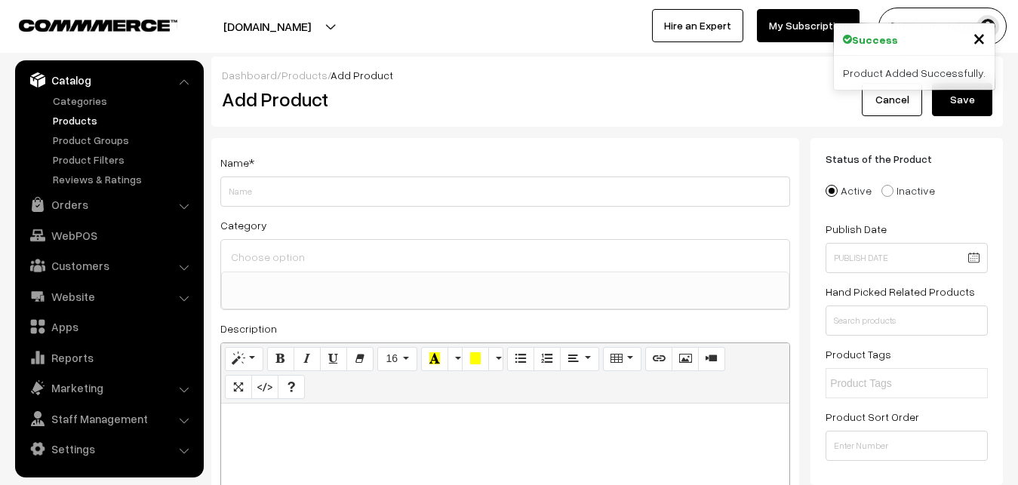
paste div
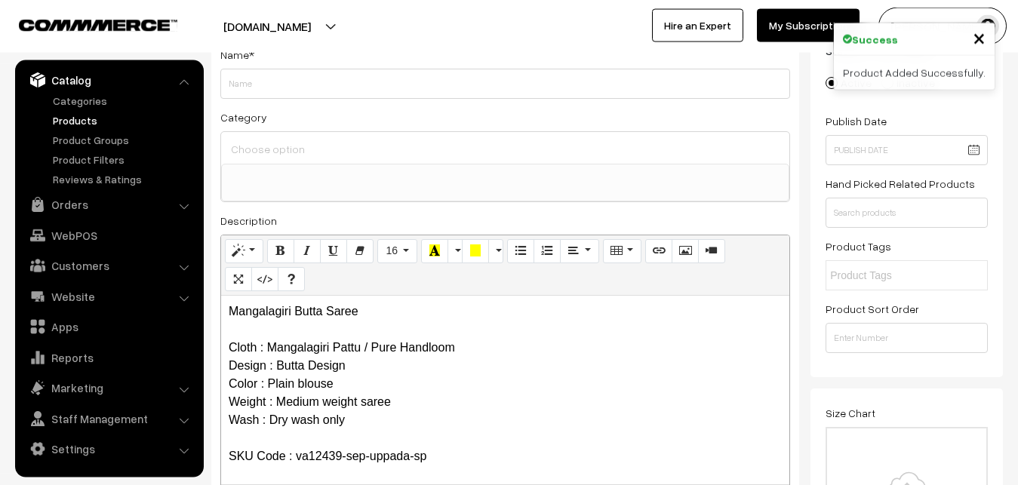
scroll to position [0, 0]
drag, startPoint x: 373, startPoint y: 311, endPoint x: 131, endPoint y: 293, distance: 243.5
click at [221, 303] on div "Mangalagiri Butta Saree Cloth : Mangalagiri Pattu / Pure Handloom Design : Butt…" at bounding box center [505, 390] width 568 height 189
copy p "Mangalagiri Butta Saree"
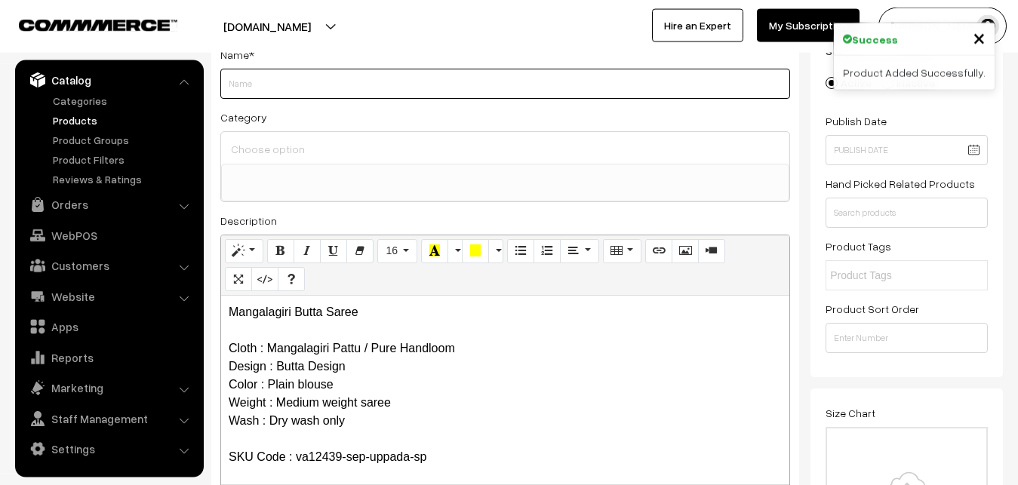
click at [277, 81] on input "Weight" at bounding box center [505, 84] width 570 height 30
paste input "Mangalagiri Butta Saree"
type input "Mangalagiri Butta Saree"
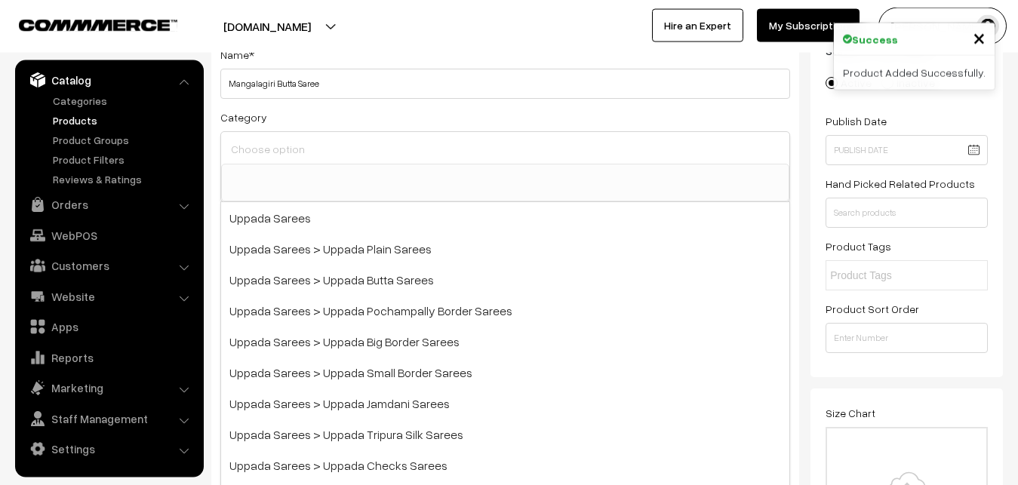
click at [277, 140] on input at bounding box center [505, 149] width 556 height 22
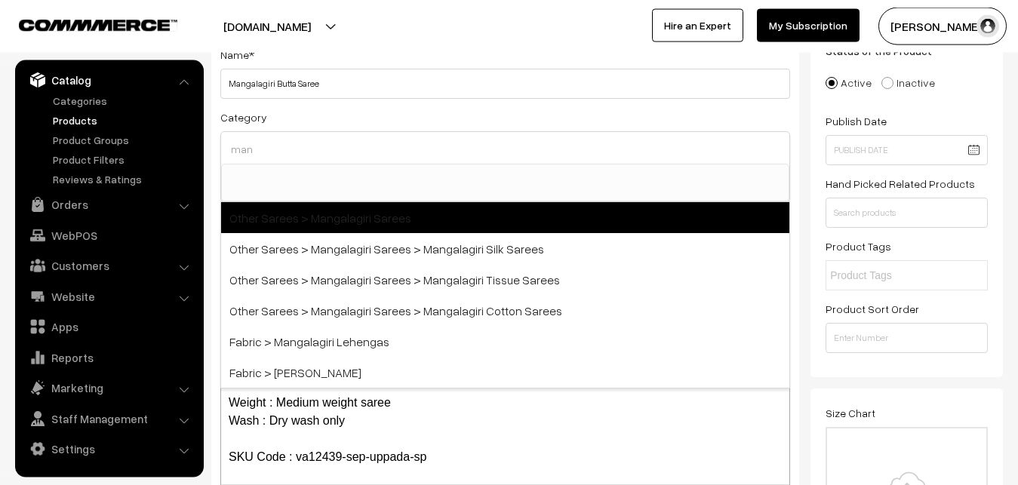
type input "man"
click at [361, 213] on span "Other Sarees > Mangalagiri Sarees" at bounding box center [505, 217] width 568 height 31
select select "31"
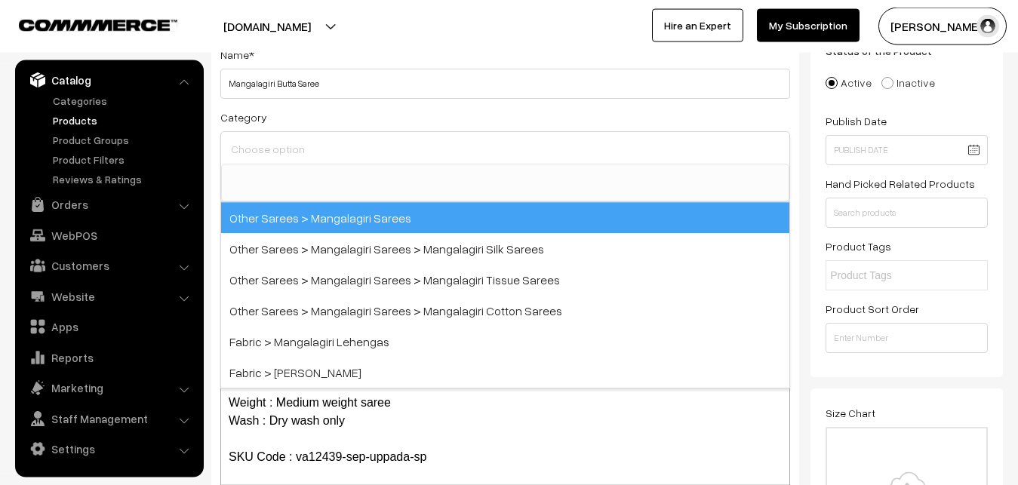
scroll to position [380, 0]
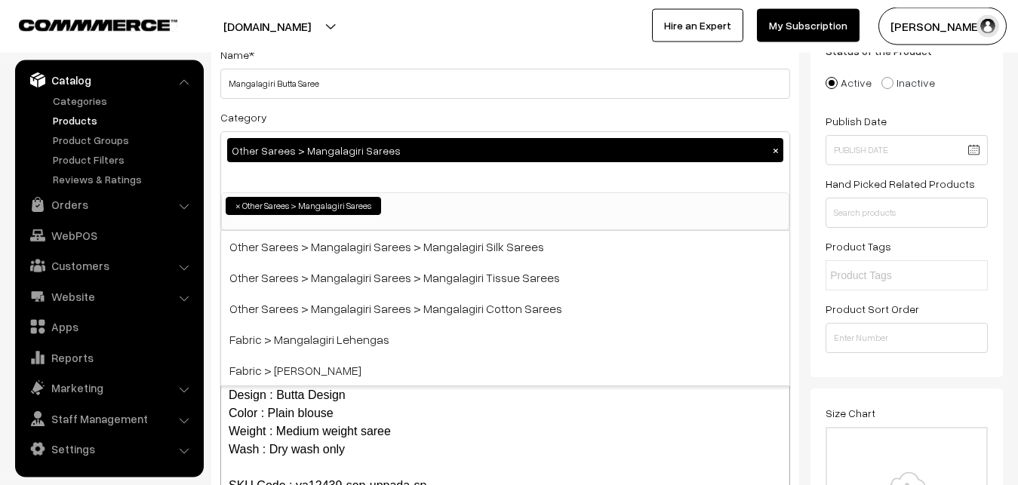
click at [375, 47] on div "uppadasarees.in Go to Website Create New Store Radha Krishna My Profile Refer &…" at bounding box center [509, 26] width 1018 height 53
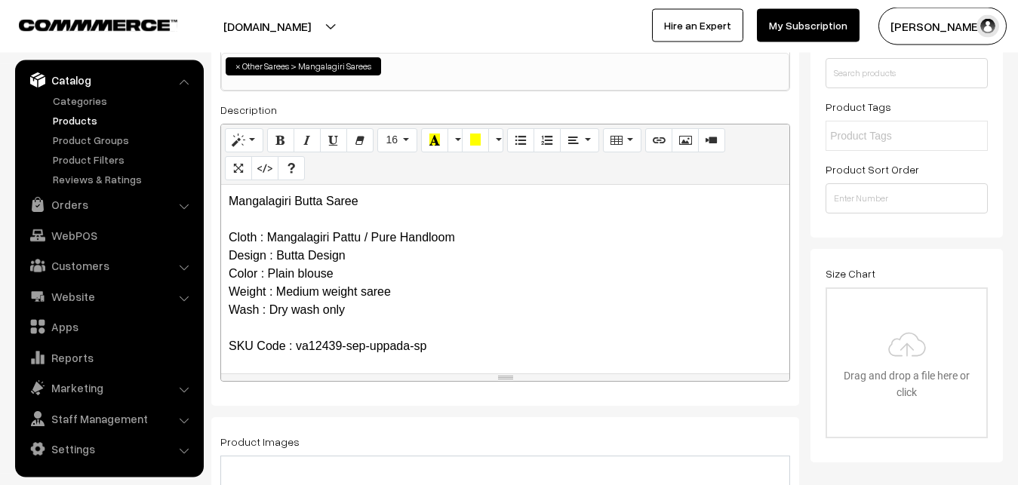
scroll to position [416, 0]
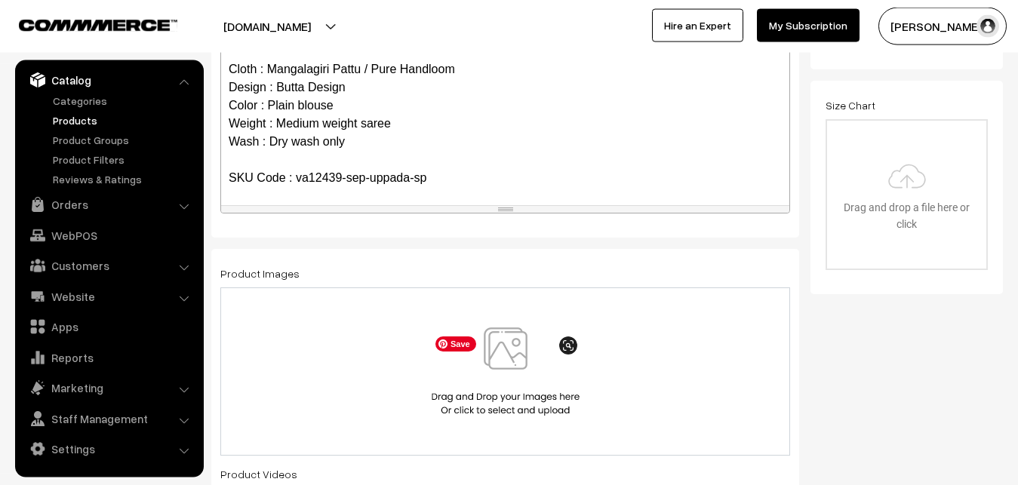
click at [499, 352] on img at bounding box center [505, 371] width 155 height 88
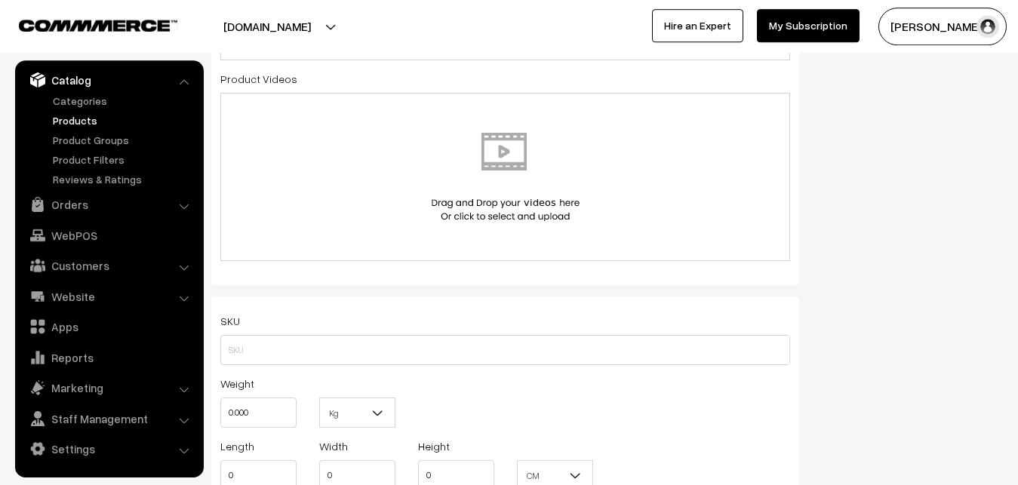
scroll to position [877, 0]
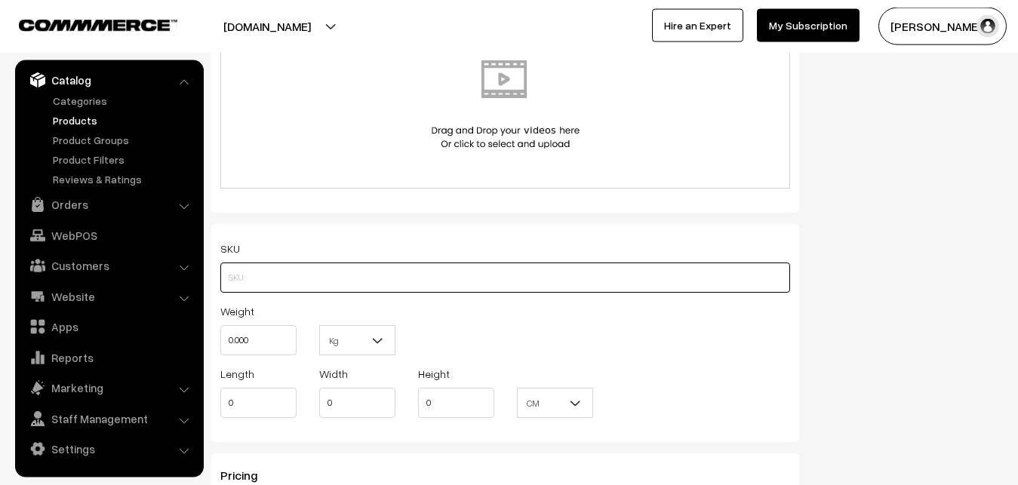
click at [227, 275] on input "text" at bounding box center [505, 278] width 570 height 30
paste input "va12439-sep-uppada-sp"
type input "va12439-sep-uppada-sp"
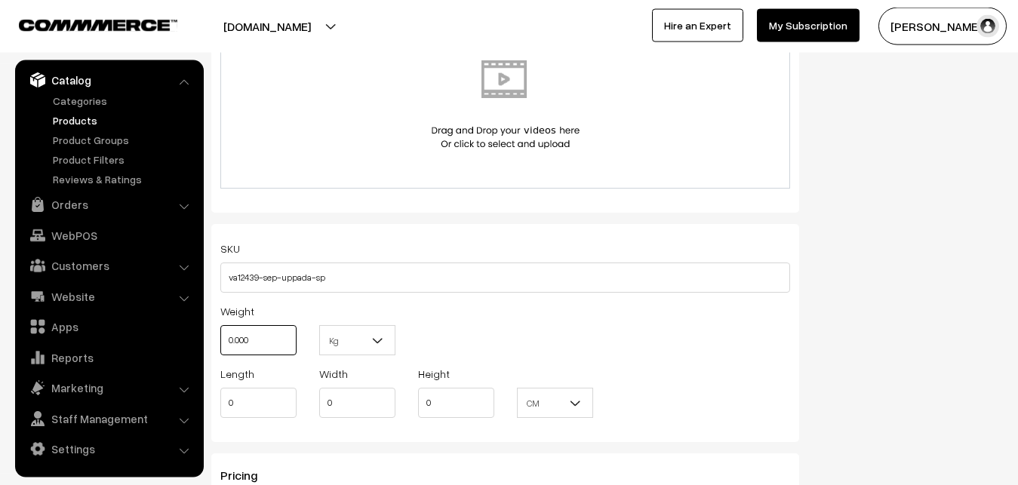
click at [220, 349] on input "0.000" at bounding box center [258, 340] width 76 height 30
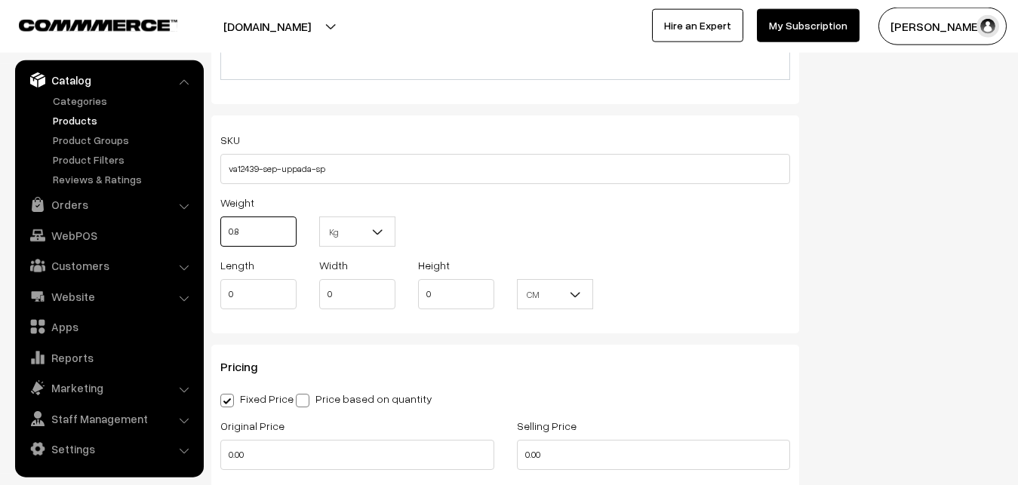
scroll to position [1262, 0]
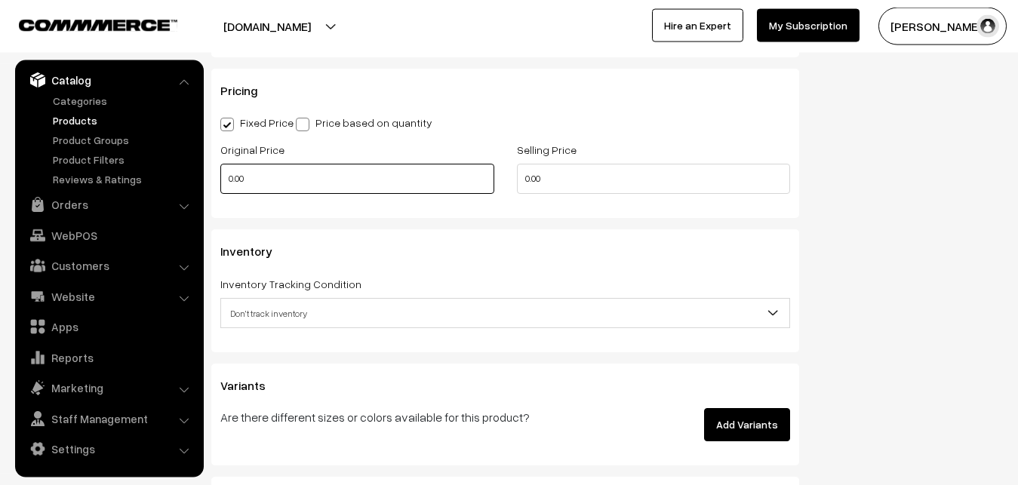
type input "0.80"
drag, startPoint x: 267, startPoint y: 189, endPoint x: 199, endPoint y: 183, distance: 68.2
click at [220, 183] on input "0.00" at bounding box center [357, 179] width 274 height 30
type input "2600"
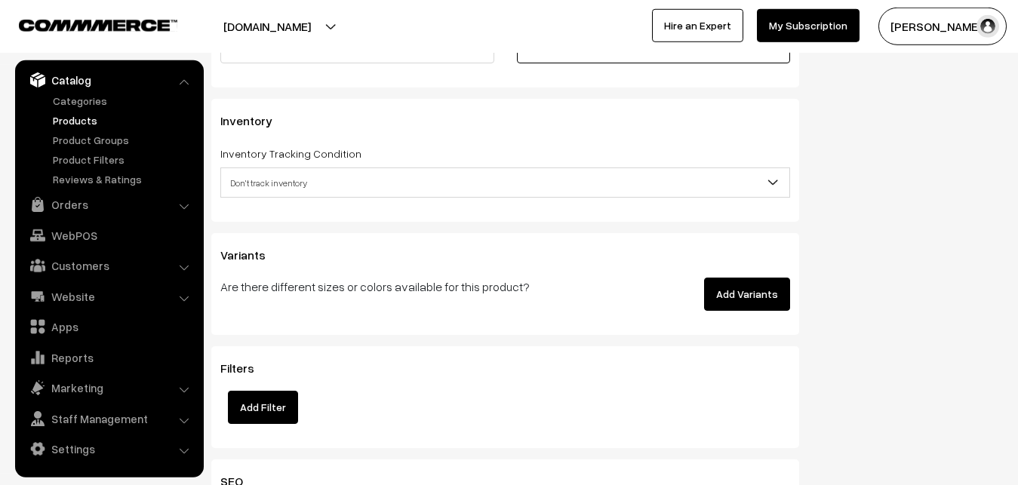
scroll to position [1416, 0]
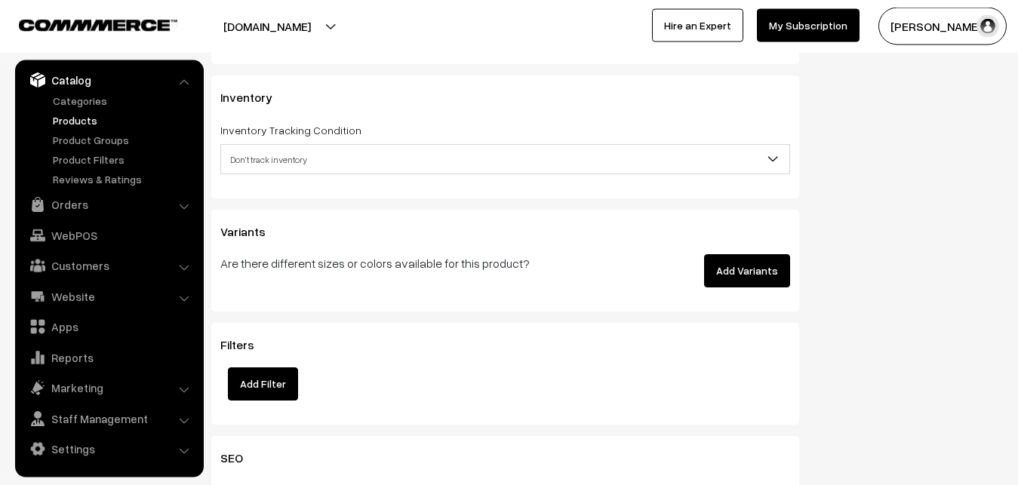
type input "3499"
click at [260, 158] on span "Don't track inventory" at bounding box center [505, 159] width 568 height 26
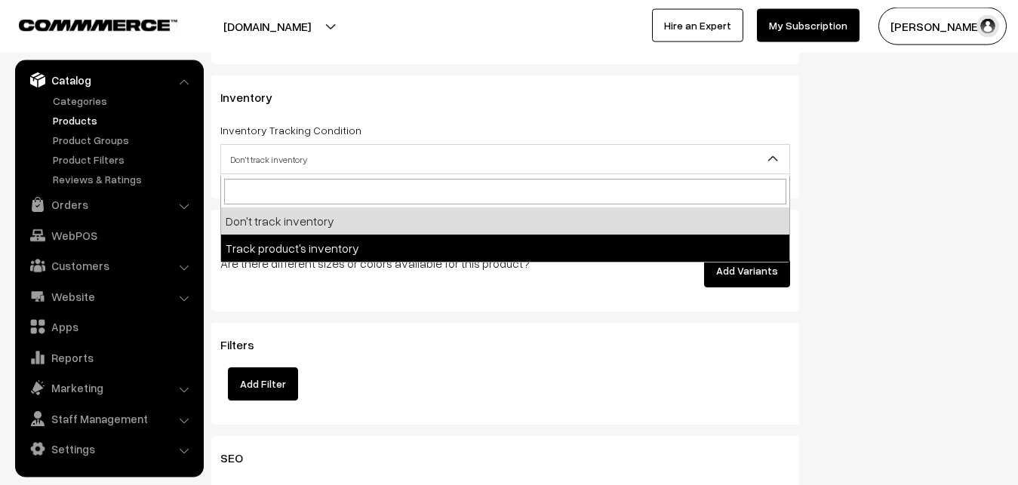
select select "2"
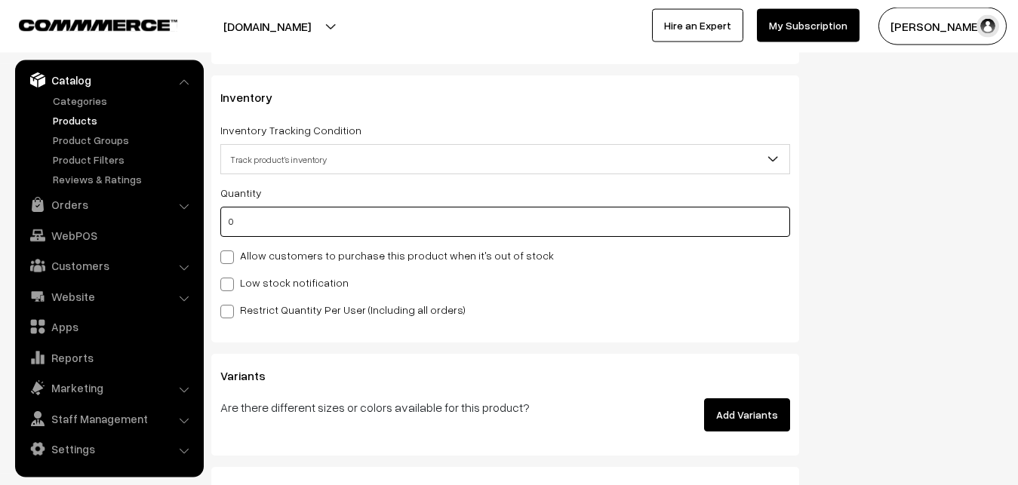
click at [254, 223] on input "0" at bounding box center [505, 222] width 570 height 30
type input "4"
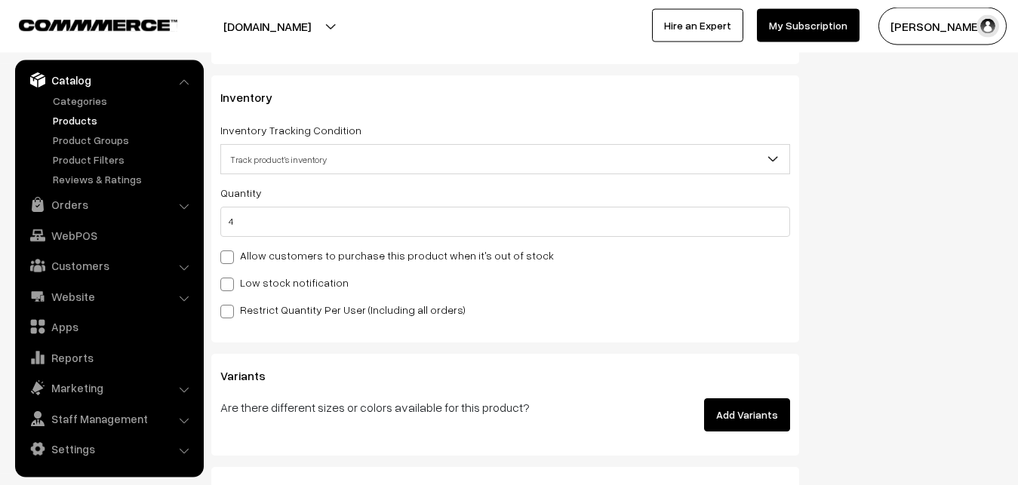
click at [254, 278] on label "Low stock notification" at bounding box center [284, 283] width 128 height 16
click at [230, 278] on input "Low stock notification" at bounding box center [225, 282] width 10 height 10
checkbox input "true"
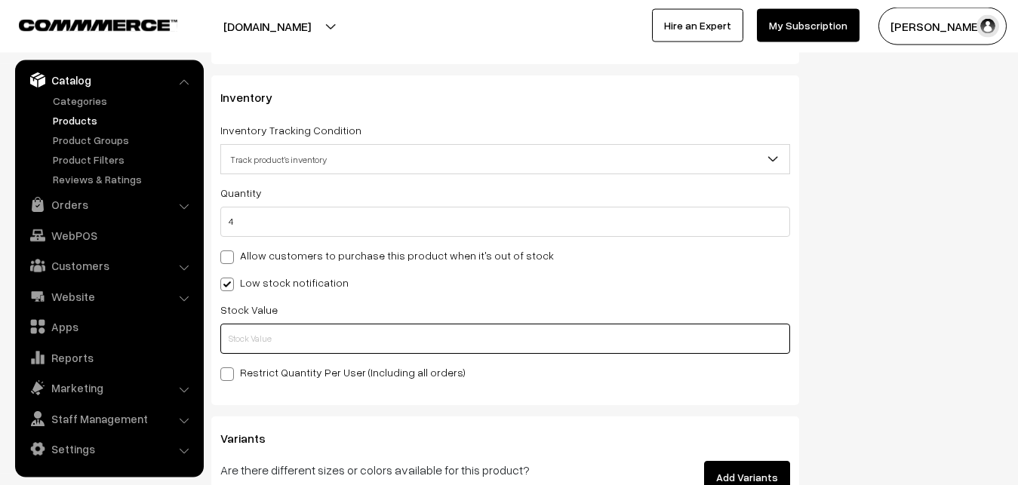
click at [258, 341] on input "text" at bounding box center [505, 339] width 570 height 30
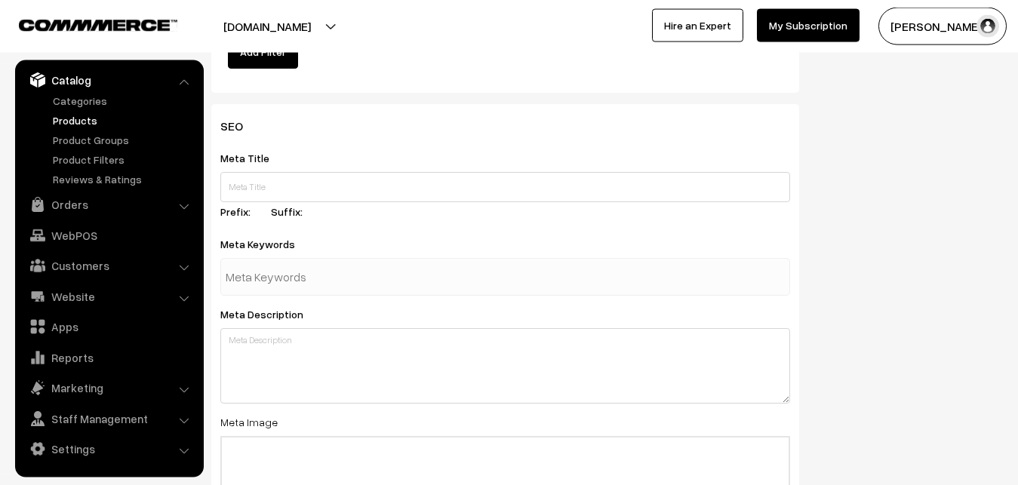
scroll to position [2246, 0]
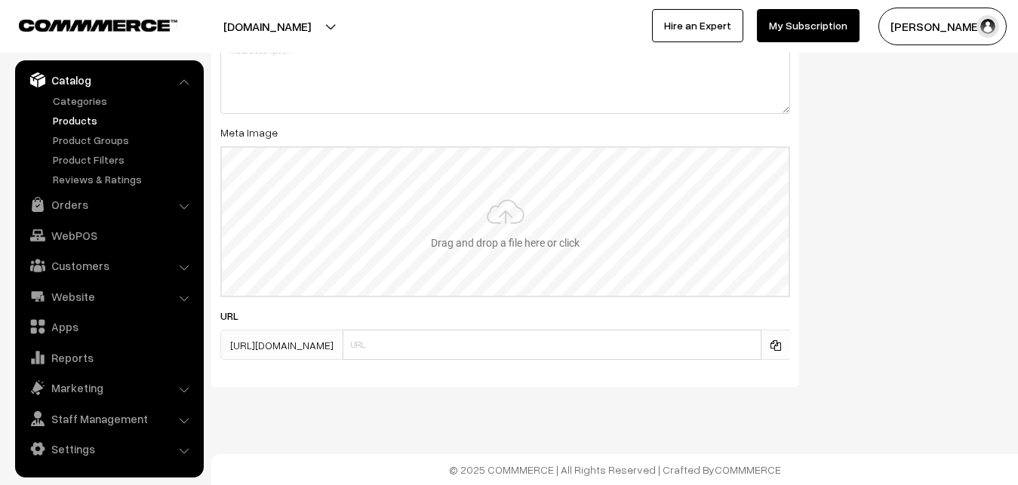
type input "2"
click at [505, 211] on input "file" at bounding box center [505, 222] width 567 height 148
type input "C:\fakepath\mangalagiri-saree-va12439-sep.jpeg"
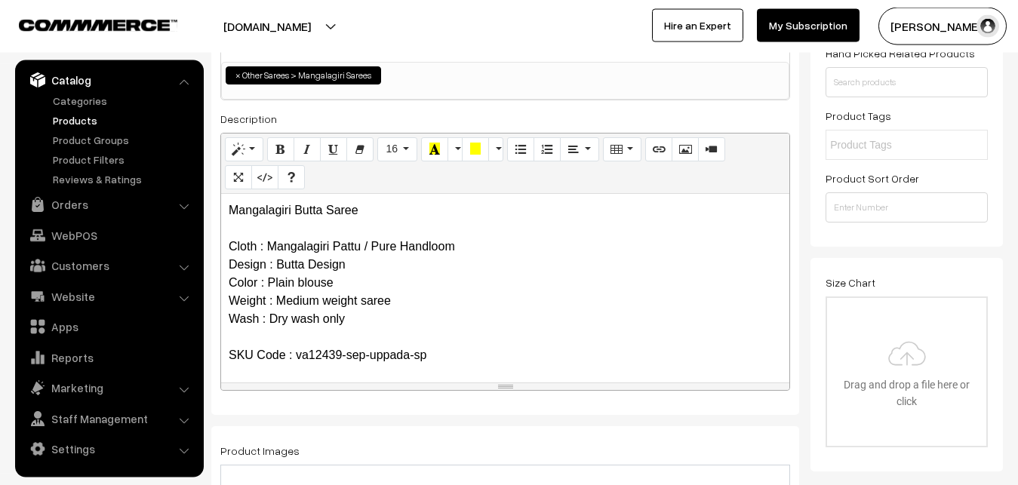
scroll to position [17, 0]
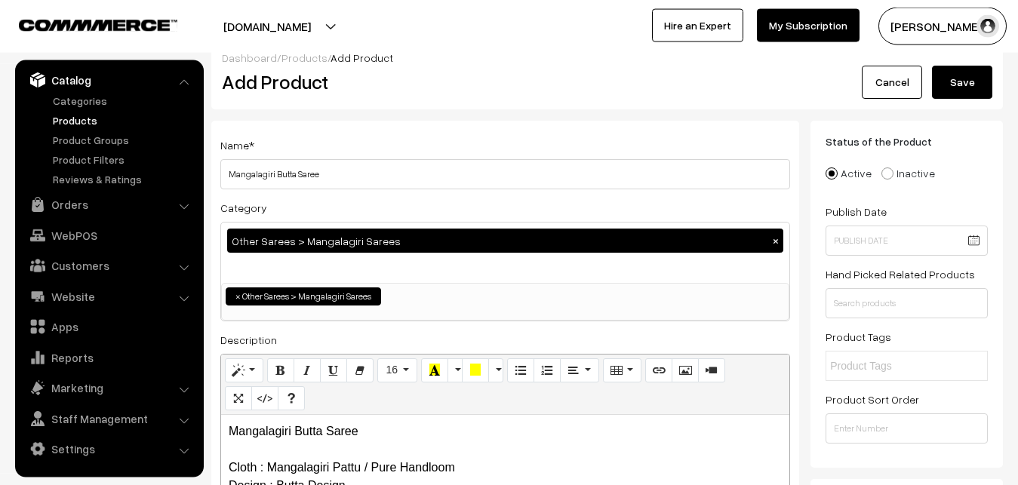
click at [961, 72] on button "Save" at bounding box center [962, 82] width 60 height 33
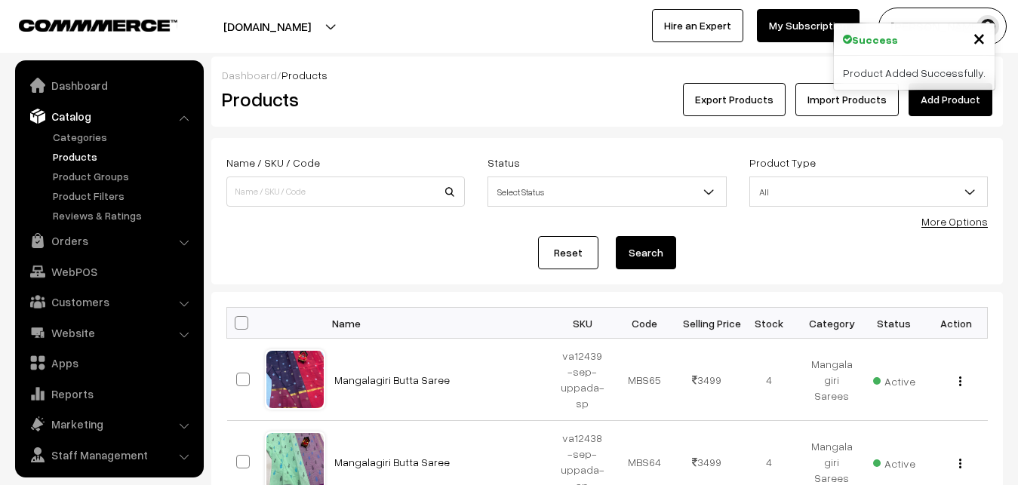
scroll to position [36, 0]
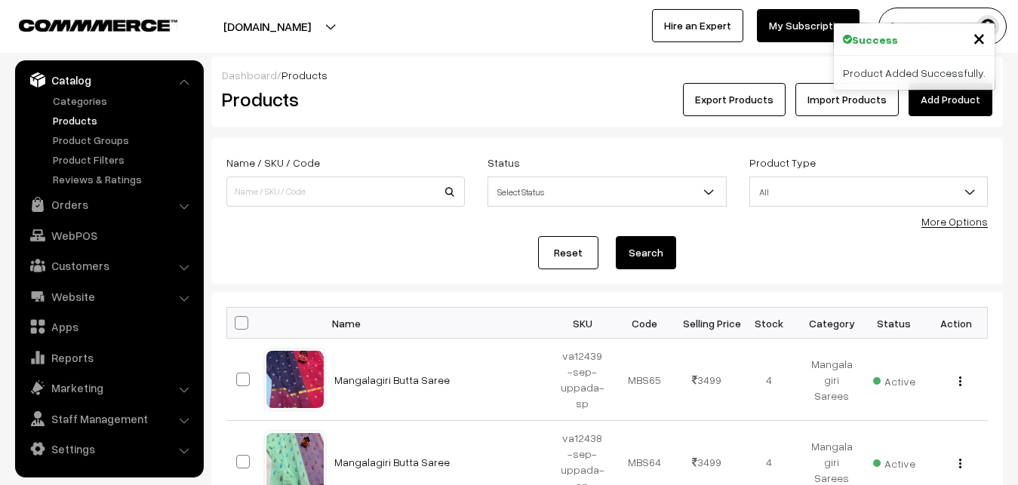
click at [949, 102] on link "Add Product" at bounding box center [950, 99] width 84 height 33
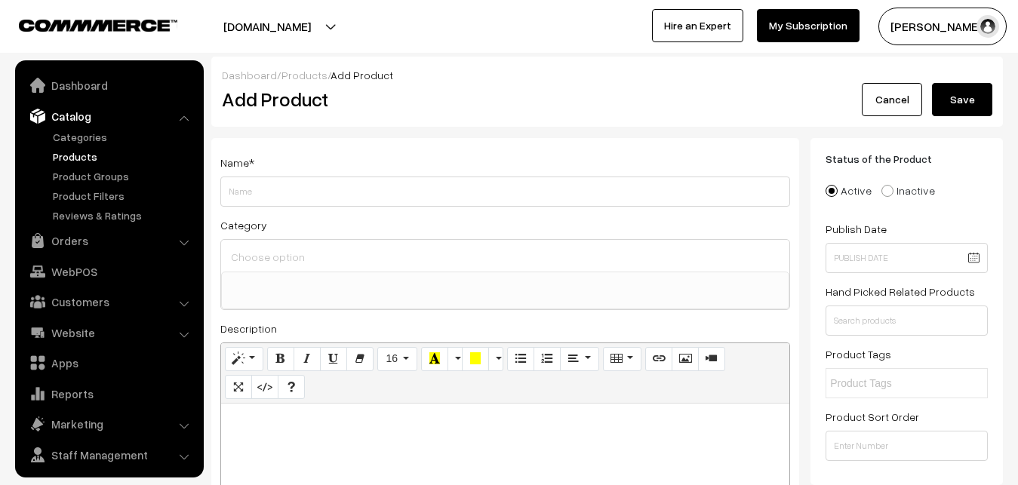
select select
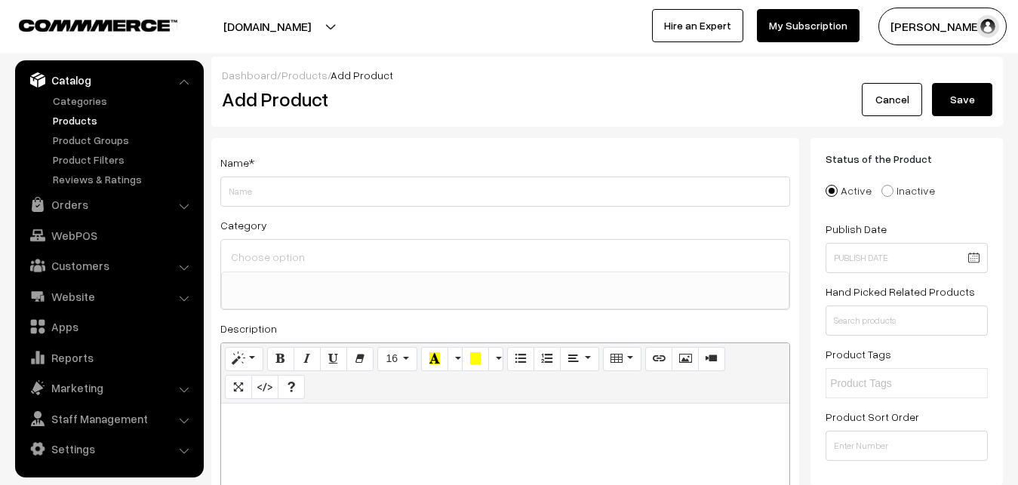
paste div
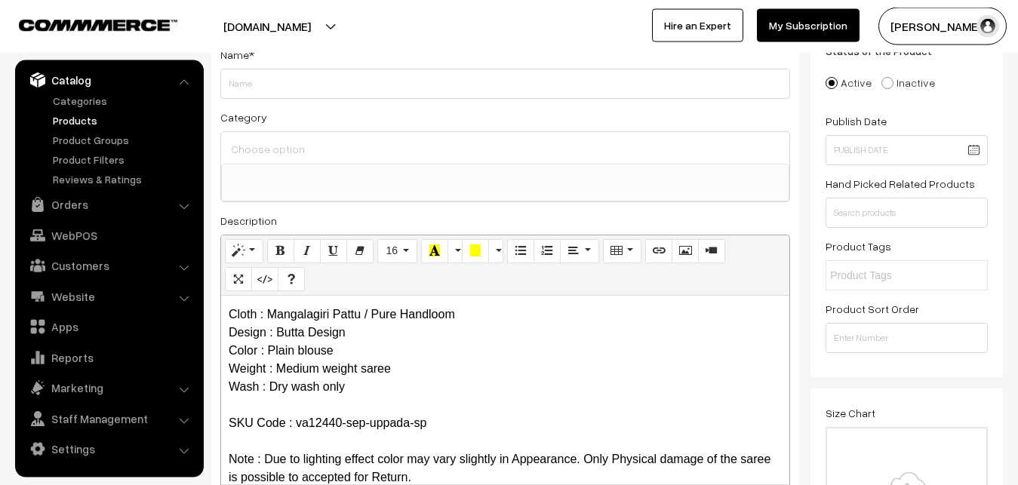
scroll to position [0, 0]
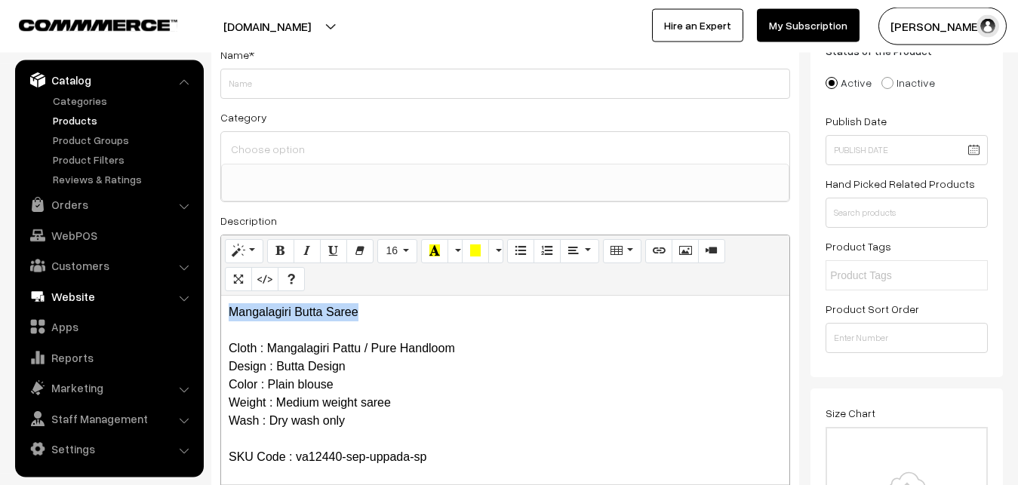
drag, startPoint x: 365, startPoint y: 307, endPoint x: 177, endPoint y: 305, distance: 188.6
click at [221, 305] on div "Mangalagiri Butta Saree Cloth : Mangalagiri Pattu / Pure Handloom Design : Butt…" at bounding box center [505, 390] width 568 height 189
copy p "Mangalagiri Butta Saree"
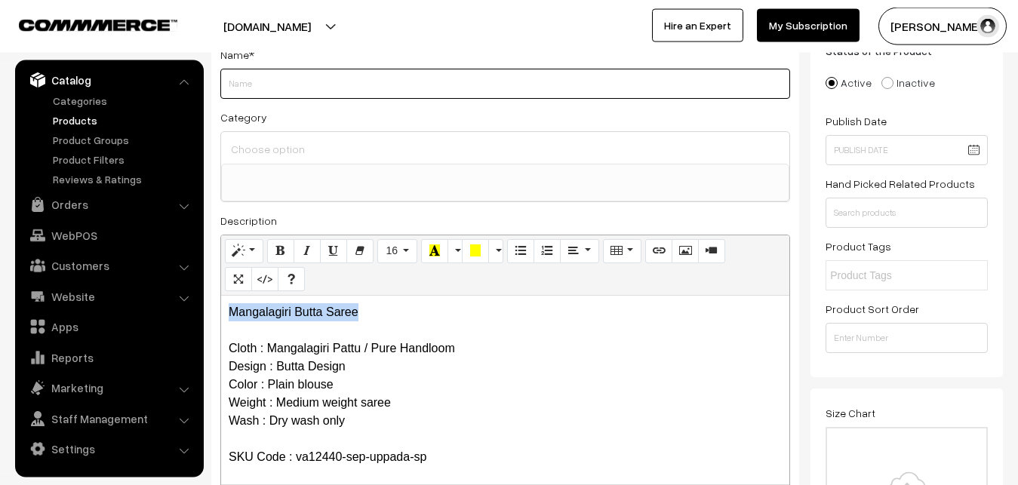
click at [260, 91] on input "Weight" at bounding box center [505, 84] width 570 height 30
paste input "Mangalagiri Butta Saree"
type input "Mangalagiri Butta Saree"
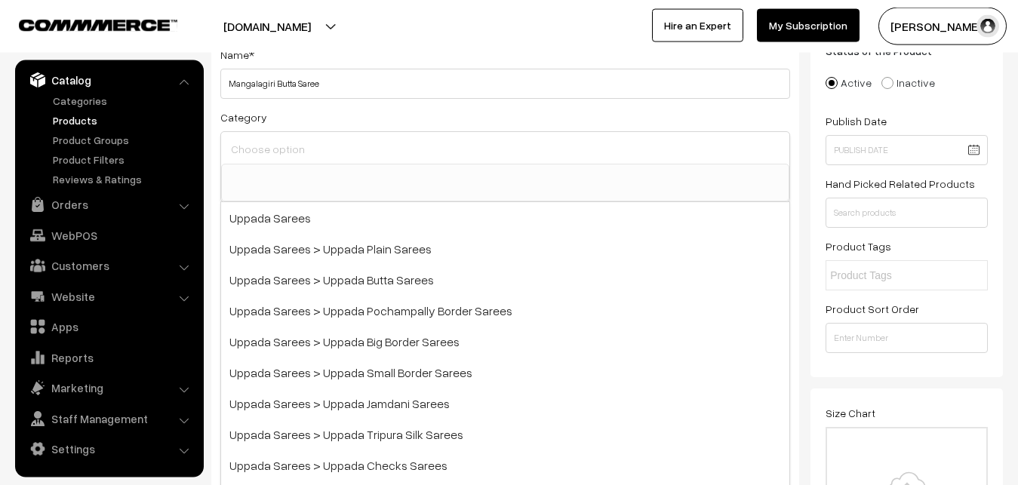
click at [269, 143] on input at bounding box center [505, 149] width 556 height 22
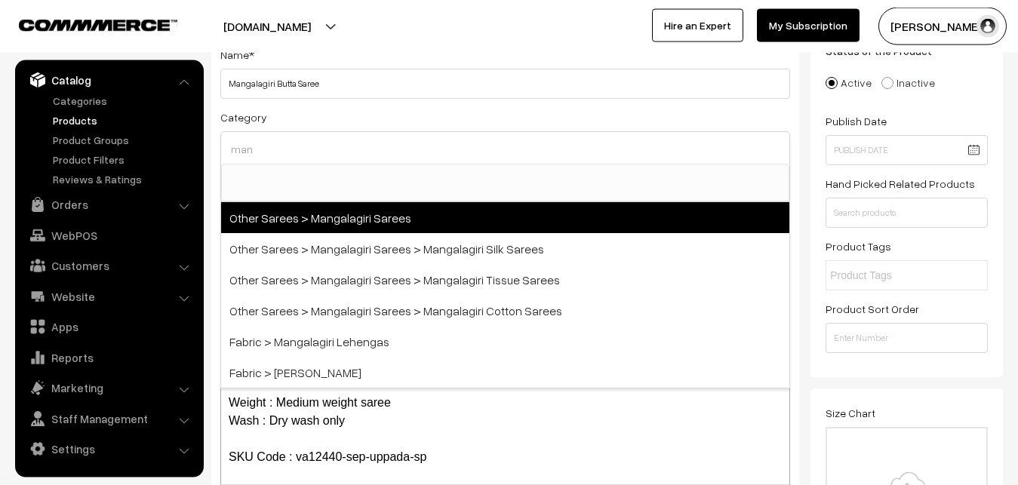
type input "man"
click at [341, 223] on span "Other Sarees > Mangalagiri Sarees" at bounding box center [505, 217] width 568 height 31
select select "31"
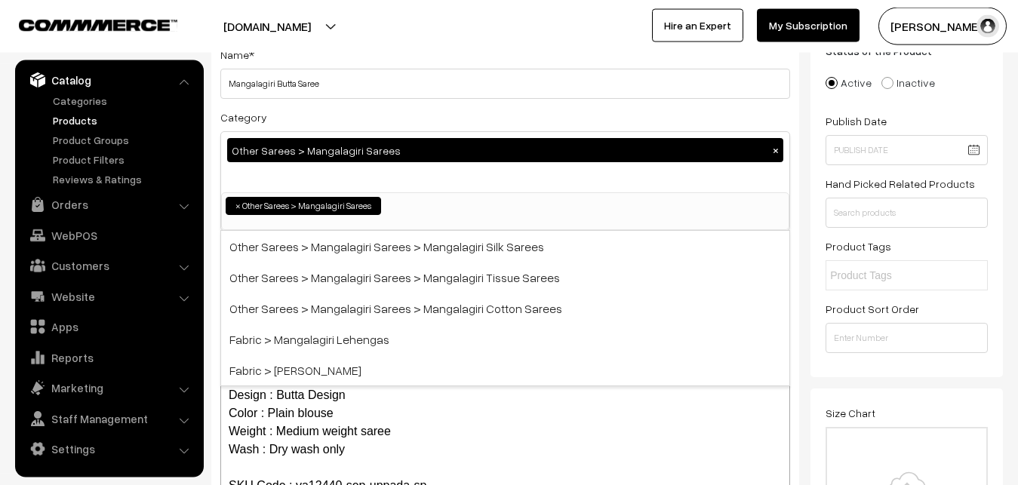
scroll to position [380, 0]
click at [351, 117] on div "Category Other Sarees > Mangalagiri Sarees × Uppada Sarees Uppada Sarees > Uppa…" at bounding box center [505, 169] width 570 height 123
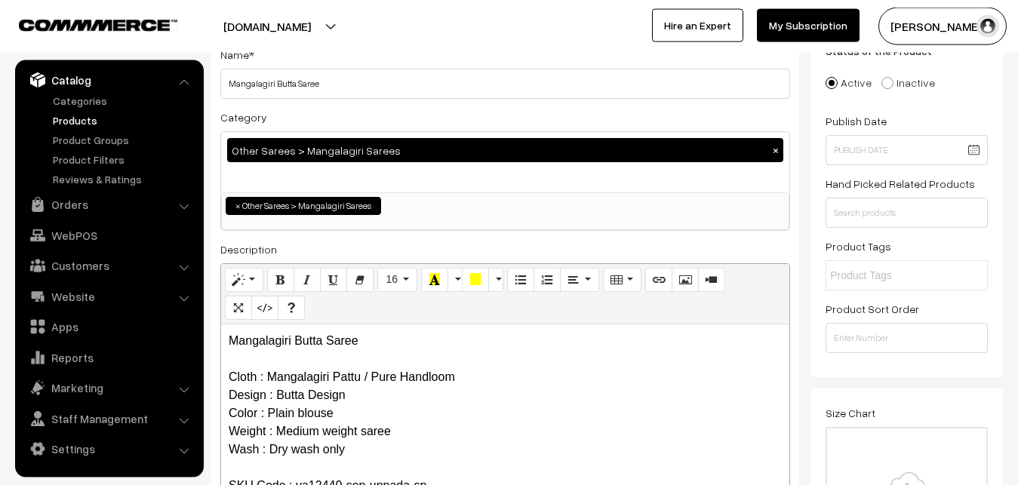
scroll to position [416, 0]
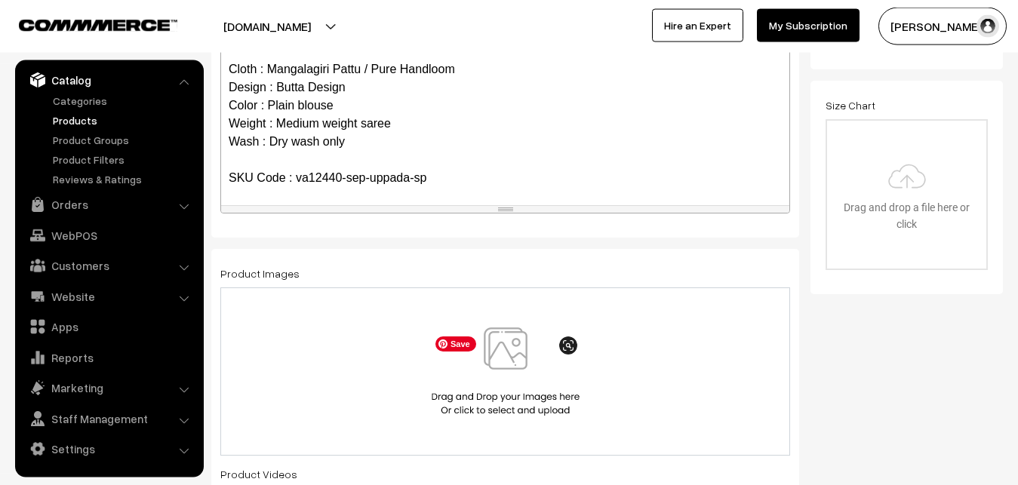
click at [490, 359] on img at bounding box center [505, 371] width 155 height 88
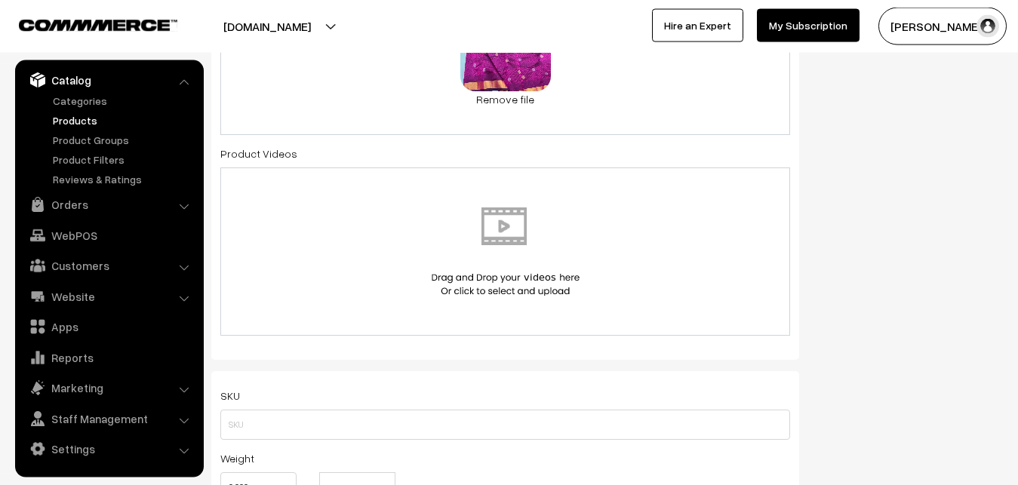
scroll to position [877, 0]
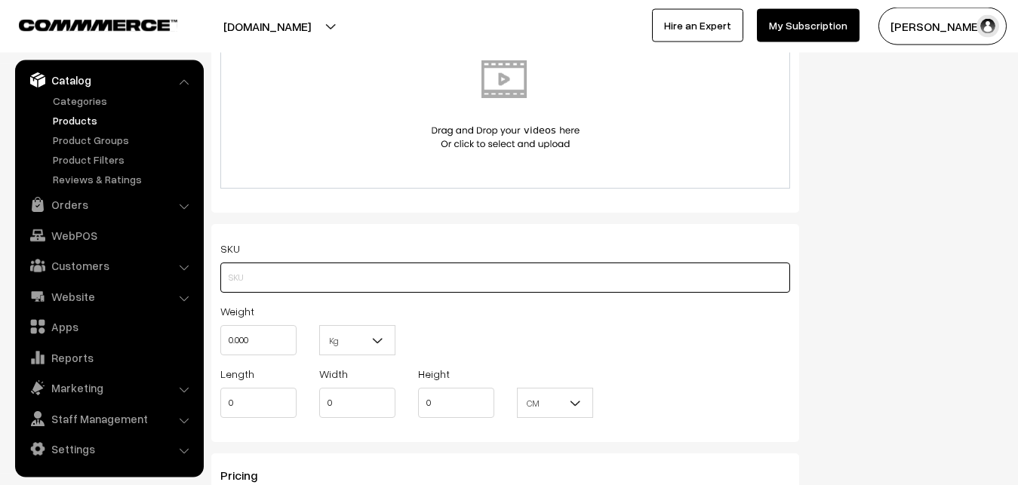
click at [249, 275] on input "text" at bounding box center [505, 278] width 570 height 30
paste input "va12440-sep-uppada-sp"
type input "va12440-sep-uppada-sp"
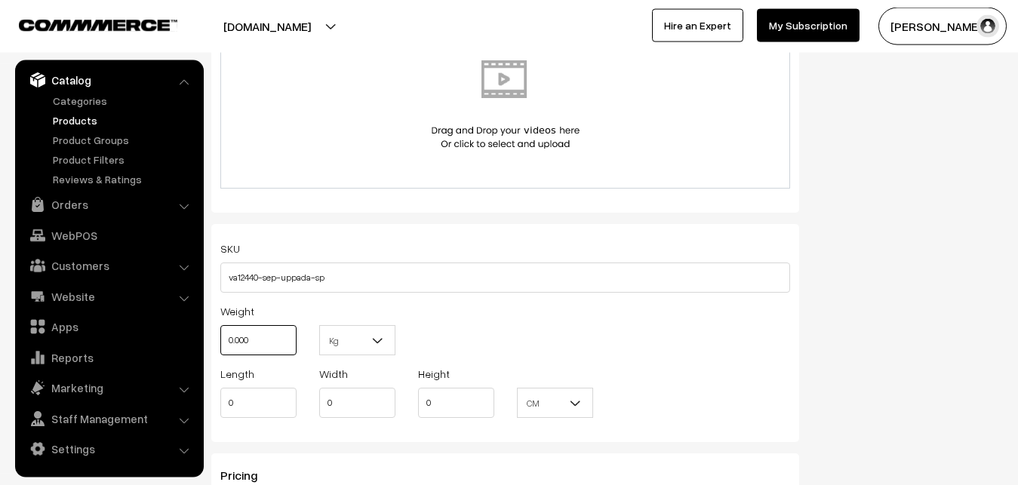
drag, startPoint x: 262, startPoint y: 336, endPoint x: 204, endPoint y: 333, distance: 58.2
click at [220, 333] on input "0.000" at bounding box center [258, 340] width 76 height 30
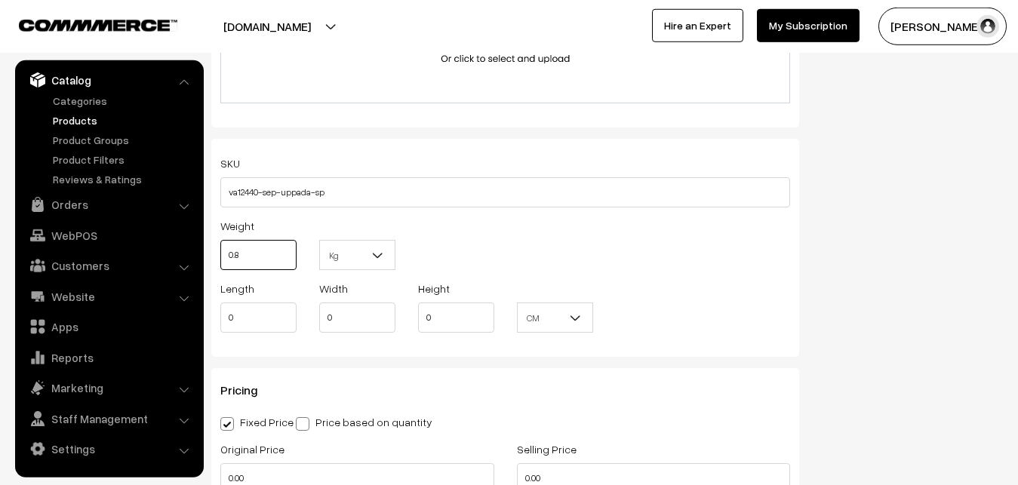
scroll to position [1108, 0]
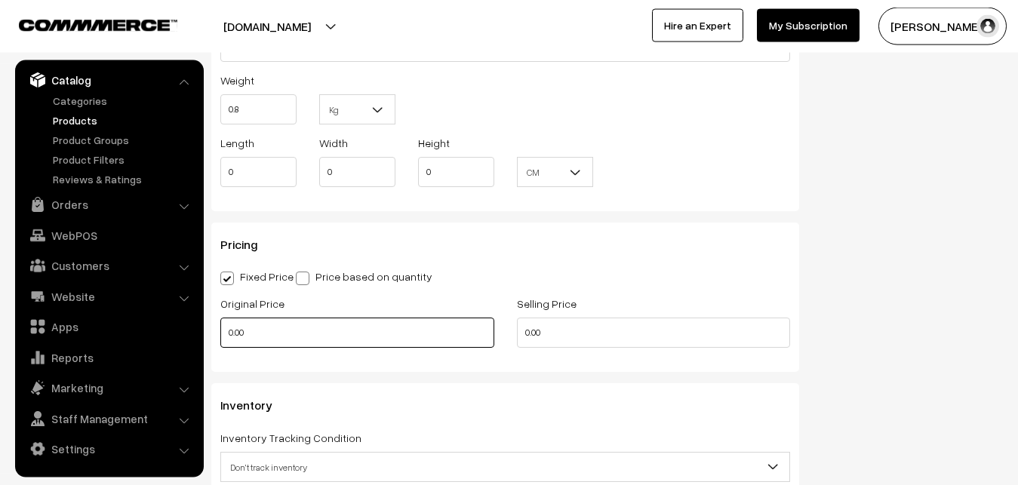
type input "0.80"
drag, startPoint x: 264, startPoint y: 331, endPoint x: 212, endPoint y: 331, distance: 52.1
click at [220, 331] on input "0.00" at bounding box center [357, 333] width 274 height 30
type input "2600"
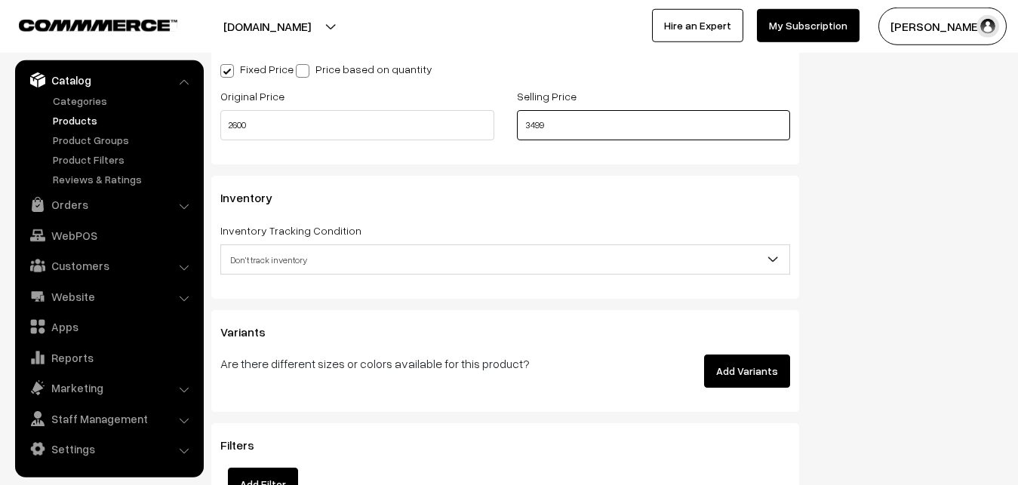
scroll to position [1339, 0]
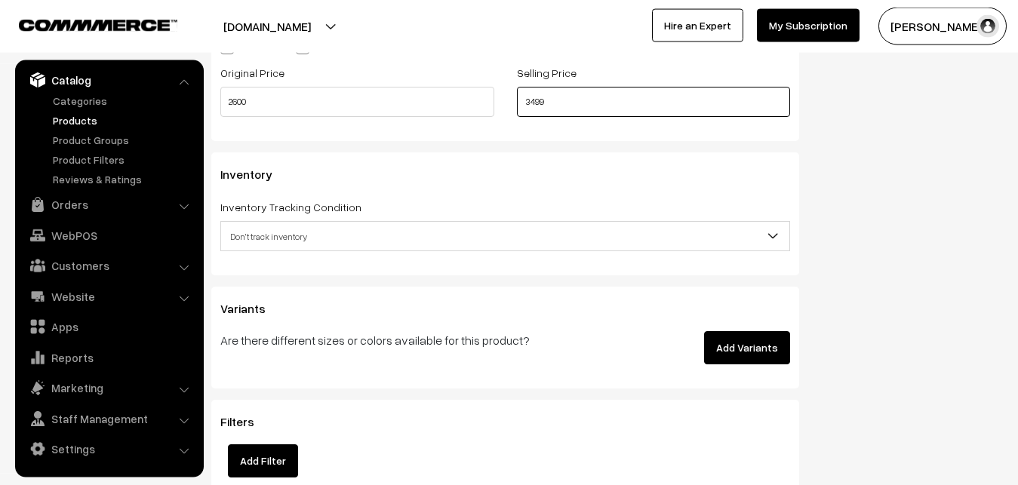
type input "3499"
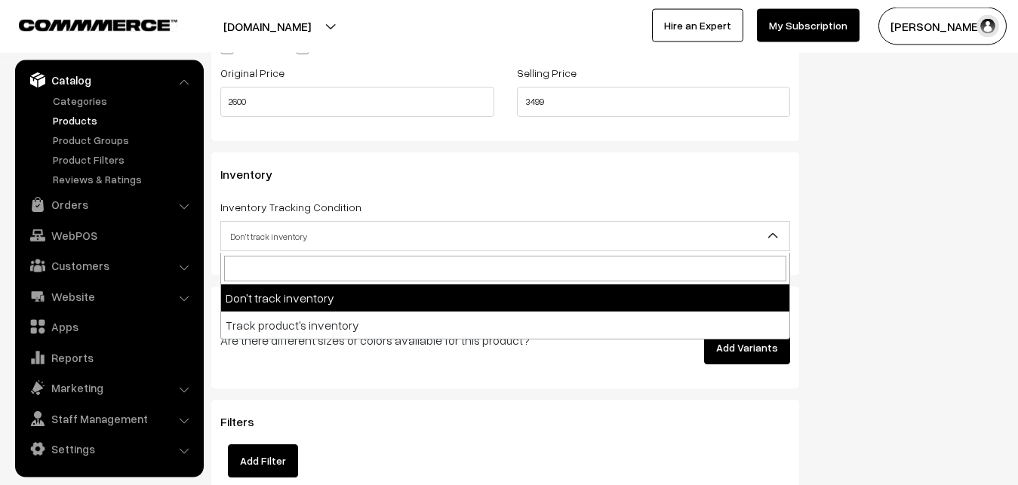
click at [266, 243] on span "Don't track inventory" at bounding box center [505, 236] width 568 height 26
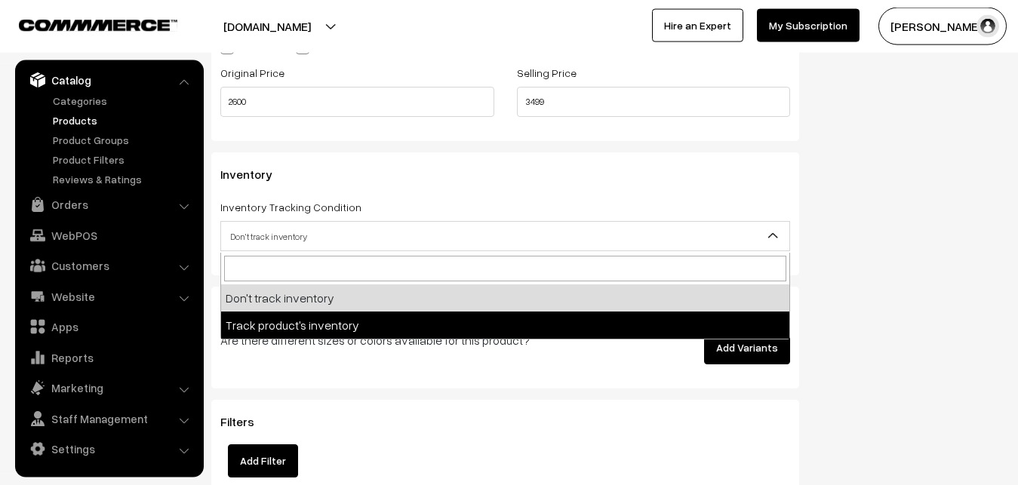
select select "2"
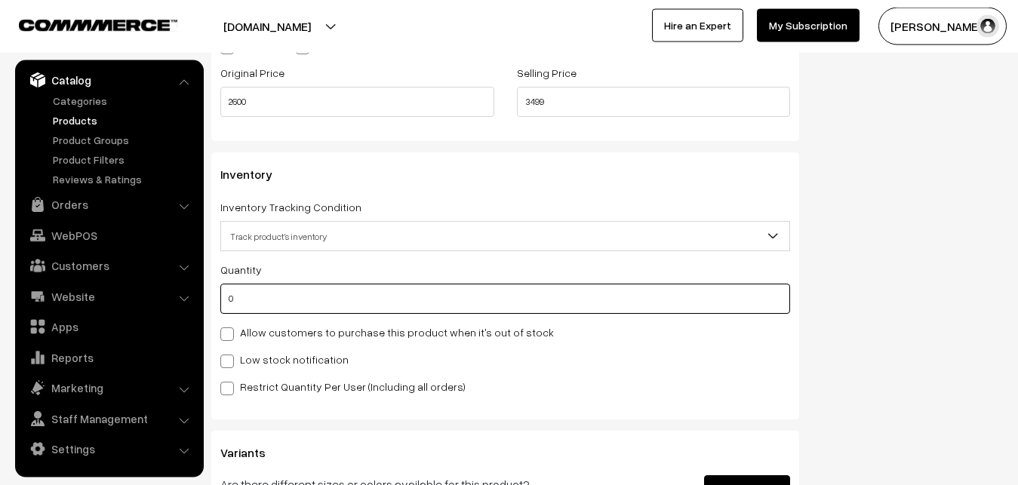
click at [244, 297] on input "0" at bounding box center [505, 299] width 570 height 30
type input "4"
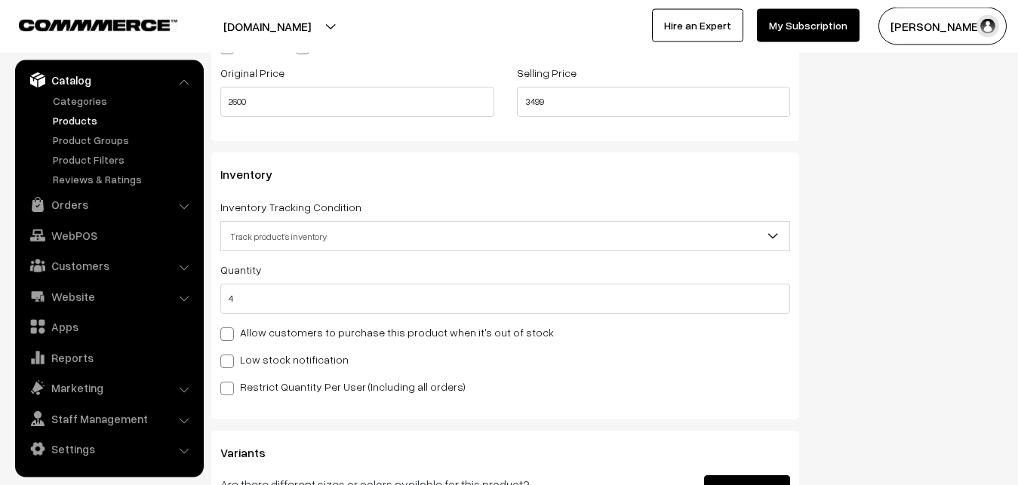
click at [244, 361] on label "Low stock notification" at bounding box center [284, 360] width 128 height 16
click at [230, 361] on input "Low stock notification" at bounding box center [225, 359] width 10 height 10
checkbox input "true"
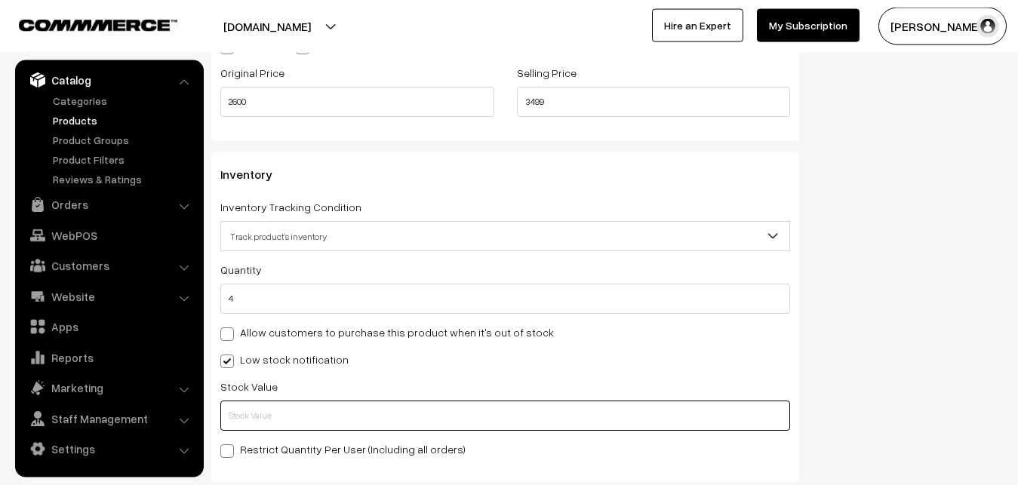
click at [252, 410] on input "text" at bounding box center [505, 416] width 570 height 30
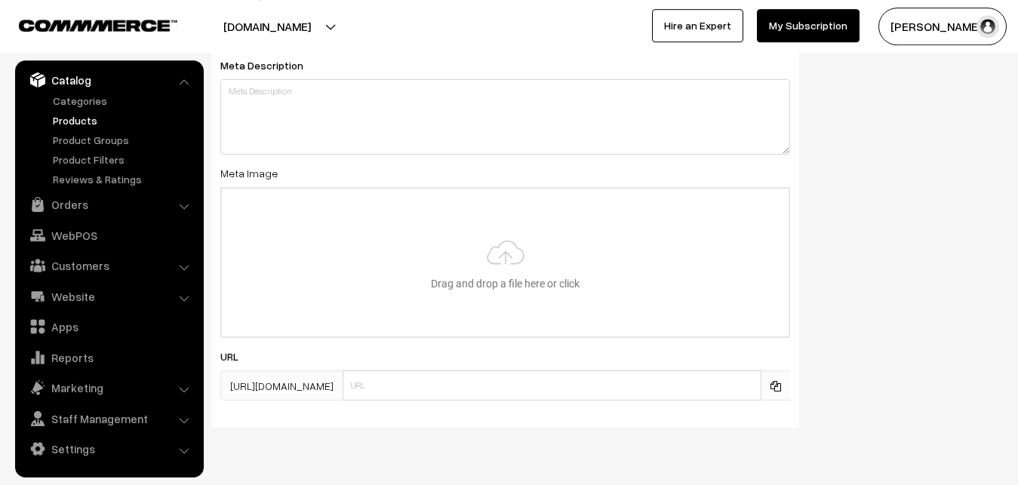
scroll to position [2246, 0]
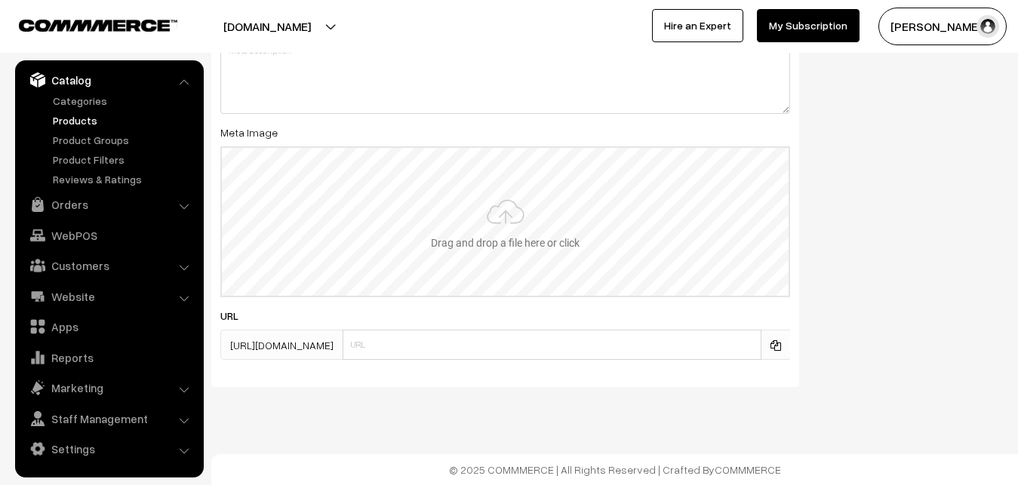
type input "2"
click at [499, 220] on input "file" at bounding box center [505, 222] width 567 height 148
type input "C:\fakepath\mangalagiri-saree-va12440-sep.jpeg"
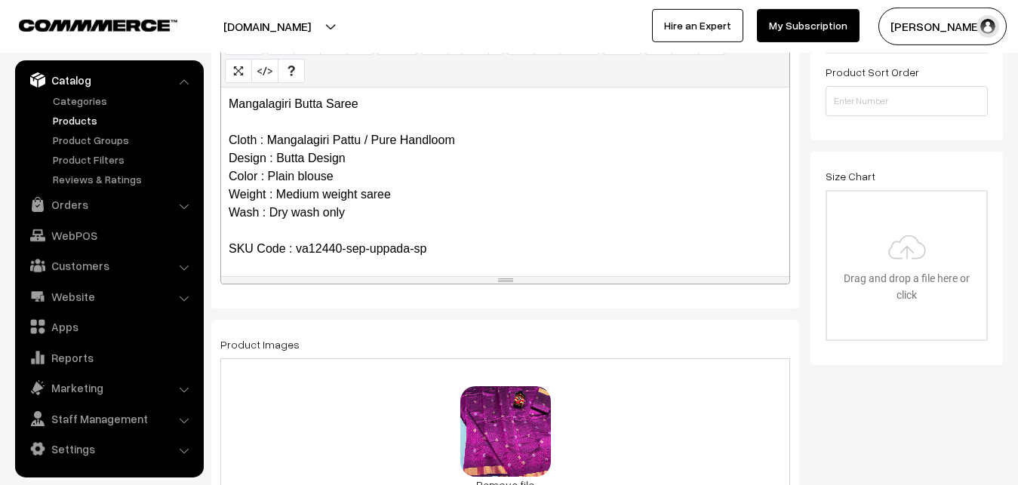
scroll to position [0, 0]
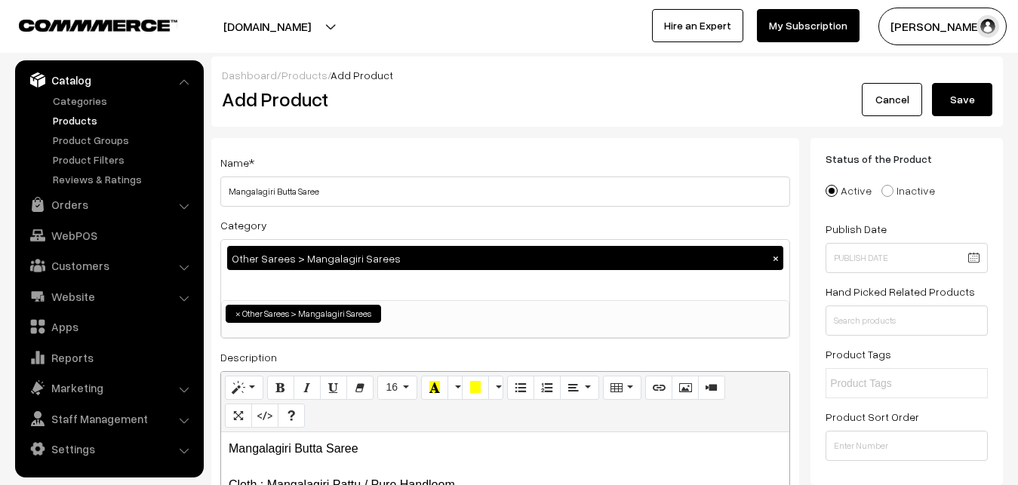
click at [957, 103] on button "Save" at bounding box center [962, 99] width 60 height 33
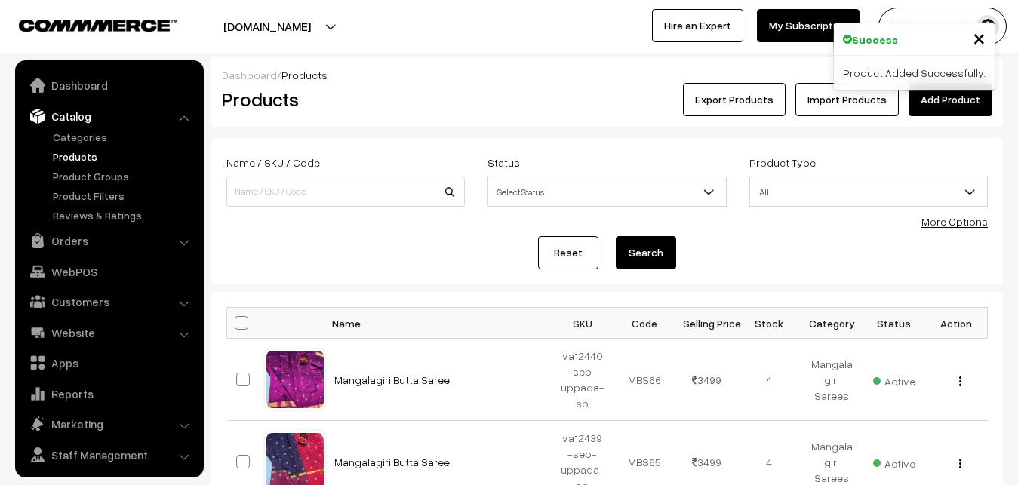
scroll to position [36, 0]
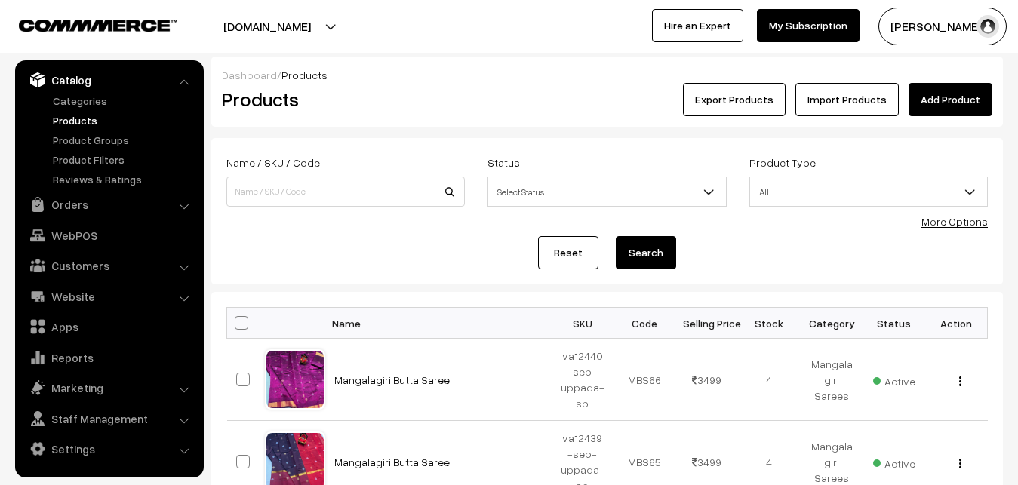
click at [453, 88] on h2 "Products" at bounding box center [342, 99] width 241 height 23
click at [943, 101] on link "Add Product" at bounding box center [950, 99] width 84 height 33
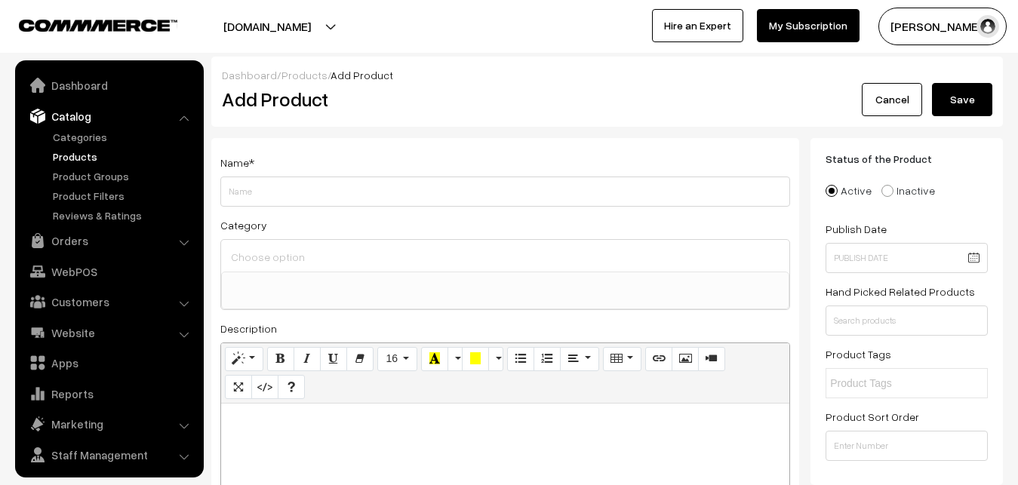
select select
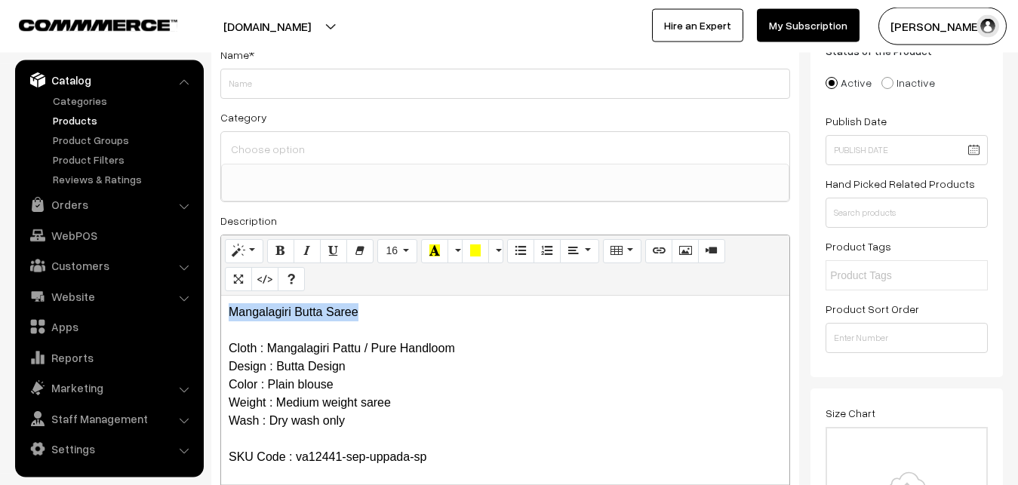
drag, startPoint x: 367, startPoint y: 309, endPoint x: 121, endPoint y: 309, distance: 246.7
click at [221, 311] on div "Mangalagiri Butta Saree Cloth : Mangalagiri Pattu / Pure Handloom Design : Butt…" at bounding box center [505, 390] width 568 height 189
copy p "Mangalagiri Butta Saree"
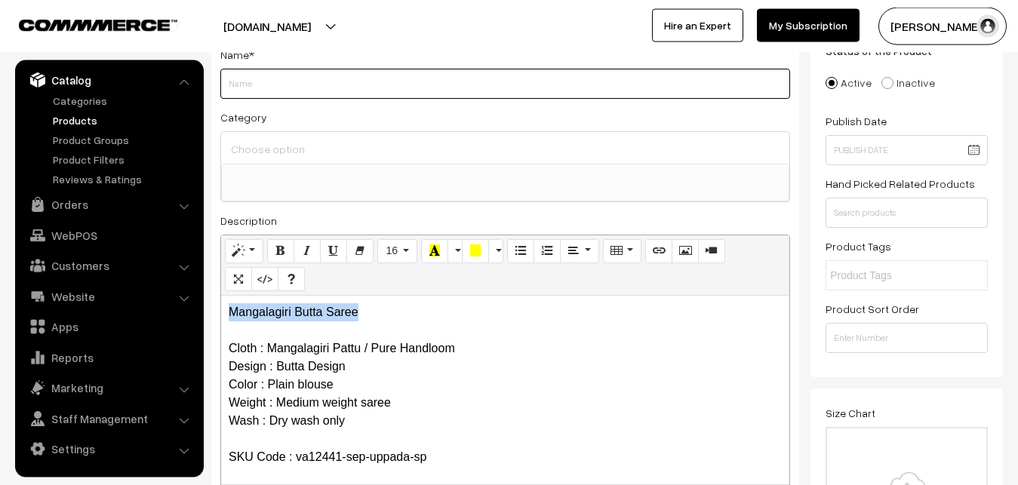
click at [262, 78] on input "Weight" at bounding box center [505, 84] width 570 height 30
paste input "Mangalagiri Butta Saree"
type input "Mangalagiri Butta Saree"
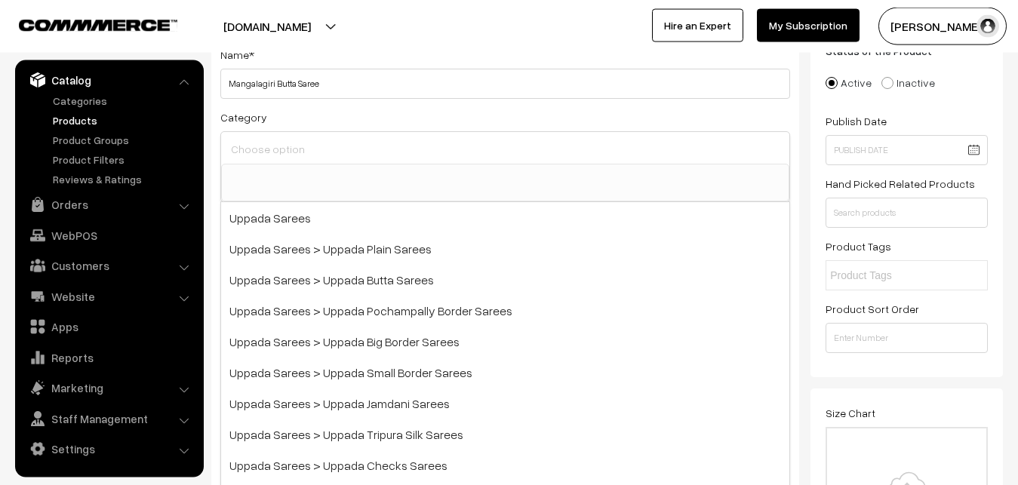
click at [262, 155] on input at bounding box center [505, 149] width 556 height 22
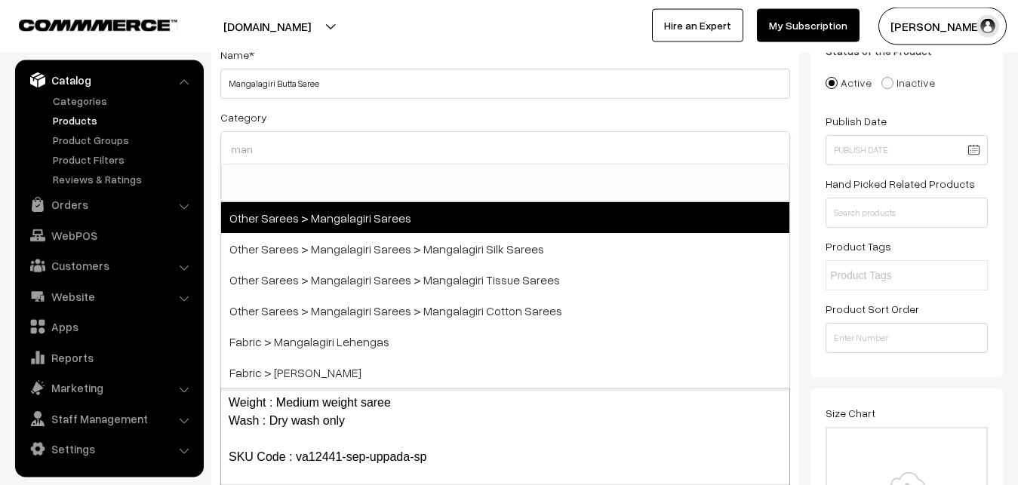
type input "man"
click at [316, 214] on span "Other Sarees > Mangalagiri Sarees" at bounding box center [505, 217] width 568 height 31
select select "31"
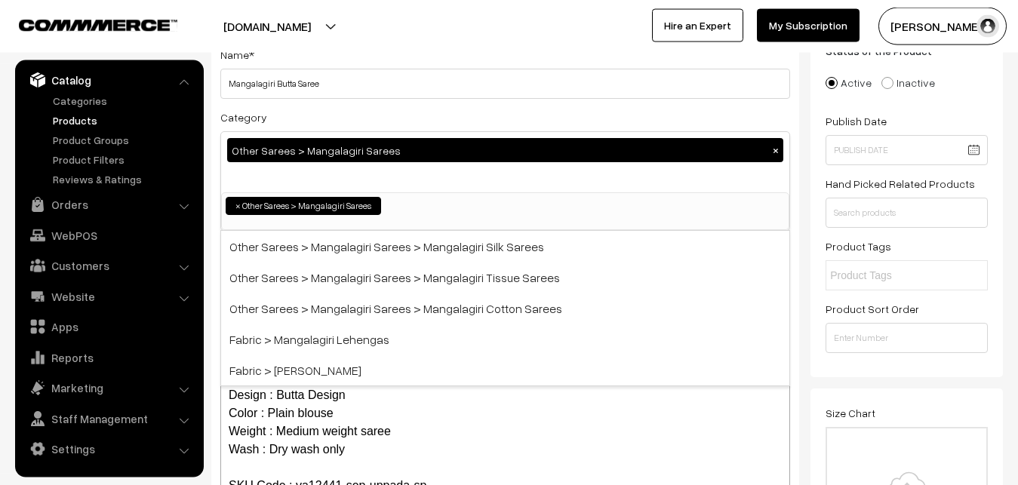
scroll to position [380, 0]
click at [350, 118] on div "Category Other Sarees > Mangalagiri Sarees × Uppada Sarees Uppada Sarees > Uppa…" at bounding box center [505, 169] width 570 height 123
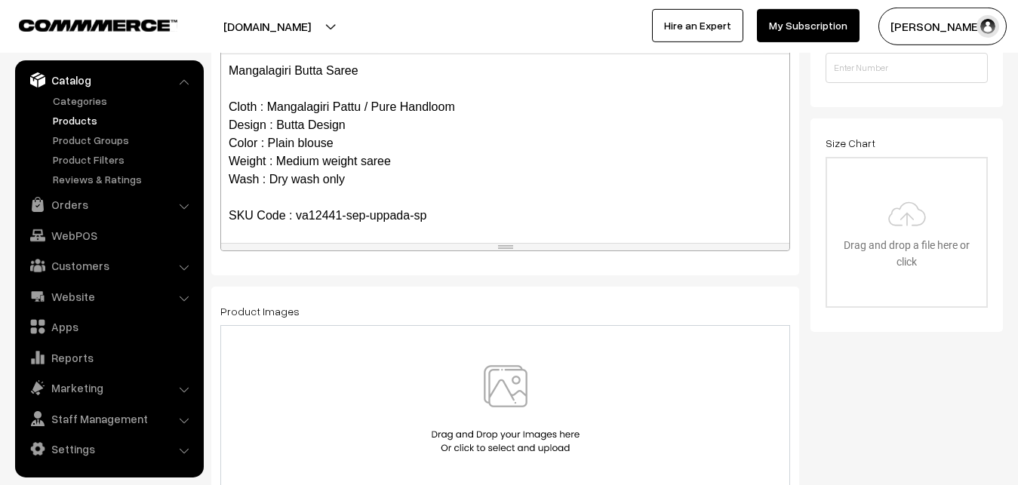
scroll to position [416, 0]
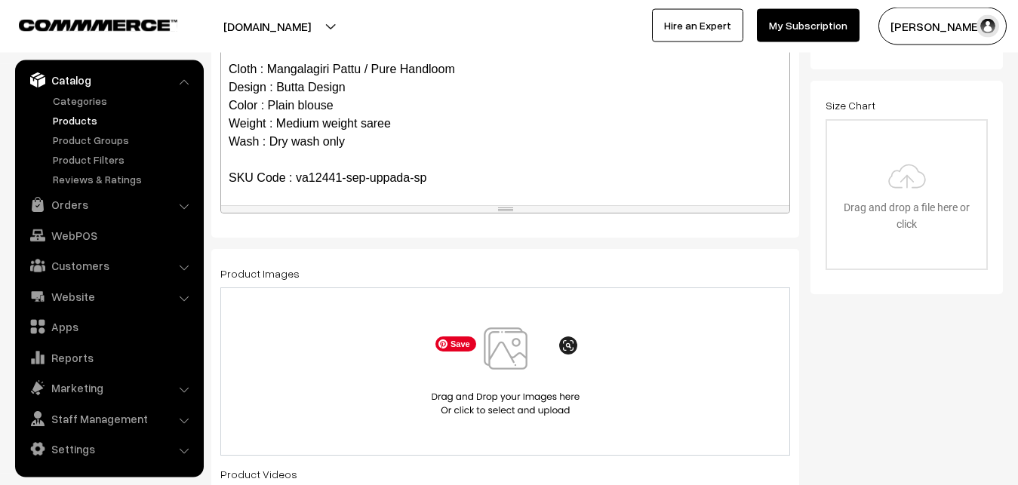
click at [513, 372] on img at bounding box center [505, 371] width 155 height 88
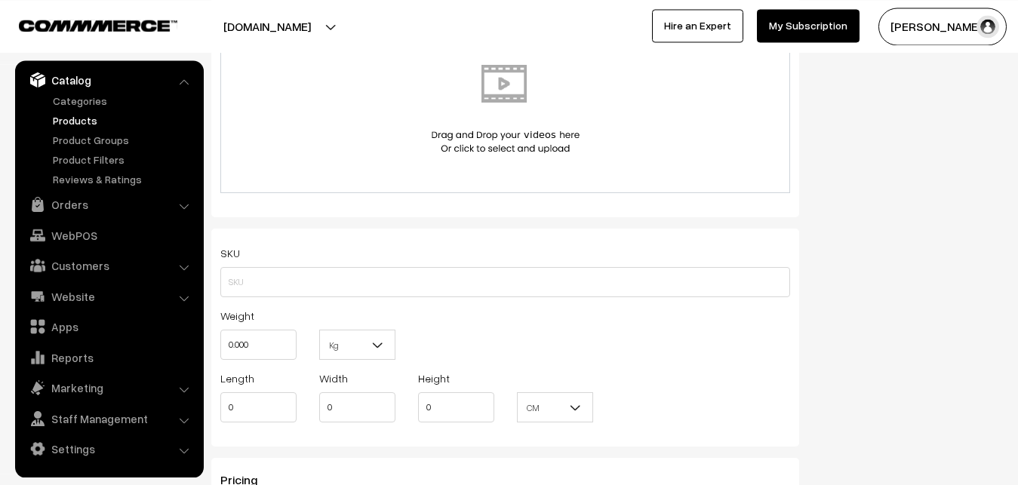
scroll to position [877, 0]
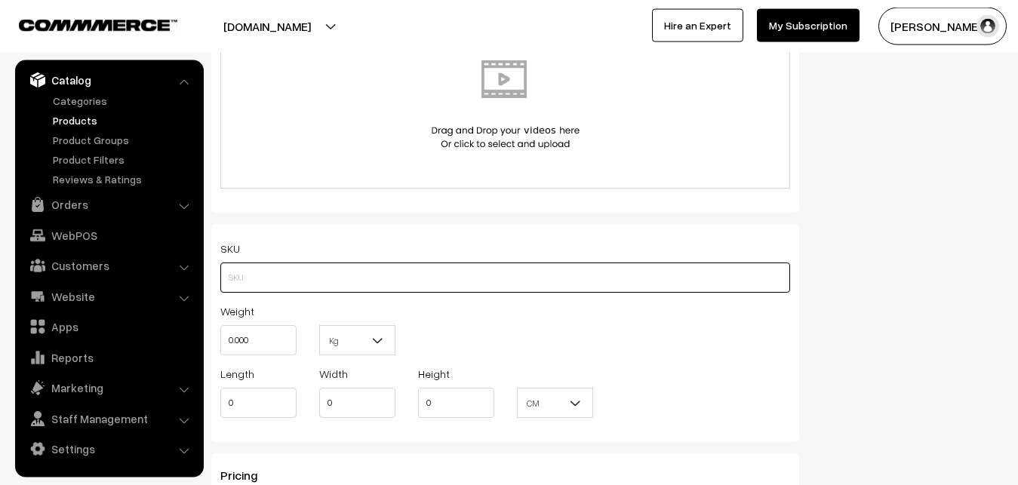
paste input "va12441-sep-uppada-sp"
type input "va12441-sep-uppada-sp"
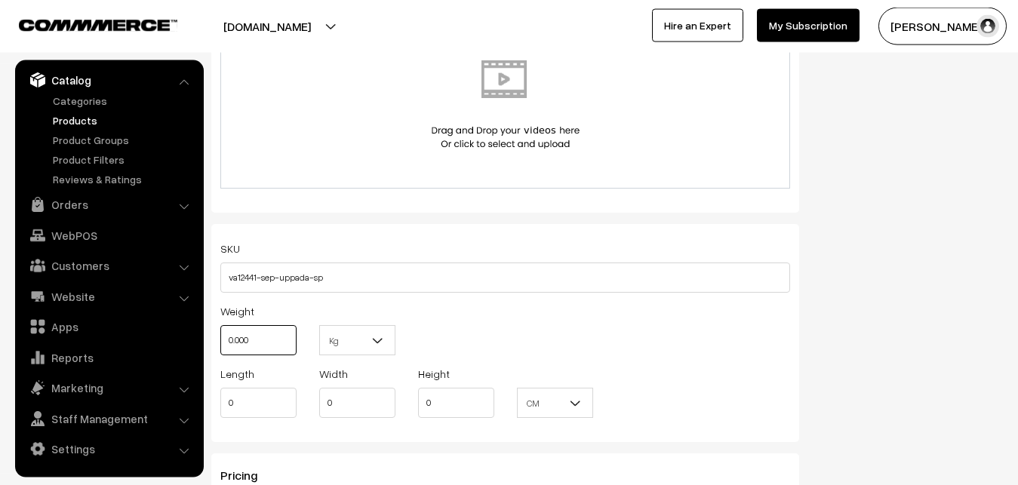
drag, startPoint x: 262, startPoint y: 339, endPoint x: 201, endPoint y: 341, distance: 60.4
click at [220, 341] on input "0.000" at bounding box center [258, 340] width 76 height 30
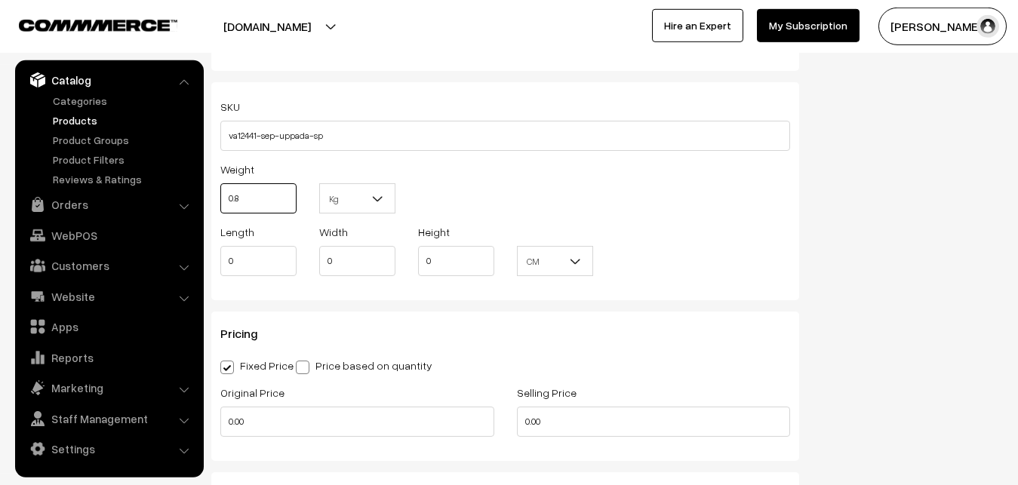
scroll to position [1185, 0]
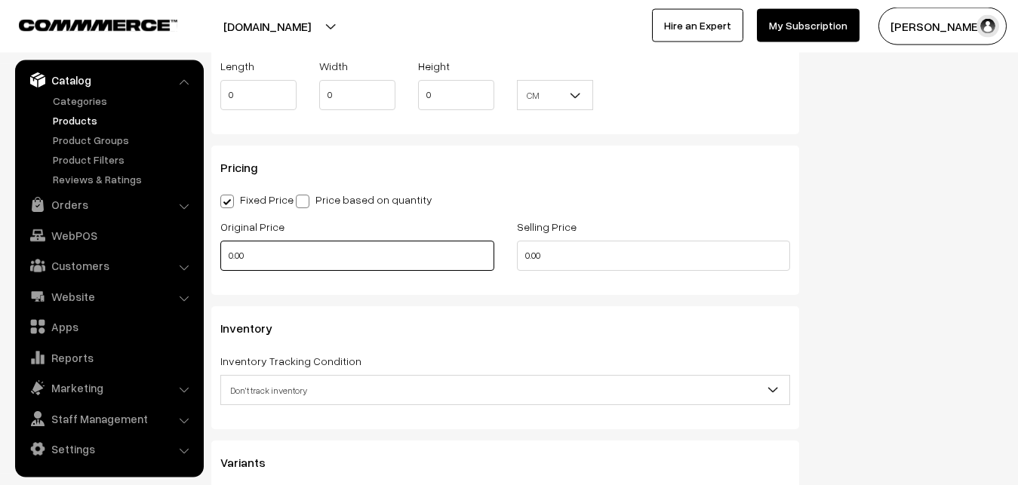
type input "0.80"
drag, startPoint x: 274, startPoint y: 259, endPoint x: 185, endPoint y: 270, distance: 89.7
click at [220, 270] on input "0.00" at bounding box center [357, 256] width 274 height 30
type input "2600"
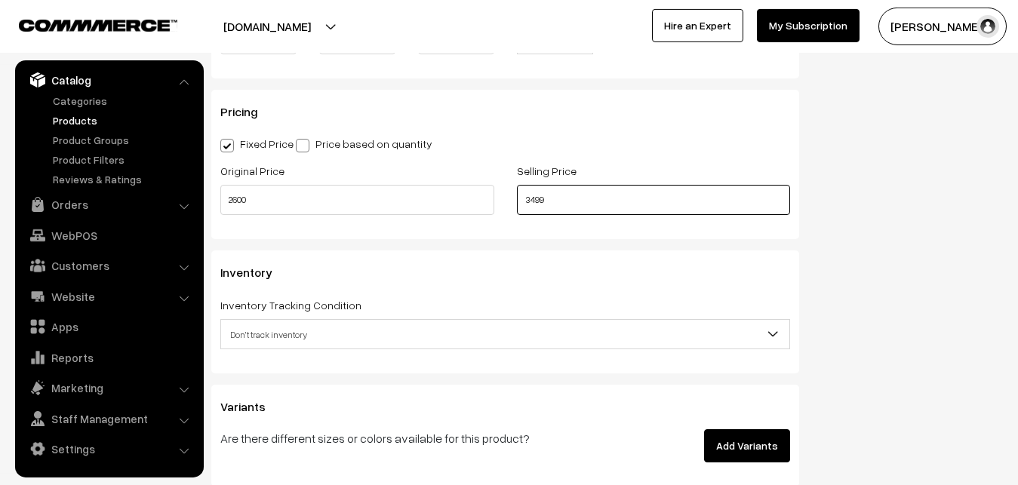
scroll to position [1416, 0]
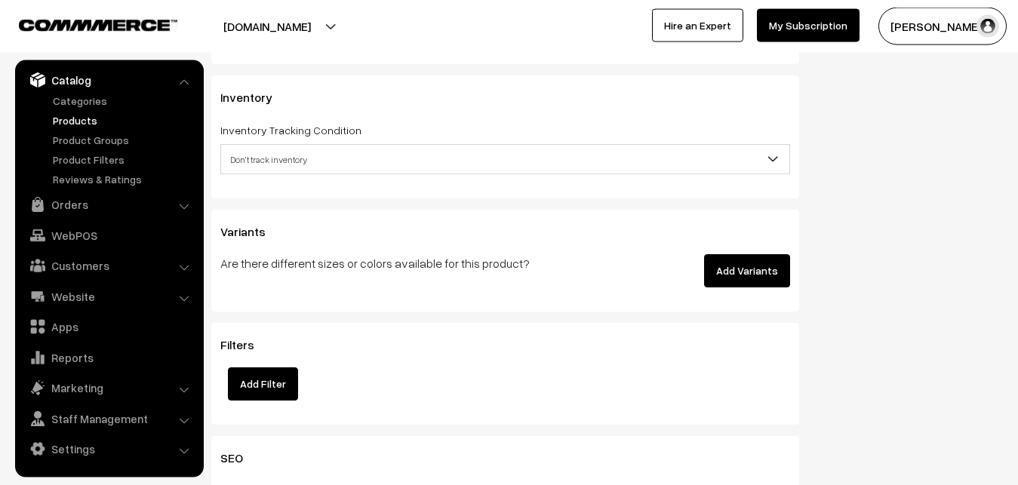
type input "3499"
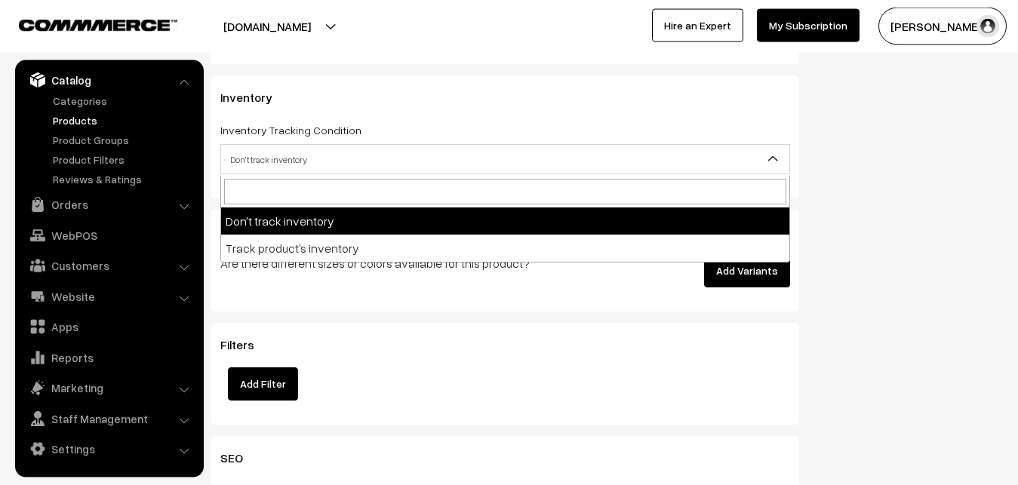
click at [272, 158] on span "Don't track inventory" at bounding box center [505, 159] width 568 height 26
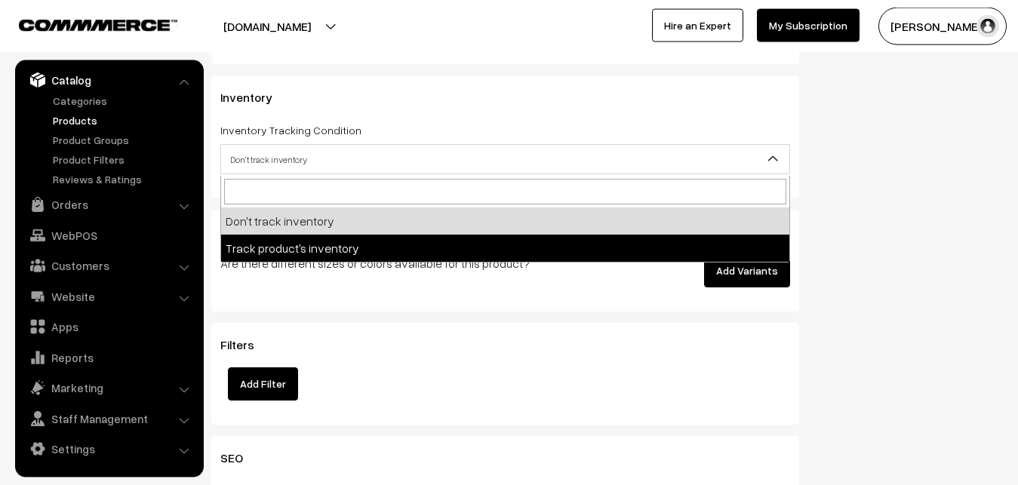
select select "2"
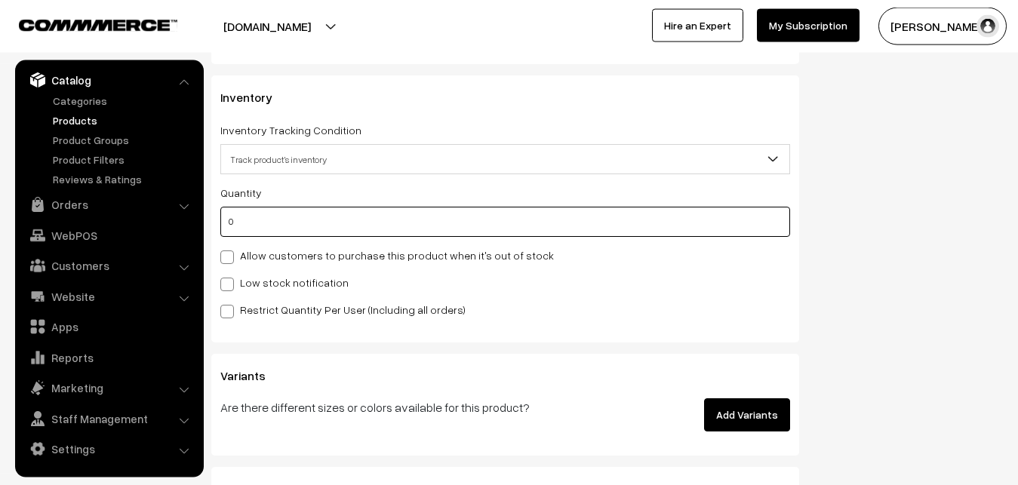
click at [244, 227] on input "0" at bounding box center [505, 222] width 570 height 30
type input "4"
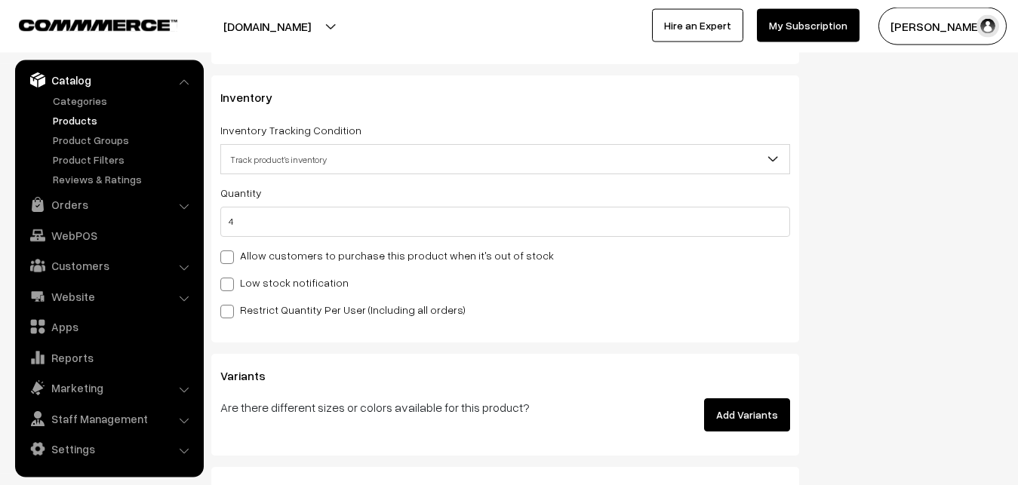
click at [235, 290] on label "Low stock notification" at bounding box center [284, 283] width 128 height 16
click at [230, 287] on input "Low stock notification" at bounding box center [225, 282] width 10 height 10
checkbox input "true"
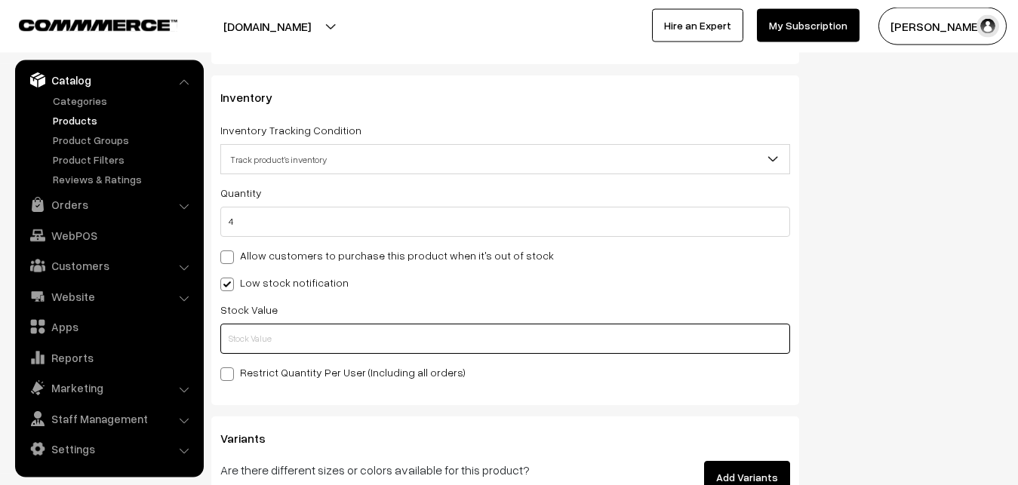
click at [243, 341] on input "text" at bounding box center [505, 339] width 570 height 30
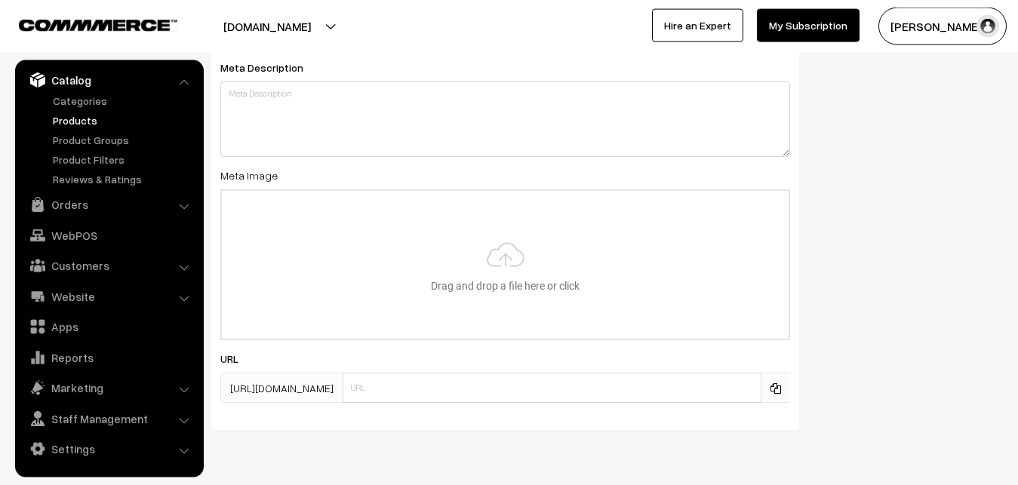
scroll to position [2246, 0]
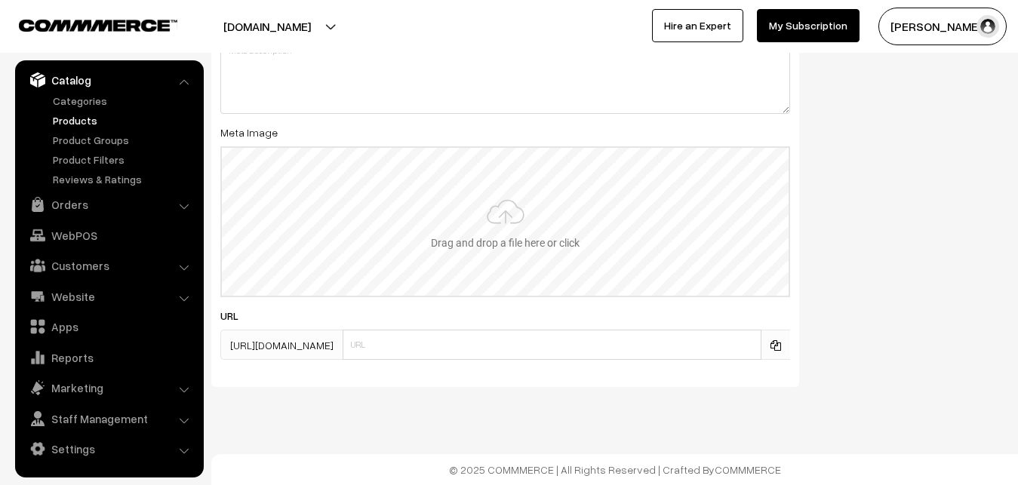
type input "2"
click at [484, 232] on input "file" at bounding box center [505, 222] width 567 height 148
type input "C:\fakepath\mangalagiri-saree-va12441-sep.jpeg"
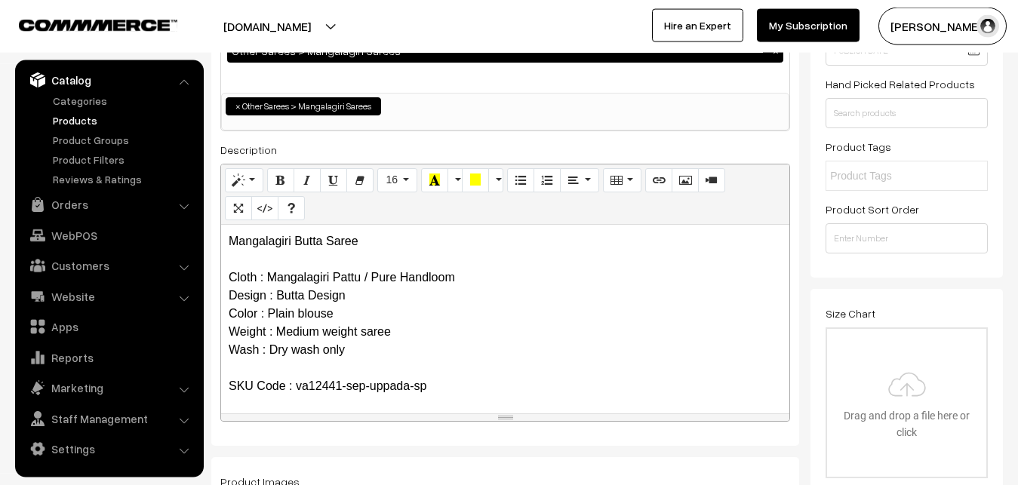
scroll to position [0, 0]
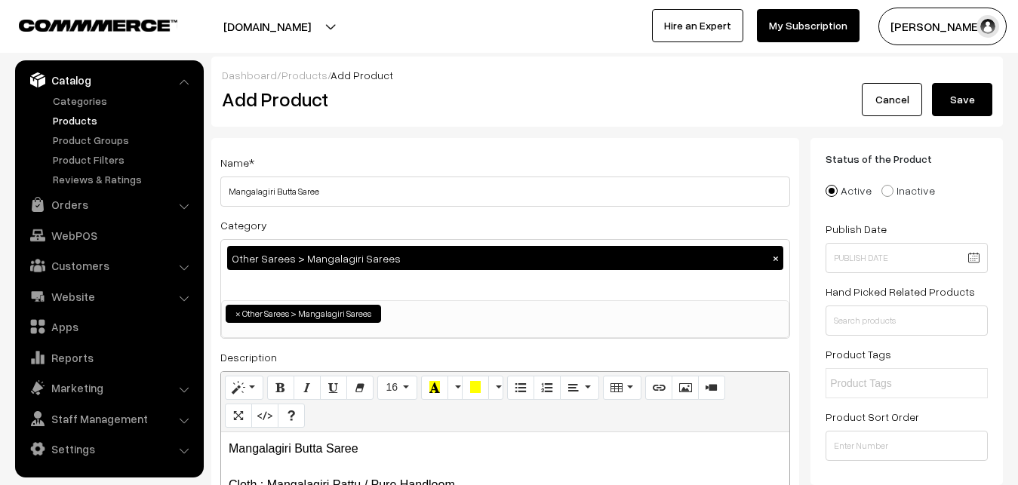
click at [956, 104] on button "Save" at bounding box center [962, 99] width 60 height 33
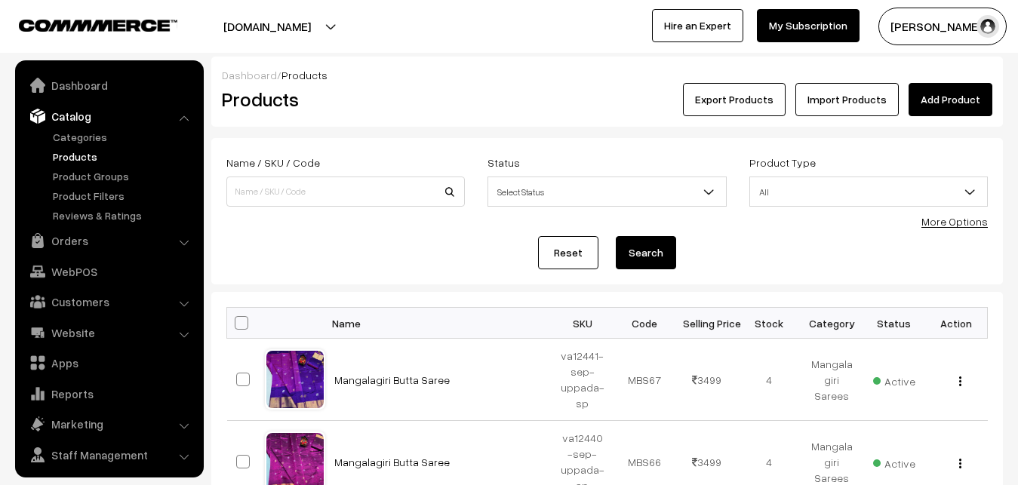
scroll to position [36, 0]
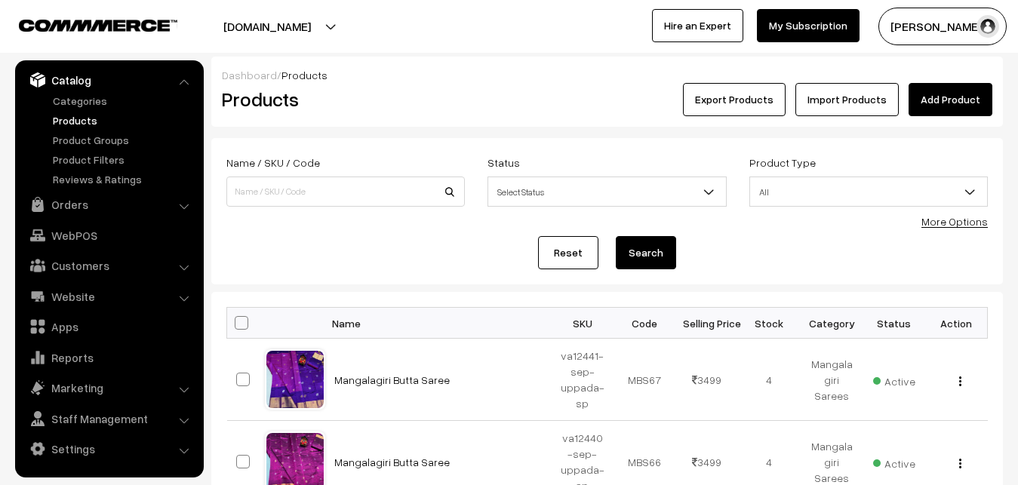
click at [413, 103] on h2 "Products" at bounding box center [342, 99] width 241 height 23
click at [930, 92] on link "Add Product" at bounding box center [950, 99] width 84 height 33
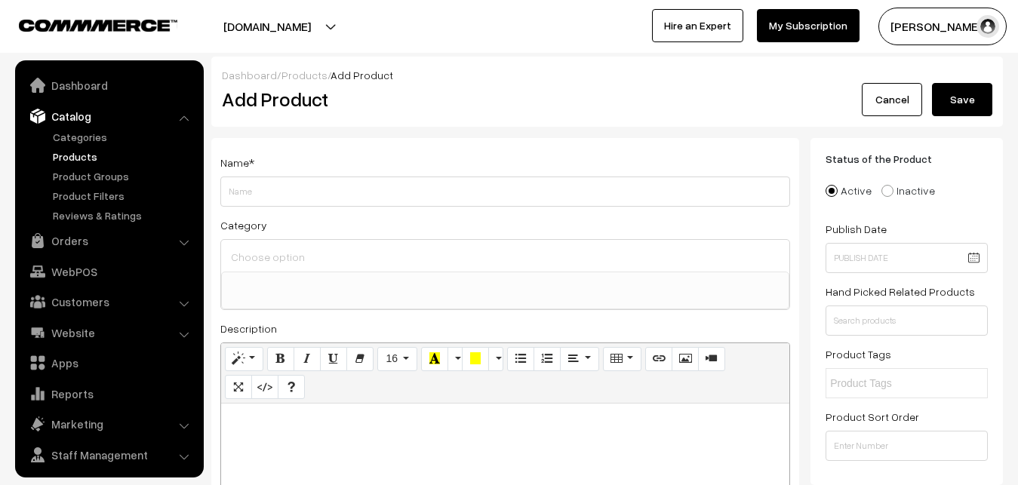
select select
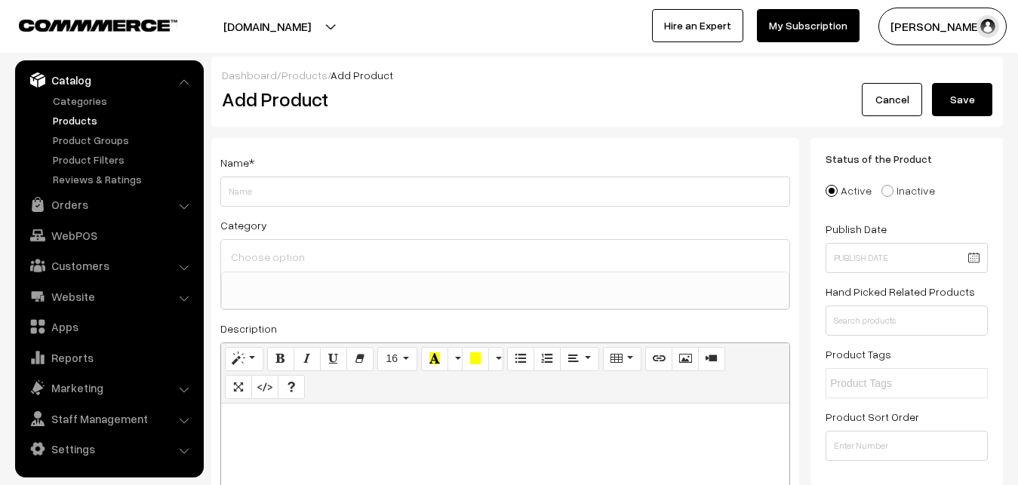
paste div
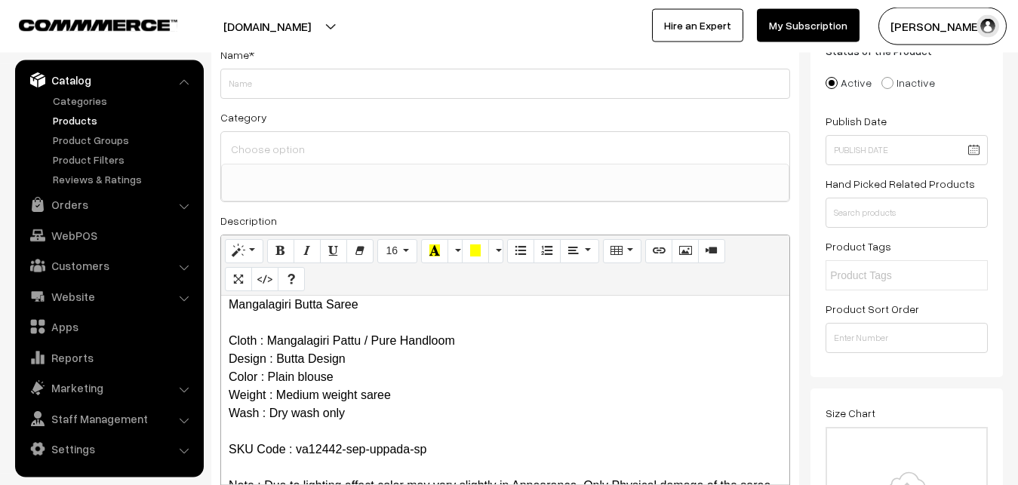
scroll to position [0, 0]
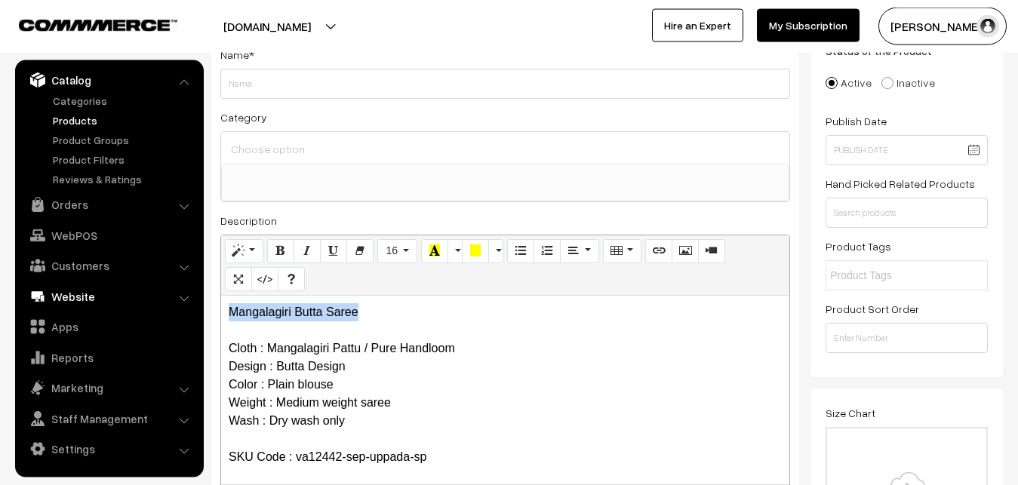
drag, startPoint x: 378, startPoint y: 312, endPoint x: 136, endPoint y: 303, distance: 242.3
click at [221, 303] on div "Mangalagiri Butta Saree Cloth : Mangalagiri Pattu / Pure Handloom Design : Butt…" at bounding box center [505, 390] width 568 height 189
copy p "Mangalagiri Butta Saree"
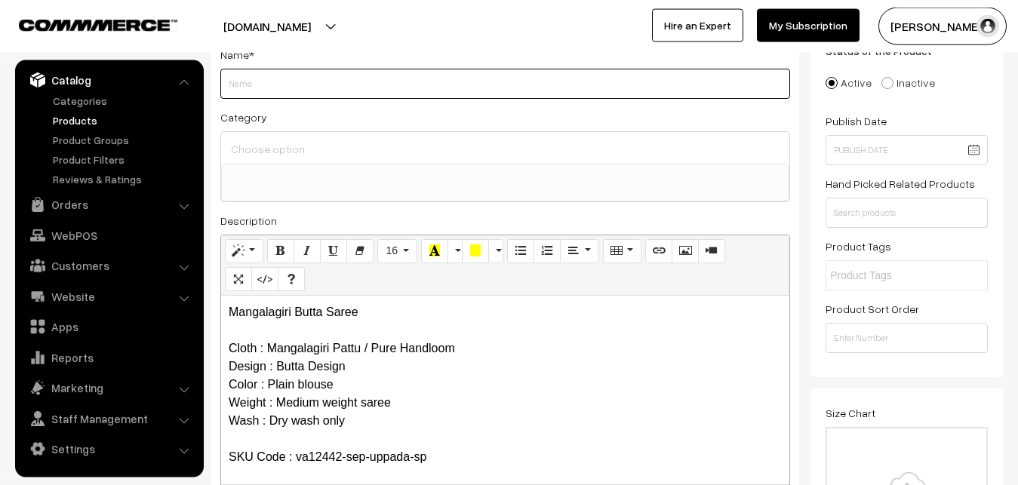
click at [241, 96] on input "Weight" at bounding box center [505, 84] width 570 height 30
paste input "Mangalagiri Butta Saree"
type input "Mangalagiri Butta Saree"
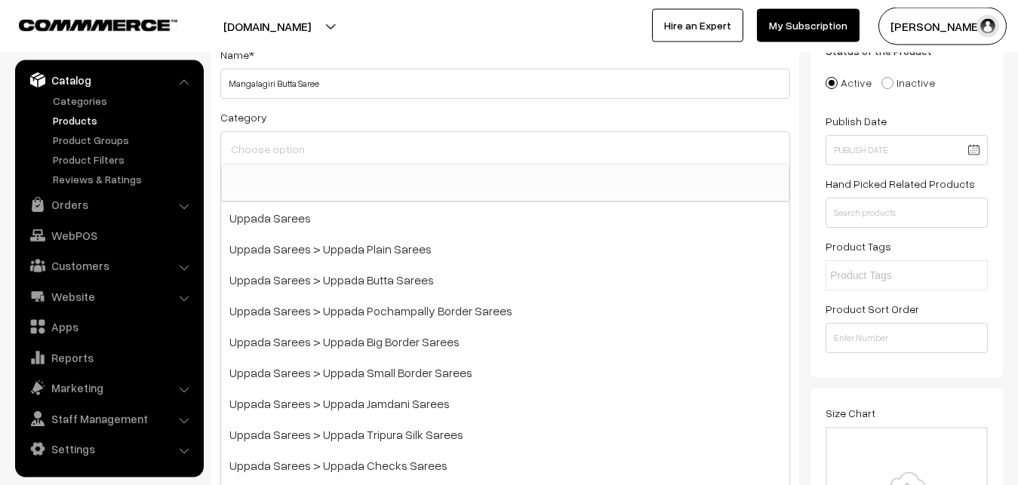
click at [261, 148] on input at bounding box center [505, 149] width 556 height 22
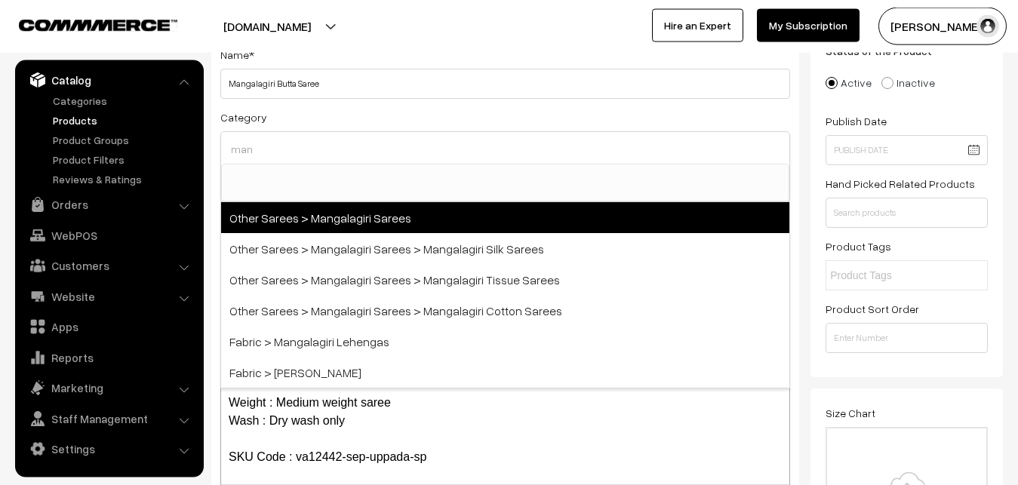
type input "man"
click at [299, 211] on span "Other Sarees > Mangalagiri Sarees" at bounding box center [505, 217] width 568 height 31
select select "31"
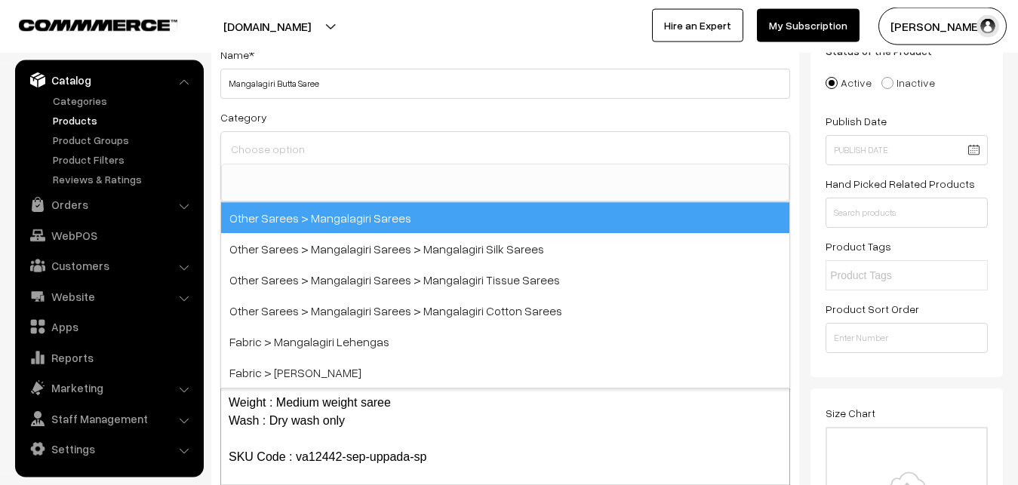
scroll to position [380, 0]
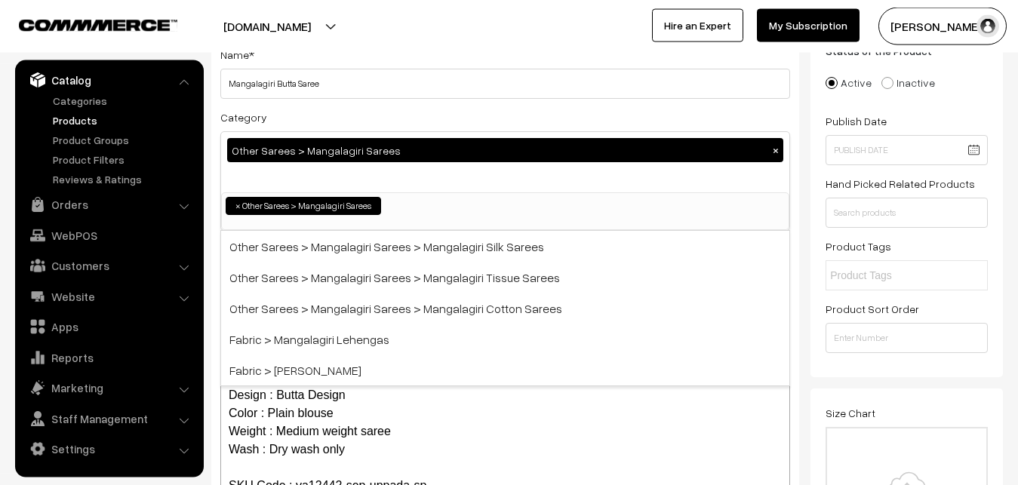
click at [339, 110] on div "Category Other Sarees > Mangalagiri Sarees × Uppada Sarees Uppada Sarees > Uppa…" at bounding box center [505, 169] width 570 height 123
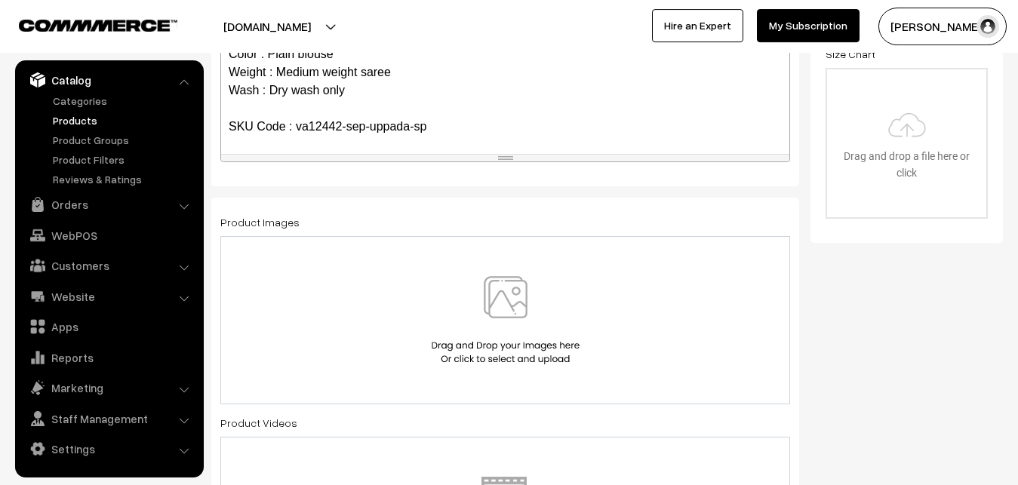
scroll to position [493, 0]
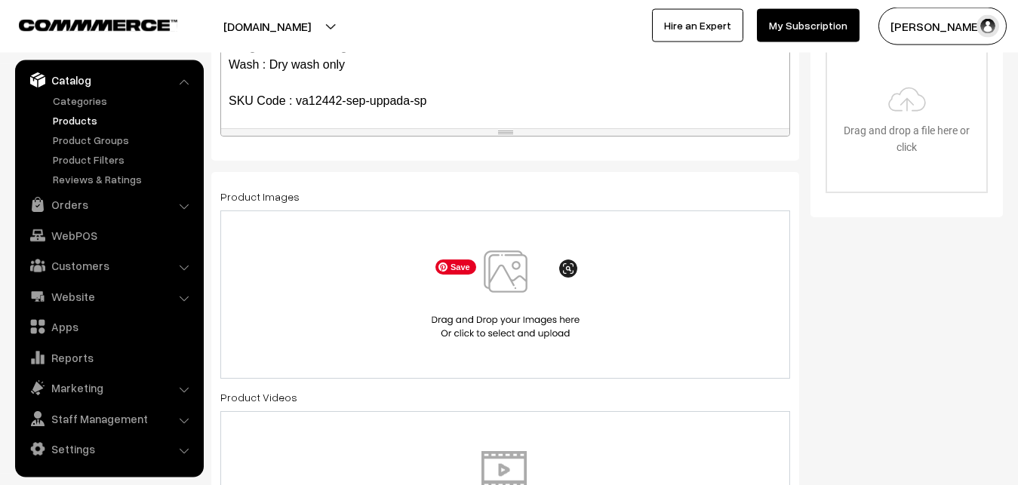
click at [504, 280] on img at bounding box center [505, 294] width 155 height 88
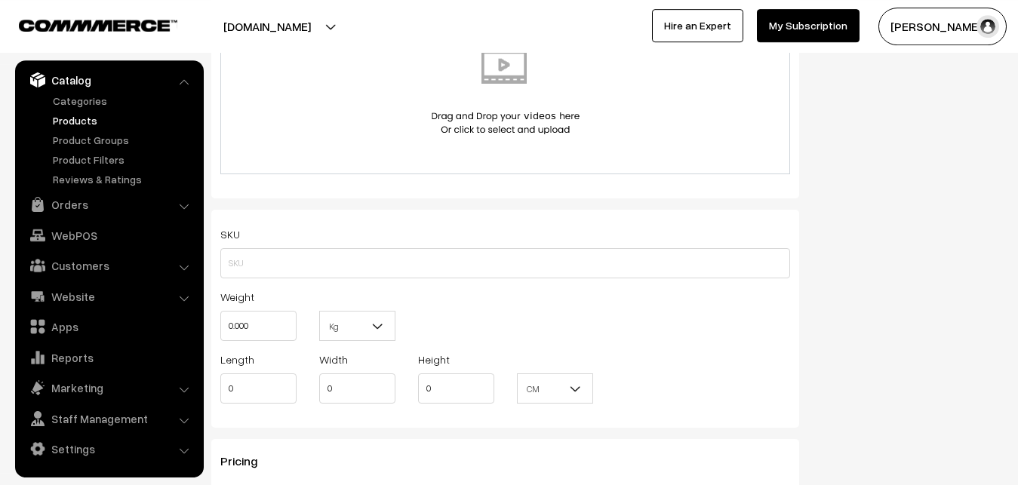
scroll to position [954, 0]
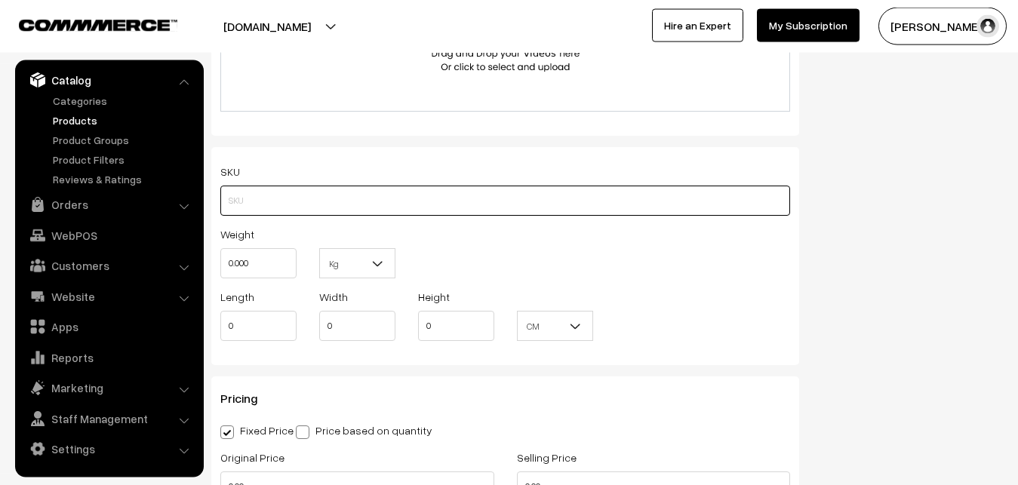
click at [238, 199] on input "text" at bounding box center [505, 201] width 570 height 30
paste input "va12442-sep-uppada-sp"
type input "va12442-sep-uppada-sp"
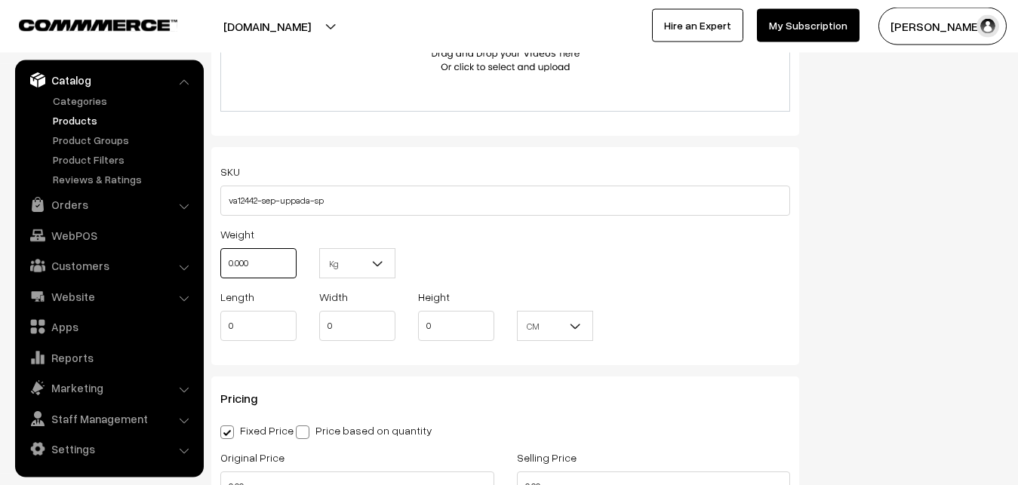
drag, startPoint x: 253, startPoint y: 262, endPoint x: 176, endPoint y: 264, distance: 77.7
click at [220, 264] on input "0.000" at bounding box center [258, 263] width 76 height 30
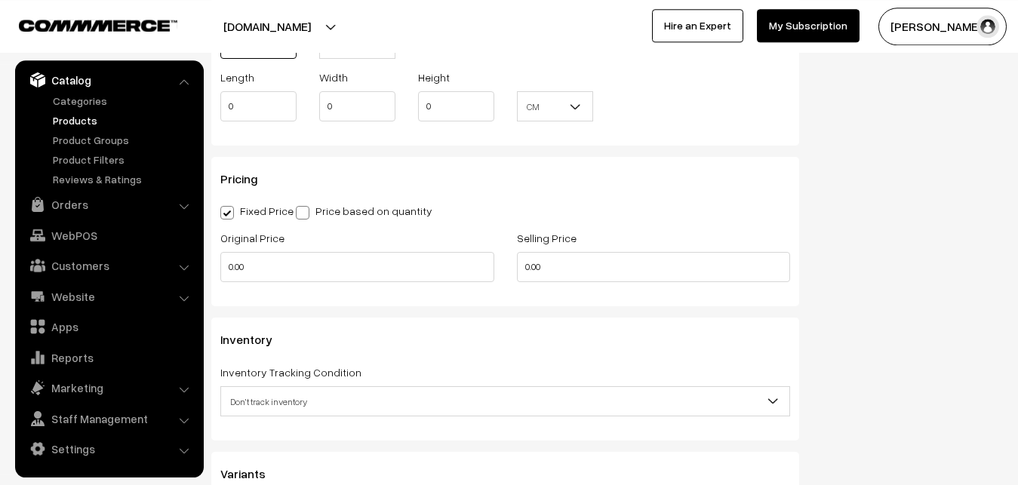
scroll to position [1185, 0]
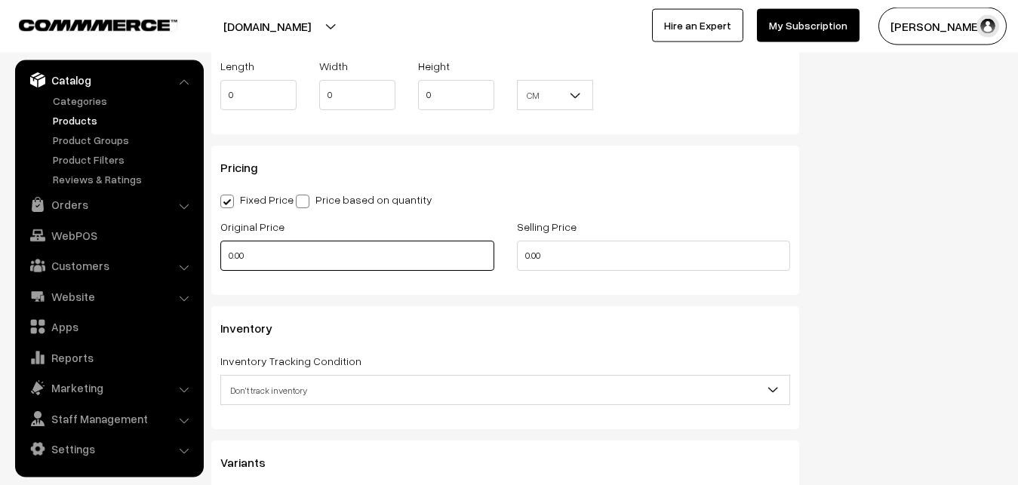
type input "0.80"
drag, startPoint x: 269, startPoint y: 256, endPoint x: 152, endPoint y: 260, distance: 117.0
click at [220, 260] on input "0.00" at bounding box center [357, 256] width 274 height 30
type input "2600"
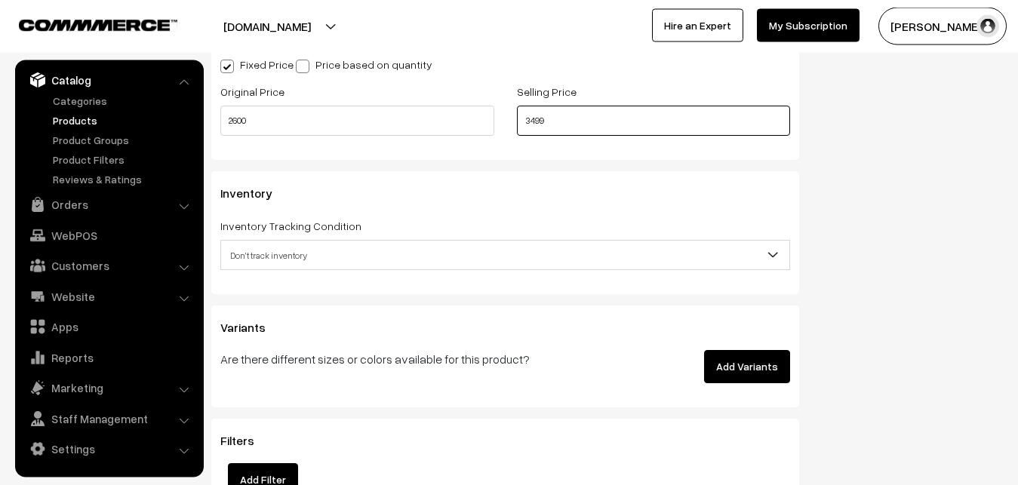
scroll to position [1416, 0]
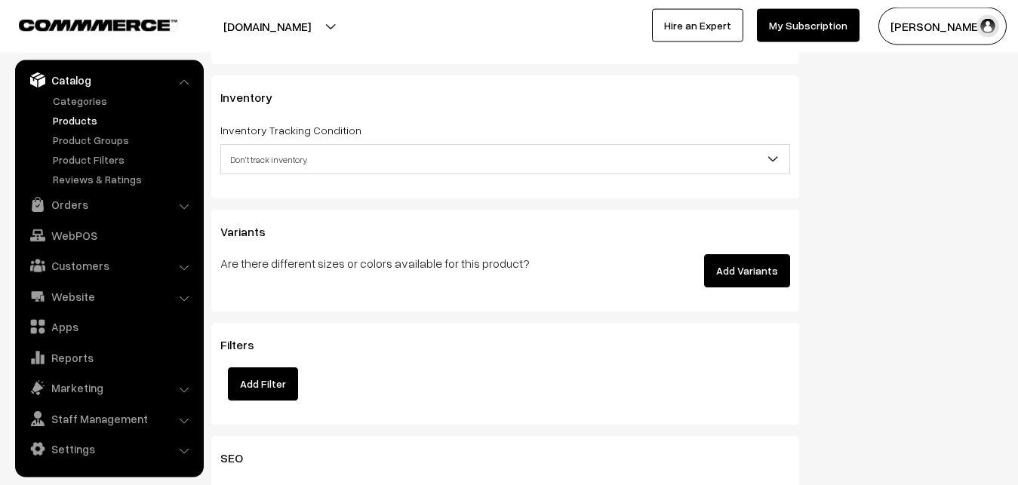
type input "3499"
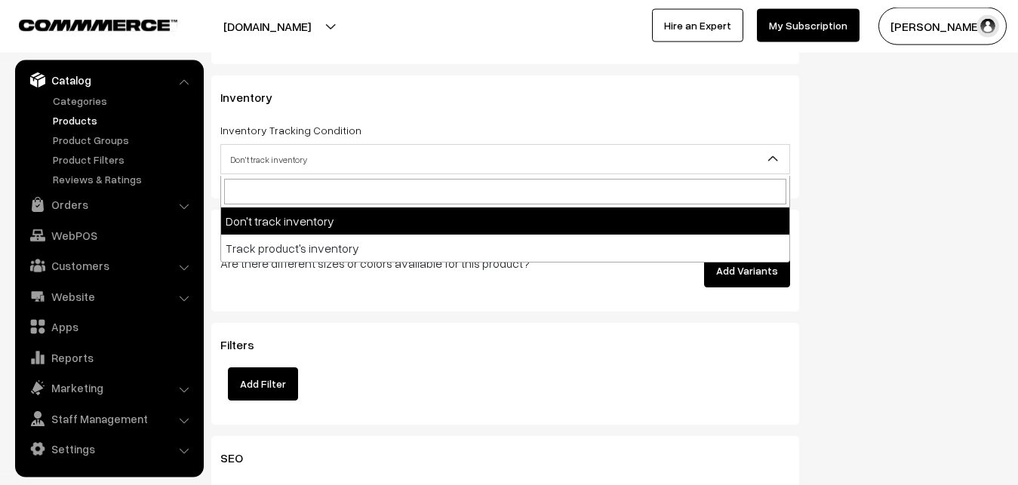
click at [262, 161] on span "Don't track inventory" at bounding box center [505, 159] width 568 height 26
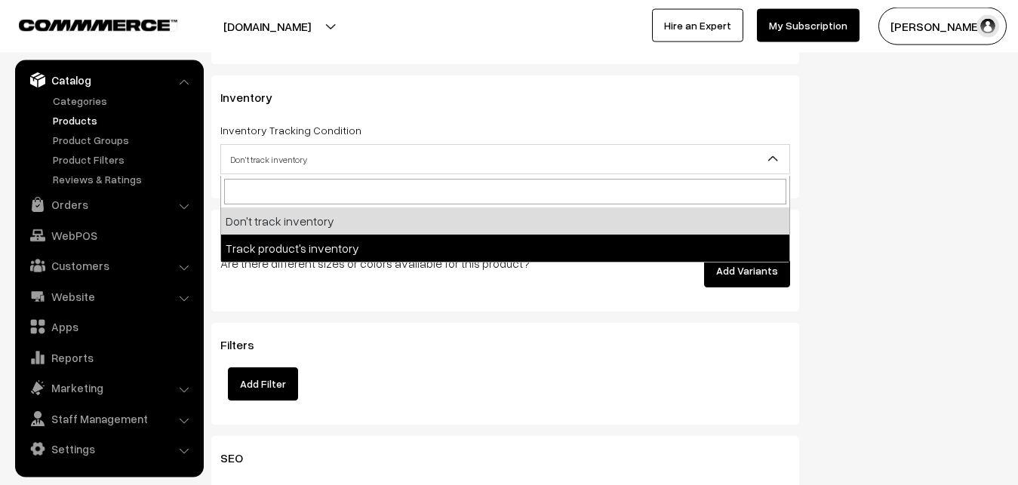
select select "2"
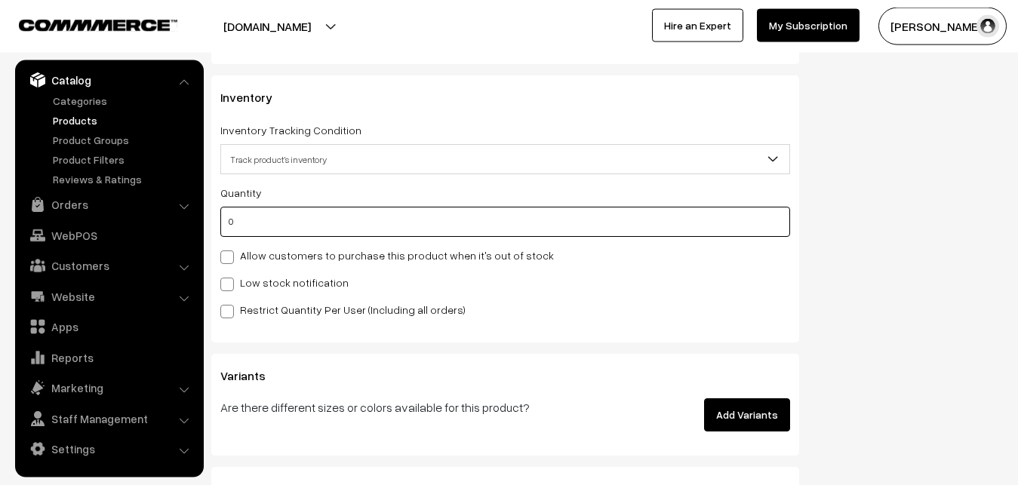
click at [257, 223] on input "0" at bounding box center [505, 222] width 570 height 30
type input "4"
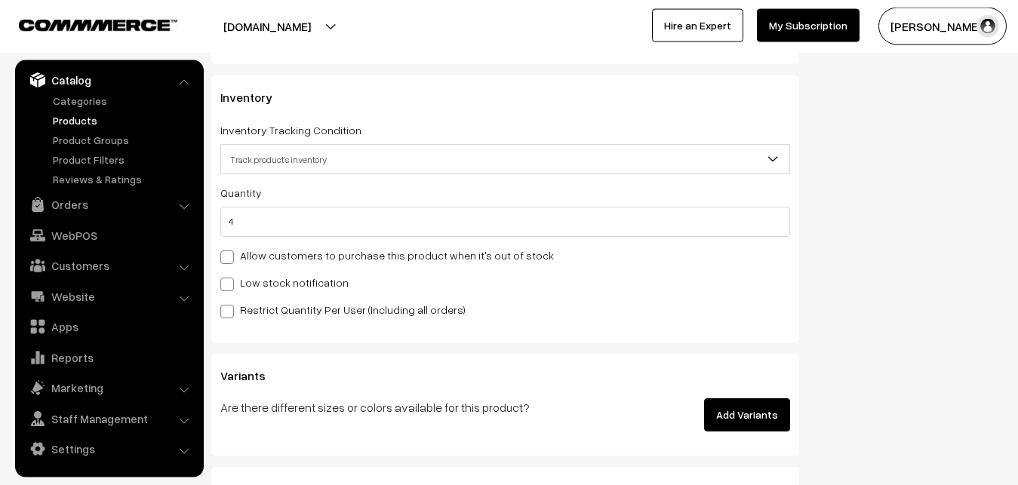
click at [275, 280] on label "Low stock notification" at bounding box center [284, 283] width 128 height 16
click at [230, 280] on input "Low stock notification" at bounding box center [225, 282] width 10 height 10
checkbox input "true"
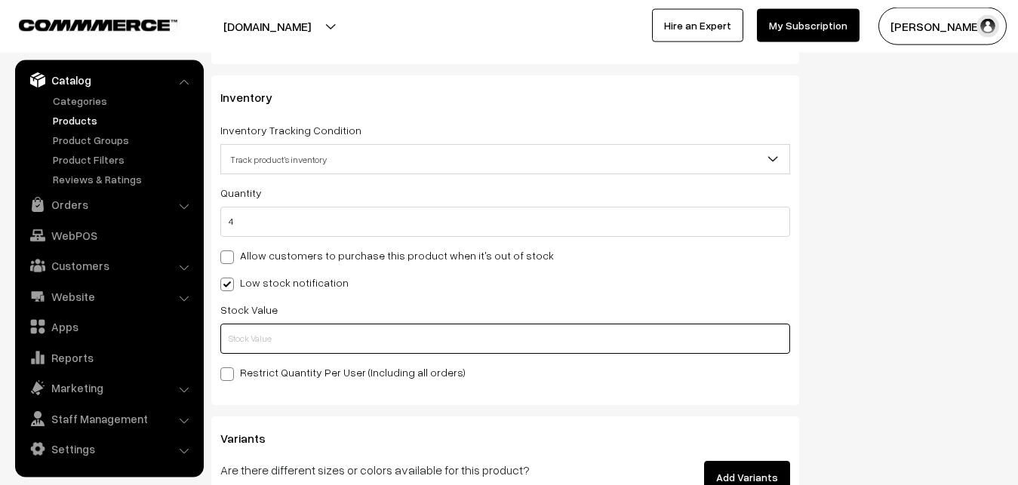
click at [275, 336] on input "text" at bounding box center [505, 339] width 570 height 30
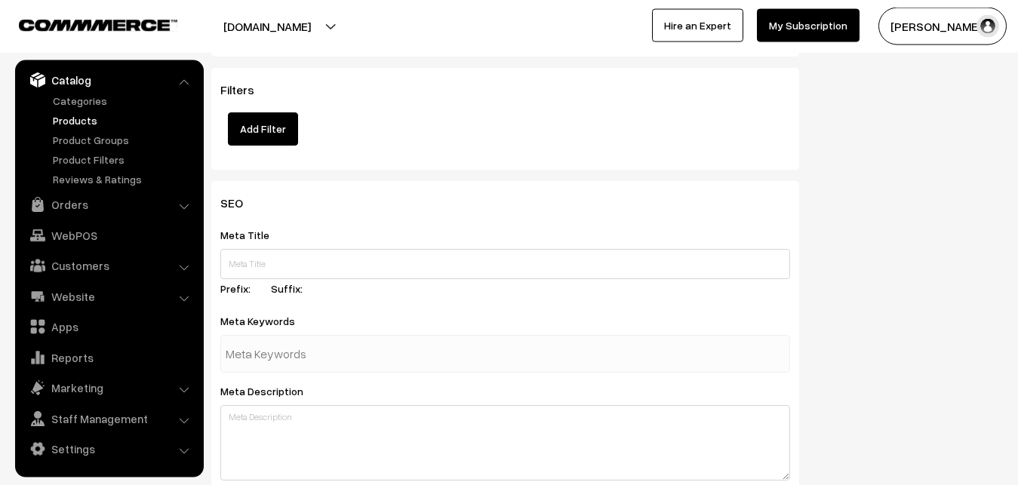
scroll to position [2246, 0]
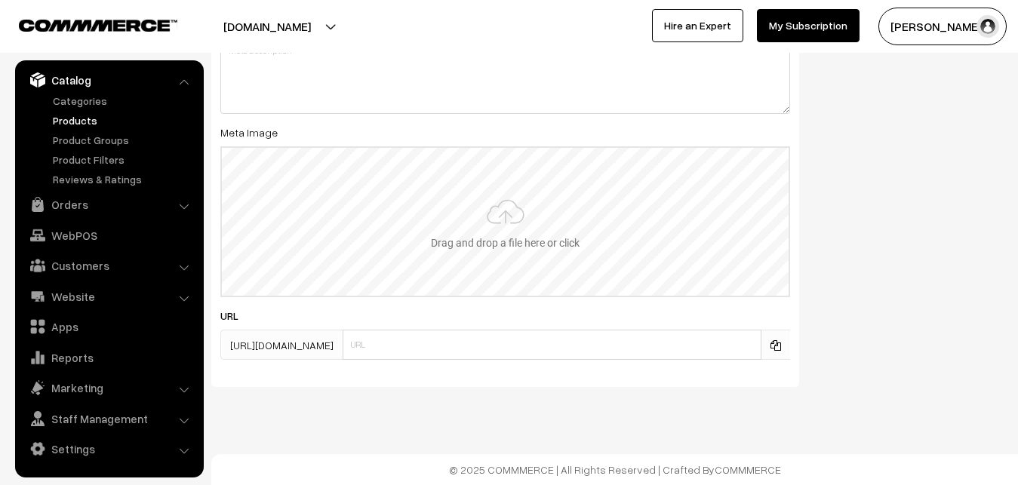
type input "2"
click at [518, 233] on input "file" at bounding box center [505, 222] width 567 height 148
type input "C:\fakepath\mangalagiri-saree-va12442-sep.jpeg"
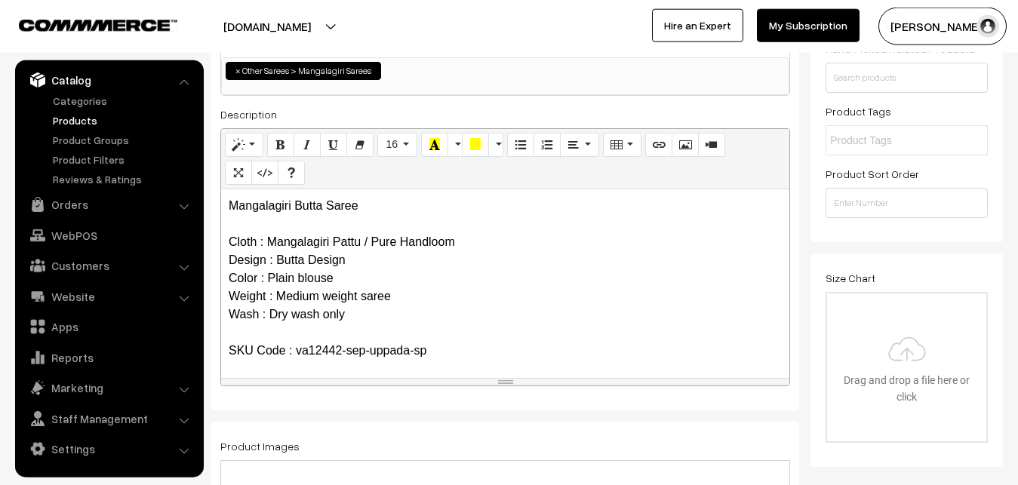
scroll to position [0, 0]
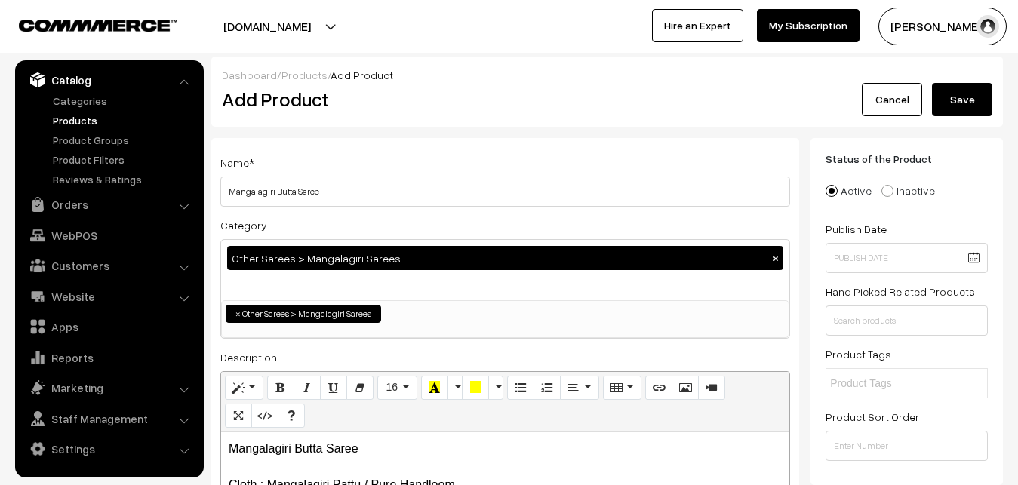
click at [975, 91] on button "Save" at bounding box center [962, 99] width 60 height 33
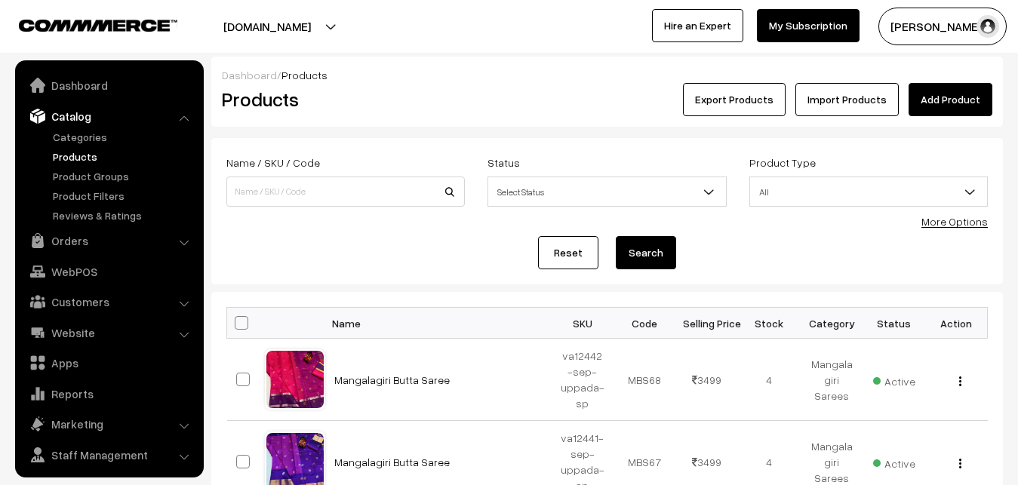
scroll to position [36, 0]
